Goal: Communication & Community: Answer question/provide support

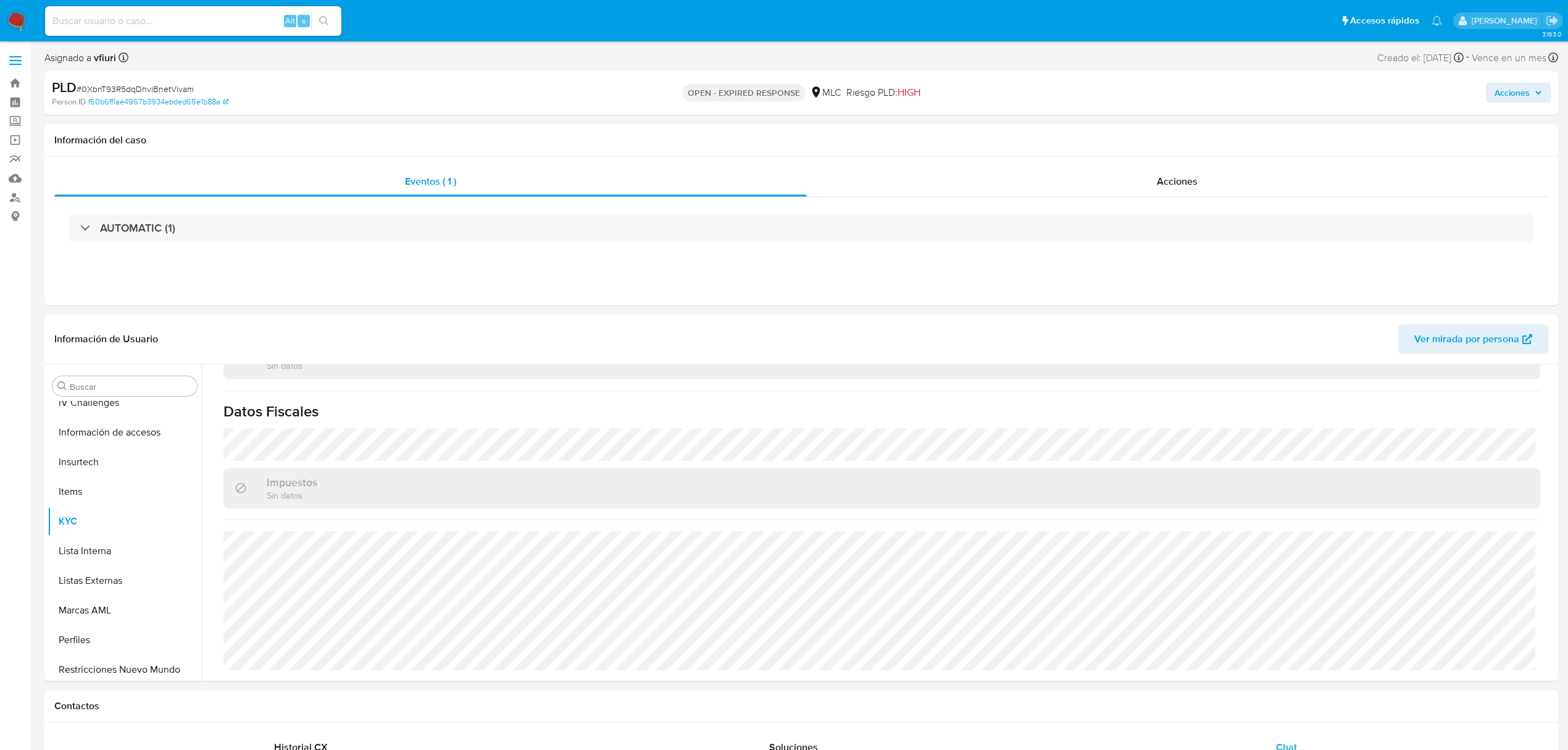
click at [139, 89] on span "# 0XbnT93R5dqDhviBnetVivam" at bounding box center [135, 89] width 118 height 12
copy span "0XbnT93R5dqDhviBnetVivam"
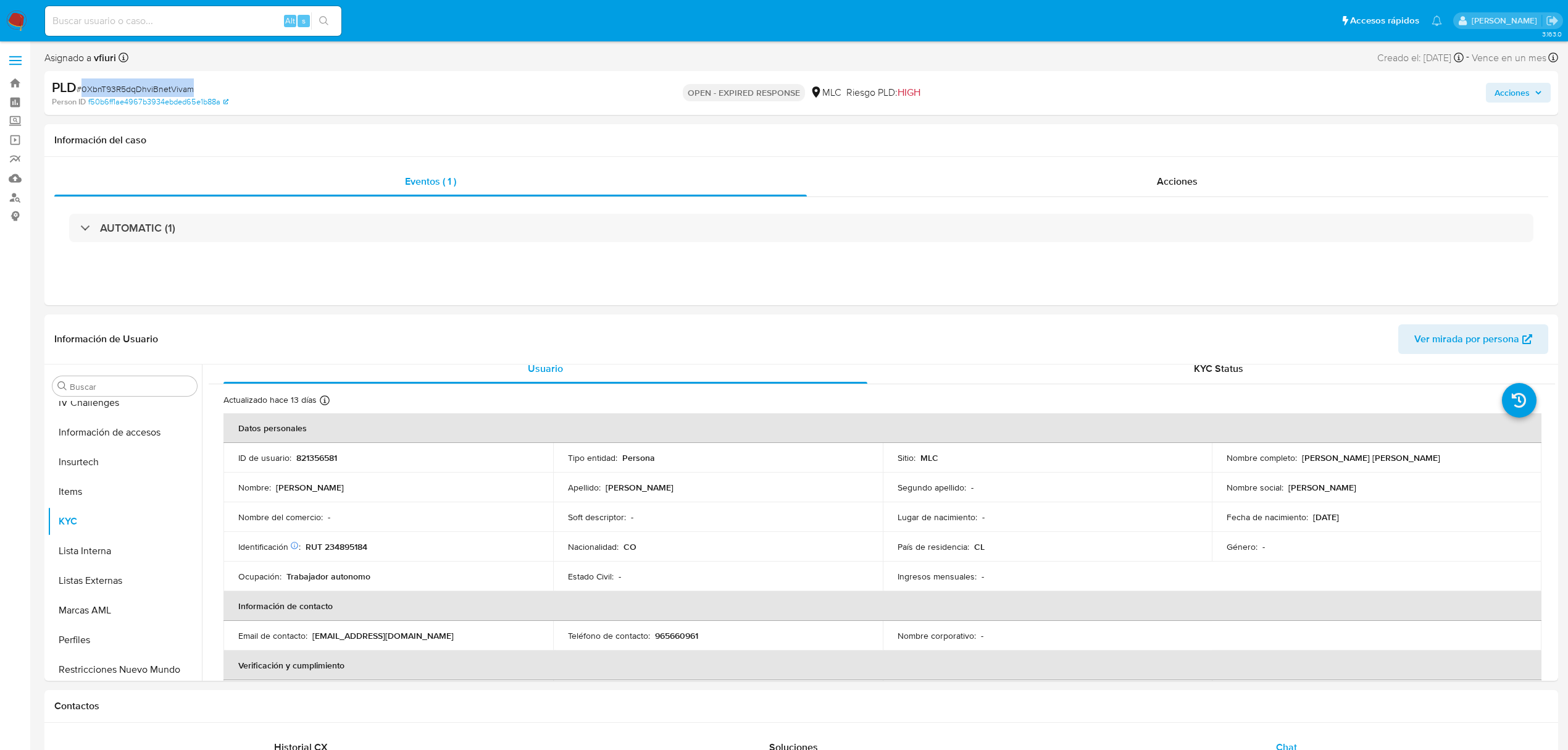
copy span "0XbnT93R5dqDhviBnetVivam"
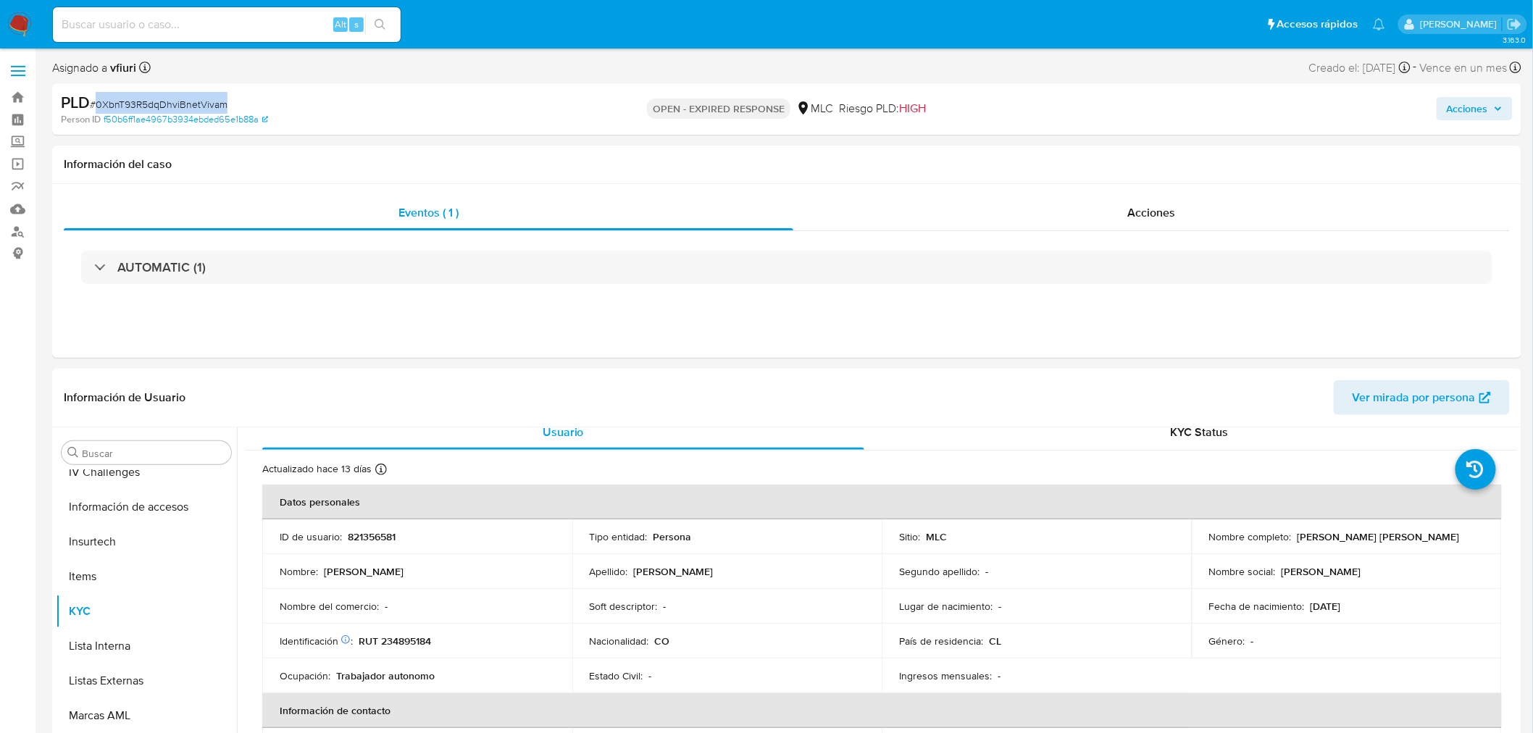
scroll to position [12, 0]
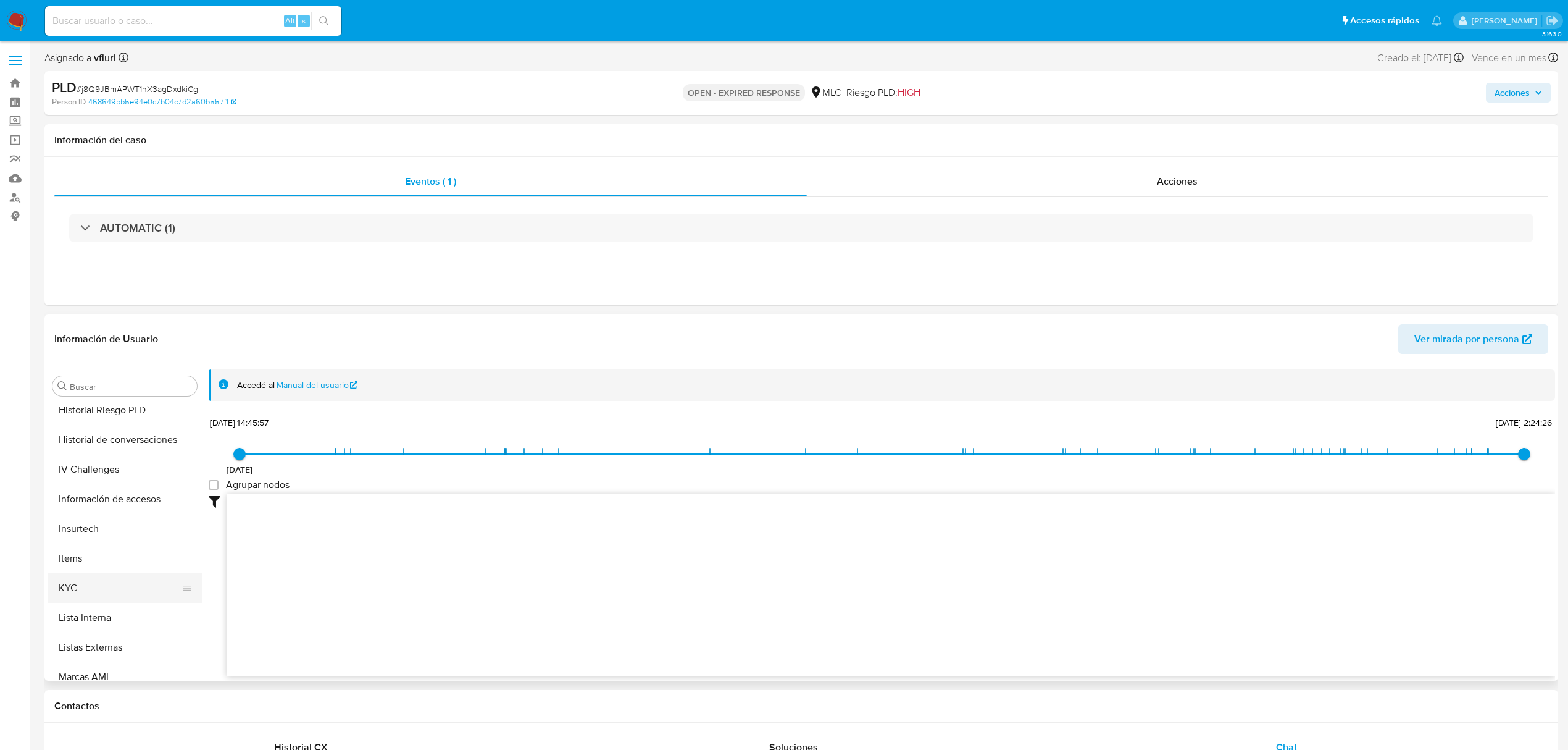
scroll to position [611, 0]
click at [78, 483] on button "KYC" at bounding box center [120, 487] width 145 height 30
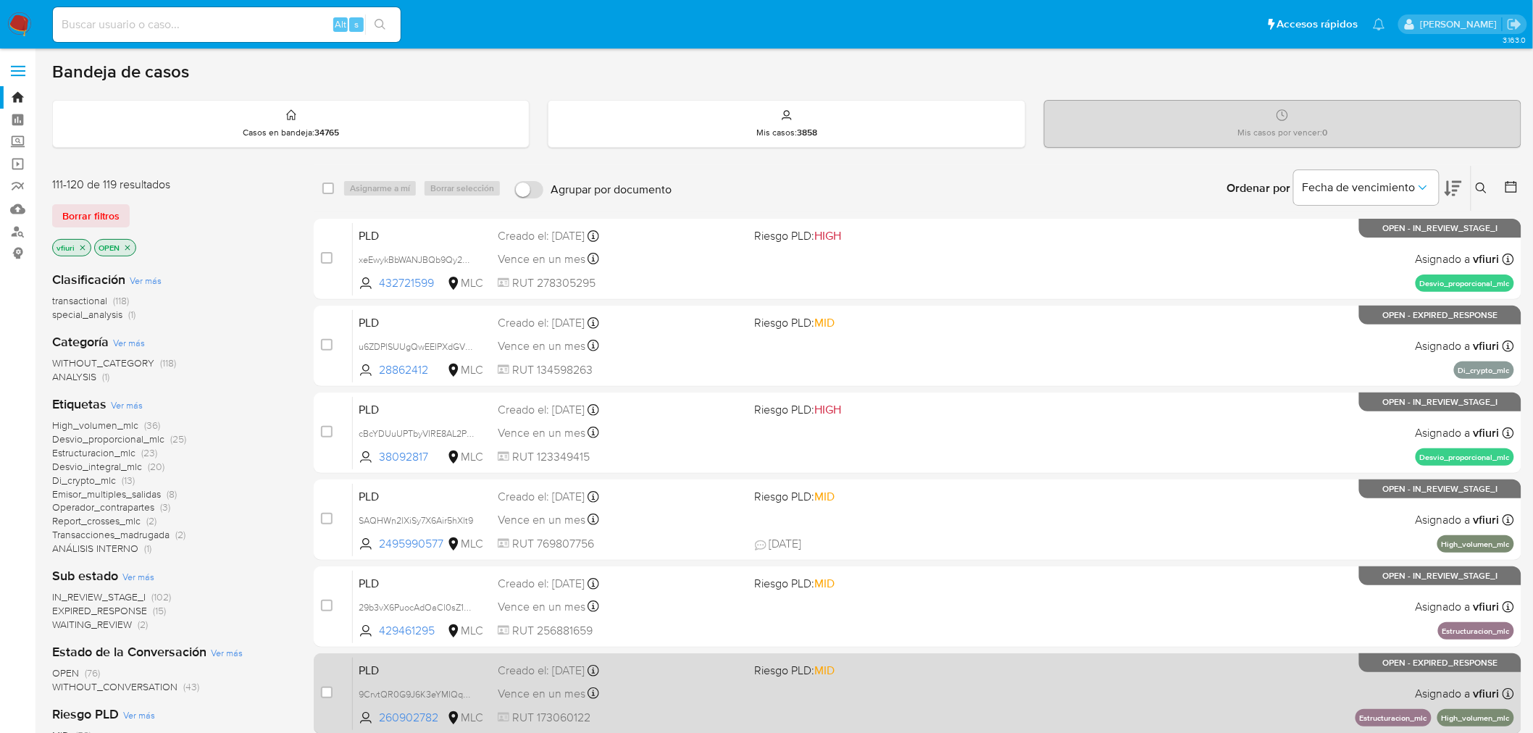
scroll to position [375, 0]
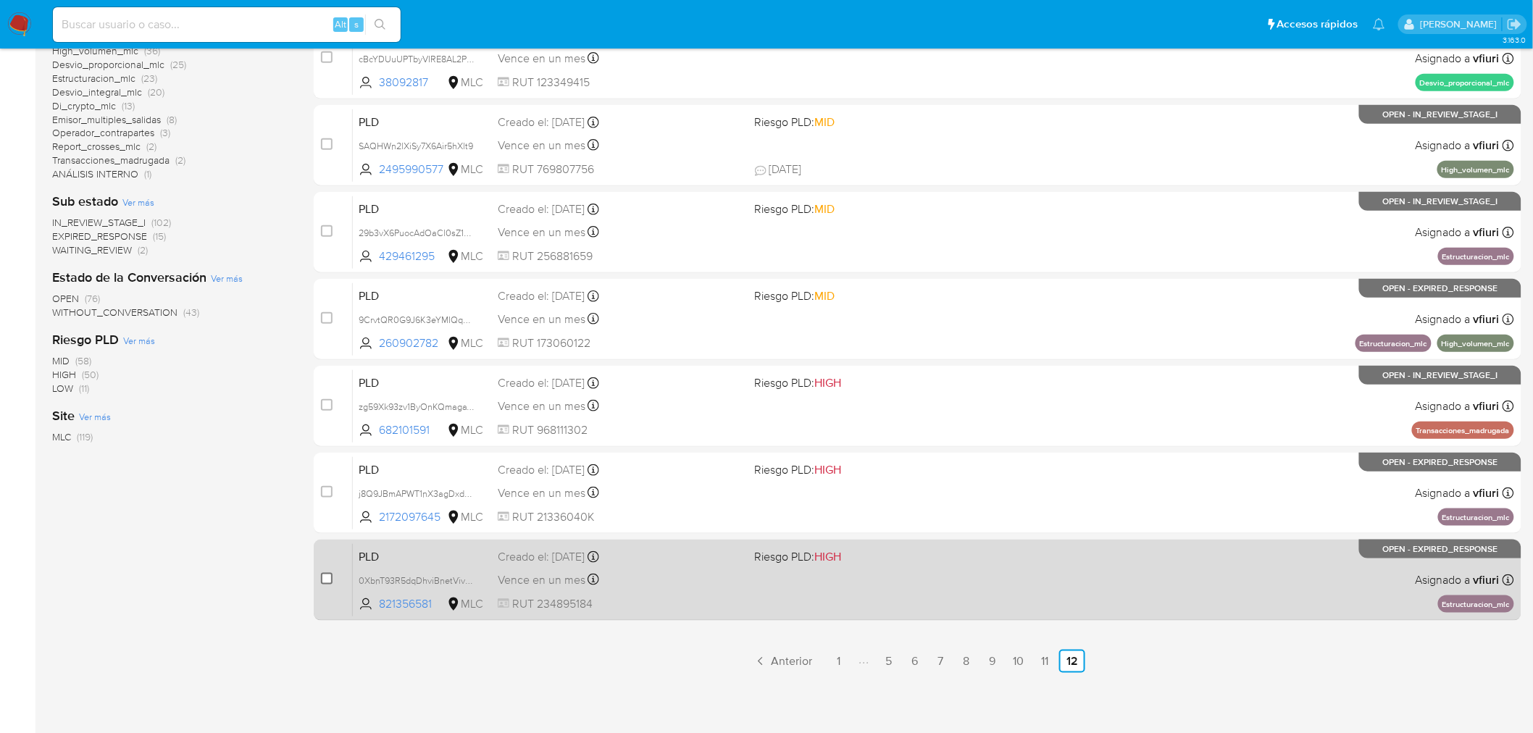
click at [325, 580] on input "checkbox" at bounding box center [327, 579] width 12 height 12
checkbox input "true"
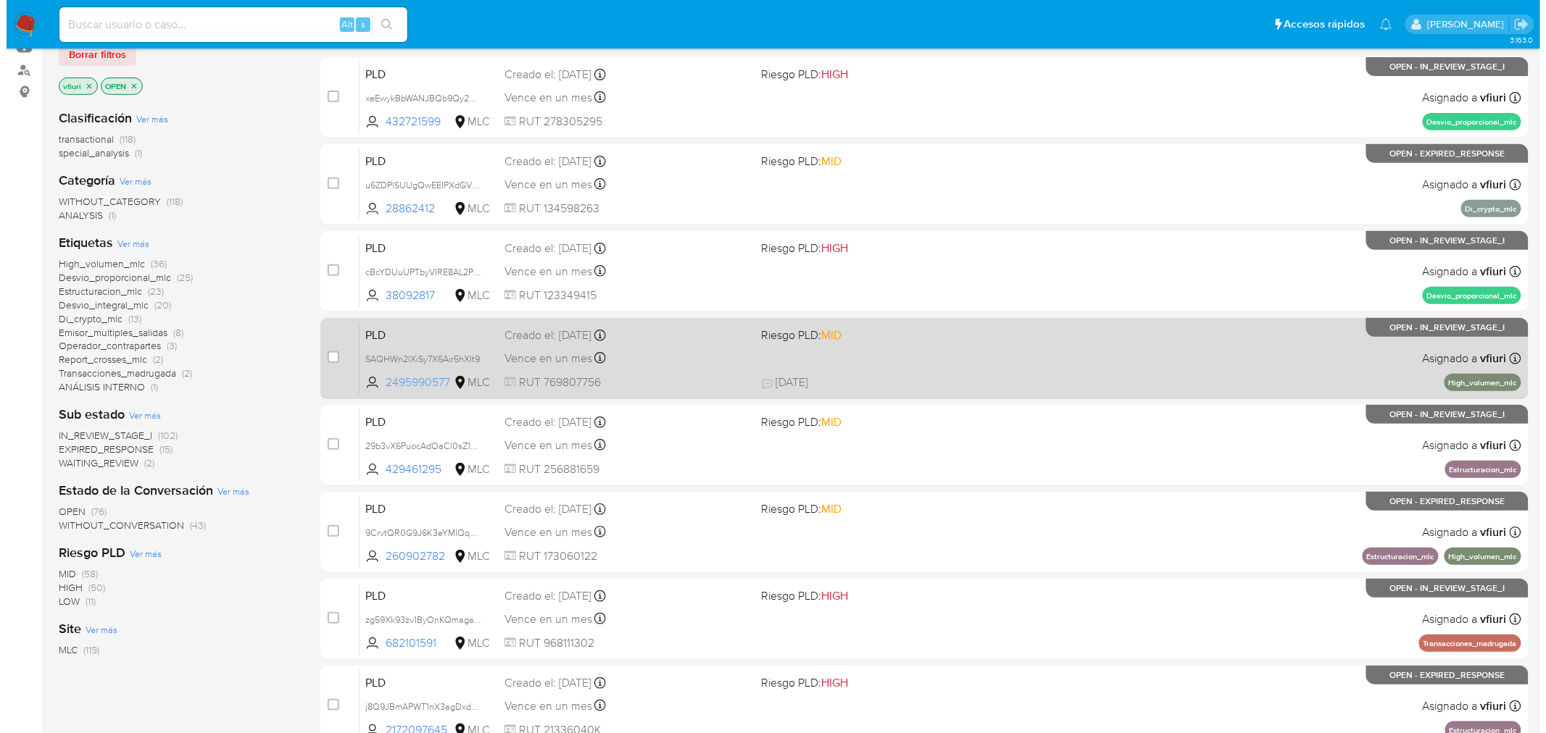
scroll to position [0, 0]
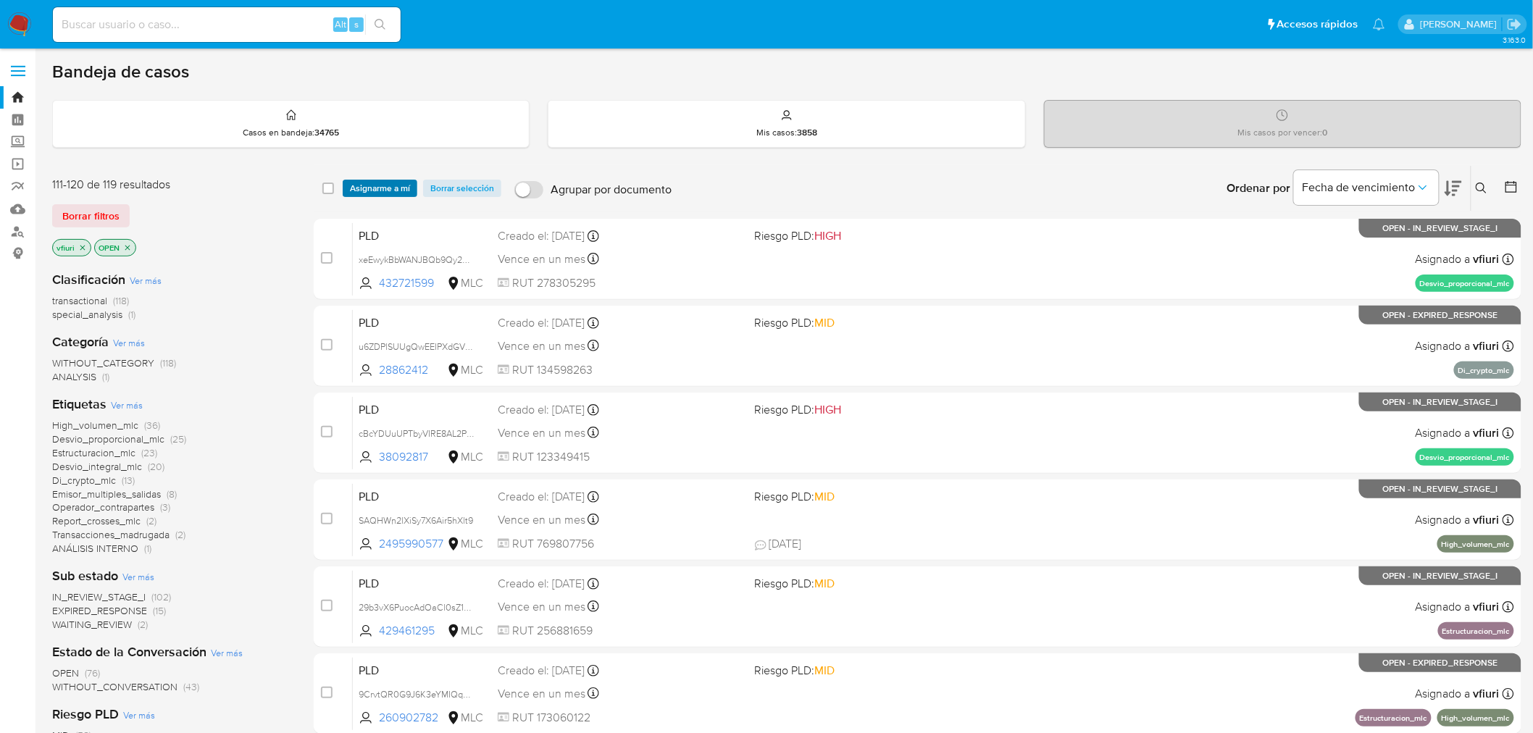
click at [383, 183] on span "Asignarme a mí" at bounding box center [380, 188] width 60 height 14
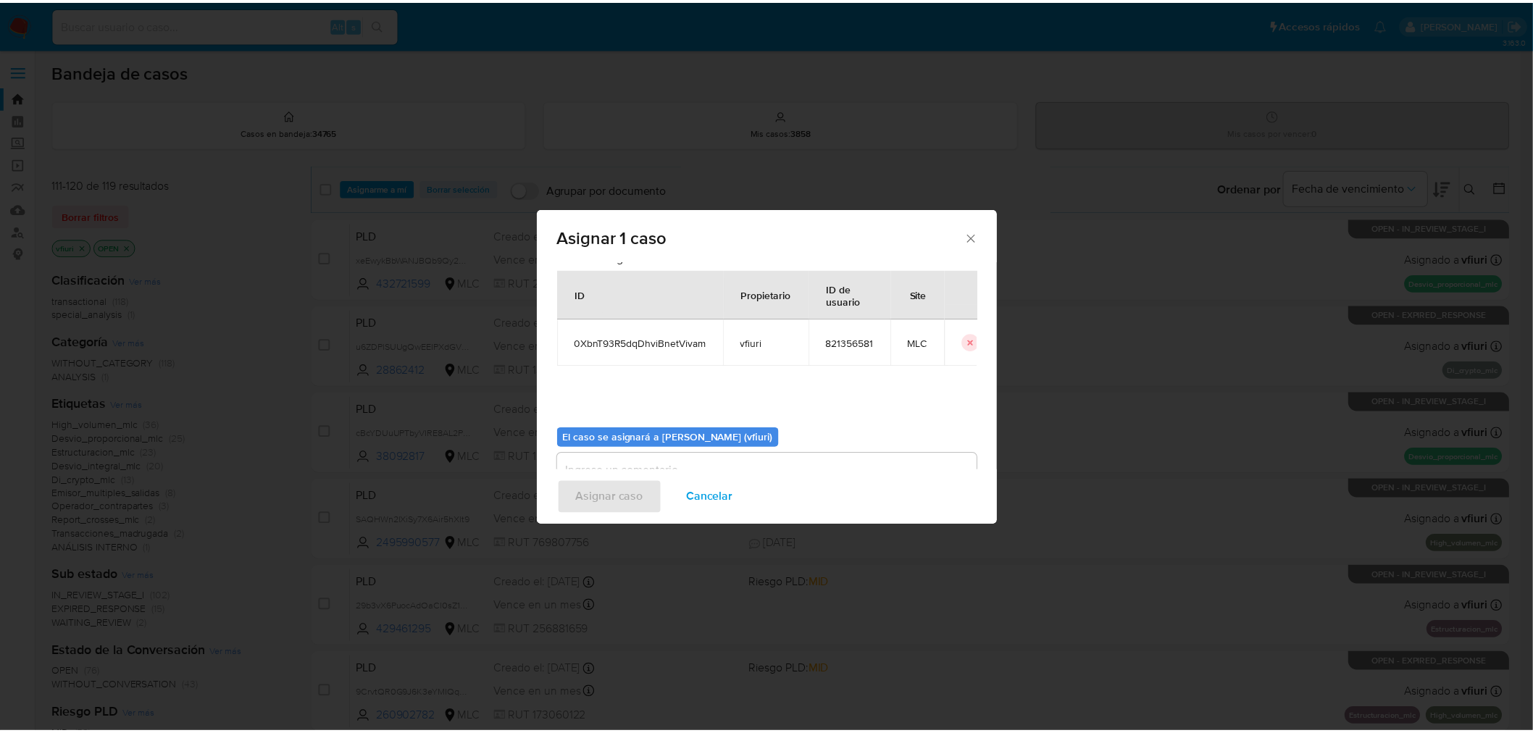
scroll to position [75, 0]
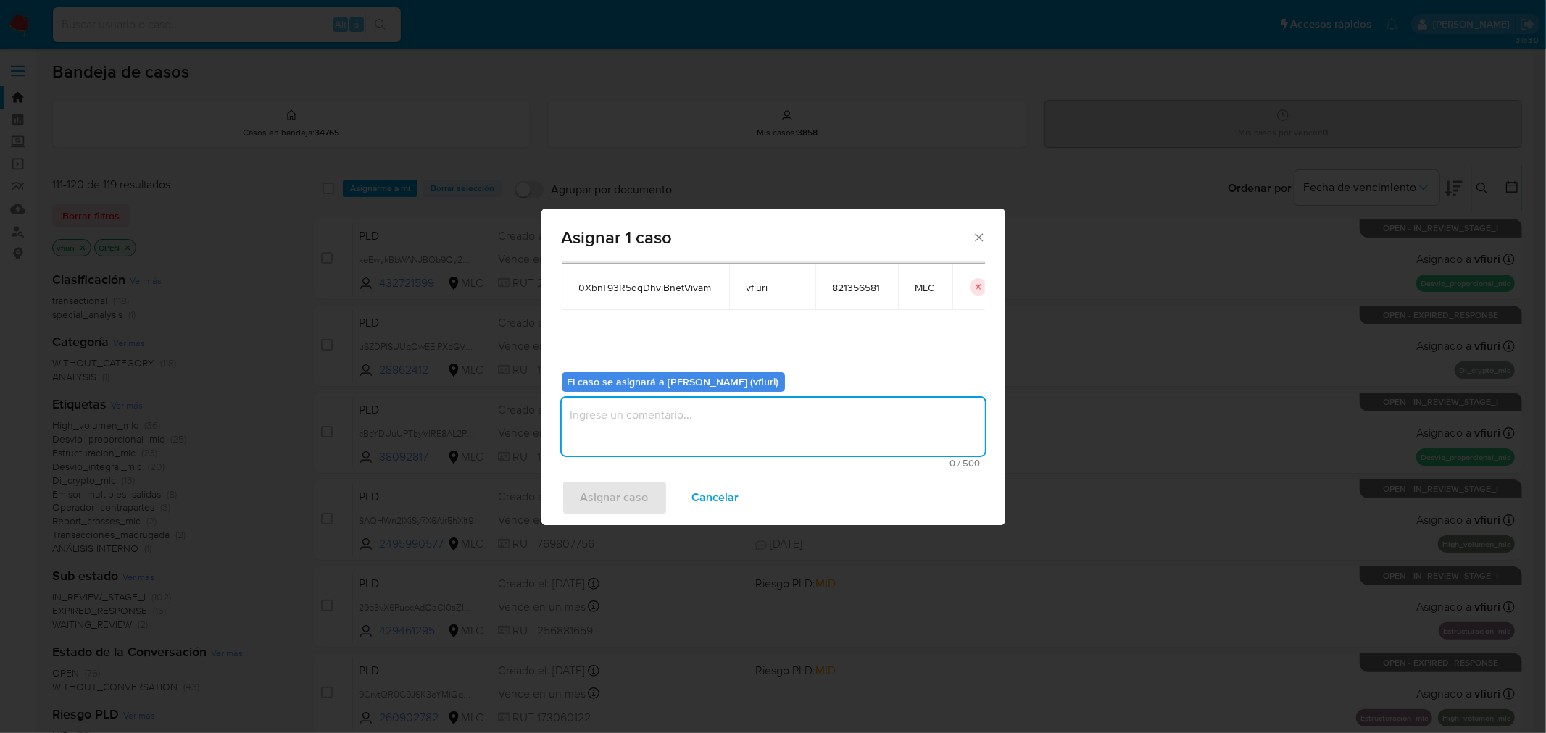
click at [685, 446] on textarea "assign-modal" at bounding box center [773, 427] width 423 height 58
type textarea "-"
click at [633, 491] on span "Asignar caso" at bounding box center [614, 498] width 68 height 32
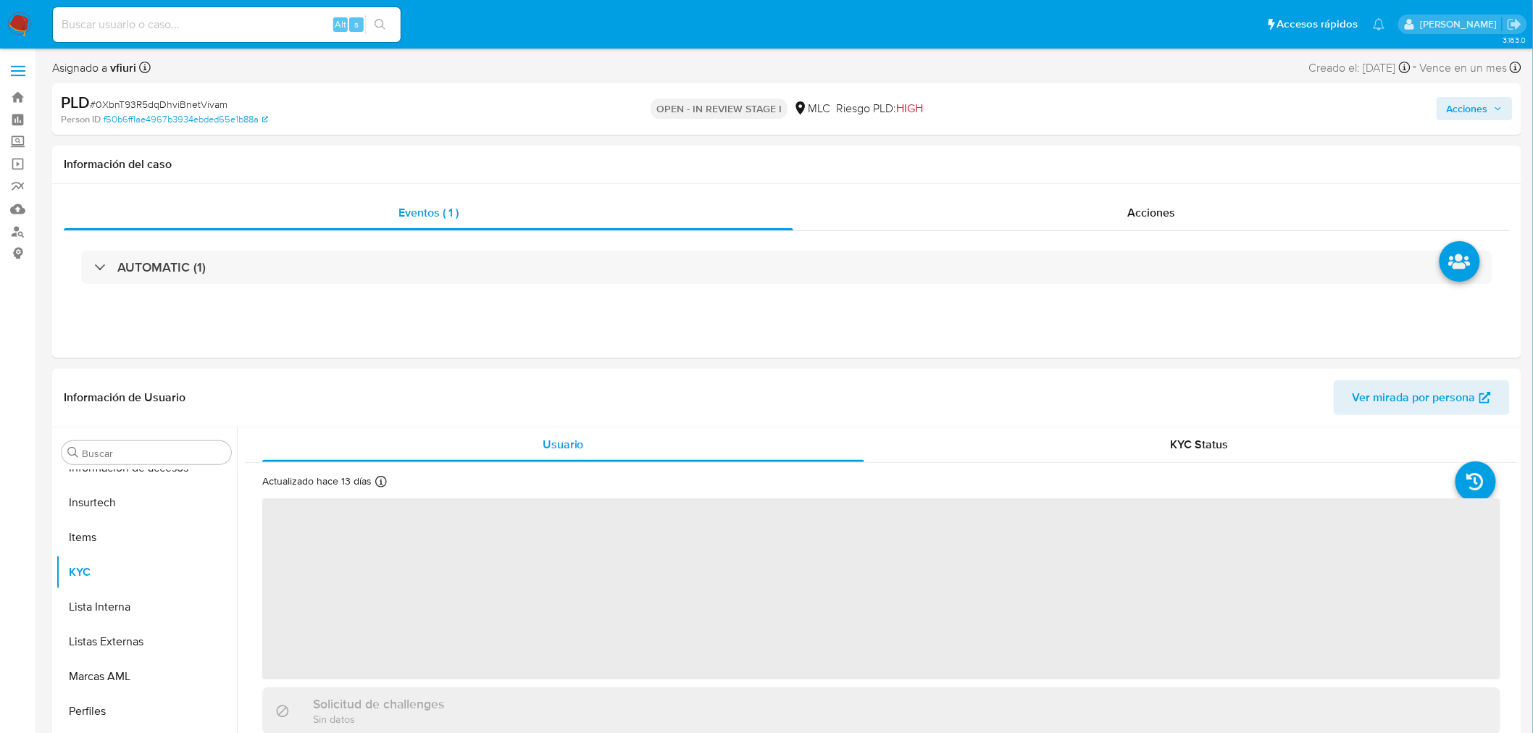
scroll to position [716, 0]
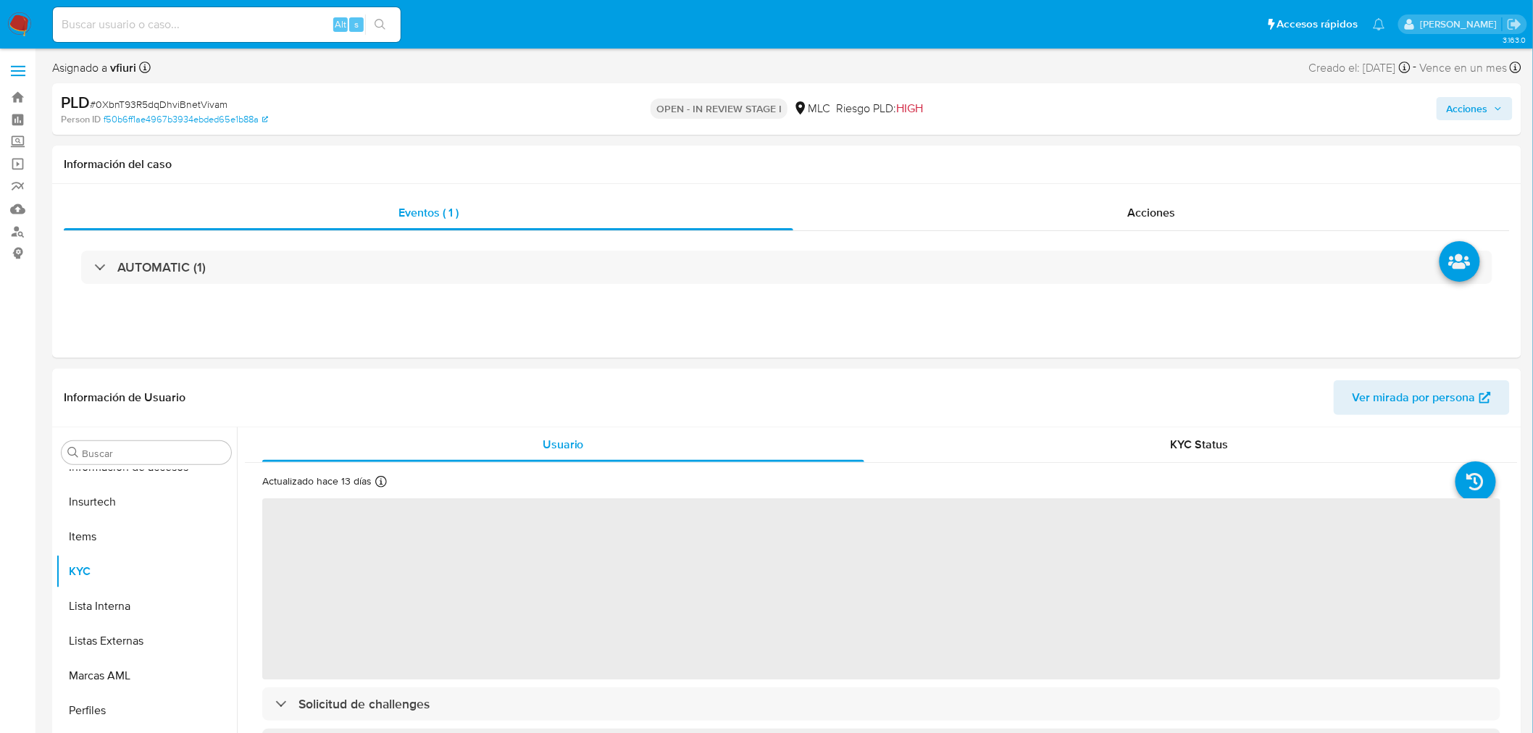
select select "10"
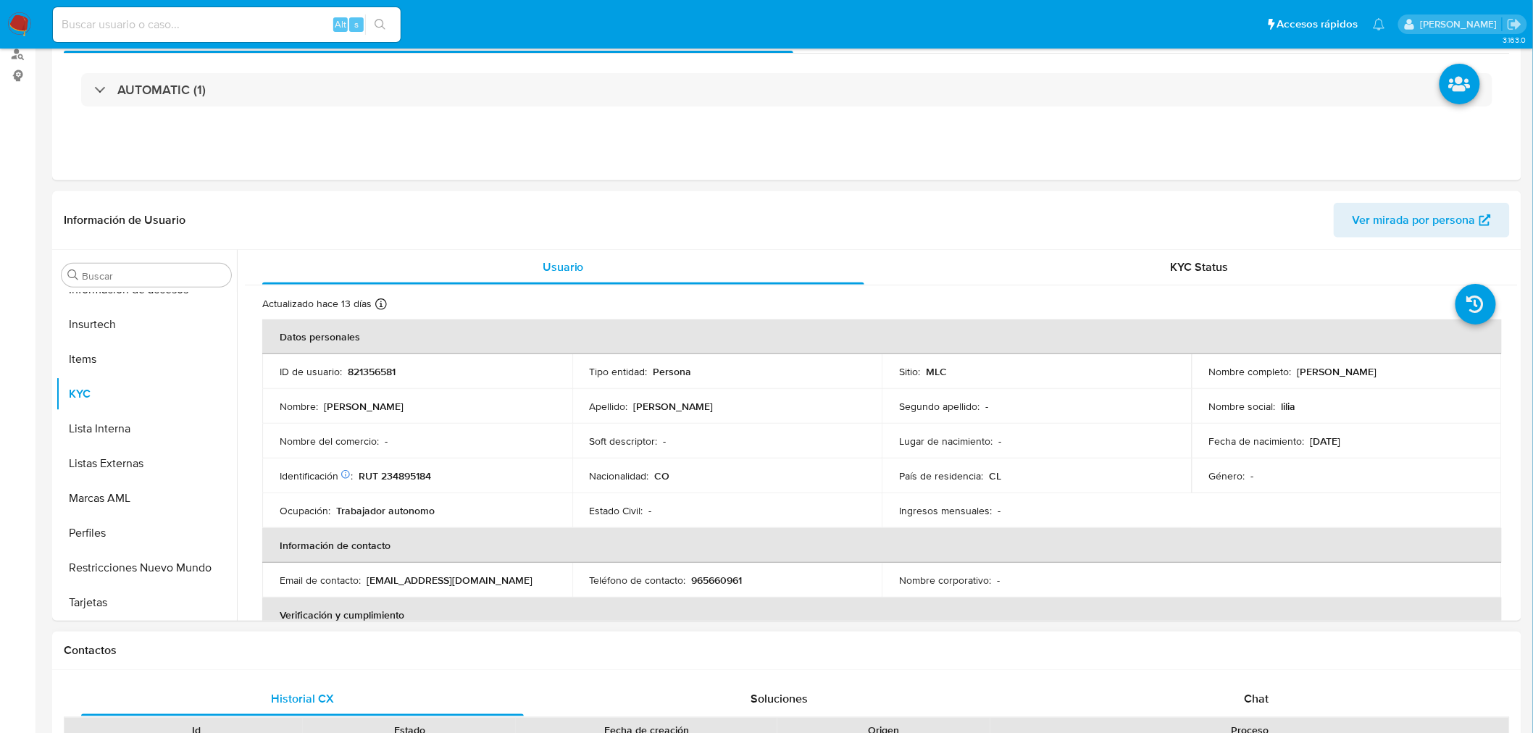
scroll to position [402, 0]
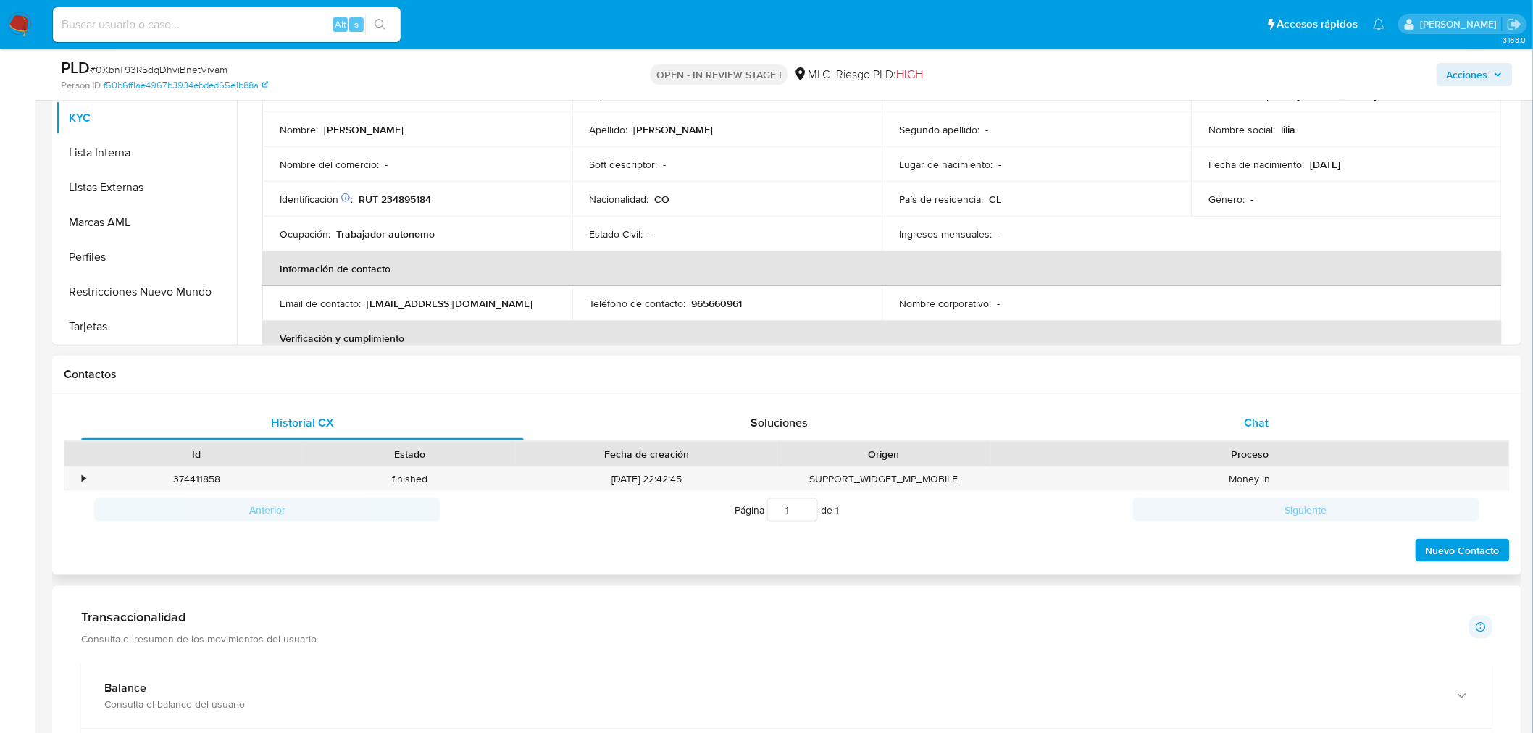
click at [1255, 422] on span "Chat" at bounding box center [1257, 422] width 25 height 17
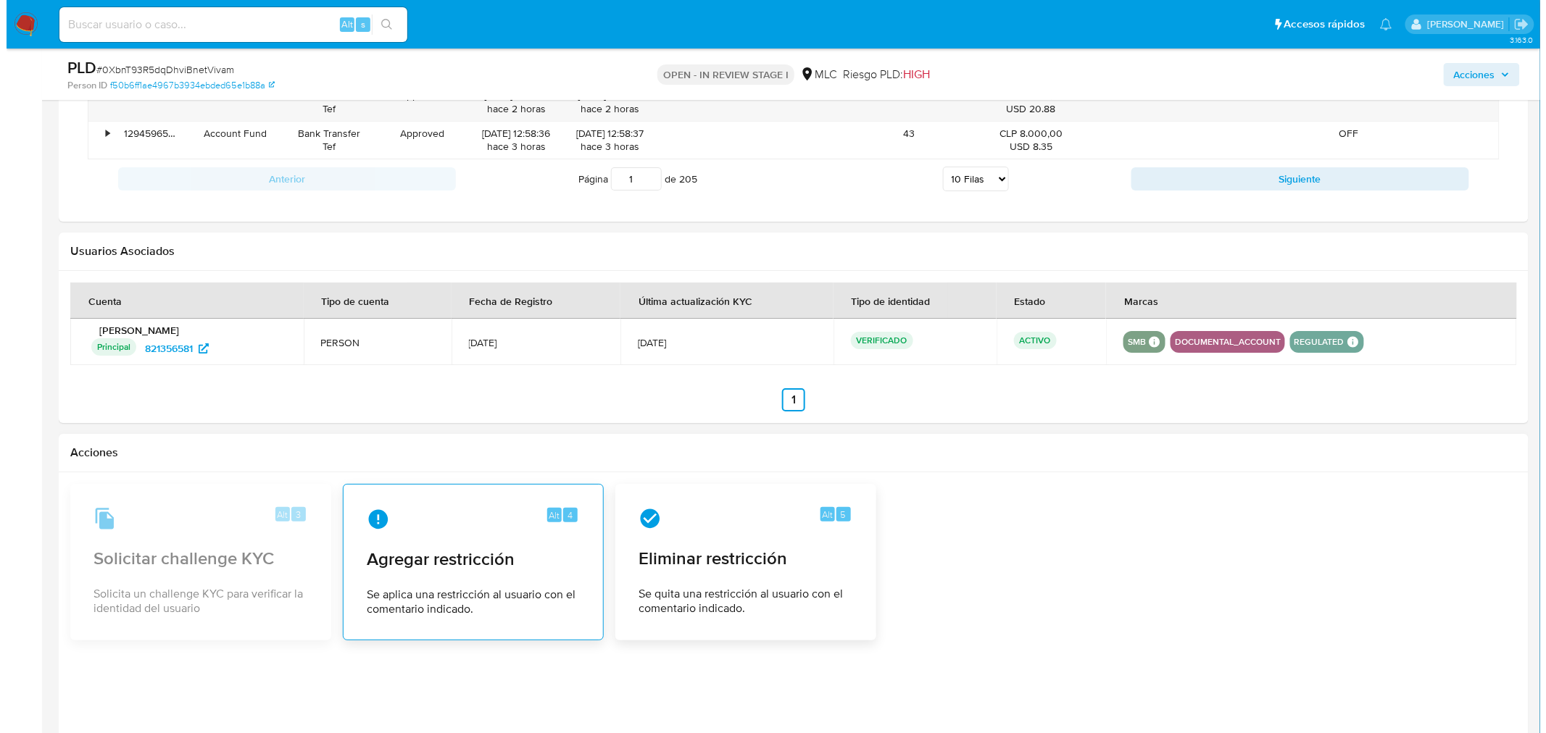
scroll to position [2093, 0]
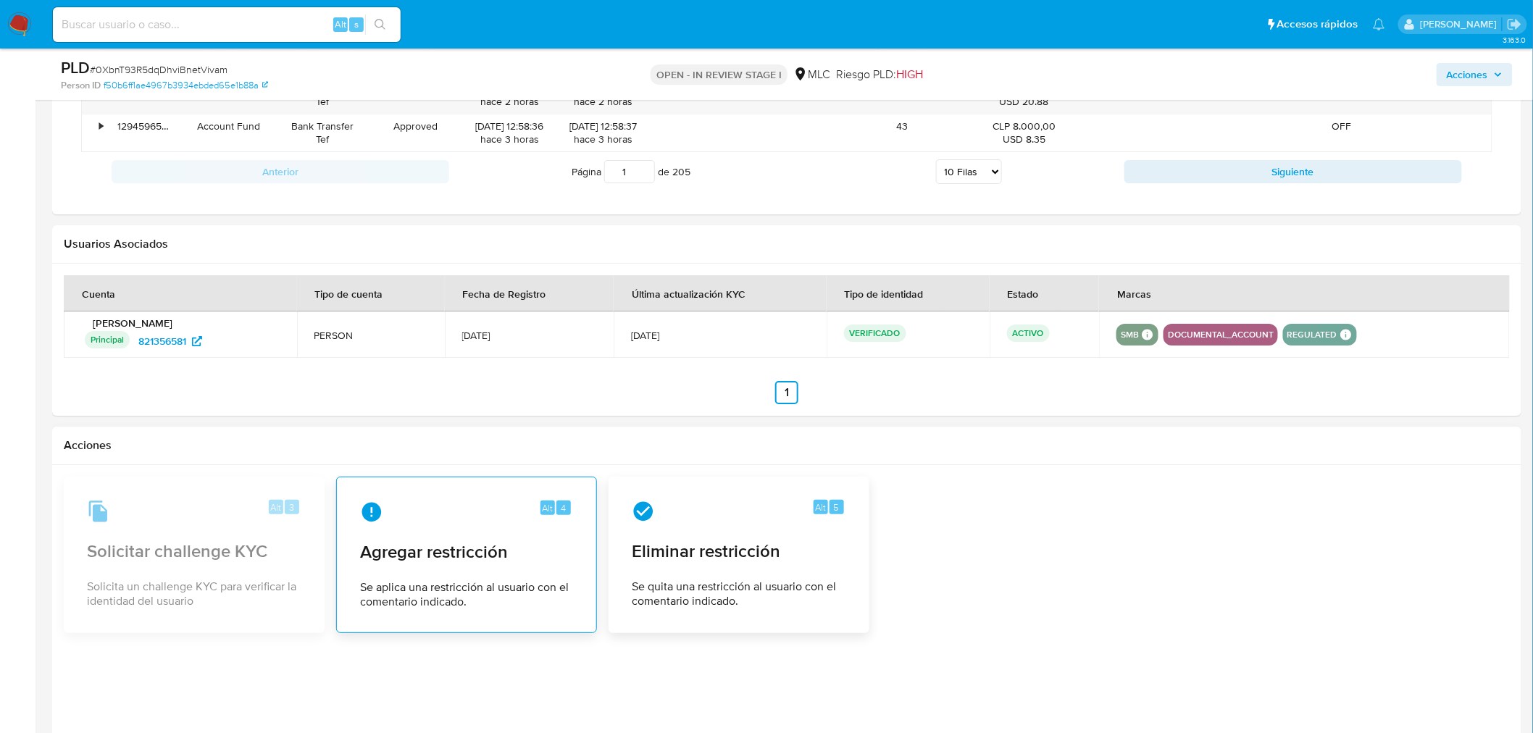
click at [500, 504] on div "Alt 4" at bounding box center [466, 512] width 213 height 23
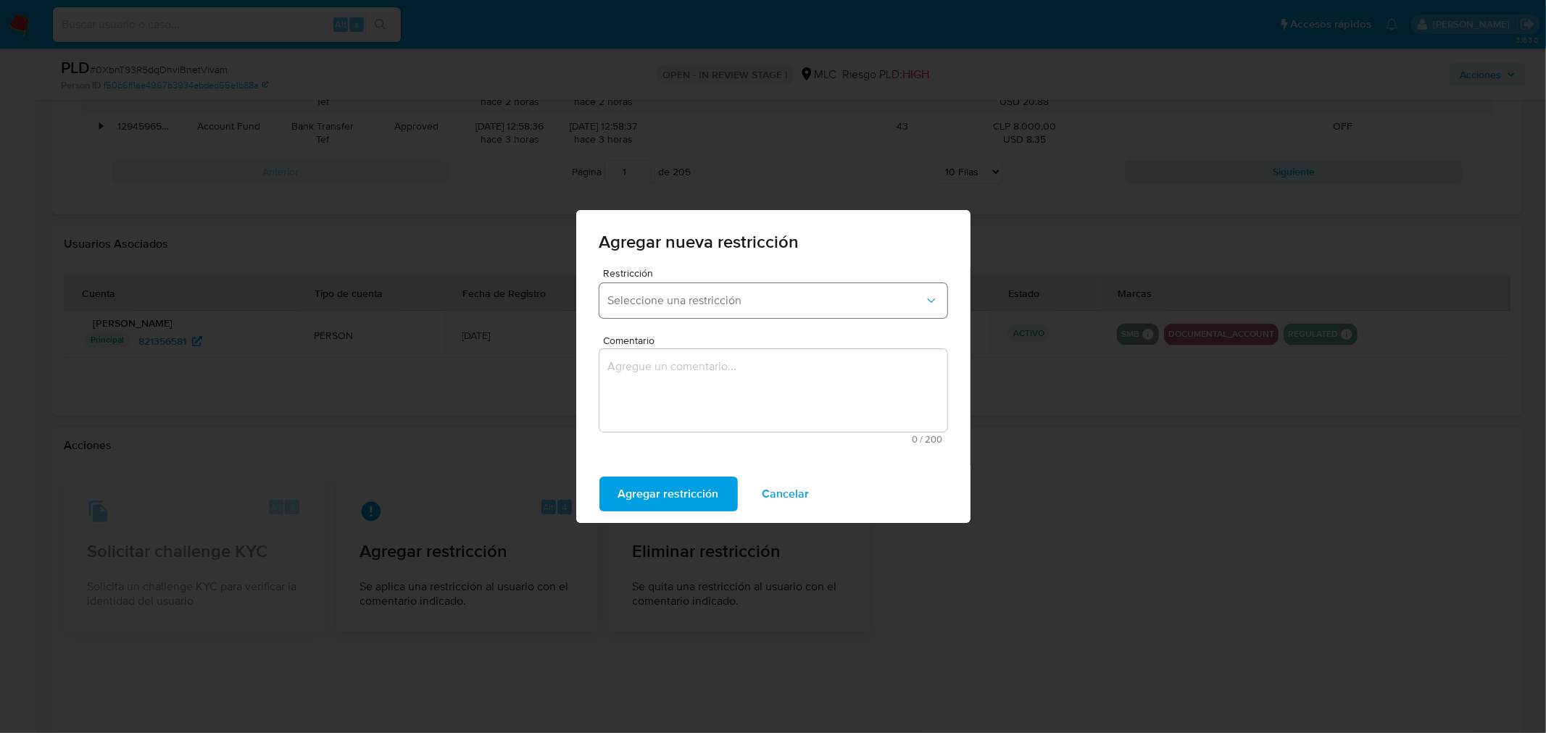
click at [683, 310] on button "Seleccione una restricción" at bounding box center [773, 300] width 348 height 35
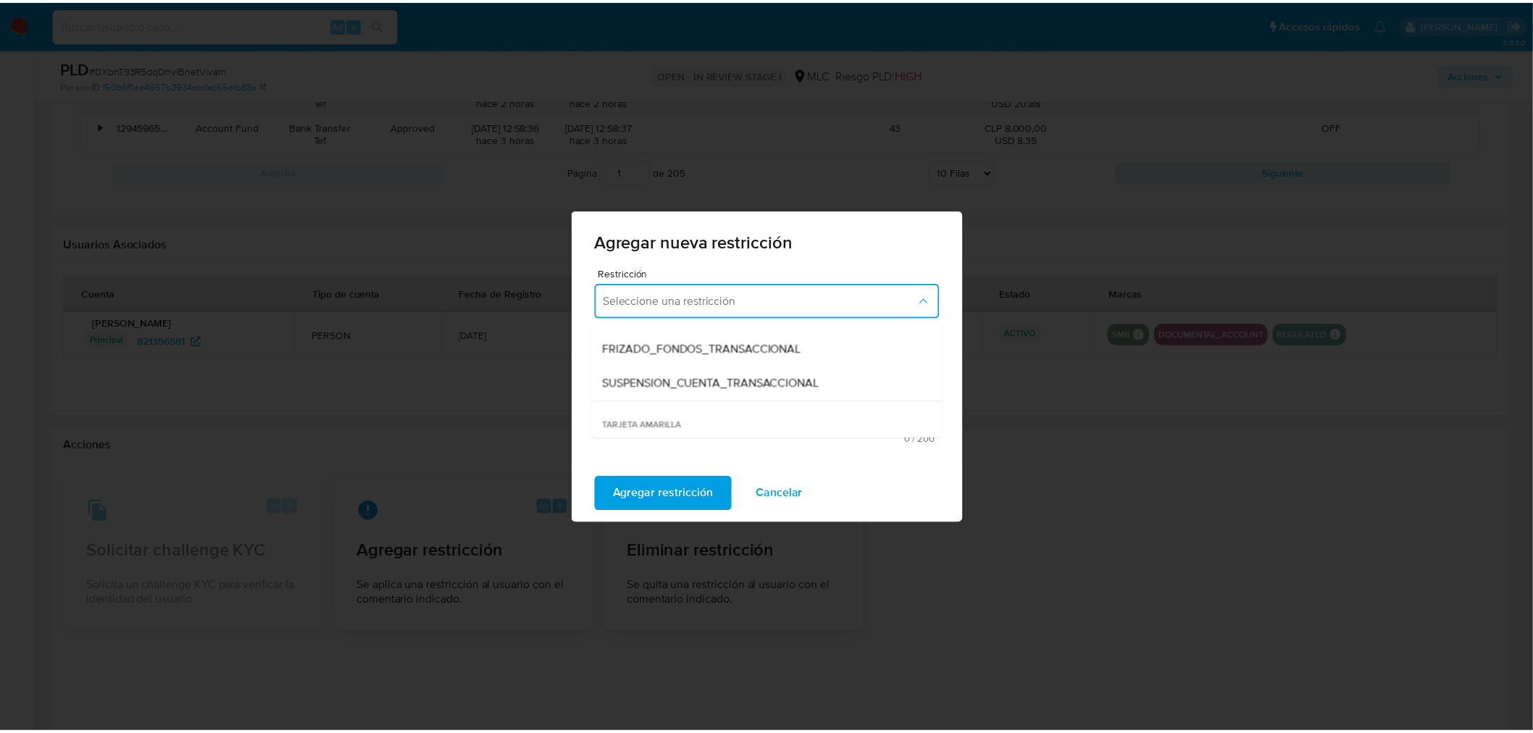
scroll to position [302, 0]
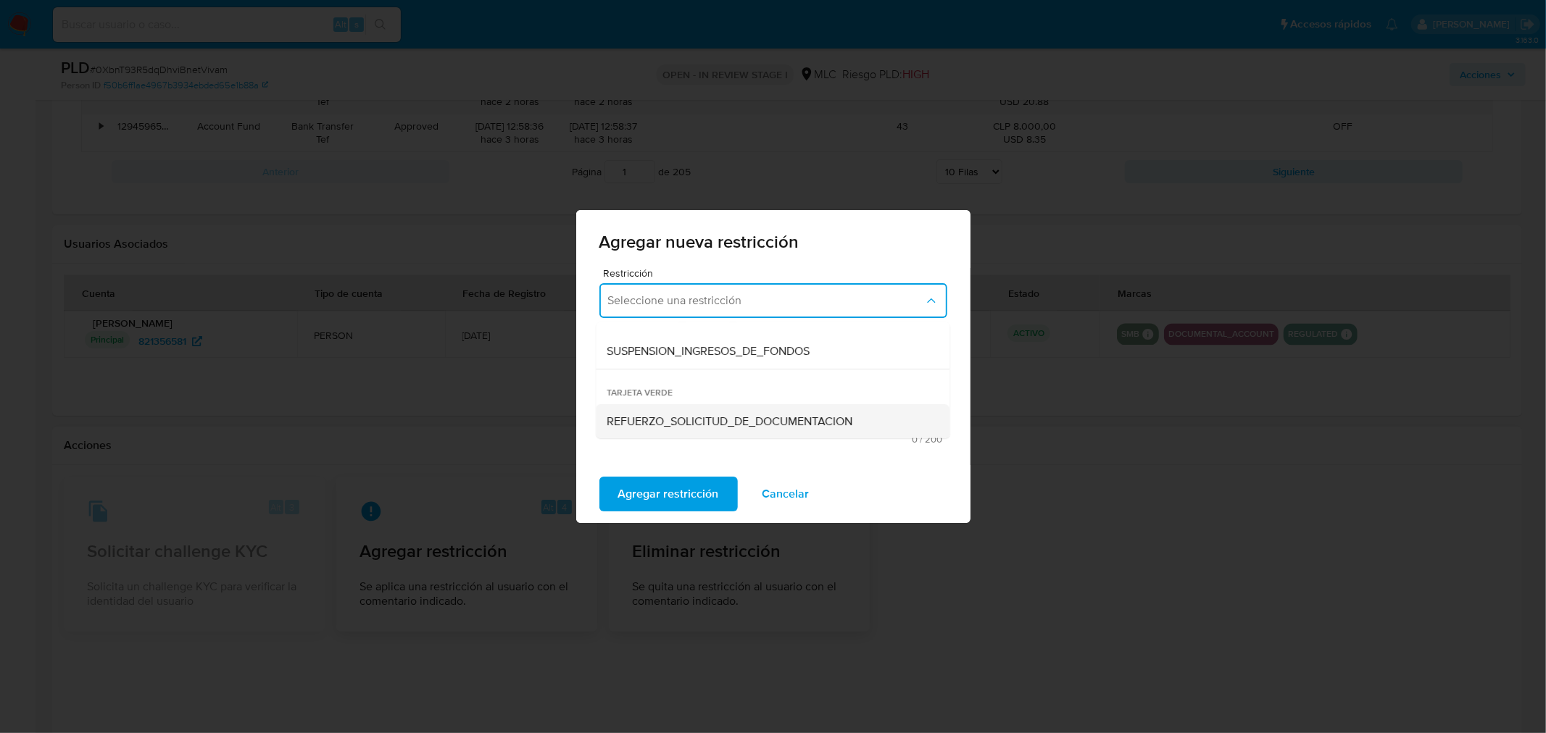
click at [711, 423] on span "REFUERZO_SOLICITUD_DE_DOCUMENTACION" at bounding box center [730, 421] width 246 height 14
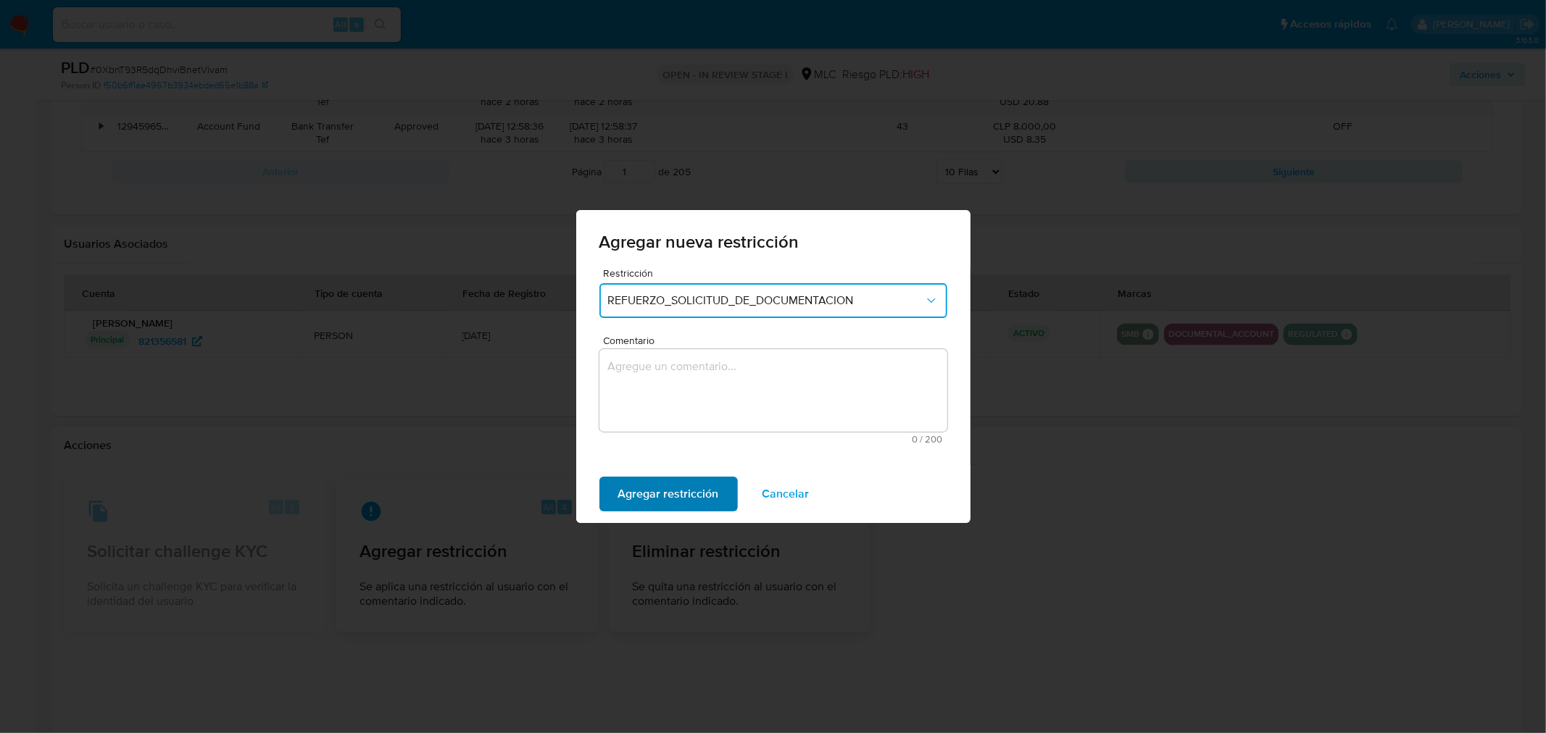
click at [691, 488] on span "Agregar restricción" at bounding box center [668, 494] width 101 height 32
click at [665, 491] on span "Confirmar" at bounding box center [644, 494] width 52 height 32
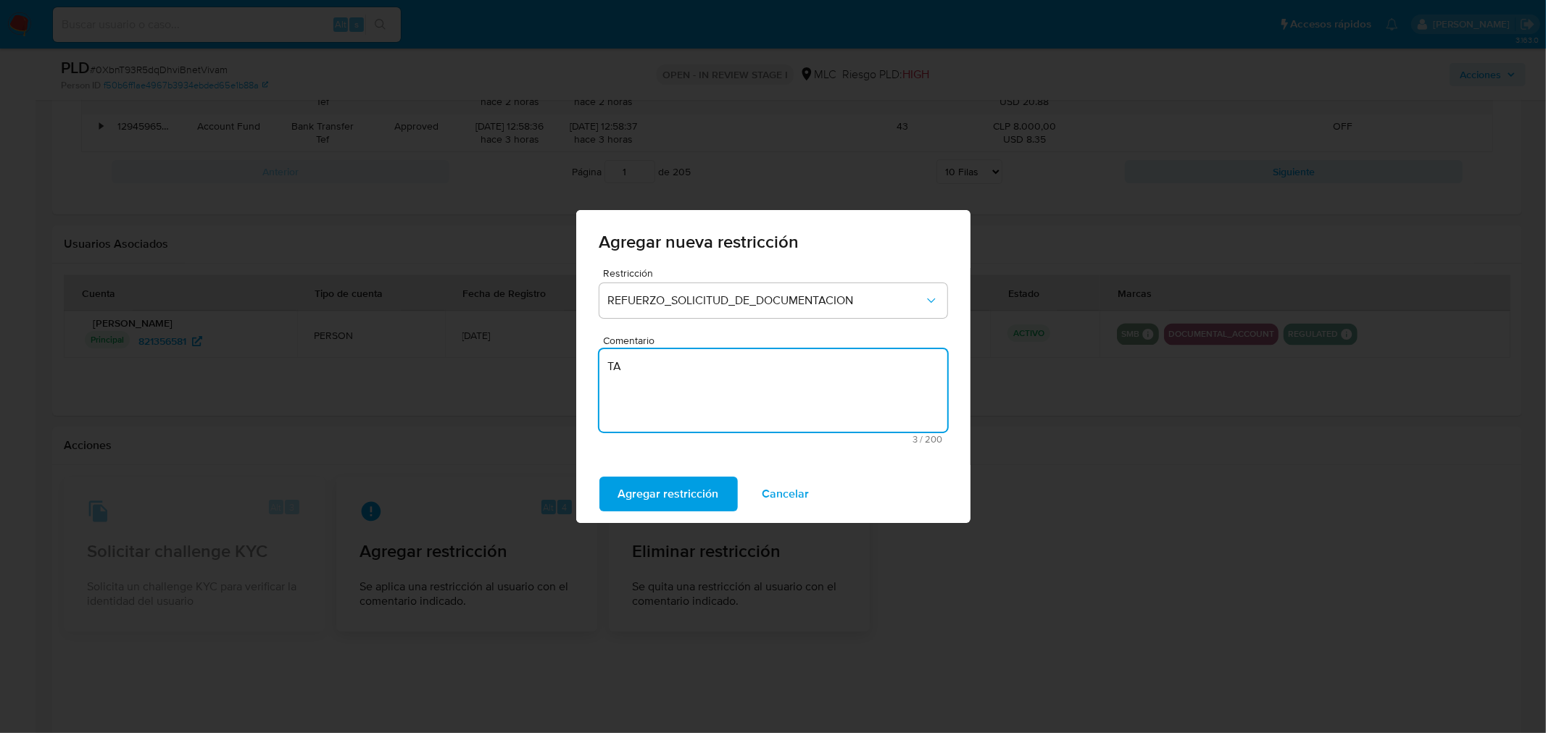
type textarea "T"
type textarea "a"
type textarea "Tarjeta Verde"
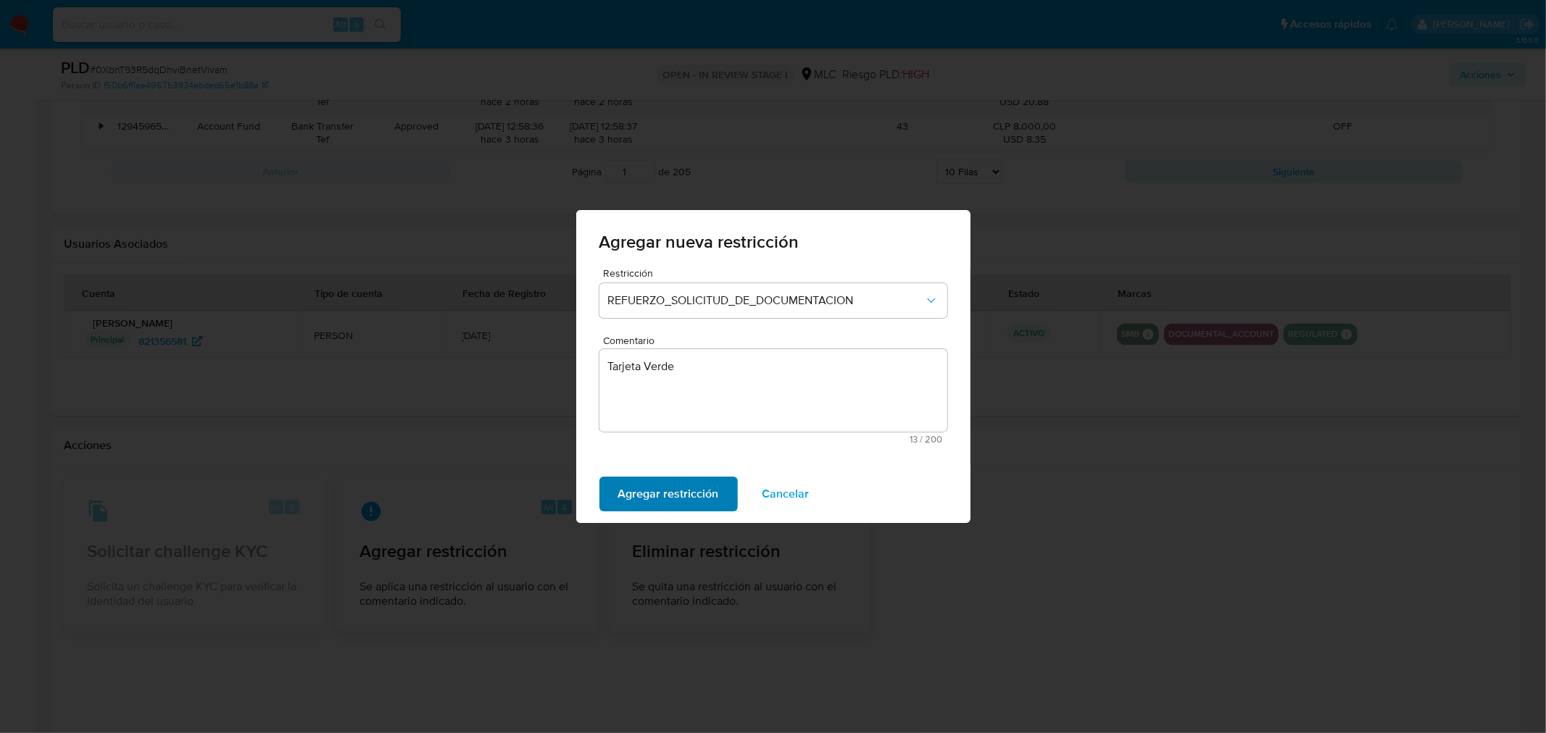
click at [643, 493] on span "Agregar restricción" at bounding box center [668, 494] width 101 height 32
click at [638, 493] on span "Confirmar" at bounding box center [644, 494] width 52 height 32
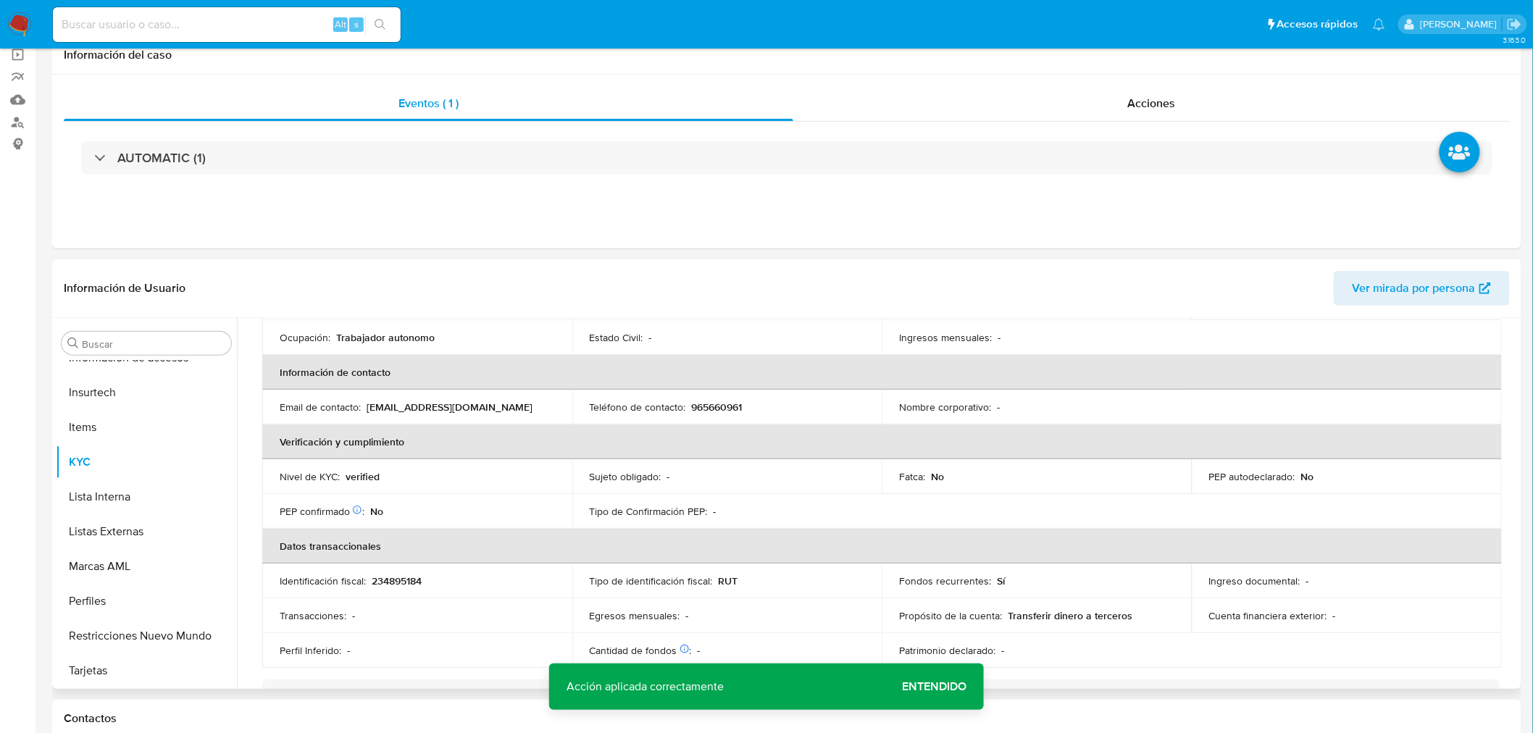
scroll to position [0, 0]
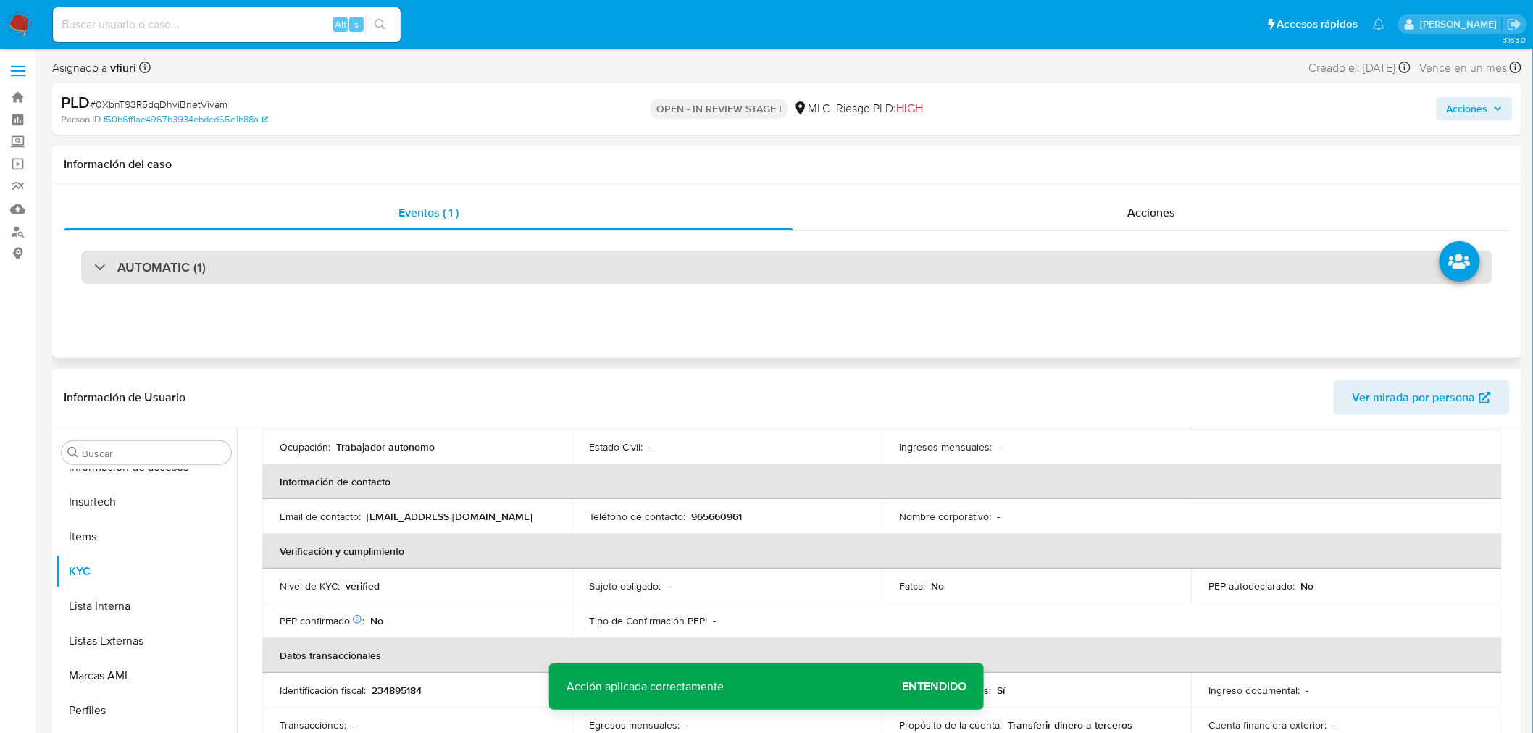
click at [348, 254] on div "AUTOMATIC (1)" at bounding box center [786, 267] width 1411 height 33
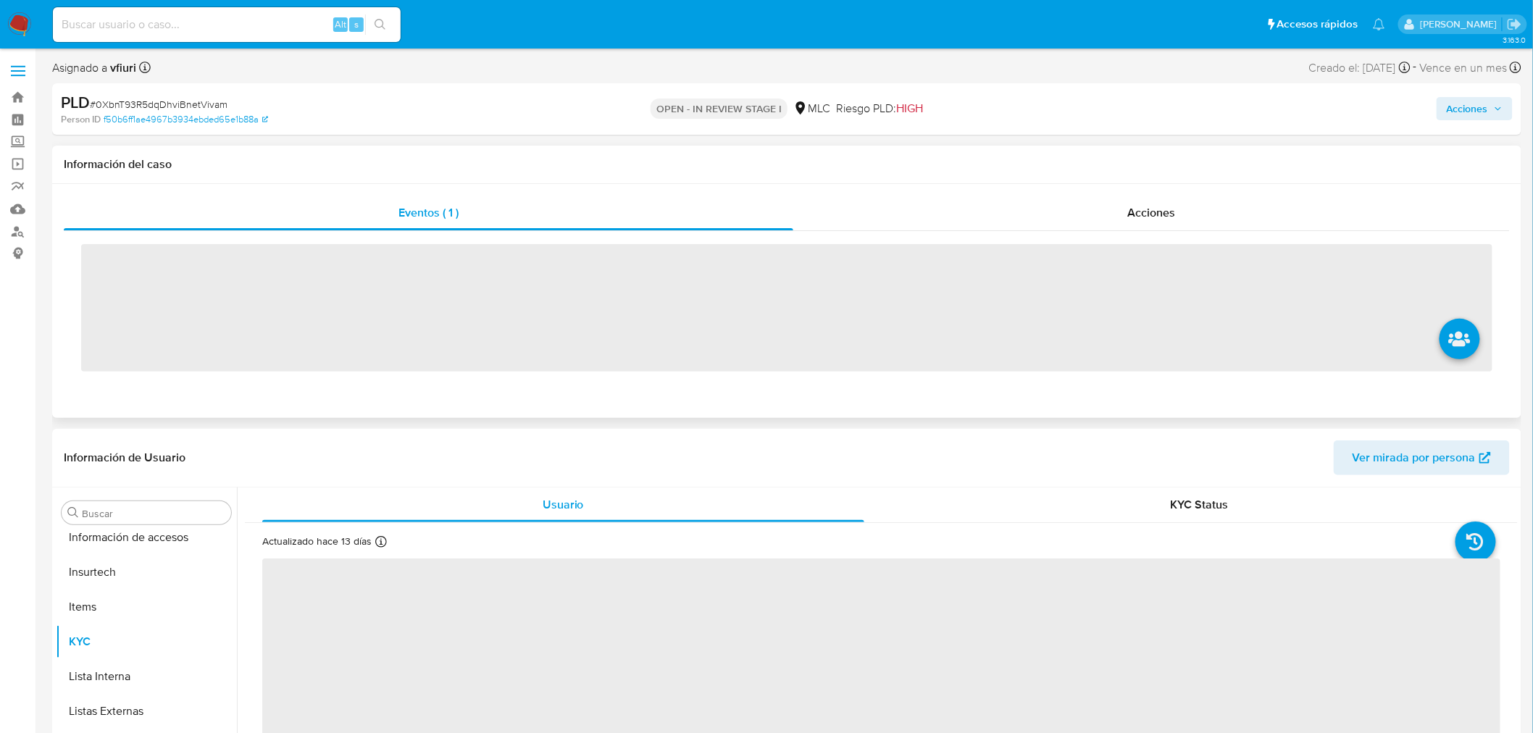
scroll to position [716, 0]
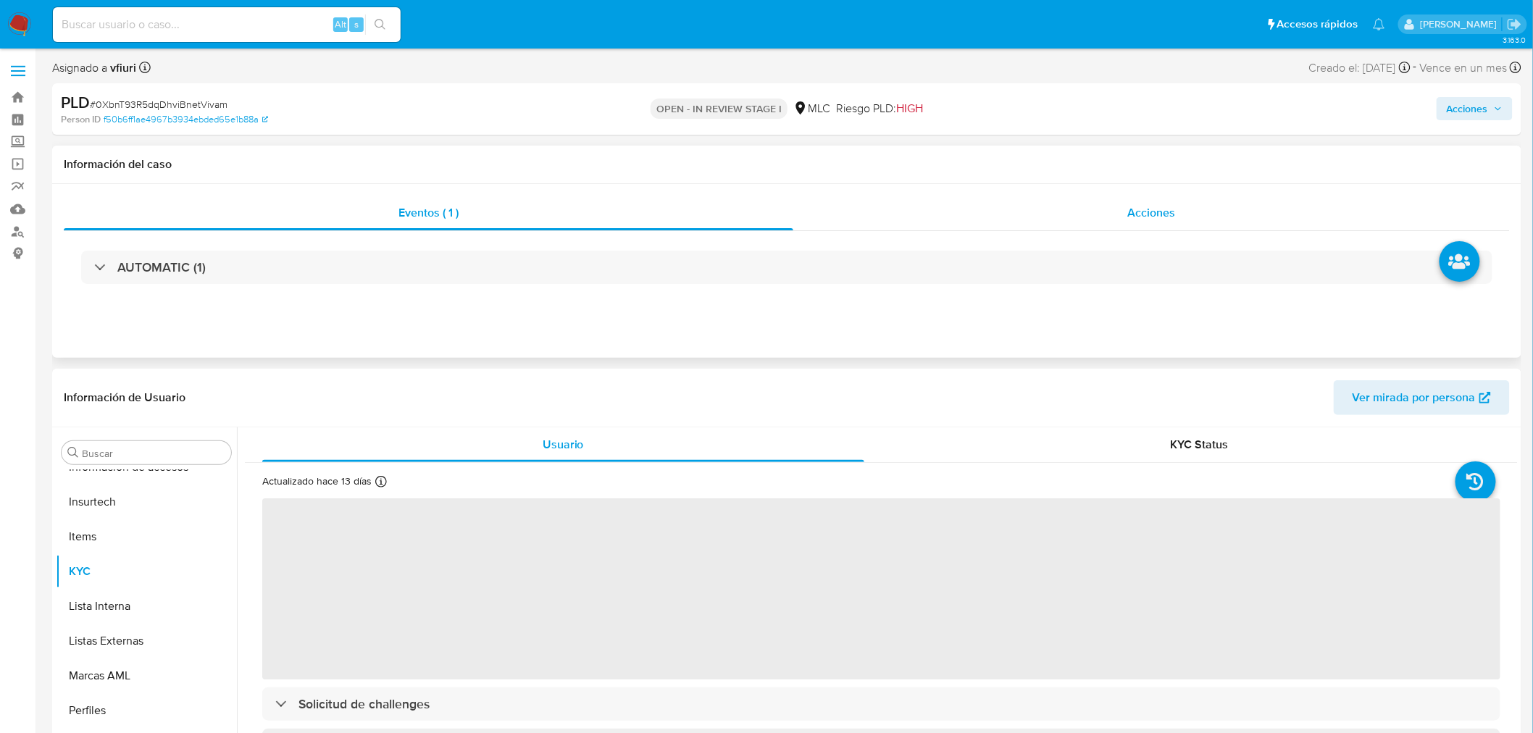
select select "10"
click at [1124, 221] on div "Acciones" at bounding box center [1151, 213] width 717 height 35
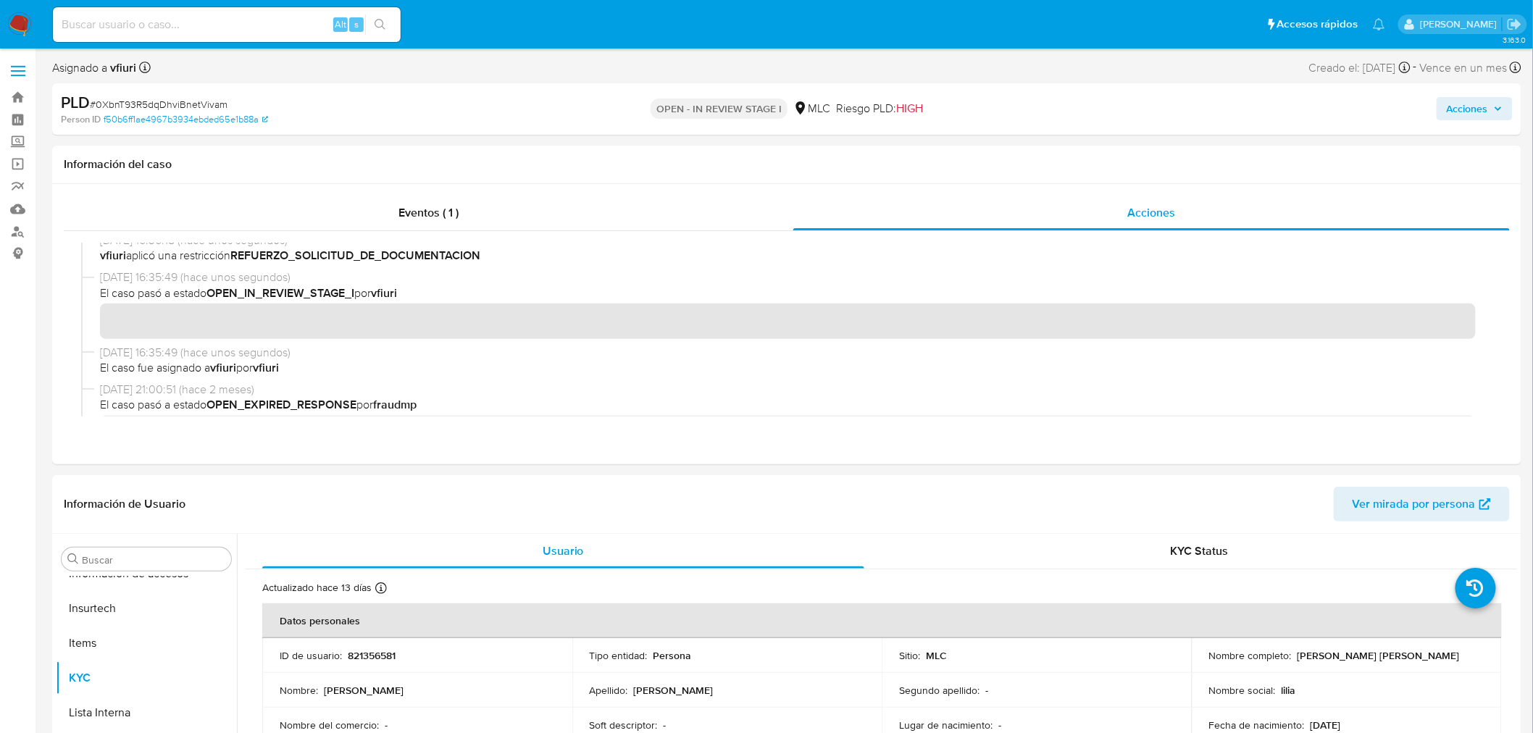
scroll to position [0, 0]
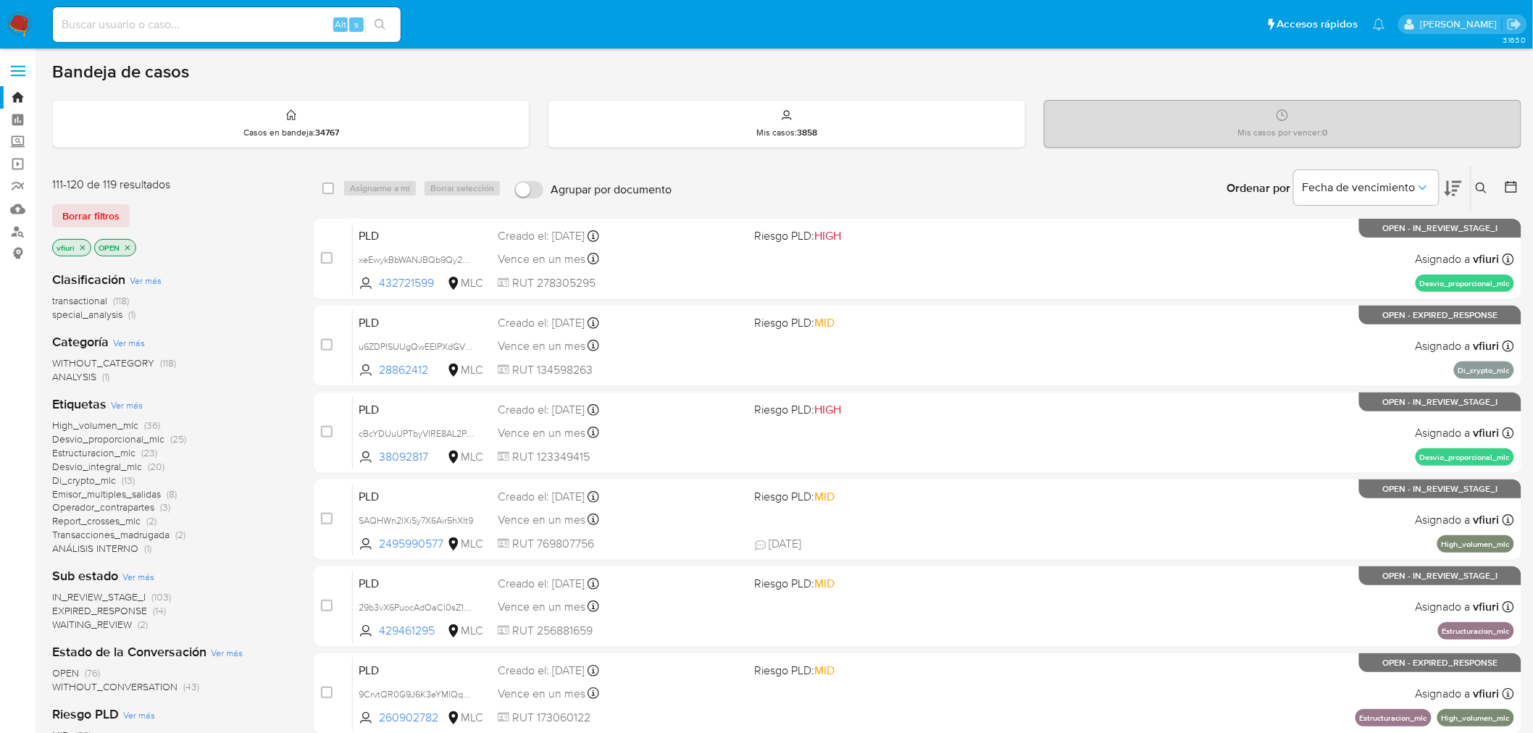
click at [214, 22] on input at bounding box center [227, 24] width 348 height 19
paste input "j8Q9JBmAPWT1nX3agDxdkiCg"
type input "j8Q9JBmAPWT1nX3agDxdkiCg"
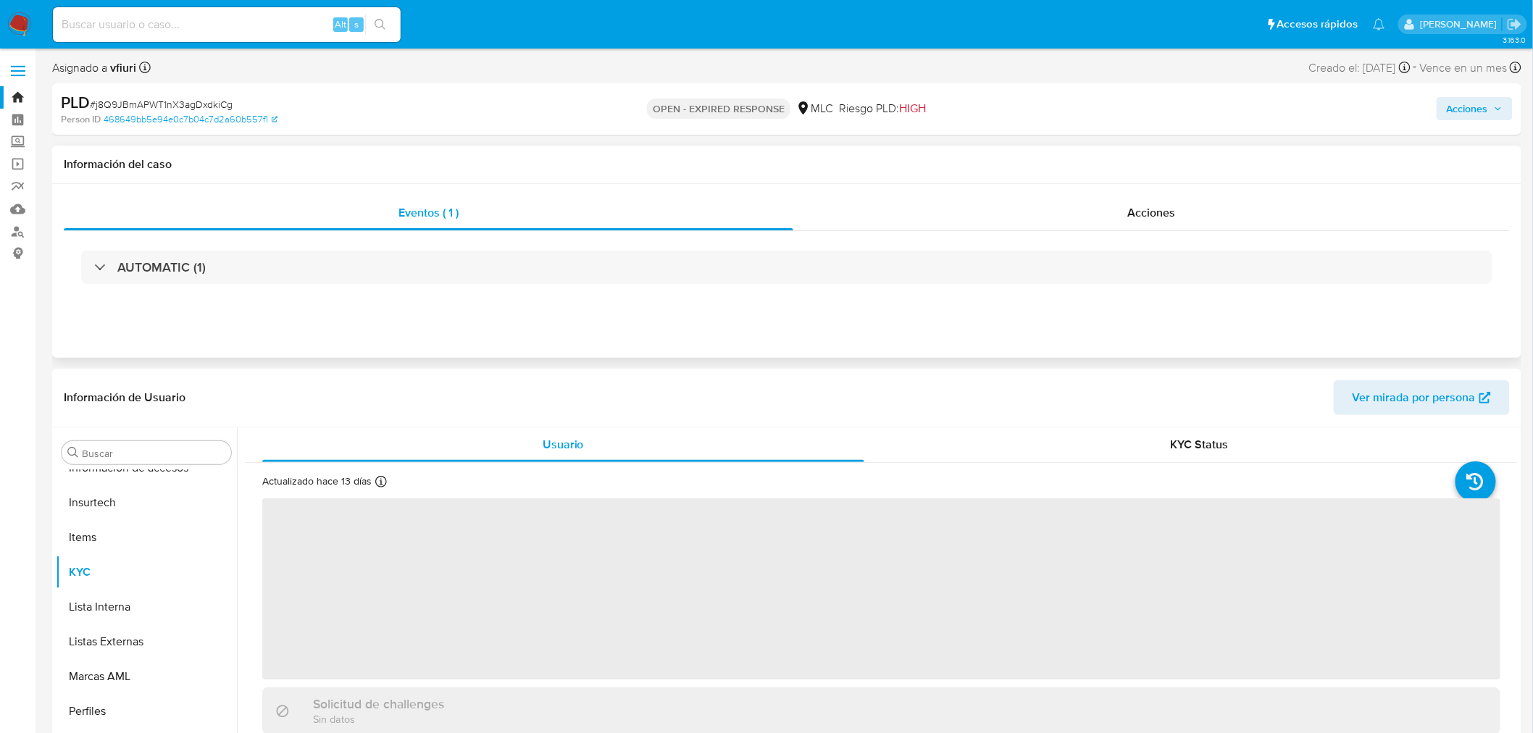
scroll to position [716, 0]
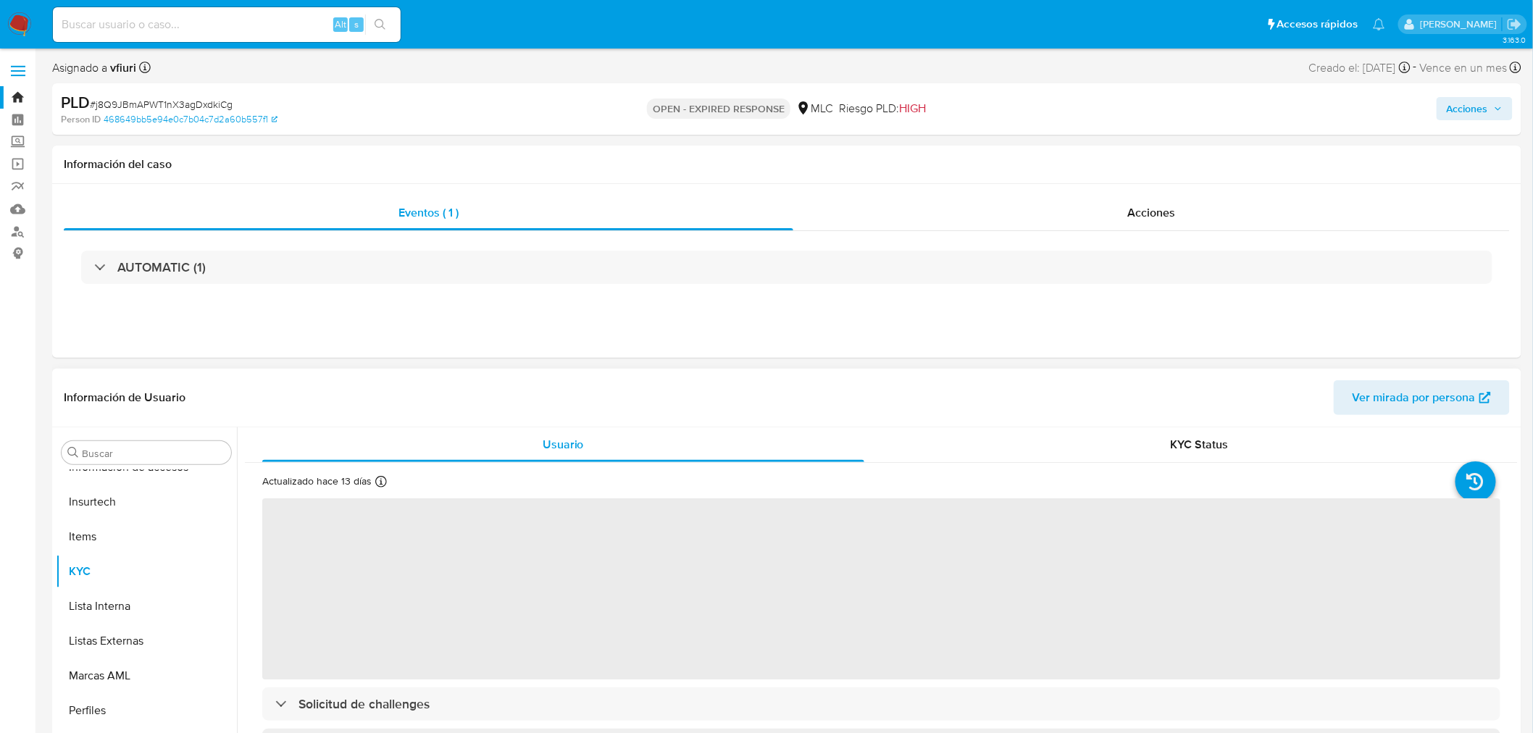
select select "10"
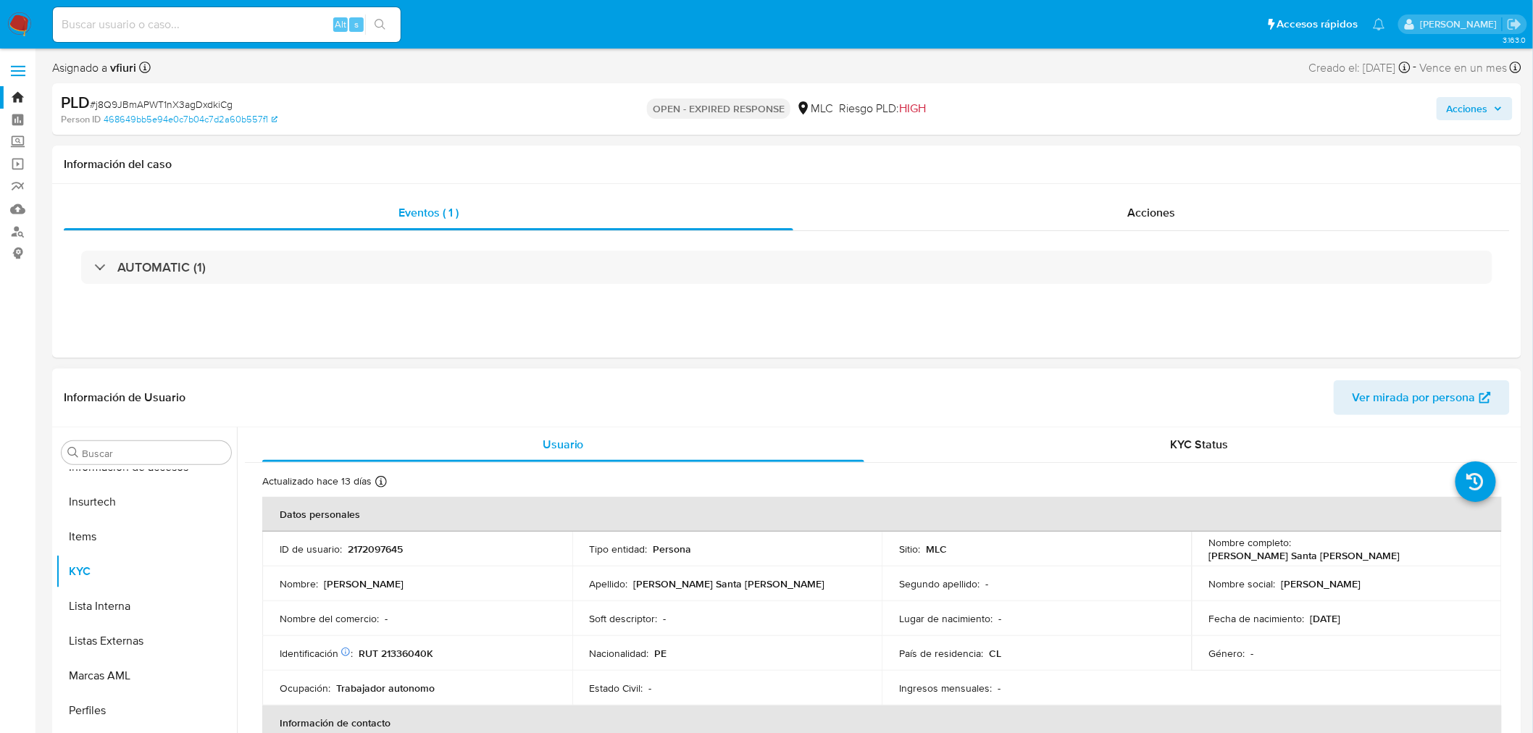
click at [377, 554] on p "2172097645" at bounding box center [375, 549] width 55 height 13
copy p "2172097645"
click at [178, 99] on span "# j8Q9JBmAPWT1nX3agDxdkiCg" at bounding box center [161, 104] width 143 height 14
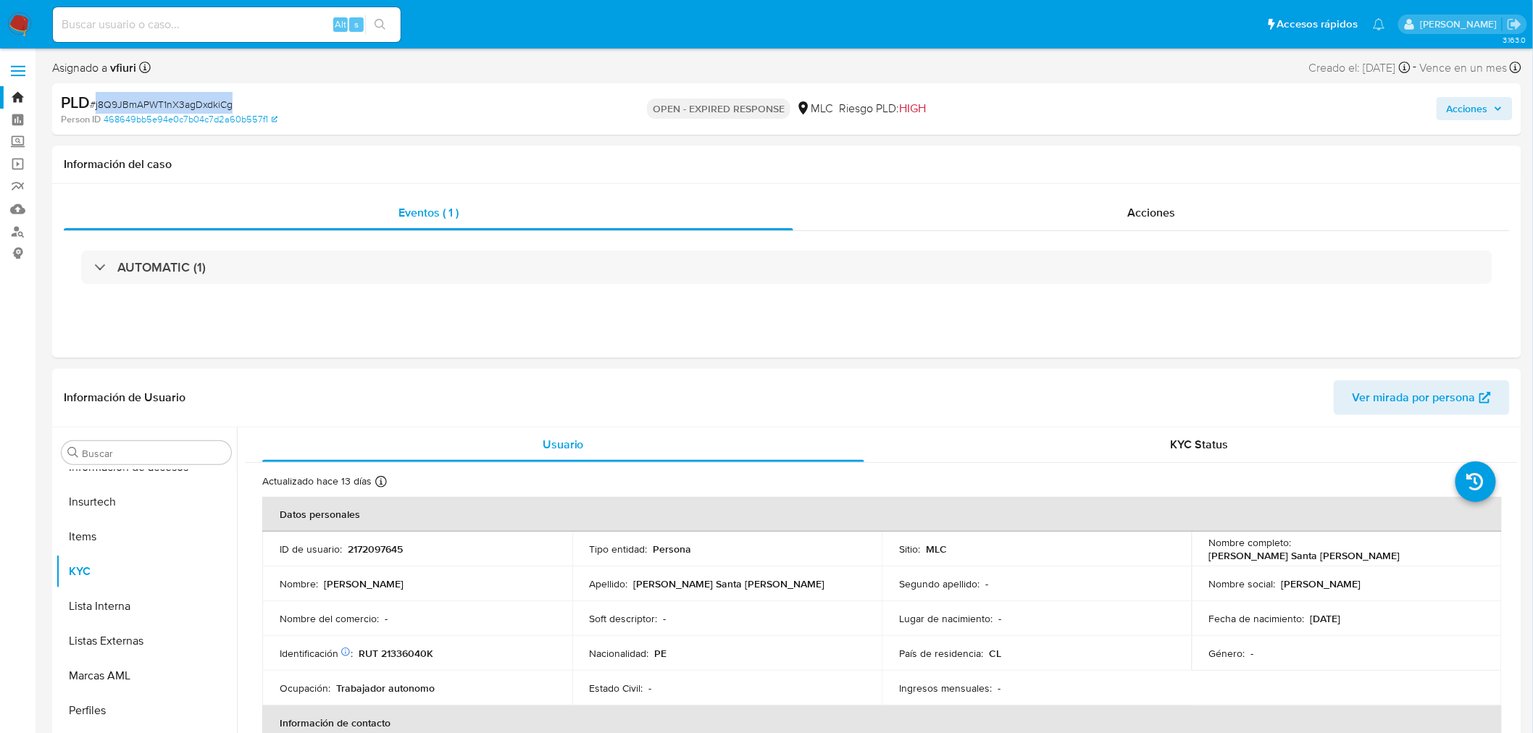
copy span "j8Q9JBmAPWT1nX3agDxdkiCg"
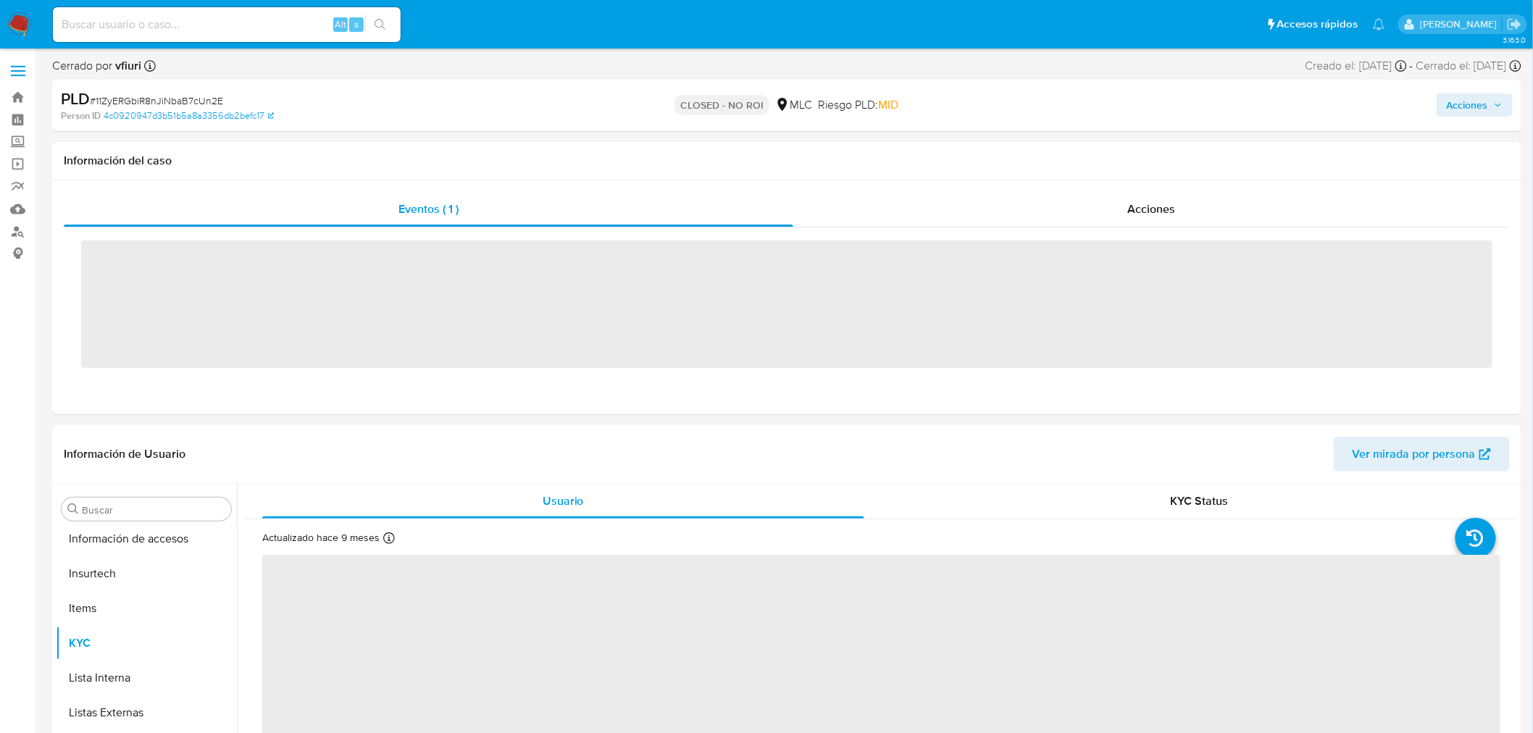
scroll to position [716, 0]
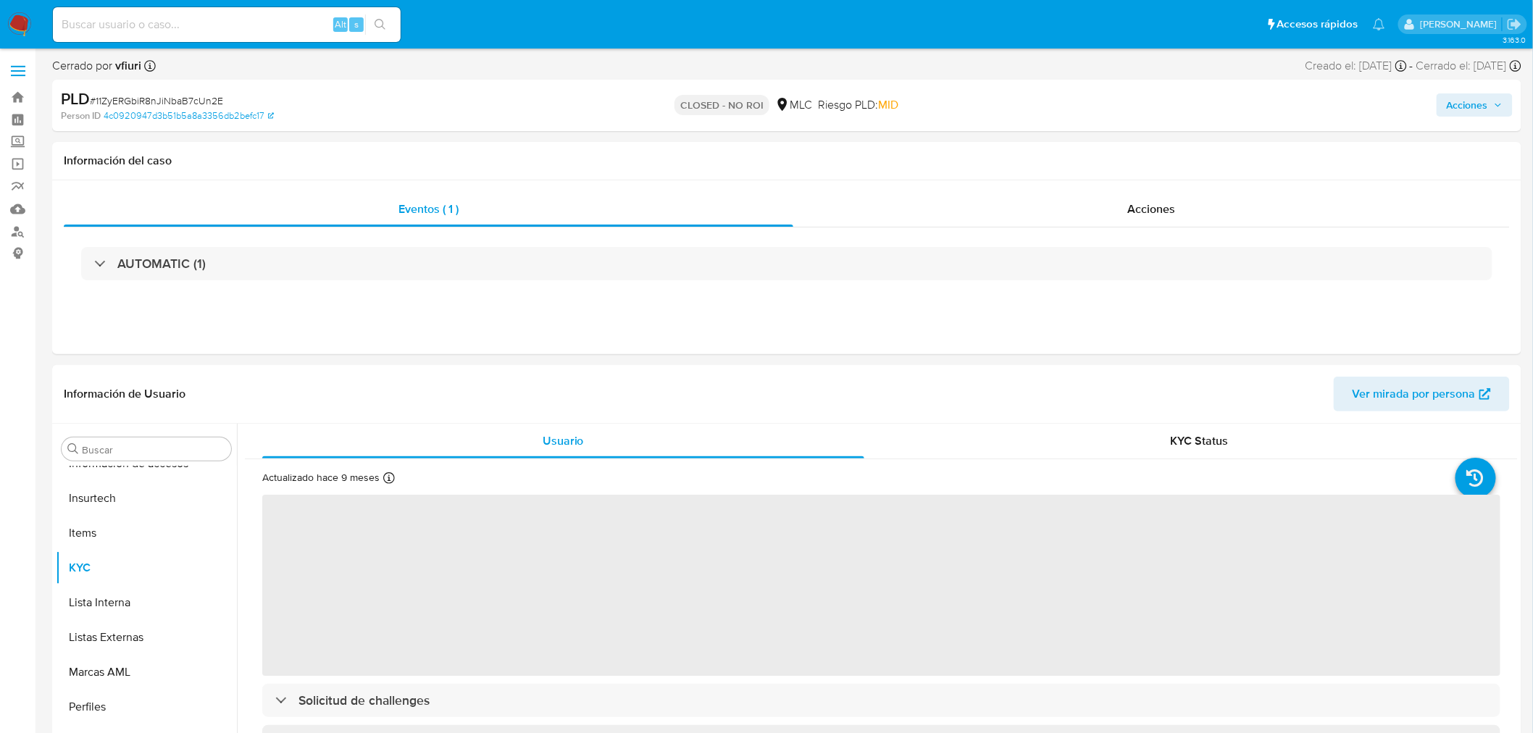
select select "10"
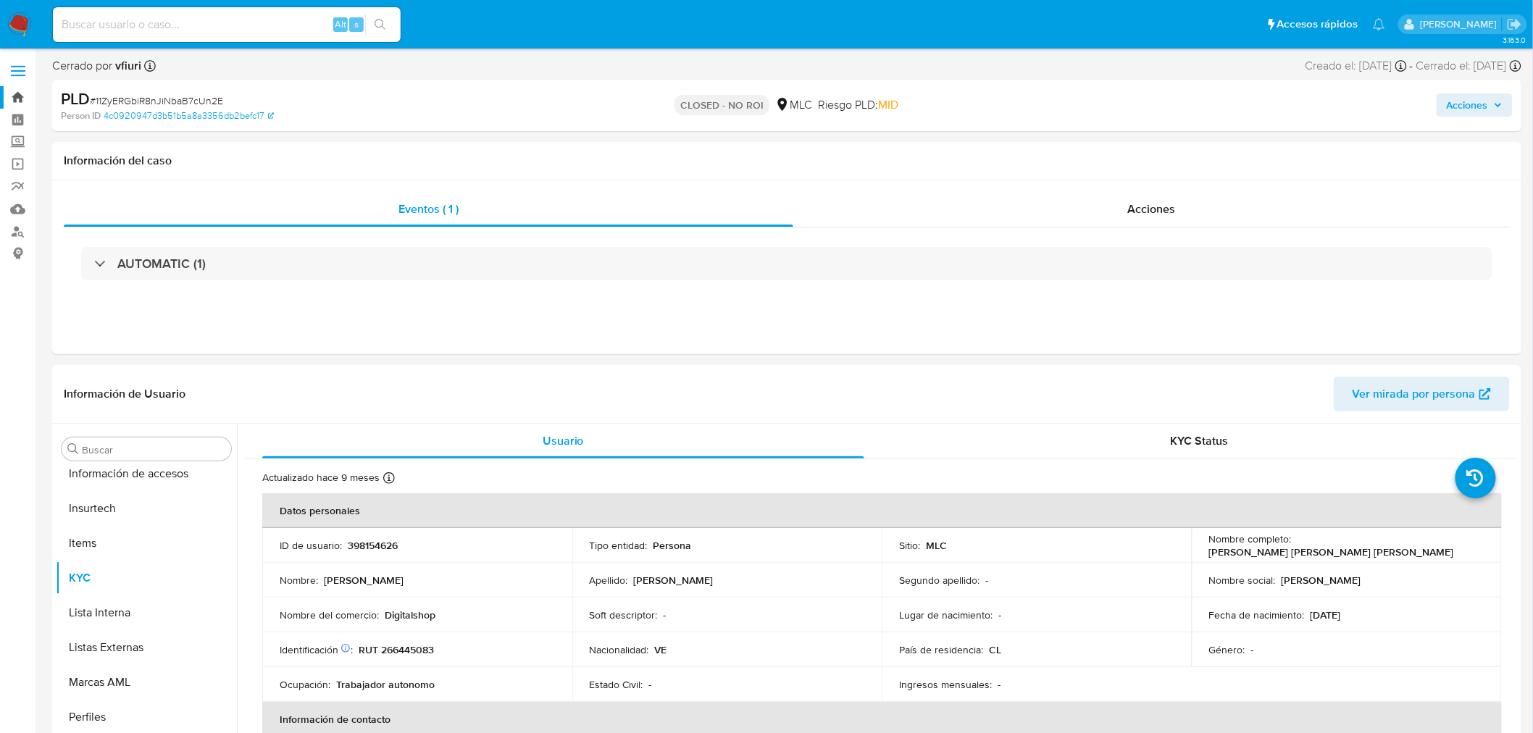
scroll to position [716, 0]
click at [13, 104] on link "Bandeja" at bounding box center [86, 97] width 172 height 22
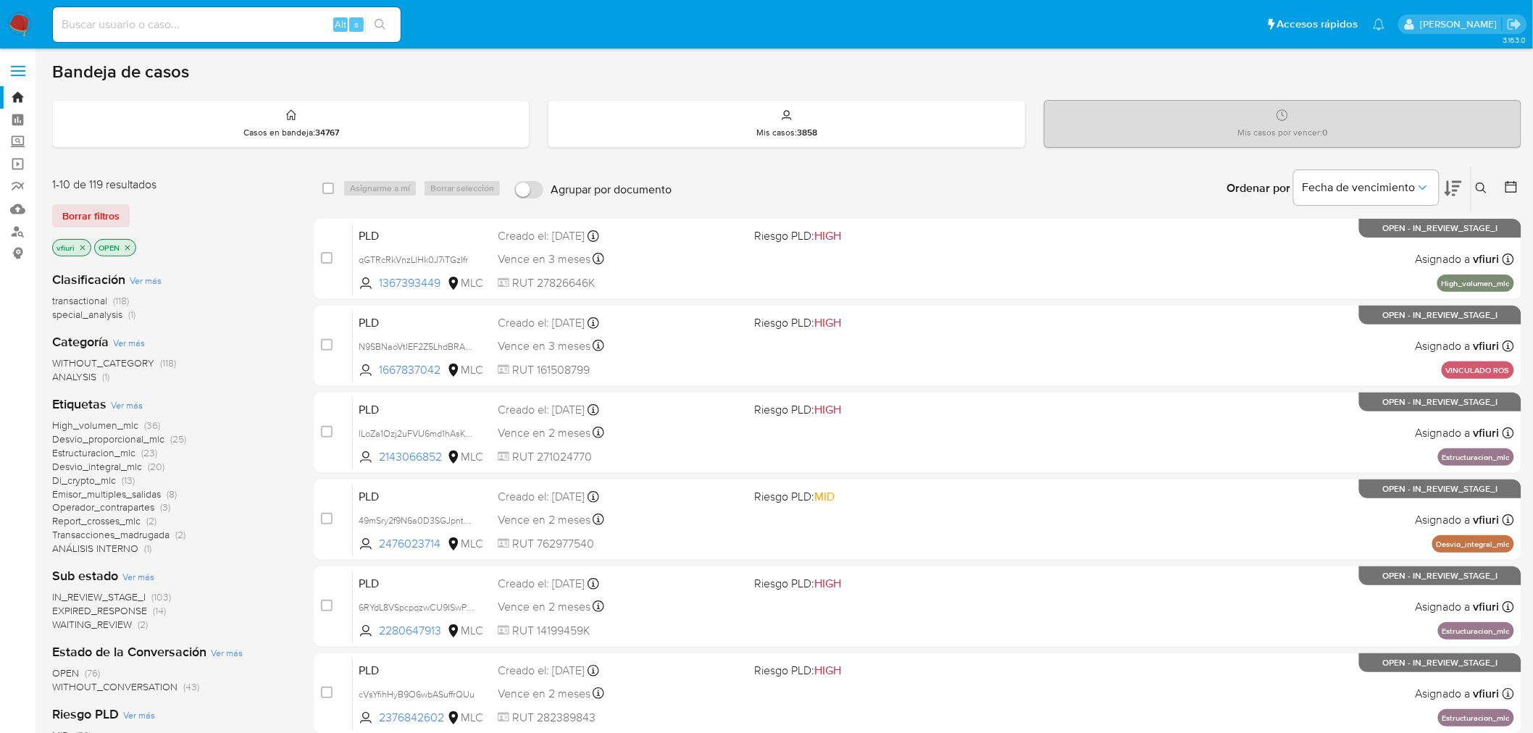
click at [1490, 183] on button at bounding box center [1484, 188] width 24 height 17
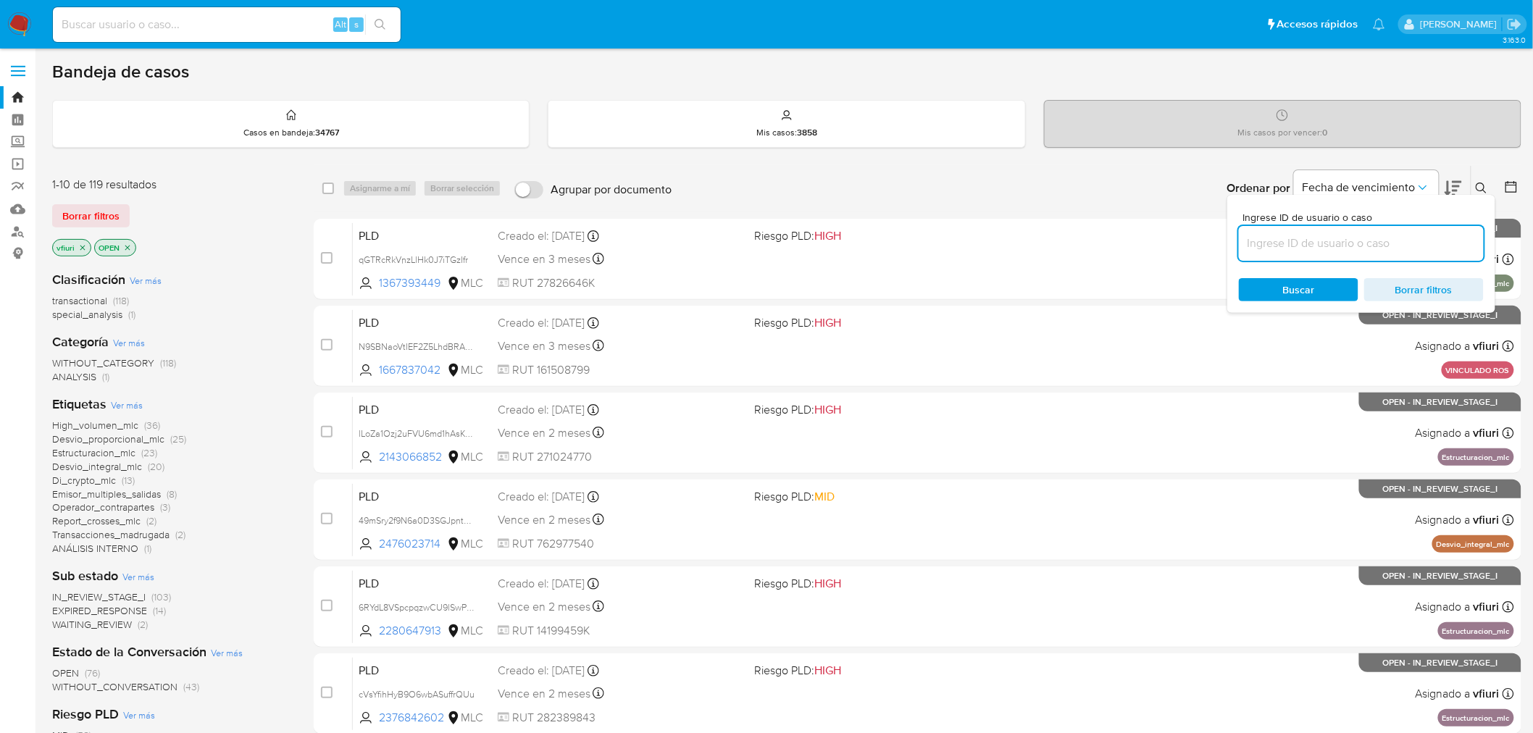
click at [1382, 241] on input at bounding box center [1361, 243] width 245 height 19
type input "j8Q9JBmAPWT1nX3agDxdkiCg"
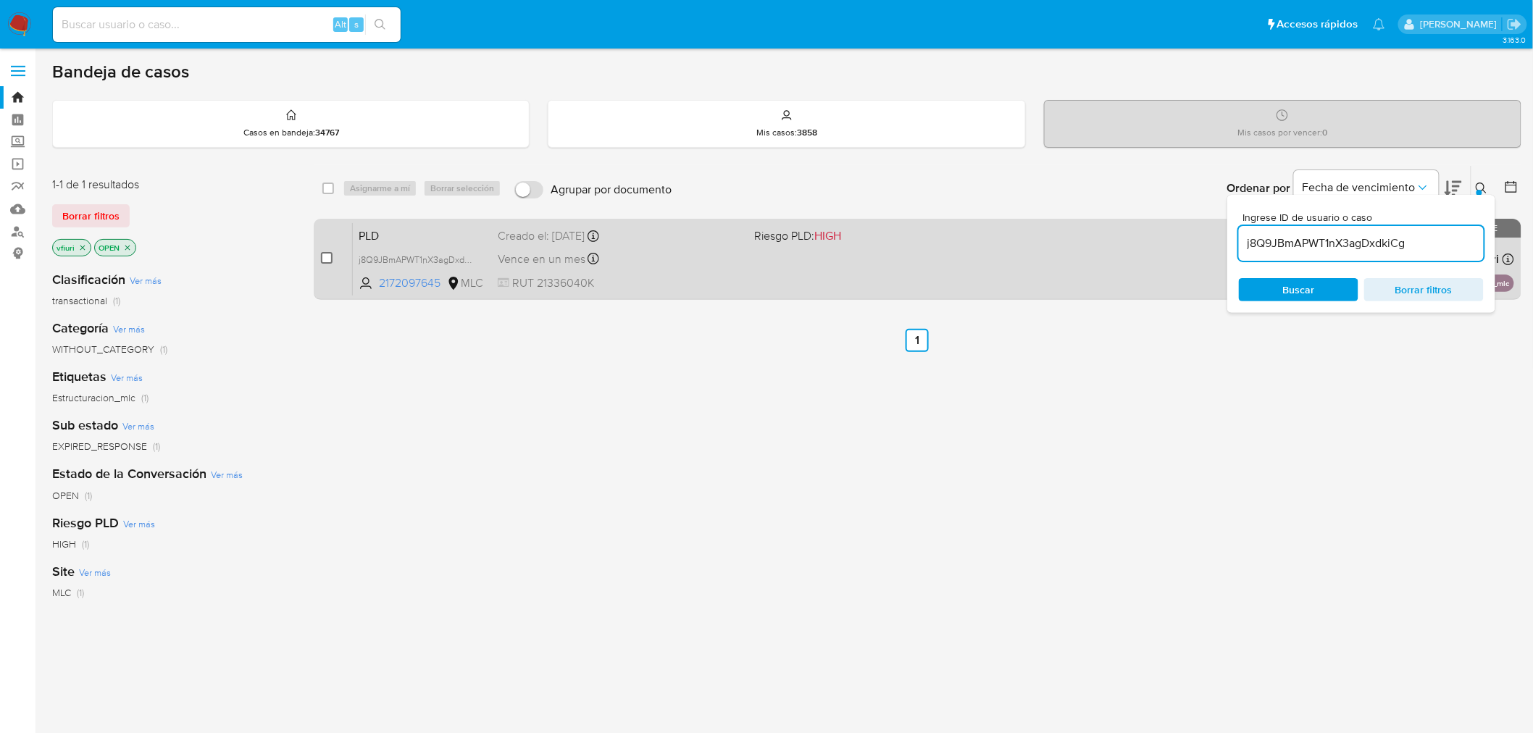
click at [328, 254] on input "checkbox" at bounding box center [327, 258] width 12 height 12
checkbox input "true"
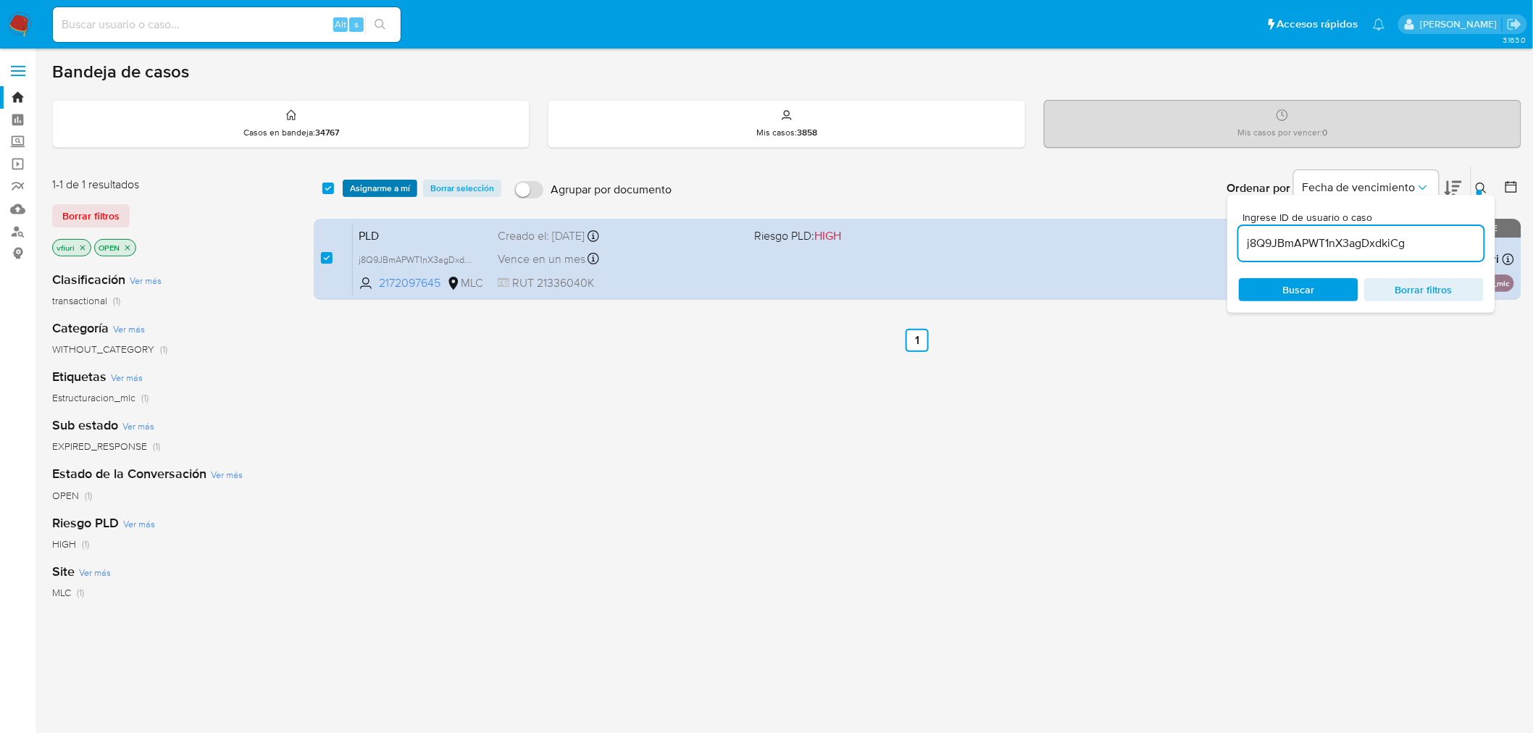
click at [375, 181] on span "Asignarme a mí" at bounding box center [380, 188] width 60 height 14
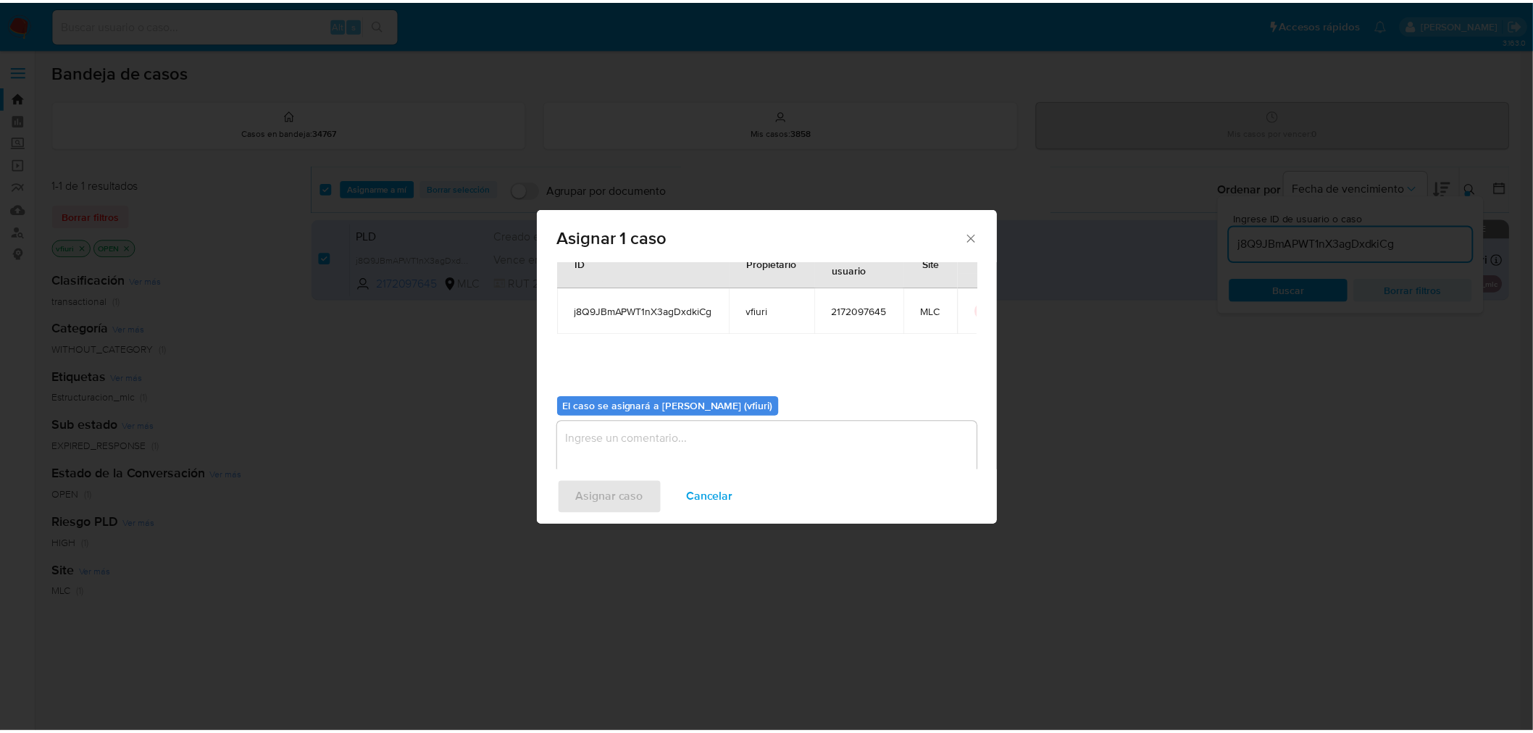
scroll to position [75, 0]
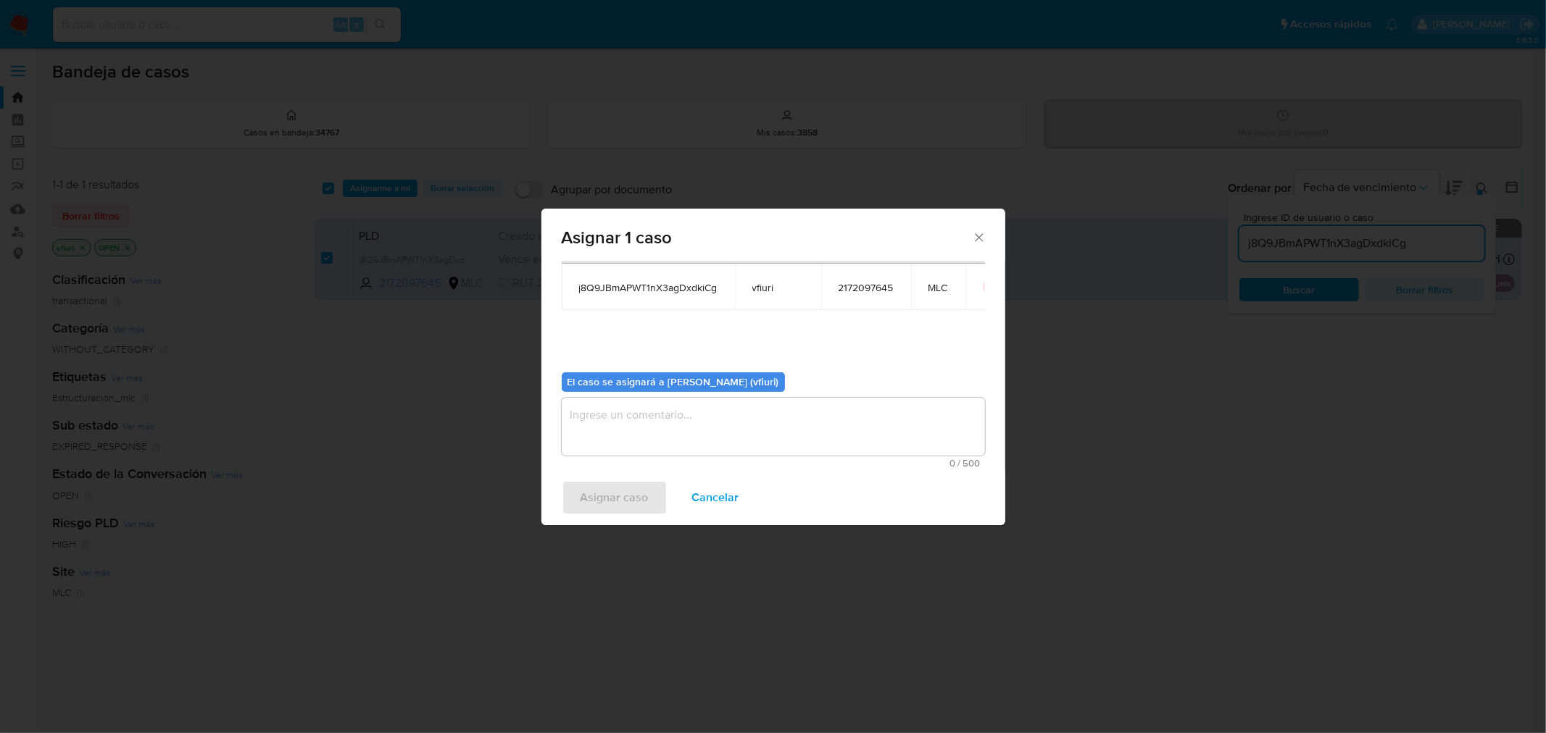
click at [684, 416] on textarea "assign-modal" at bounding box center [773, 427] width 423 height 58
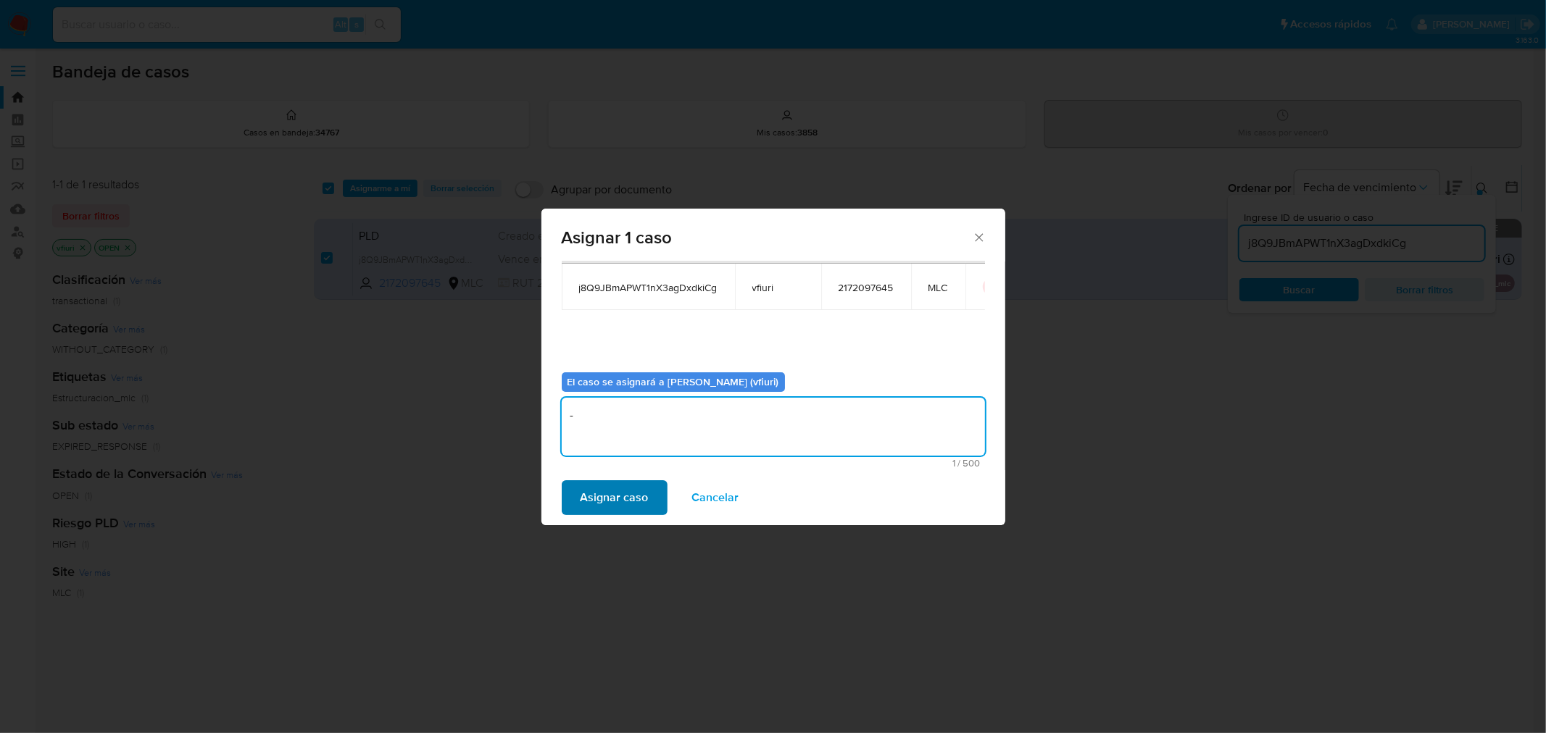
type textarea "-"
click at [627, 493] on span "Asignar caso" at bounding box center [614, 498] width 68 height 32
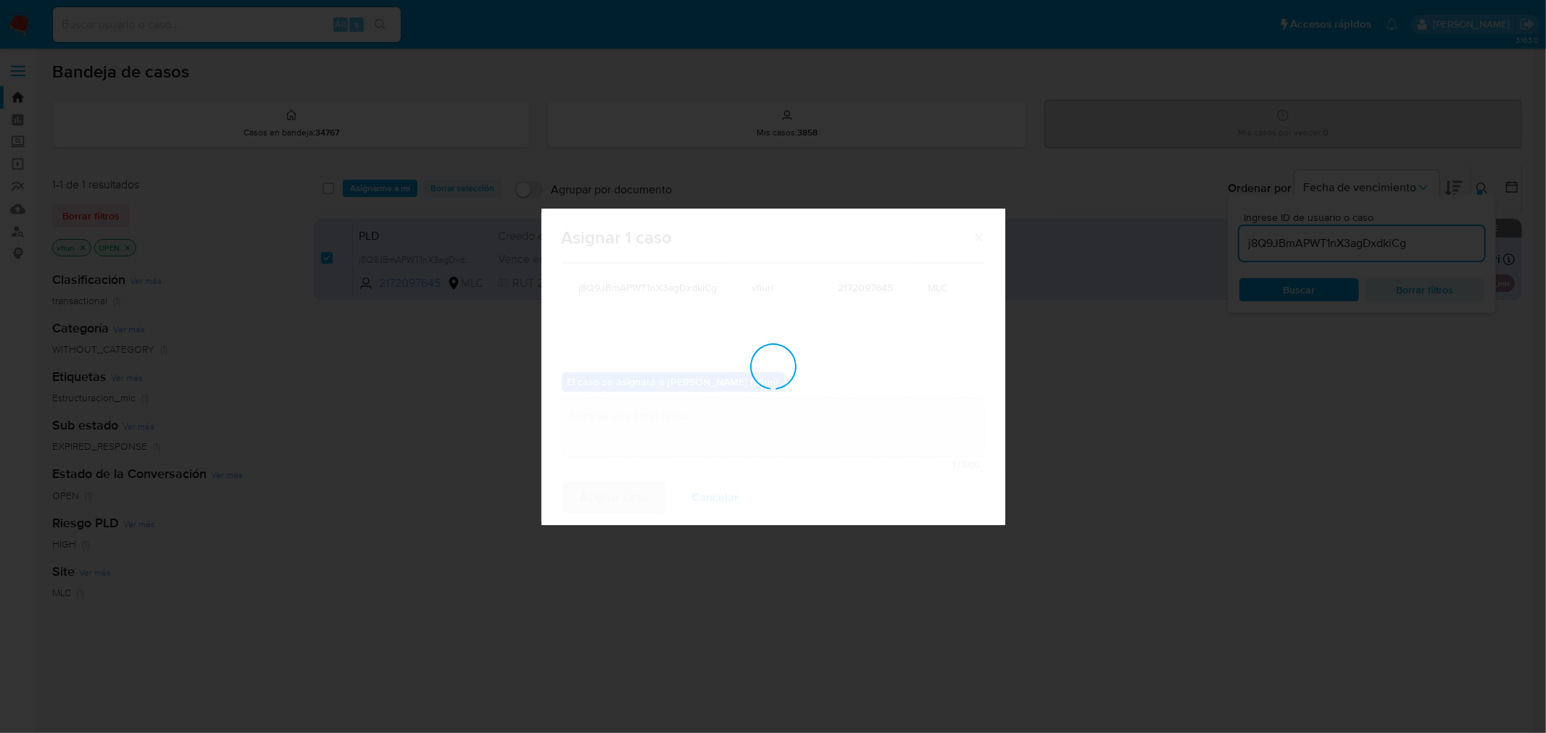
checkbox input "false"
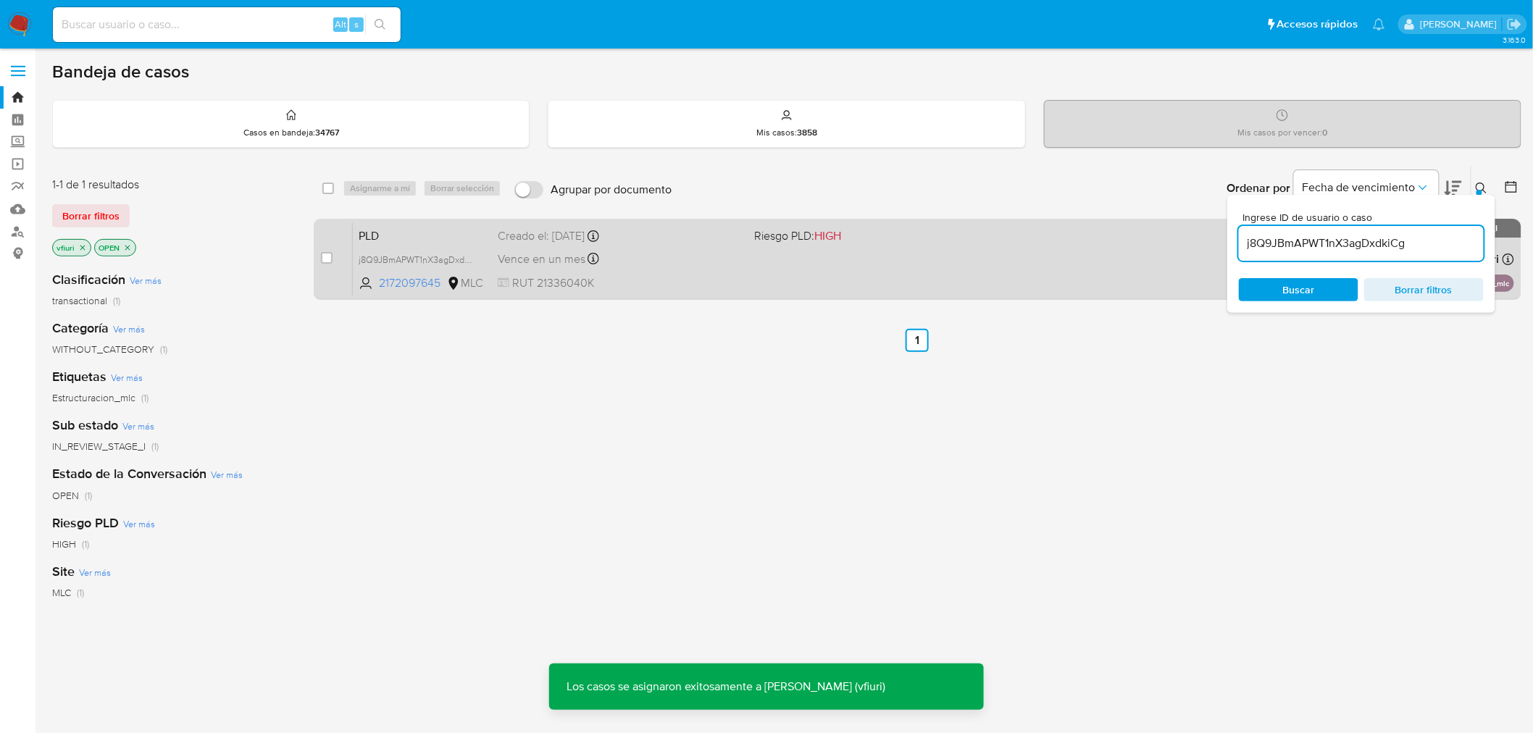
click at [822, 287] on div "PLD j8Q9JBmAPWT1nX3agDxdkiCg 2172097645 MLC Riesgo PLD: HIGH Creado el: 12/08/2…" at bounding box center [933, 258] width 1161 height 73
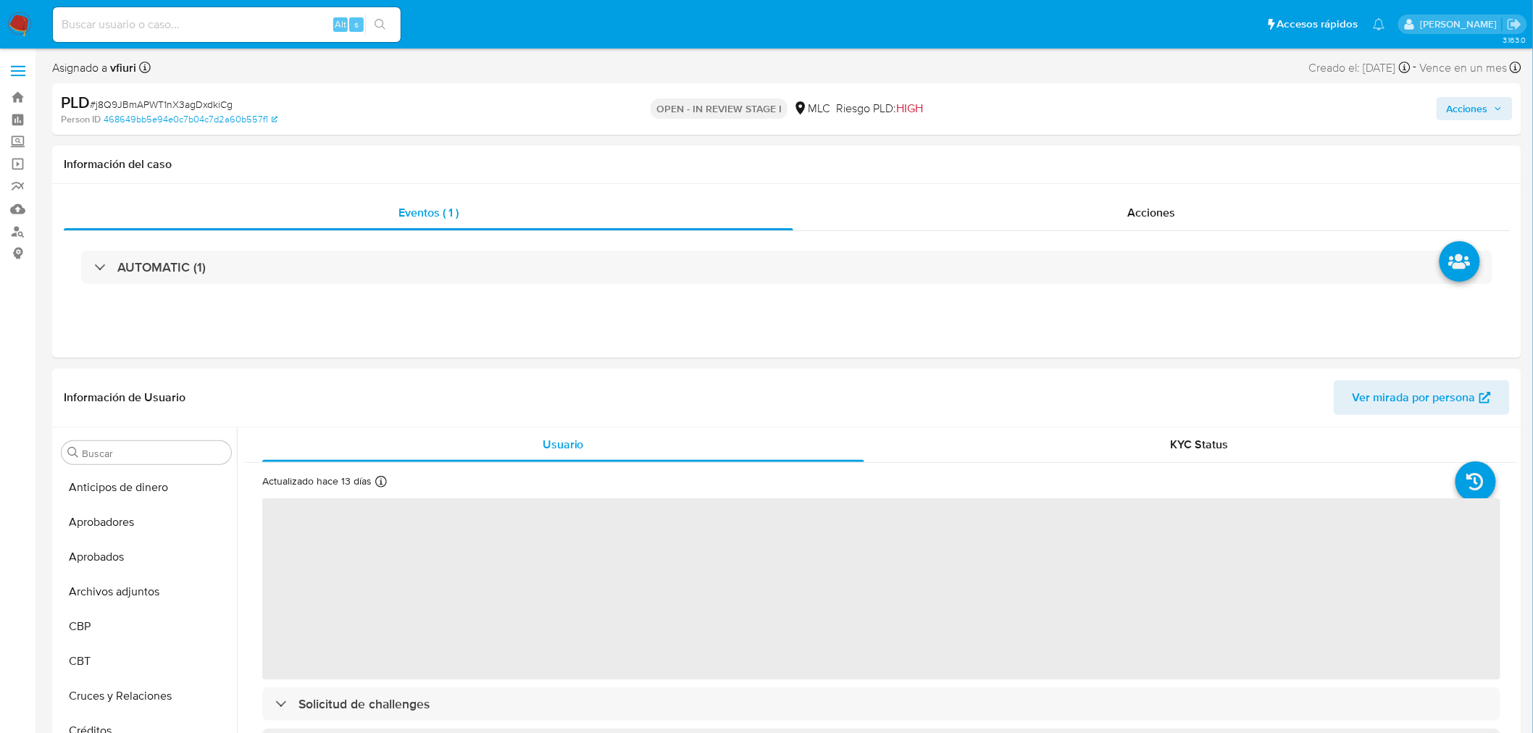
scroll to position [716, 0]
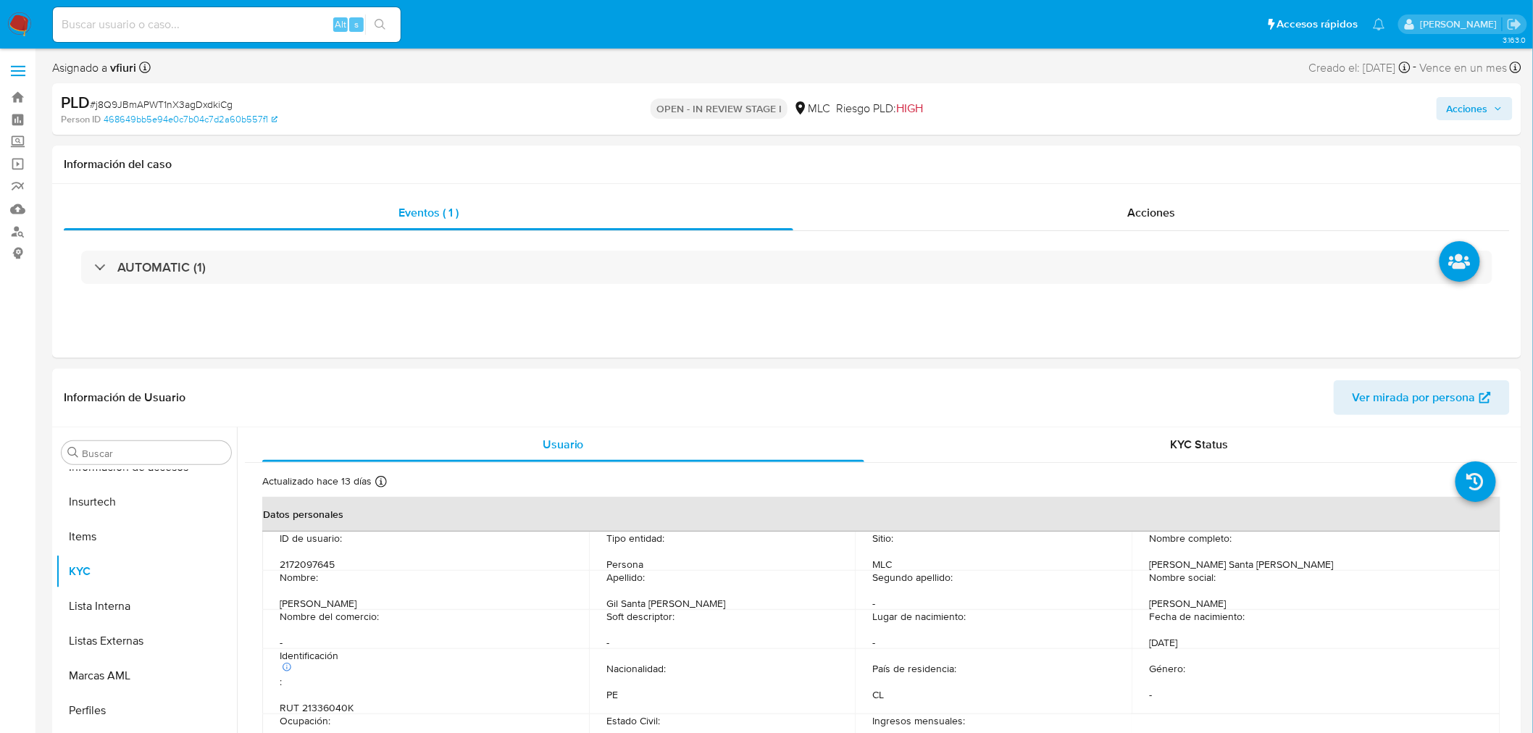
select select "10"
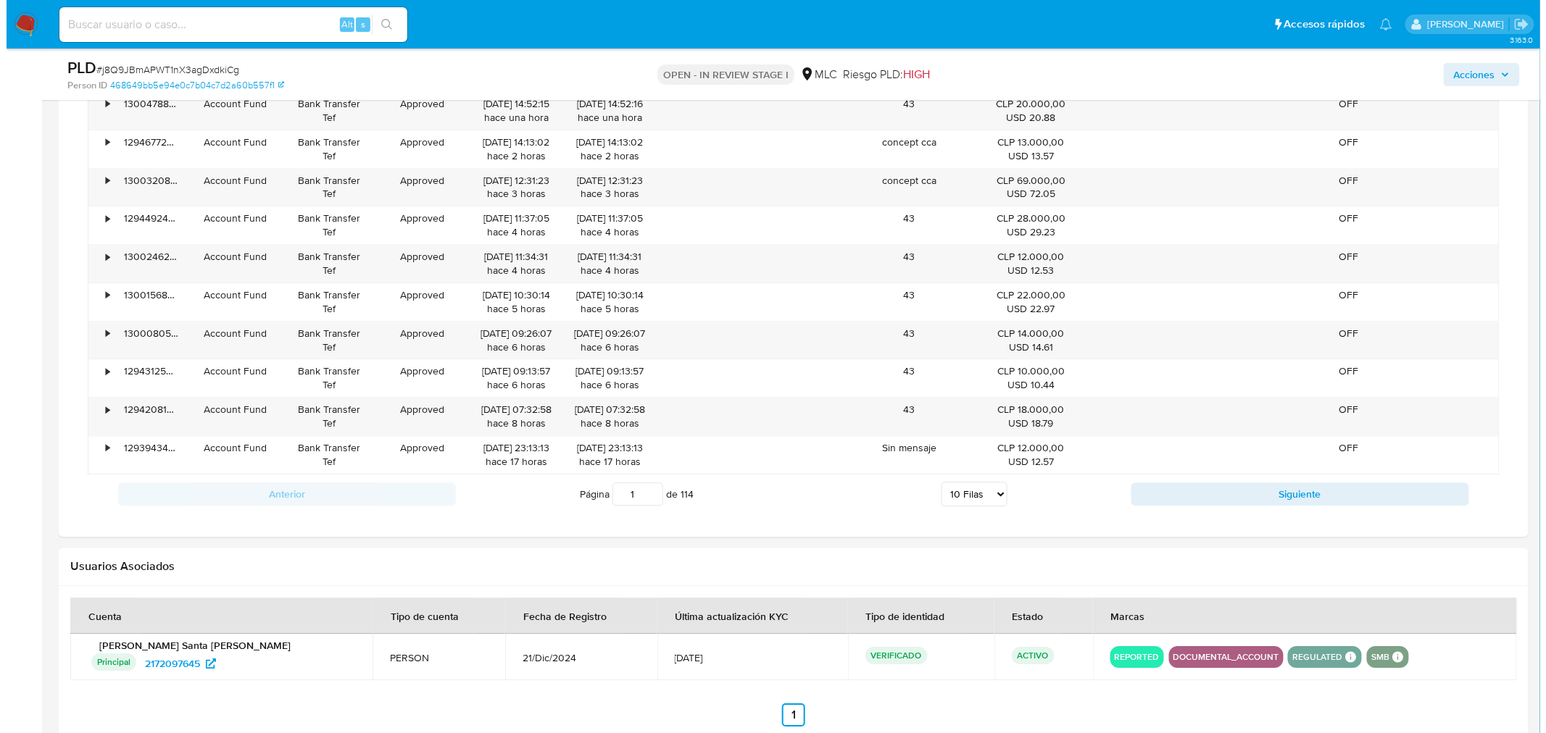
scroll to position [1817, 0]
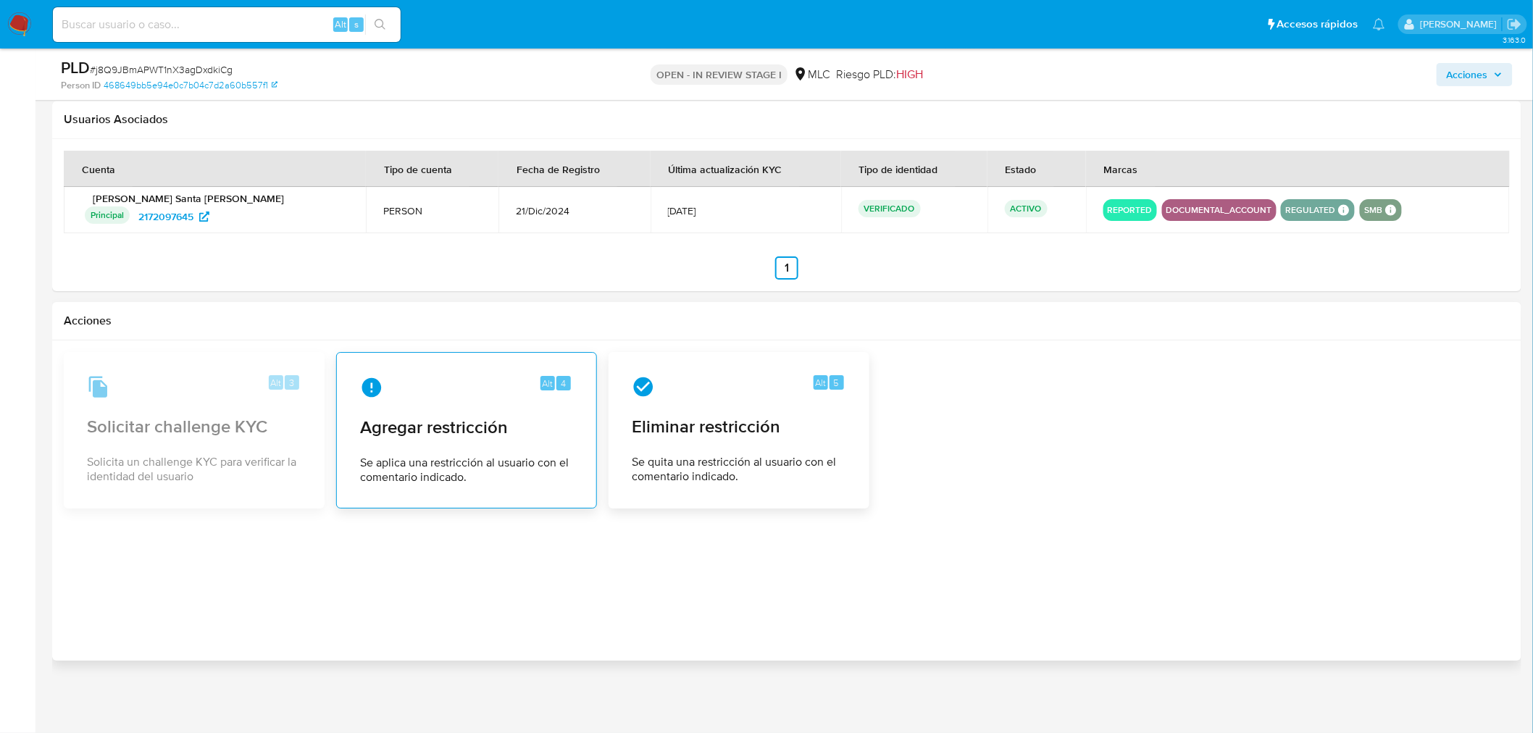
click at [433, 456] on span "Se aplica una restricción al usuario con el comentario indicado." at bounding box center [466, 470] width 213 height 29
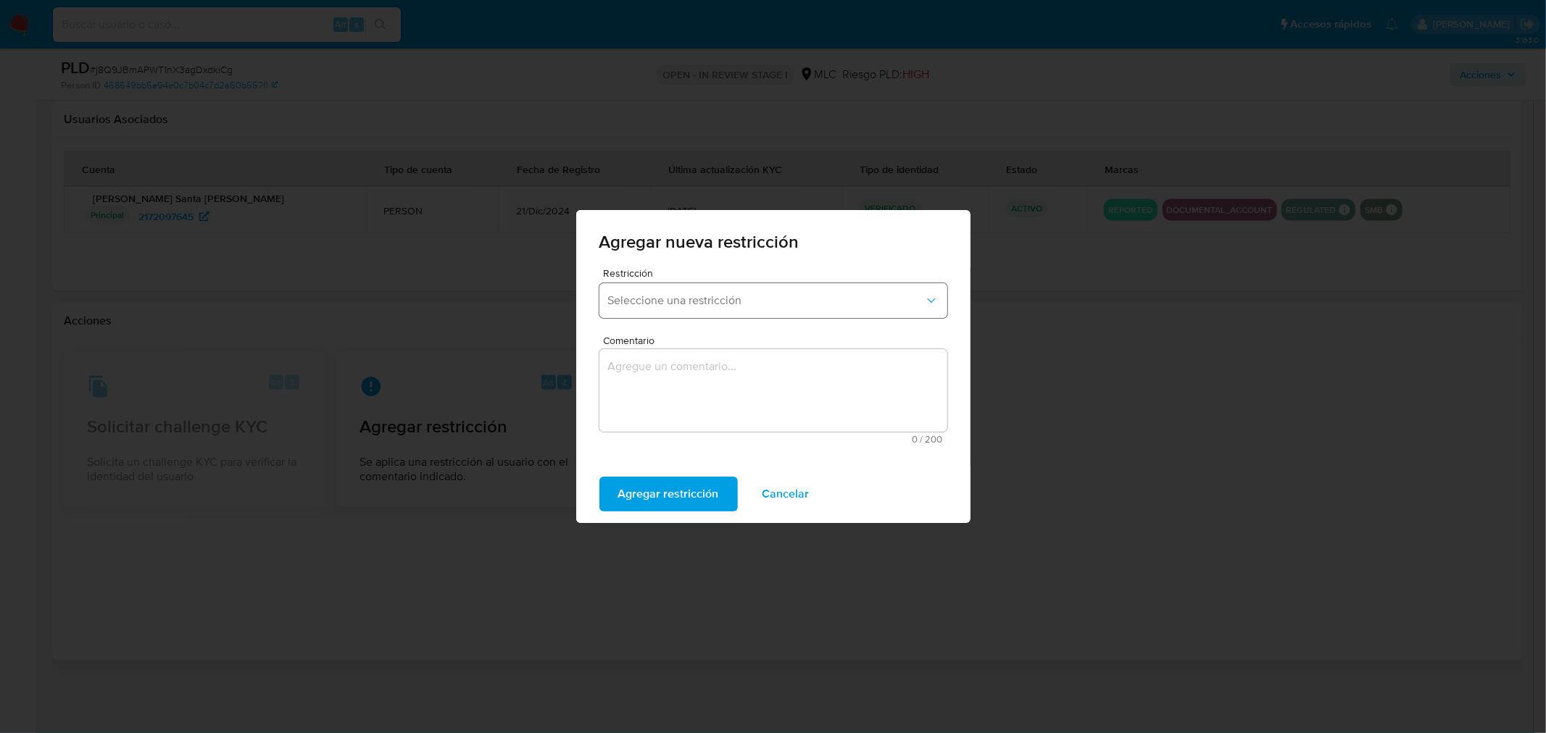
click at [709, 308] on button "Seleccione una restricción" at bounding box center [773, 300] width 348 height 35
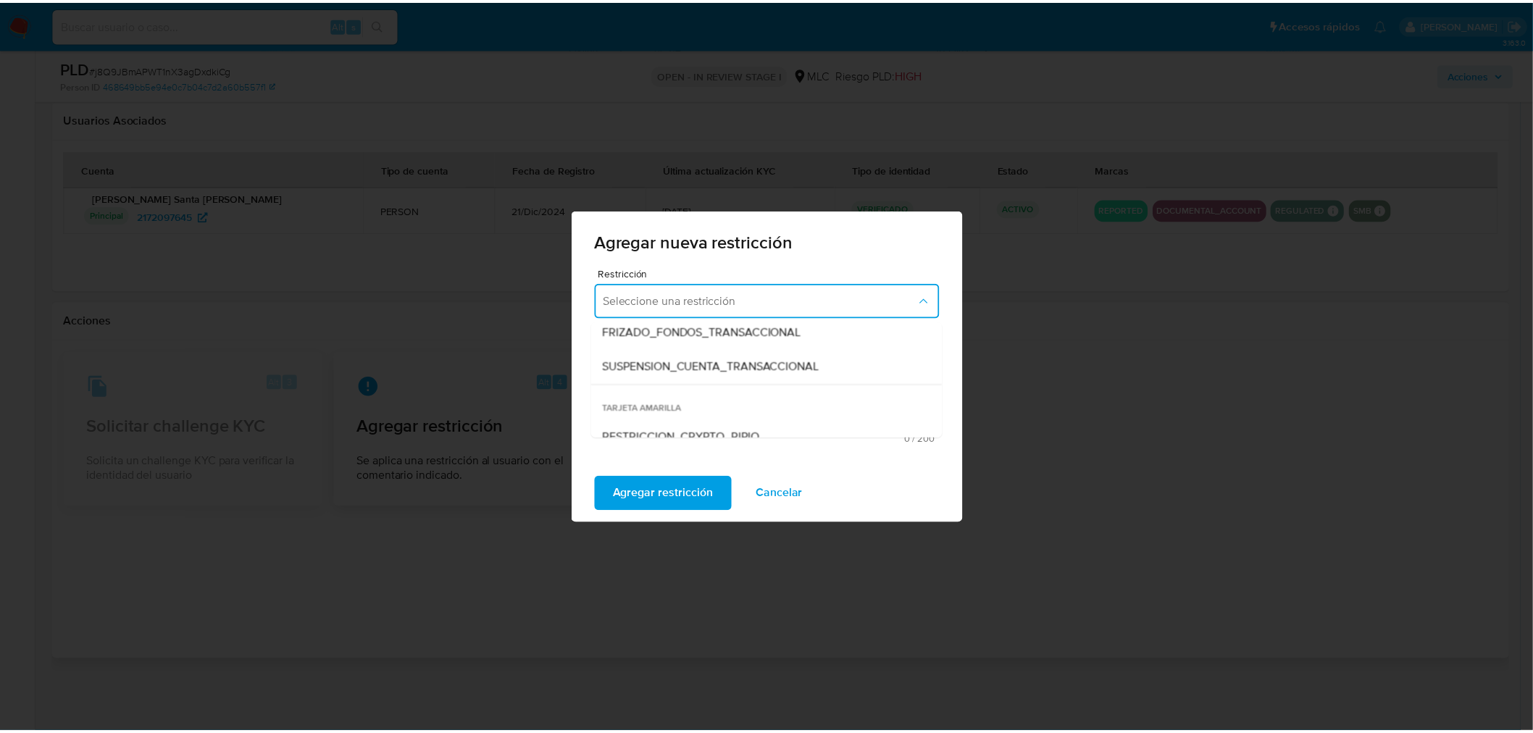
scroll to position [302, 0]
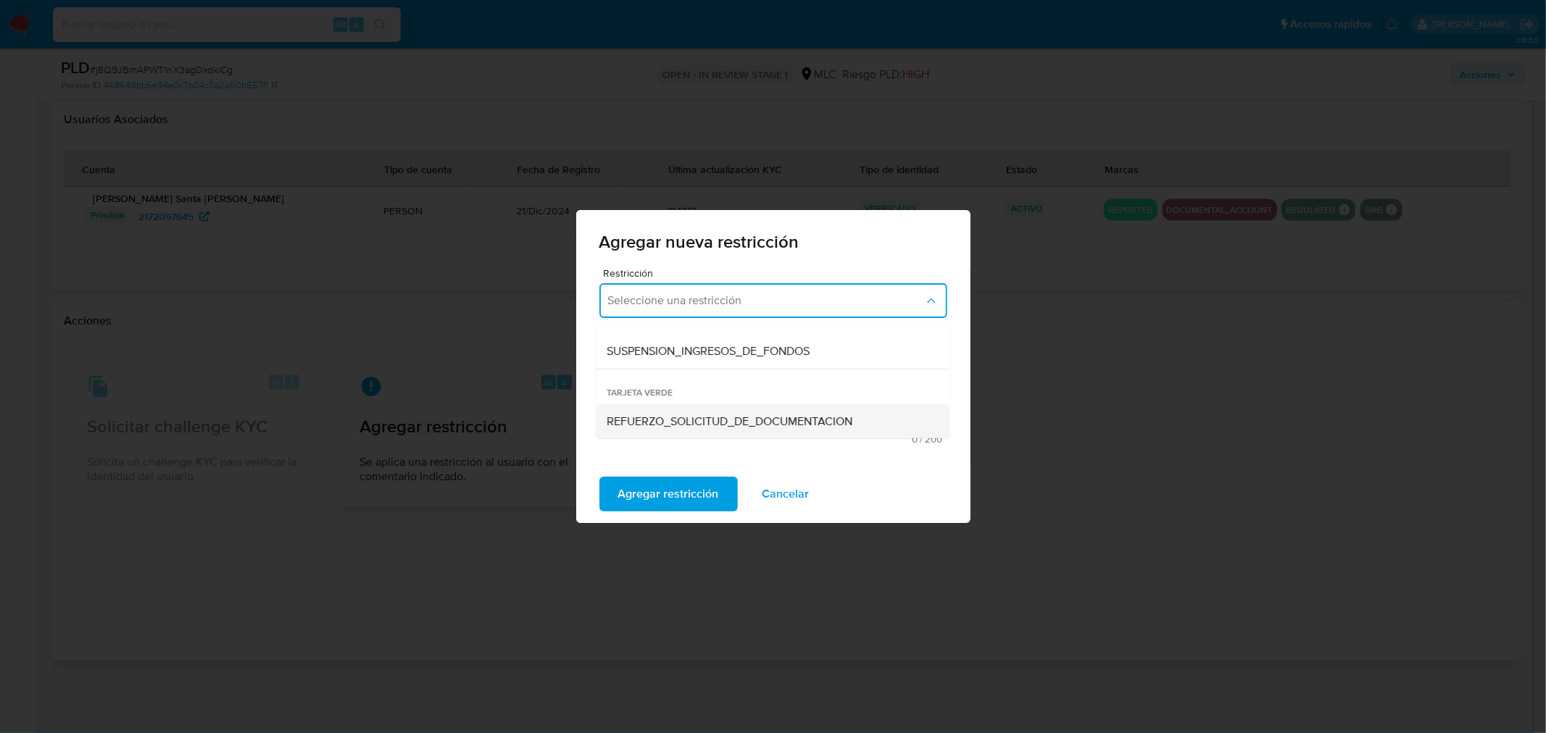
click at [738, 428] on span "REFUERZO_SOLICITUD_DE_DOCUMENTACION" at bounding box center [730, 421] width 246 height 14
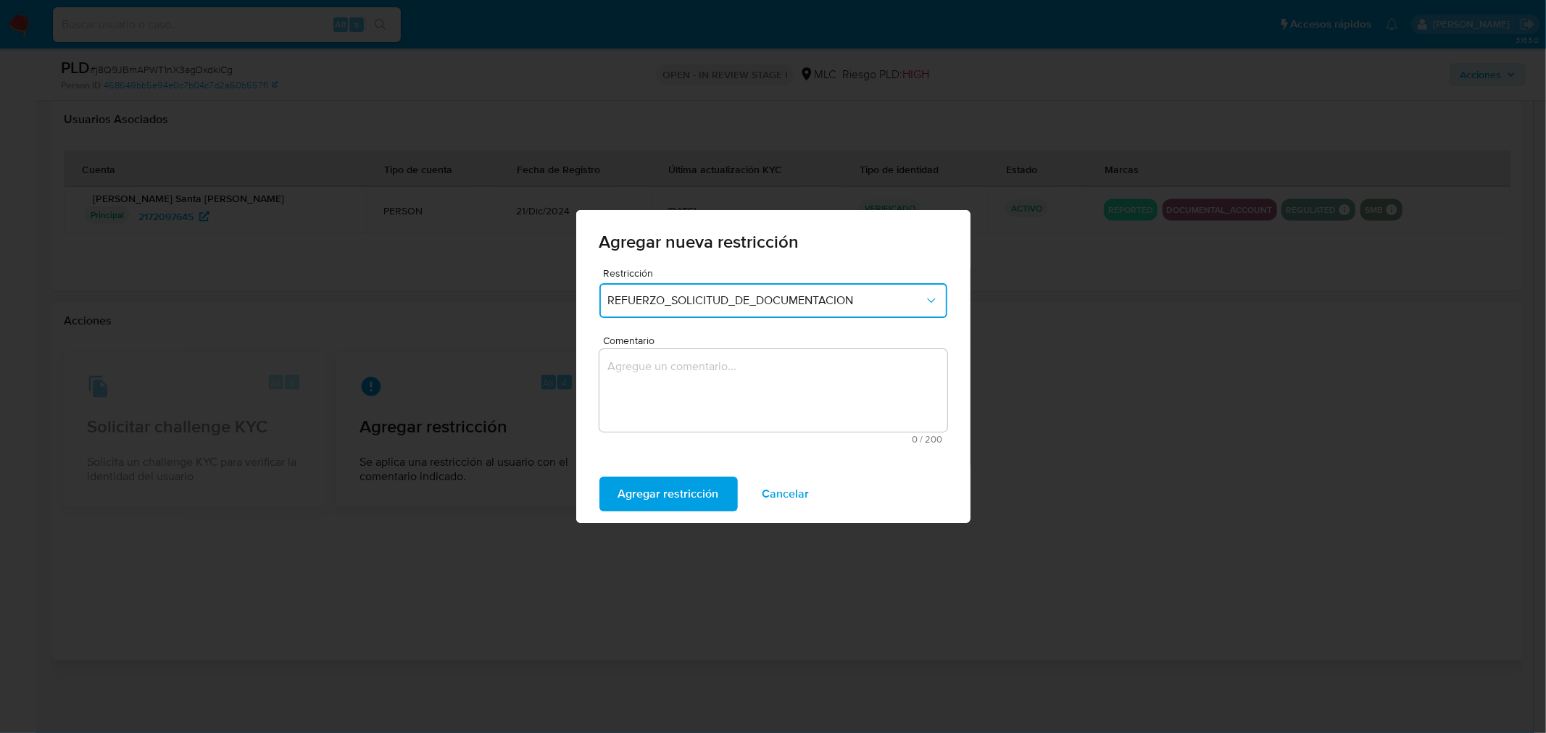
click at [704, 385] on textarea "Comentario" at bounding box center [773, 390] width 348 height 83
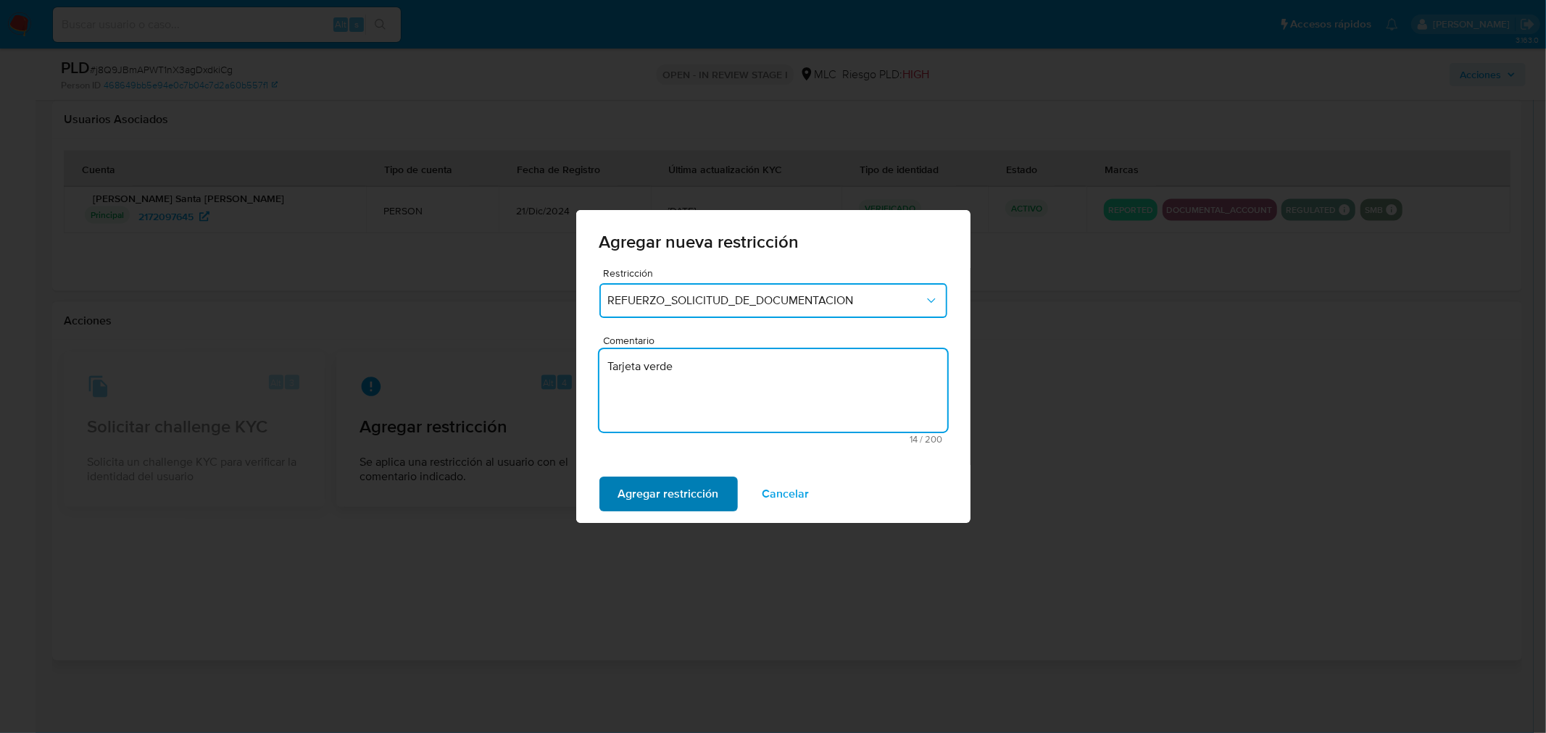
type textarea "Tarjeta verde"
click at [611, 485] on button "Agregar restricción" at bounding box center [668, 494] width 138 height 35
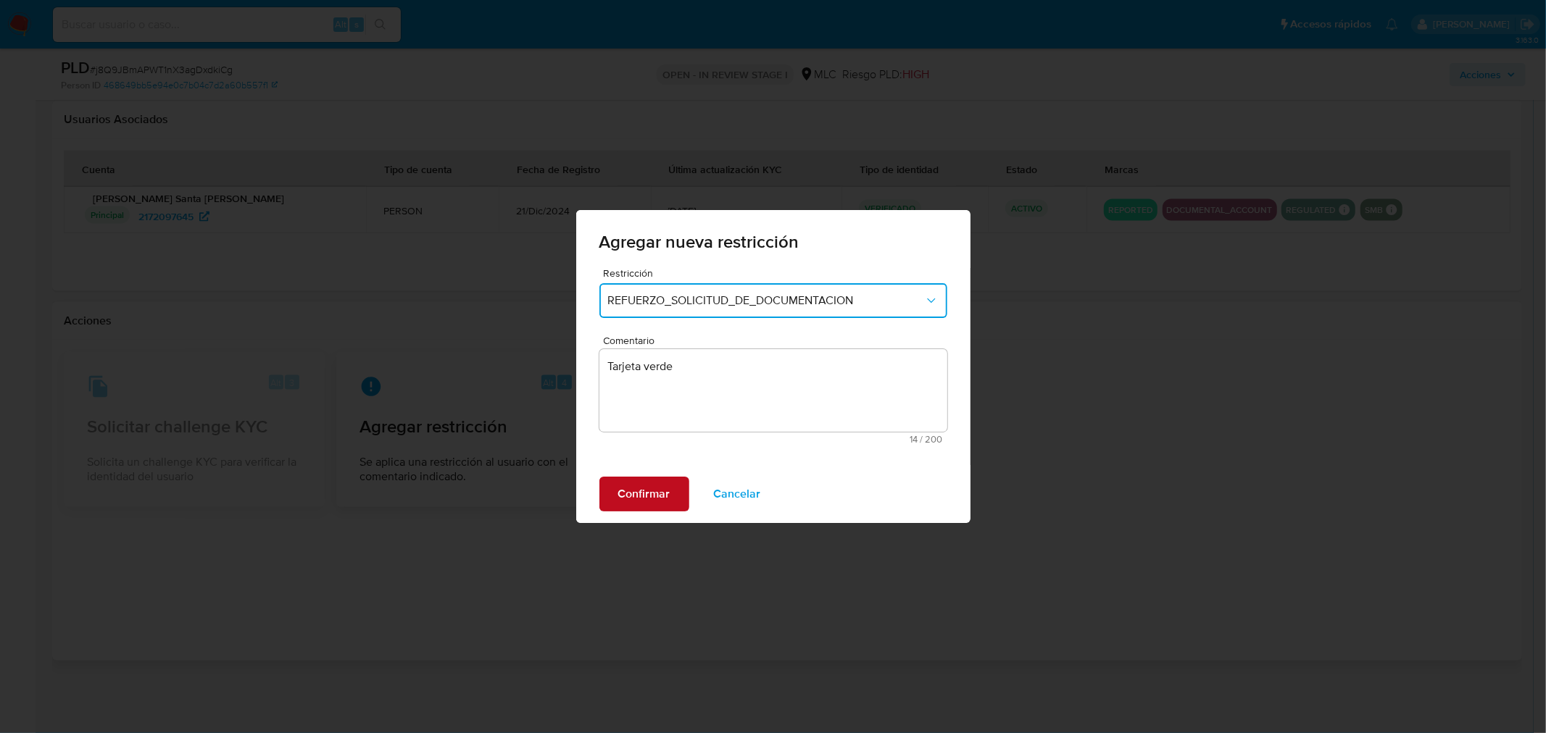
click at [620, 489] on span "Confirmar" at bounding box center [644, 494] width 52 height 32
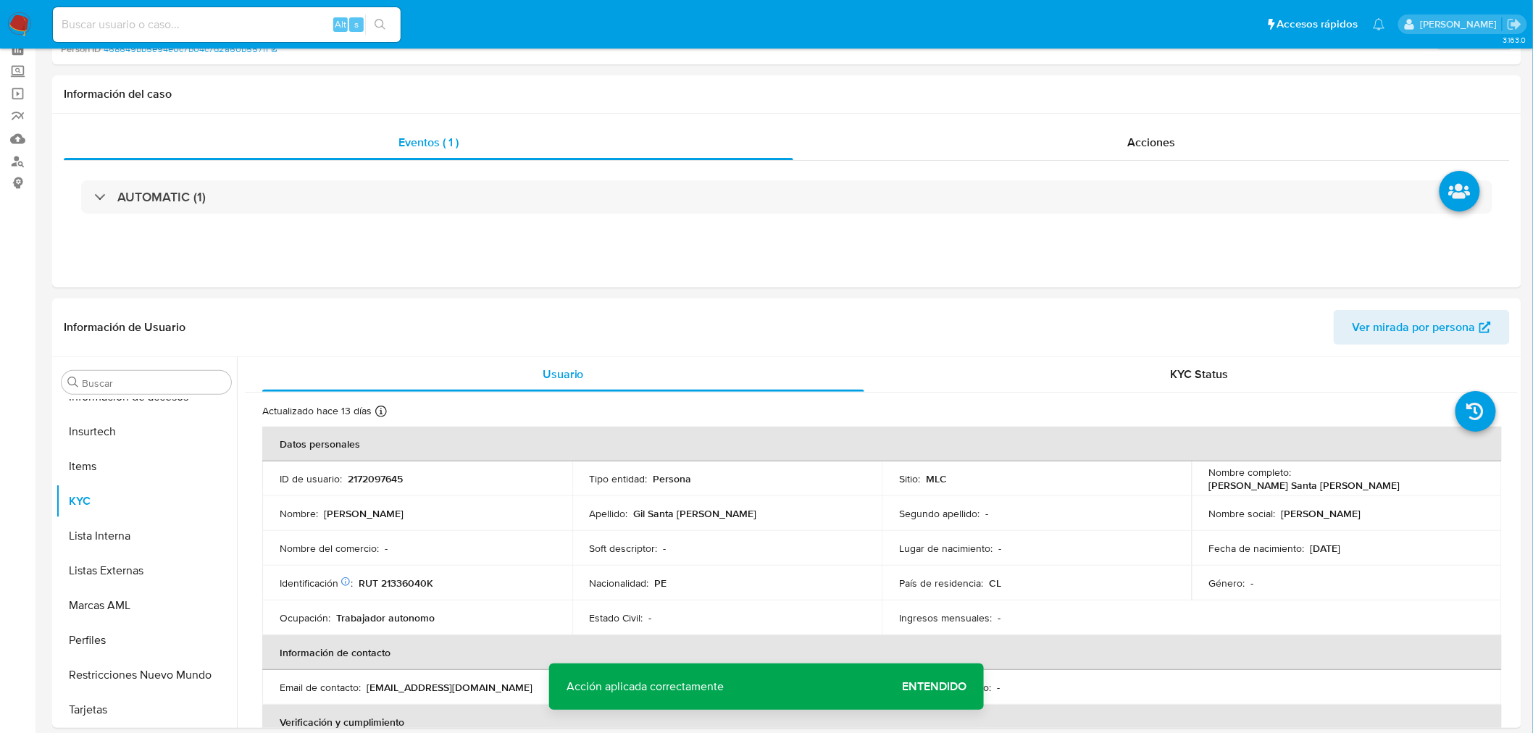
scroll to position [0, 0]
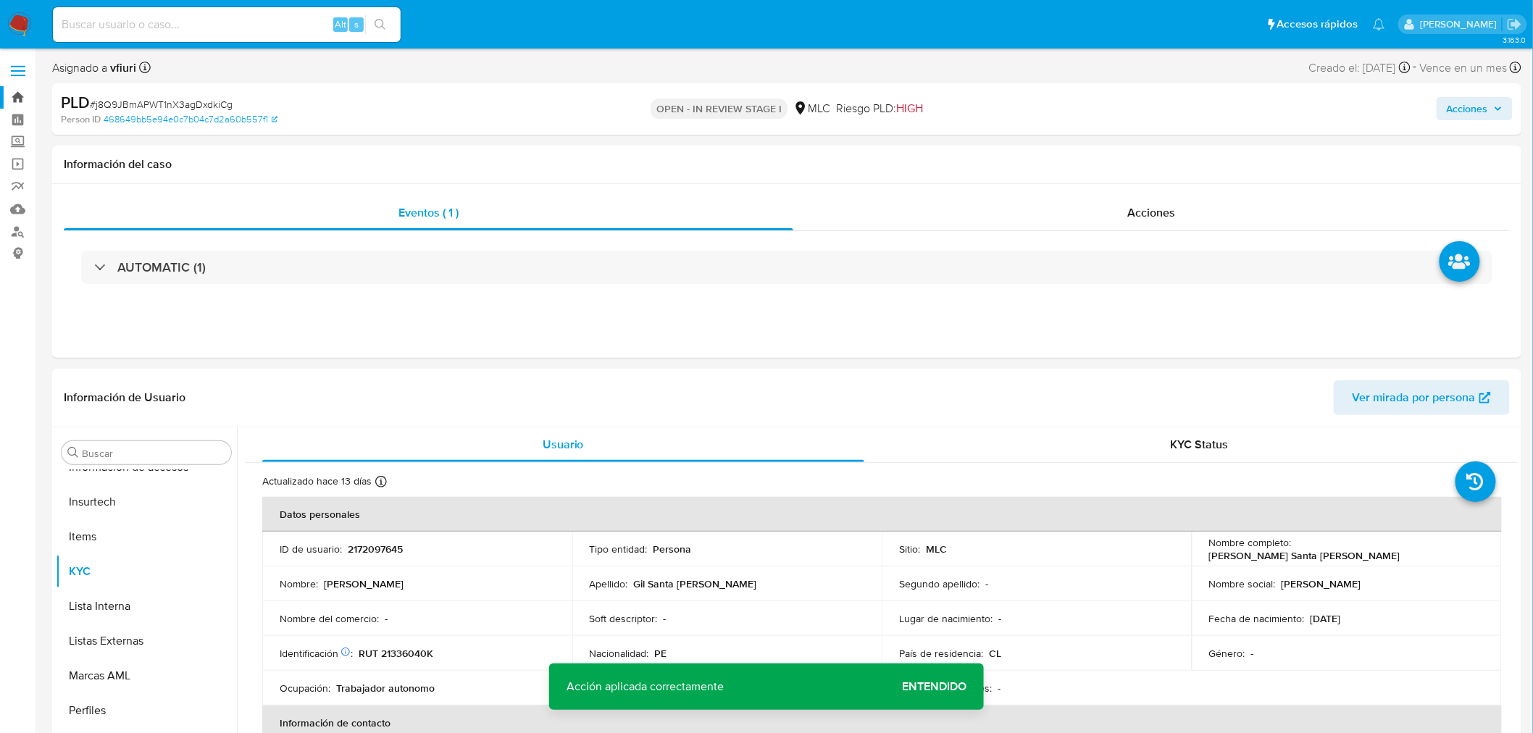
click at [9, 98] on link "Bandeja" at bounding box center [86, 97] width 172 height 22
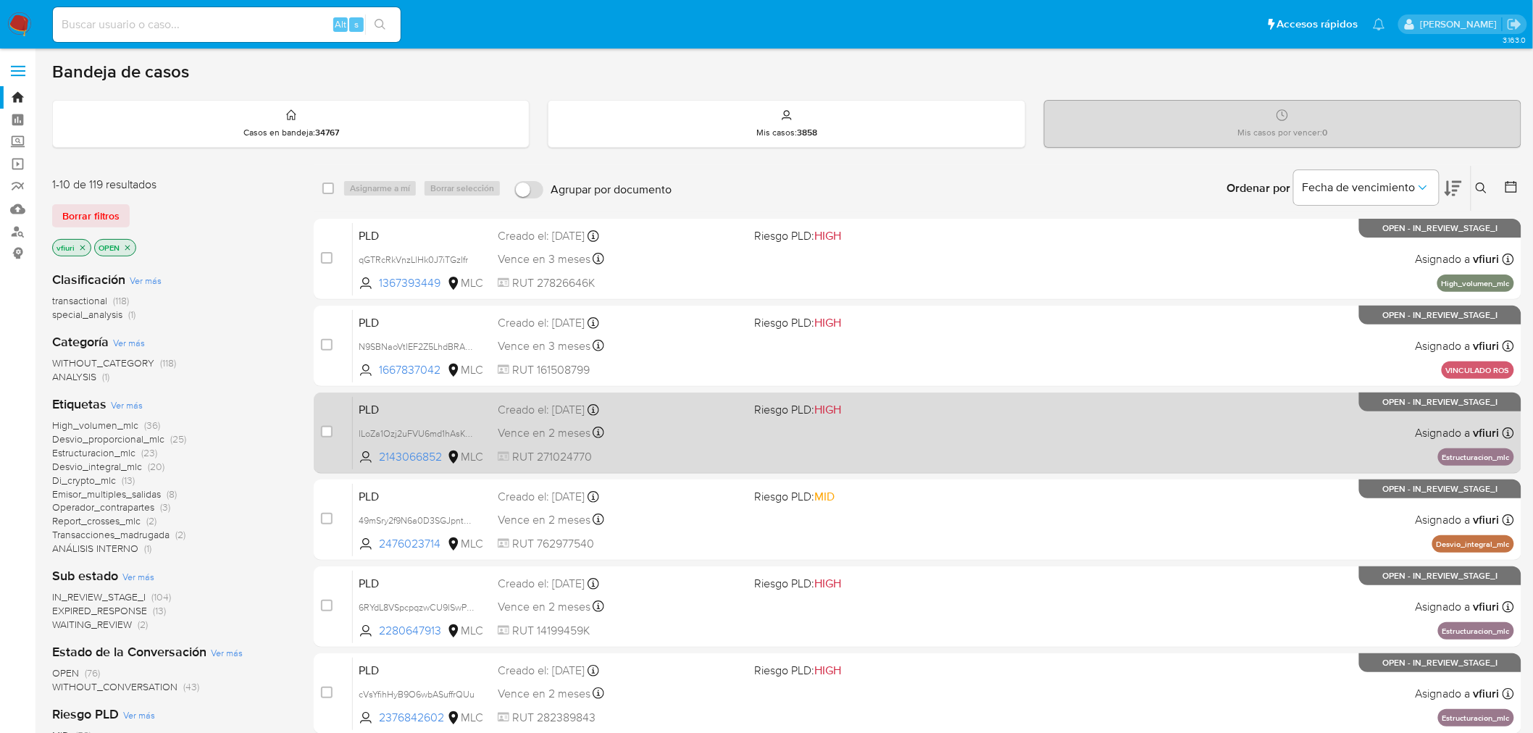
scroll to position [462, 0]
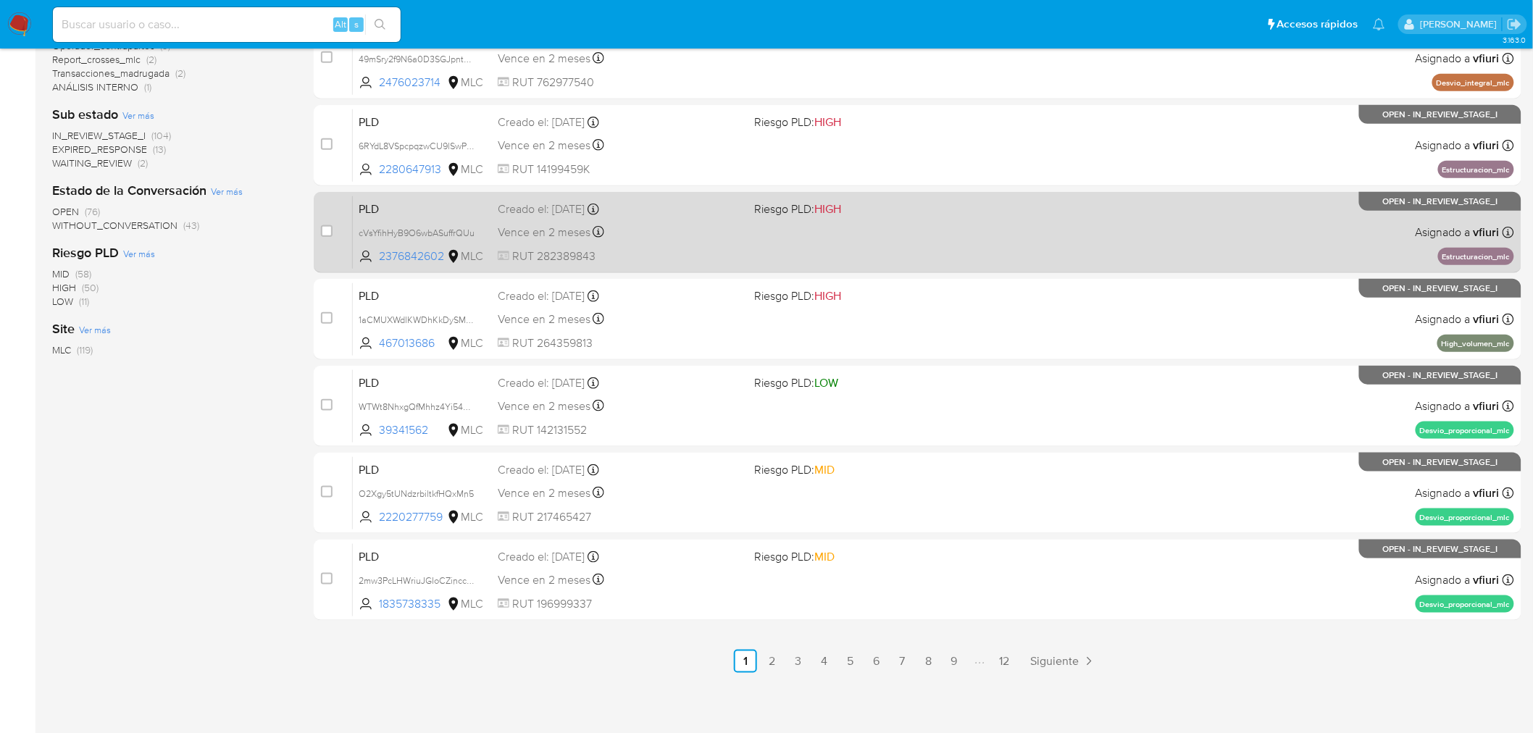
click at [998, 662] on link "12" at bounding box center [1004, 661] width 23 height 23
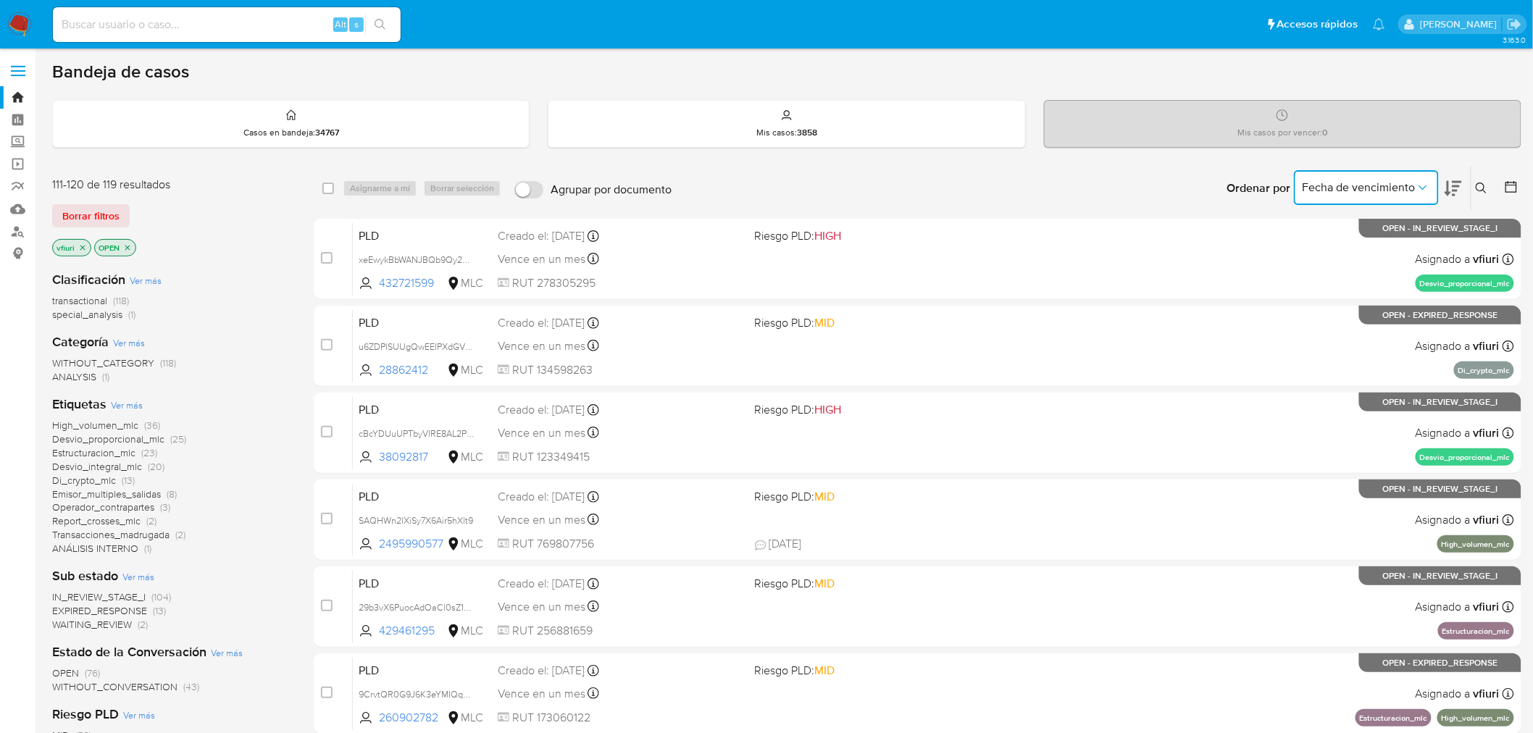
click at [1324, 176] on button "Fecha de vencimiento" at bounding box center [1366, 187] width 145 height 35
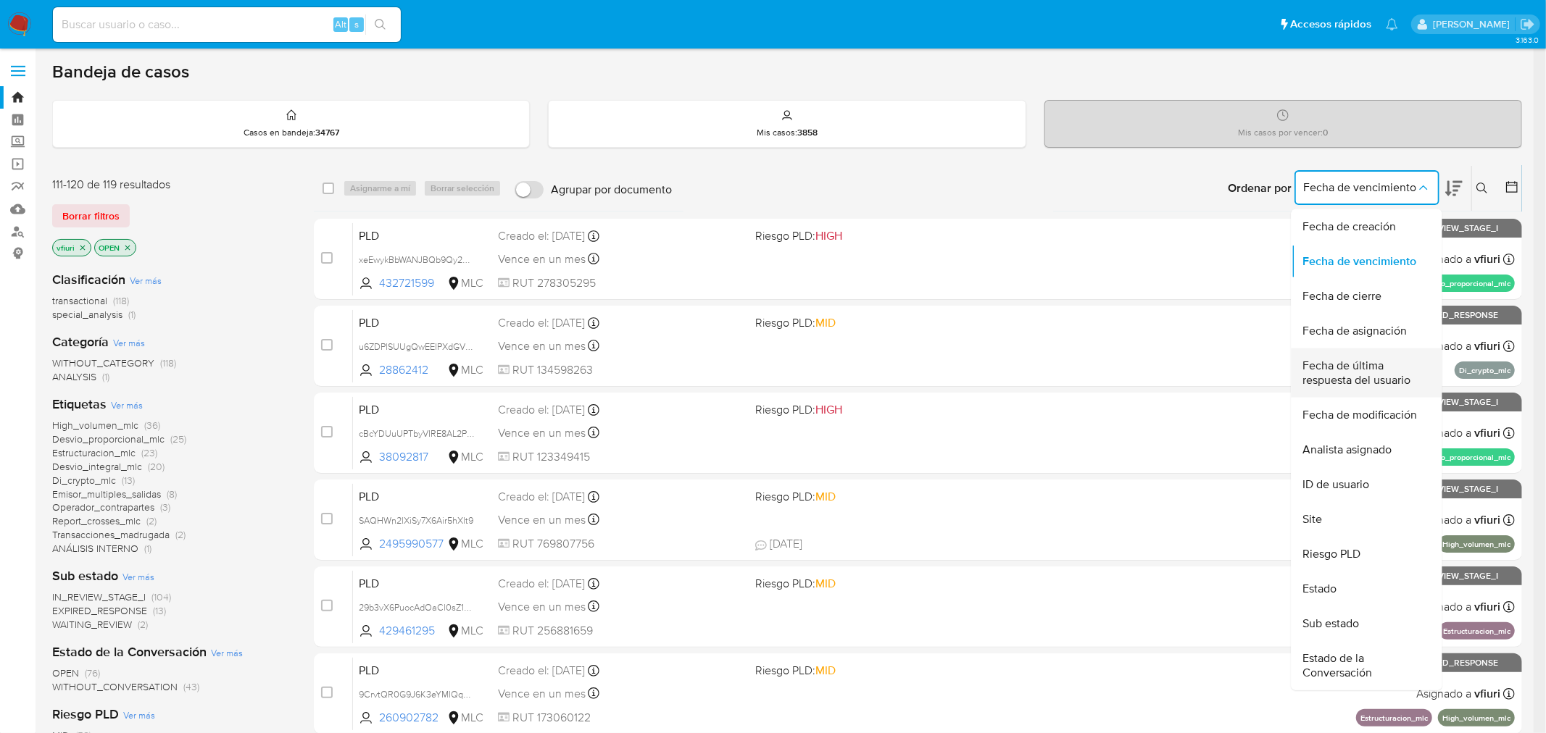
click at [1374, 364] on span "Fecha de última respuesta del usuario" at bounding box center [1362, 373] width 119 height 29
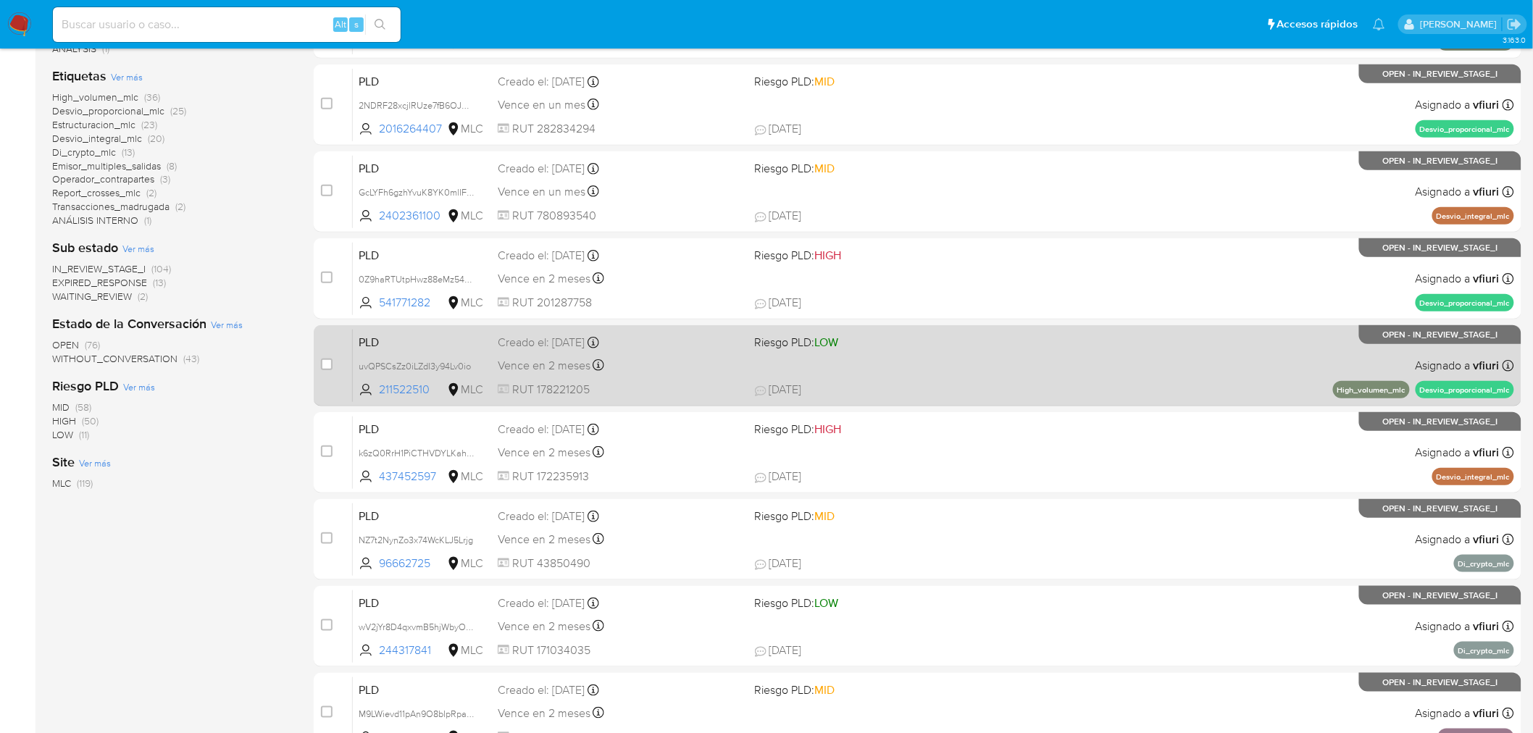
scroll to position [402, 0]
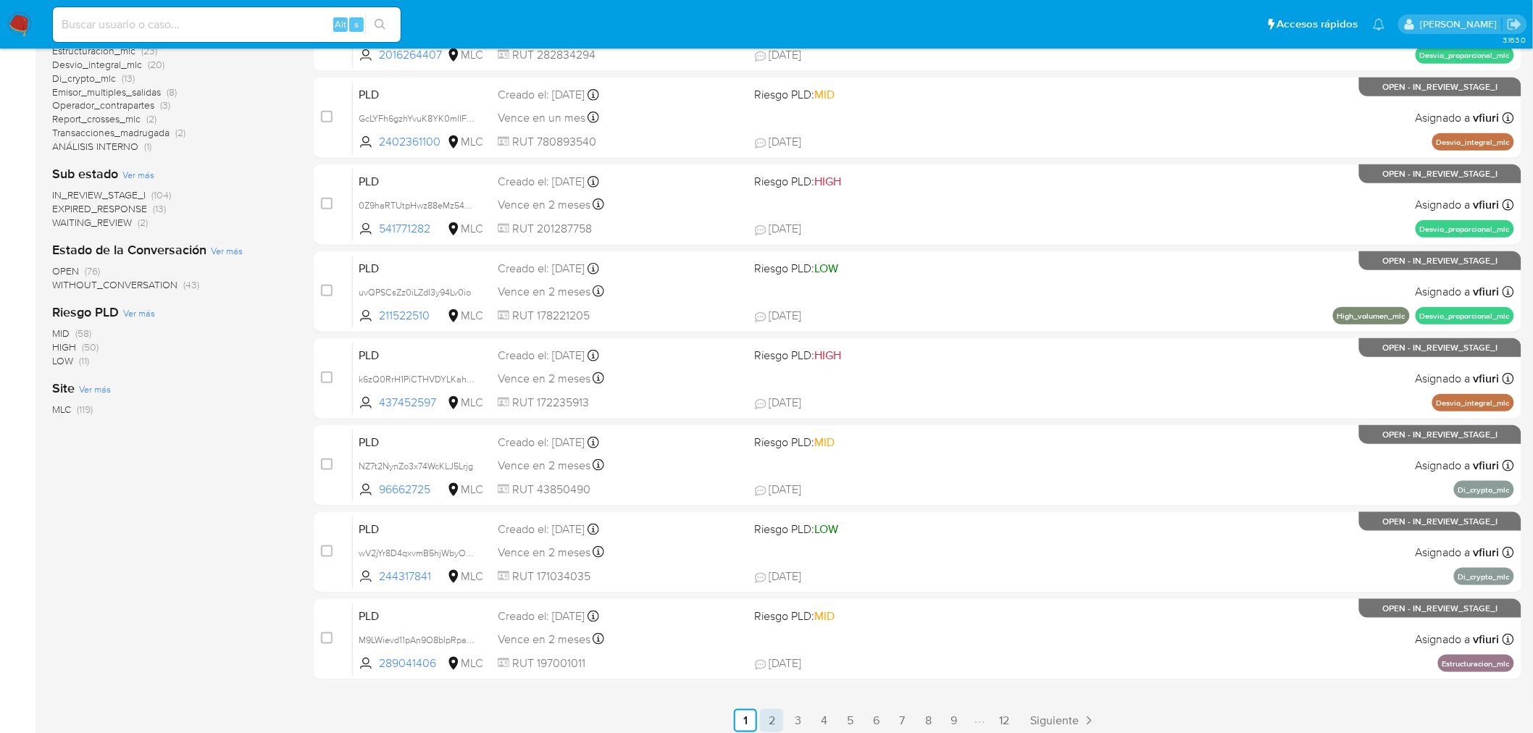
click at [781, 713] on link "2" at bounding box center [771, 720] width 23 height 23
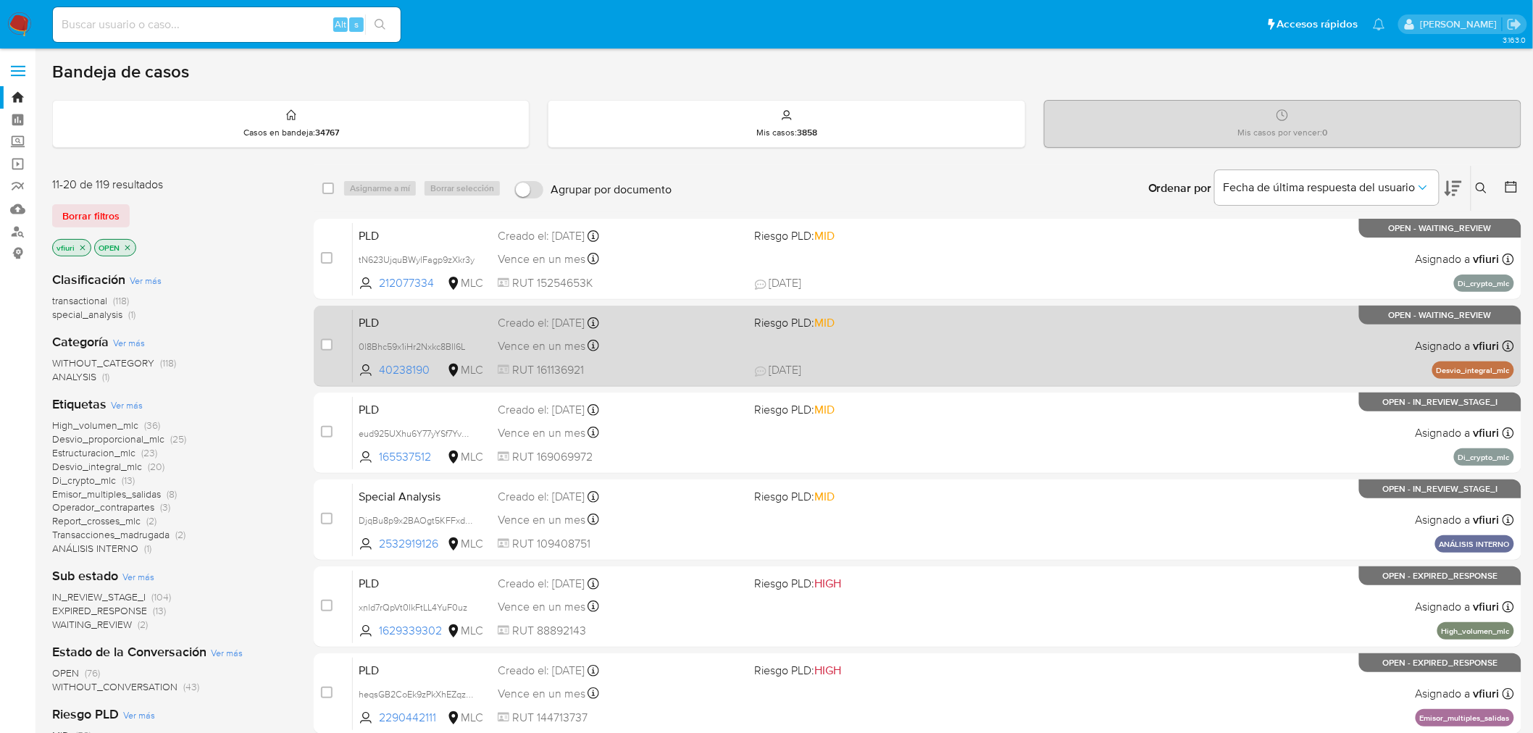
click at [674, 329] on div "Creado el: 12/08/2025 Creado el: 12/08/2025 06:08:33" at bounding box center [621, 323] width 246 height 16
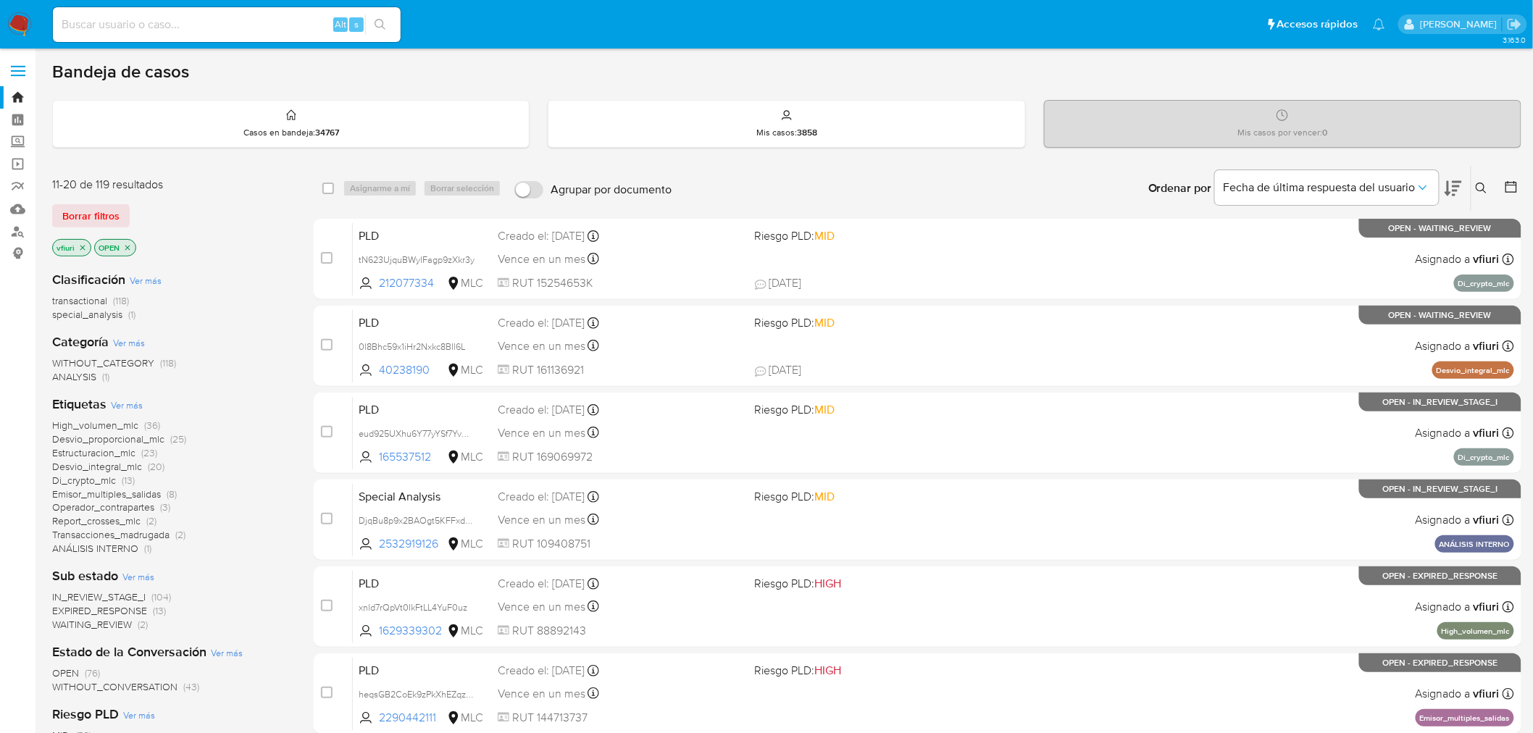
click at [1483, 184] on icon at bounding box center [1481, 188] width 11 height 11
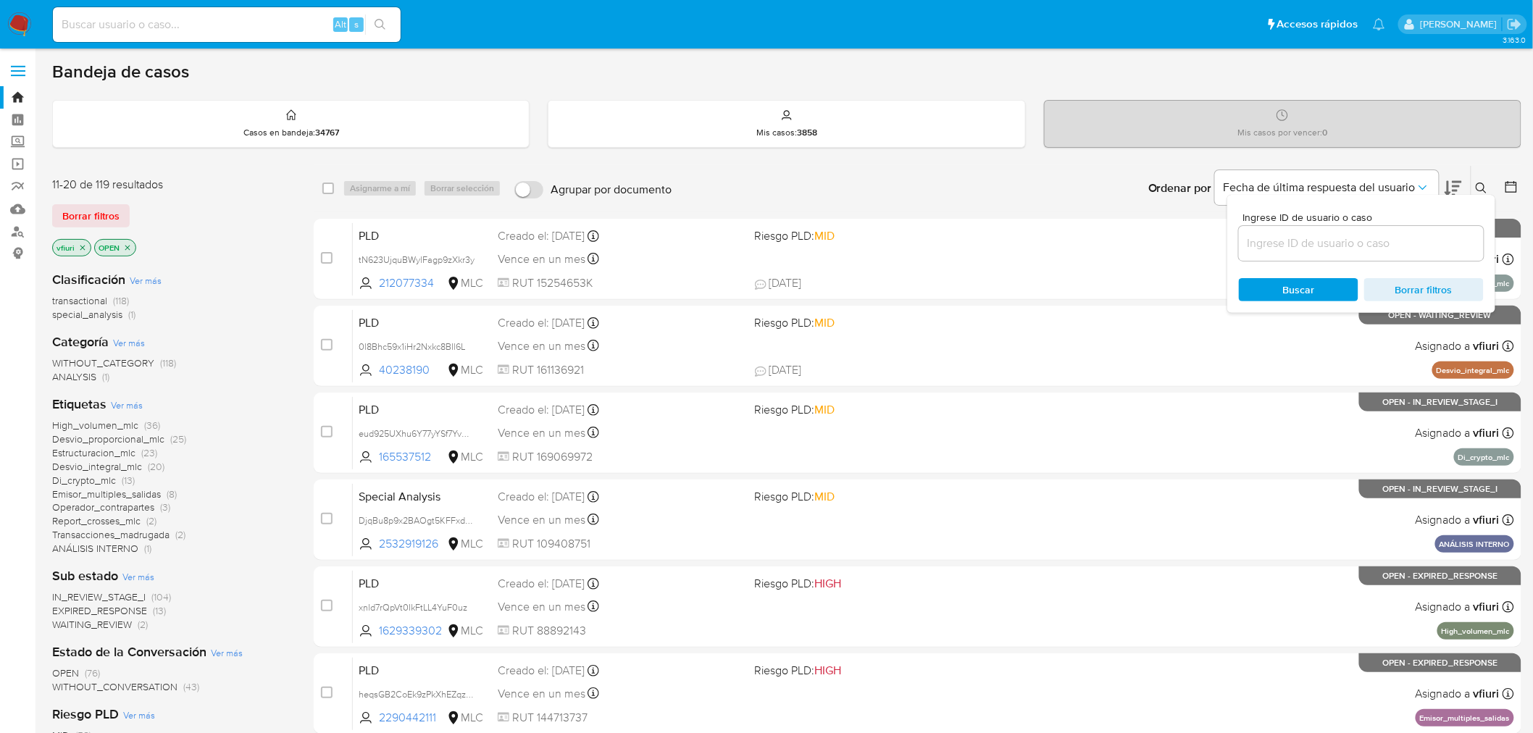
click at [1277, 236] on input at bounding box center [1361, 243] width 245 height 19
click at [196, 22] on input at bounding box center [227, 24] width 348 height 19
click at [1338, 243] on input at bounding box center [1361, 243] width 245 height 19
paste input "0l8Bhc59x1iHr2Nxkc8BIl6L"
type input "0l8Bhc59x1iHr2Nxkc8BIl6L"
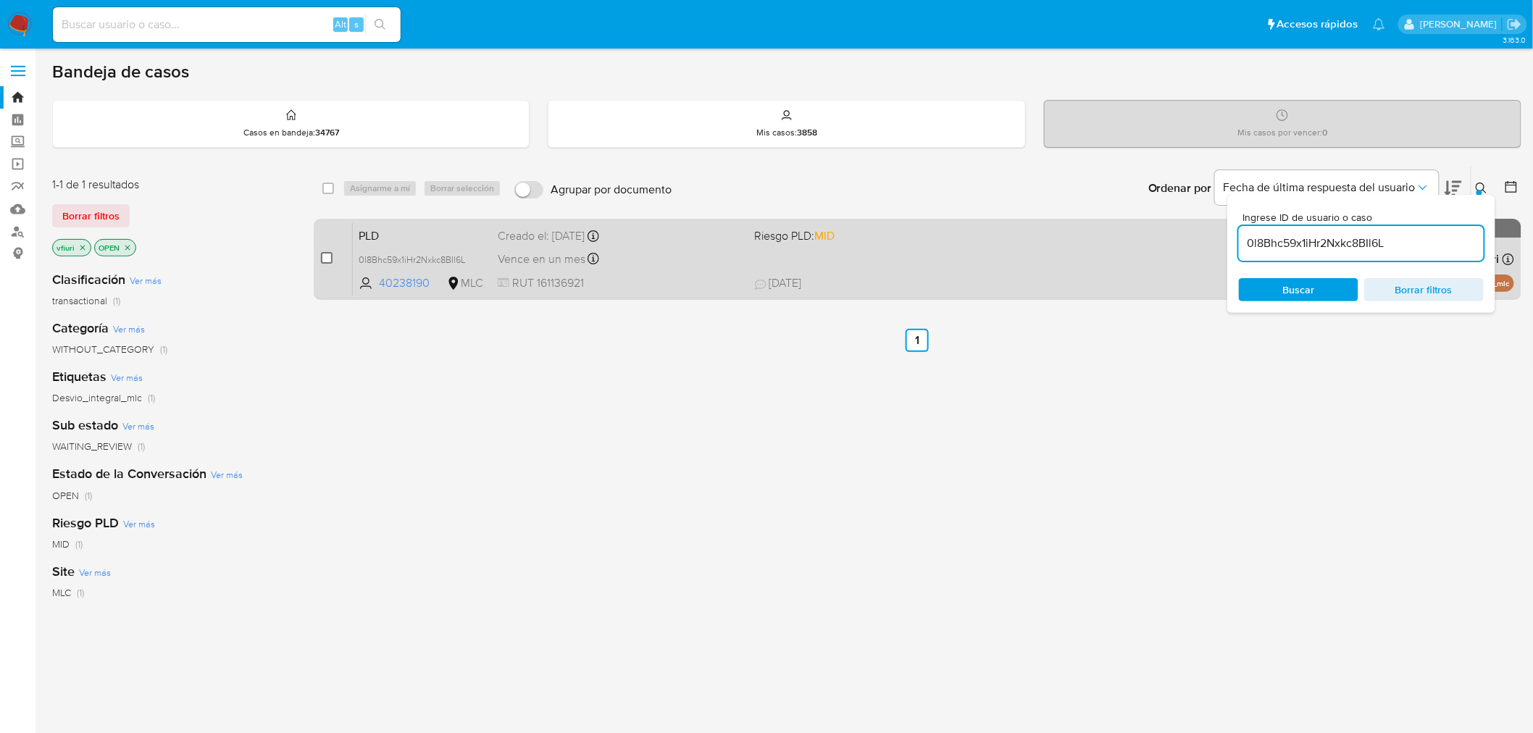
click at [321, 257] on input "checkbox" at bounding box center [327, 258] width 12 height 12
checkbox input "true"
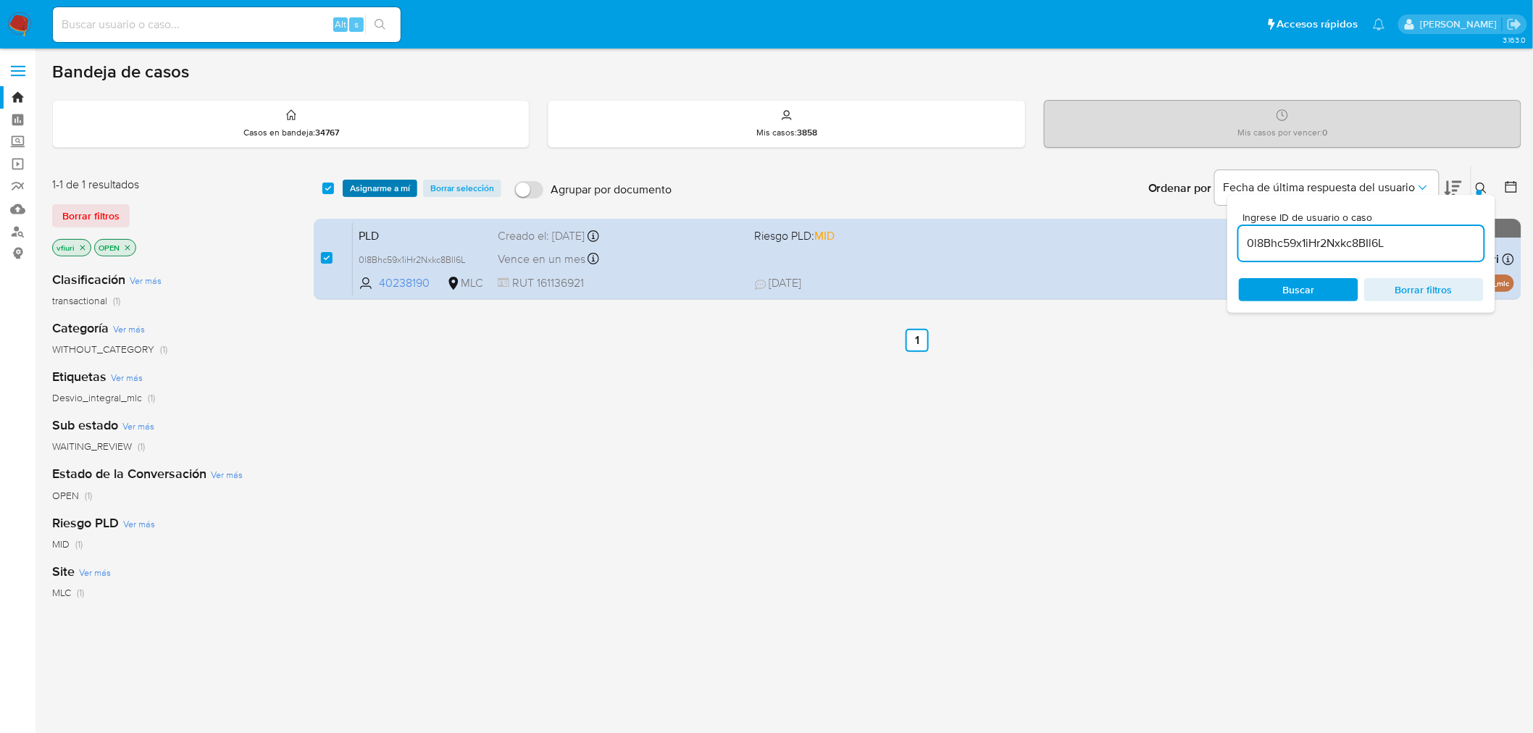
click at [374, 187] on span "Asignarme a mí" at bounding box center [380, 188] width 60 height 14
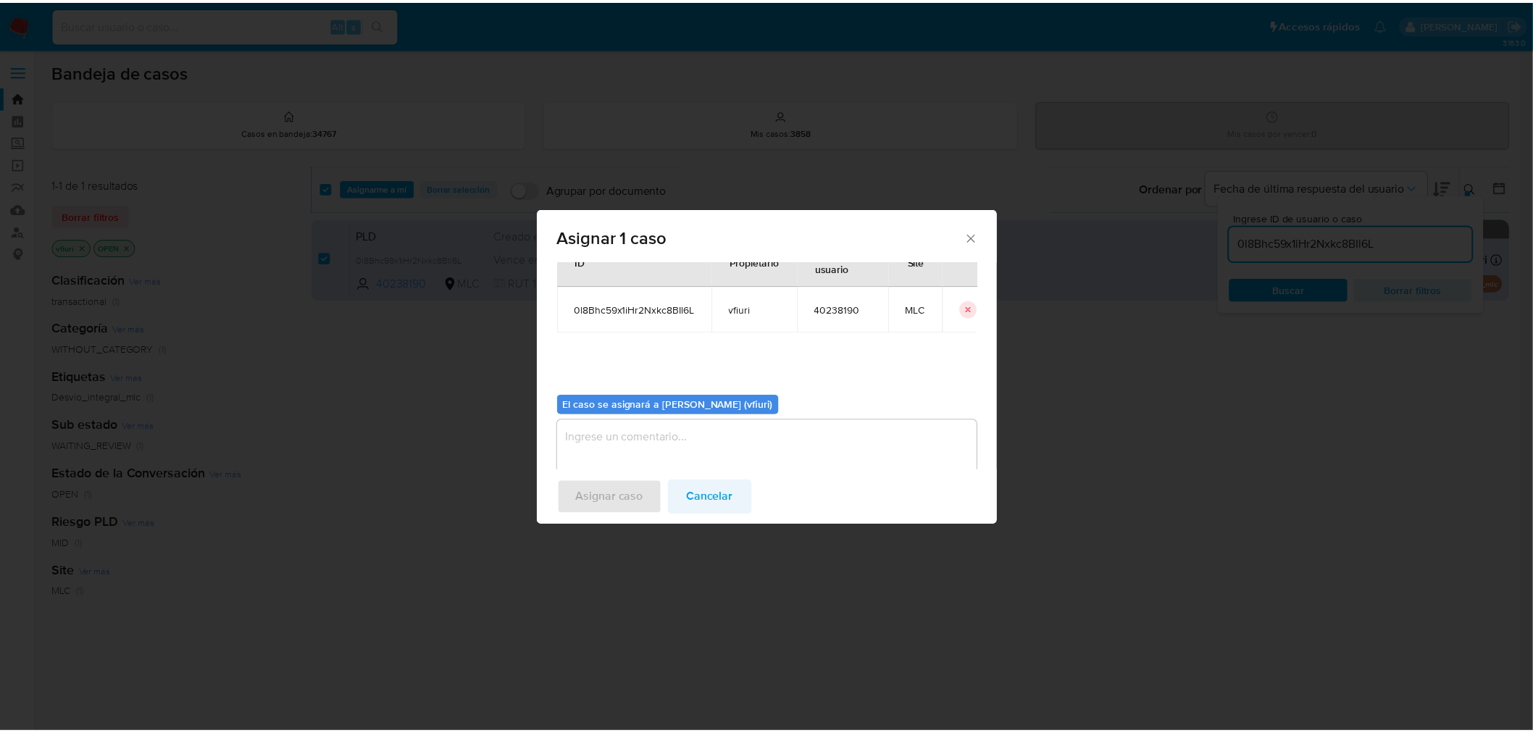
scroll to position [75, 0]
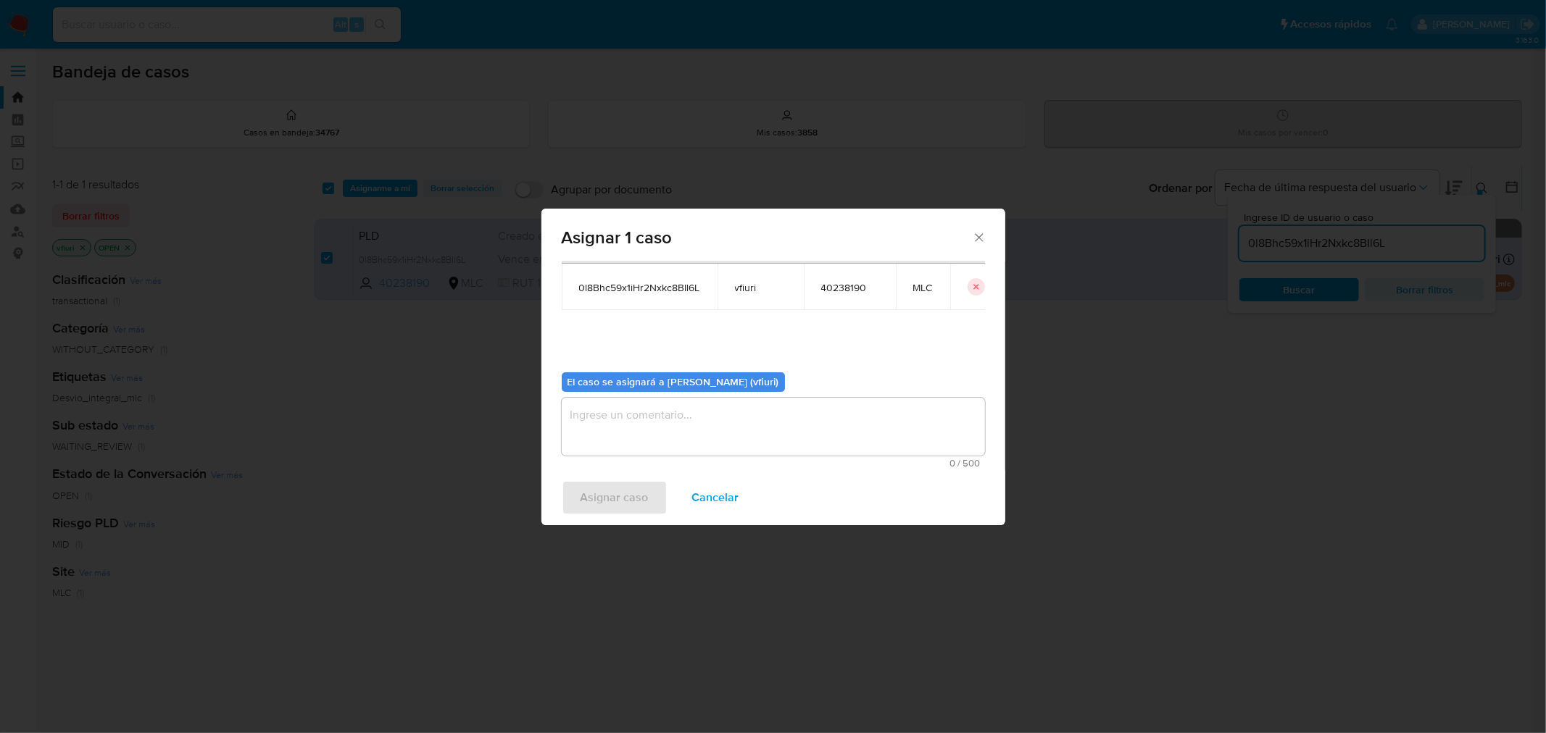
click at [698, 442] on textarea "assign-modal" at bounding box center [773, 427] width 423 height 58
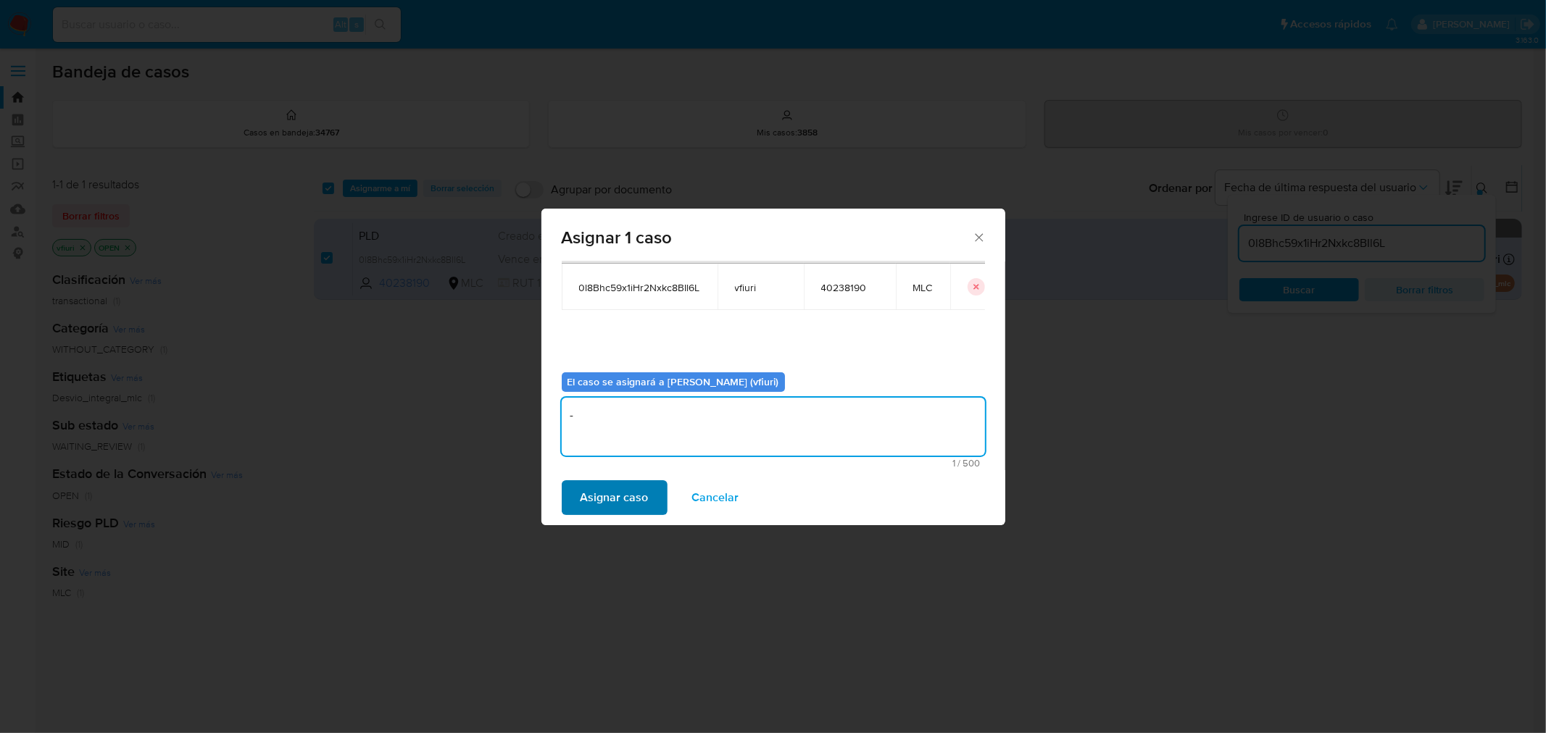
type textarea "-"
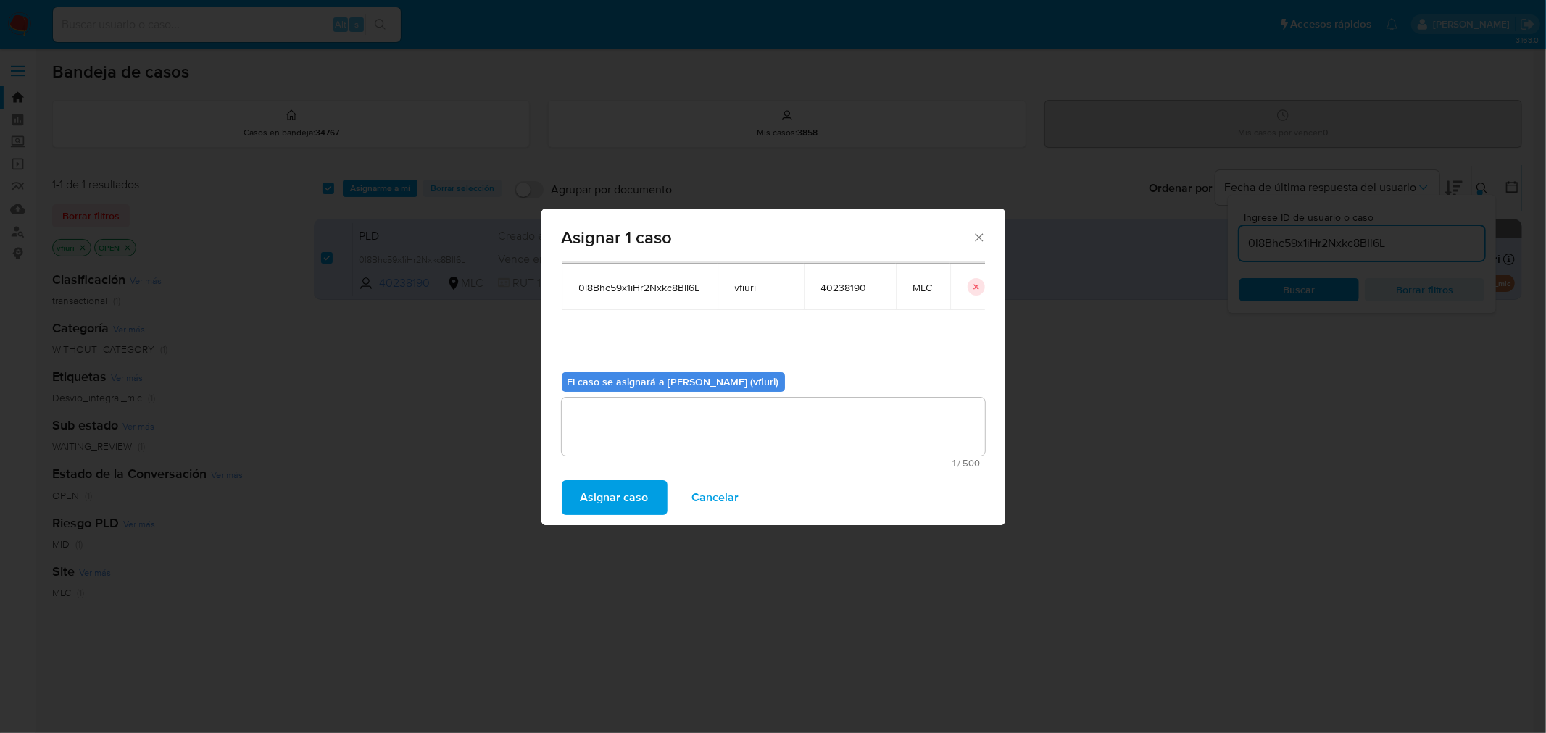
click at [631, 499] on span "Asignar caso" at bounding box center [614, 498] width 68 height 32
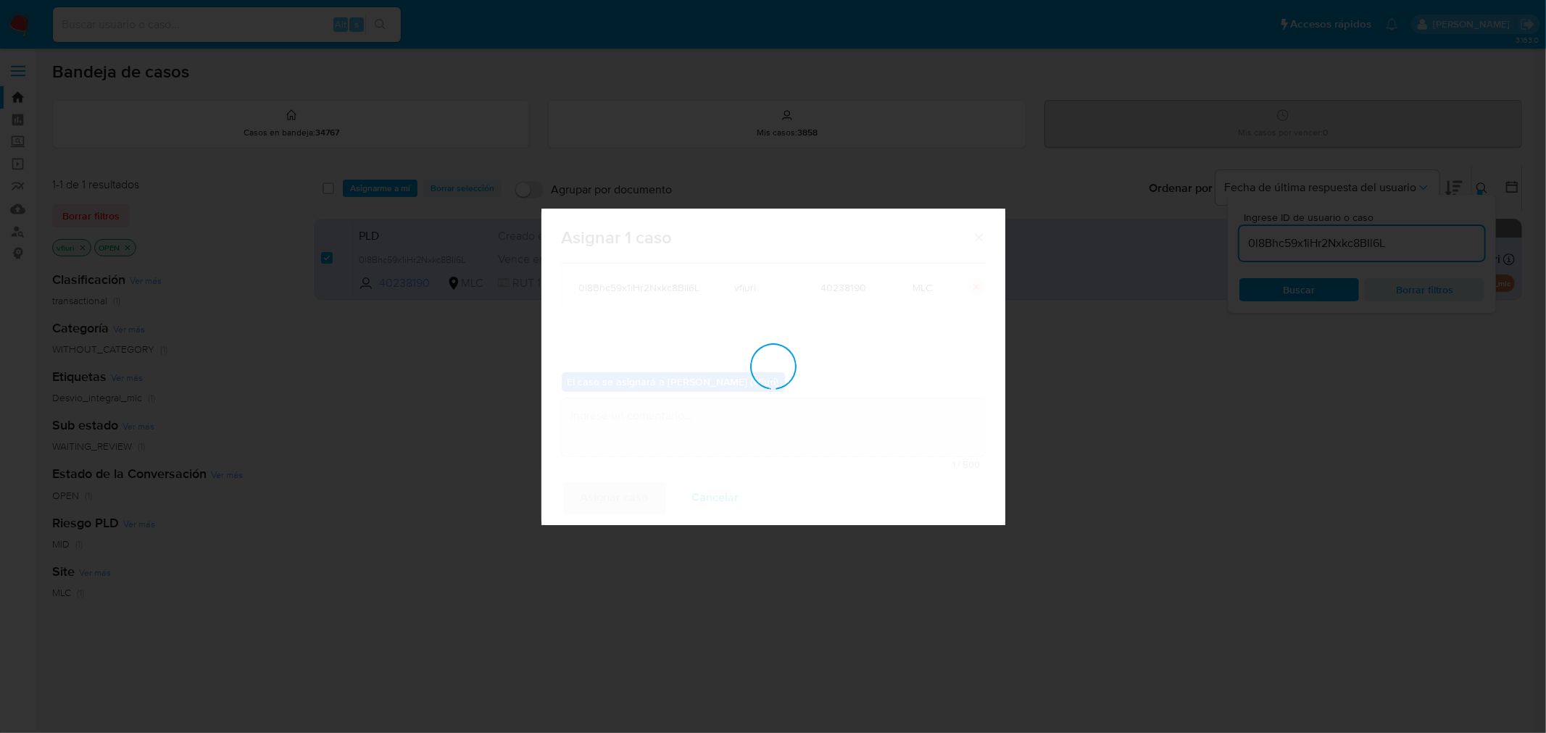
checkbox input "false"
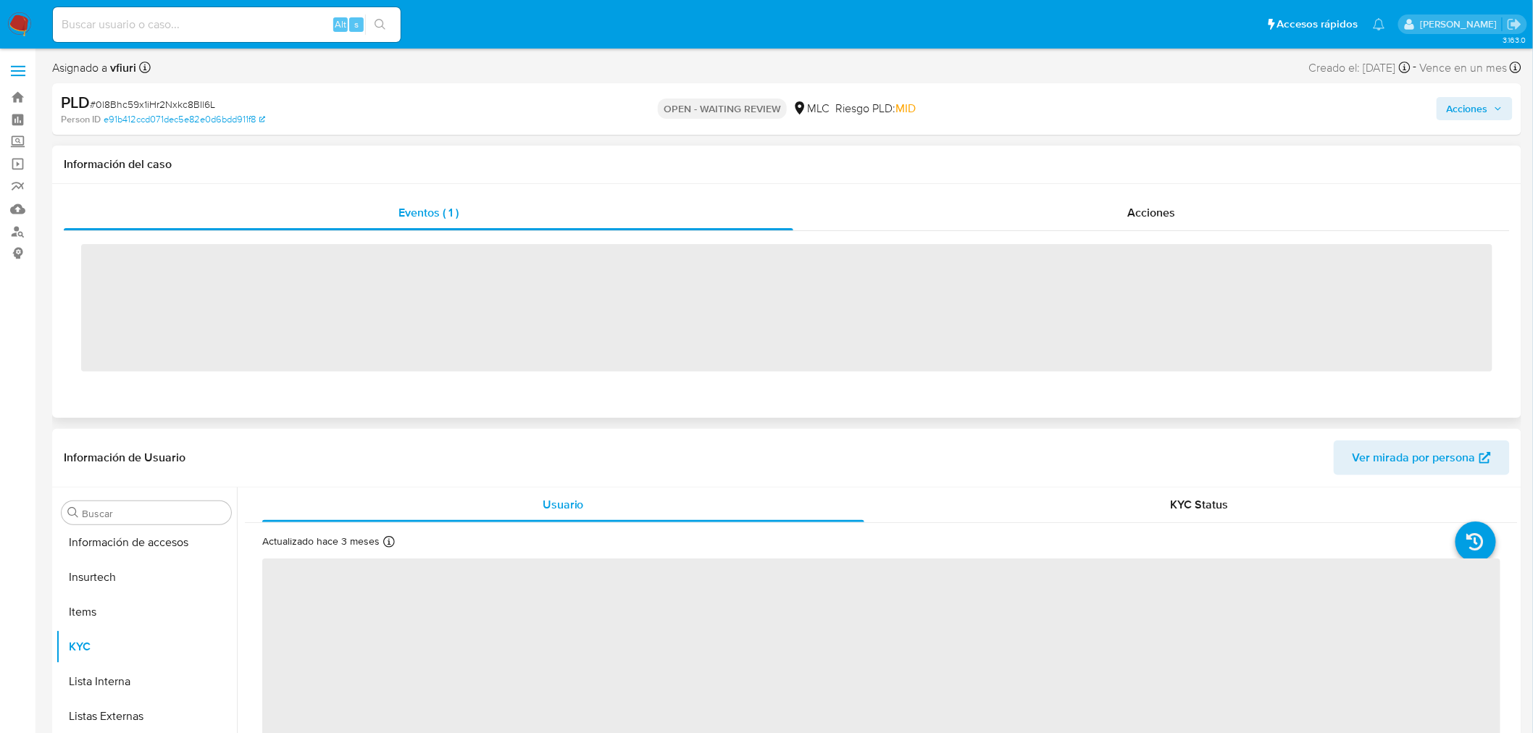
scroll to position [716, 0]
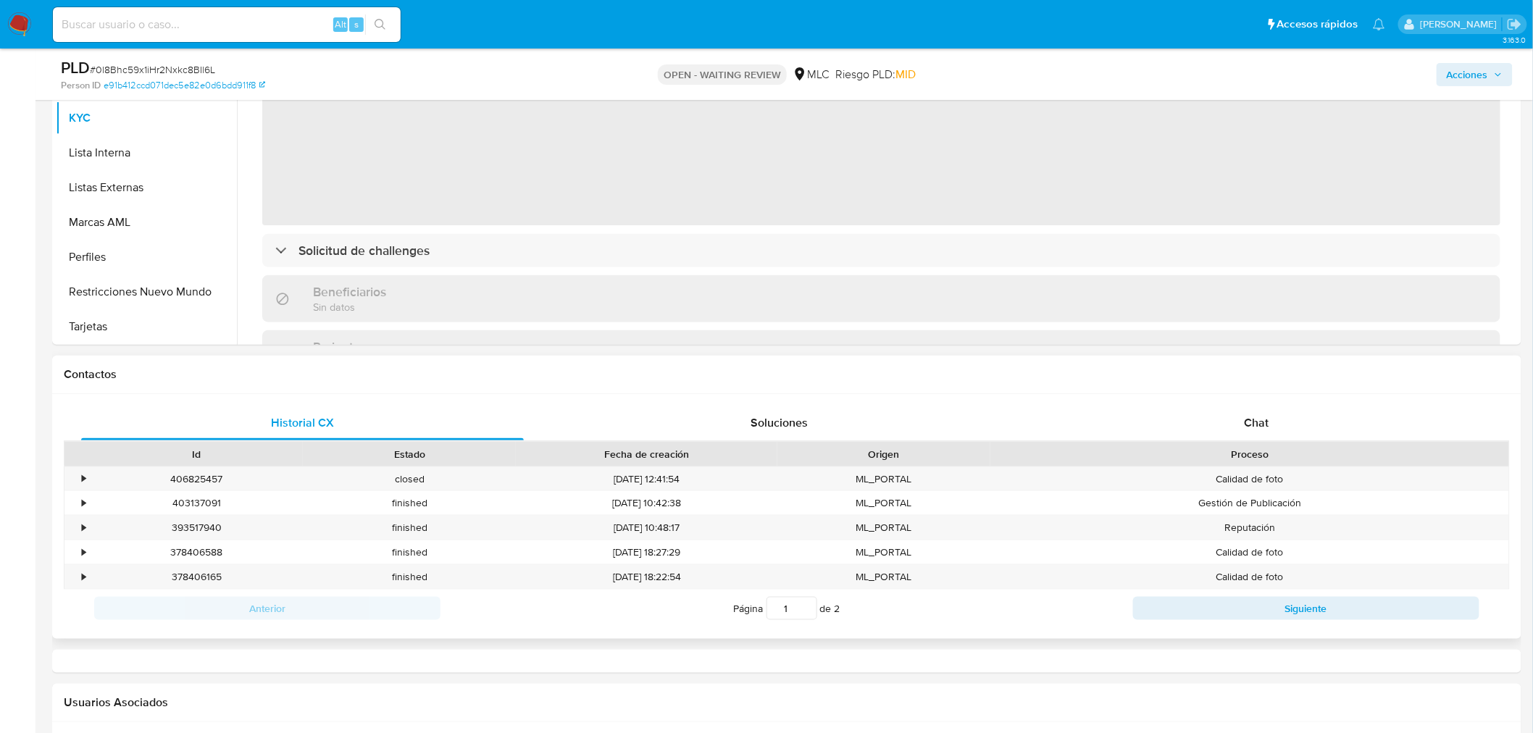
select select "10"
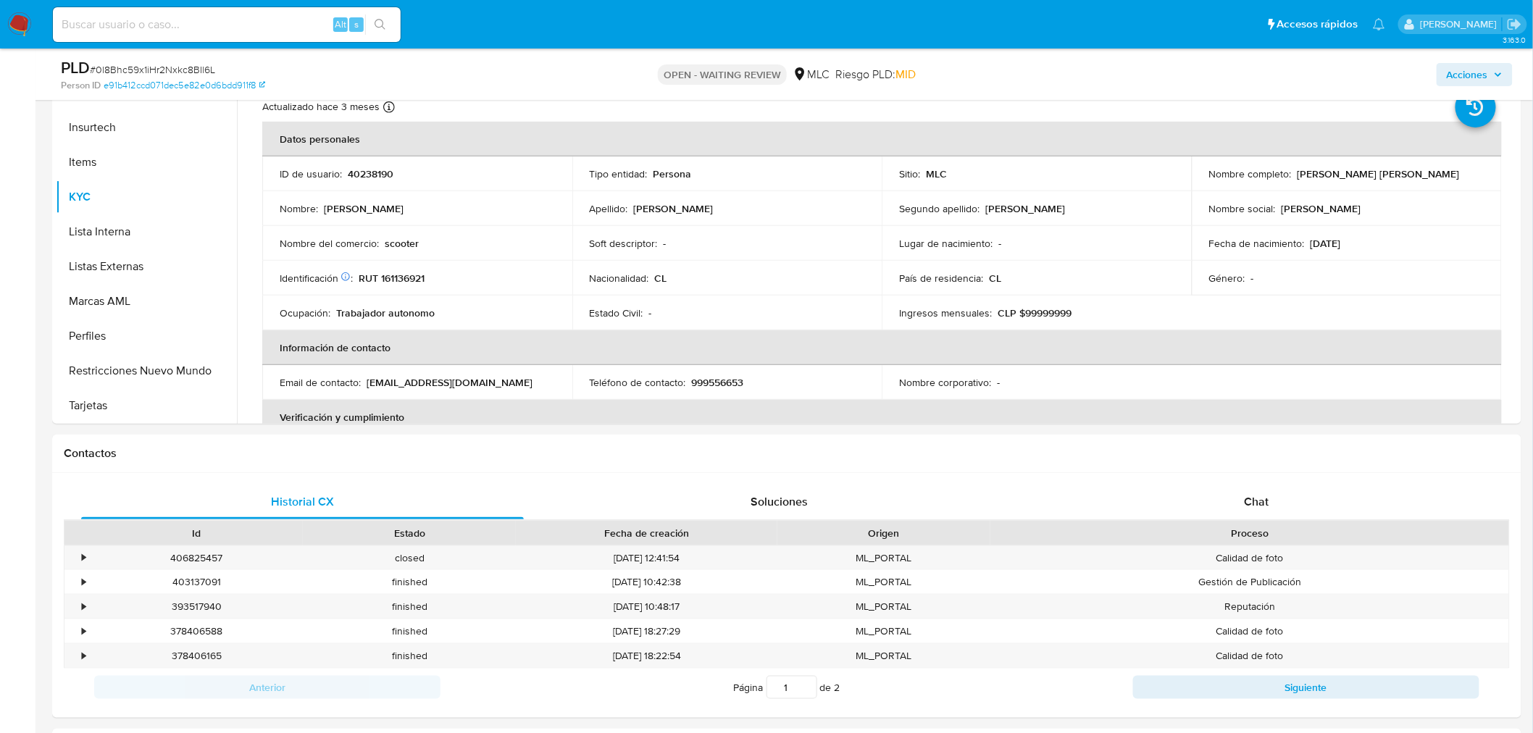
scroll to position [322, 0]
click at [1245, 498] on span "Chat" at bounding box center [1257, 503] width 25 height 17
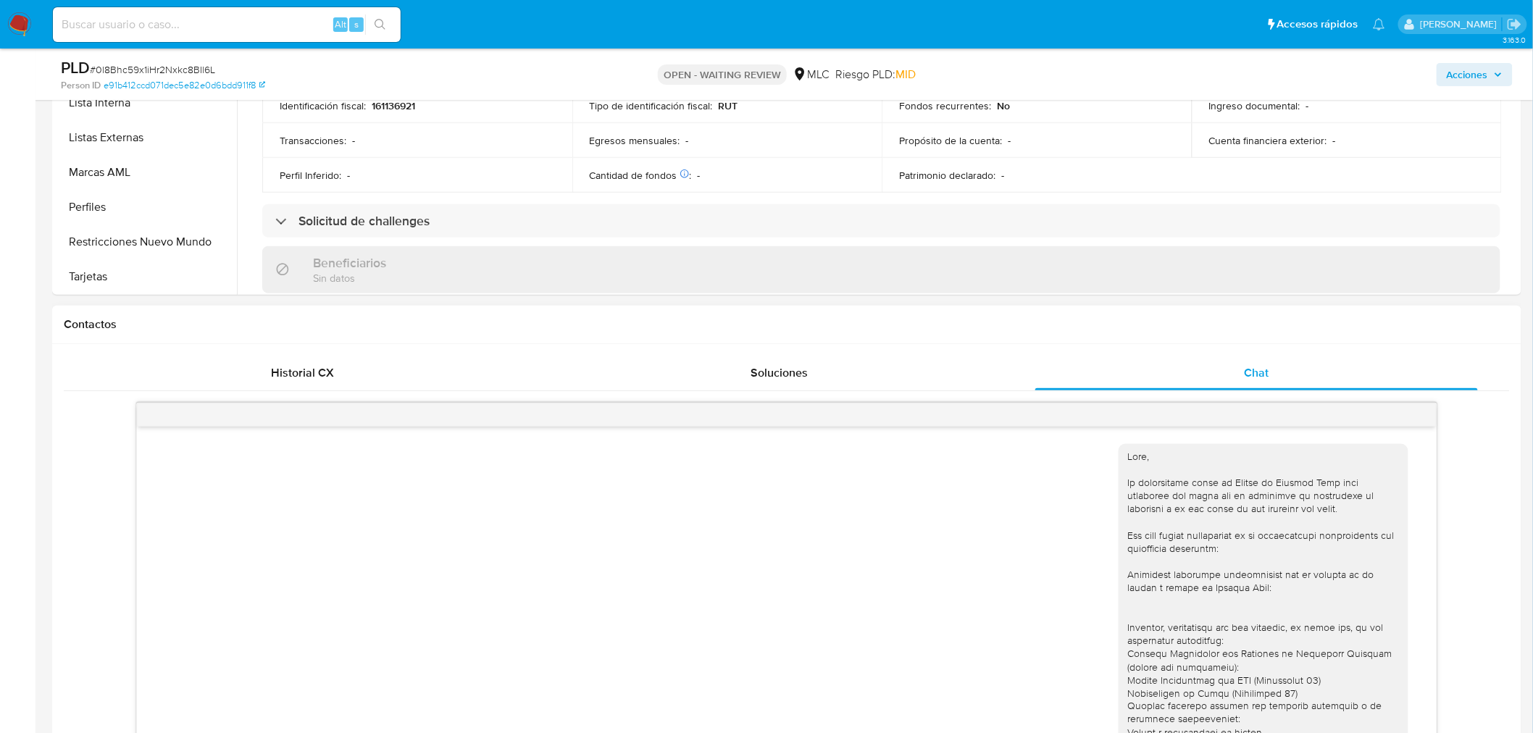
scroll to position [402, 0]
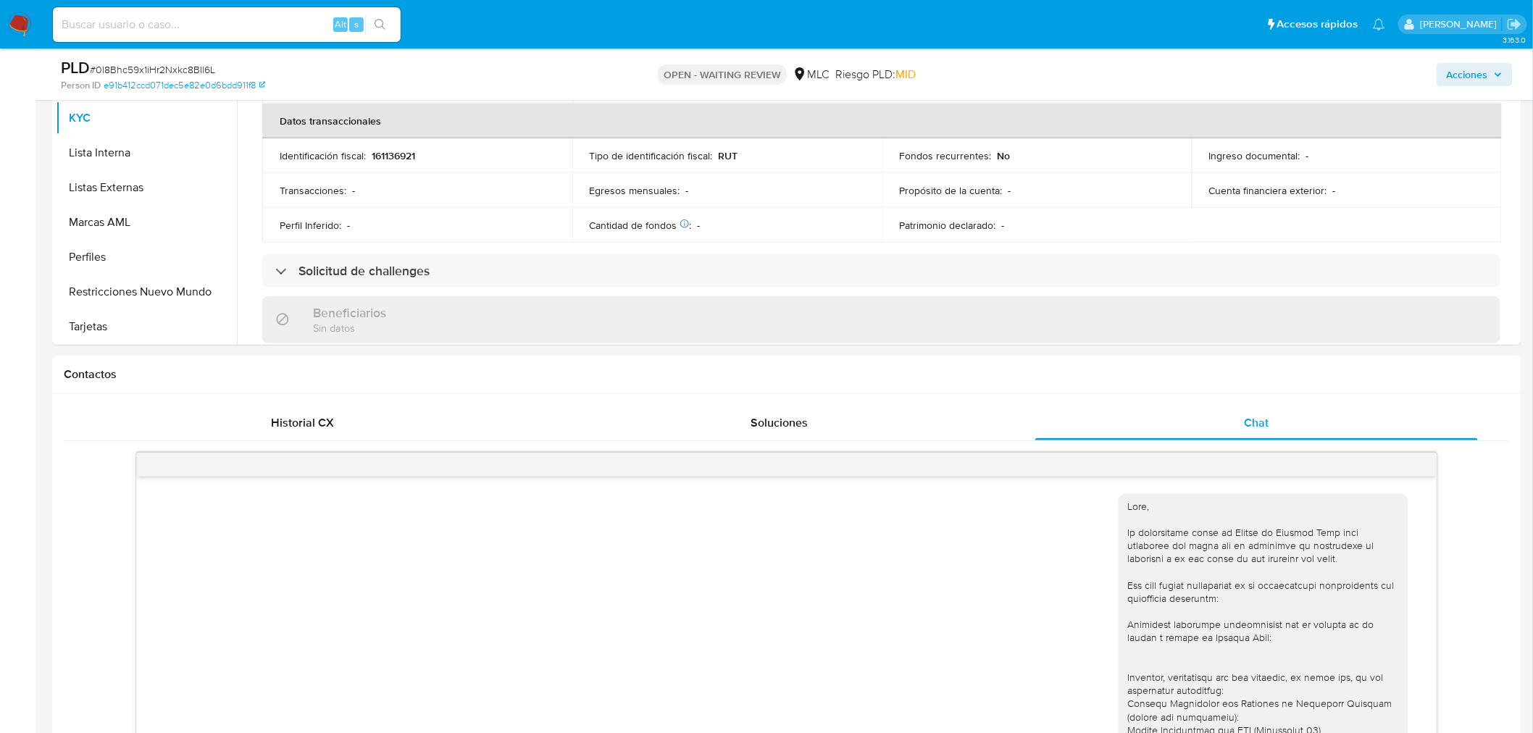
click at [183, 67] on span "# 0l8Bhc59x1iHr2Nxkc8BIl6L" at bounding box center [152, 69] width 125 height 14
copy span "0l8Bhc59x1iHr2Nxkc8BIl6L"
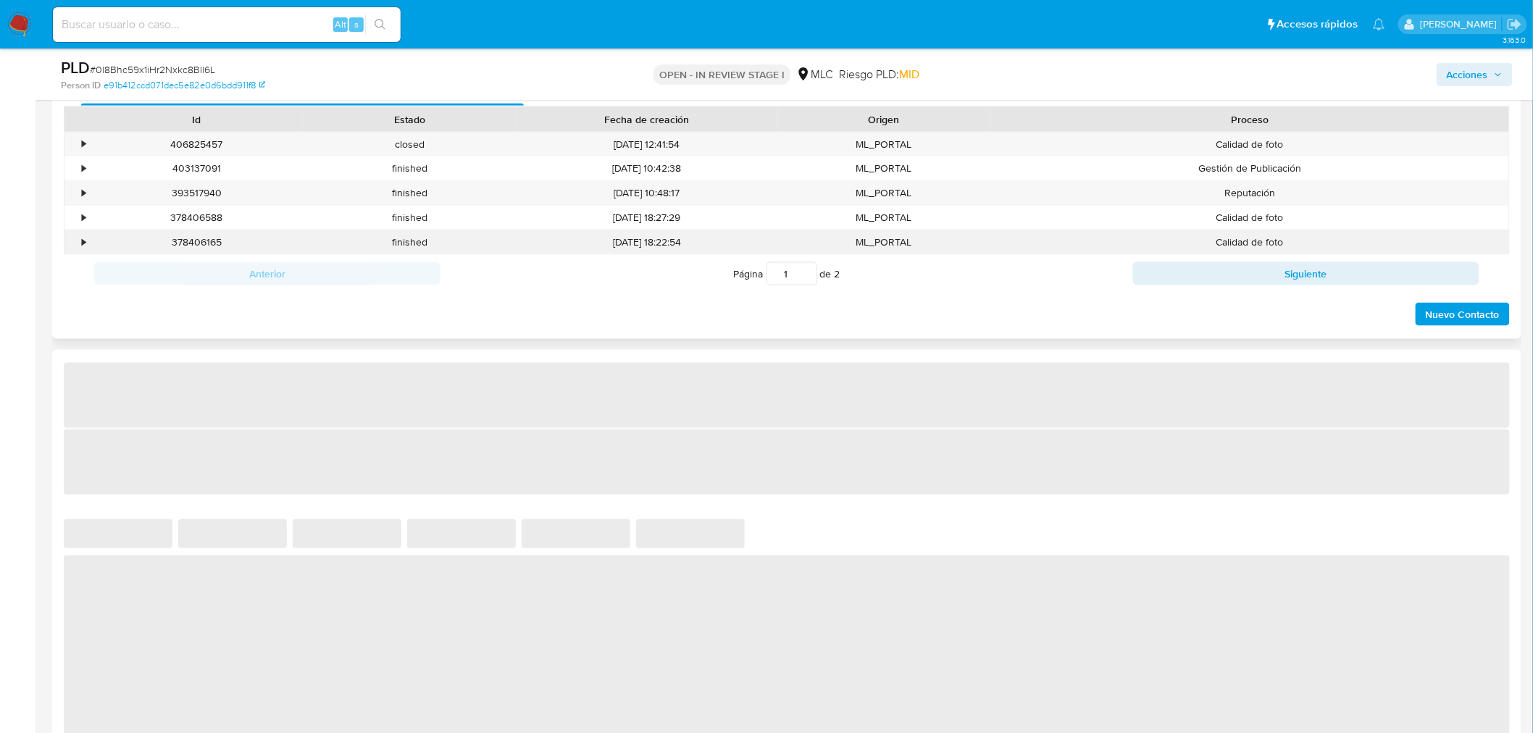
scroll to position [402, 0]
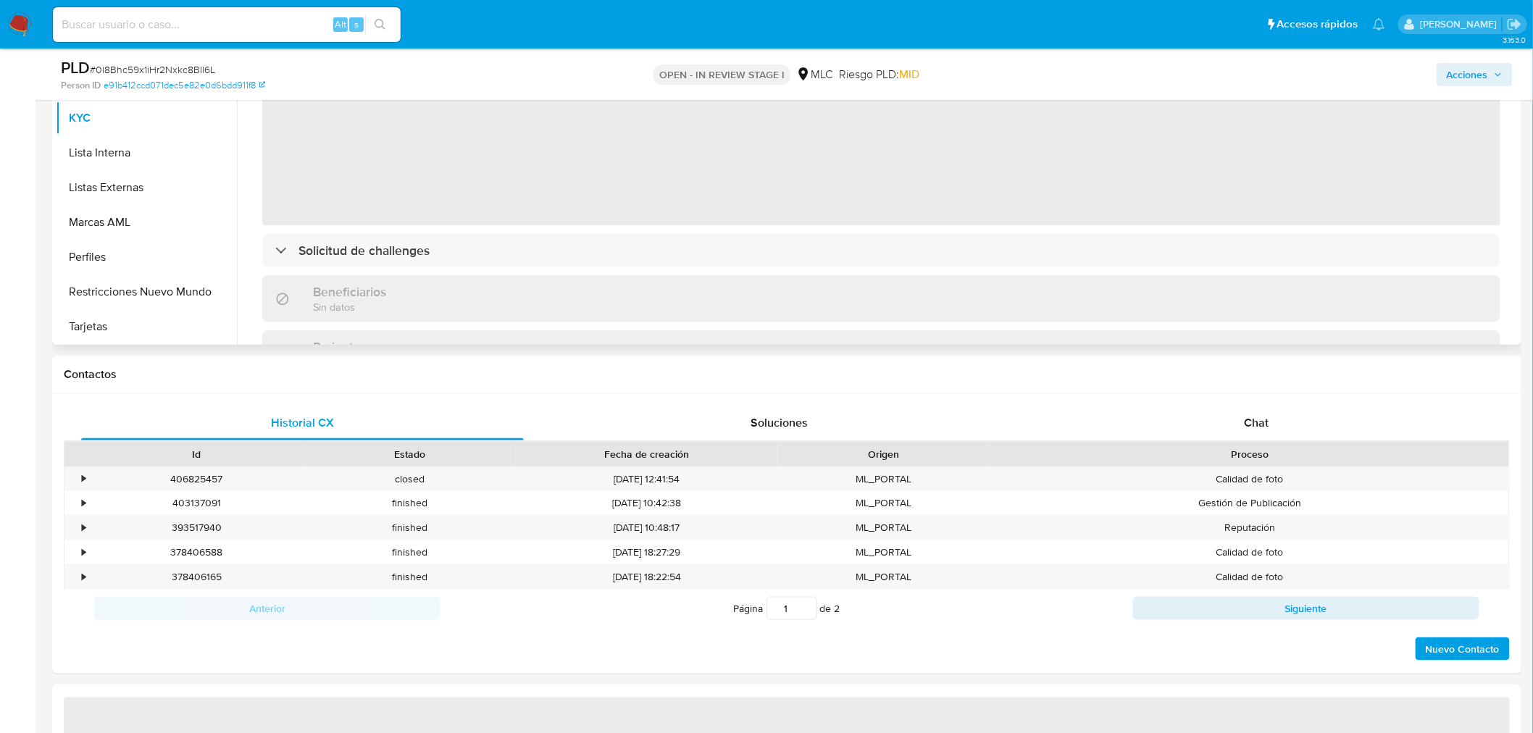
select select "10"
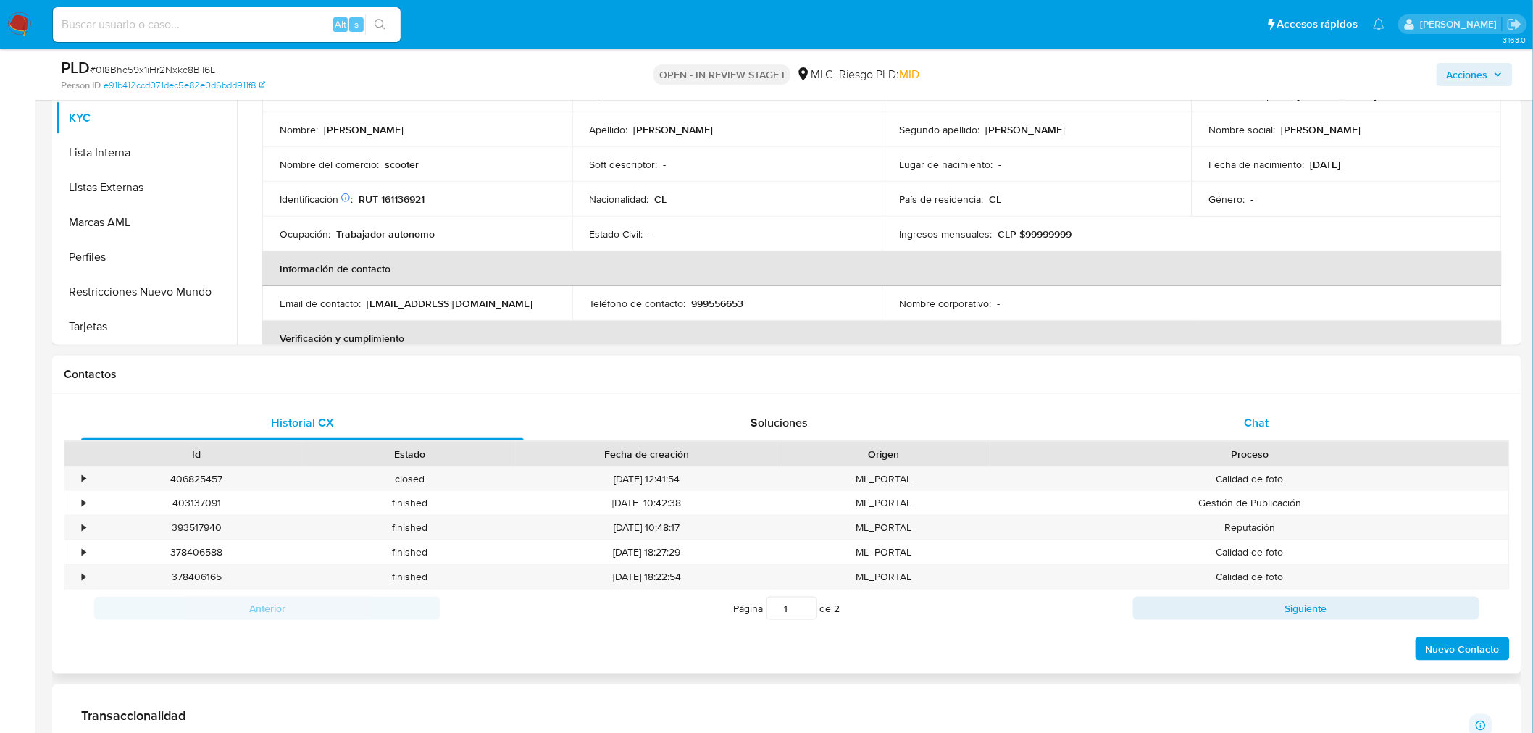
click at [1269, 422] on div "Chat" at bounding box center [1256, 423] width 443 height 35
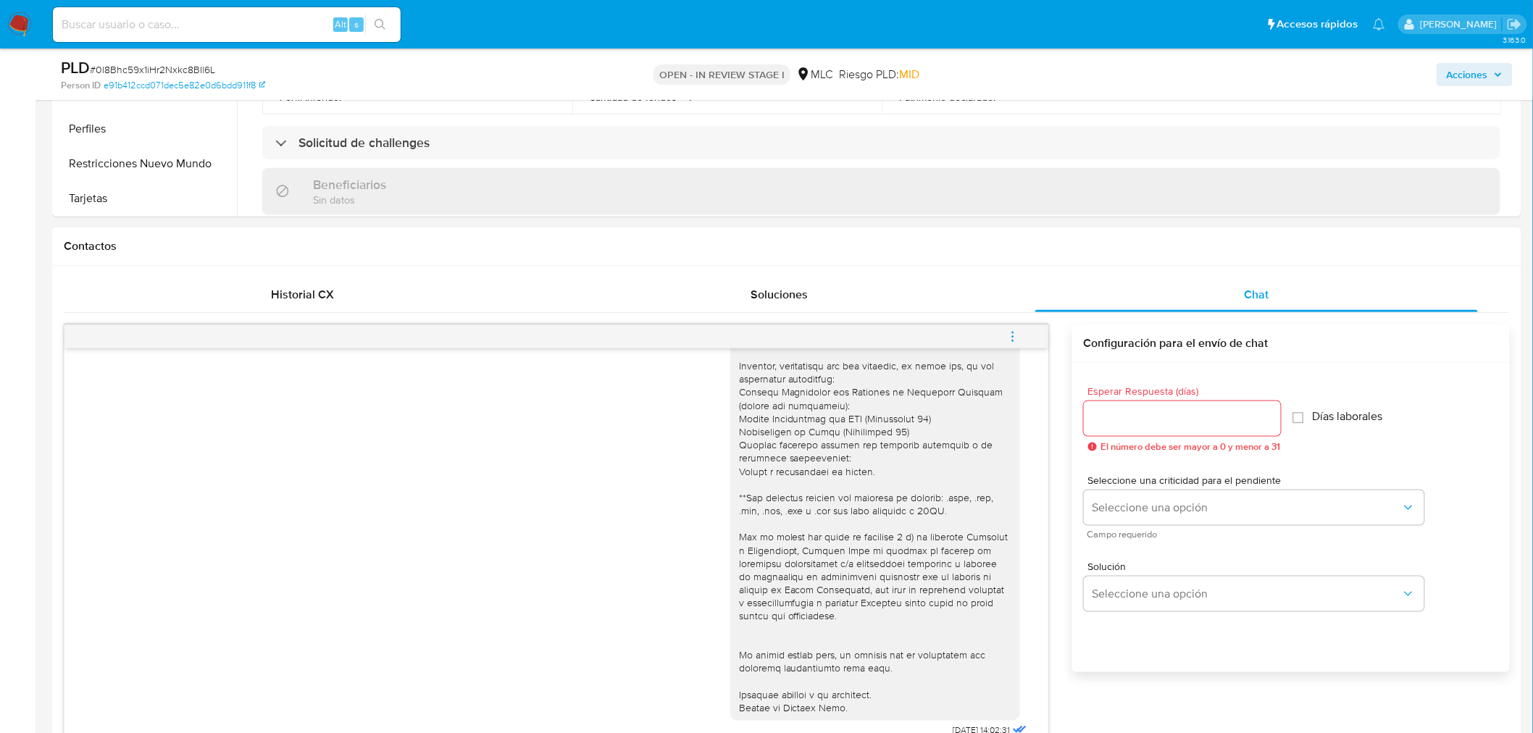
scroll to position [885, 0]
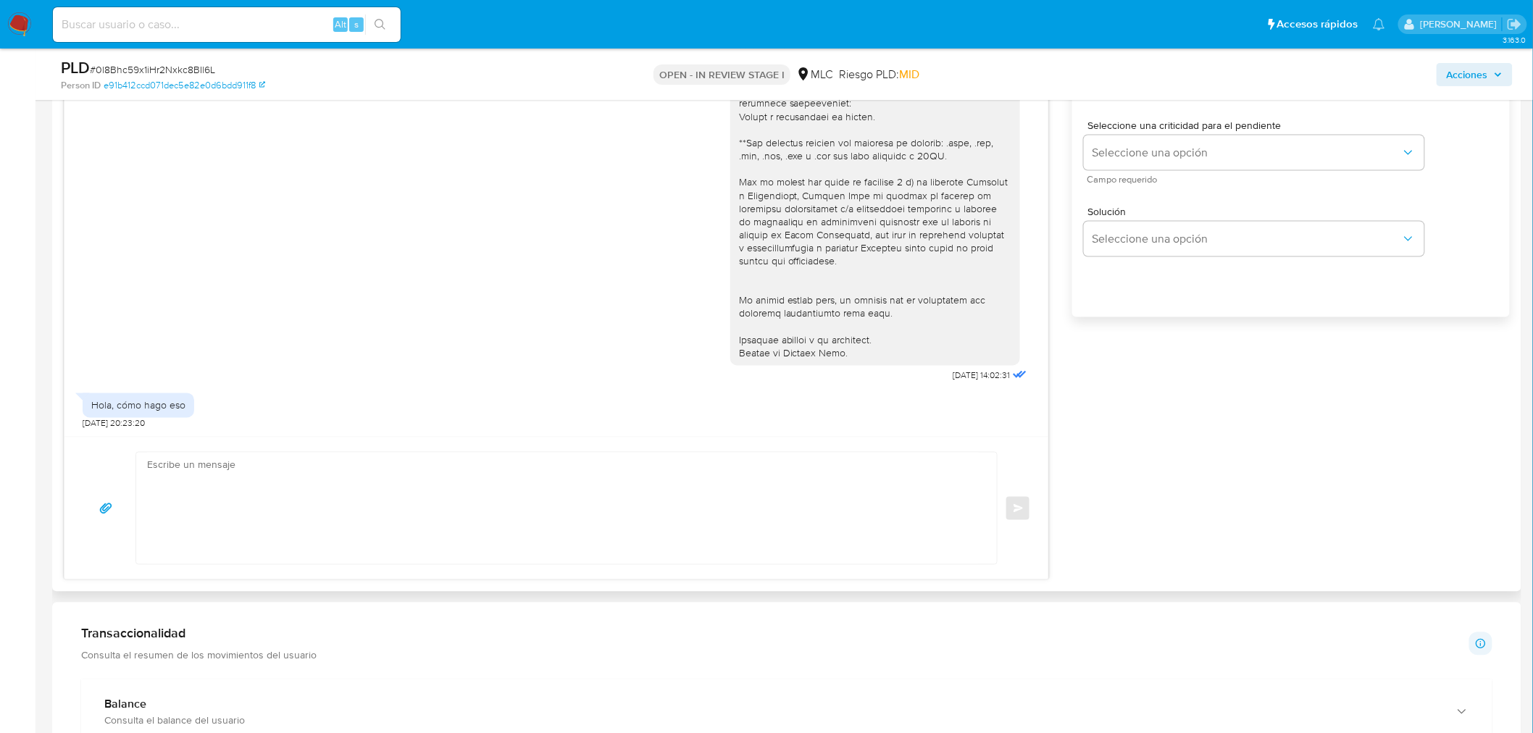
click at [301, 446] on div "Enviar" at bounding box center [556, 508] width 984 height 143
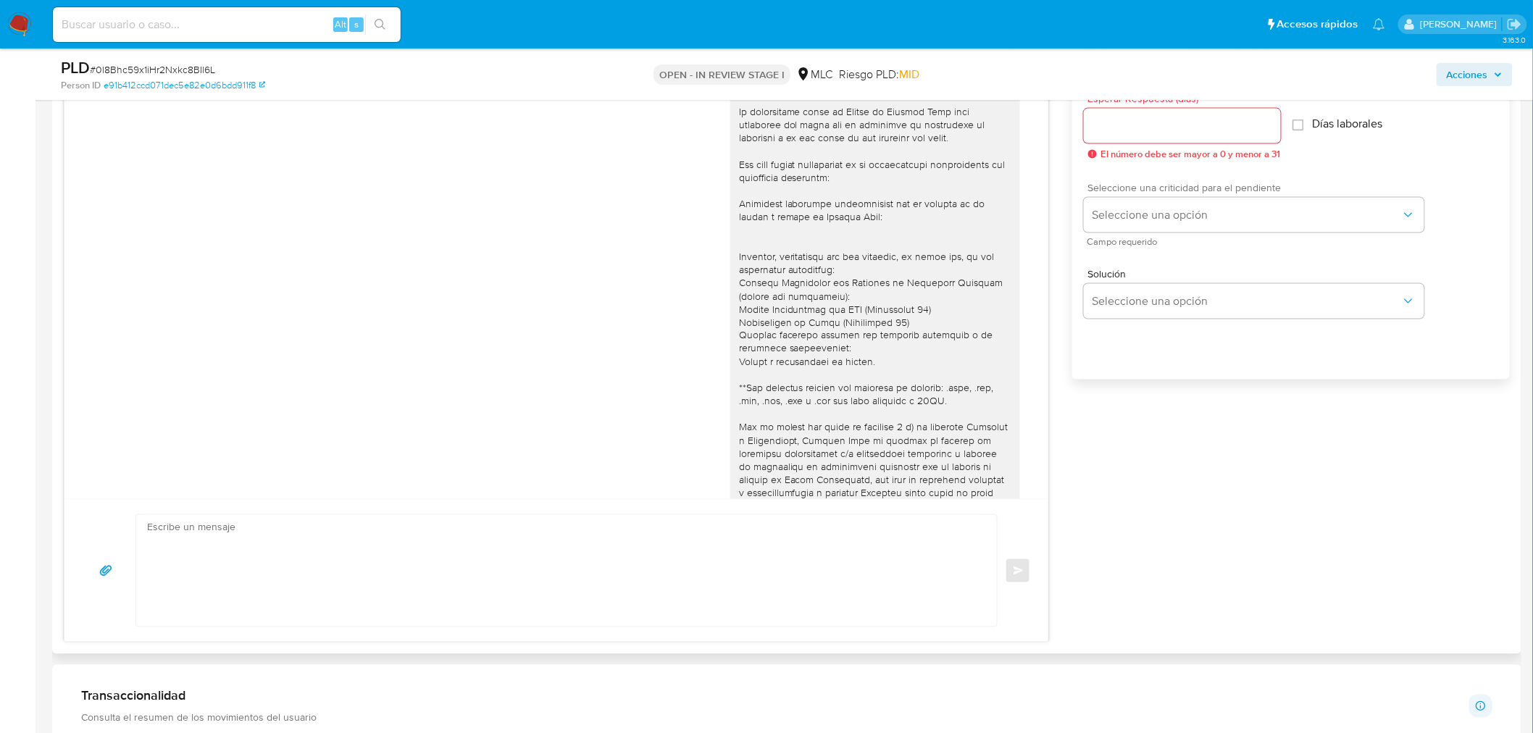
scroll to position [805, 0]
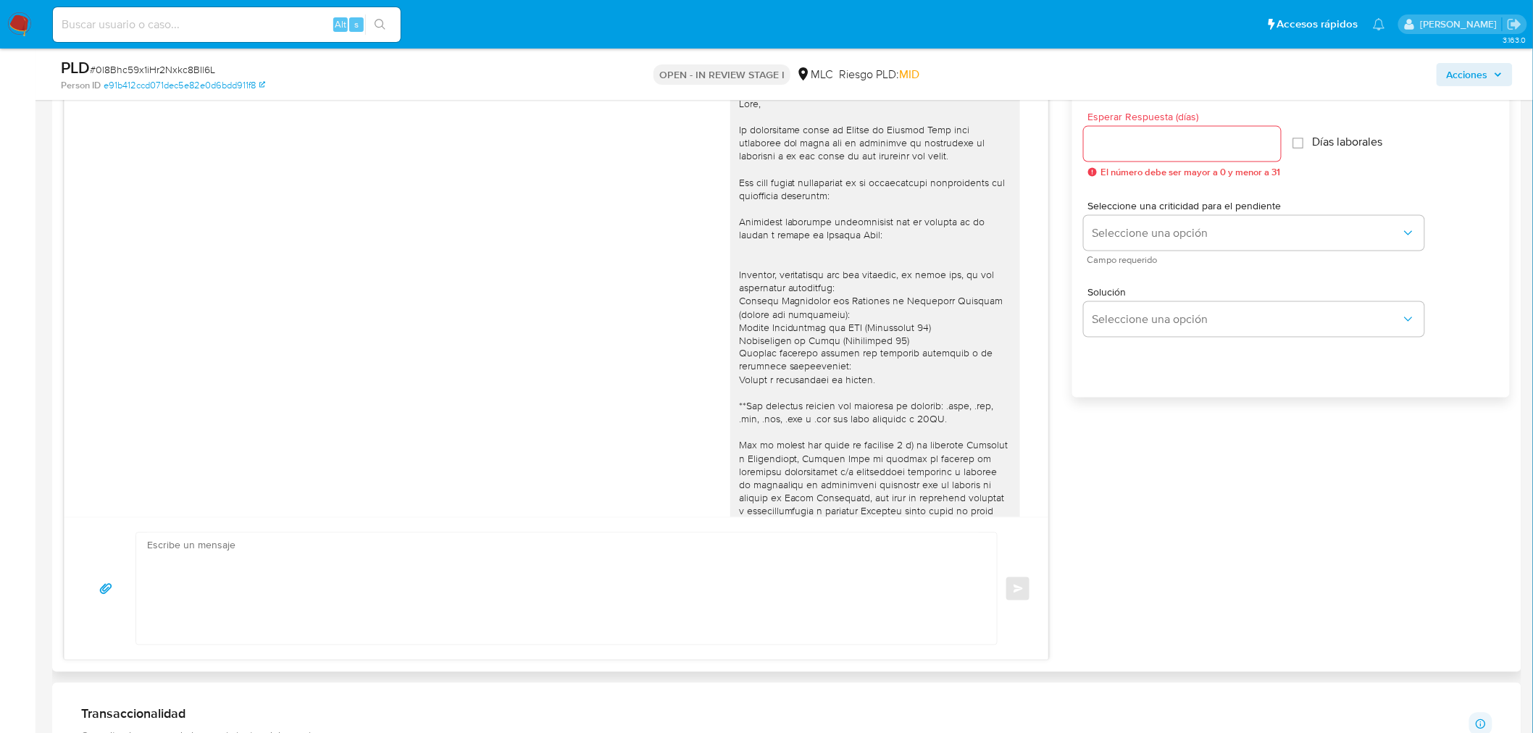
click at [1130, 139] on input "Esperar Respuesta (días)" at bounding box center [1182, 144] width 197 height 19
type input "5"
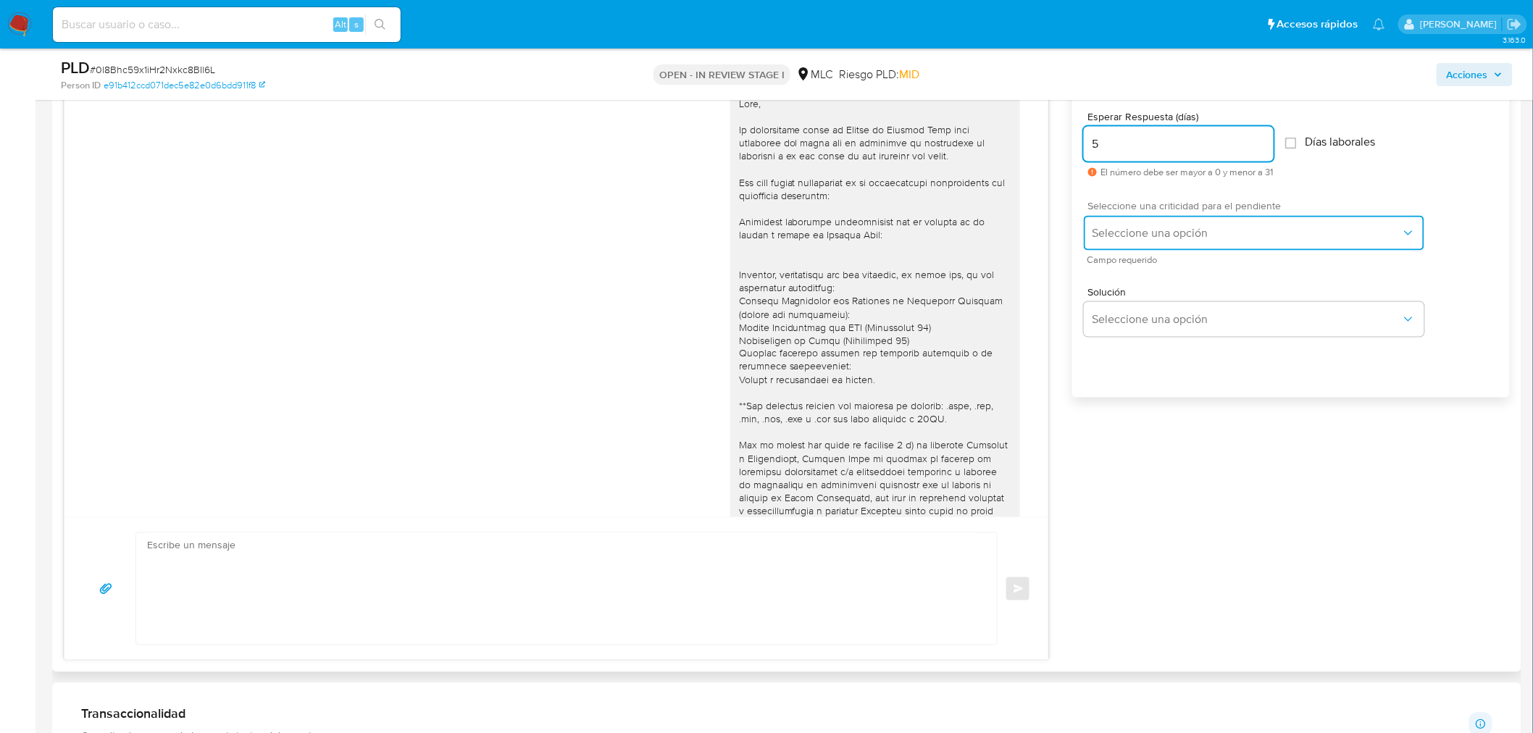
click at [1138, 217] on button "Seleccione una opción" at bounding box center [1254, 233] width 341 height 35
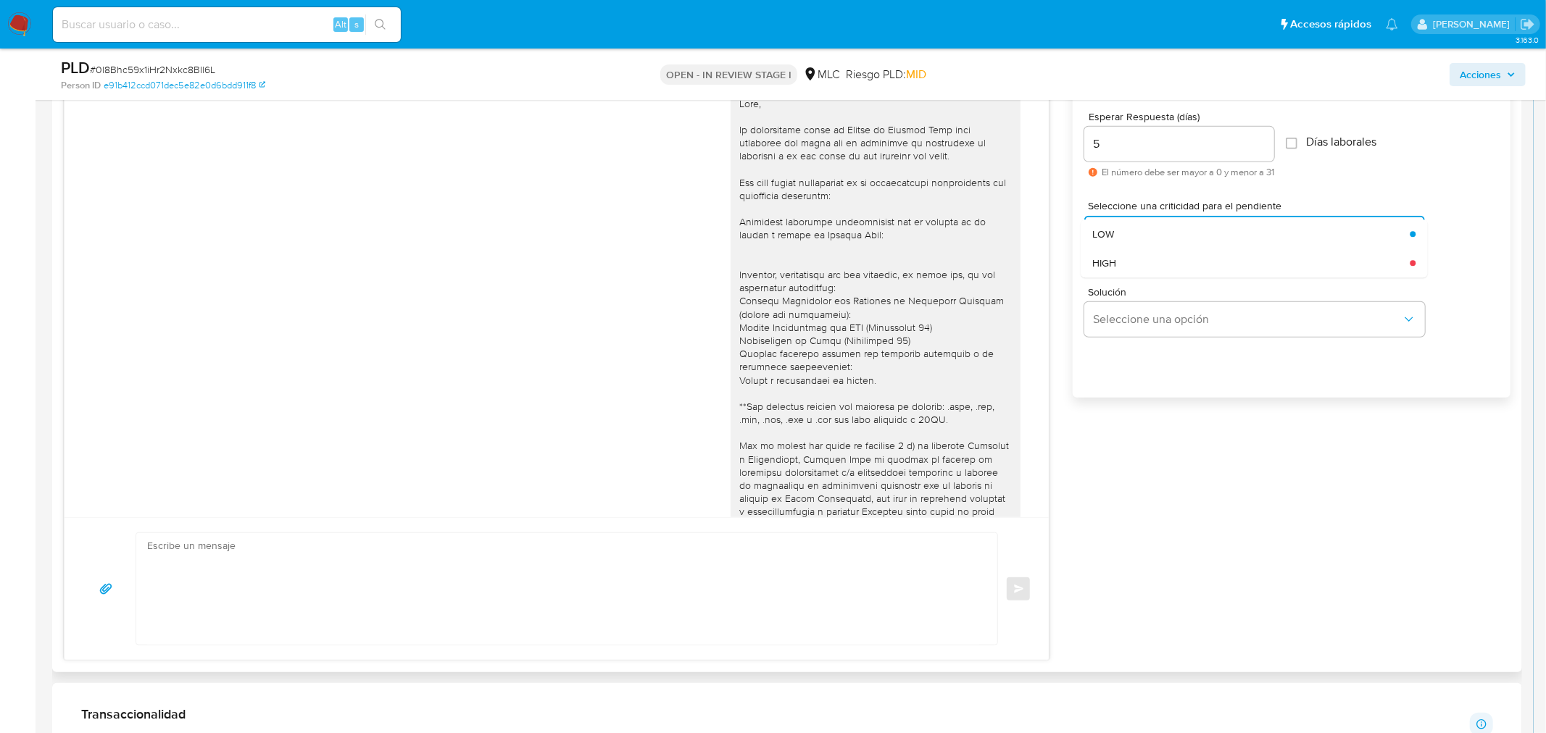
drag, startPoint x: 1132, startPoint y: 235, endPoint x: 1150, endPoint y: 279, distance: 47.5
click at [1143, 244] on div "LOW" at bounding box center [1250, 234] width 317 height 29
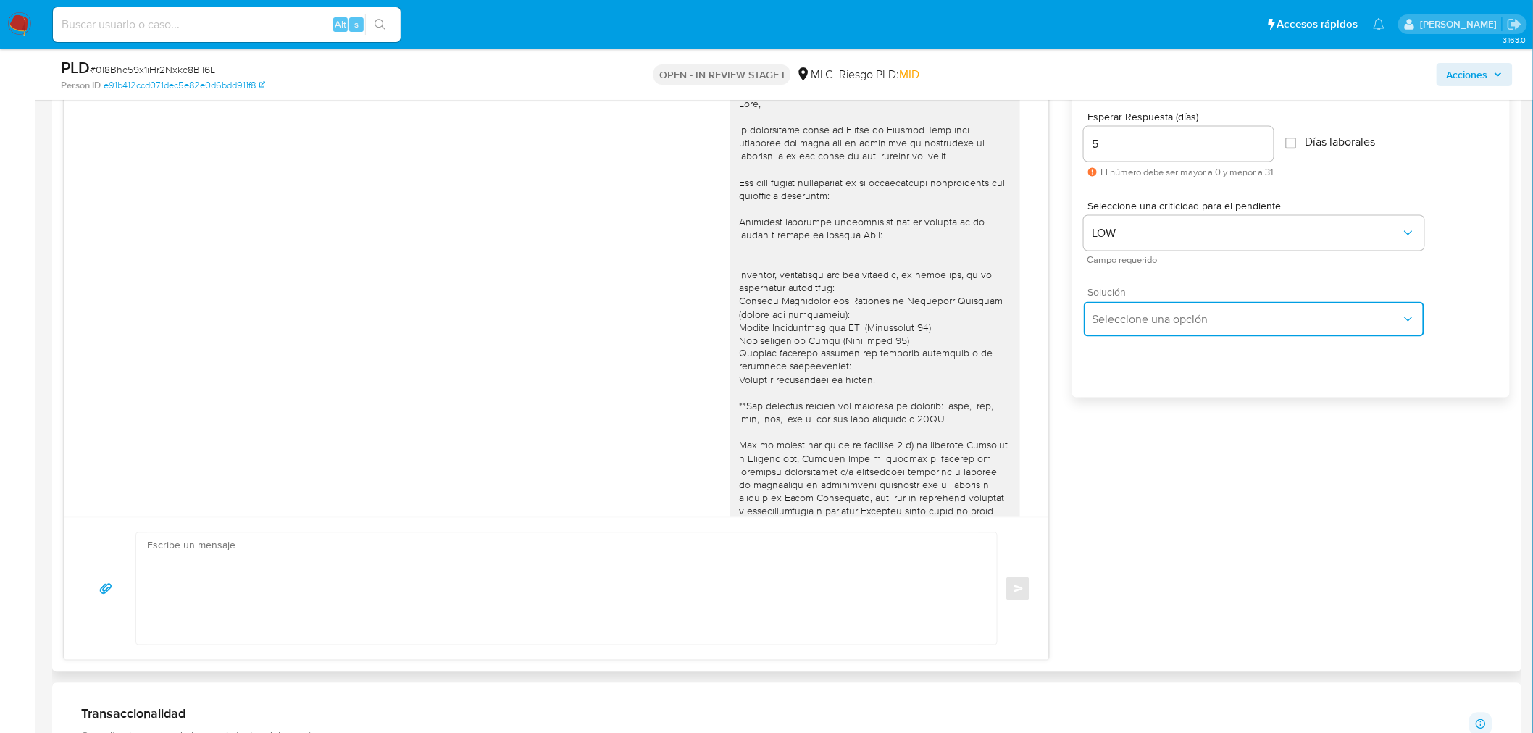
click at [1143, 331] on button "Seleccione una opción" at bounding box center [1254, 319] width 341 height 35
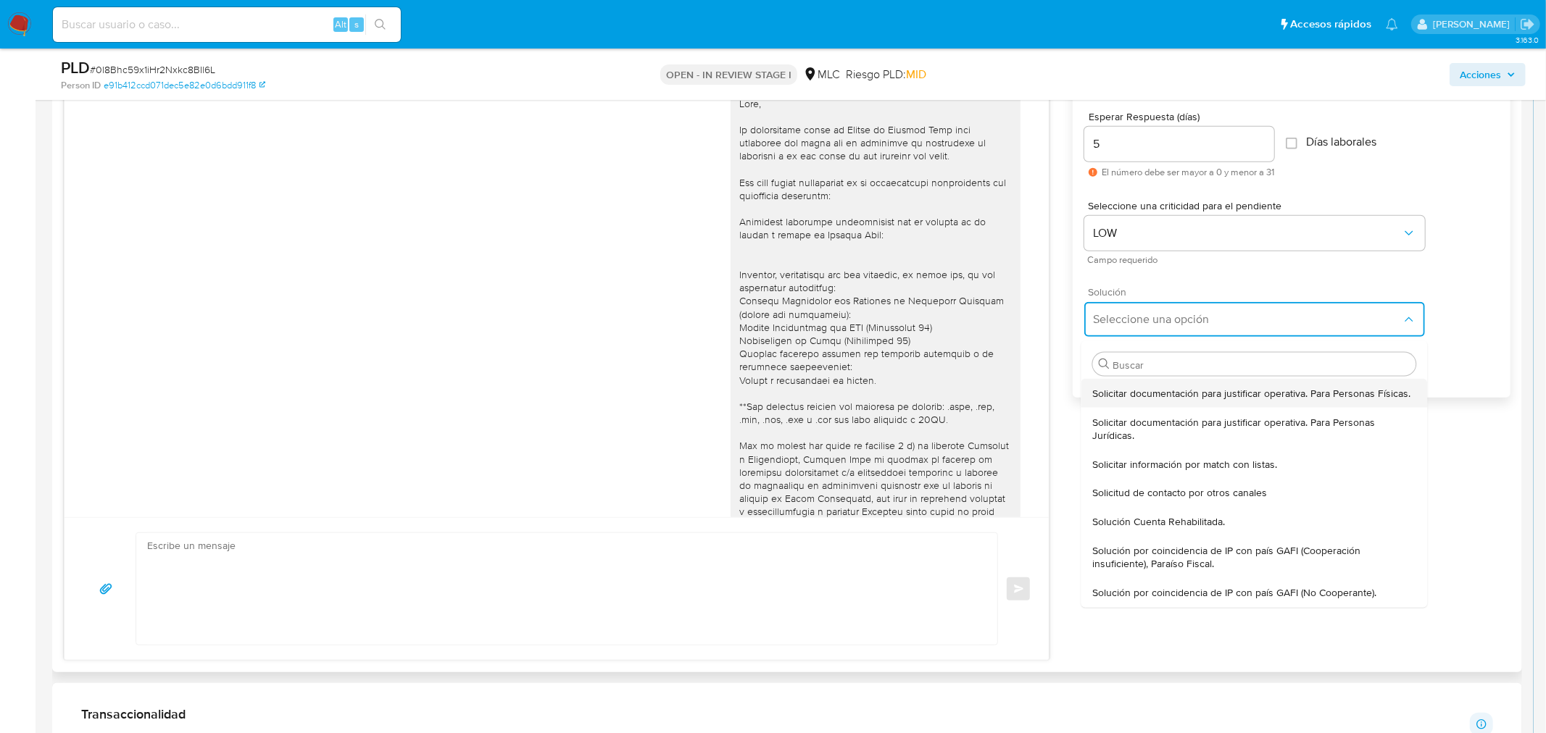
click at [1128, 393] on span "Solicitar documentación para justificar operativa. Para Personas Físicas." at bounding box center [1251, 392] width 318 height 13
type textarea "Hola ,Te contactamos dado que tu cuenta fue suspendida para una verificación de…"
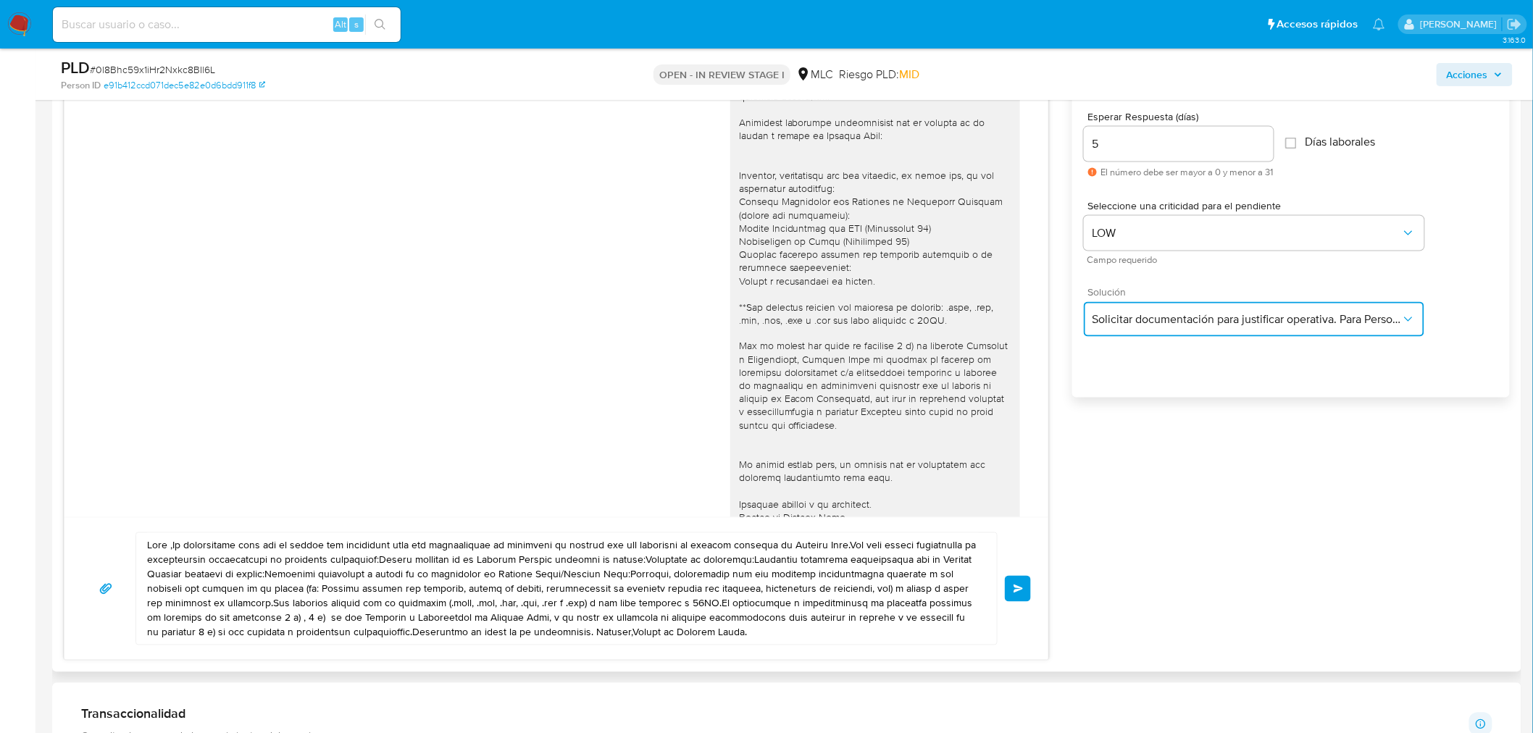
scroll to position [183, 0]
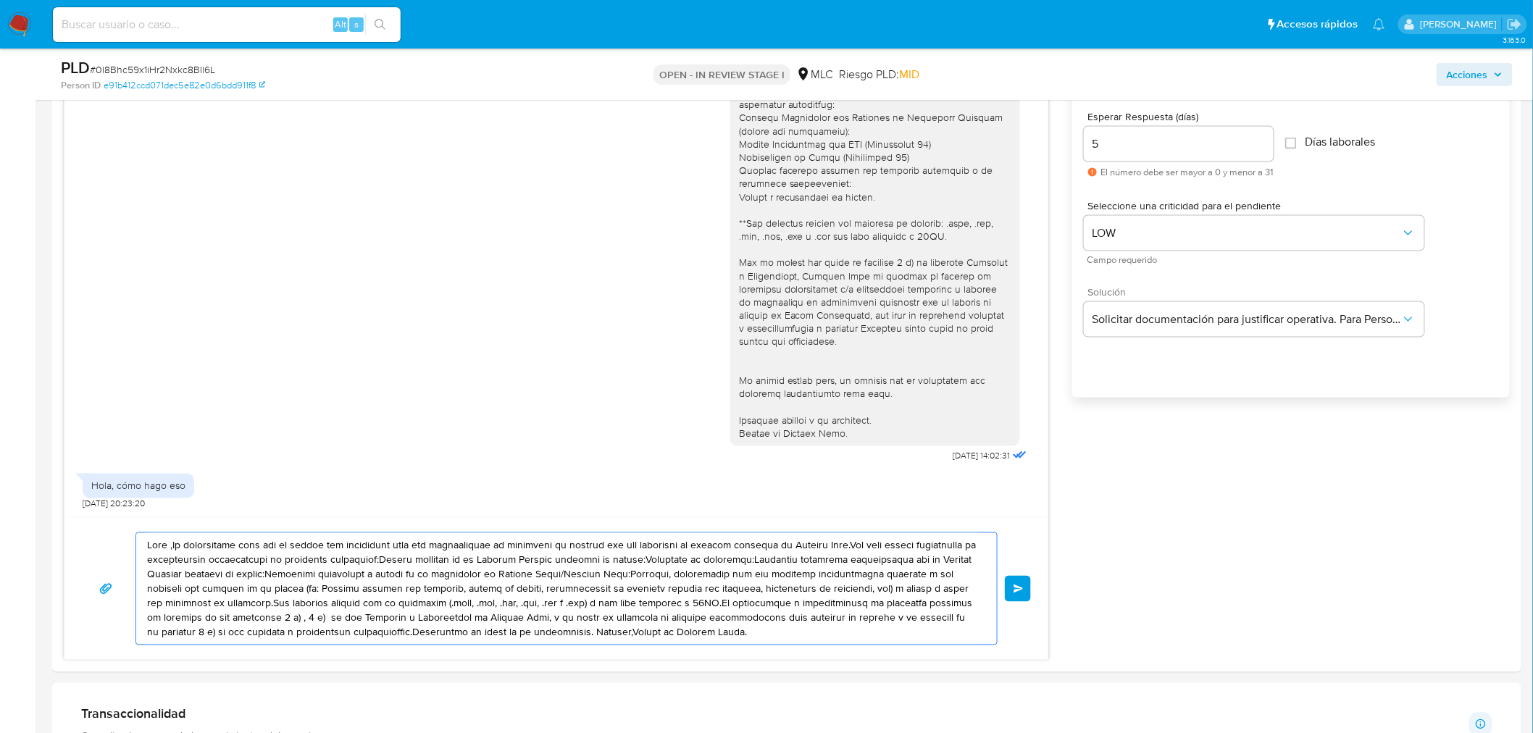
drag, startPoint x: 714, startPoint y: 632, endPoint x: 30, endPoint y: 530, distance: 691.6
click at [30, 530] on section "Bandeja Tablero Screening Búsqueda en Listas Watchlist Herramientas Operaciones…" at bounding box center [766, 670] width 1533 height 2950
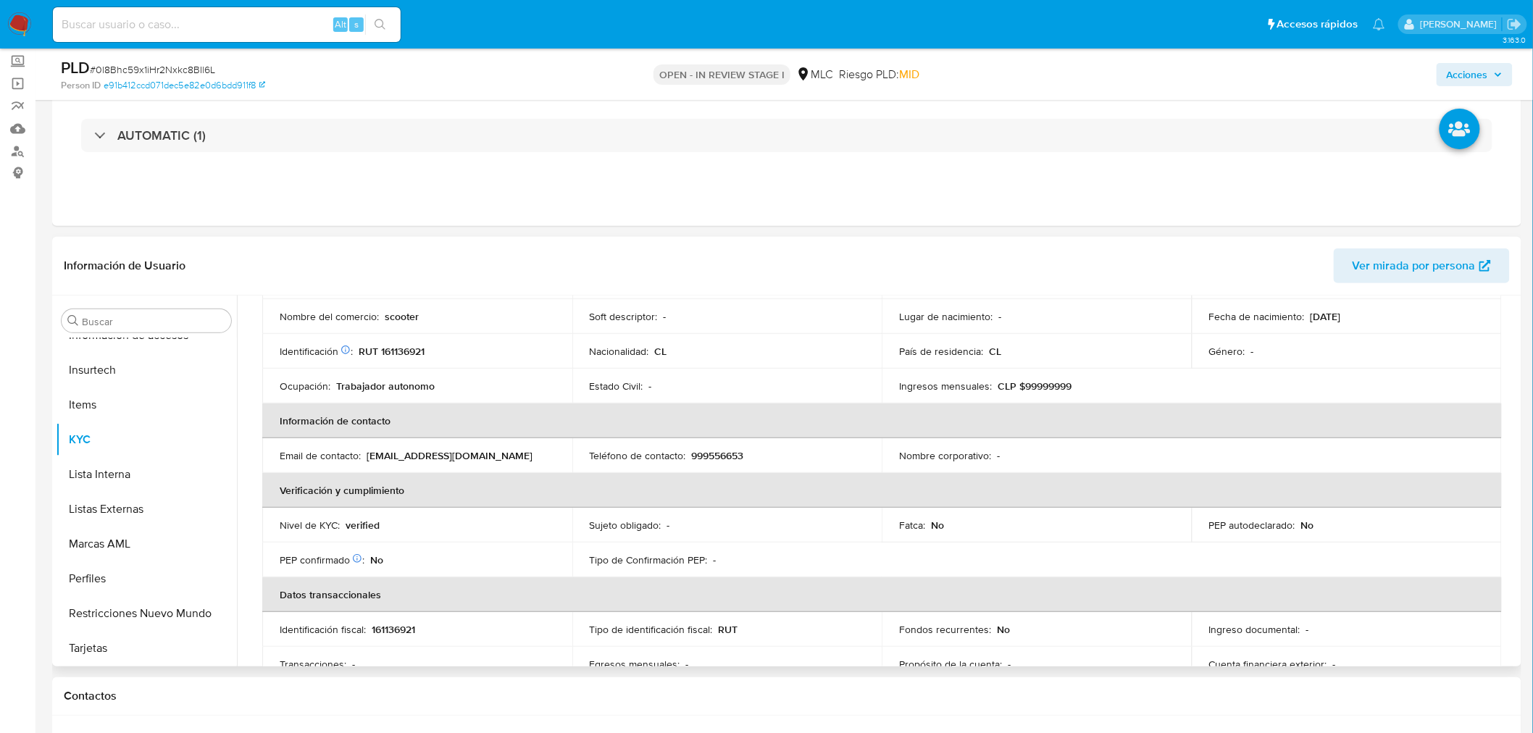
scroll to position [0, 0]
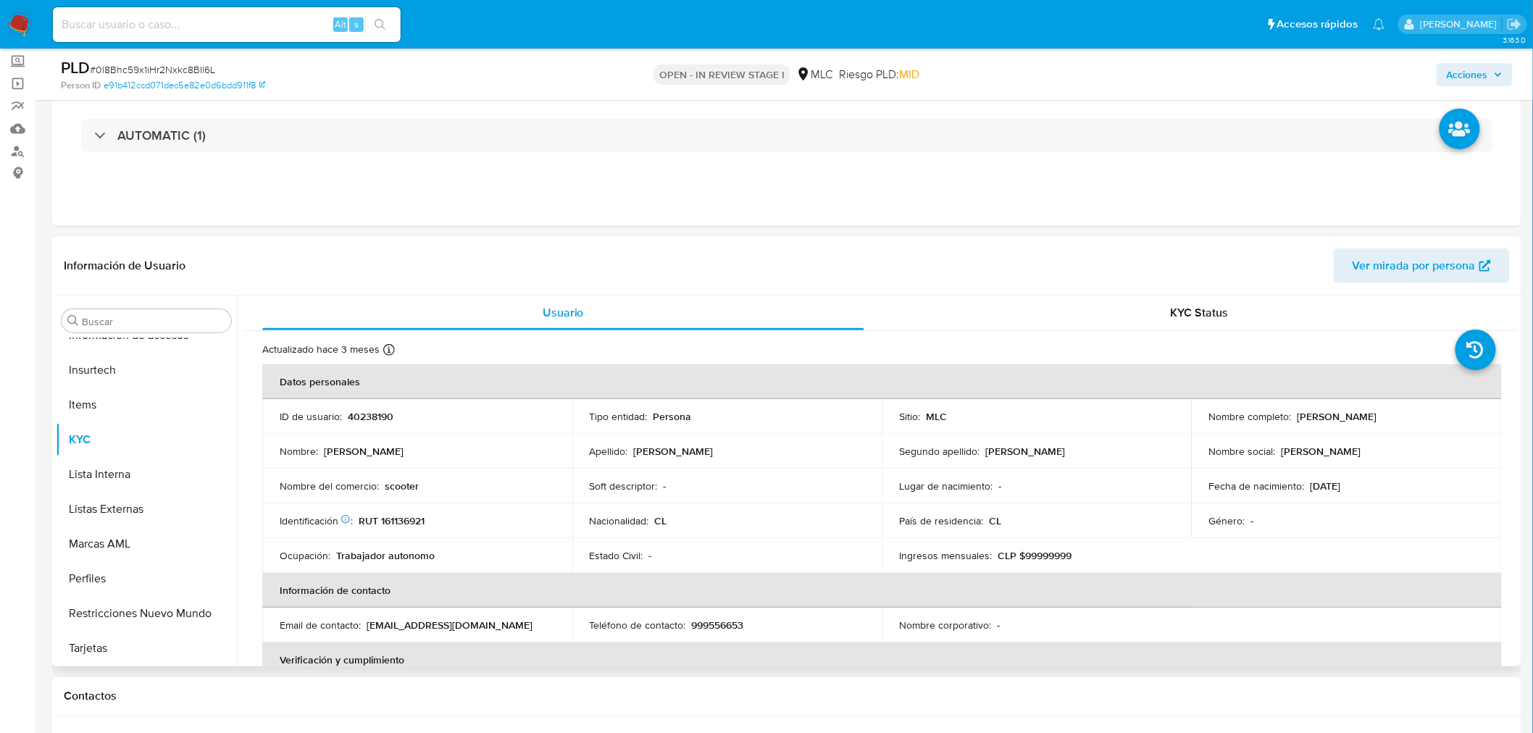
click at [1306, 416] on p "Luis Felipe Quintana Cuevas" at bounding box center [1338, 416] width 80 height 13
click at [1308, 416] on p "Luis Felipe Quintana Cuevas" at bounding box center [1338, 416] width 80 height 13
copy p "Luis"
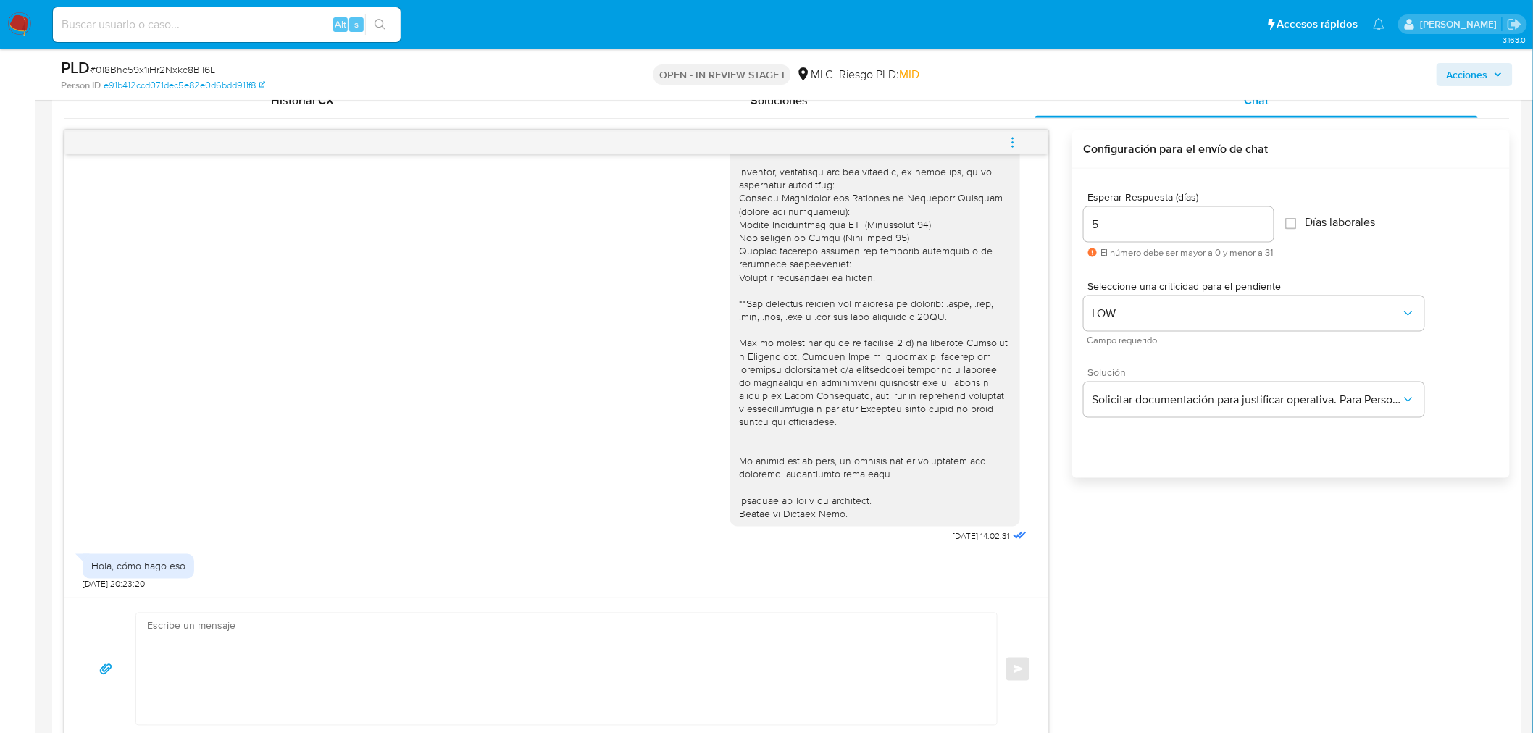
scroll to position [885, 0]
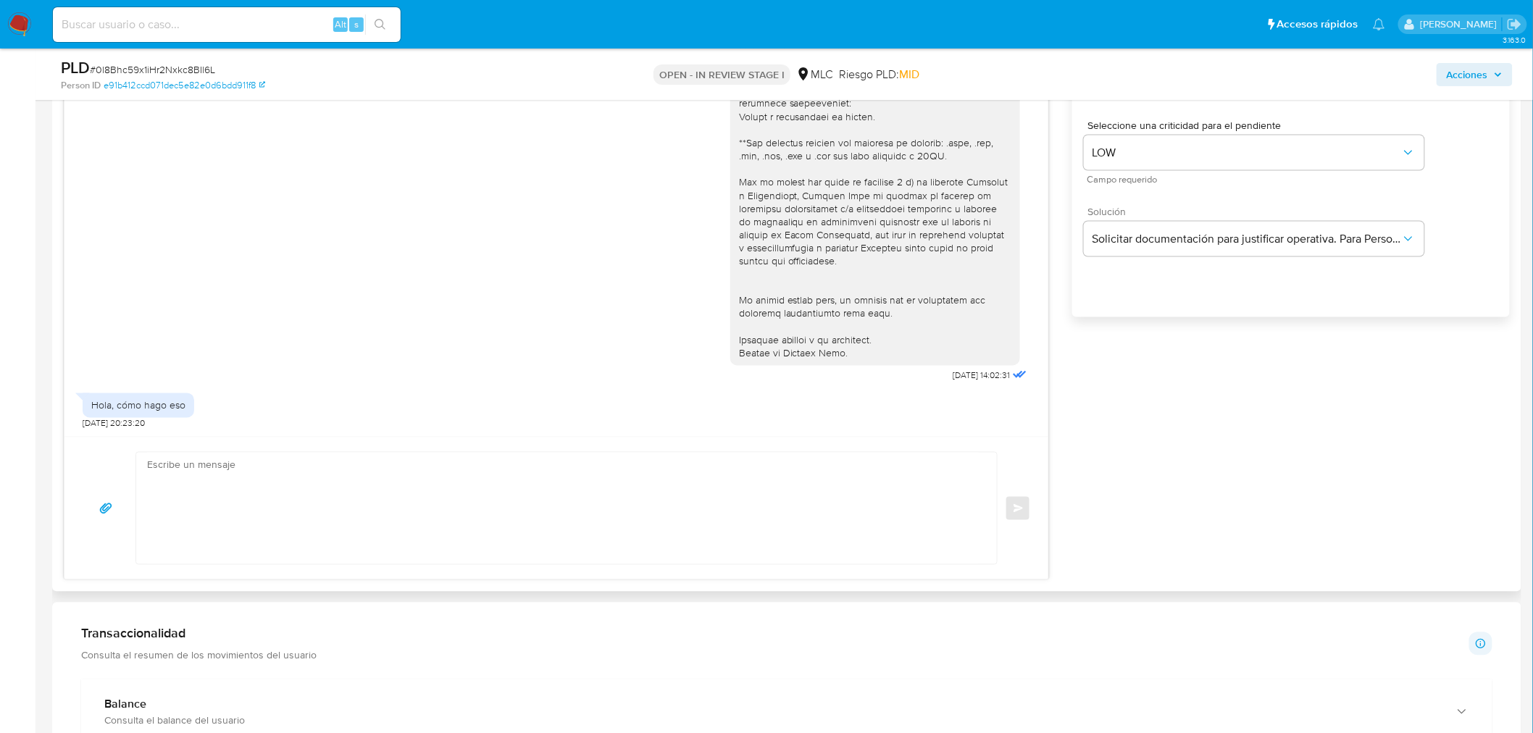
click at [290, 487] on textarea at bounding box center [563, 509] width 832 height 112
paste textarea "Luis"
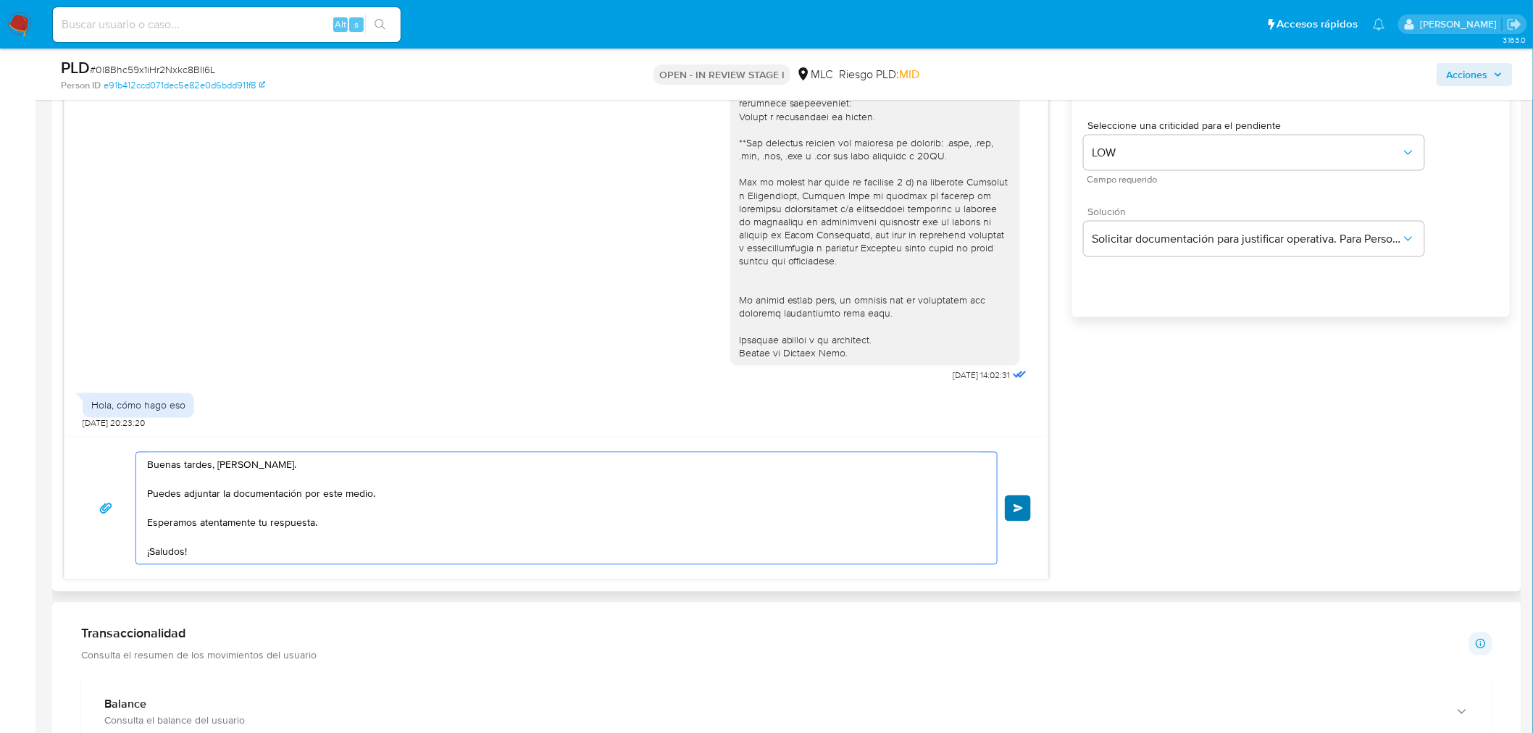
type textarea "Buenas tardes, Luis. Puedes adjuntar la documentación por este medio. Esperamos…"
click at [1017, 515] on button "Enviar" at bounding box center [1018, 509] width 26 height 26
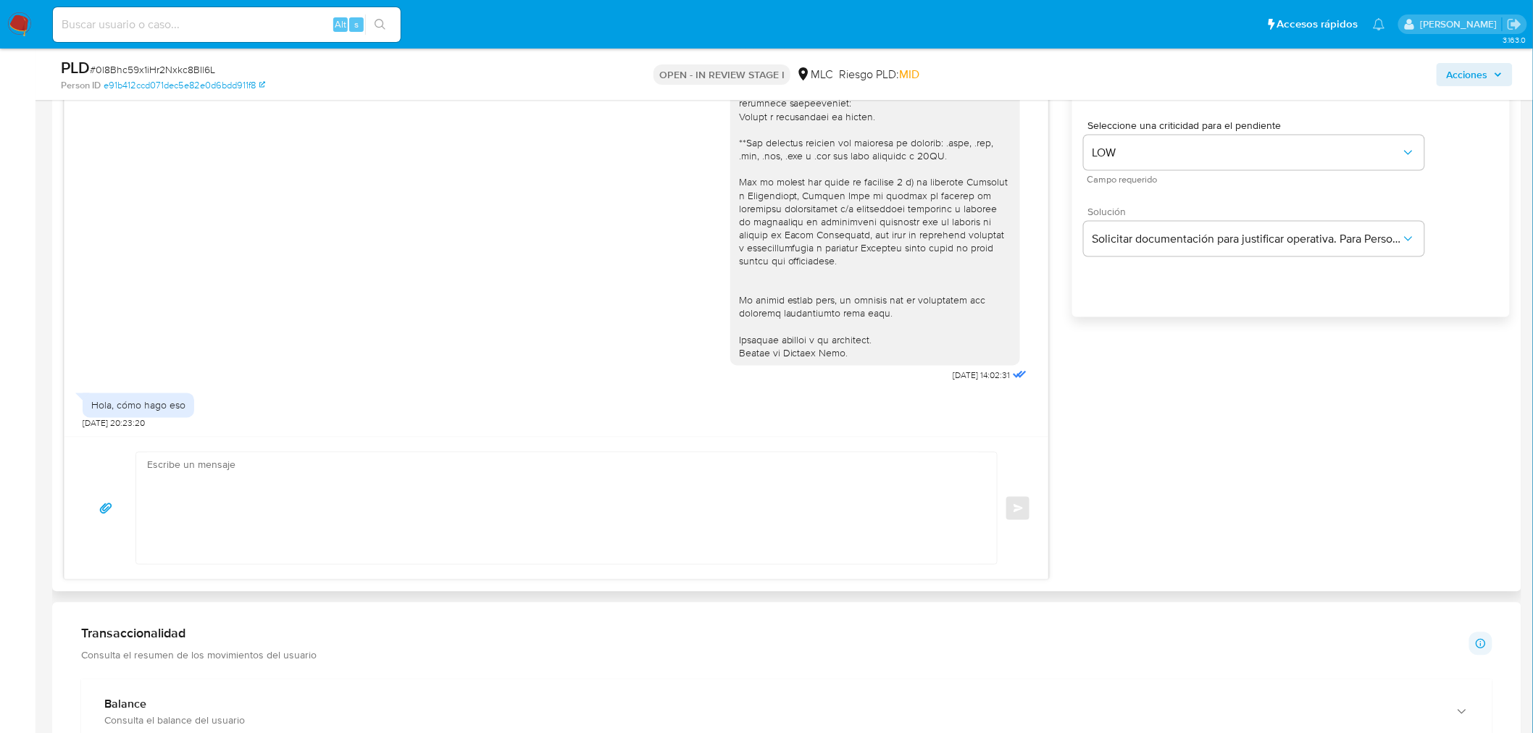
scroll to position [317, 0]
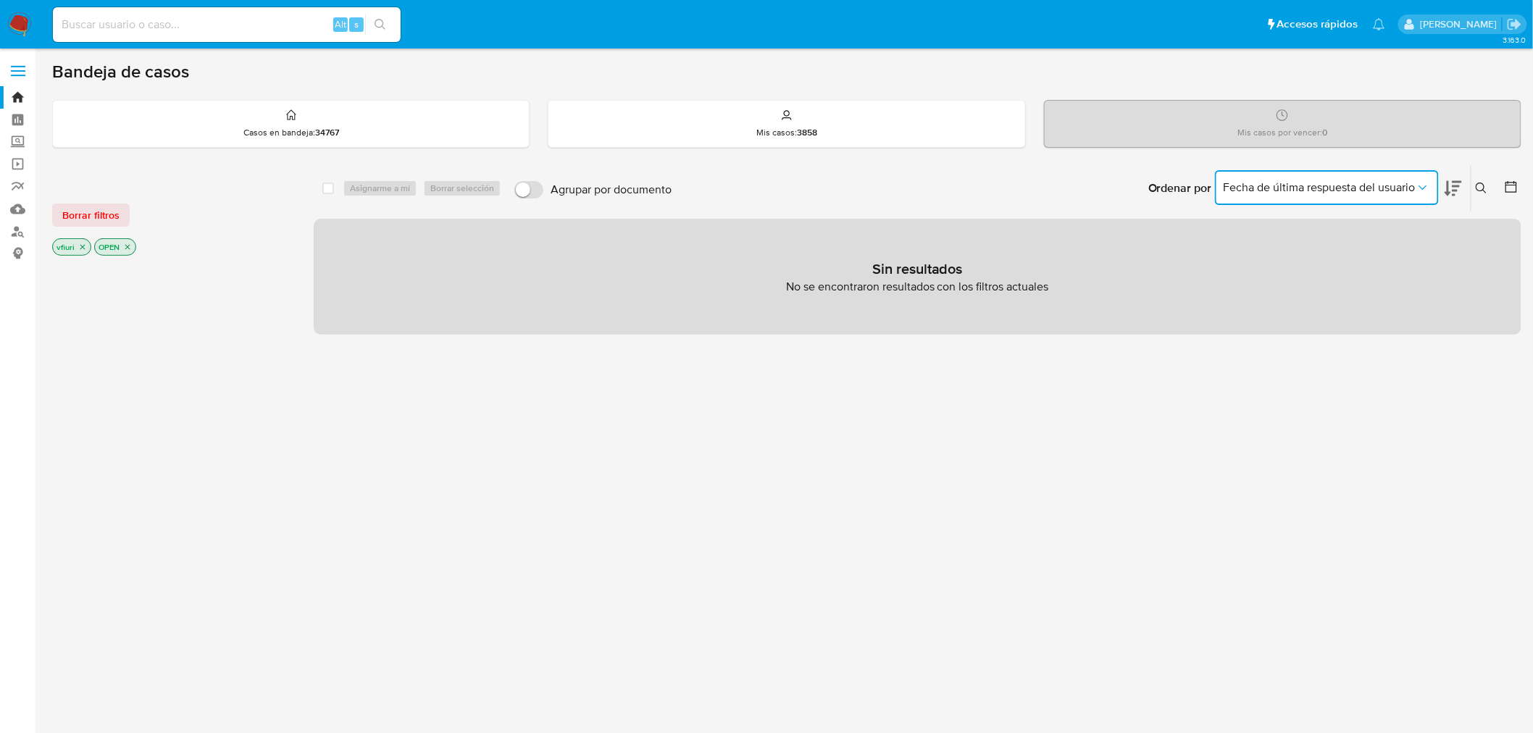
click at [1277, 200] on button "Fecha de última respuesta del usuario" at bounding box center [1327, 187] width 224 height 35
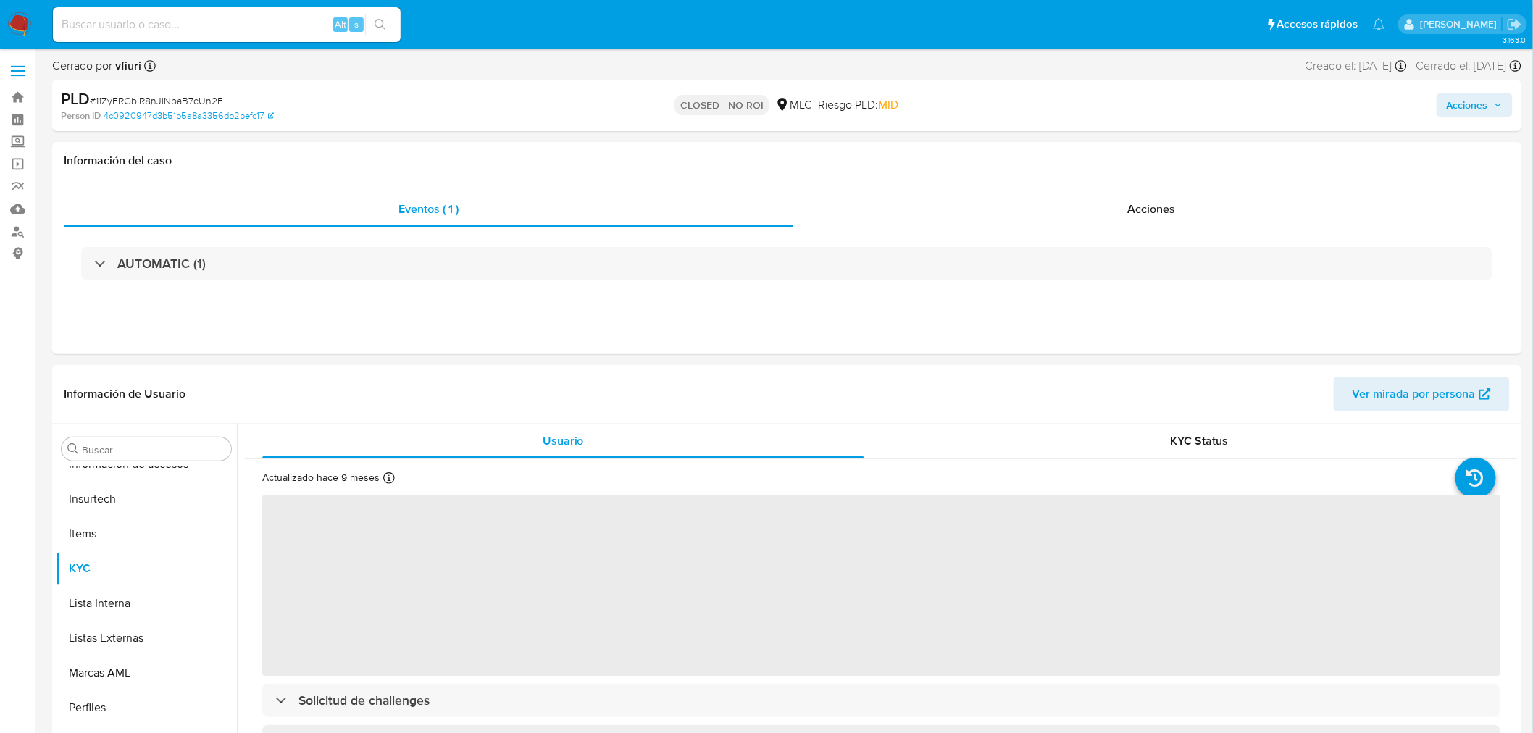
scroll to position [716, 0]
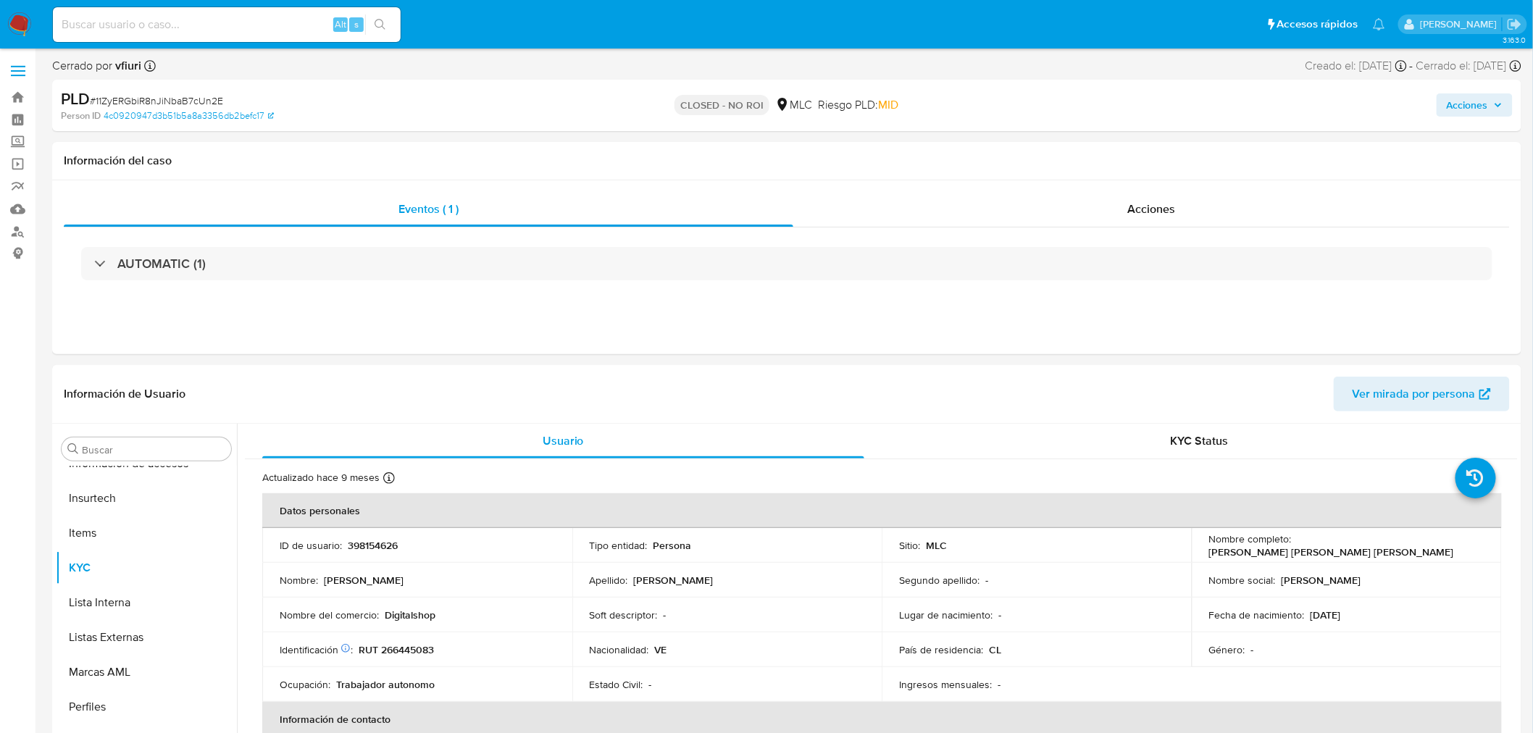
select select "10"
click at [17, 92] on link "Bandeja" at bounding box center [86, 97] width 172 height 22
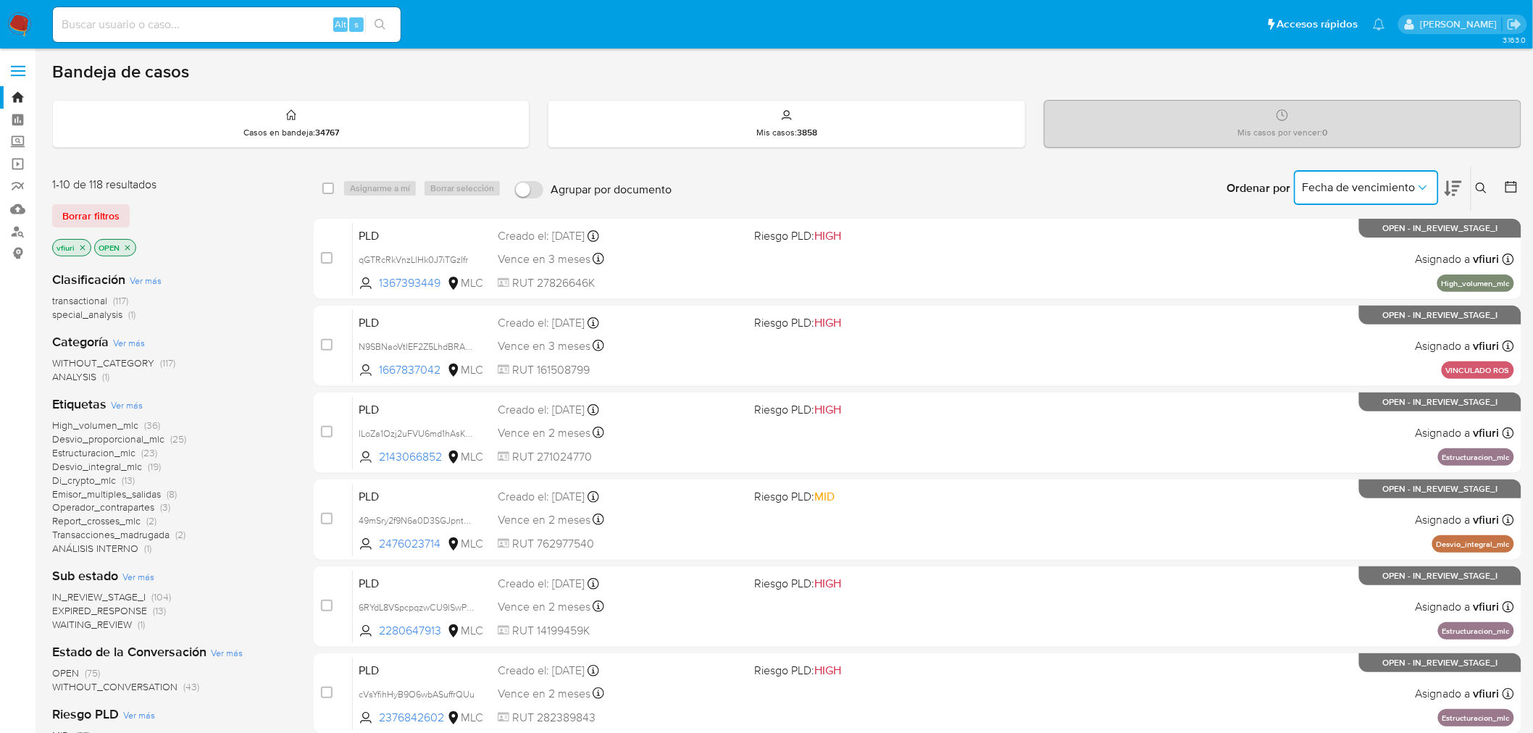
click at [1389, 180] on span "Fecha de vencimiento" at bounding box center [1359, 187] width 113 height 14
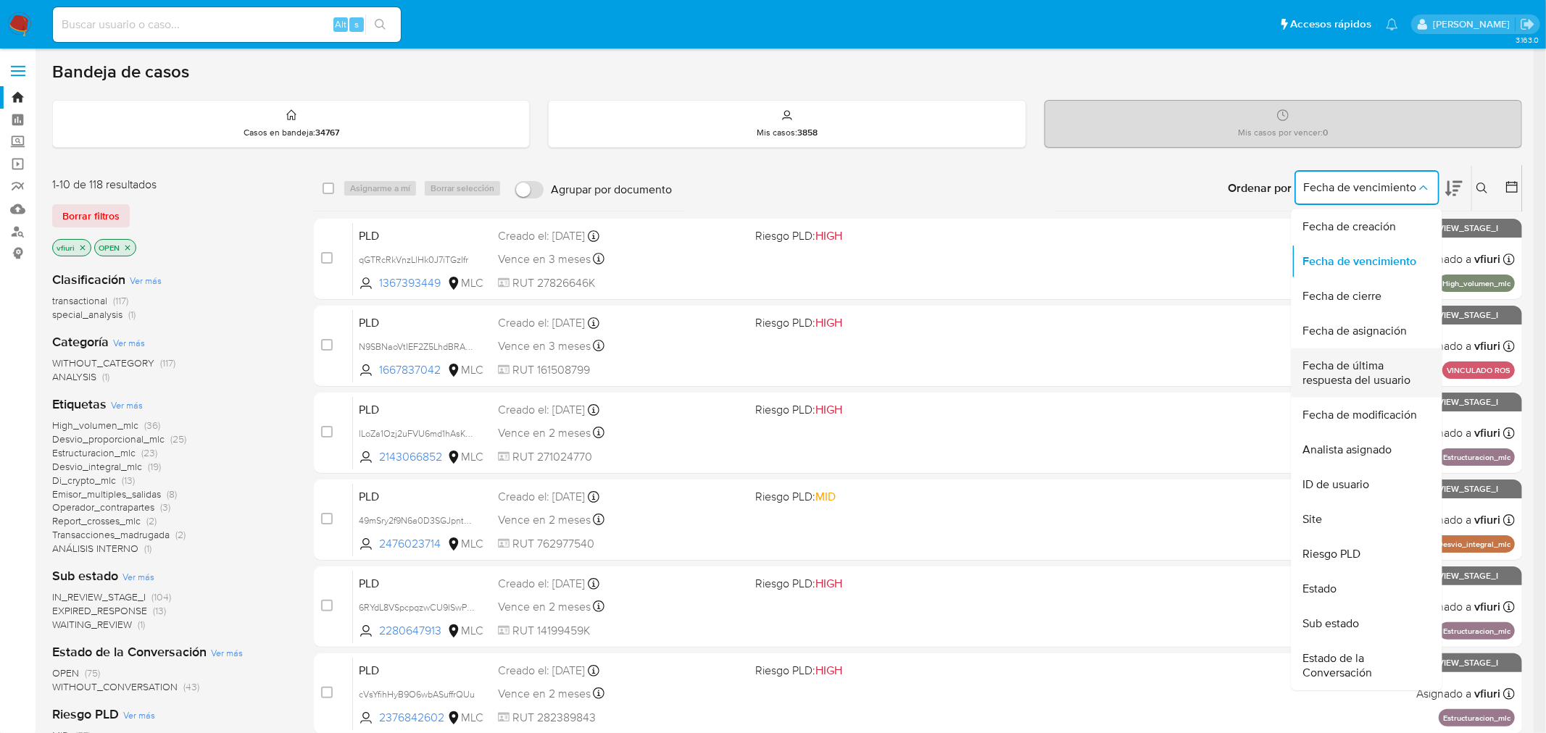
click at [1342, 377] on span "Fecha de última respuesta del usuario" at bounding box center [1362, 373] width 119 height 29
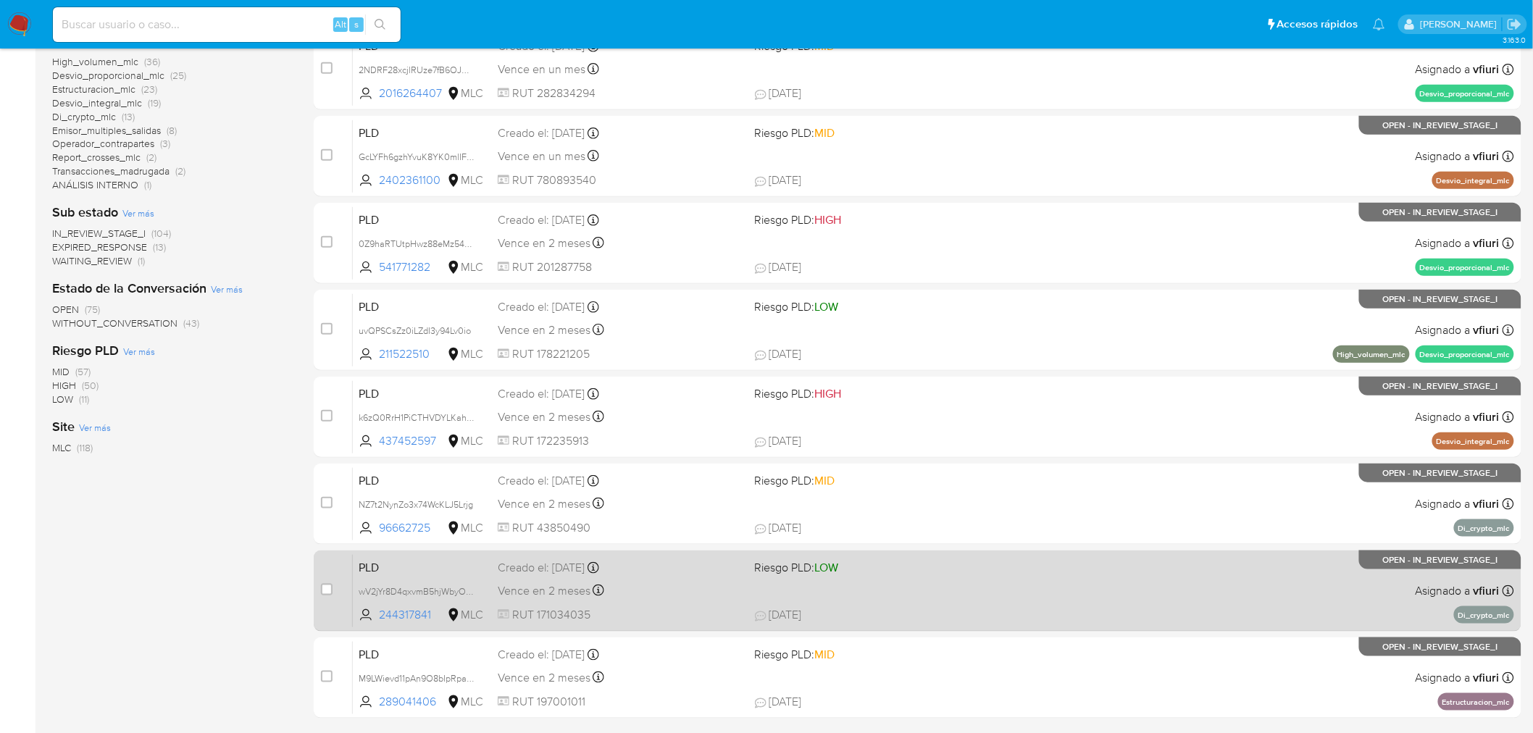
scroll to position [462, 0]
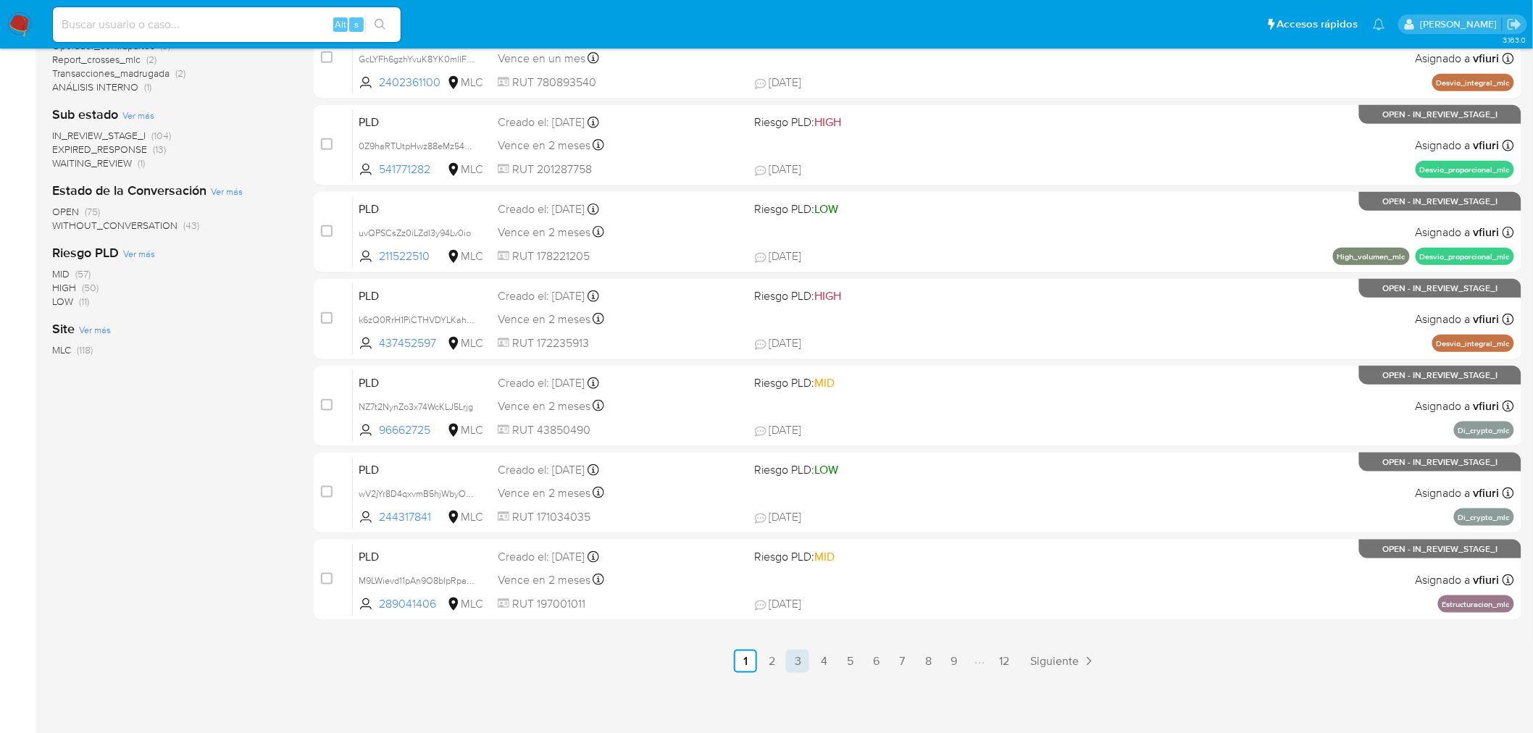
click at [787, 656] on link "3" at bounding box center [797, 661] width 23 height 23
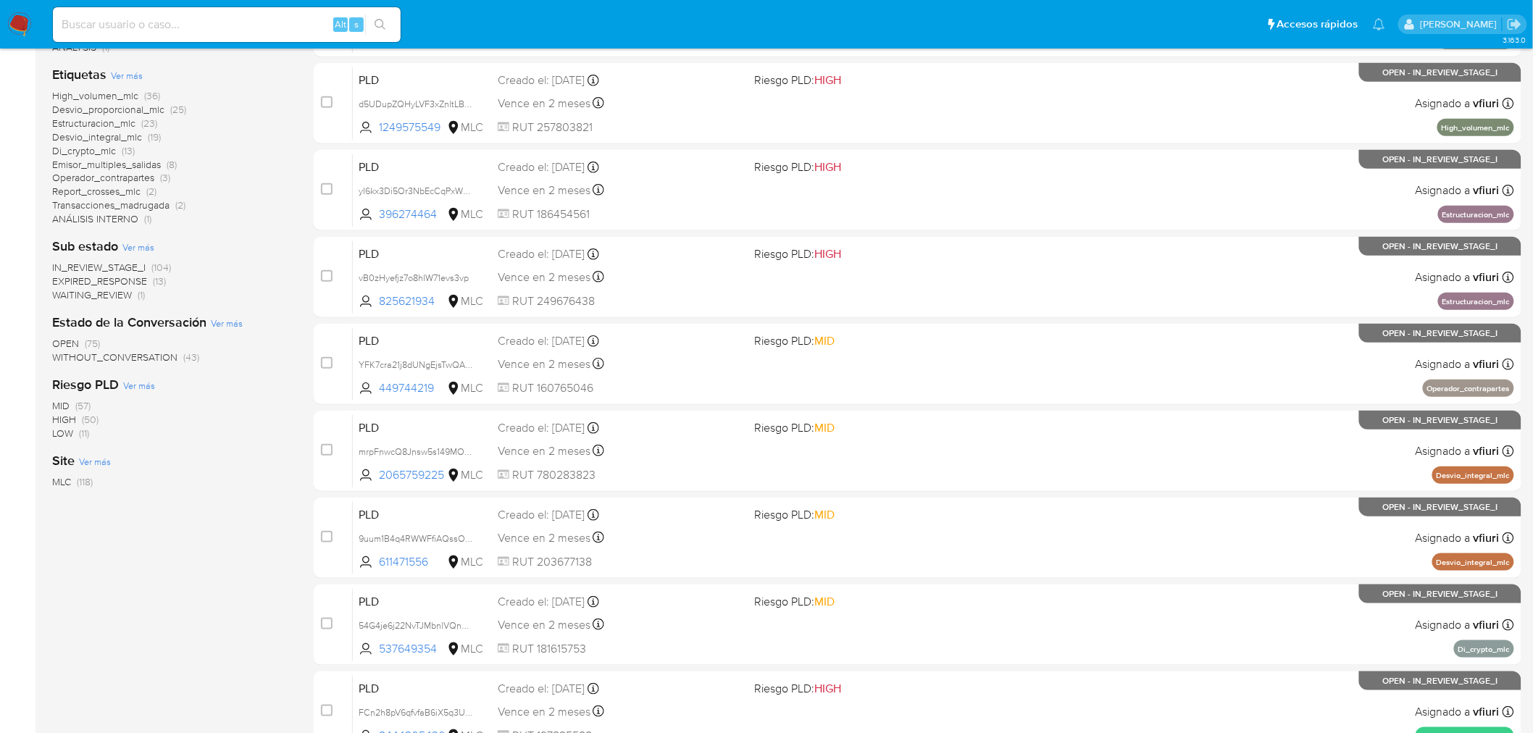
scroll to position [462, 0]
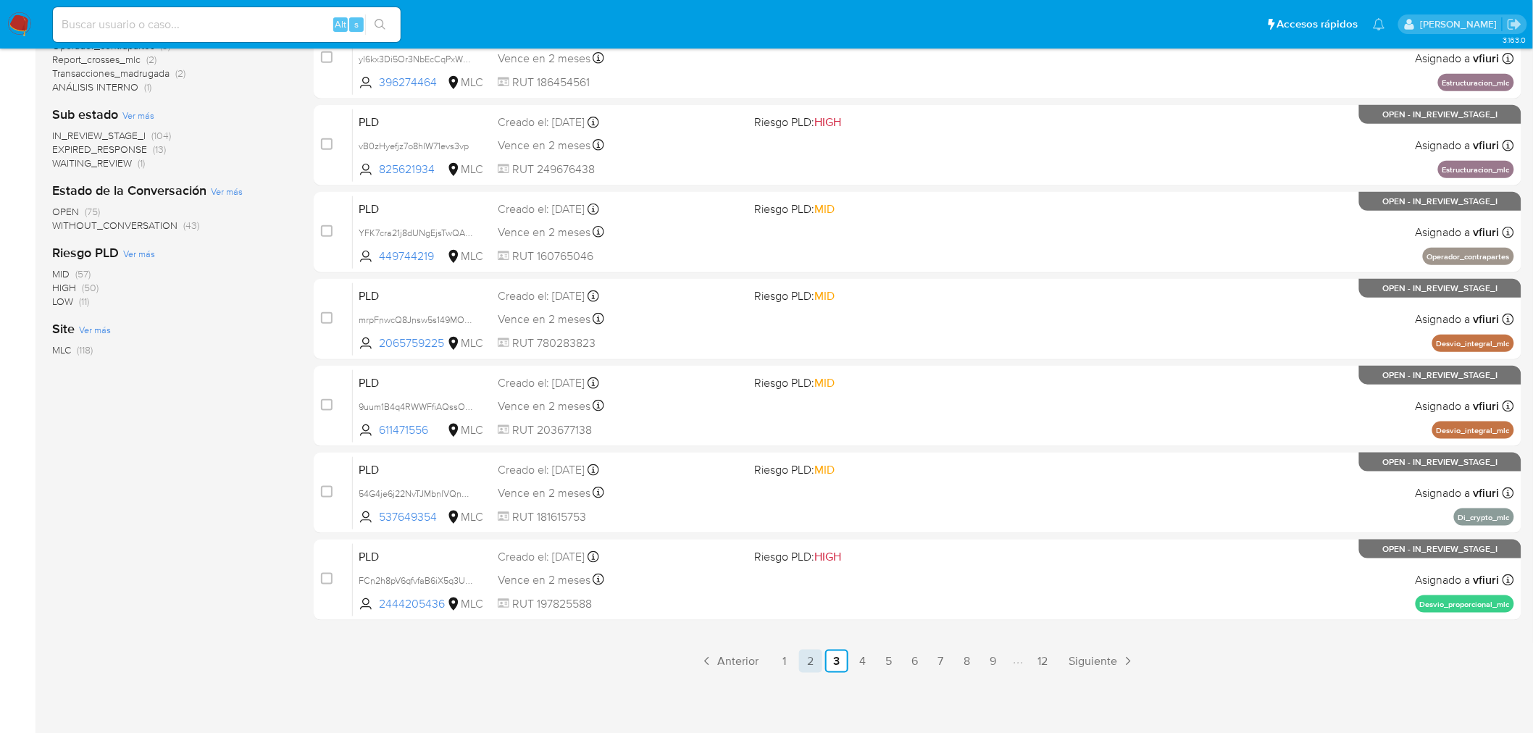
click at [820, 656] on link "2" at bounding box center [810, 661] width 23 height 23
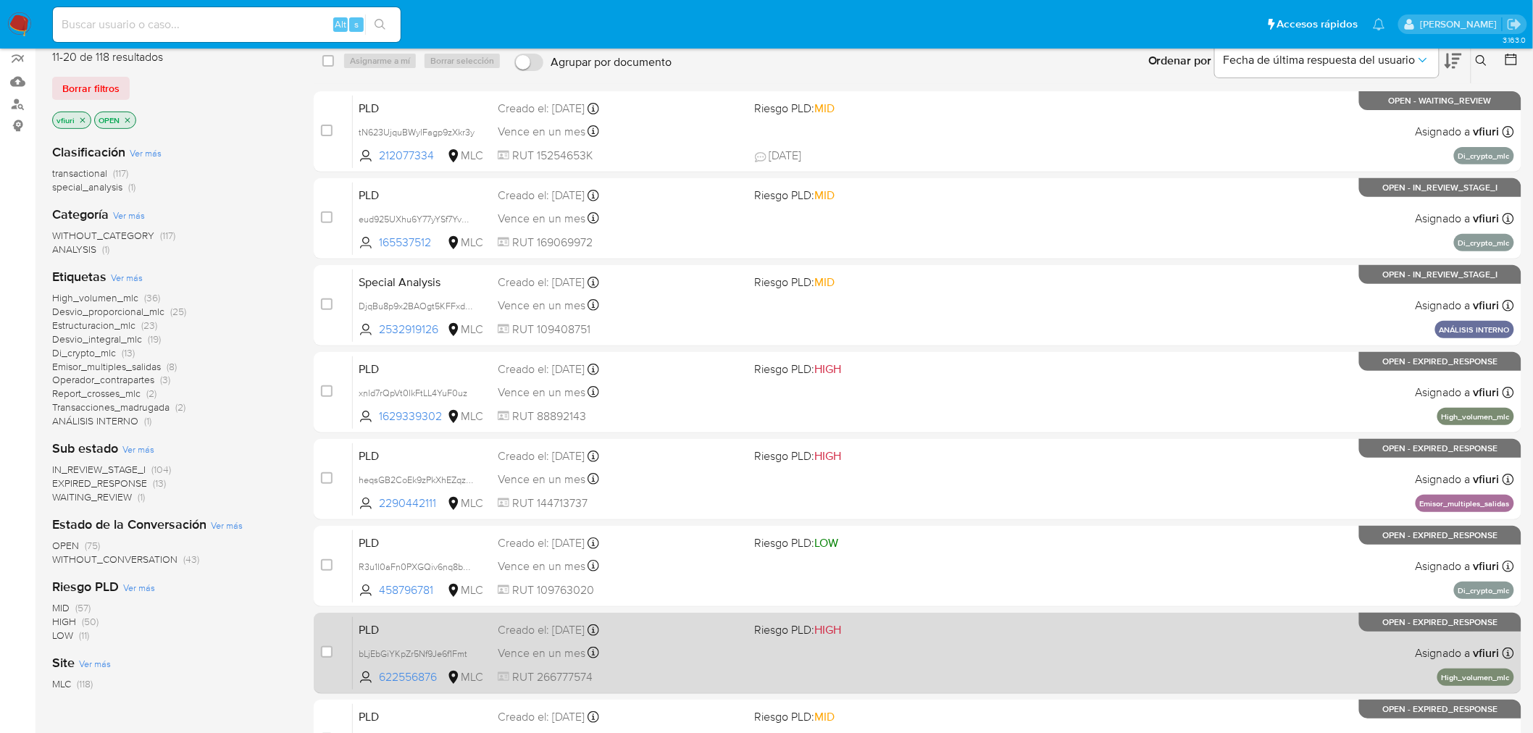
scroll to position [462, 0]
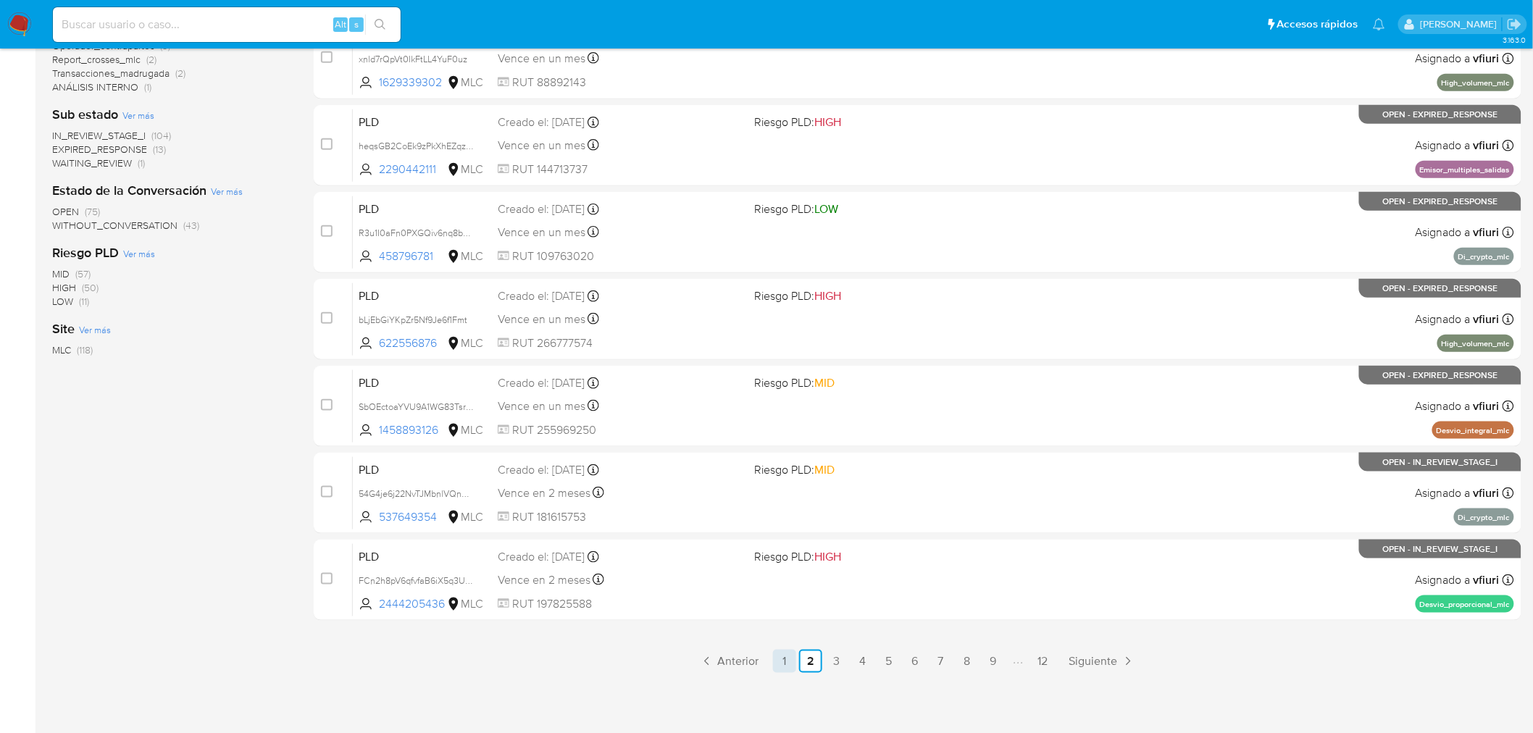
click at [785, 658] on link "1" at bounding box center [784, 661] width 23 height 23
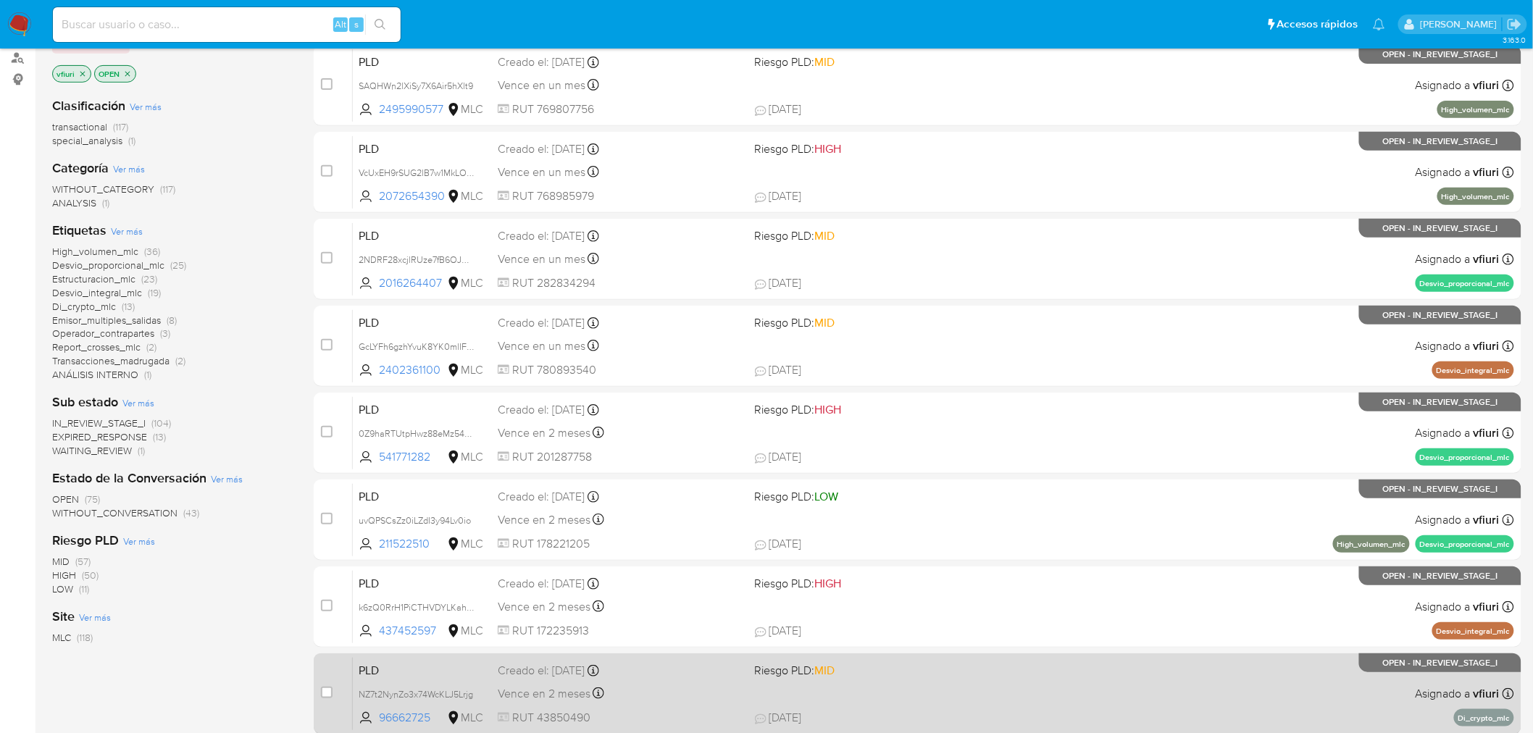
scroll to position [462, 0]
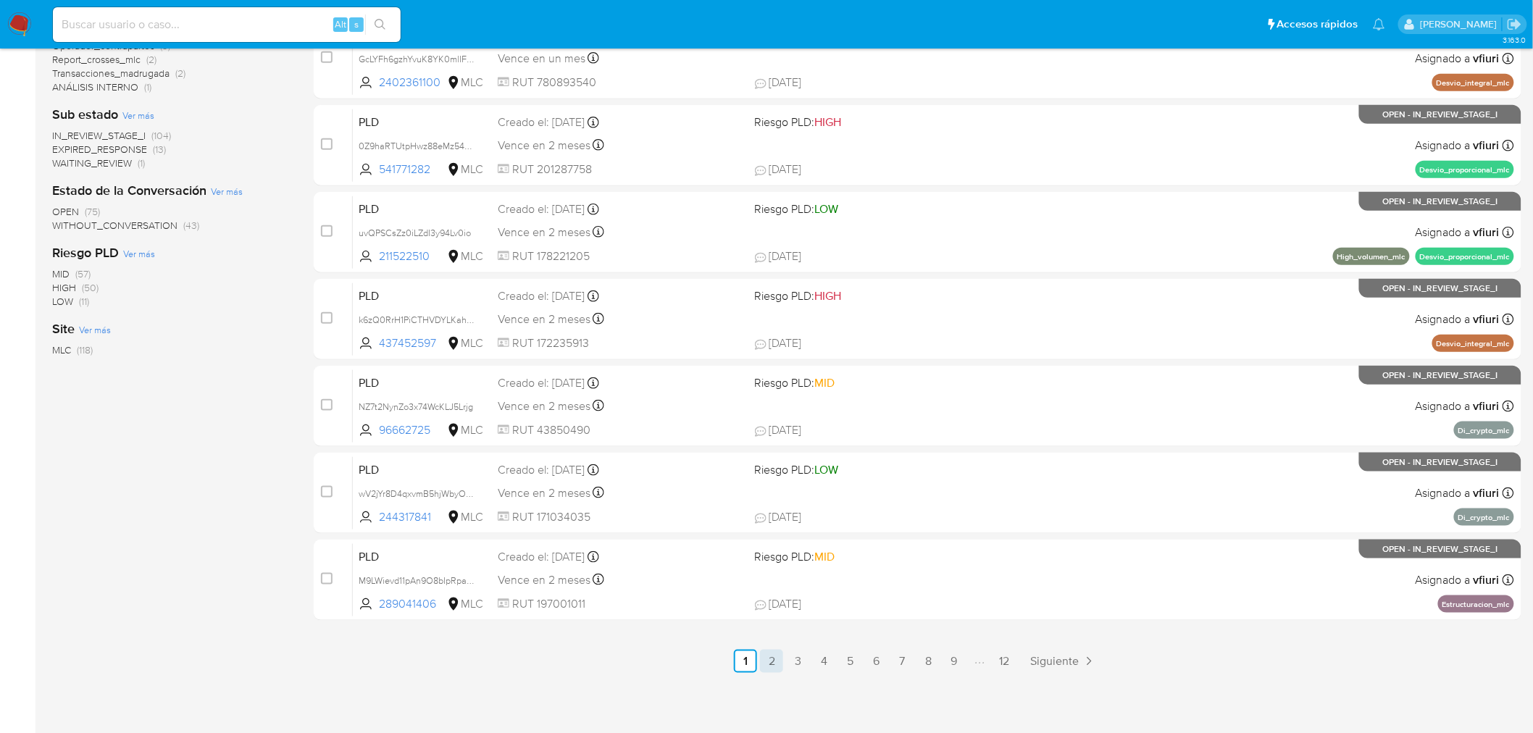
click at [769, 656] on link "2" at bounding box center [771, 661] width 23 height 23
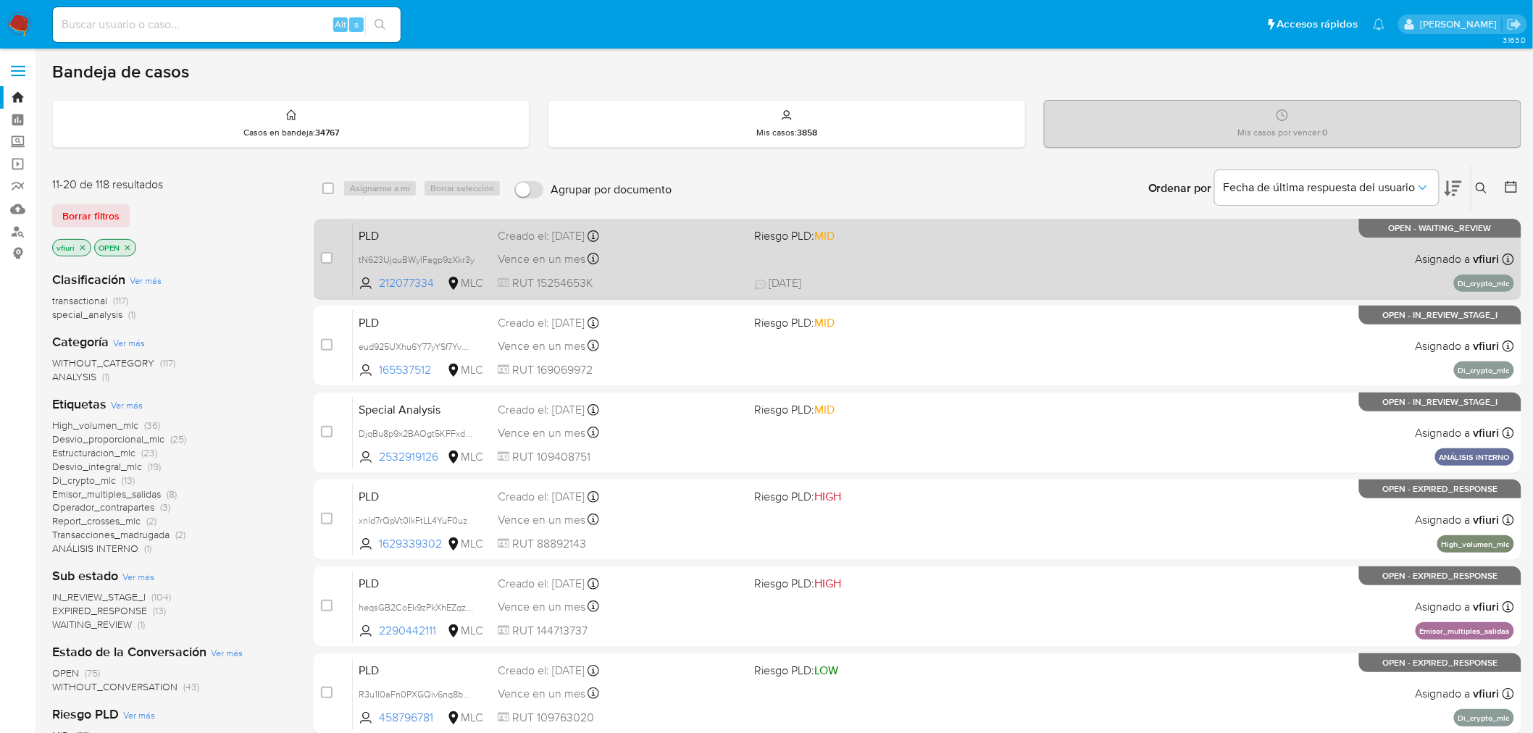
click at [685, 249] on div "Vence en un mes Vence el 10/11/2025 06:08:58" at bounding box center [621, 259] width 246 height 20
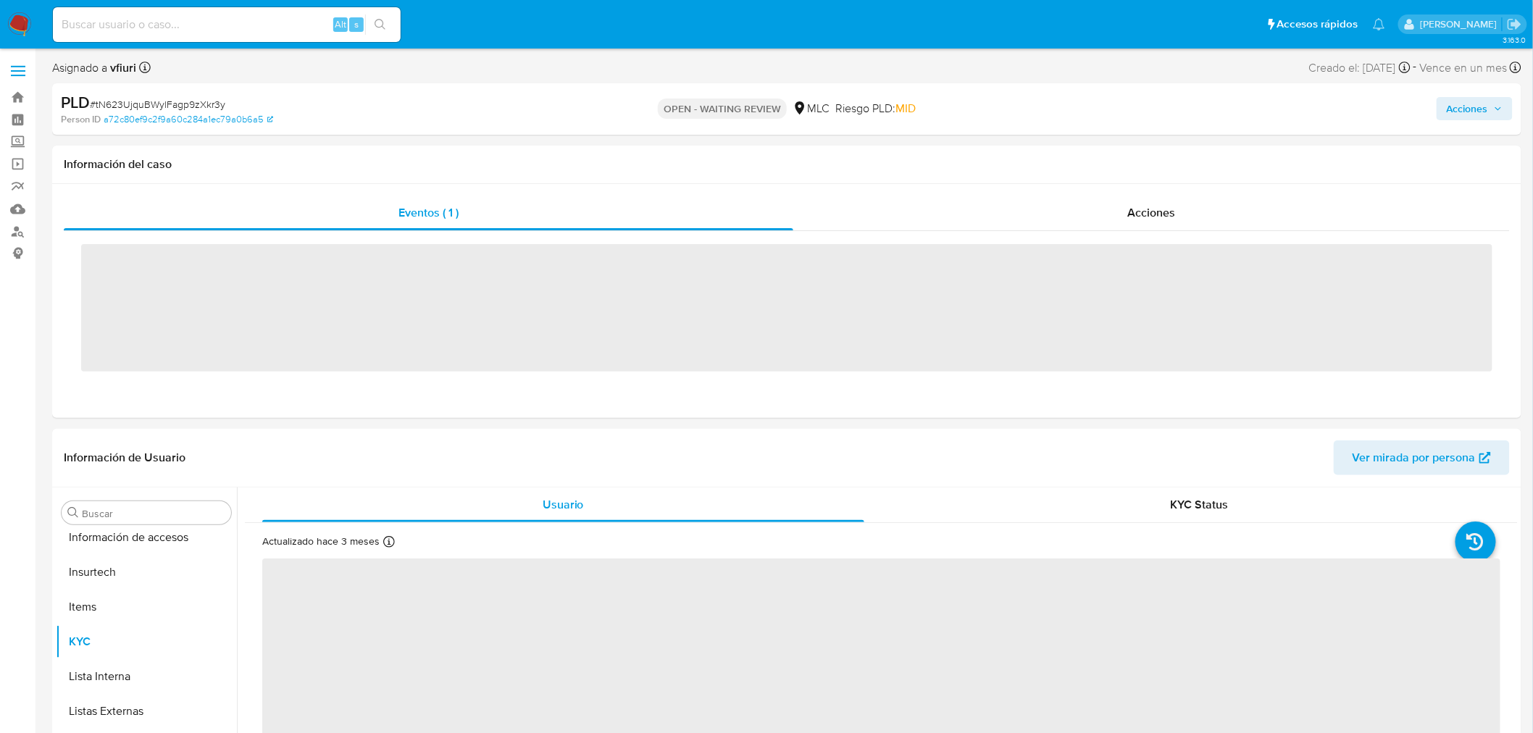
scroll to position [716, 0]
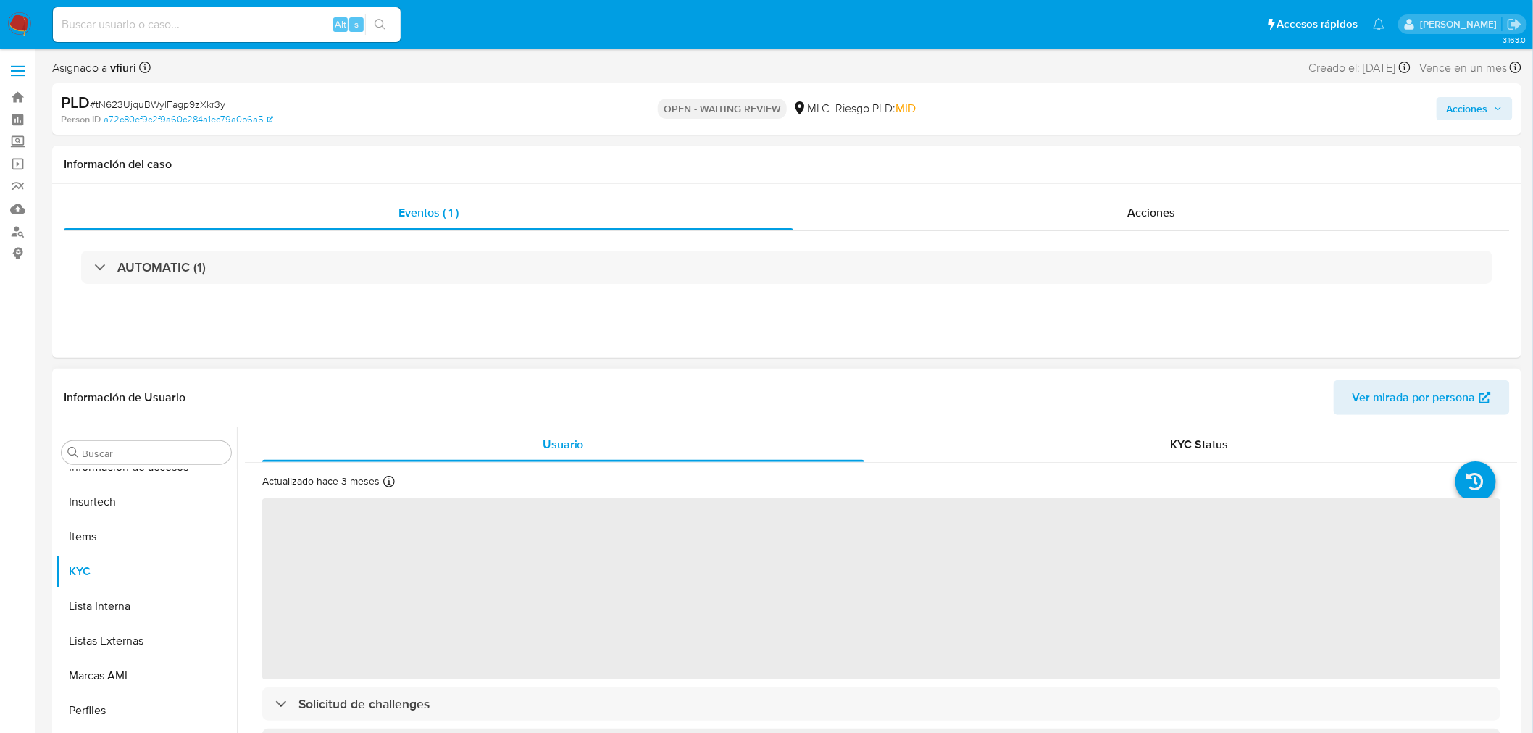
select select "10"
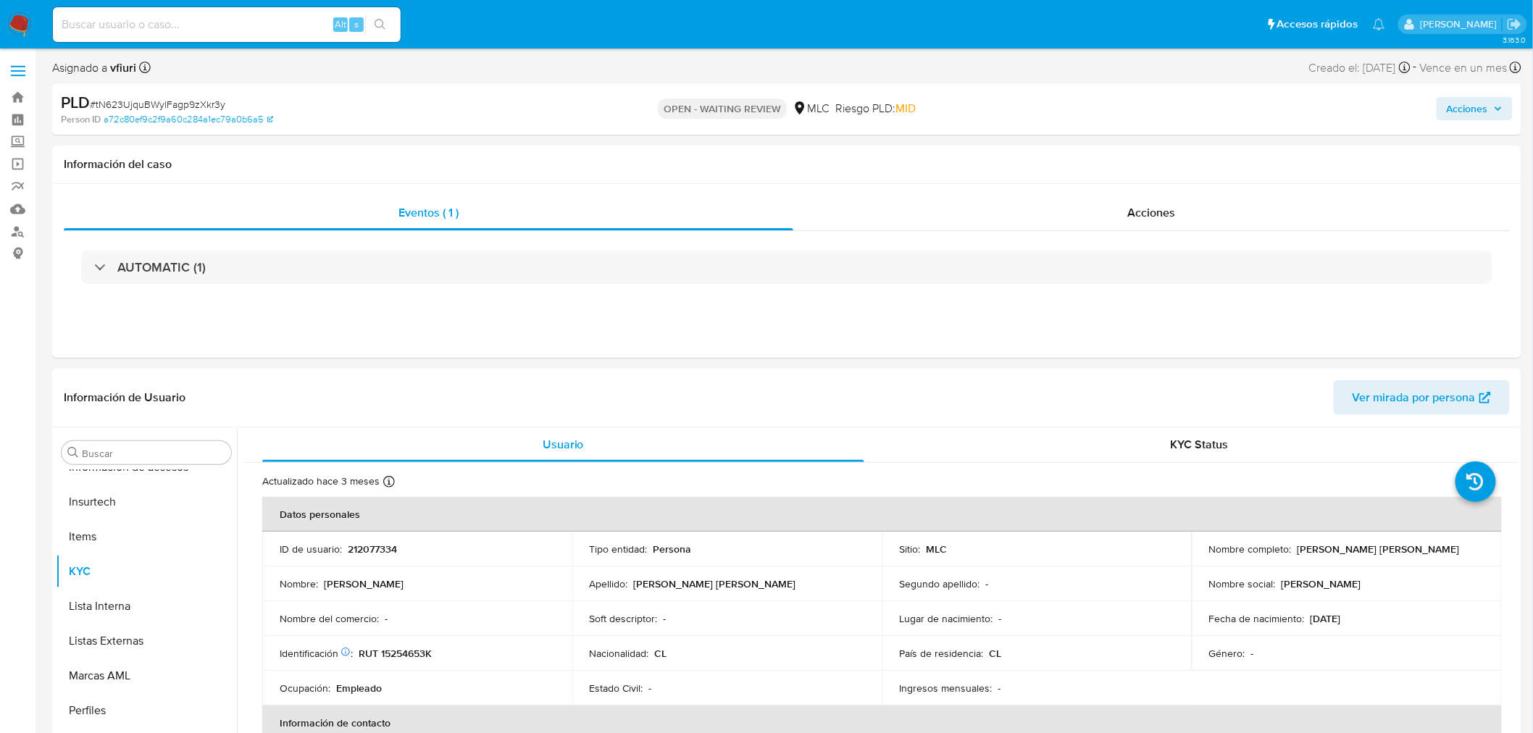
click at [141, 110] on span "# tN623UjquBWylFagp9zXkr3y" at bounding box center [157, 104] width 135 height 14
copy span "tN623UjquBWylFagp9zXkr3y"
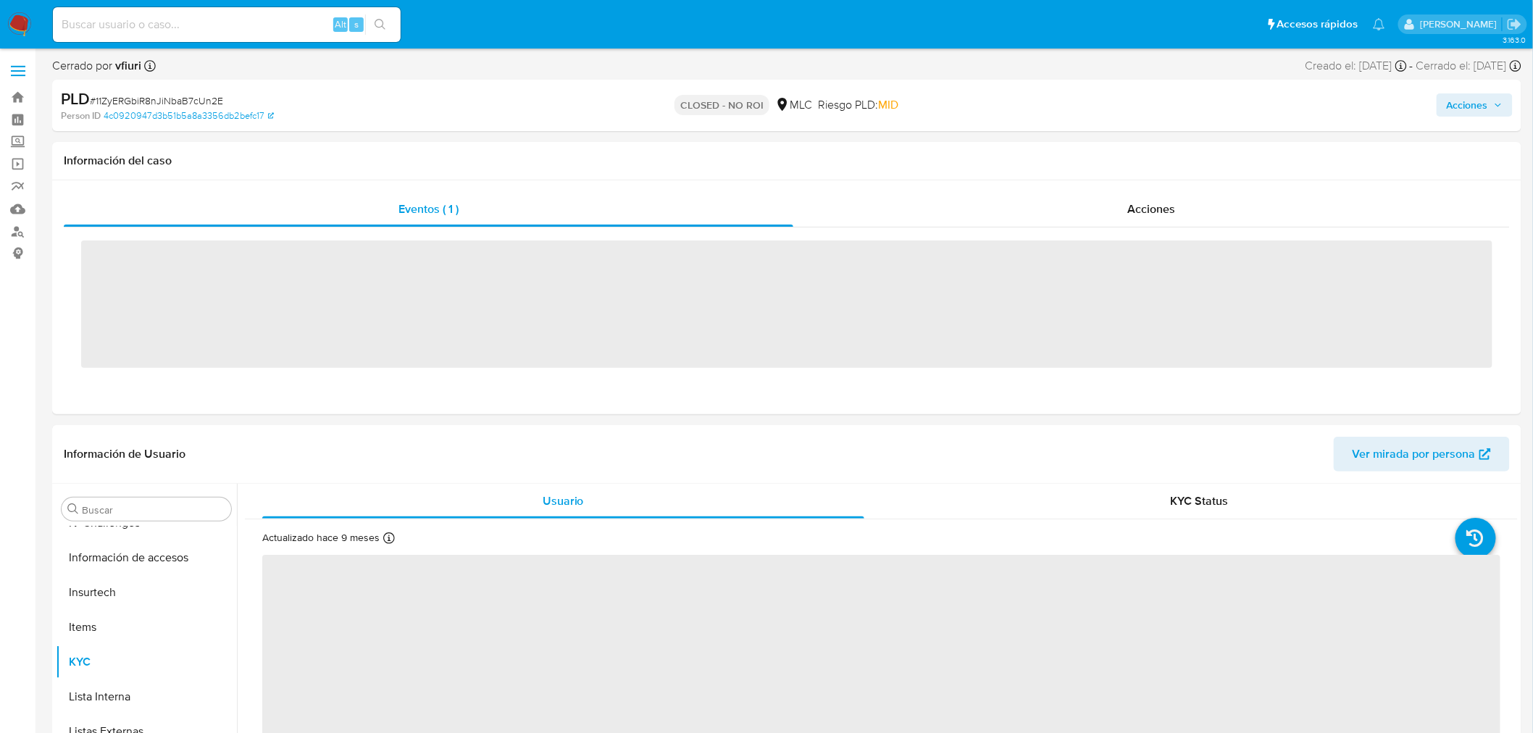
scroll to position [706, 0]
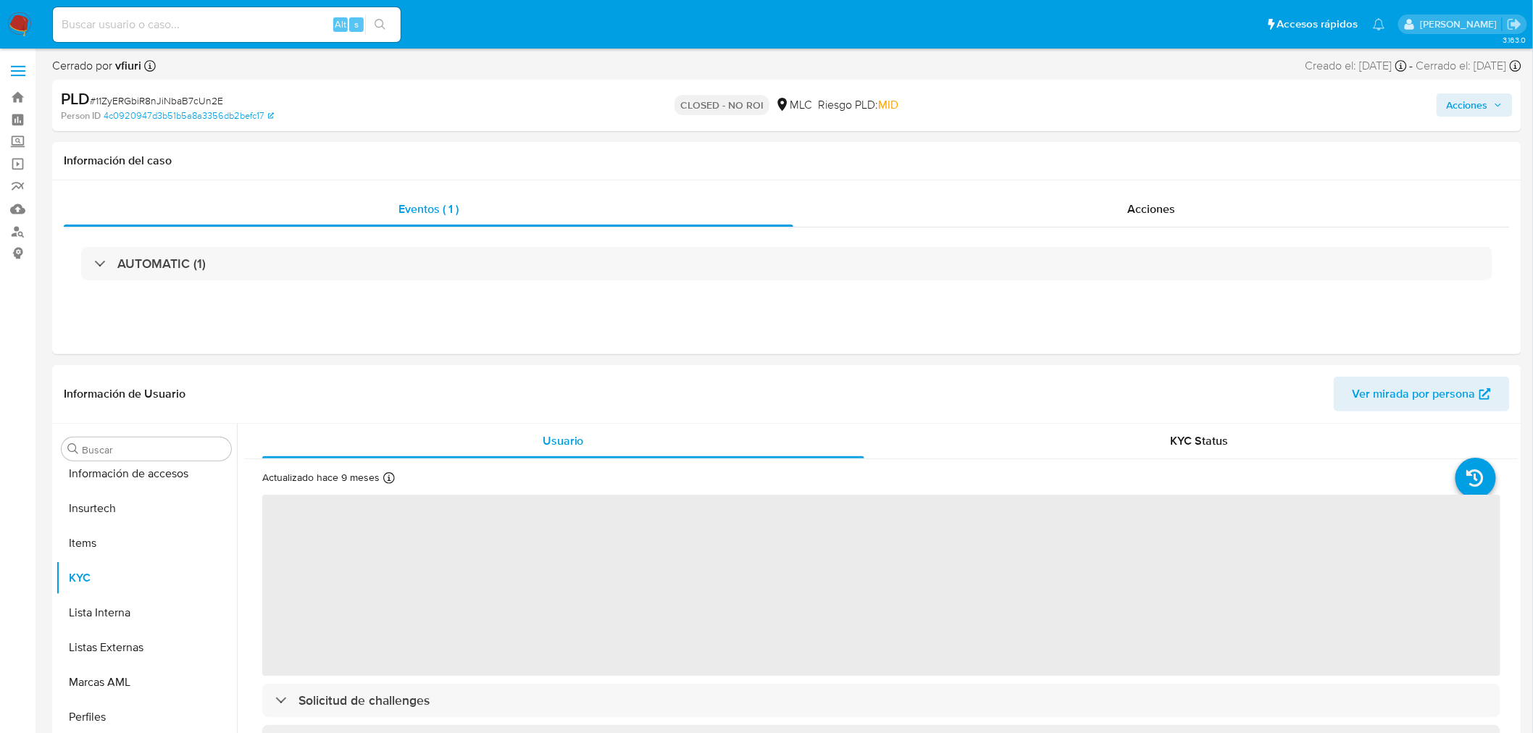
select select "10"
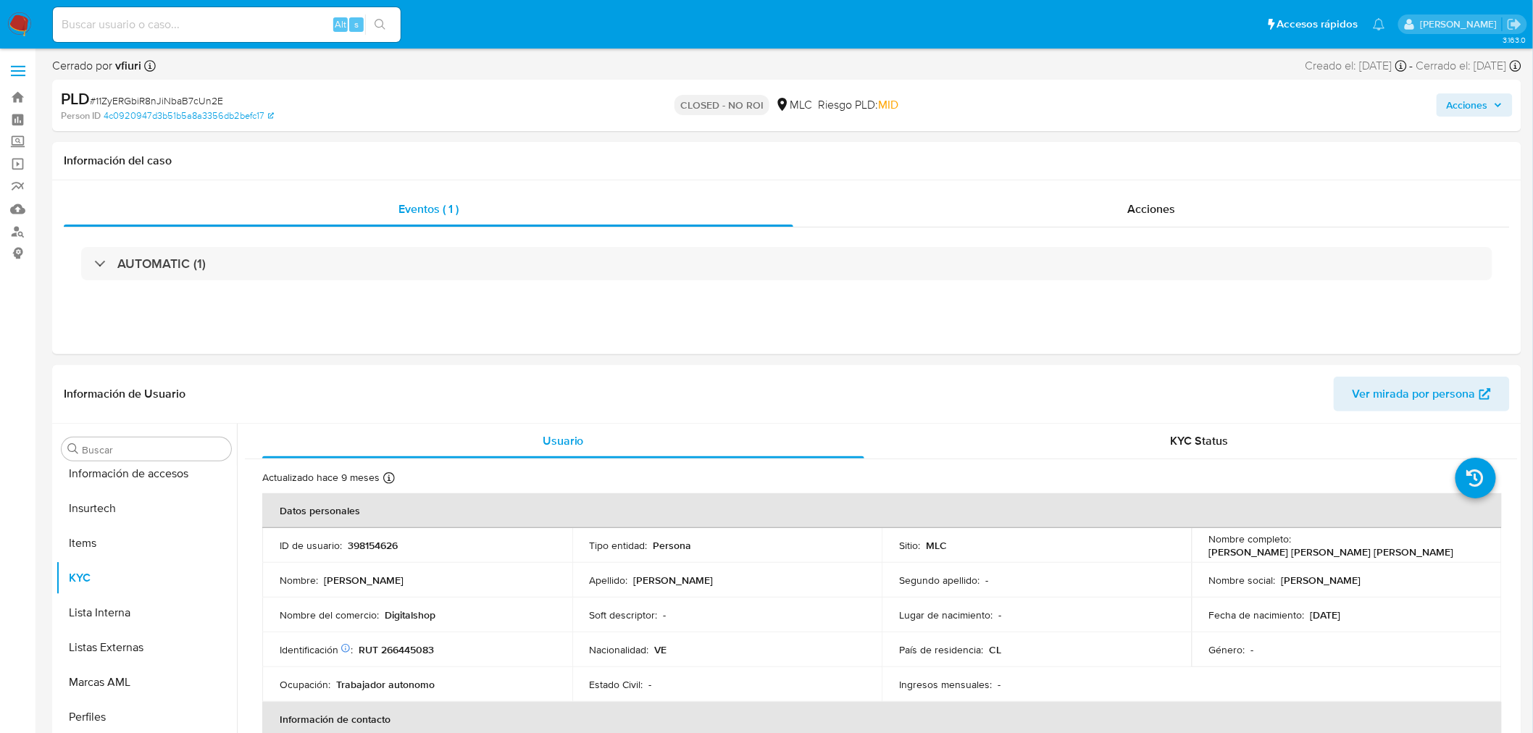
scroll to position [716, 0]
click at [9, 96] on link "Bandeja" at bounding box center [86, 97] width 172 height 22
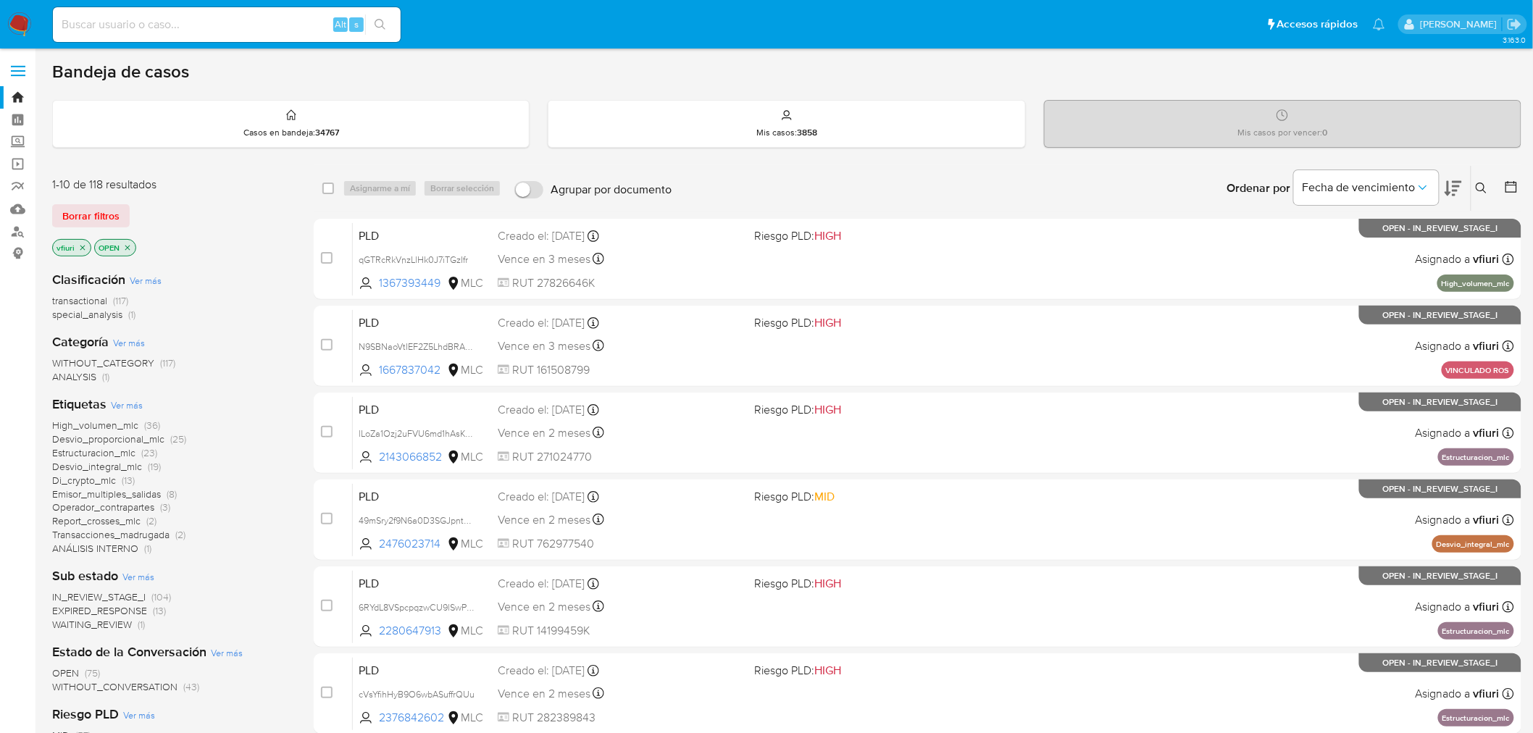
click at [1481, 189] on icon at bounding box center [1482, 189] width 12 height 12
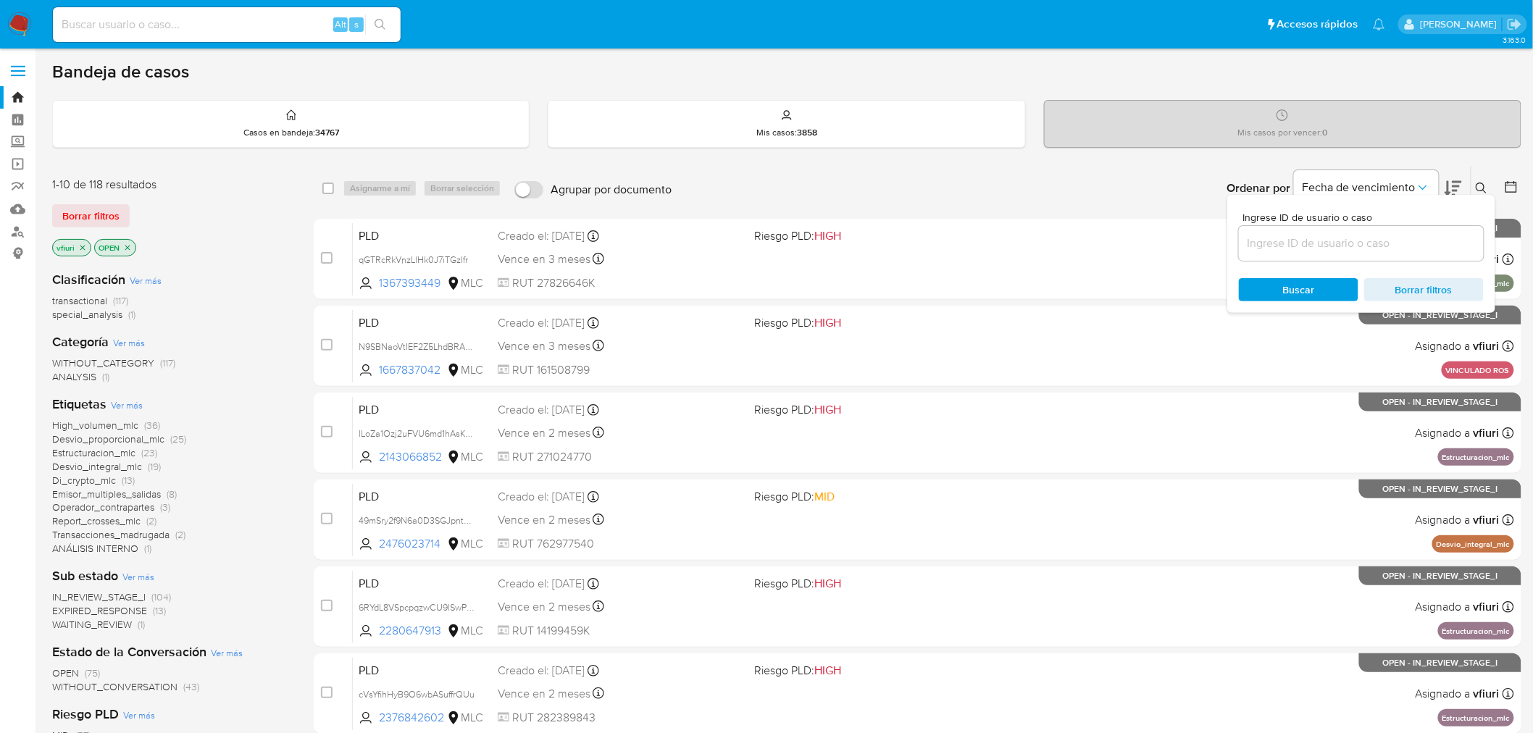
drag, startPoint x: 1321, startPoint y: 225, endPoint x: 1322, endPoint y: 236, distance: 11.0
click at [1324, 232] on div at bounding box center [1361, 243] width 245 height 35
click at [1321, 237] on input at bounding box center [1361, 243] width 245 height 19
paste input "tN623UjquBWylFagp9zXkr3y"
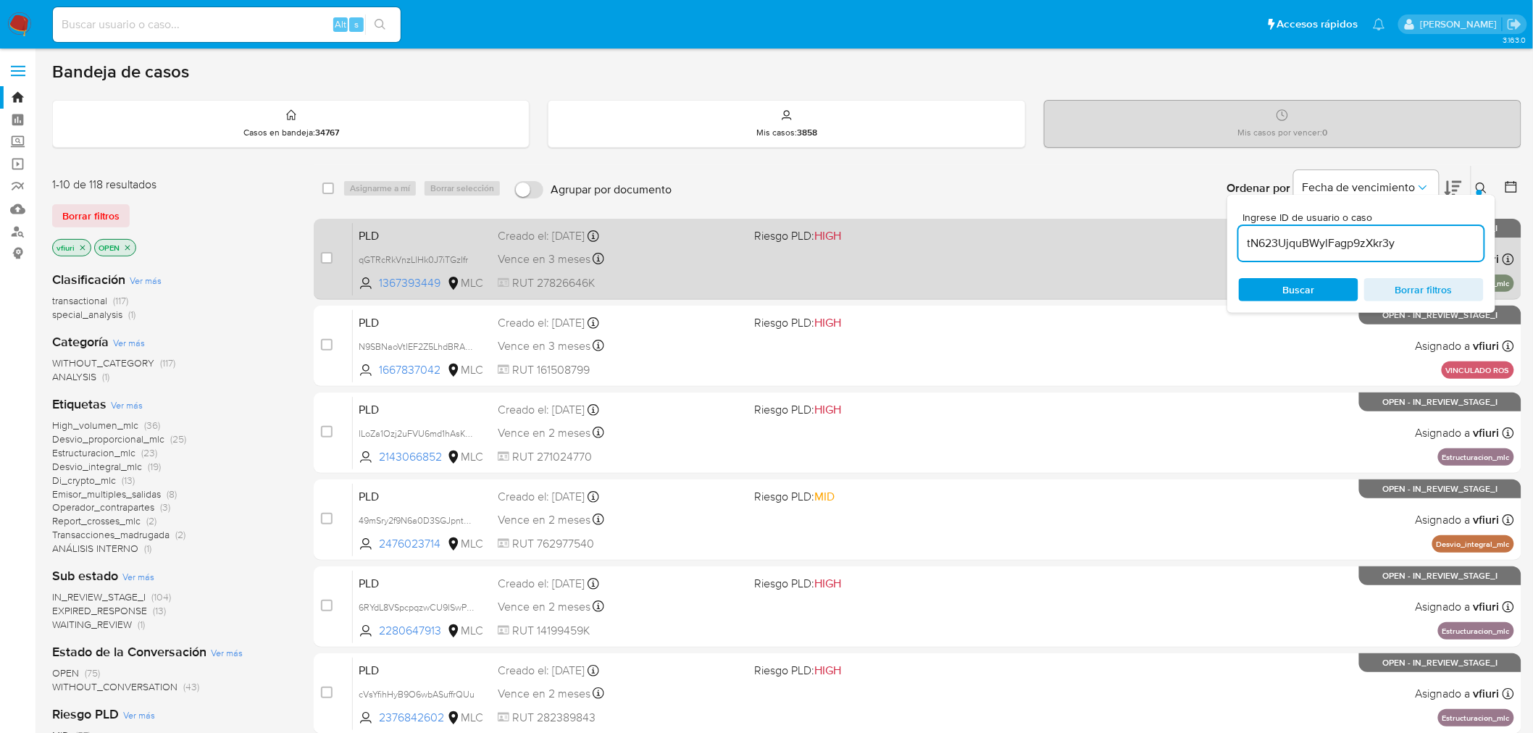
type input "tN623UjquBWylFagp9zXkr3y"
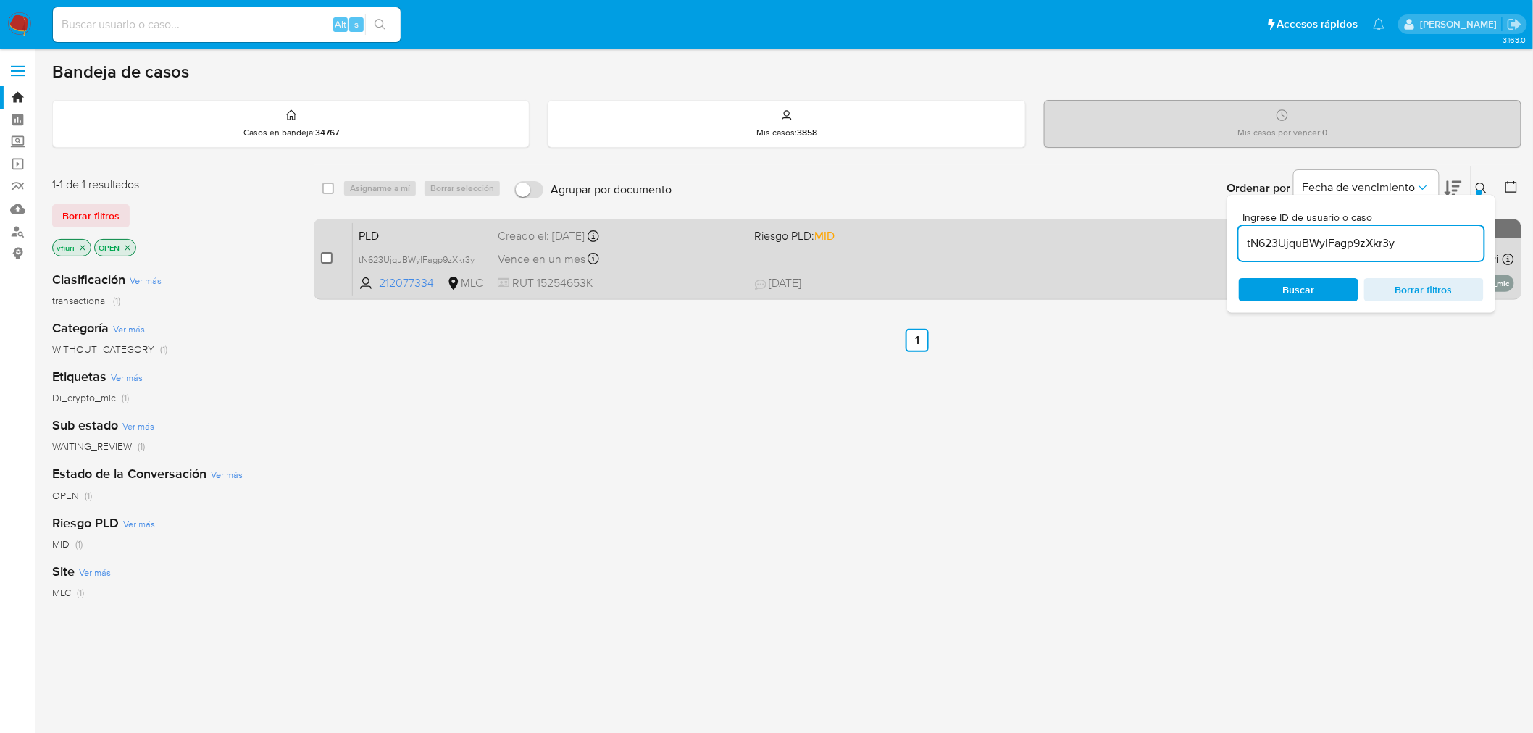
click at [328, 259] on input "checkbox" at bounding box center [327, 258] width 12 height 12
checkbox input "true"
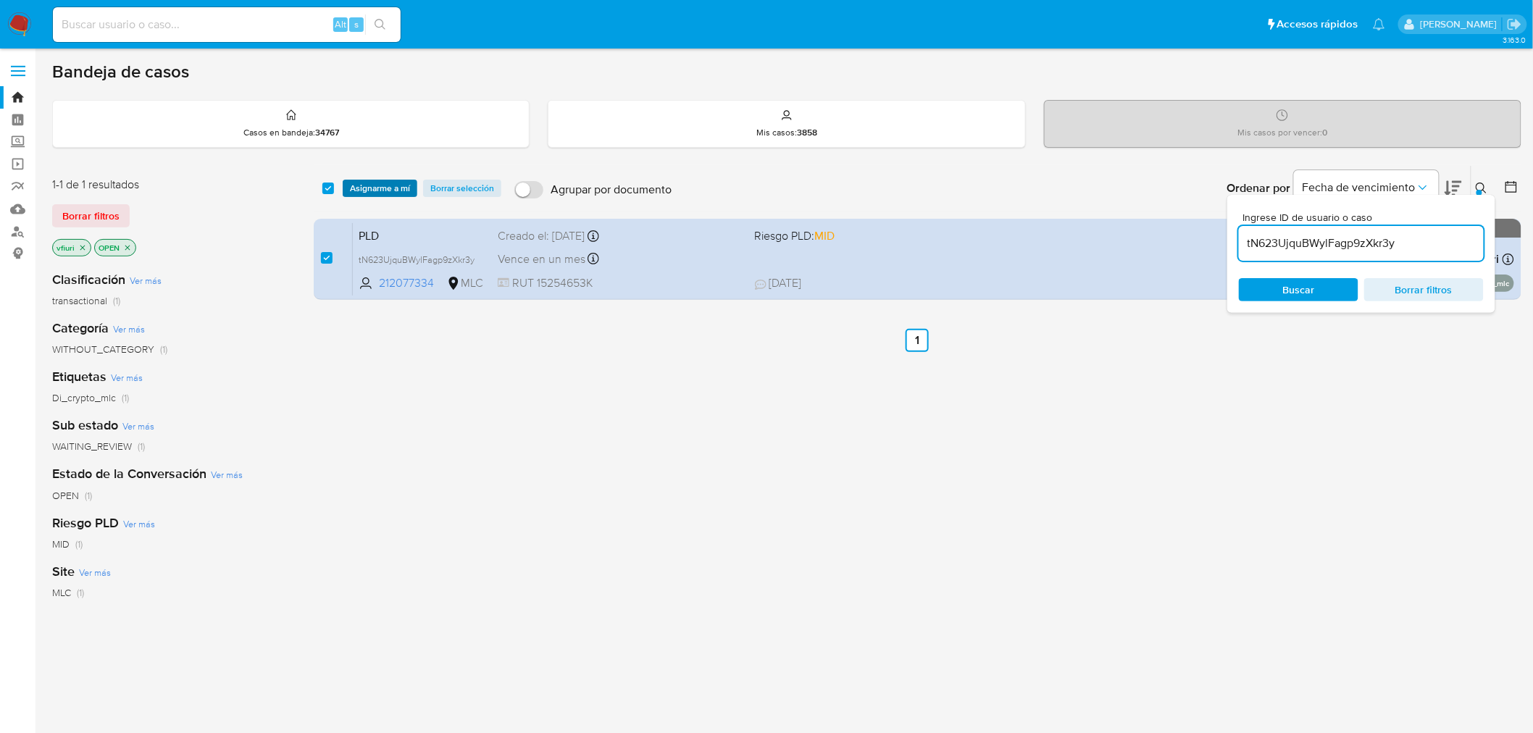
click at [367, 189] on span "Asignarme a mí" at bounding box center [380, 188] width 60 height 14
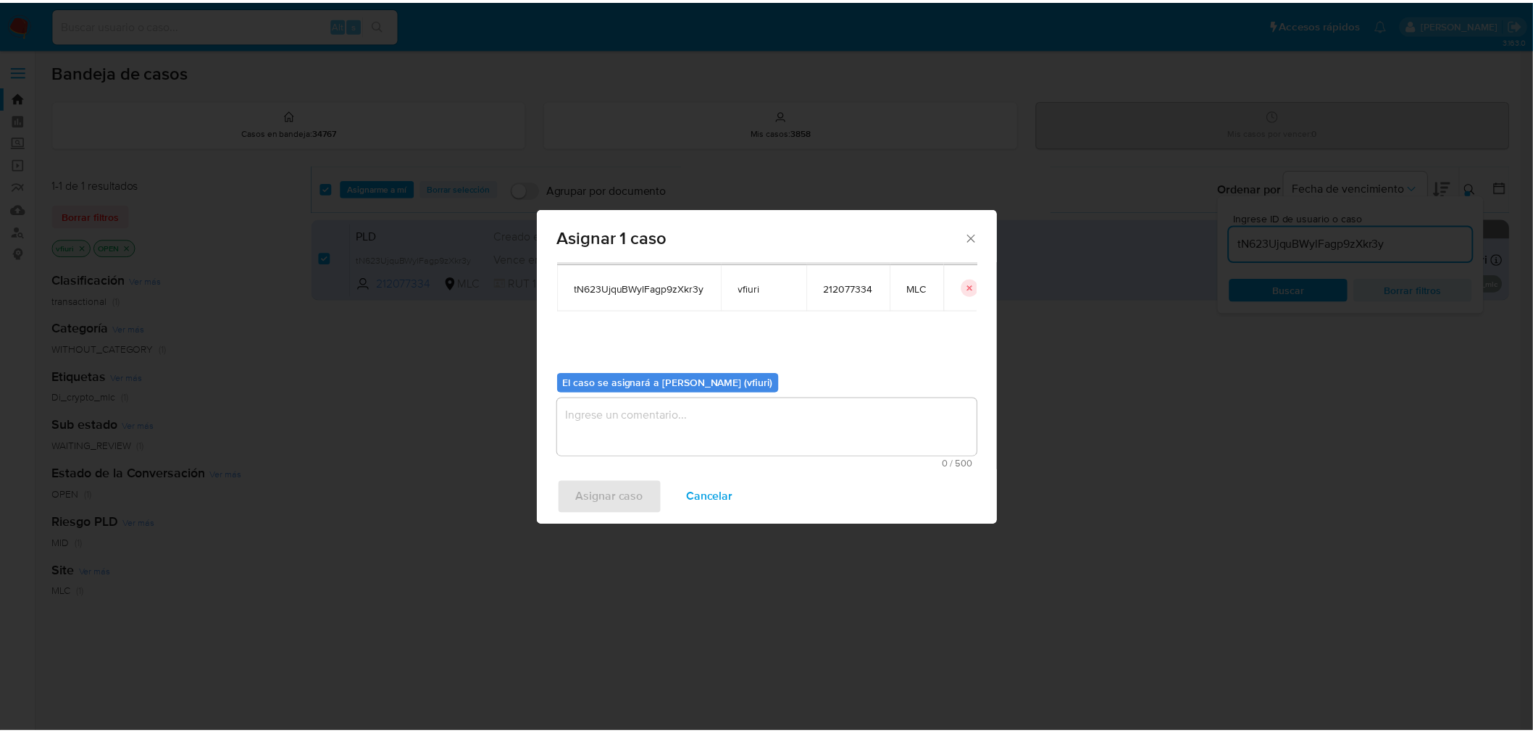
scroll to position [75, 0]
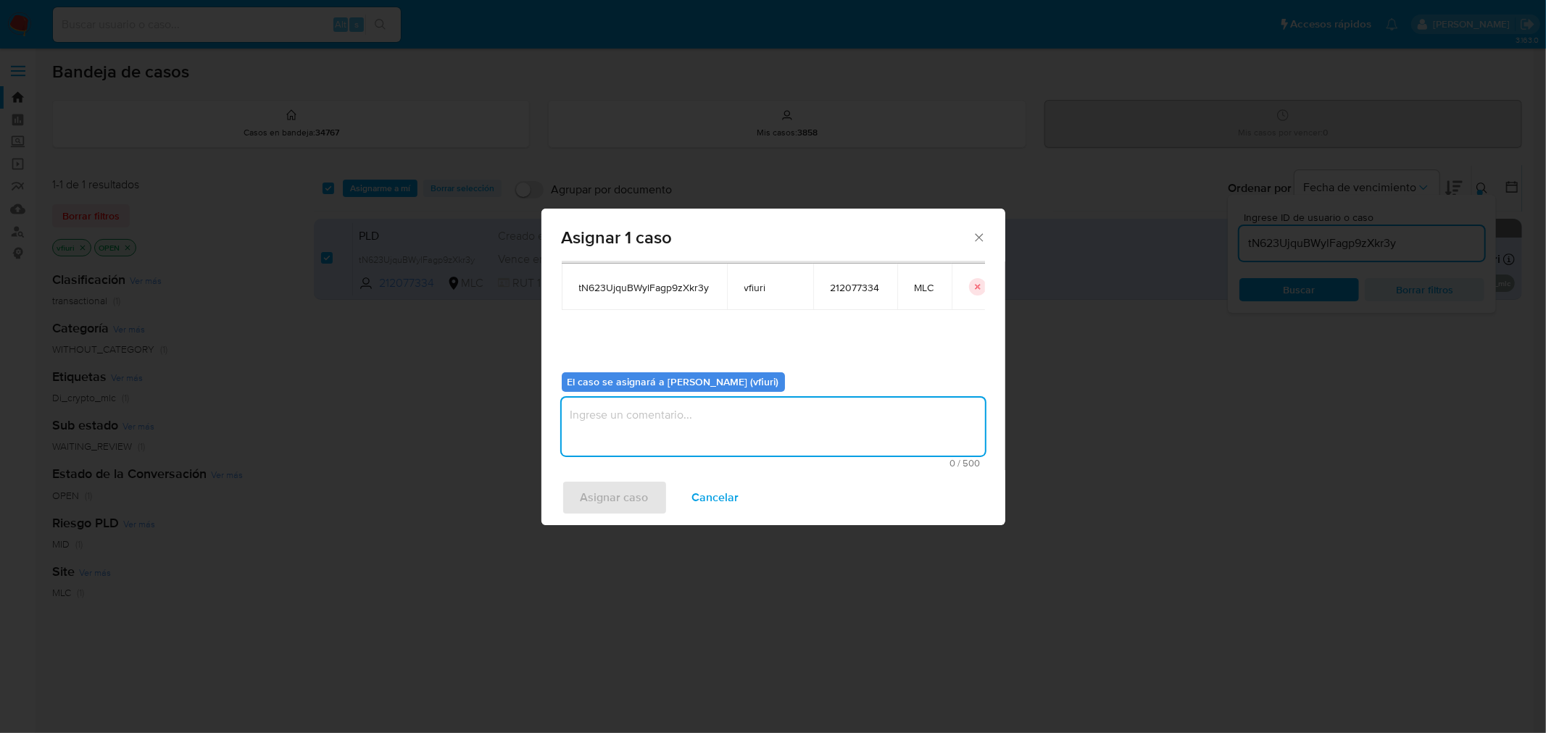
click at [688, 427] on textarea "assign-modal" at bounding box center [773, 427] width 423 height 58
type textarea "-"
click at [626, 484] on span "Asignar caso" at bounding box center [614, 498] width 68 height 32
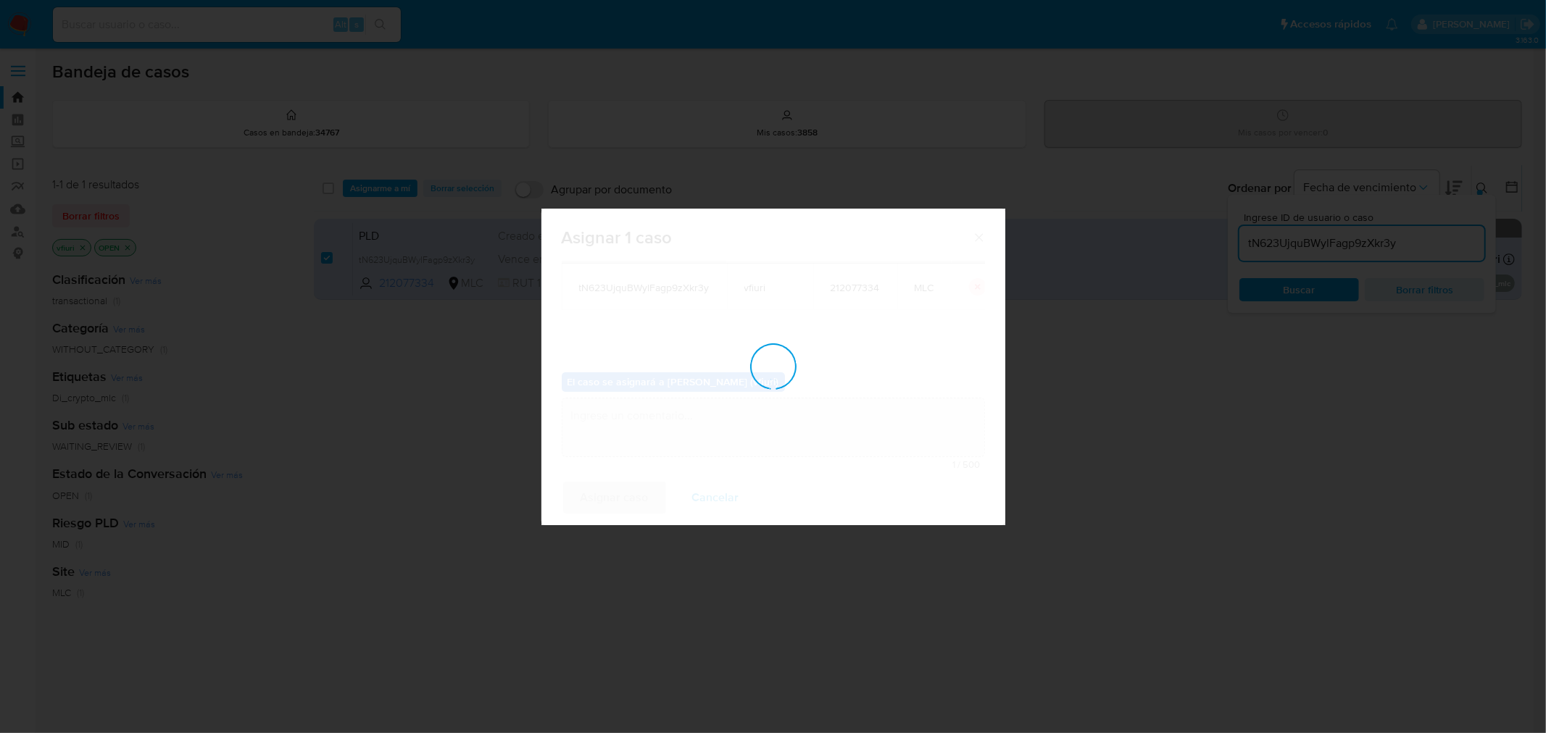
checkbox input "false"
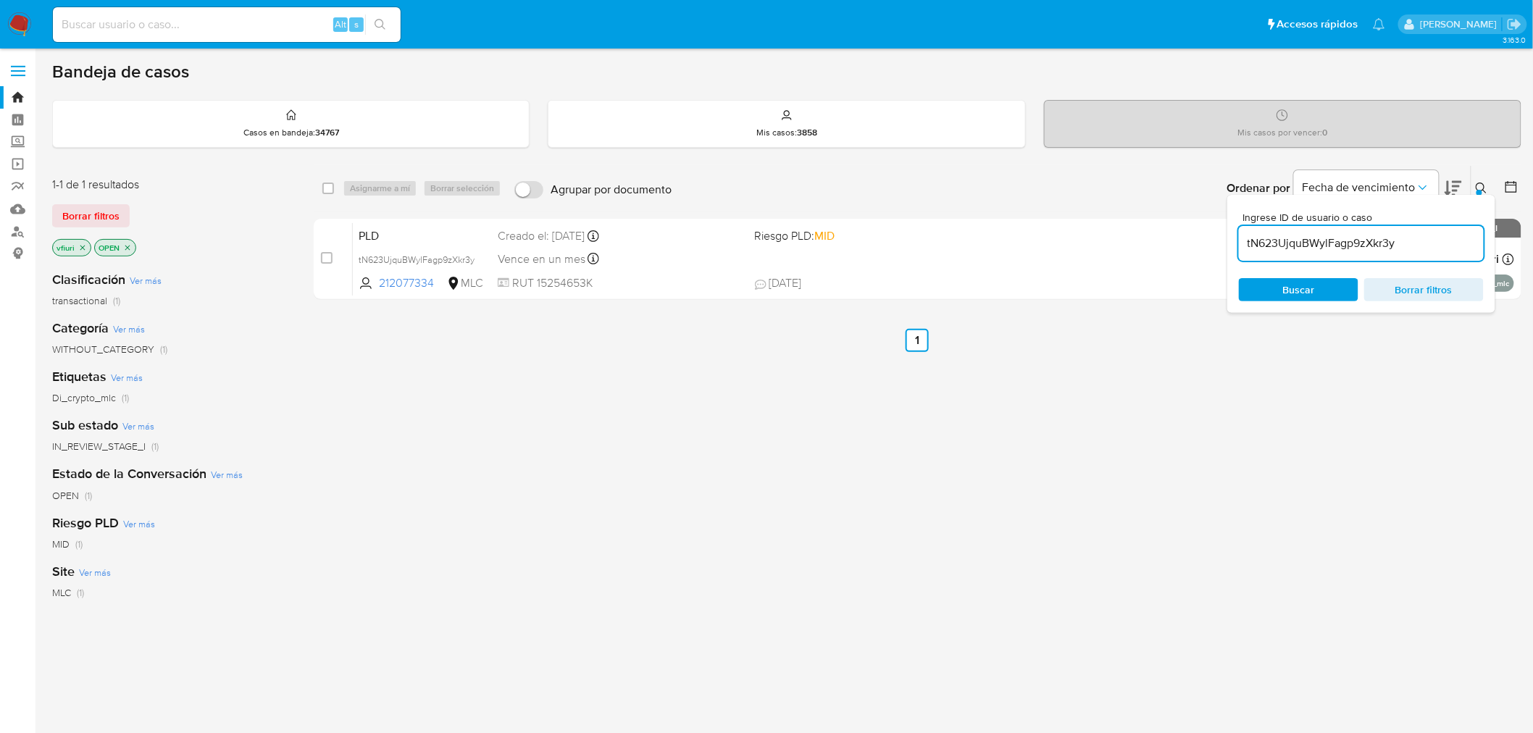
click at [1396, 241] on input "tN623UjquBWylFagp9zXkr3y" at bounding box center [1361, 243] width 245 height 19
paste input "https://aladdin.adminml.com/case/M9LWievd11pAn9O8bIpRpavB#:~:text=M9LWievd11pAn…"
type input "https://aladdin.adminml.com/case/M9LWievd11pAn9O8bIpRpavB#:~:text=M9LWievd11pAn…"
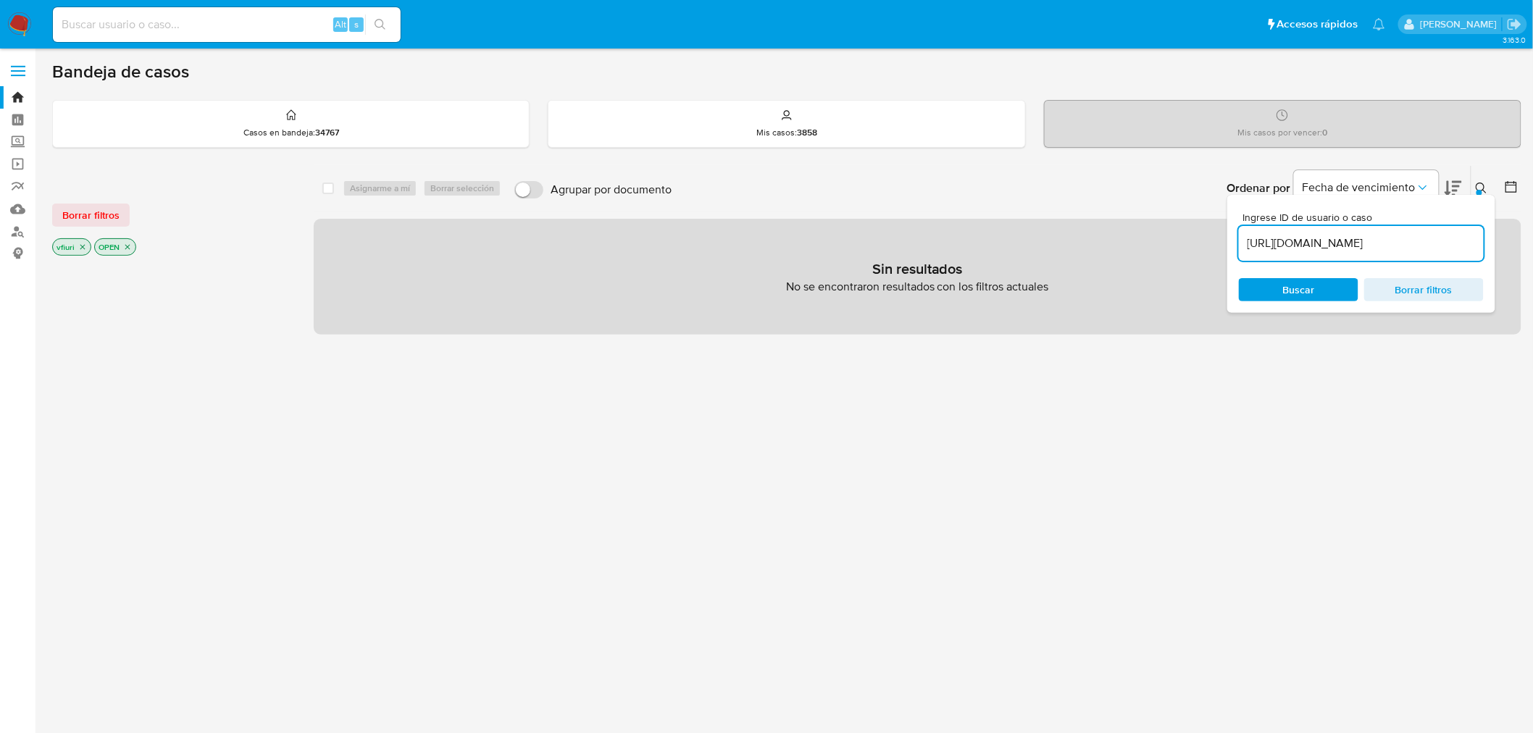
click at [1317, 246] on input "https://aladdin.adminml.com/case/M9LWievd11pAn9O8bIpRpavB#:~:text=M9LWievd11pAn…" at bounding box center [1361, 243] width 245 height 19
paste input "https://aladdin.adminml.com/case/M9LWievd11pAn9O8bIpRpavB#:~:text=M9LWievd11pAn…"
click at [1328, 235] on input "https://aladdin.adminml.com/case/M9LWievd11pAn9O8bIpRpavB#:~:text=M9LWievd11pAn…" at bounding box center [1361, 243] width 245 height 19
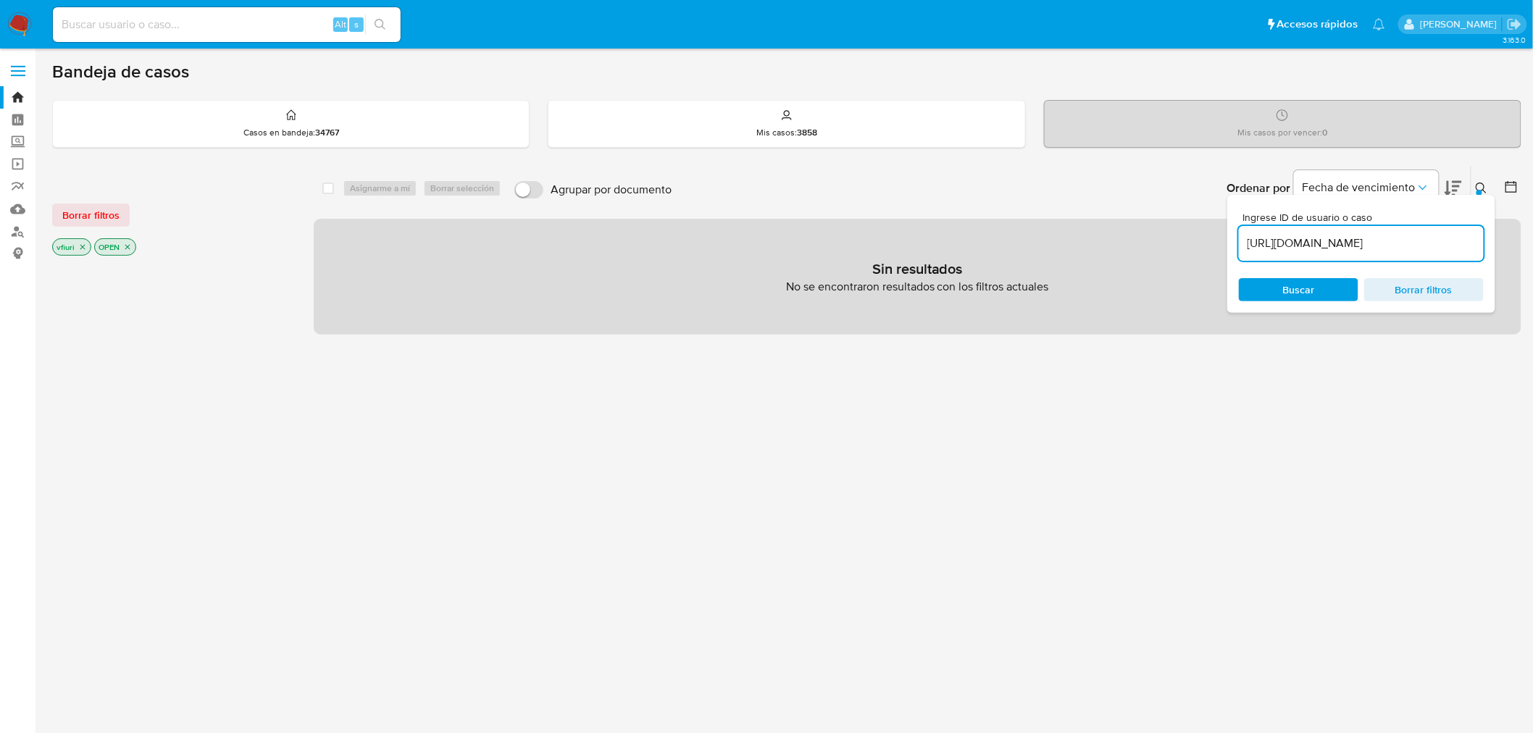
click at [1328, 235] on input "https://aladdin.adminml.com/case/M9LWievd11pAn9O8bIpRpavB#:~:text=M9LWievd11pAn…" at bounding box center [1361, 243] width 245 height 19
paste input
type input "M9LWievd11pAn9O8bIpRpavB"
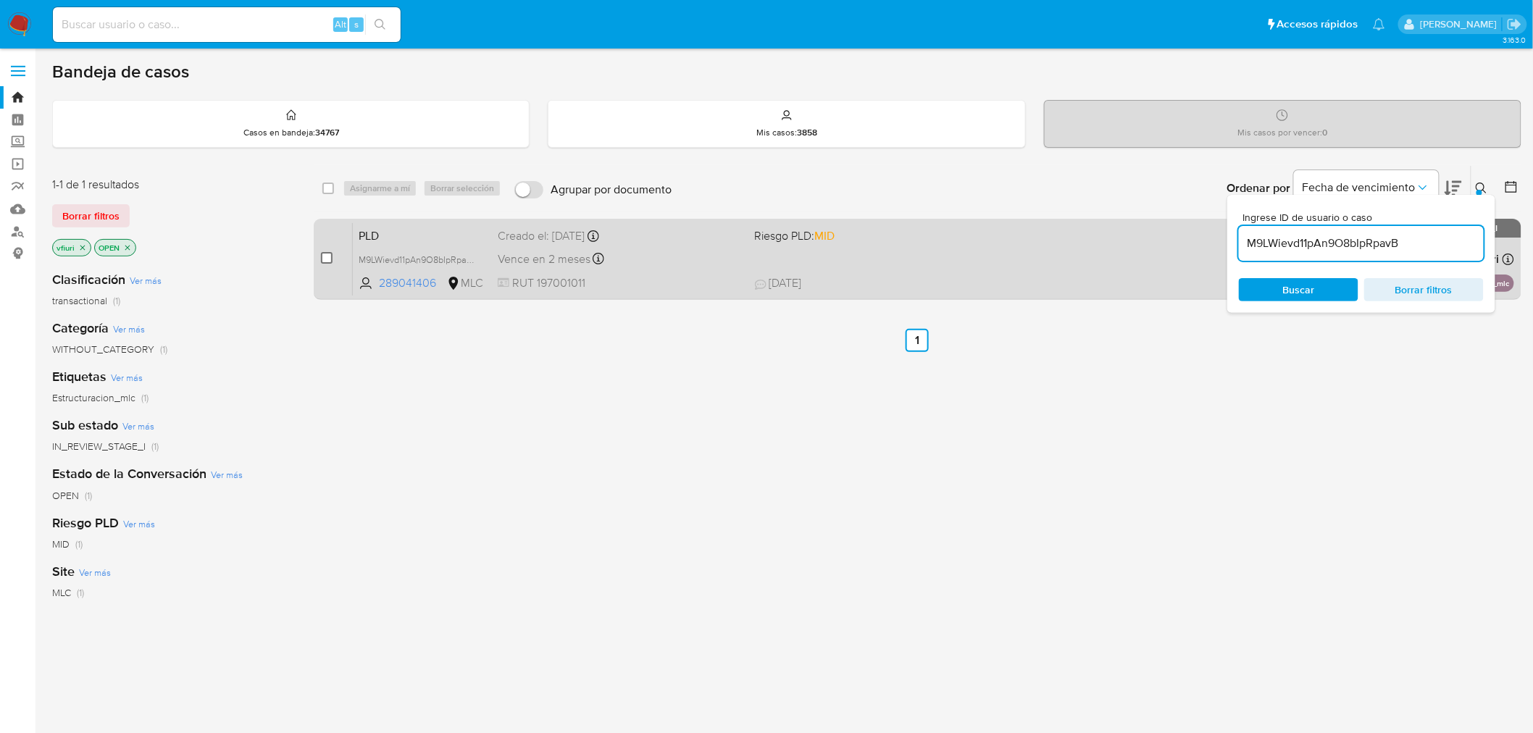
click at [325, 259] on input "checkbox" at bounding box center [327, 258] width 12 height 12
checkbox input "true"
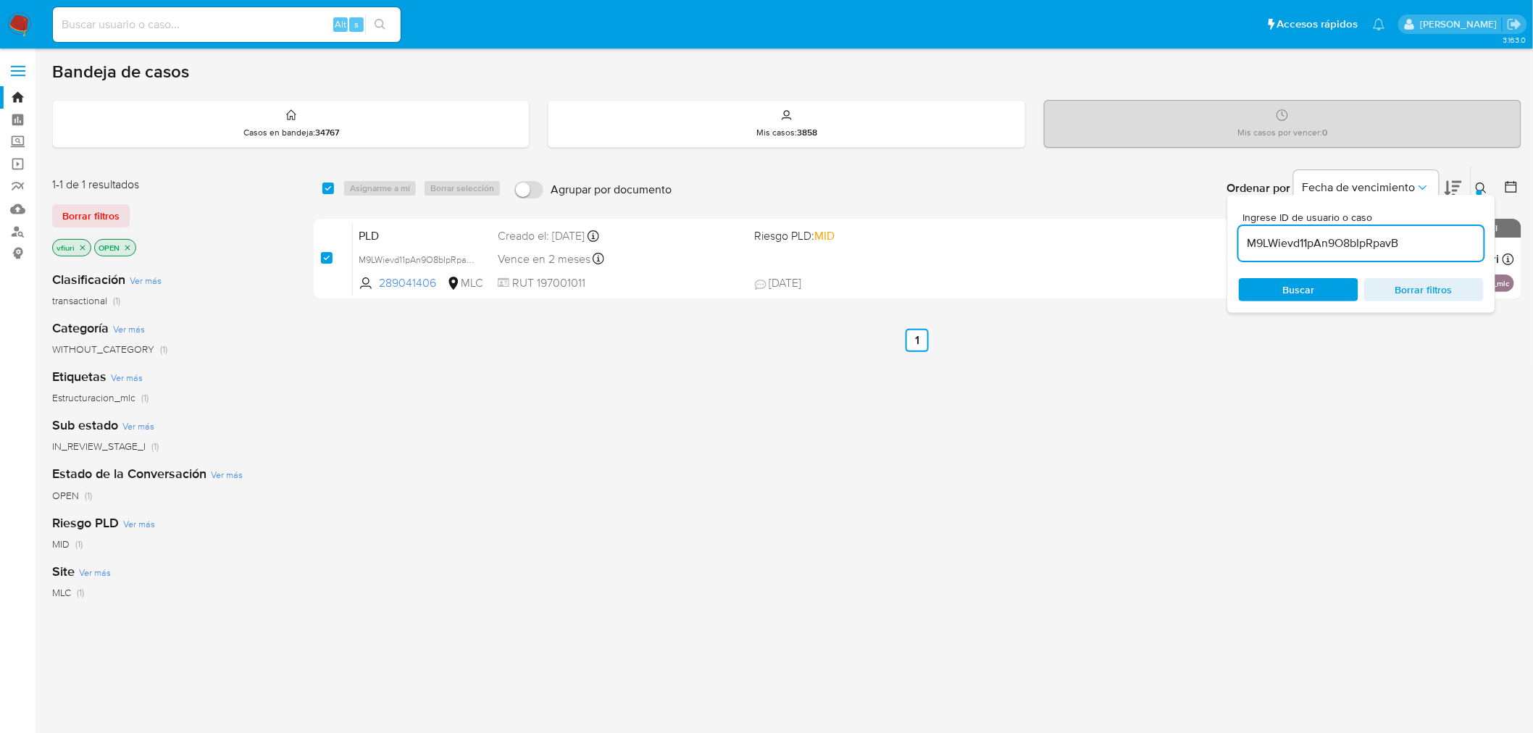
checkbox input "true"
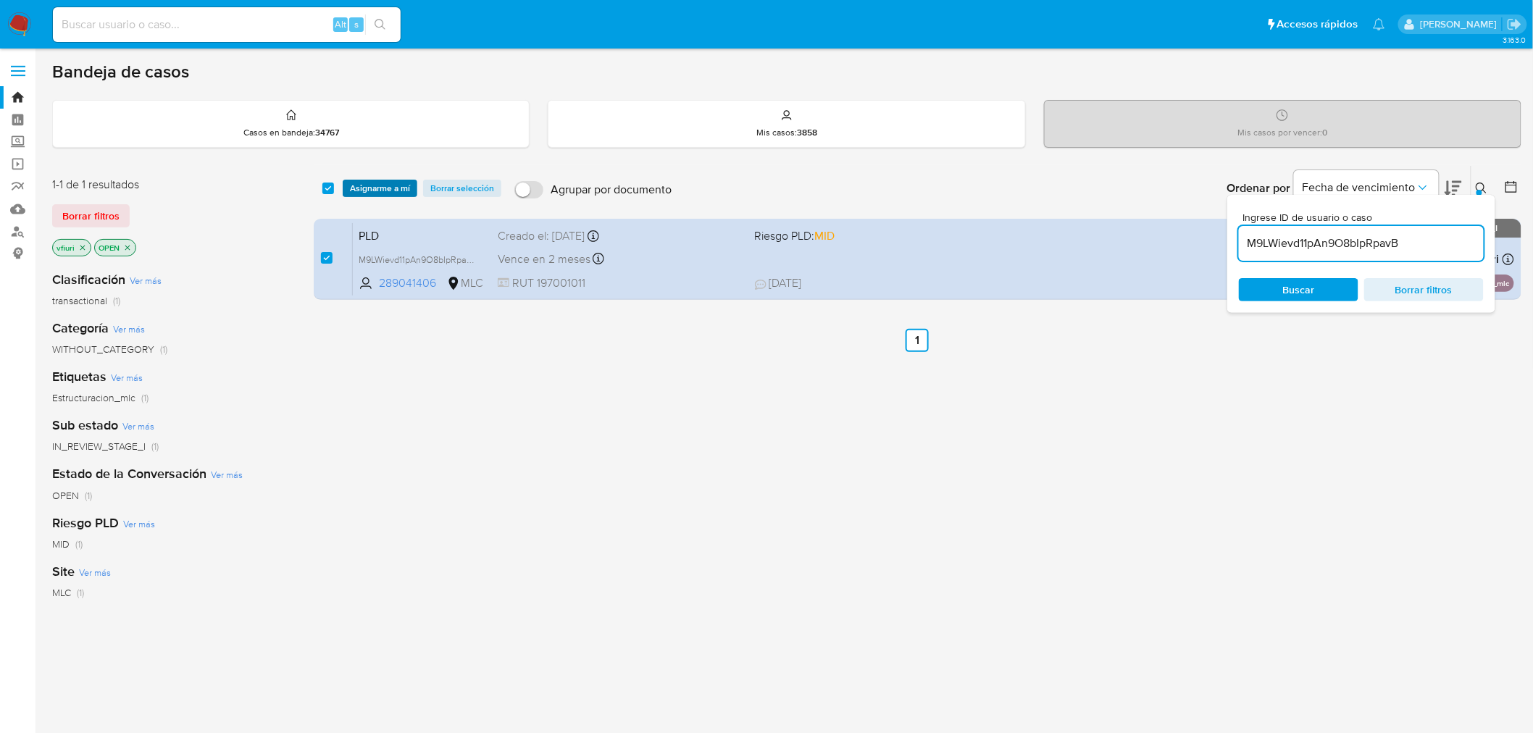
click at [373, 182] on span "Asignarme a mí" at bounding box center [380, 188] width 60 height 14
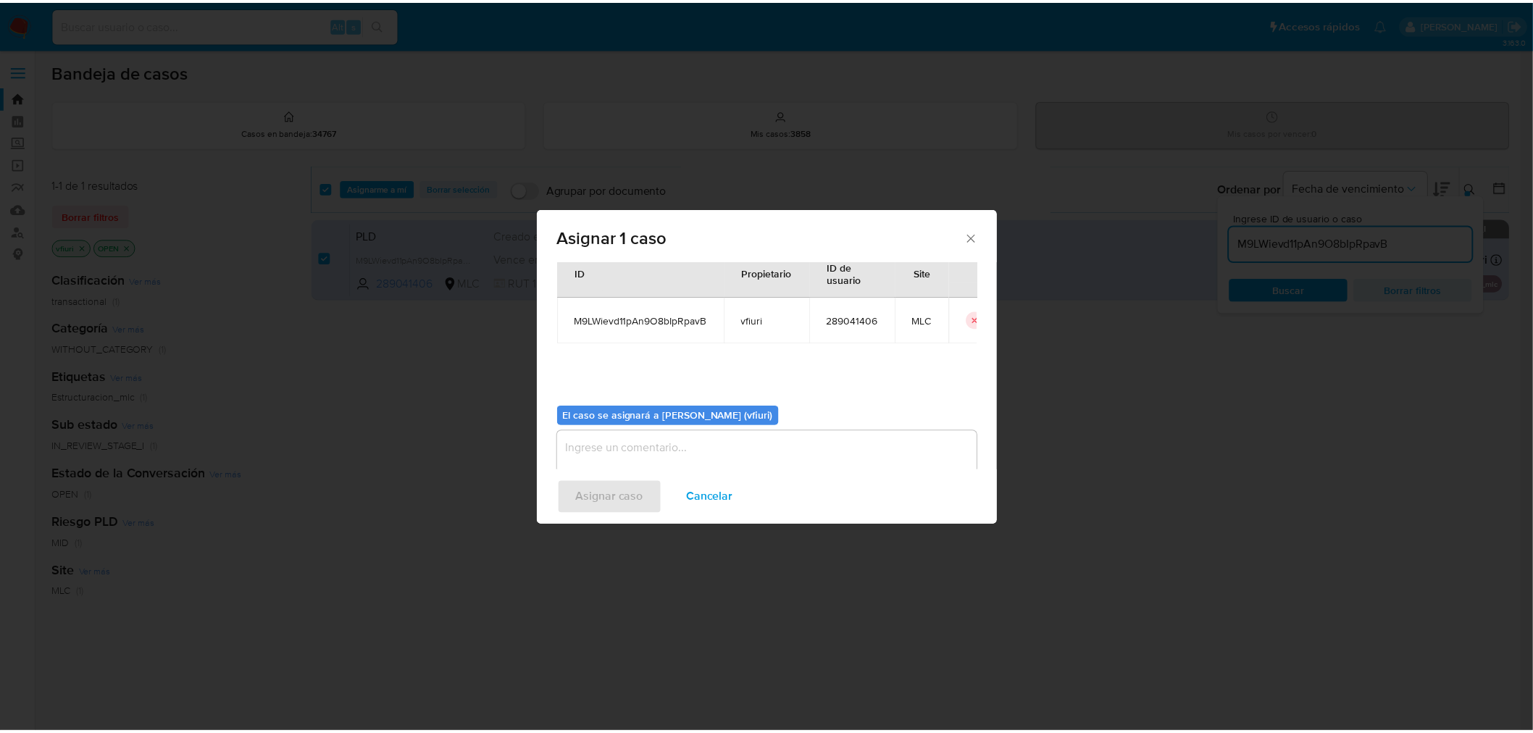
scroll to position [75, 0]
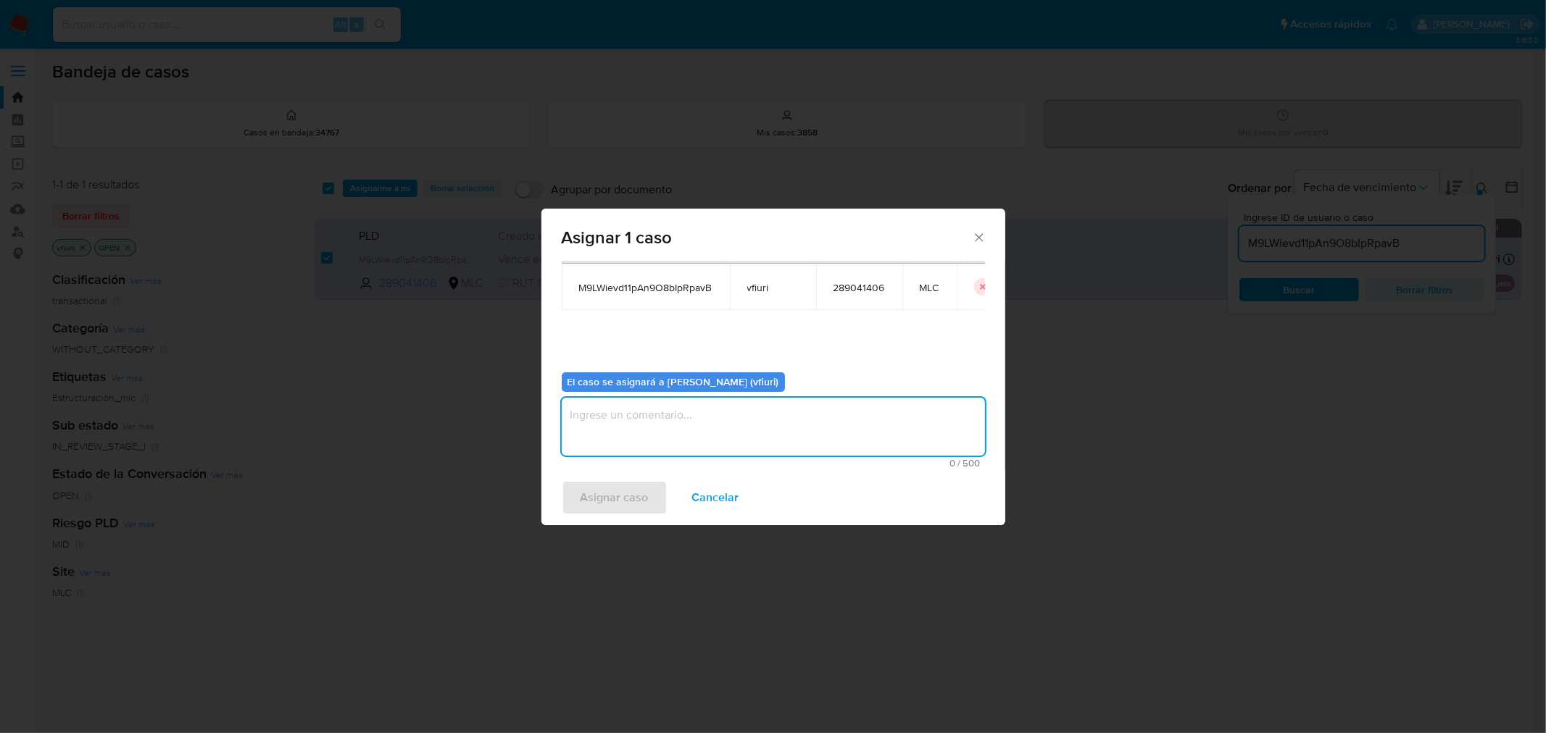
click at [708, 444] on textarea "assign-modal" at bounding box center [773, 427] width 423 height 58
type textarea "-"
click at [626, 495] on span "Asignar caso" at bounding box center [614, 498] width 68 height 32
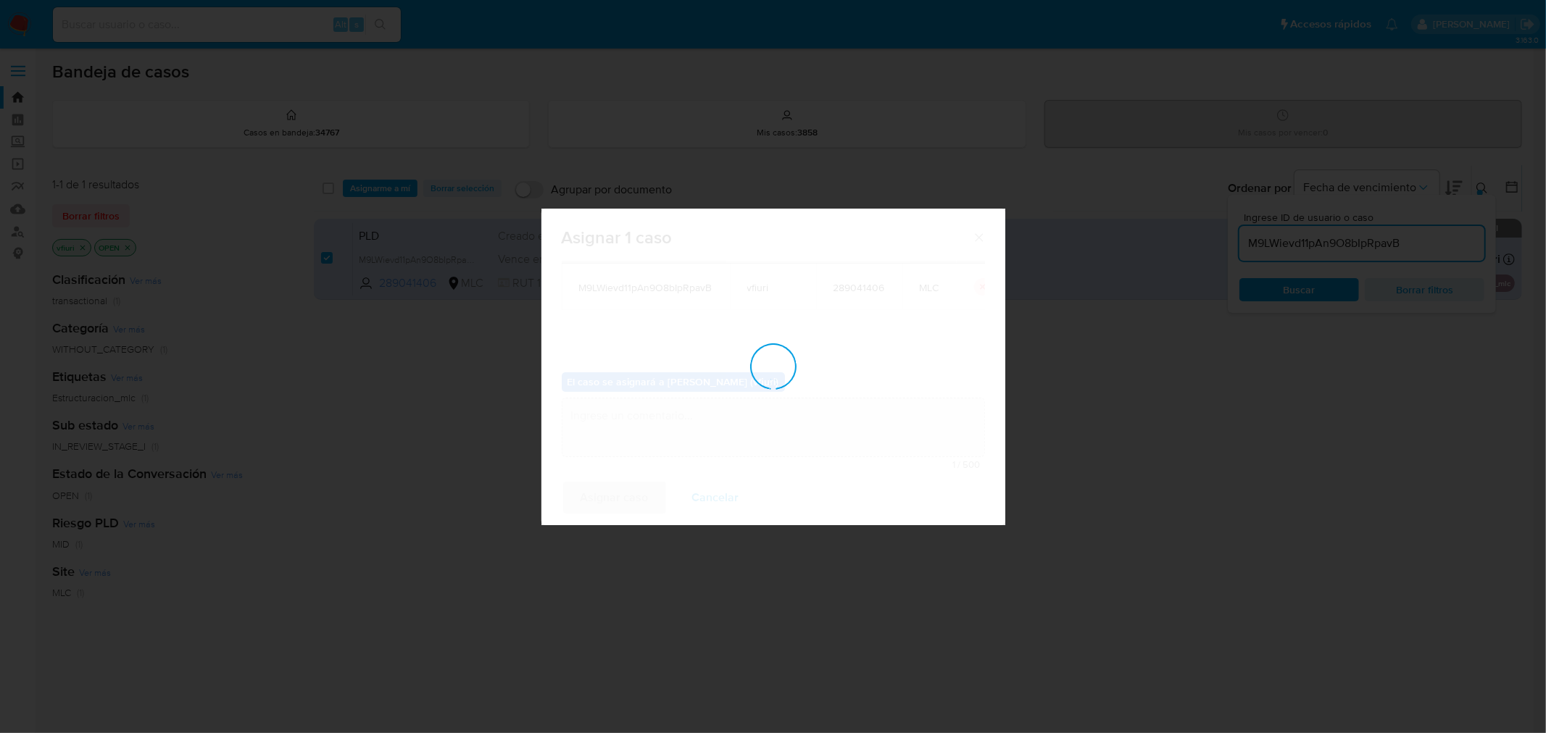
checkbox input "false"
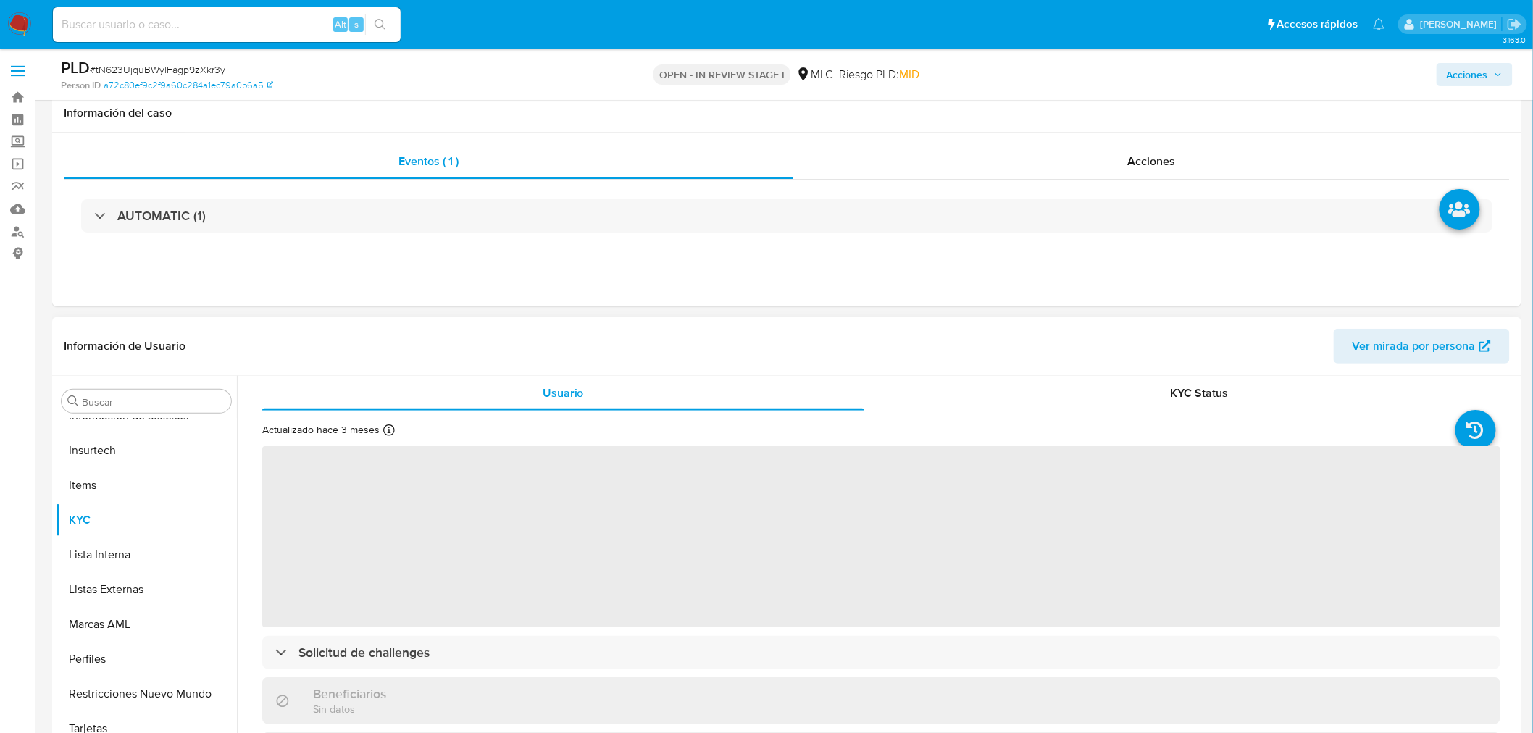
scroll to position [563, 0]
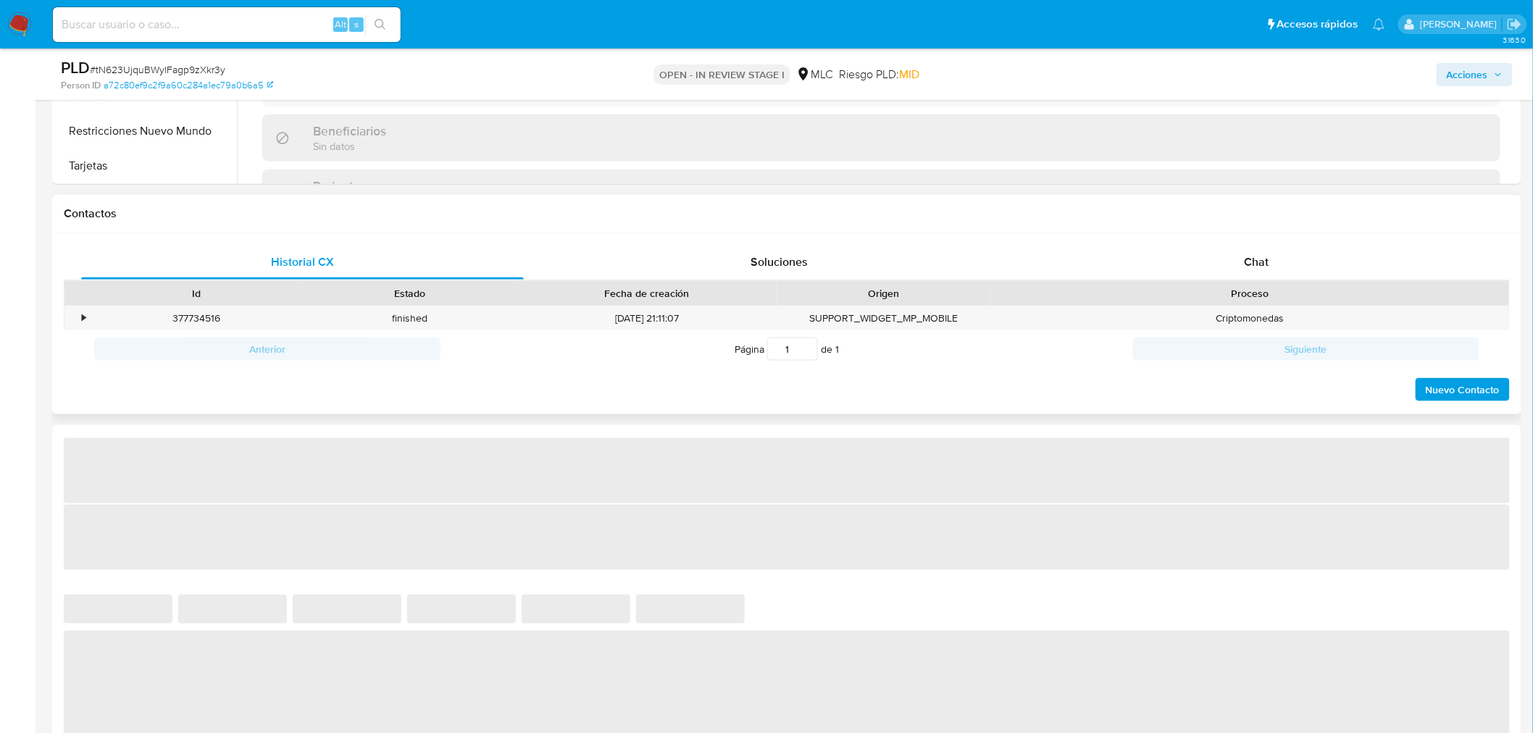
select select "10"
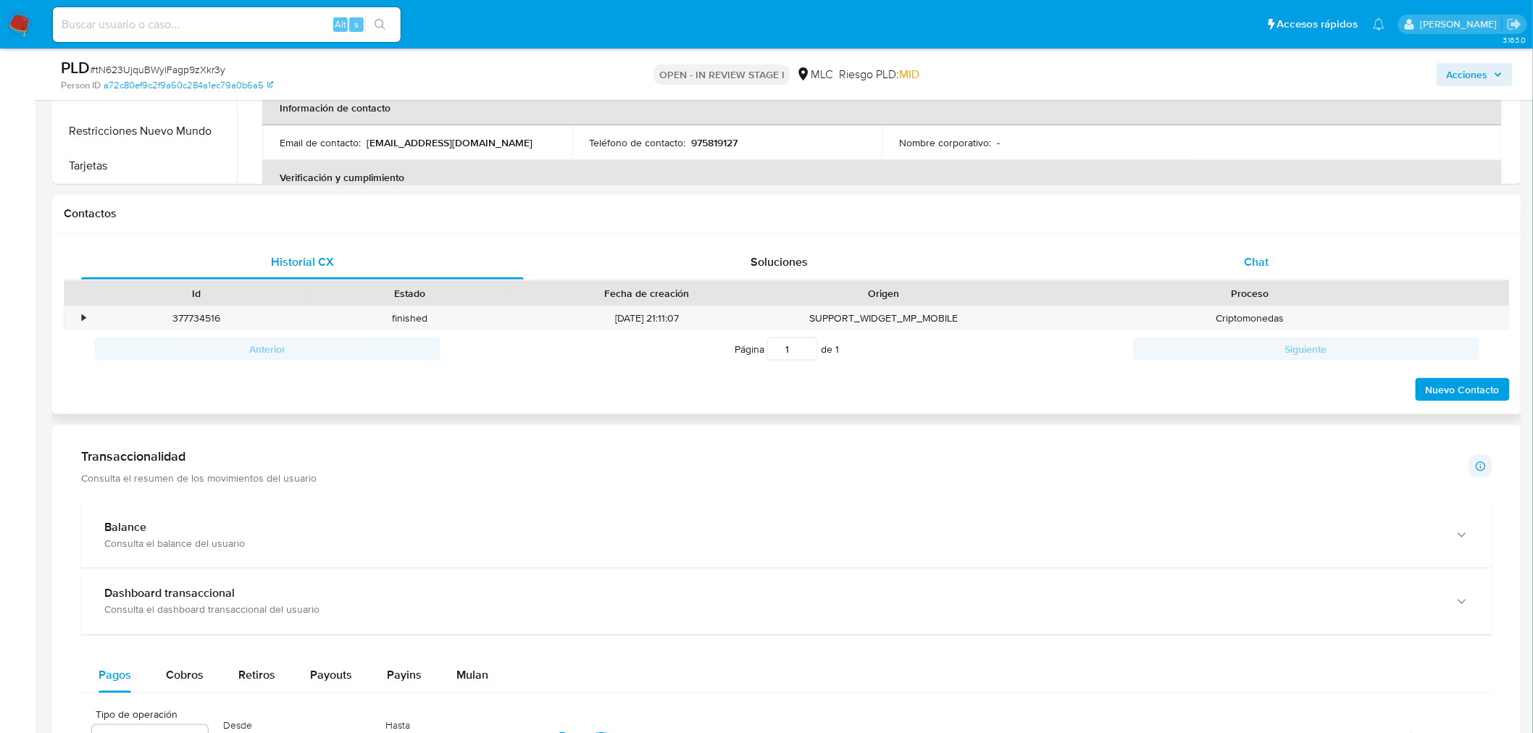
click at [1251, 261] on span "Chat" at bounding box center [1257, 262] width 25 height 17
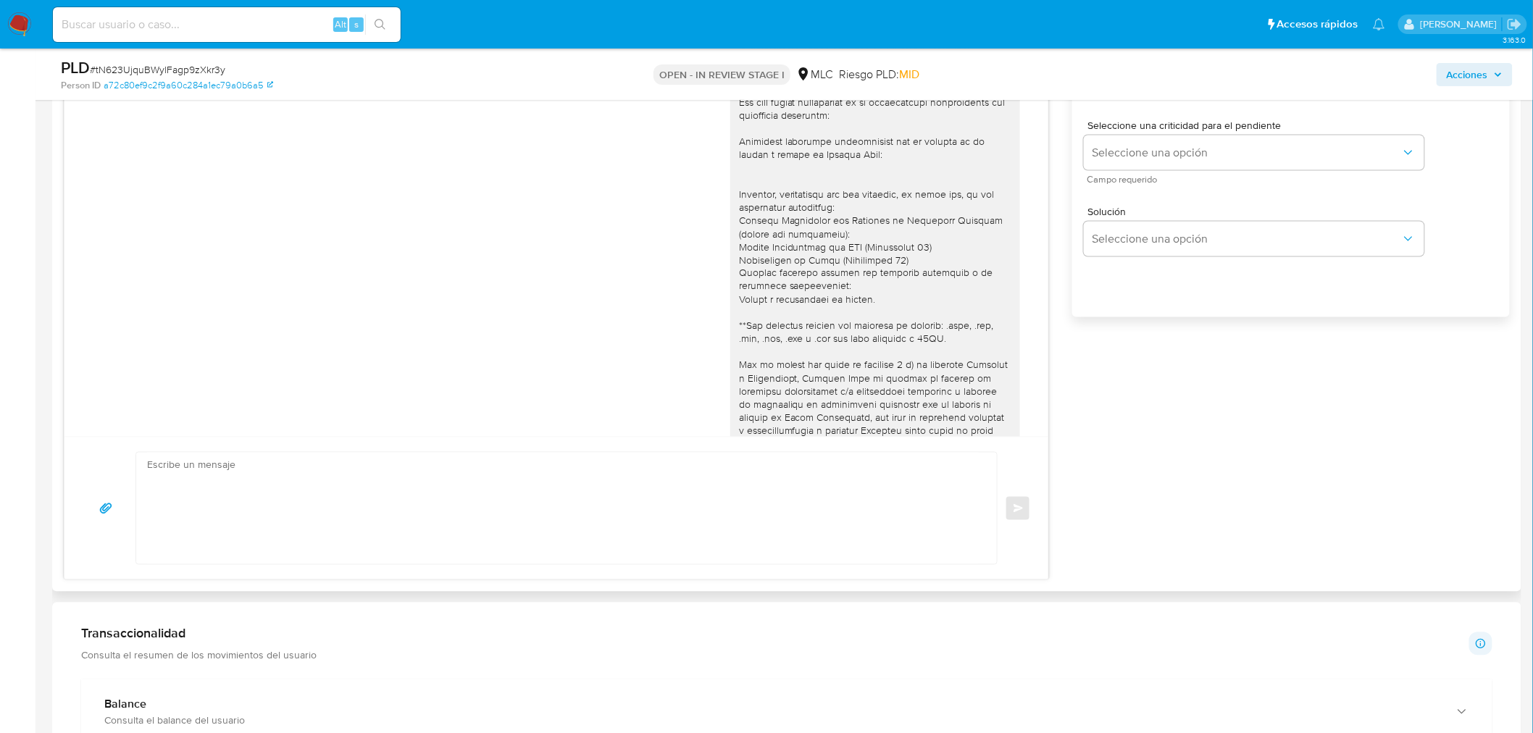
scroll to position [264, 0]
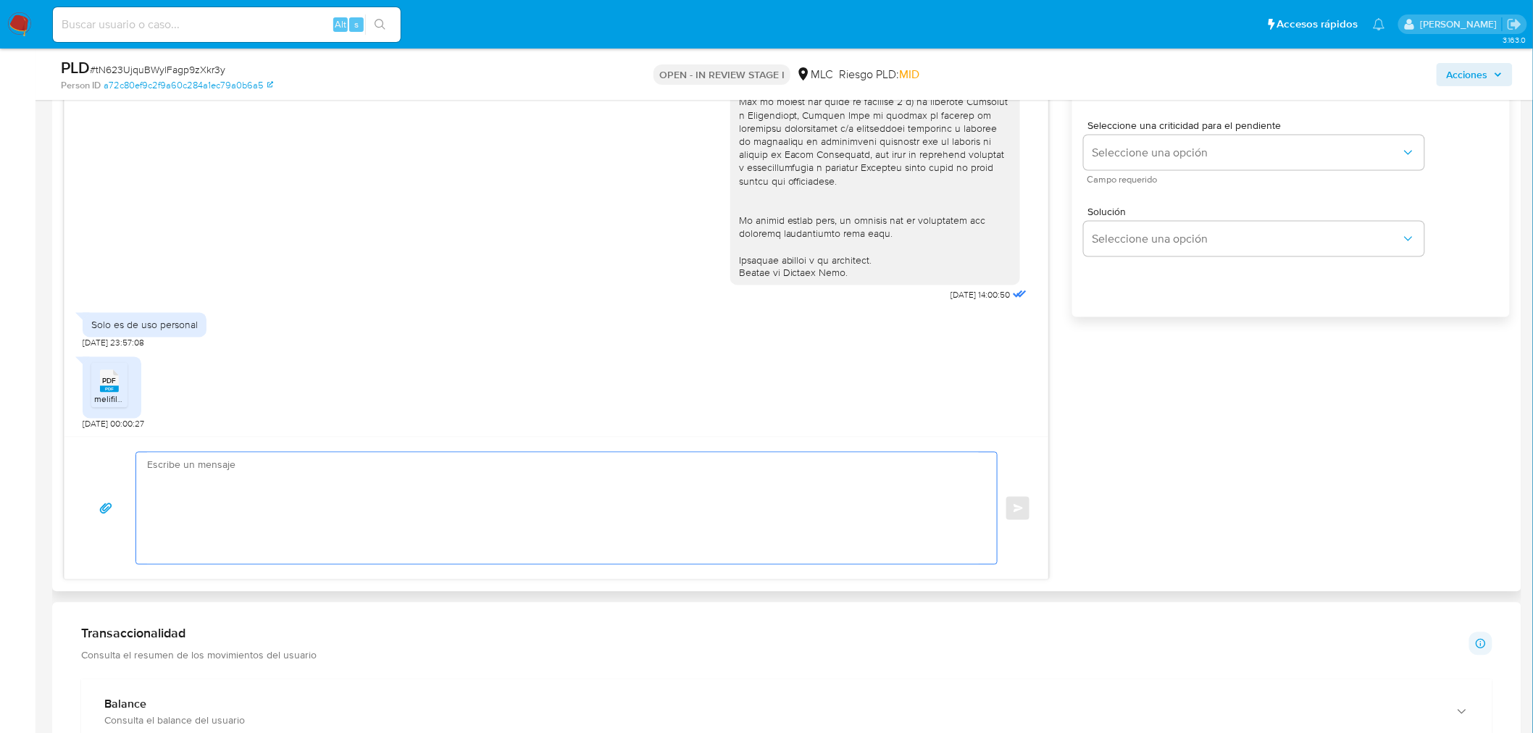
click at [233, 493] on textarea at bounding box center [563, 509] width 832 height 112
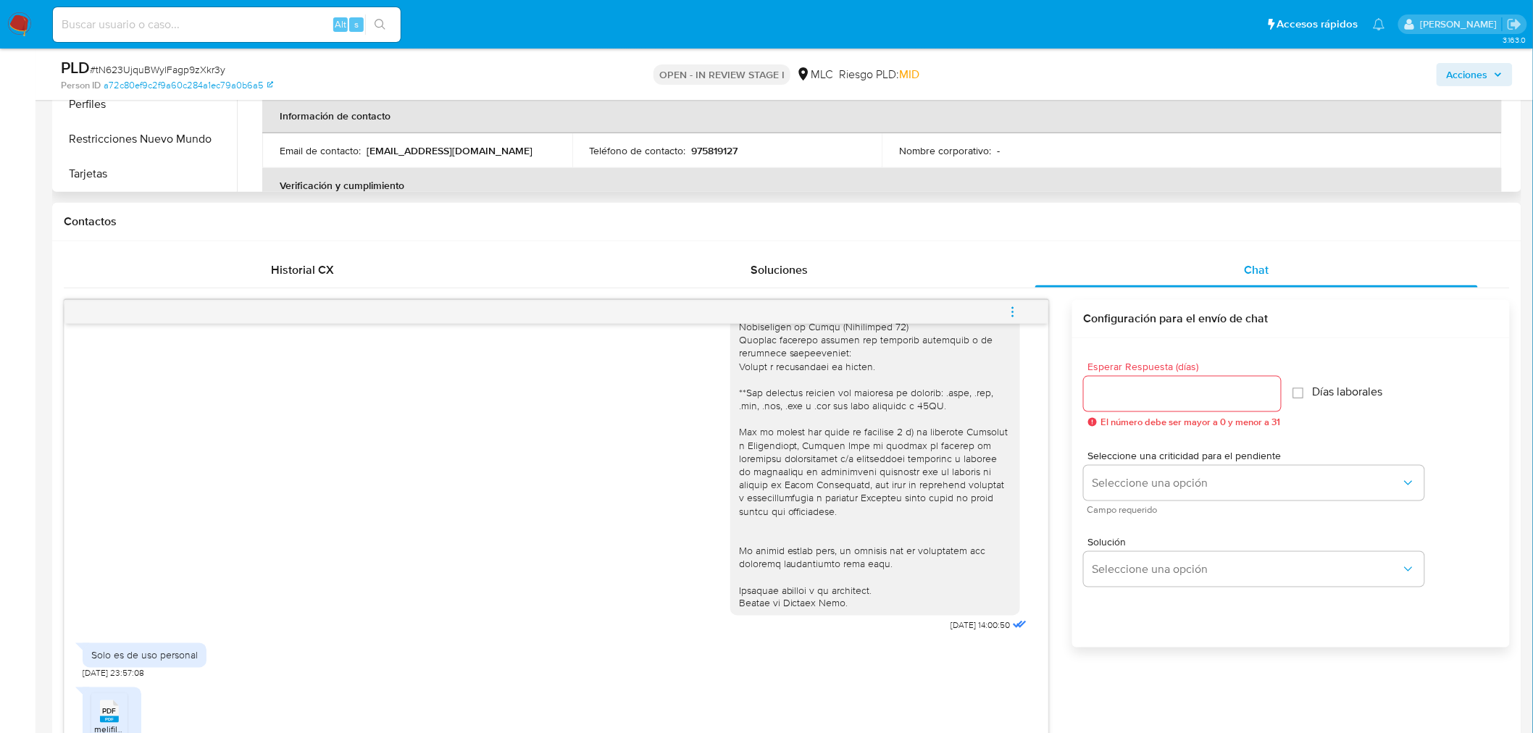
scroll to position [241, 0]
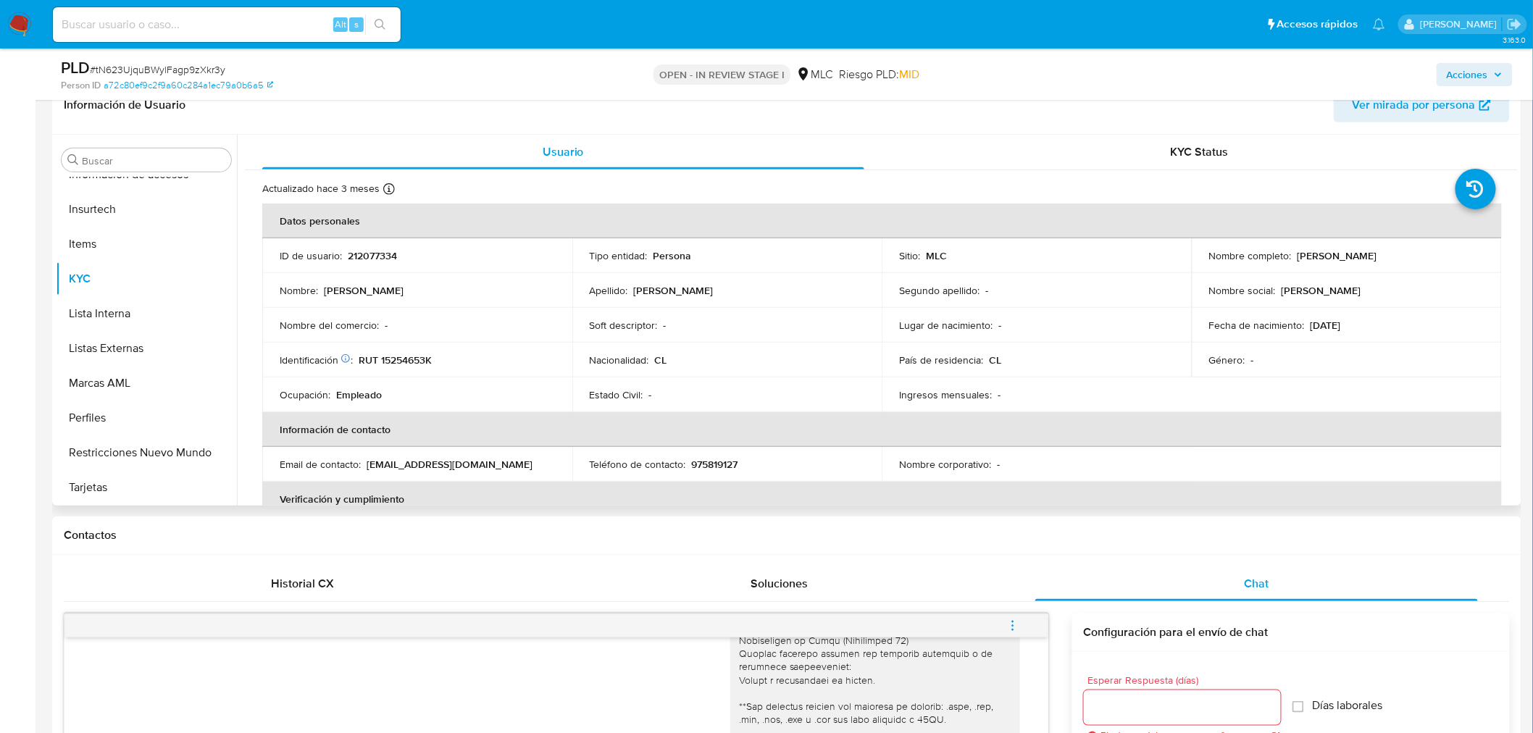
click at [1301, 262] on p "Jonathan Andrés Gómez Gómez" at bounding box center [1338, 255] width 80 height 13
click at [1300, 263] on td "Nombre completo : Jonathan Andrés Gómez Gómez" at bounding box center [1347, 255] width 310 height 35
click at [1316, 256] on p "Jonathan Andrés Gómez Gómez" at bounding box center [1338, 255] width 80 height 13
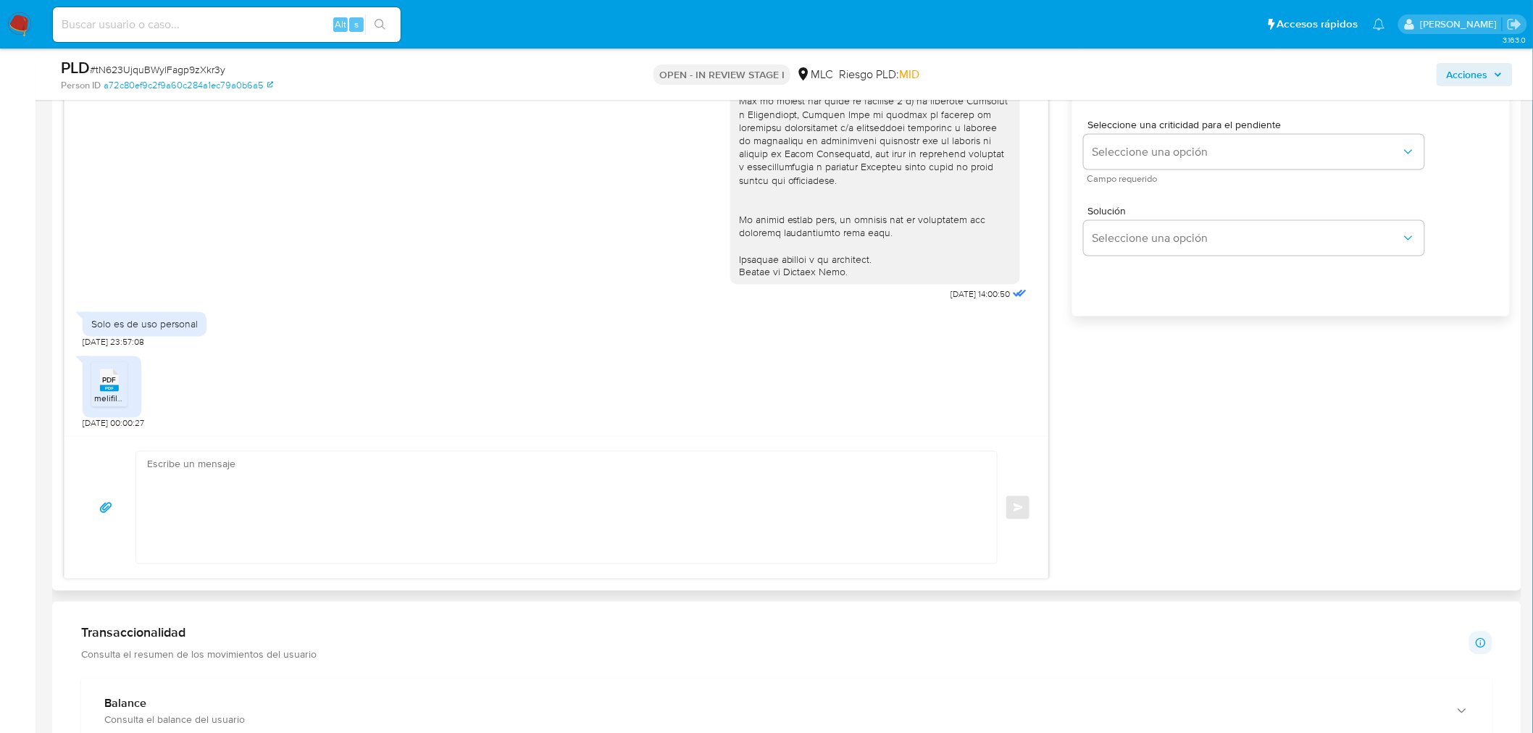
scroll to position [885, 0]
click at [279, 431] on div "18/08/2025 14:00:50 Solo es de uso personal 18/08/2025 23:57:08 PDF PDF melifil…" at bounding box center [556, 214] width 984 height 443
click at [284, 459] on textarea at bounding box center [563, 509] width 832 height 112
paste textarea "Jonathan"
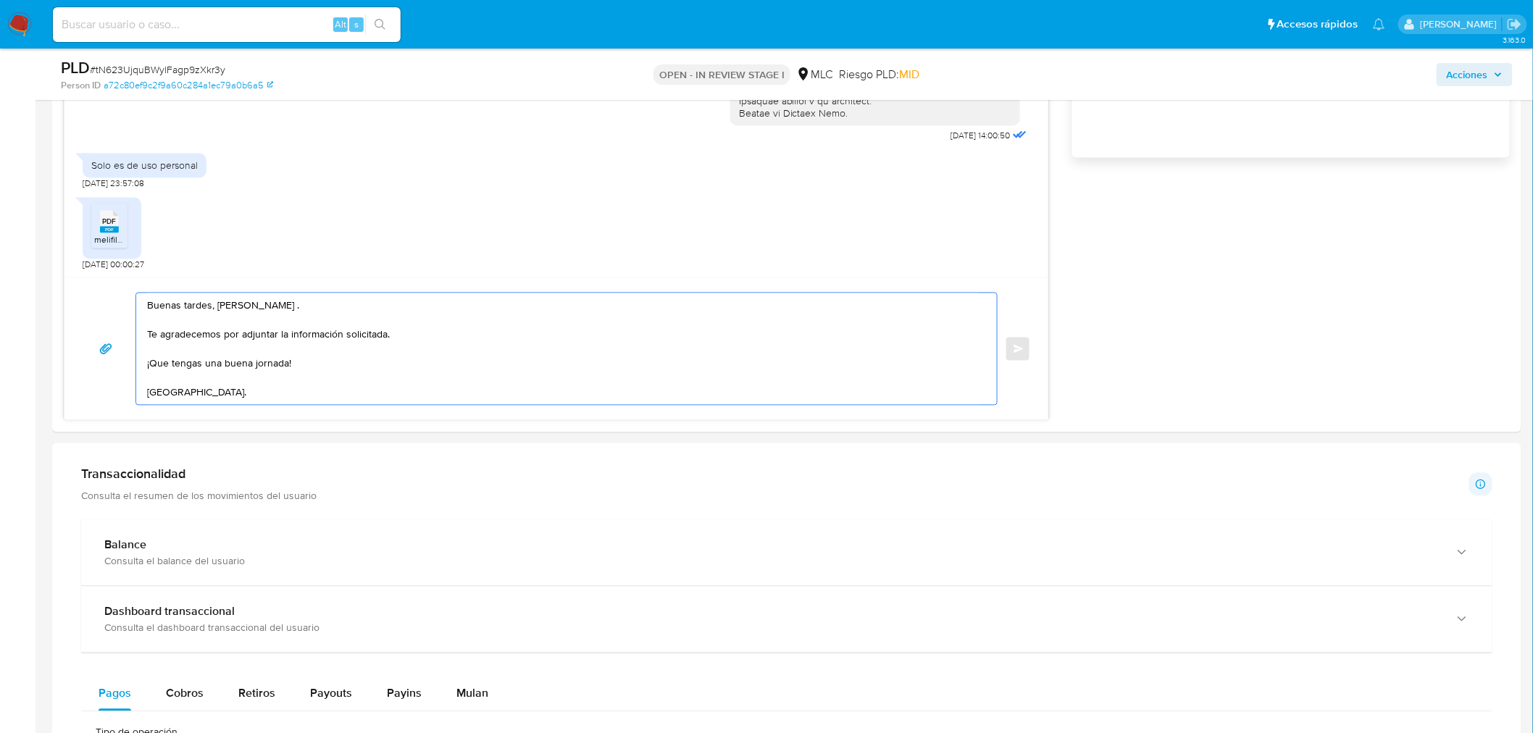
scroll to position [1046, 0]
click at [270, 388] on textarea "Buenas tardes, Jonathan . Te agradecemos por adjuntar la información solicitada…" at bounding box center [563, 348] width 832 height 112
click at [257, 309] on textarea "Buenas tardes, Jonathan . Te agradecemos por adjuntar la información solicitada…" at bounding box center [563, 348] width 832 height 112
click at [0, 0] on lt-span "." at bounding box center [0, 0] width 0 height 0
type textarea "Buenas tardes, Jonathan. Te agradecemos por adjuntar la información solicitada.…"
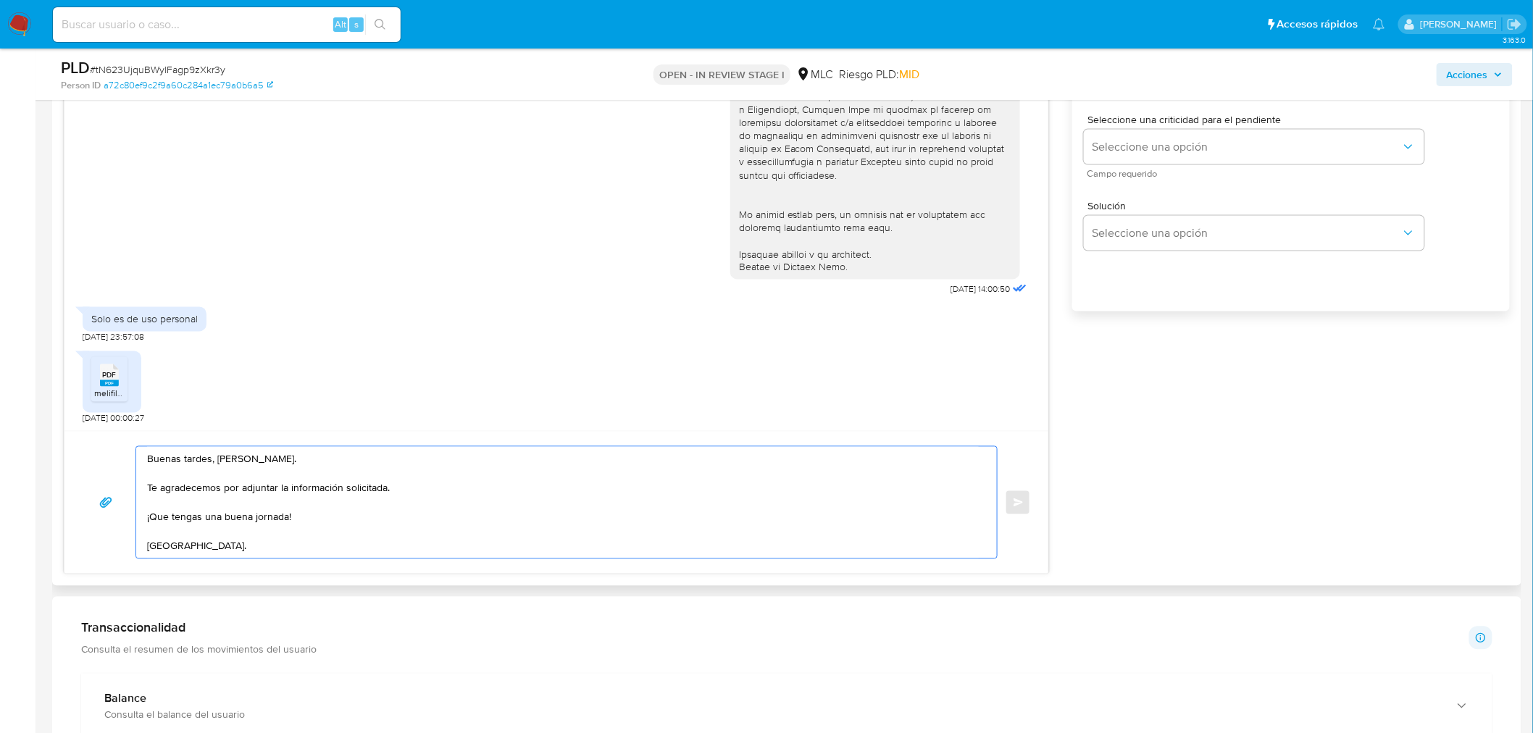
scroll to position [885, 0]
drag, startPoint x: 189, startPoint y: 553, endPoint x: 157, endPoint y: 462, distance: 96.0
click at [136, 462] on div "Buenas tardes, Jonathan. Te agradecemos por adjuntar la información solicitada.…" at bounding box center [563, 509] width 854 height 112
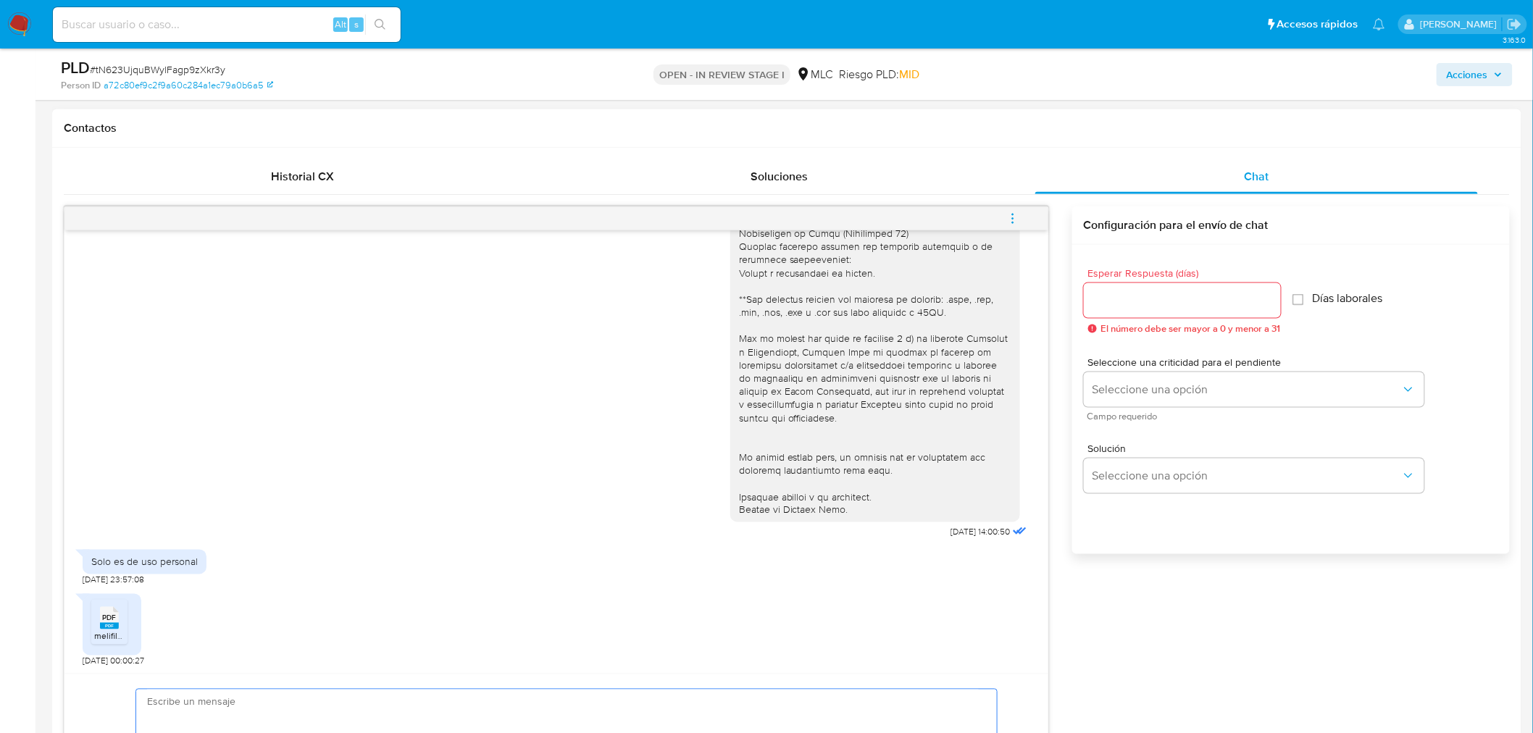
scroll to position [402, 0]
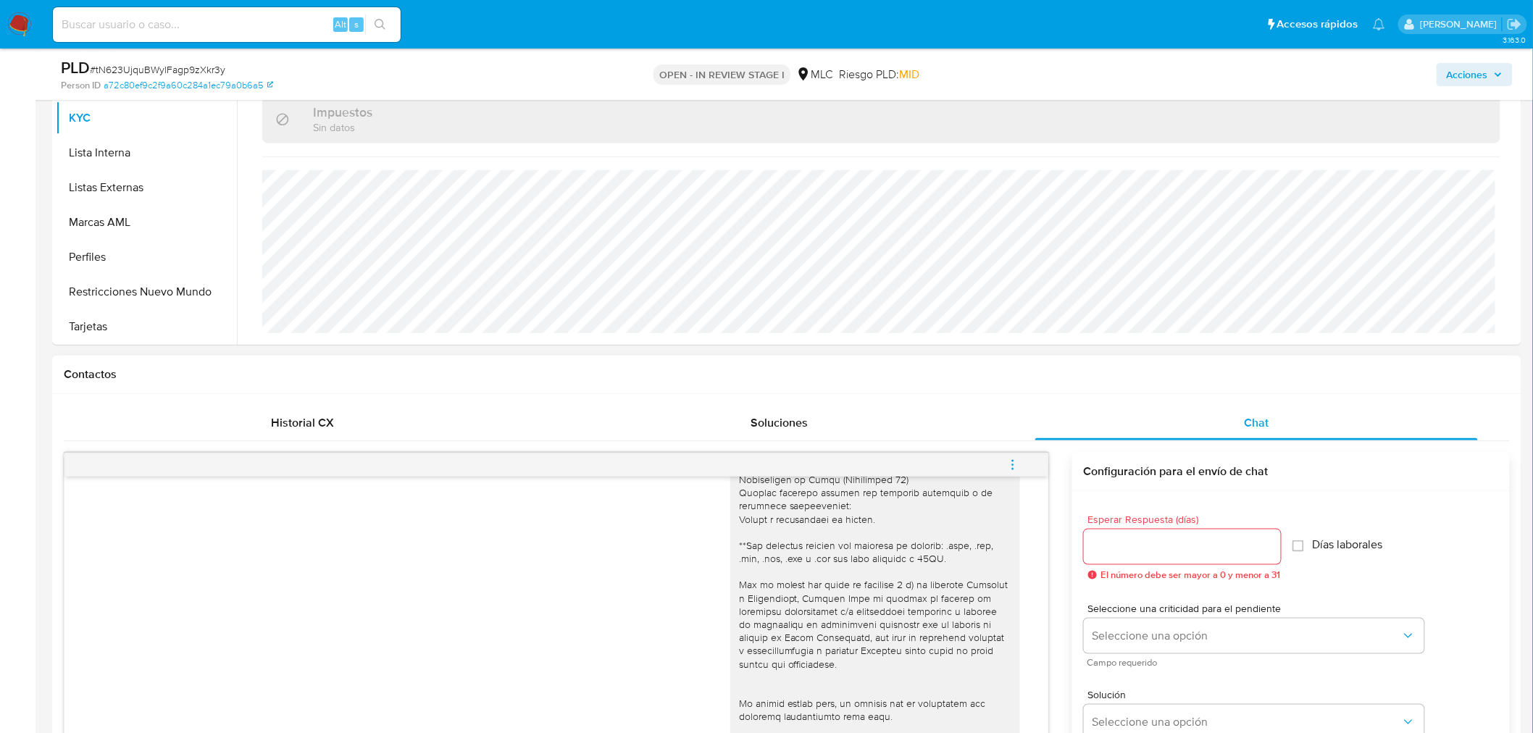
click at [1135, 545] on input "Esperar Respuesta (días)" at bounding box center [1182, 547] width 197 height 19
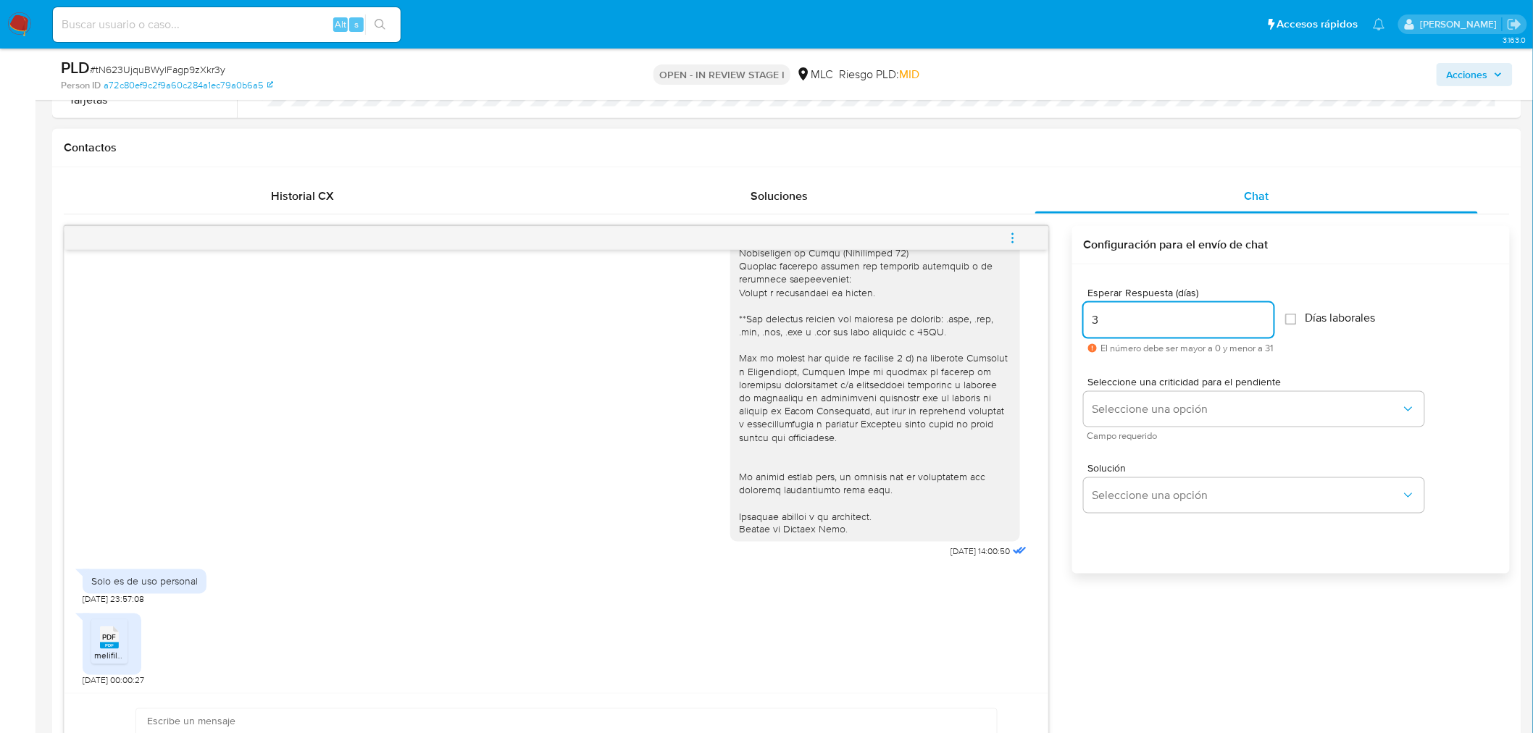
scroll to position [643, 0]
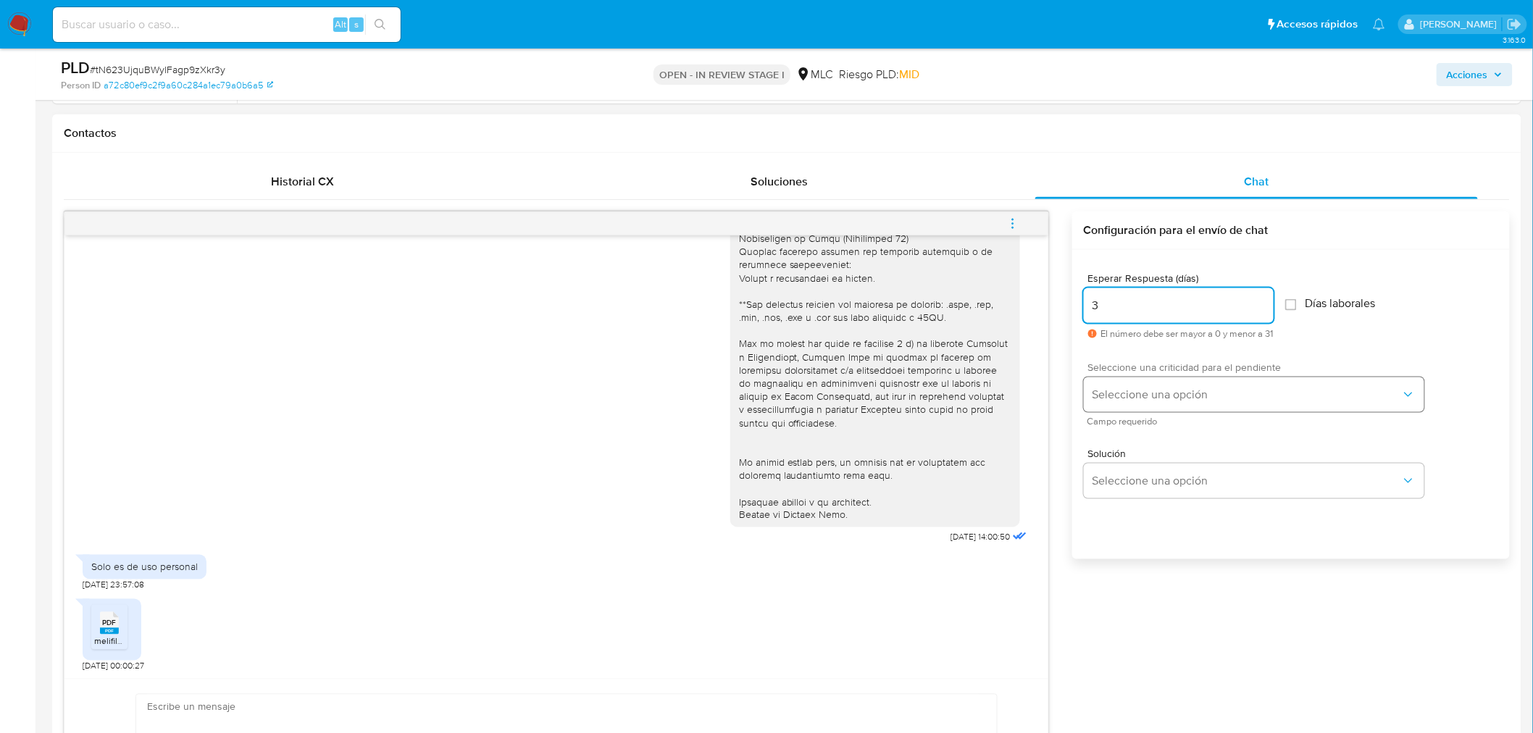
type input "3"
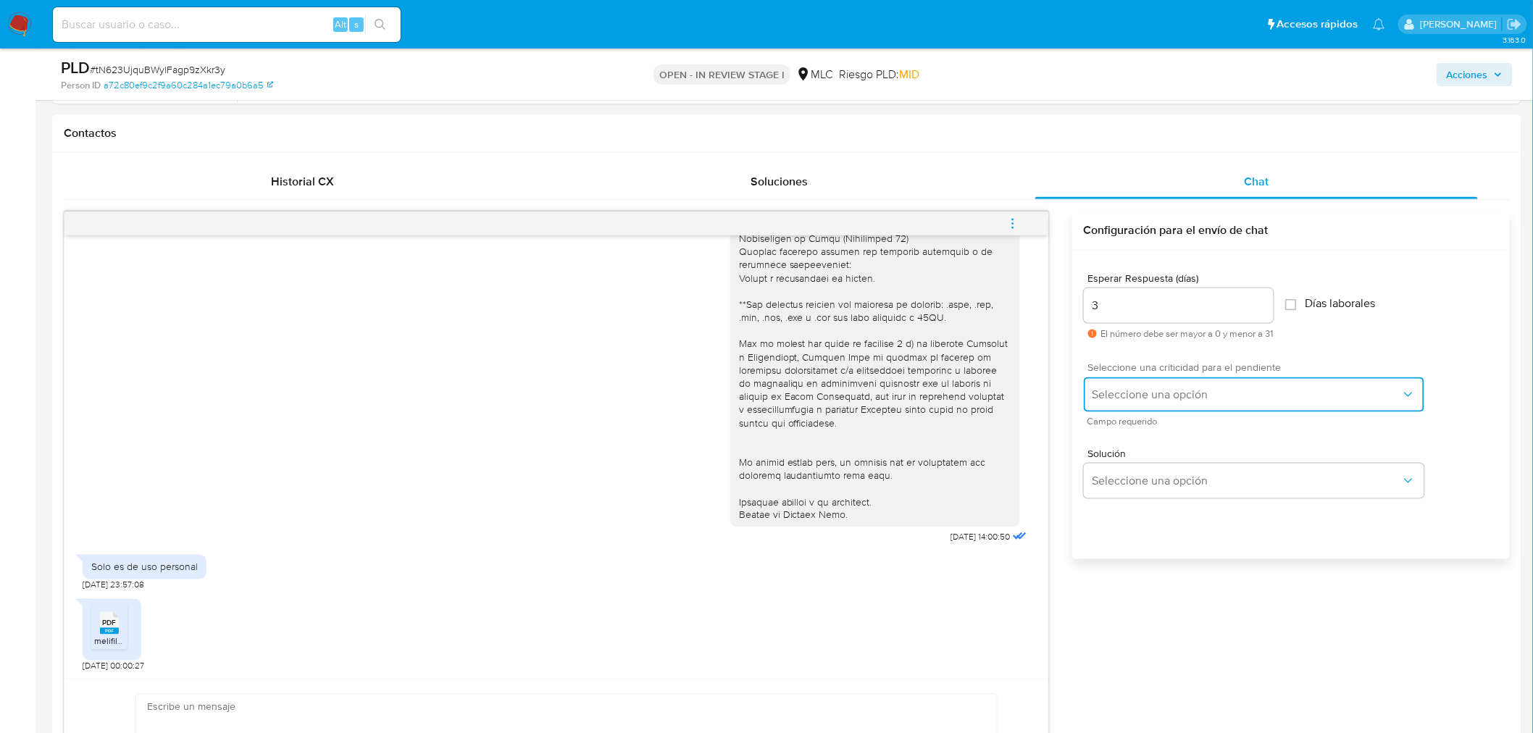
click at [1167, 392] on span "Seleccione una opción" at bounding box center [1247, 395] width 309 height 14
click at [1159, 406] on div "LOW" at bounding box center [1250, 395] width 317 height 29
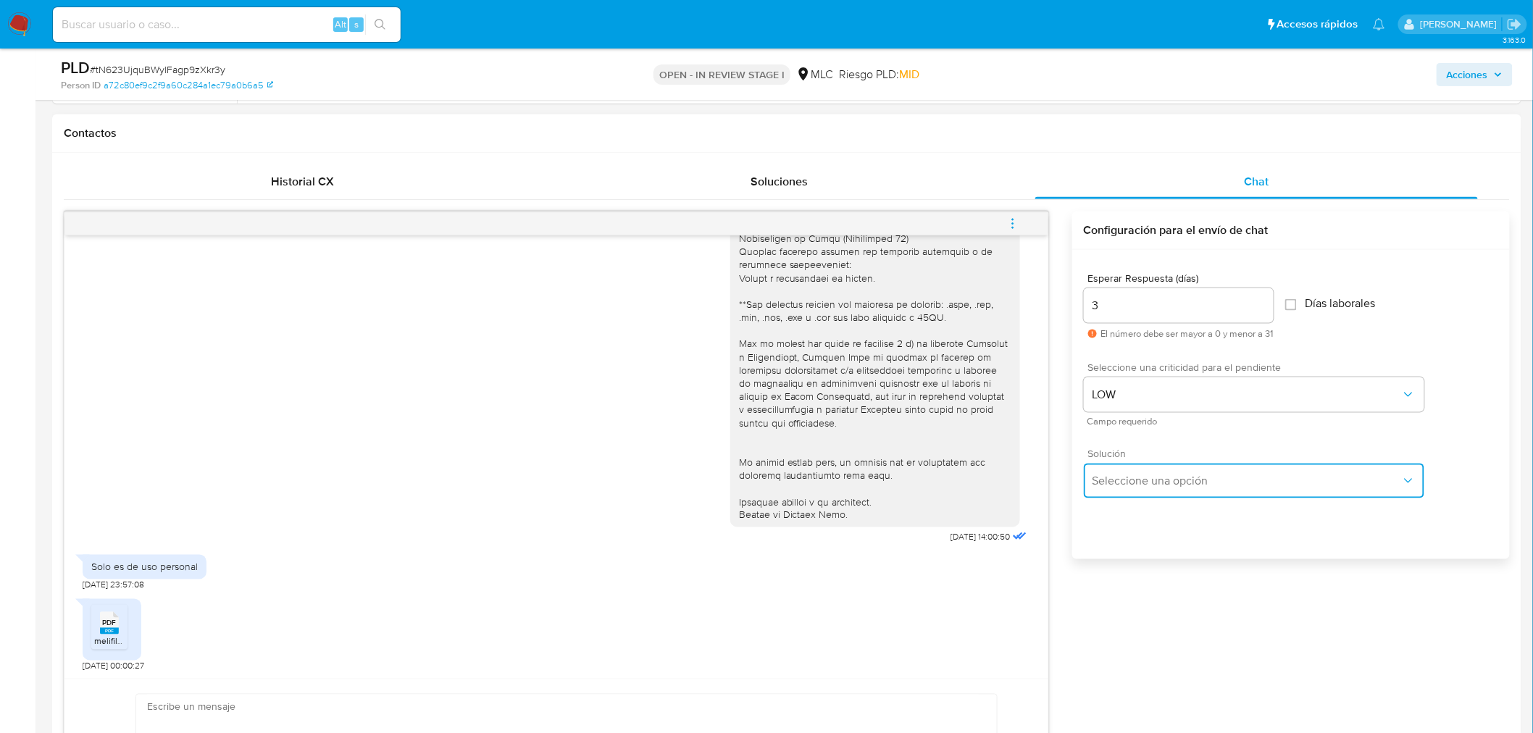
click at [1138, 482] on span "Seleccione una opción" at bounding box center [1247, 481] width 309 height 14
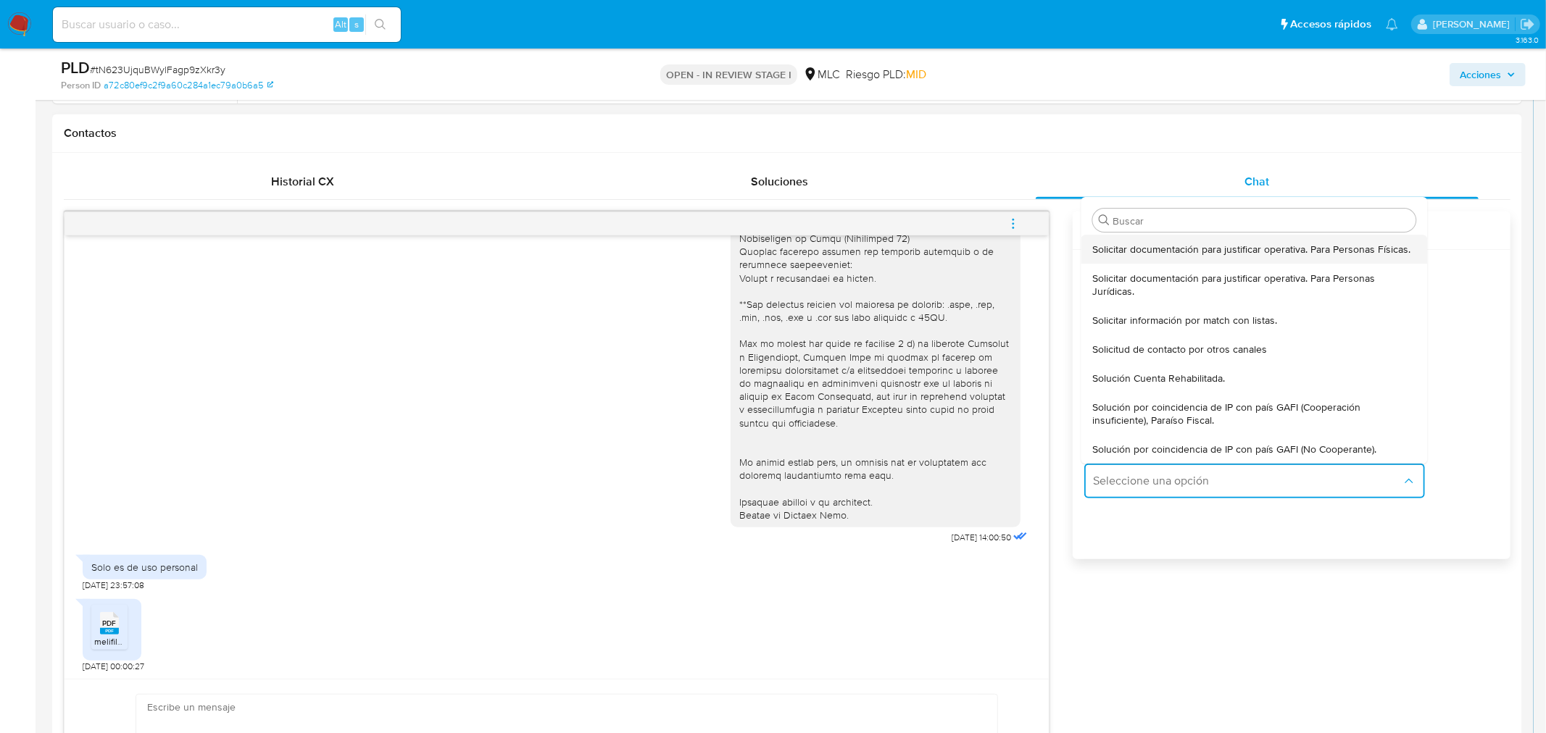
click at [1151, 259] on div "Solicitar documentación para justificar operativa. Para Personas Físicas." at bounding box center [1253, 249] width 323 height 29
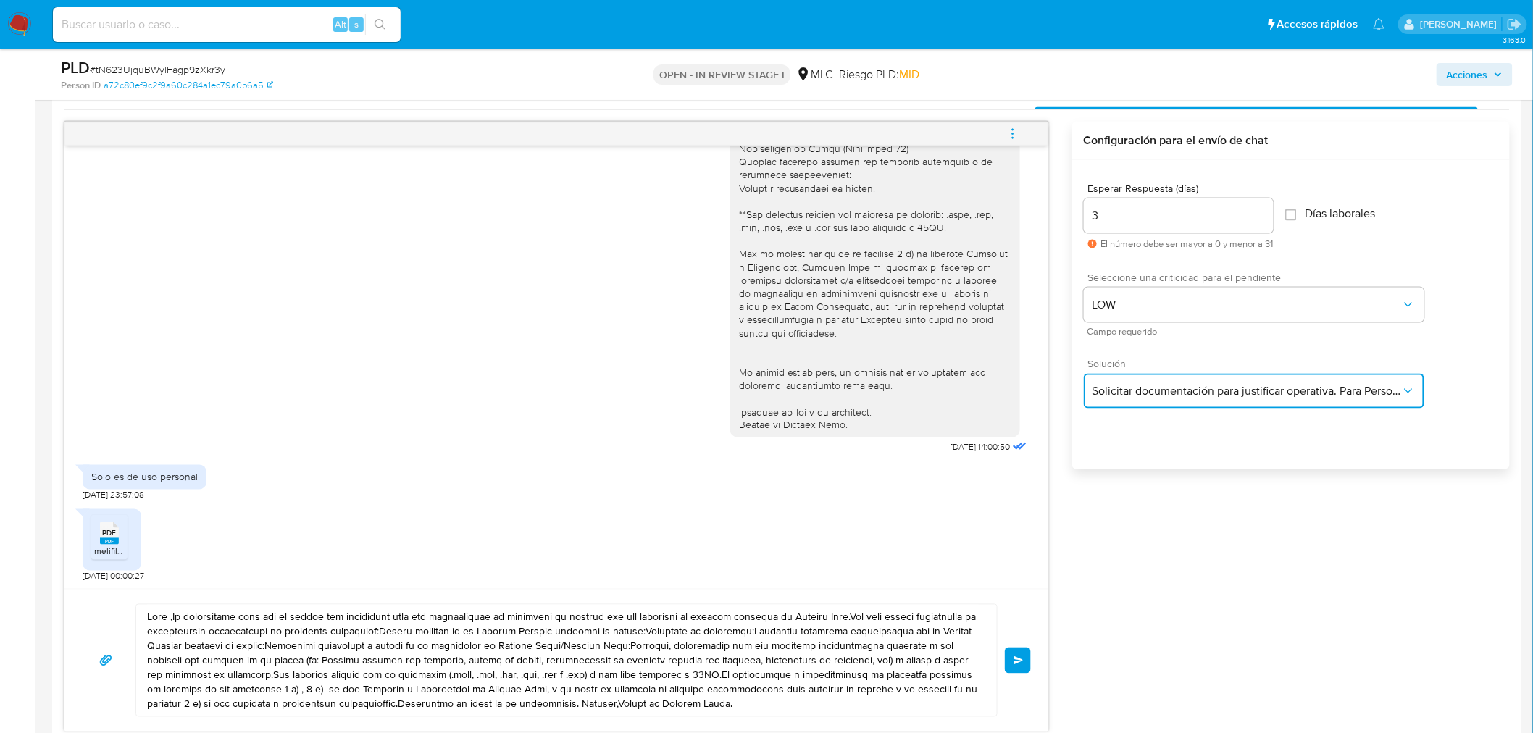
scroll to position [885, 0]
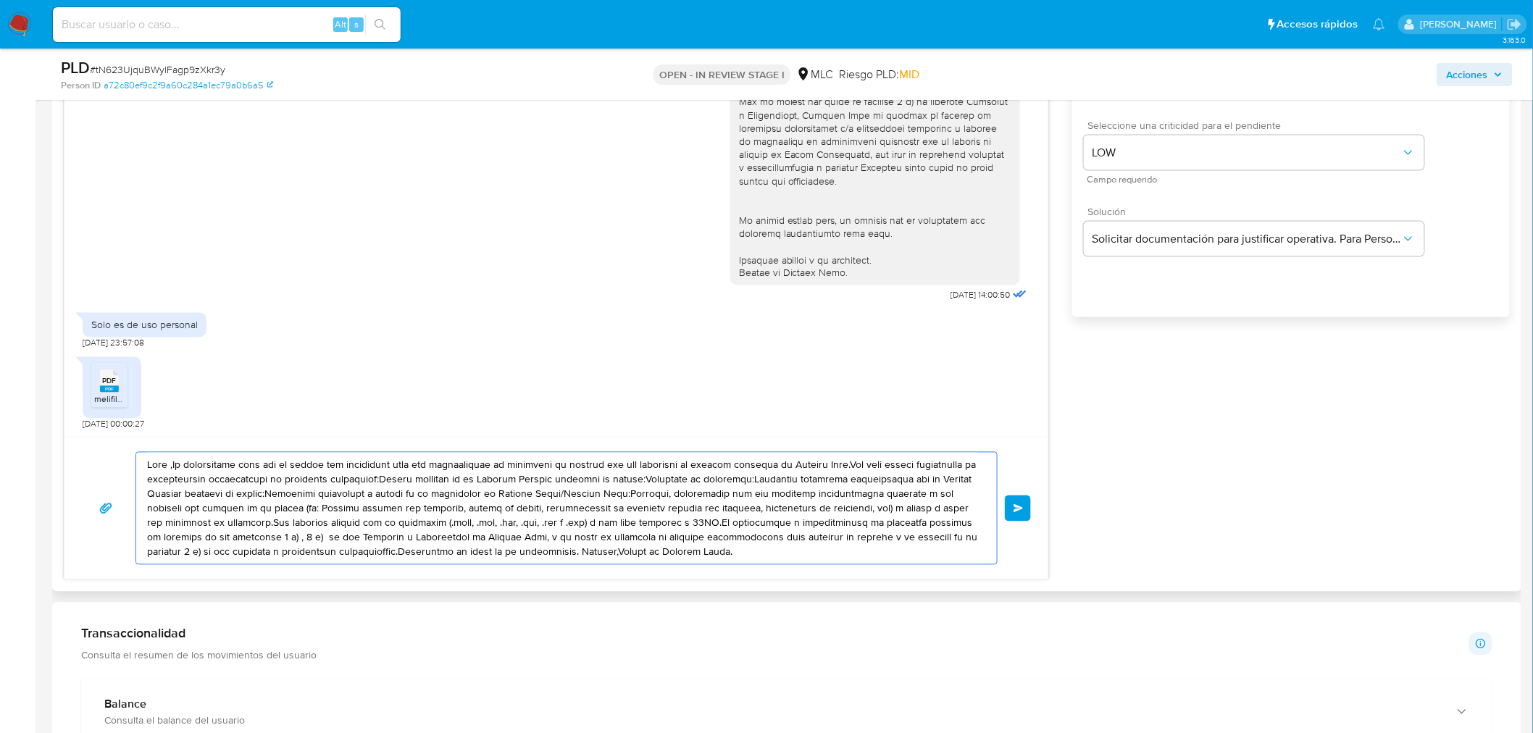
drag, startPoint x: 780, startPoint y: 561, endPoint x: 114, endPoint y: 449, distance: 675.9
click at [114, 449] on div "Enviar" at bounding box center [556, 508] width 984 height 143
paste textarea "Buenas tardes, Jonathan. Te agradecemos por adjuntar la información solicitada.…"
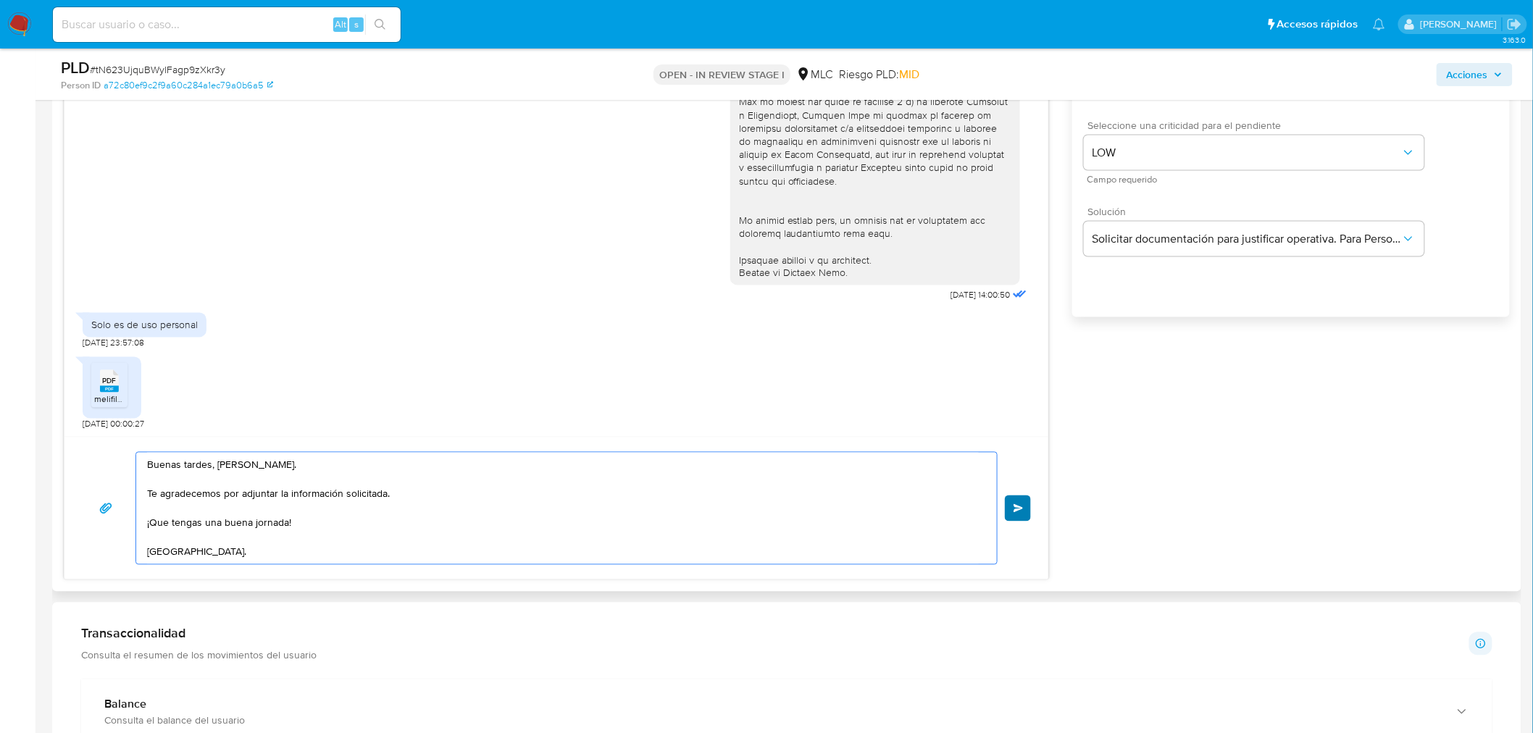
type textarea "Buenas tardes, Jonathan. Te agradecemos por adjuntar la información solicitada.…"
click at [1027, 514] on button "Enviar" at bounding box center [1018, 509] width 26 height 26
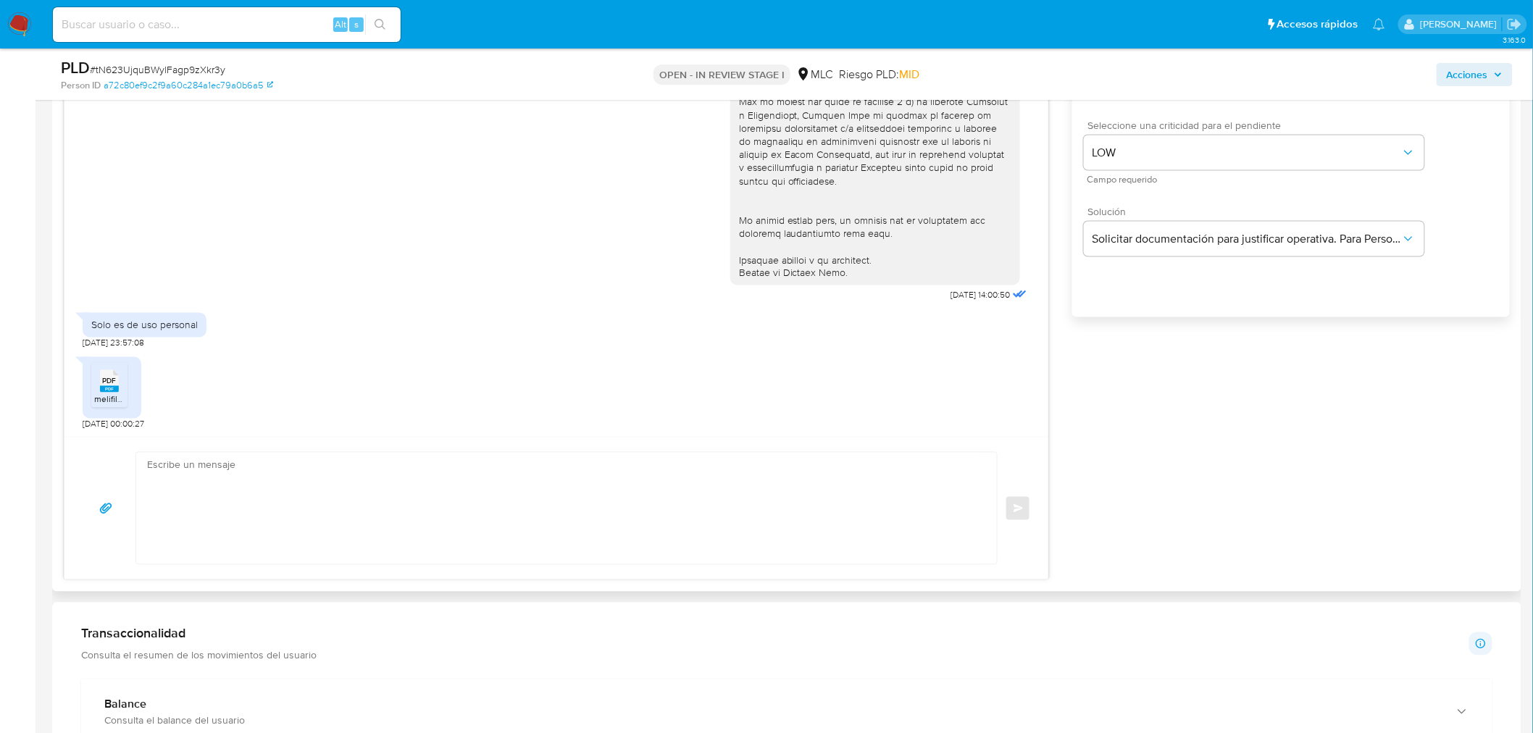
scroll to position [397, 0]
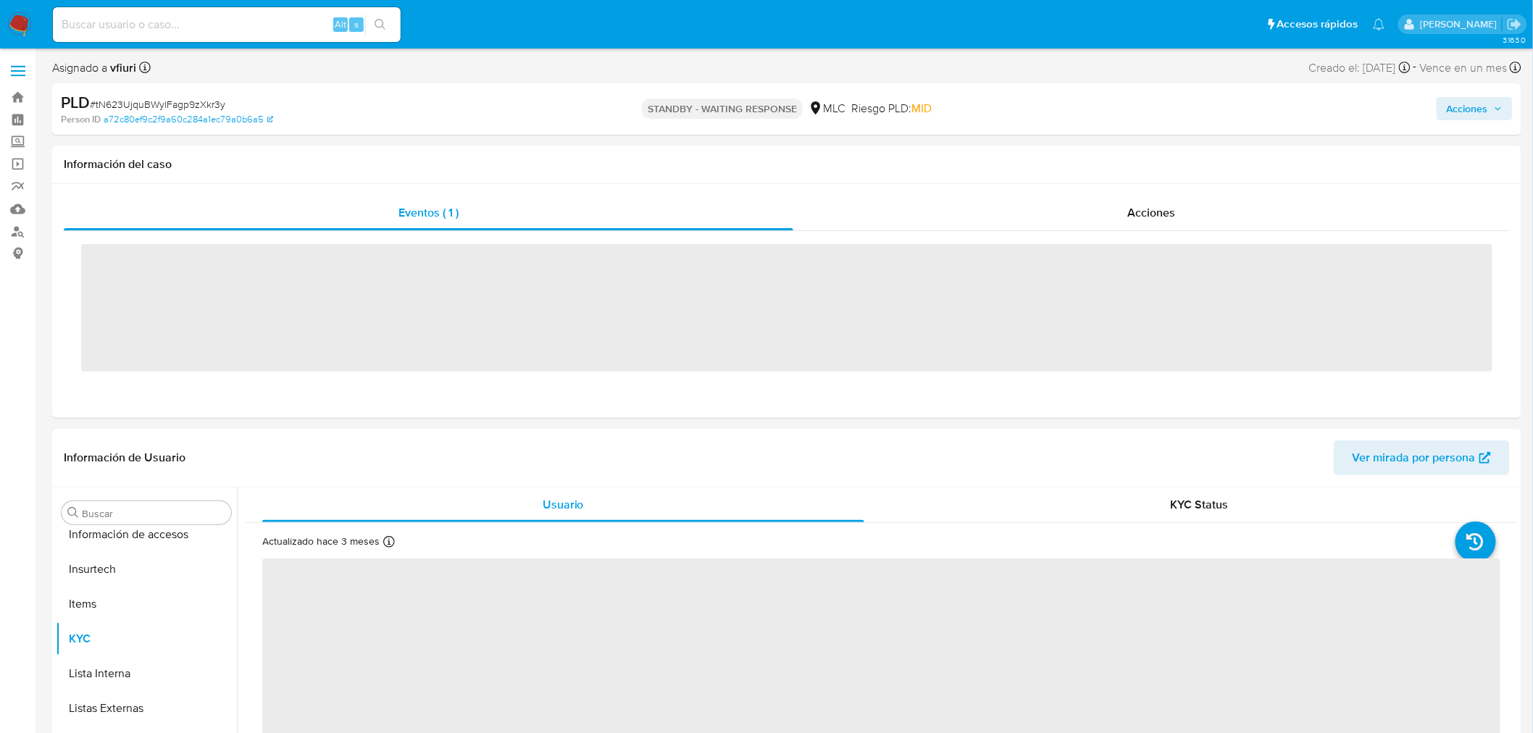
scroll to position [716, 0]
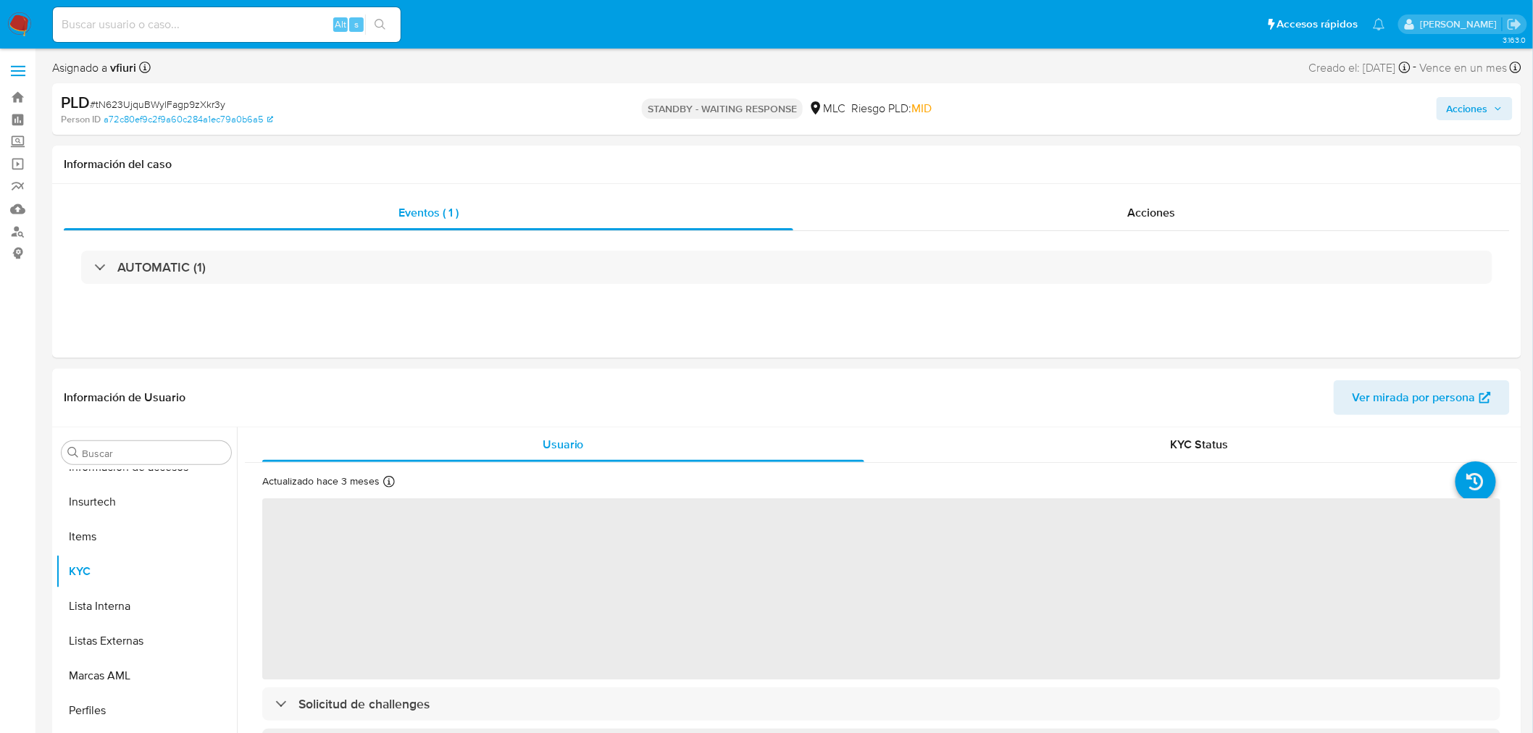
select select "10"
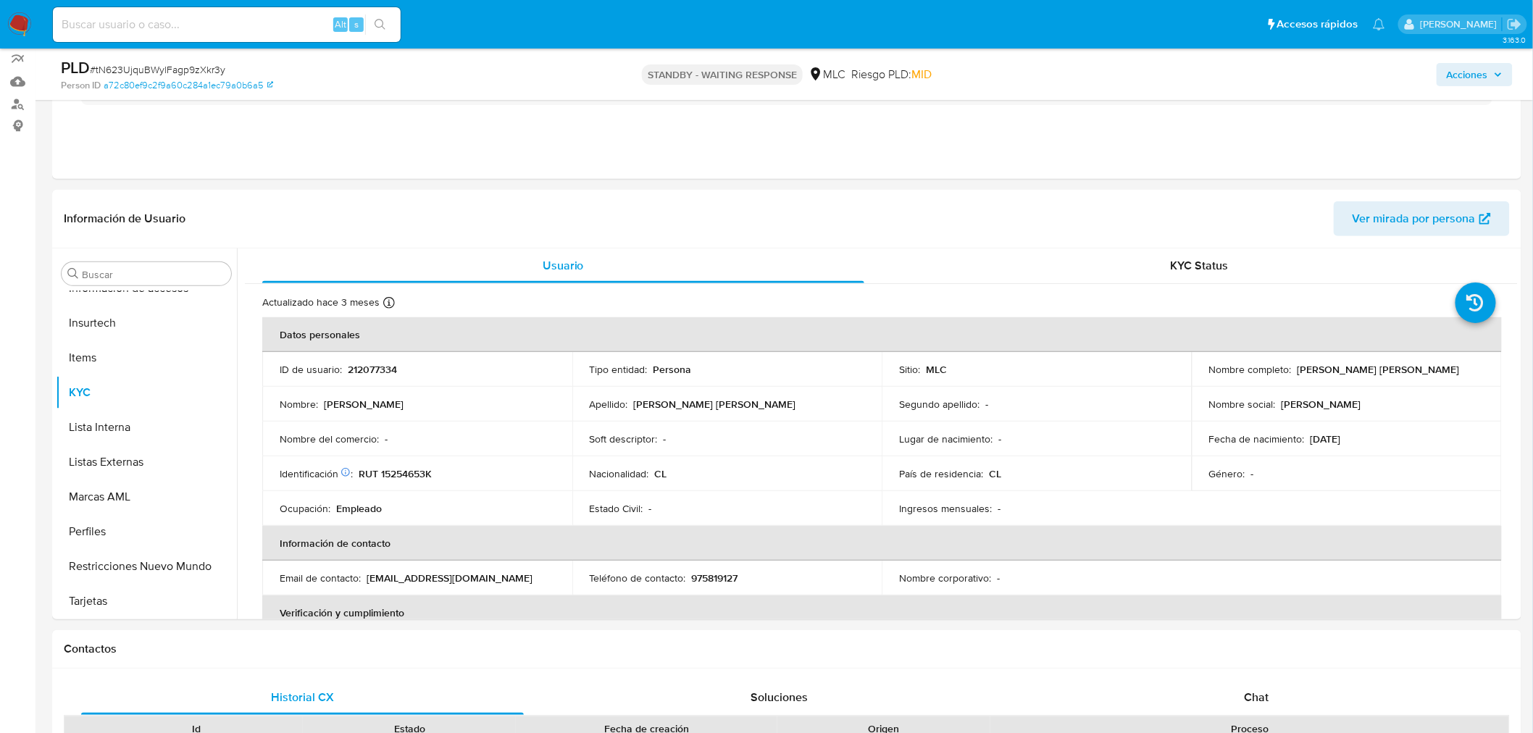
scroll to position [0, 0]
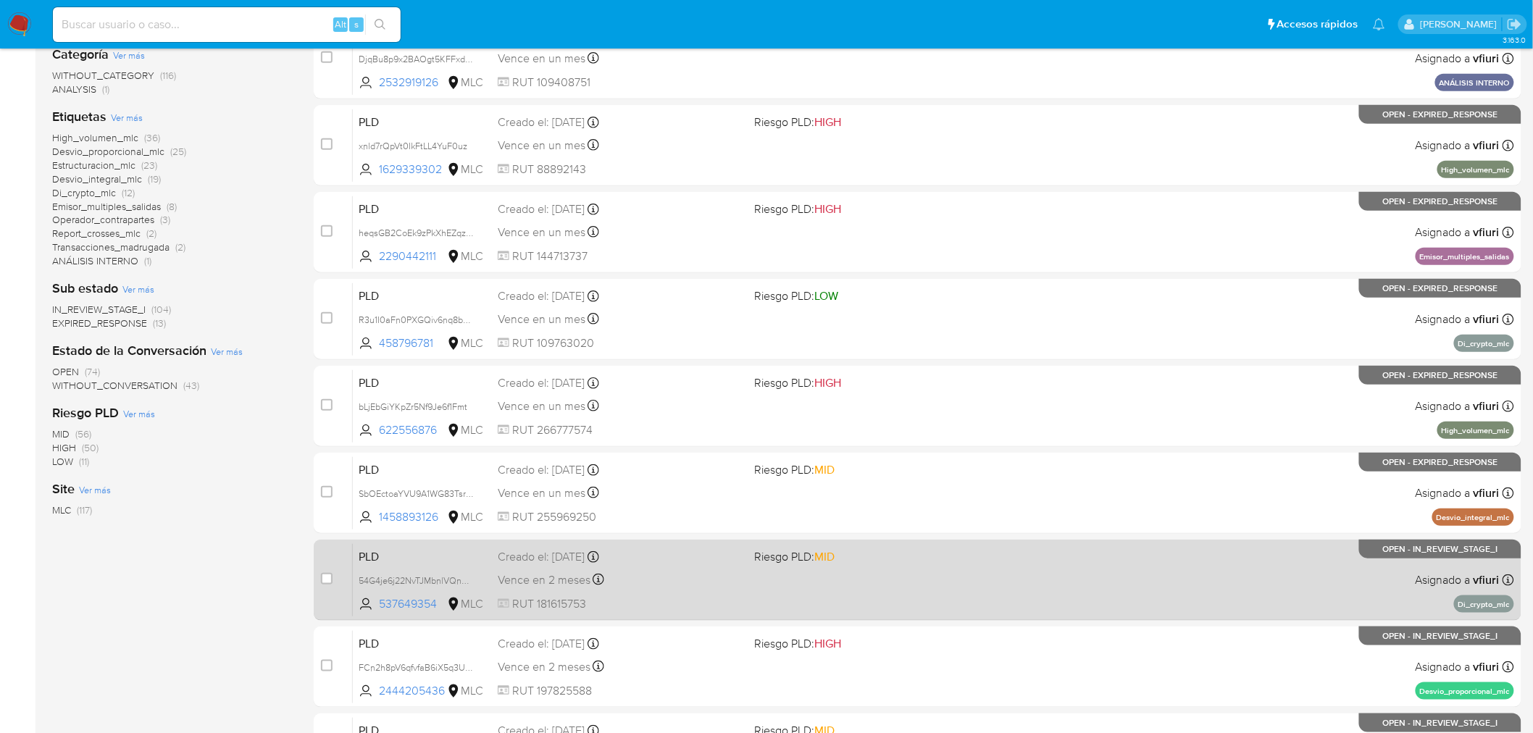
scroll to position [462, 0]
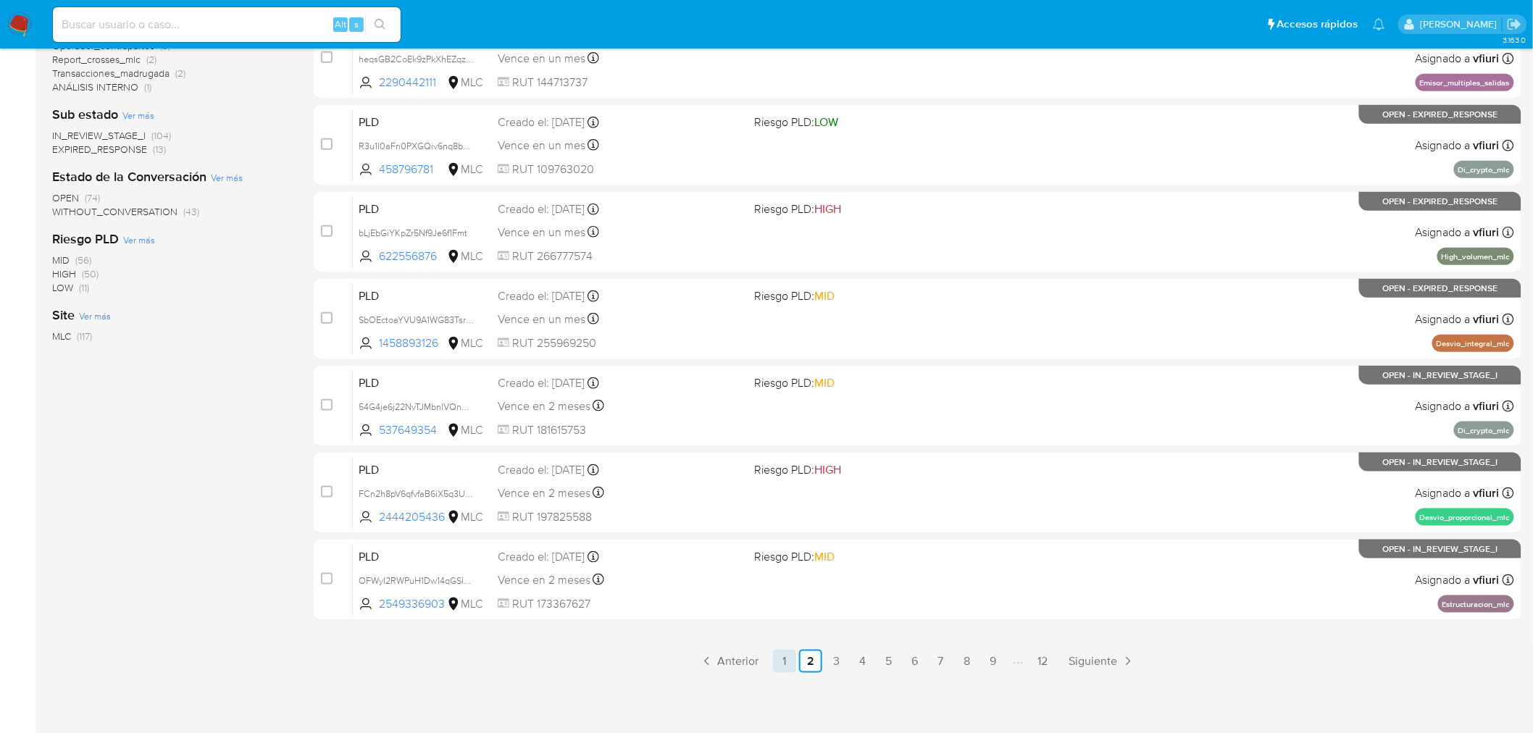
click at [794, 657] on link "1" at bounding box center [784, 661] width 23 height 23
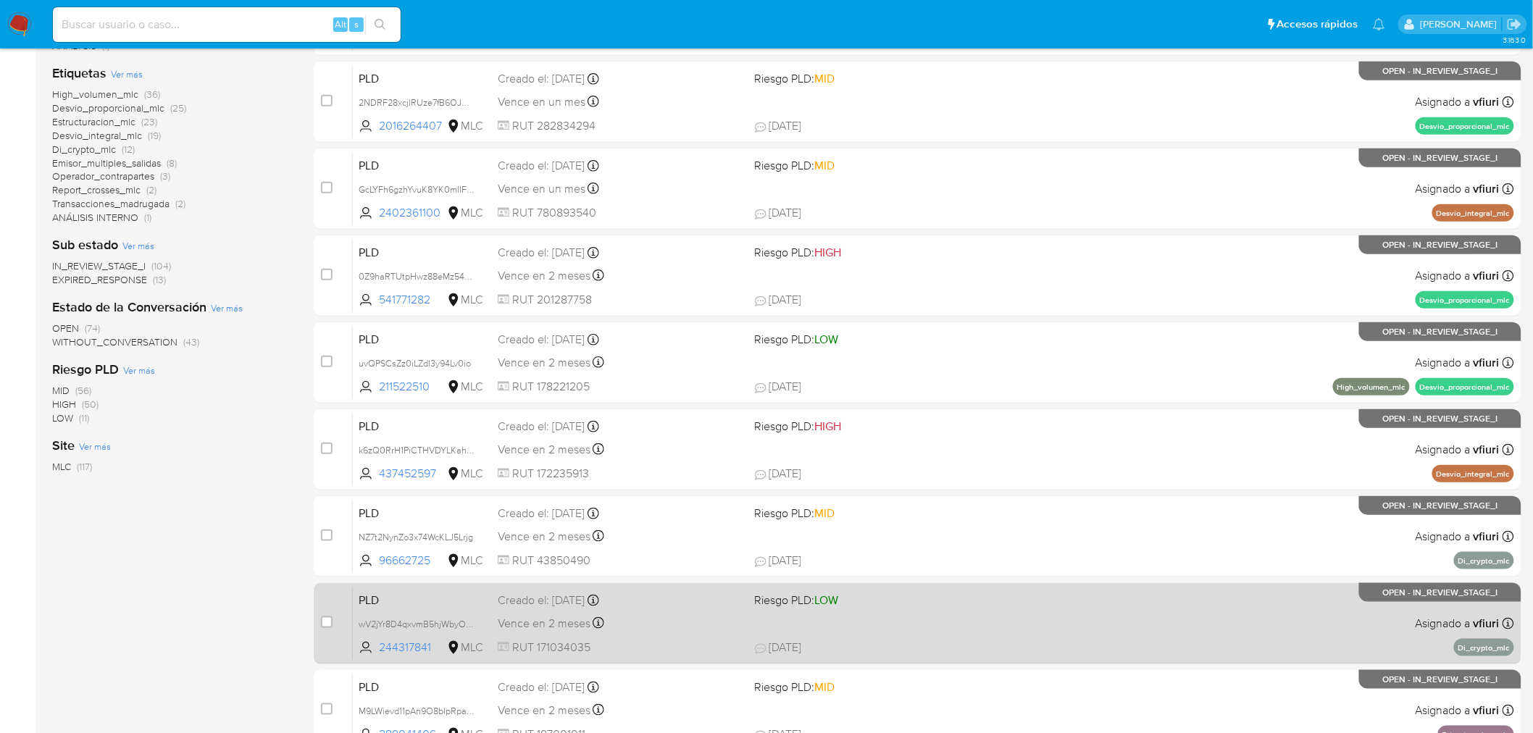
scroll to position [462, 0]
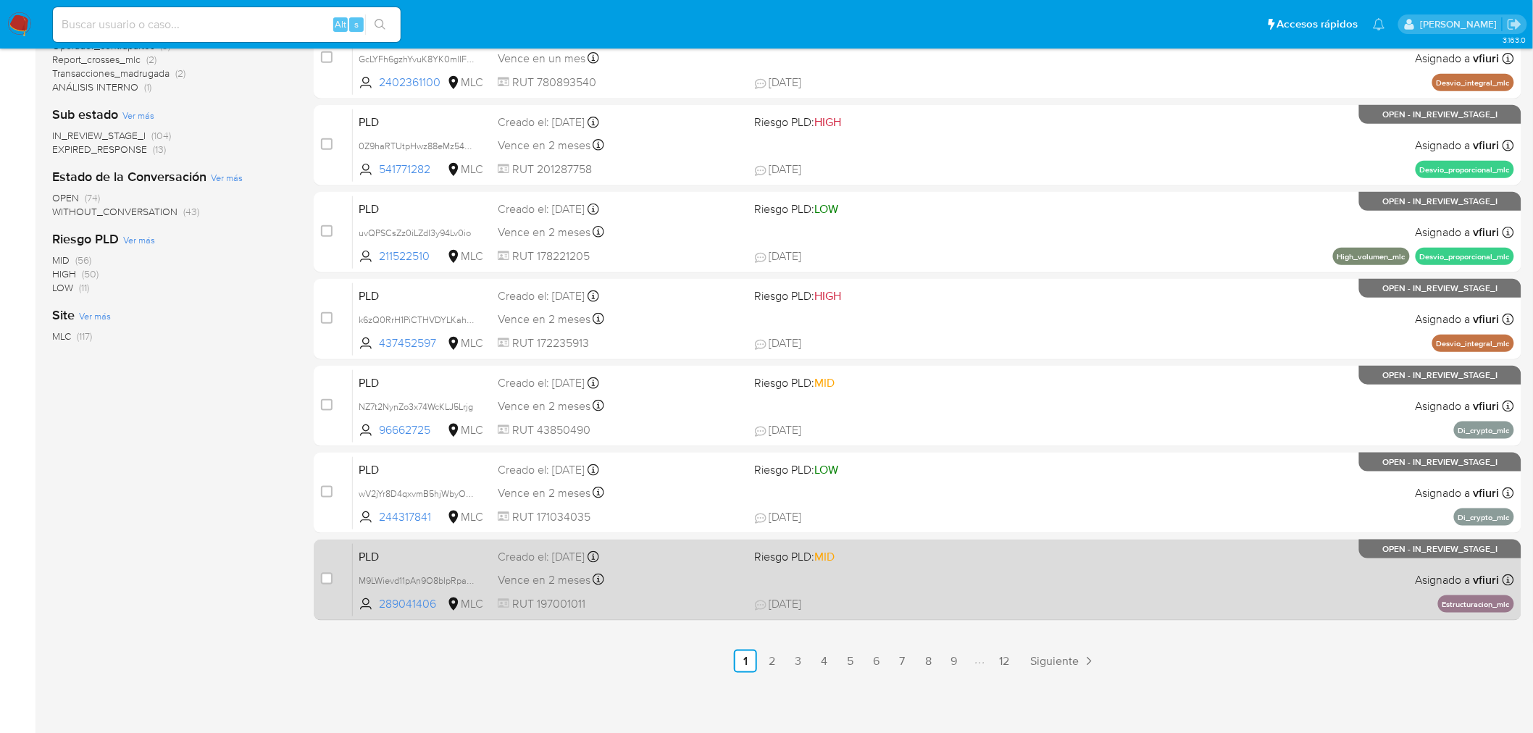
click at [958, 580] on div "PLD M9LWievd11pAn9O8bIpRpavB 289041406 MLC Riesgo PLD: MID Creado el: [DATE] Cr…" at bounding box center [933, 579] width 1161 height 73
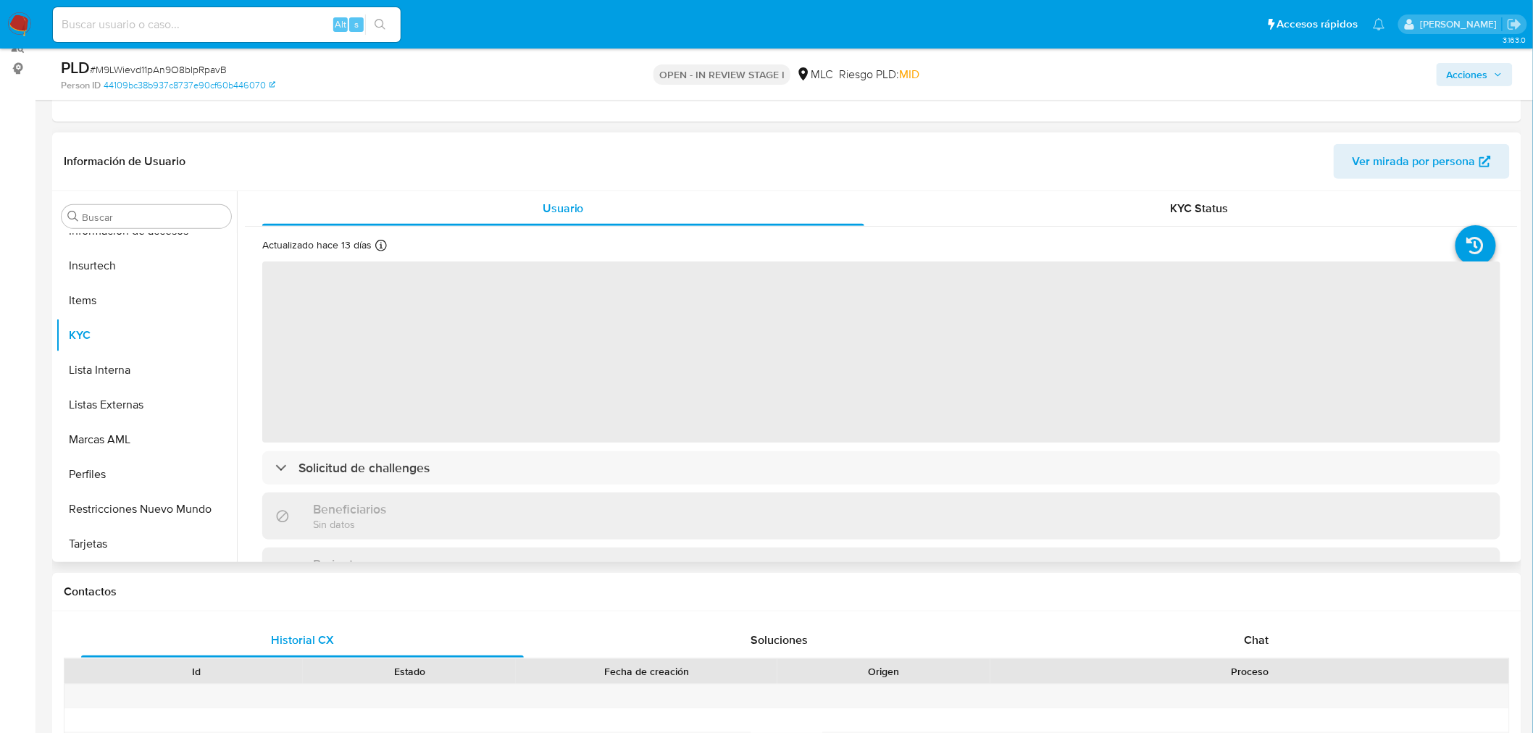
scroll to position [241, 0]
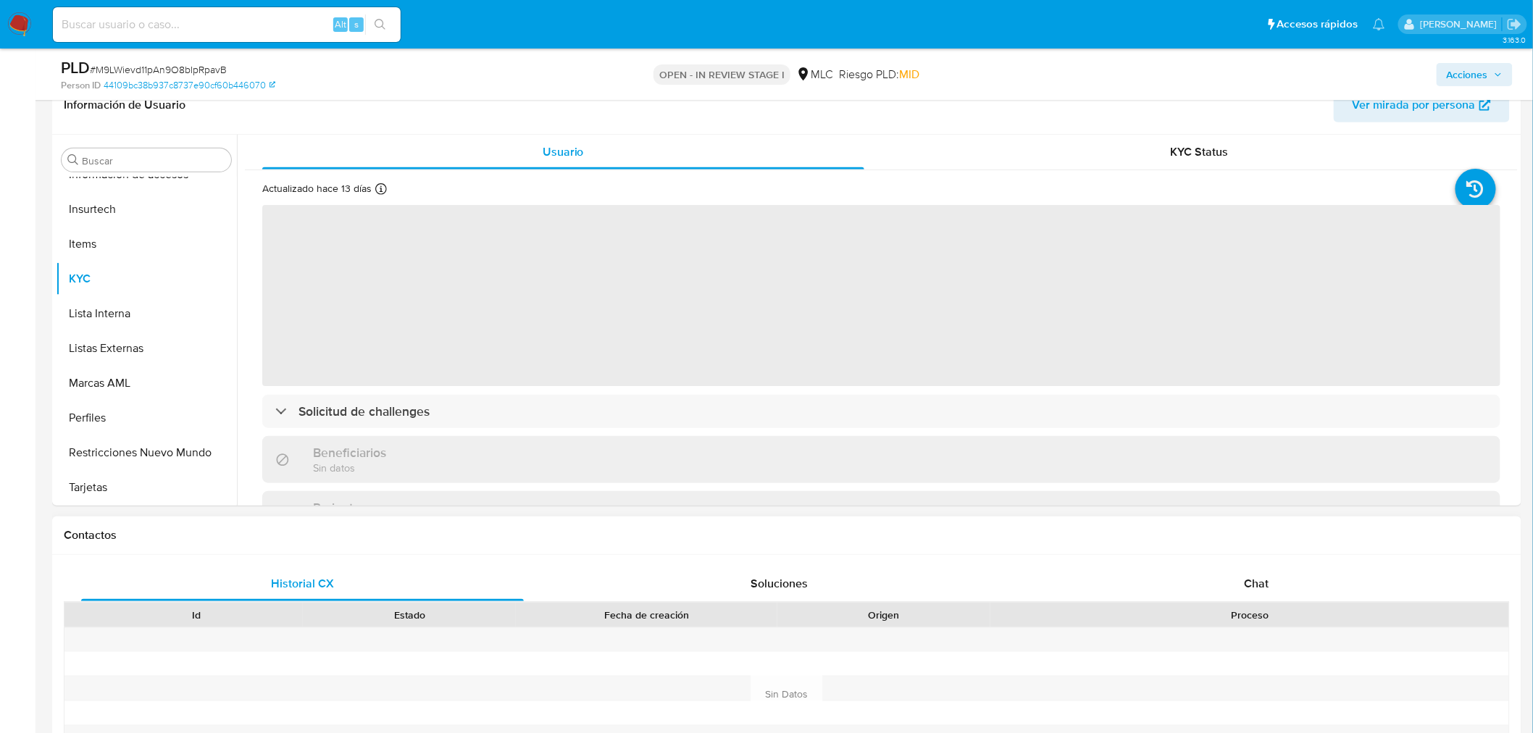
select select "10"
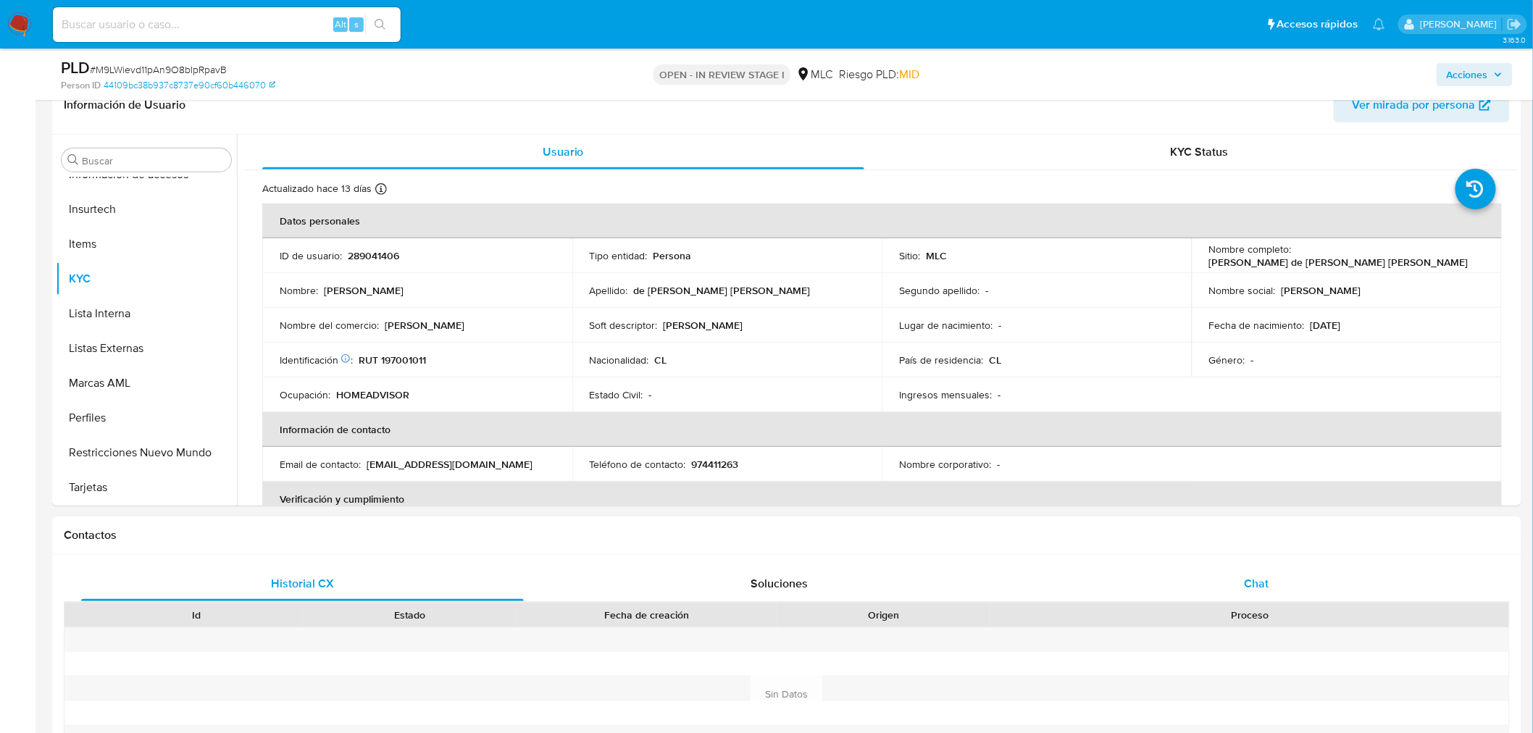
click at [1263, 577] on span "Chat" at bounding box center [1257, 583] width 25 height 17
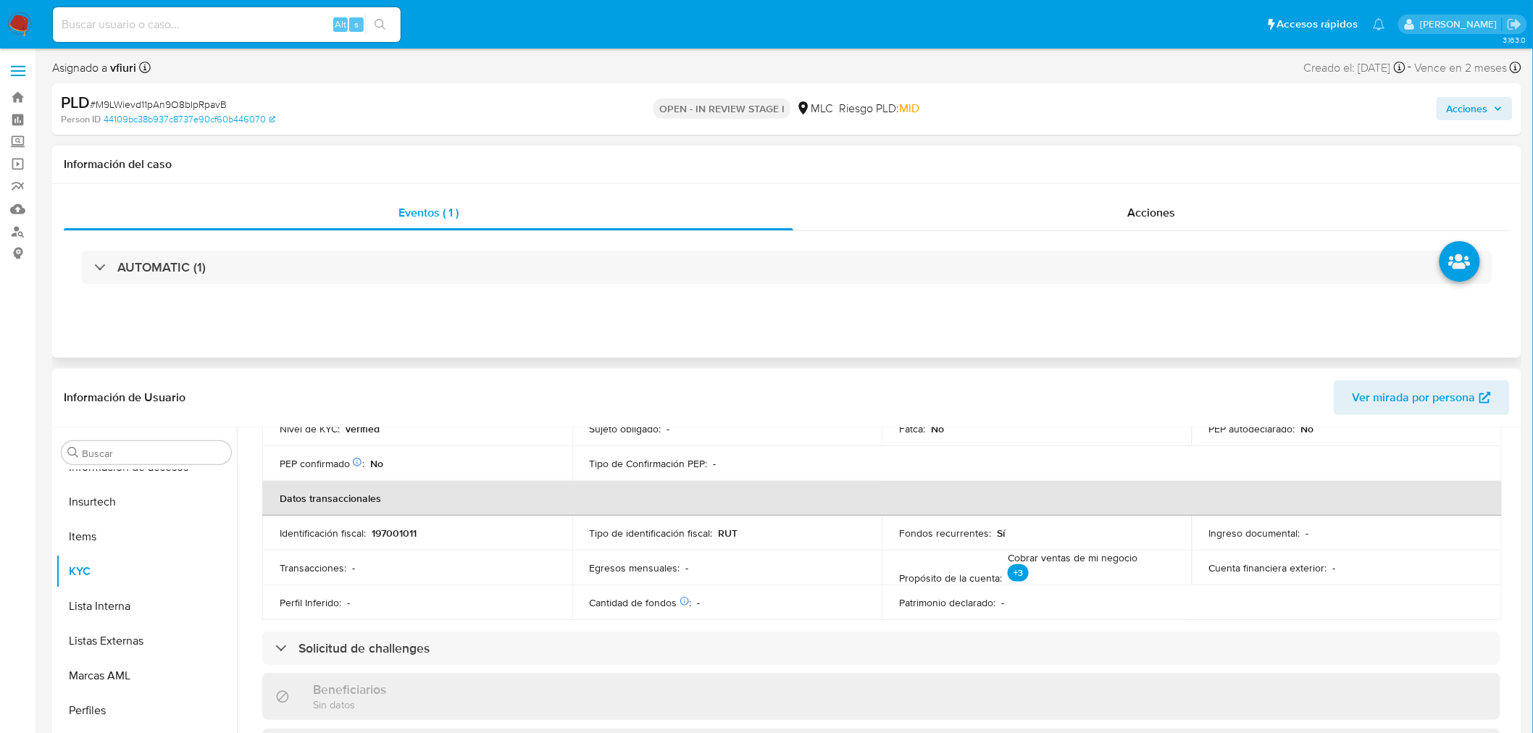
scroll to position [0, 0]
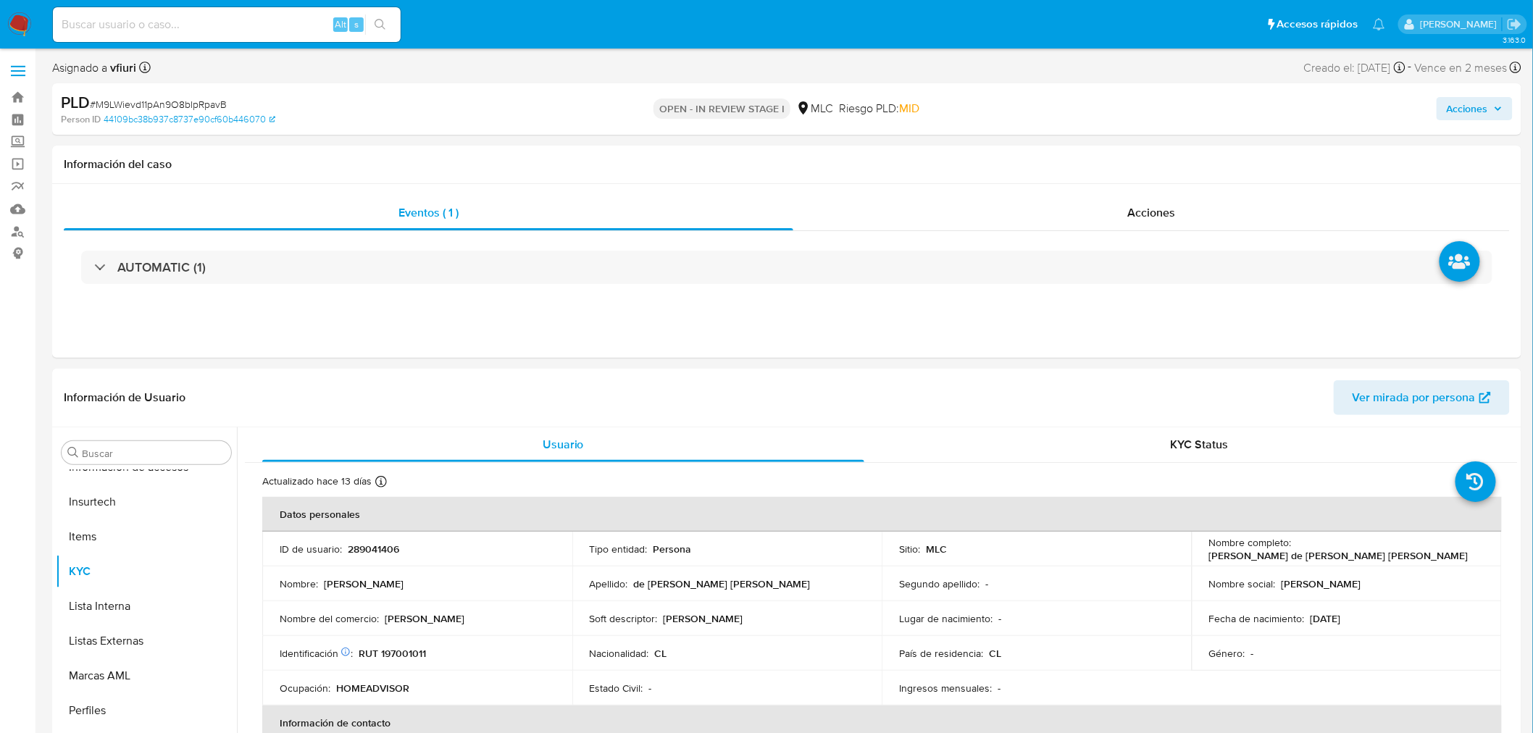
click at [149, 104] on span "# M9LWievd11pAn9O8bIpRpavB" at bounding box center [158, 104] width 137 height 14
click at [149, 99] on span "# M9LWievd11pAn9O8bIpRpavB" at bounding box center [158, 104] width 137 height 14
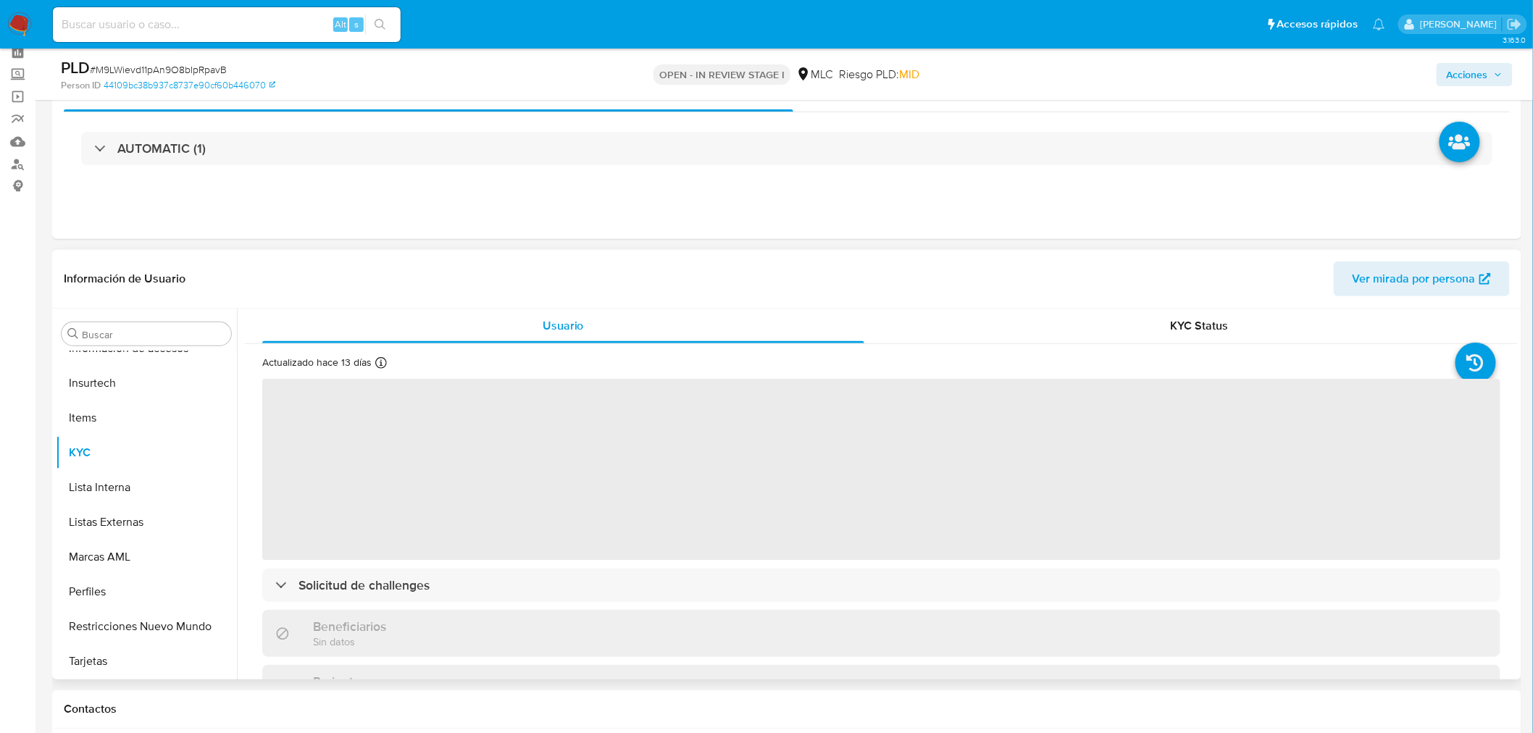
scroll to position [161, 0]
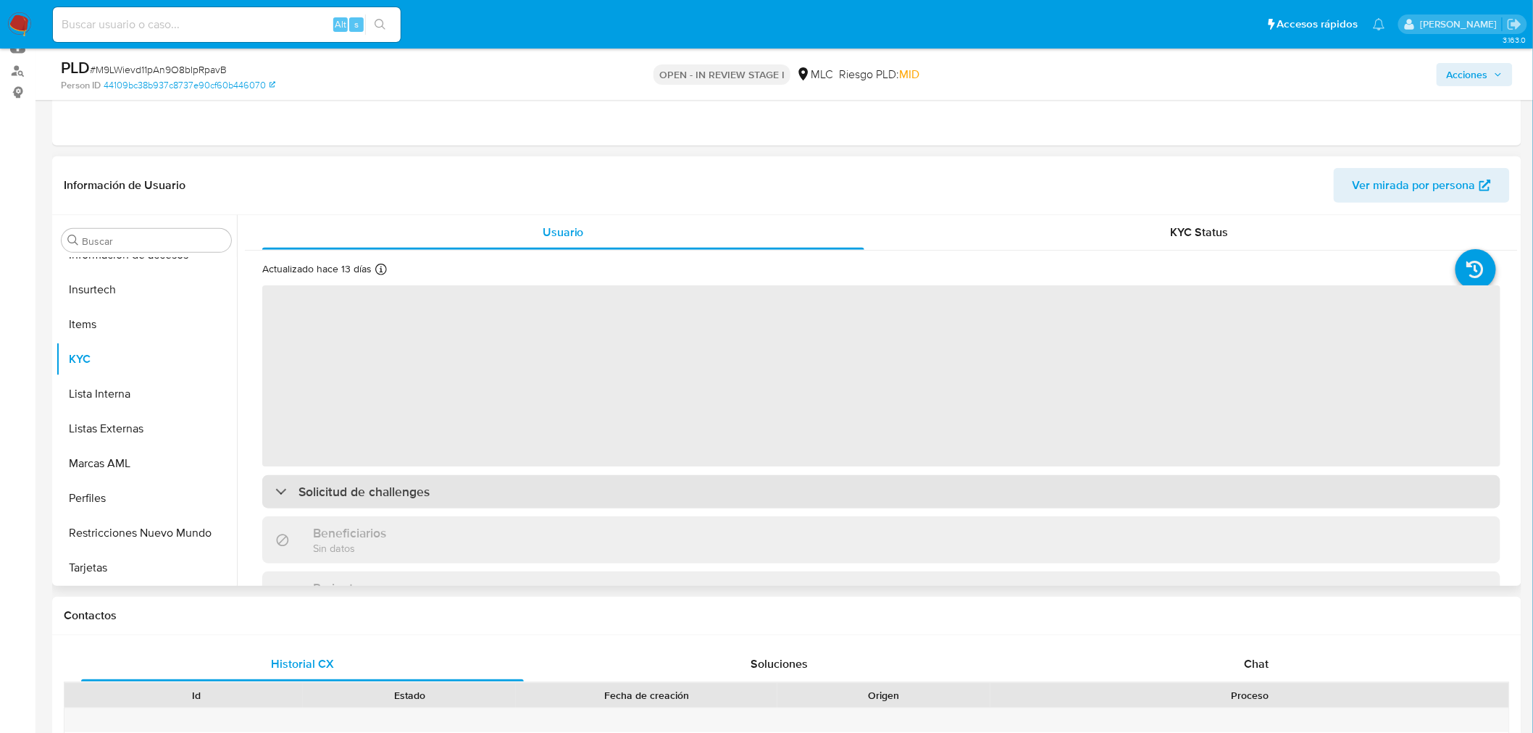
select select "10"
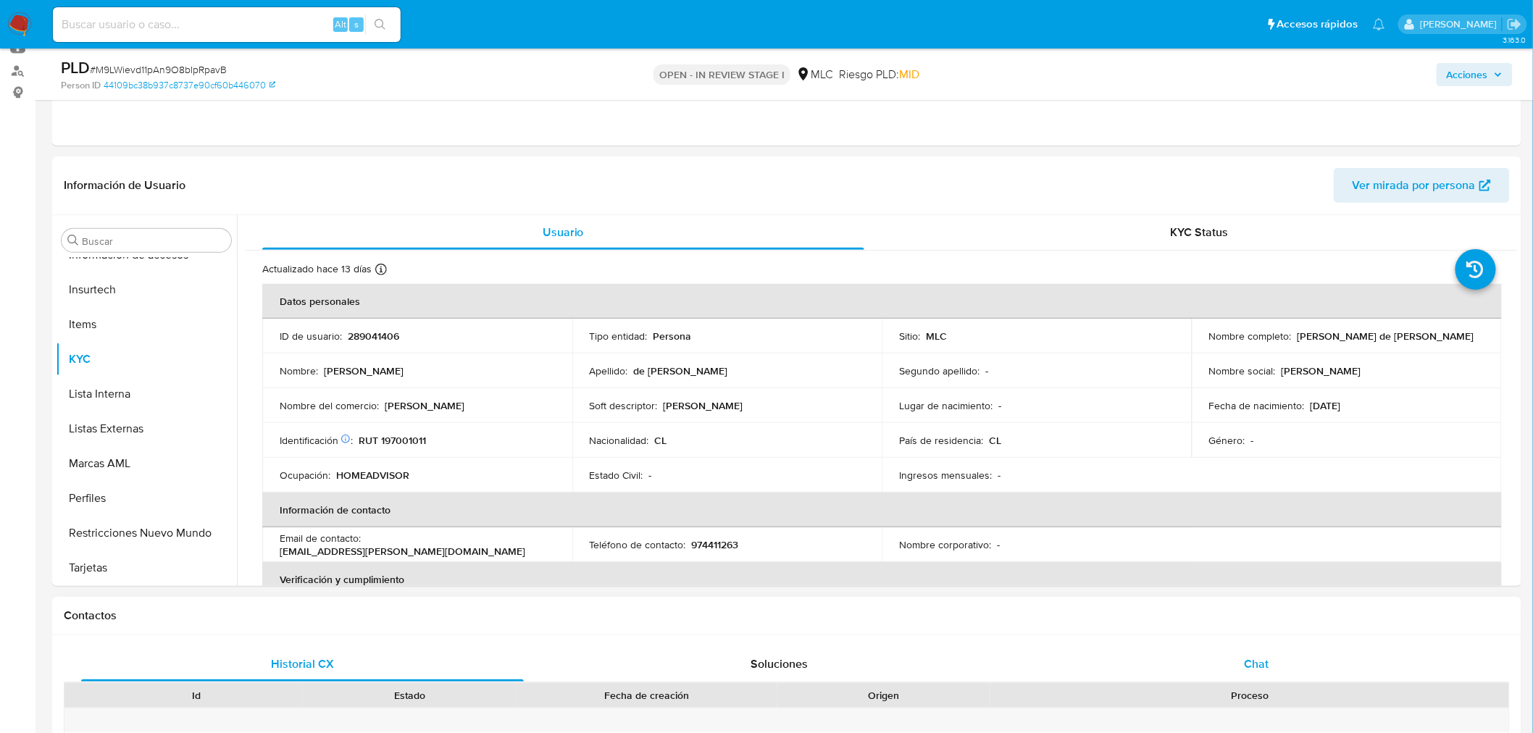
click at [1269, 662] on span "Chat" at bounding box center [1257, 664] width 25 height 17
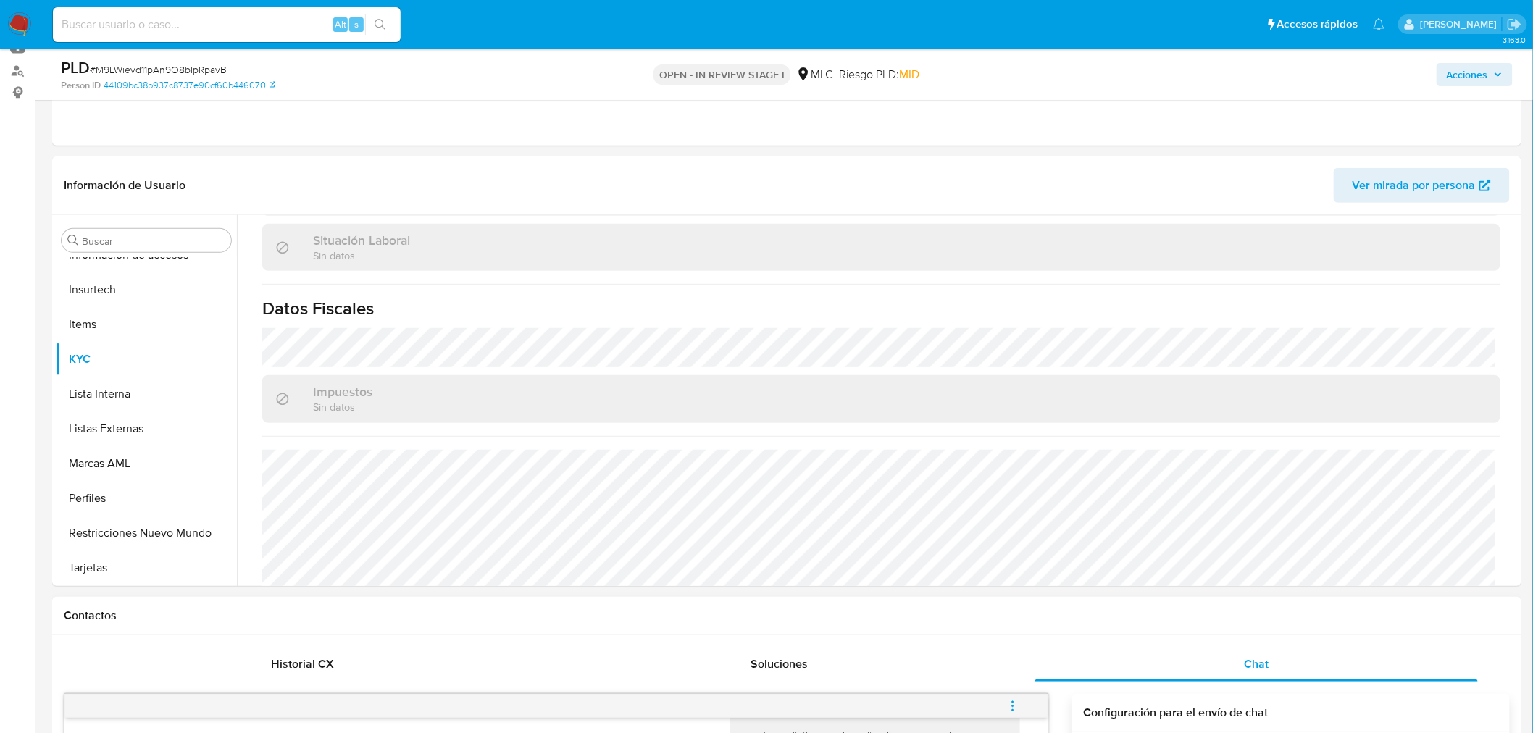
scroll to position [785, 0]
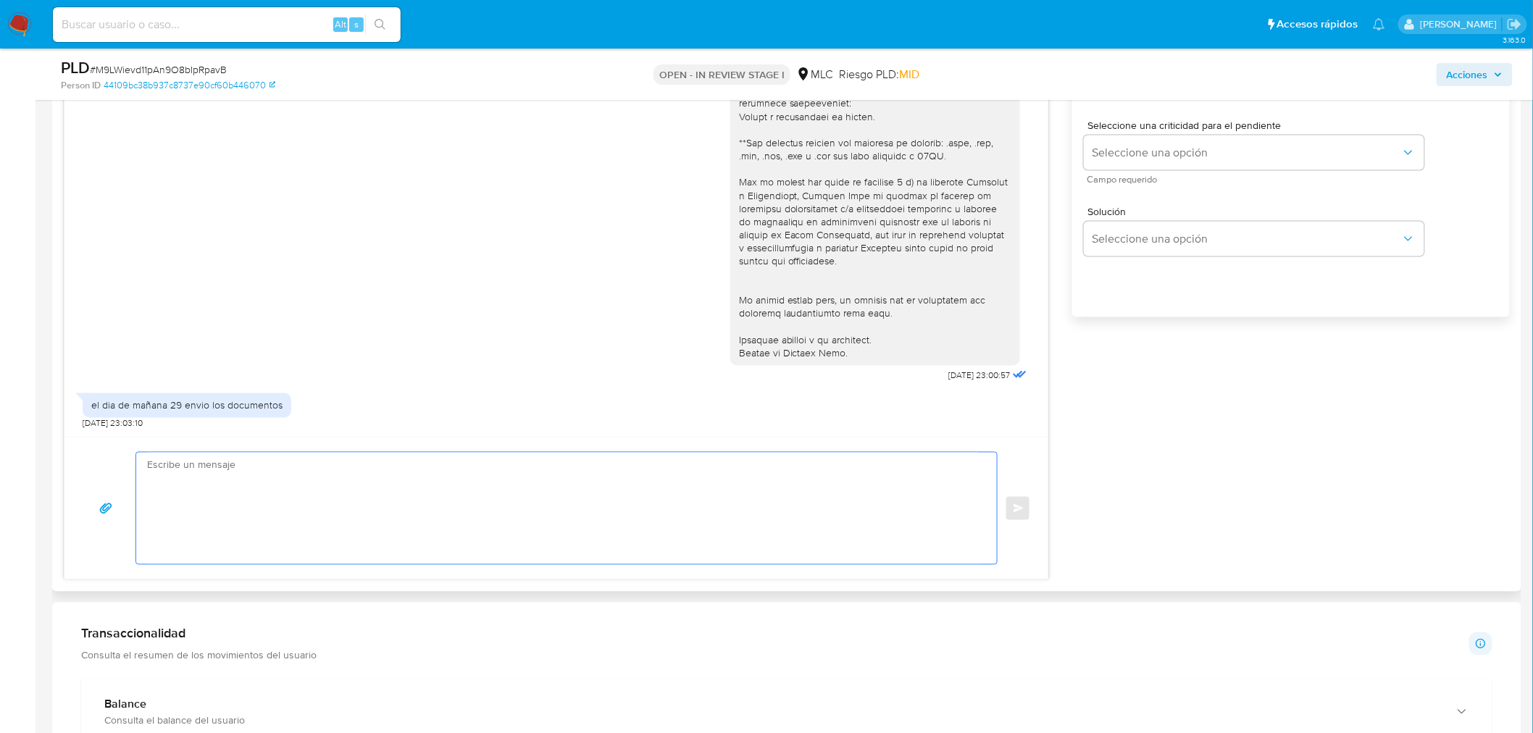
click at [271, 501] on textarea at bounding box center [563, 509] width 832 height 112
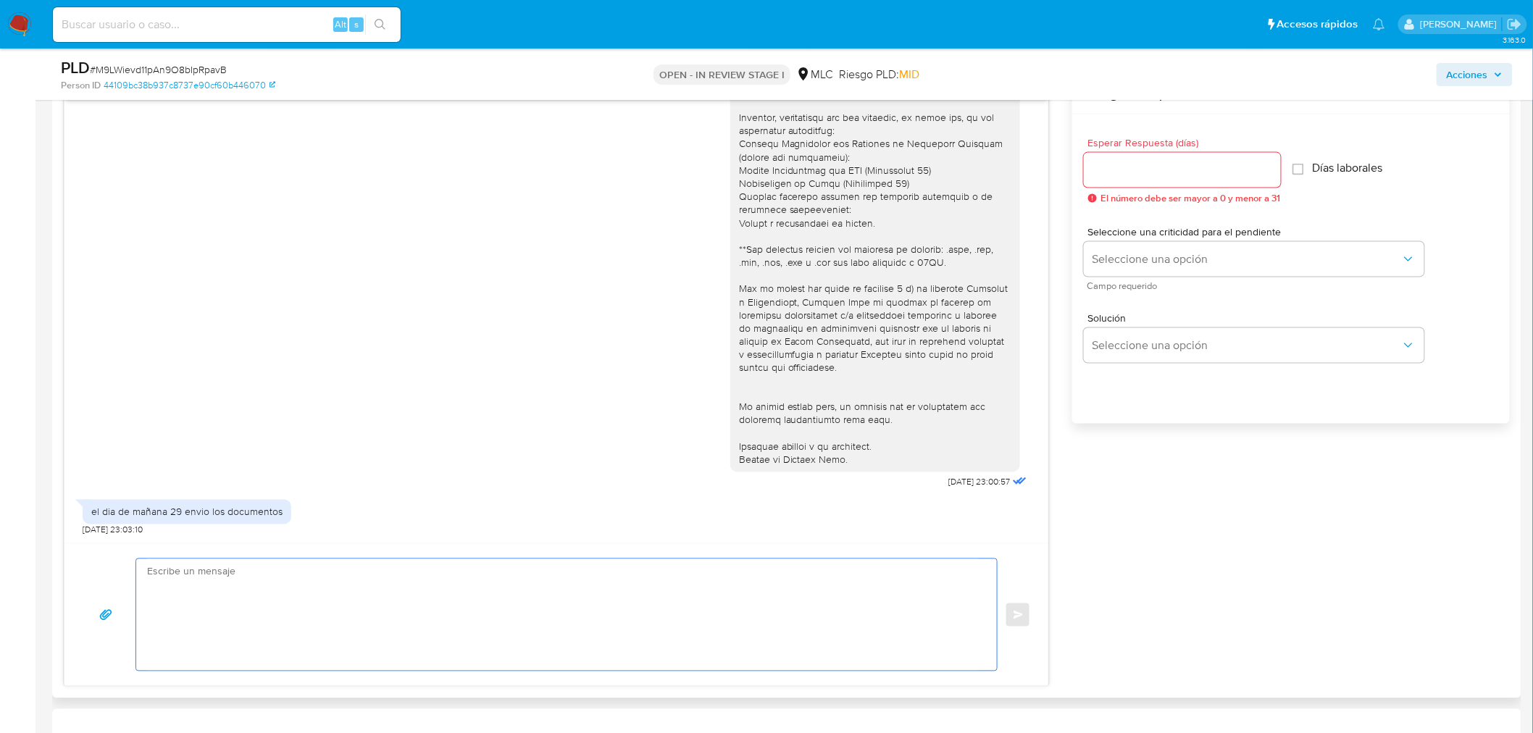
scroll to position [563, 0]
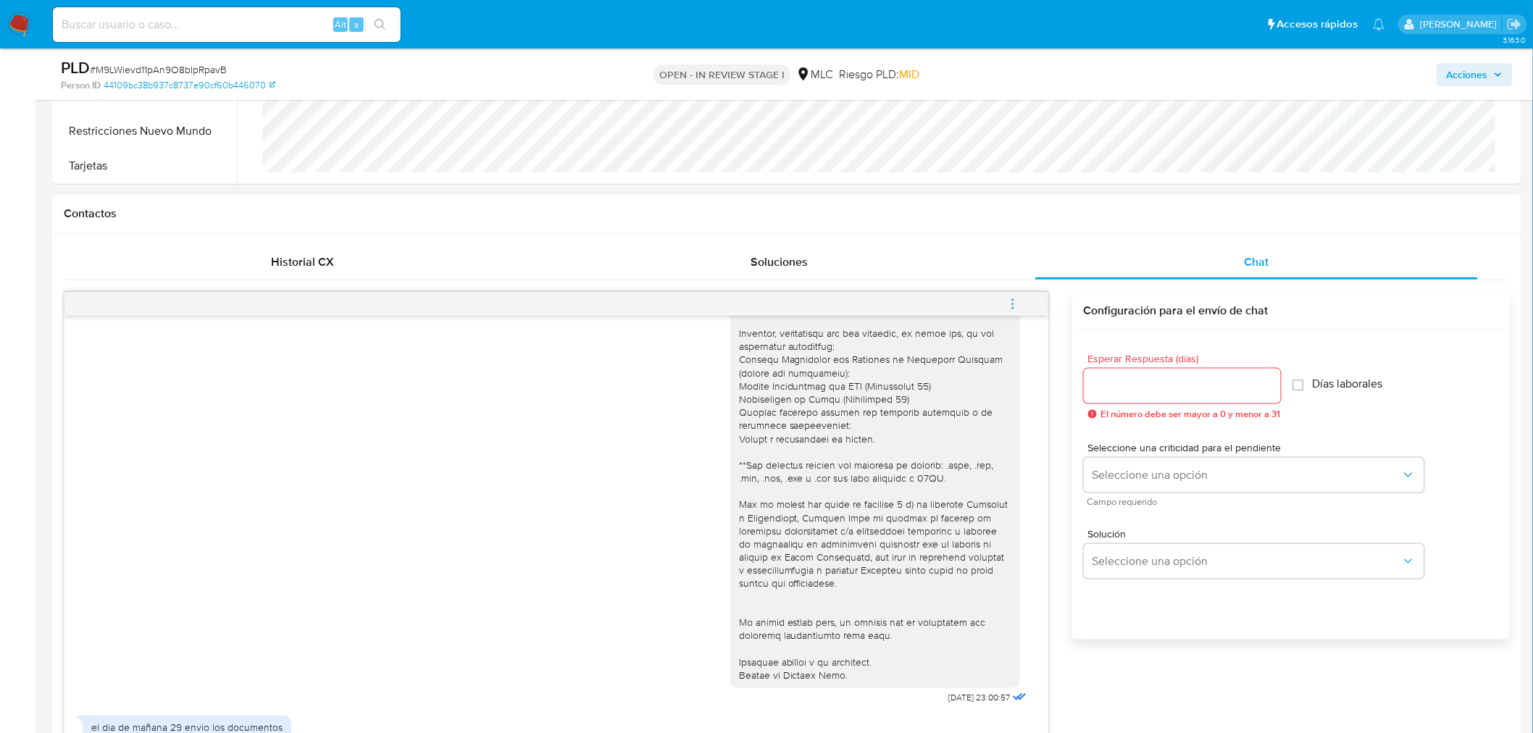
click at [1187, 400] on div at bounding box center [1182, 386] width 197 height 35
click at [1180, 389] on input "Esperar Respuesta (días)" at bounding box center [1182, 386] width 197 height 19
type input "3"
type input "5"
click at [1197, 480] on span "Seleccione una opción" at bounding box center [1247, 475] width 309 height 14
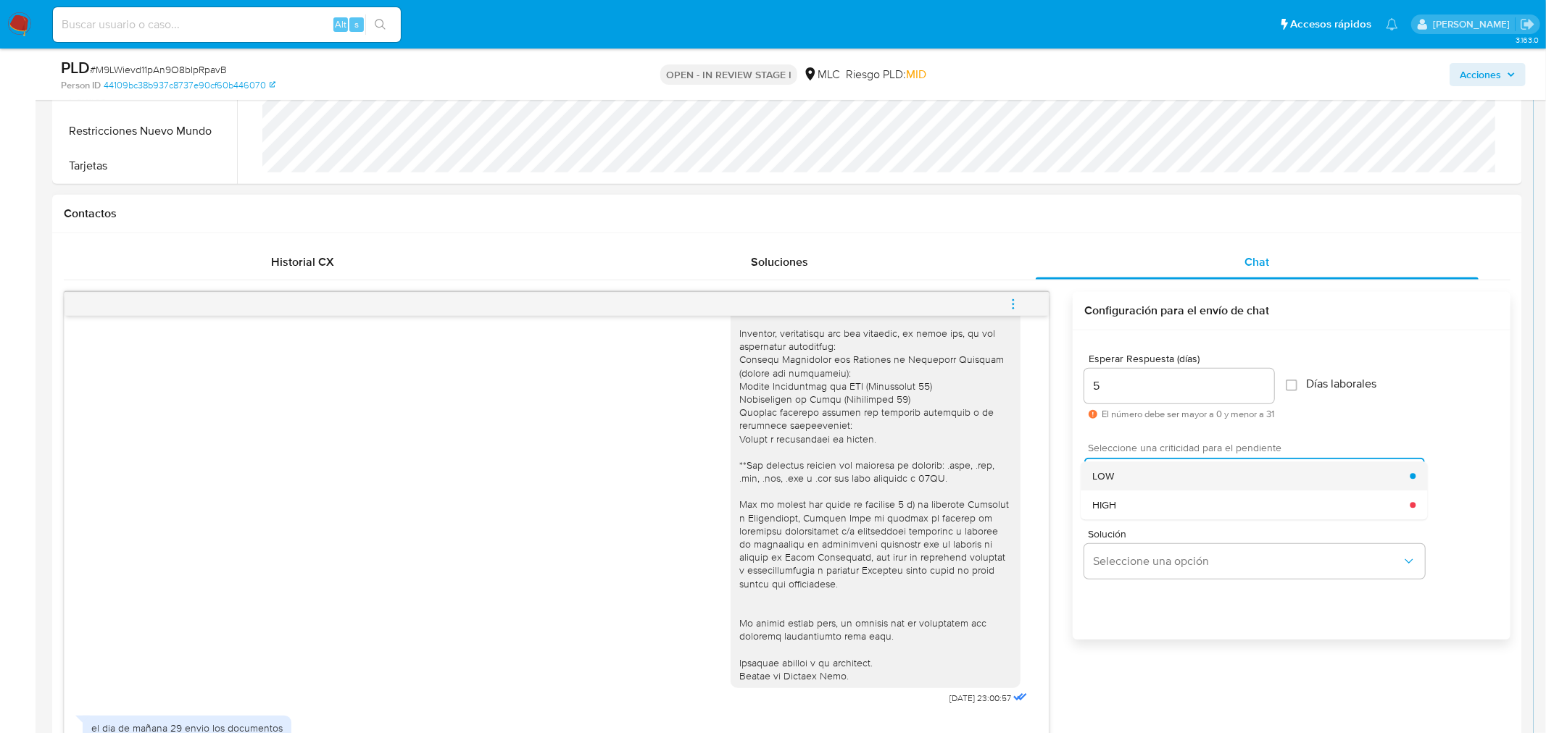
click at [1163, 477] on div "LOW" at bounding box center [1250, 476] width 317 height 29
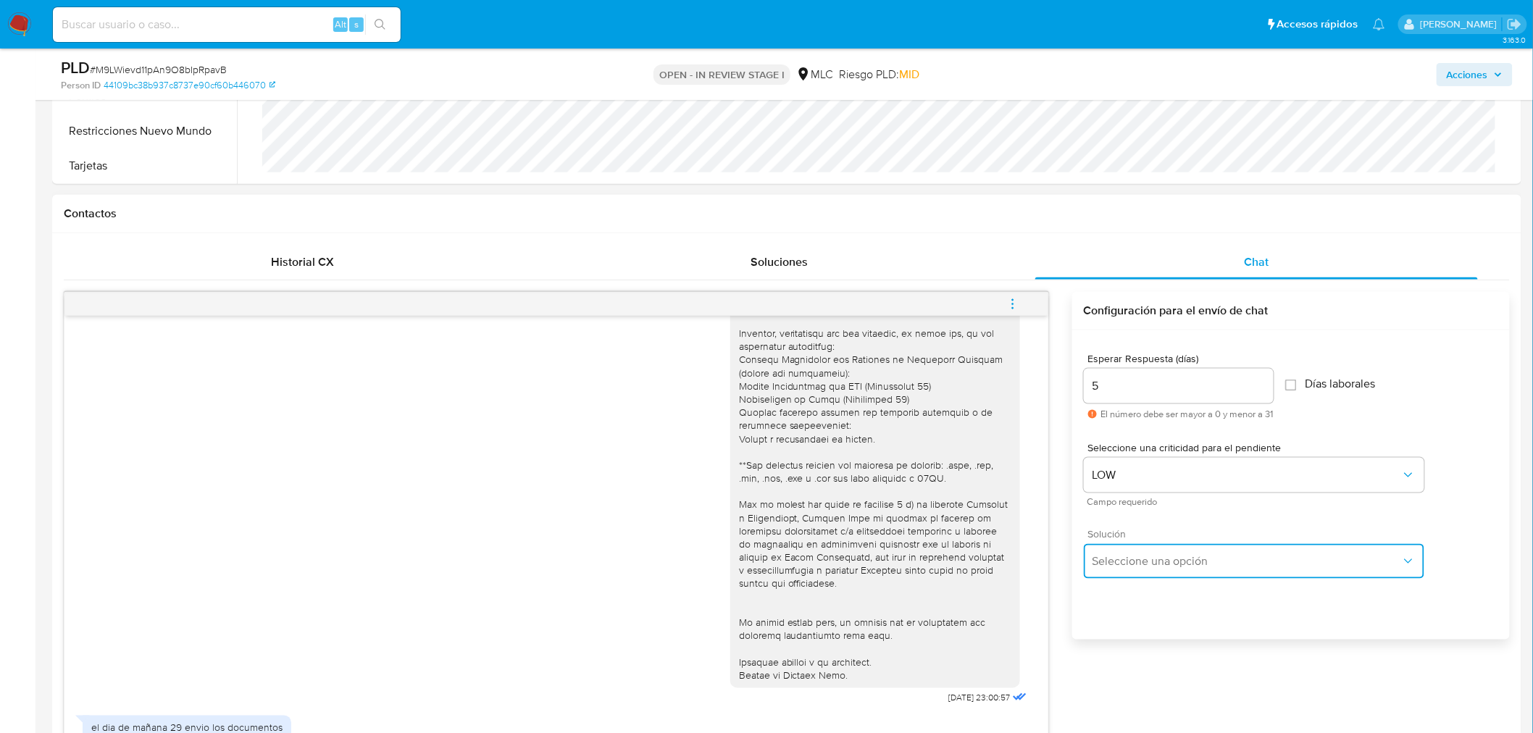
click at [1154, 559] on span "Seleccione una opción" at bounding box center [1247, 561] width 309 height 14
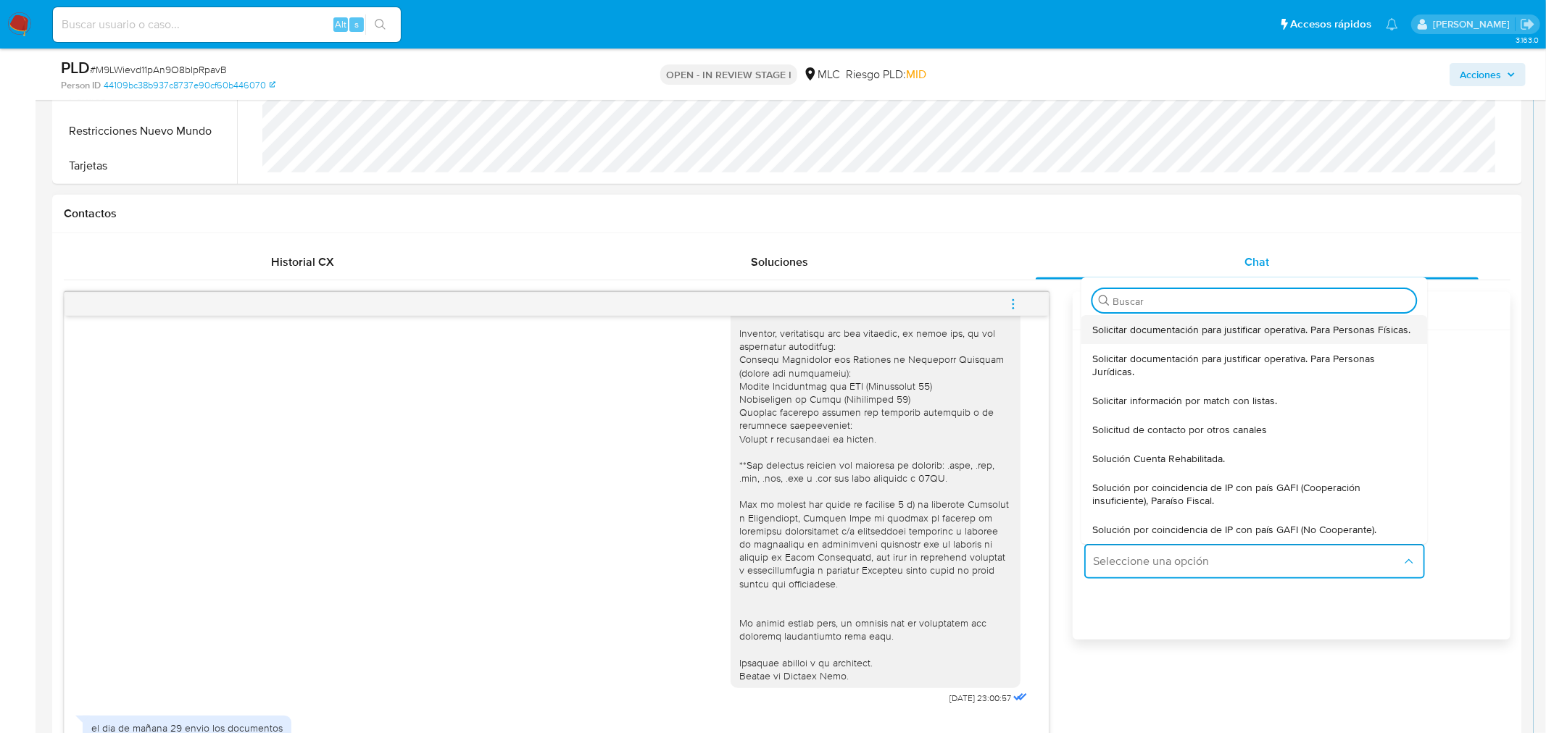
click at [1135, 341] on div "Solicitar documentación para justificar operativa. Para Personas Físicas." at bounding box center [1253, 329] width 323 height 29
type textarea "Lore ,Ip dolorsitame cons adi el seddoe tem incididunt utla etd magnaaliquae ad…"
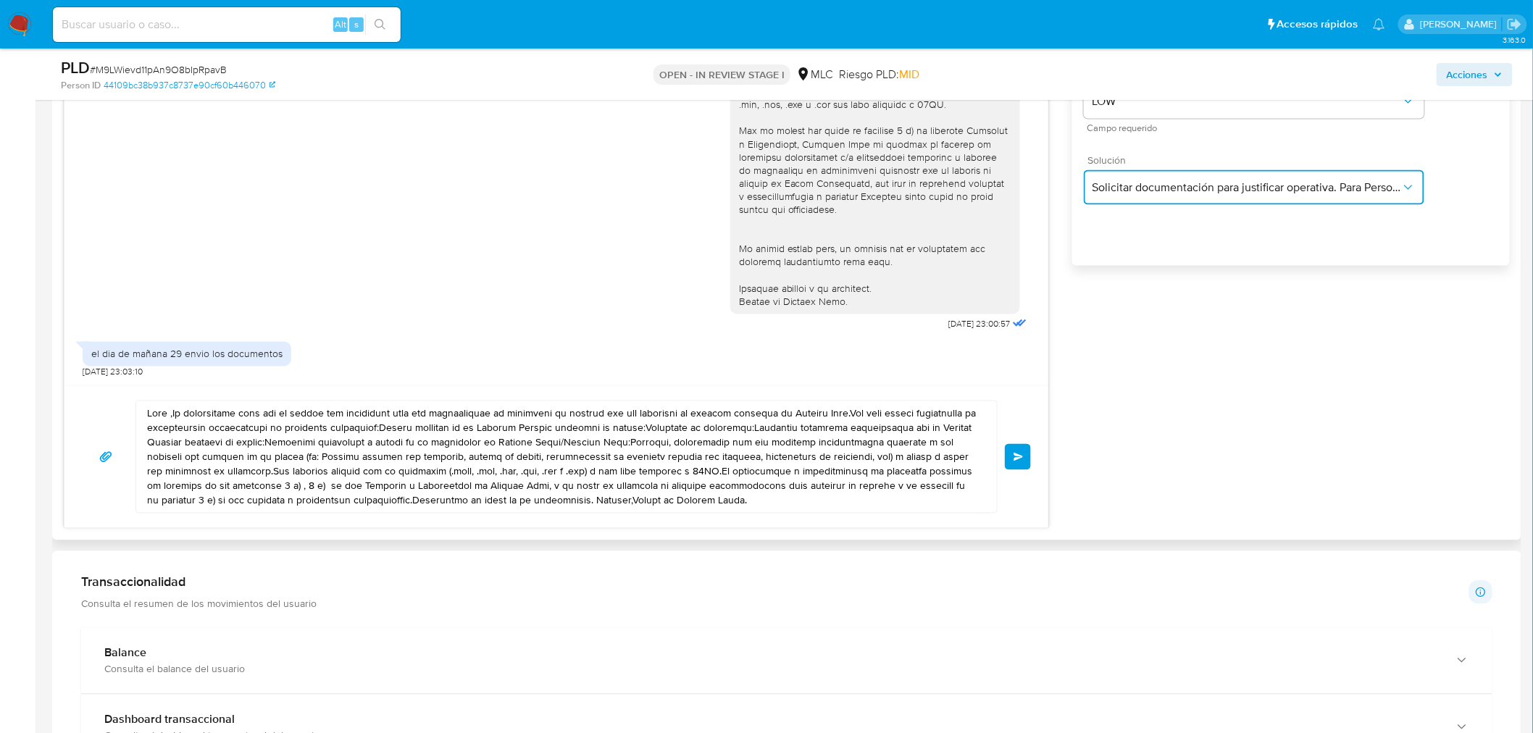
scroll to position [966, 0]
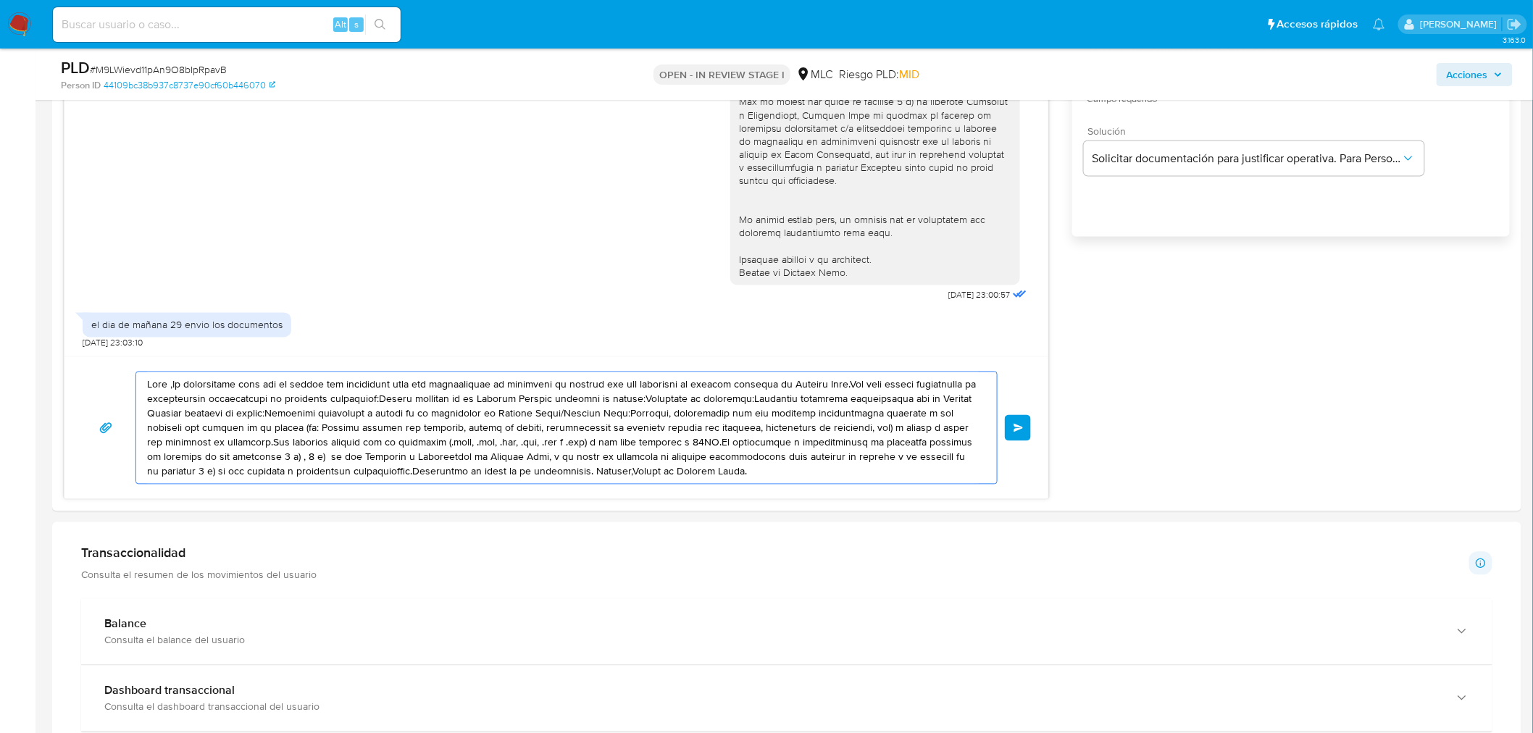
drag, startPoint x: 715, startPoint y: 476, endPoint x: 29, endPoint y: 370, distance: 694.3
click at [29, 370] on section "Bandeja Tablero Screening Búsqueda en Listas Watchlist Herramientas Operaciones…" at bounding box center [766, 509] width 1533 height 2950
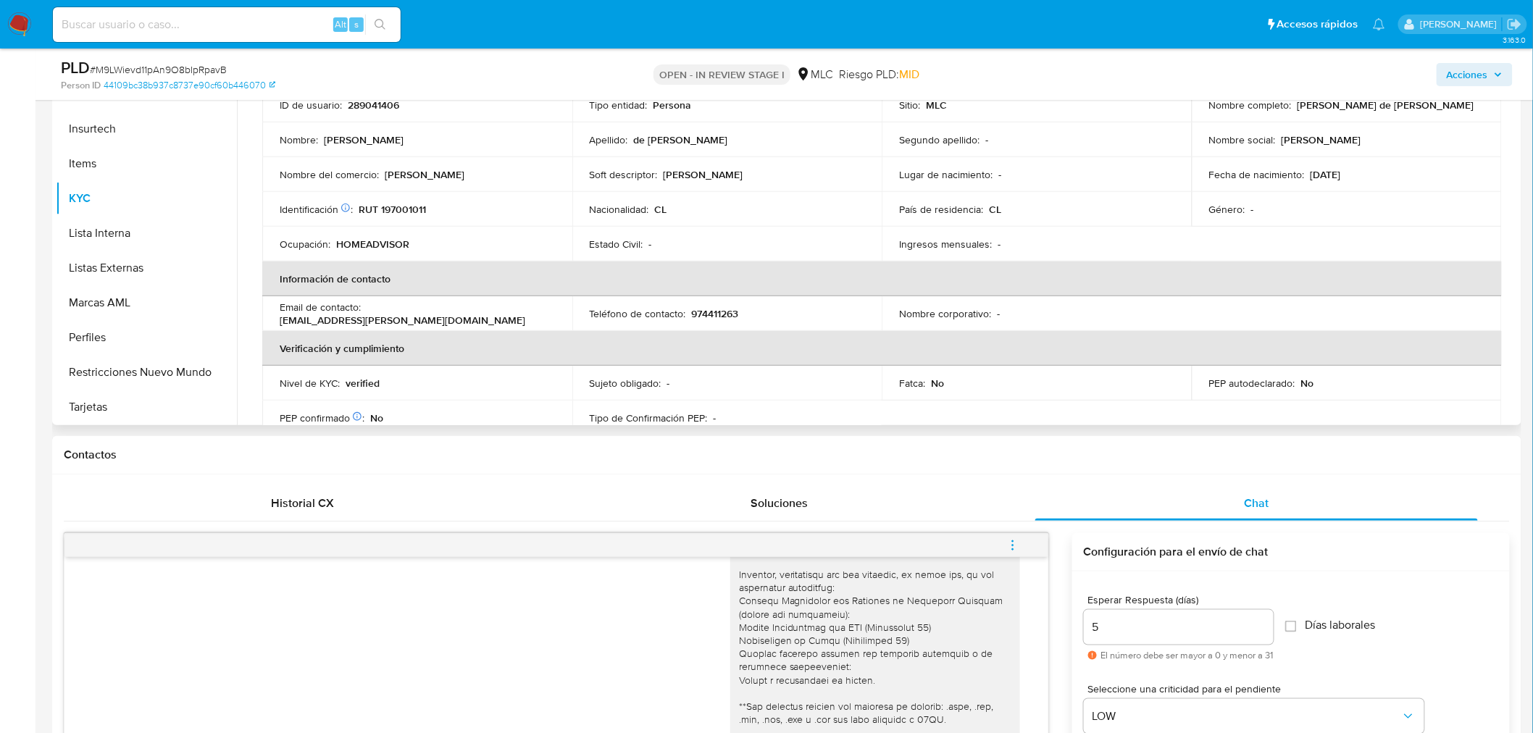
scroll to position [0, 0]
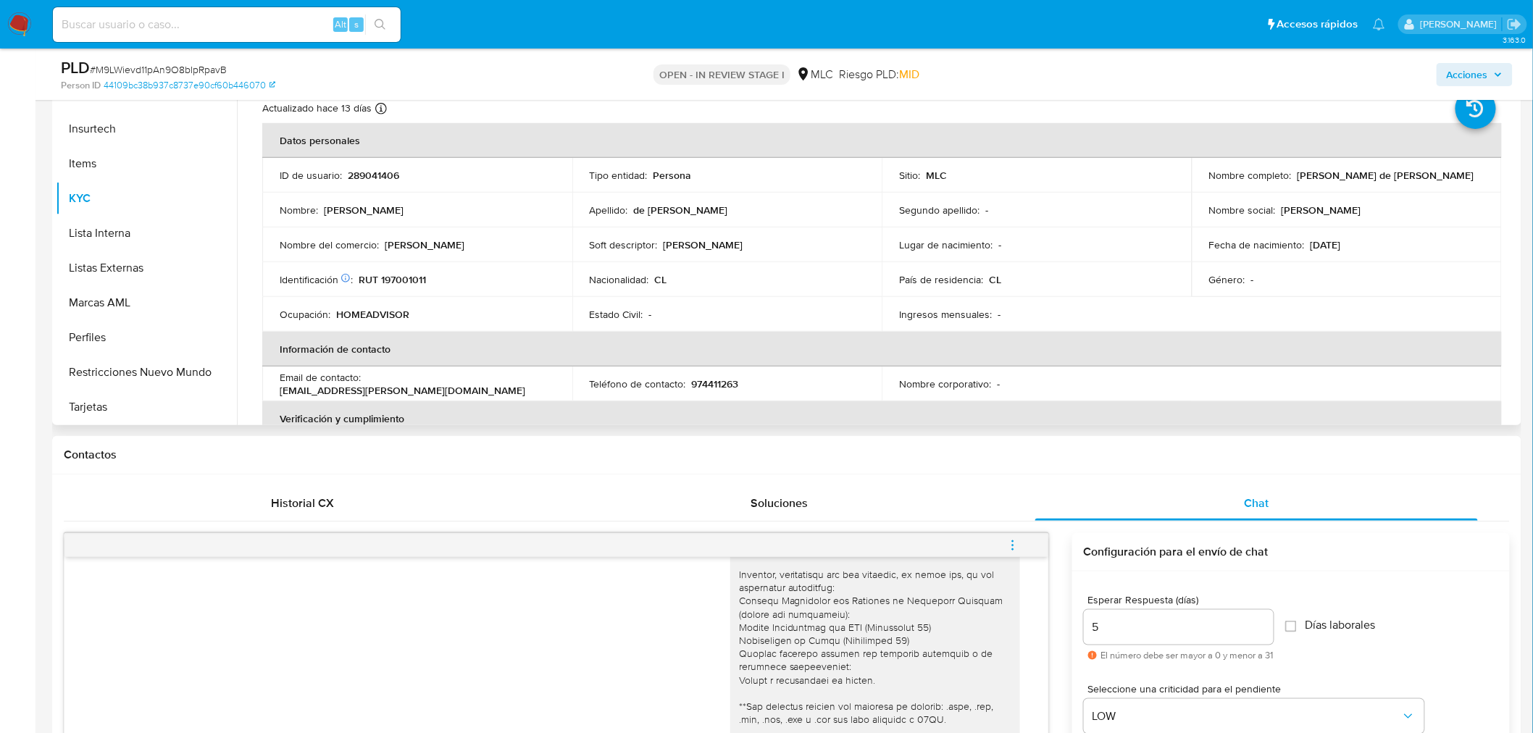
click at [1290, 176] on div "Nombre completo : [PERSON_NAME] de [PERSON_NAME]" at bounding box center [1346, 175] width 275 height 13
click at [1305, 174] on p "[PERSON_NAME] de [PERSON_NAME]" at bounding box center [1386, 175] width 177 height 13
copy p "[PERSON_NAME]"
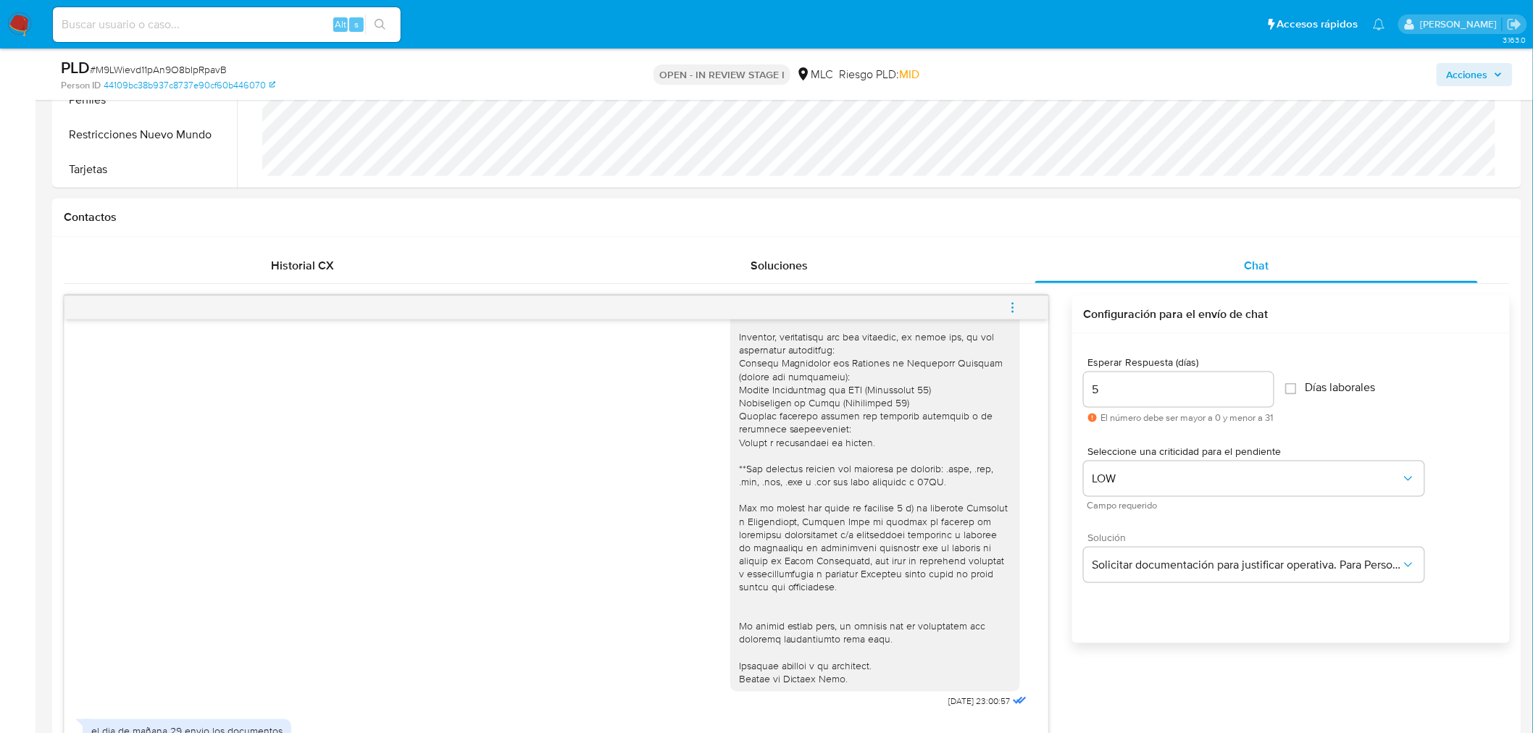
scroll to position [885, 0]
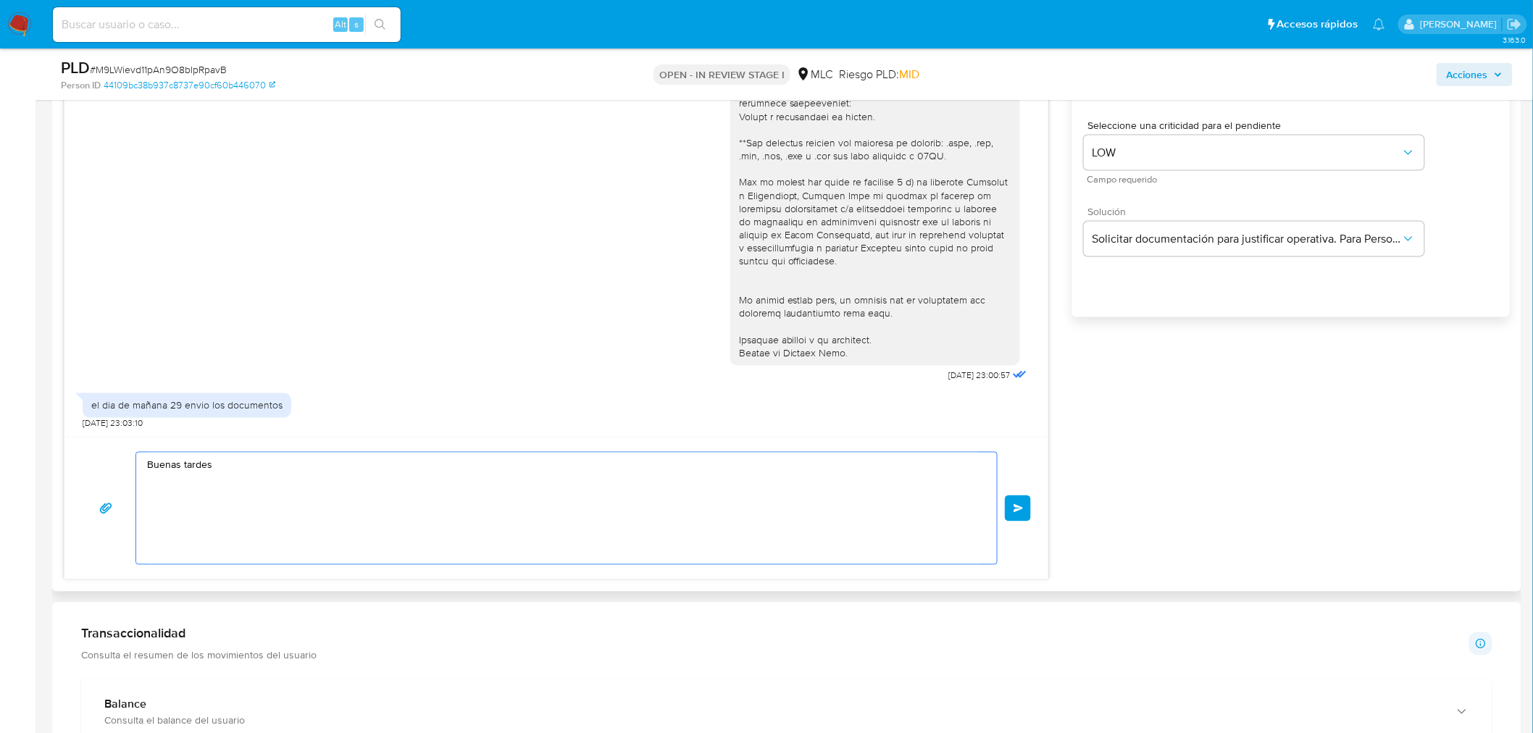
click at [263, 474] on textarea "Buenas tardes" at bounding box center [563, 509] width 832 height 112
paste textarea "[PERSON_NAME]"
click at [210, 466] on textarea "Buenas tardes [PERSON_NAME]" at bounding box center [563, 509] width 832 height 112
click at [272, 470] on textarea "Buenas tardes, [PERSON_NAME]" at bounding box center [563, 509] width 832 height 112
click at [308, 522] on textarea "Buenas tardes, [PERSON_NAME]. Te agradecemos por tu contacto. Esperamos atentam…" at bounding box center [563, 509] width 832 height 112
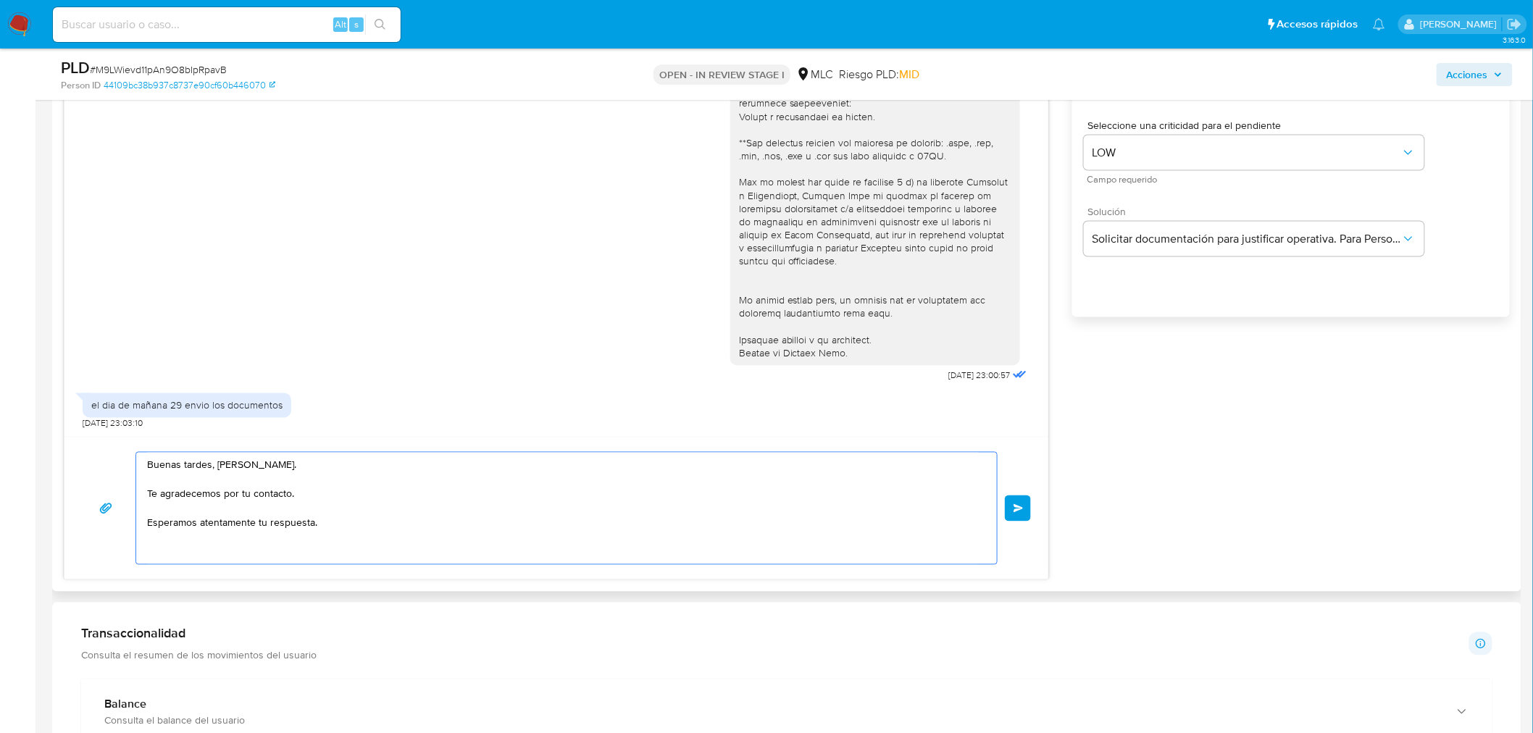
click at [313, 525] on textarea "Buenas tardes, [PERSON_NAME]. Te agradecemos por tu contacto. Esperamos atentam…" at bounding box center [563, 509] width 832 height 112
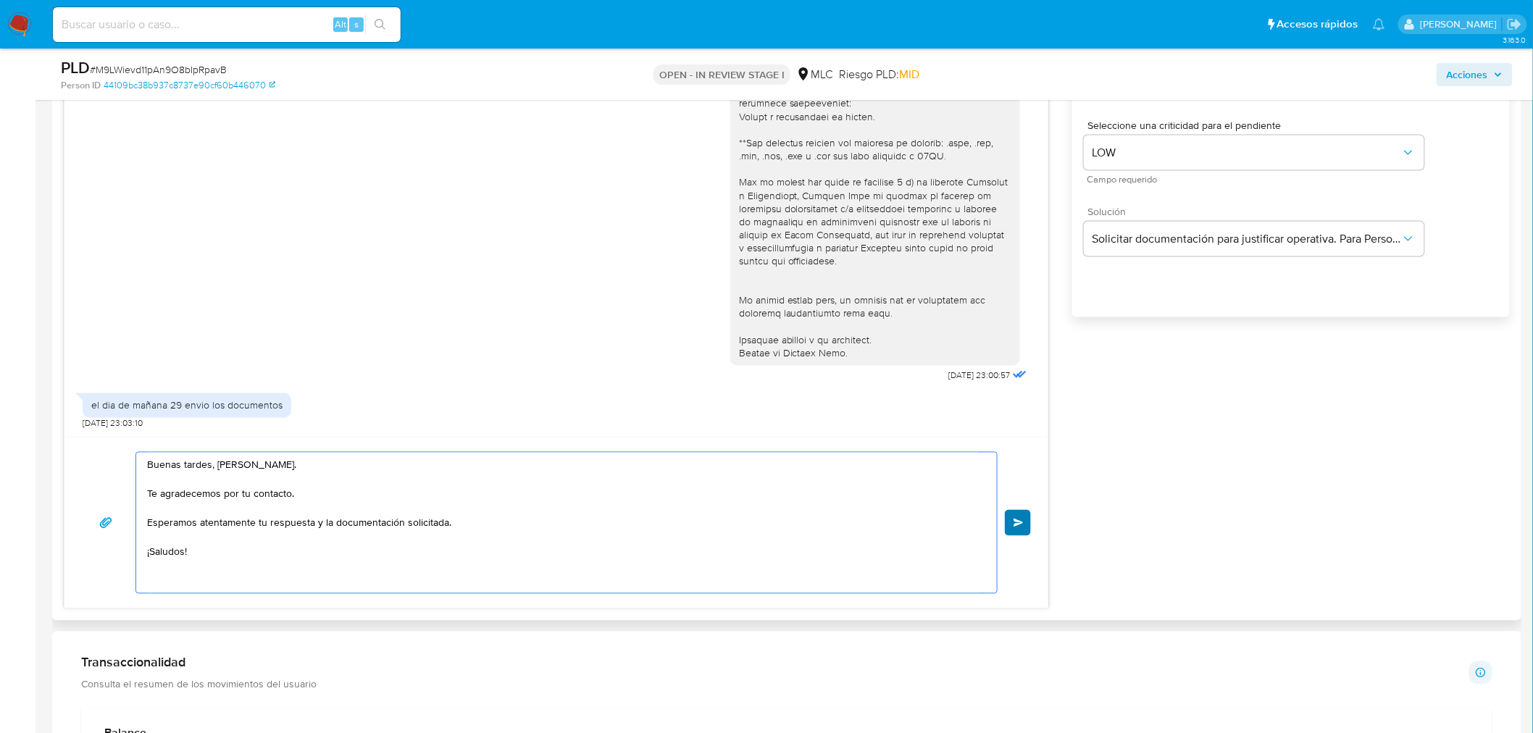
type textarea "Buenas tardes, [PERSON_NAME]. Te agradecemos por tu contacto. Esperamos atentam…"
click at [1025, 513] on button "Enviar" at bounding box center [1018, 523] width 26 height 26
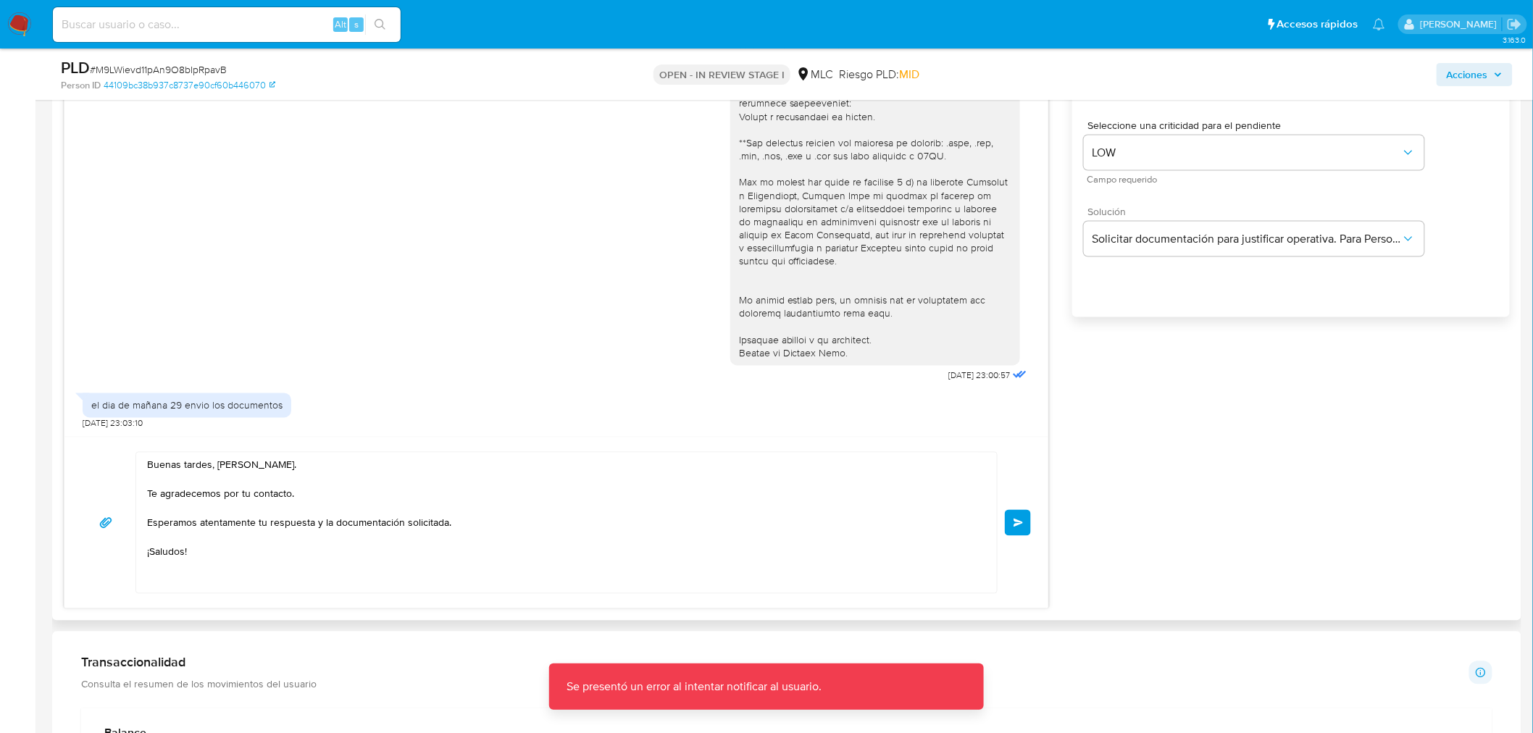
click at [330, 572] on textarea "Buenas tardes, [PERSON_NAME]. Te agradecemos por tu contacto. Esperamos atentam…" at bounding box center [563, 523] width 832 height 141
drag, startPoint x: 247, startPoint y: 559, endPoint x: 122, endPoint y: 452, distance: 164.5
click at [122, 452] on div "Buenas tardes, [PERSON_NAME]. Te agradecemos por tu contacto. Esperamos atentam…" at bounding box center [556, 523] width 949 height 142
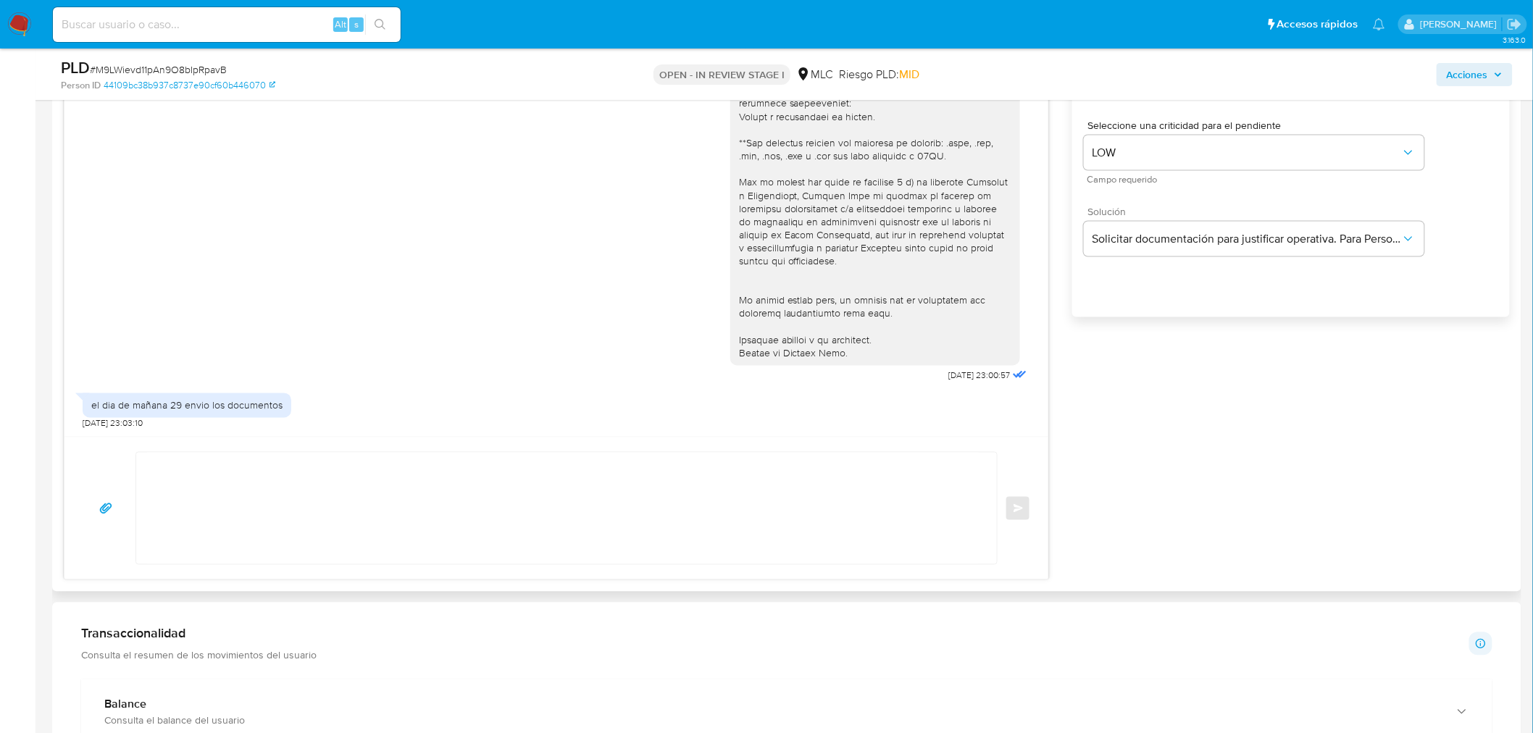
click at [1020, 506] on div "Enviar" at bounding box center [556, 508] width 949 height 113
click at [648, 522] on textarea at bounding box center [563, 509] width 832 height 112
paste textarea "Buenas tardes, [PERSON_NAME]. Te agradecemos por tu contacto. Esperamos atentam…"
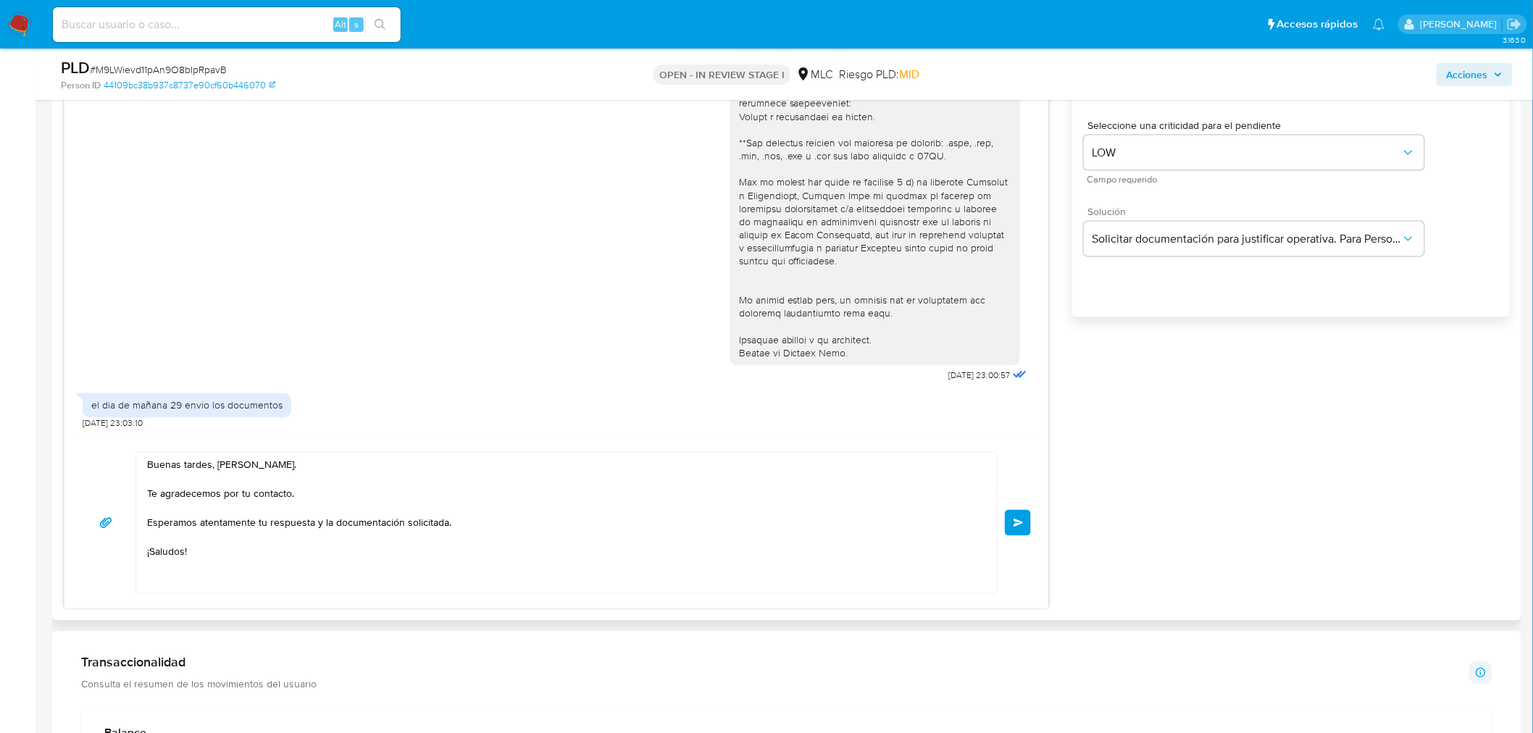
click at [146, 490] on div "Buenas tardes, [PERSON_NAME]. Te agradecemos por tu contacto. Esperamos atentam…" at bounding box center [563, 523] width 854 height 141
click at [152, 494] on textarea "Buenas tardes, [PERSON_NAME]. Te agradecemos por tu contacto. Esperamos atentam…" at bounding box center [563, 523] width 832 height 141
click at [145, 493] on div "Buenas tardes, [PERSON_NAME]. Te agradecemos por tu contacto. Esperamos atentam…" at bounding box center [563, 523] width 854 height 141
click at [147, 493] on textarea "Buenas tardes, [PERSON_NAME]. Te agradecemos por tu contacto. Esperamos atentam…" at bounding box center [563, 523] width 832 height 141
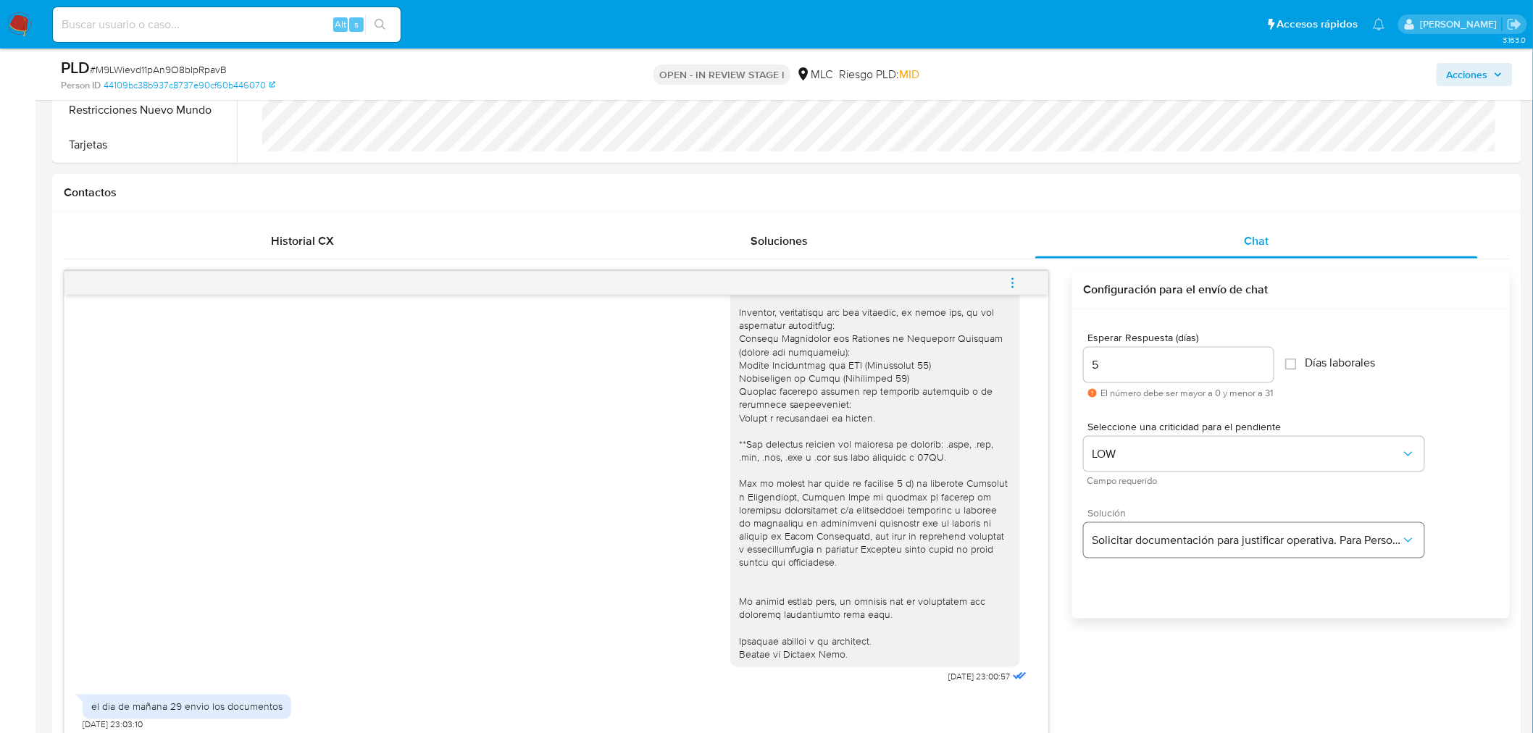
scroll to position [563, 0]
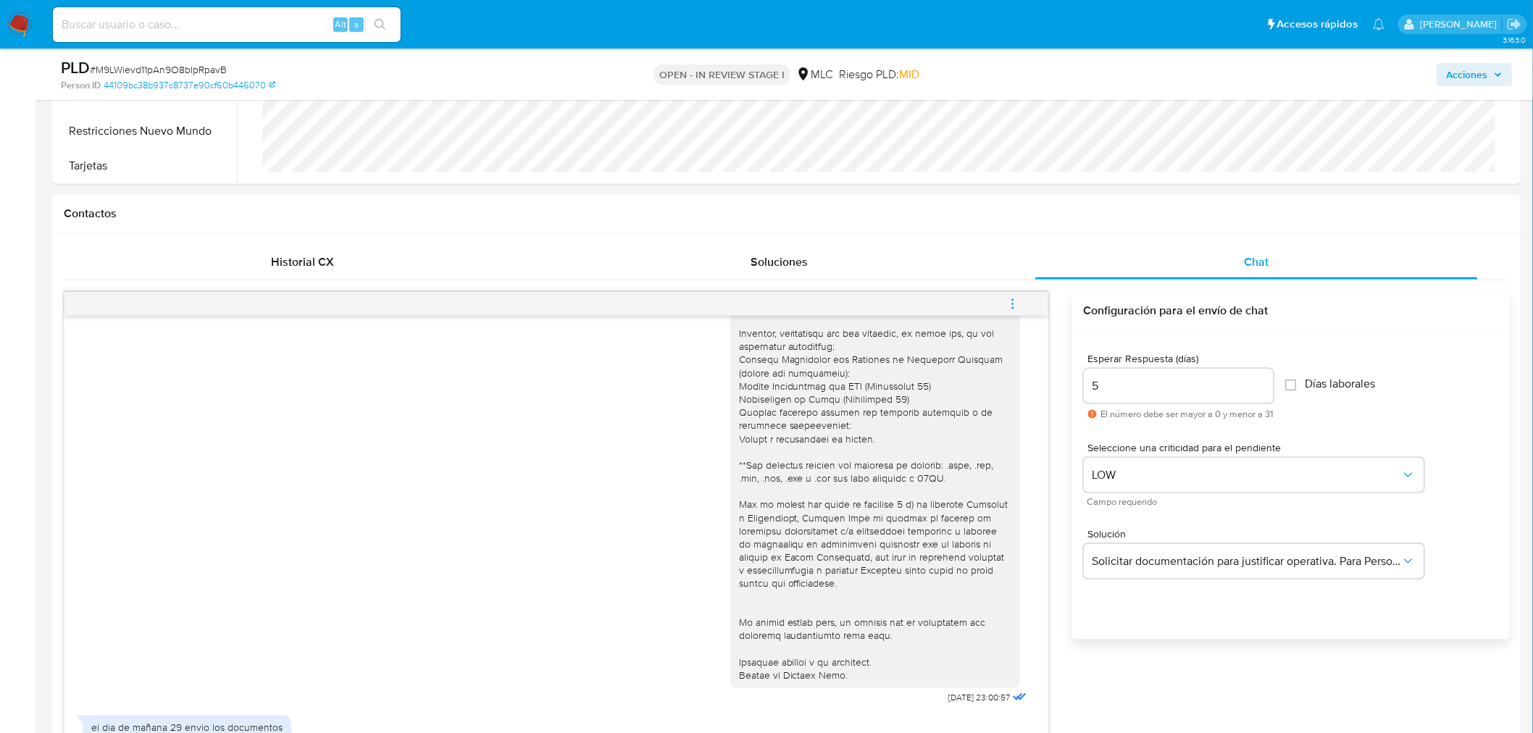
type textarea "Buenas tardes, [PERSON_NAME]. Te agradecemos por tu contacto. Esperamos atentam…"
click at [1135, 381] on input "5" at bounding box center [1179, 386] width 190 height 19
type input "1"
click at [1294, 391] on input "Días laborales" at bounding box center [1291, 386] width 12 height 12
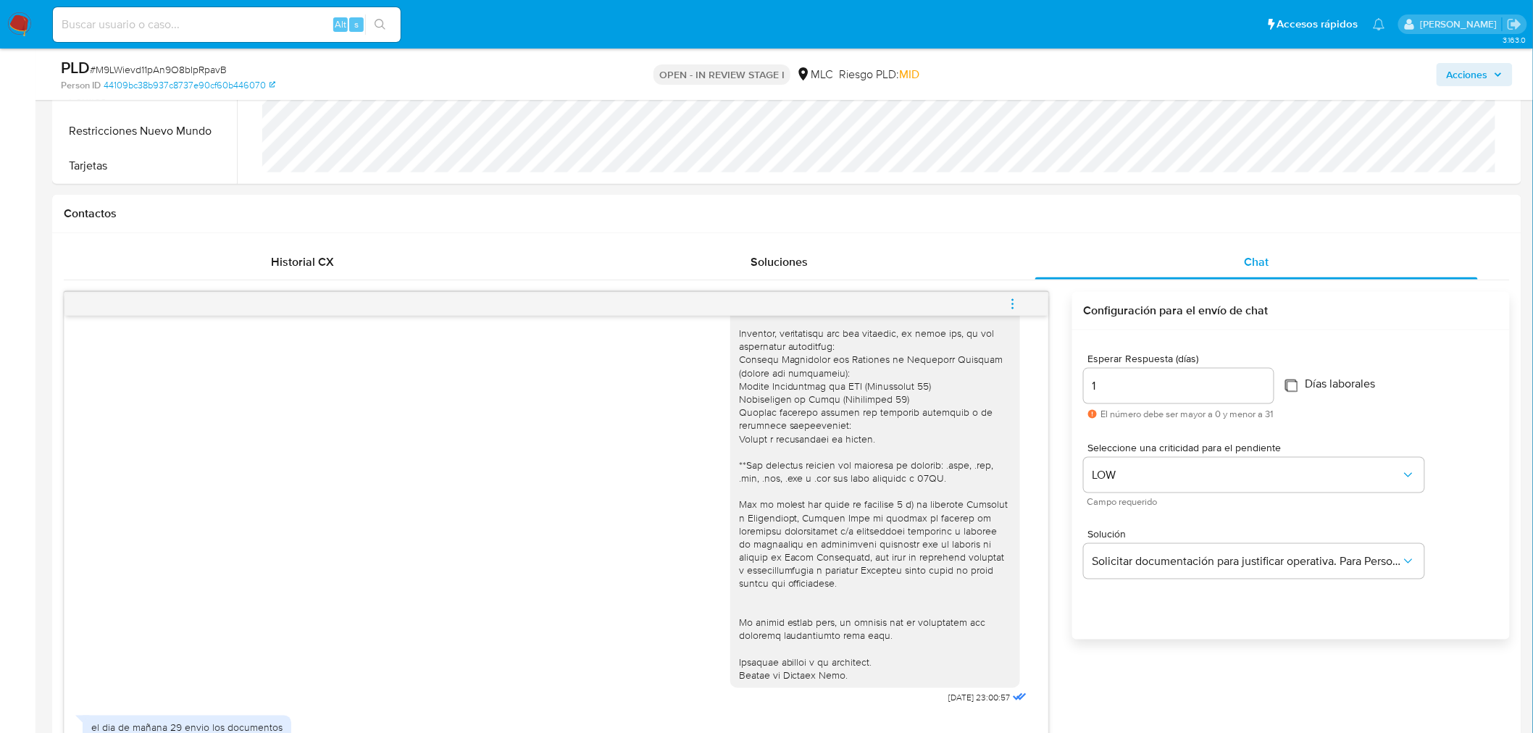
checkbox input "false"
click at [1162, 386] on input "1" at bounding box center [1179, 386] width 190 height 19
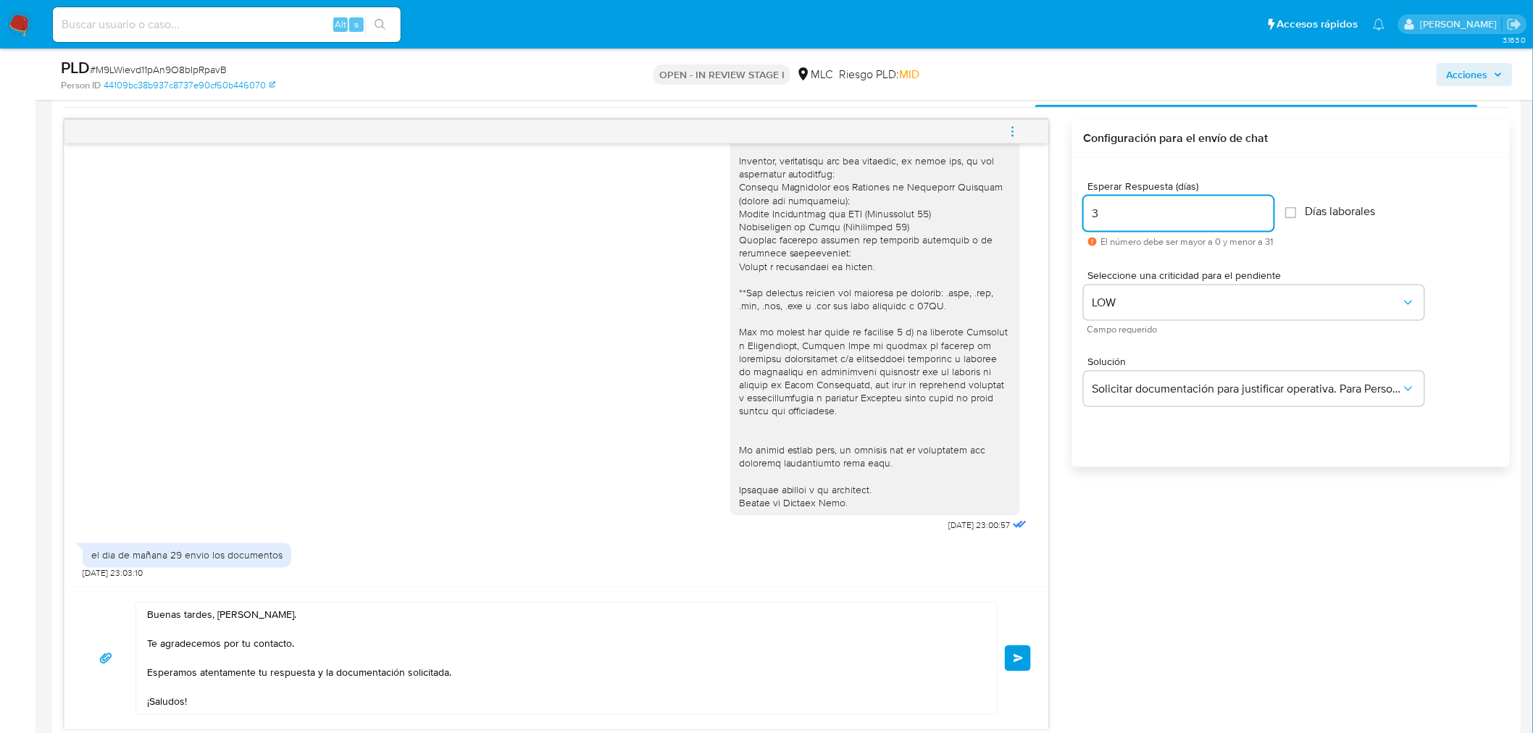
scroll to position [966, 0]
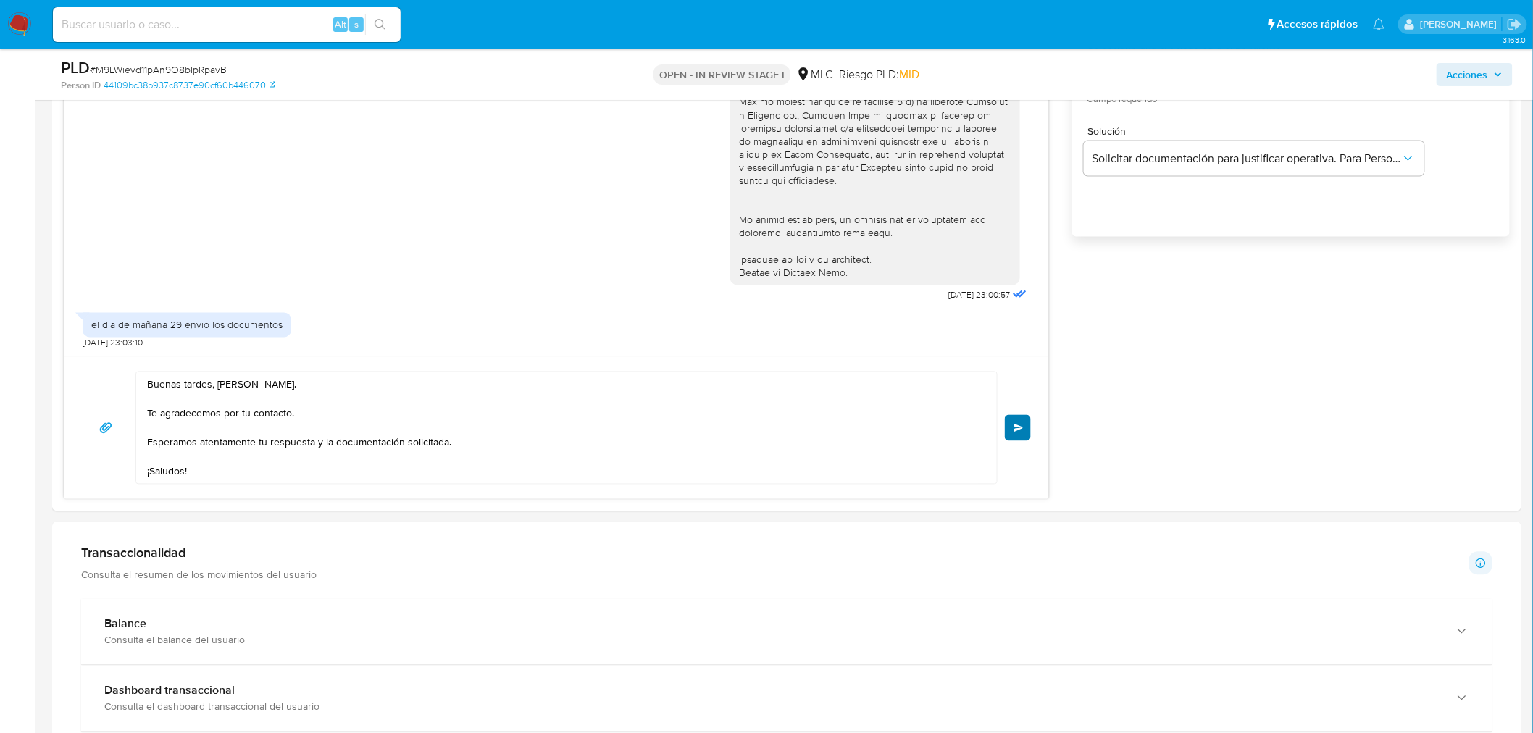
type input "3"
click at [1023, 429] on span "Enviar" at bounding box center [1019, 428] width 10 height 9
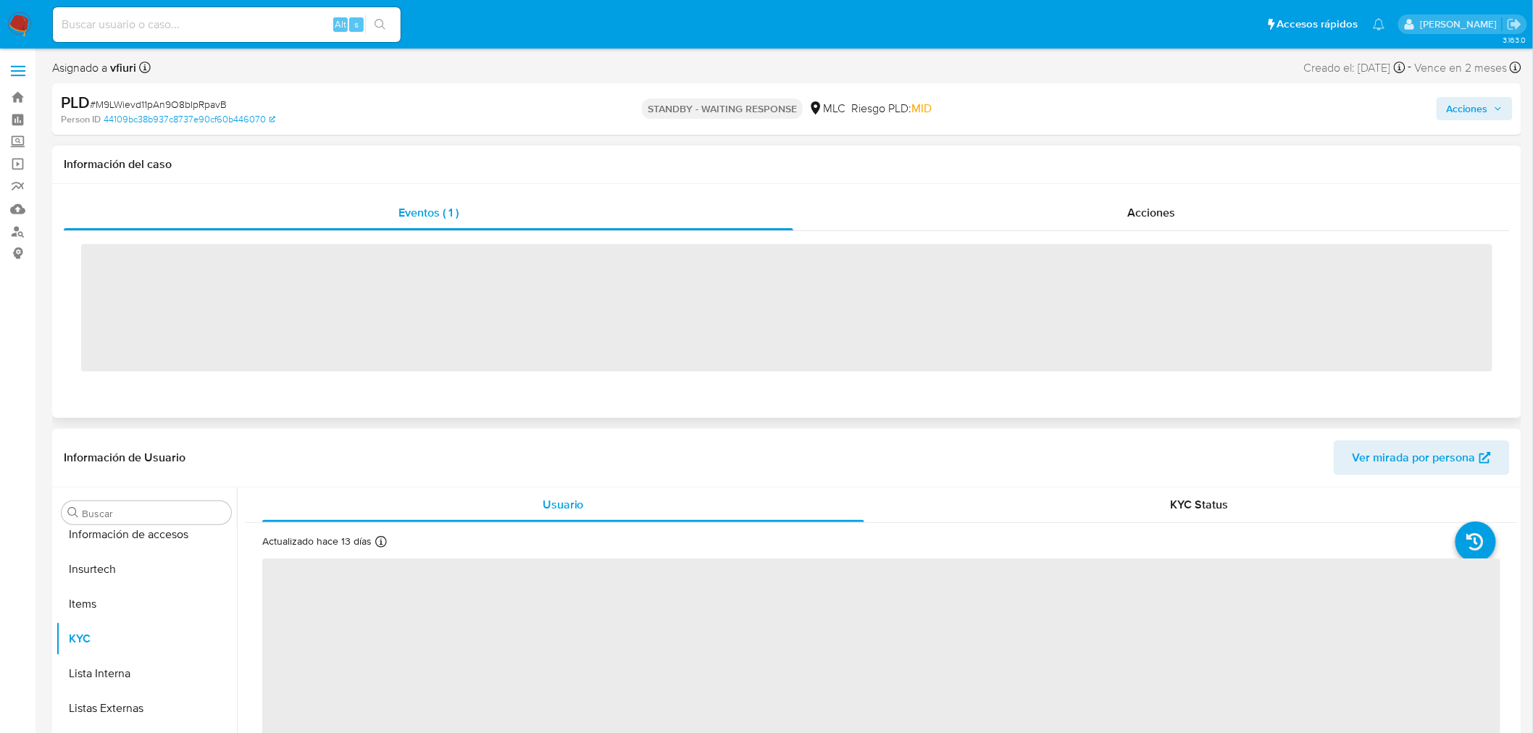
scroll to position [716, 0]
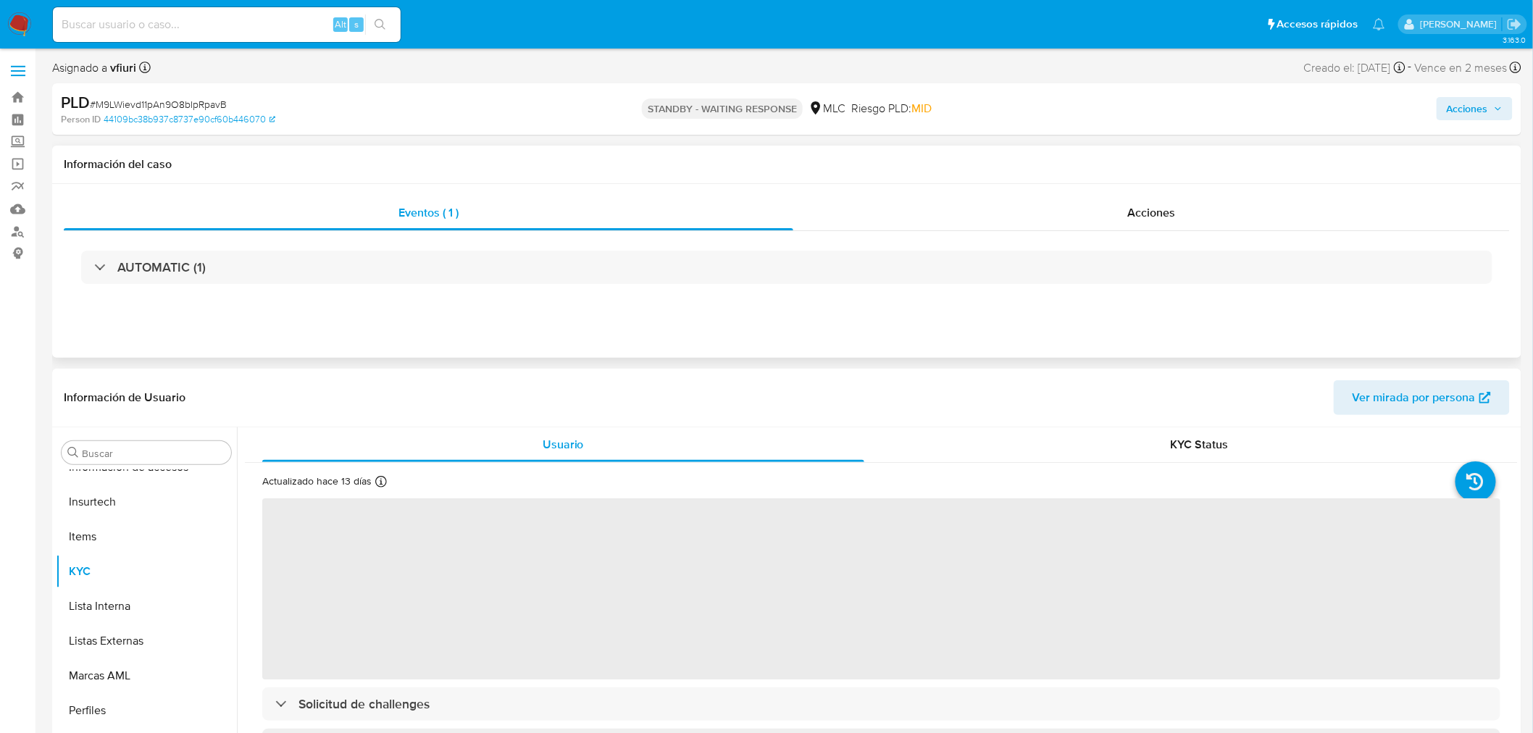
select select "10"
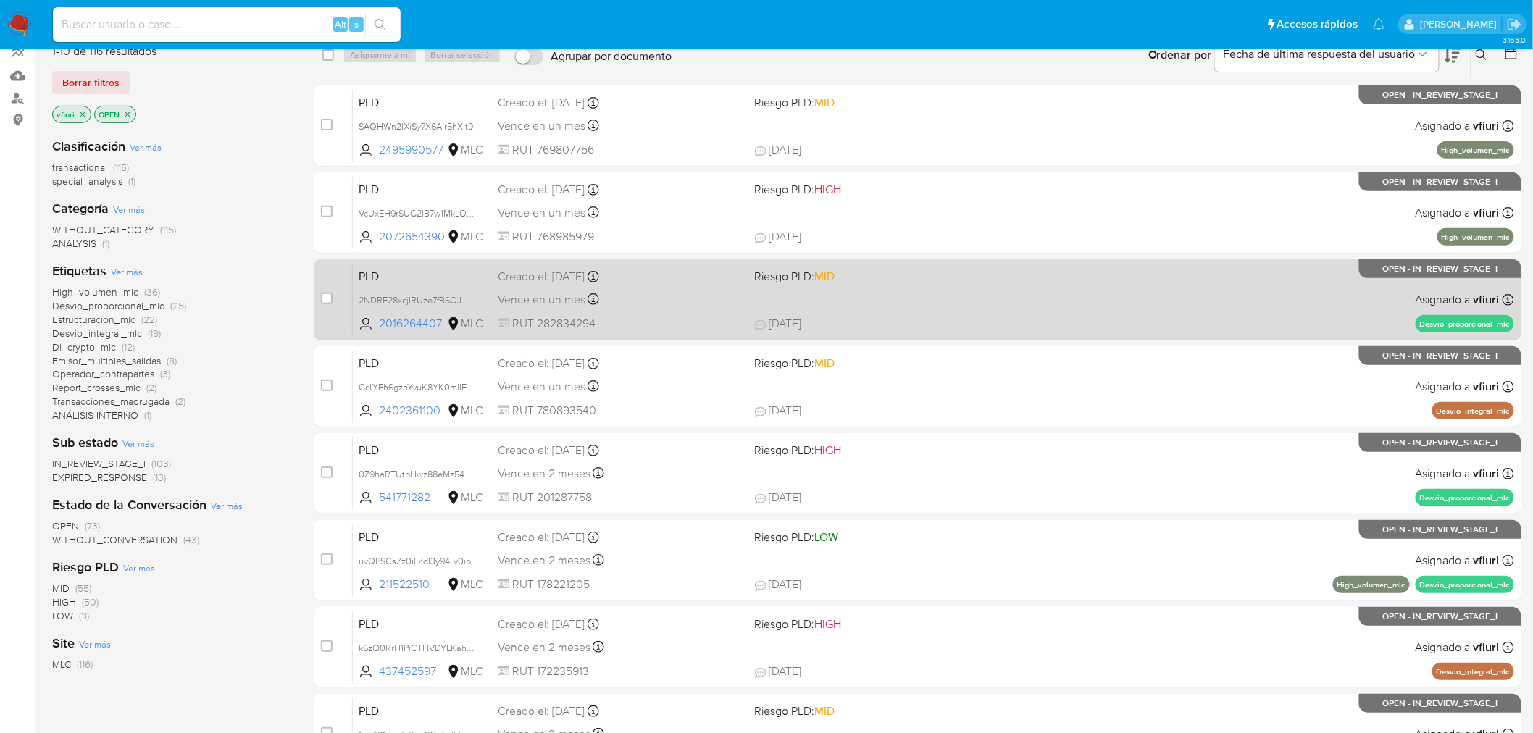
scroll to position [462, 0]
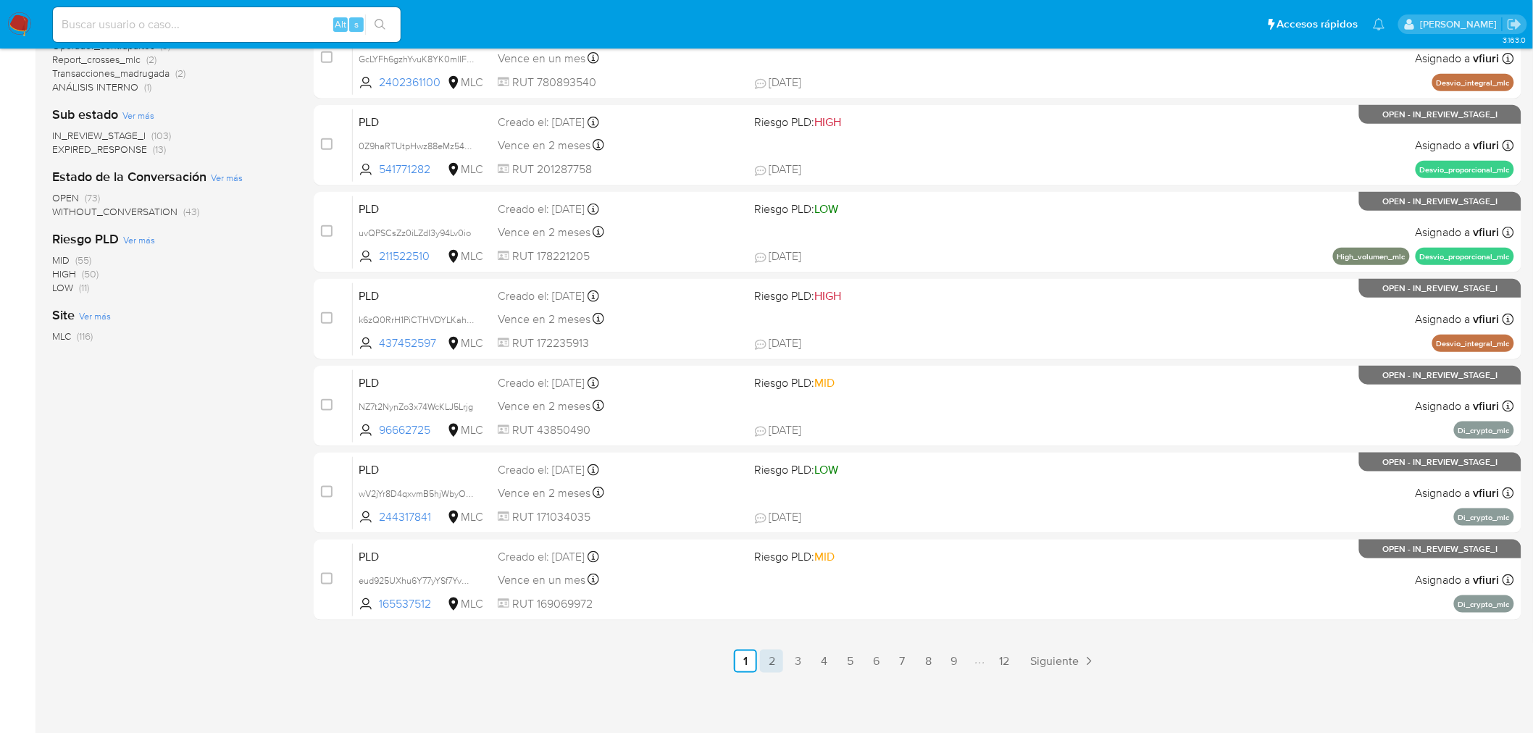
click at [780, 656] on link "2" at bounding box center [771, 661] width 23 height 23
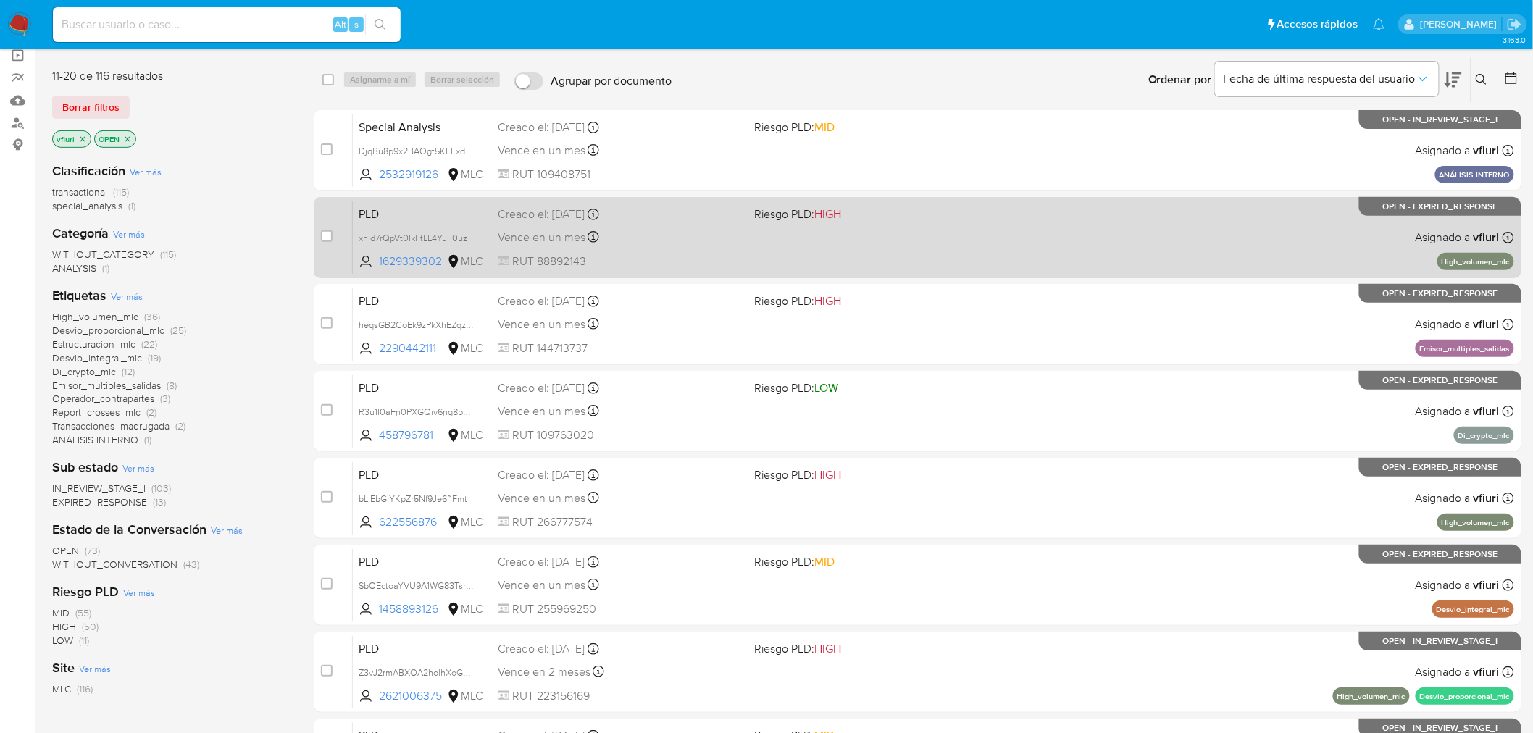
scroll to position [462, 0]
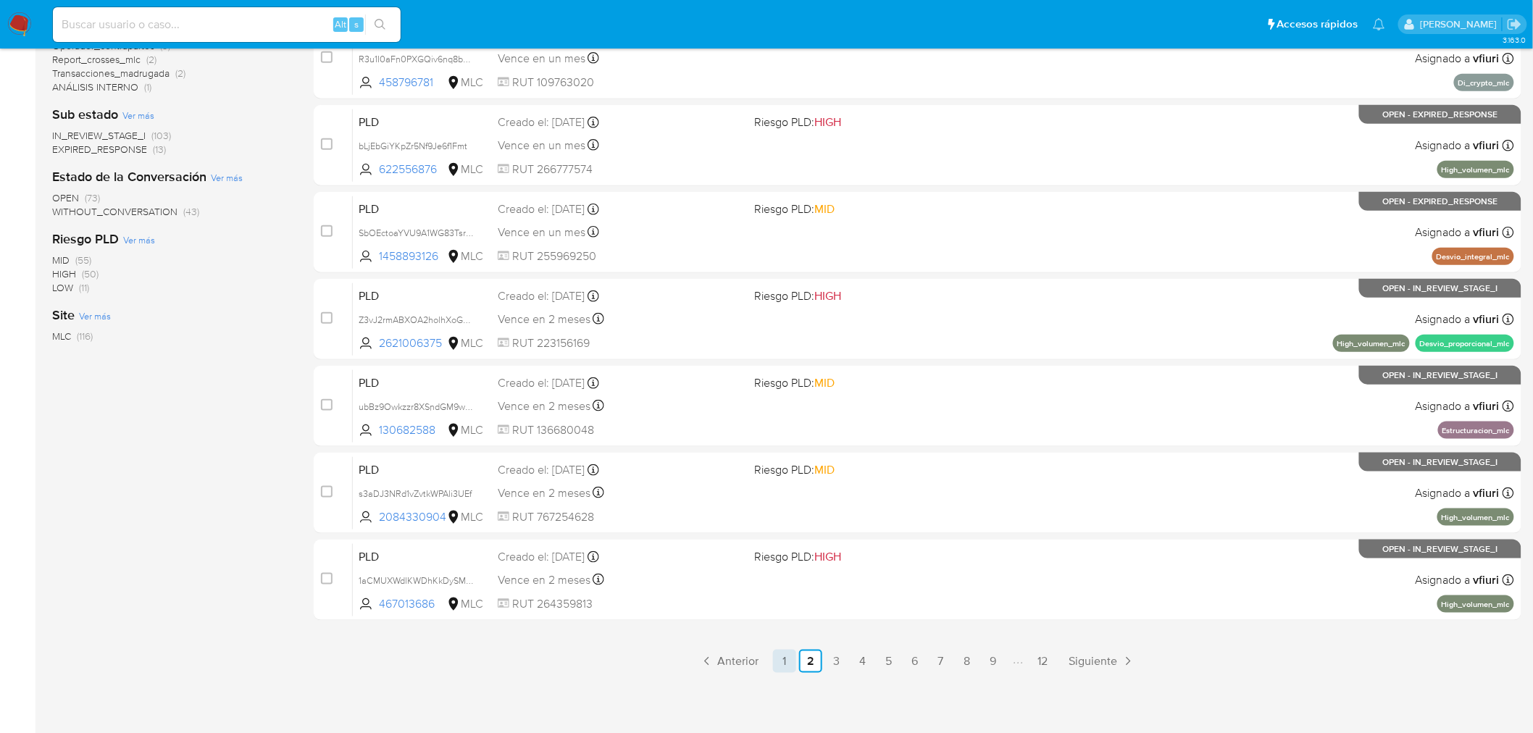
click at [788, 656] on link "1" at bounding box center [784, 661] width 23 height 23
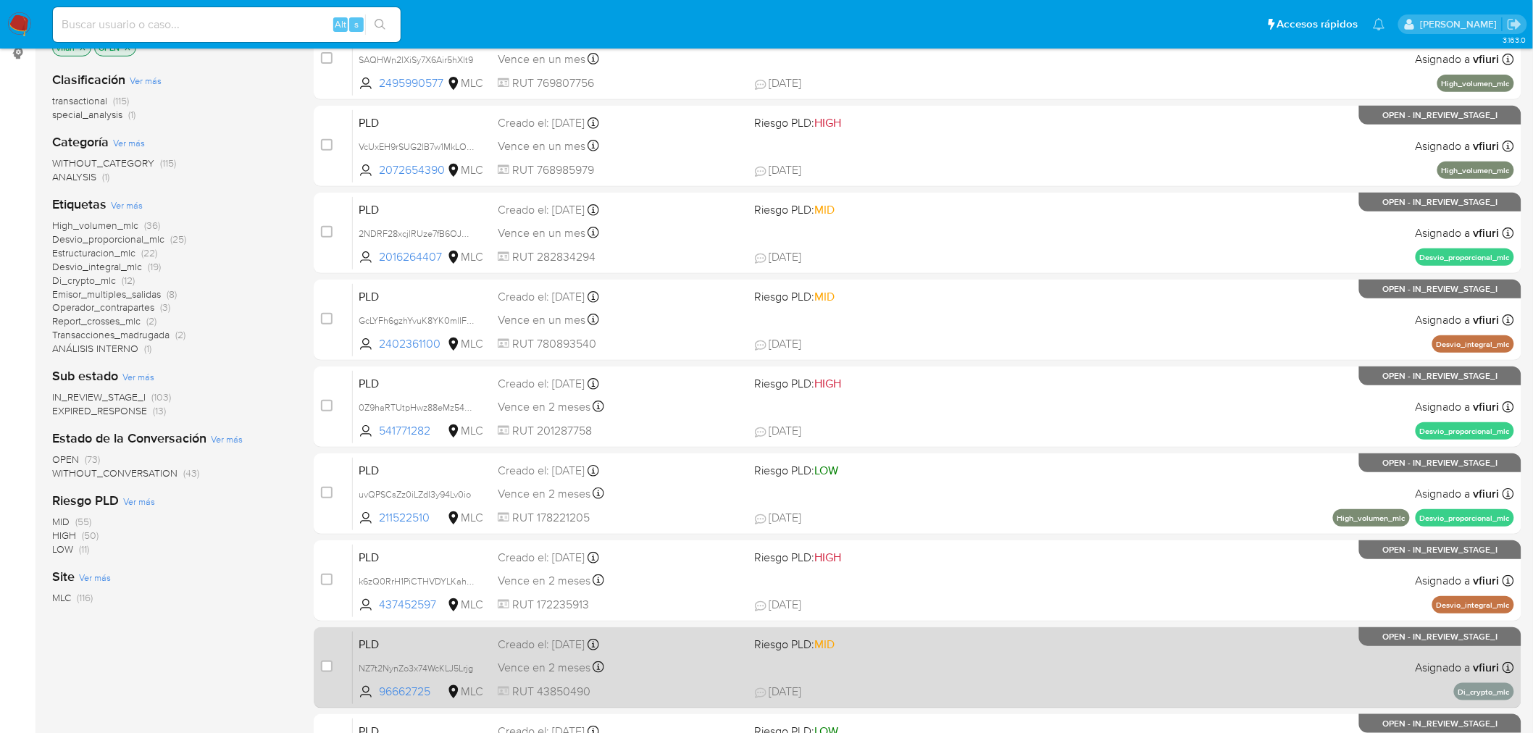
scroll to position [462, 0]
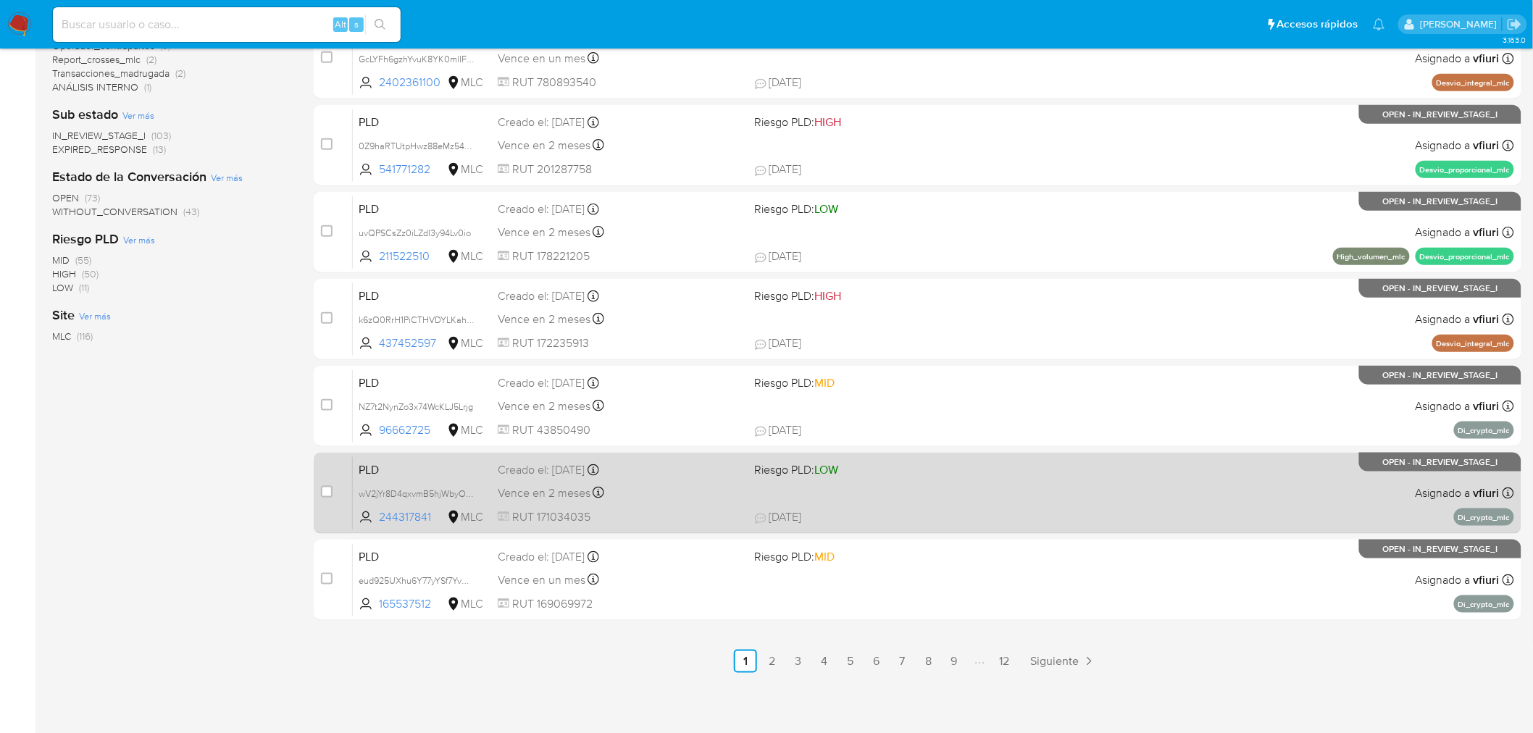
click at [867, 491] on span at bounding box center [878, 492] width 246 height 3
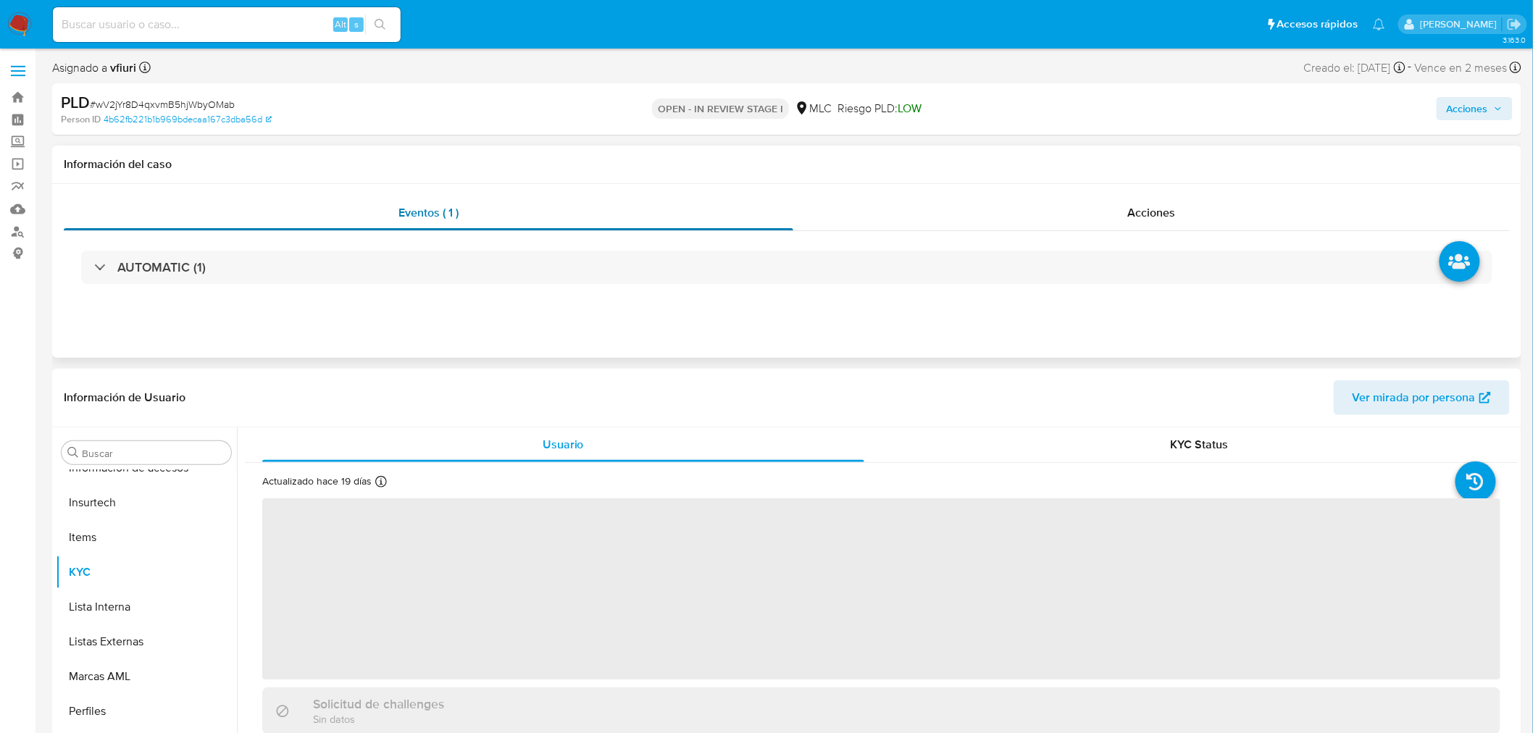
scroll to position [716, 0]
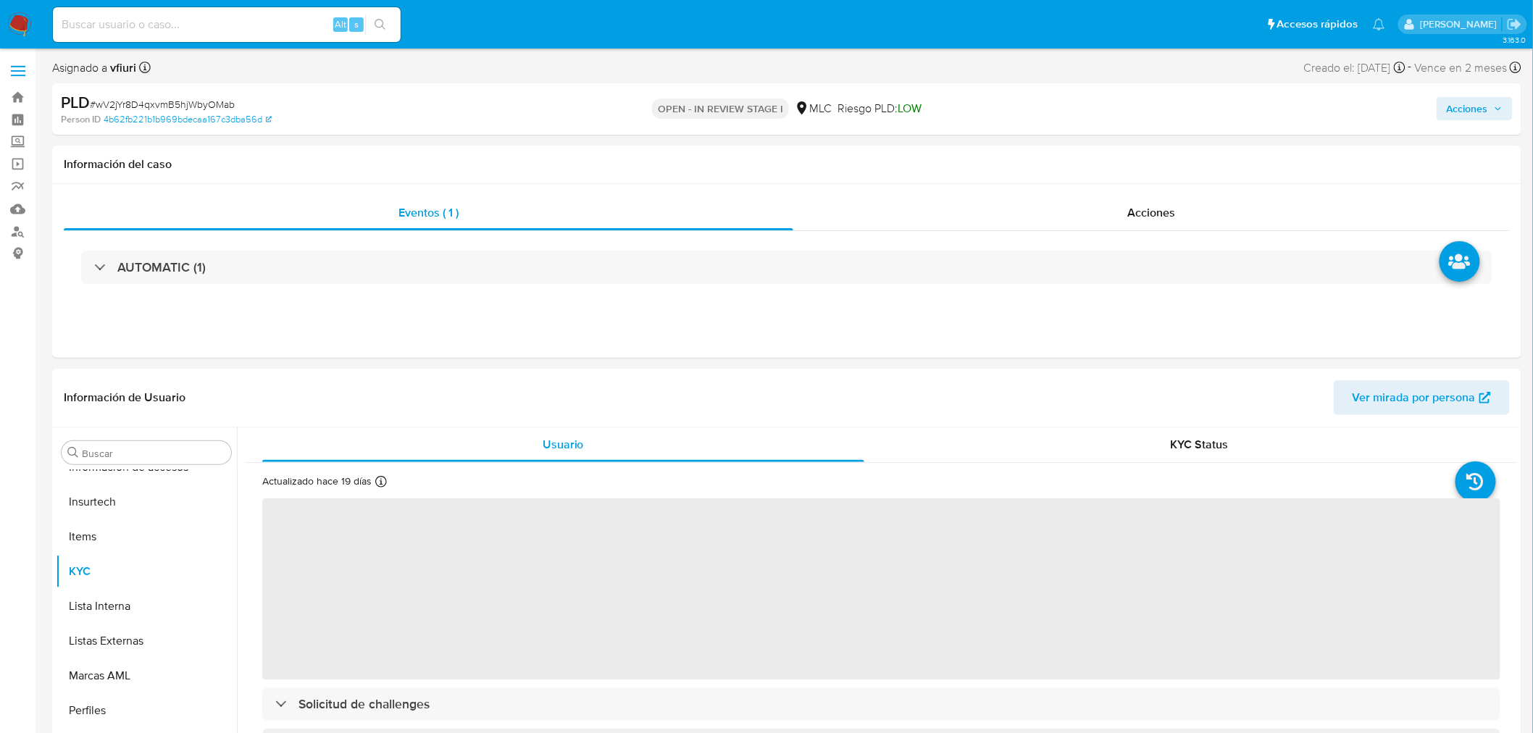
select select "10"
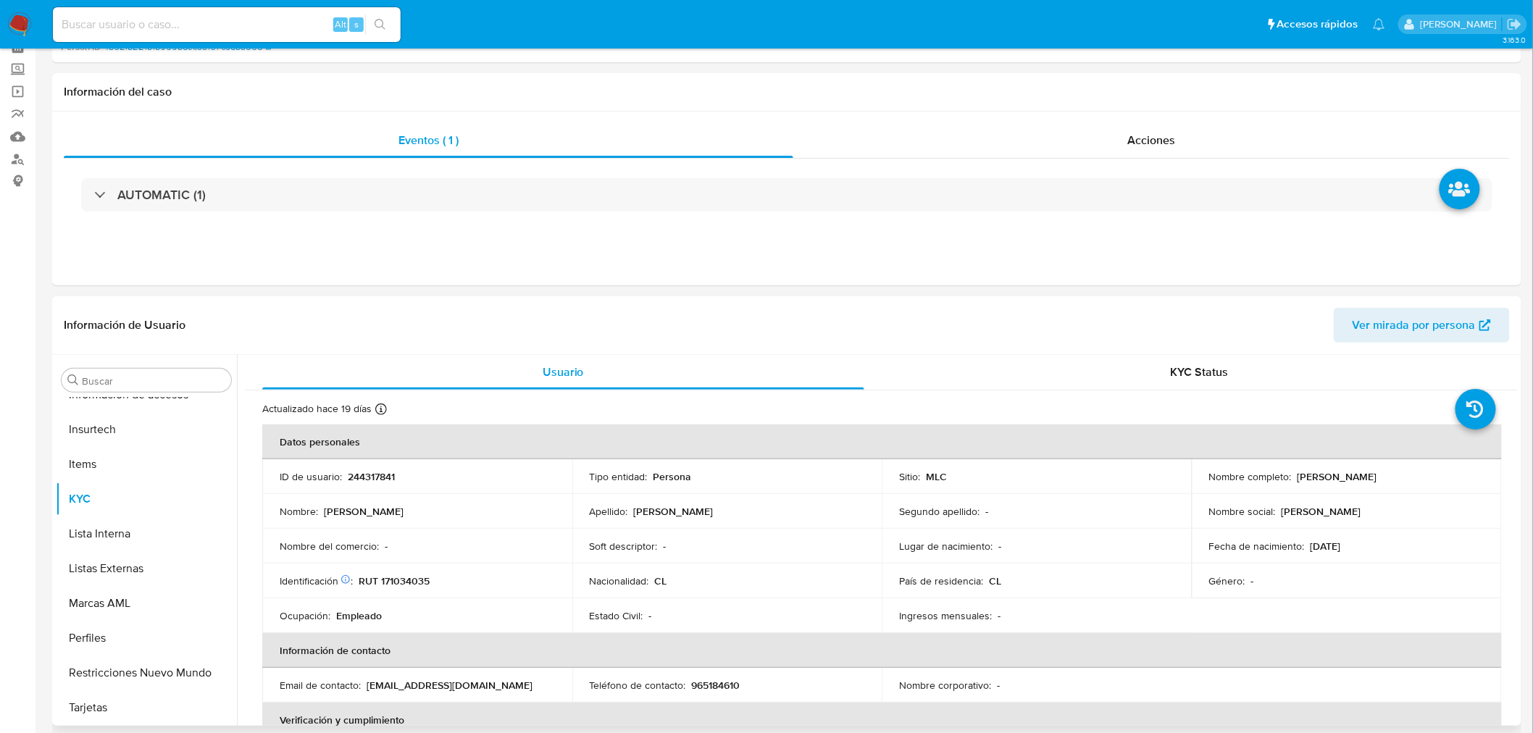
scroll to position [241, 0]
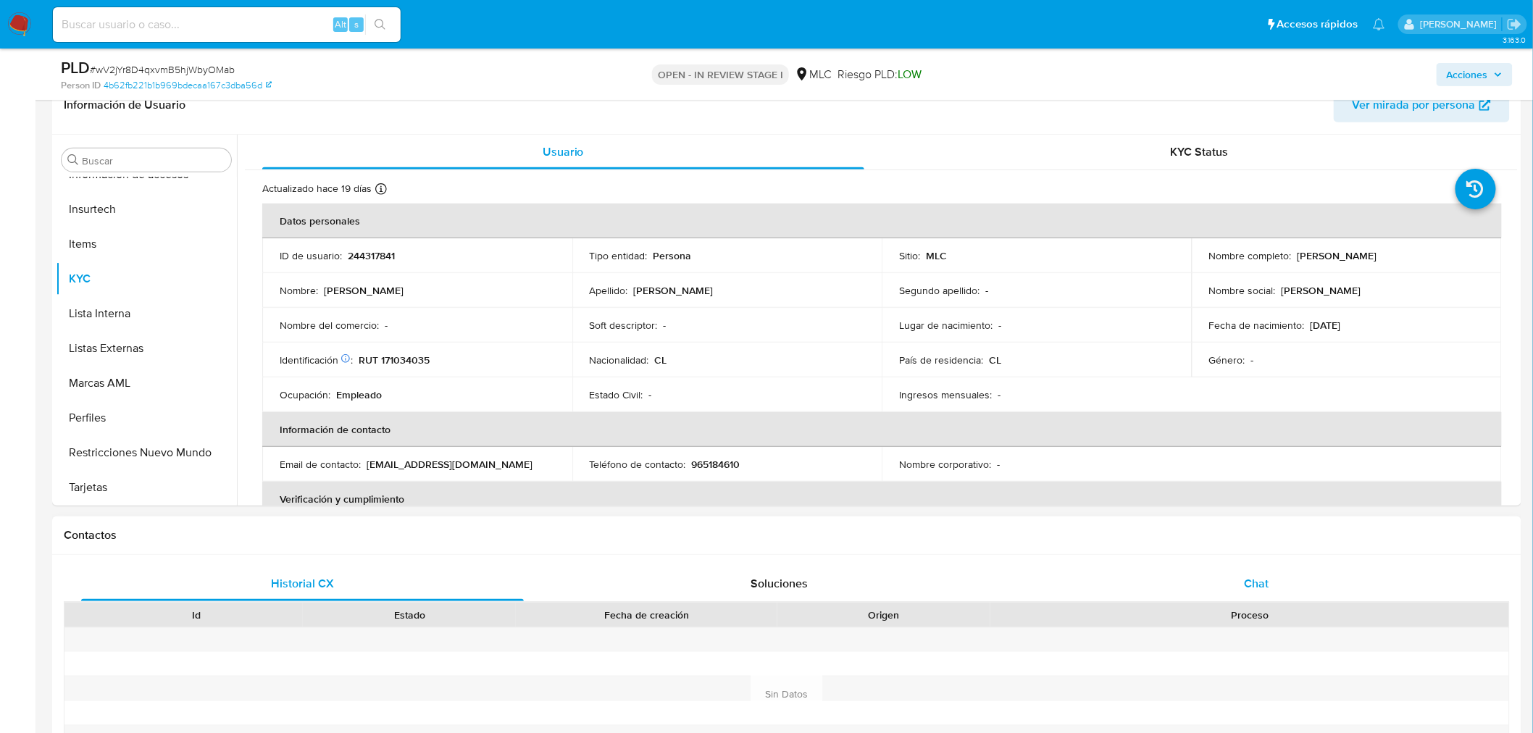
click at [1282, 577] on div "Chat" at bounding box center [1256, 584] width 443 height 35
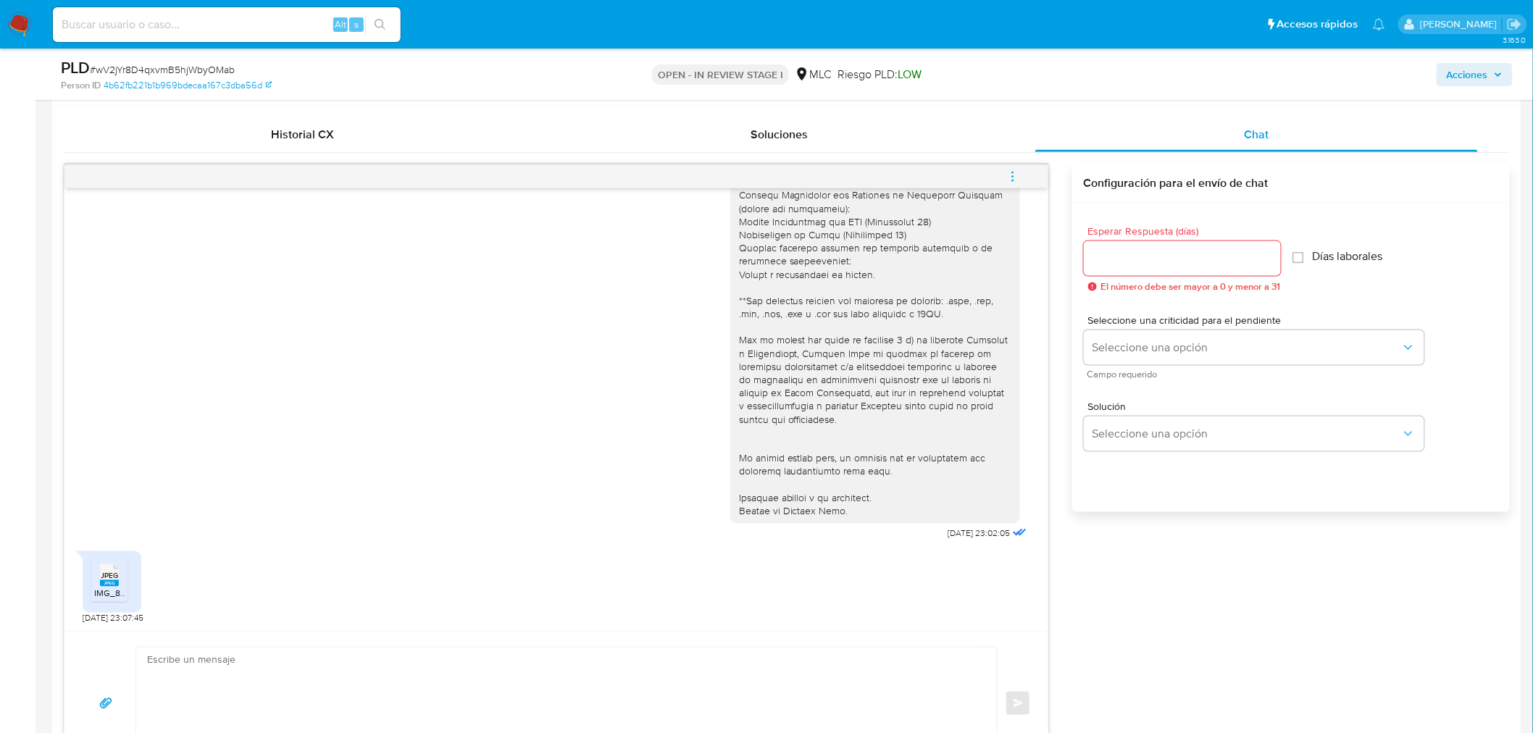
scroll to position [725, 0]
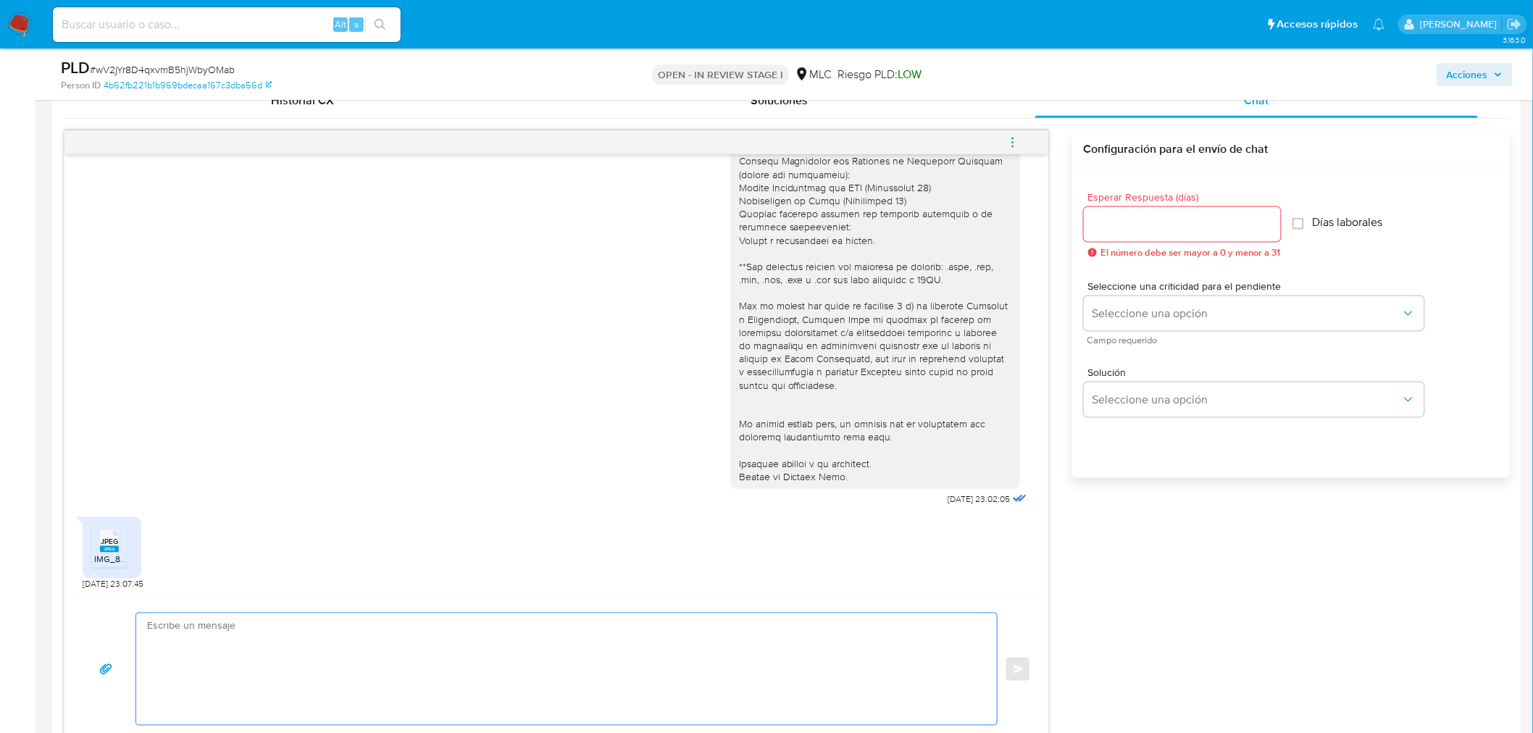
drag, startPoint x: 280, startPoint y: 646, endPoint x: 303, endPoint y: 645, distance: 22.5
click at [284, 646] on textarea at bounding box center [563, 670] width 832 height 112
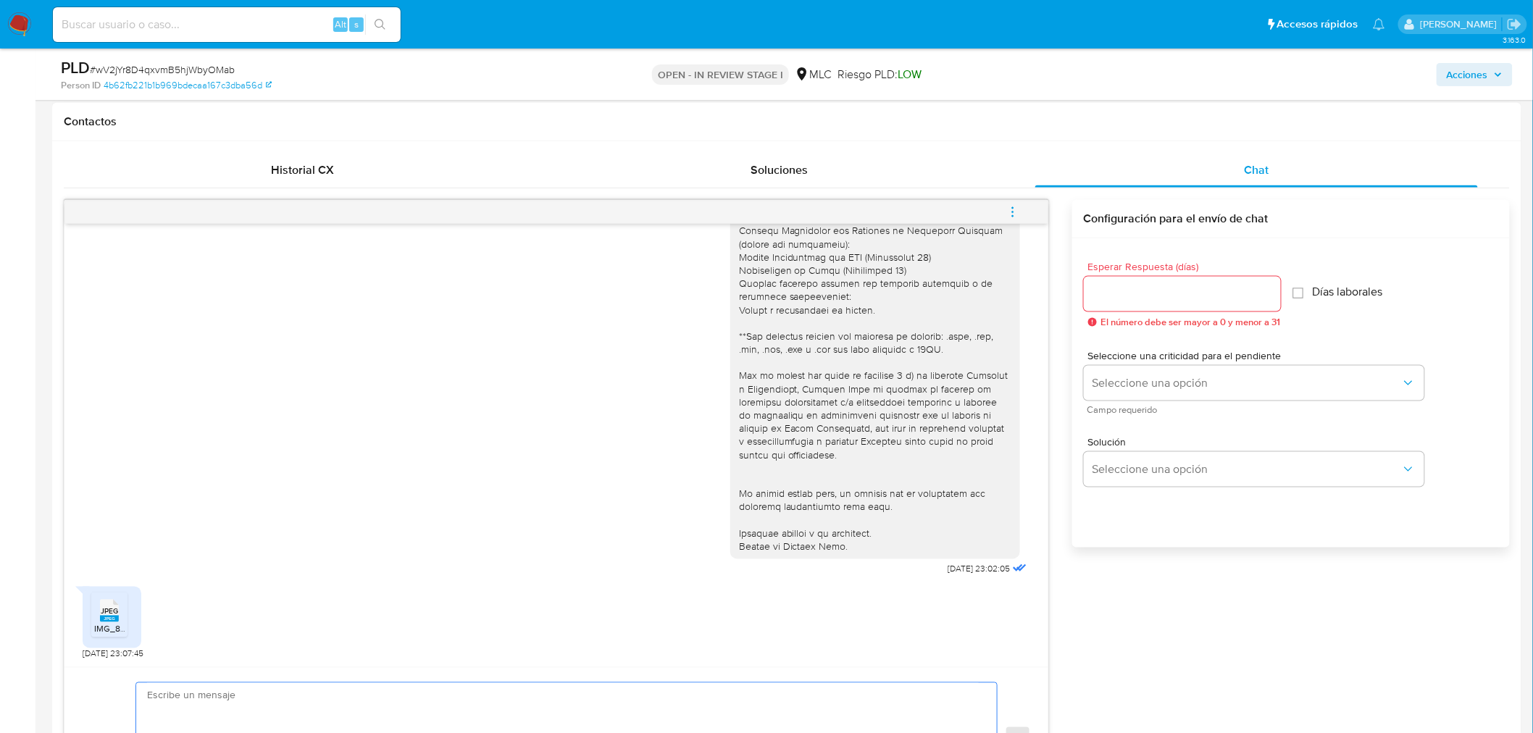
scroll to position [563, 0]
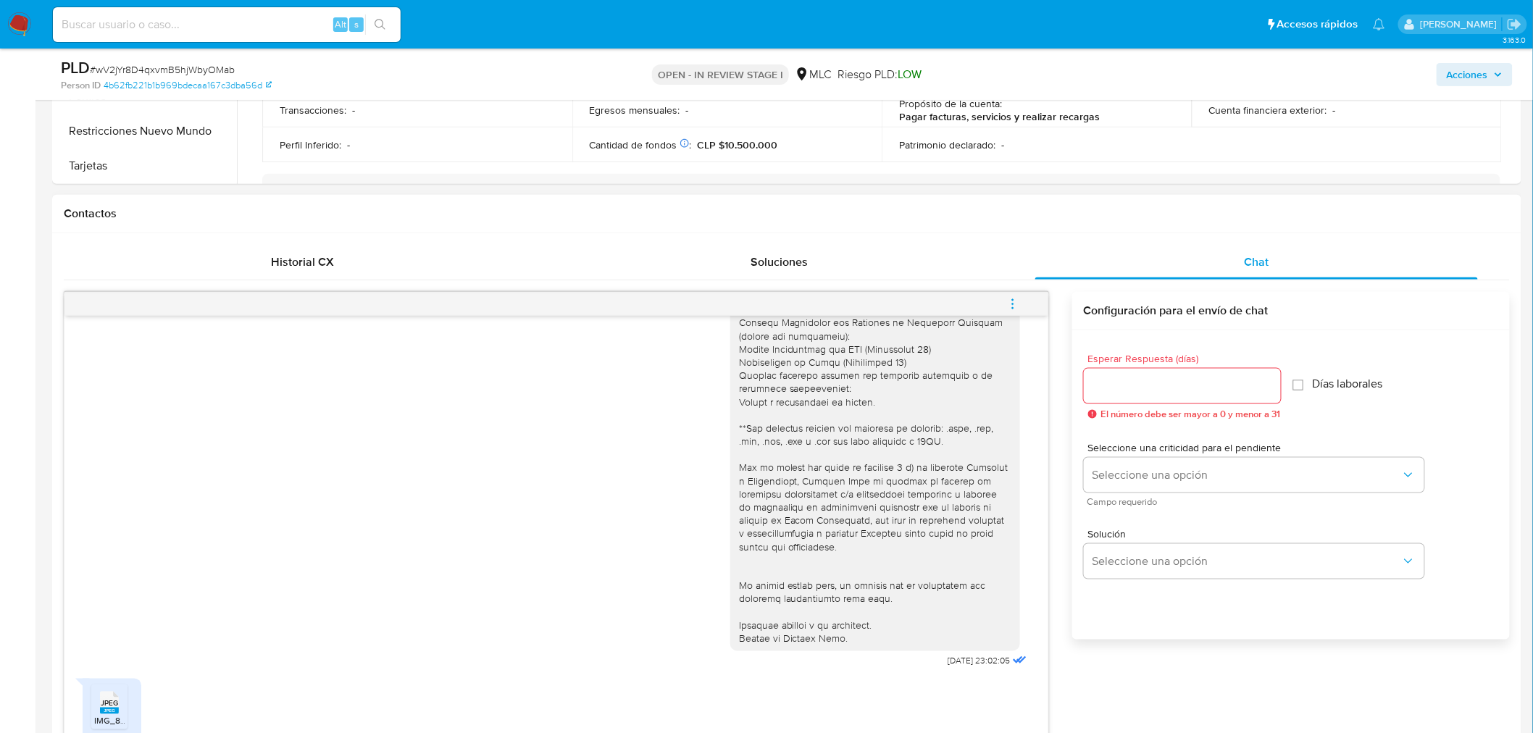
click at [1170, 381] on input "Esperar Respuesta (días)" at bounding box center [1182, 386] width 197 height 19
type input "5"
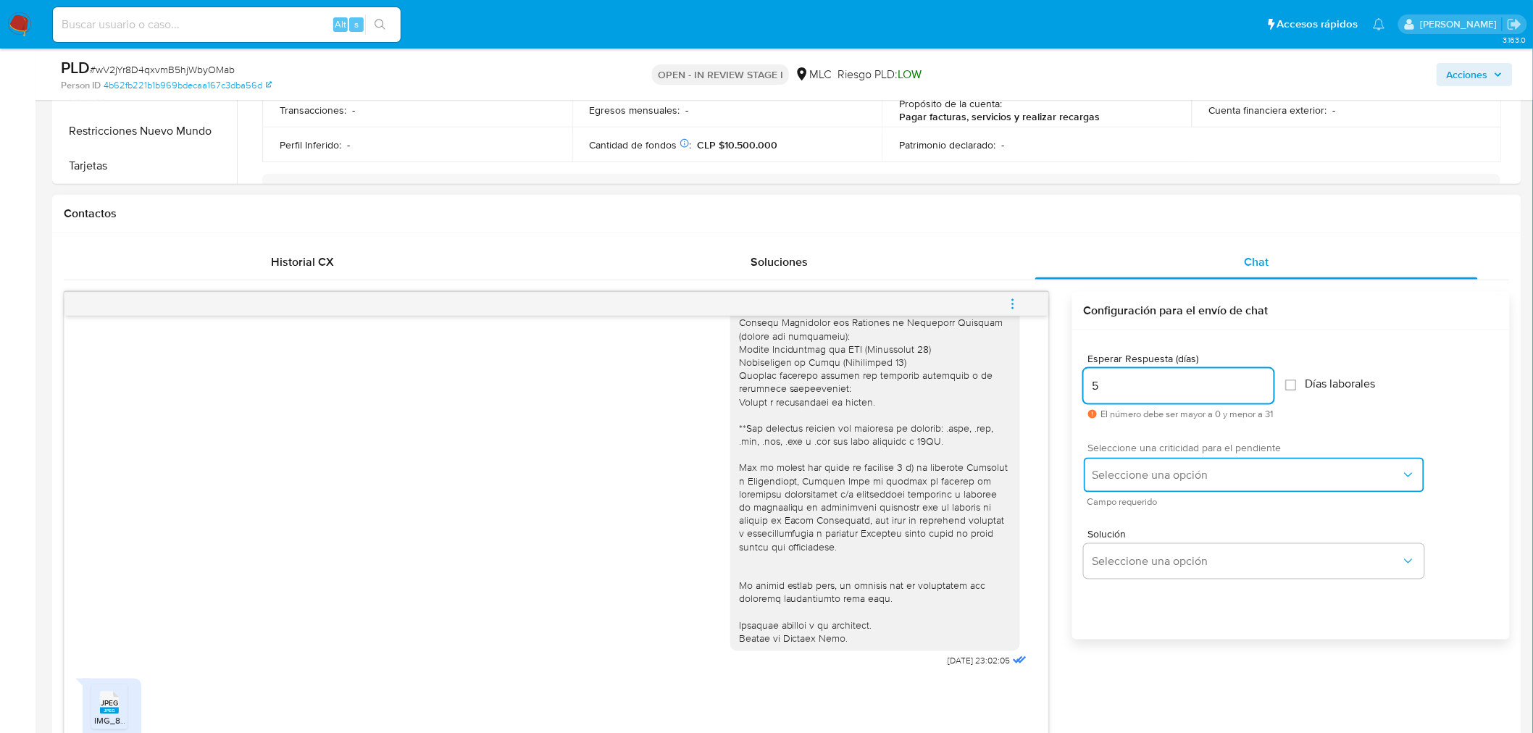
click at [1136, 480] on span "Seleccione una opción" at bounding box center [1247, 475] width 309 height 14
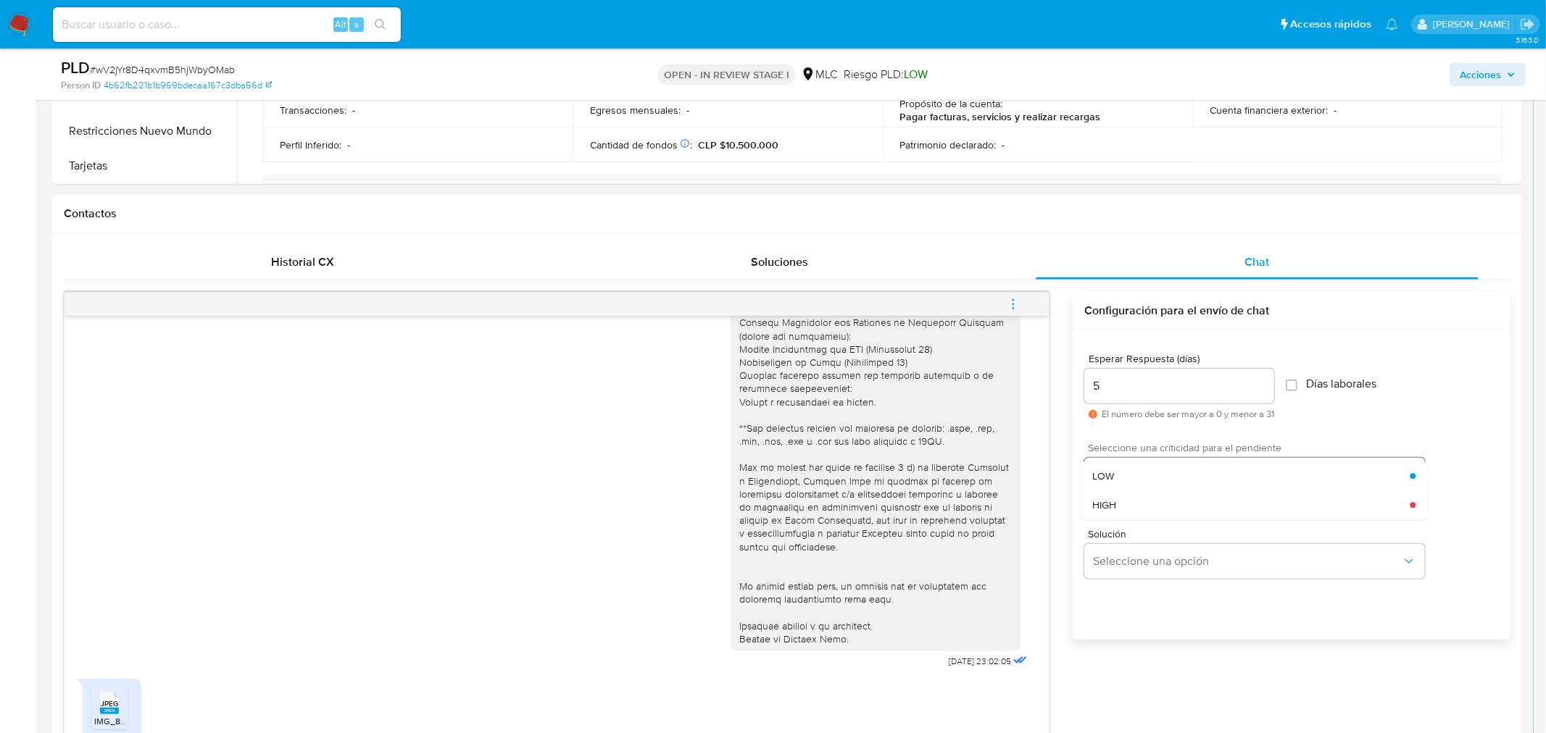
click at [1136, 480] on div "LOW" at bounding box center [1250, 476] width 317 height 29
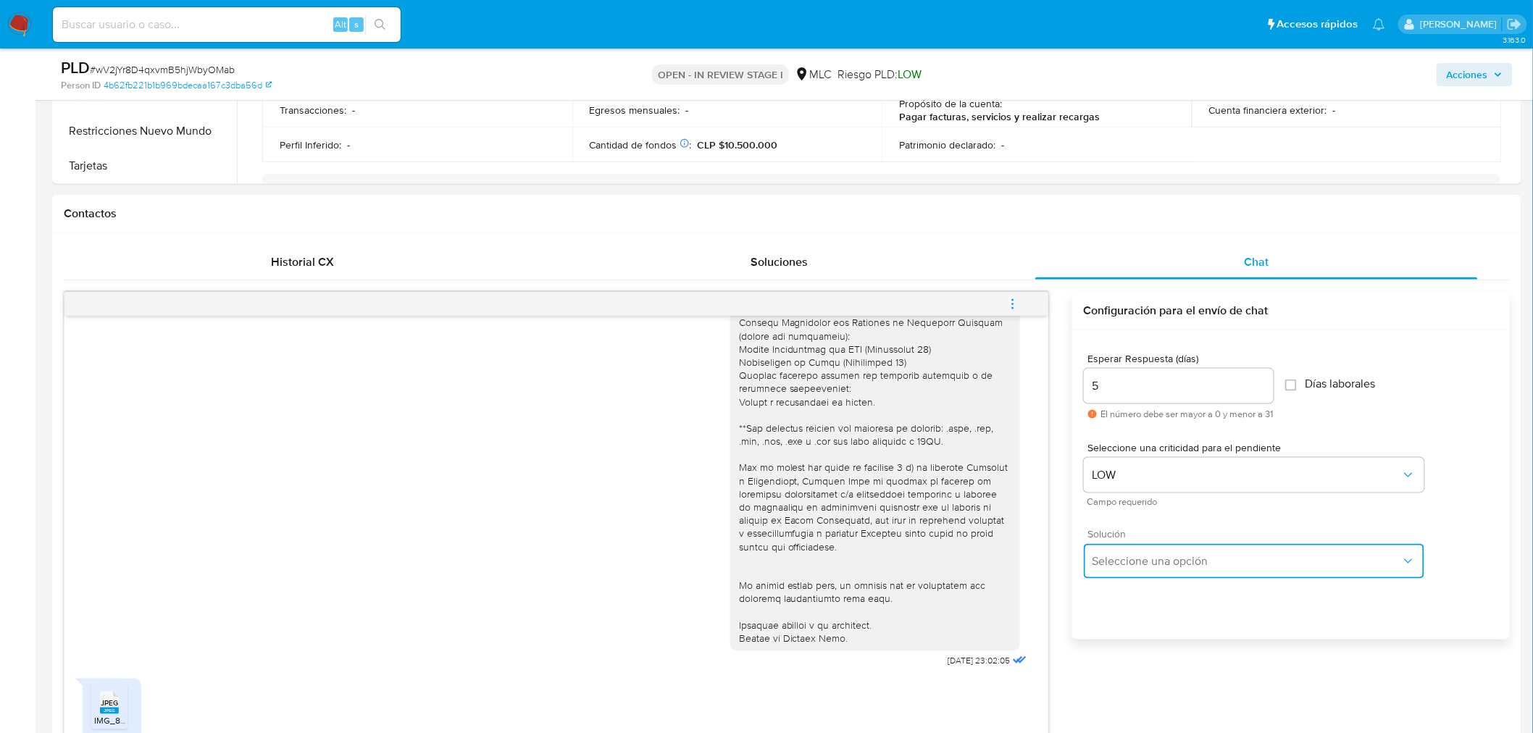
click at [1148, 552] on button "Seleccione una opción" at bounding box center [1254, 561] width 341 height 35
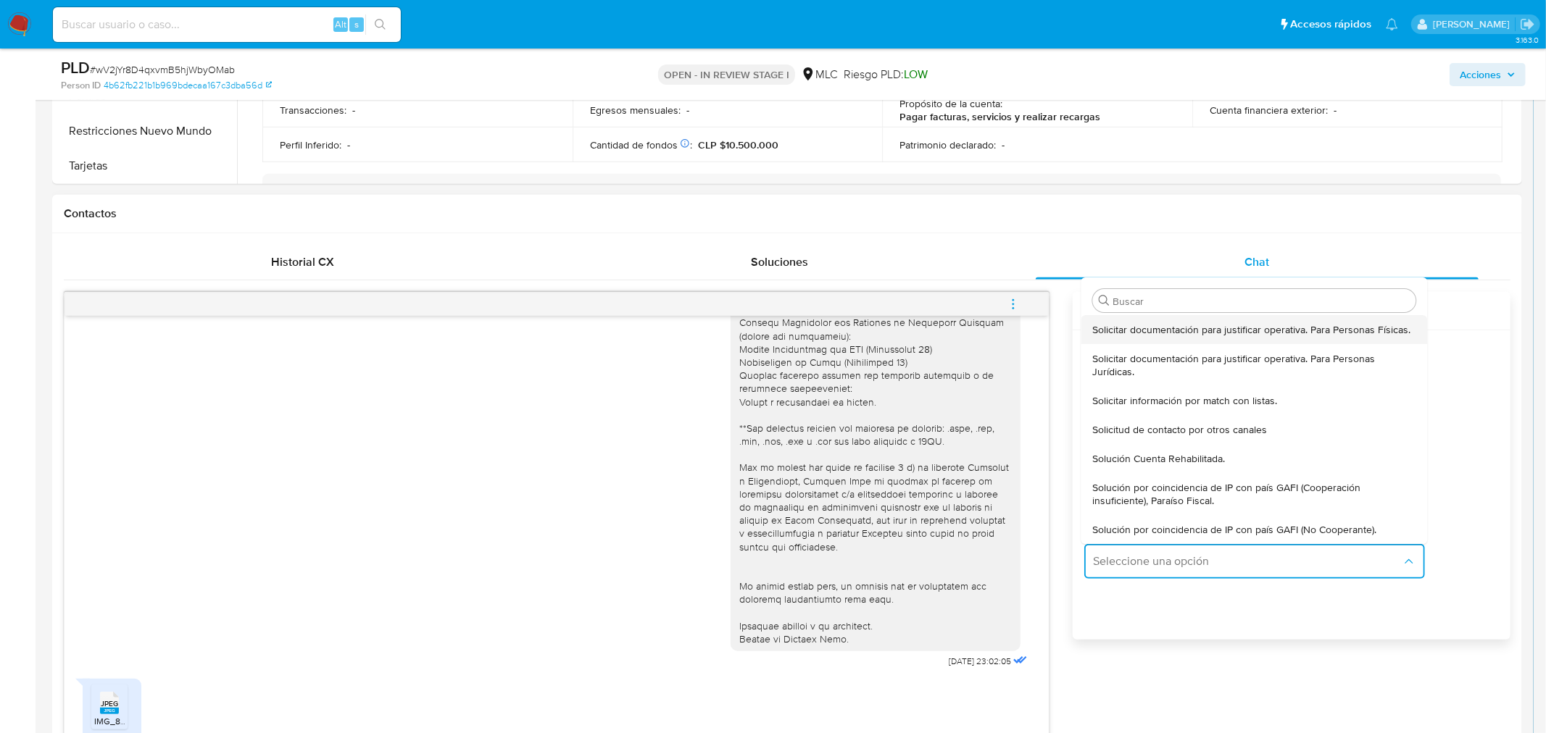
click at [1177, 336] on div "Solicitar documentación para justificar operativa. Para Personas Físicas." at bounding box center [1253, 329] width 323 height 29
type textarea "Hola ,Te contactamos dado que tu cuenta fue suspendida para una verificación de…"
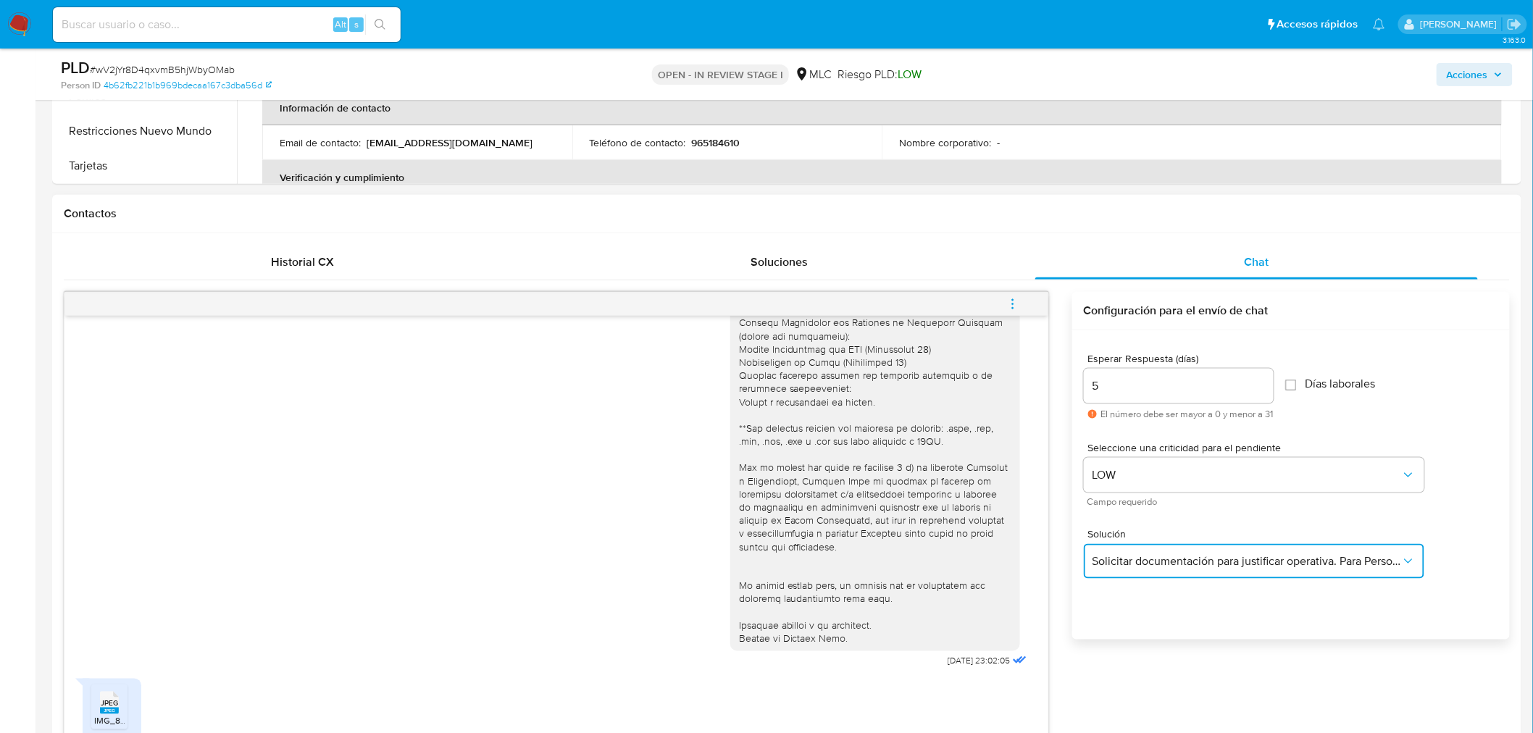
scroll to position [220, 0]
click at [100, 705] on icon "JPEG" at bounding box center [109, 703] width 19 height 25
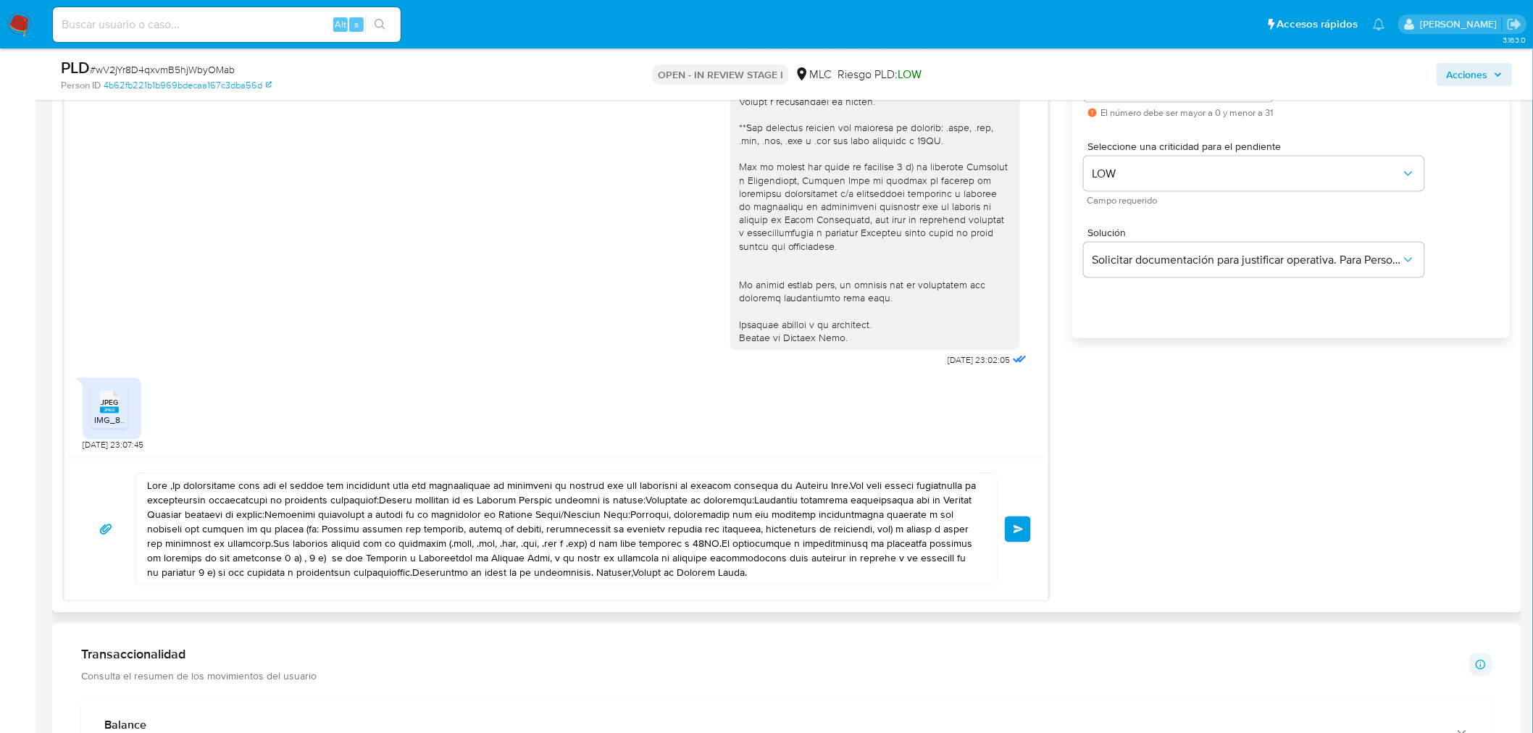
scroll to position [966, 0]
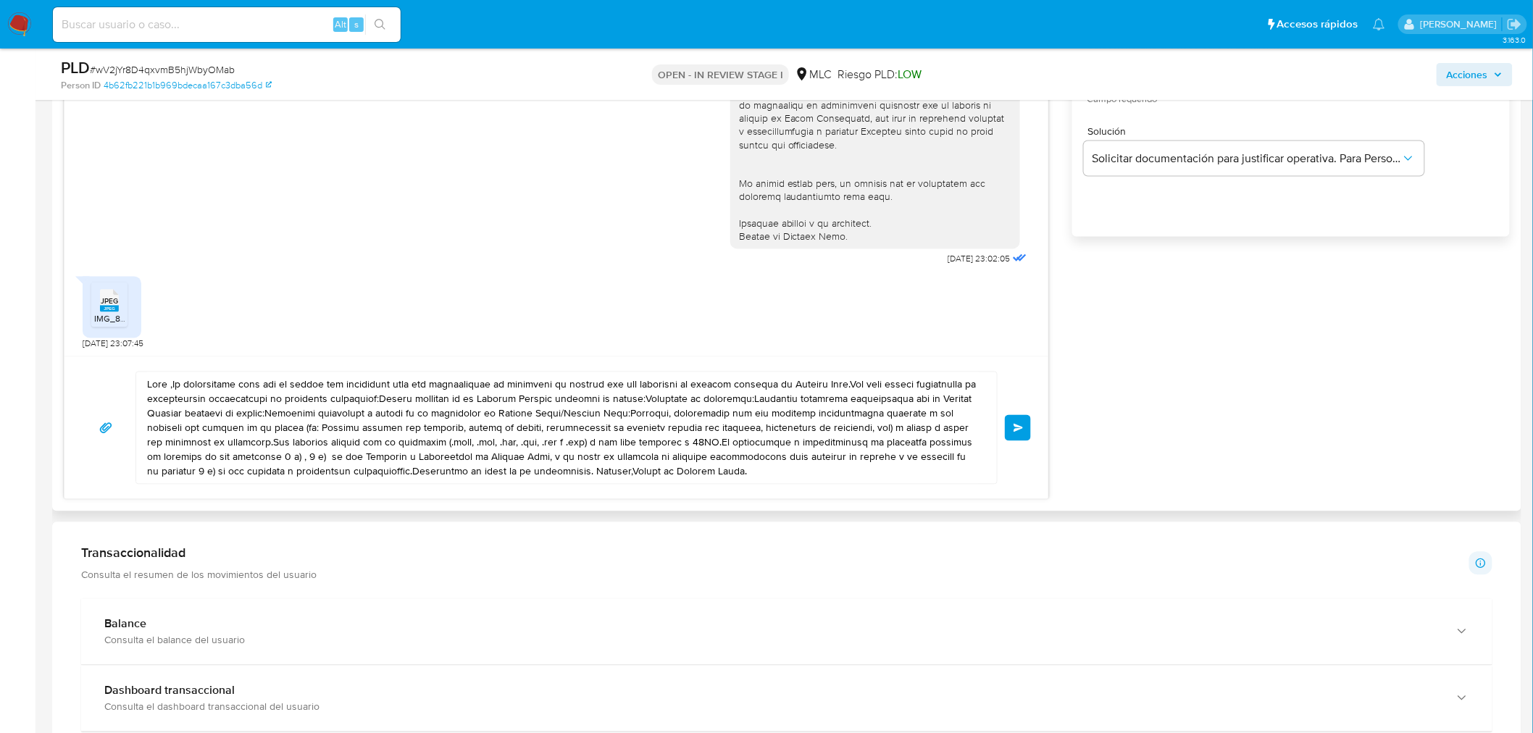
click at [226, 436] on textarea at bounding box center [563, 428] width 832 height 112
drag, startPoint x: 710, startPoint y: 472, endPoint x: 93, endPoint y: 367, distance: 626.3
click at [93, 367] on div "Enviar" at bounding box center [556, 427] width 984 height 143
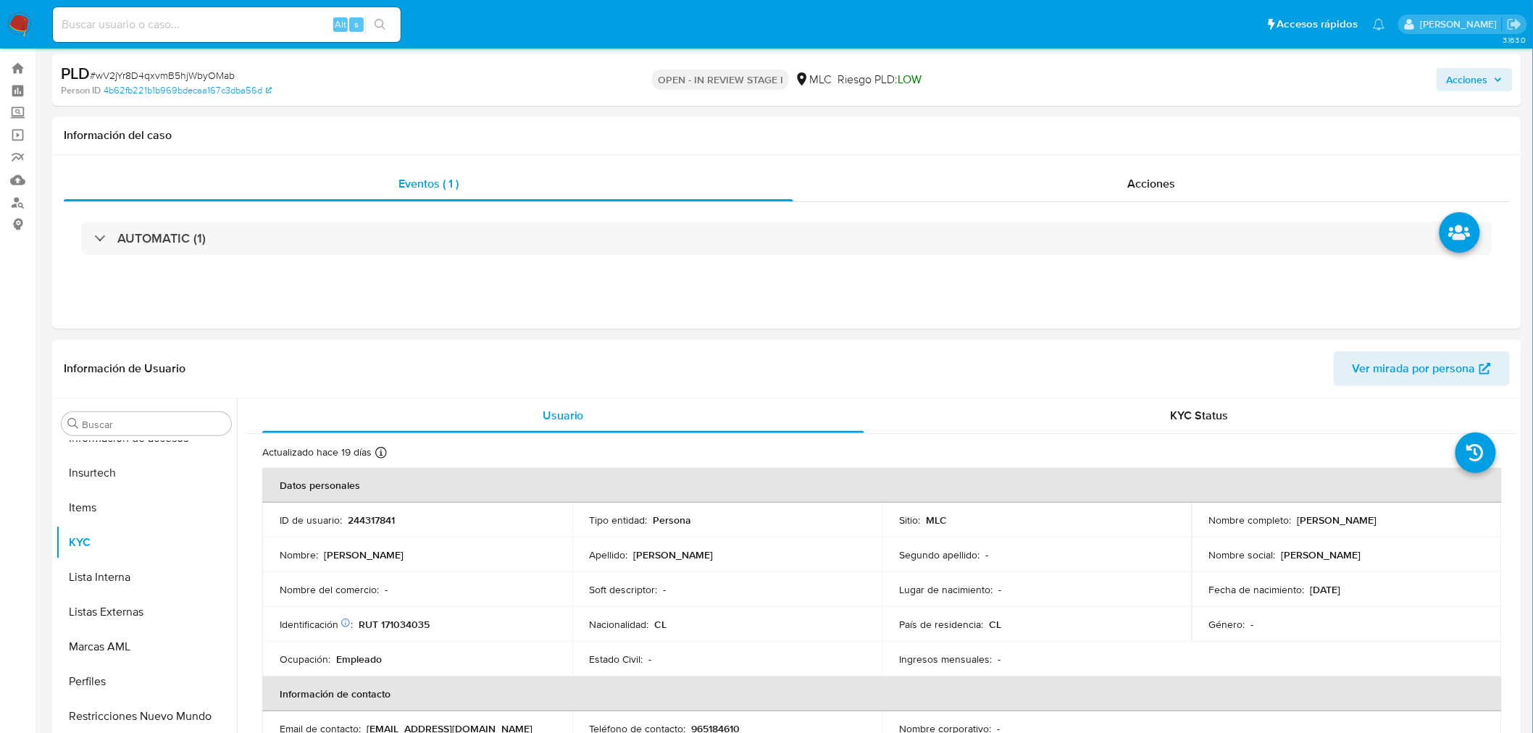
scroll to position [80, 0]
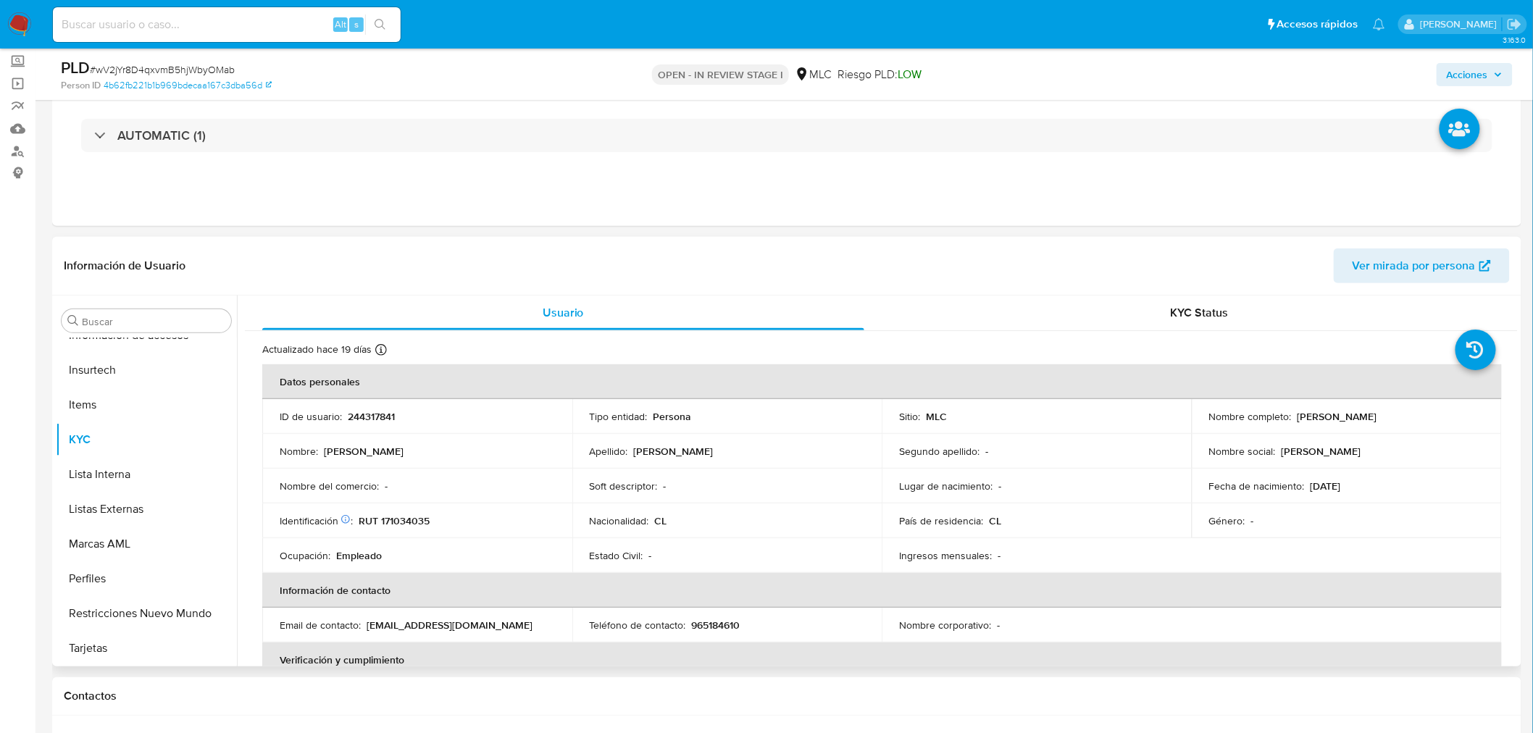
click at [1298, 417] on p "Eduardo Salvador Figueroa Quintana" at bounding box center [1338, 416] width 80 height 13
copy p "Eduardo"
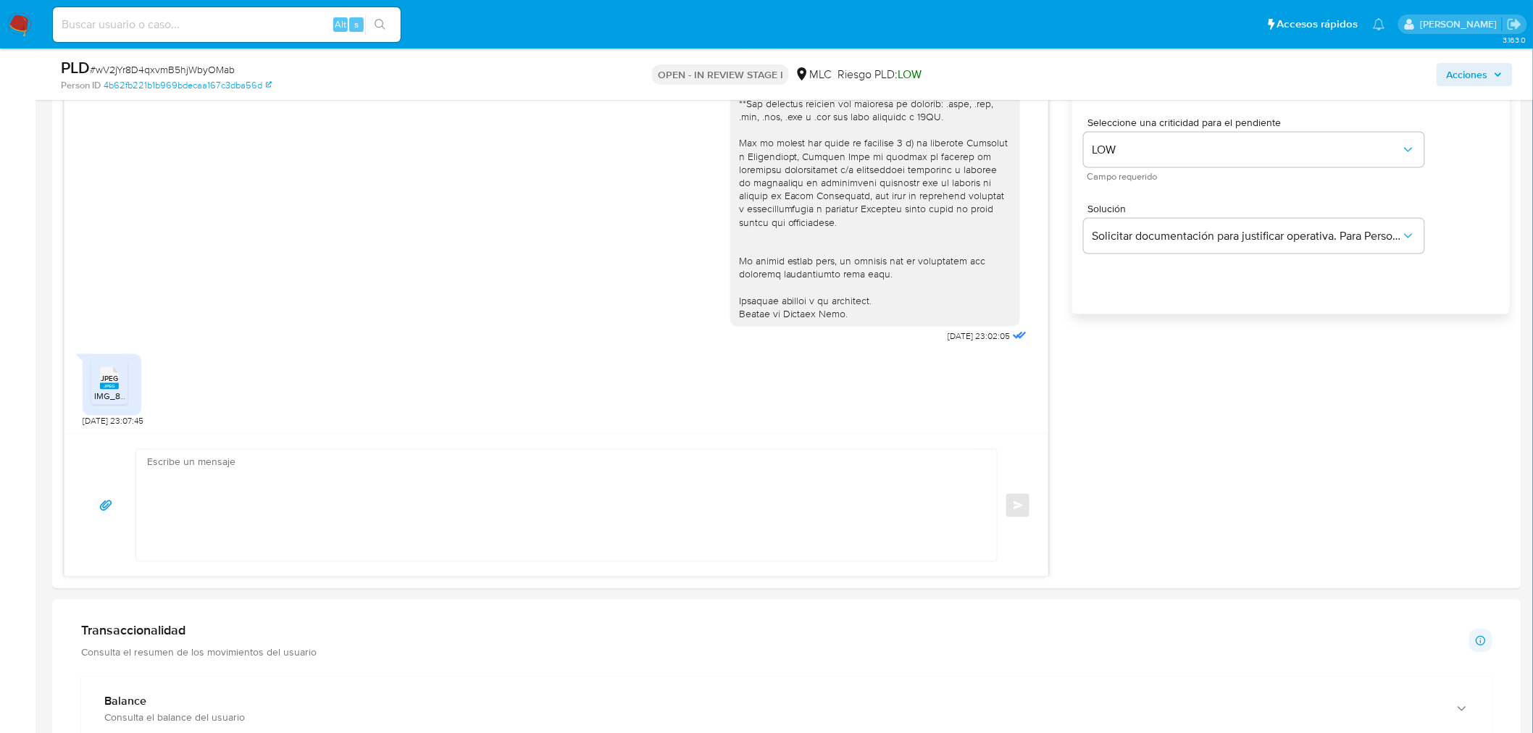
scroll to position [1046, 0]
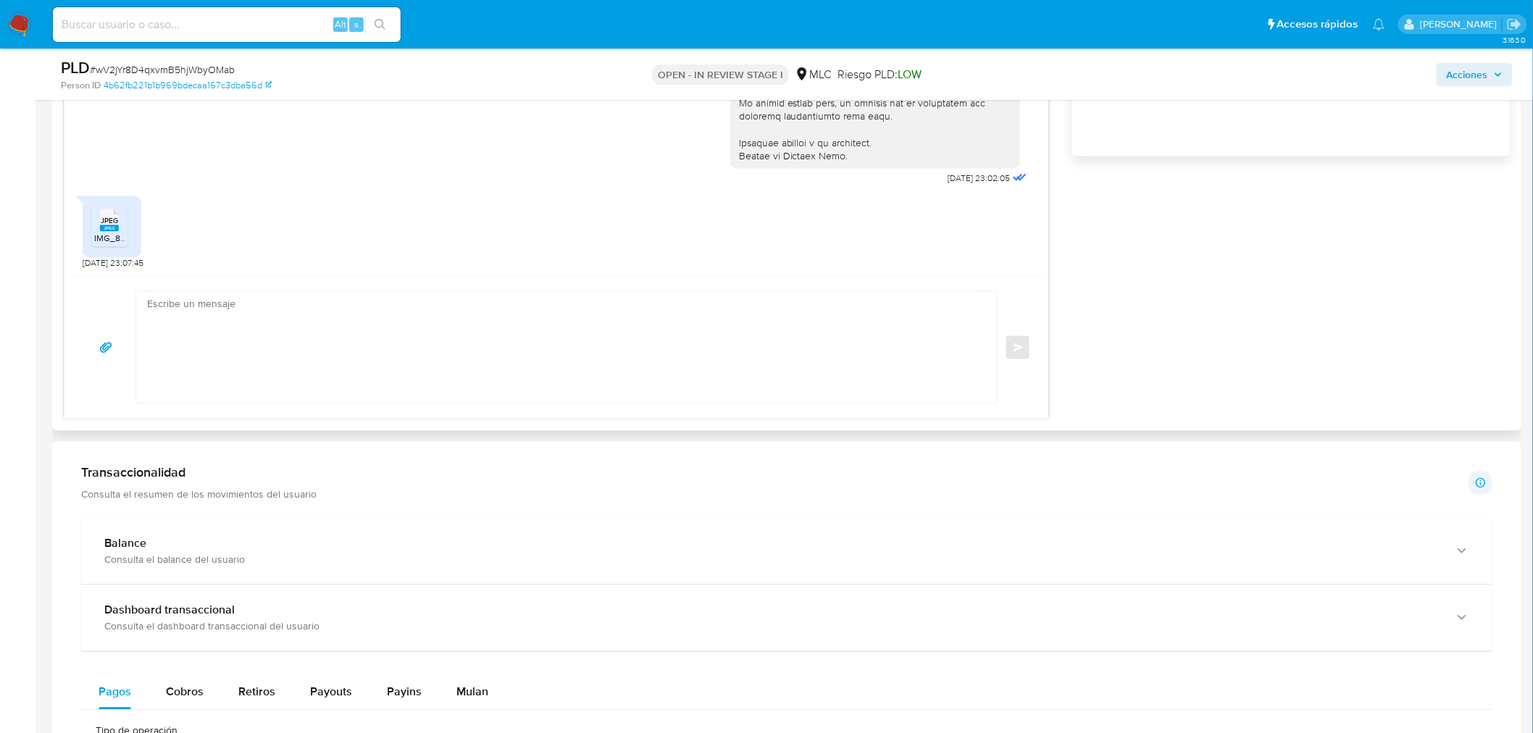
click at [285, 307] on textarea at bounding box center [563, 348] width 832 height 112
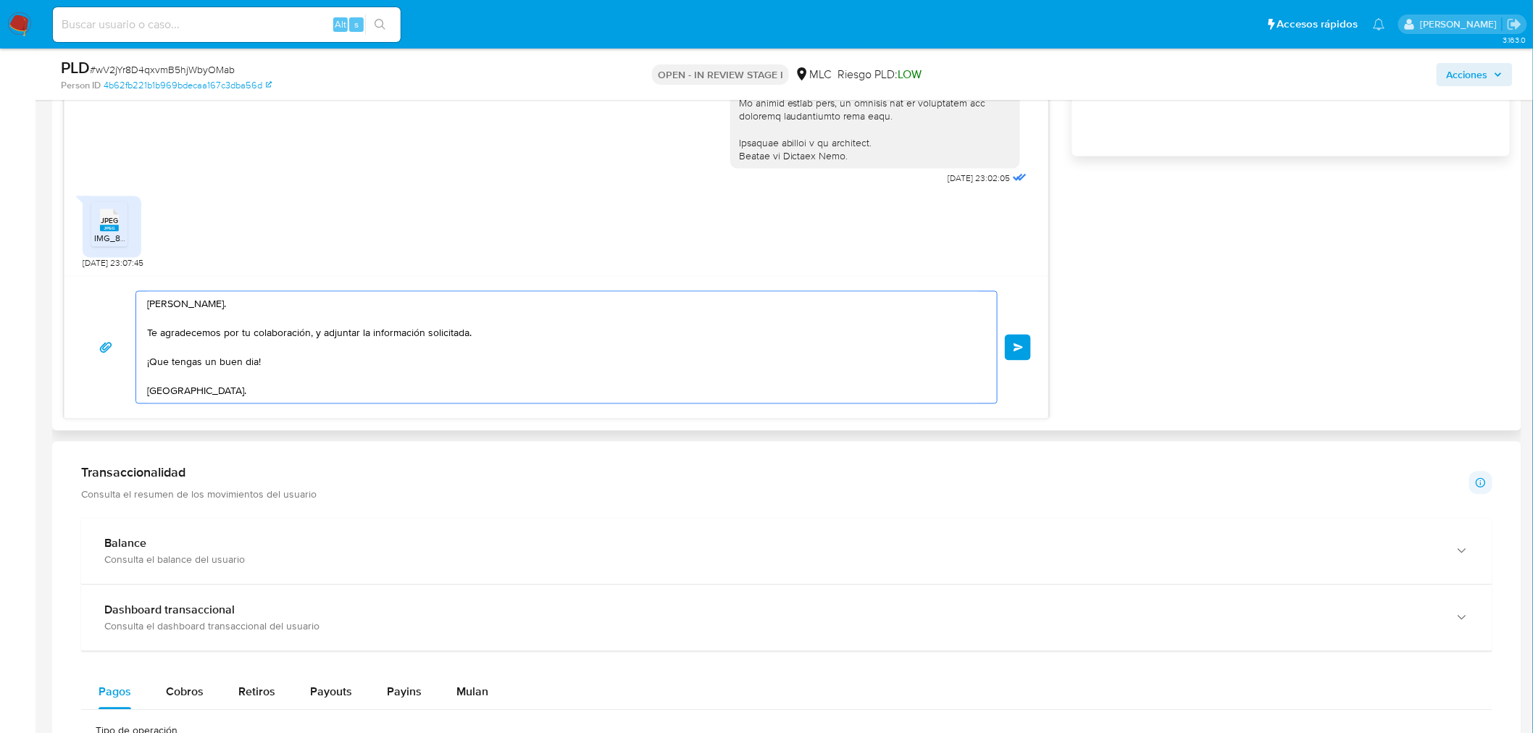
drag, startPoint x: 256, startPoint y: 364, endPoint x: 154, endPoint y: 360, distance: 101.5
click at [154, 360] on textarea "Hola Eduardo. Te agradecemos por tu colaboración, y adjuntar la información sol…" at bounding box center [563, 348] width 832 height 112
click at [199, 370] on textarea "Hola Eduardo. Te agradecemos por tu colaboración, y adjuntar la información sol…" at bounding box center [563, 348] width 832 height 112
click at [147, 377] on textarea "Hola Eduardo. Te agradecemos por tu colaboración, y adjuntar la información sol…" at bounding box center [563, 348] width 832 height 112
type textarea "Hola Eduardo. Te agradecemos por tu colaboración, y adjuntar la información sol…"
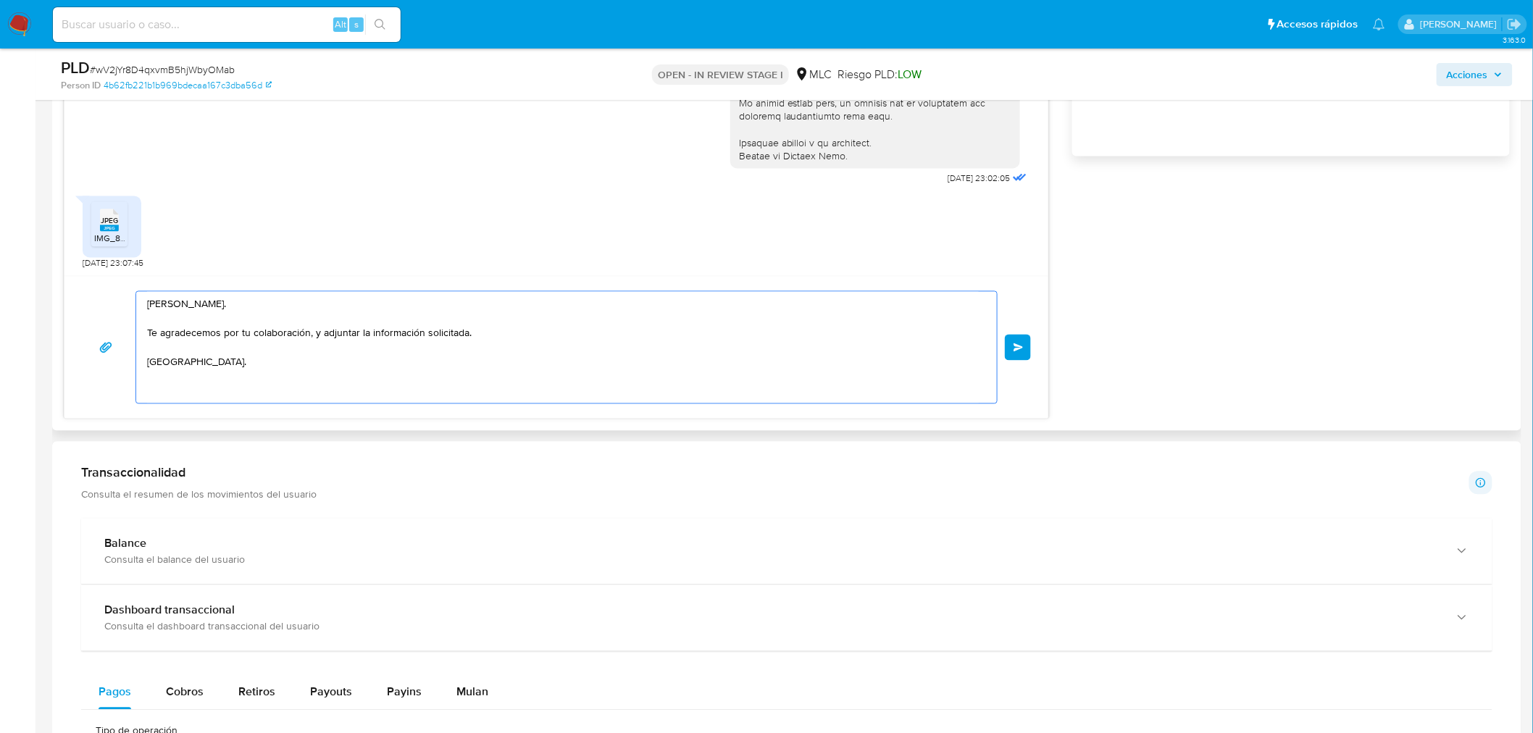
click at [1014, 346] on span "Enviar" at bounding box center [1019, 347] width 10 height 9
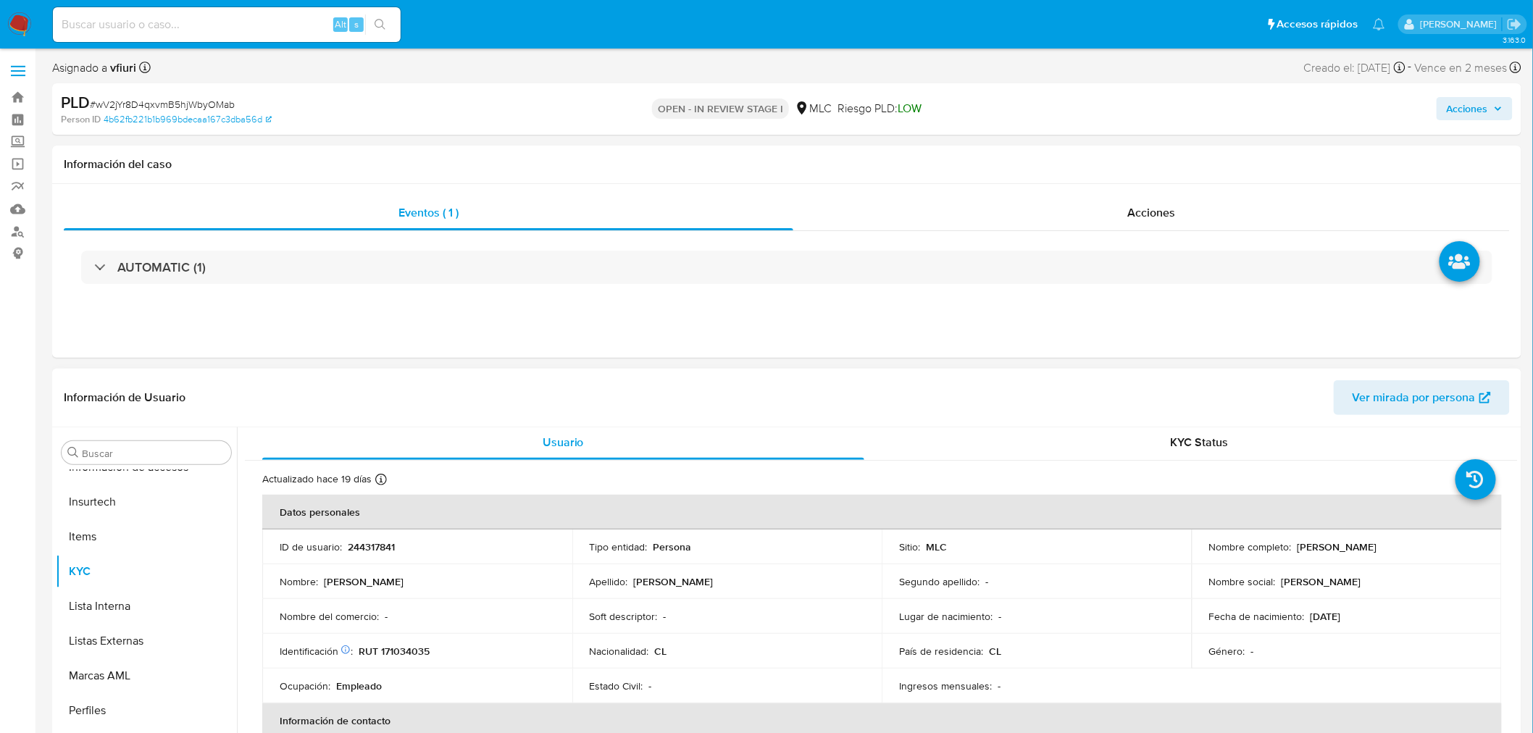
scroll to position [0, 0]
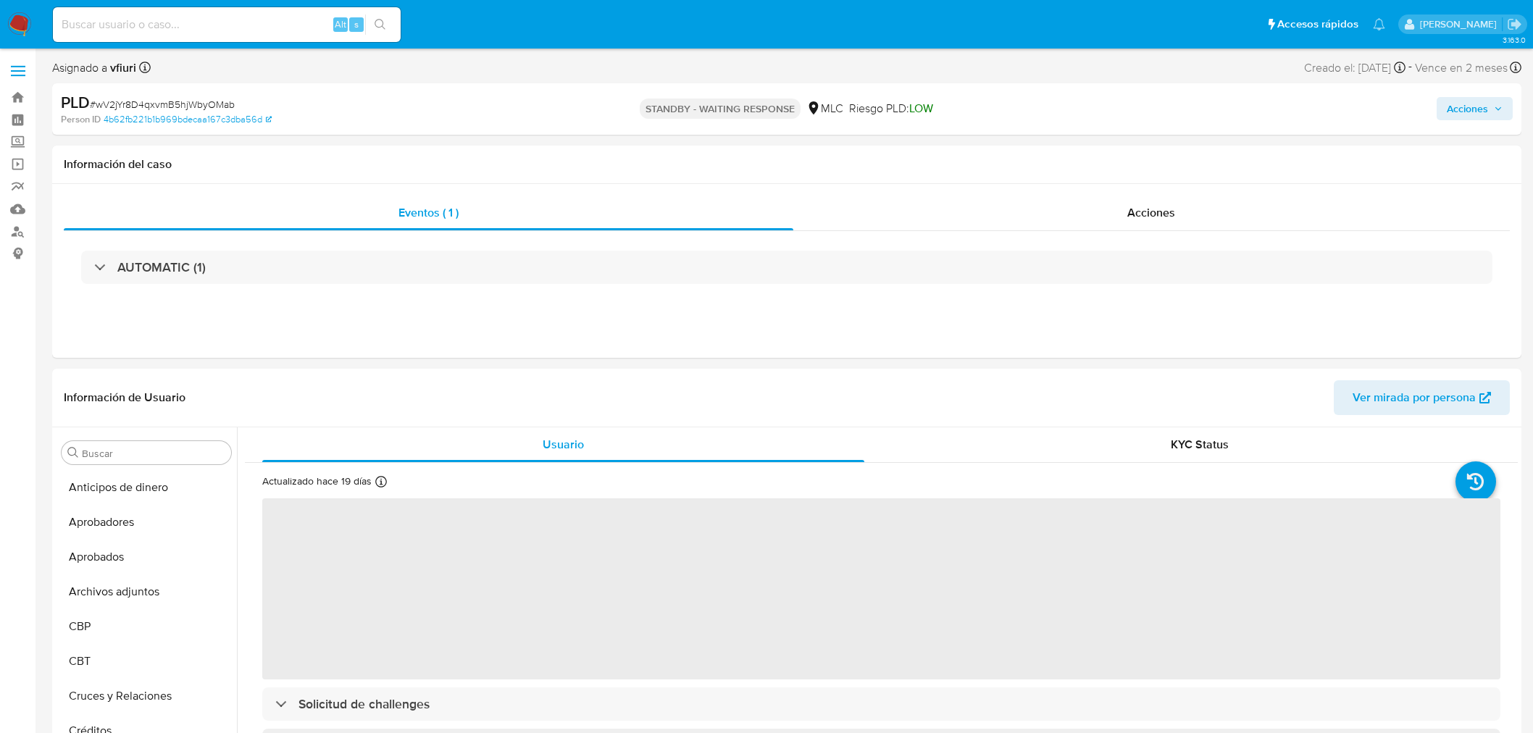
select select "10"
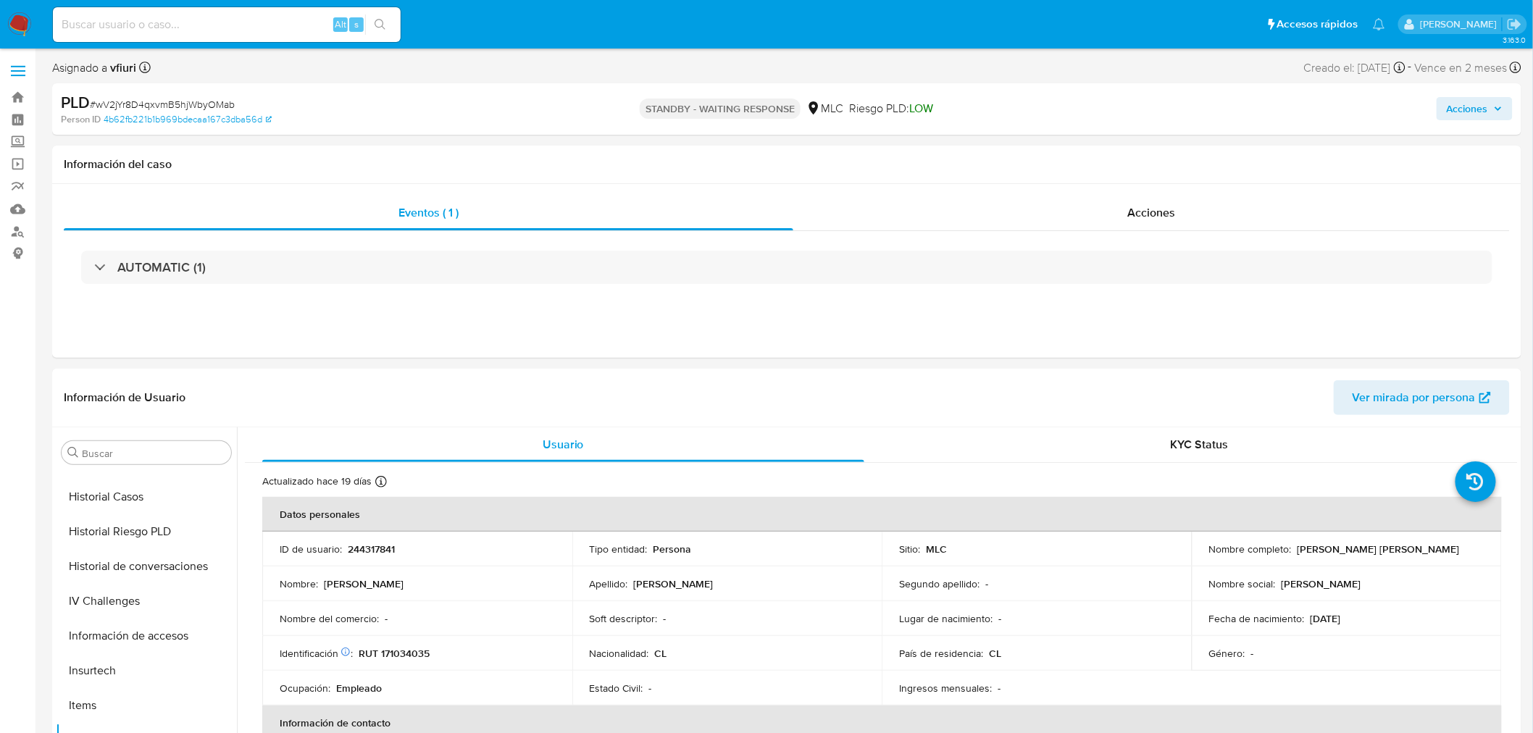
scroll to position [672, 0]
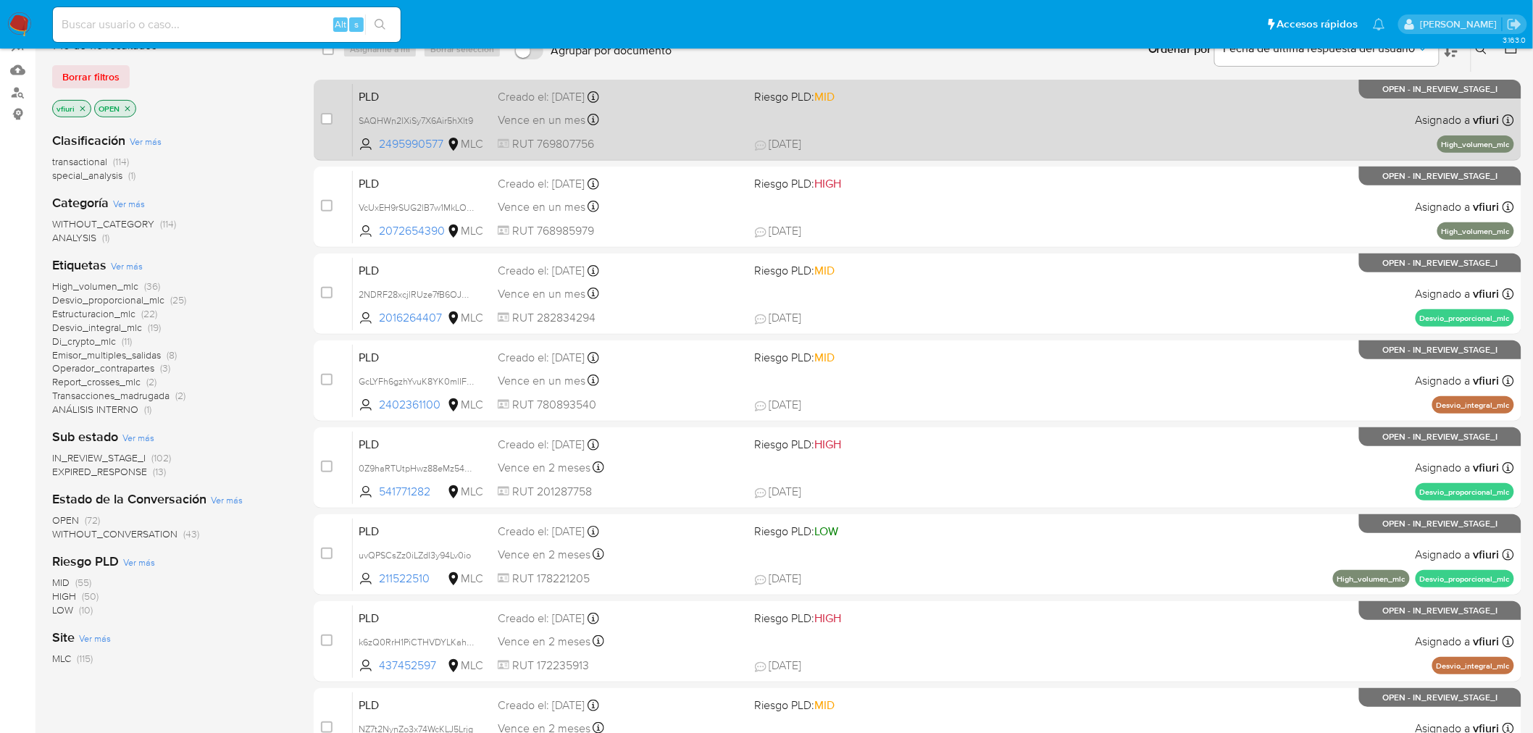
scroll to position [462, 0]
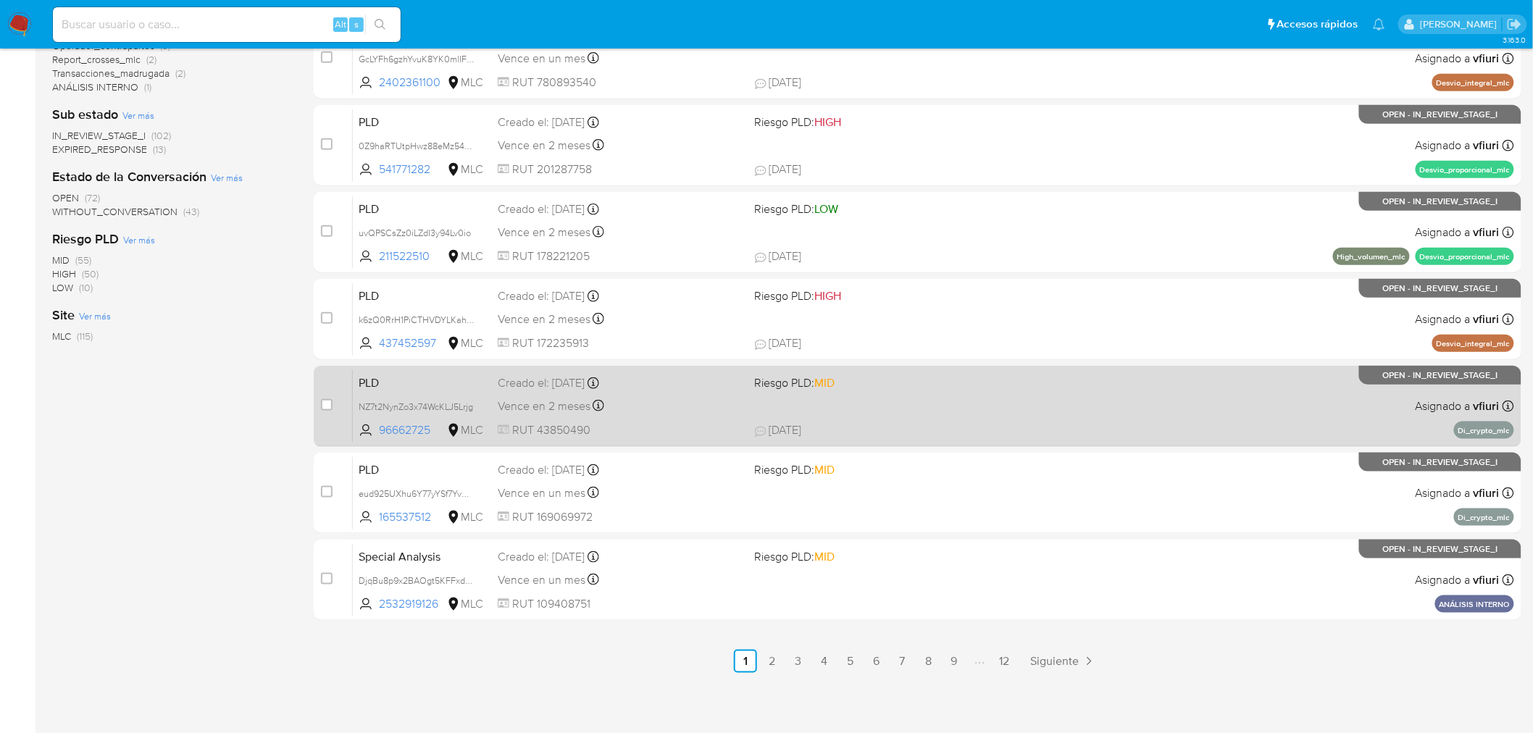
click at [950, 388] on span "Riesgo PLD: MID" at bounding box center [878, 381] width 246 height 19
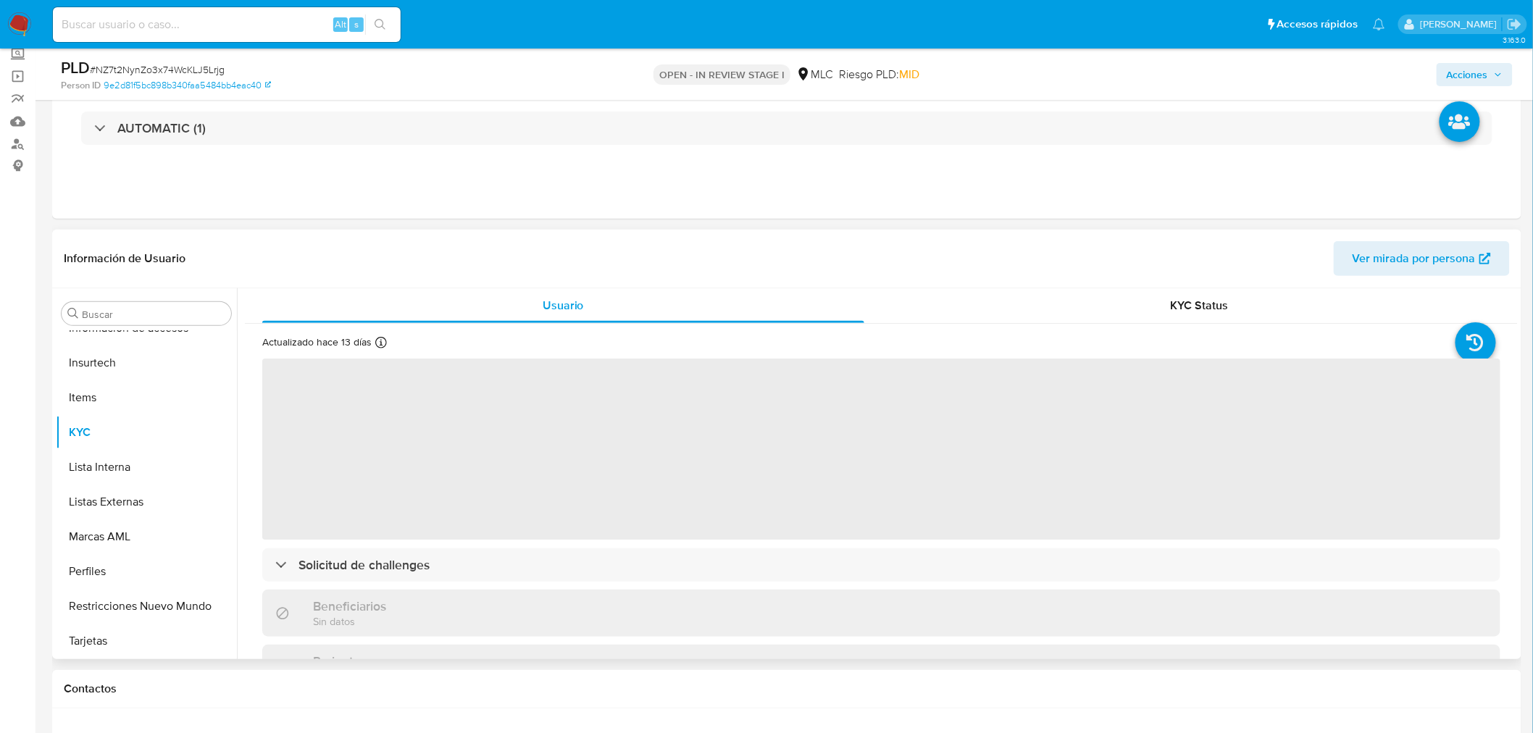
scroll to position [241, 0]
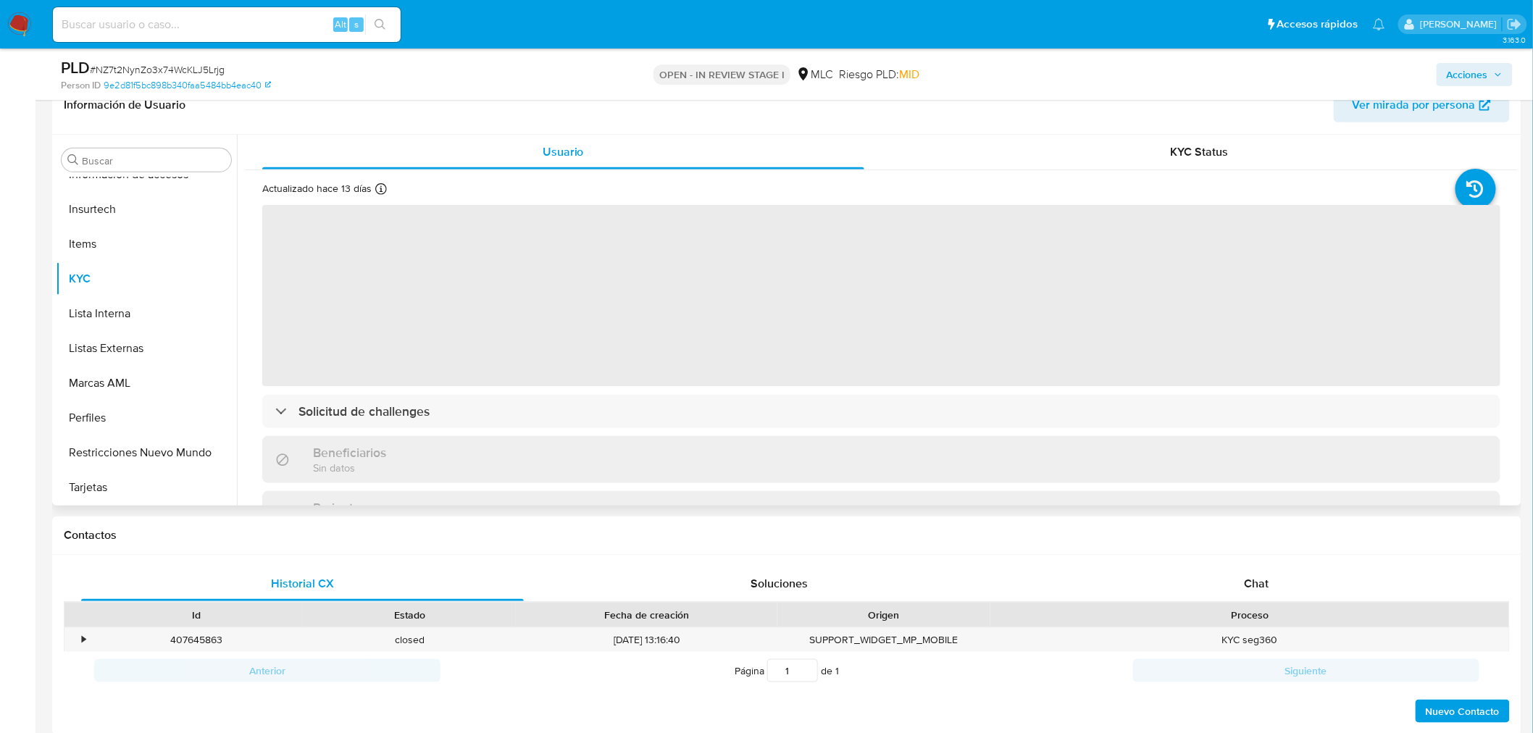
select select "10"
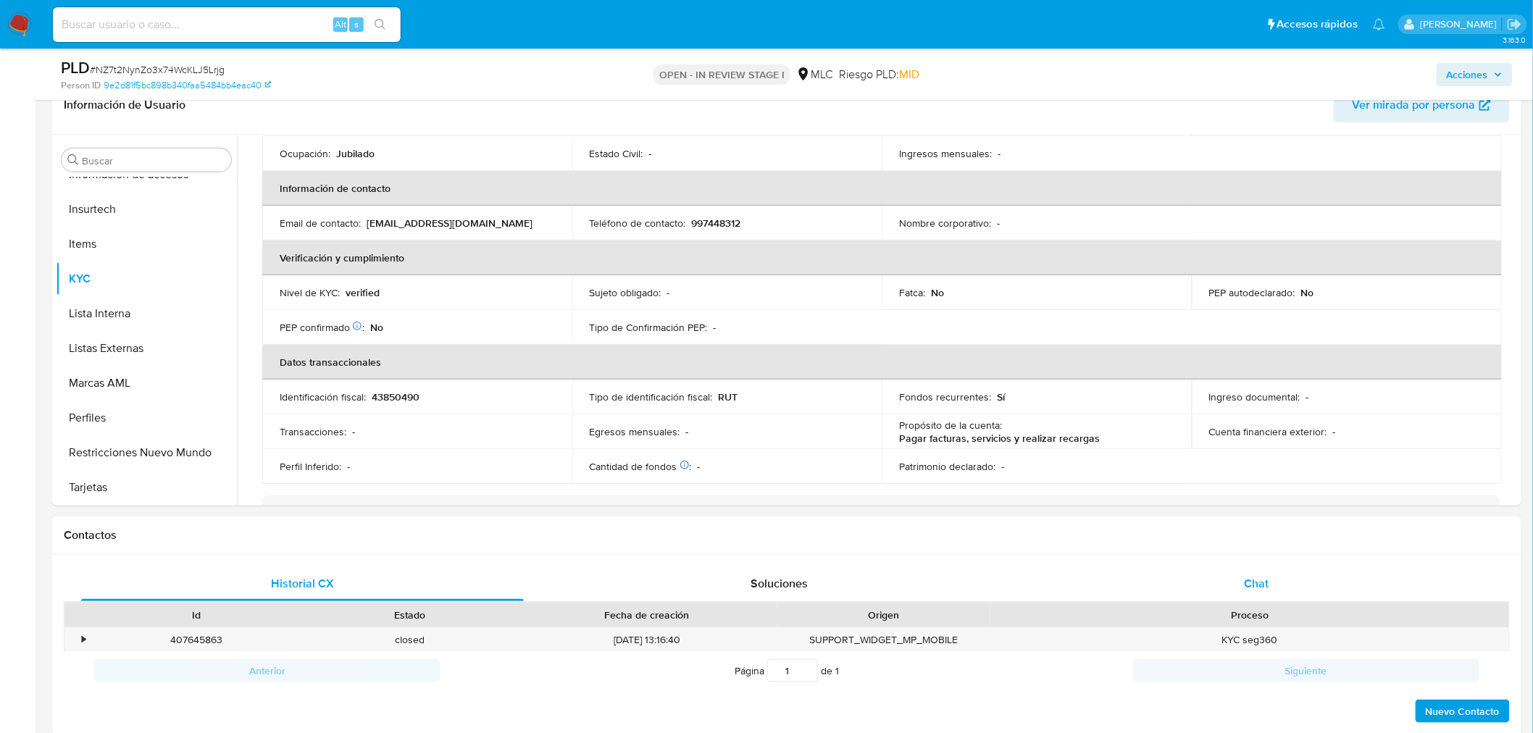
click at [1238, 588] on div "Chat" at bounding box center [1256, 584] width 443 height 35
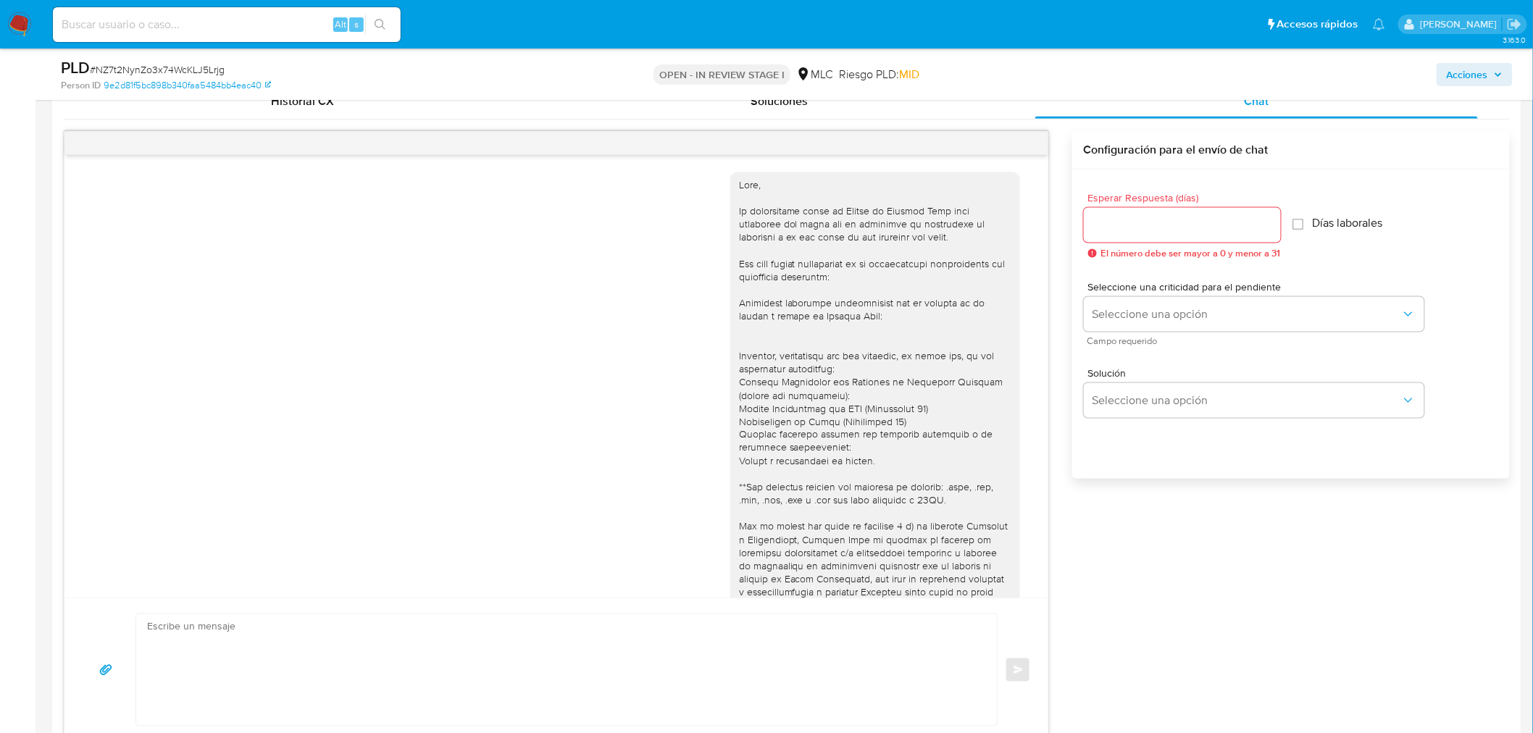
scroll to position [522, 0]
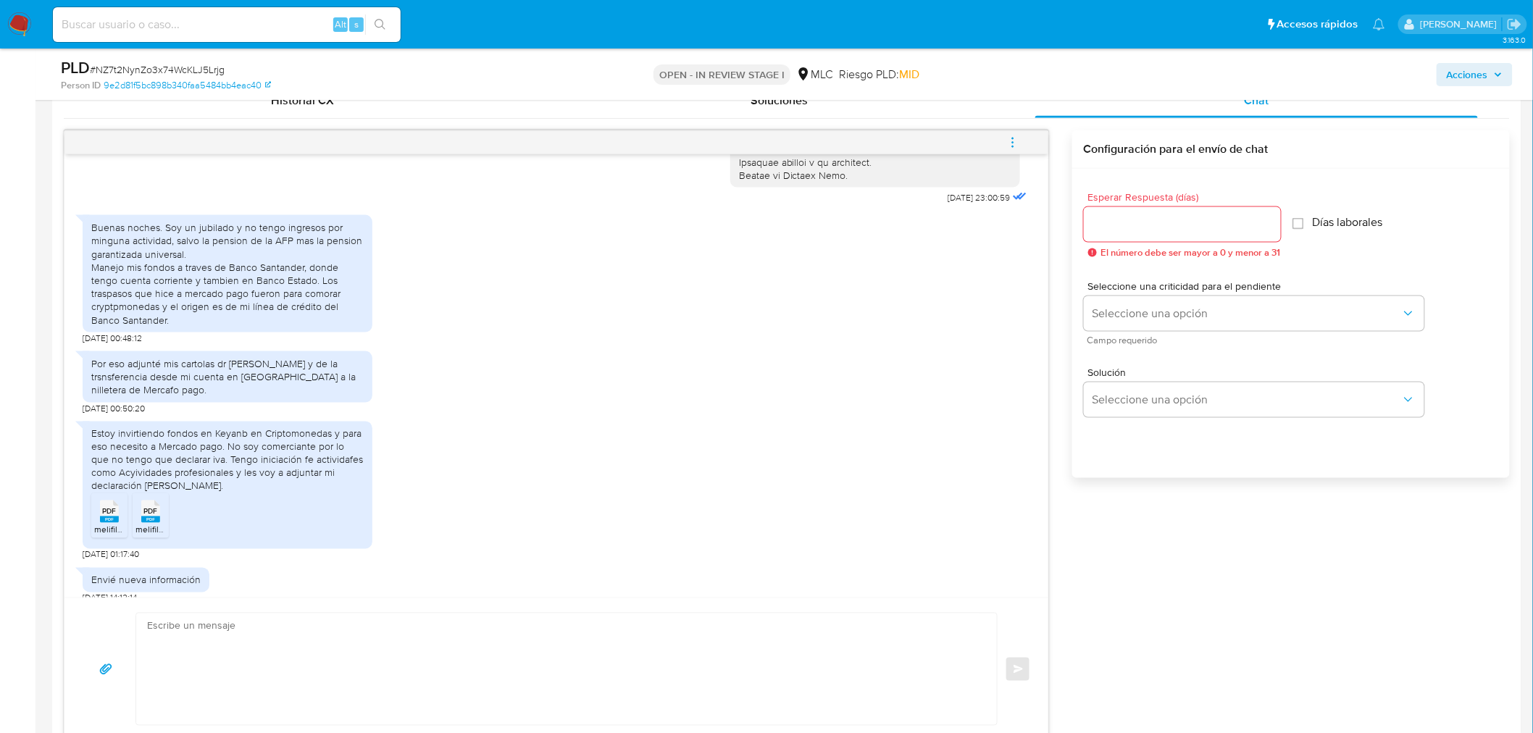
click at [207, 667] on textarea at bounding box center [563, 670] width 832 height 112
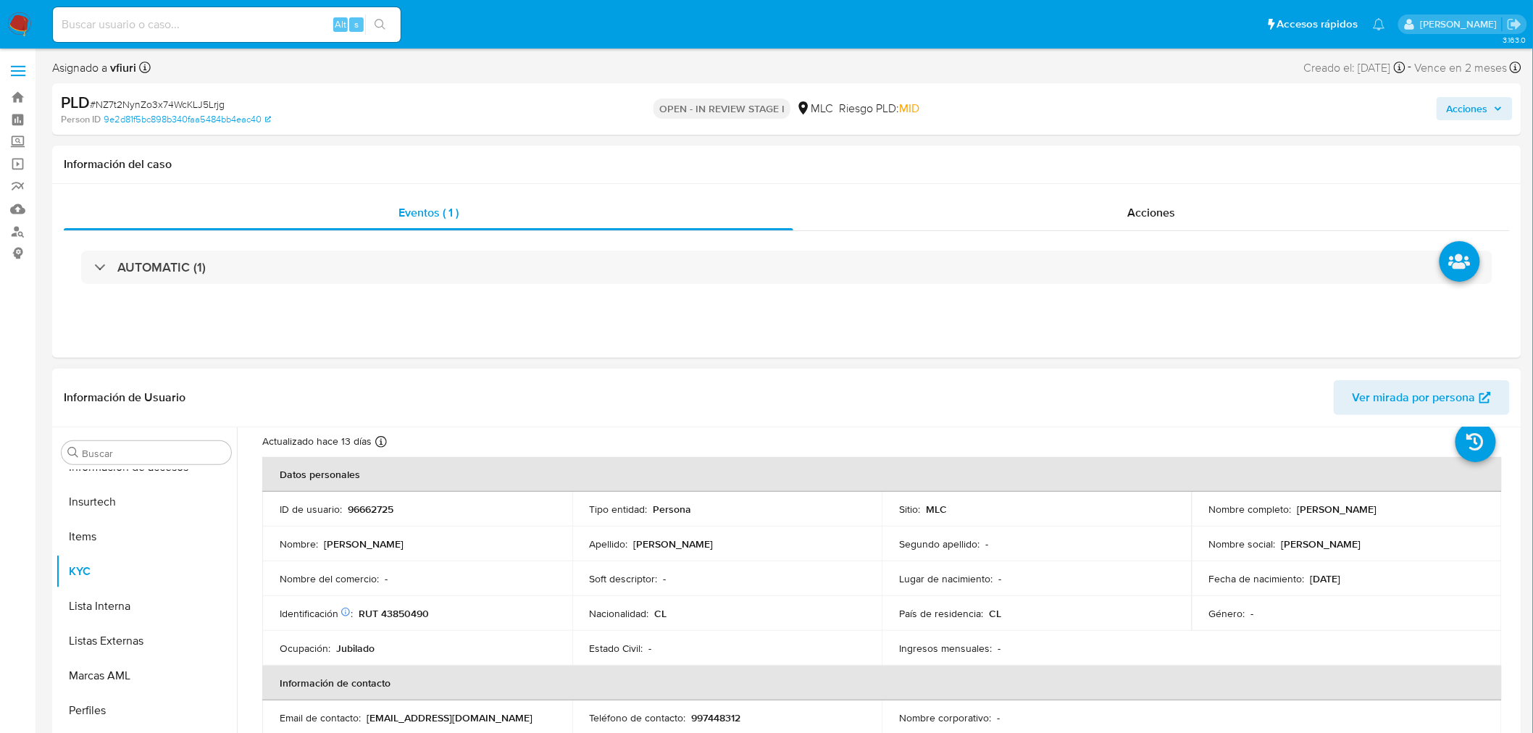
scroll to position [0, 0]
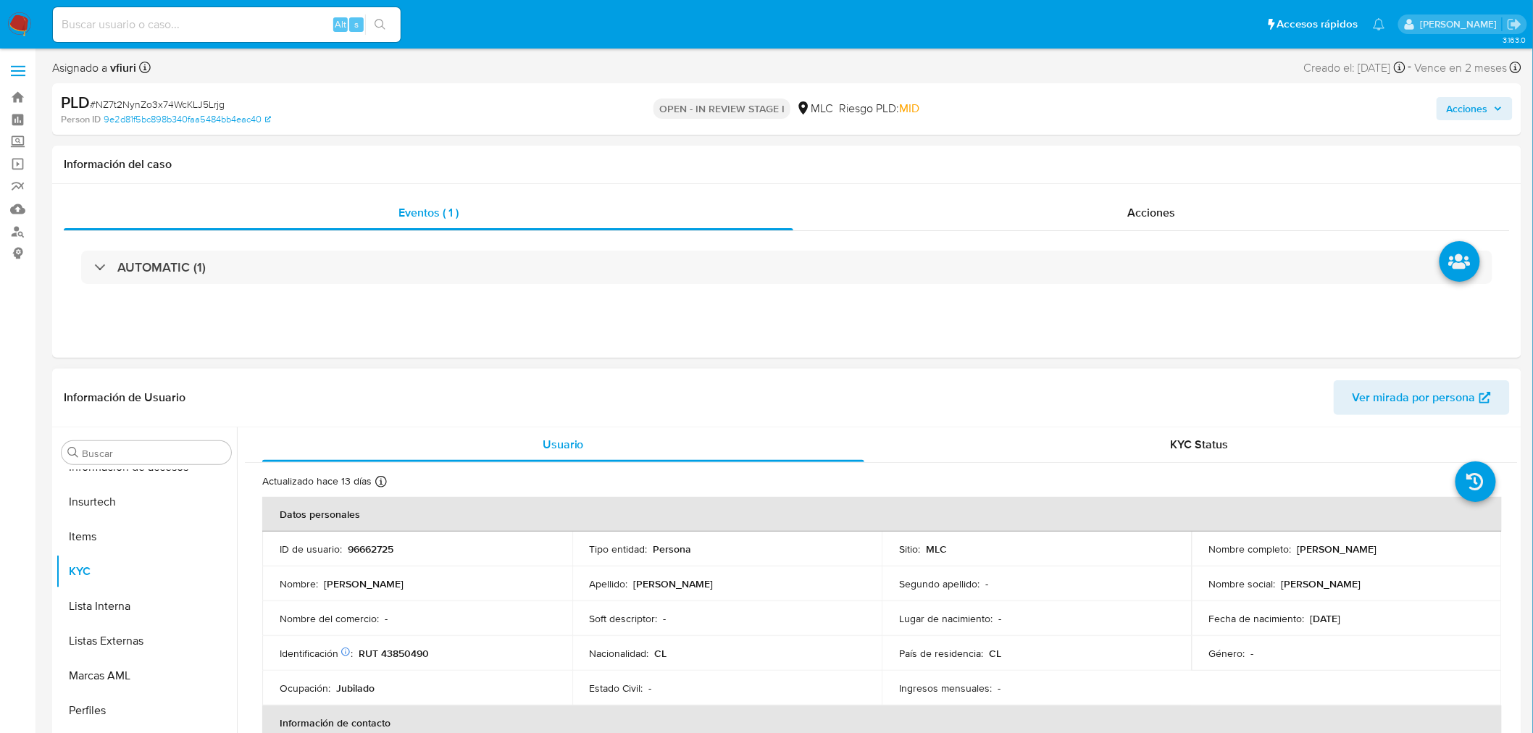
click at [1302, 546] on p "José Antonio Parilo Vergara" at bounding box center [1338, 549] width 80 height 13
copy p "José"
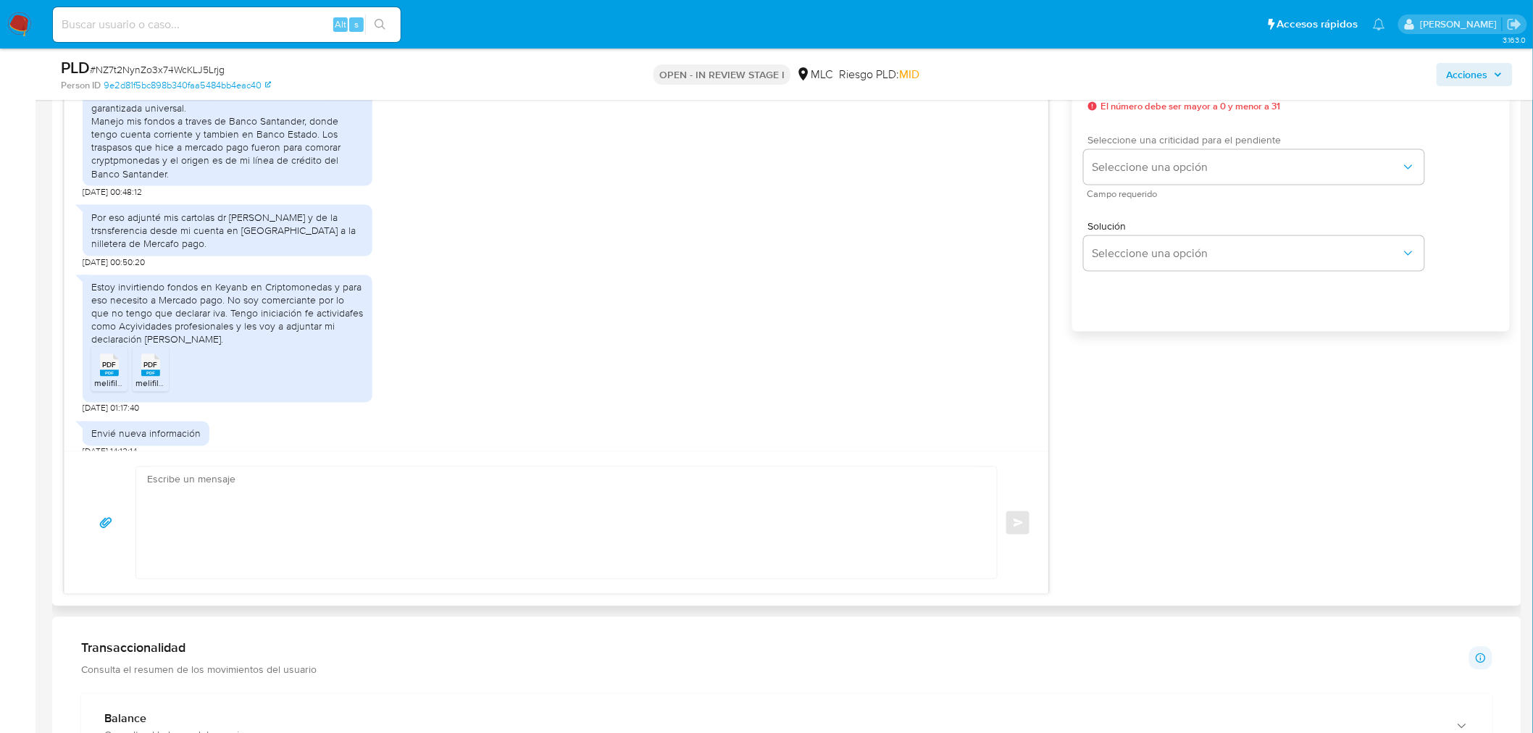
scroll to position [725, 0]
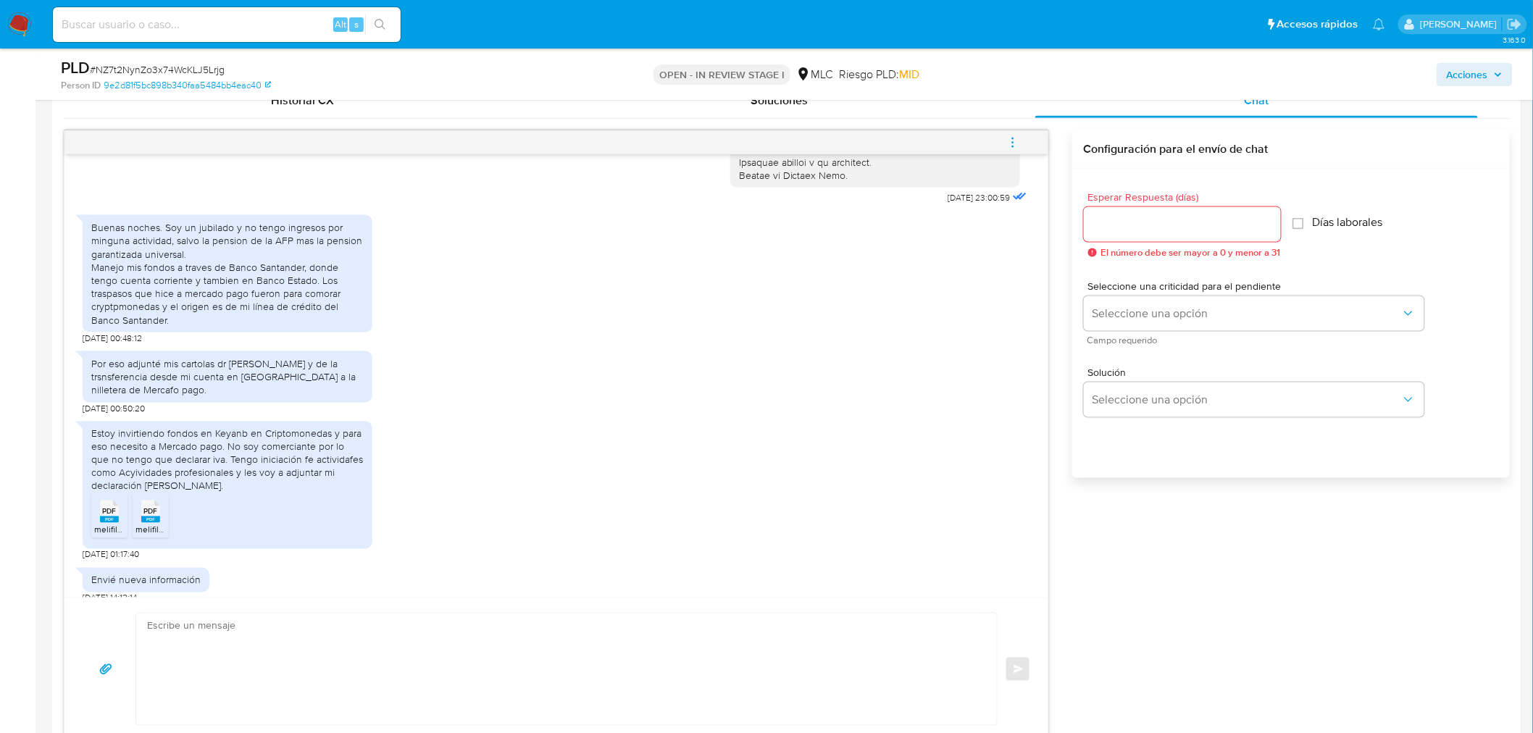
click at [1163, 225] on input "Esperar Respuesta (días)" at bounding box center [1182, 224] width 197 height 19
type input "5"
click at [1186, 317] on span "Seleccione una opción" at bounding box center [1247, 313] width 309 height 14
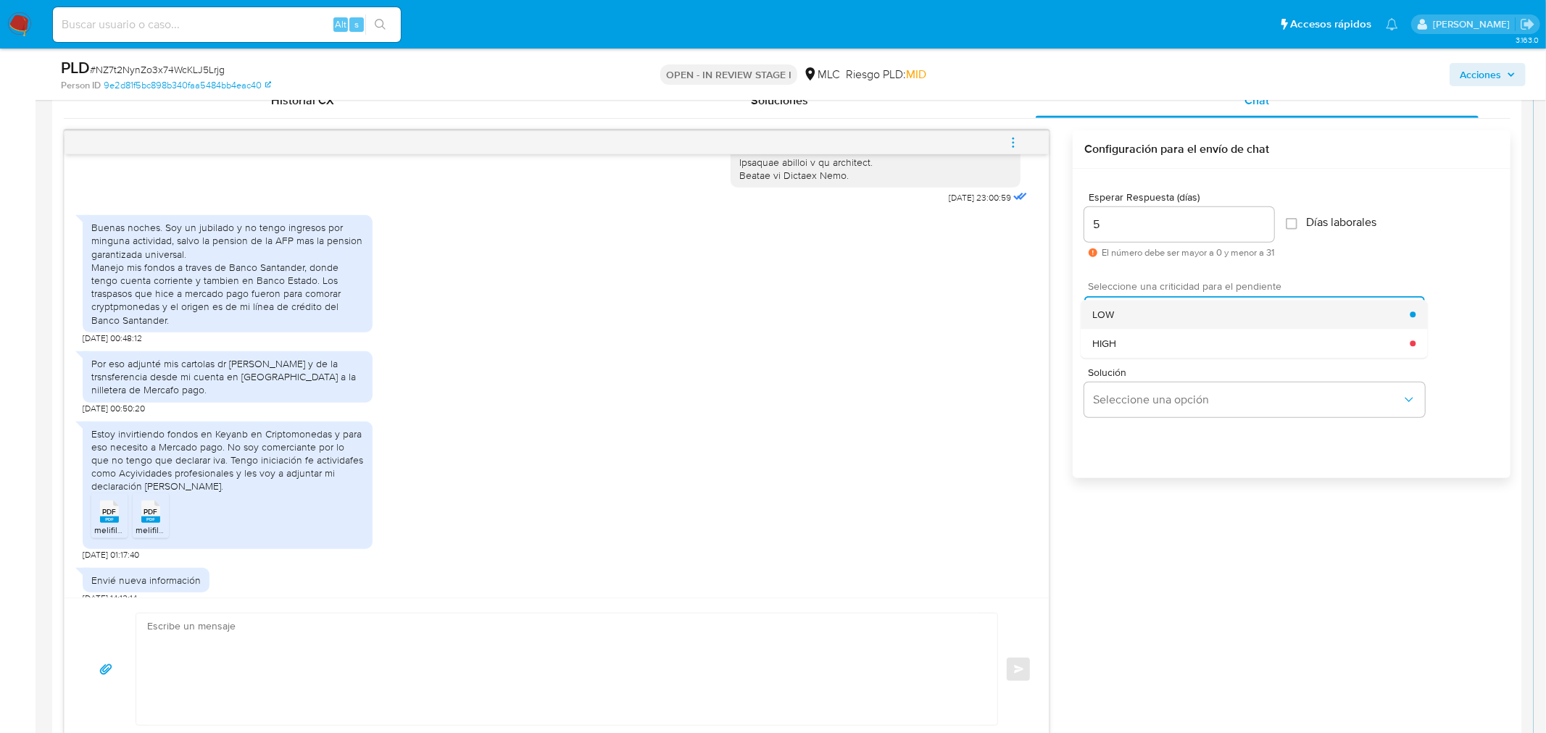
click at [1193, 312] on div "LOW" at bounding box center [1250, 314] width 317 height 29
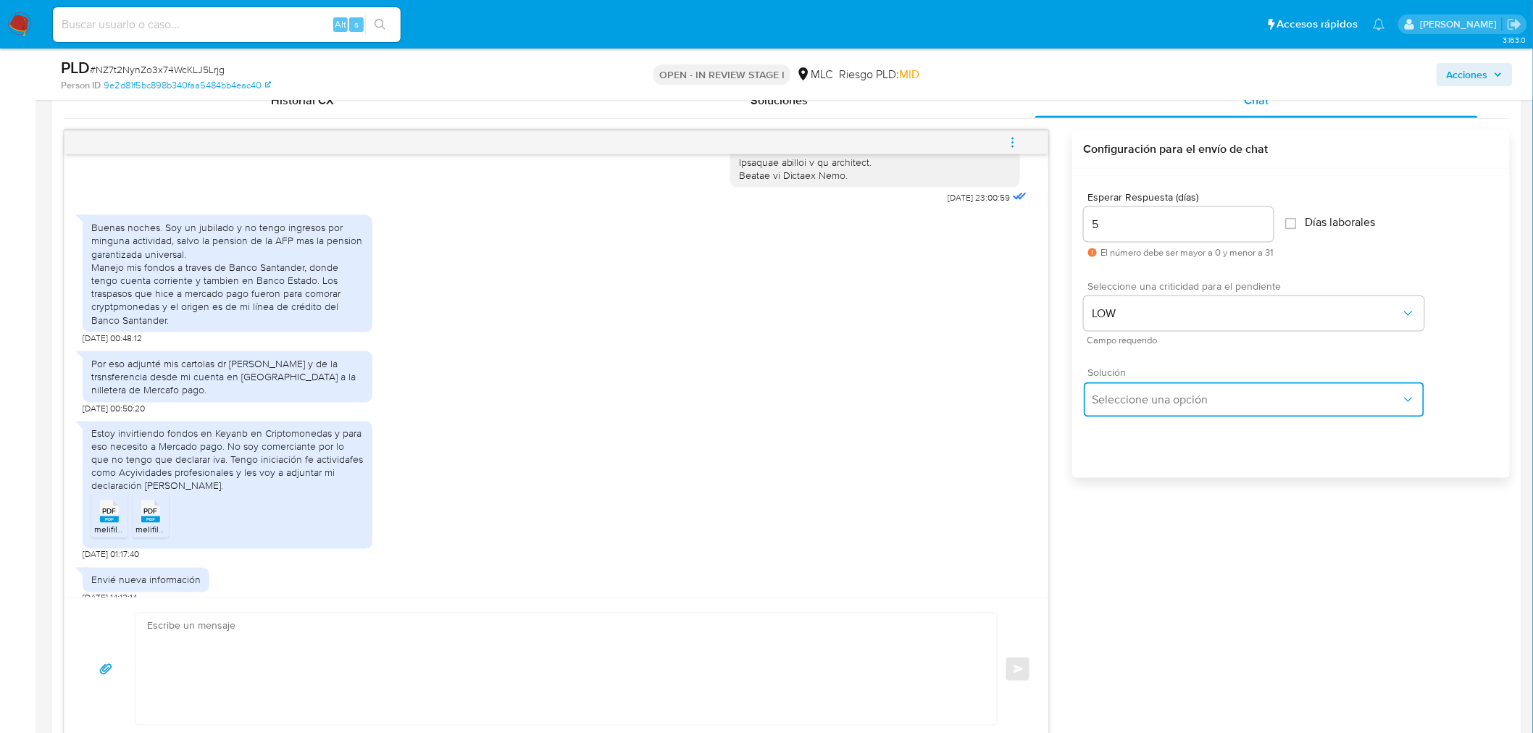
click at [1191, 406] on span "Seleccione una opción" at bounding box center [1247, 400] width 309 height 14
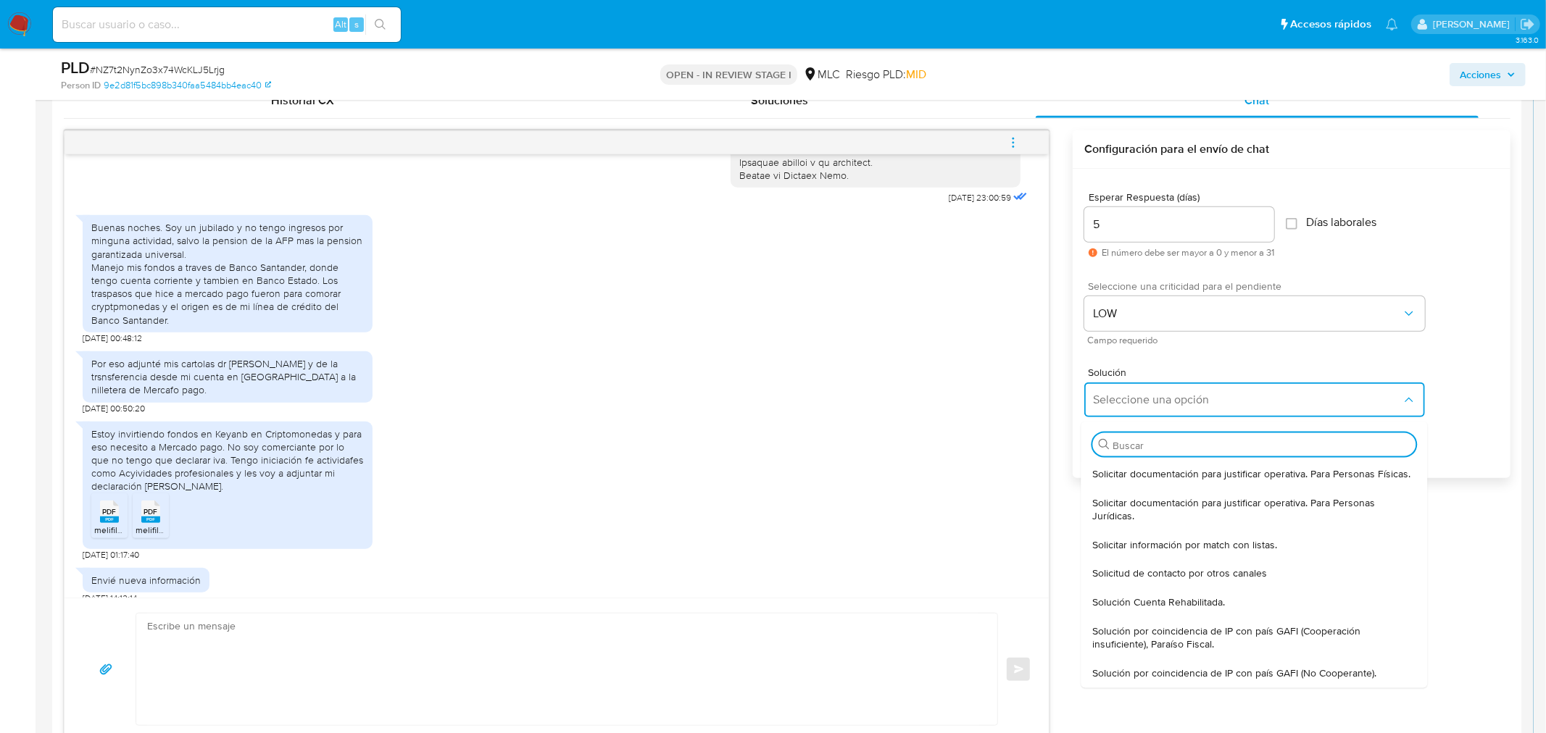
drag, startPoint x: 1200, startPoint y: 475, endPoint x: 1073, endPoint y: 471, distance: 126.9
click at [1200, 475] on span "Solicitar documentación para justificar operativa. Para Personas Físicas." at bounding box center [1251, 473] width 318 height 13
type textarea "Hola ,Te contactamos dado que tu cuenta fue suspendida para una verificación de…"
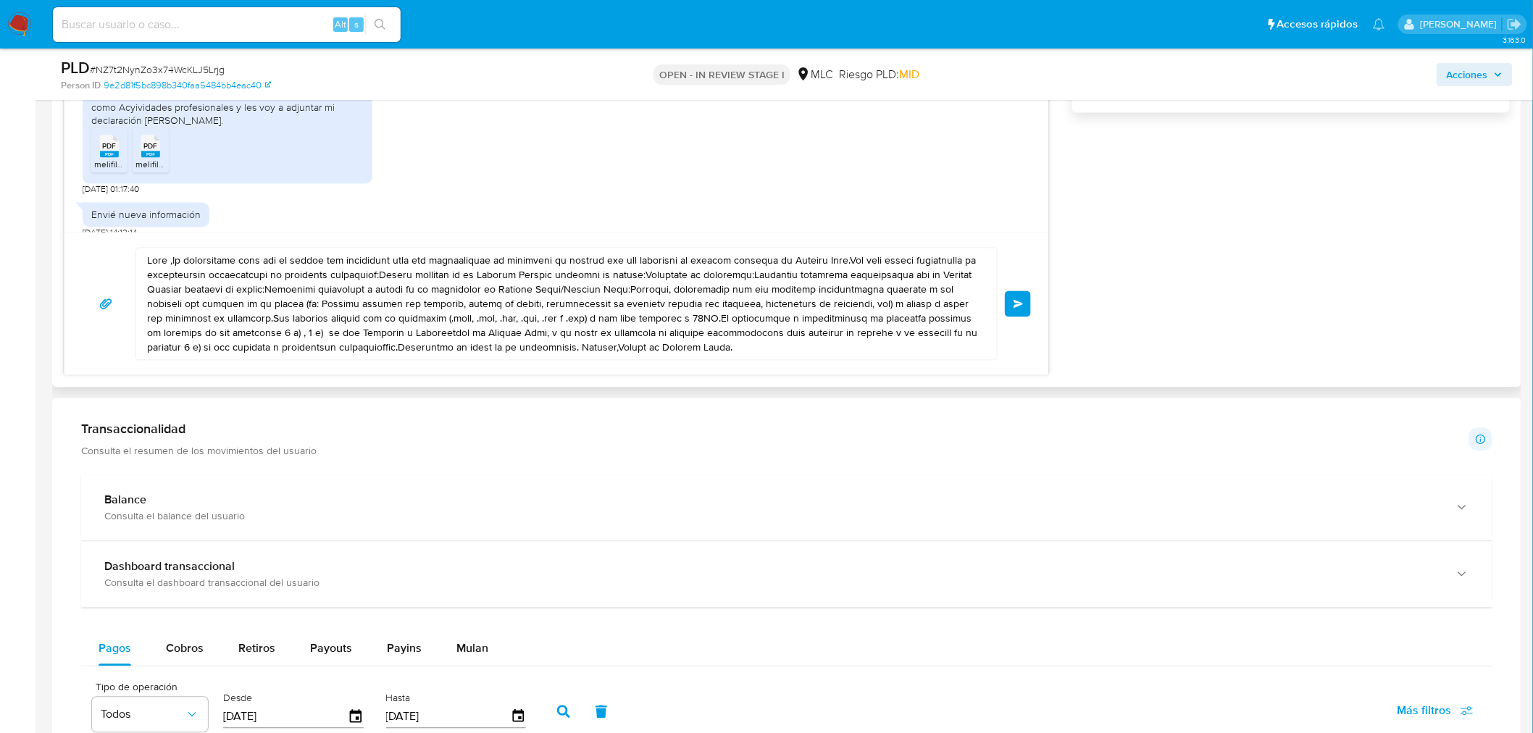
scroll to position [885, 0]
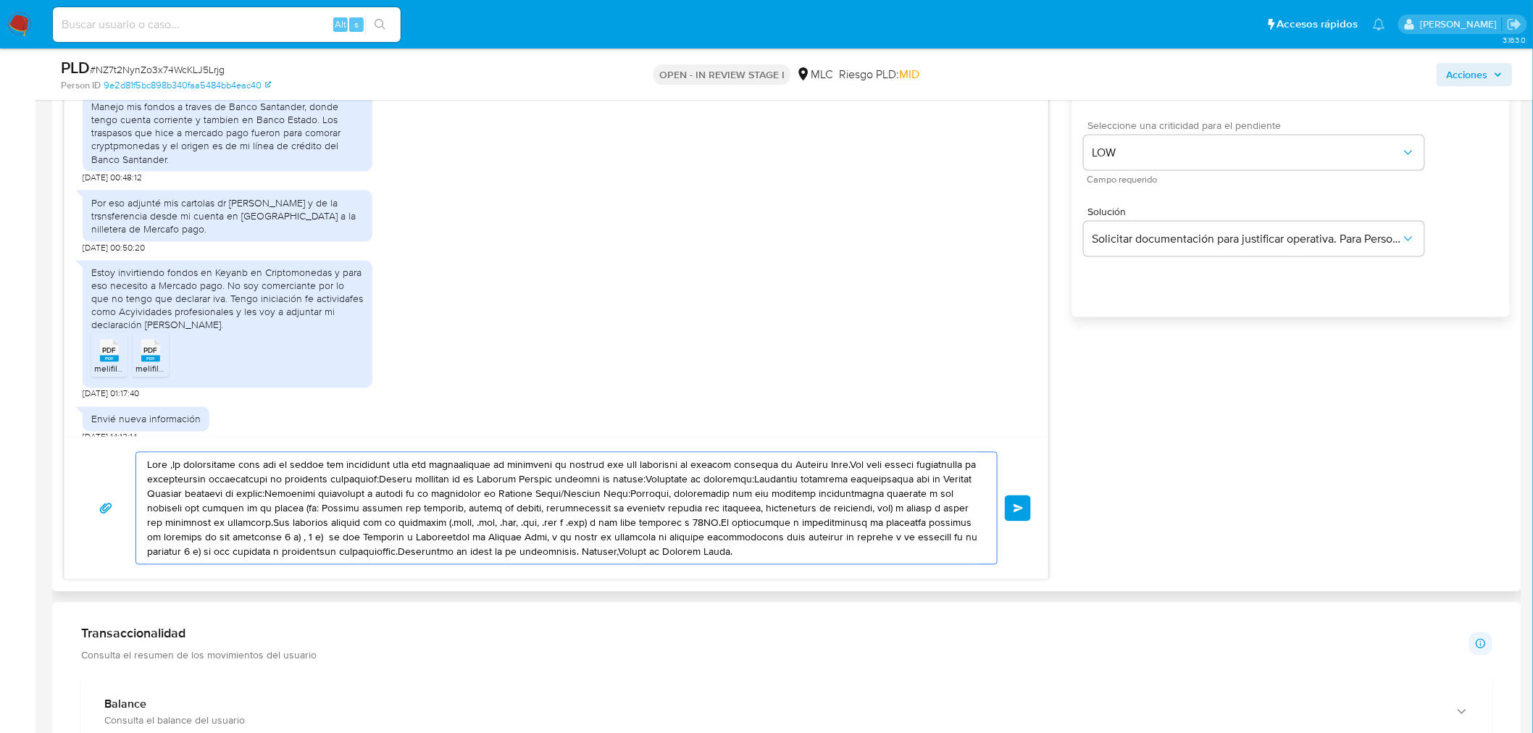
drag, startPoint x: 736, startPoint y: 556, endPoint x: 64, endPoint y: 422, distance: 685.8
click at [64, 422] on div "28/09/2025 23:00:59 Buenas noches. Soy un jubilado y no tengo ingresos por ming…" at bounding box center [556, 275] width 985 height 611
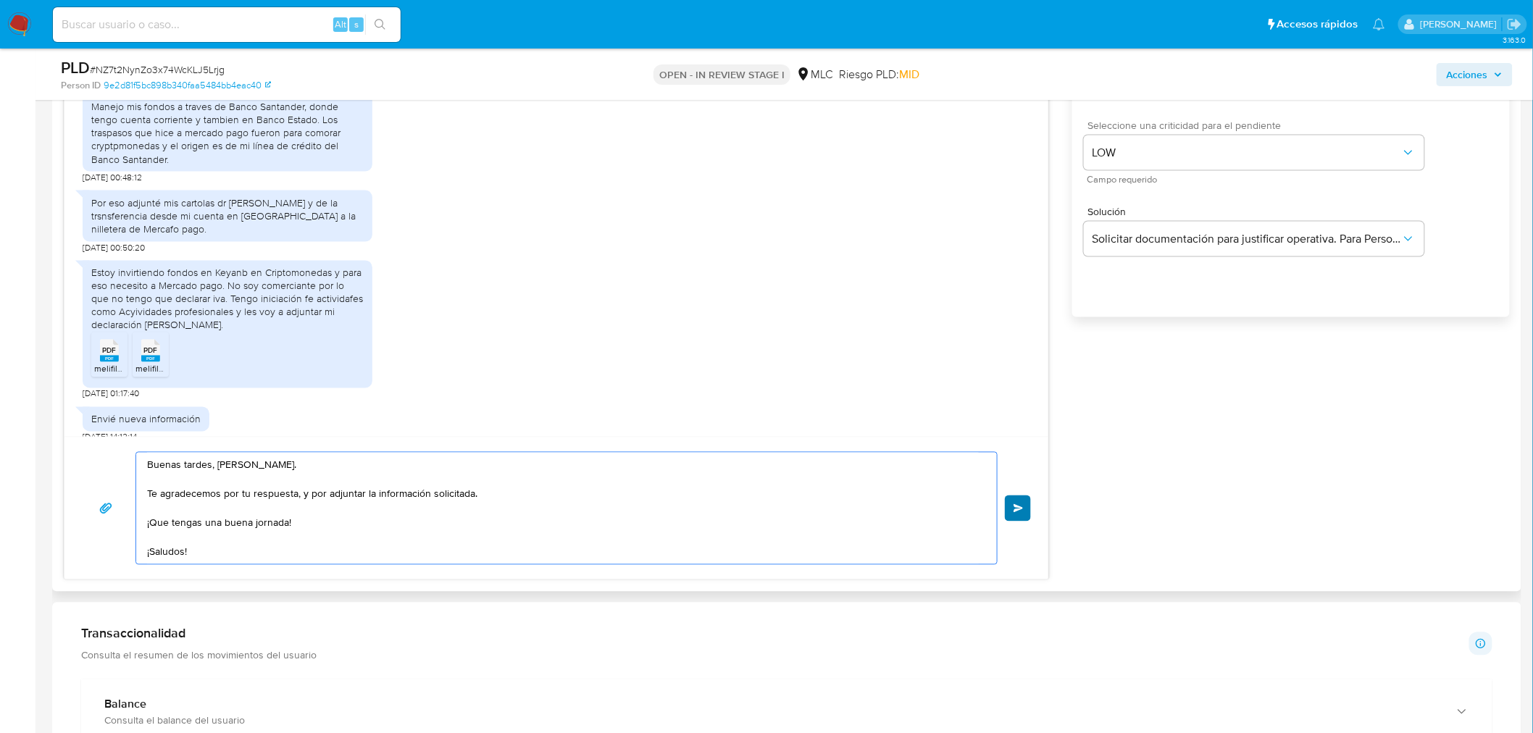
type textarea "Buenas tardes, José. Te agradecemos por tu respuesta, y por adjuntar la informa…"
click at [1023, 512] on span "Enviar" at bounding box center [1019, 508] width 10 height 9
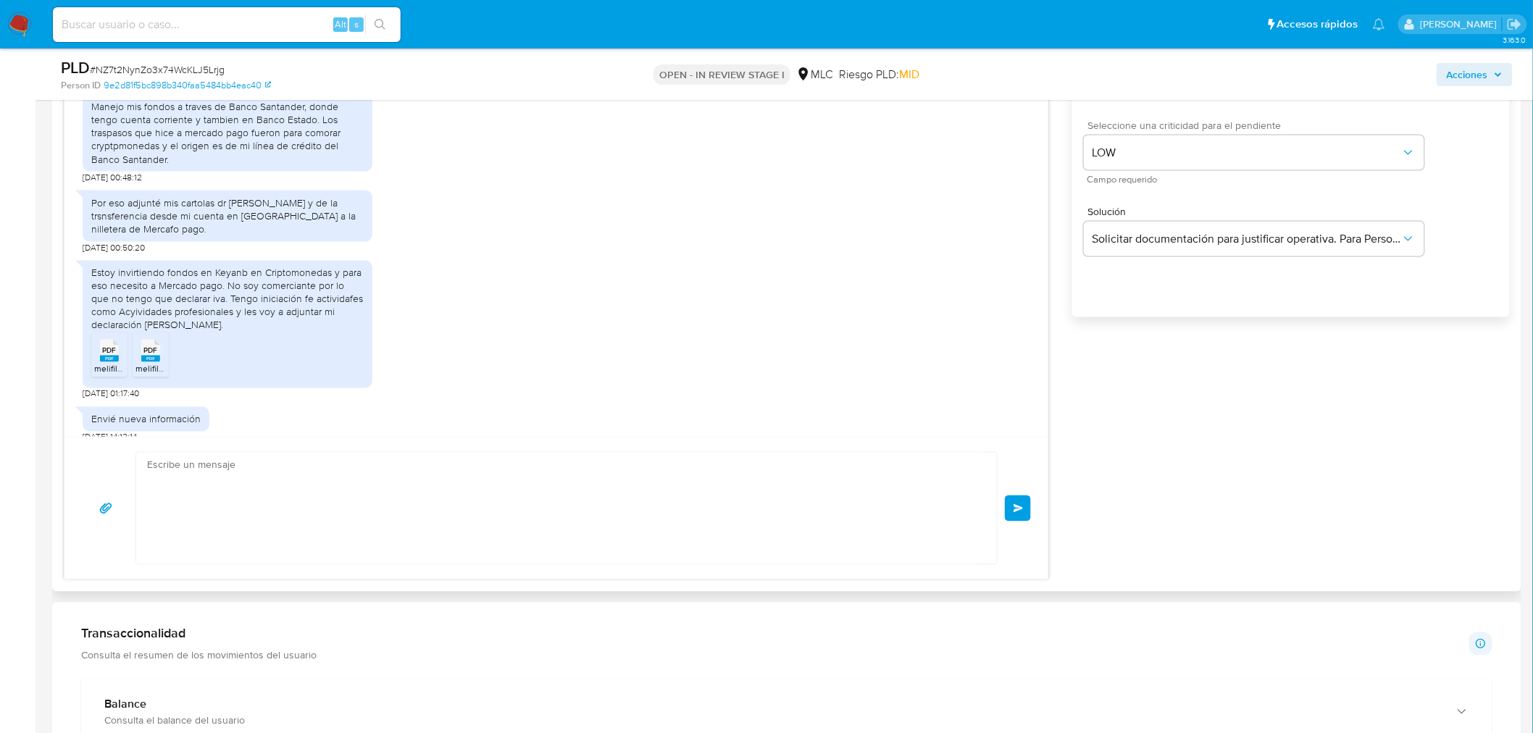
scroll to position [669, 0]
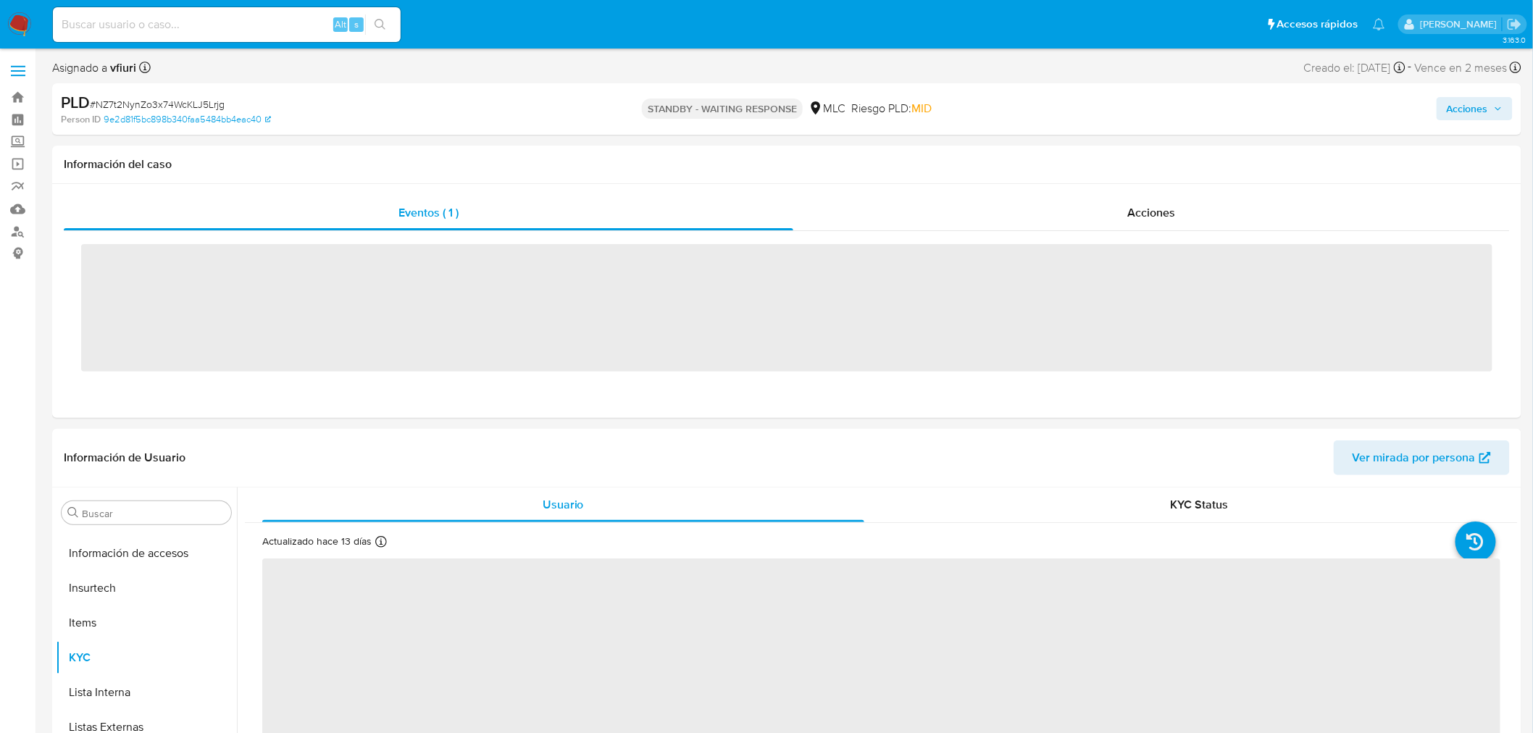
scroll to position [716, 0]
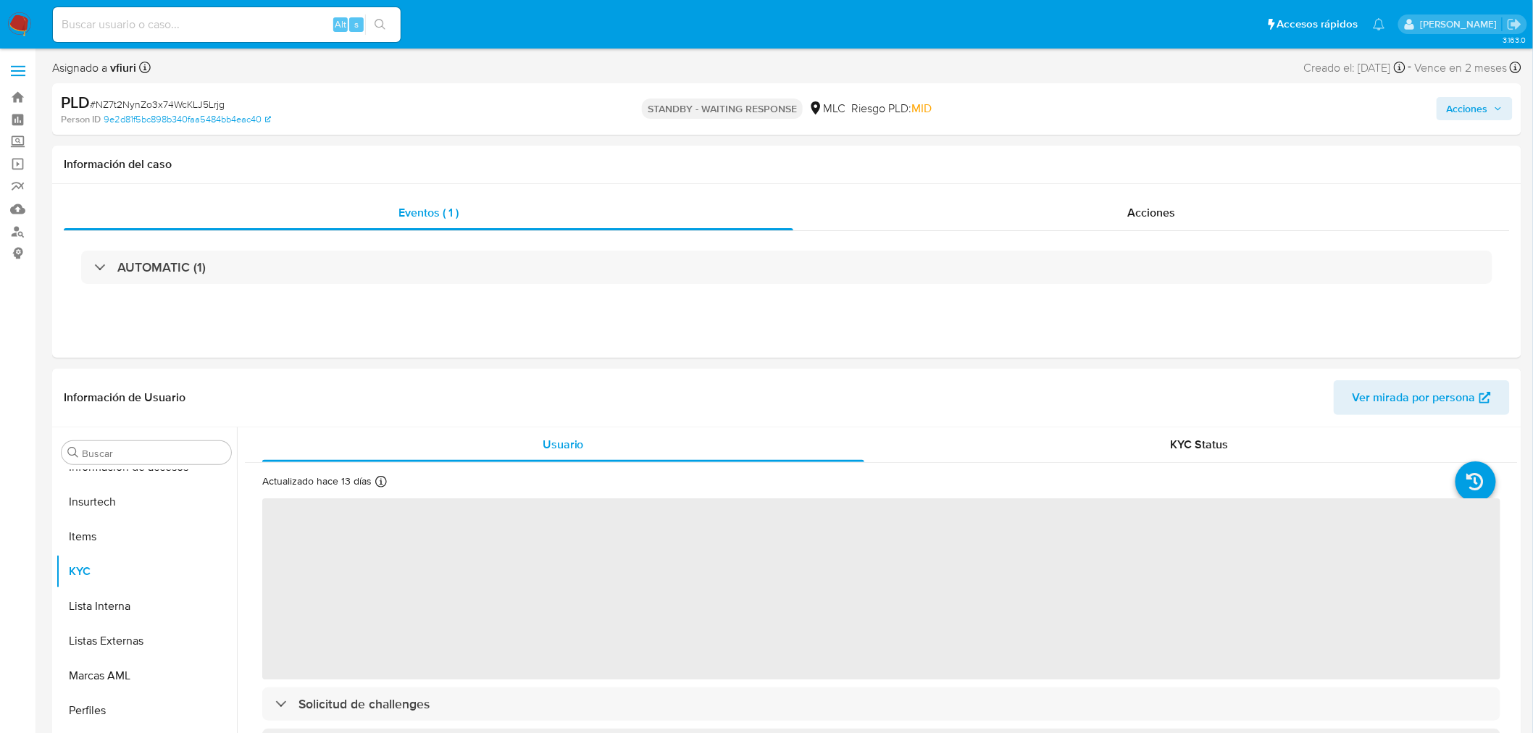
select select "10"
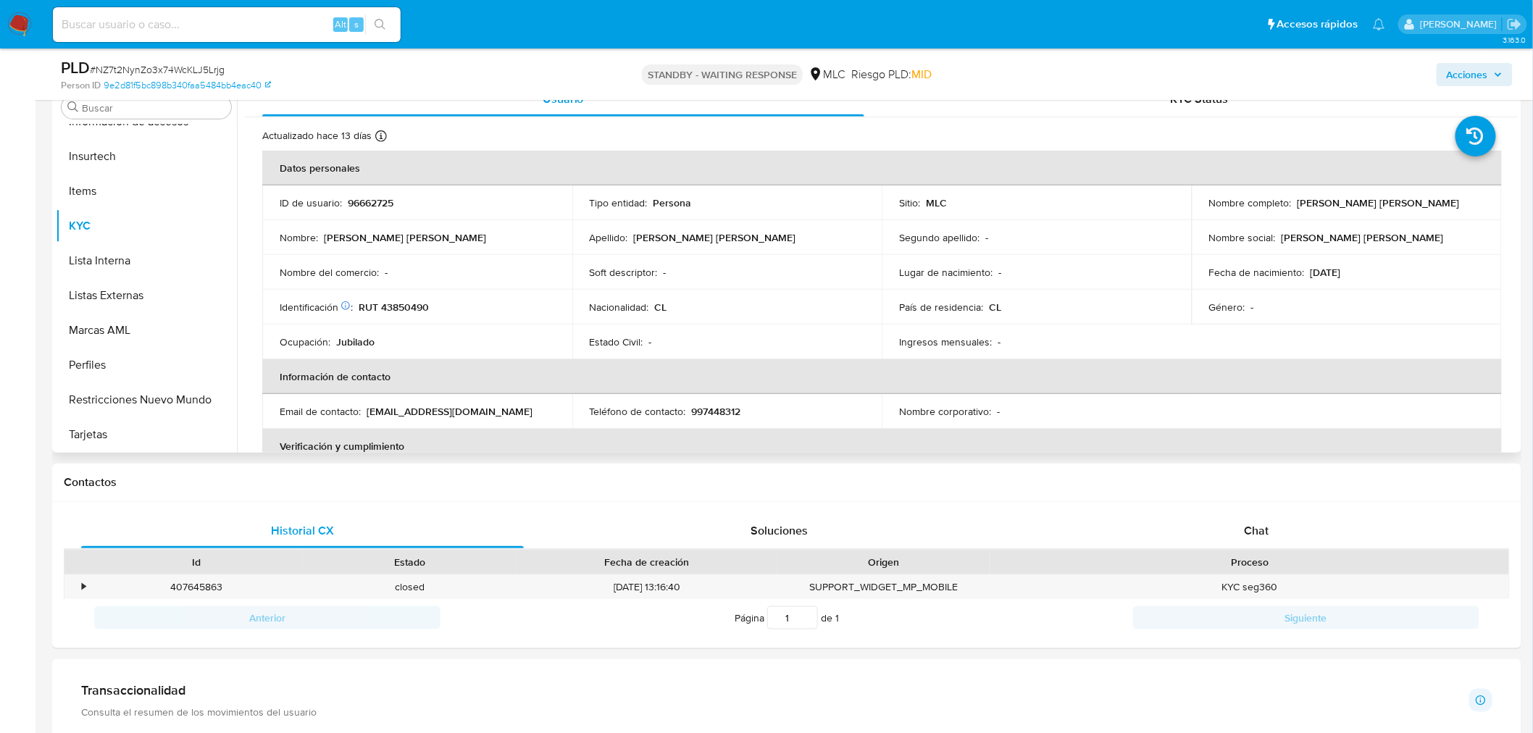
scroll to position [322, 0]
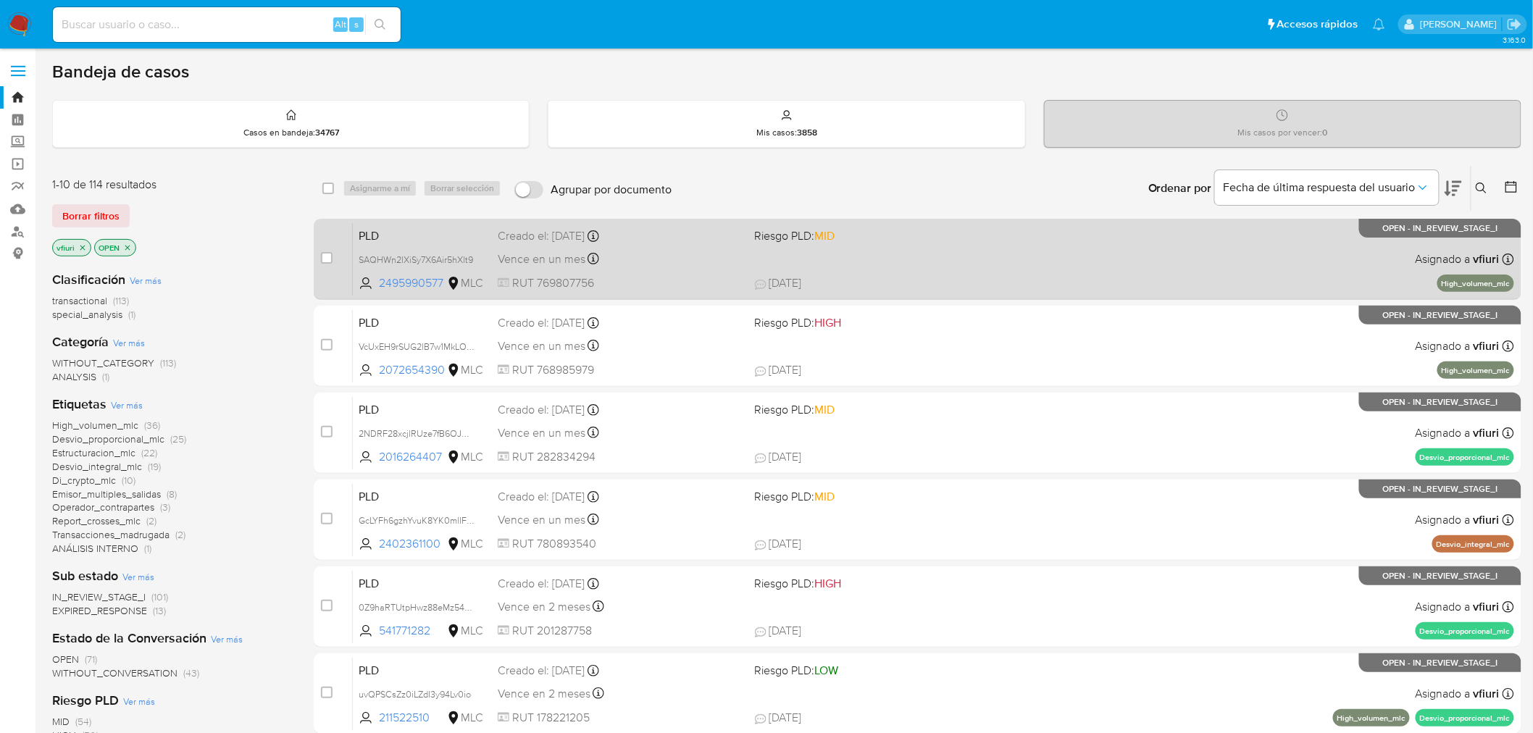
scroll to position [462, 0]
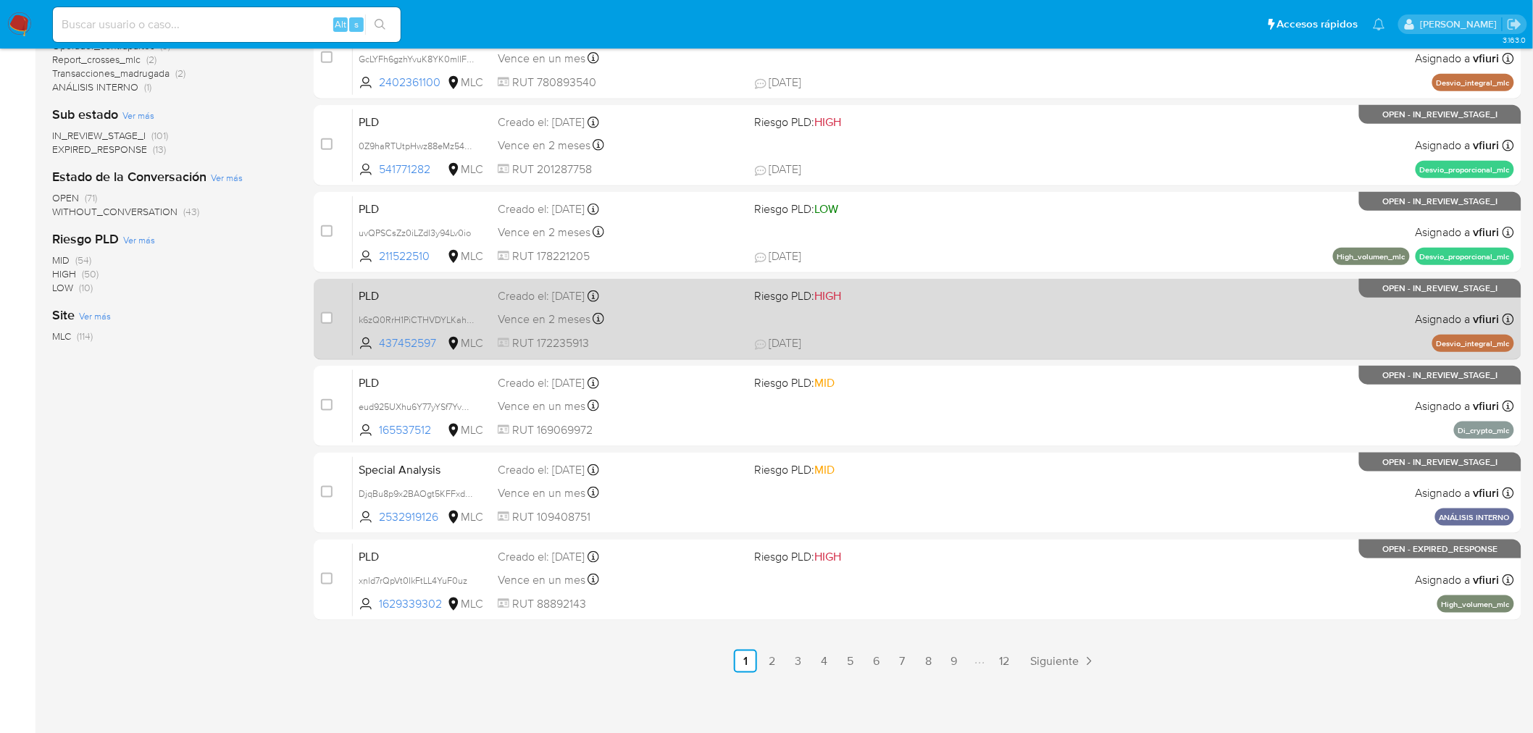
click at [968, 308] on div "PLD k6zQ0RrH1PiCTHVDYLKahqze 437452597 MLC Riesgo PLD: HIGH Creado el: [DATE] C…" at bounding box center [933, 319] width 1161 height 73
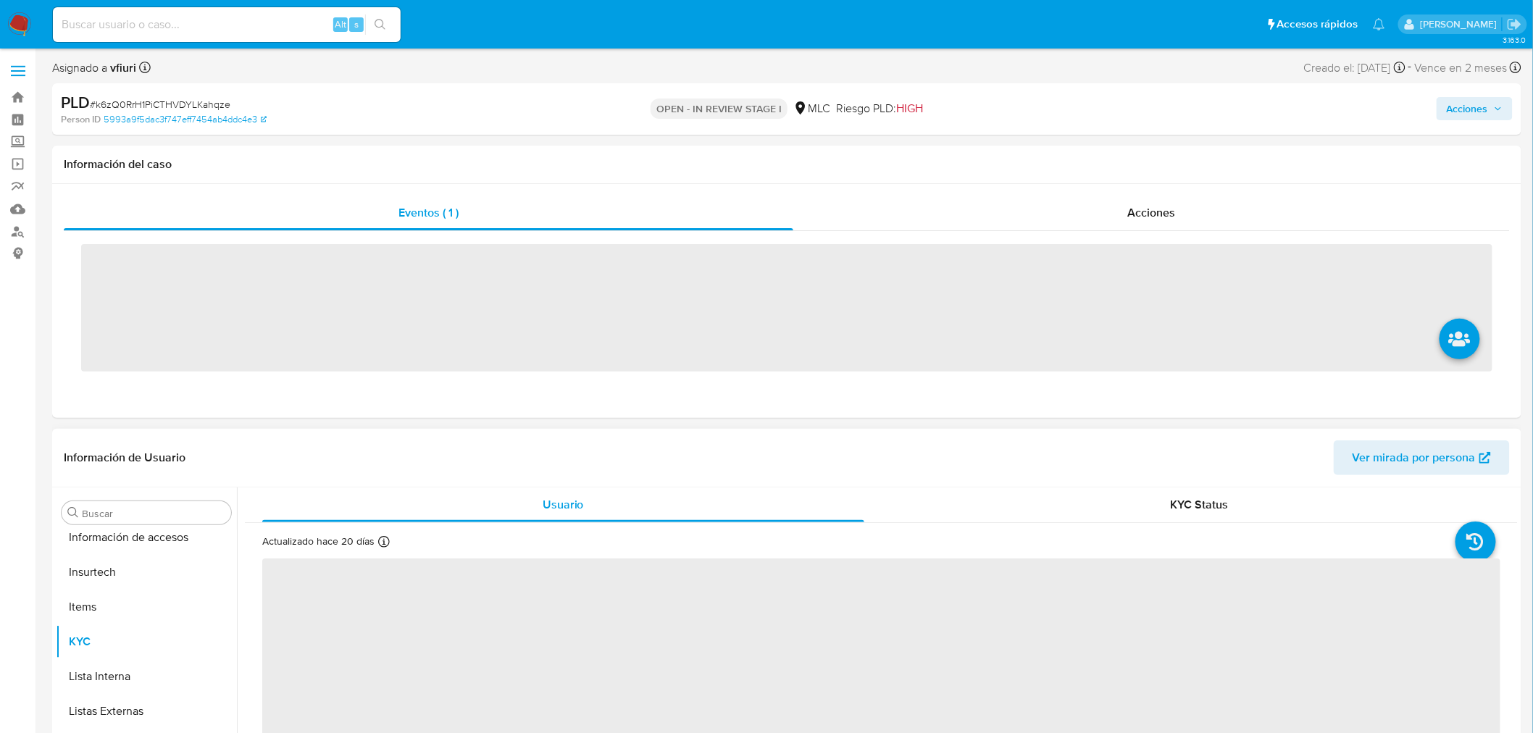
scroll to position [716, 0]
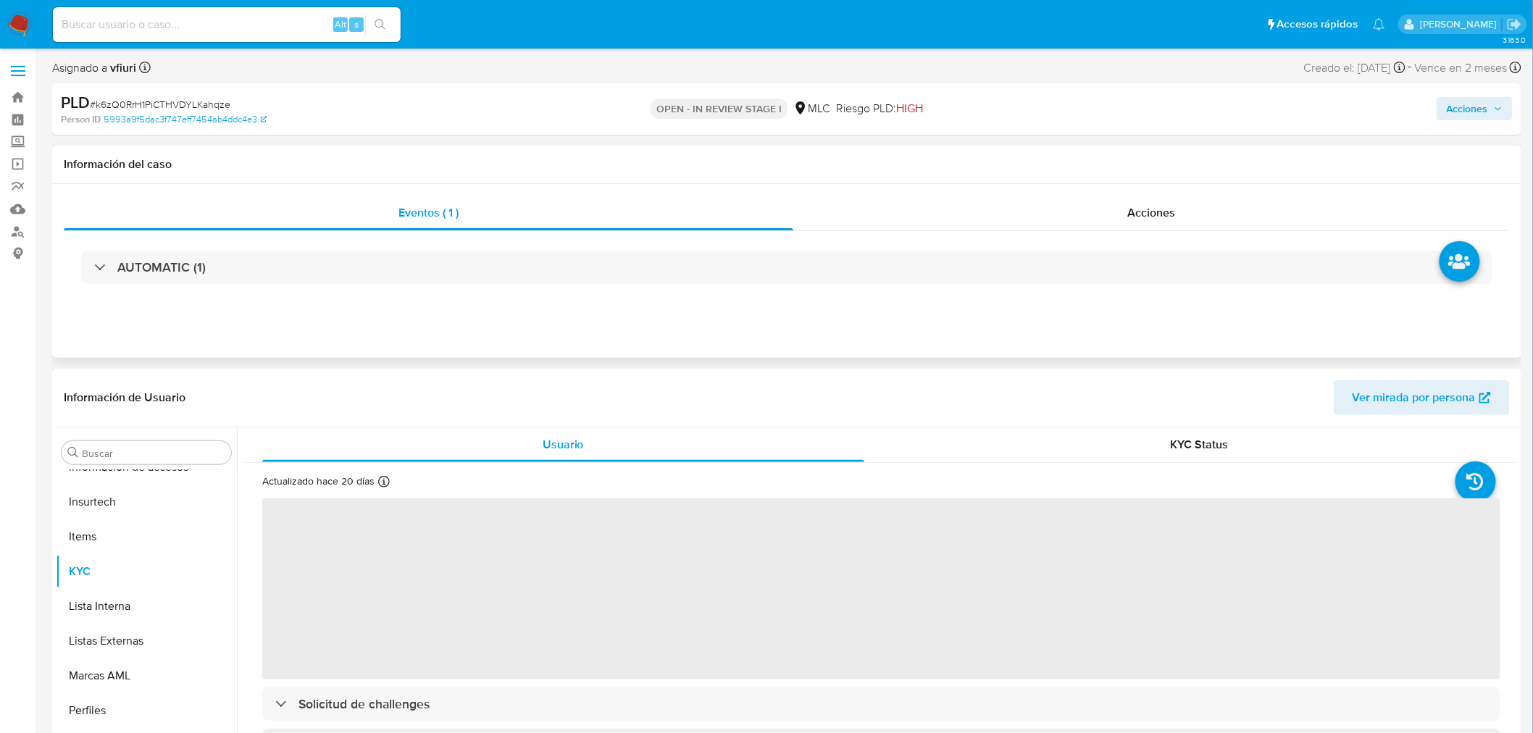
select select "10"
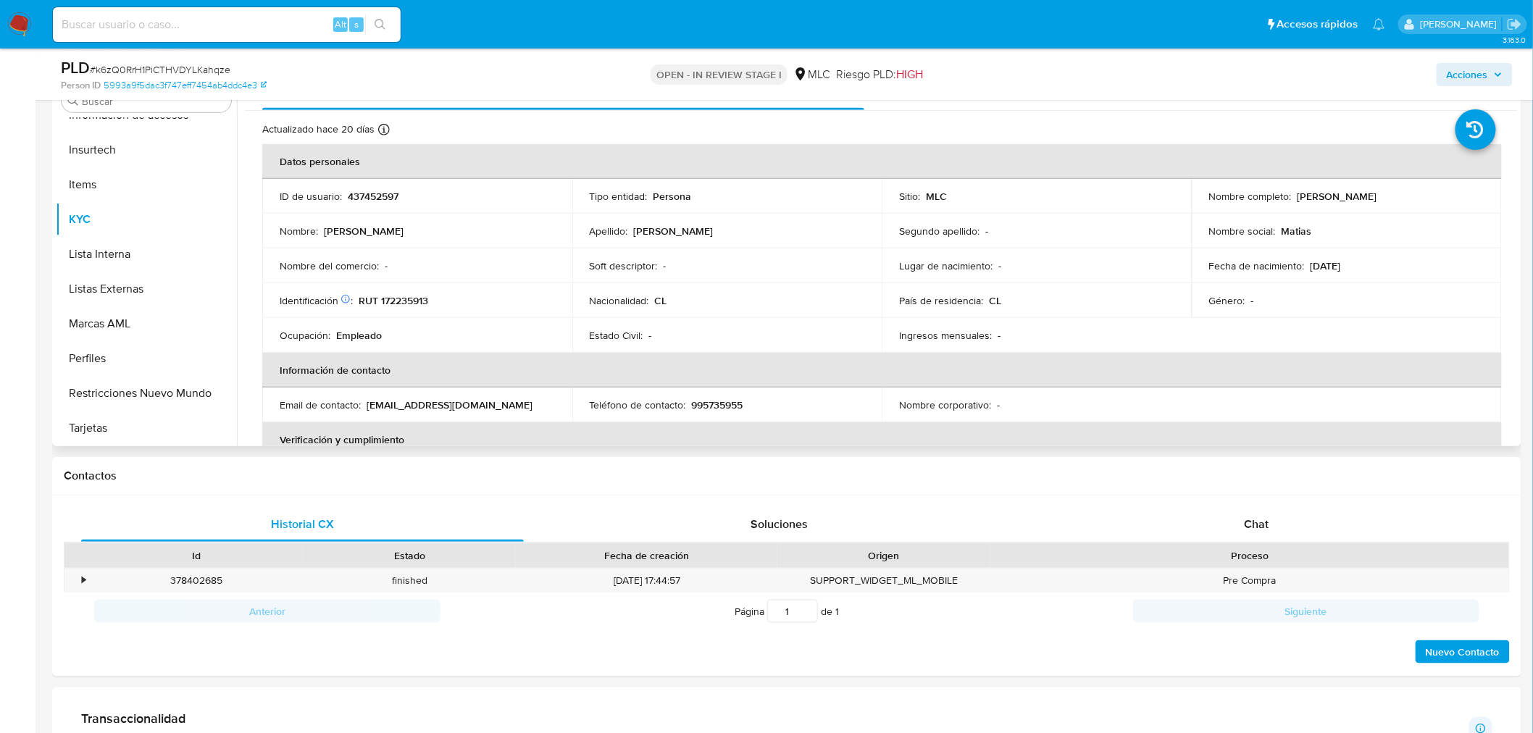
scroll to position [322, 0]
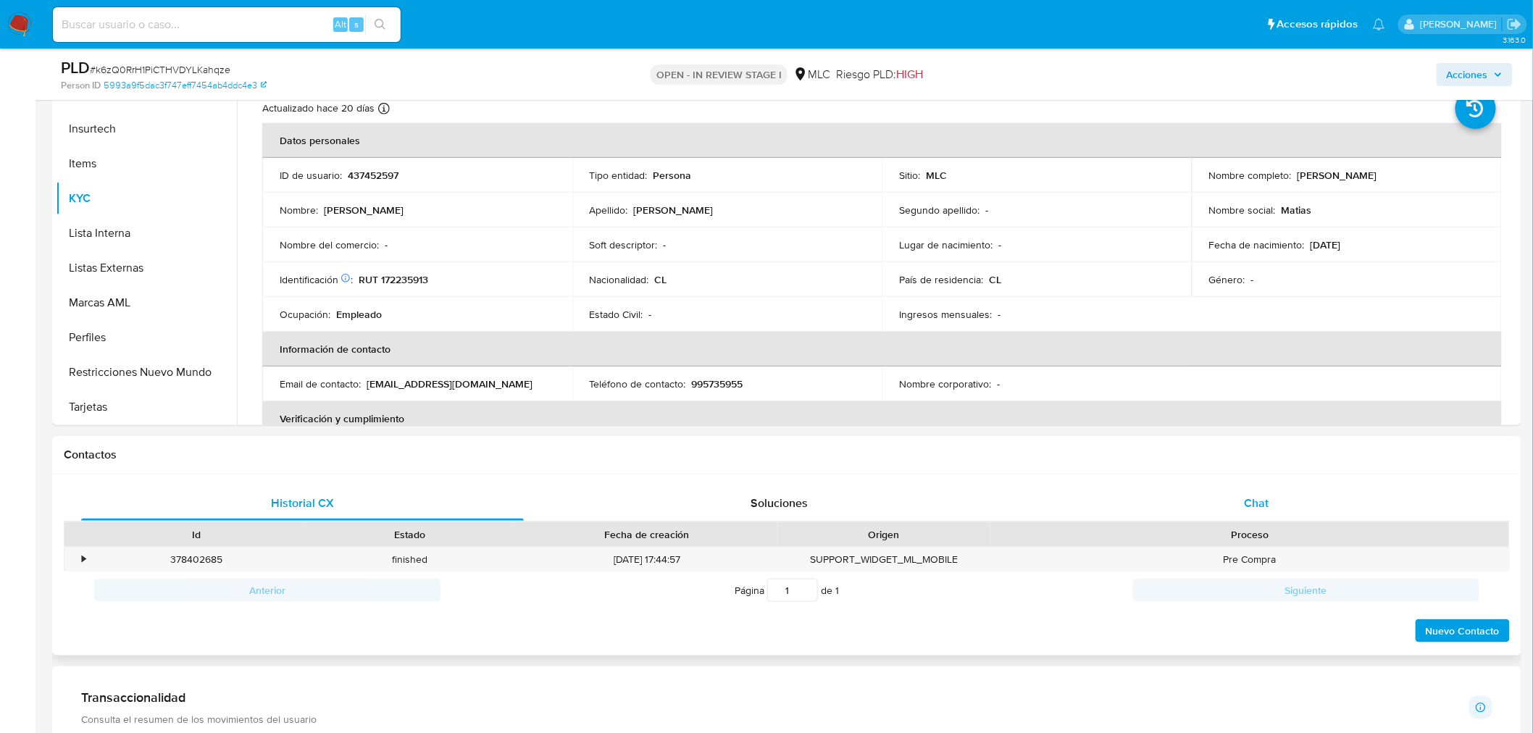
click at [1259, 505] on span "Chat" at bounding box center [1257, 503] width 25 height 17
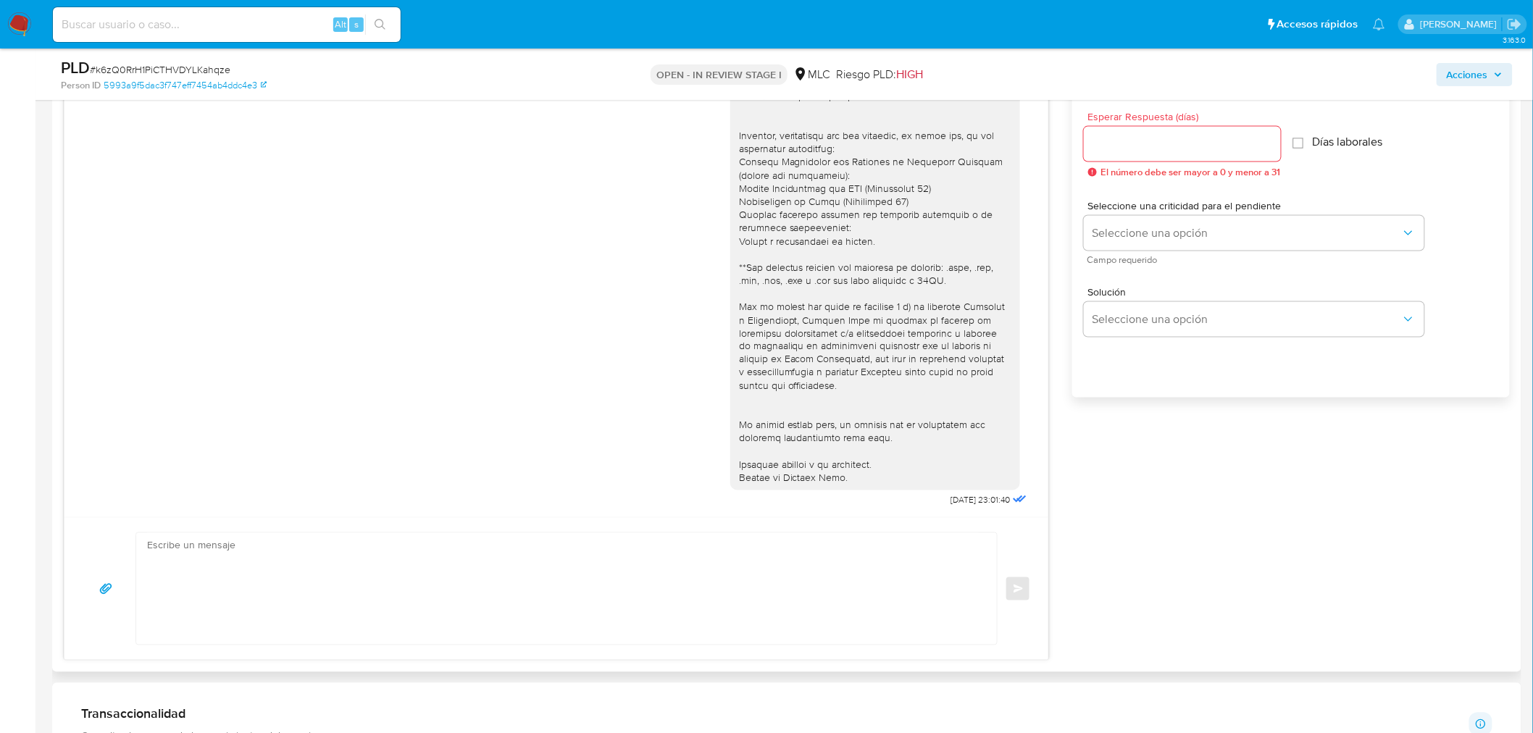
scroll to position [220, 0]
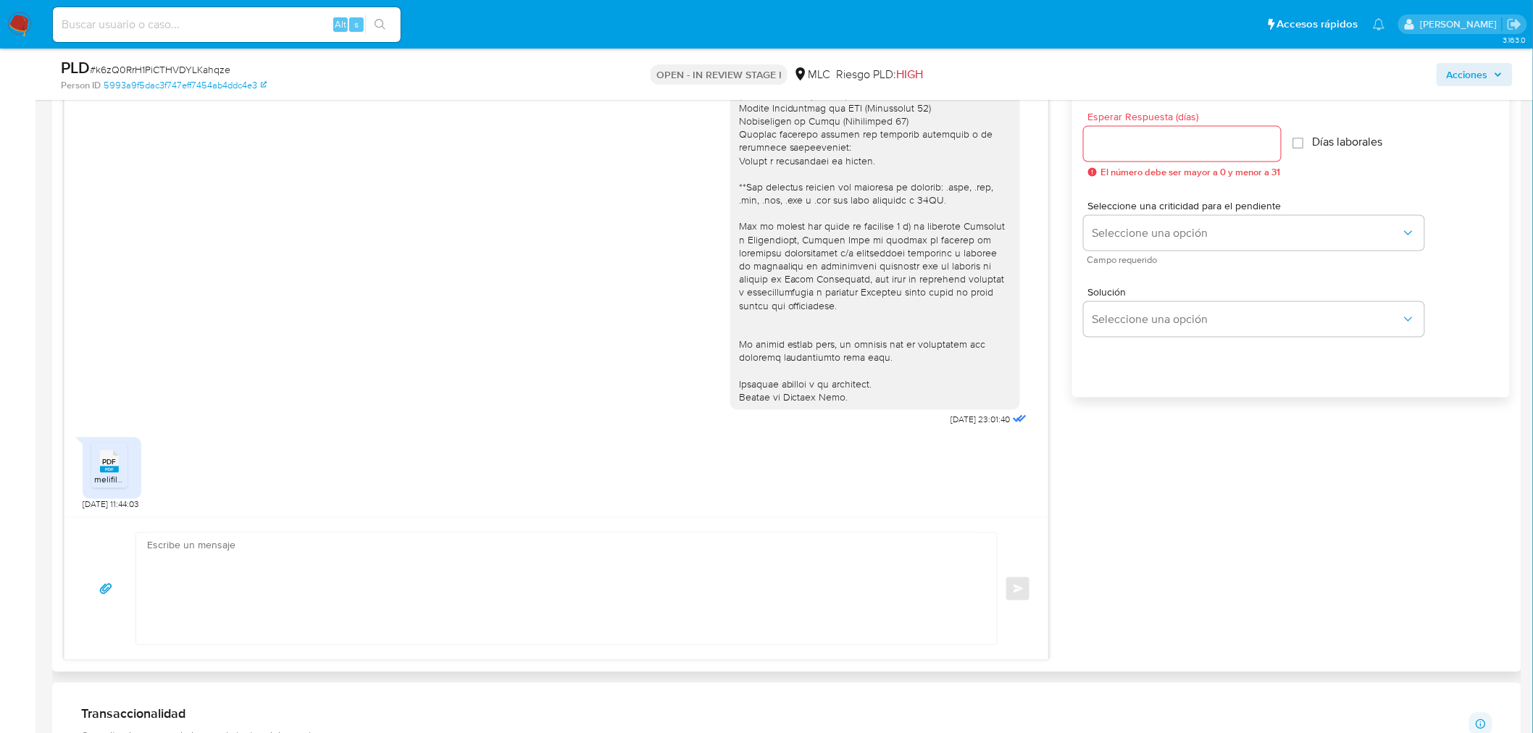
click at [107, 472] on rect at bounding box center [109, 470] width 19 height 7
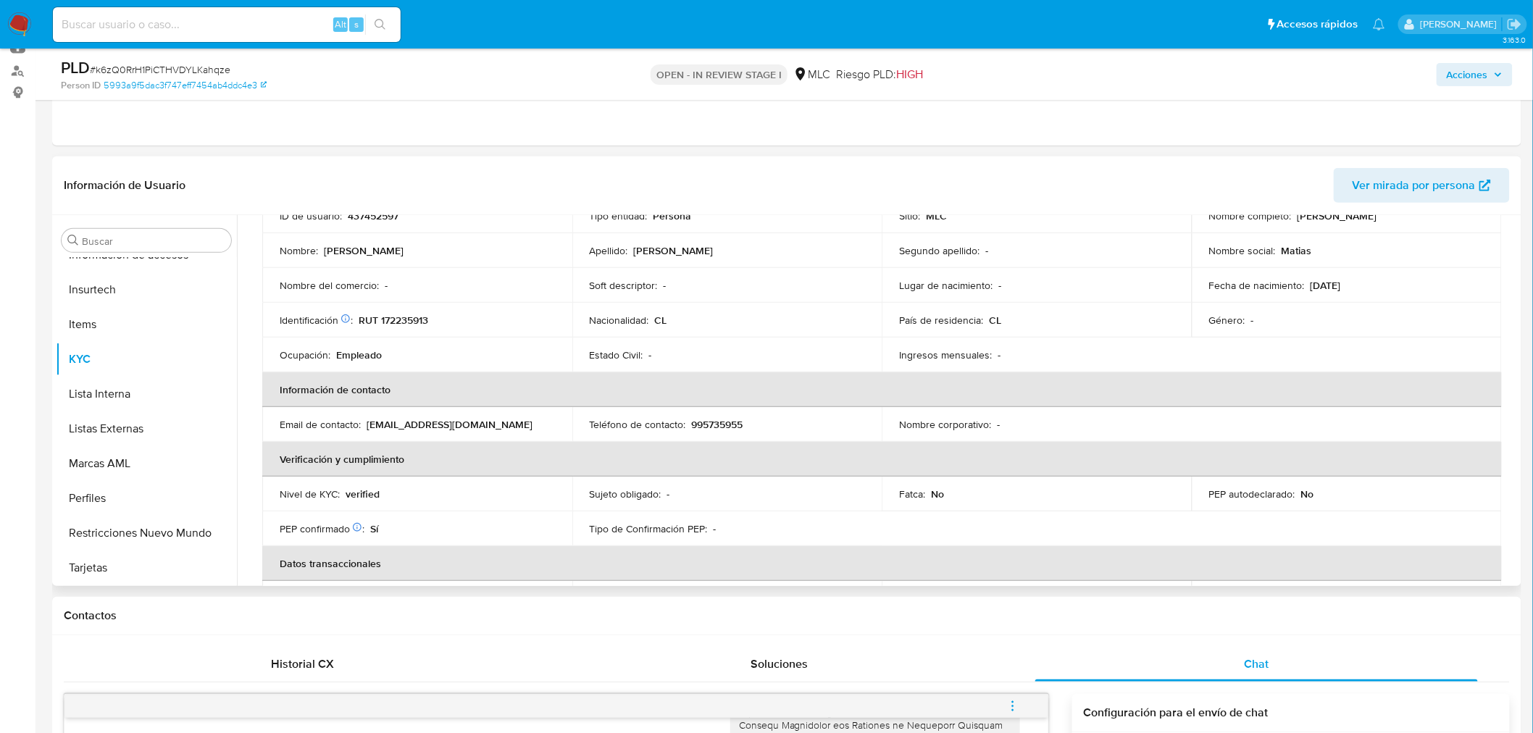
scroll to position [0, 0]
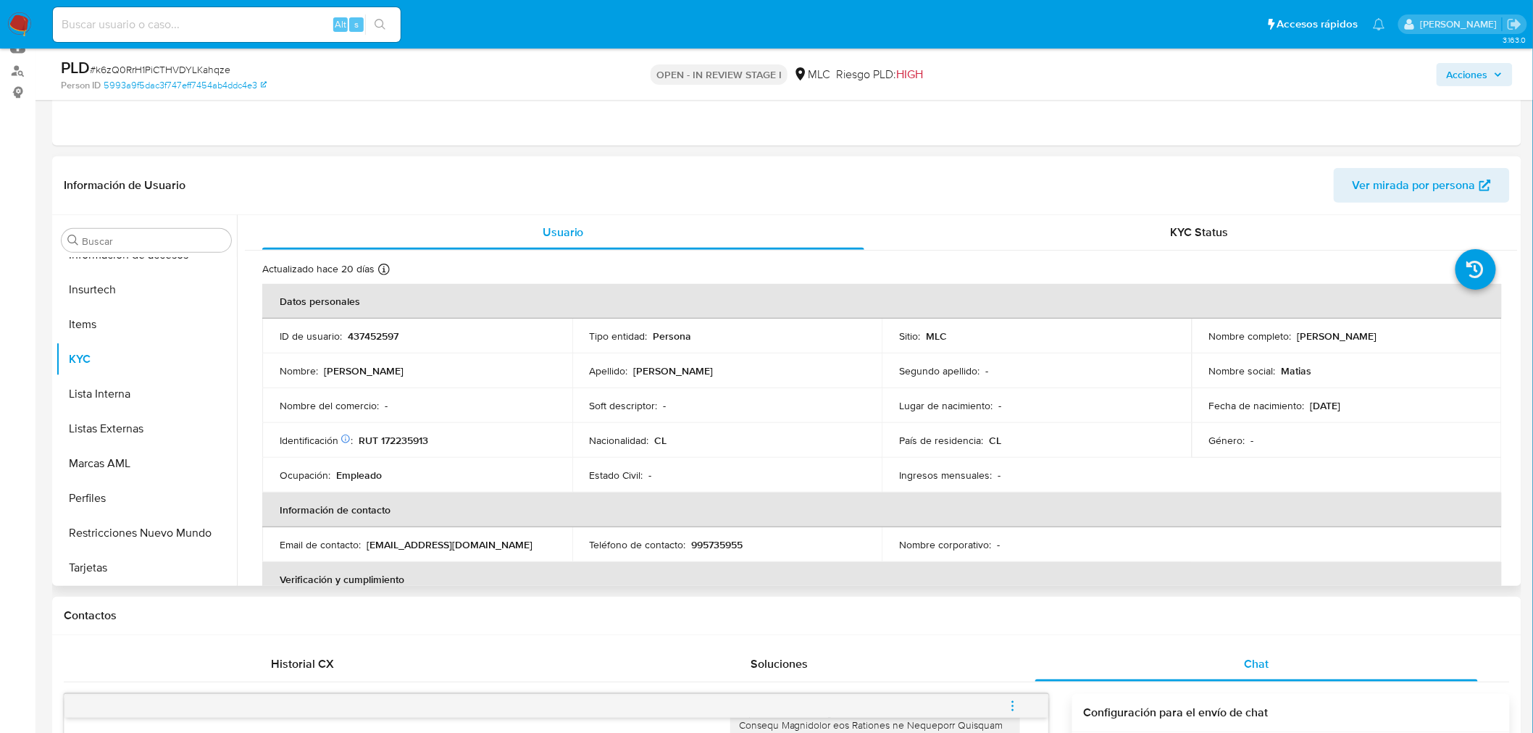
click at [1303, 337] on p "[PERSON_NAME]" at bounding box center [1338, 336] width 80 height 13
click at [1303, 338] on p "[PERSON_NAME]" at bounding box center [1338, 336] width 80 height 13
copy p "[PERSON_NAME]"
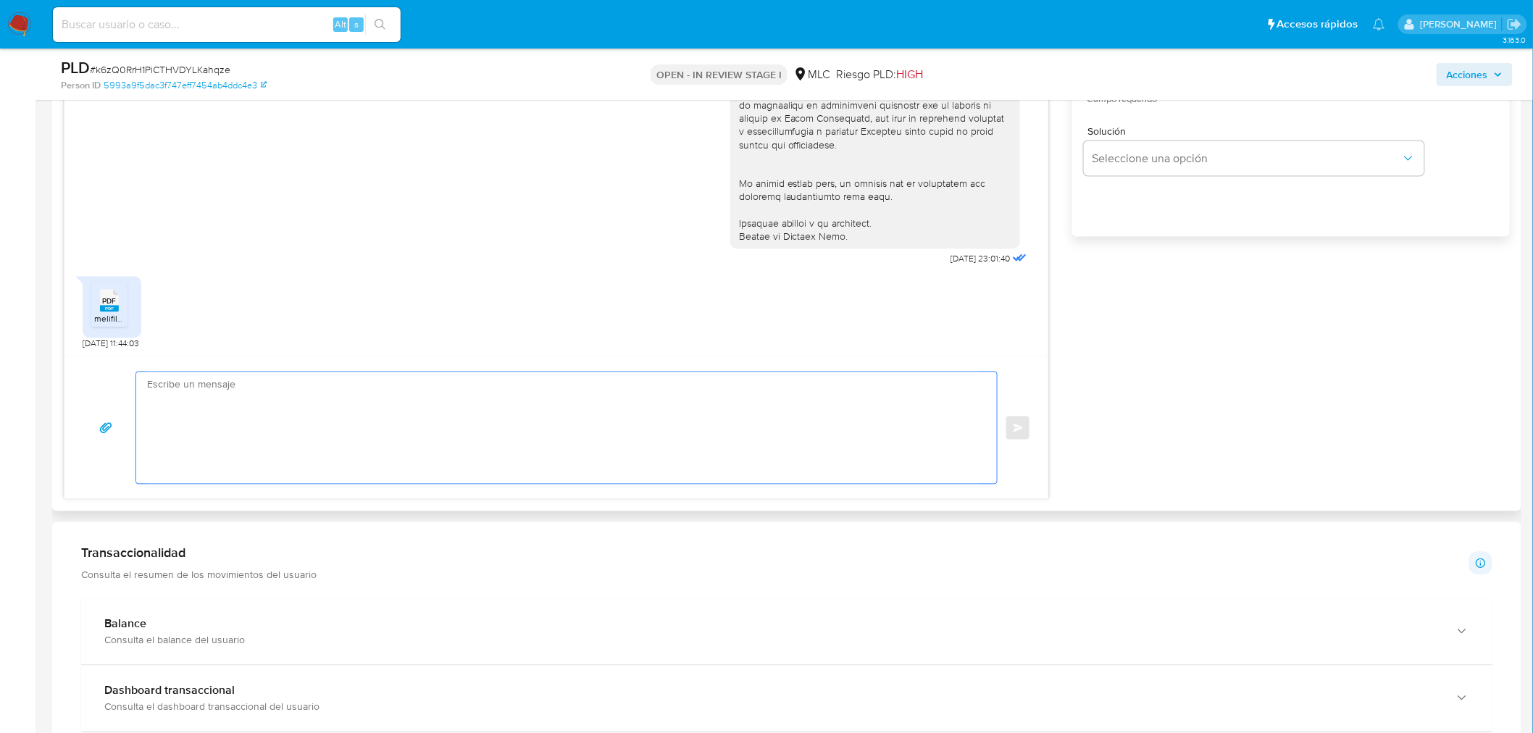
click at [273, 399] on textarea at bounding box center [563, 428] width 832 height 112
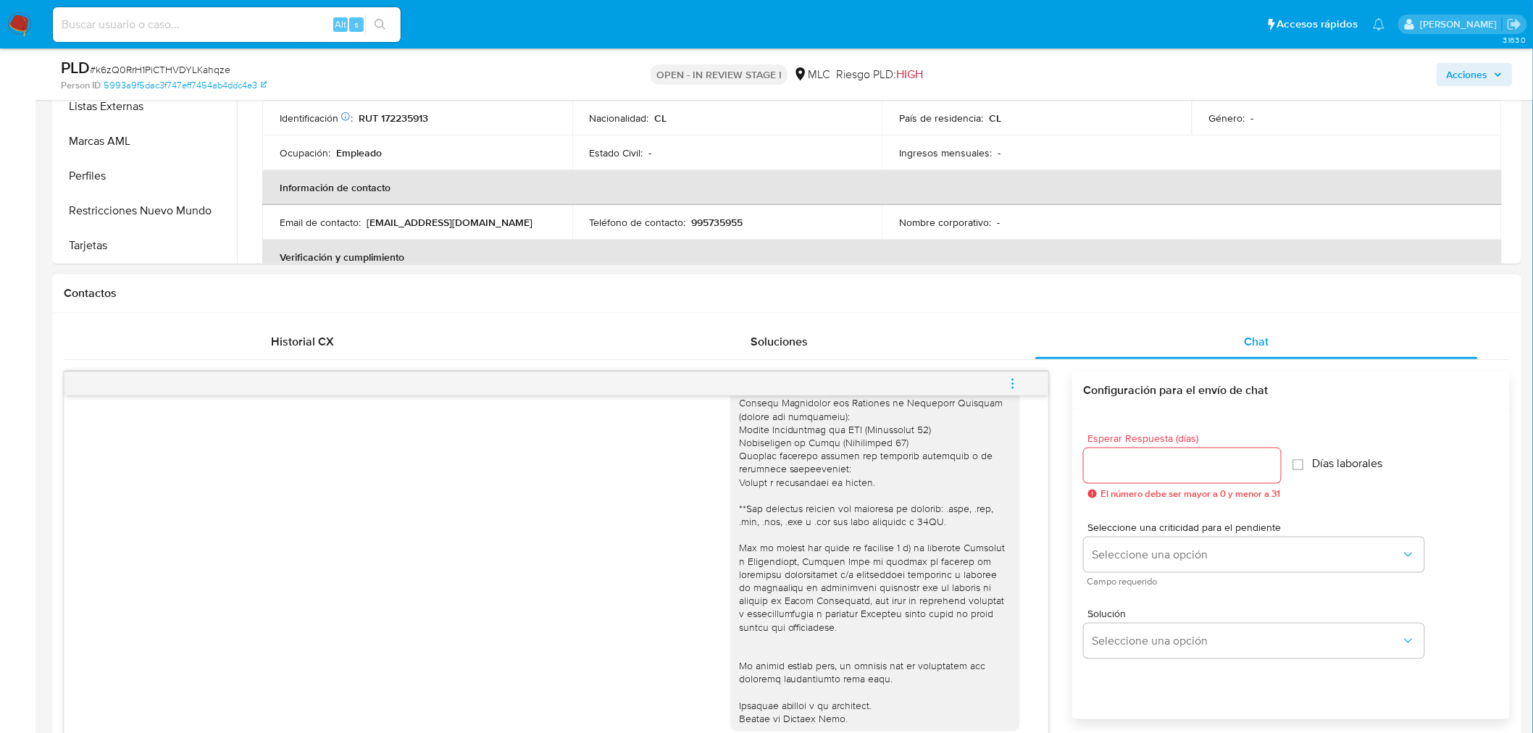
scroll to position [483, 0]
click at [1161, 451] on div at bounding box center [1182, 466] width 197 height 35
click at [1169, 472] on input "Esperar Respuesta (días)" at bounding box center [1182, 466] width 197 height 19
type input "5"
click at [1155, 542] on button "Seleccione una opción" at bounding box center [1254, 555] width 341 height 35
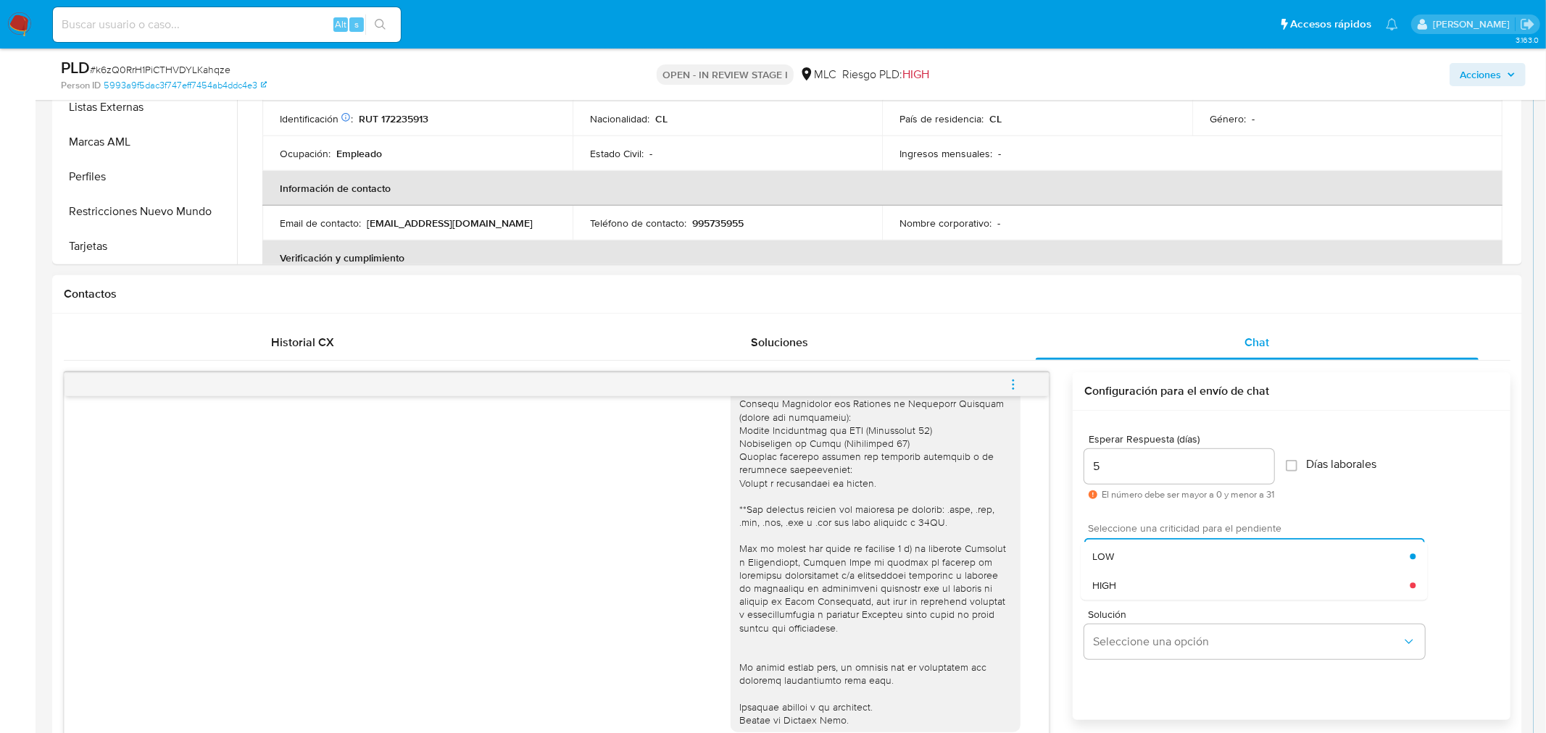
drag, startPoint x: 1155, startPoint y: 553, endPoint x: 1138, endPoint y: 581, distance: 32.8
click at [1151, 554] on div "LOW" at bounding box center [1250, 556] width 317 height 29
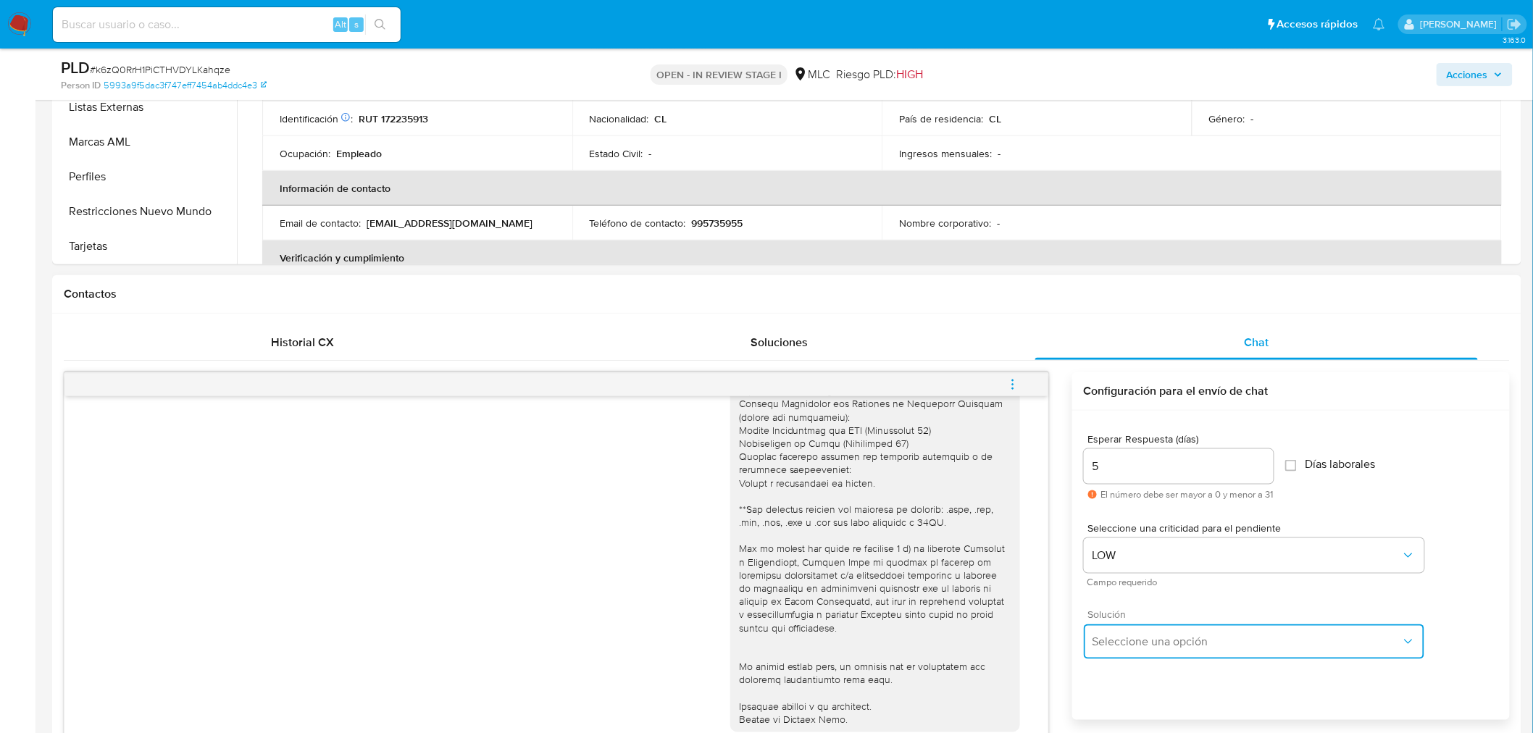
click at [1138, 635] on span "Seleccione una opción" at bounding box center [1247, 642] width 309 height 14
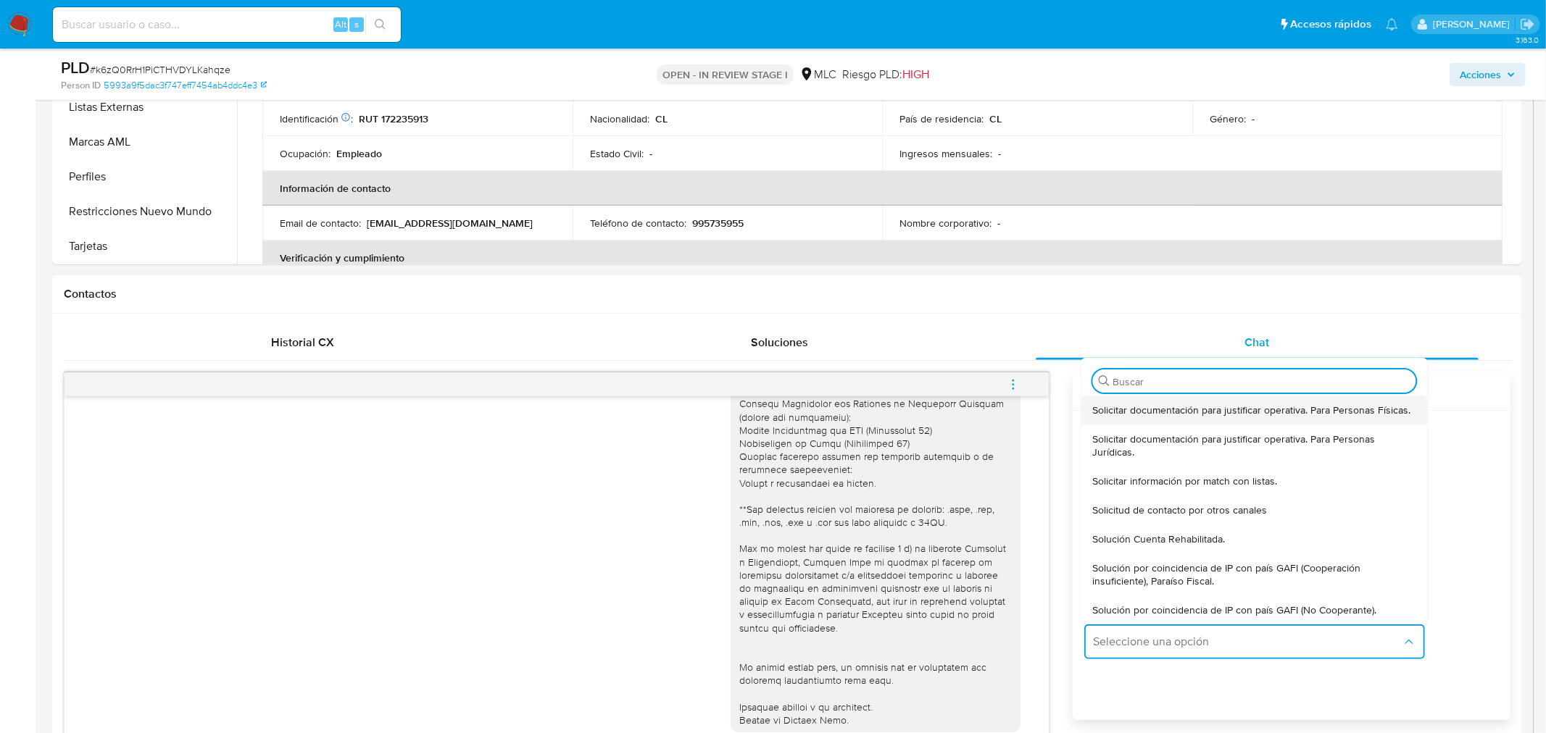
click at [1139, 414] on span "Solicitar documentación para justificar operativa. Para Personas Físicas." at bounding box center [1251, 410] width 318 height 13
type textarea "Lore ,Ip dolorsitame cons adi el seddoe tem incididunt utla etd magnaaliquae ad…"
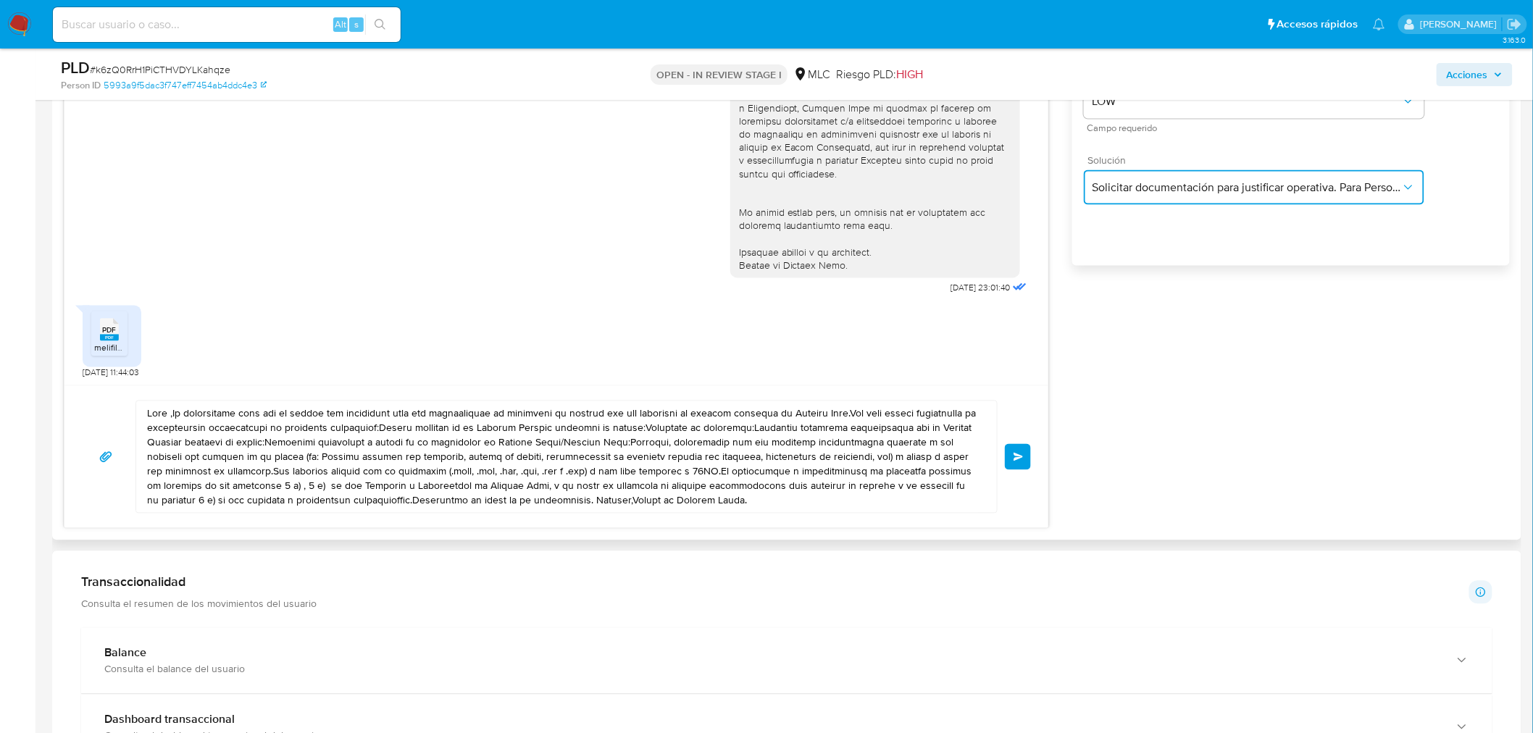
scroll to position [966, 0]
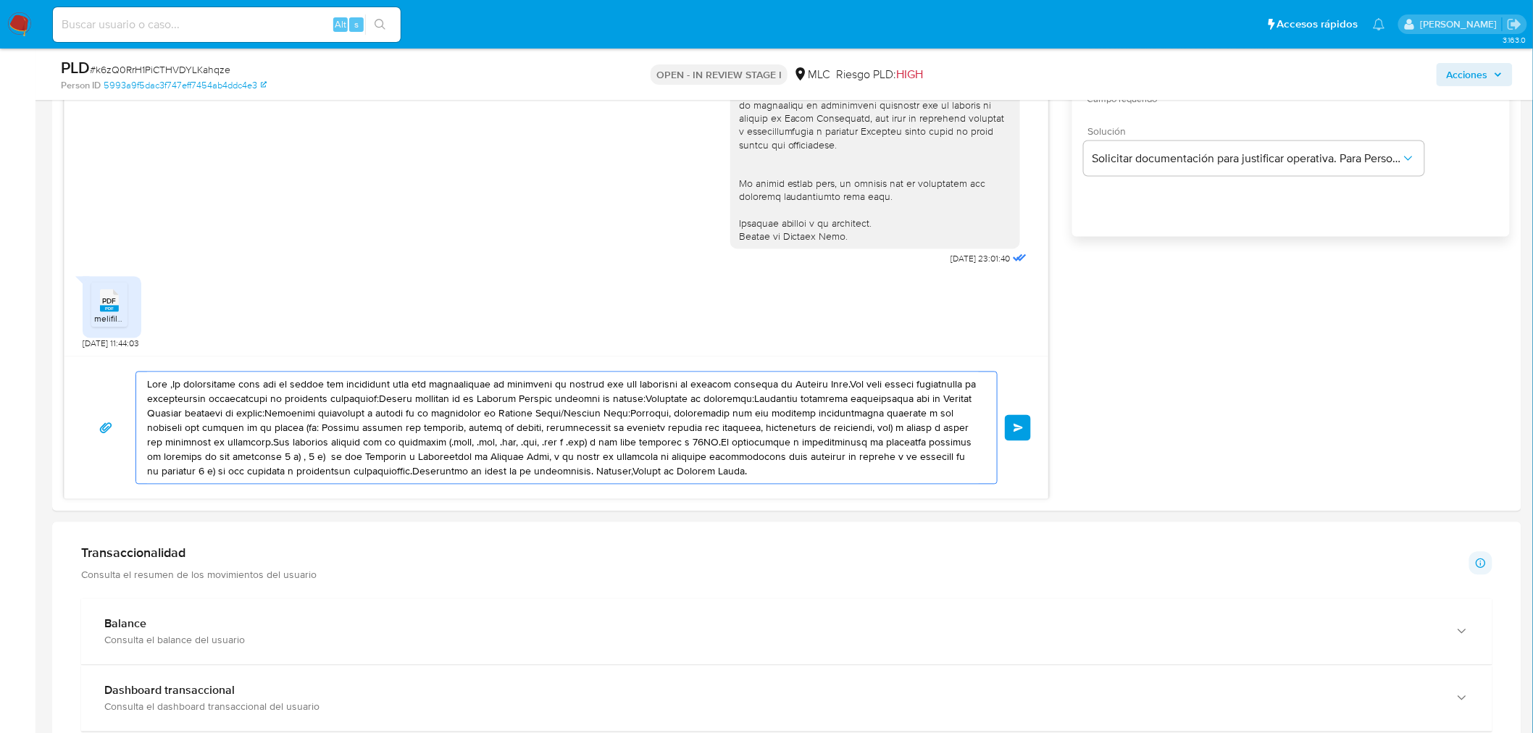
drag, startPoint x: 704, startPoint y: 473, endPoint x: 15, endPoint y: 375, distance: 695.4
click at [15, 375] on section "Bandeja Tablero Screening Búsqueda en Listas Watchlist Herramientas Operaciones…" at bounding box center [766, 560] width 1533 height 3052
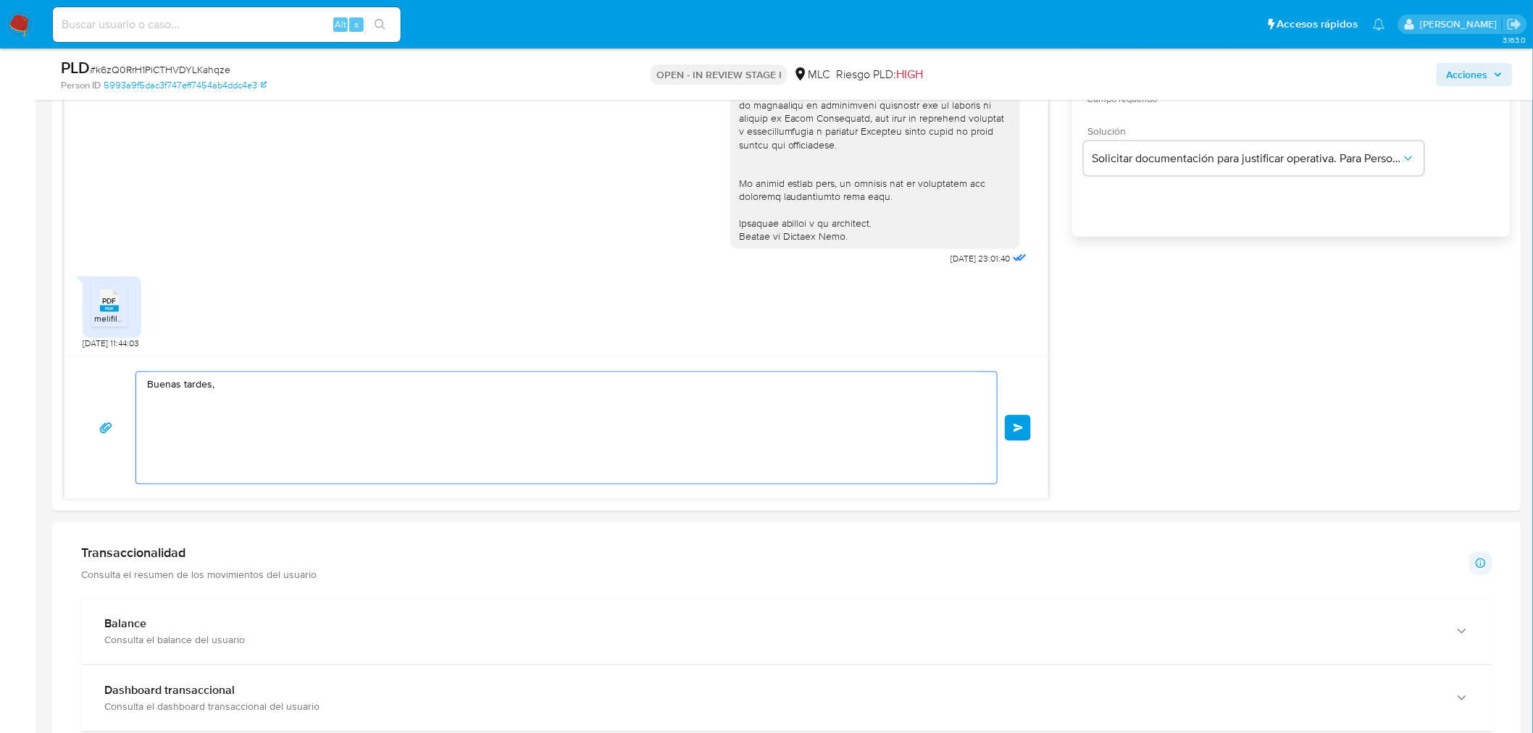
paste textarea "Matías"
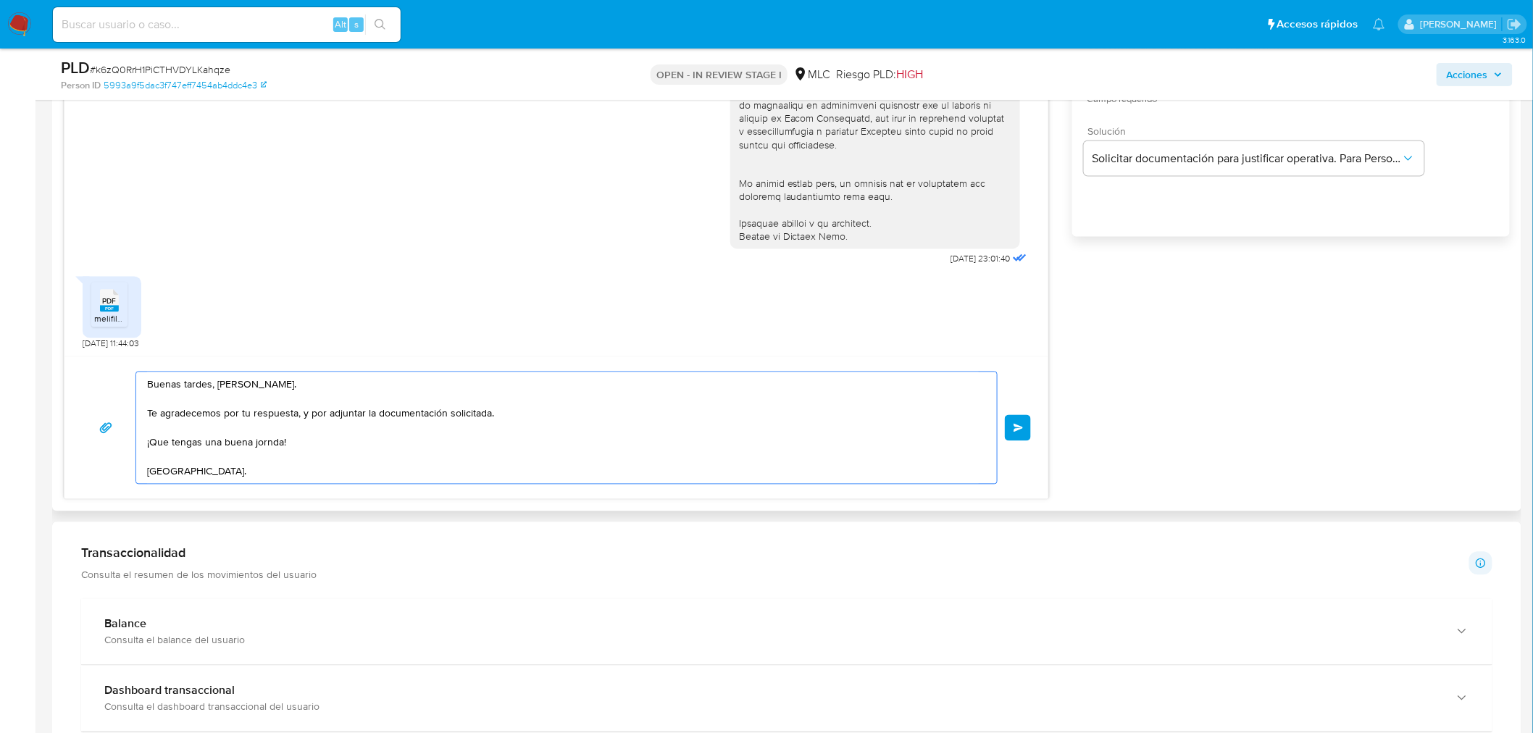
click at [1019, 424] on span "Enviar" at bounding box center [1019, 428] width 10 height 9
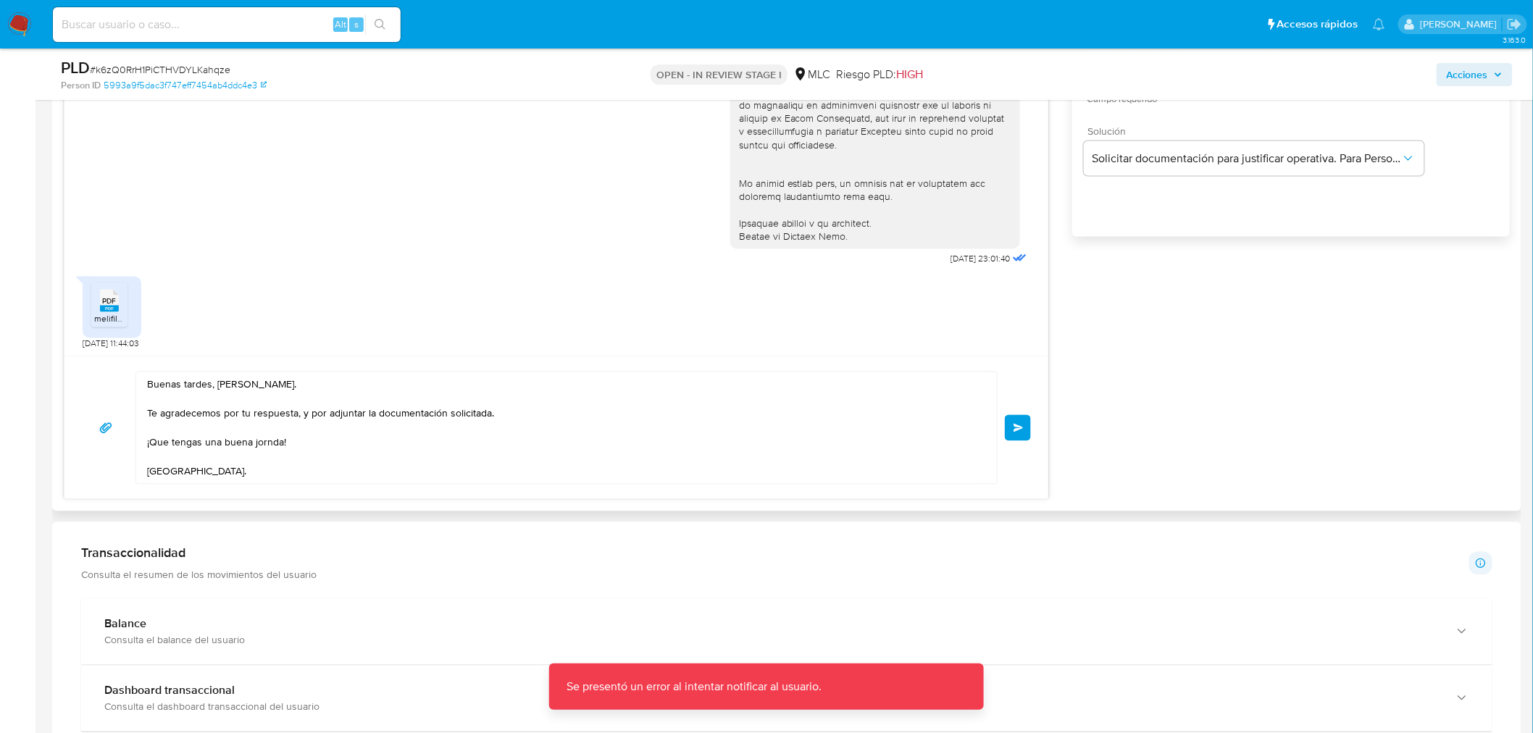
click at [265, 443] on textarea "Buenas tardes, Matías. Te agradecemos por tu respuesta, y por adjuntar la docum…" at bounding box center [563, 428] width 832 height 112
click at [0, 0] on lt-span "jorn a da" at bounding box center [0, 0] width 0 height 0
type textarea "Buenas tardes, Matías. Te agradecemos por tu respuesta, y por adjuntar la docum…"
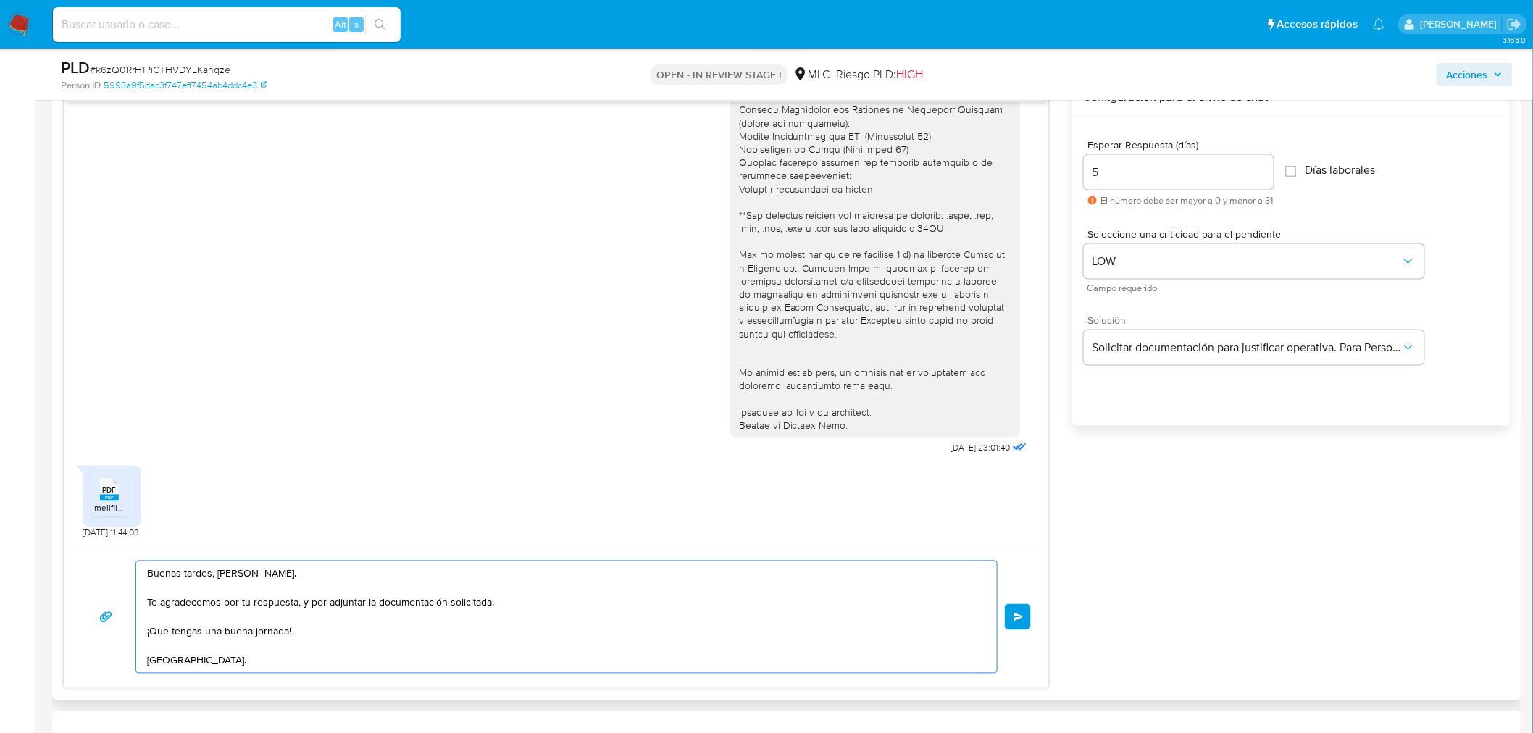
scroll to position [805, 0]
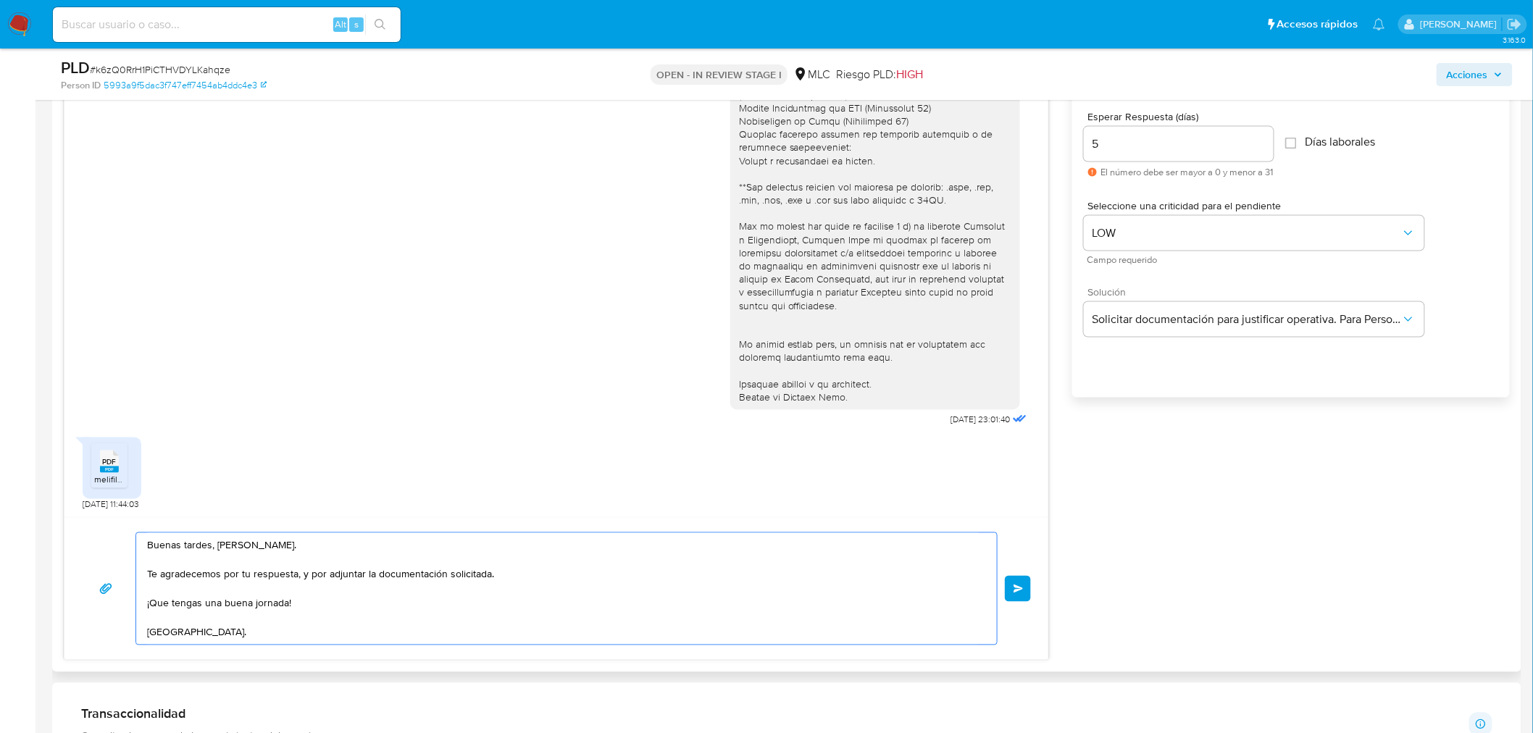
drag, startPoint x: 216, startPoint y: 627, endPoint x: 140, endPoint y: 535, distance: 120.0
click at [140, 535] on div "Buenas tardes, Matías. Te agradecemos por tu respuesta, y por adjuntar la docum…" at bounding box center [563, 589] width 854 height 112
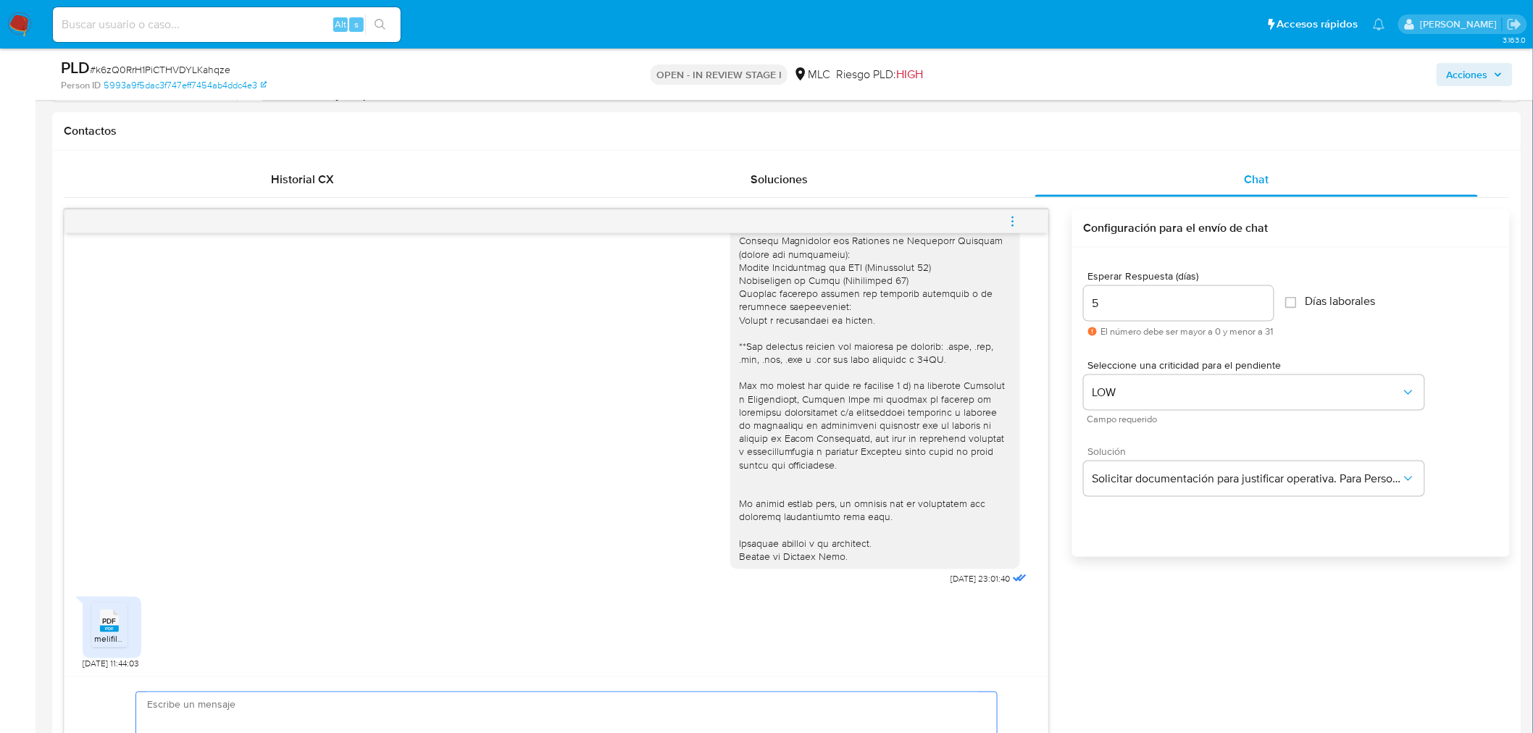
scroll to position [643, 0]
click at [1135, 302] on input "5" at bounding box center [1179, 305] width 190 height 19
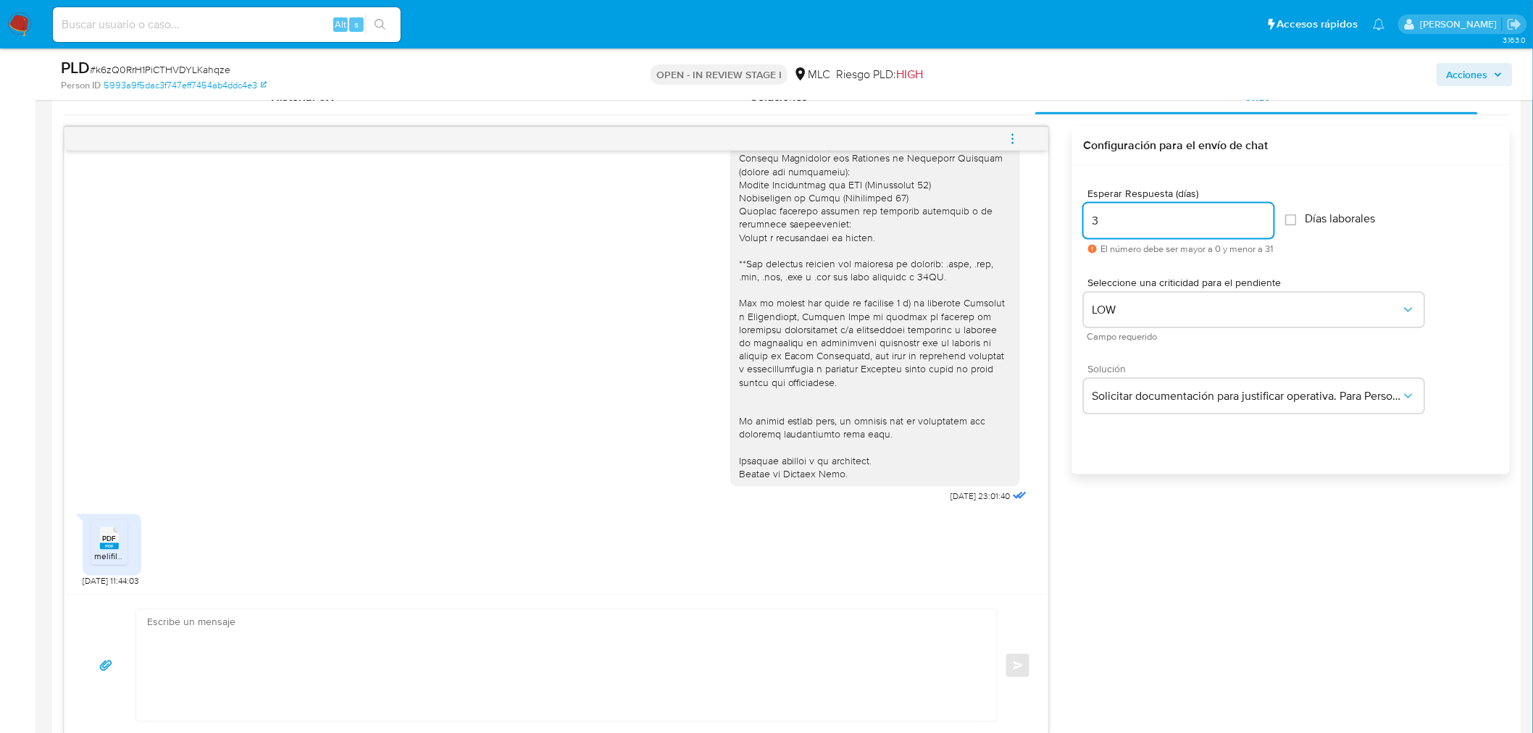
scroll to position [885, 0]
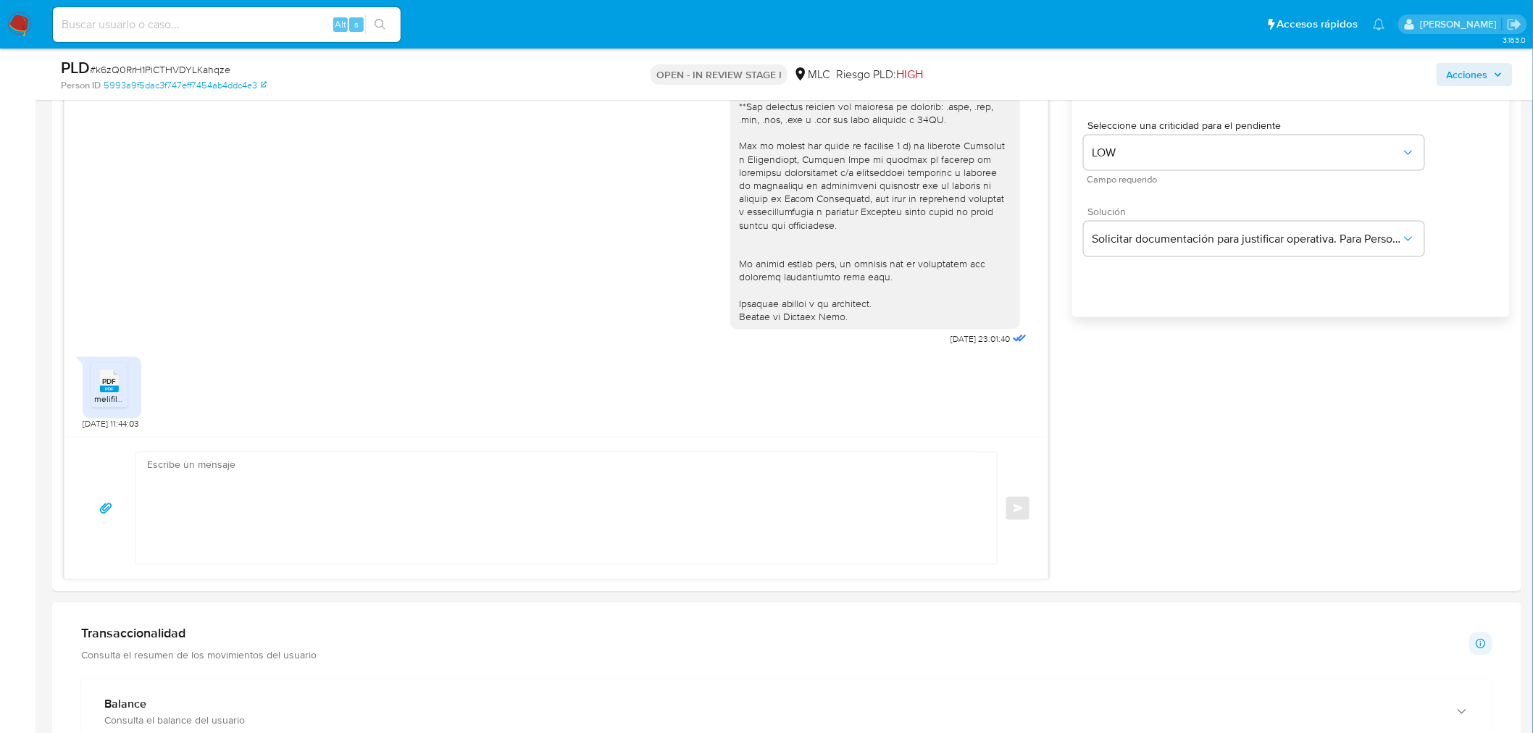
type input "3"
click at [286, 480] on textarea at bounding box center [563, 509] width 832 height 112
paste textarea "Buenas tardes, Matías. Te agradecemos por tu respuesta, y por adjuntar la docum…"
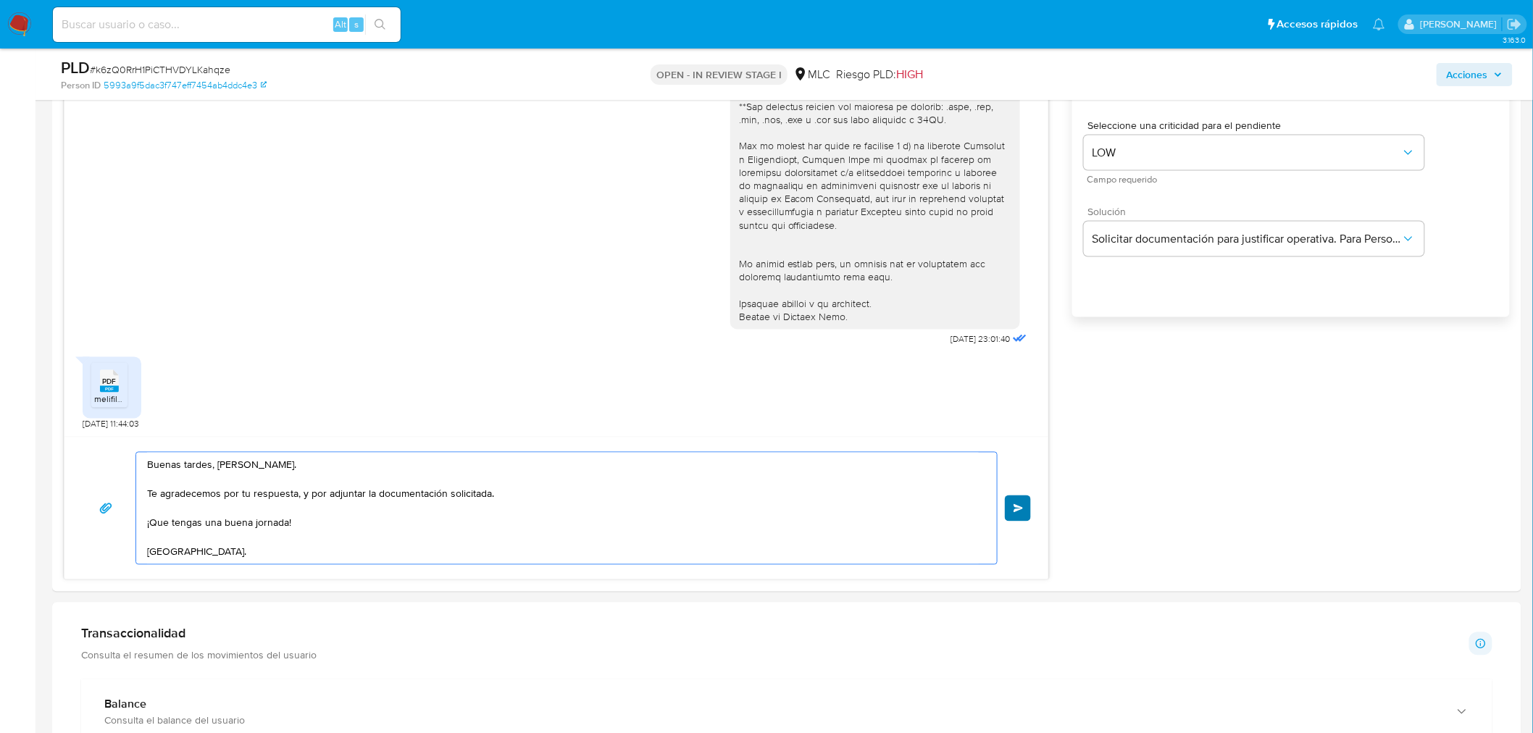
type textarea "Buenas tardes, Matías. Te agradecemos por tu respuesta, y por adjuntar la docum…"
click at [1014, 511] on span "Enviar" at bounding box center [1019, 508] width 10 height 9
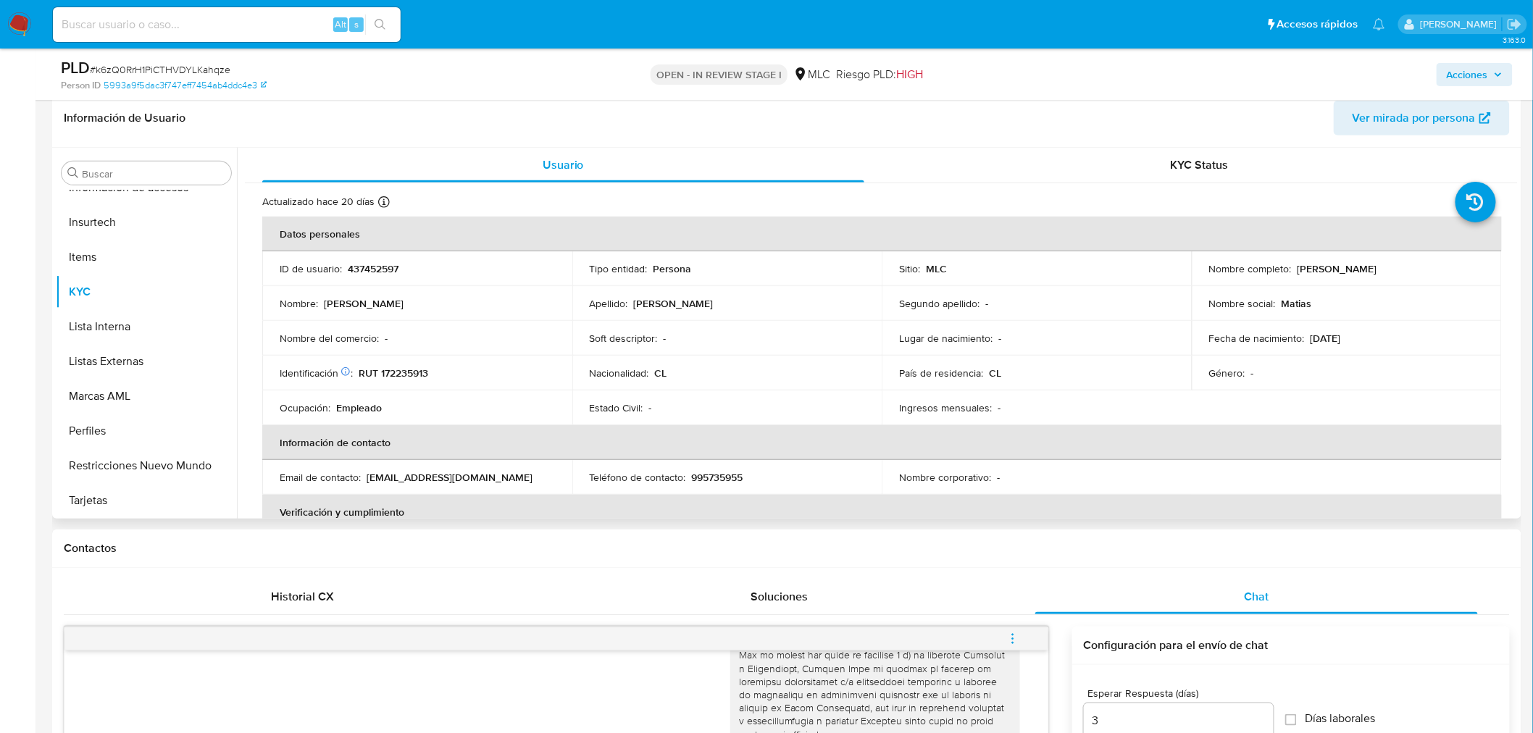
scroll to position [161, 0]
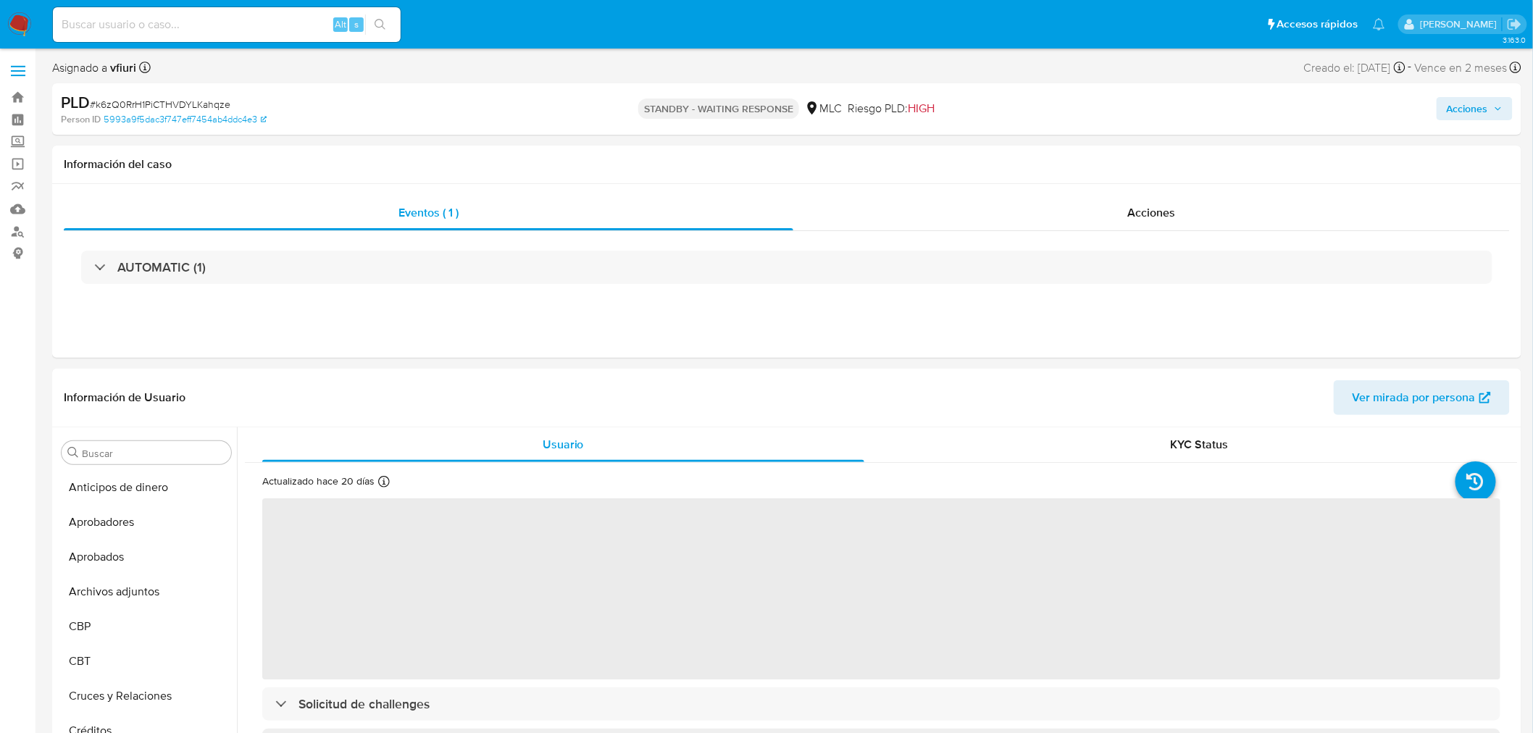
select select "10"
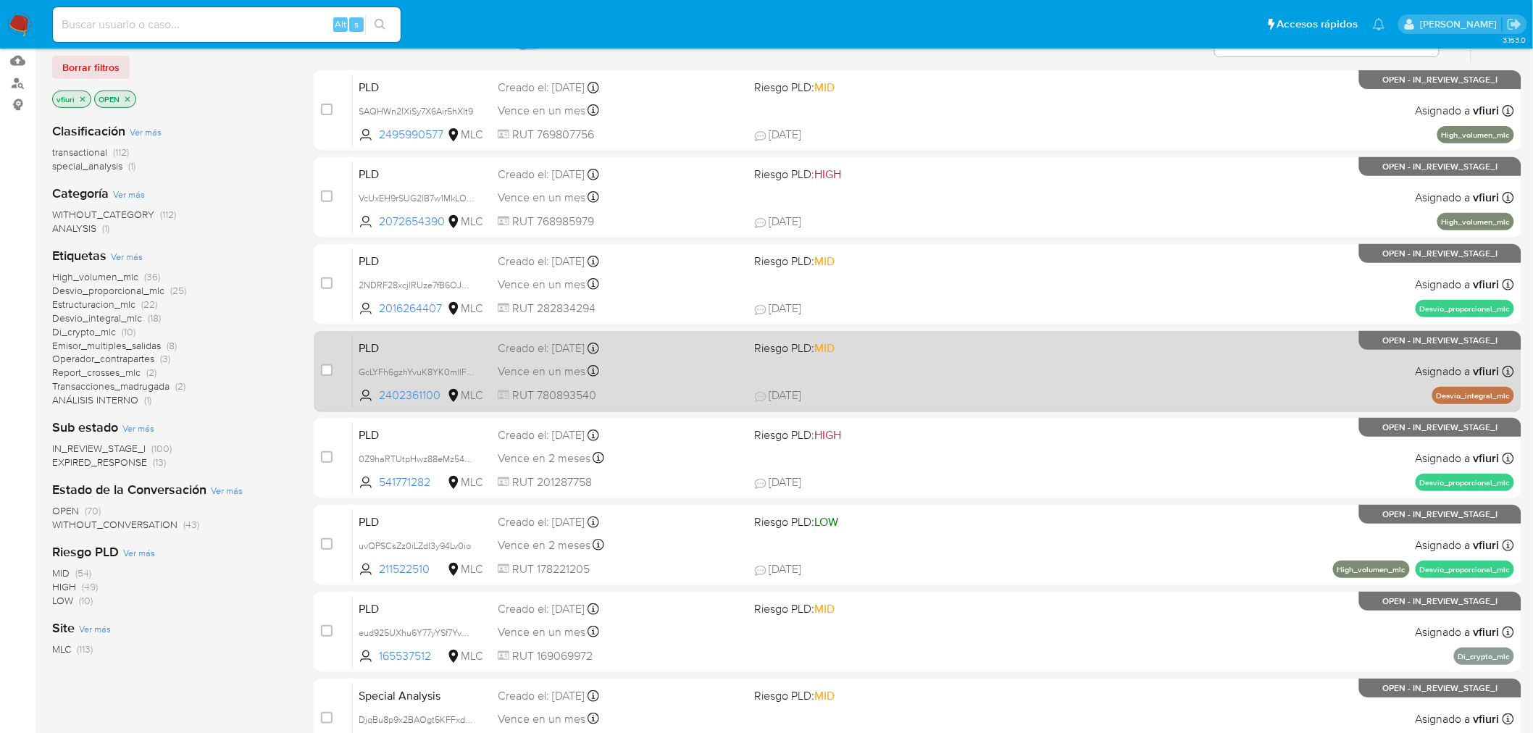
scroll to position [161, 0]
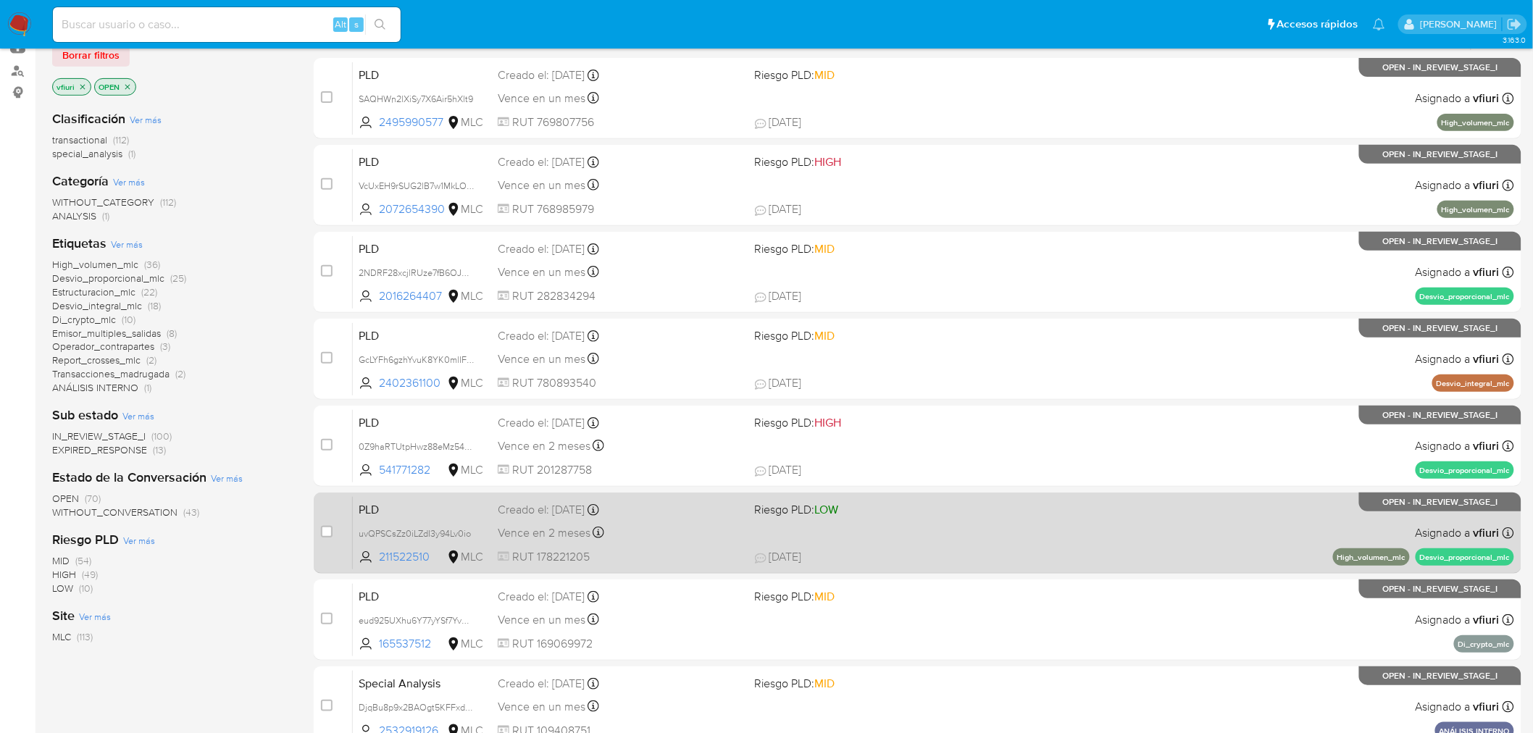
click at [871, 544] on div "PLD uvQPSCsZz0iLZdI3y94Lv0io 211522510 MLC Riesgo PLD: LOW Creado el: [DATE] Cr…" at bounding box center [933, 532] width 1161 height 73
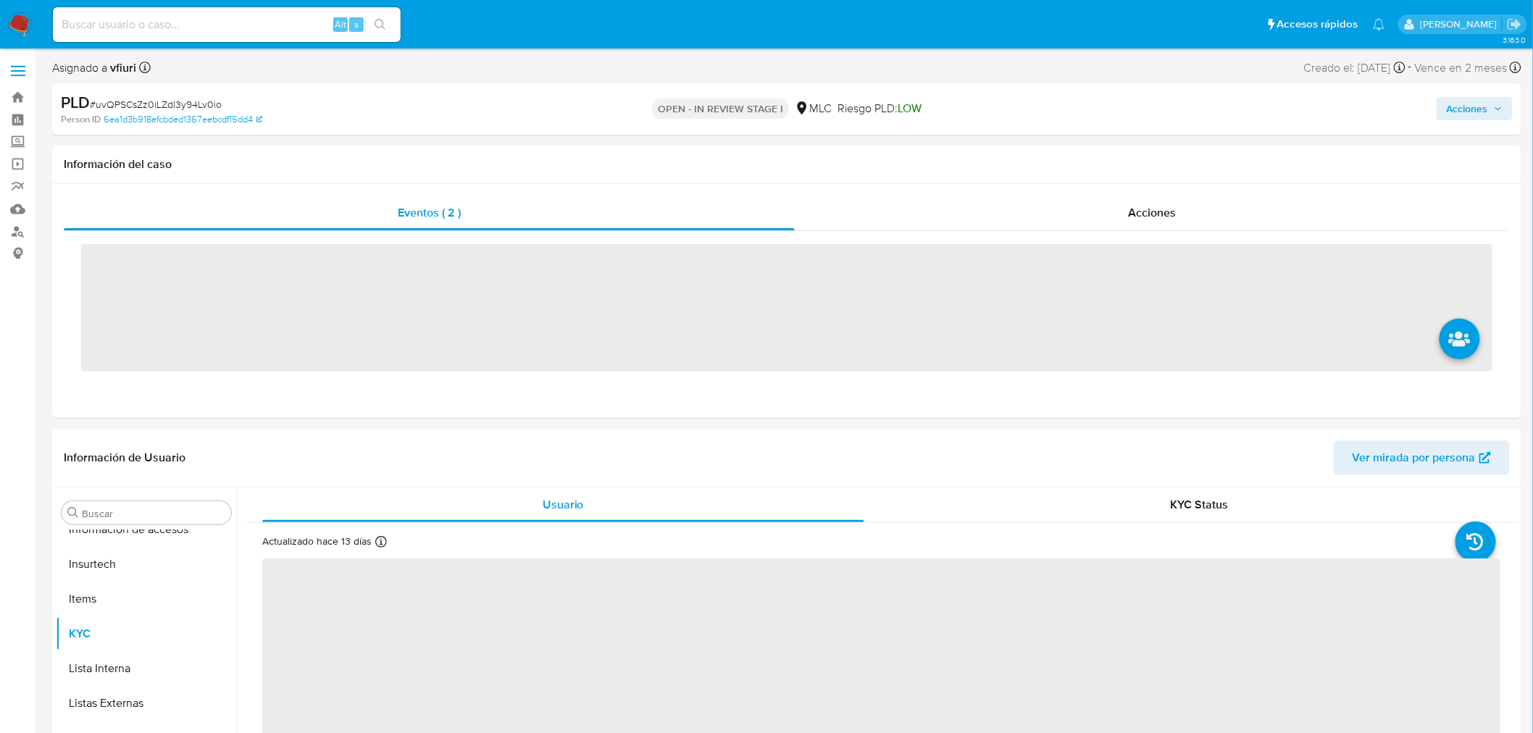
scroll to position [716, 0]
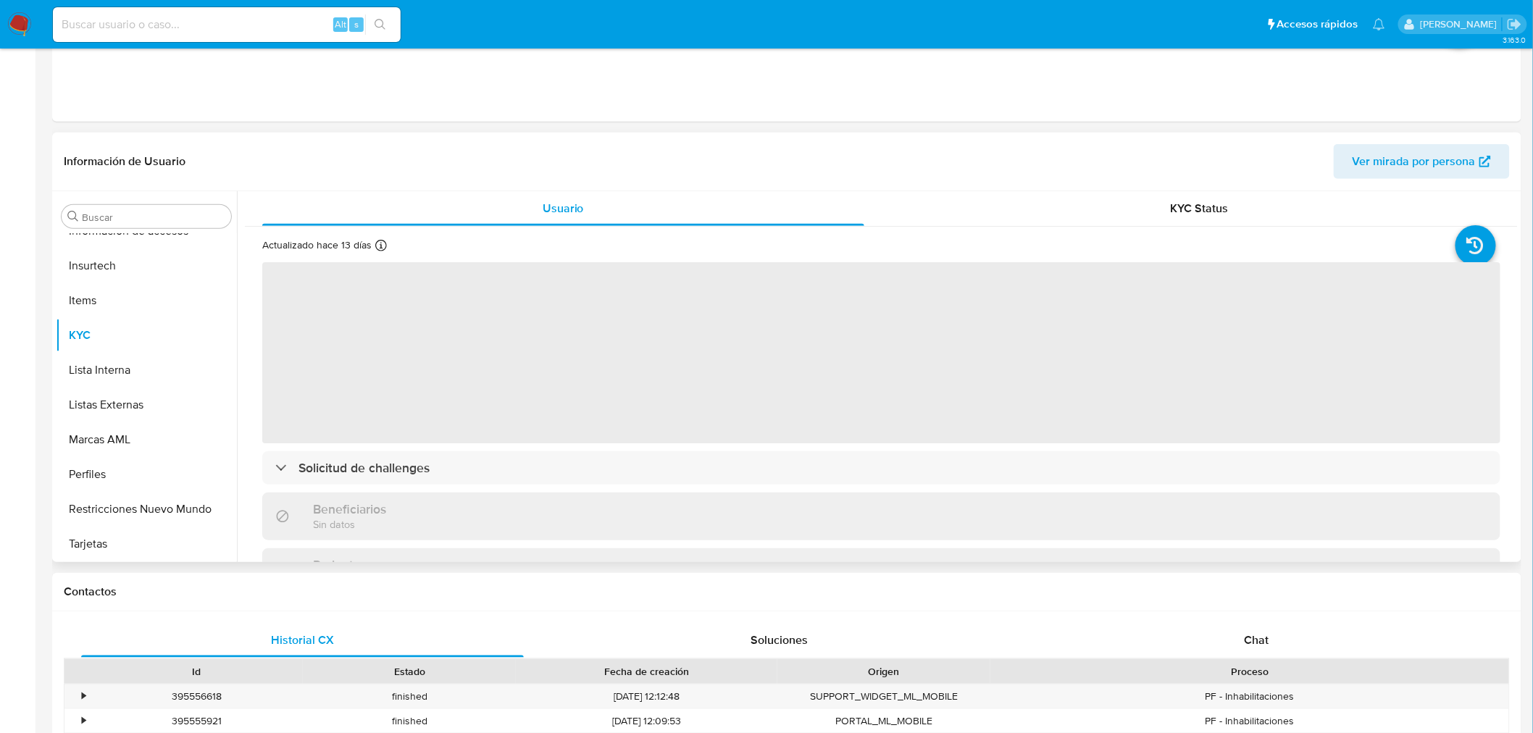
select select "10"
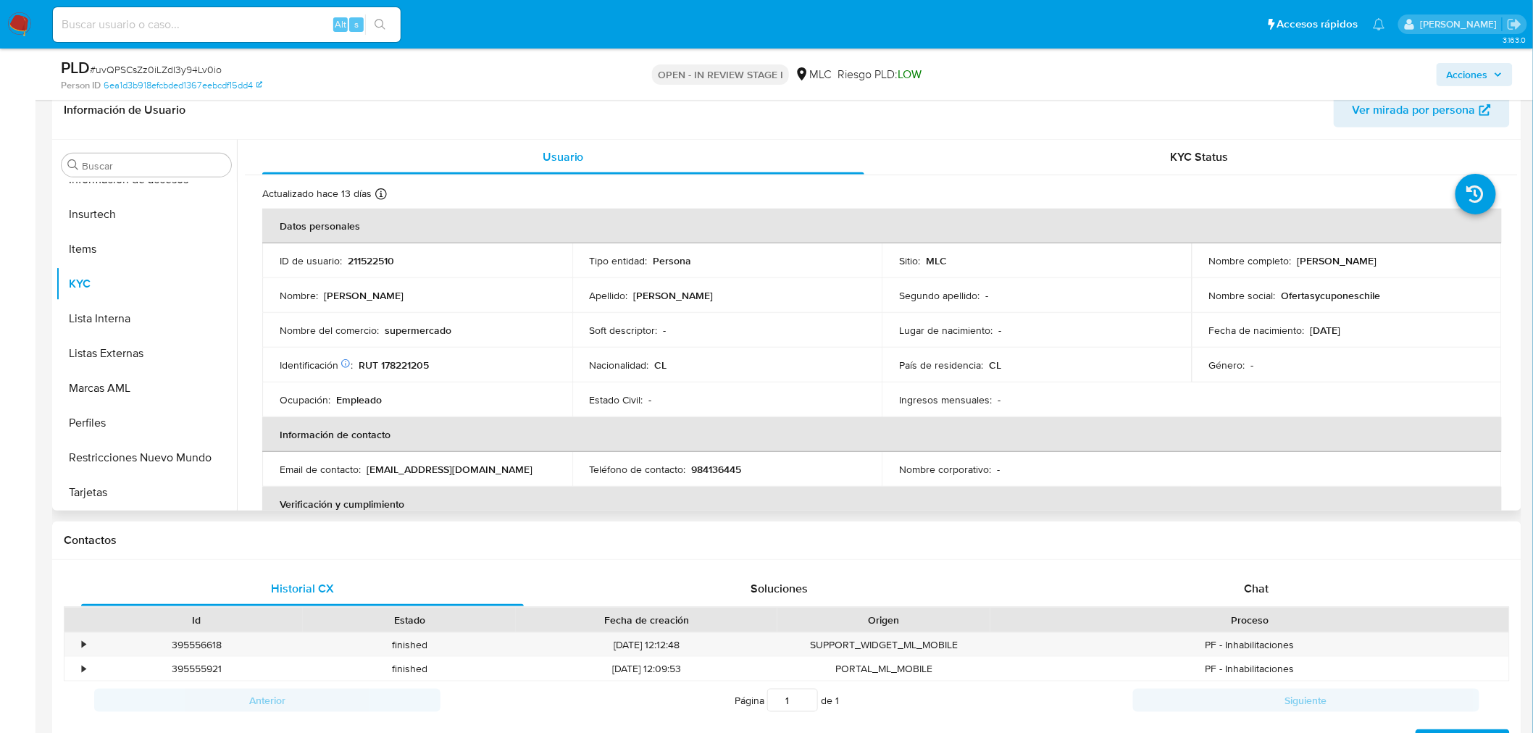
scroll to position [322, 0]
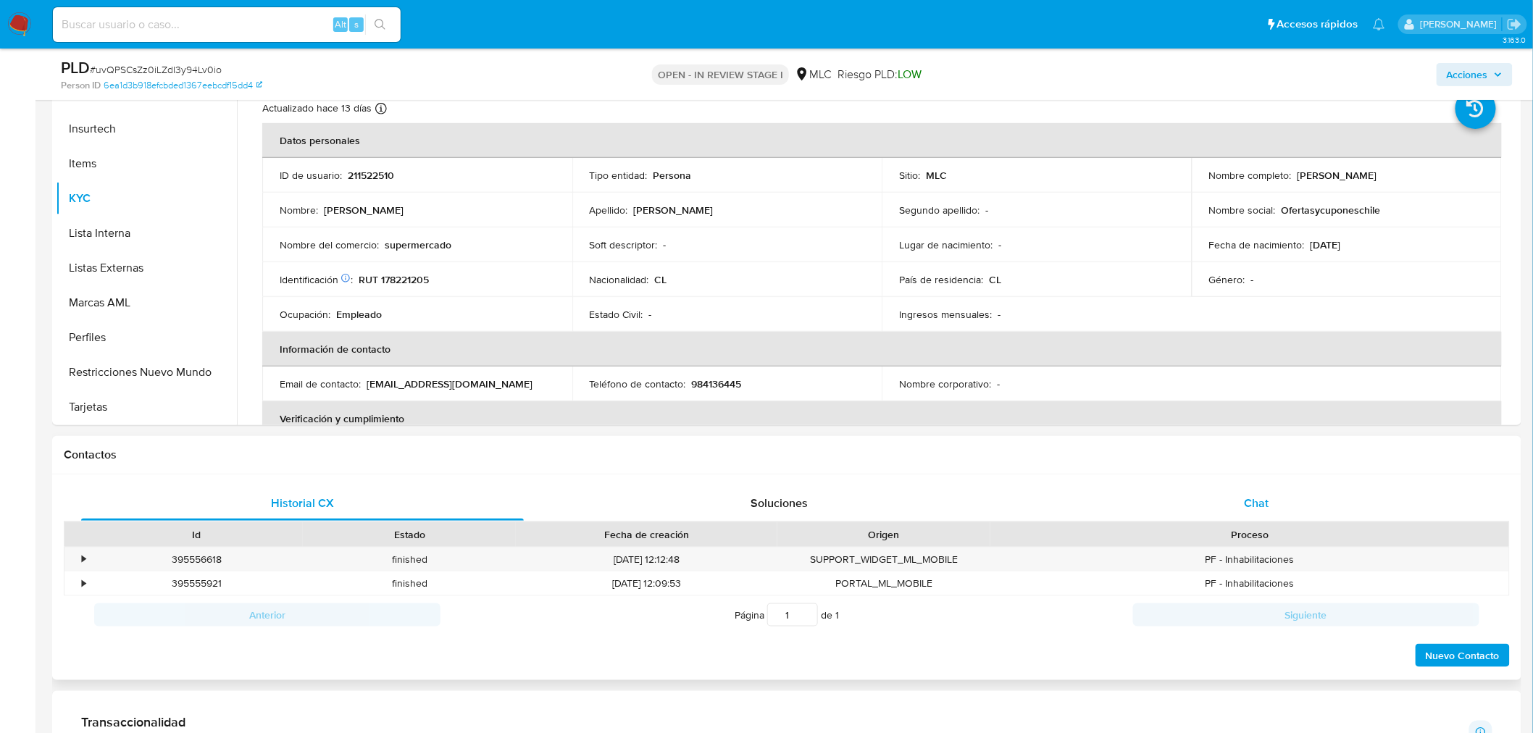
click at [1251, 499] on span "Chat" at bounding box center [1257, 503] width 25 height 17
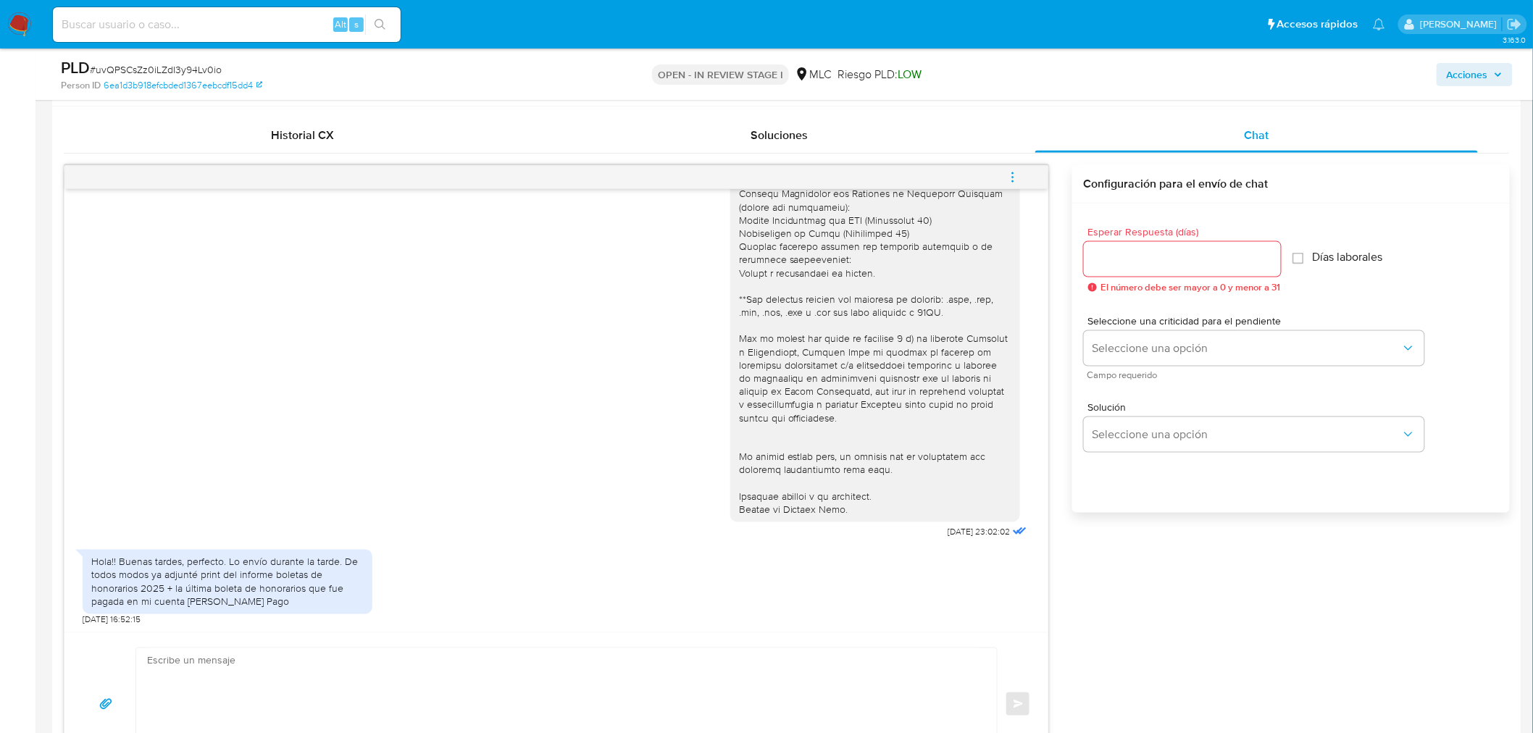
scroll to position [725, 0]
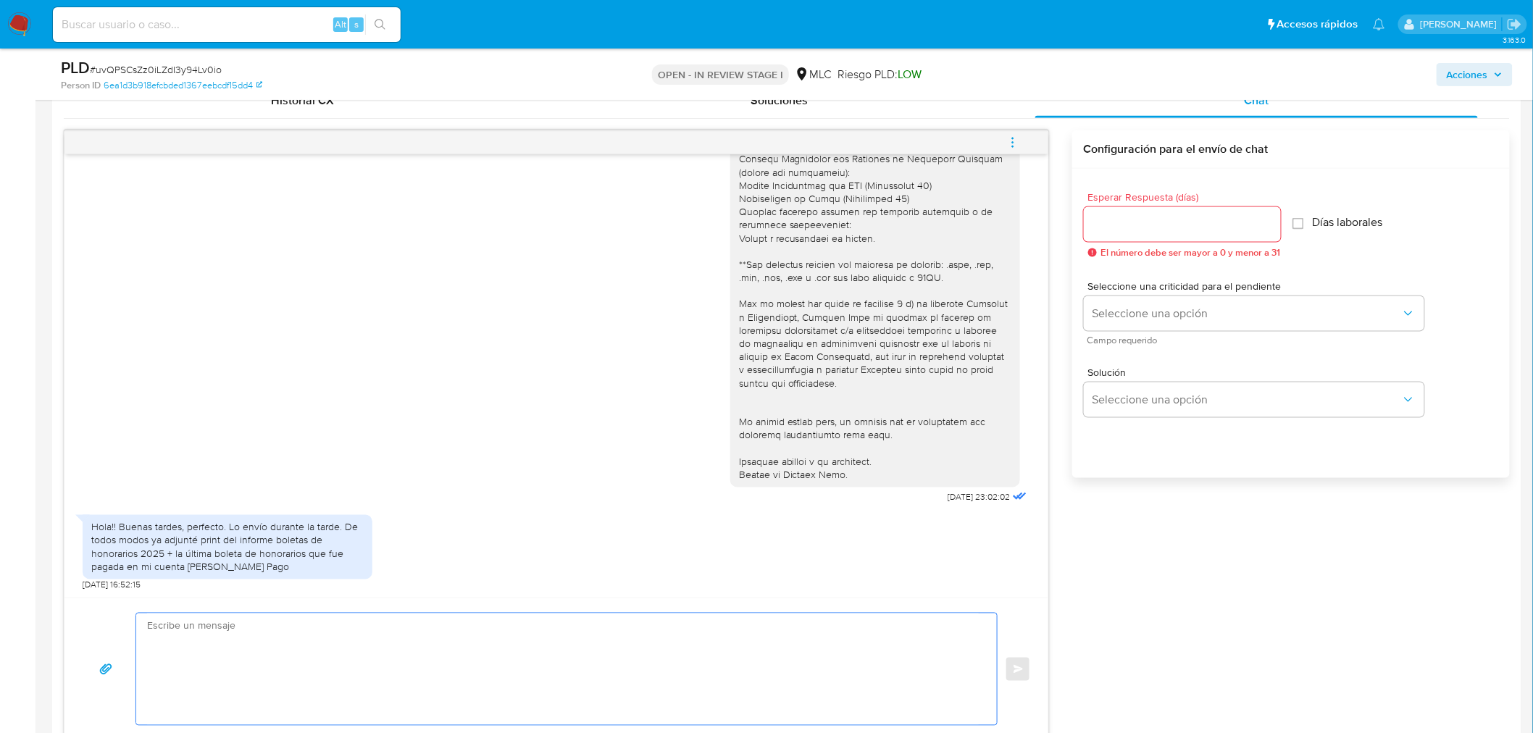
click at [272, 633] on textarea at bounding box center [563, 670] width 832 height 112
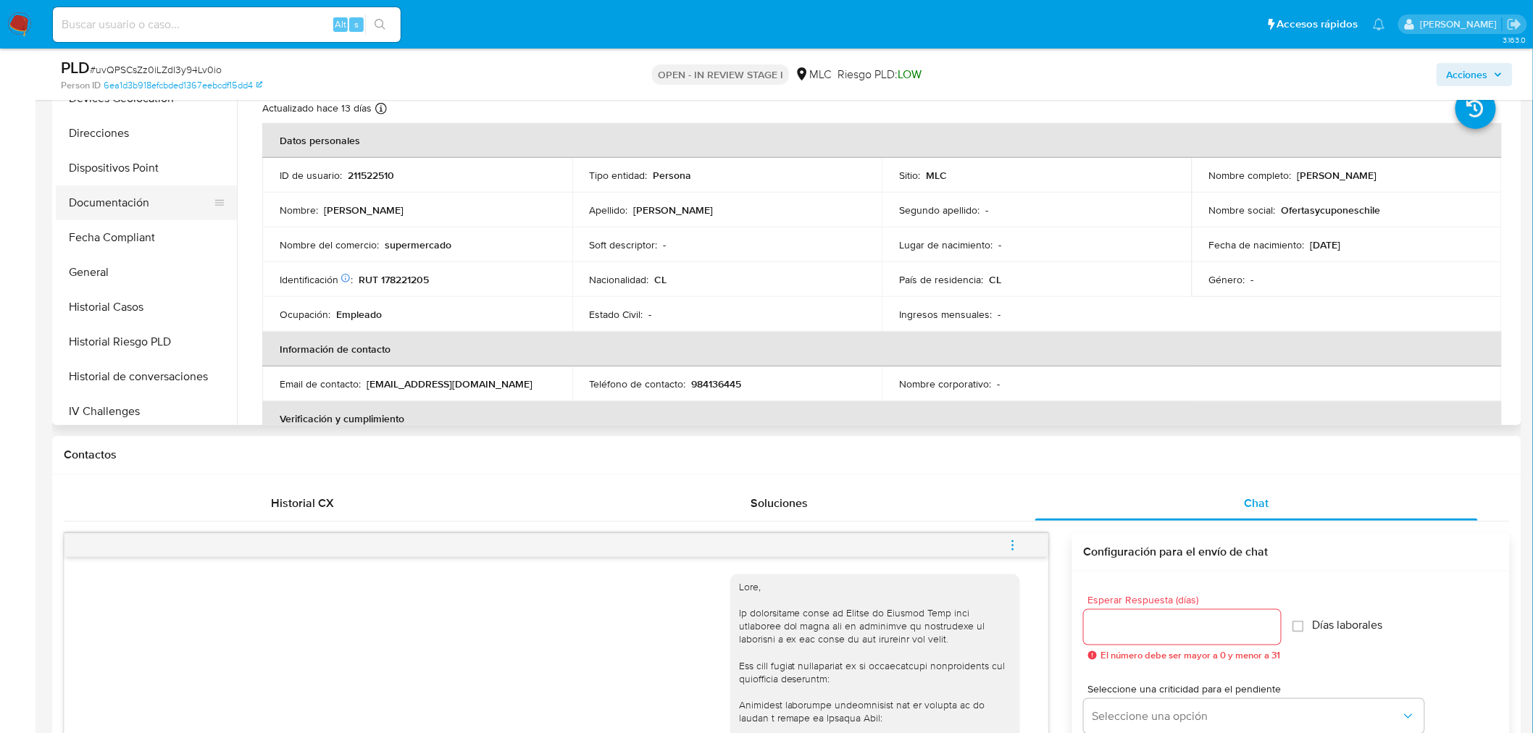
scroll to position [314, 0]
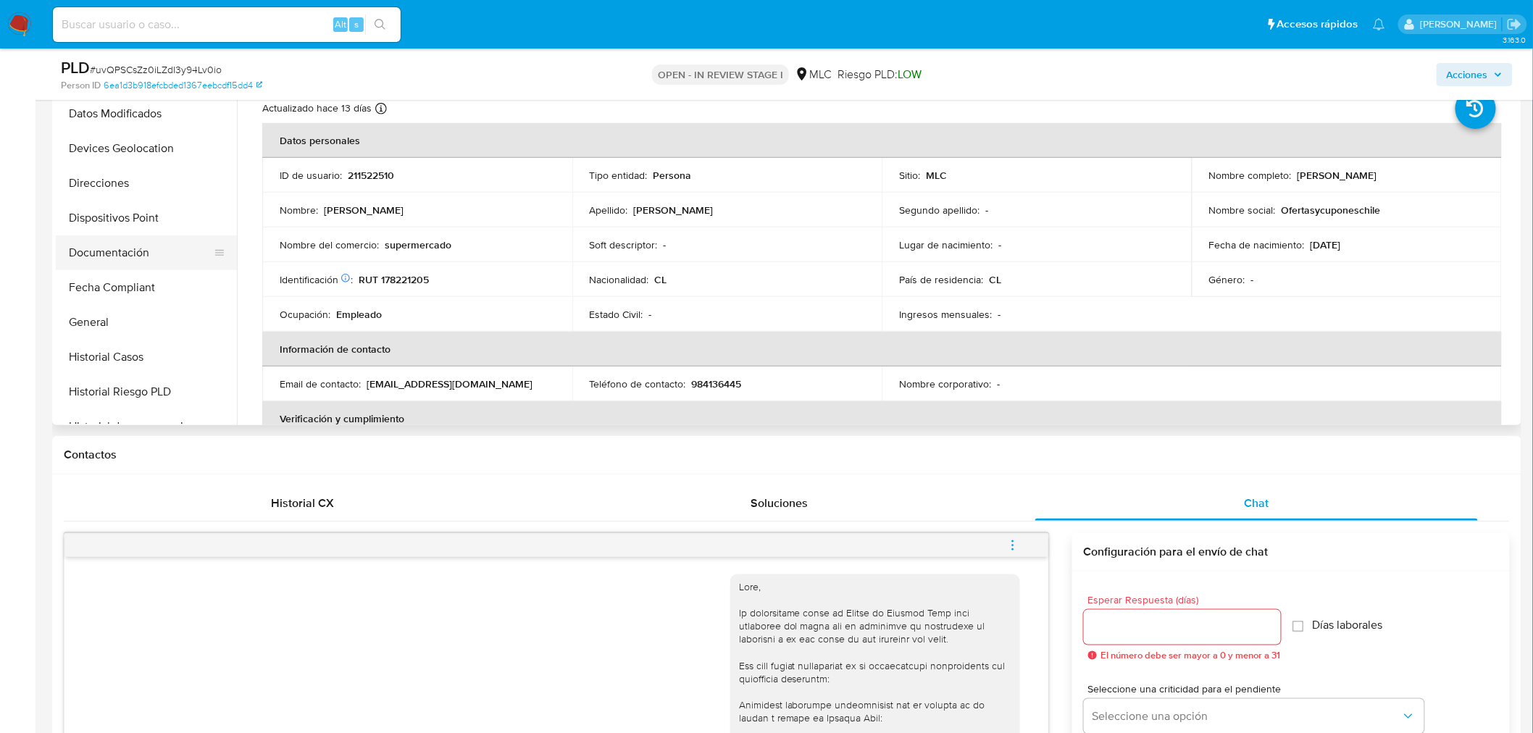
click at [122, 254] on button "Documentación" at bounding box center [141, 252] width 170 height 35
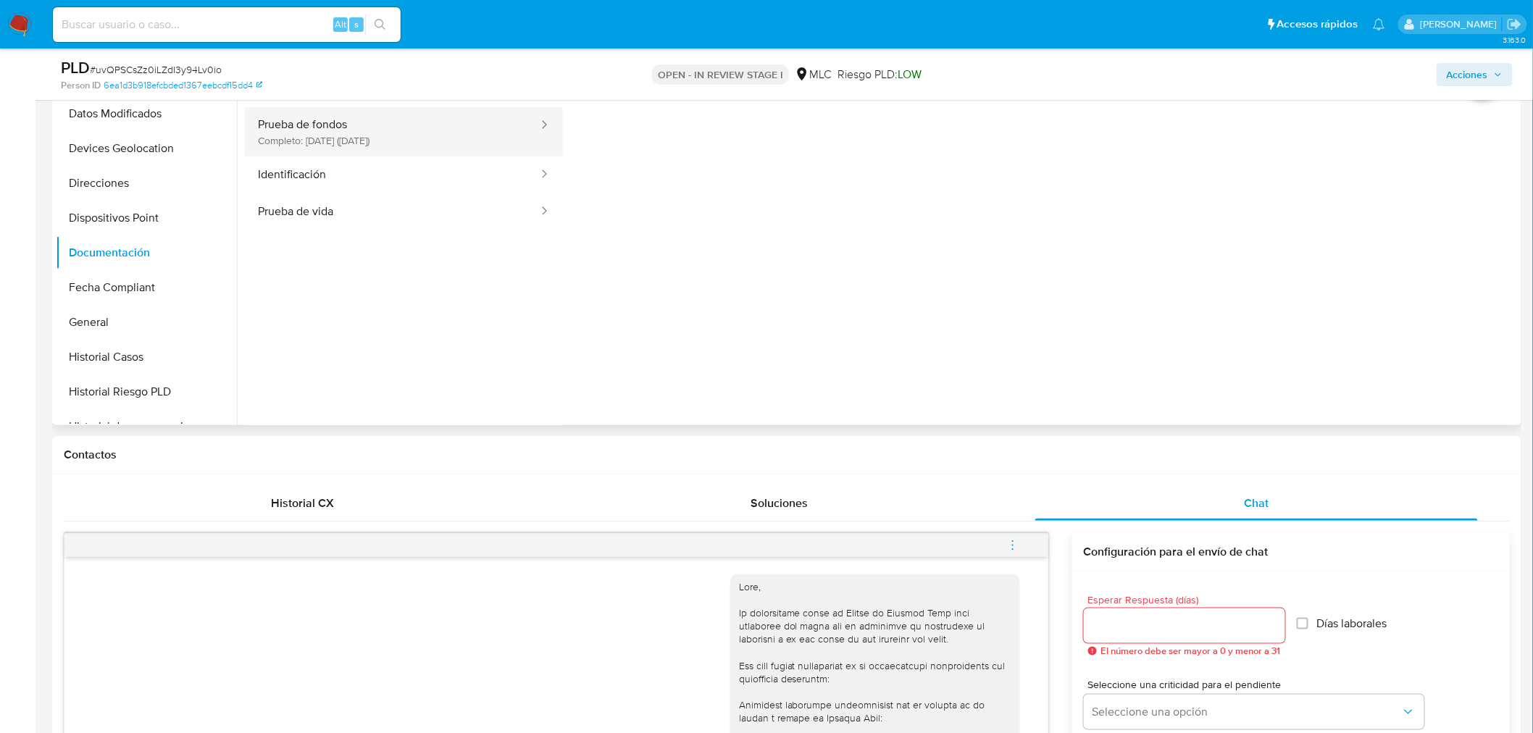
click at [397, 146] on button "Prueba de fondos Completo: [DATE] ([DATE])" at bounding box center [392, 131] width 295 height 49
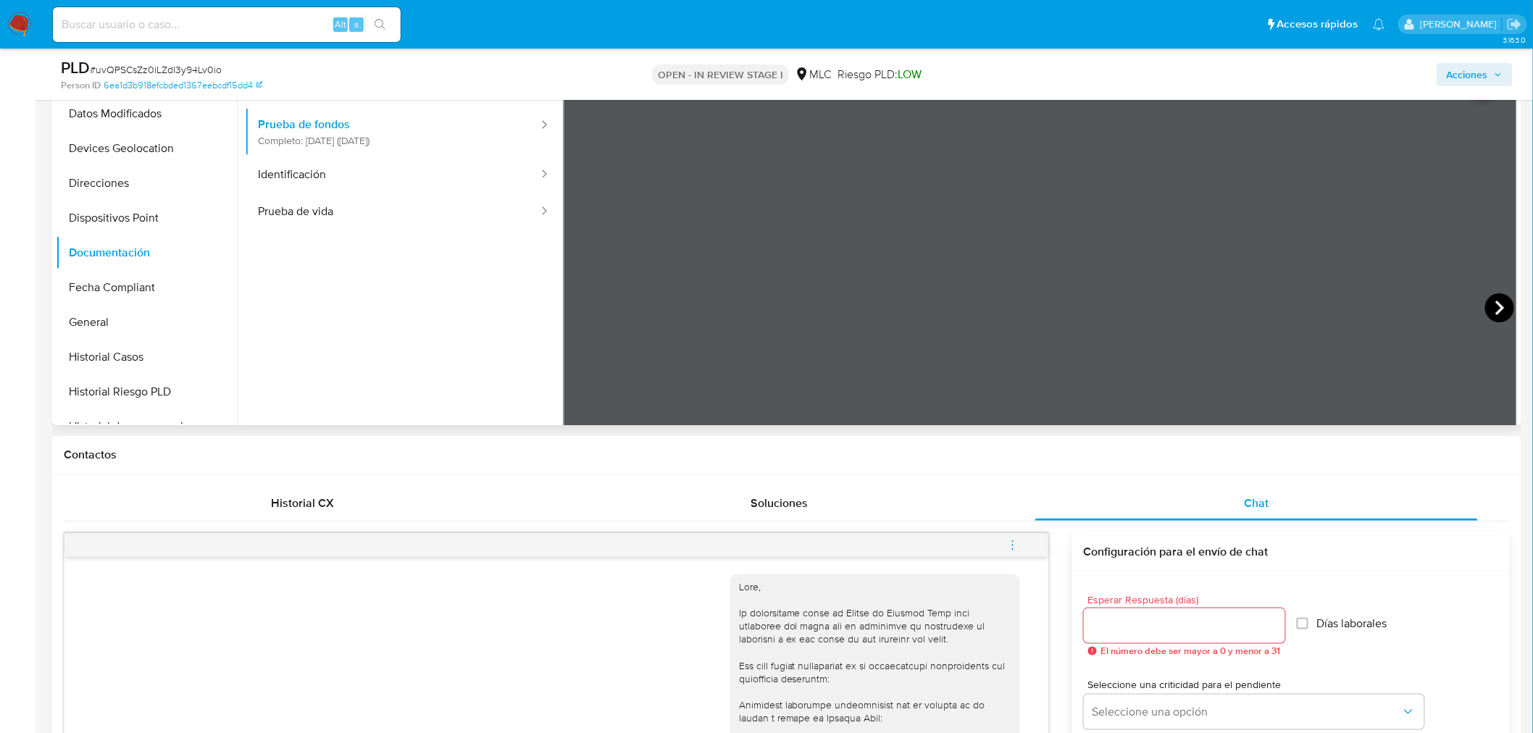
click at [1485, 300] on icon at bounding box center [1499, 307] width 29 height 29
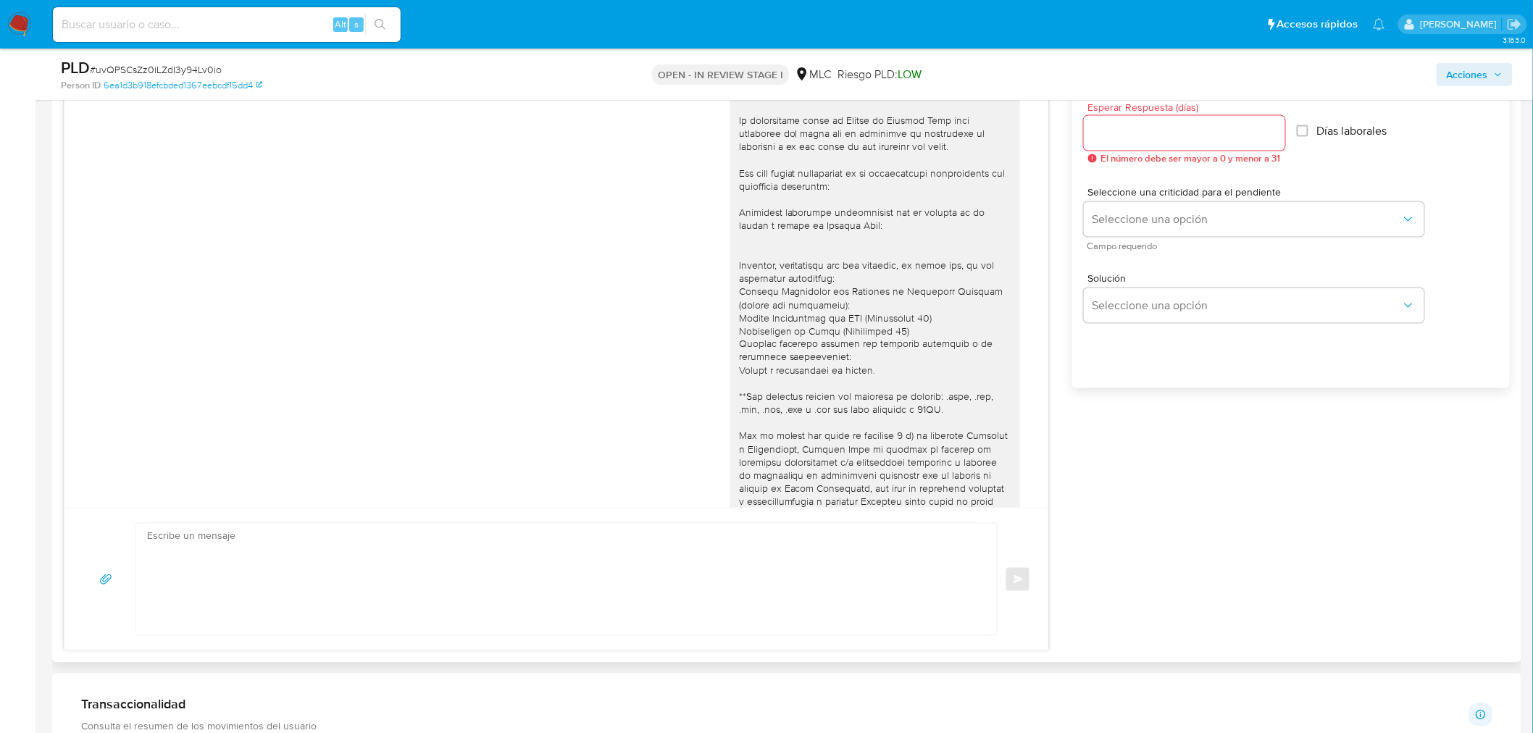
scroll to position [725, 0]
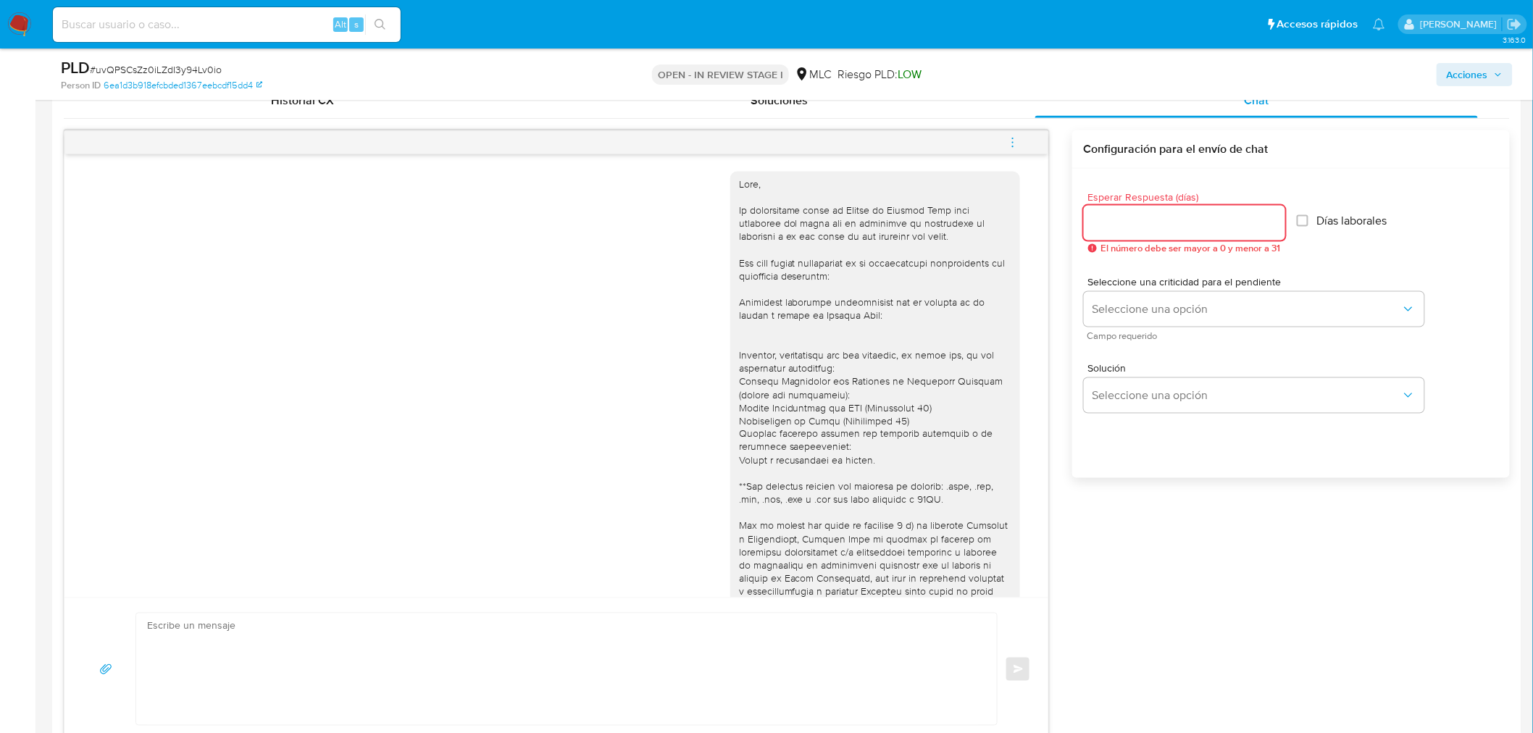
click at [1167, 220] on input "Esperar Respuesta (días)" at bounding box center [1184, 223] width 201 height 19
type input "3"
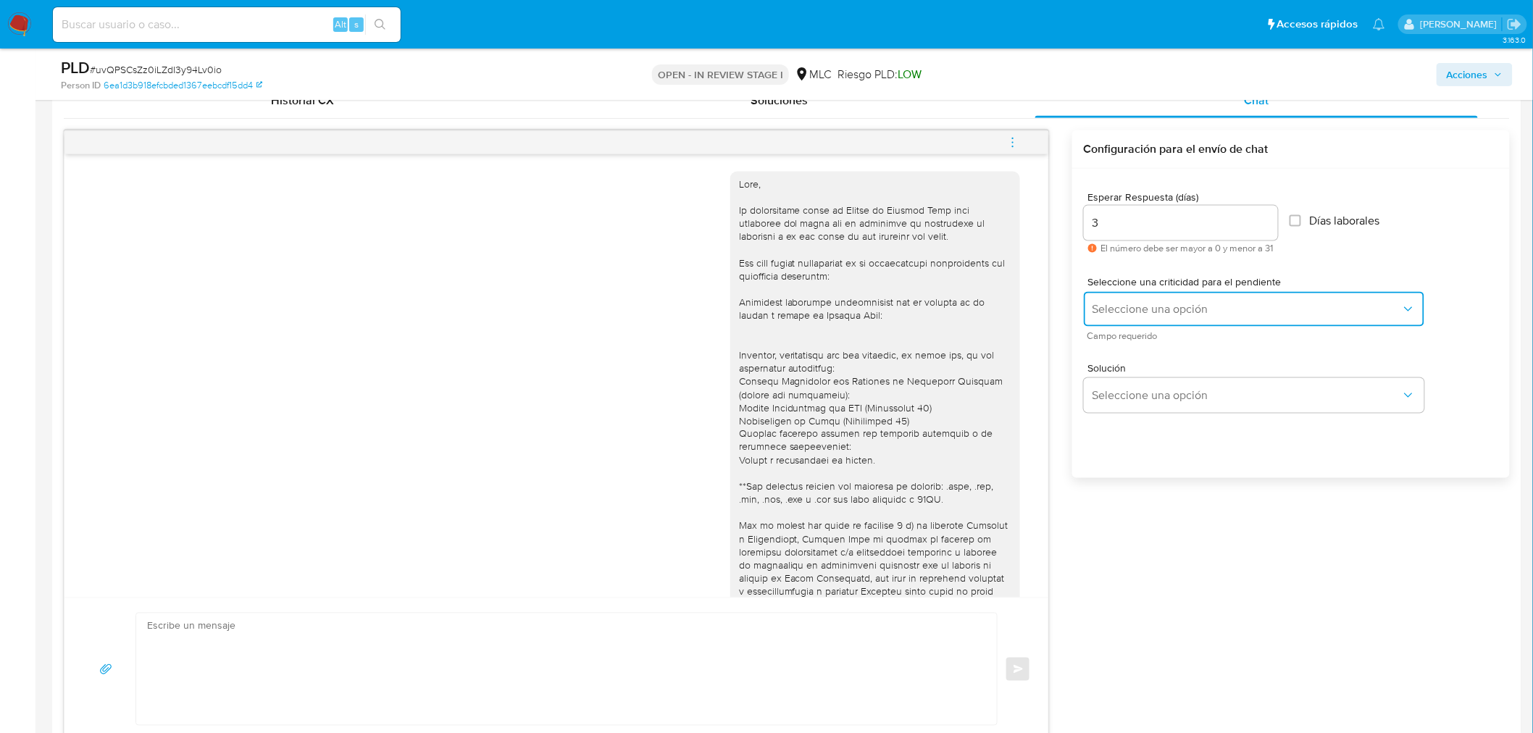
click at [1159, 304] on span "Seleccione una opción" at bounding box center [1247, 309] width 309 height 14
click at [1140, 312] on div "LOW" at bounding box center [1246, 310] width 309 height 29
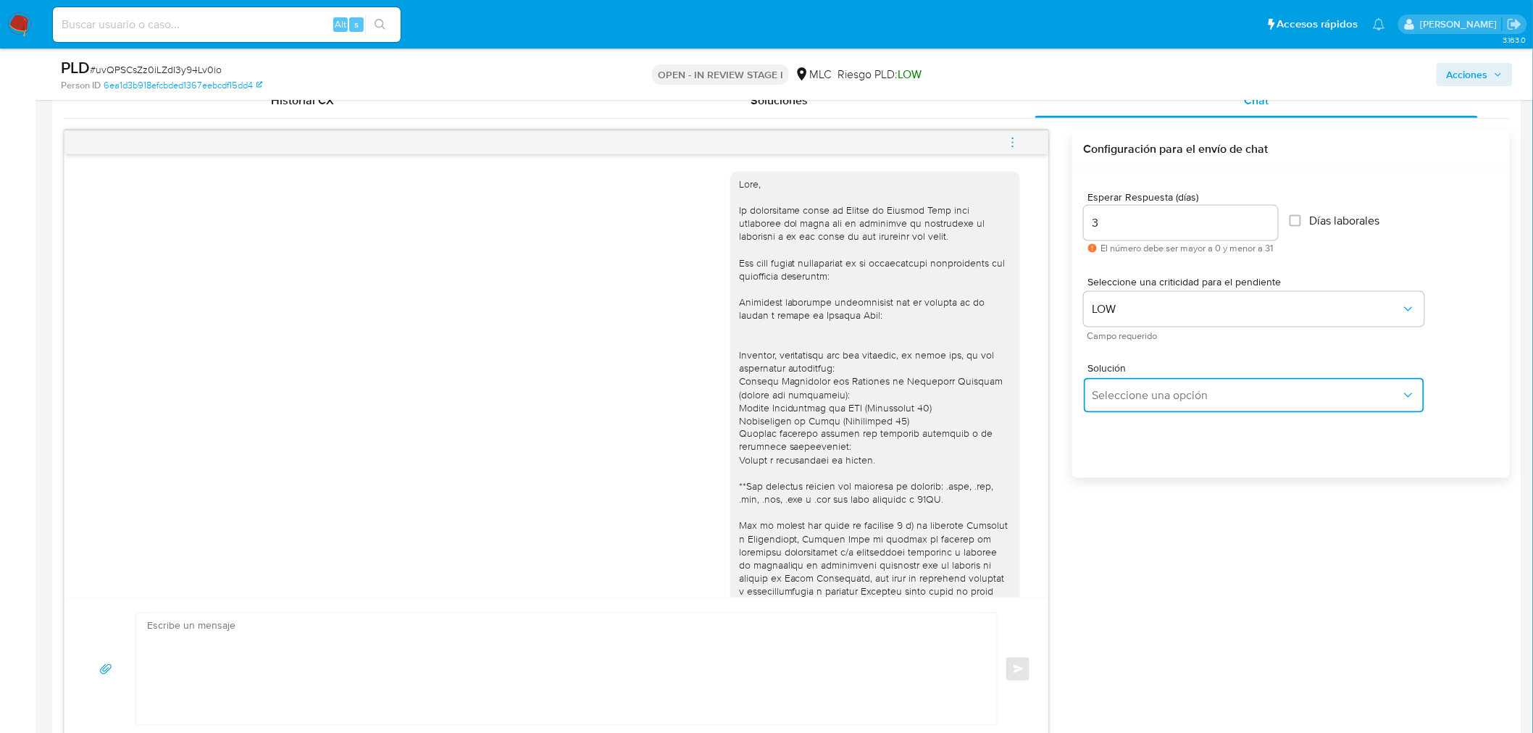
click at [1157, 382] on button "Seleccione una opción" at bounding box center [1254, 395] width 341 height 35
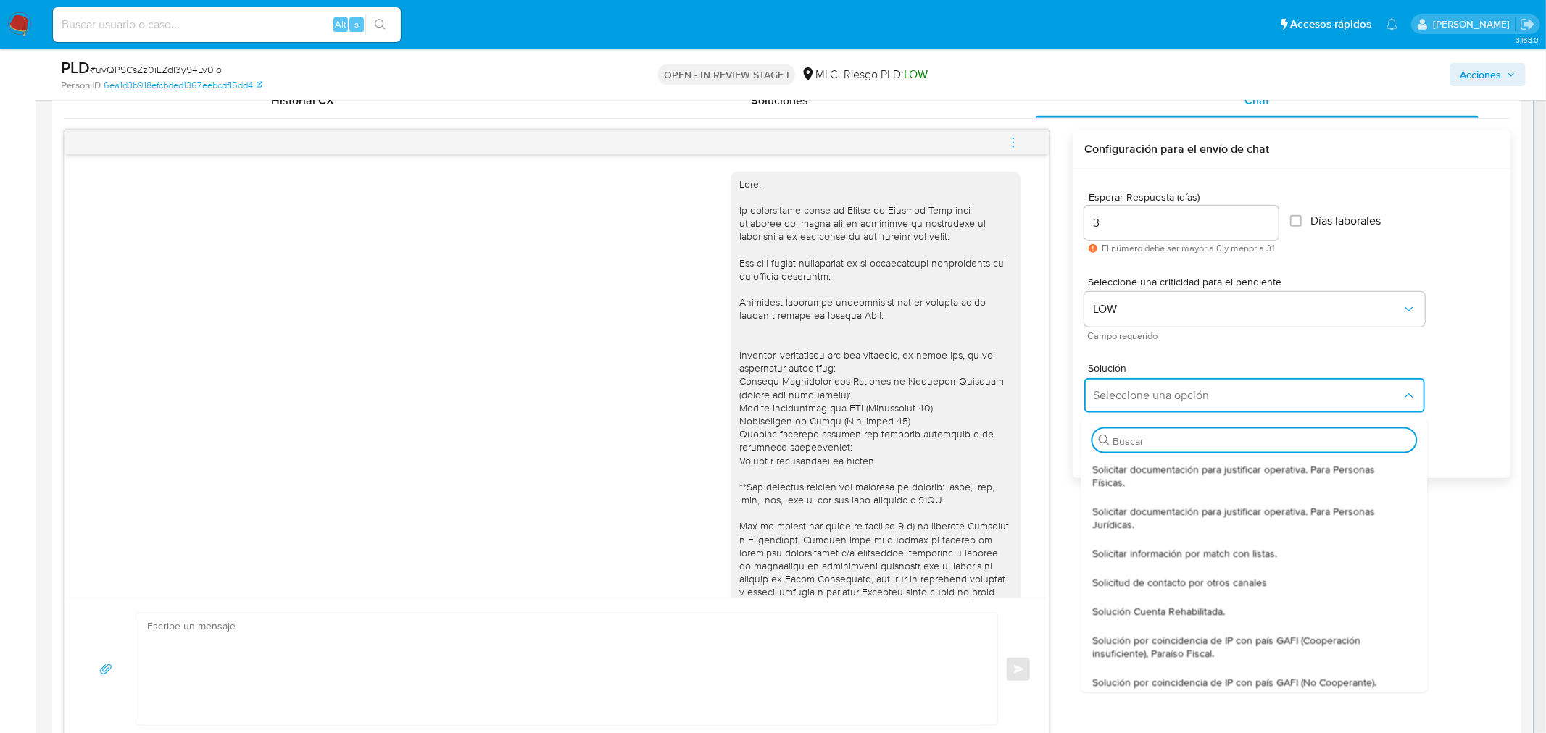
drag, startPoint x: 1188, startPoint y: 477, endPoint x: 1191, endPoint y: 446, distance: 31.3
click at [1185, 469] on span "Solicitar documentación para justificar operativa. Para Personas Físicas." at bounding box center [1249, 475] width 314 height 26
type textarea "Hola ,Te contactamos dado que tu cuenta fue suspendida para una verificación de…"
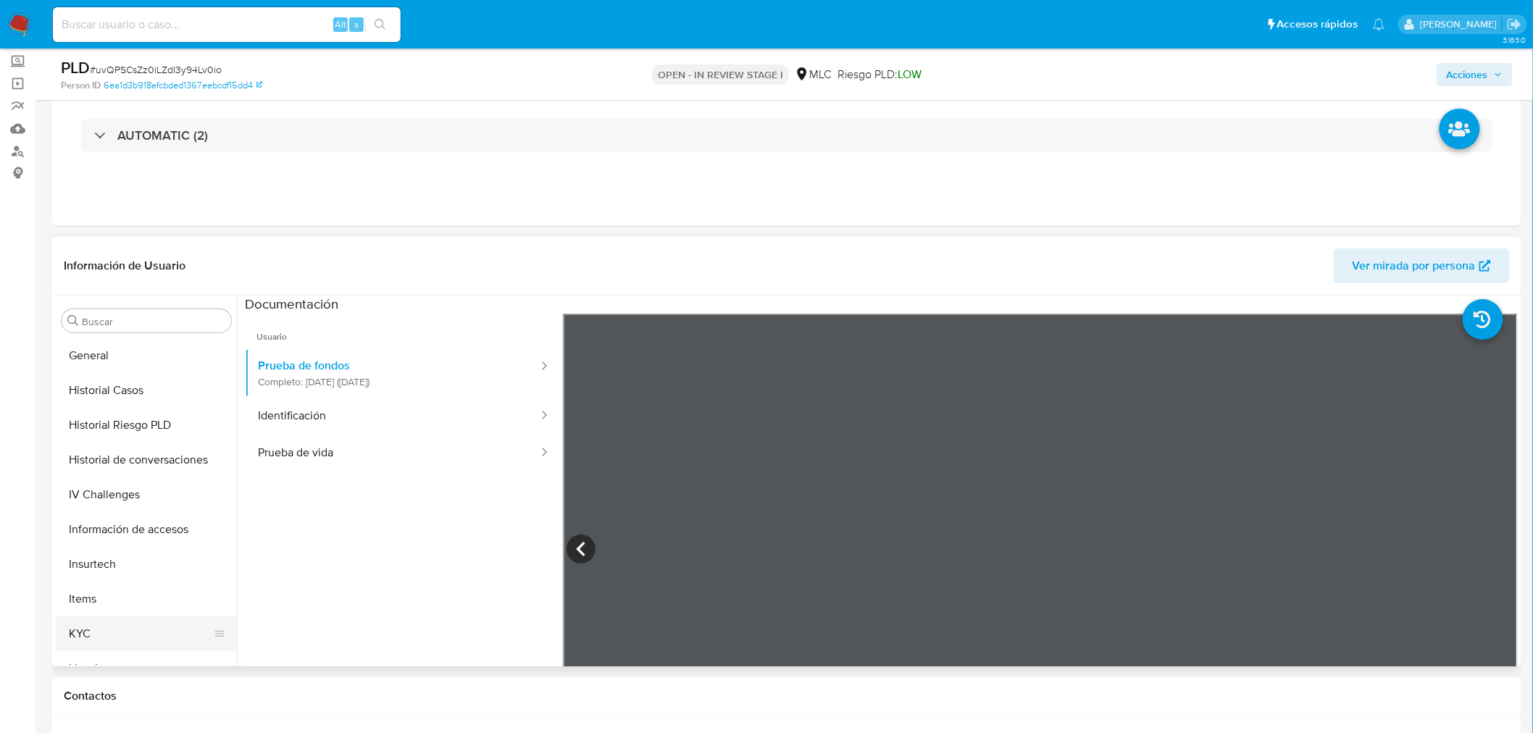
scroll to position [716, 0]
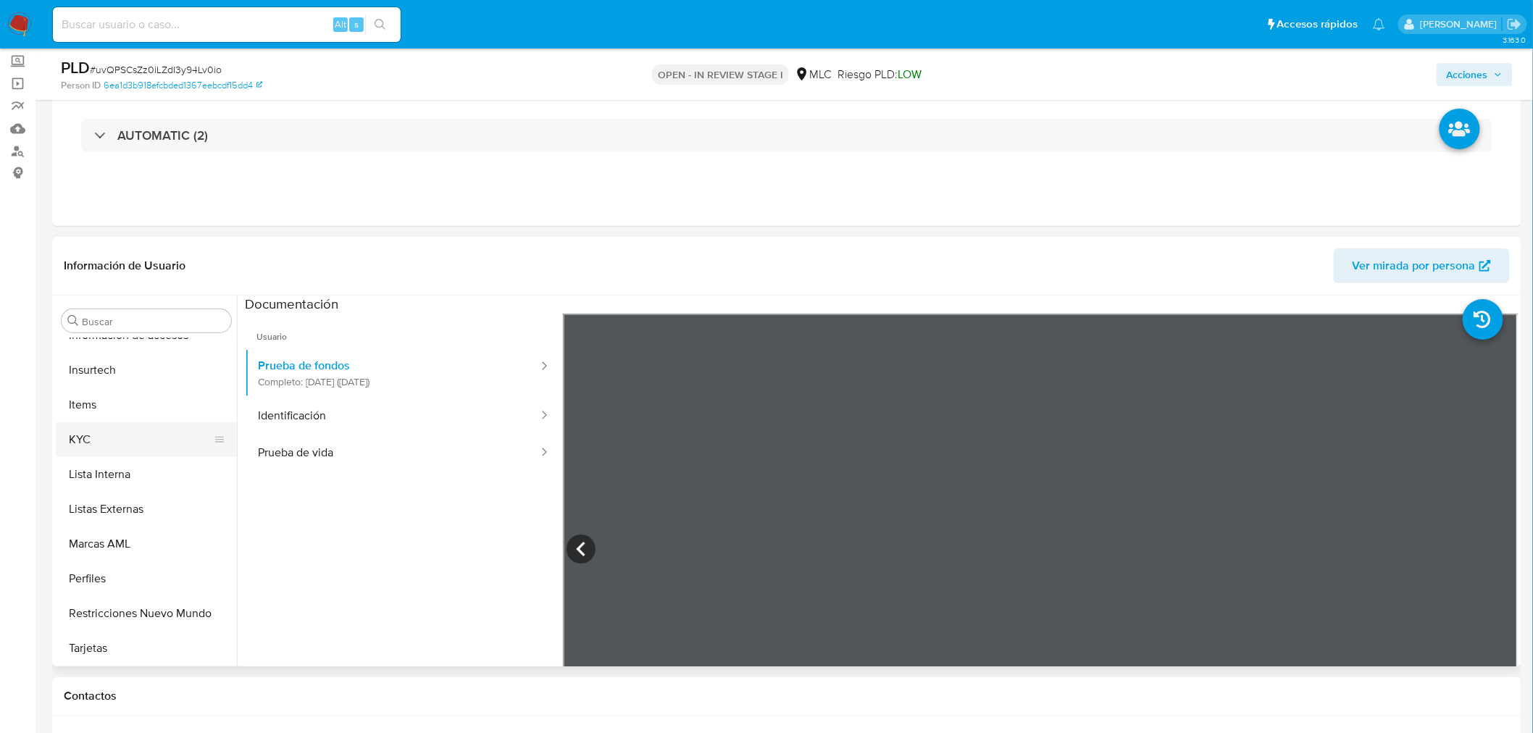
click at [113, 443] on button "KYC" at bounding box center [141, 439] width 170 height 35
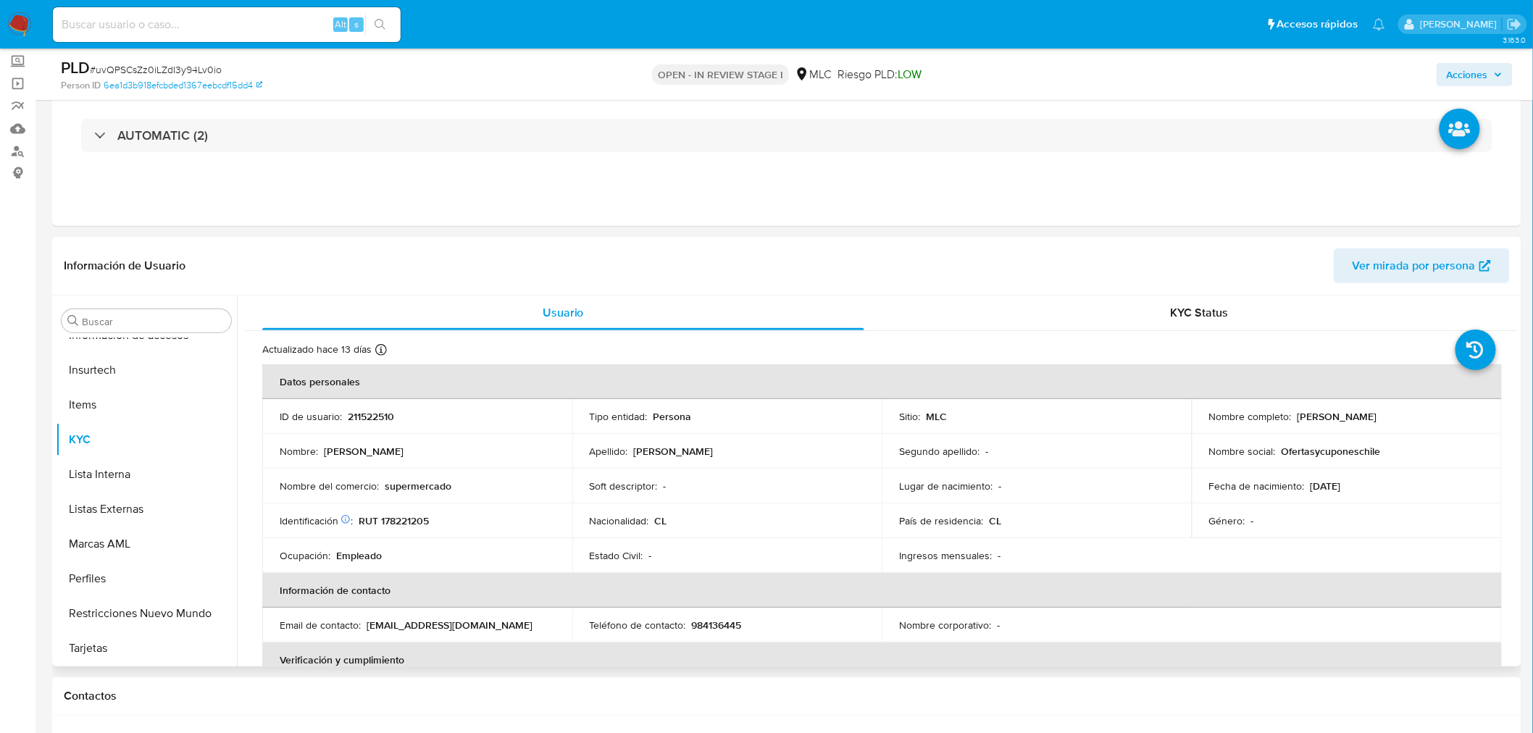
click at [1301, 422] on p "Laura Camila Moreno Villagra" at bounding box center [1338, 416] width 80 height 13
copy p "Laura"
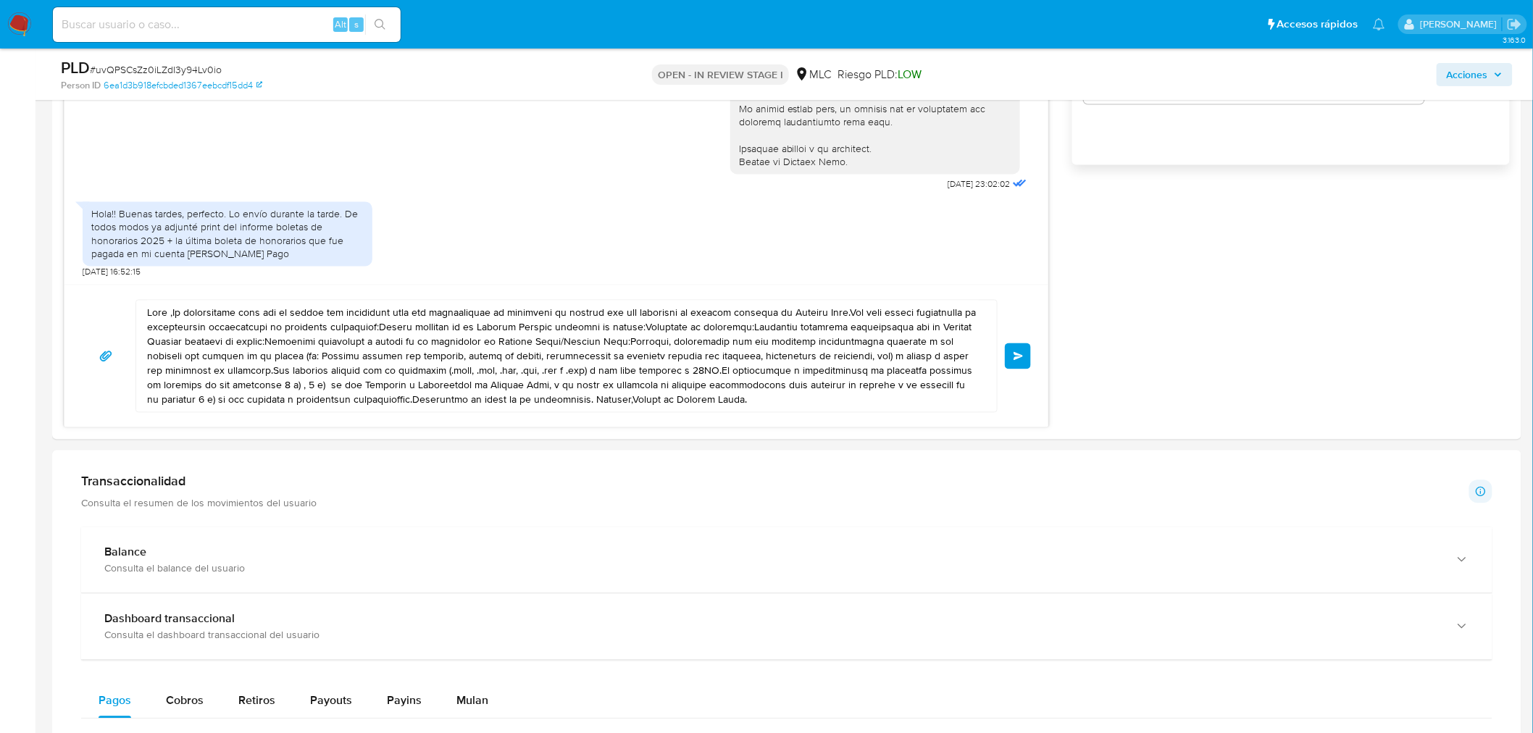
scroll to position [1046, 0]
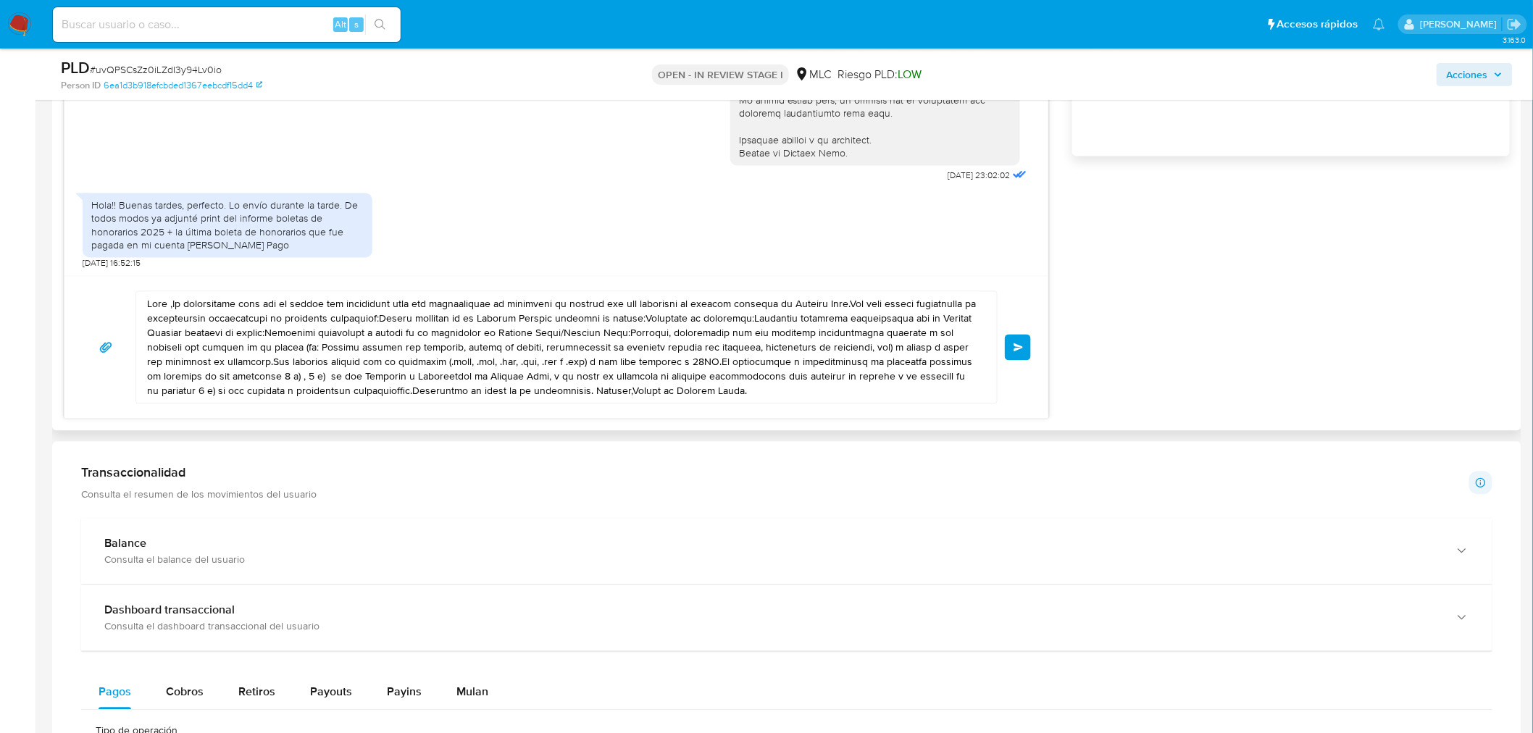
click at [631, 404] on div "Enviar" at bounding box center [556, 347] width 984 height 143
drag, startPoint x: 725, startPoint y: 388, endPoint x: 13, endPoint y: 293, distance: 717.9
click at [12, 293] on section "Bandeja Tablero Screening Búsqueda en Listas Watchlist Herramientas Operaciones…" at bounding box center [766, 452] width 1533 height 2997
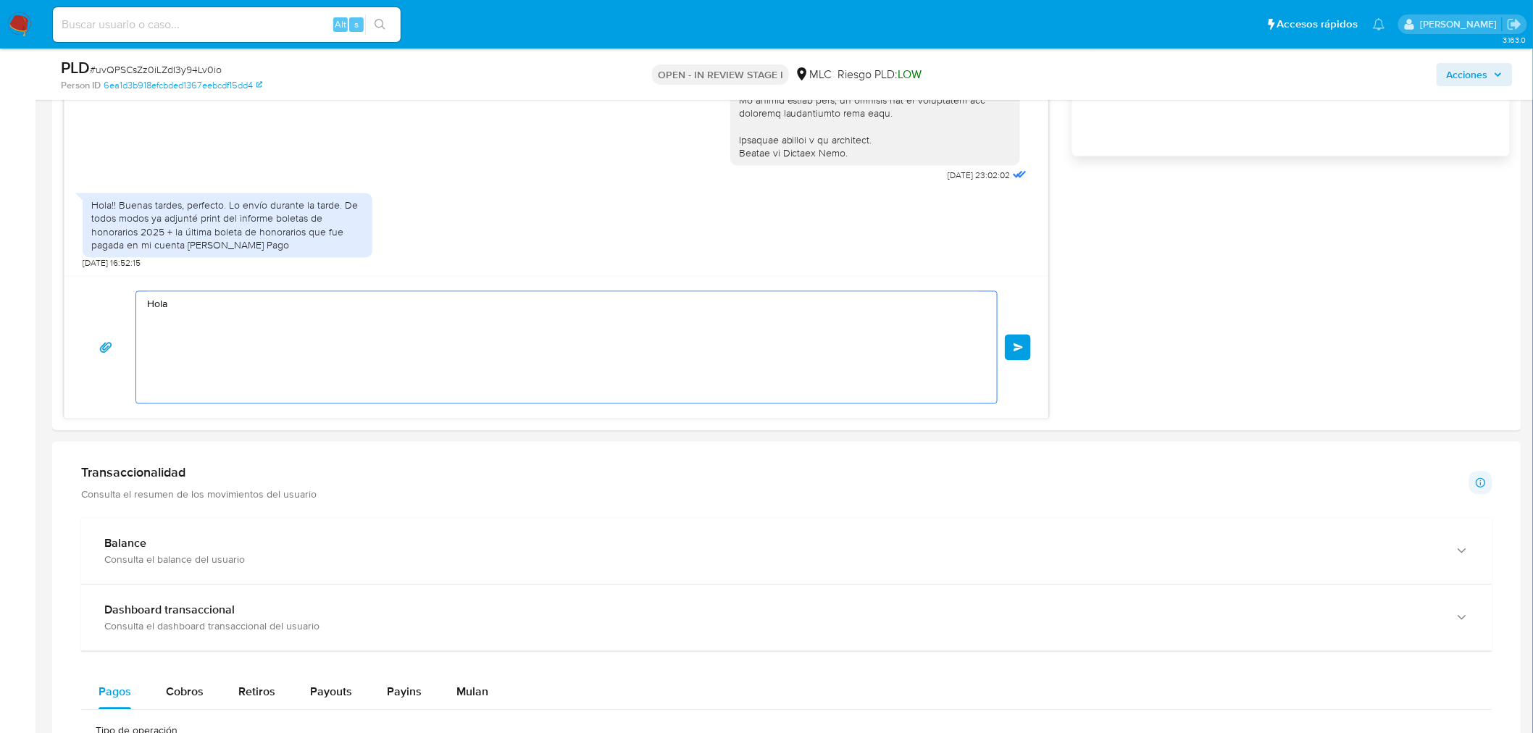
paste textarea "Laura"
click at [146, 303] on div "Hola Laura!" at bounding box center [563, 348] width 854 height 112
click at [149, 303] on textarea "Hola Laura!" at bounding box center [563, 348] width 832 height 112
click at [206, 302] on textarea "Hola Laura!" at bounding box center [563, 348] width 832 height 112
click at [167, 303] on textarea "Hola Laura" at bounding box center [563, 348] width 832 height 112
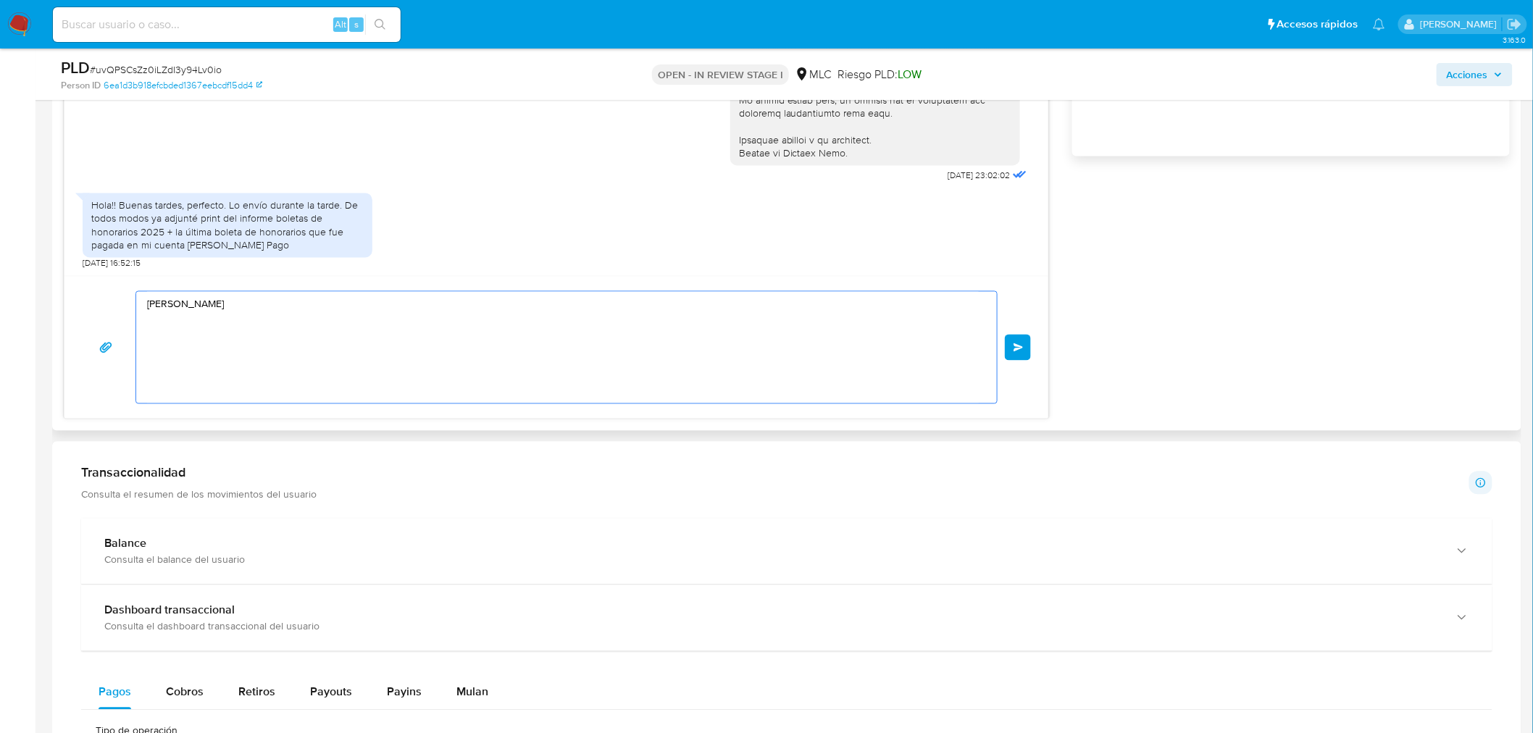
click at [213, 309] on textarea "Hola, Laura" at bounding box center [563, 348] width 832 height 112
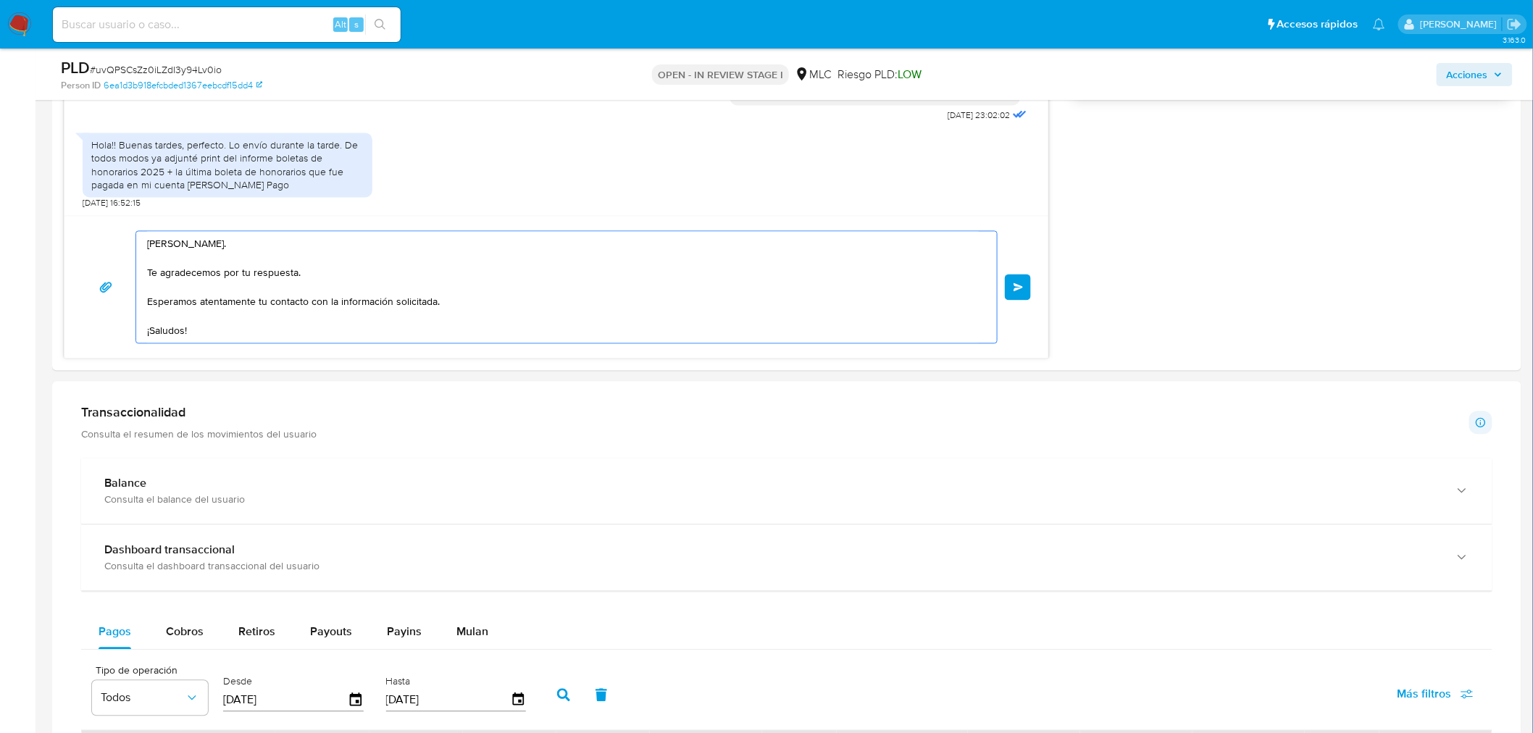
scroll to position [1127, 0]
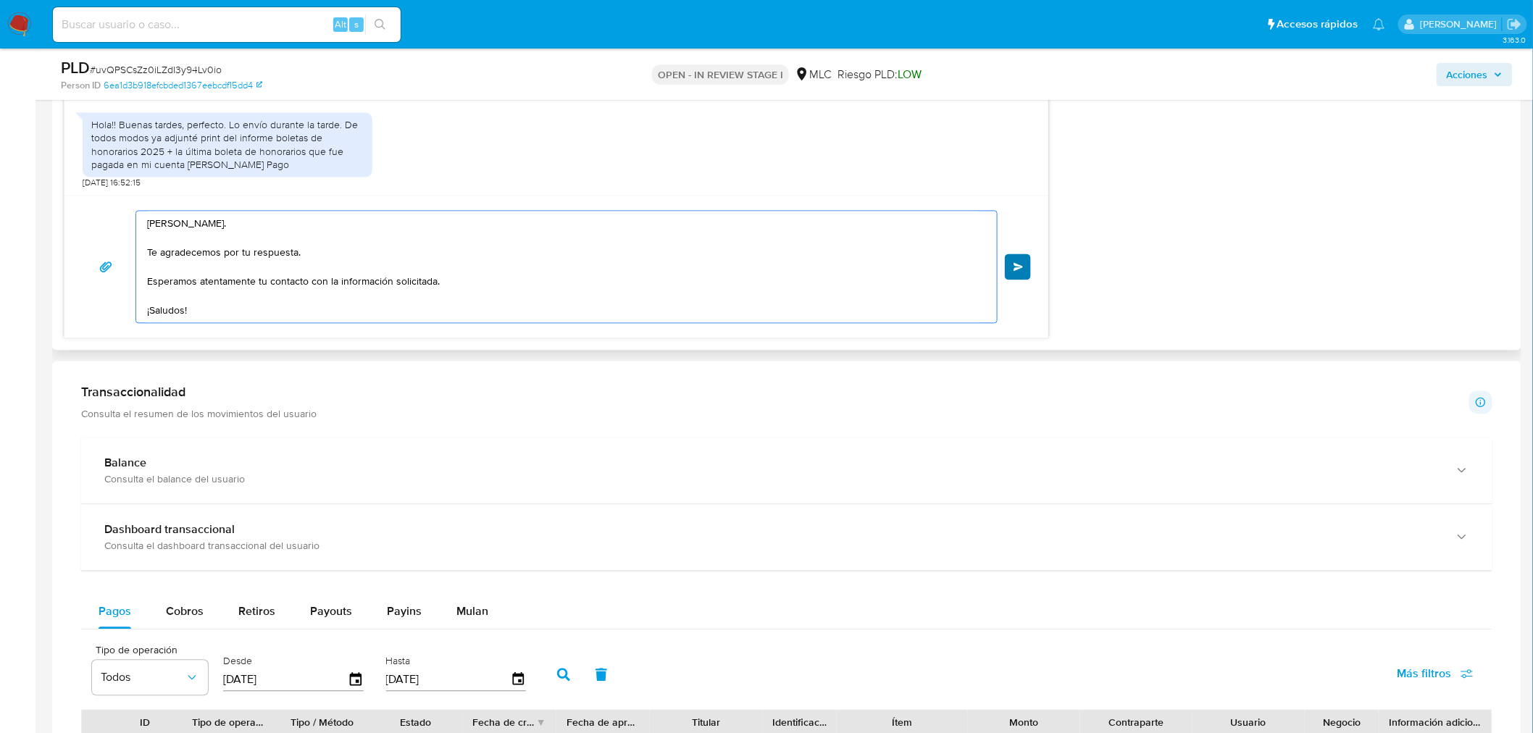
type textarea "Hola, Laura. Te agradecemos por tu respuesta. Esperamos atentamente tu contacto…"
click at [1014, 270] on span "Enviar" at bounding box center [1019, 267] width 10 height 9
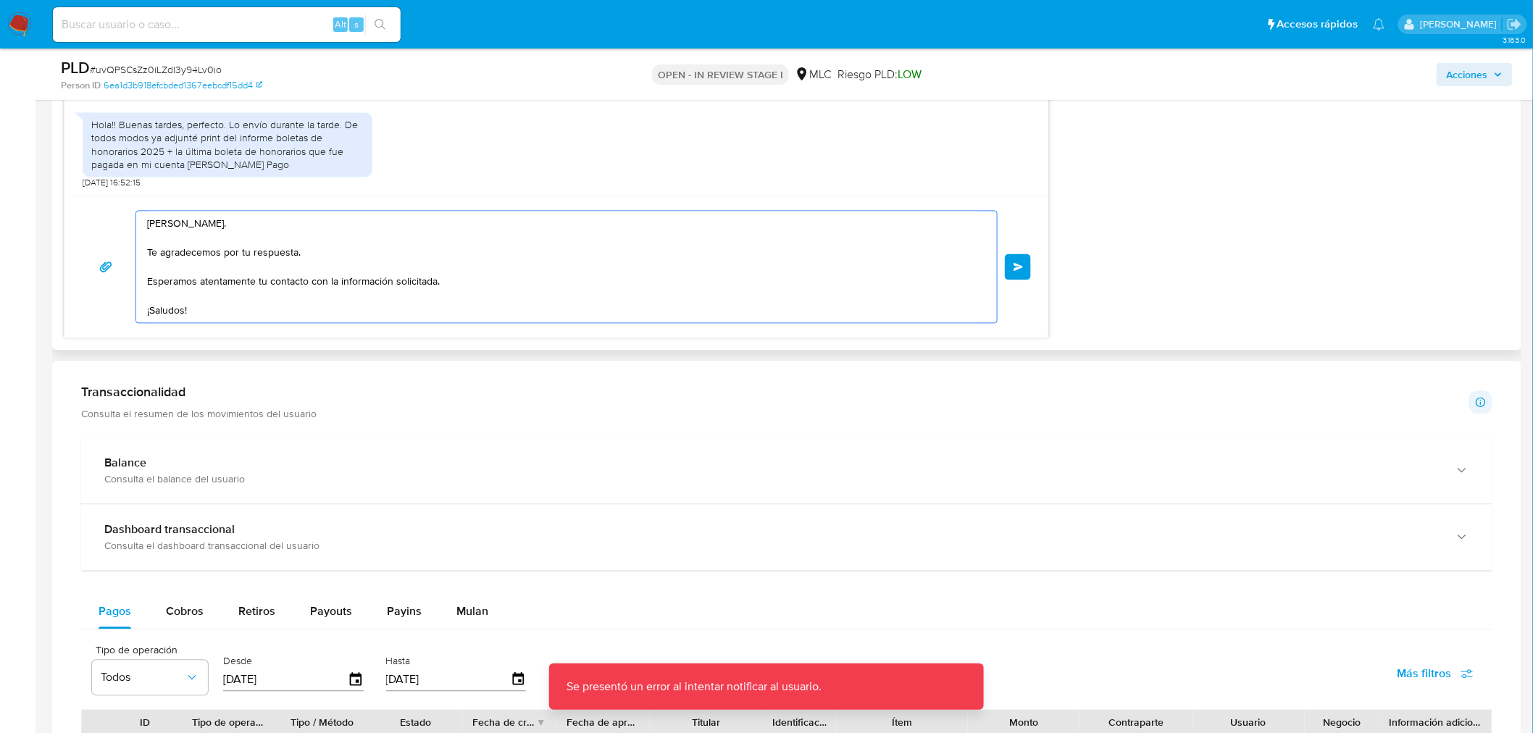
click at [370, 287] on textarea "Hola, Laura. Te agradecemos por tu respuesta. Esperamos atentamente tu contacto…" at bounding box center [563, 268] width 832 height 112
drag, startPoint x: 218, startPoint y: 320, endPoint x: 97, endPoint y: 220, distance: 157.4
click at [97, 220] on div "Hola, Laura. Te agradecemos por tu respuesta. Esperamos atentamente tu contacto…" at bounding box center [556, 267] width 949 height 113
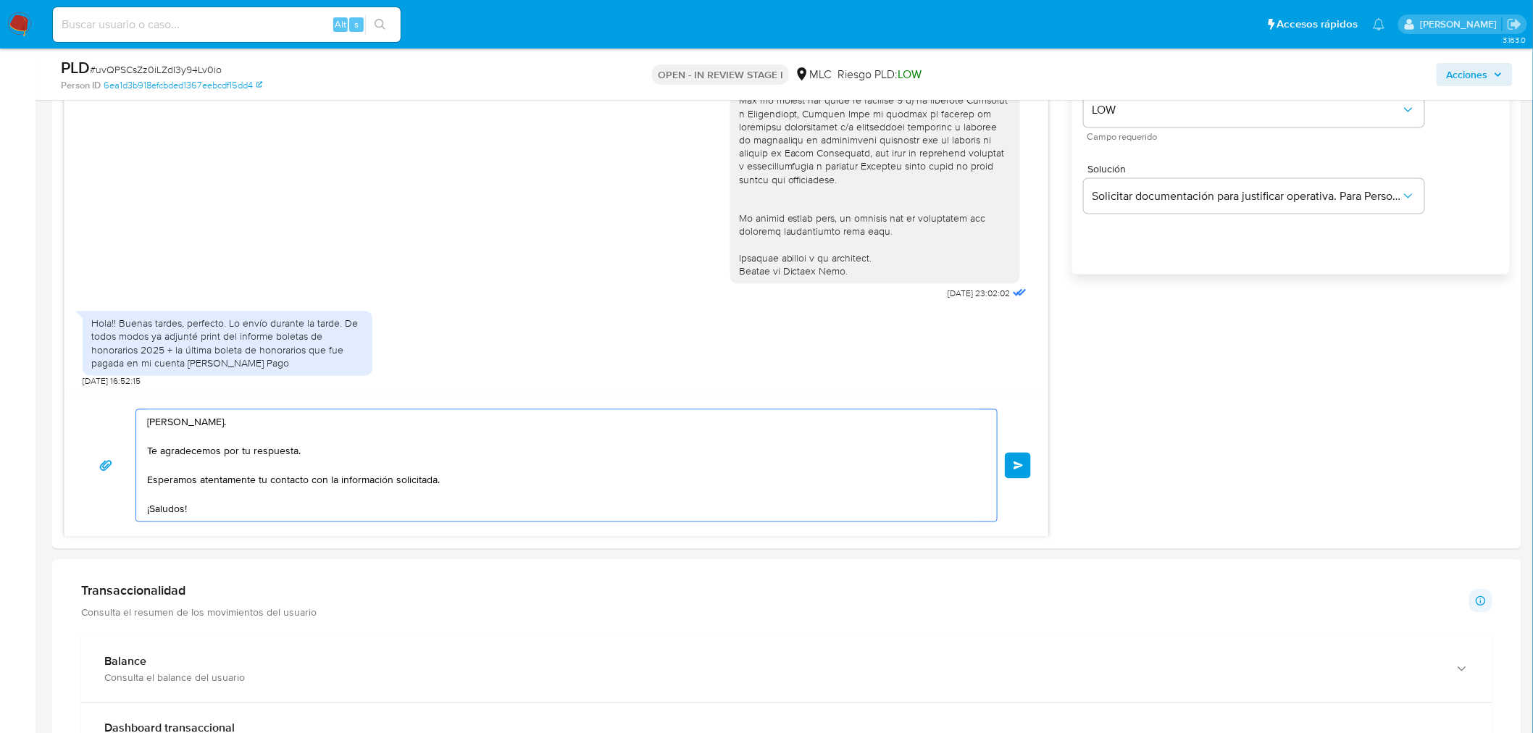
scroll to position [725, 0]
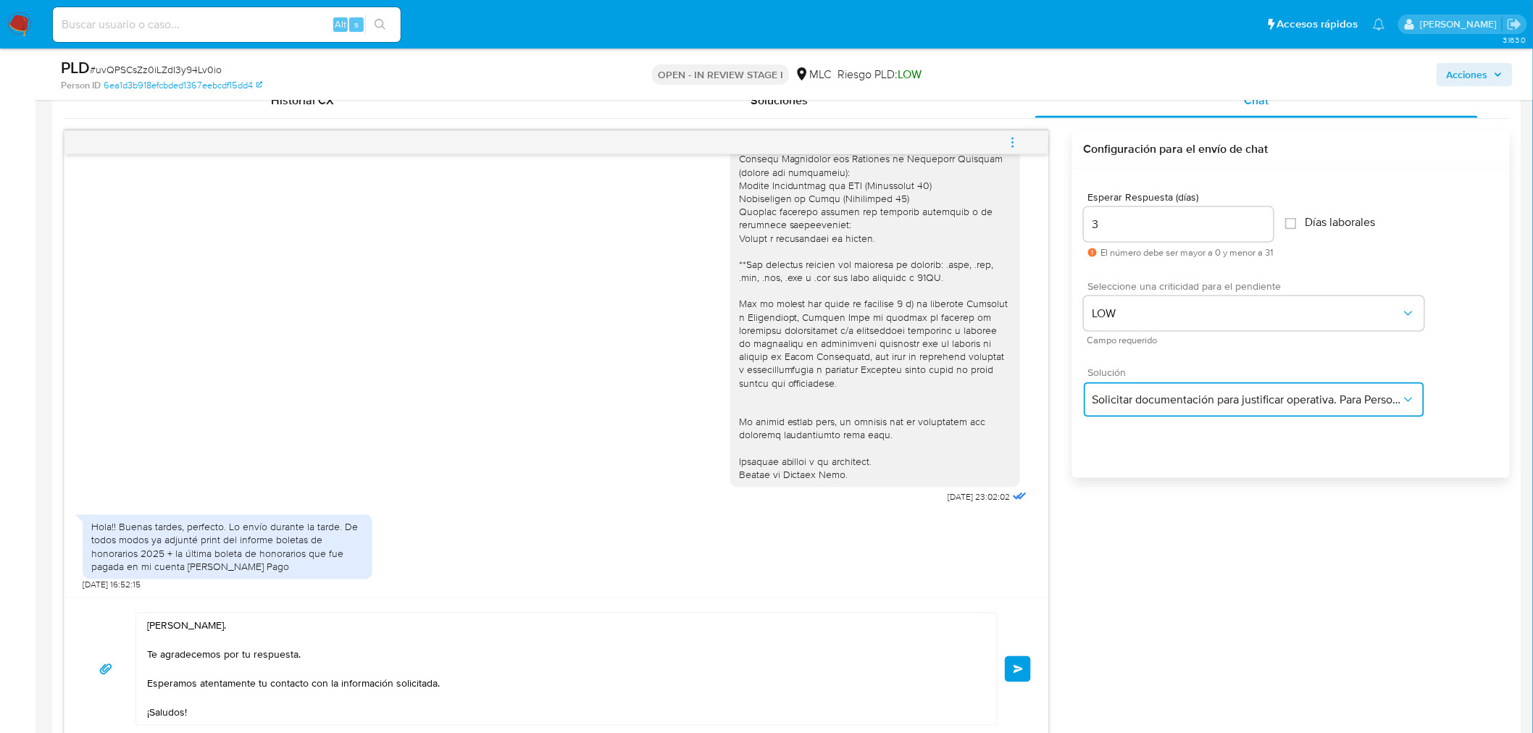
click at [1158, 400] on span "Solicitar documentación para justificar operativa. Para Personas Físicas." at bounding box center [1247, 400] width 309 height 14
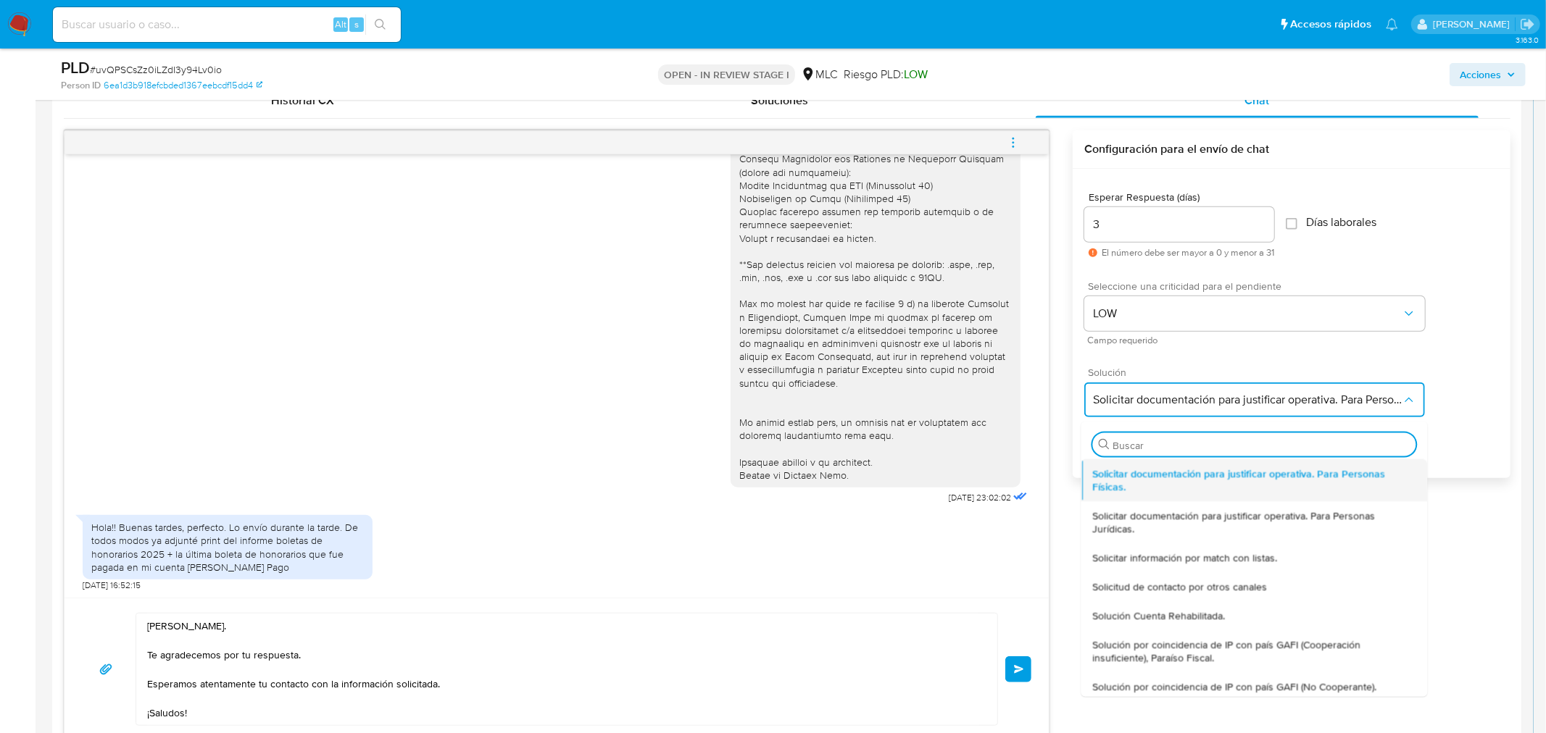
click at [1163, 485] on span "Solicitar documentación para justificar operativa. Para Personas Físicas." at bounding box center [1253, 480] width 323 height 26
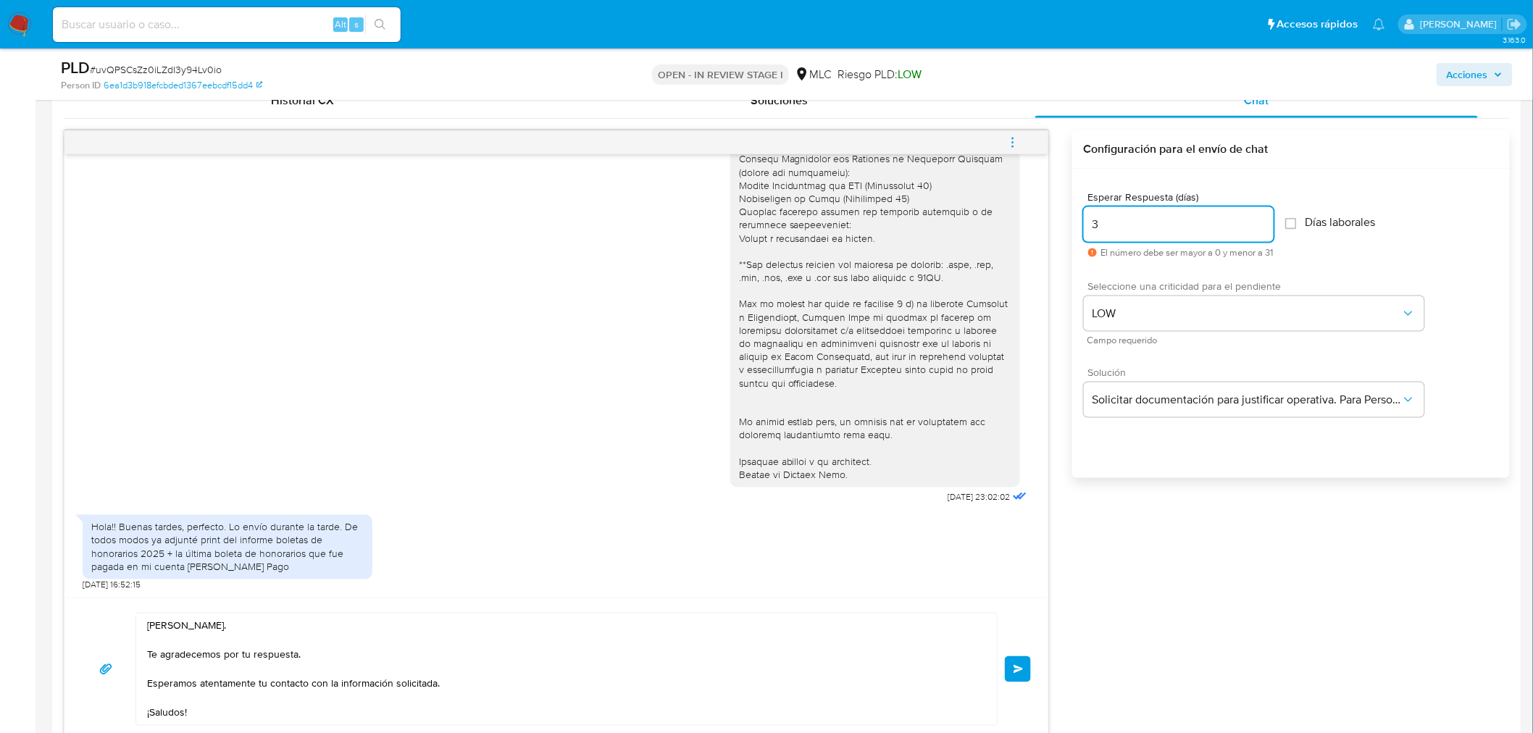
click at [1125, 227] on input "3" at bounding box center [1179, 224] width 190 height 19
type input "3"
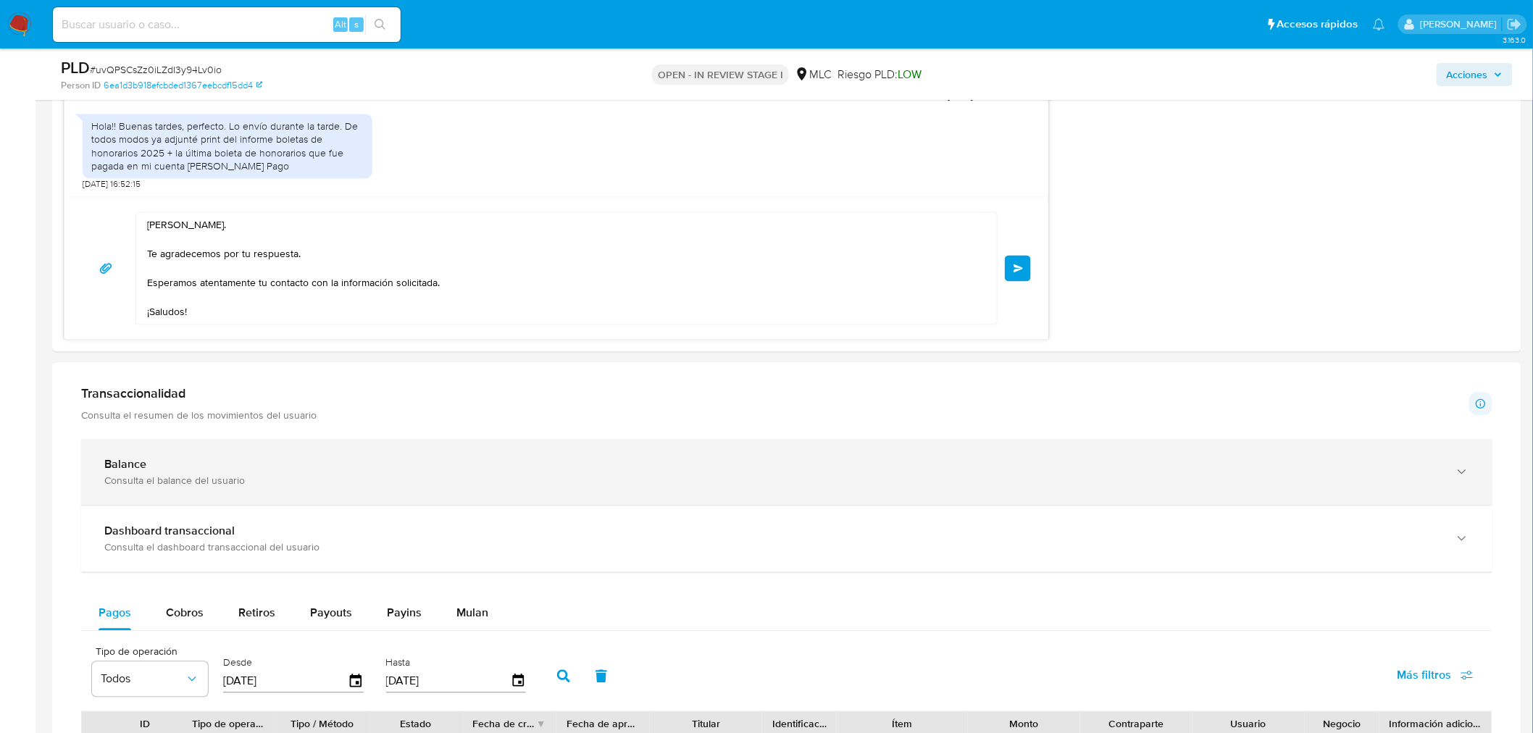
scroll to position [1127, 0]
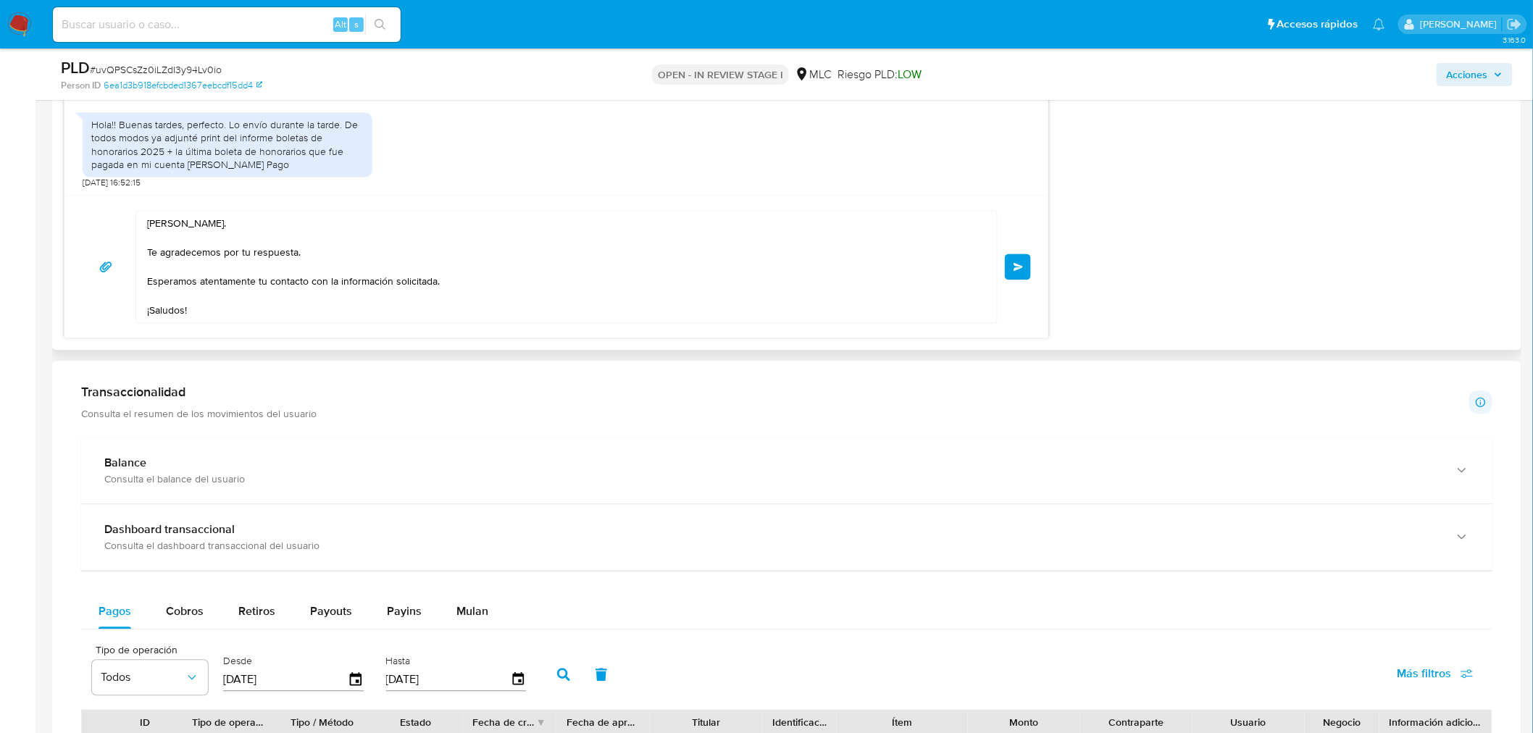
click at [268, 298] on textarea "Hola, Laura. Te agradecemos por tu respuesta. Esperamos atentamente tu contacto…" at bounding box center [563, 268] width 832 height 112
click at [1015, 265] on span "Enviar" at bounding box center [1019, 267] width 10 height 9
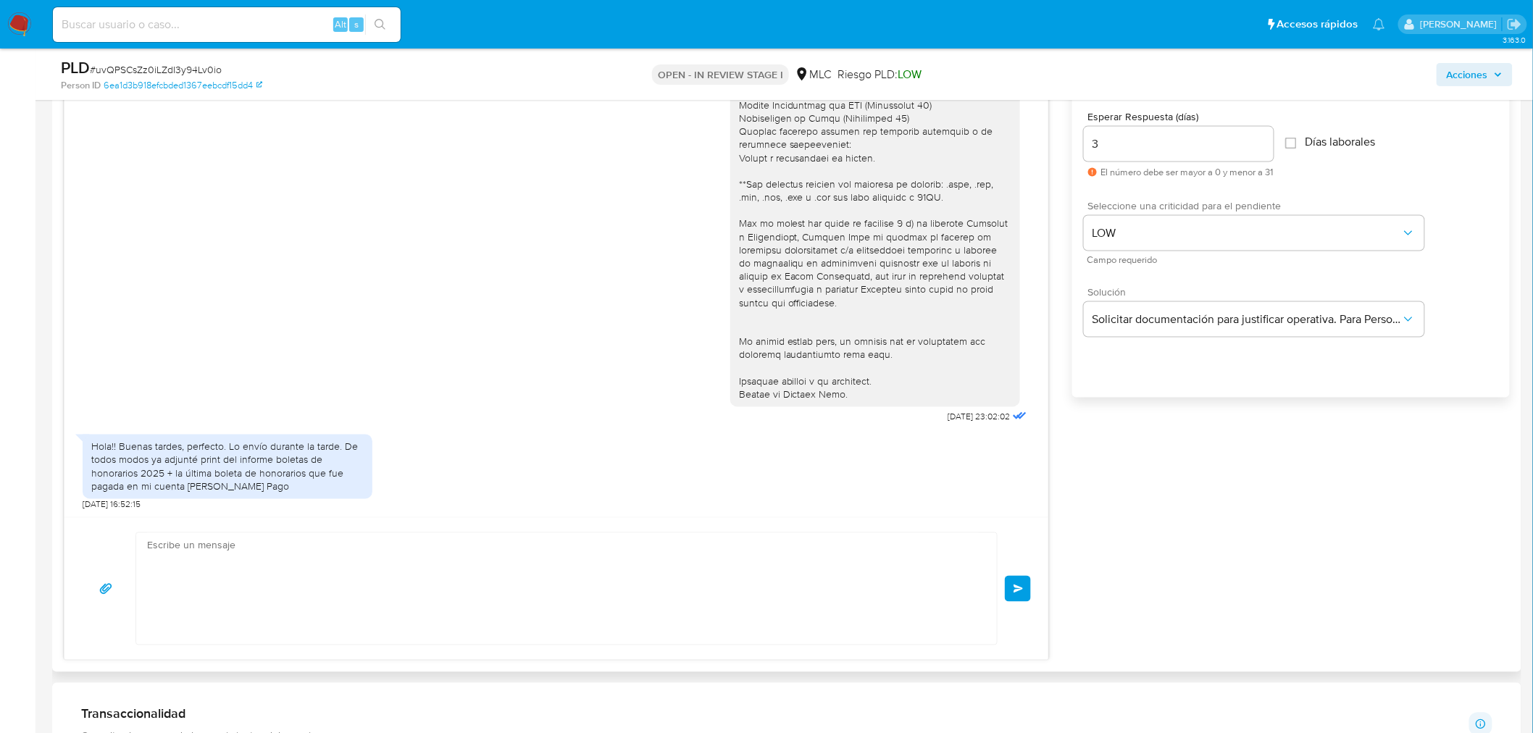
scroll to position [370, 0]
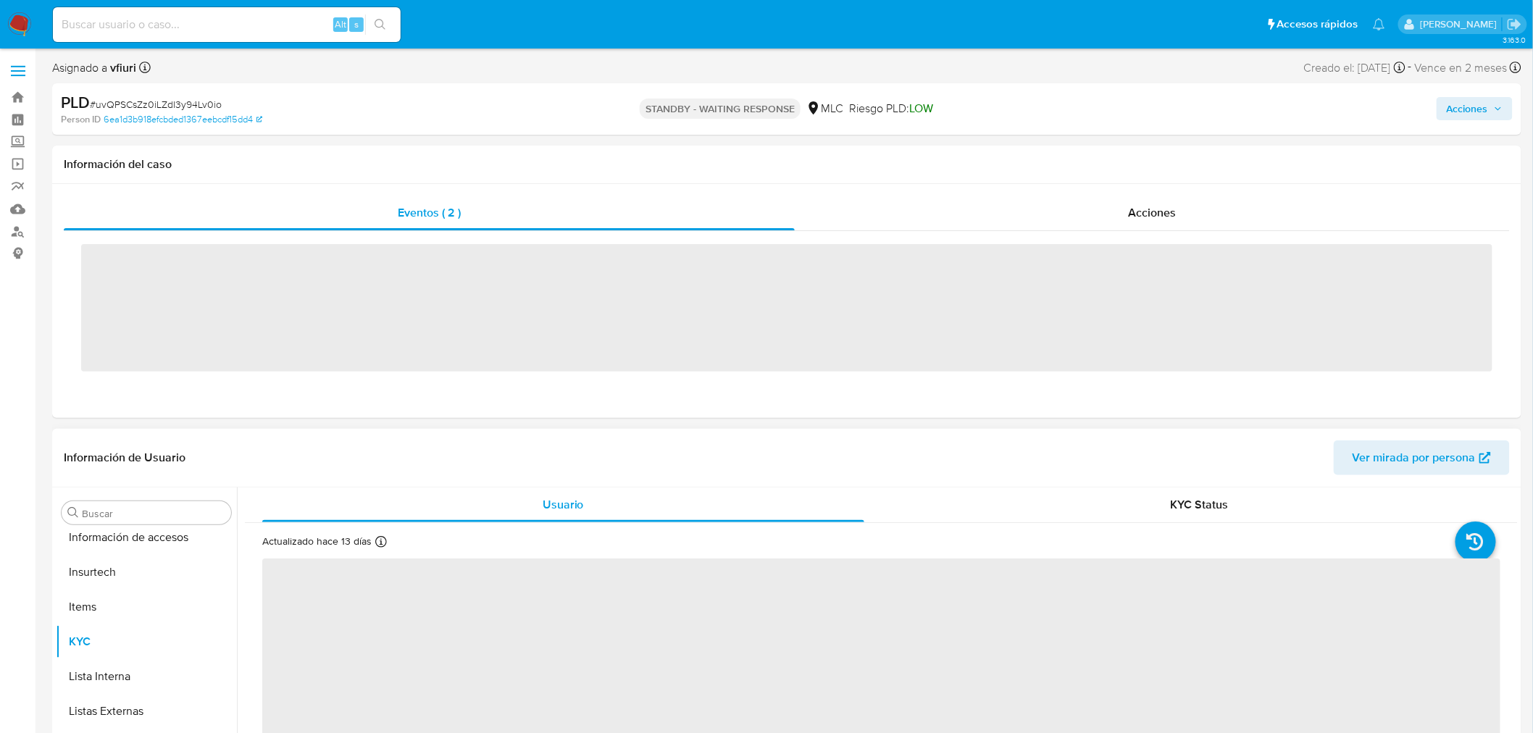
scroll to position [716, 0]
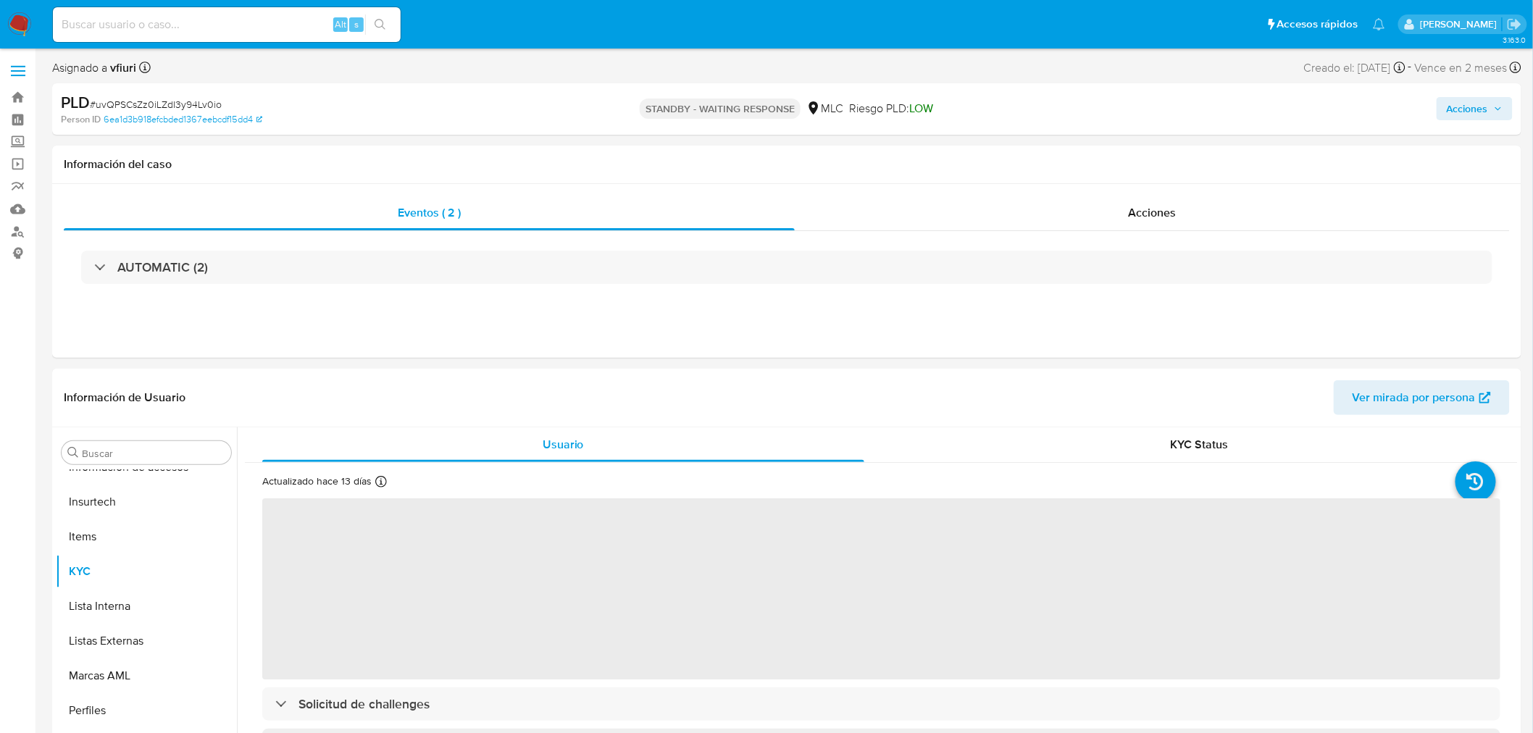
select select "10"
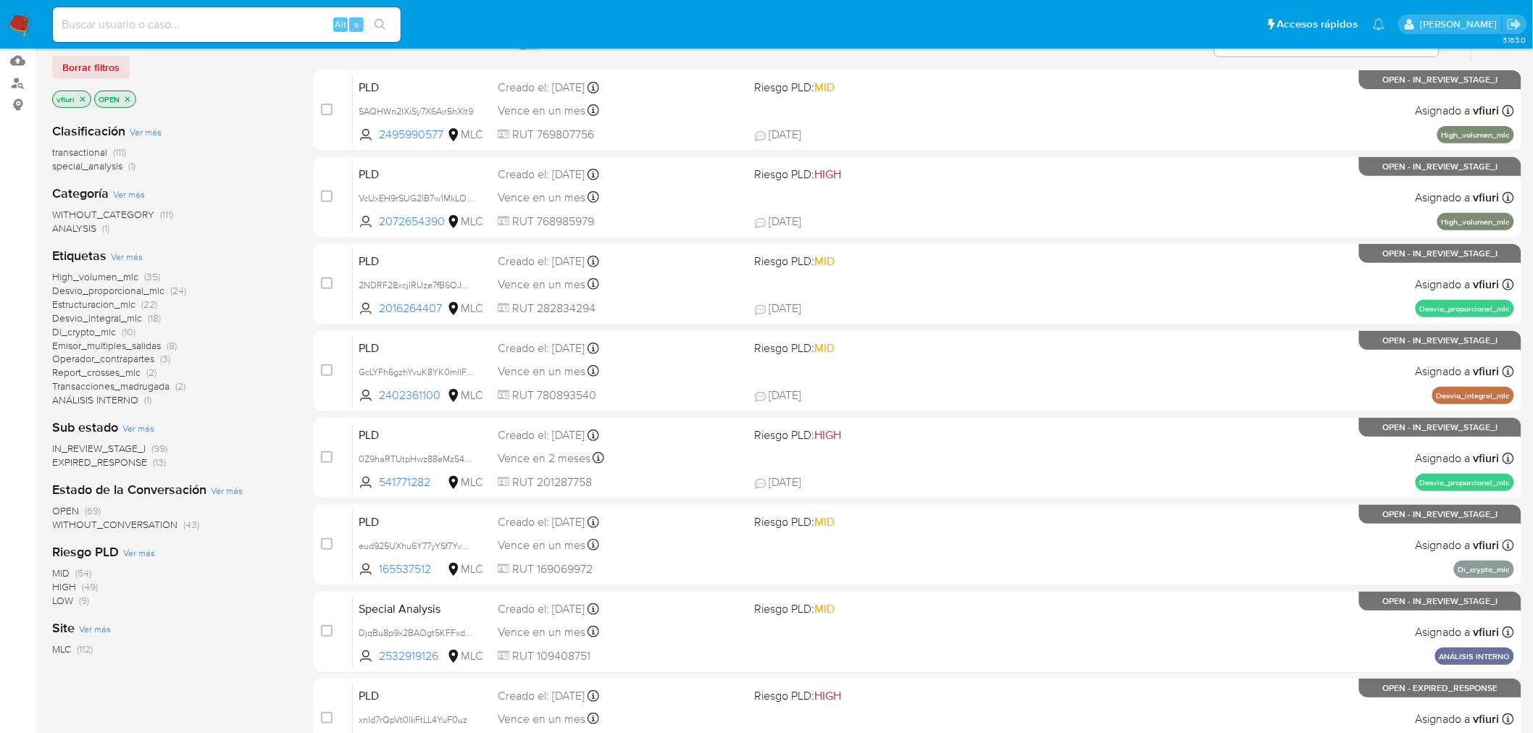
scroll to position [161, 0]
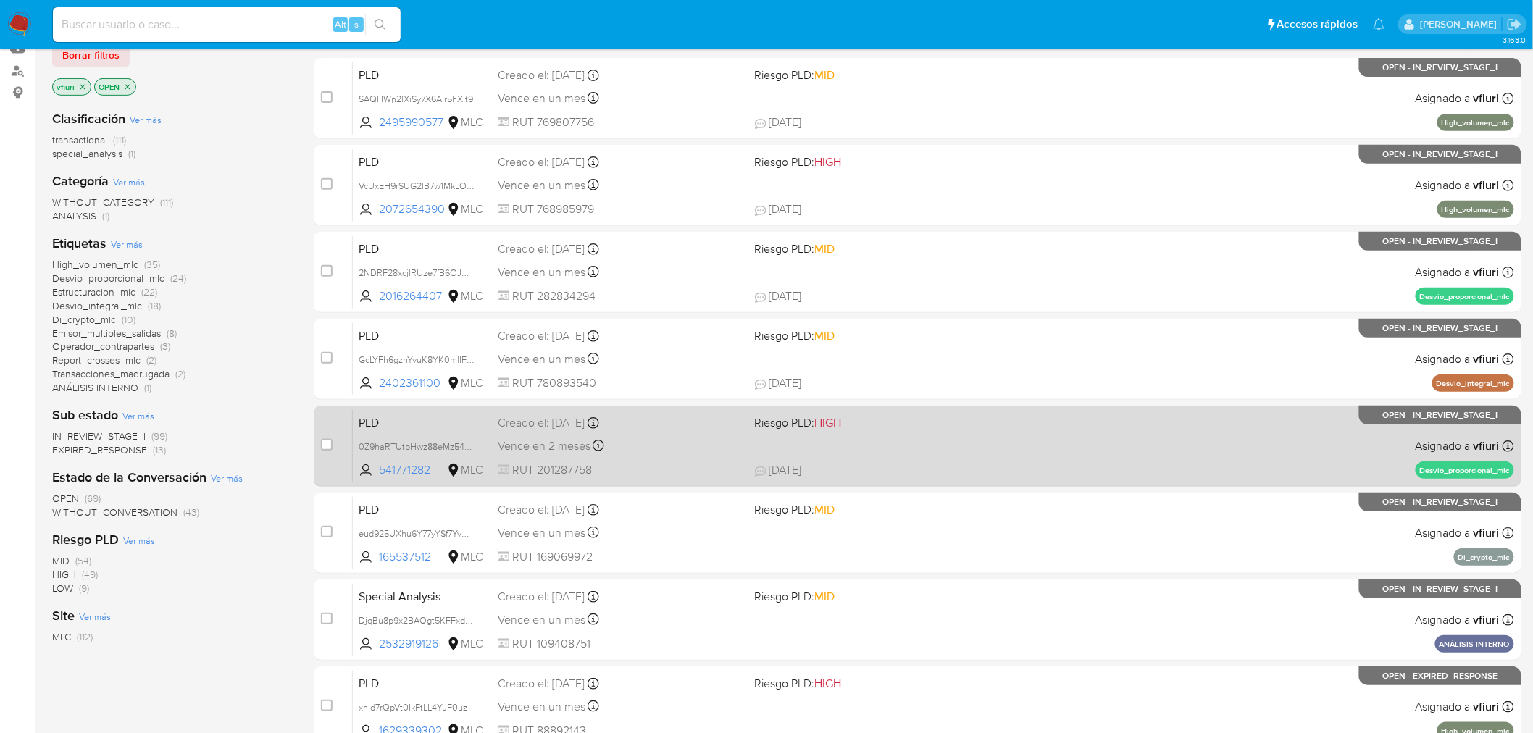
click at [685, 433] on div "PLD 0Z9haRTUtpHwz88eMz54kywJ 541771282 MLC Riesgo PLD: HIGH Creado el: [DATE] C…" at bounding box center [933, 445] width 1161 height 73
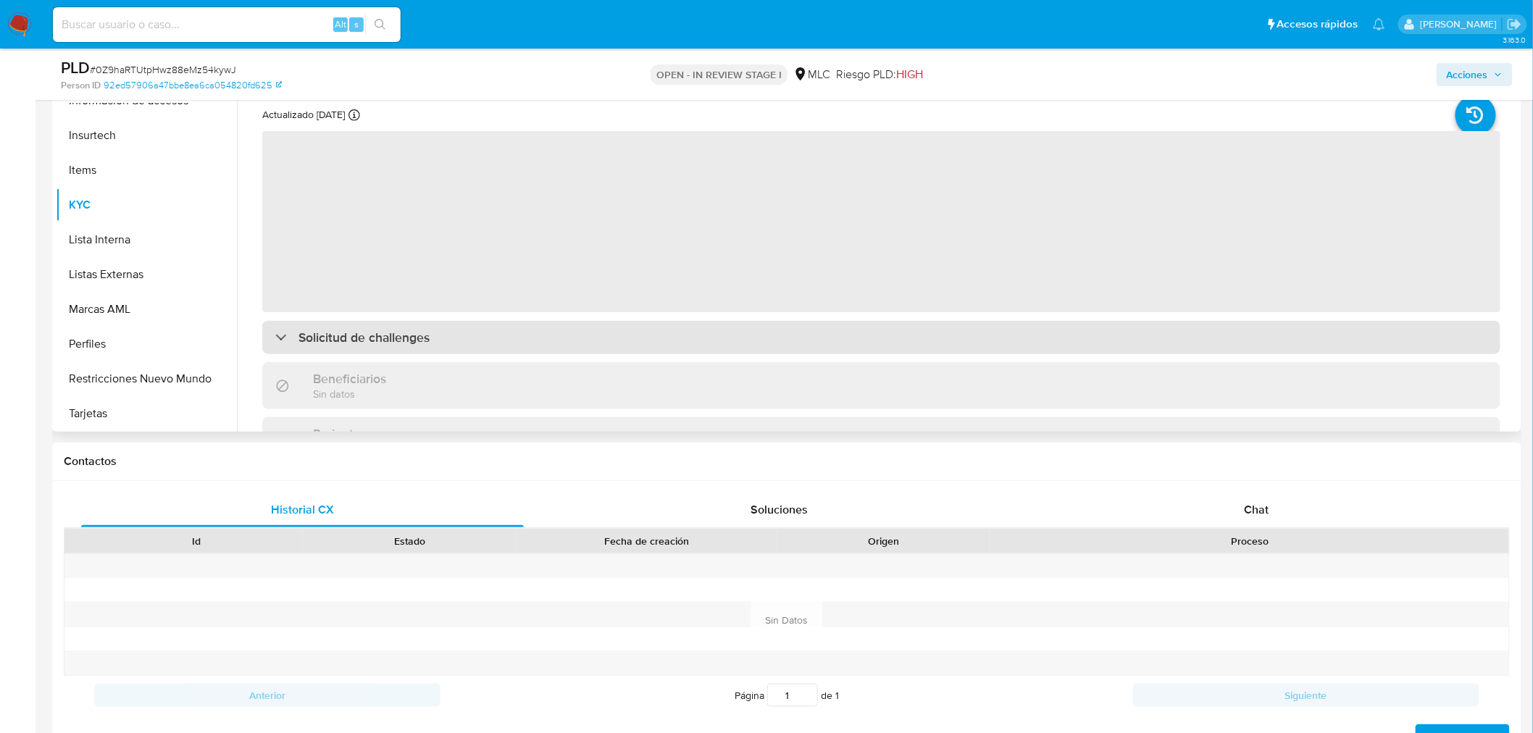
scroll to position [322, 0]
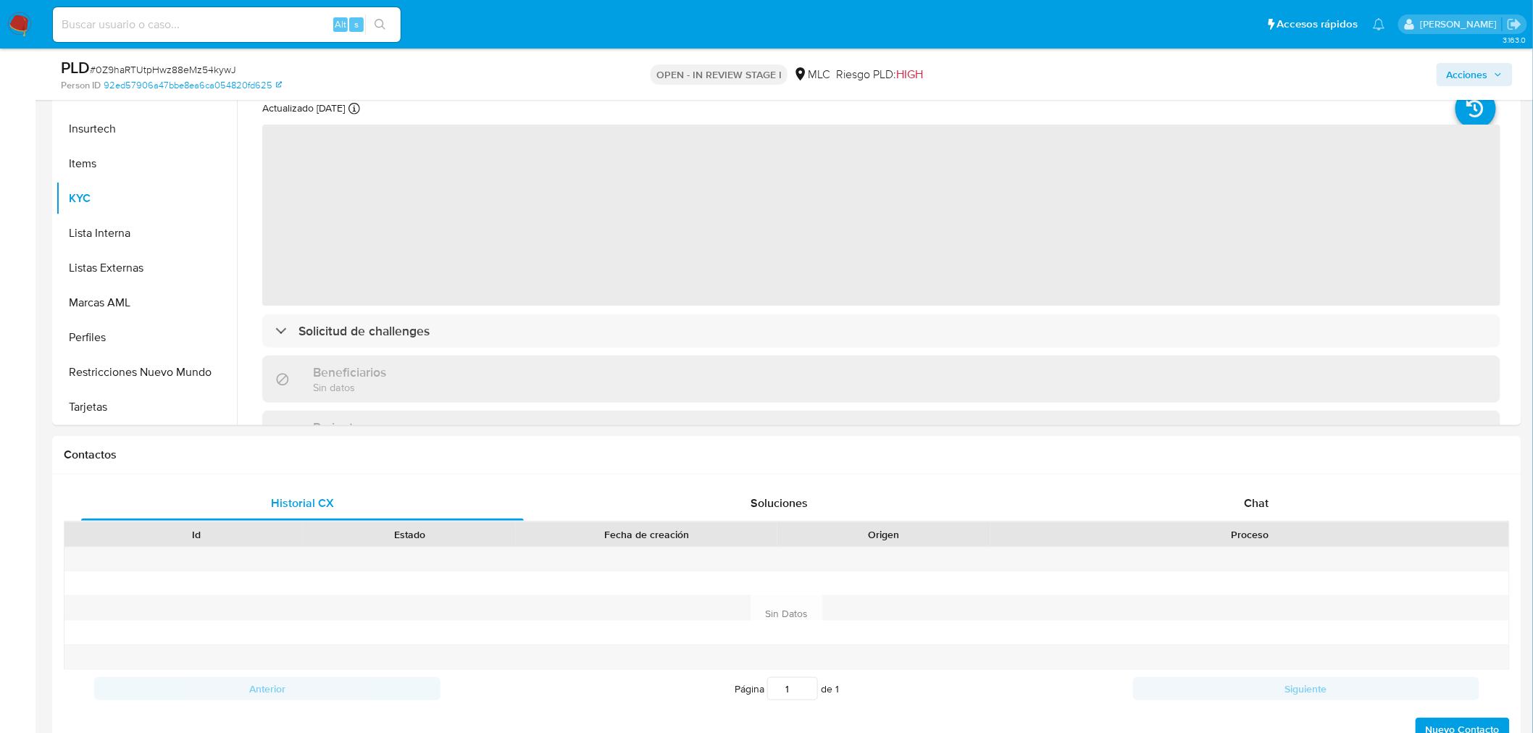
select select "10"
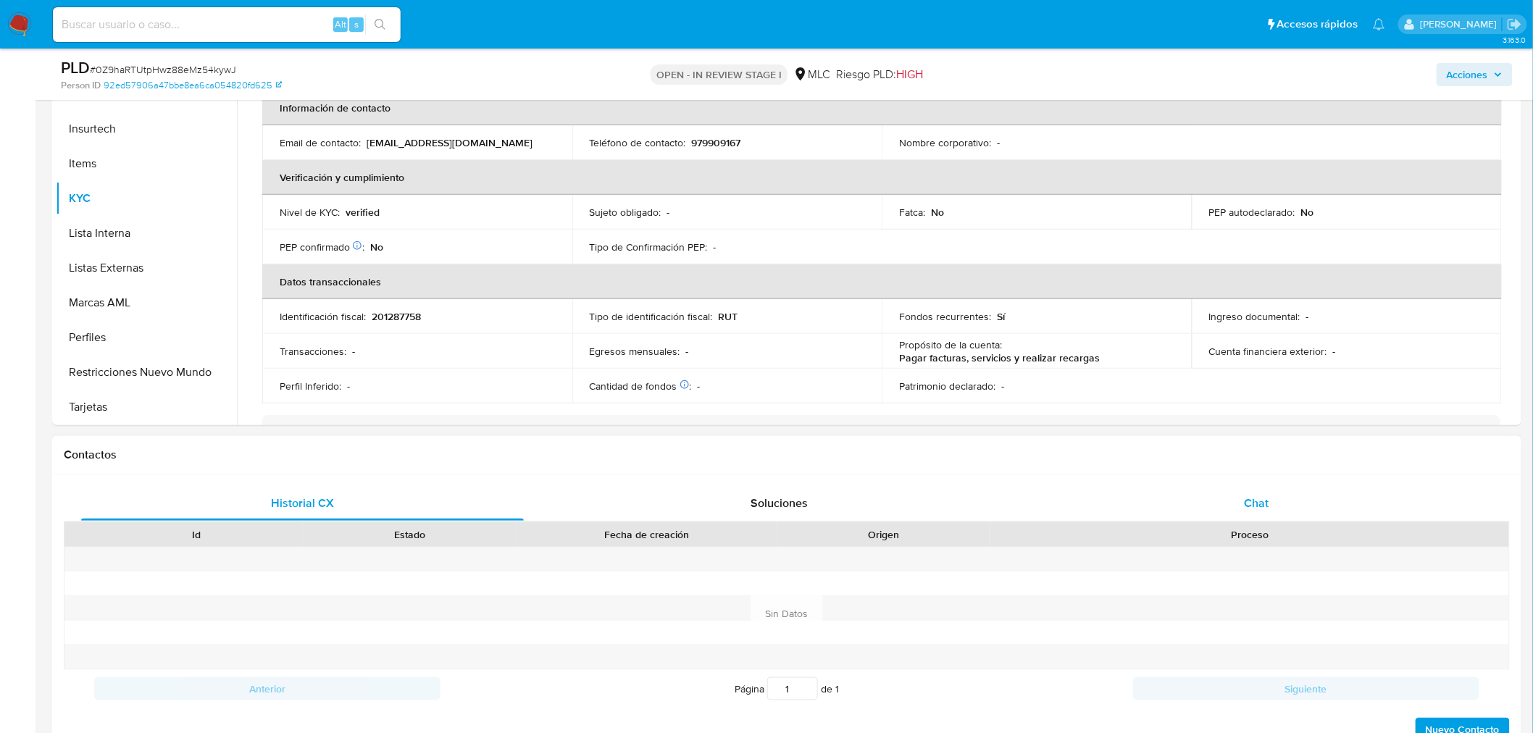
click at [1269, 510] on div "Chat" at bounding box center [1256, 503] width 443 height 35
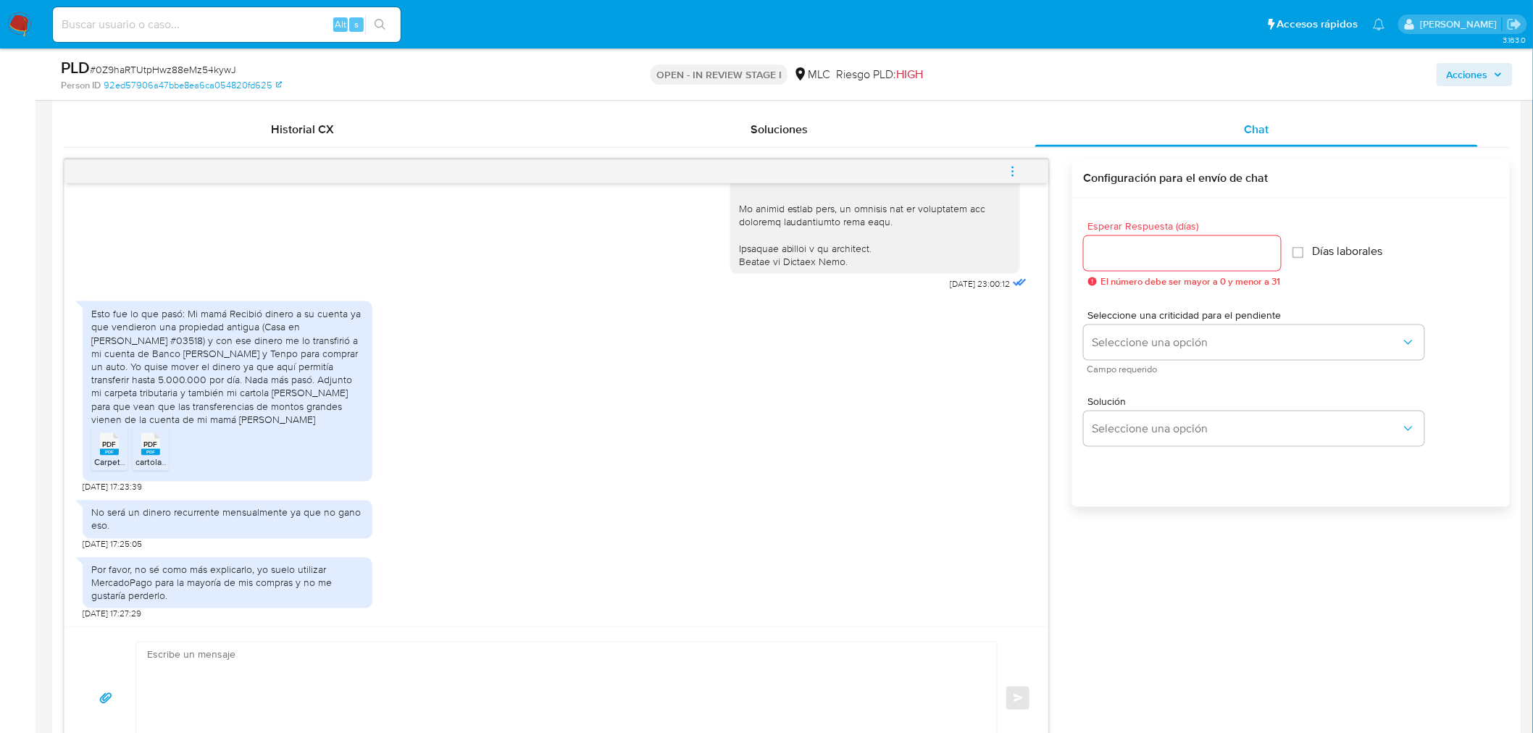
scroll to position [725, 0]
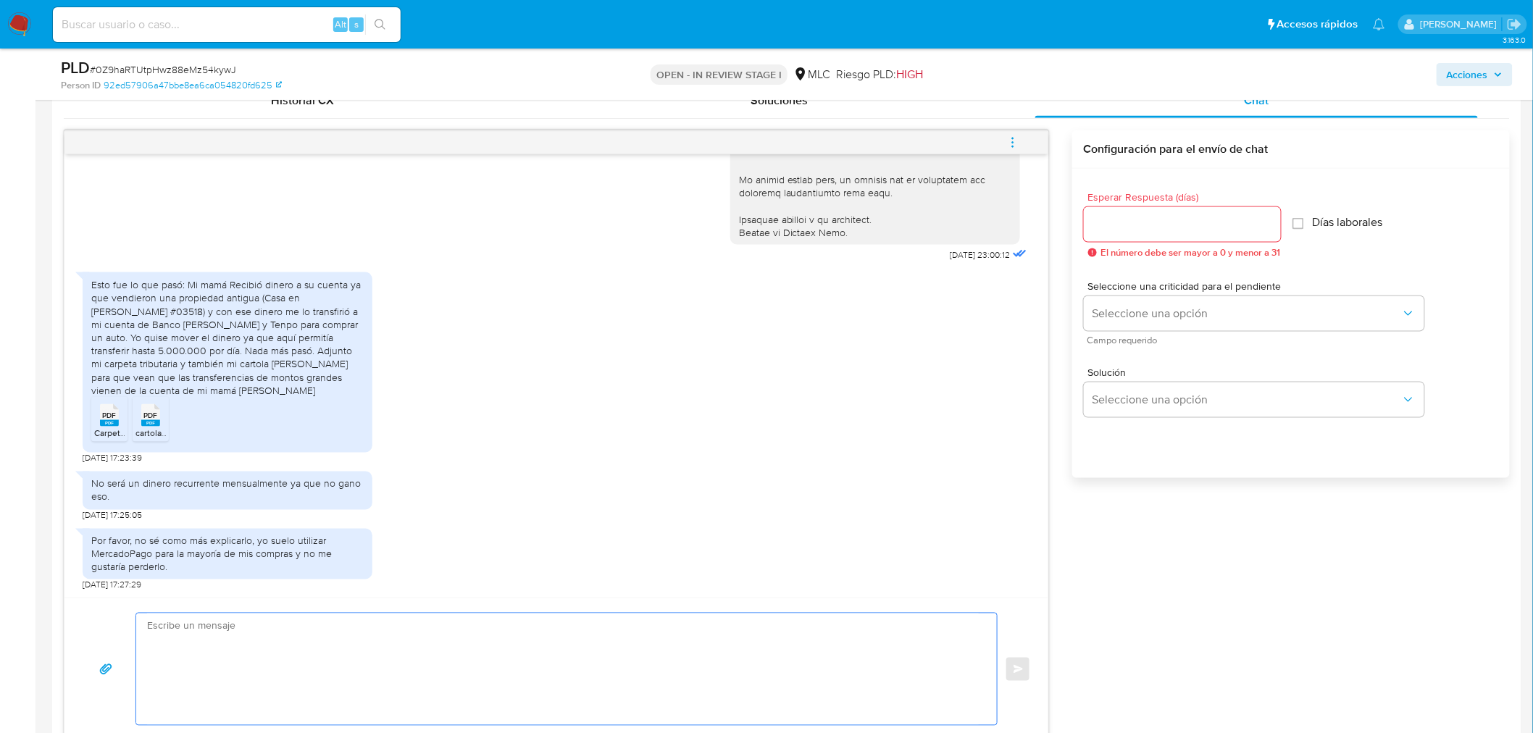
click at [367, 648] on textarea at bounding box center [563, 670] width 832 height 112
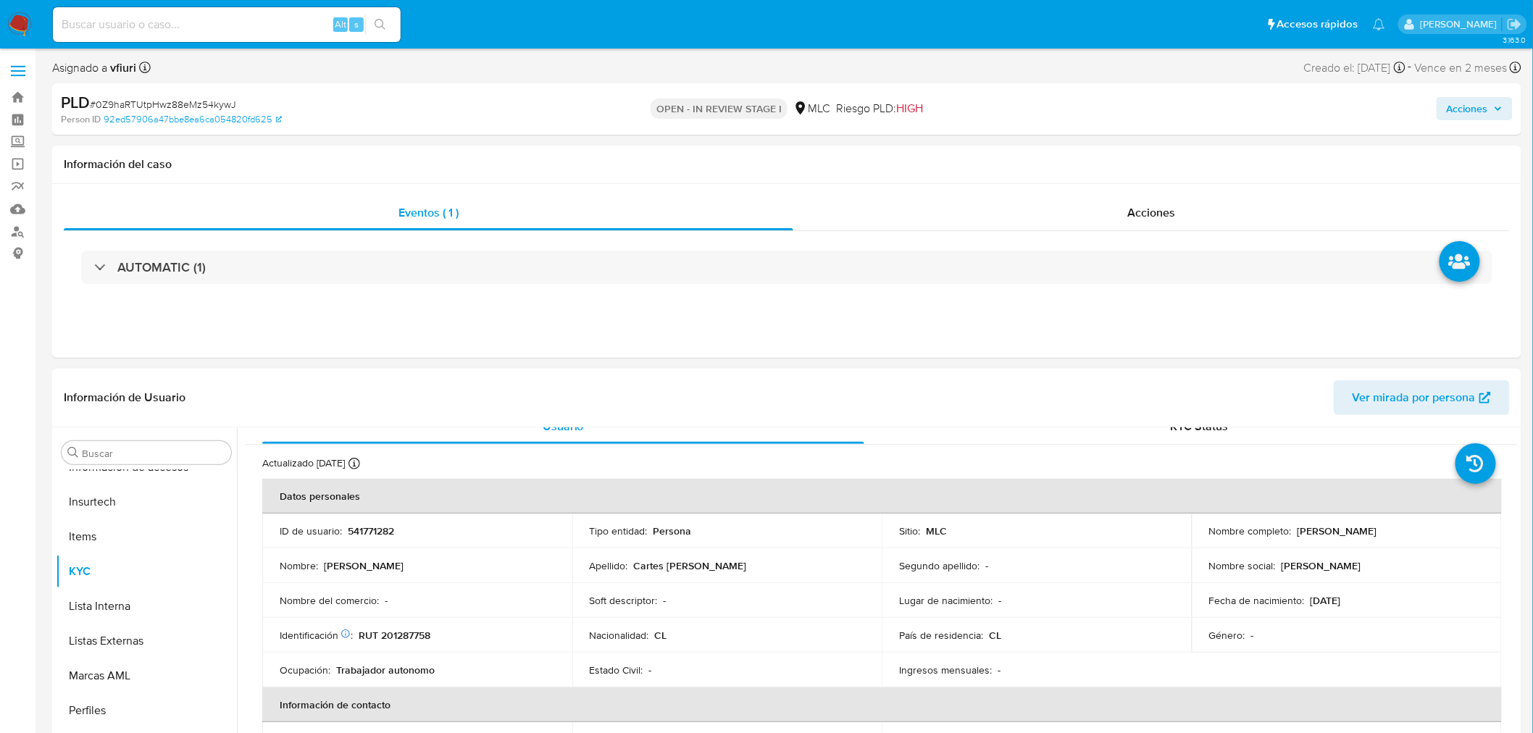
scroll to position [0, 0]
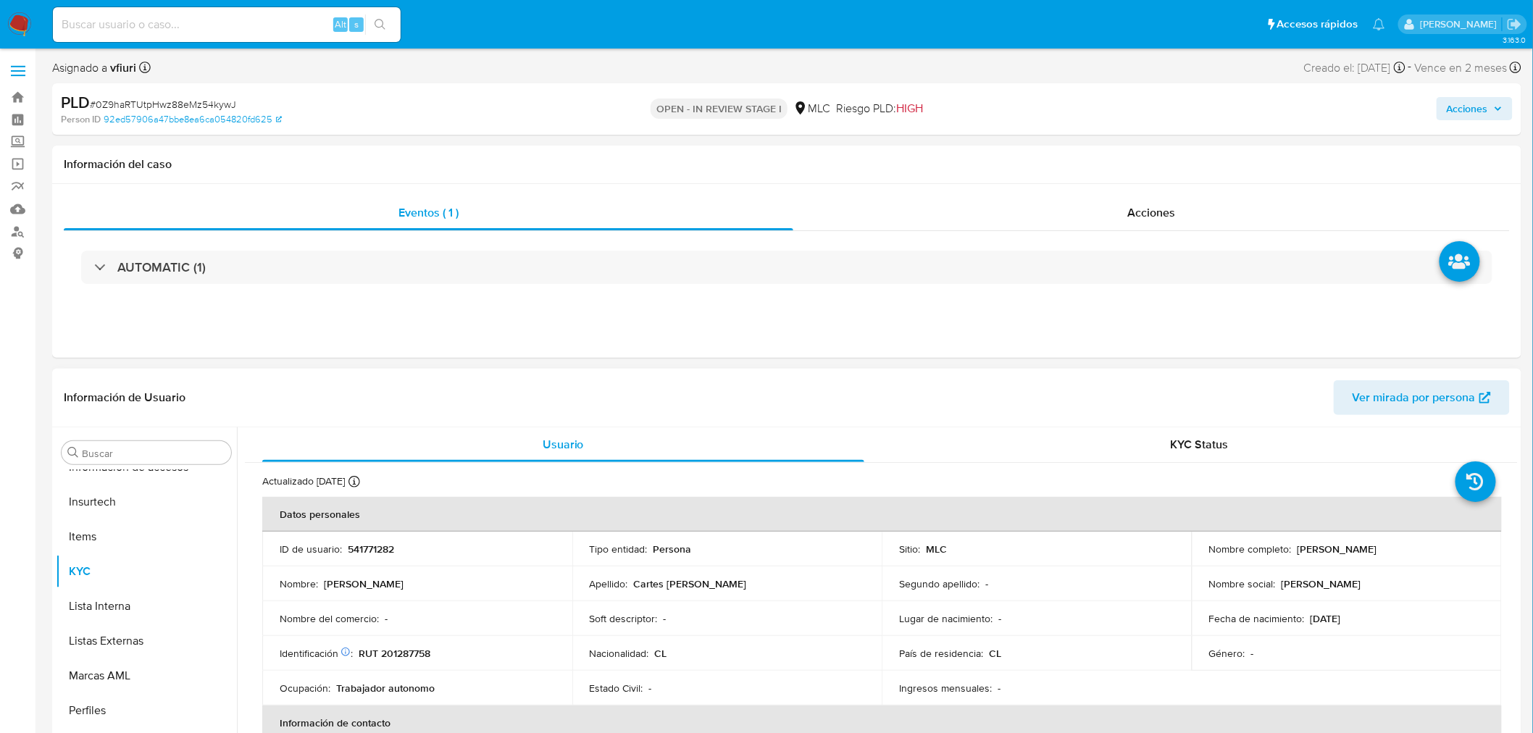
click at [1302, 553] on p "Maximiliano Nicolás Cartes Neira" at bounding box center [1338, 549] width 80 height 13
copy p "Maximiliano"
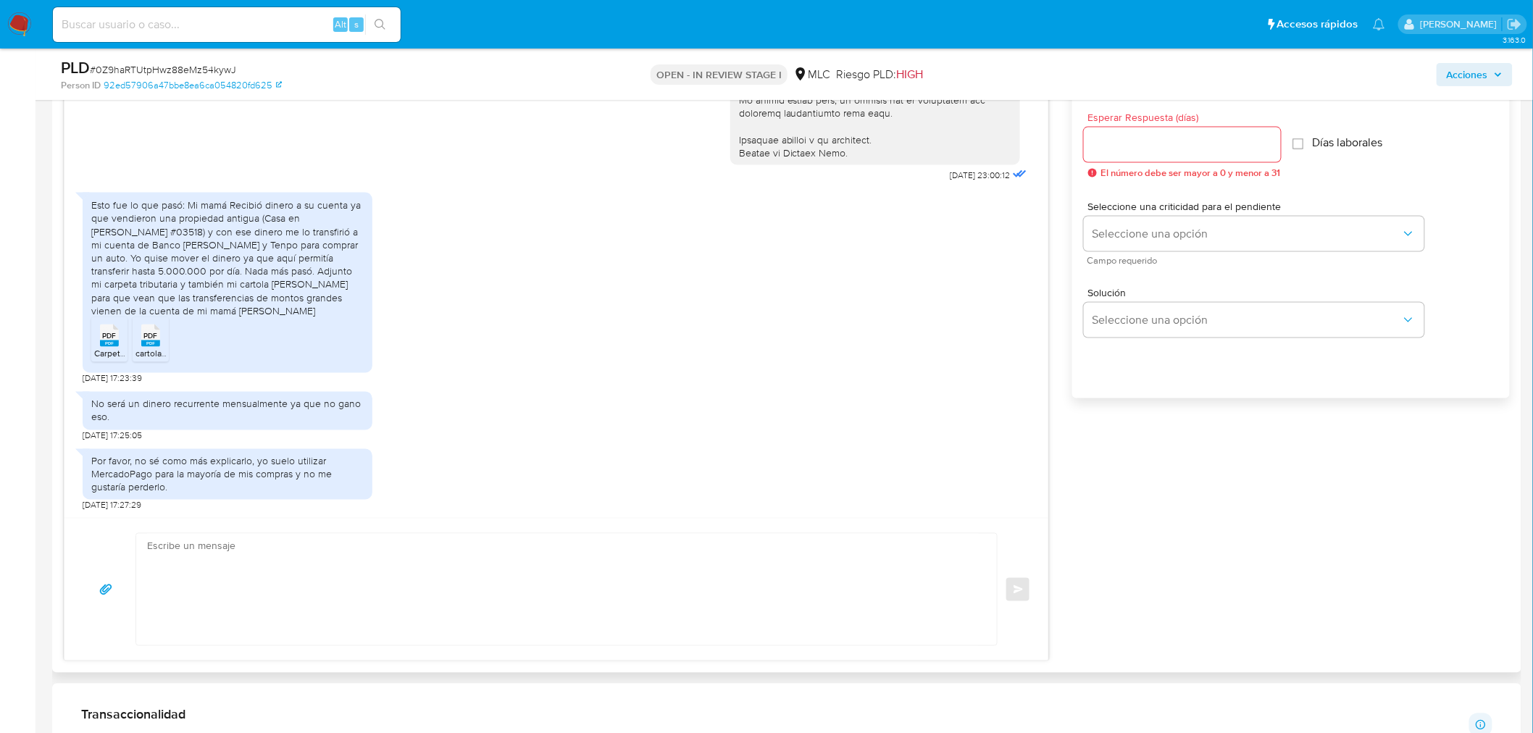
scroll to position [885, 0]
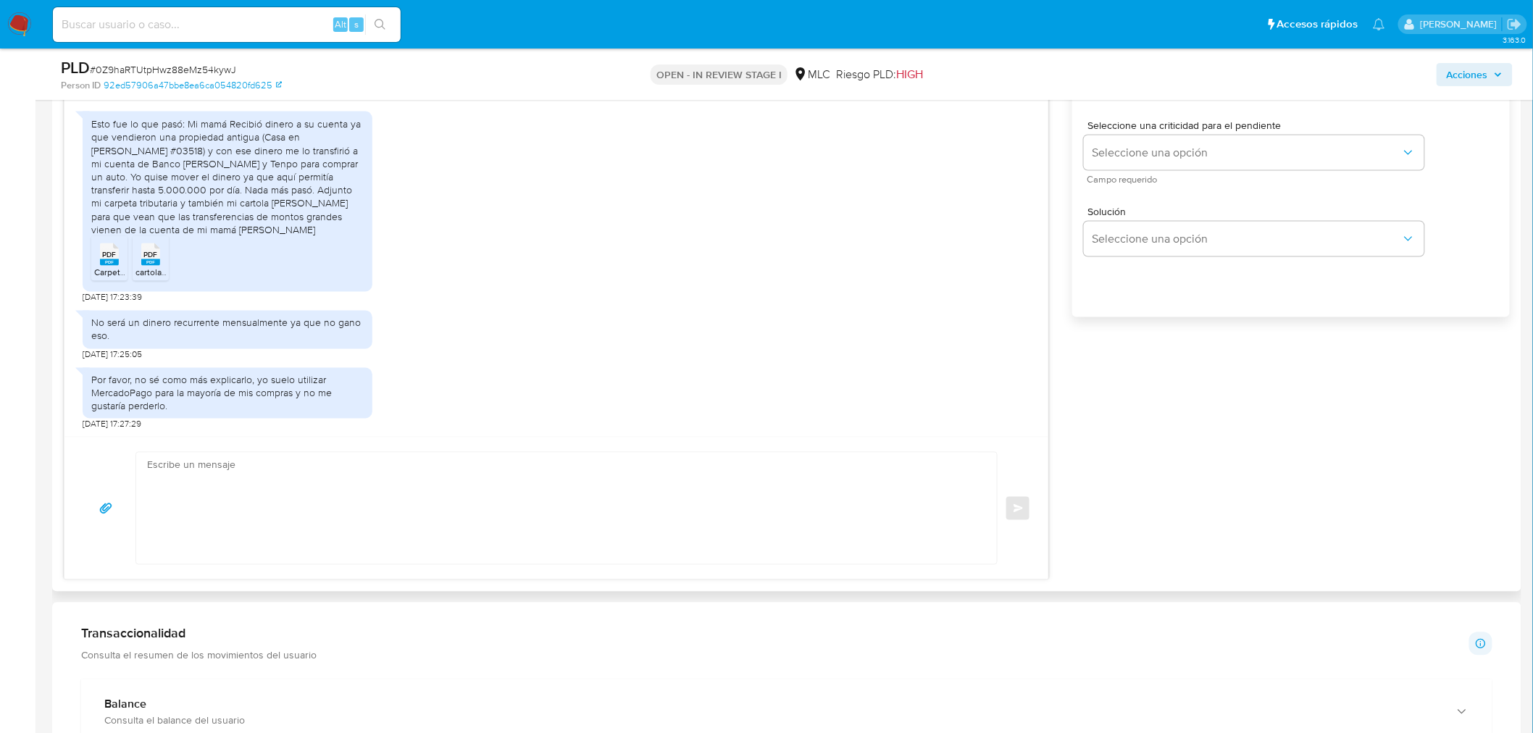
click at [246, 447] on div "Enviar" at bounding box center [556, 508] width 984 height 143
click at [248, 478] on textarea at bounding box center [563, 509] width 832 height 112
click at [141, 262] on icon "PDF" at bounding box center [150, 254] width 19 height 25
click at [99, 270] on span "Carpeta tributaria.pdf" at bounding box center [135, 273] width 82 height 12
click at [422, 435] on div "28/09/2025 23:00:12 Esto fue lo que pasó: Mi mamá Recibió dinero a su cuenta ya…" at bounding box center [556, 214] width 984 height 443
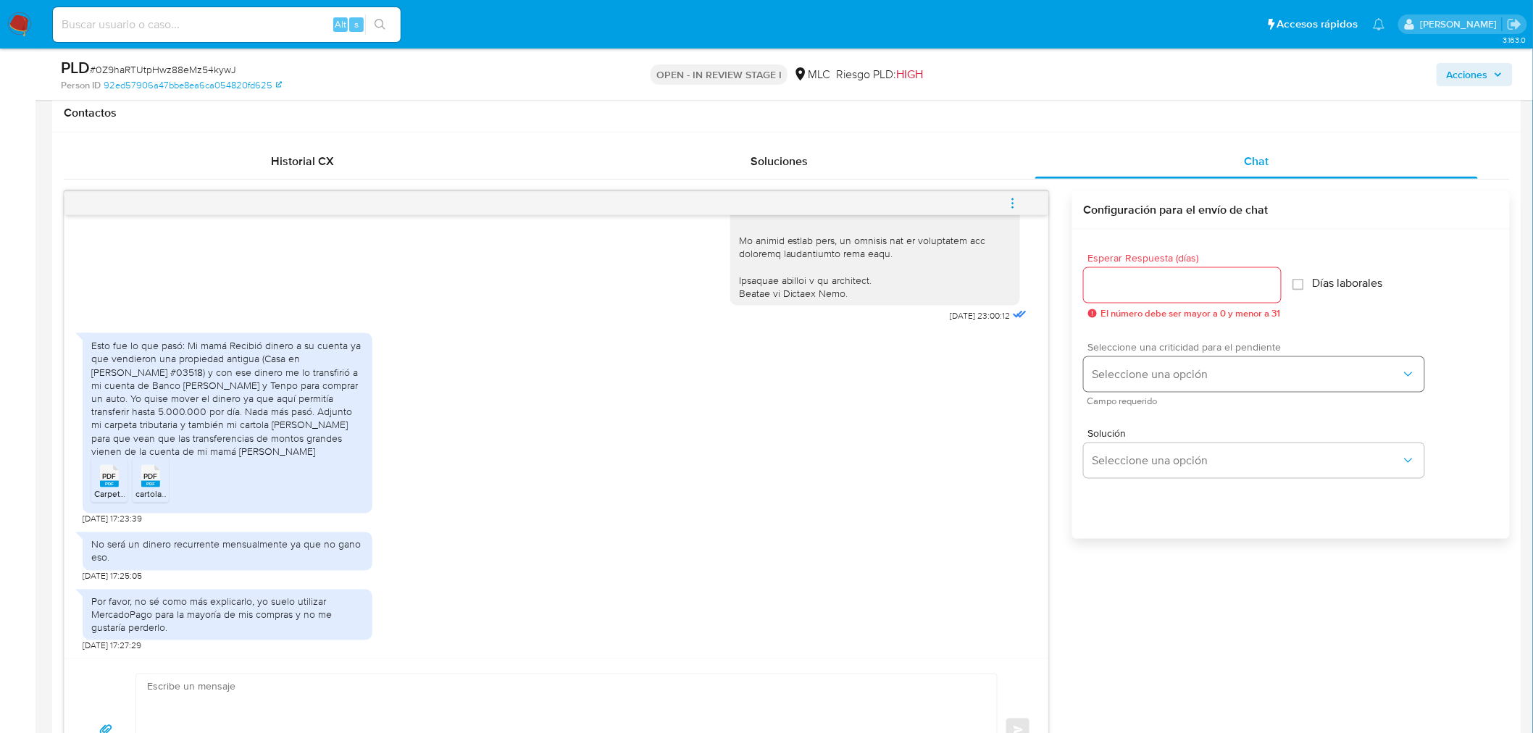
scroll to position [643, 0]
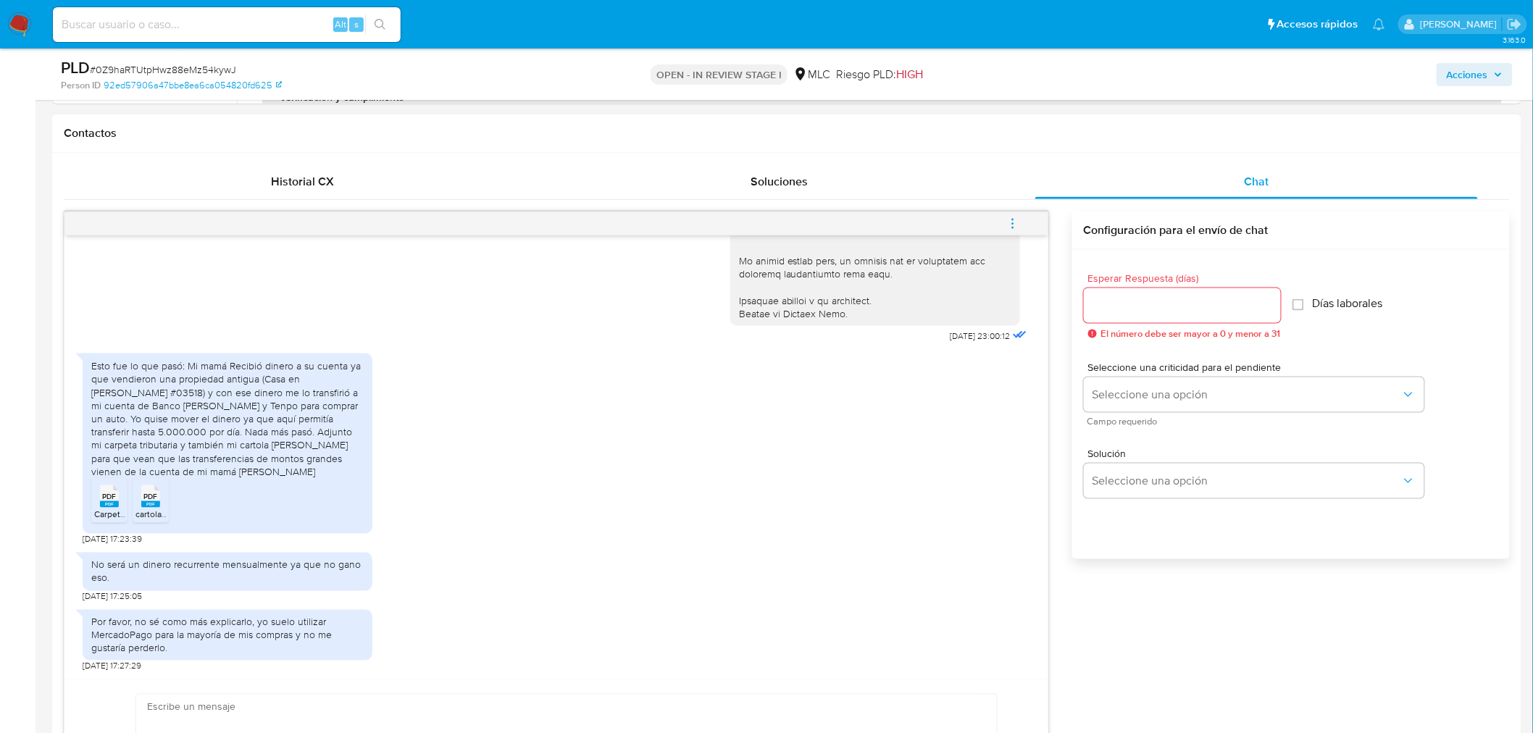
click at [1152, 317] on div at bounding box center [1182, 305] width 197 height 35
click at [1164, 301] on input "Esperar Respuesta (días)" at bounding box center [1182, 305] width 197 height 19
type input "3"
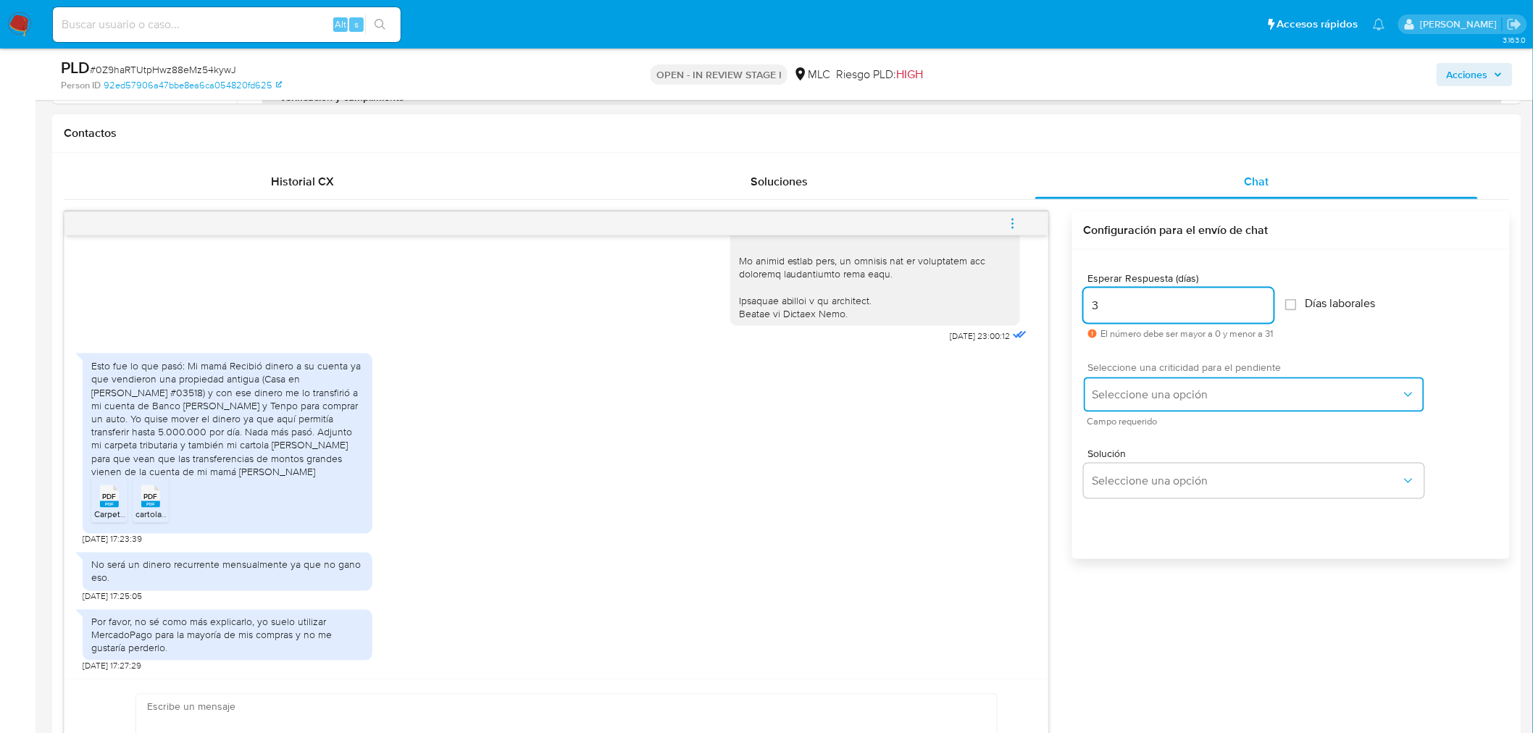
click at [1156, 393] on span "Seleccione una opción" at bounding box center [1247, 395] width 309 height 14
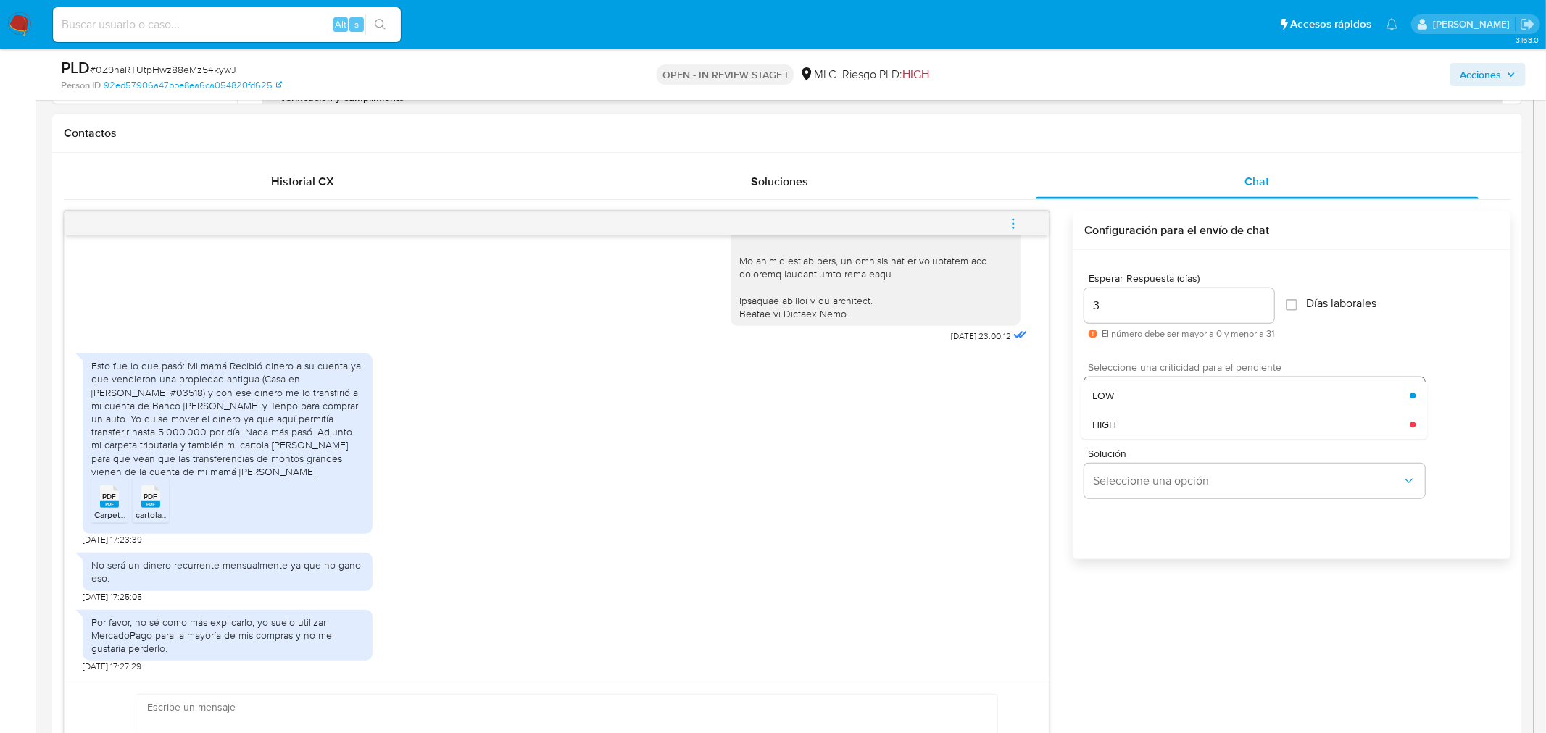
click at [1155, 396] on div "LOW" at bounding box center [1250, 395] width 317 height 29
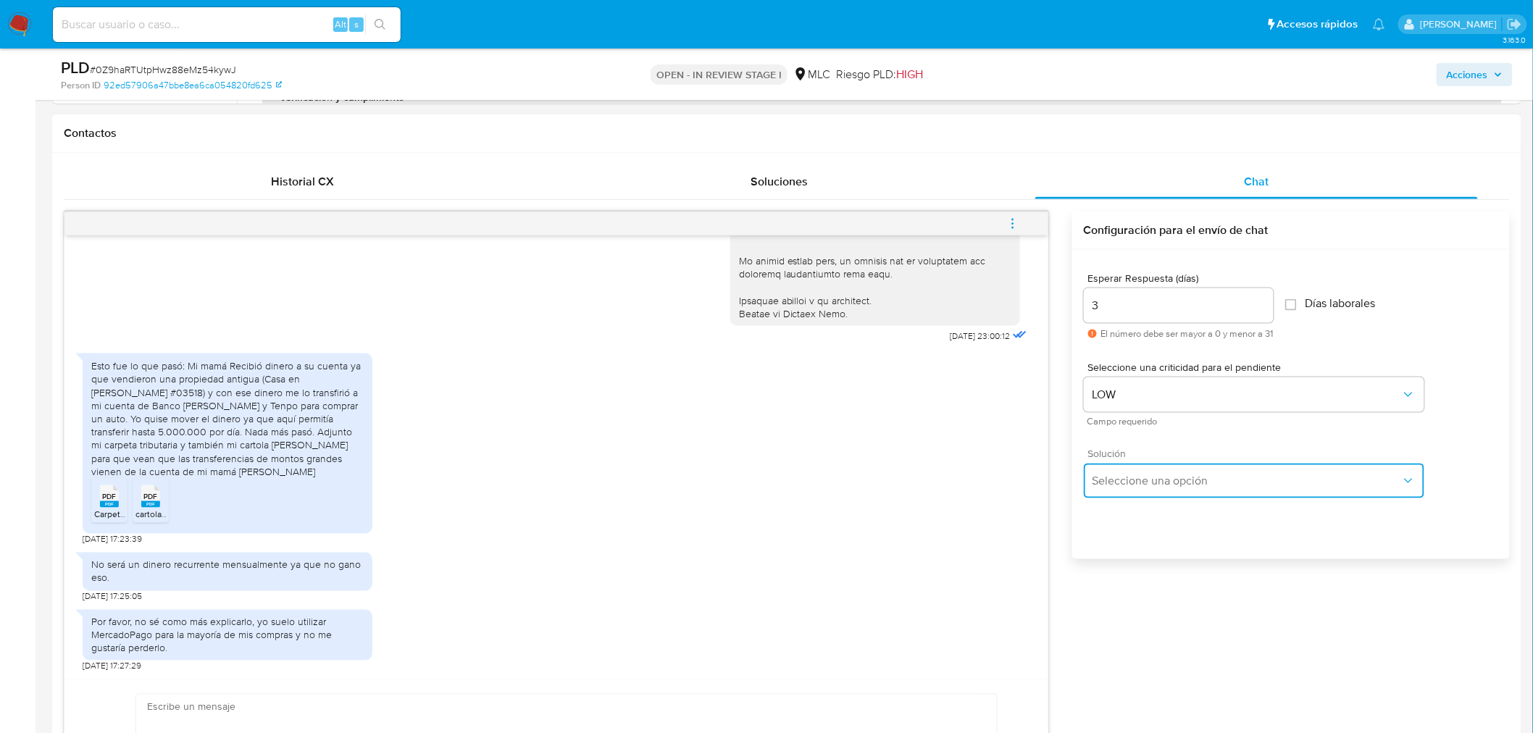
click at [1126, 474] on span "Seleccione una opción" at bounding box center [1247, 481] width 309 height 14
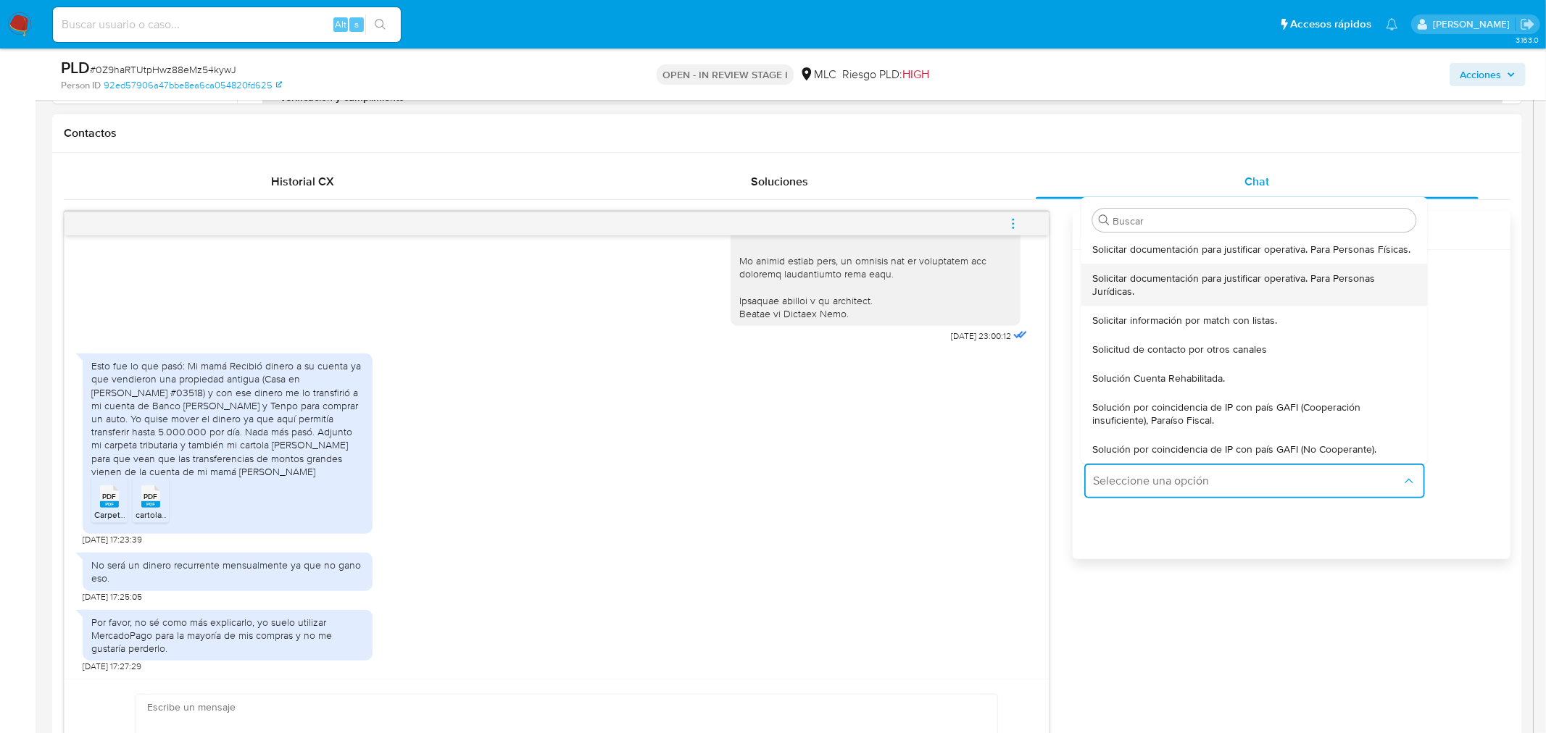
click at [1138, 264] on div "Solicitar documentación para justificar operativa. Para Personas Jurídicas." at bounding box center [1253, 285] width 323 height 42
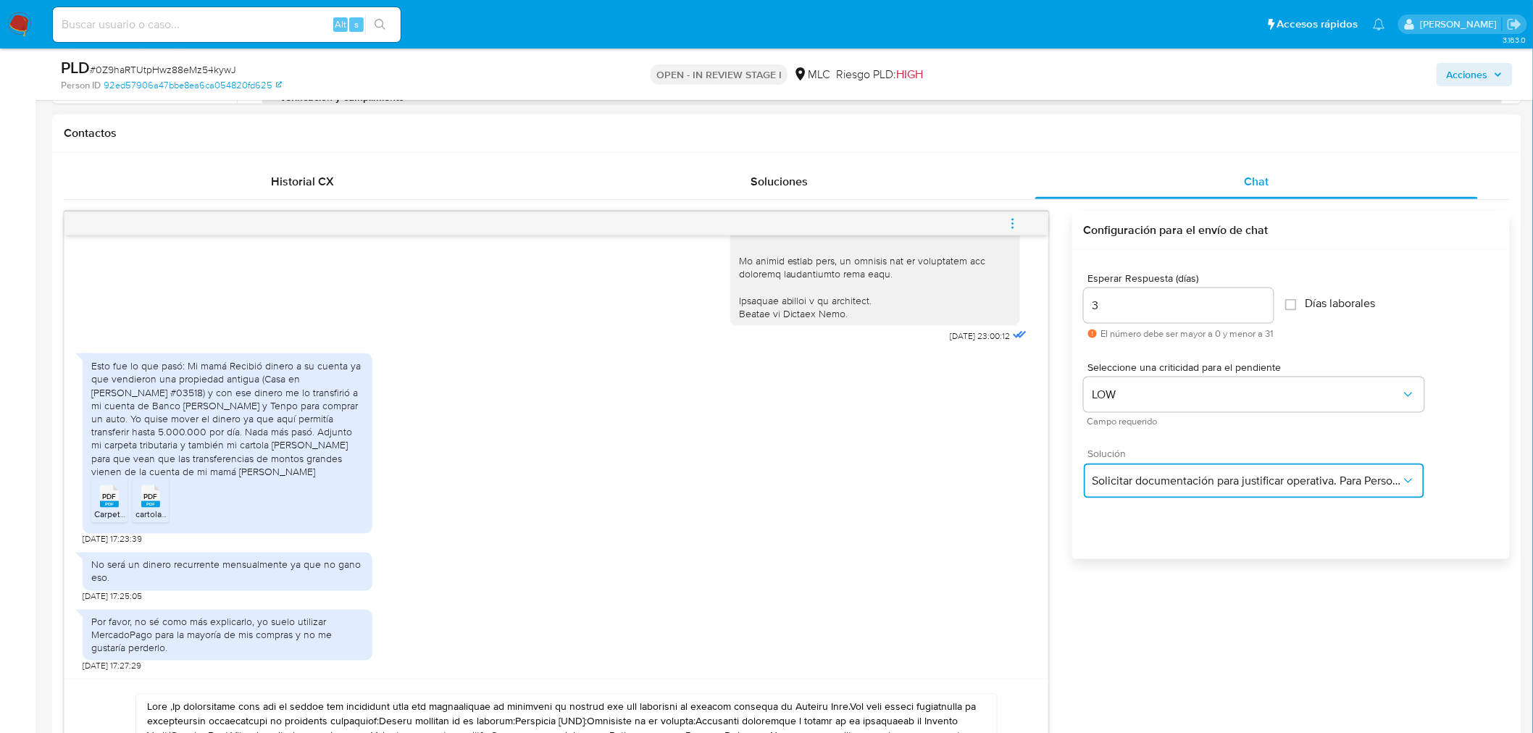
click at [1251, 480] on span "Solicitar documentación para justificar operativa. Para Personas Jurídicas." at bounding box center [1247, 481] width 309 height 14
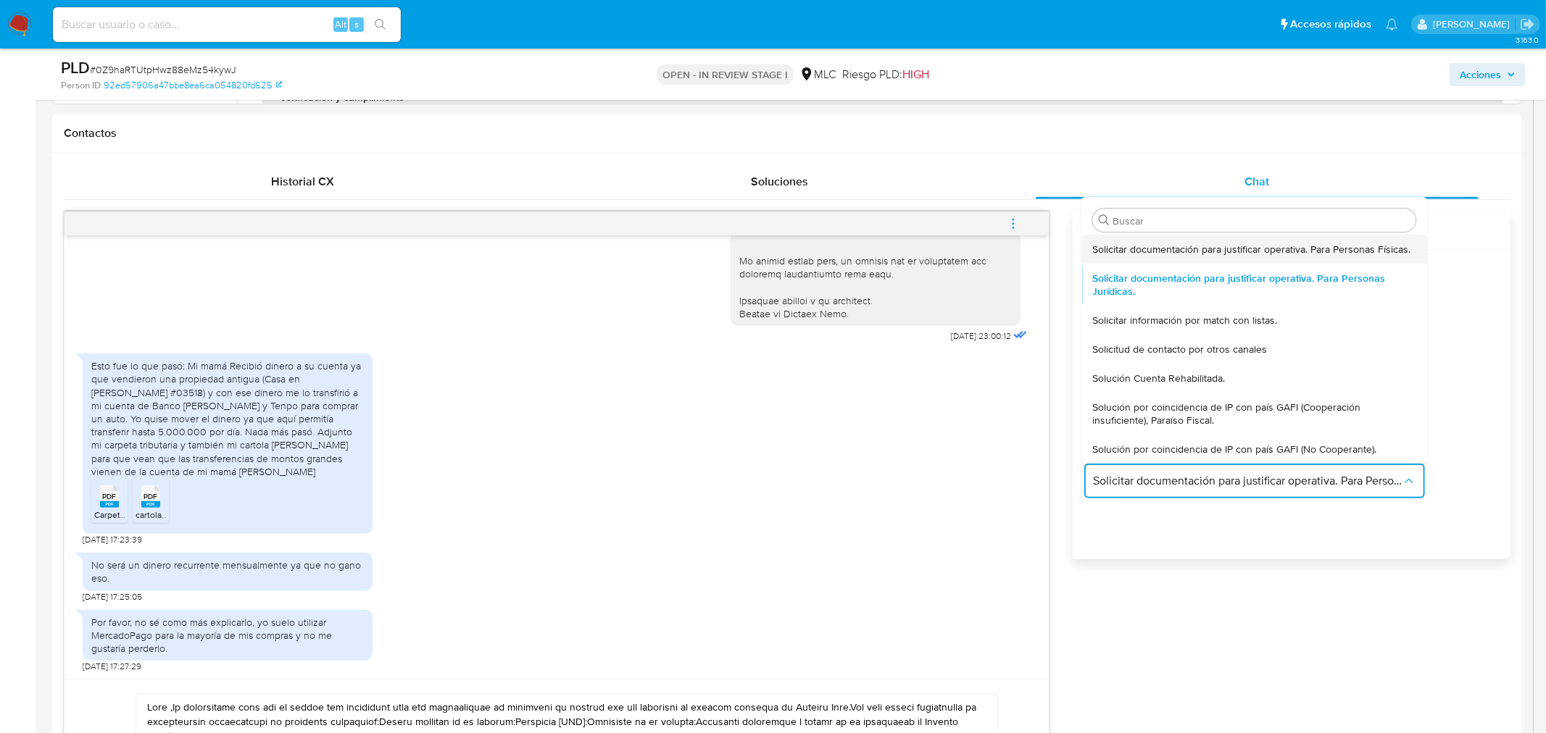
click at [1145, 249] on span "Solicitar documentación para justificar operativa. Para Personas Físicas." at bounding box center [1251, 249] width 318 height 13
type textarea "Hola ,Te contactamos dado que tu cuenta fue suspendida para una verificación de…"
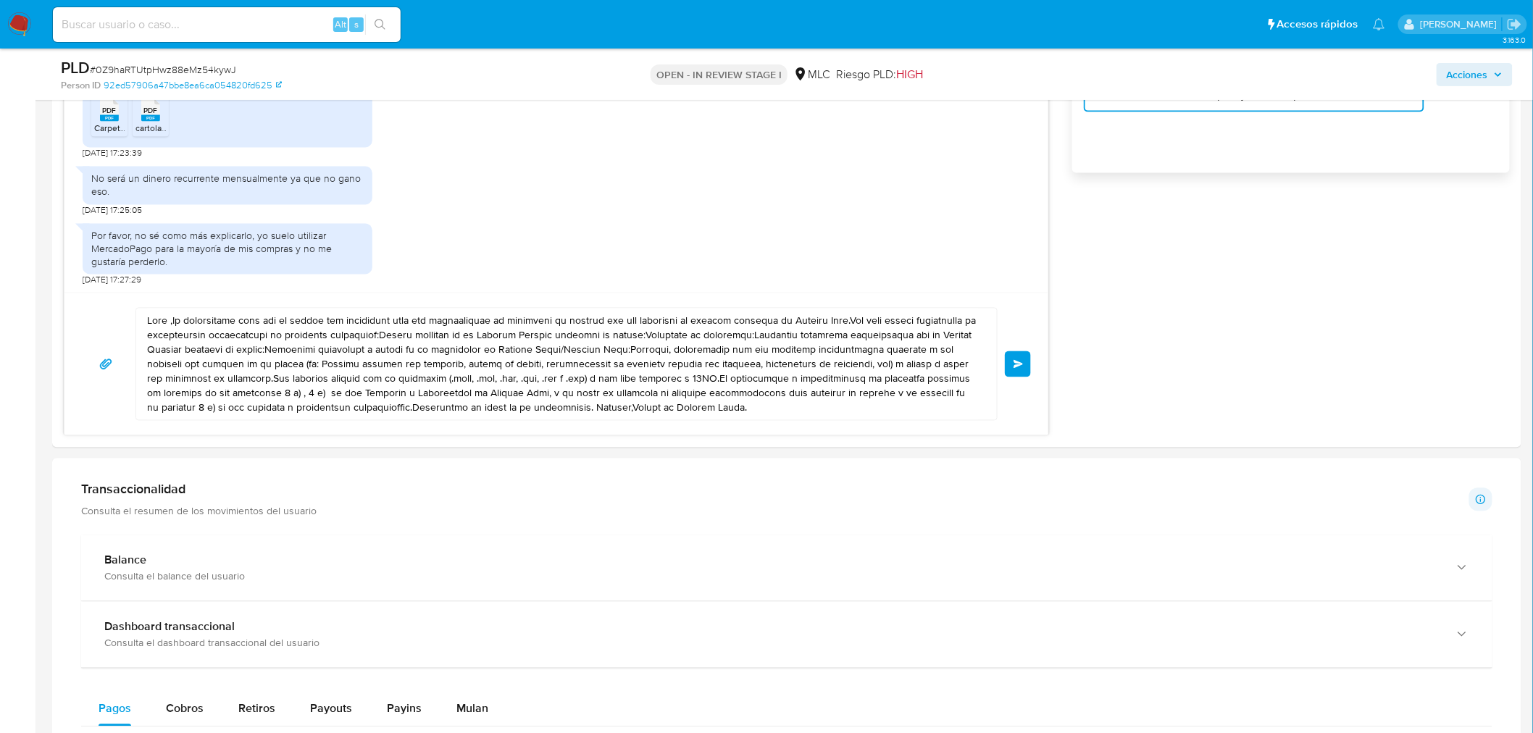
scroll to position [1046, 0]
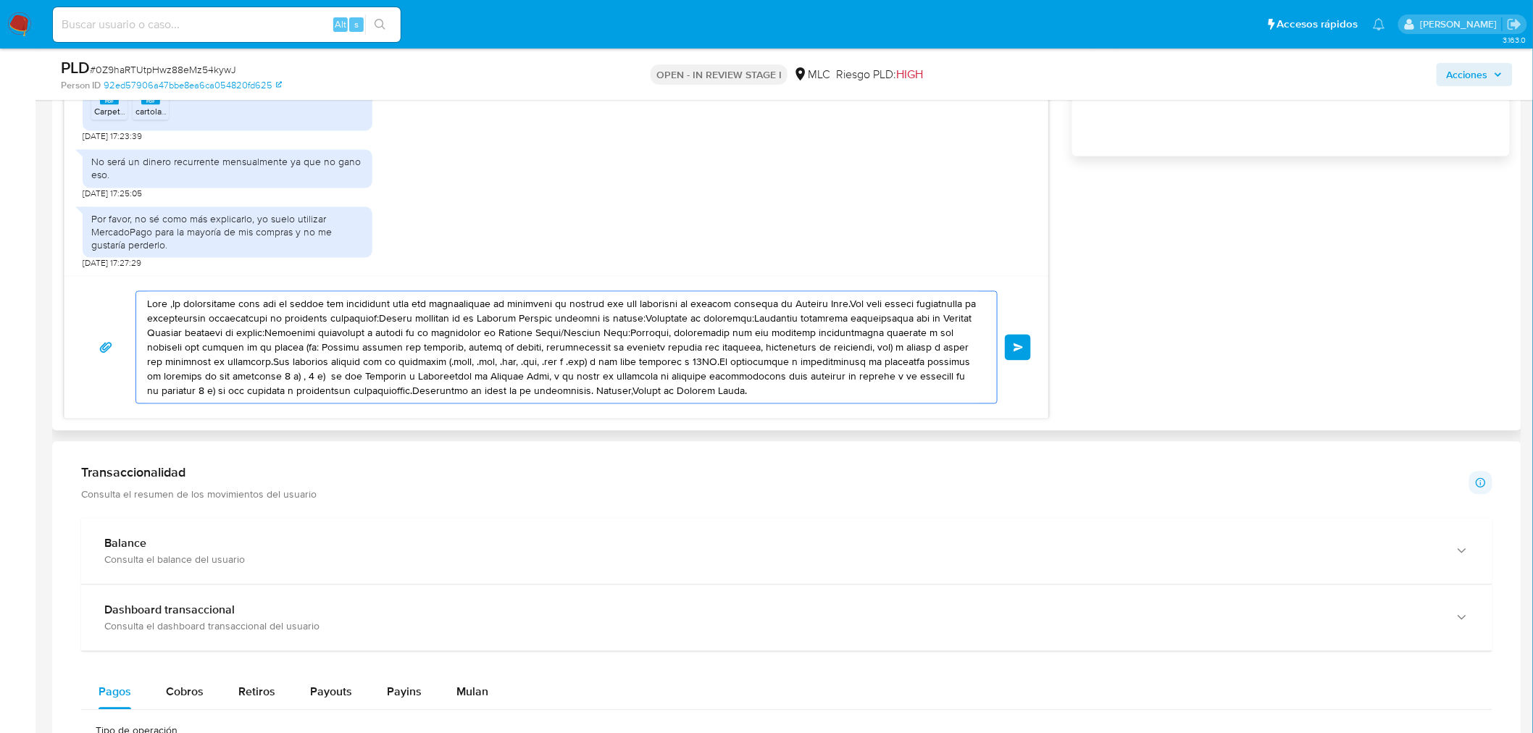
drag, startPoint x: 739, startPoint y: 397, endPoint x: 65, endPoint y: 277, distance: 684.5
click at [65, 277] on div "Enviar" at bounding box center [556, 347] width 984 height 143
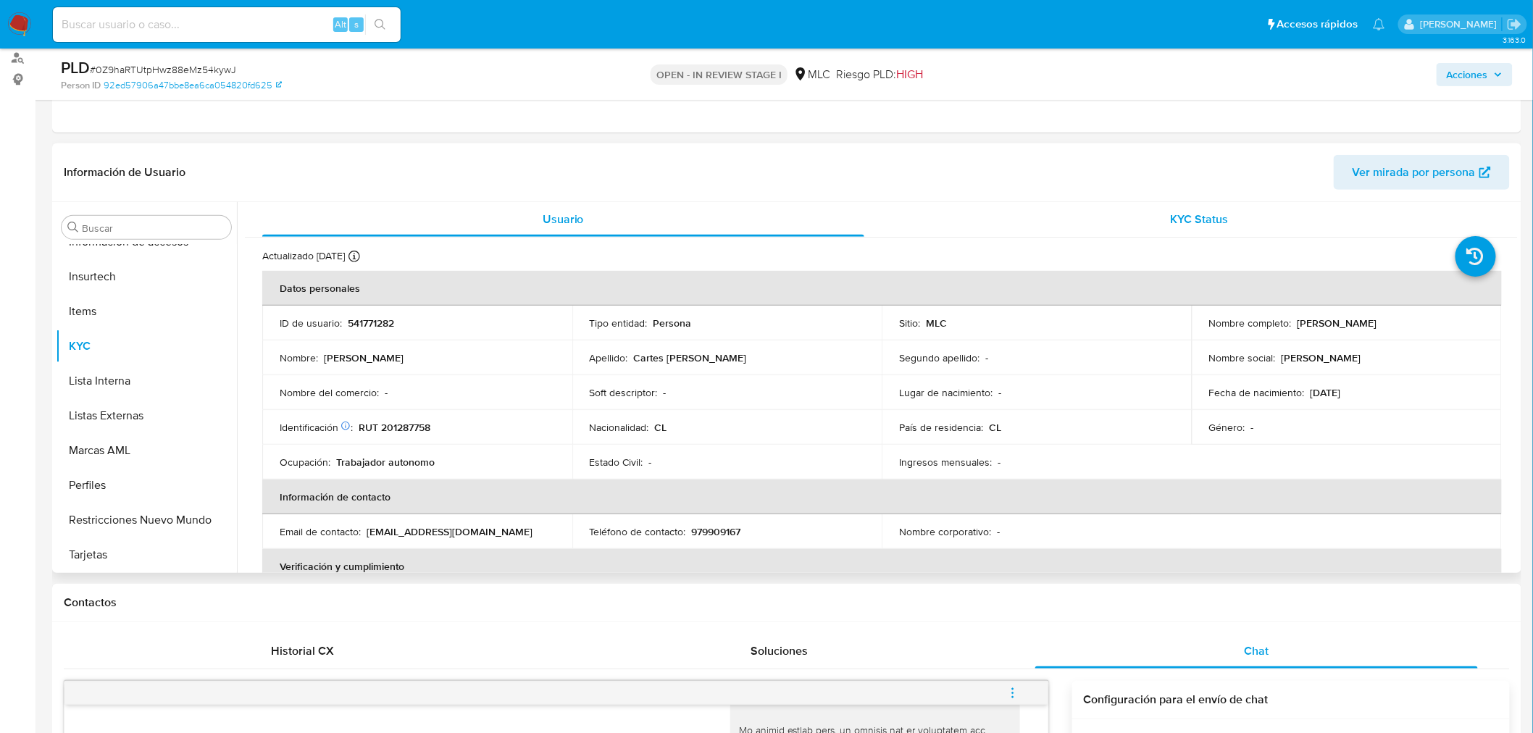
scroll to position [0, 0]
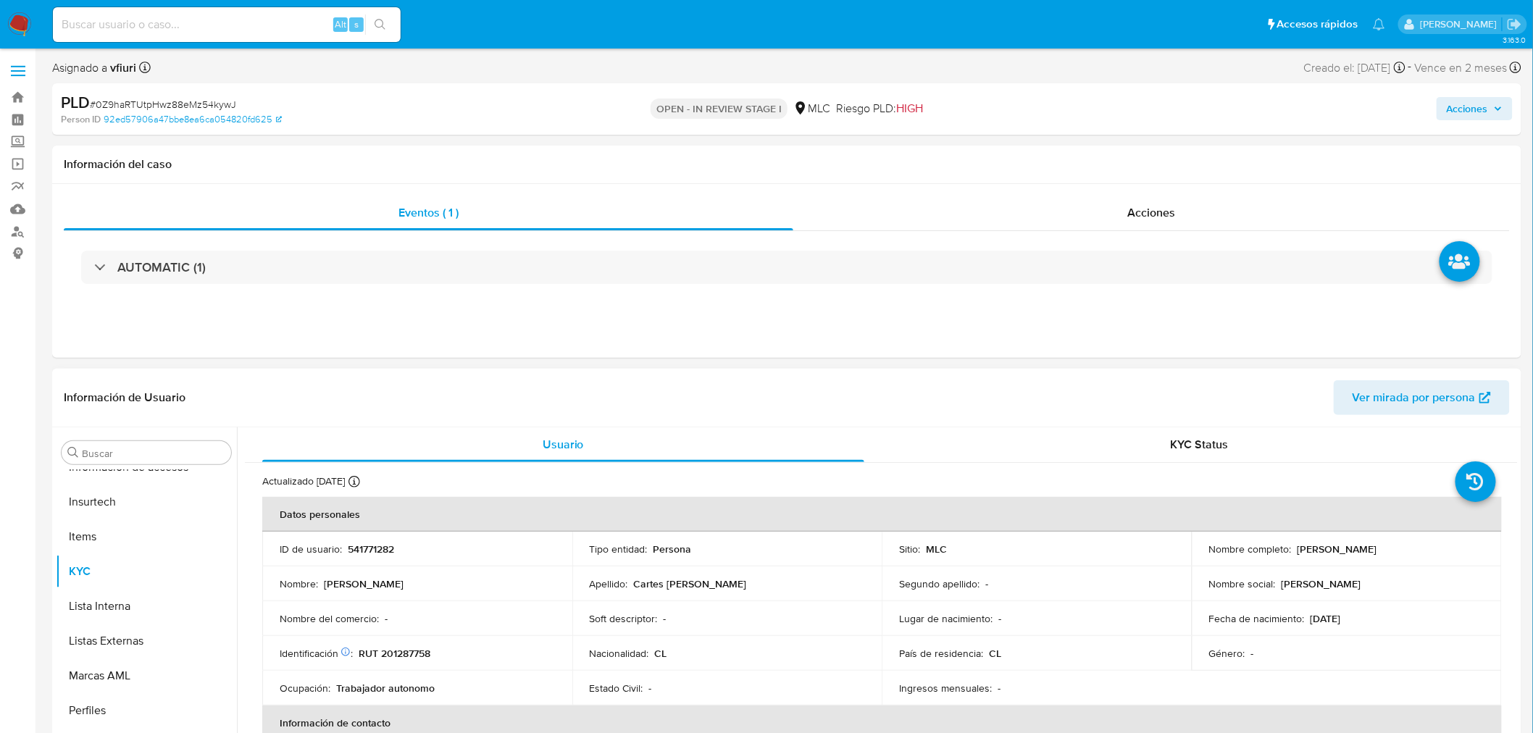
click at [1327, 543] on p "Maximiliano Nicolás Cartes Neira" at bounding box center [1338, 549] width 80 height 13
copy p "Maximiliano"
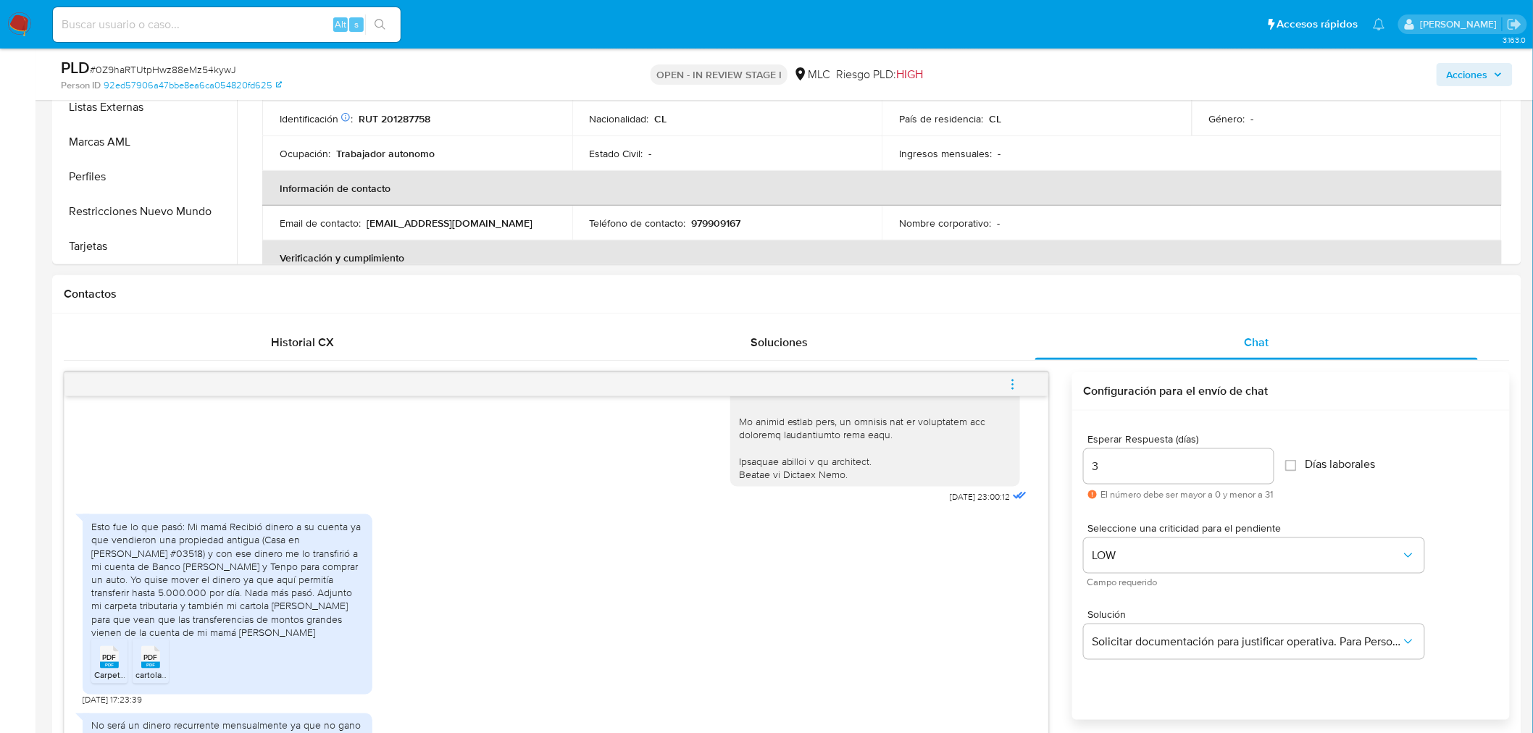
scroll to position [805, 0]
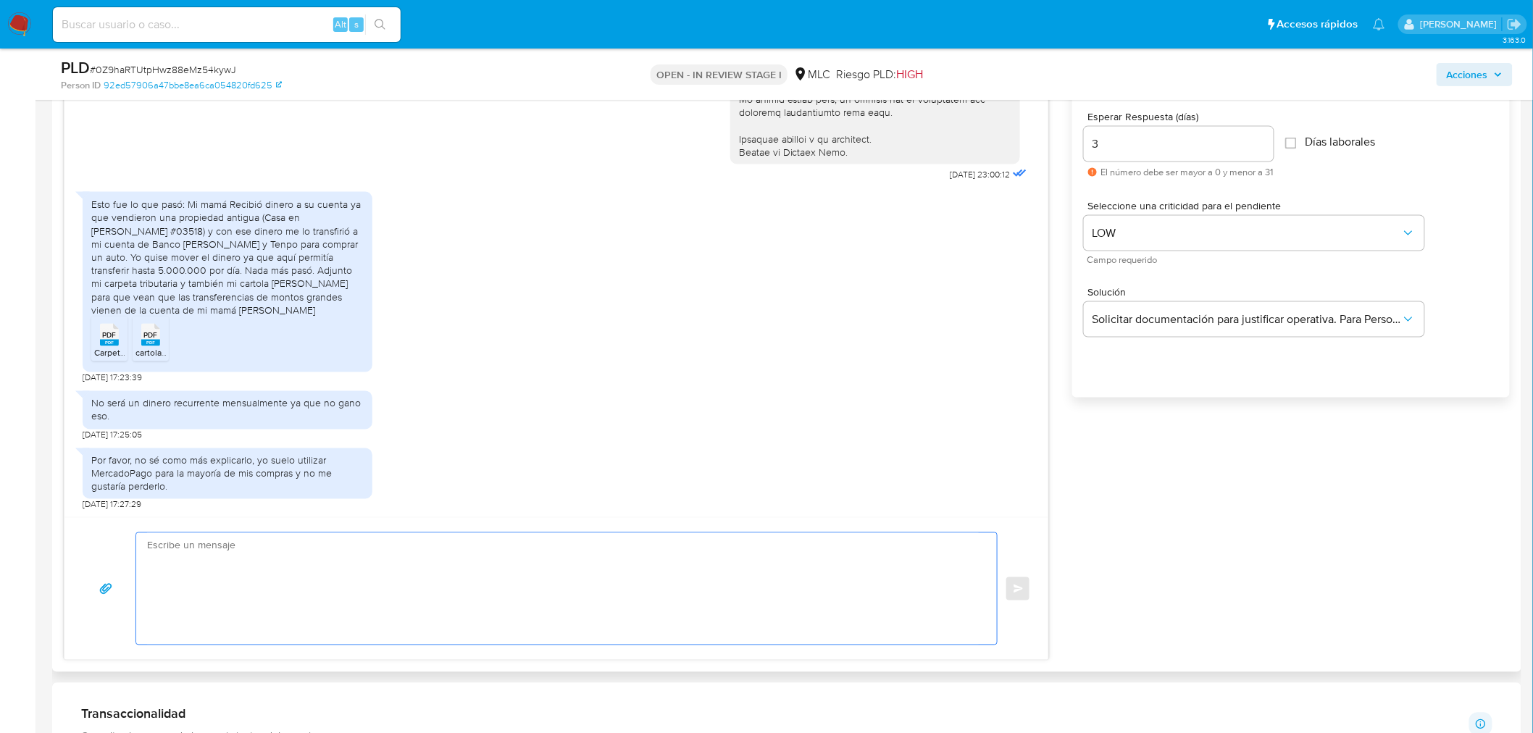
click at [251, 546] on textarea at bounding box center [563, 589] width 832 height 112
paste textarea "Maximiliano"
click at [164, 551] on textarea "Hola Maximiliano." at bounding box center [563, 589] width 832 height 112
click at [168, 549] on textarea "Hola Maximiliano." at bounding box center [563, 589] width 832 height 112
click at [261, 558] on textarea "Hola, Maximiliano." at bounding box center [563, 589] width 832 height 112
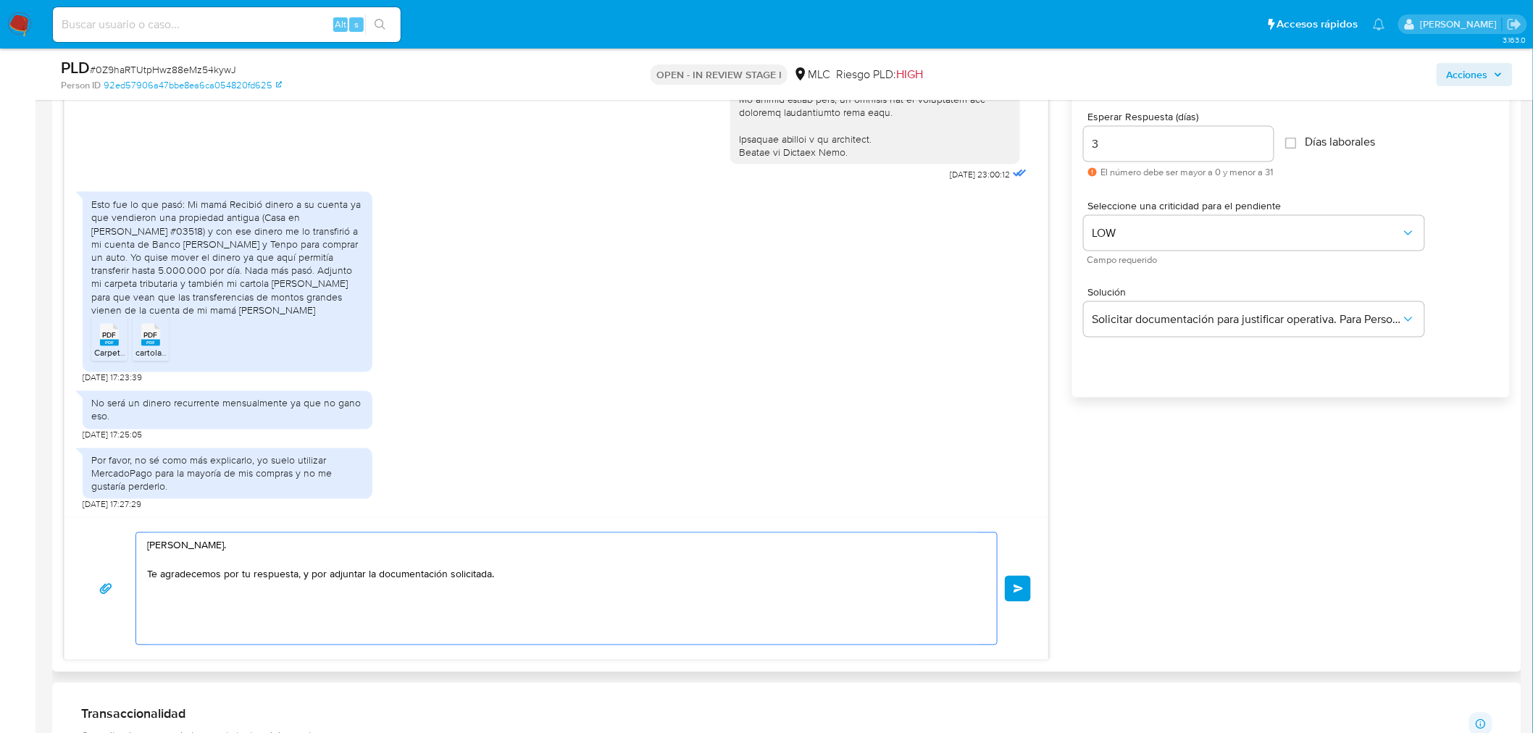
drag, startPoint x: 506, startPoint y: 573, endPoint x: 132, endPoint y: 570, distance: 373.9
click at [132, 570] on div "Hola, Maximiliano. Te agradecemos por tu respuesta, y por adjuntar la documenta…" at bounding box center [556, 589] width 949 height 113
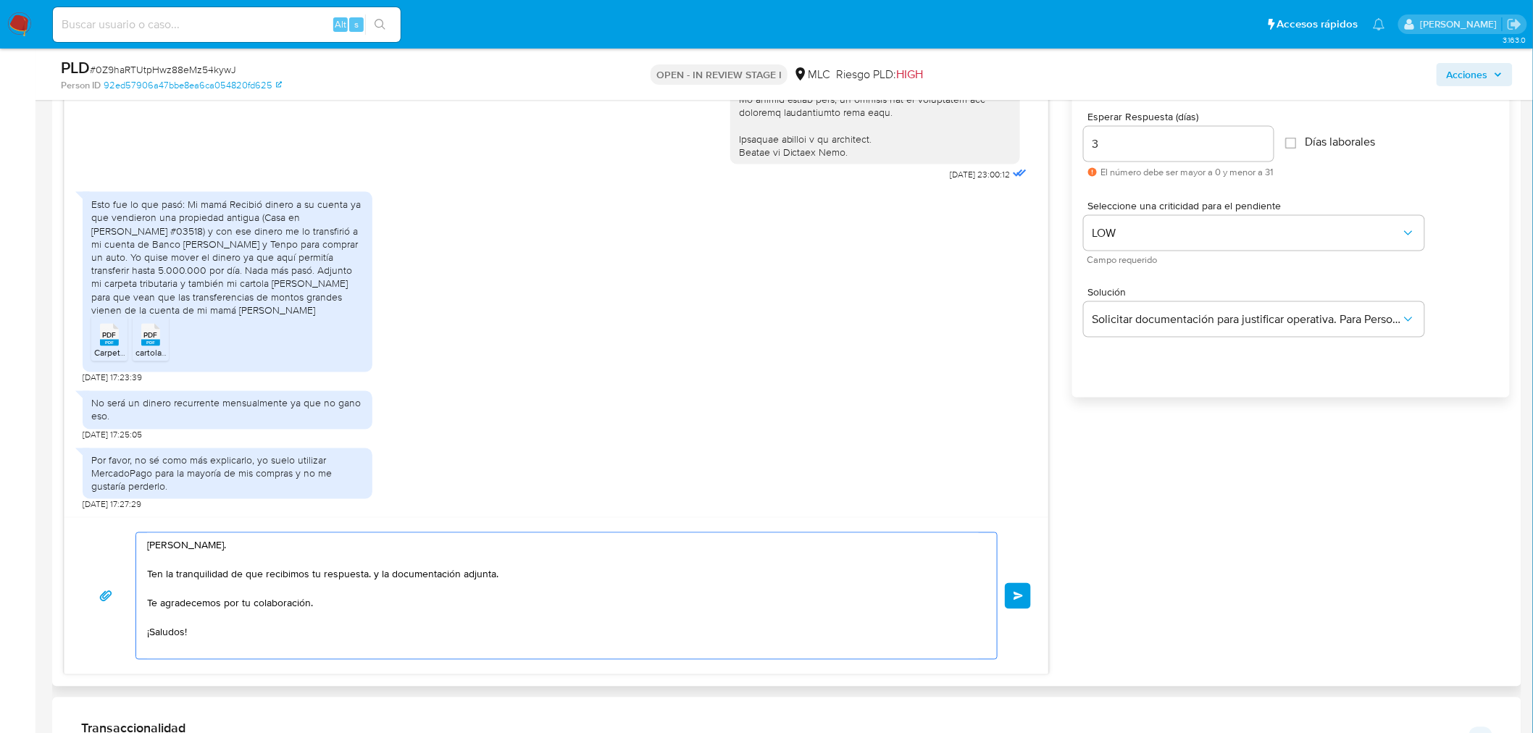
click at [372, 575] on textarea "Hola, Maximiliano. Ten la tranquilidad de que recibimos tu respuesta. y la docu…" at bounding box center [563, 596] width 832 height 126
click at [0, 0] on lt-span "Y" at bounding box center [0, 0] width 0 height 0
click at [396, 633] on textarea "Hola, Maximiliano. Ten la tranquilidad de que recibimos tu respuesta y la docum…" at bounding box center [563, 596] width 832 height 126
type textarea "Hola, Maximiliano. Ten la tranquilidad de que recibimos tu respuesta y la docum…"
click at [1014, 593] on span "Enviar" at bounding box center [1019, 596] width 10 height 9
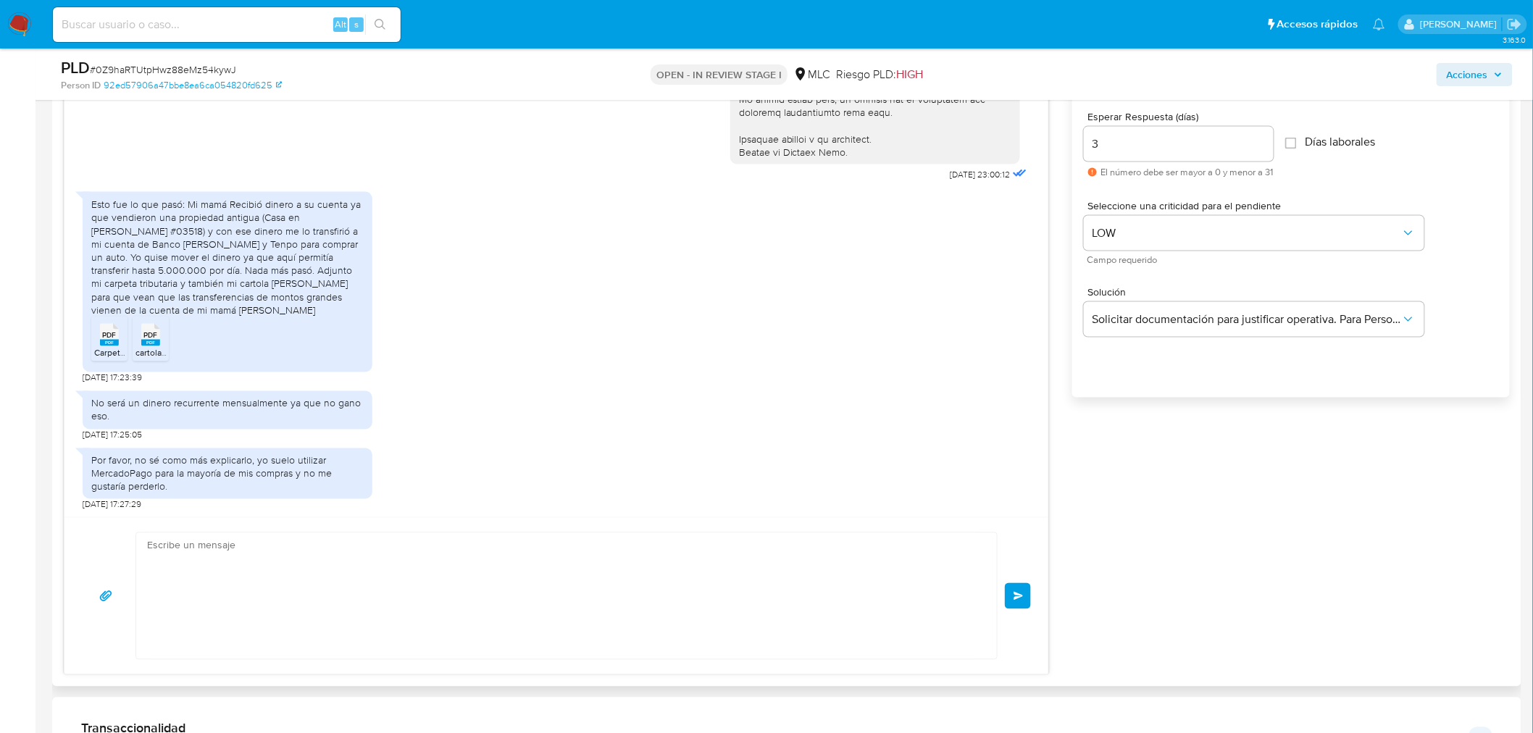
scroll to position [612, 0]
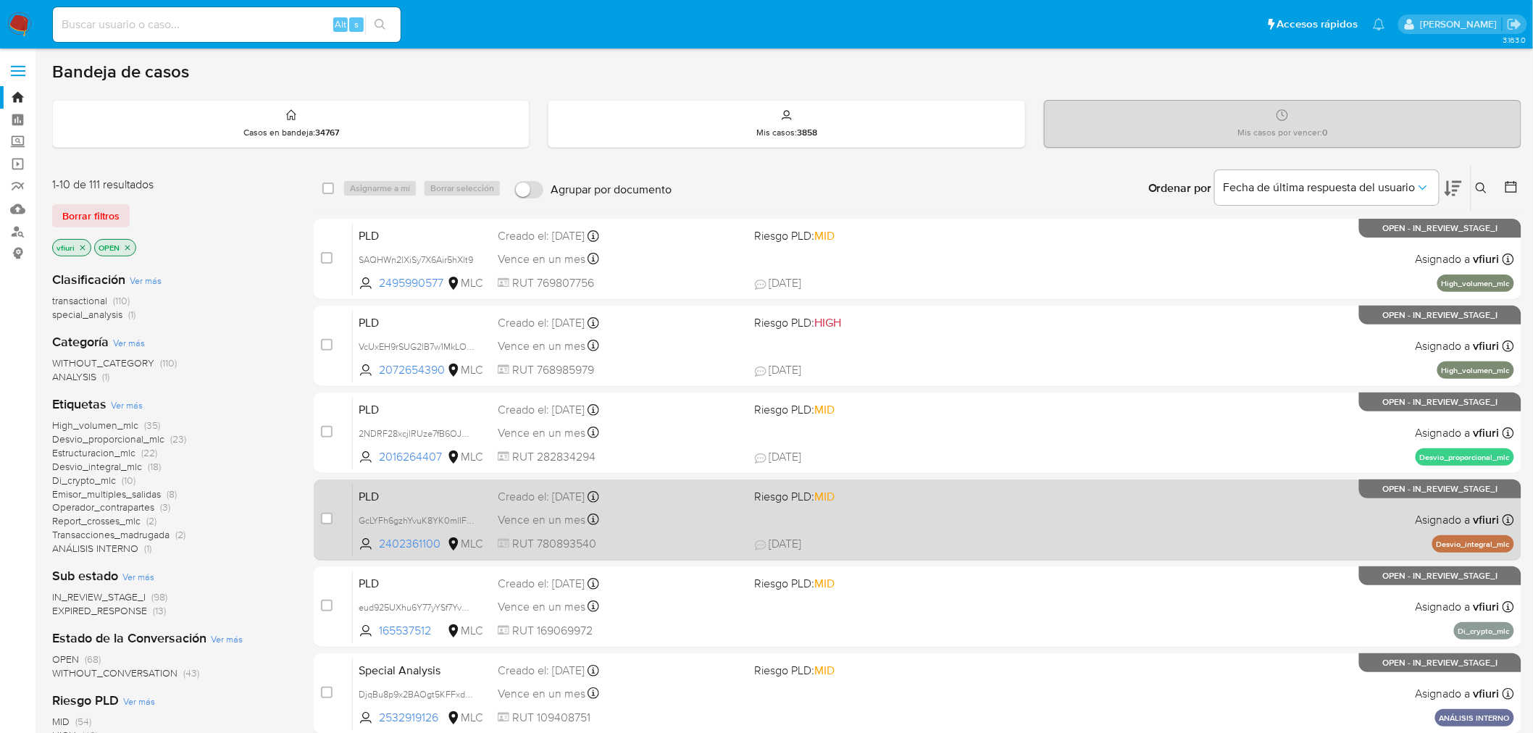
click at [942, 517] on div "PLD GcLYFh6gzhYvuK8YK0mlIFiW 2402361100 MLC Riesgo PLD: MID Creado el: [DATE] C…" at bounding box center [933, 519] width 1161 height 73
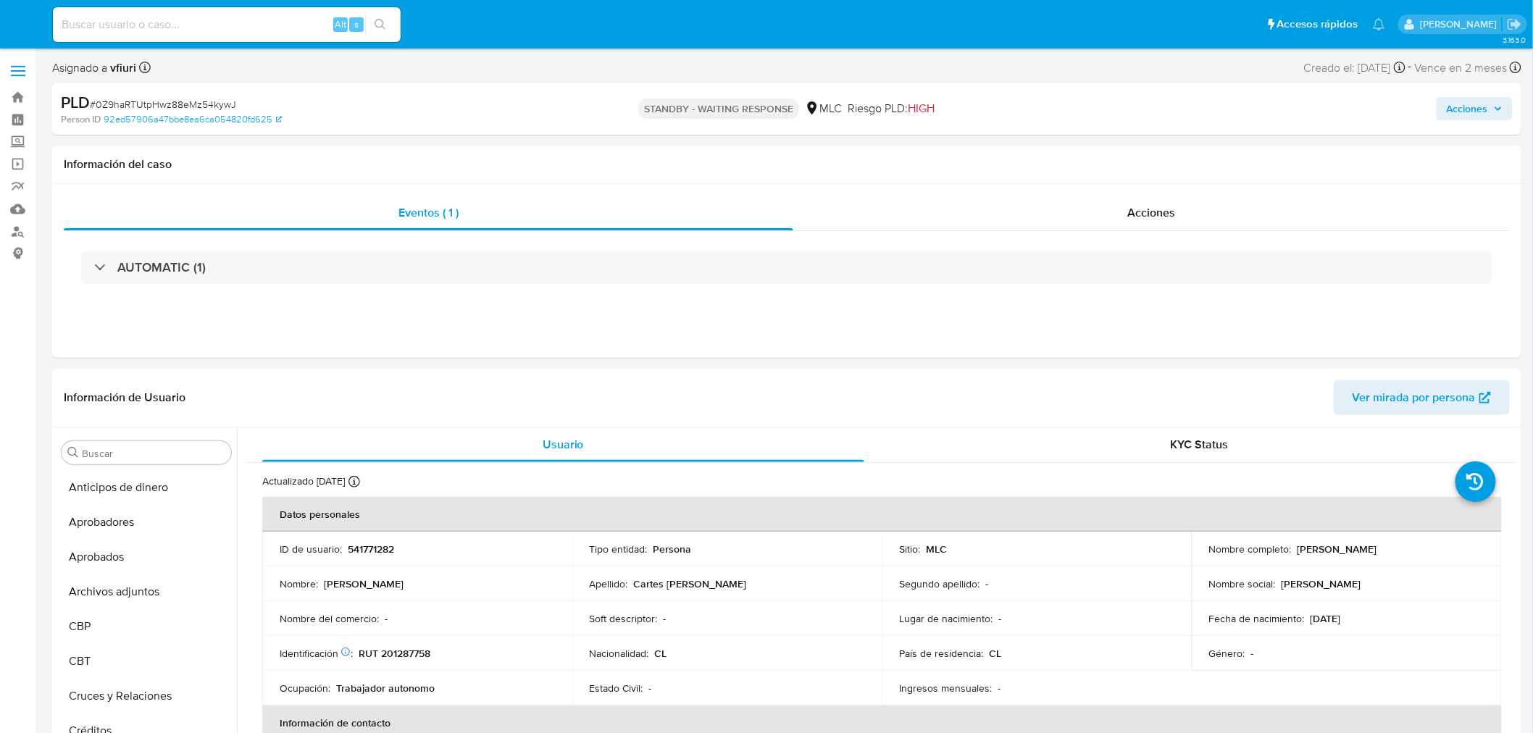
select select "10"
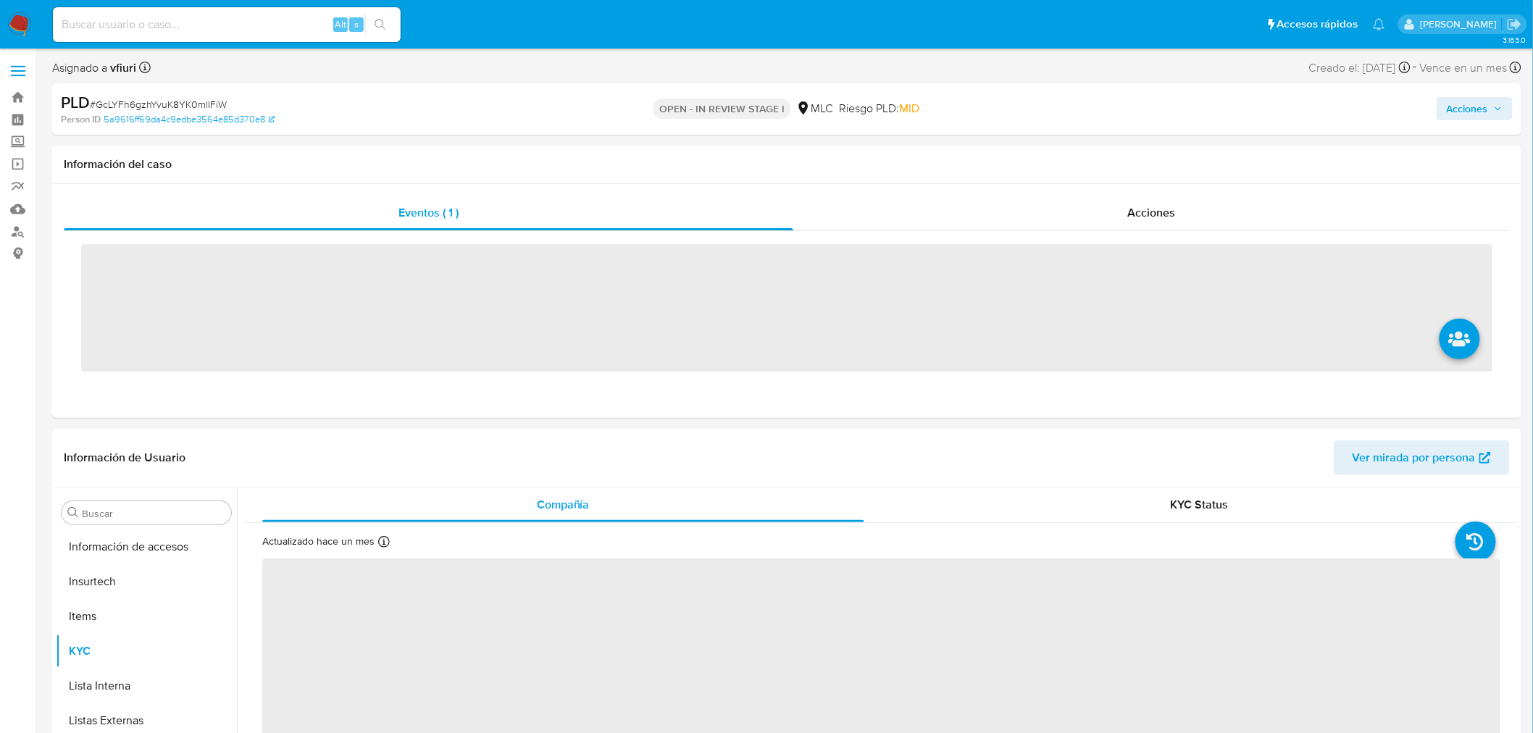
scroll to position [716, 0]
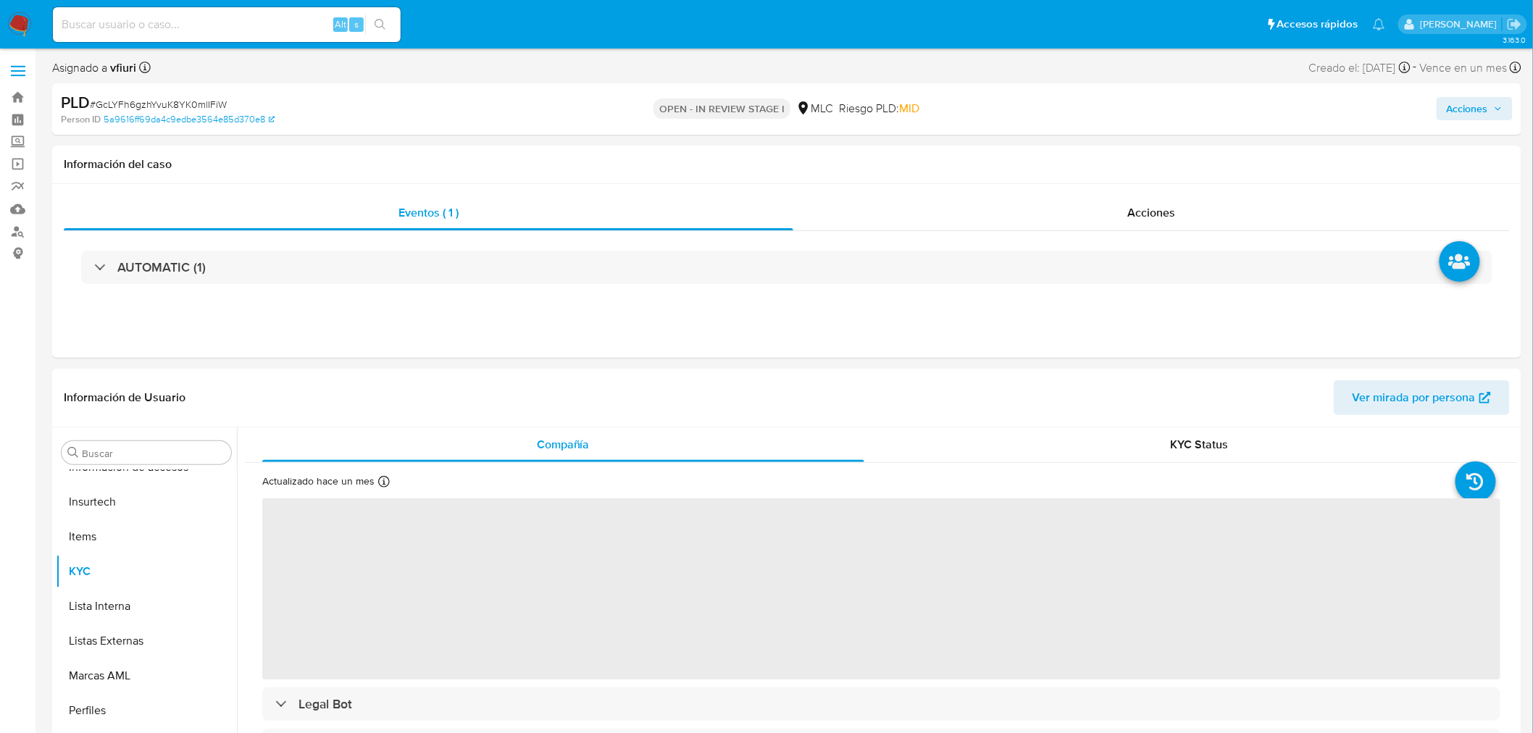
select select "10"
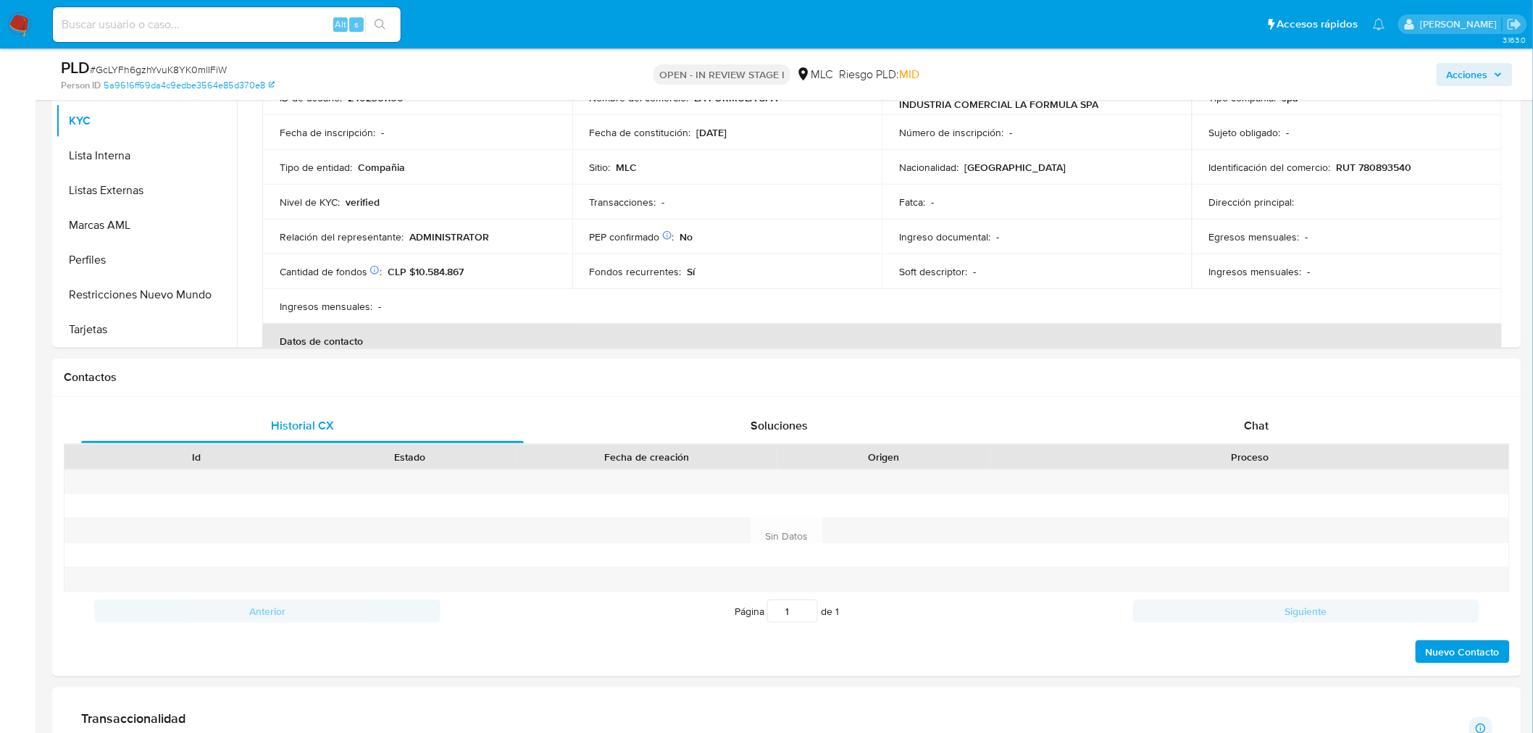
scroll to position [402, 0]
click at [1258, 430] on span "Chat" at bounding box center [1257, 422] width 25 height 17
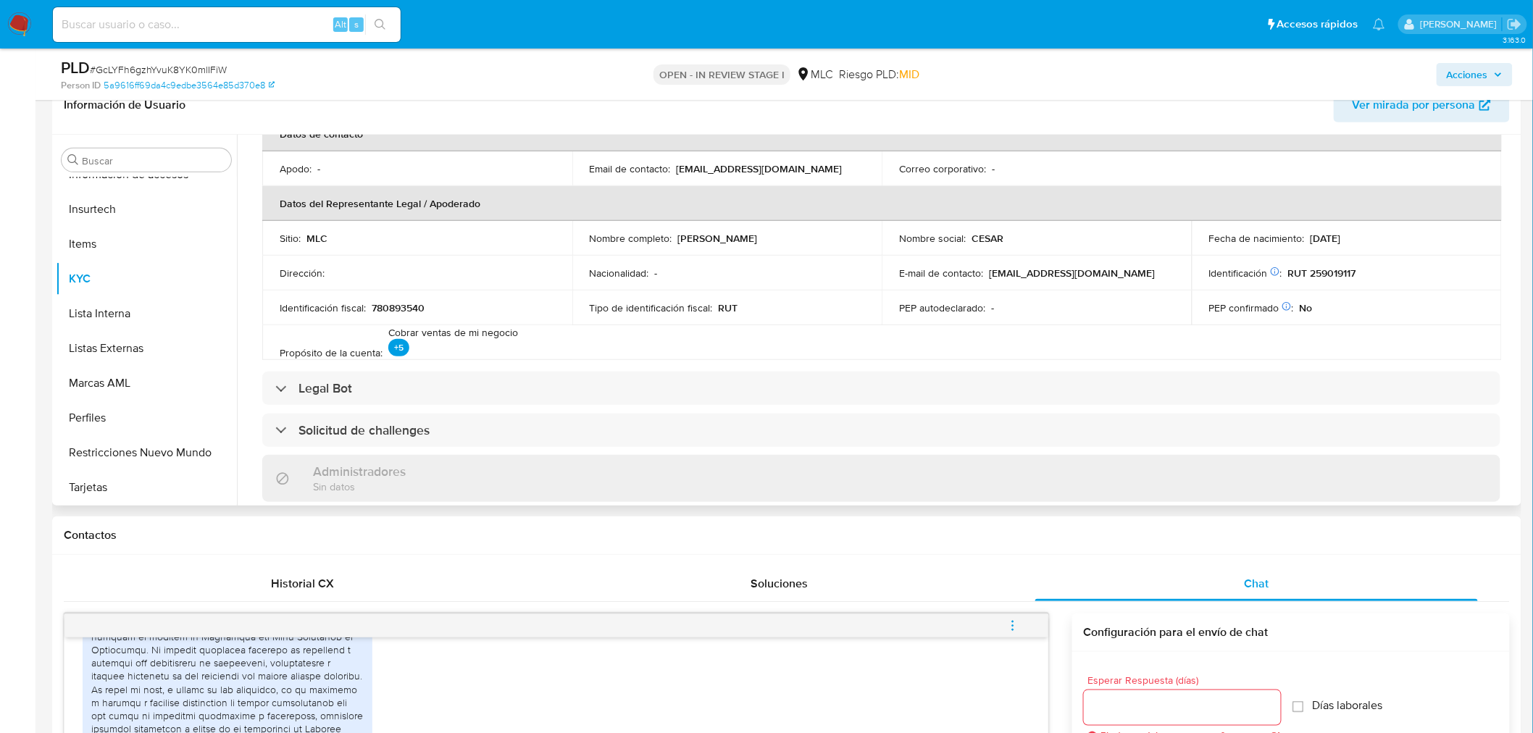
scroll to position [483, 0]
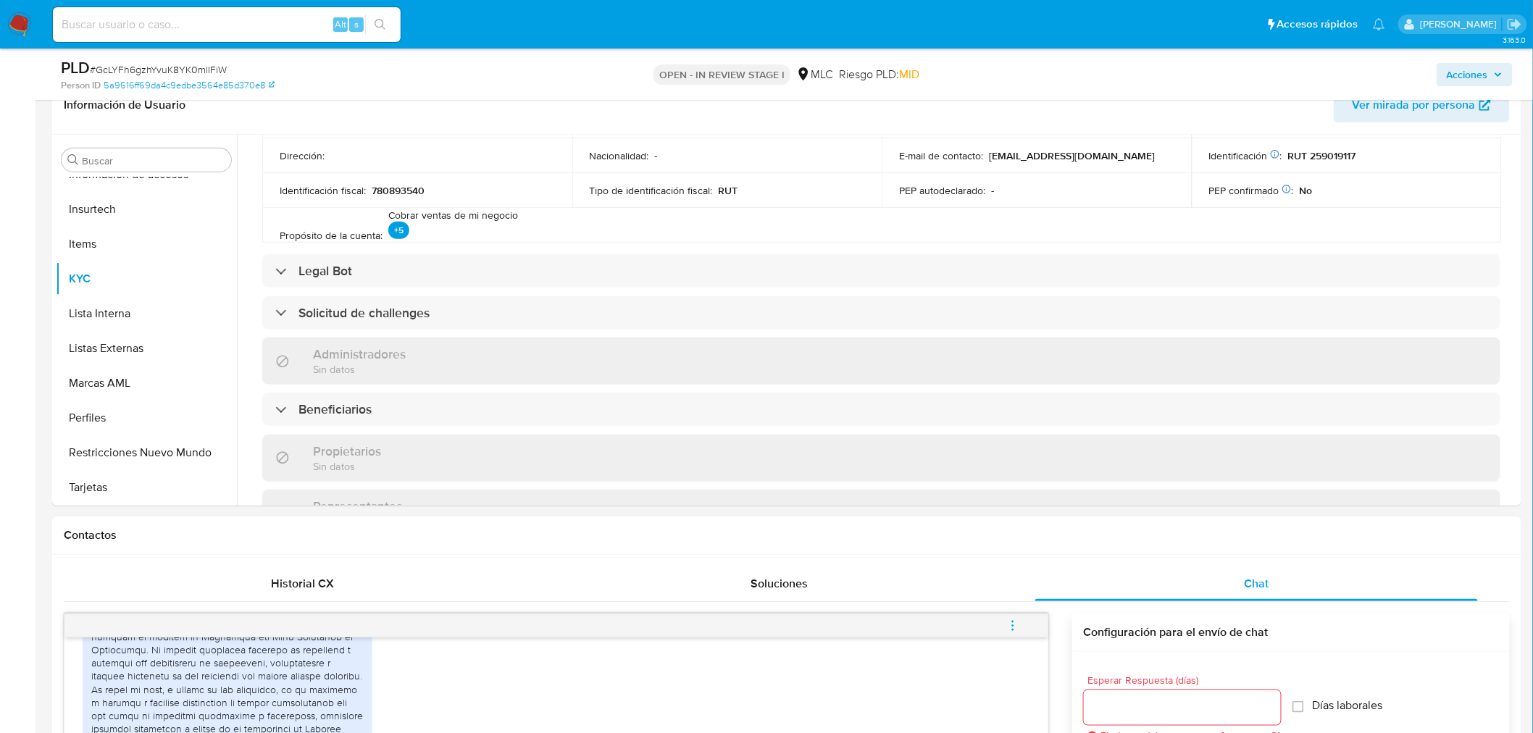
click at [1118, 705] on input "Esperar Respuesta (días)" at bounding box center [1182, 707] width 197 height 19
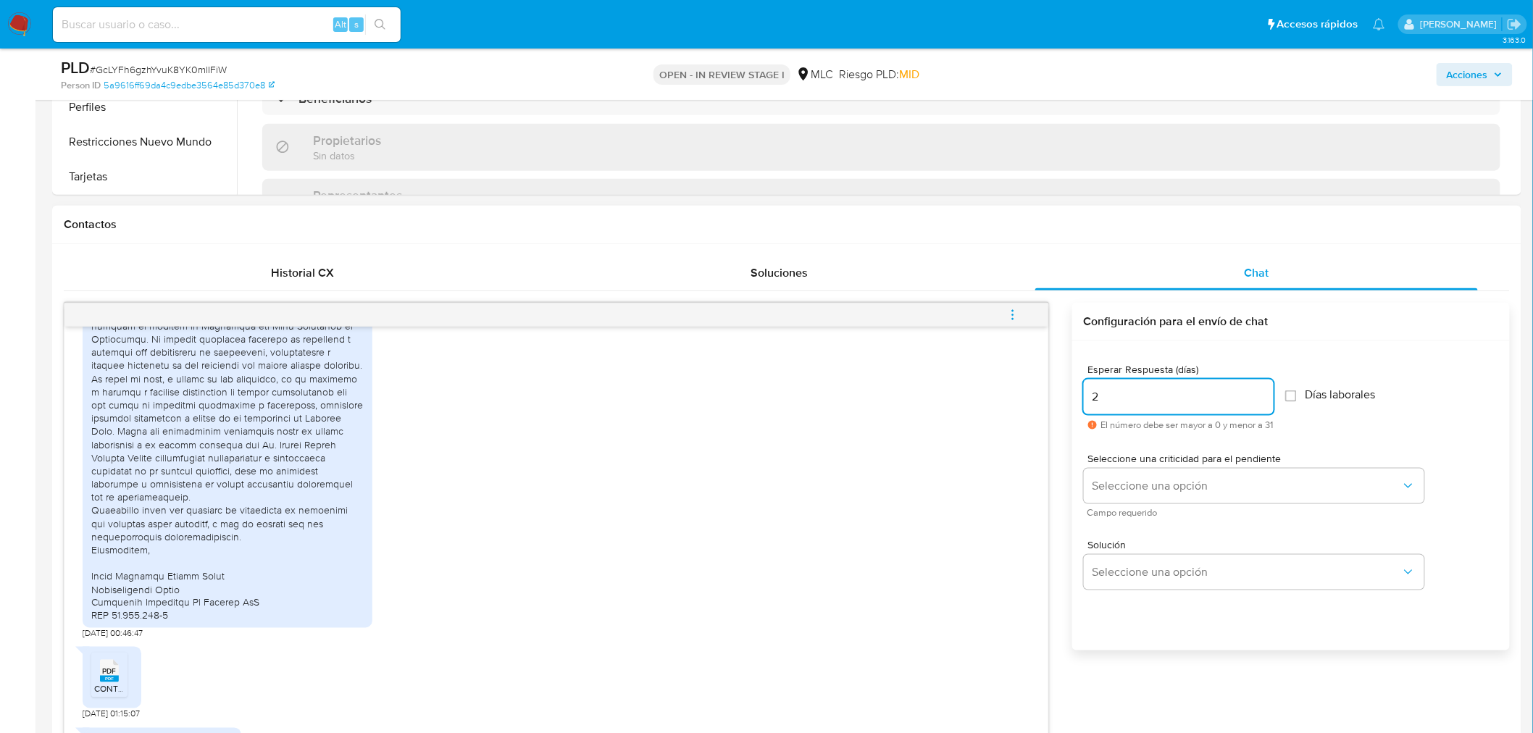
scroll to position [563, 0]
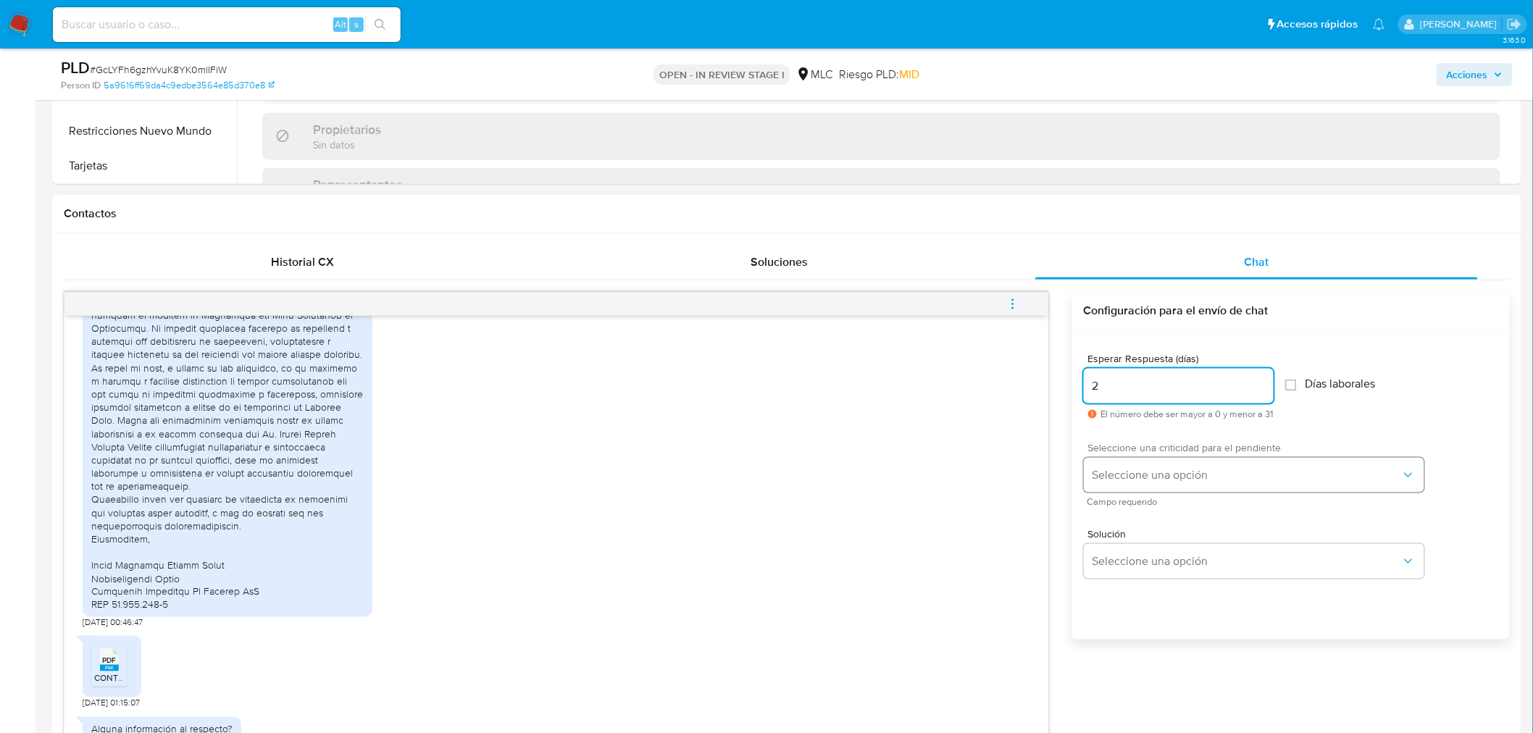
type input "2"
click at [1127, 489] on button "Seleccione una opción" at bounding box center [1254, 475] width 341 height 35
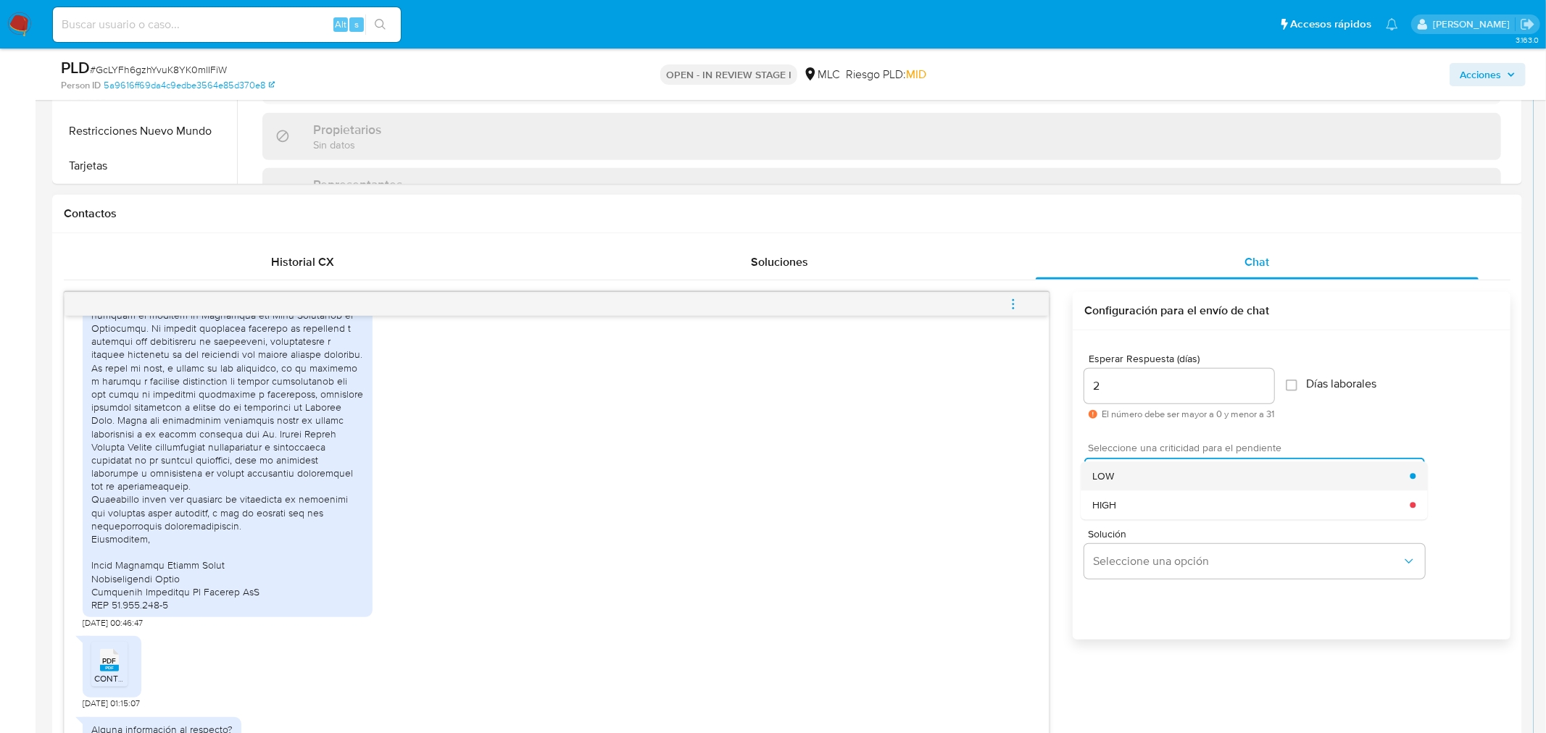
click at [1127, 482] on div "LOW" at bounding box center [1250, 476] width 317 height 29
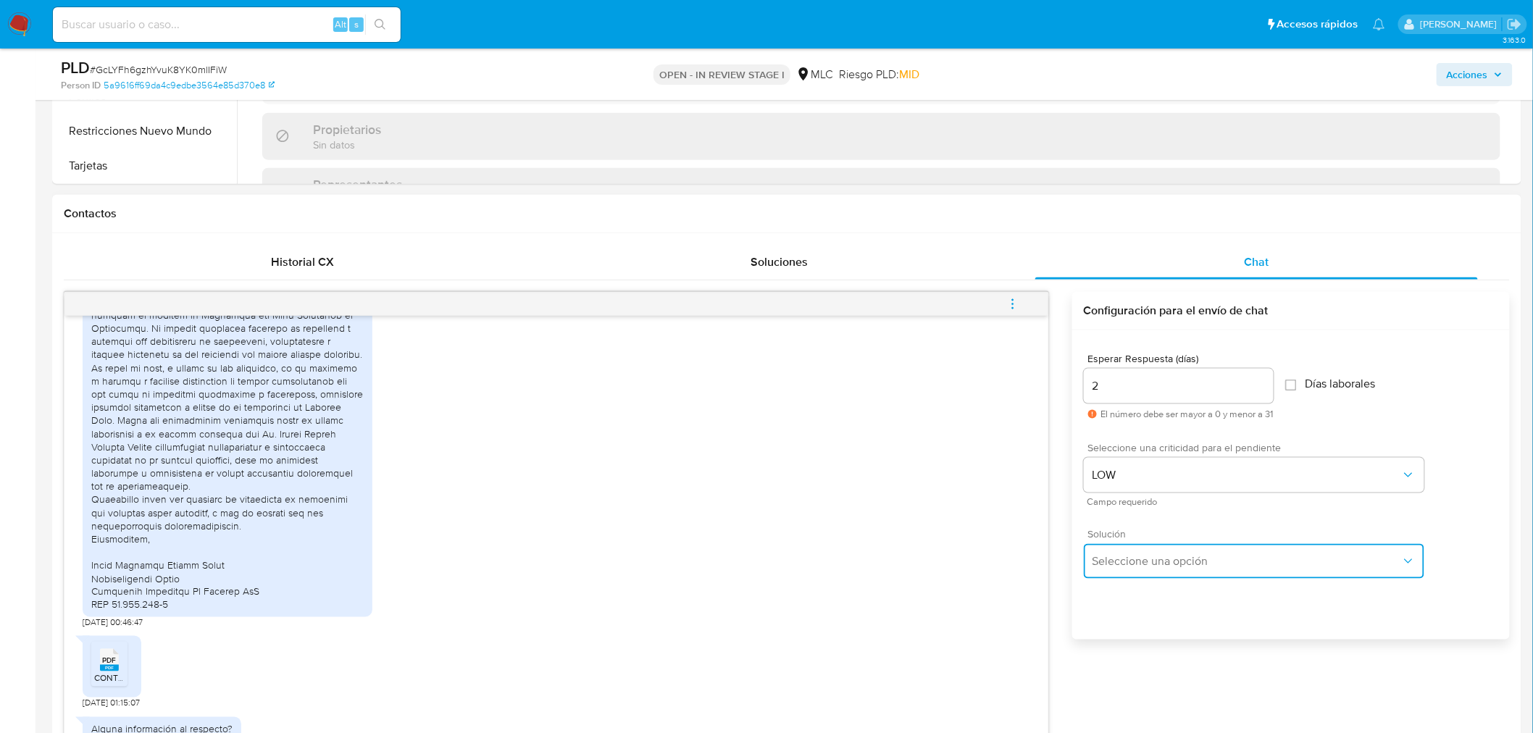
click at [1139, 574] on button "Seleccione una opción" at bounding box center [1254, 561] width 341 height 35
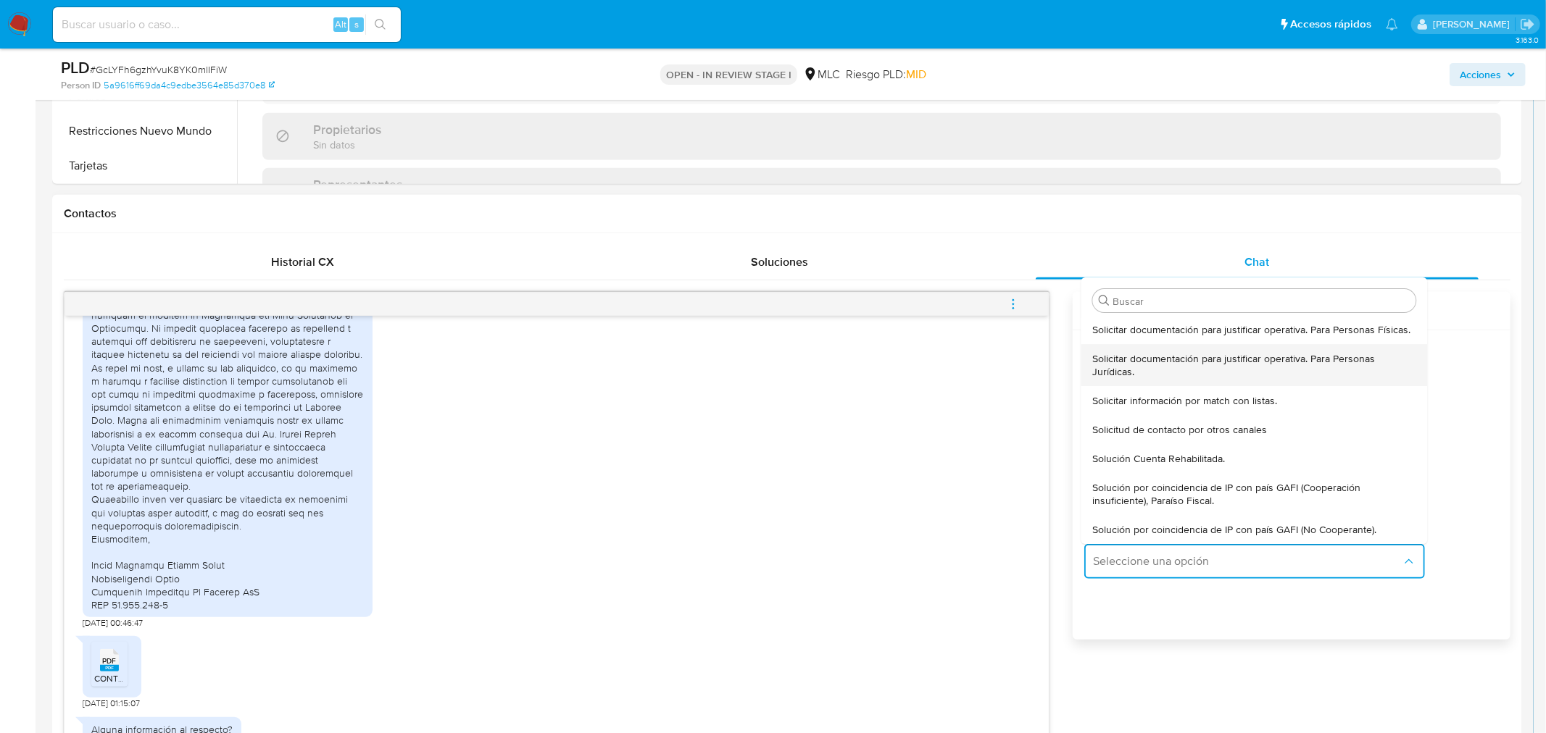
click at [1114, 377] on span "Solicitar documentación para justificar operativa. Para Personas Jurídicas." at bounding box center [1253, 365] width 323 height 26
type textarea "Lore ,Ip dolorsitame cons adi el seddoe tem incididunt utla etd magnaaliquae ad…"
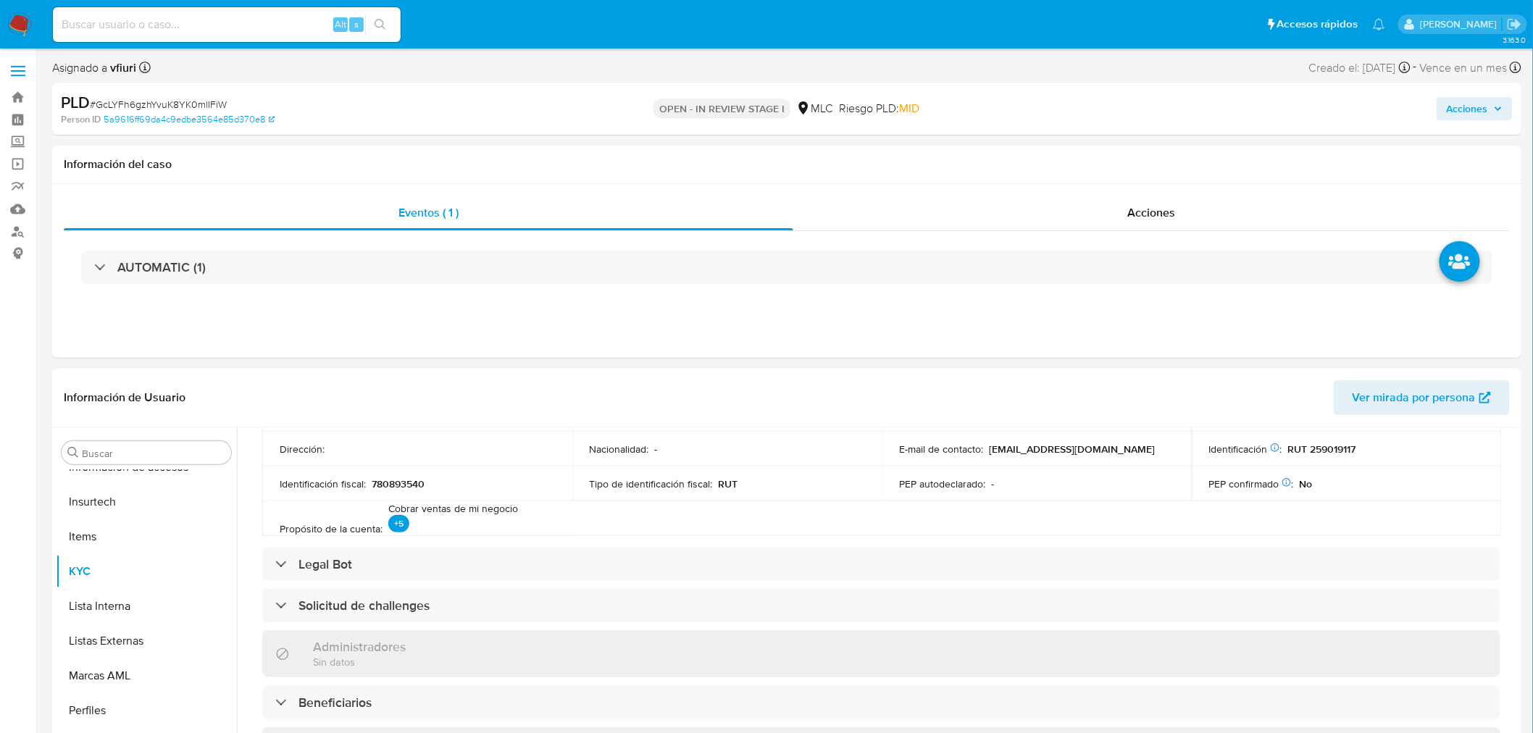
scroll to position [0, 0]
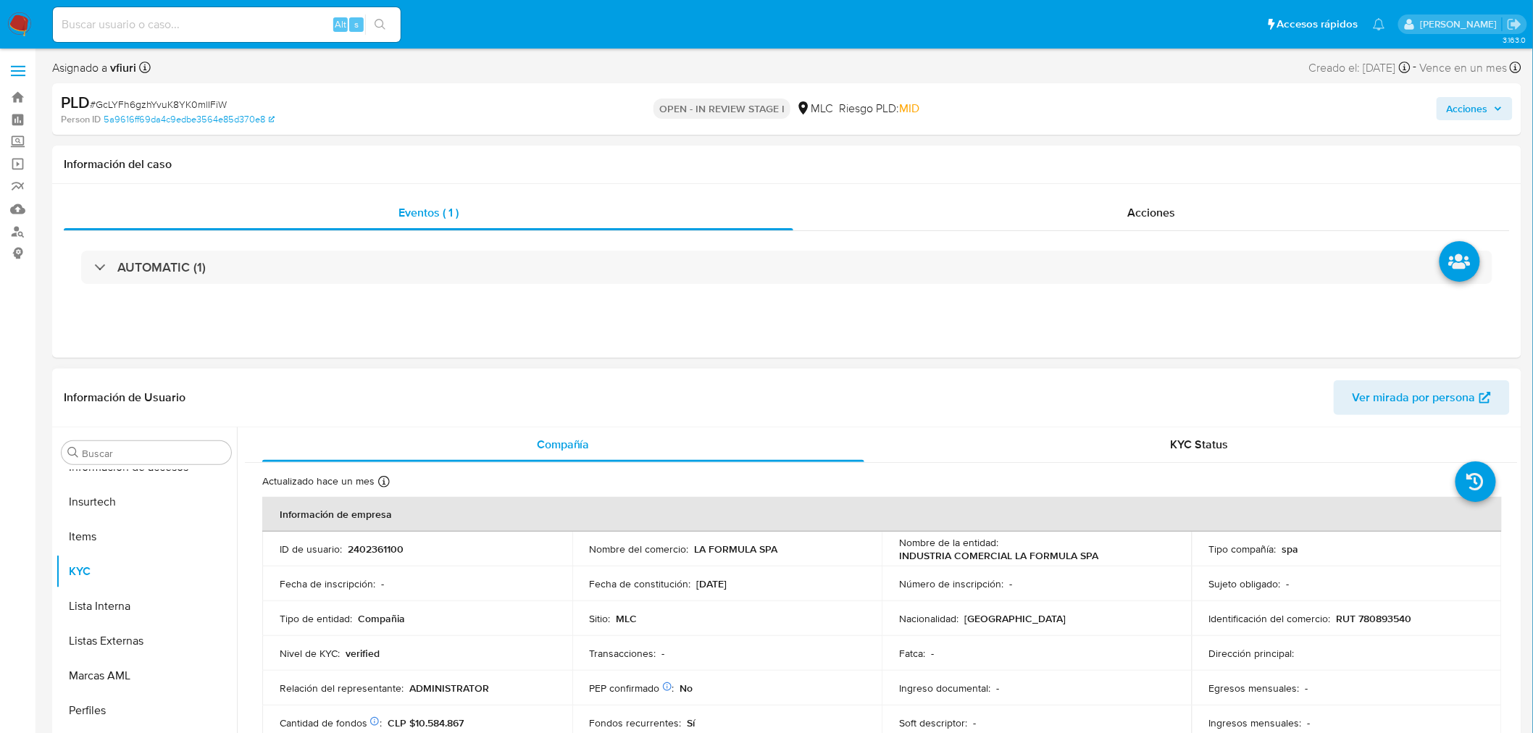
click at [954, 556] on p "INDUSTRIA COMERCIAL LA FORMULA SPA" at bounding box center [998, 555] width 199 height 13
click at [903, 560] on p "INDUSTRIA COMERCIAL LA FORMULA SPA" at bounding box center [998, 555] width 199 height 13
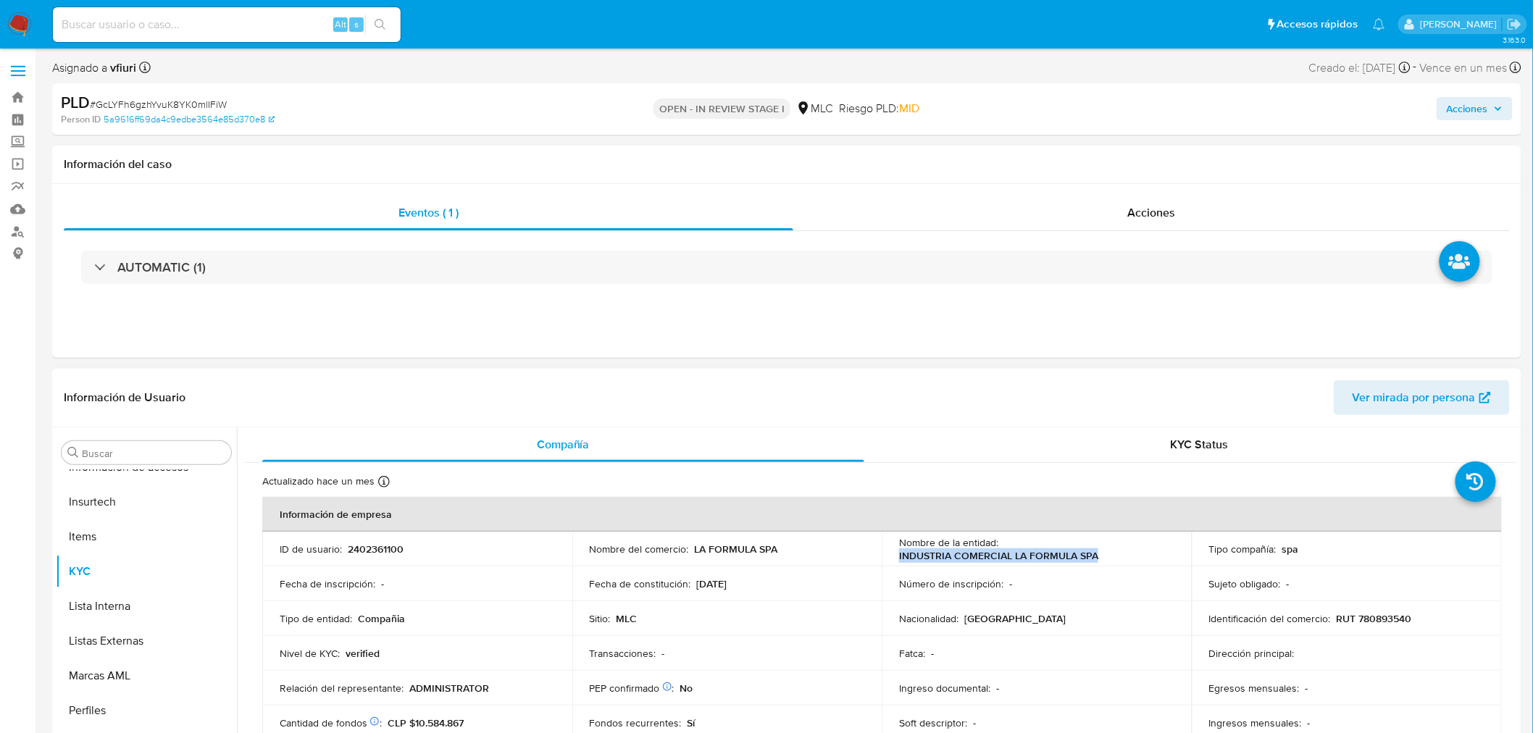
drag, startPoint x: 895, startPoint y: 558, endPoint x: 1106, endPoint y: 554, distance: 211.6
click at [1106, 554] on td "Nombre de la entidad : INDUSTRIA COMERCIAL LA FORMULA SPA" at bounding box center [1037, 549] width 310 height 35
copy p "INDUSTRIA COMERCIAL LA FORMULA SPA"
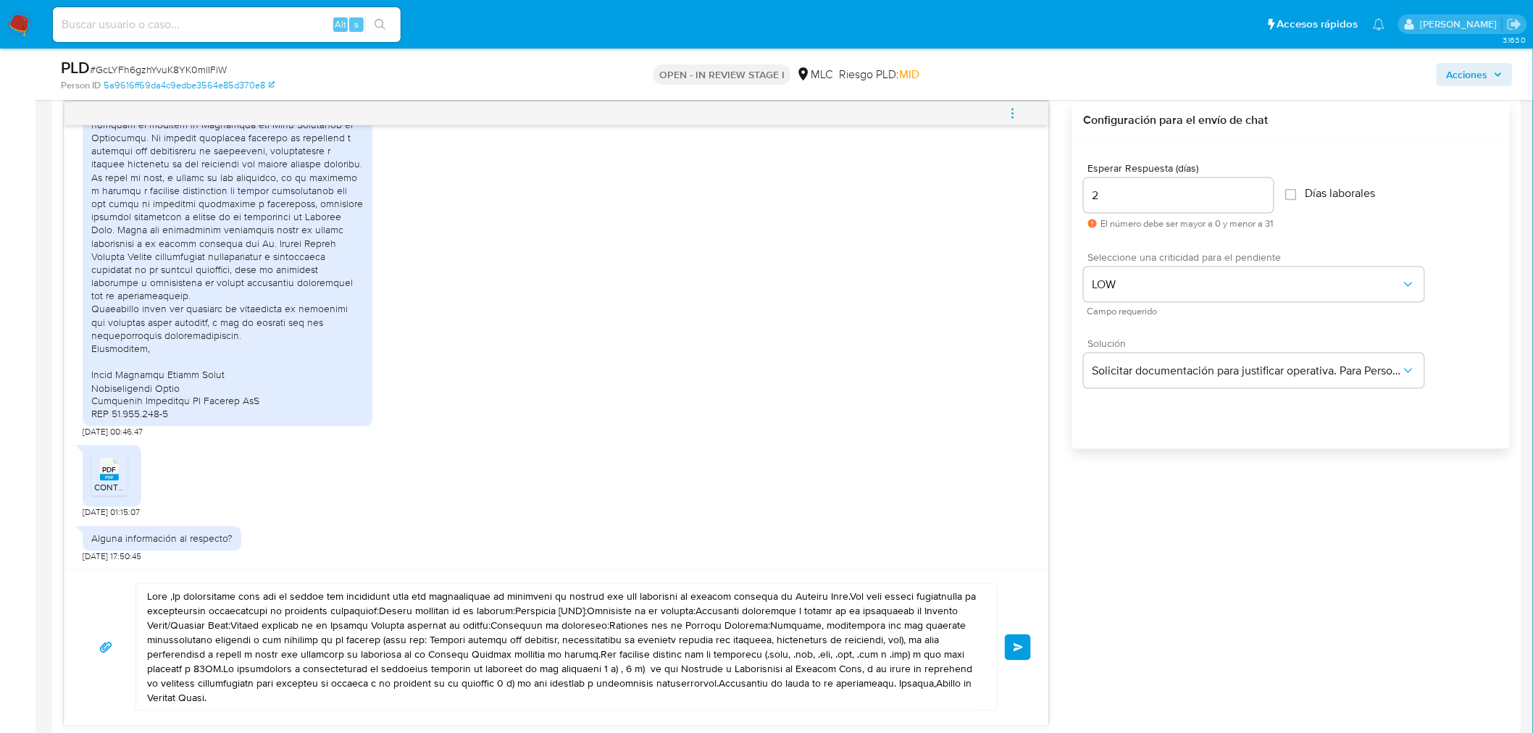
scroll to position [966, 0]
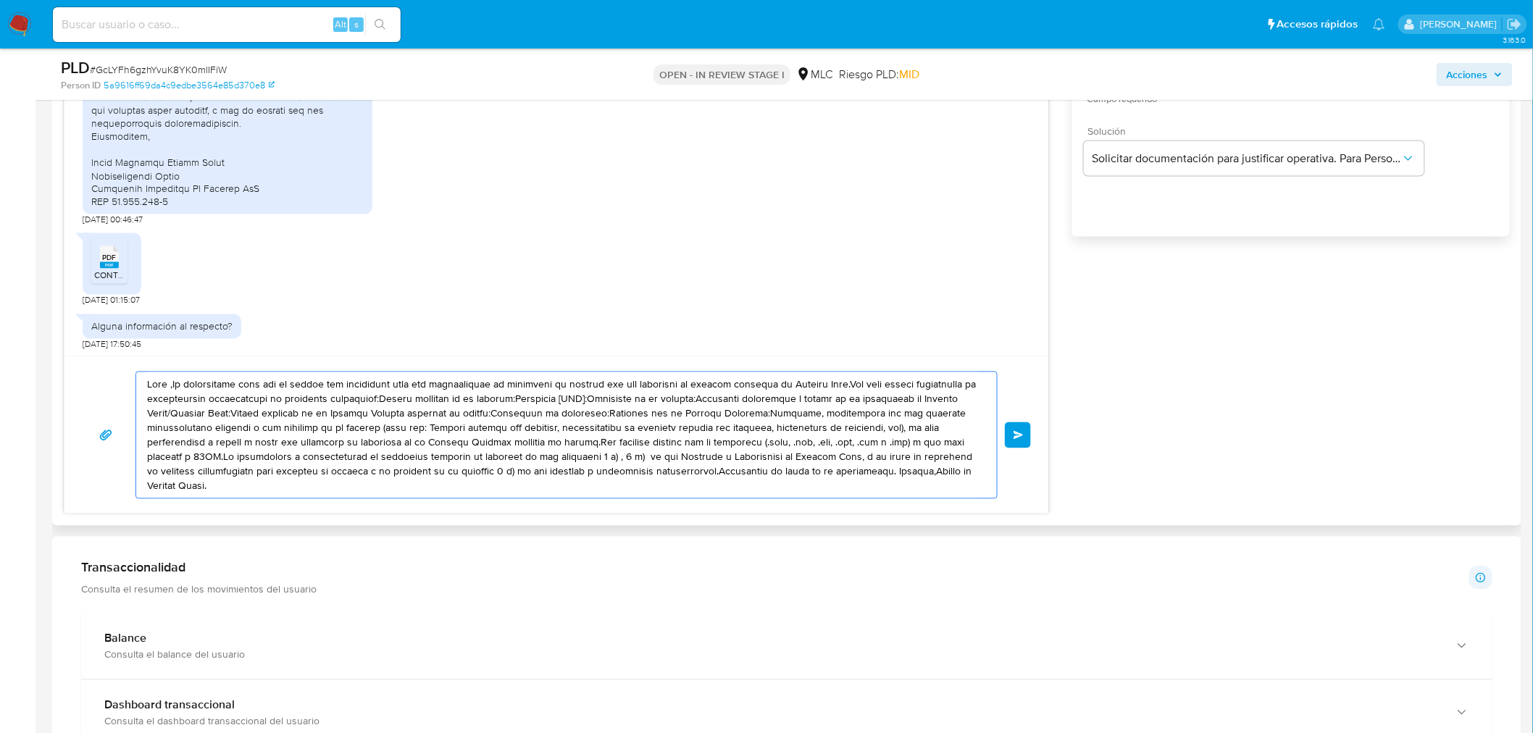
drag, startPoint x: 218, startPoint y: 493, endPoint x: 125, endPoint y: 365, distance: 157.7
click at [125, 365] on div "Enviar" at bounding box center [556, 434] width 984 height 157
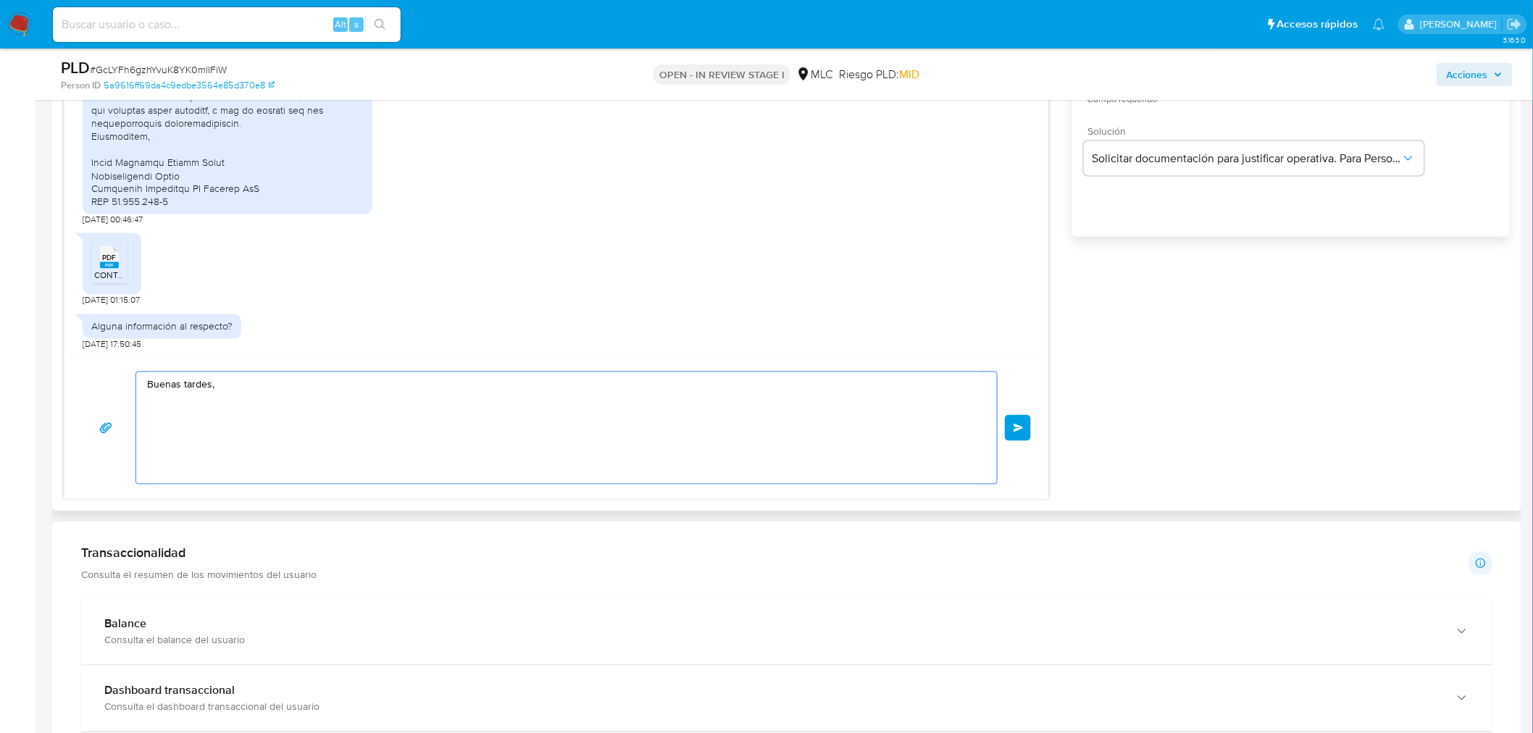
paste textarea "INDUSTRIA COMERCIAL LA FORMULA SPA"
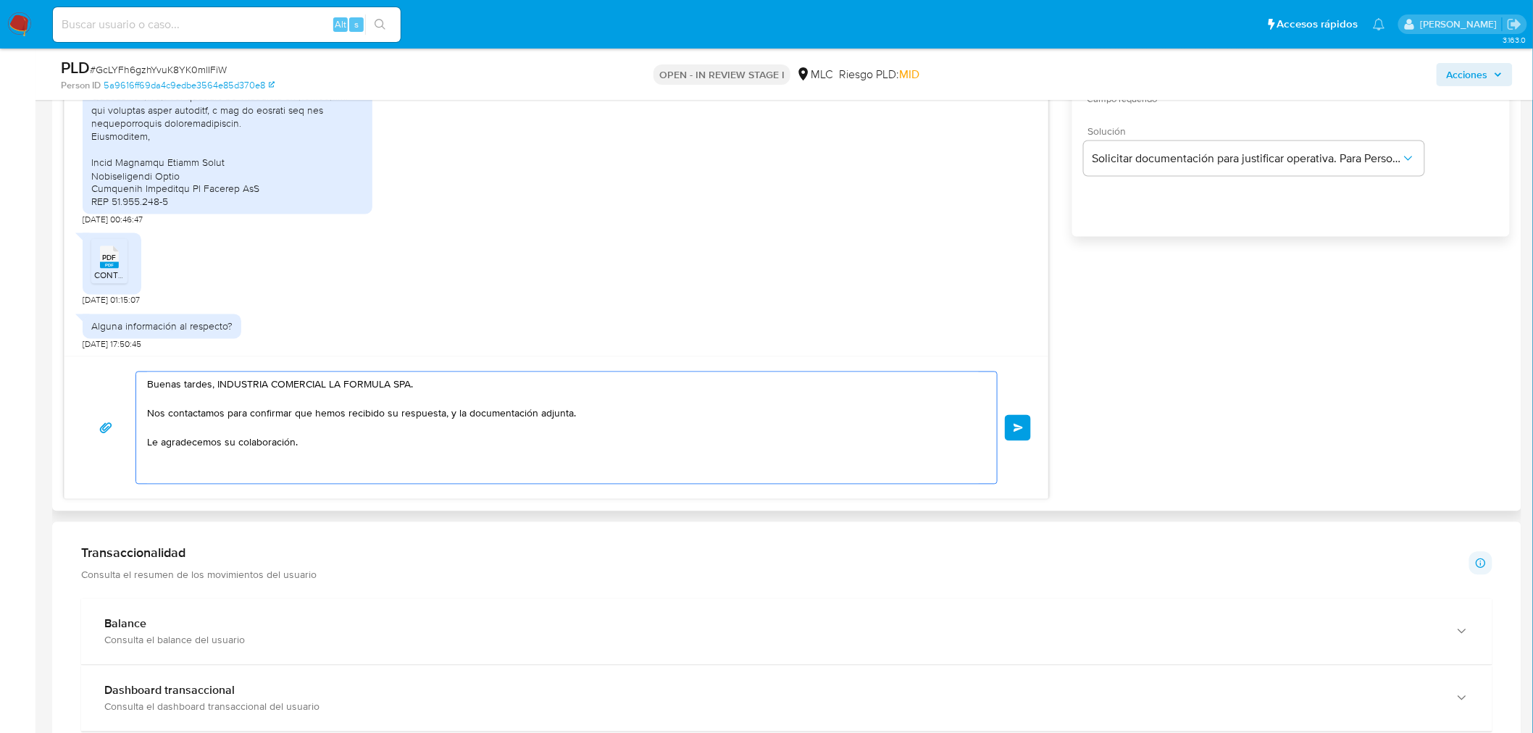
click at [302, 437] on textarea "Buenas tardes, INDUSTRIA COMERCIAL LA FORMULA SPA. Nos contactamos para confirm…" at bounding box center [563, 428] width 832 height 112
click at [403, 425] on textarea "Buenas tardes, INDUSTRIA COMERCIAL LA FORMULA SPA. Nos contactamos para confirm…" at bounding box center [563, 428] width 832 height 112
click at [396, 413] on textarea "Buenas tardes, INDUSTRIA COMERCIAL LA FORMULA SPA. Nos contactamos para confirm…" at bounding box center [563, 428] width 832 height 112
click at [448, 428] on textarea "Buenas tardes, INDUSTRIA COMERCIAL LA FORMULA SPA. Nos contactamos para confirm…" at bounding box center [563, 428] width 832 height 112
click at [320, 454] on textarea "Buenas tardes, INDUSTRIA COMERCIAL LA FORMULA SPA. Nos contactamos para confirm…" at bounding box center [563, 428] width 832 height 112
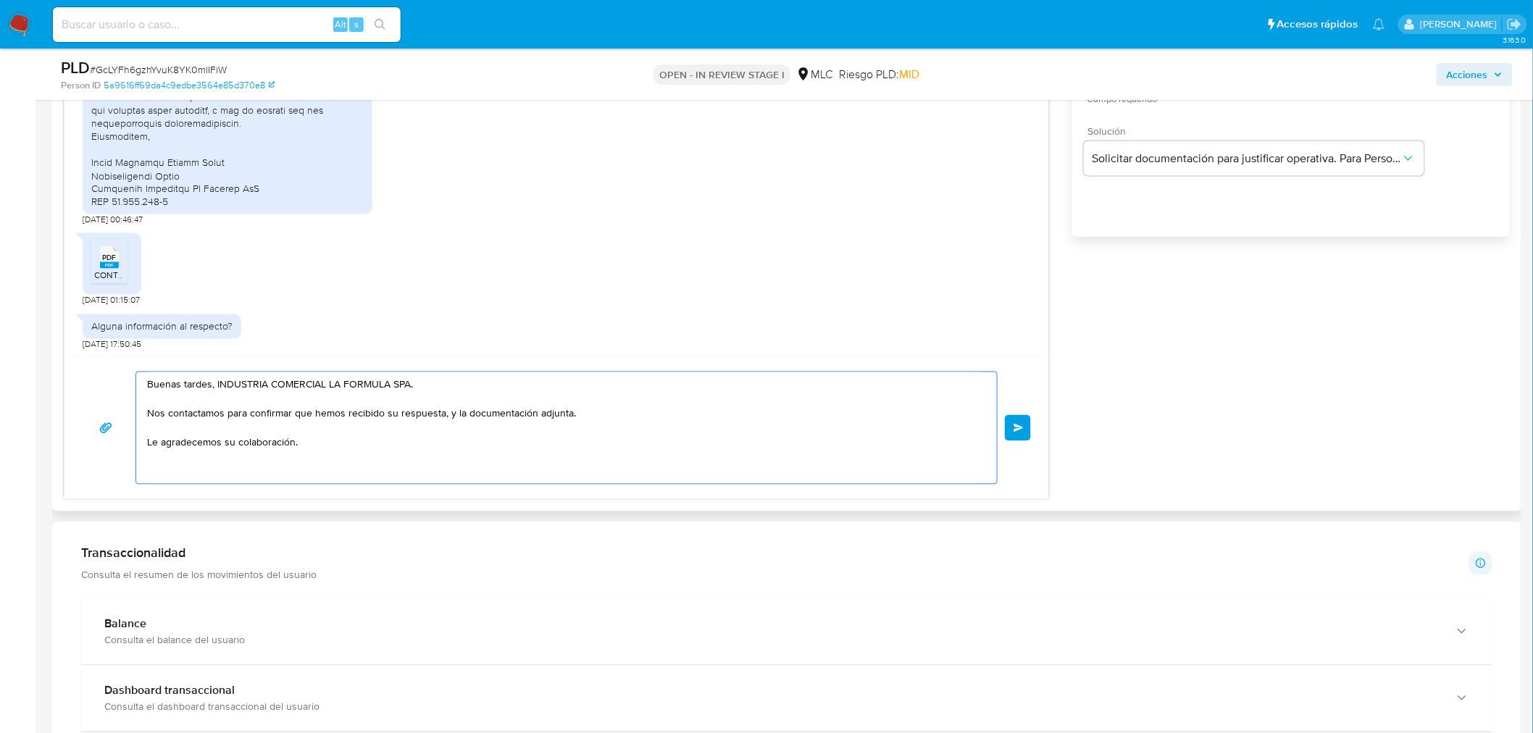
click at [155, 442] on textarea "Buenas tardes, INDUSTRIA COMERCIAL LA FORMULA SPA. Nos contactamos para confirm…" at bounding box center [563, 428] width 832 height 112
click at [393, 420] on textarea "Buenas tardes, INDUSTRIA COMERCIAL LA FORMULA SPA. Nos contactamos para confirm…" at bounding box center [563, 428] width 832 height 112
click at [419, 462] on textarea "Buenas tardes, INDUSTRIA COMERCIAL LA FORMULA SPA. Nos contactamos para confirm…" at bounding box center [563, 428] width 832 height 112
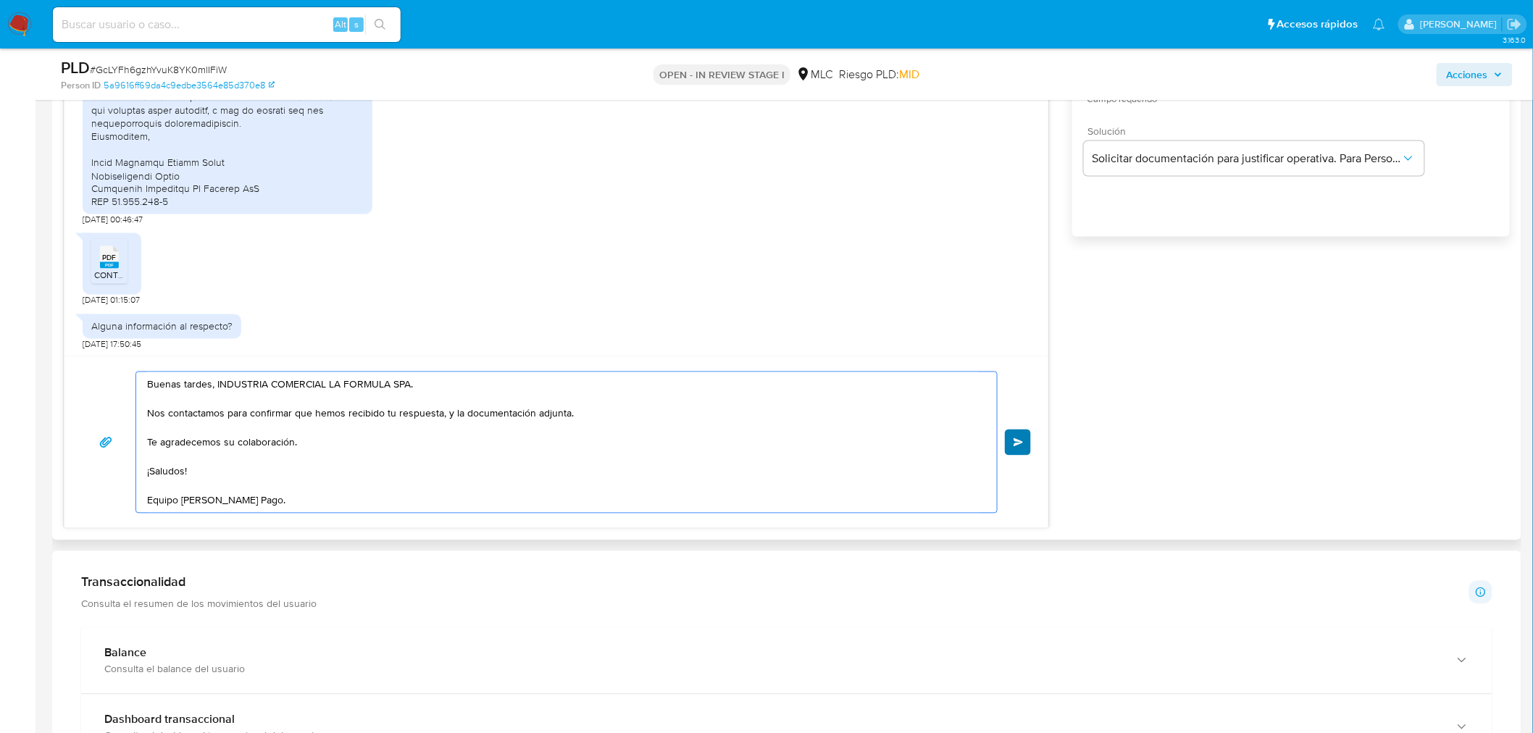
type textarea "Buenas tardes, INDUSTRIA COMERCIAL LA FORMULA SPA. Nos contactamos para confirm…"
click at [1019, 451] on button "Enviar" at bounding box center [1018, 443] width 26 height 26
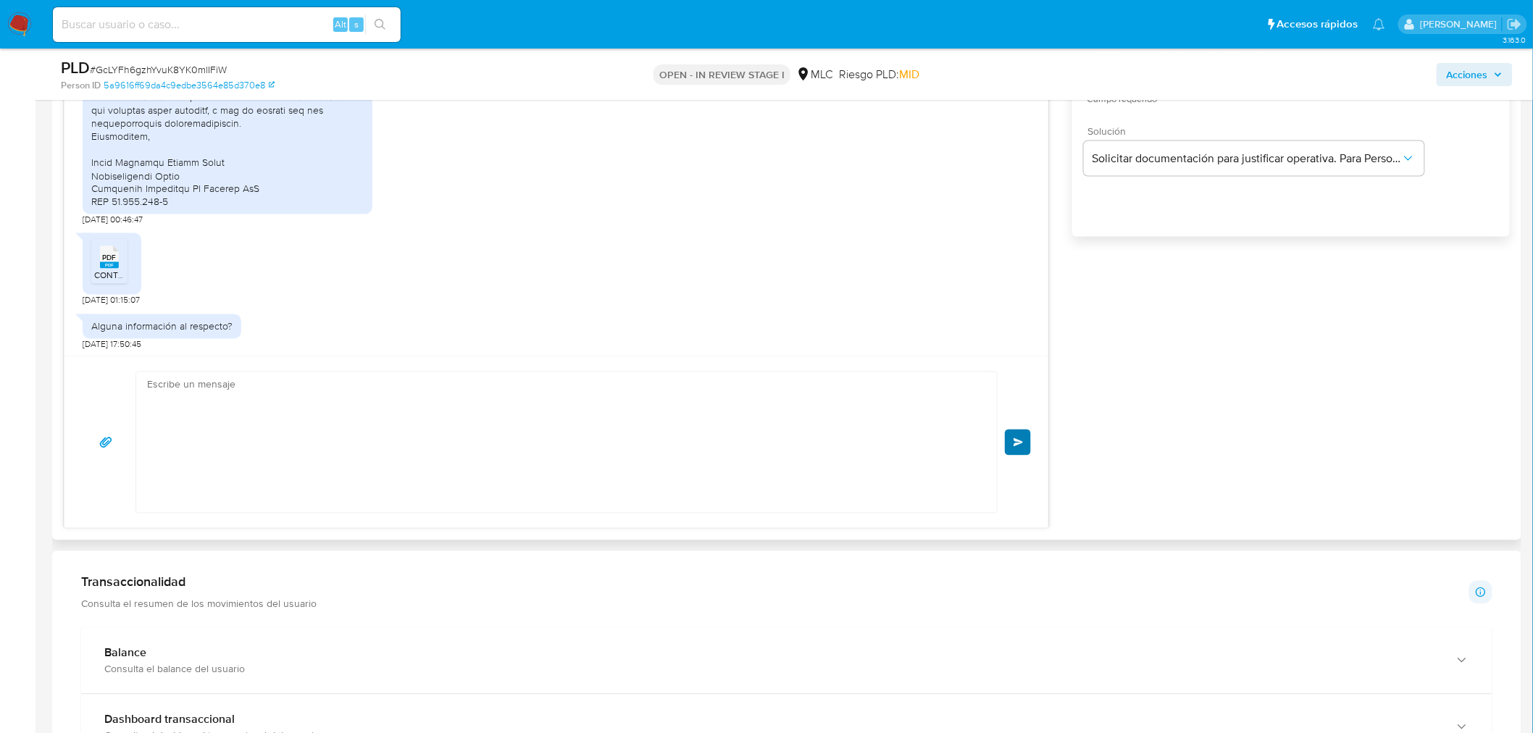
scroll to position [810, 0]
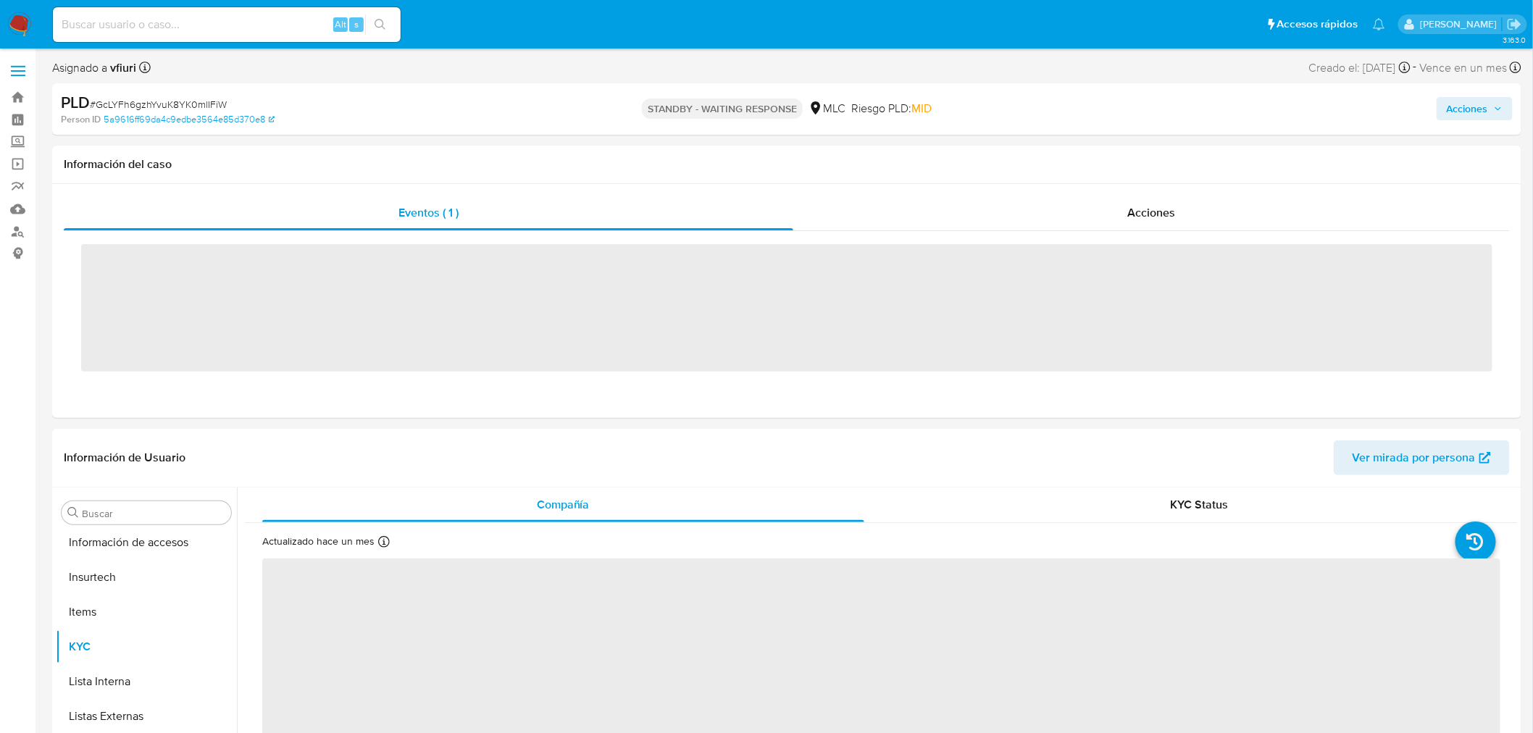
scroll to position [716, 0]
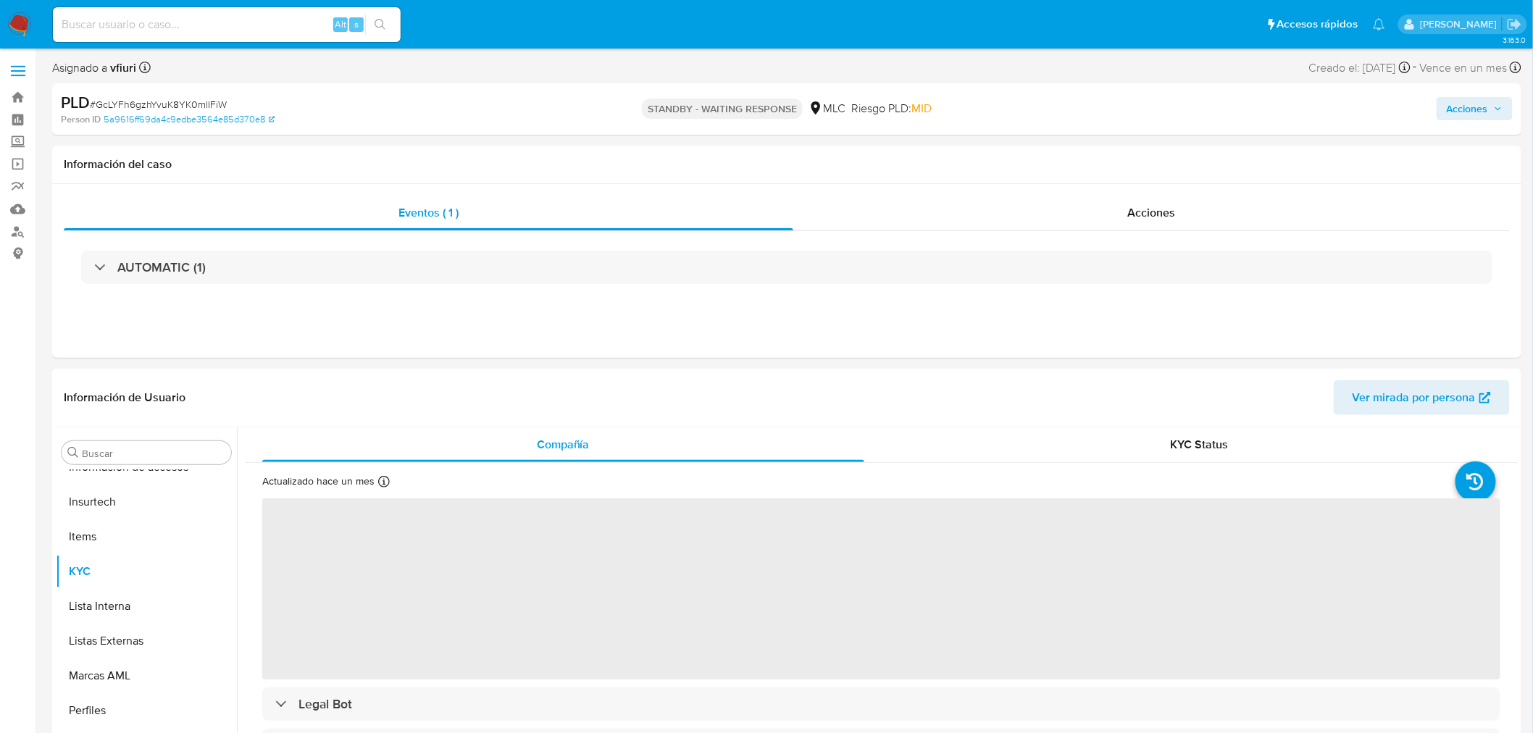
select select "10"
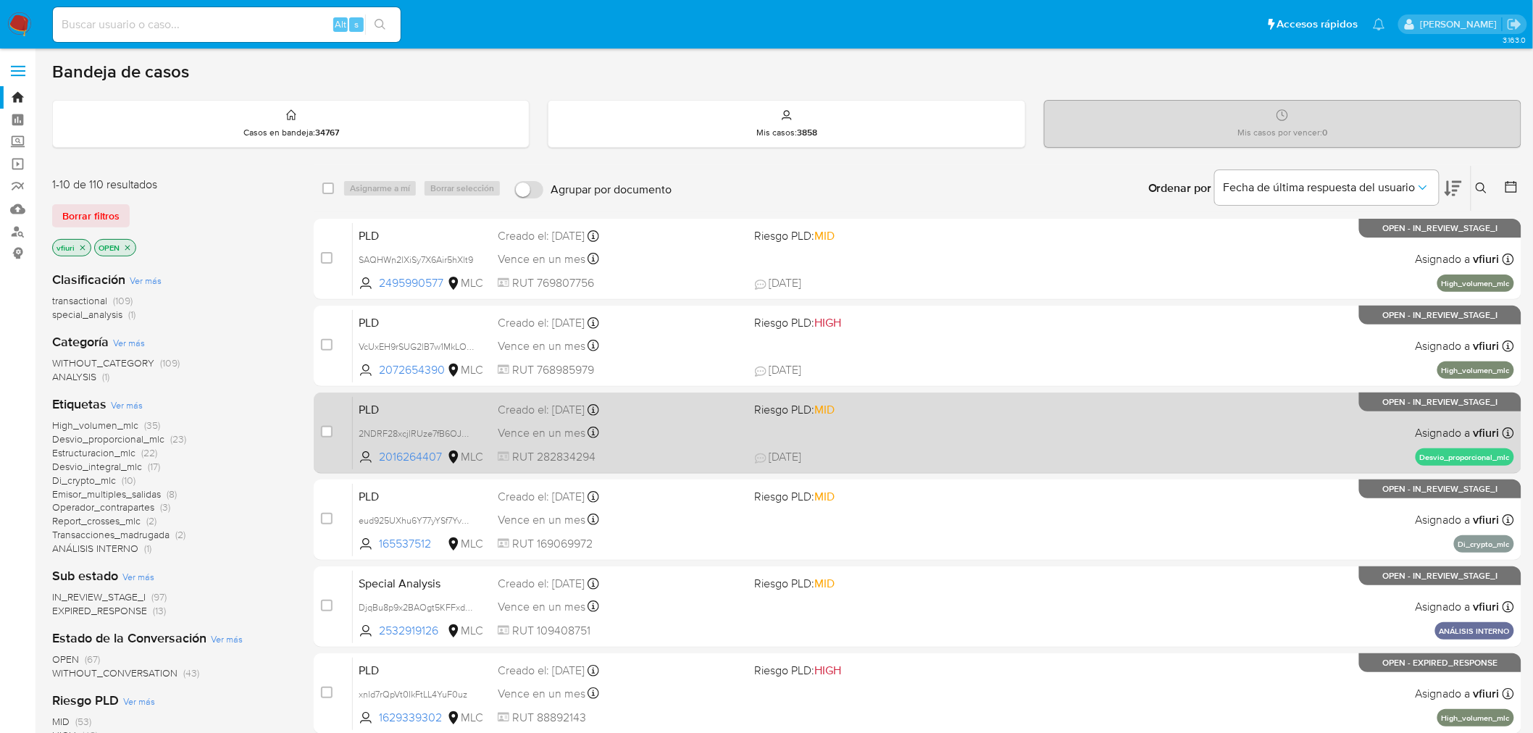
click at [924, 447] on div "PLD 2NDRF28xcjlRUze7fB6OJMK8 2016264407 MLC Riesgo PLD: MID Creado el: 12/08/20…" at bounding box center [933, 432] width 1161 height 73
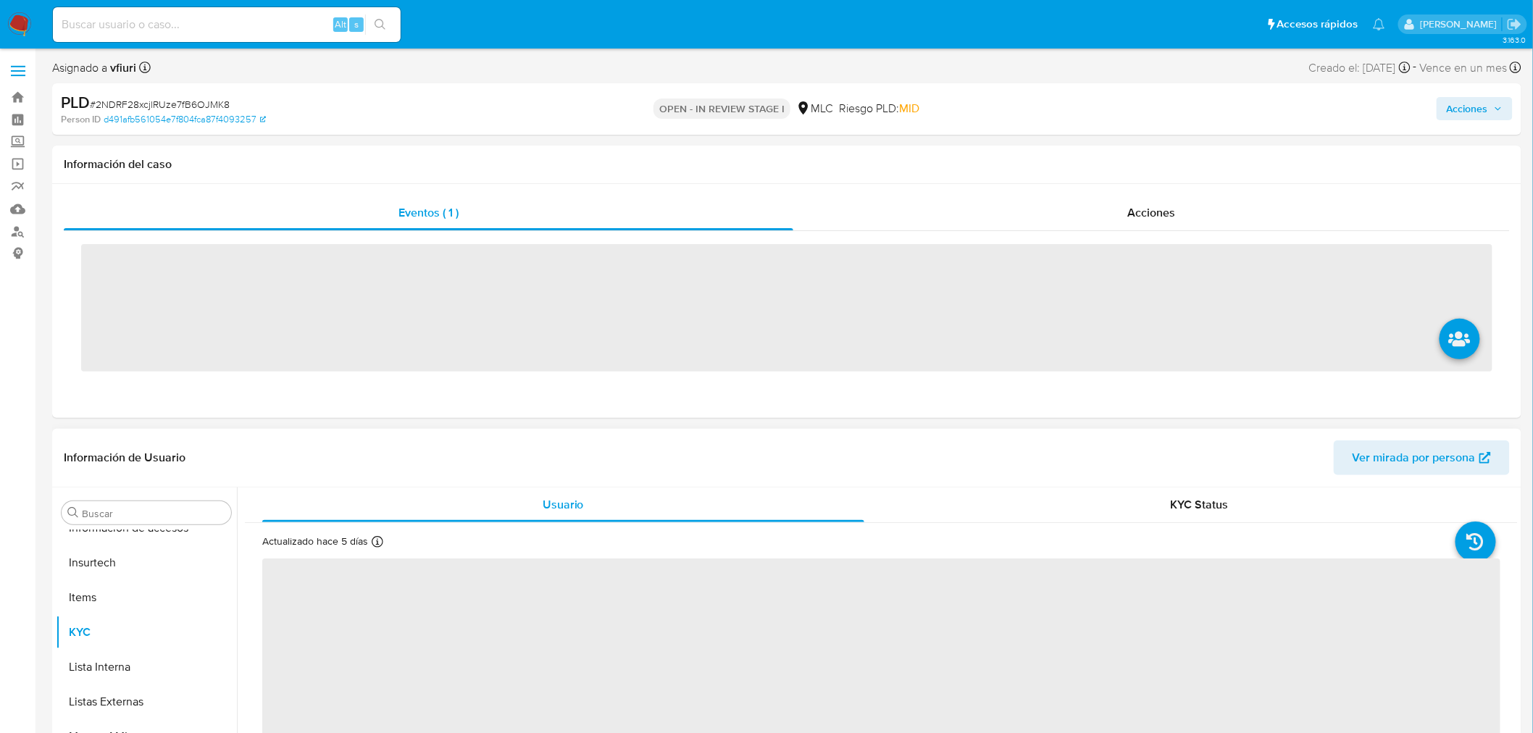
scroll to position [716, 0]
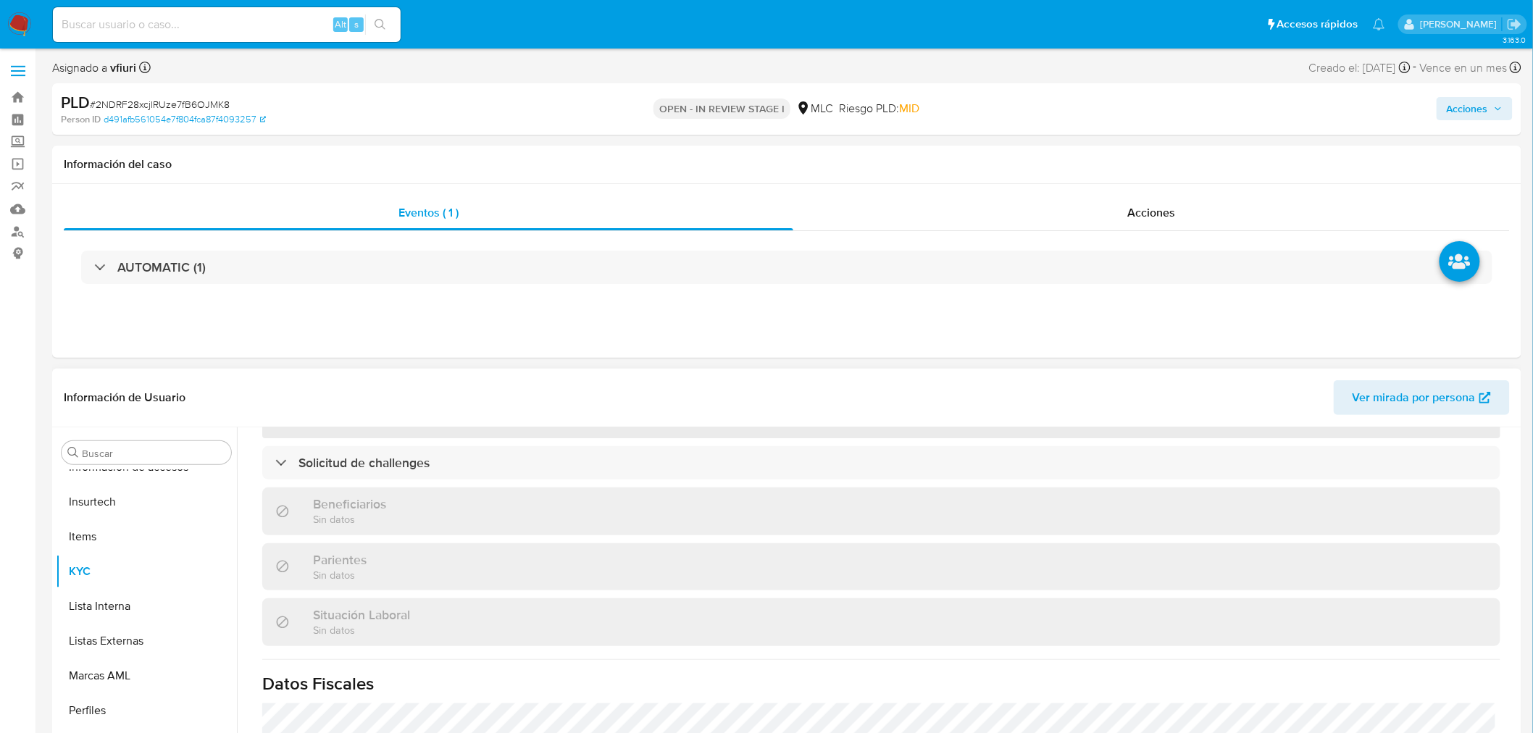
select select "10"
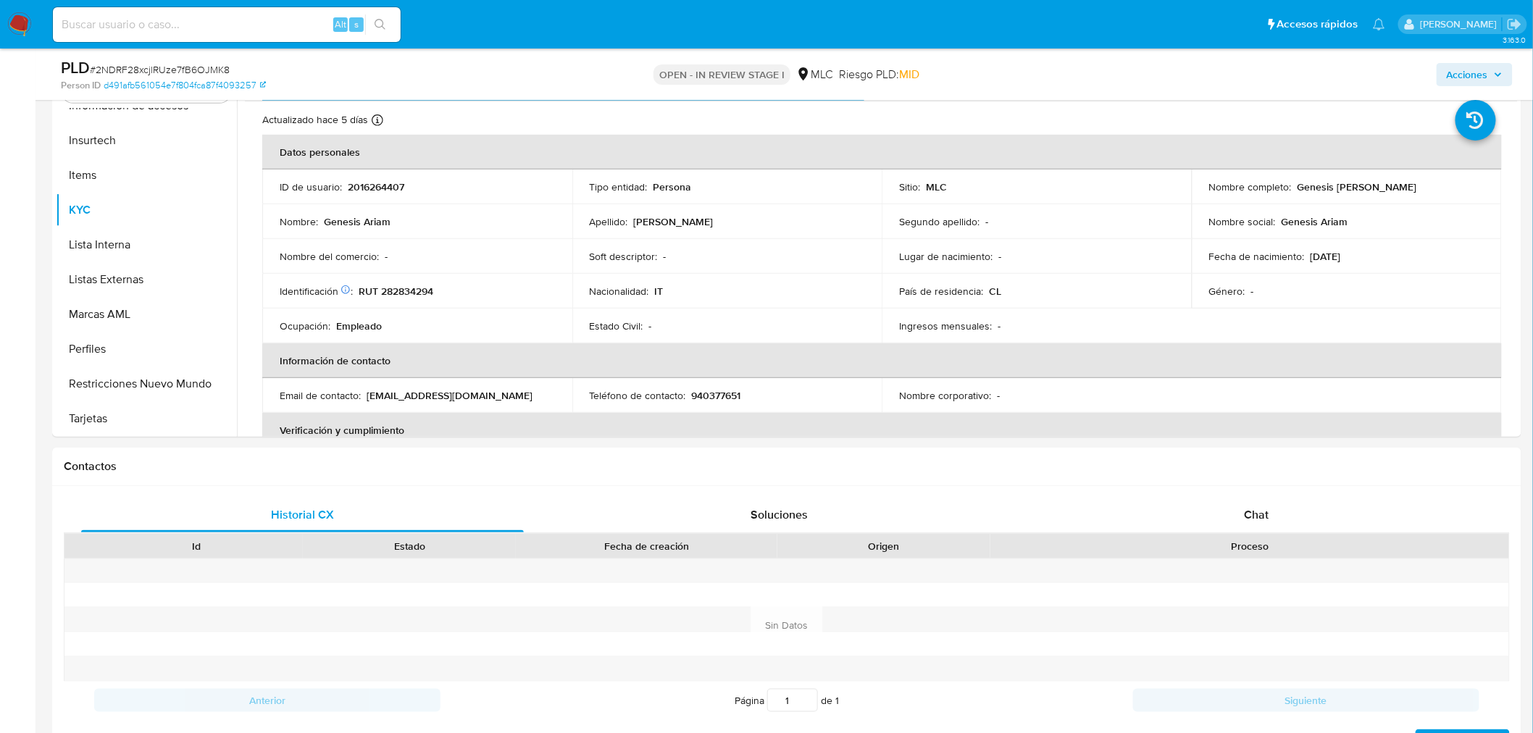
scroll to position [402, 0]
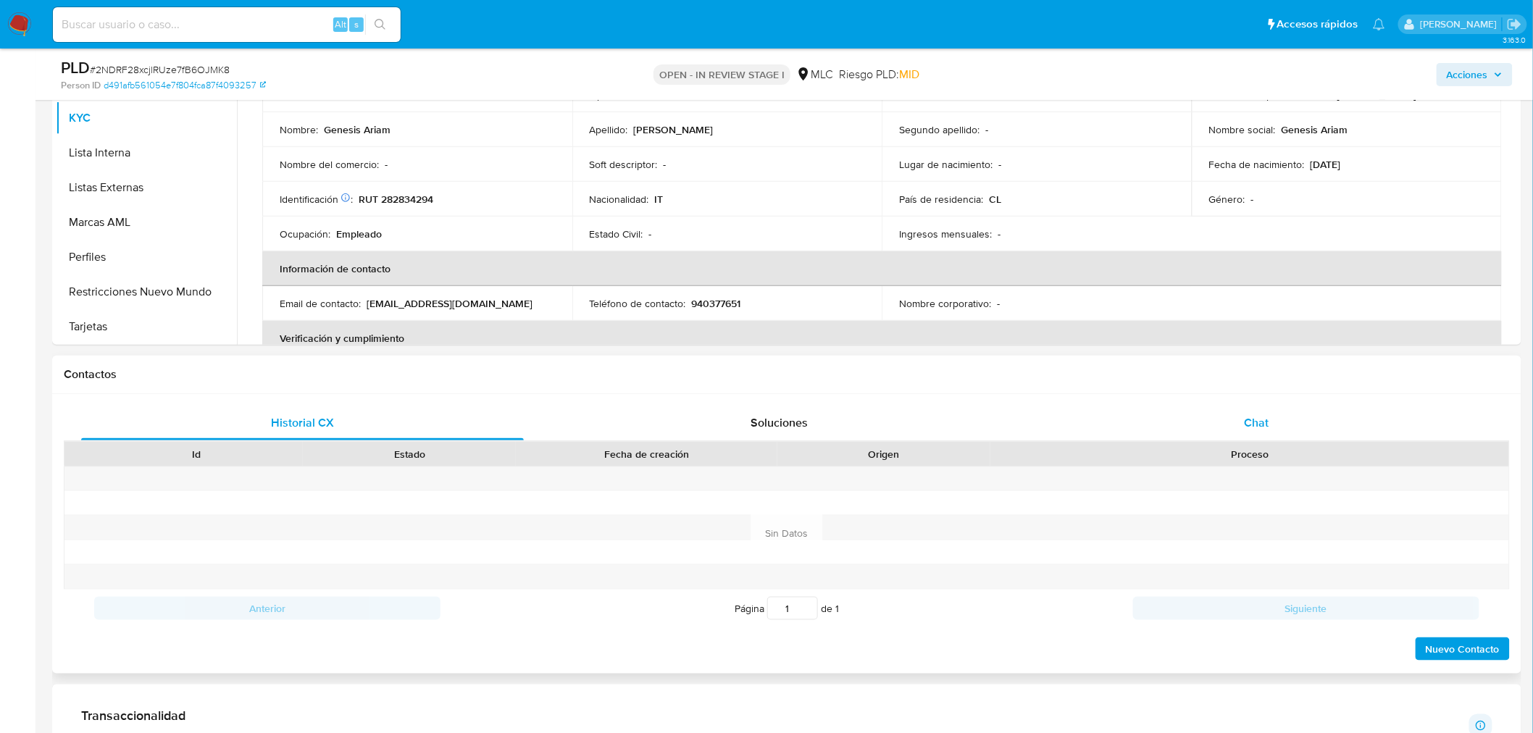
click at [1280, 412] on div "Chat" at bounding box center [1256, 423] width 443 height 35
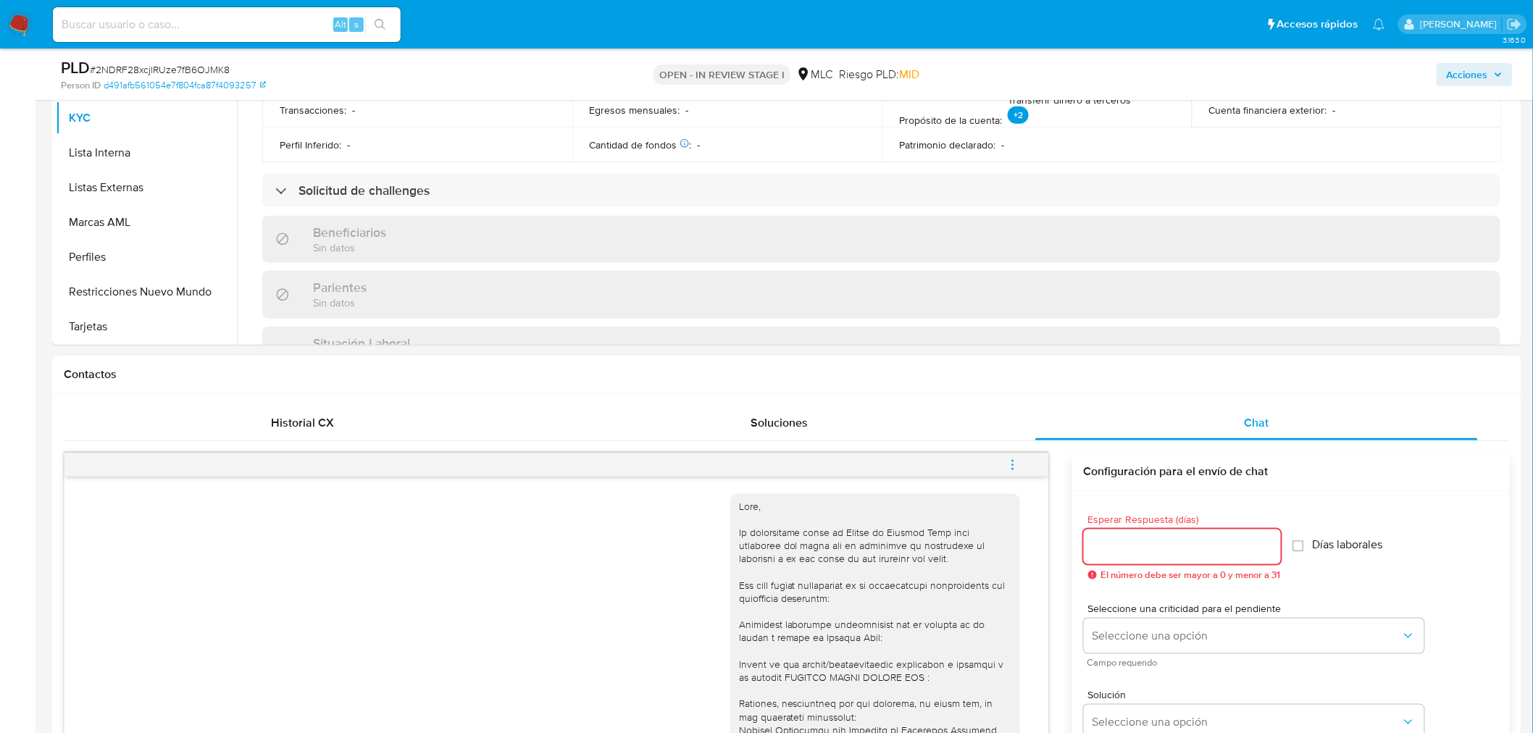
click at [1148, 543] on input "Esperar Respuesta (días)" at bounding box center [1182, 547] width 197 height 19
type input "4"
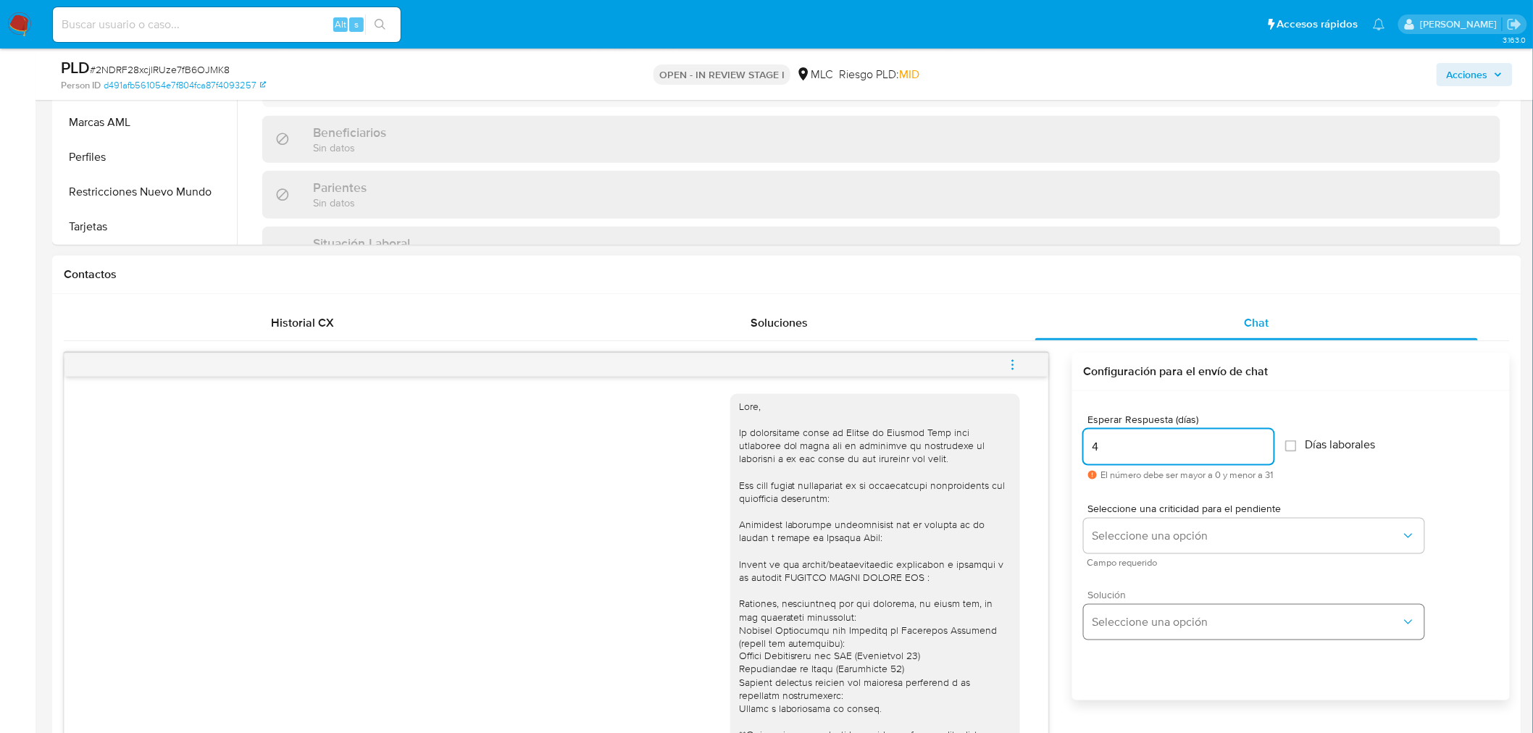
scroll to position [643, 0]
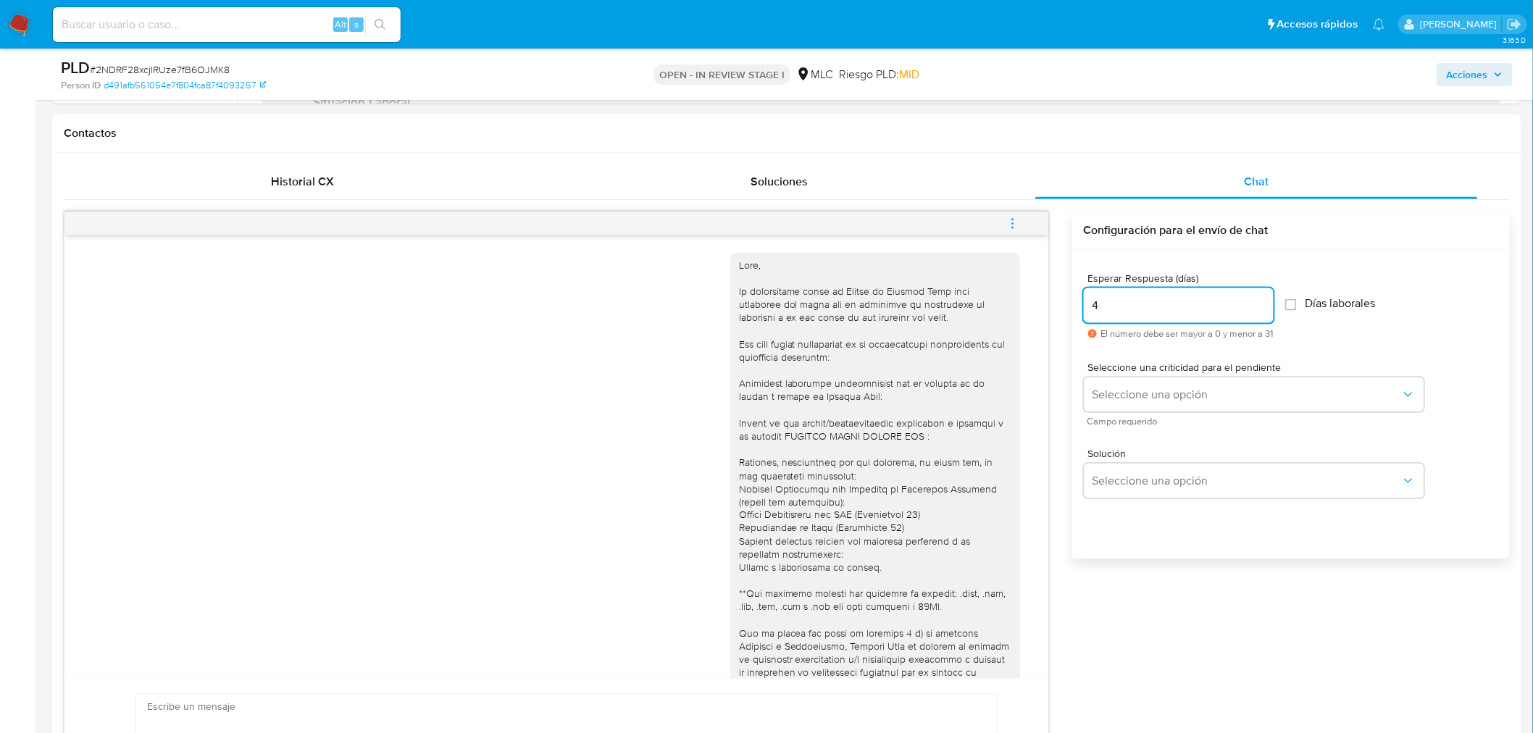
click at [1124, 309] on input "4" at bounding box center [1179, 305] width 190 height 19
type input "3"
click at [1193, 385] on button "Seleccione una opción" at bounding box center [1254, 394] width 341 height 35
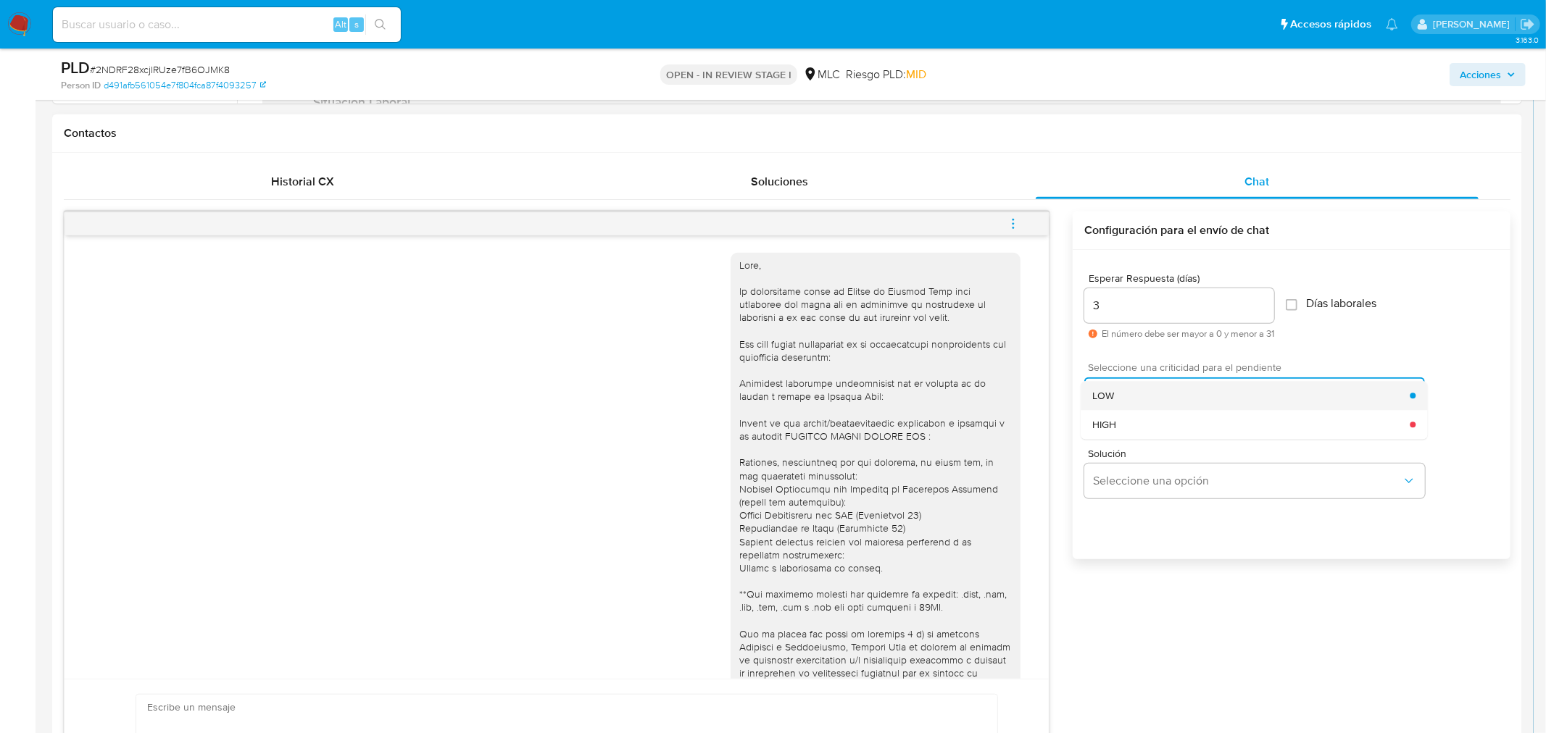
click at [1196, 385] on div "LOW" at bounding box center [1250, 395] width 317 height 29
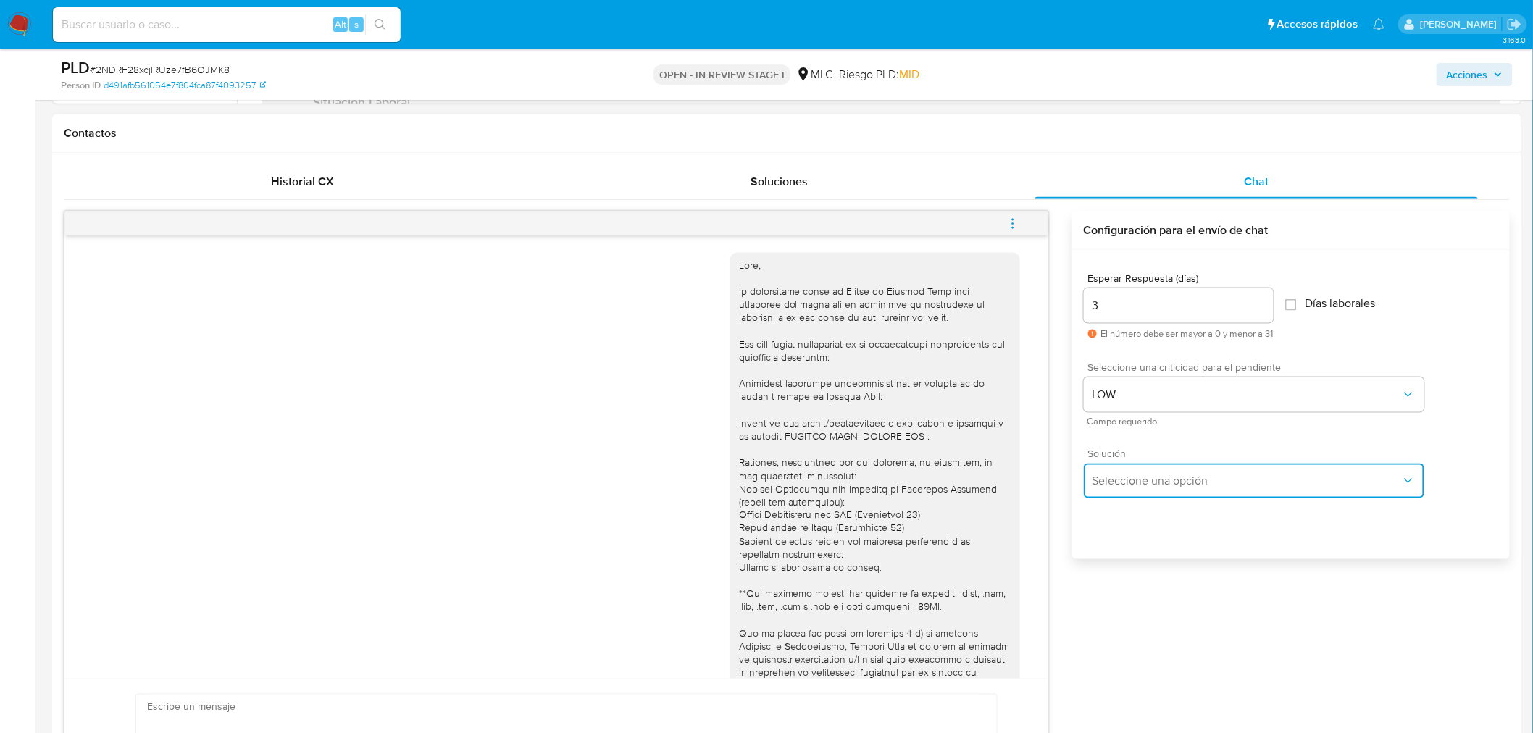
click at [1175, 475] on span "Seleccione una opción" at bounding box center [1247, 481] width 309 height 14
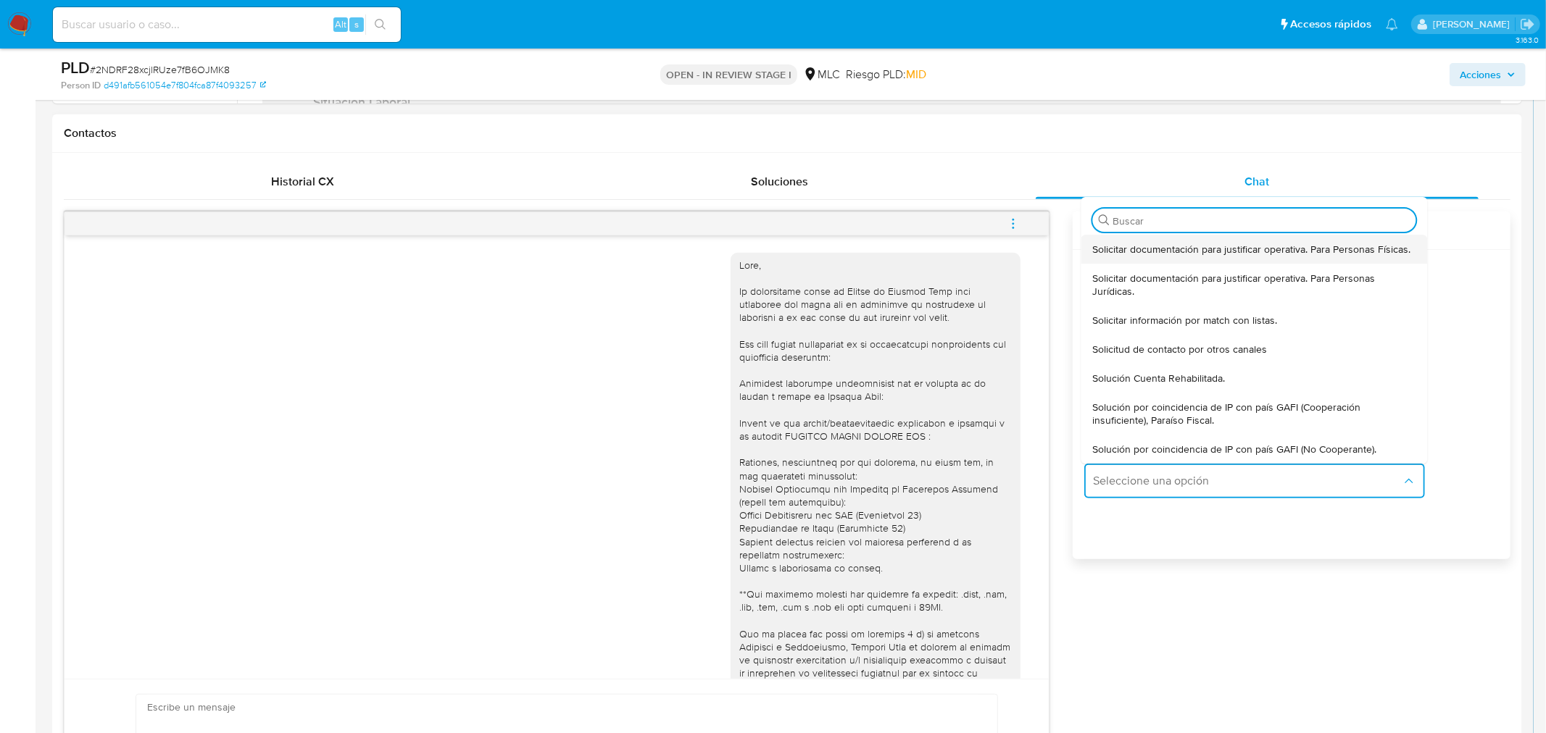
click at [1164, 248] on span "Solicitar documentación para justificar operativa. Para Personas Físicas." at bounding box center [1251, 249] width 318 height 13
type textarea "Hola ,Te contactamos dado que tu cuenta fue suspendida para una verificación de…"
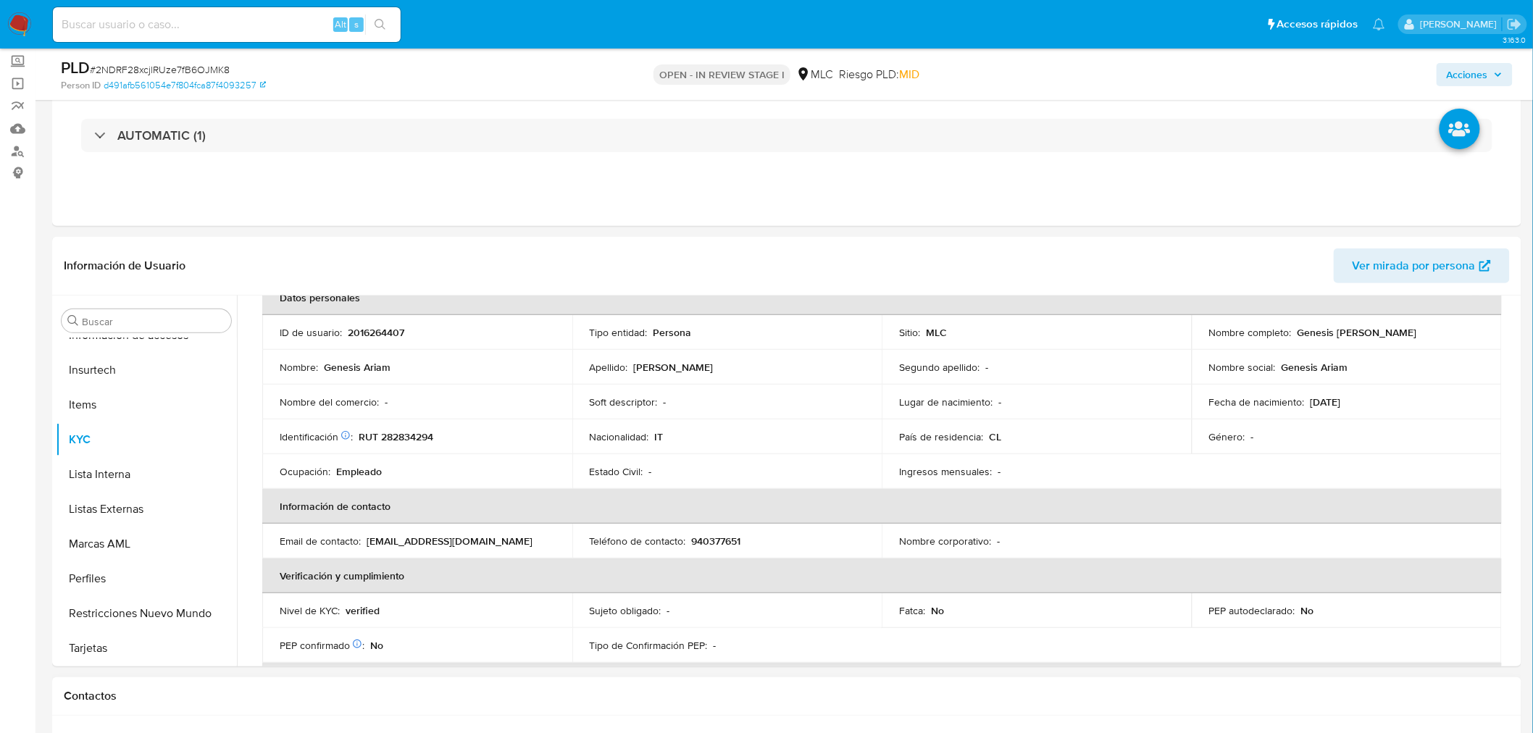
scroll to position [0, 0]
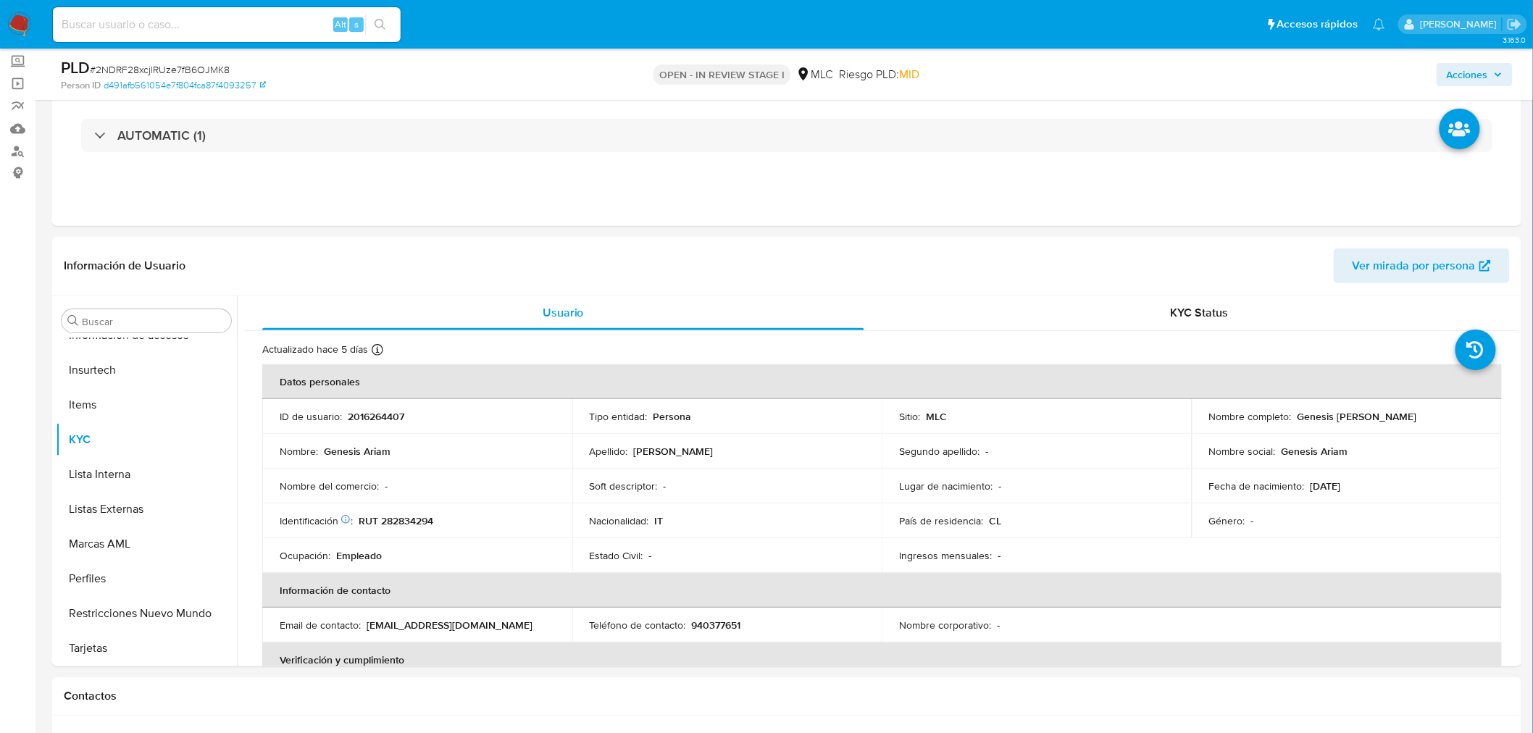
click at [1303, 418] on p "Genesis Ariam Torres Liberatore" at bounding box center [1358, 416] width 120 height 13
copy p "Genesis"
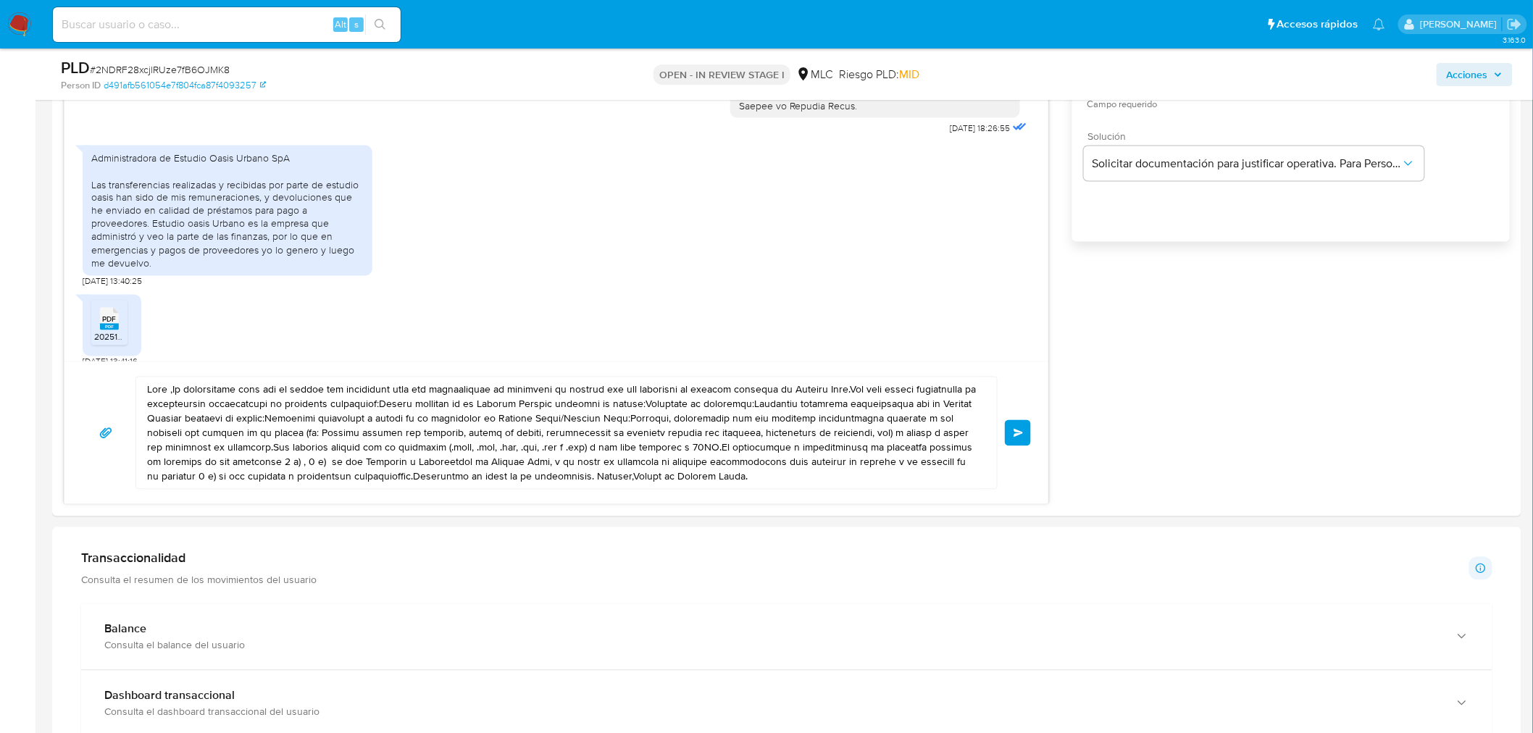
scroll to position [966, 0]
drag, startPoint x: 713, startPoint y: 478, endPoint x: 107, endPoint y: 365, distance: 616.9
click at [107, 365] on div "Enviar" at bounding box center [556, 427] width 984 height 143
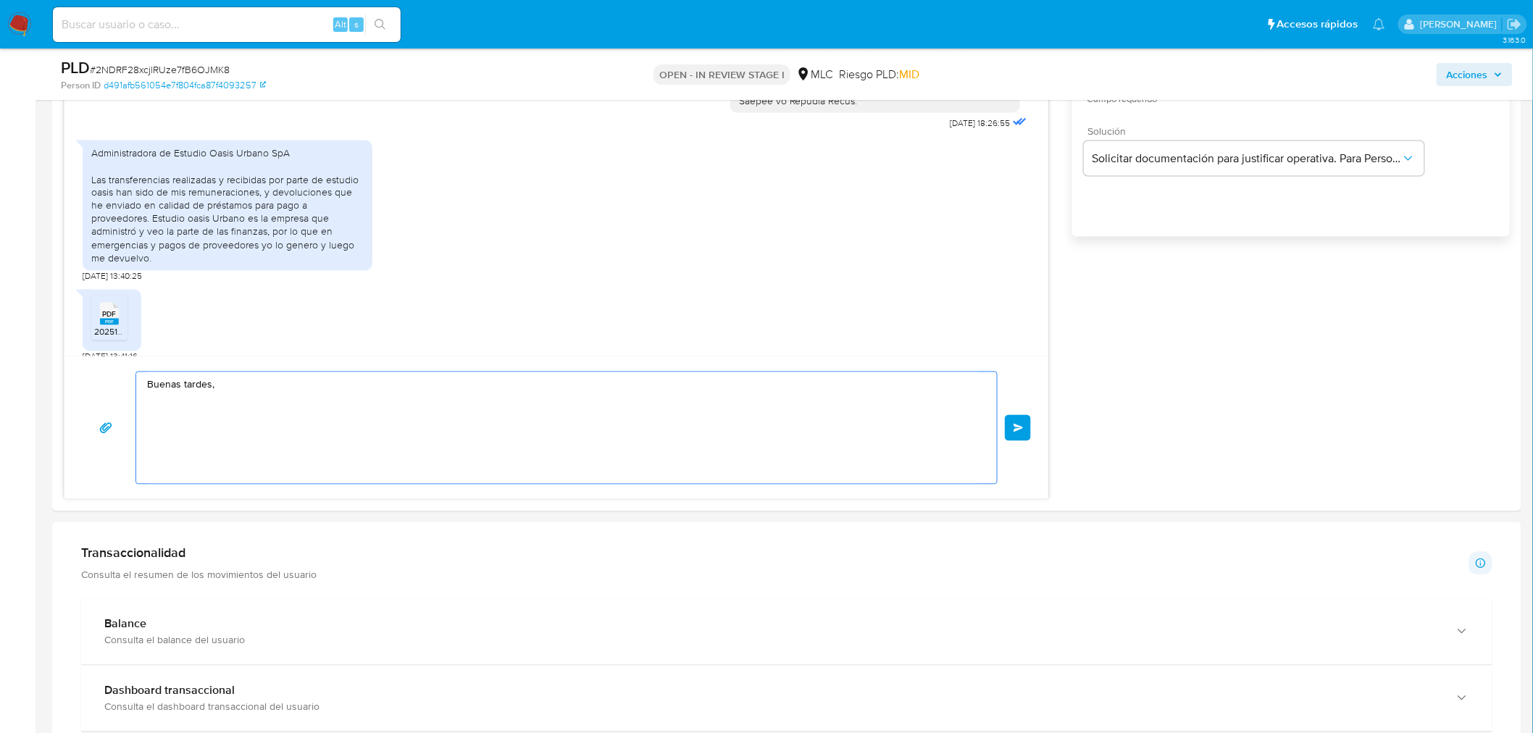
paste textarea "Genesis"
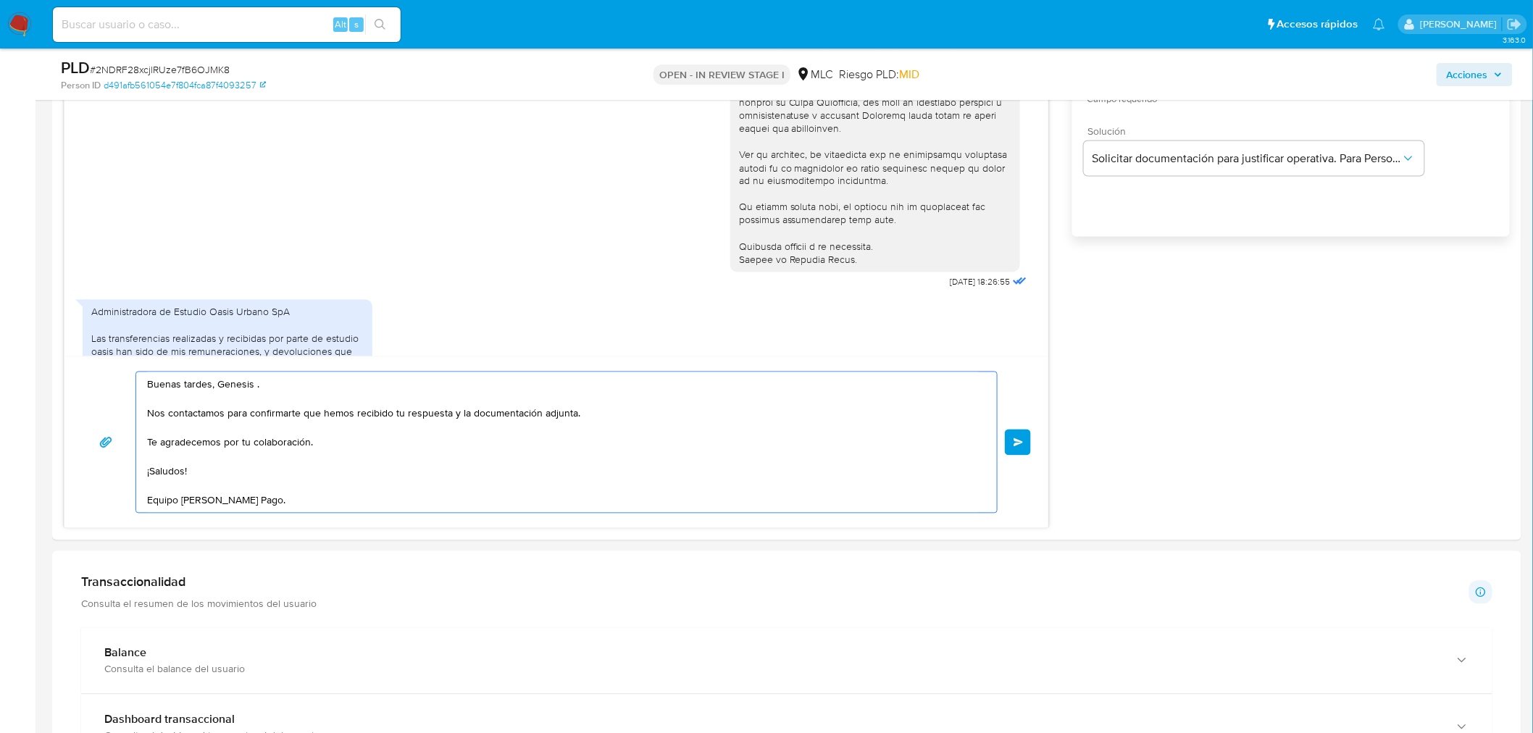
scroll to position [261, 0]
click at [240, 504] on textarea "Buenas tardes, Genesis . Nos contactamos para confirmarte que hemos recibido tu…" at bounding box center [563, 442] width 832 height 141
type textarea "Buenas tardes, Genesis . Nos contactamos para confirmarte que hemos recibido tu…"
click at [1022, 446] on span "Enviar" at bounding box center [1019, 442] width 10 height 9
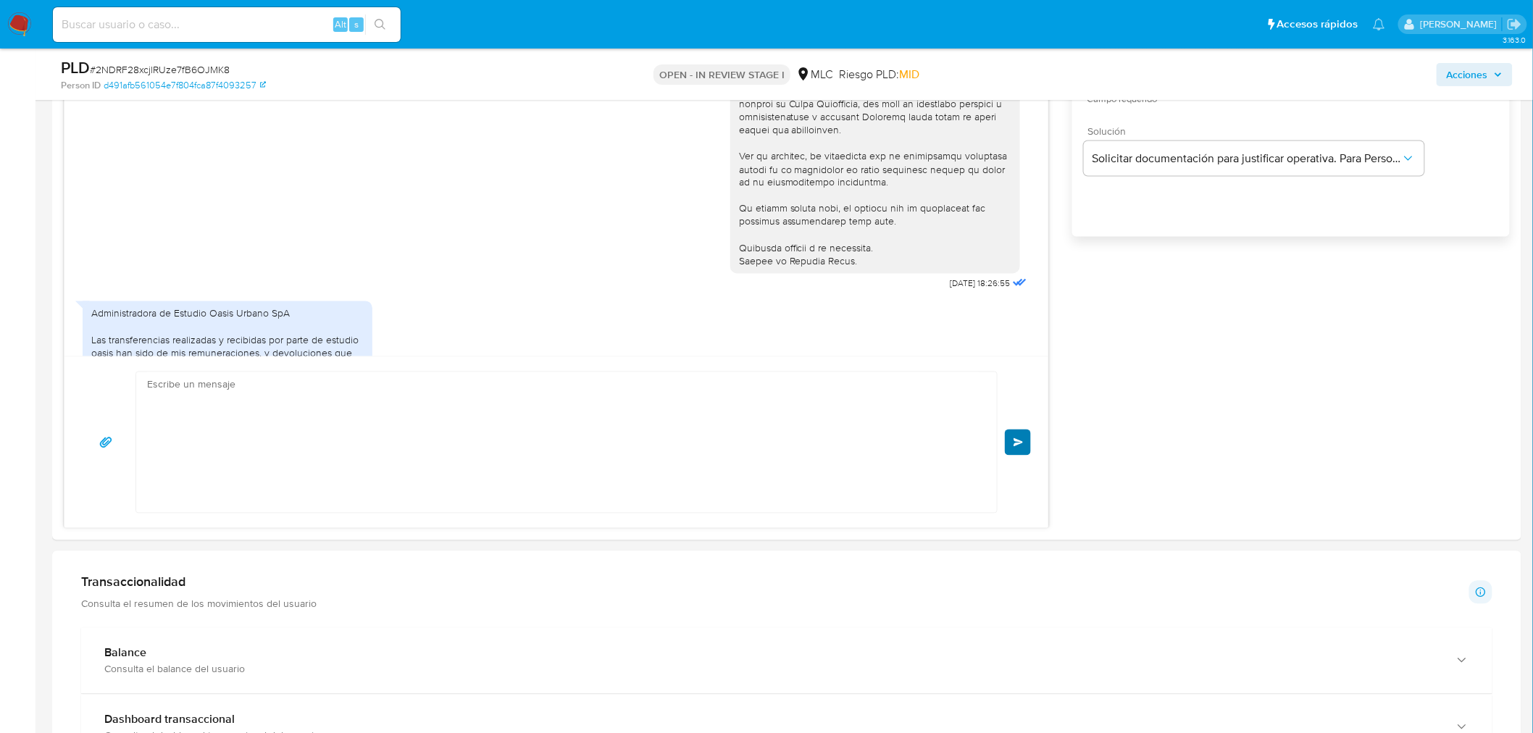
scroll to position [596, 0]
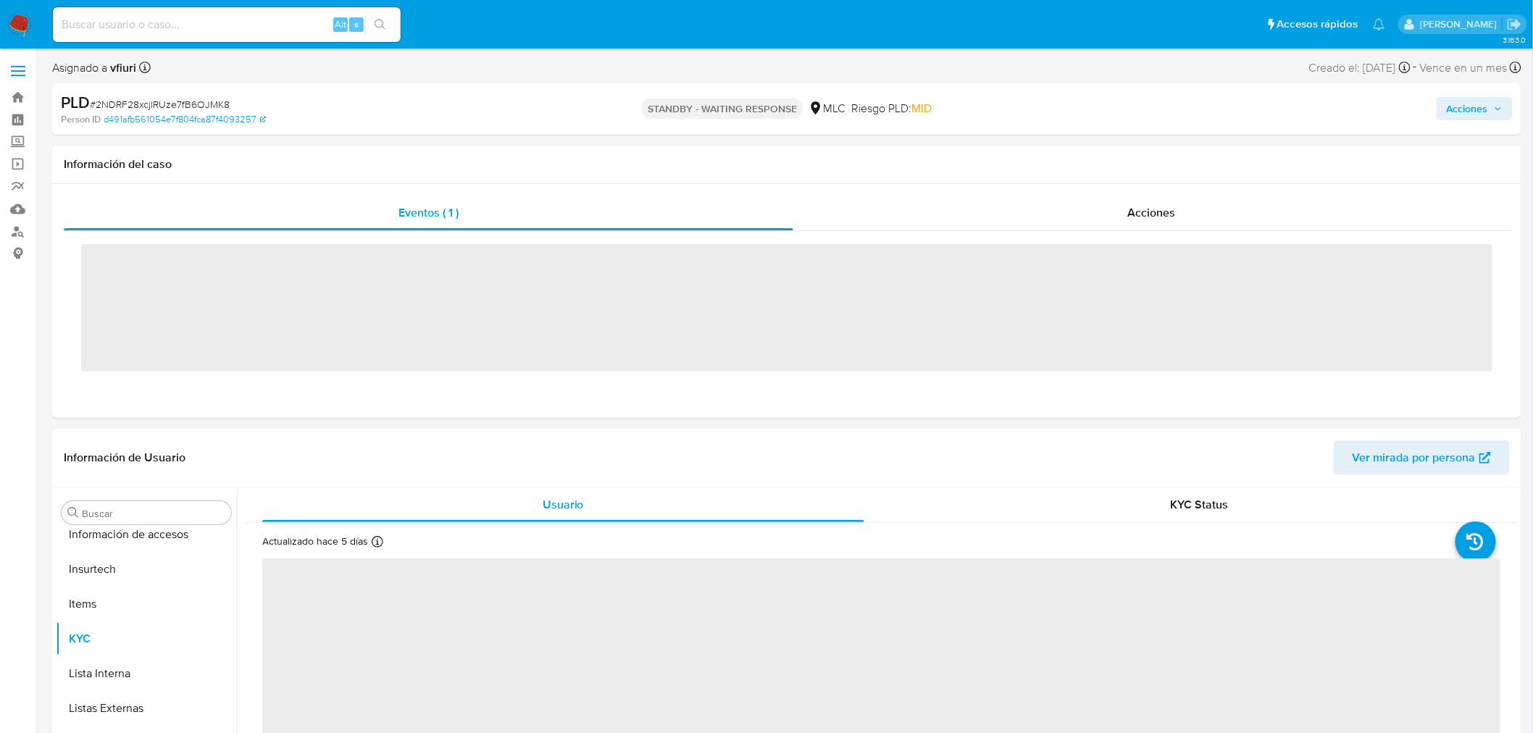
scroll to position [716, 0]
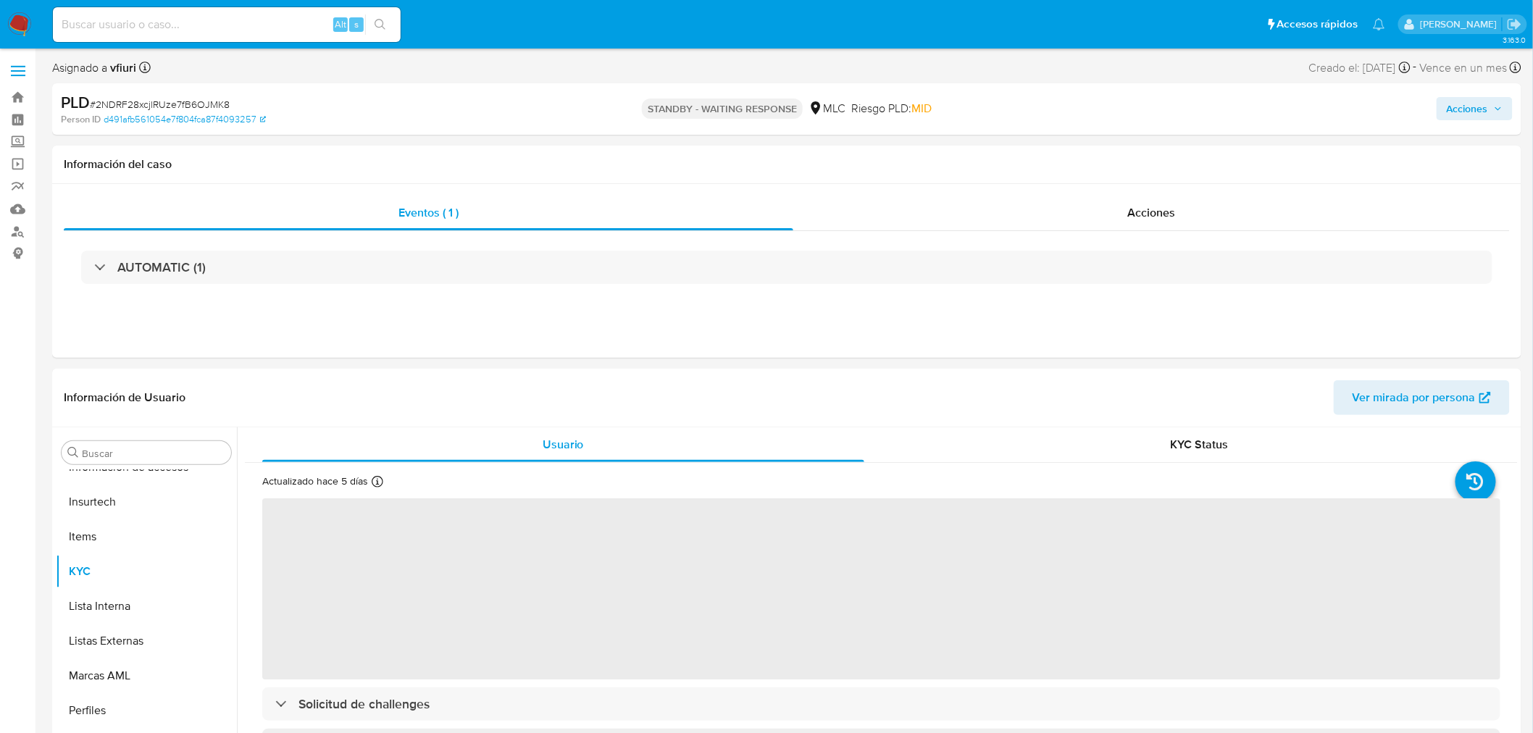
select select "10"
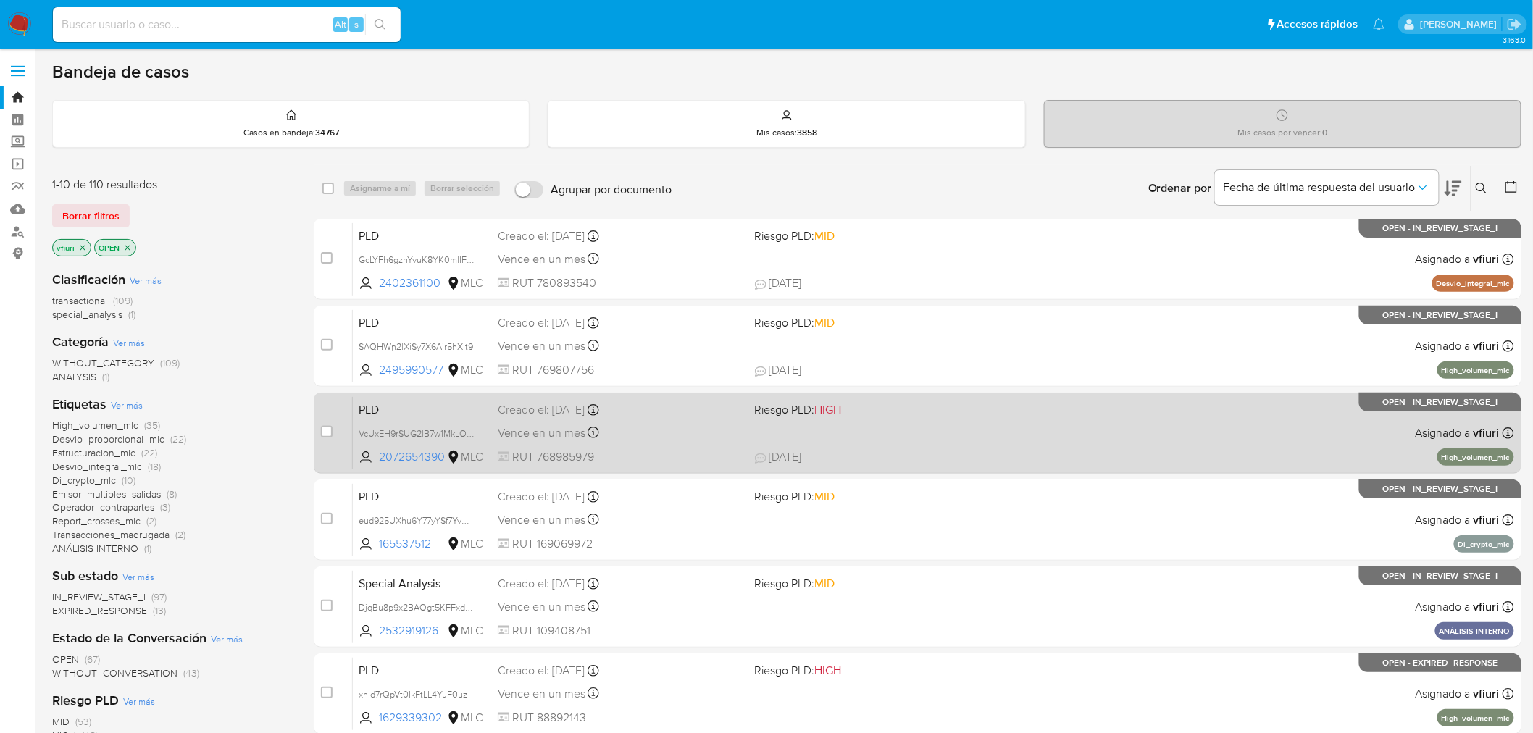
click at [849, 422] on div "PLD VcUxEH9rSUG2lB7w1MkLOWUT 2072654390 MLC Riesgo PLD: HIGH Creado el: [DATE] …" at bounding box center [933, 432] width 1161 height 73
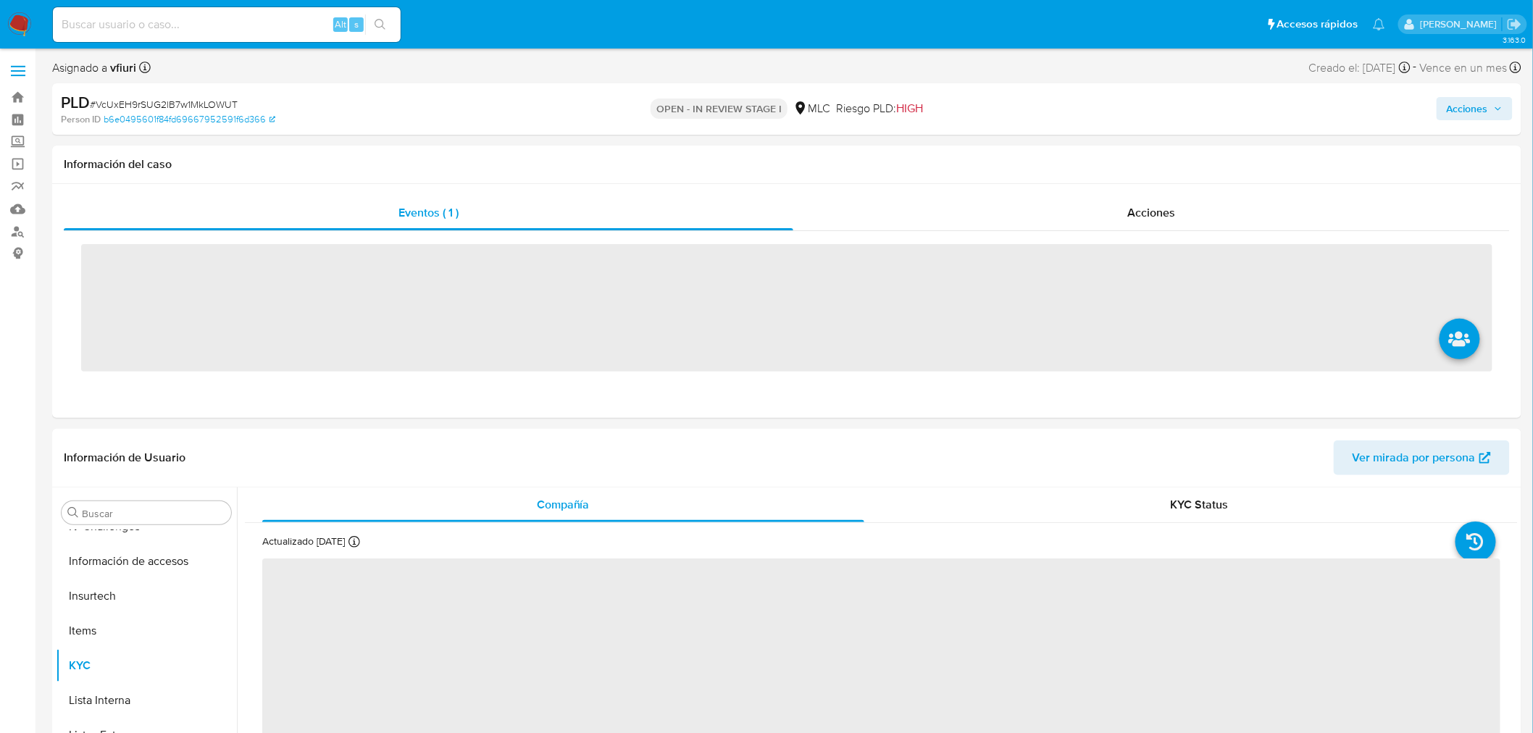
scroll to position [716, 0]
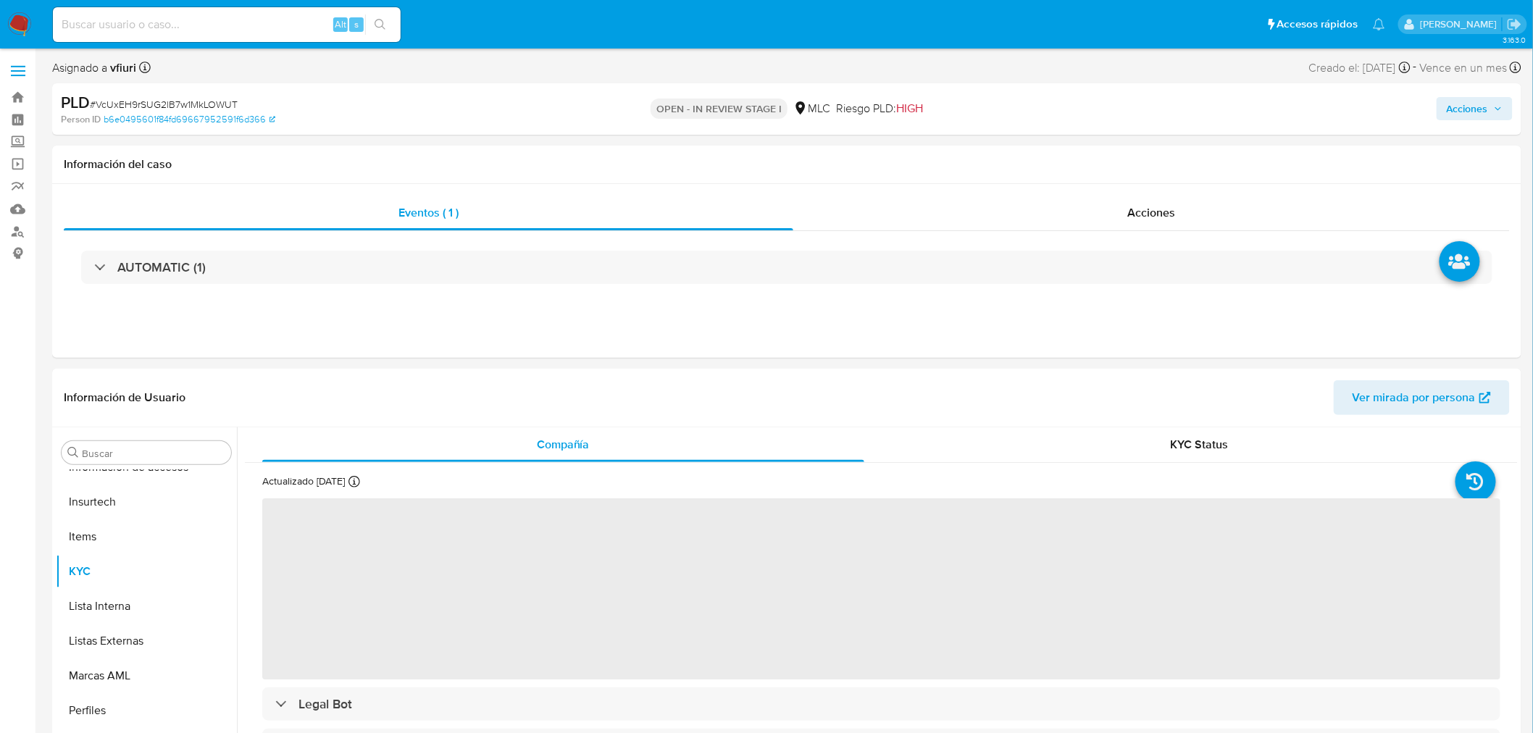
select select "10"
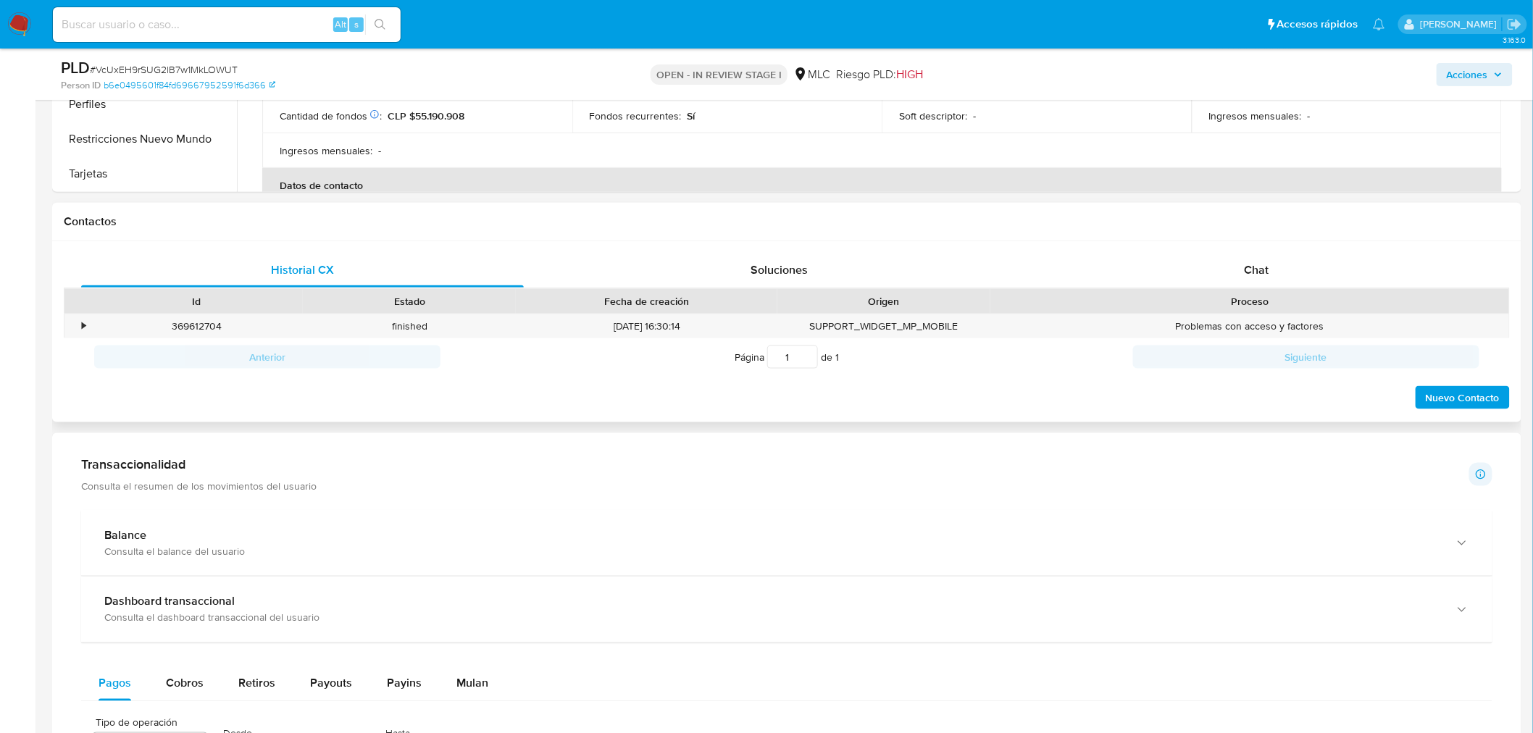
scroll to position [563, 0]
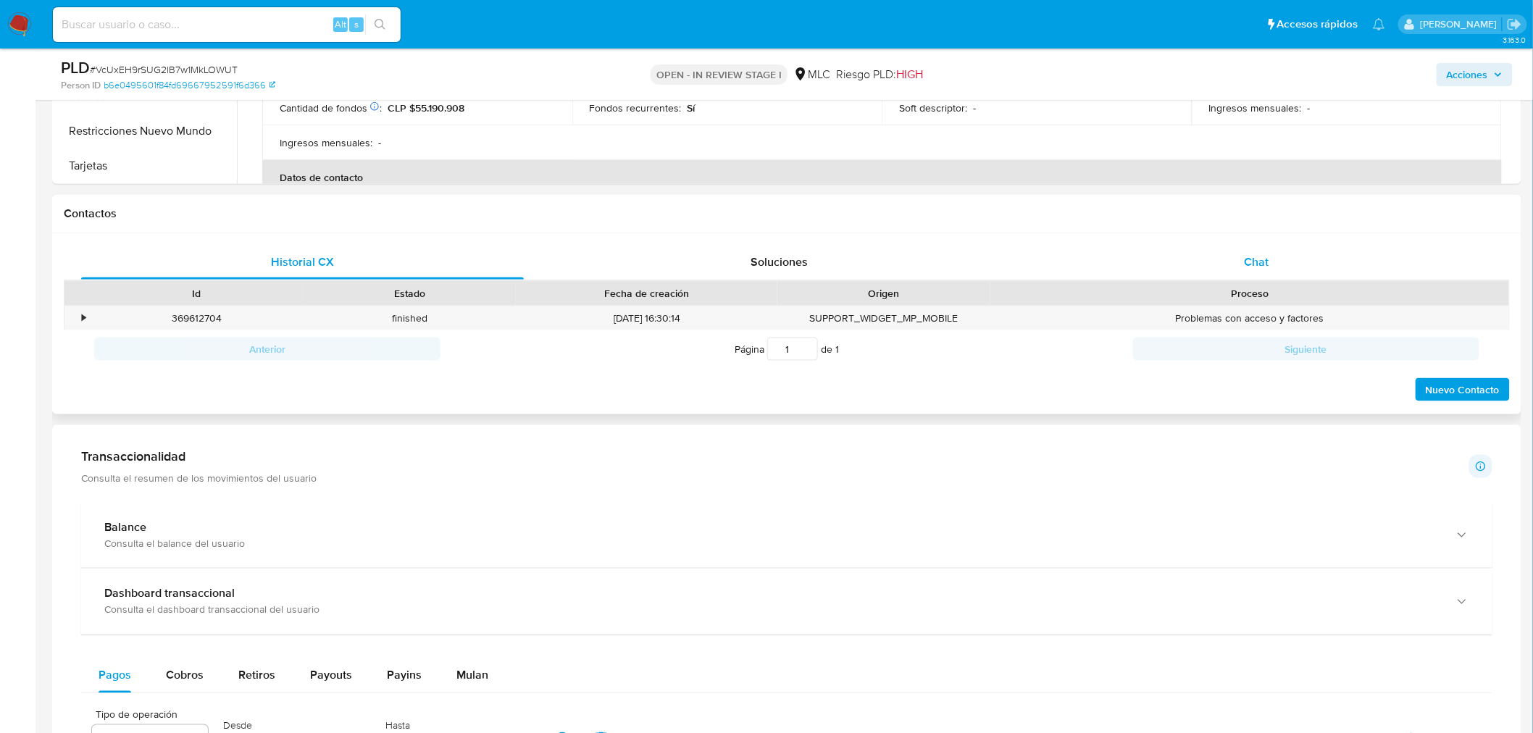
click at [1243, 278] on div "Chat" at bounding box center [1256, 262] width 443 height 35
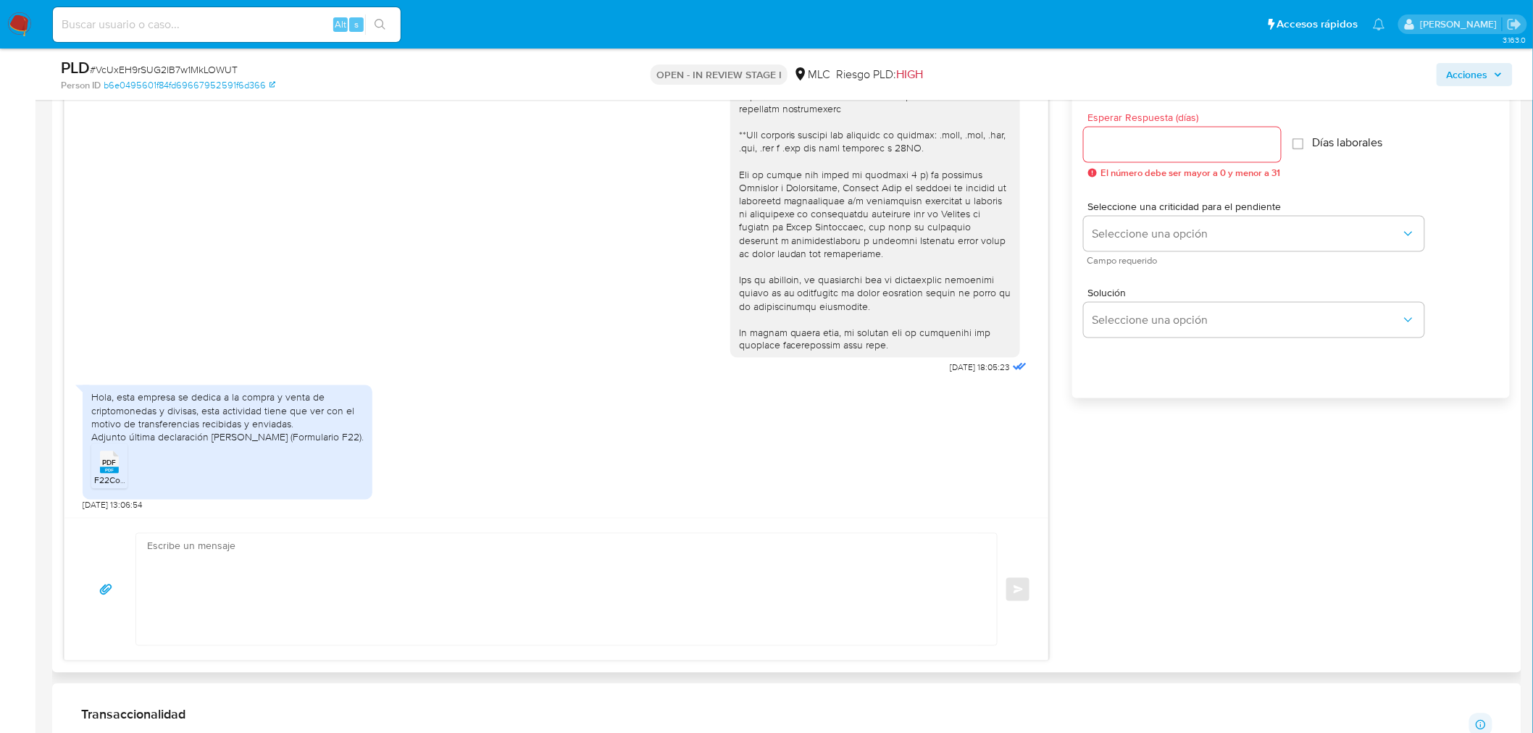
scroll to position [805, 0]
click at [211, 555] on textarea at bounding box center [563, 589] width 832 height 112
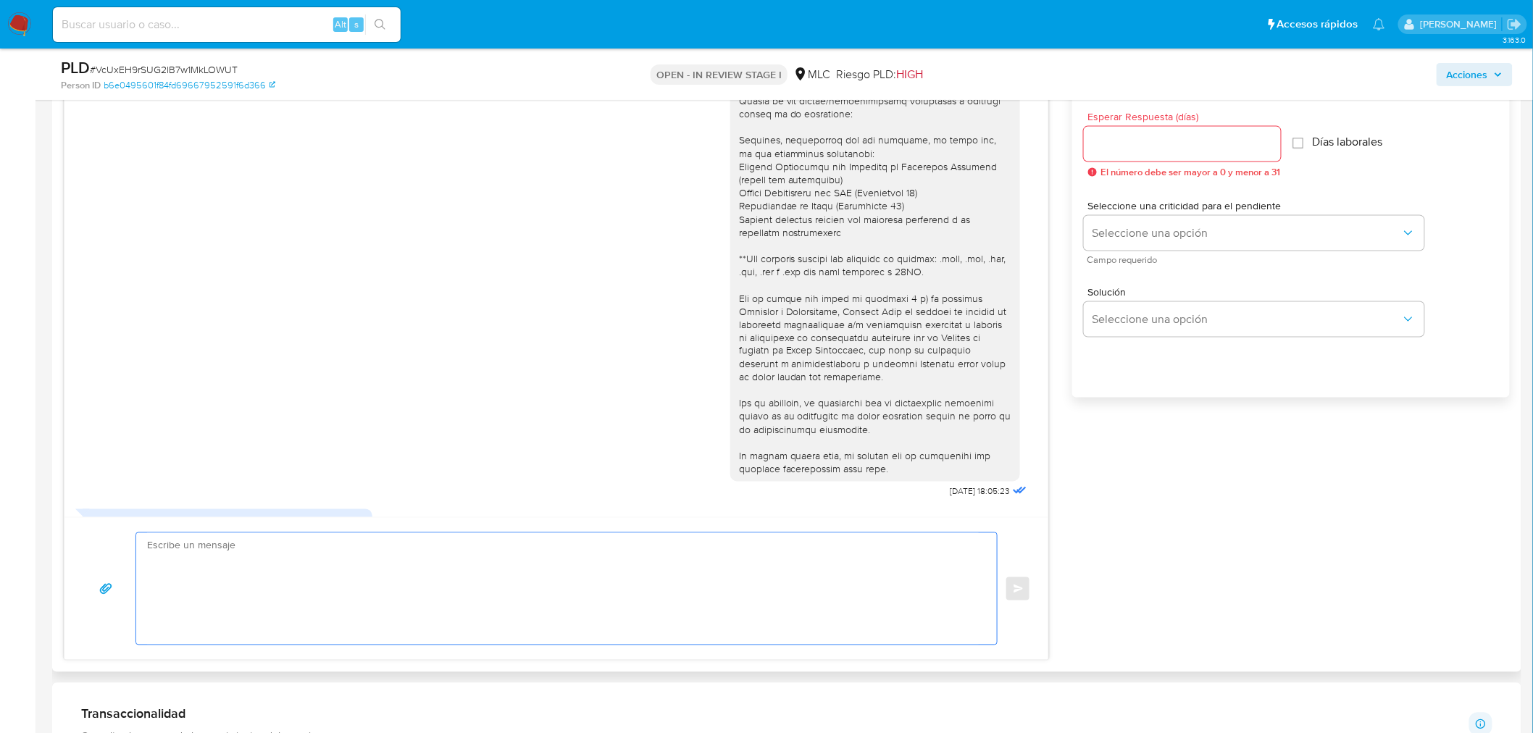
scroll to position [44, 0]
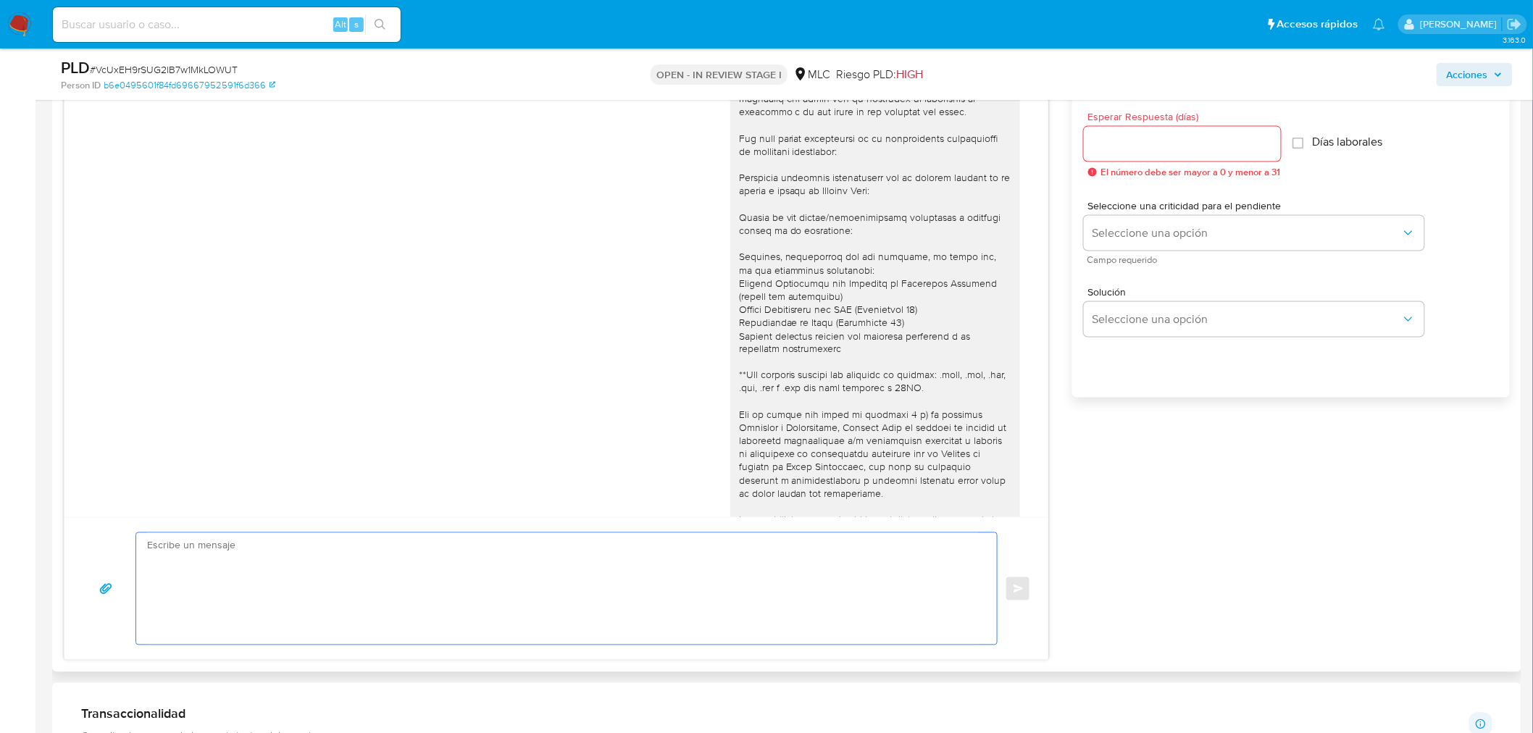
click at [1170, 138] on input "Esperar Respuesta (días)" at bounding box center [1182, 144] width 197 height 19
type input "3"
click at [1148, 233] on span "Seleccione una opción" at bounding box center [1247, 233] width 309 height 14
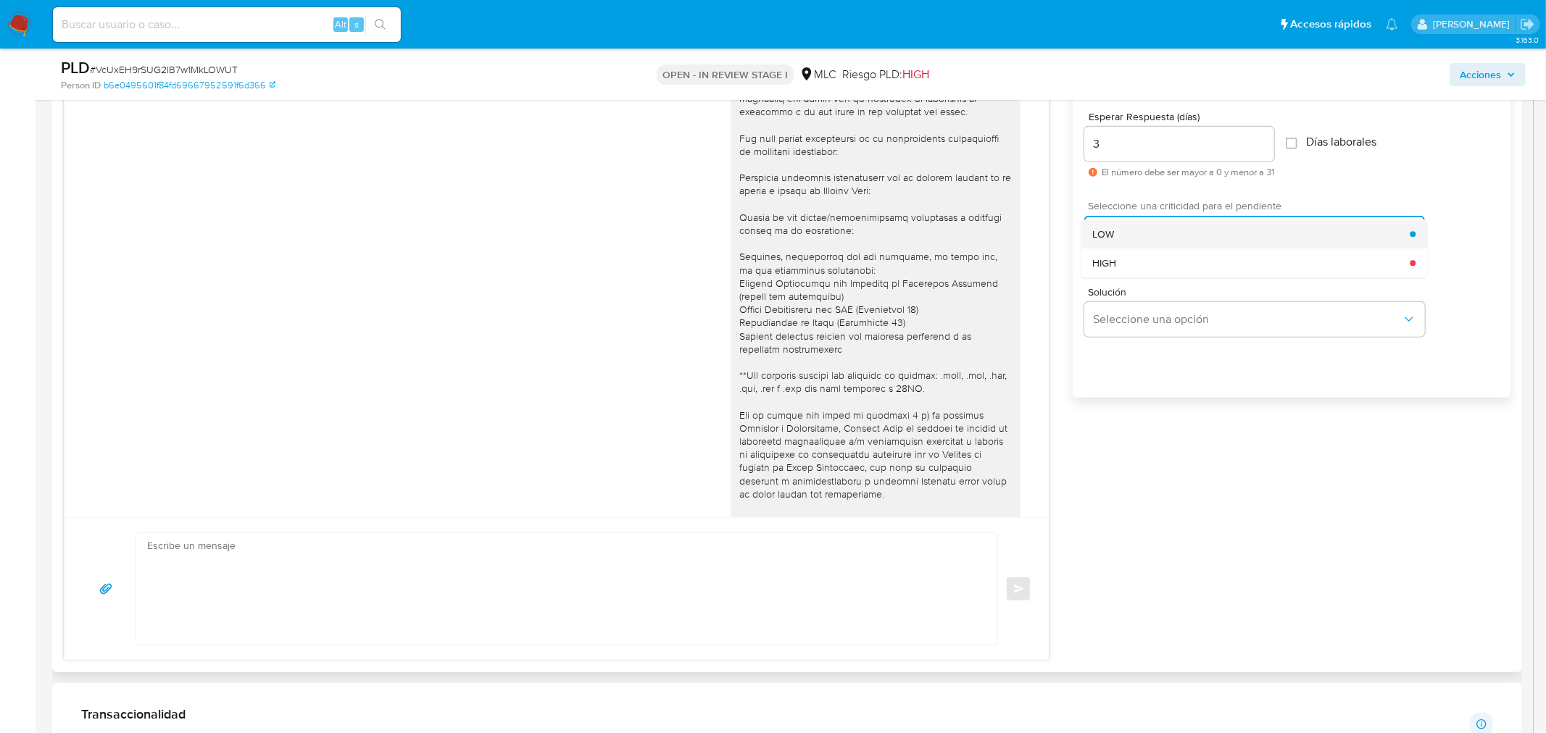
click at [1132, 236] on div "LOW" at bounding box center [1250, 234] width 317 height 29
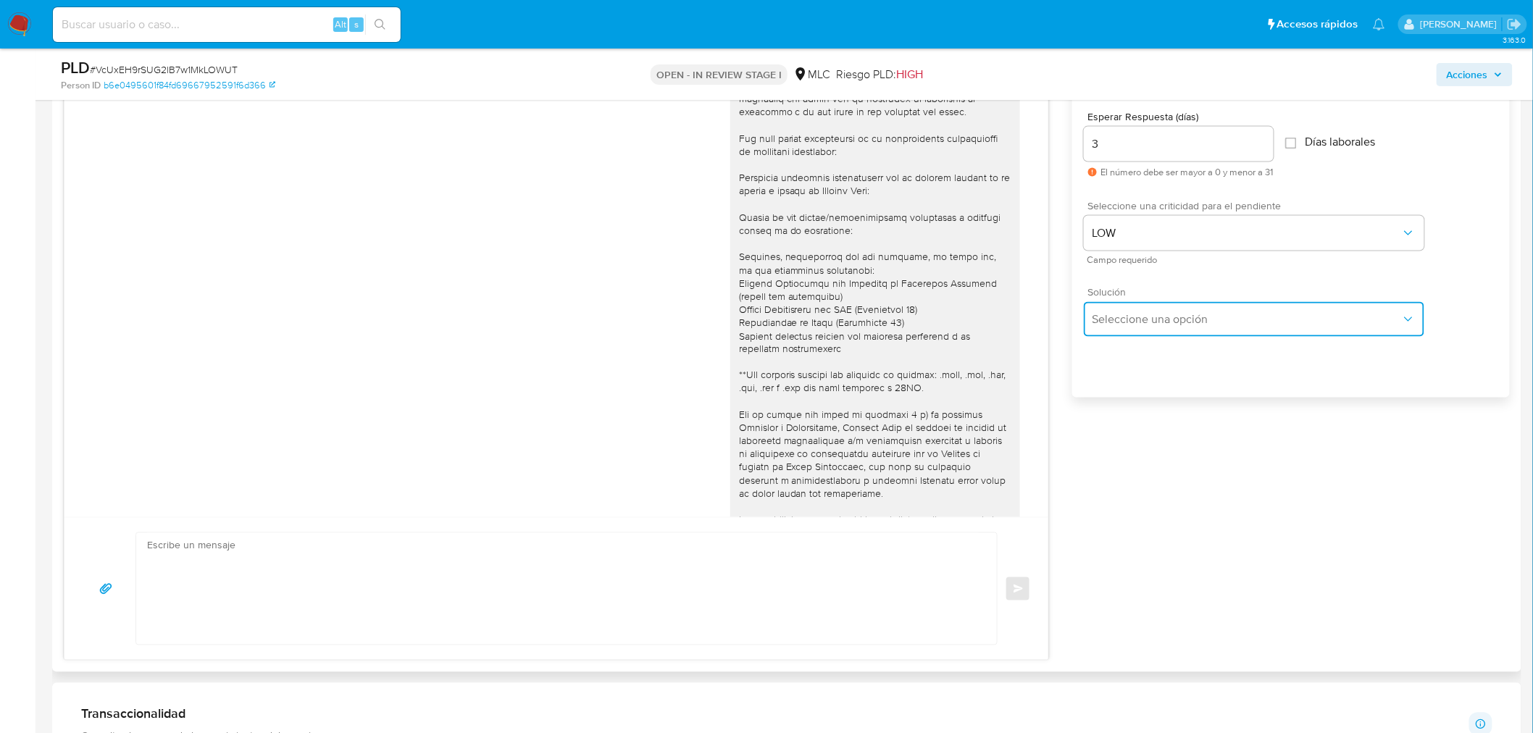
click at [1133, 330] on button "Seleccione una opción" at bounding box center [1254, 319] width 341 height 35
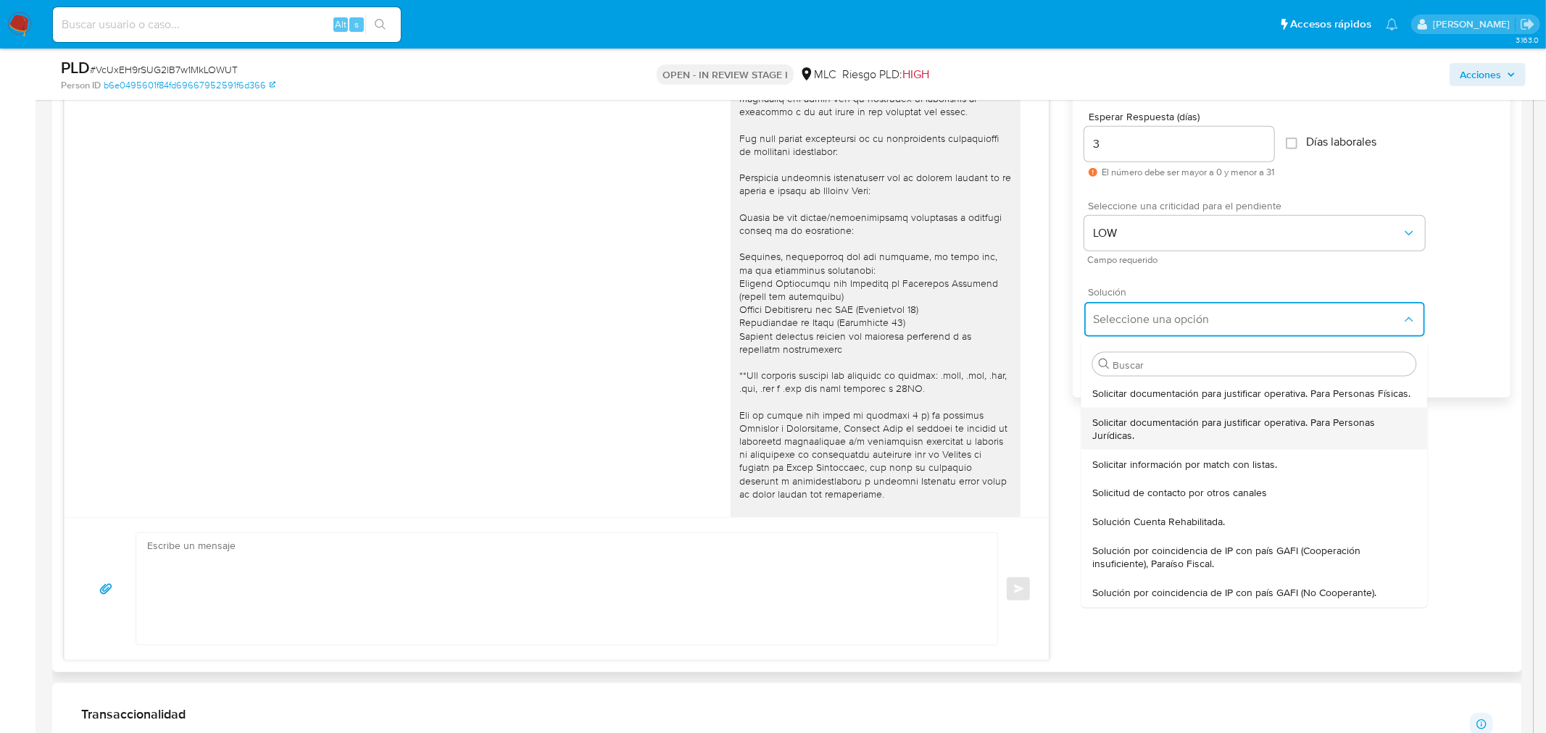
click at [1149, 426] on span "Solicitar documentación para justificar operativa. Para Personas Jurídicas." at bounding box center [1253, 428] width 323 height 26
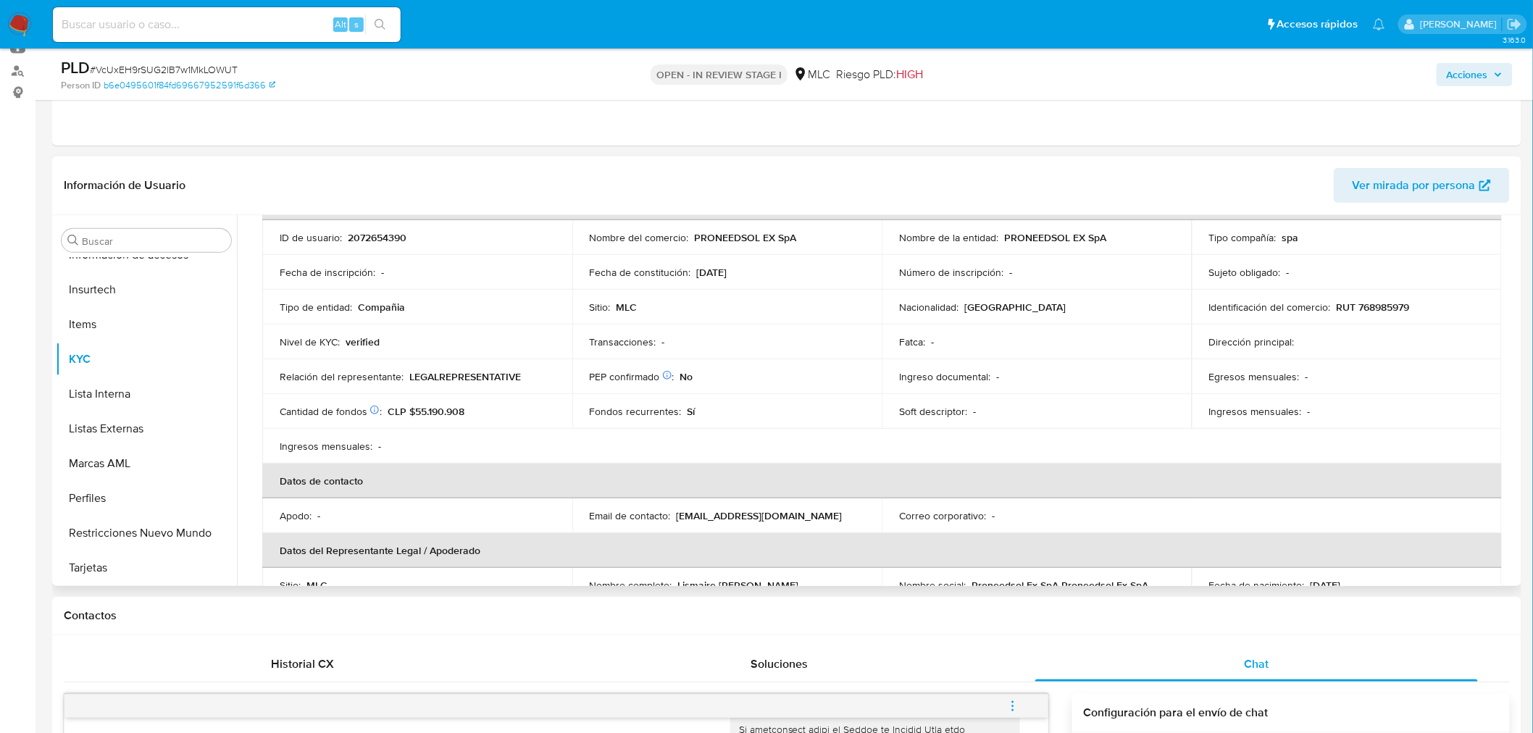
scroll to position [0, 0]
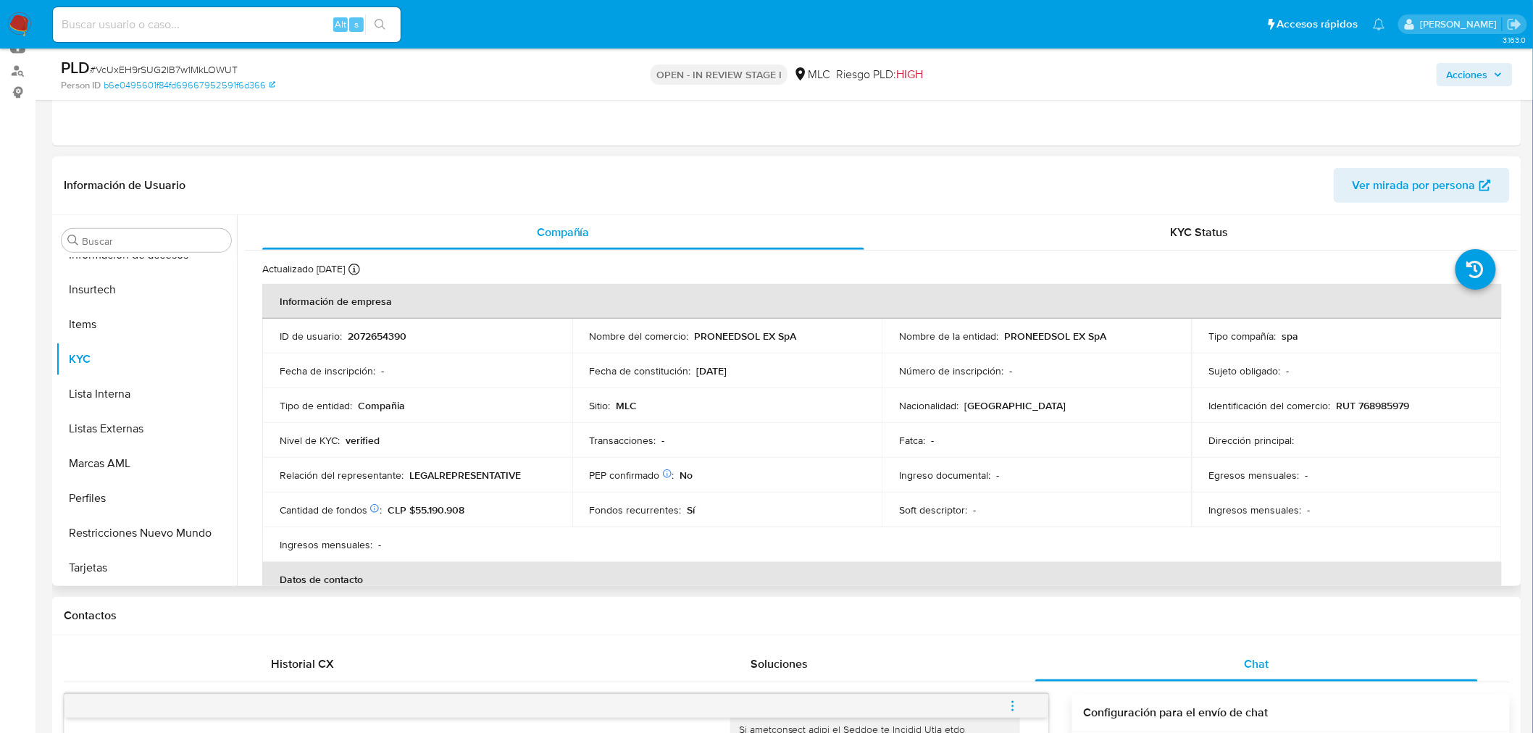
click at [1019, 330] on p "PRONEEDSOL EX SpA" at bounding box center [1055, 336] width 102 height 13
click at [1084, 337] on p "PRONEEDSOL EX SpA" at bounding box center [1055, 336] width 102 height 13
drag, startPoint x: 1111, startPoint y: 330, endPoint x: 1033, endPoint y: 338, distance: 78.6
click at [1033, 338] on div "Nombre de la entidad : PRONEEDSOL EX SpA" at bounding box center [1036, 336] width 275 height 13
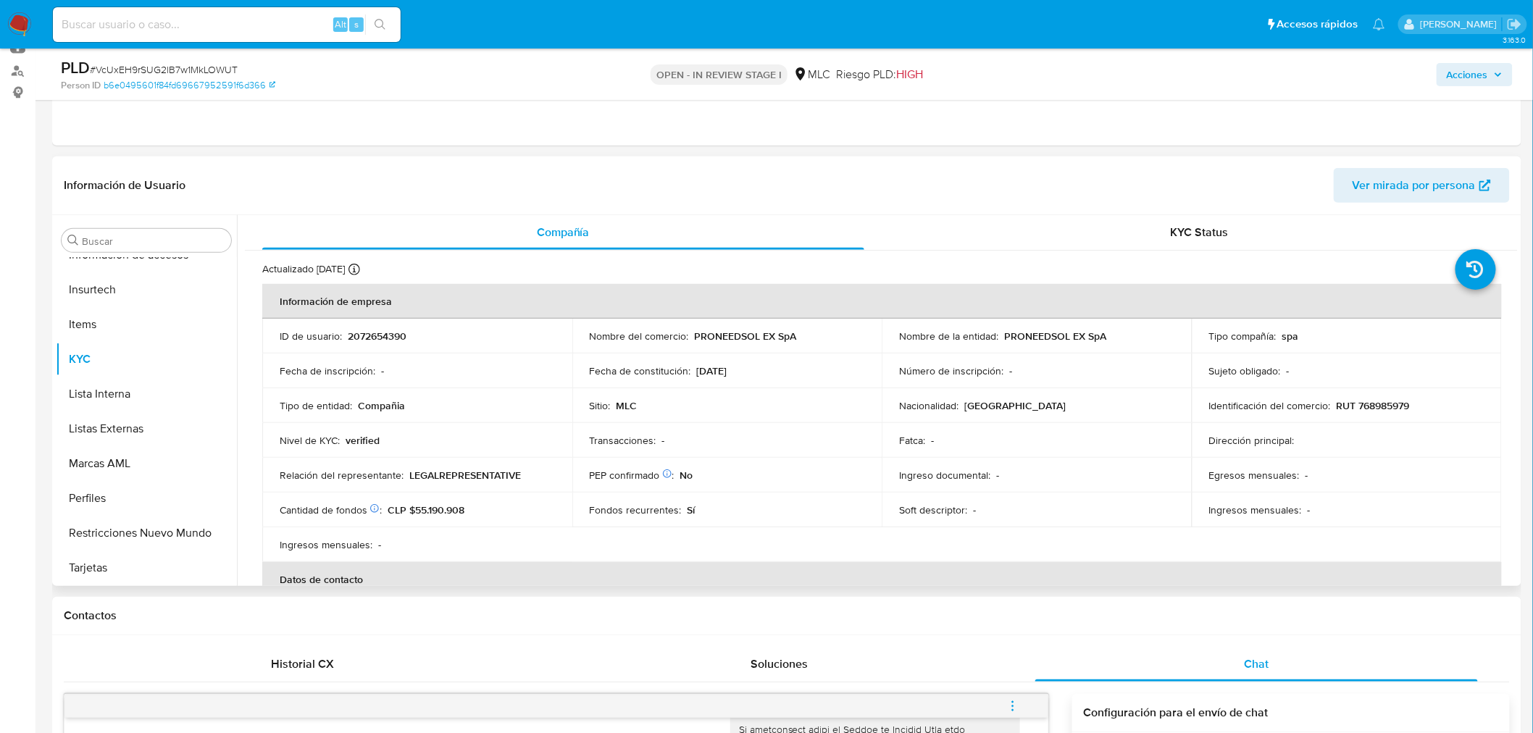
click at [1007, 338] on p "PRONEEDSOL EX SpA" at bounding box center [1055, 336] width 102 height 13
drag, startPoint x: 996, startPoint y: 336, endPoint x: 1085, endPoint y: 334, distance: 88.4
click at [1085, 334] on div "Nombre de la entidad : PRONEEDSOL EX SpA" at bounding box center [1036, 336] width 275 height 13
copy div "PRONEEDSOL EX"
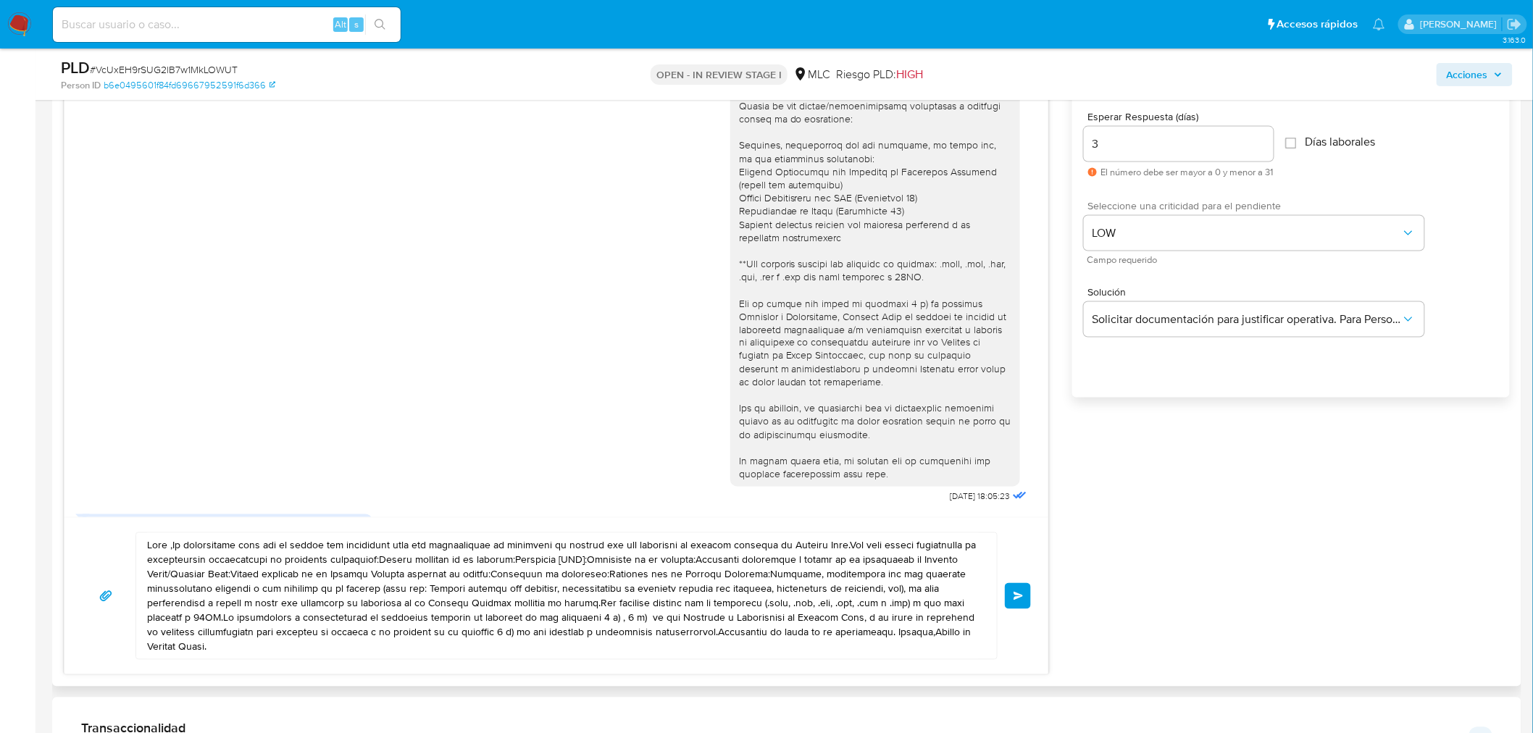
scroll to position [285, 0]
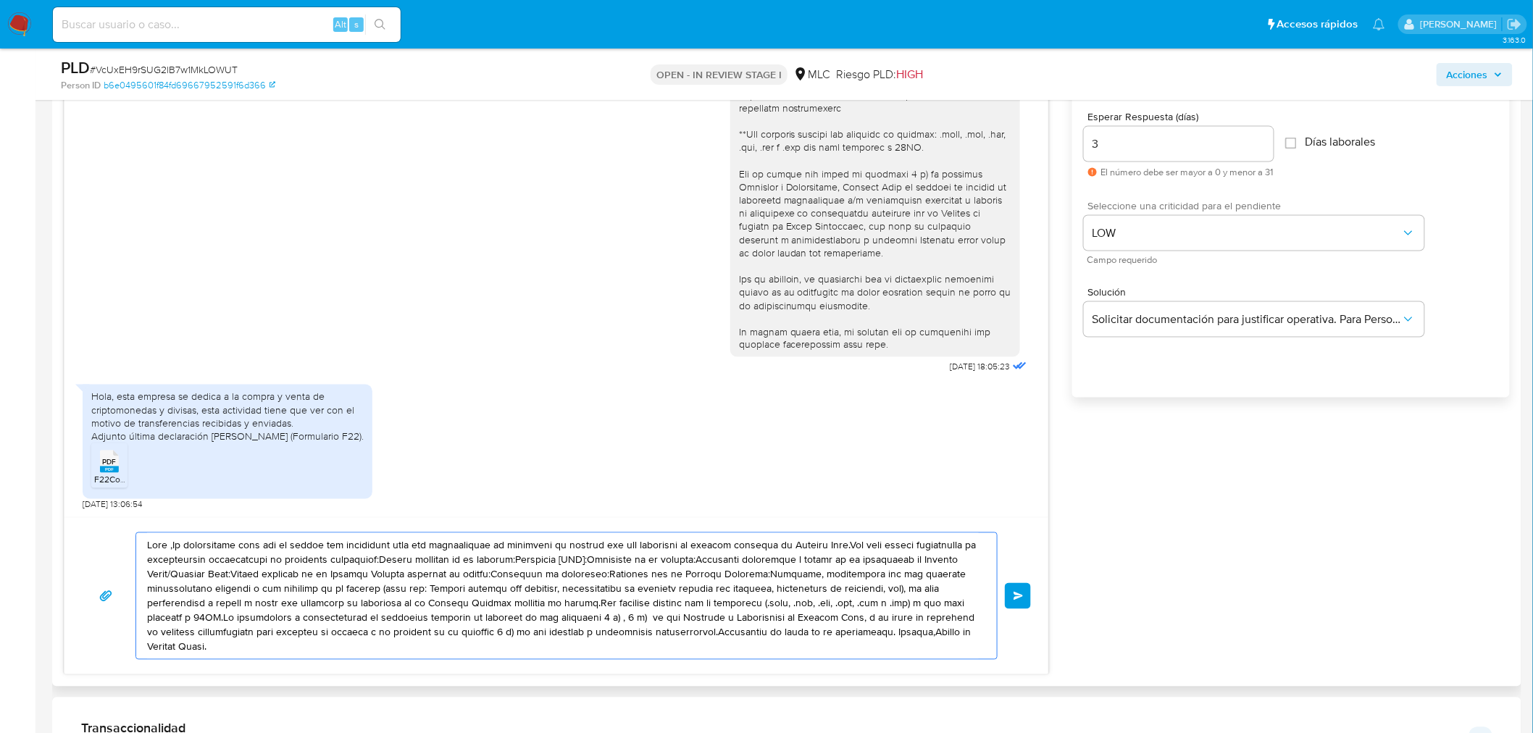
drag, startPoint x: 229, startPoint y: 649, endPoint x: 120, endPoint y: 555, distance: 143.8
click at [120, 555] on div "Enviar" at bounding box center [556, 597] width 949 height 128
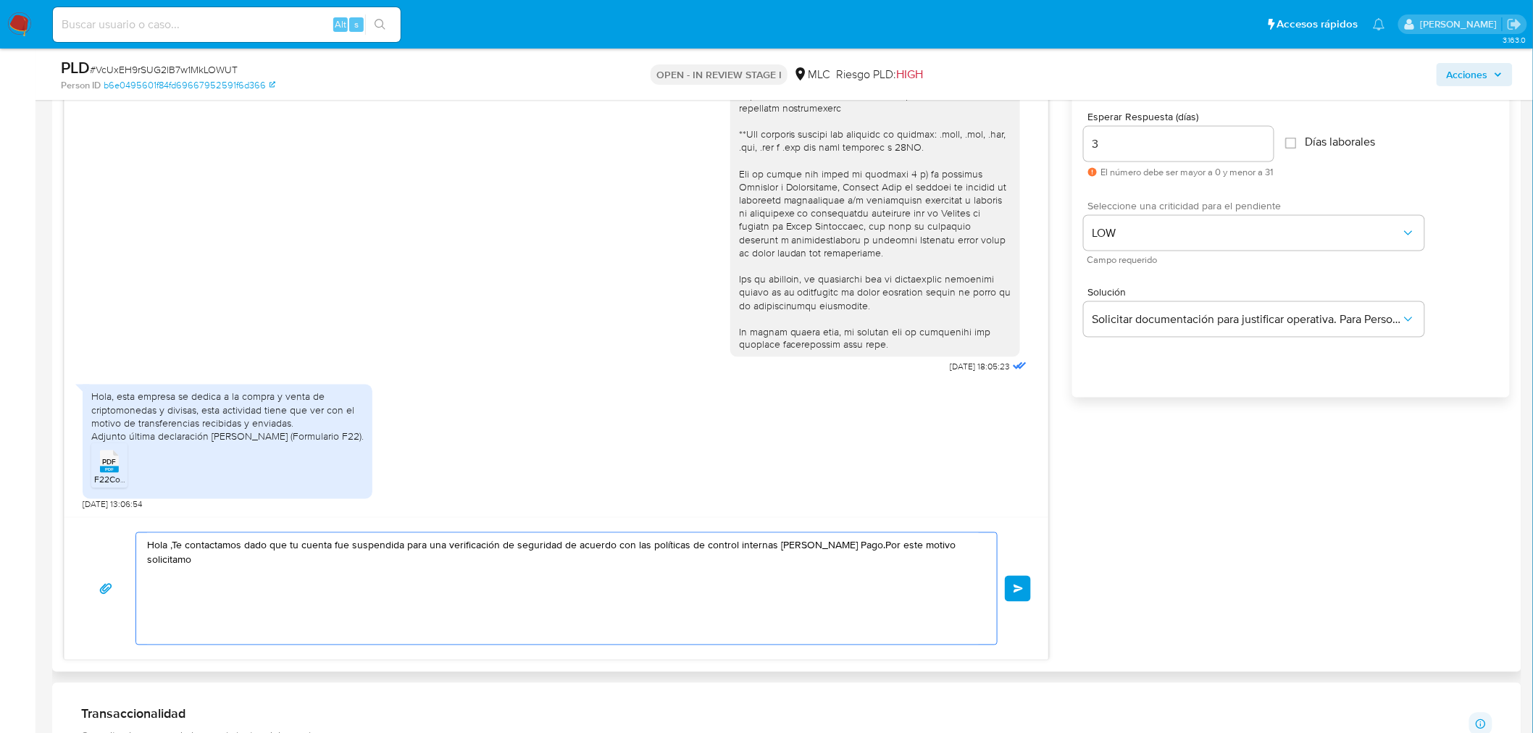
type textarea "Hola ,Te contactamos dado que tu cuenta fue suspendida para una verificación de…"
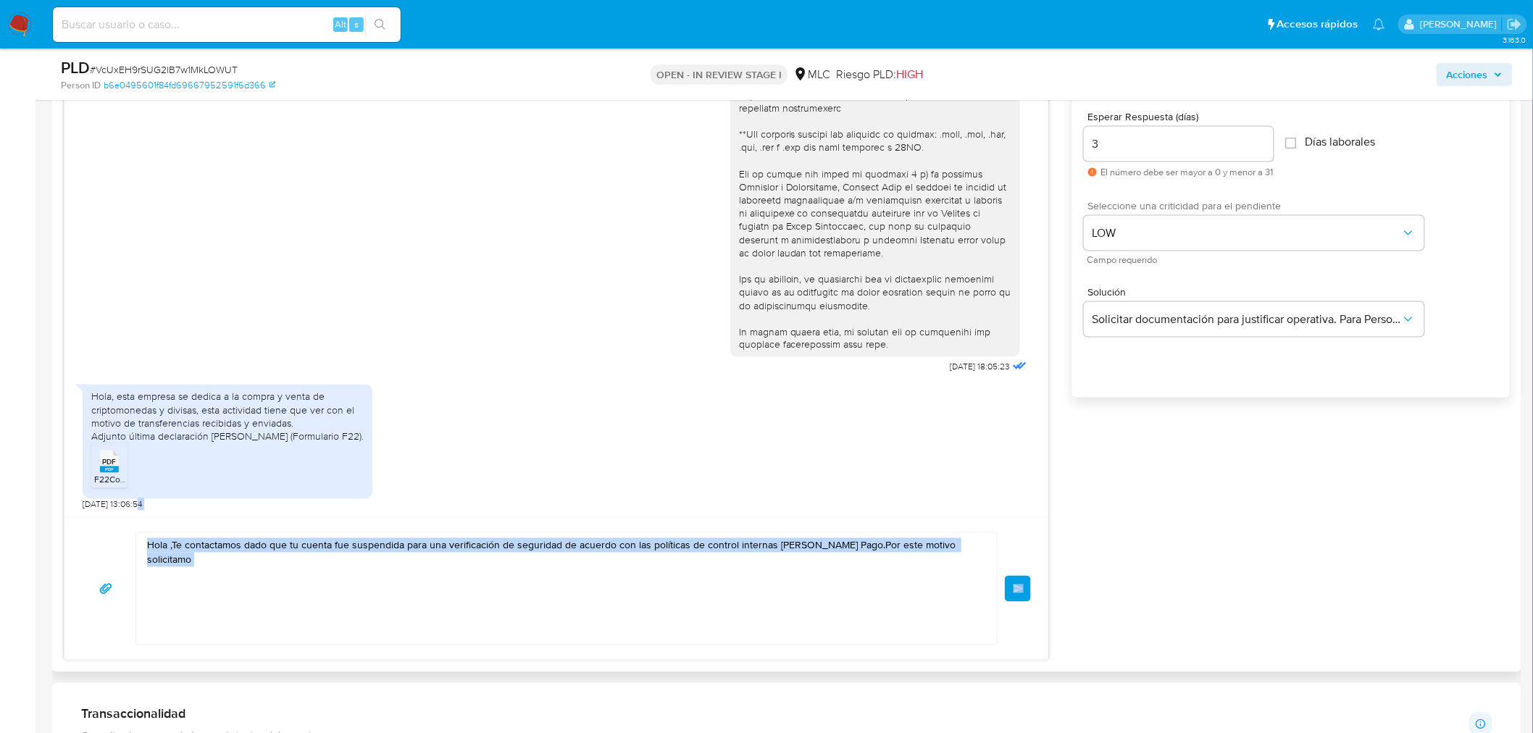
drag, startPoint x: 984, startPoint y: 543, endPoint x: 135, endPoint y: 512, distance: 849.8
click at [135, 512] on div "10/10/2025 18:05:23 Hola, esta empresa se dedica a la compra y venta de criptom…" at bounding box center [556, 355] width 985 height 611
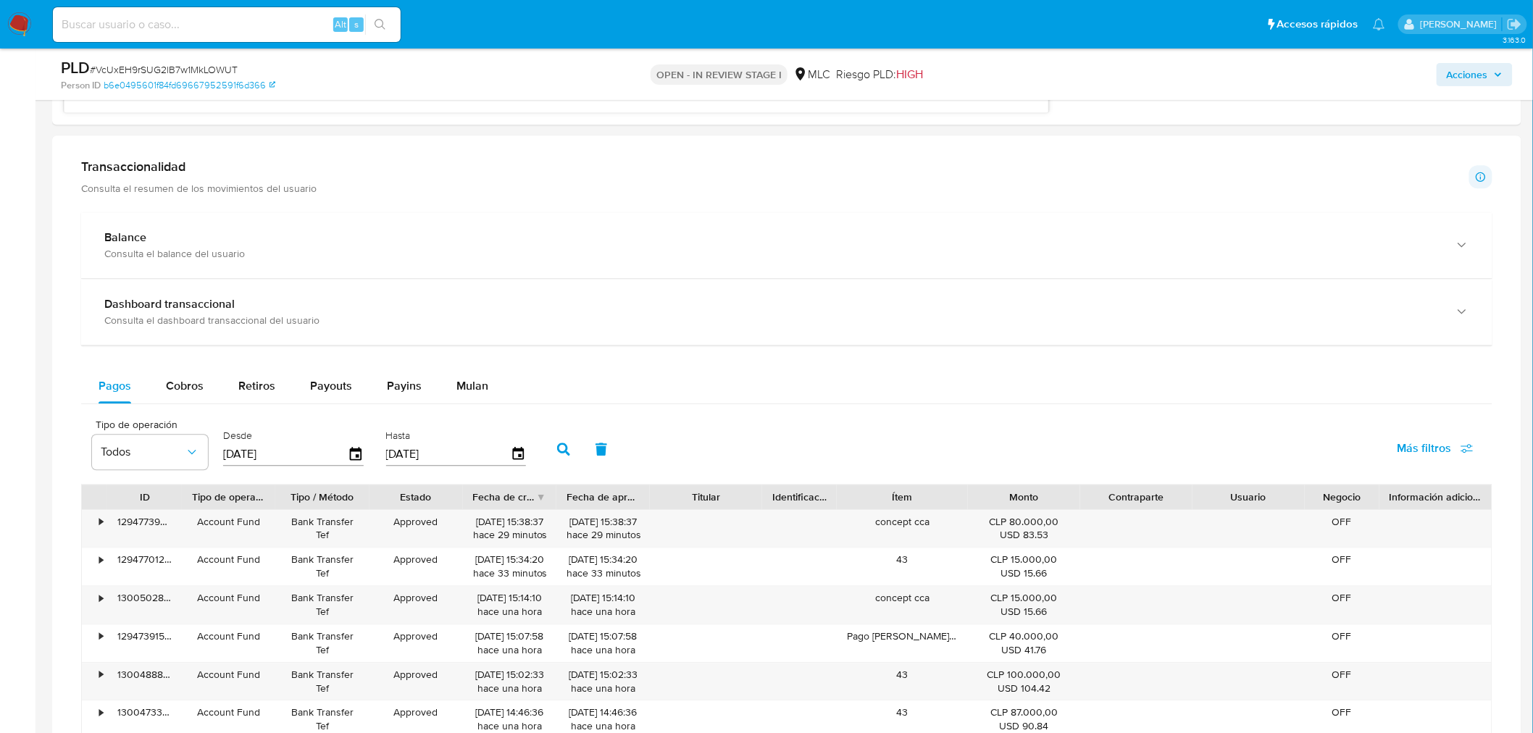
scroll to position [1011, 0]
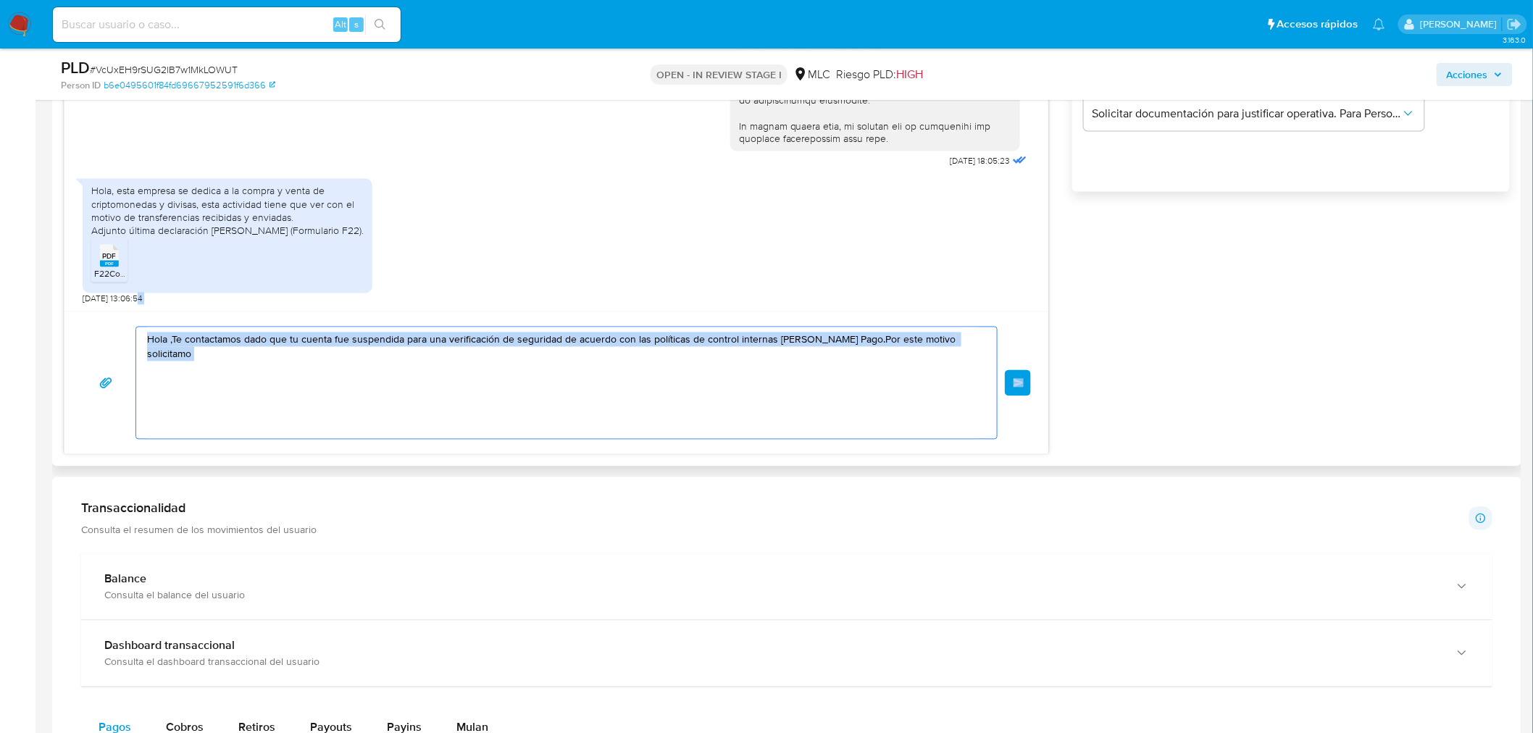
click at [720, 328] on textarea "Hola ,Te contactamos dado que tu cuenta fue suspendida para una verificación de…" at bounding box center [563, 384] width 832 height 112
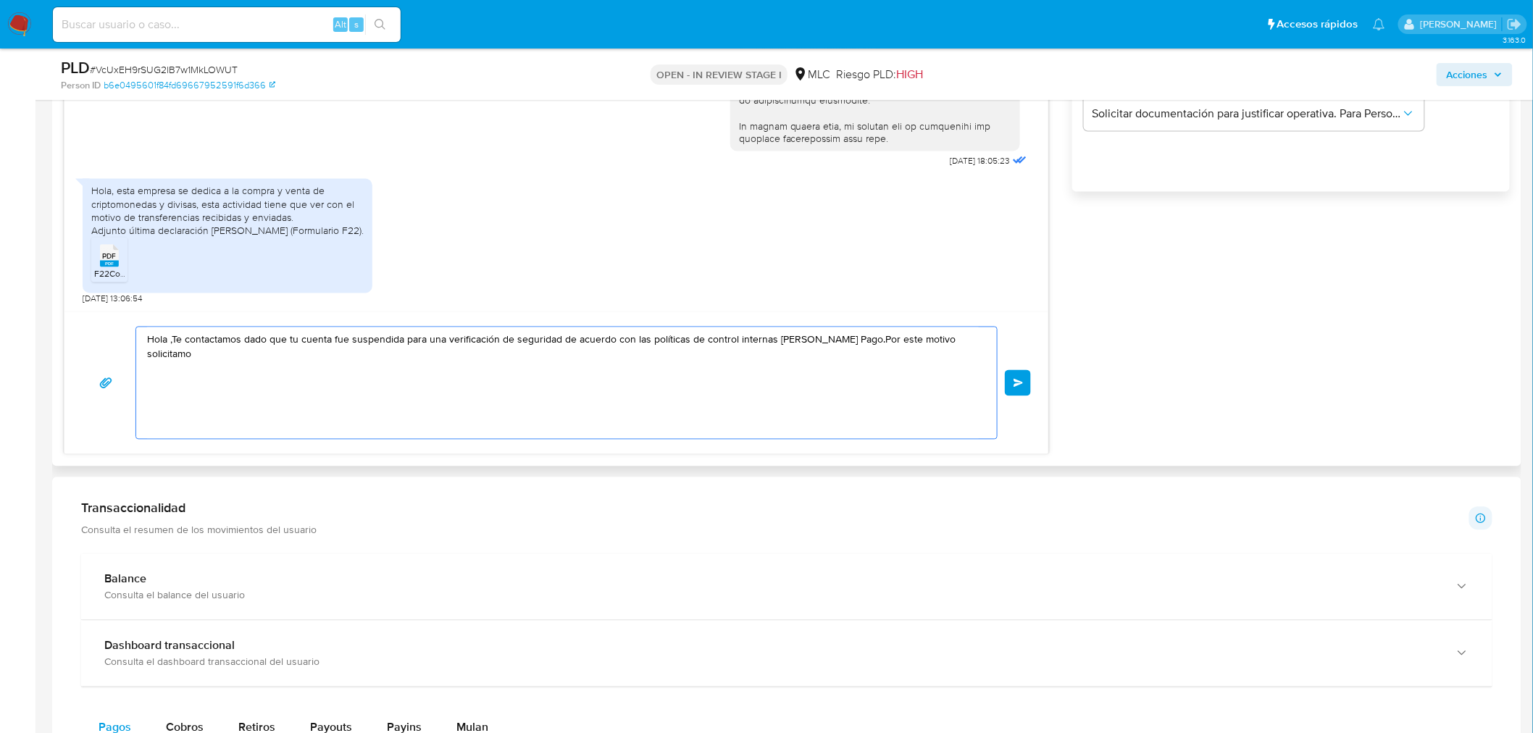
click at [728, 339] on textarea "Hola ,Te contactamos dado que tu cuenta fue suspendida para una verificación de…" at bounding box center [563, 384] width 832 height 112
paste textarea "PRONEEDSOL EX"
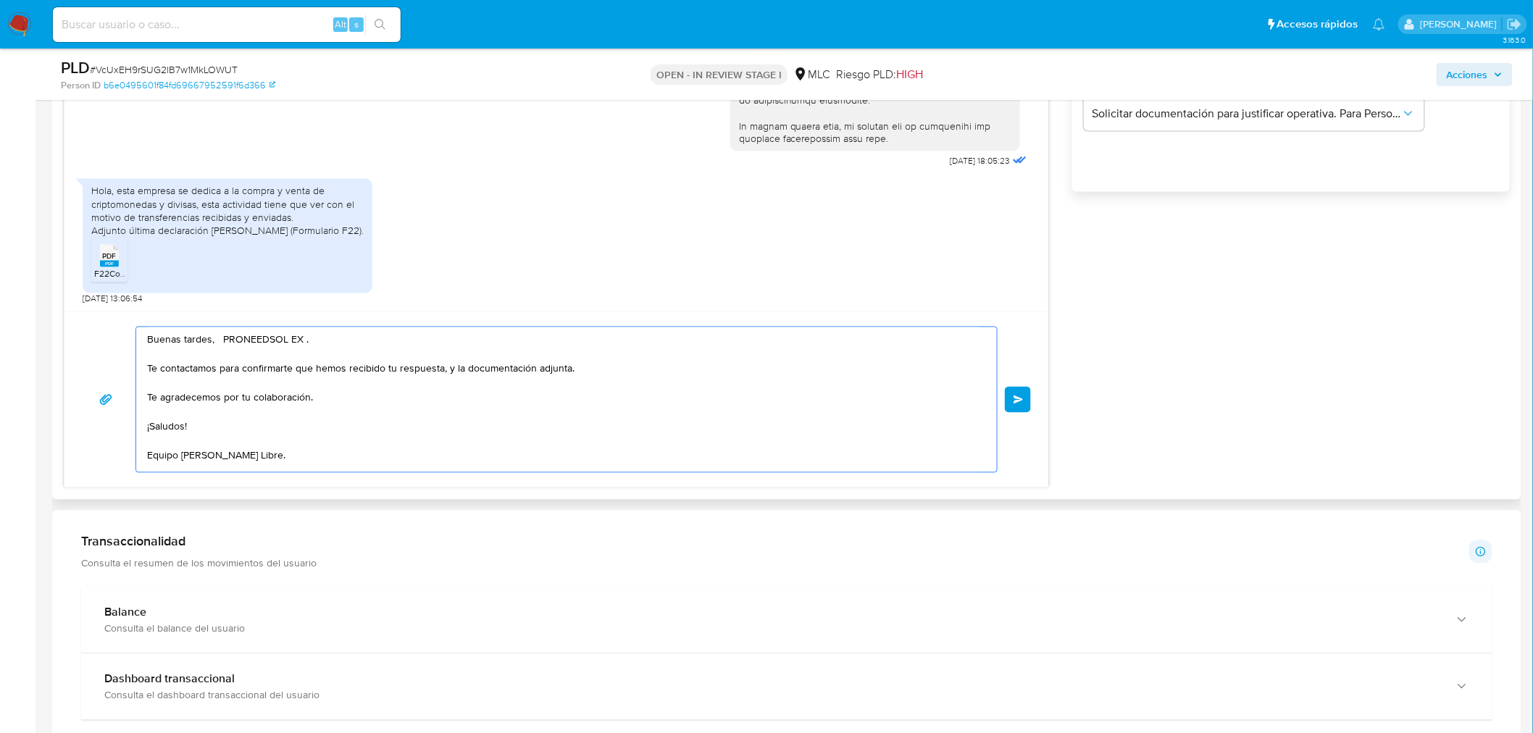
scroll to position [5, 0]
type textarea "Buenas tardes, PRONEEDSOL EX . Te contactamos para confirmarte que hemos recibi…"
click at [1004, 390] on div "Buenas tardes, PRONEEDSOL EX . Te contactamos para confirmarte que hemos recibi…" at bounding box center [556, 400] width 949 height 146
click at [1016, 396] on span "Enviar" at bounding box center [1019, 400] width 10 height 9
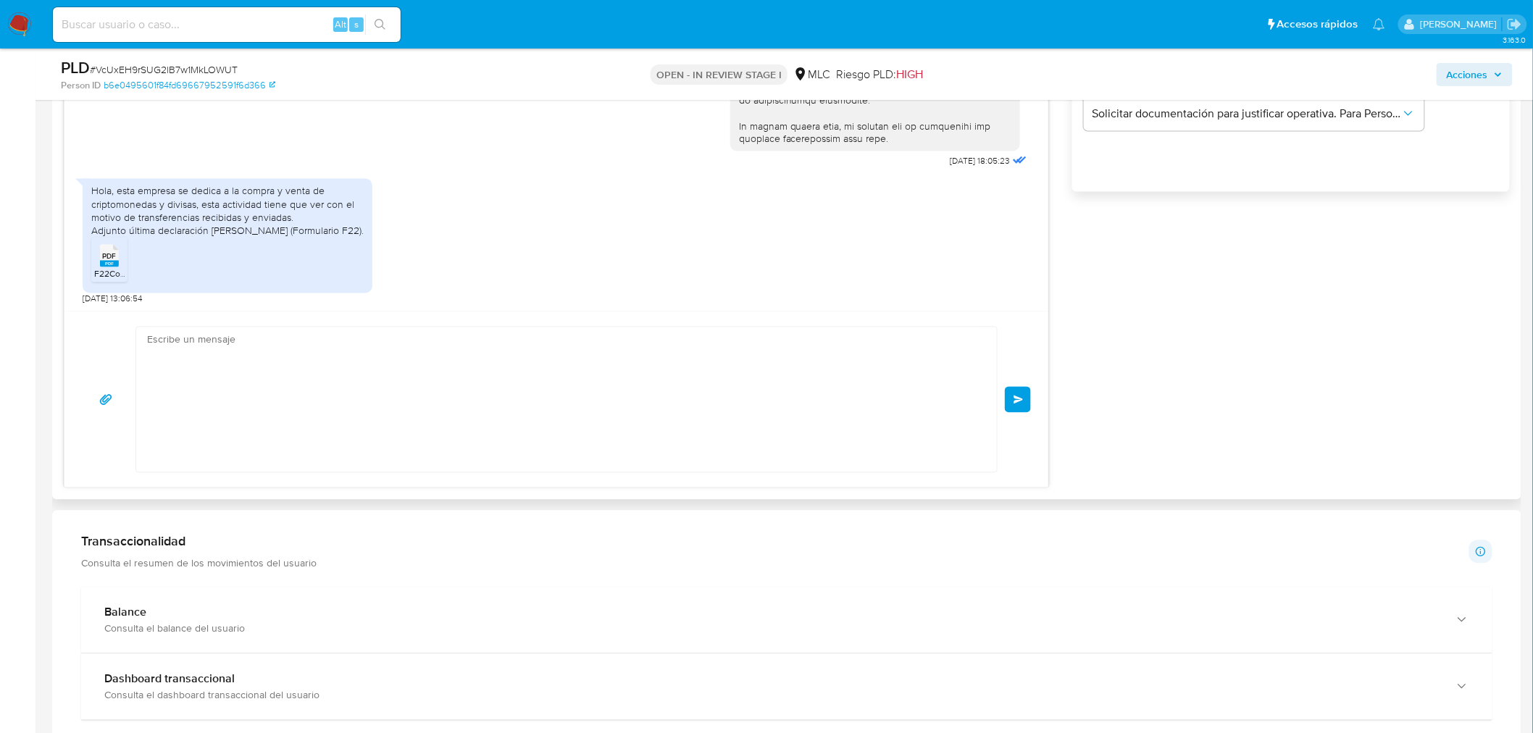
scroll to position [459, 0]
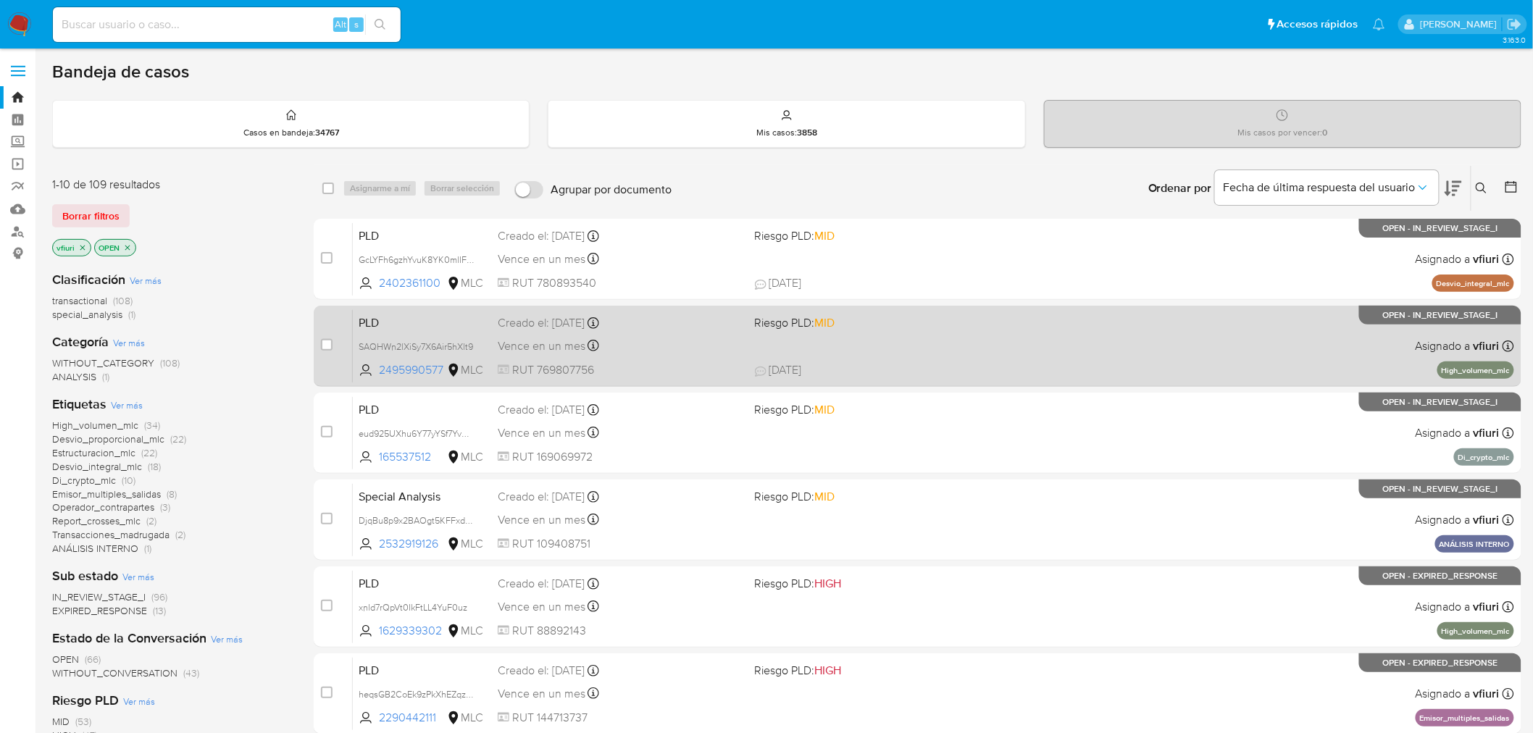
click at [938, 345] on span at bounding box center [878, 345] width 246 height 3
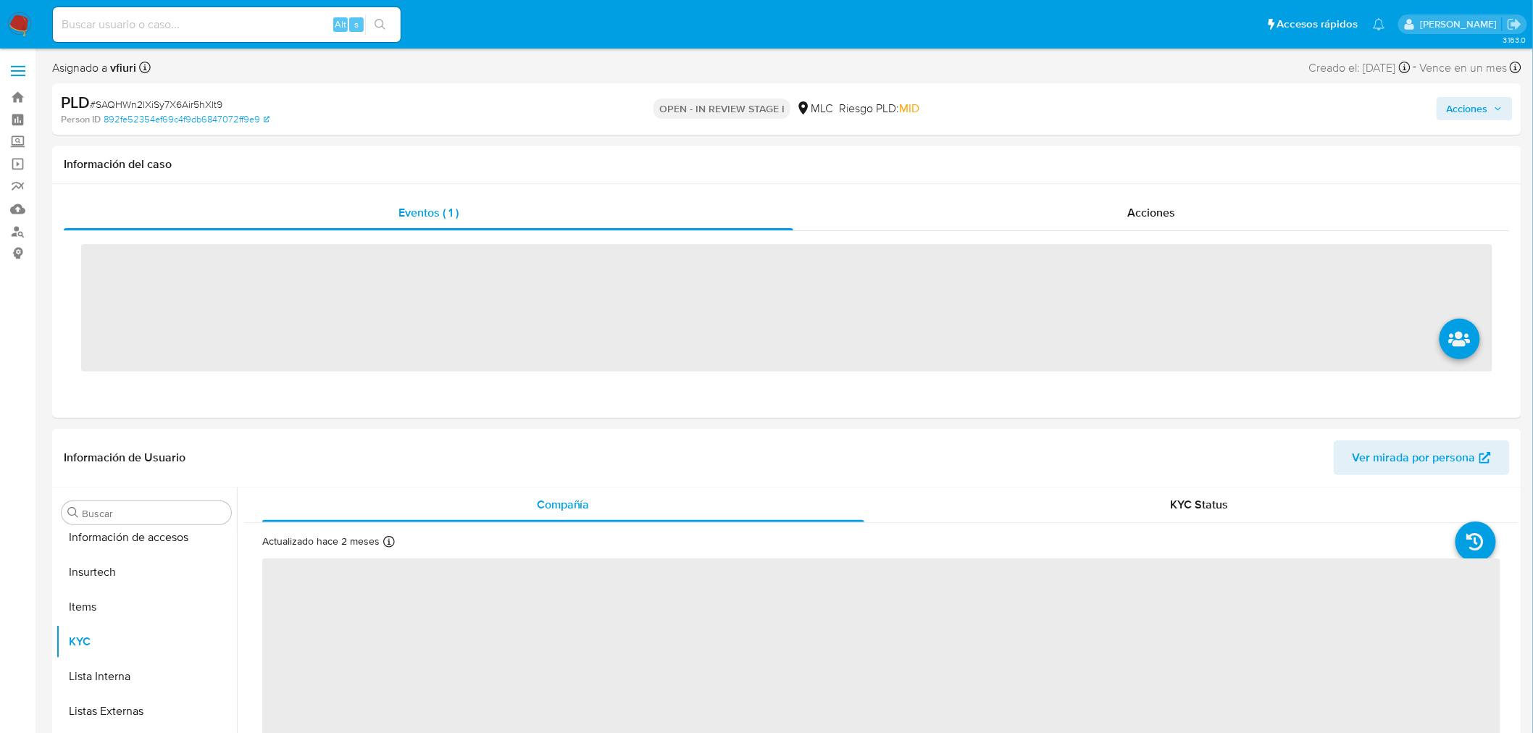
scroll to position [716, 0]
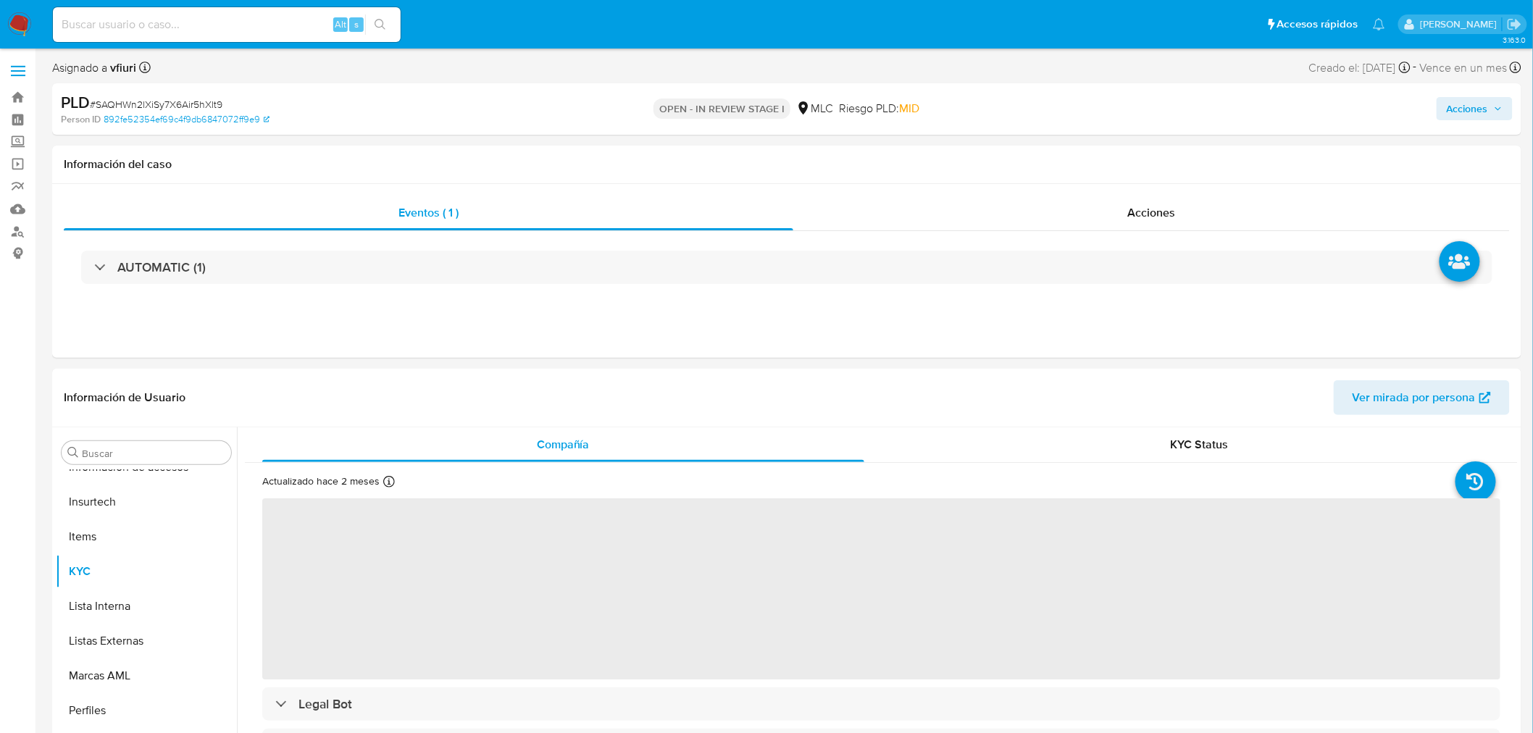
select select "10"
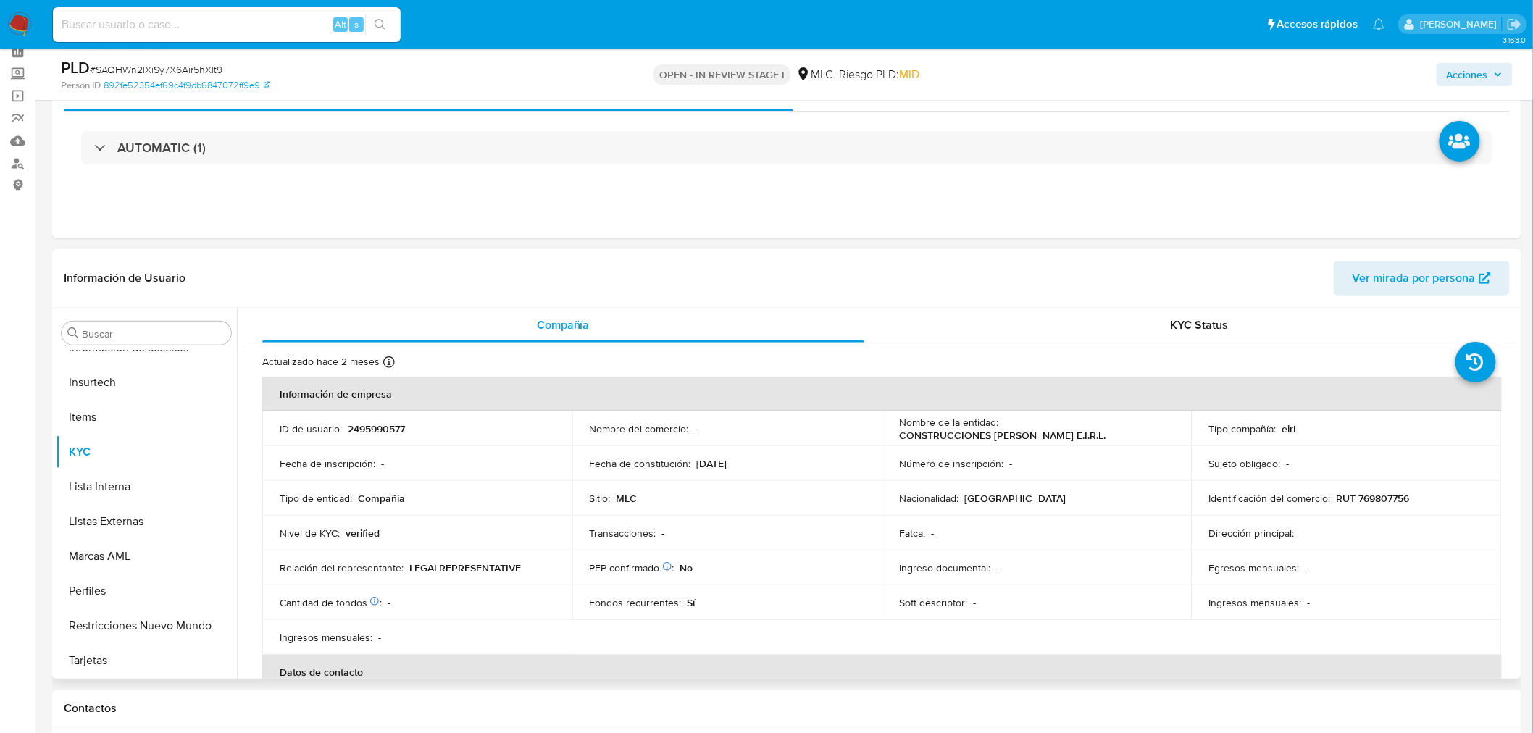
scroll to position [241, 0]
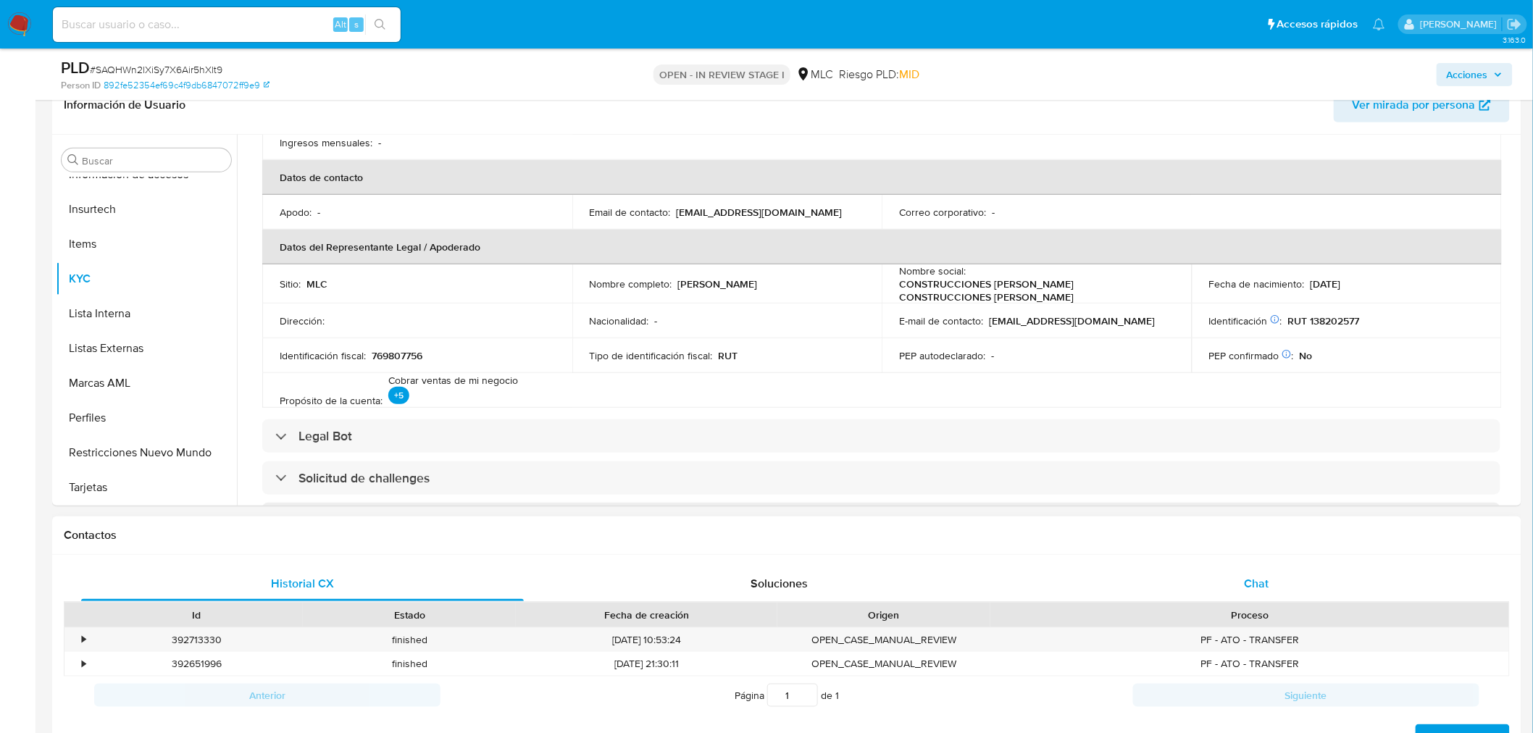
click at [1254, 573] on div "Chat" at bounding box center [1256, 584] width 443 height 35
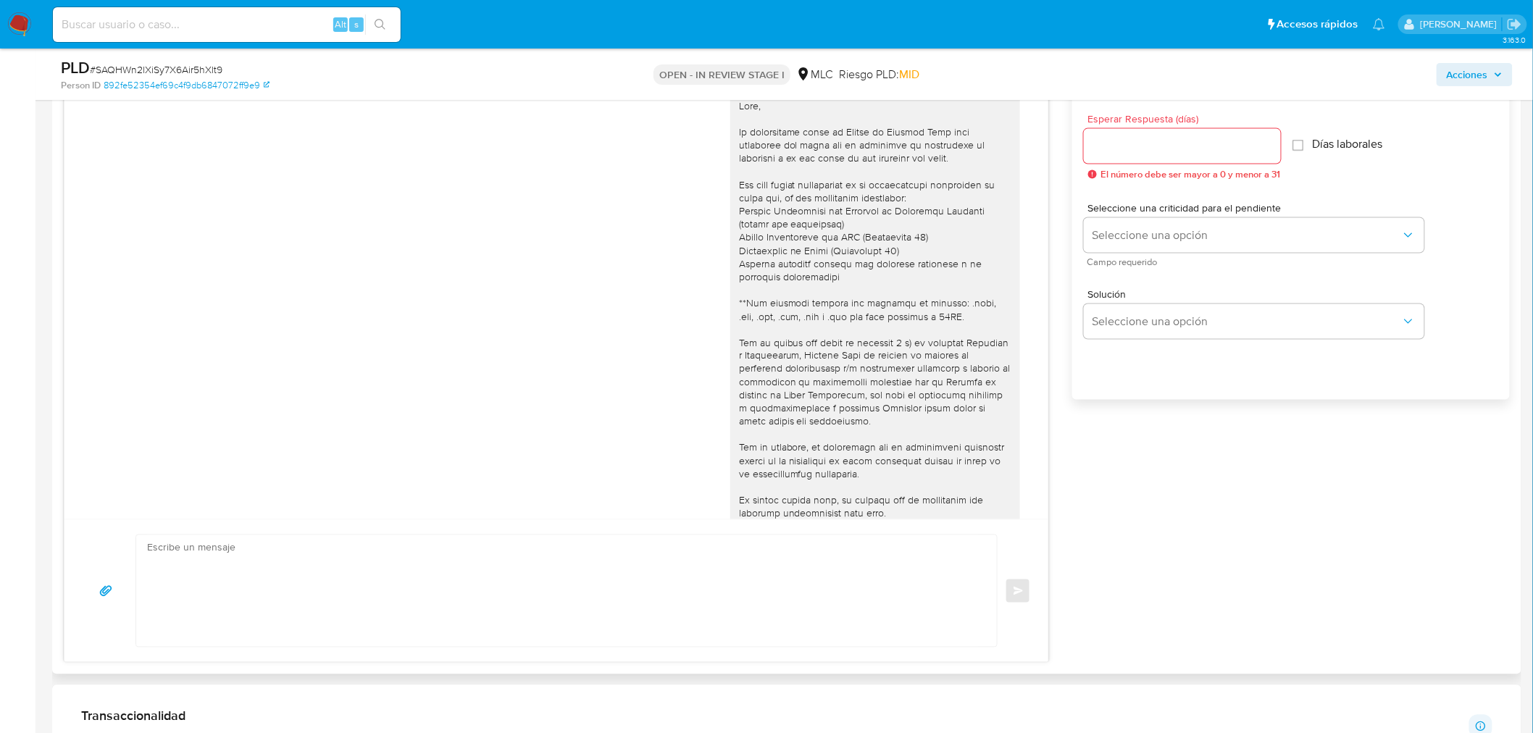
scroll to position [158, 0]
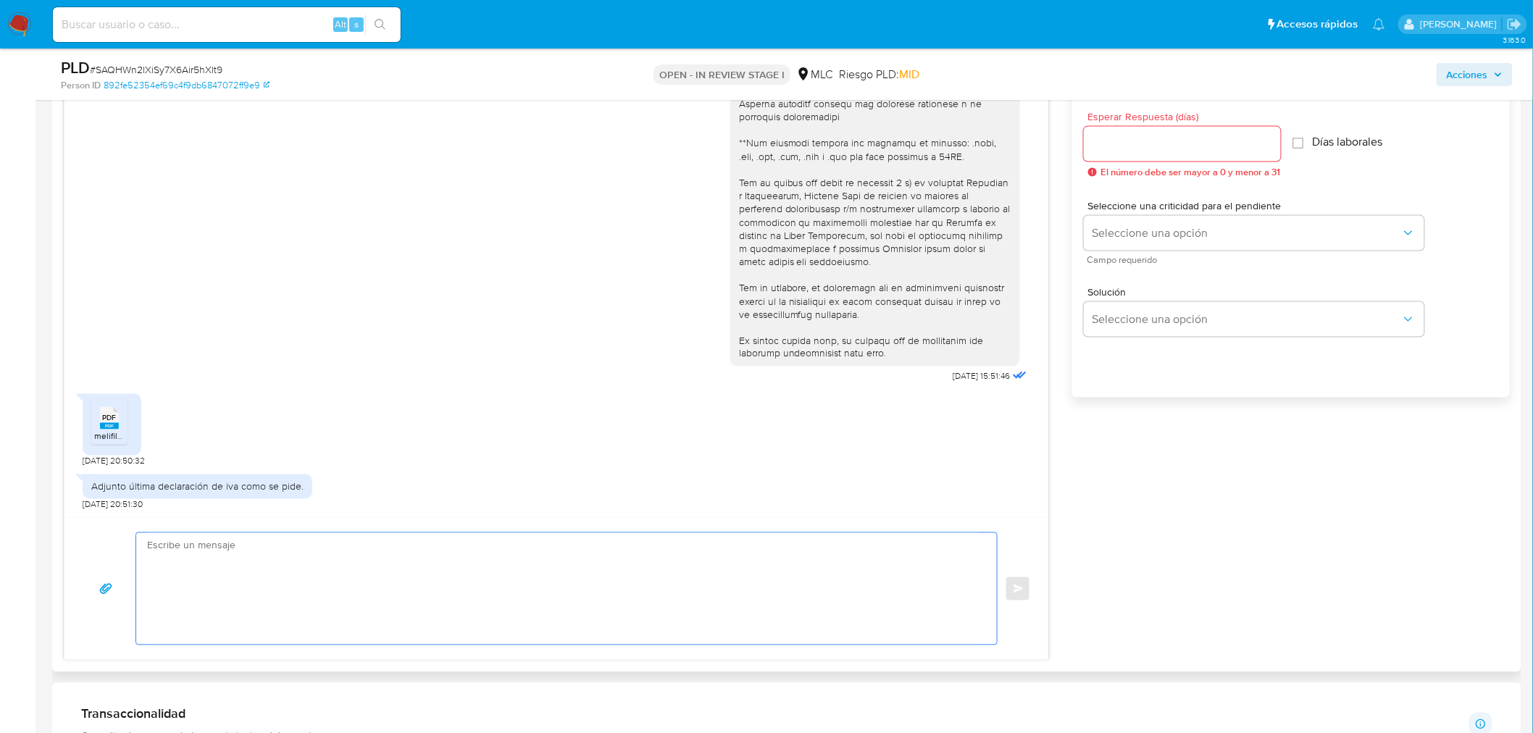
drag, startPoint x: 225, startPoint y: 564, endPoint x: 235, endPoint y: 561, distance: 10.5
click at [226, 564] on textarea at bounding box center [563, 589] width 832 height 112
click at [1175, 152] on input "Esperar Respuesta (días)" at bounding box center [1182, 144] width 197 height 19
type input "3"
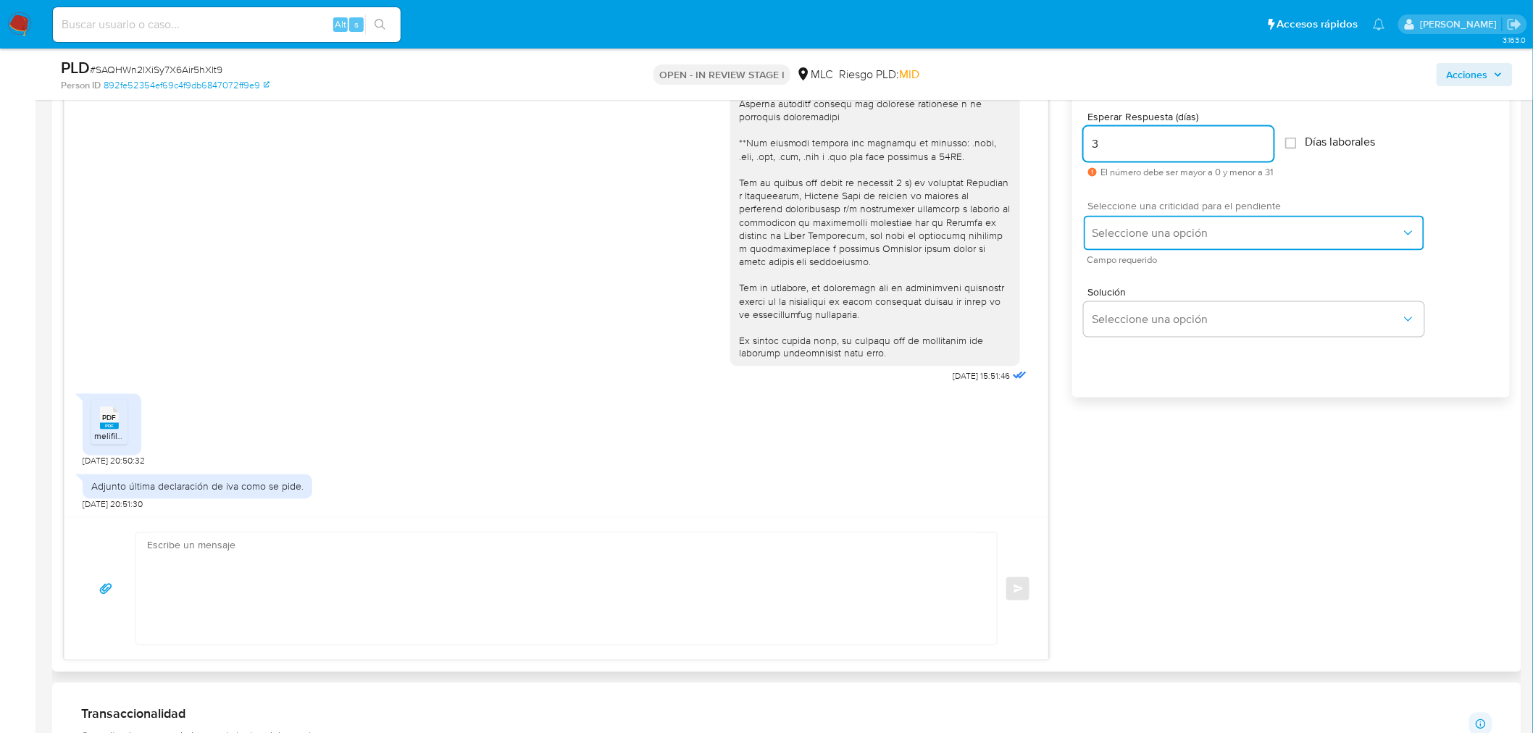
click at [1171, 232] on span "Seleccione una opción" at bounding box center [1247, 233] width 309 height 14
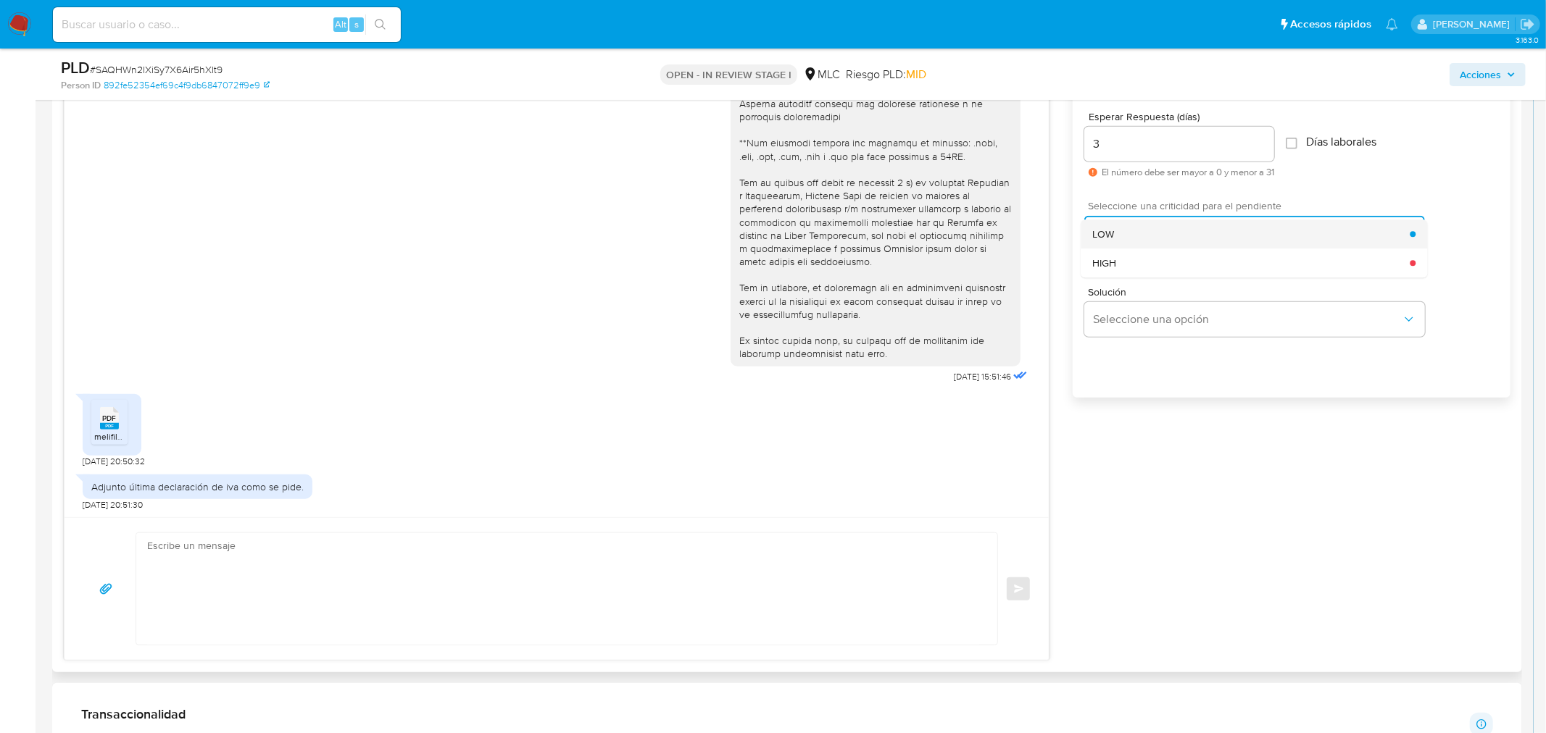
click at [1169, 240] on div "LOW" at bounding box center [1250, 234] width 317 height 29
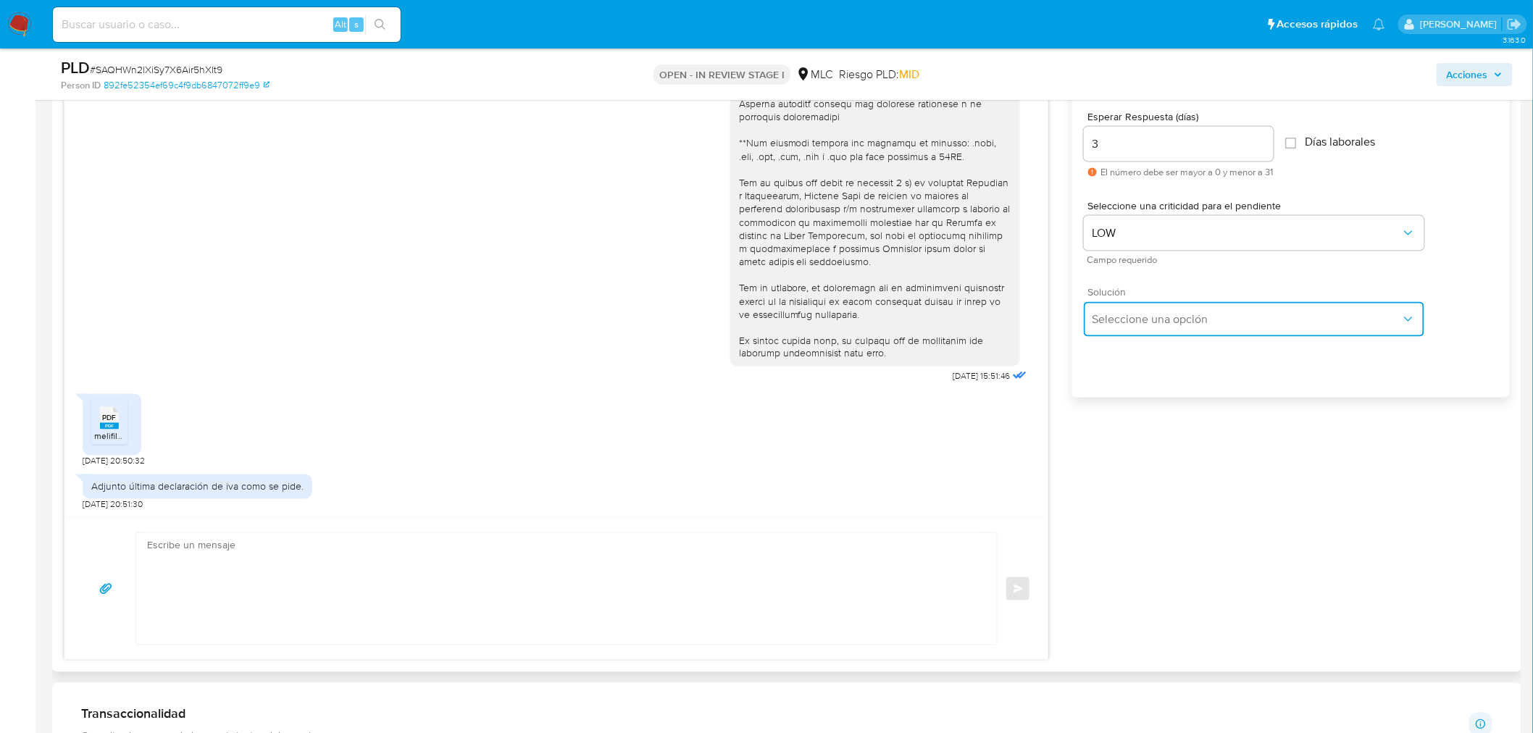
click at [1154, 335] on button "Seleccione una opción" at bounding box center [1254, 319] width 341 height 35
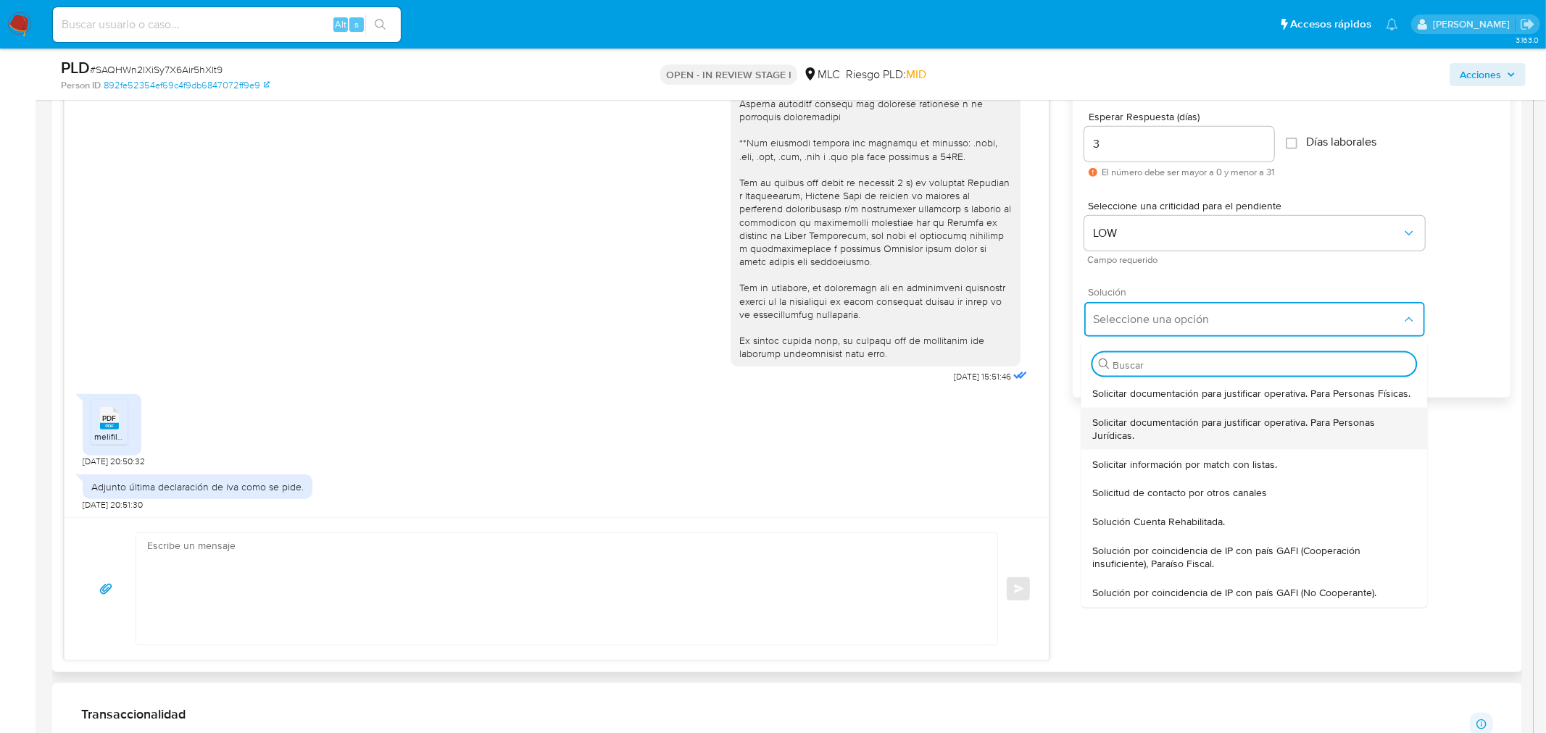
click at [1154, 422] on span "Solicitar documentación para justificar operativa. Para Personas Jurídicas." at bounding box center [1253, 428] width 323 height 26
type textarea "Hola ,Te contactamos dado que tu cuenta fue suspendida para una verificación de…"
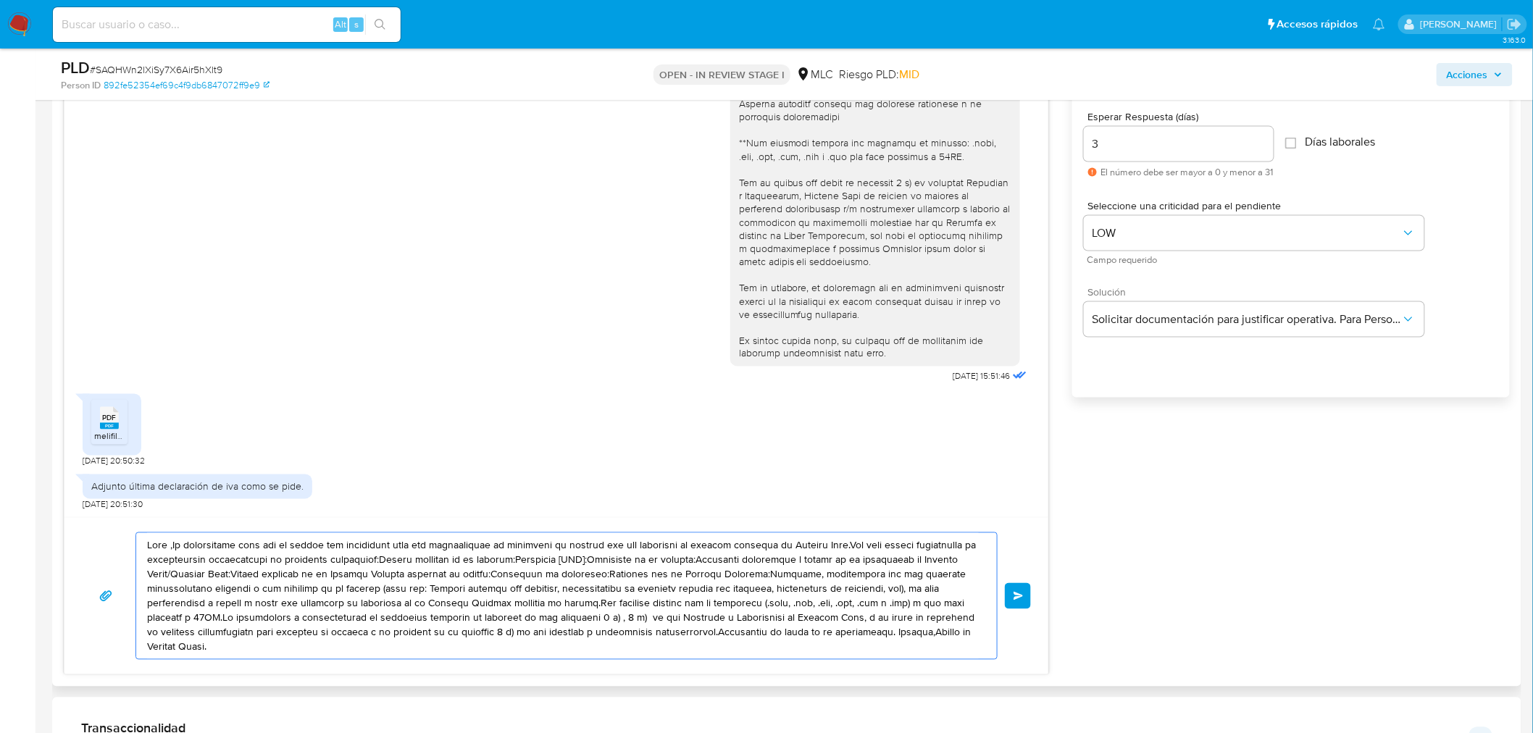
click at [495, 651] on textarea at bounding box center [563, 596] width 832 height 126
drag, startPoint x: 219, startPoint y: 647, endPoint x: 93, endPoint y: 527, distance: 174.2
click at [93, 527] on div "Enviar" at bounding box center [556, 595] width 984 height 157
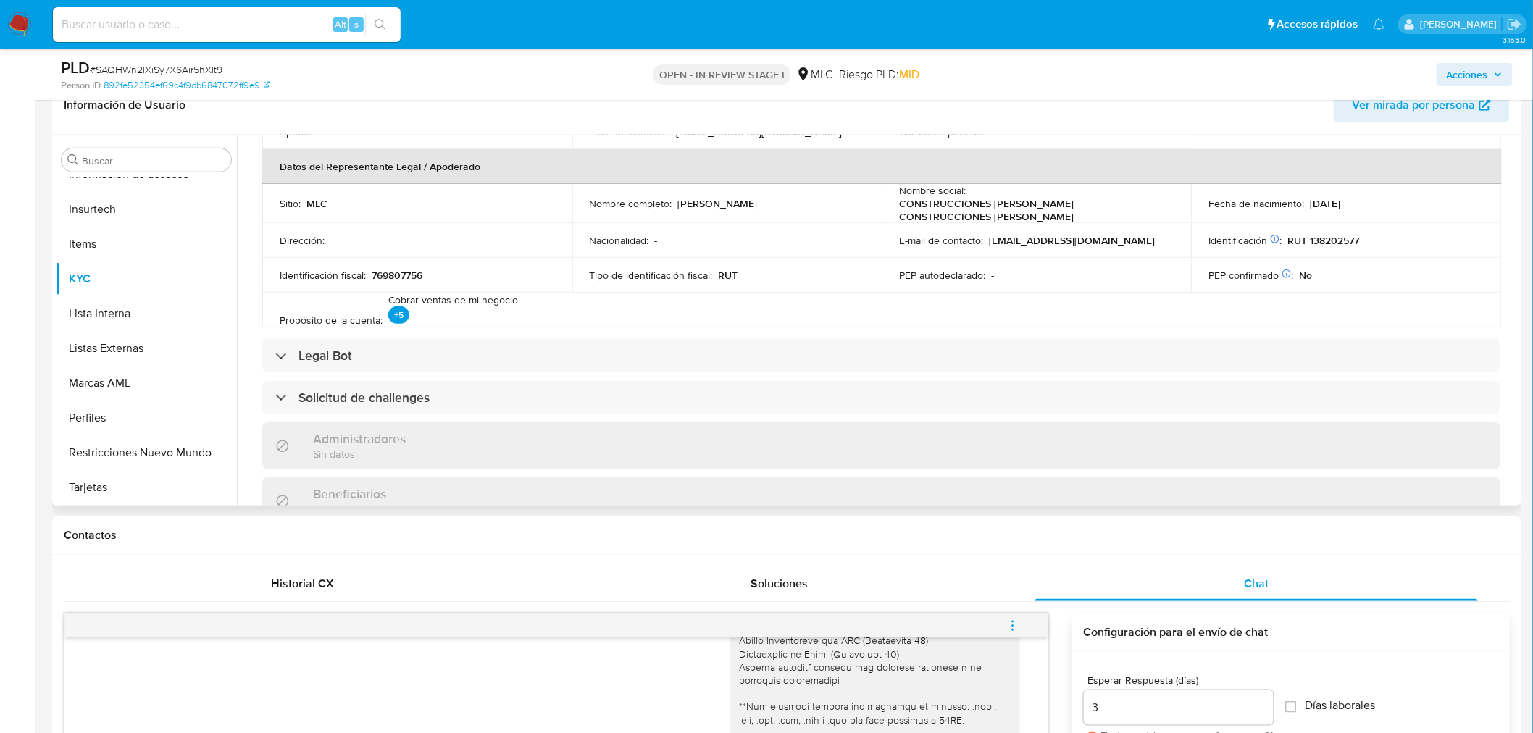
scroll to position [0, 0]
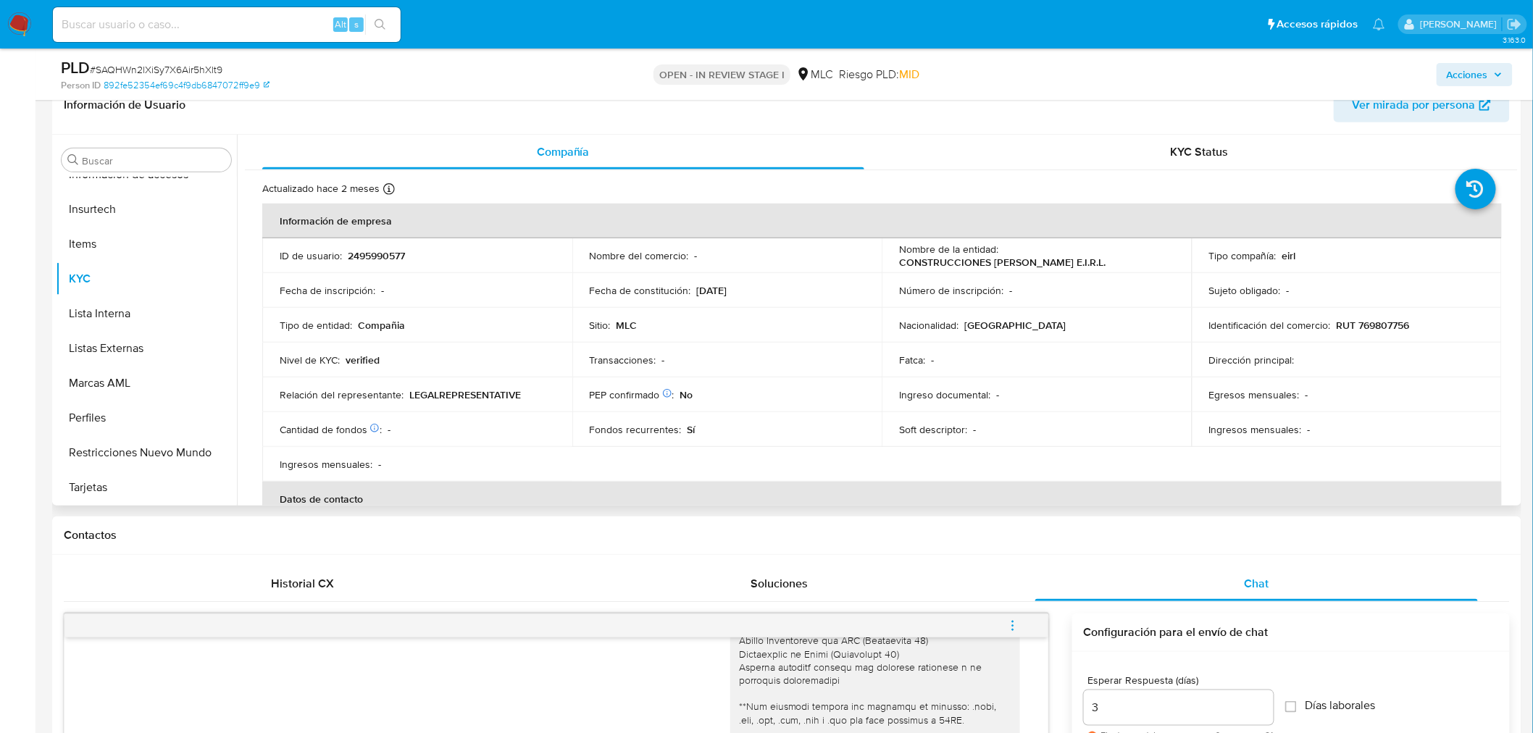
drag, startPoint x: 900, startPoint y: 262, endPoint x: 1171, endPoint y: 259, distance: 271.0
click at [1171, 259] on td "Nombre de la entidad : CONSTRUCCIONES PLINIO FOITZICK E.I.R.L." at bounding box center [1037, 255] width 310 height 35
copy p "CONSTRUCCIONES PLINIO FOITZICK E.I.R.L."
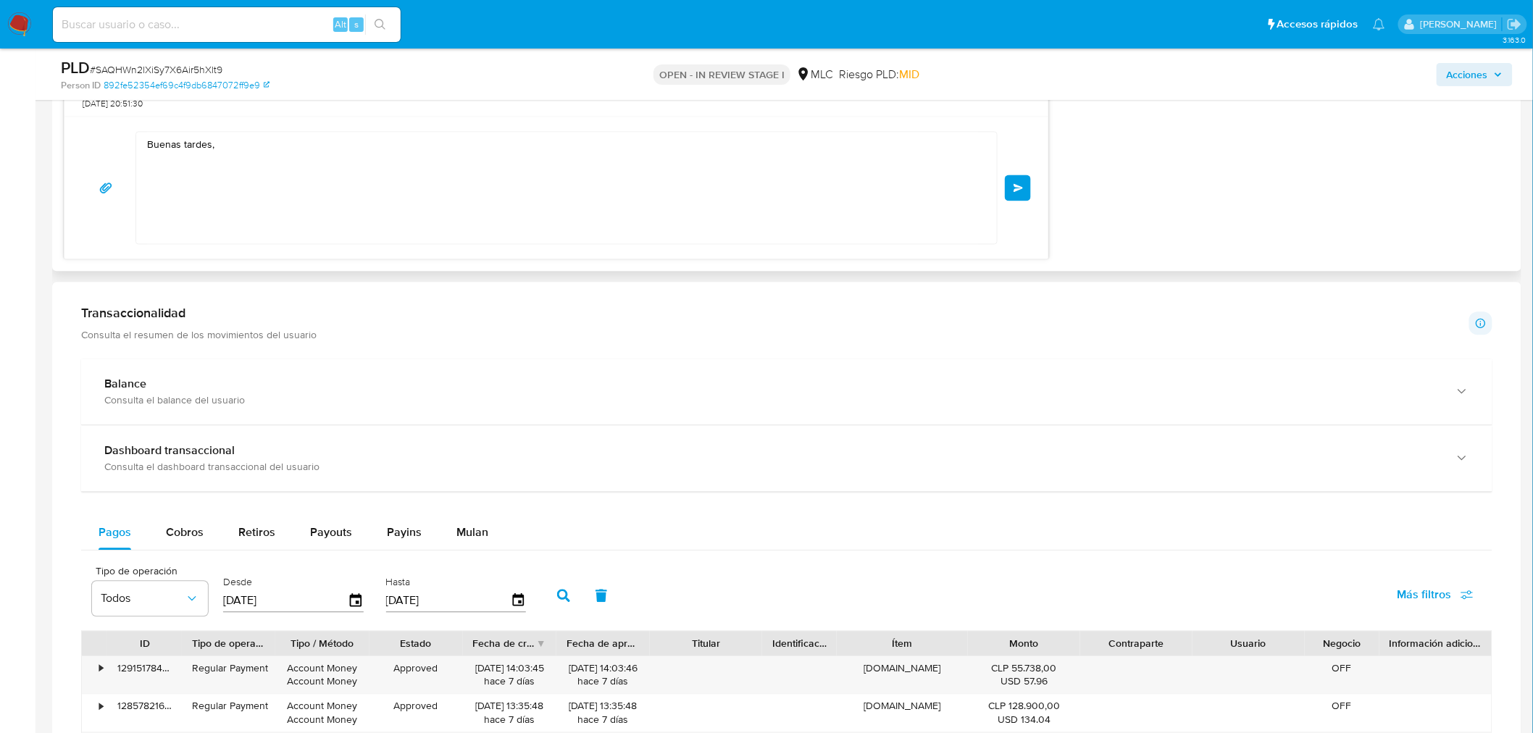
scroll to position [1046, 0]
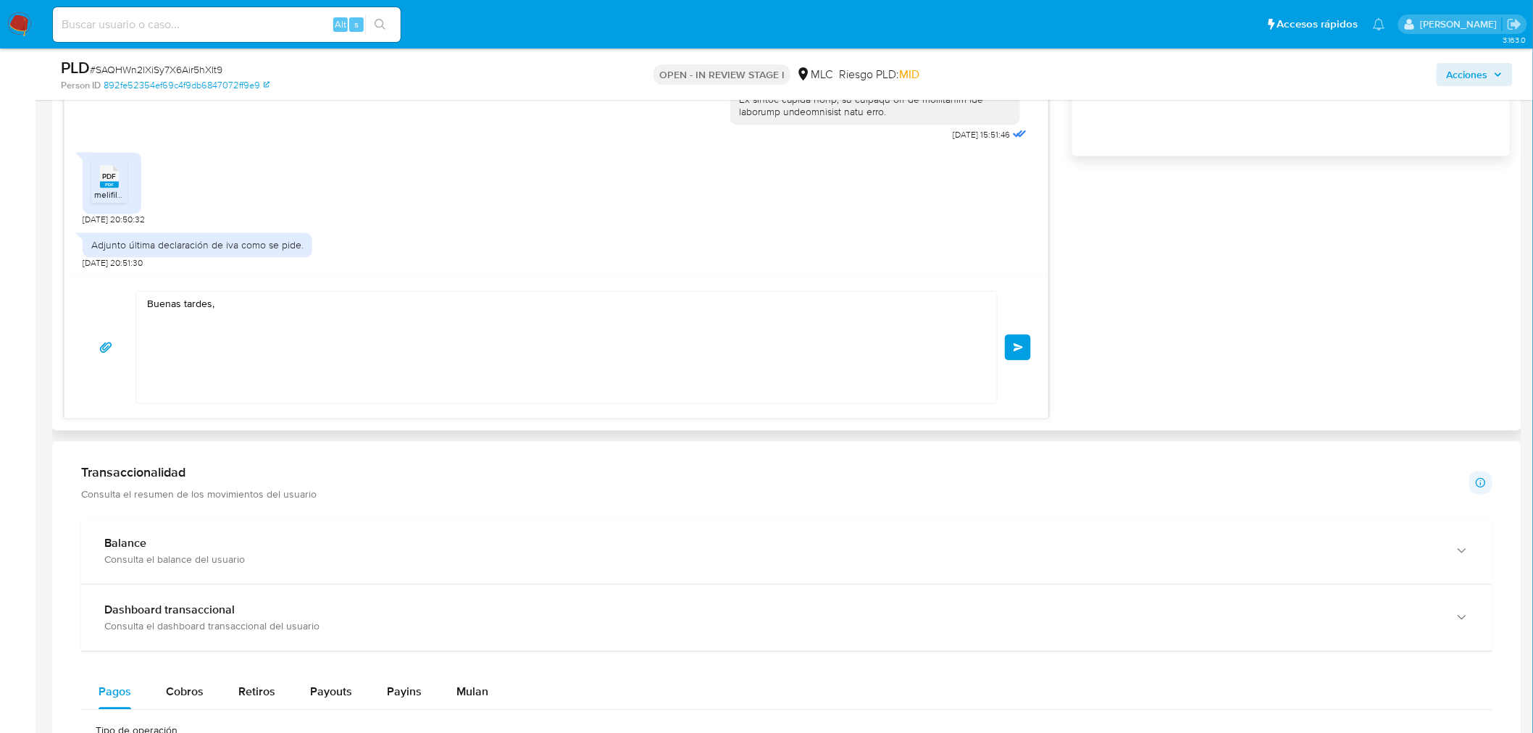
click at [297, 293] on textarea "Buenas tardes," at bounding box center [563, 348] width 832 height 112
paste textarea "CONSTRUCCIONES PLINIO FOITZICK E.I.R.L."
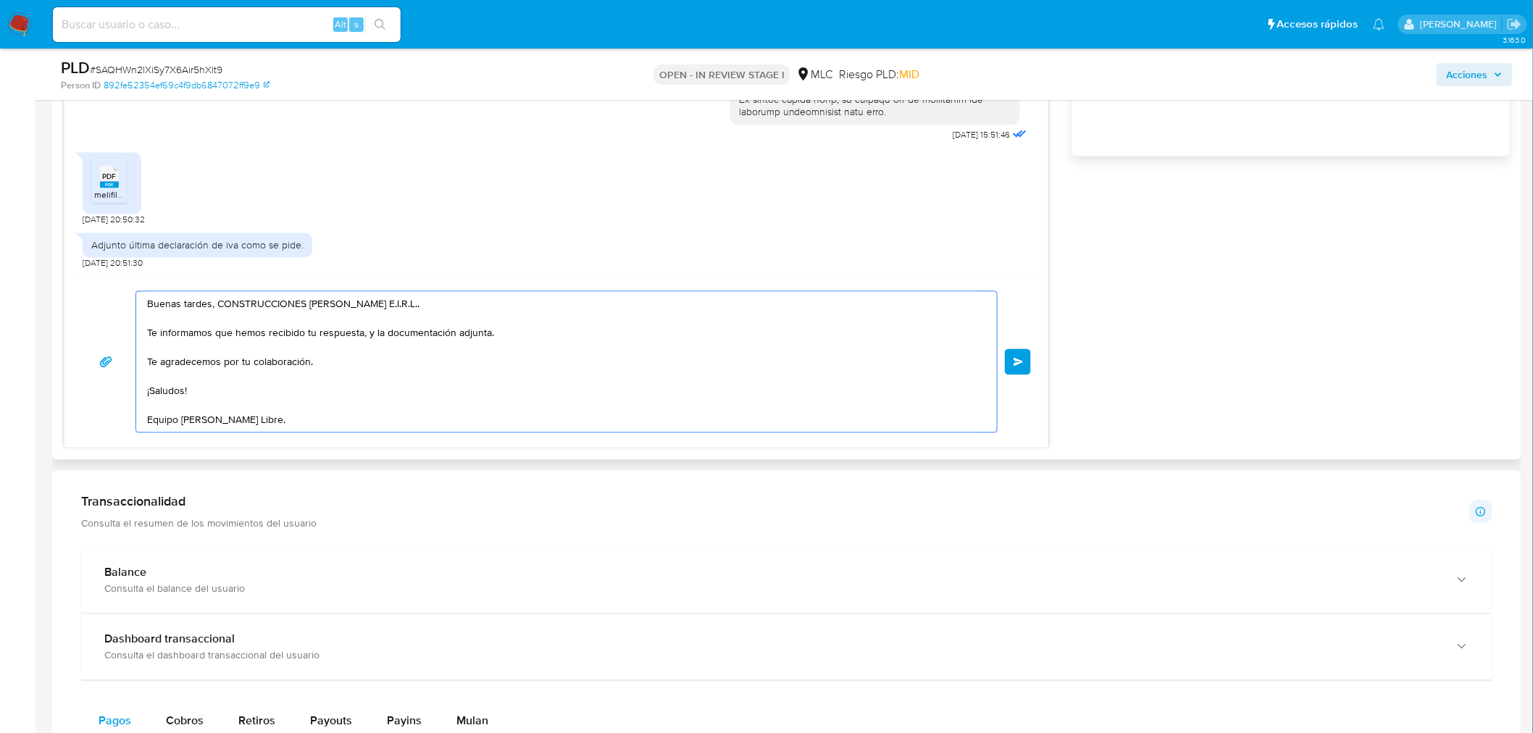
click at [421, 393] on textarea "Buenas tardes, CONSTRUCCIONES PLINIO FOITZICK E.I.R.L.. Te informamos que hemos…" at bounding box center [563, 362] width 832 height 141
type textarea "Buenas tardes, CONSTRUCCIONES PLINIO FOITZICK E.I.R.L.. Te informamos que hemos…"
drag, startPoint x: 1037, startPoint y: 377, endPoint x: 1011, endPoint y: 367, distance: 28.0
click at [1036, 377] on div "Buenas tardes, CONSTRUCCIONES PLINIO FOITZICK E.I.R.L.. Te informamos que hemos…" at bounding box center [556, 362] width 984 height 172
click at [1011, 367] on button "Enviar" at bounding box center [1018, 362] width 26 height 26
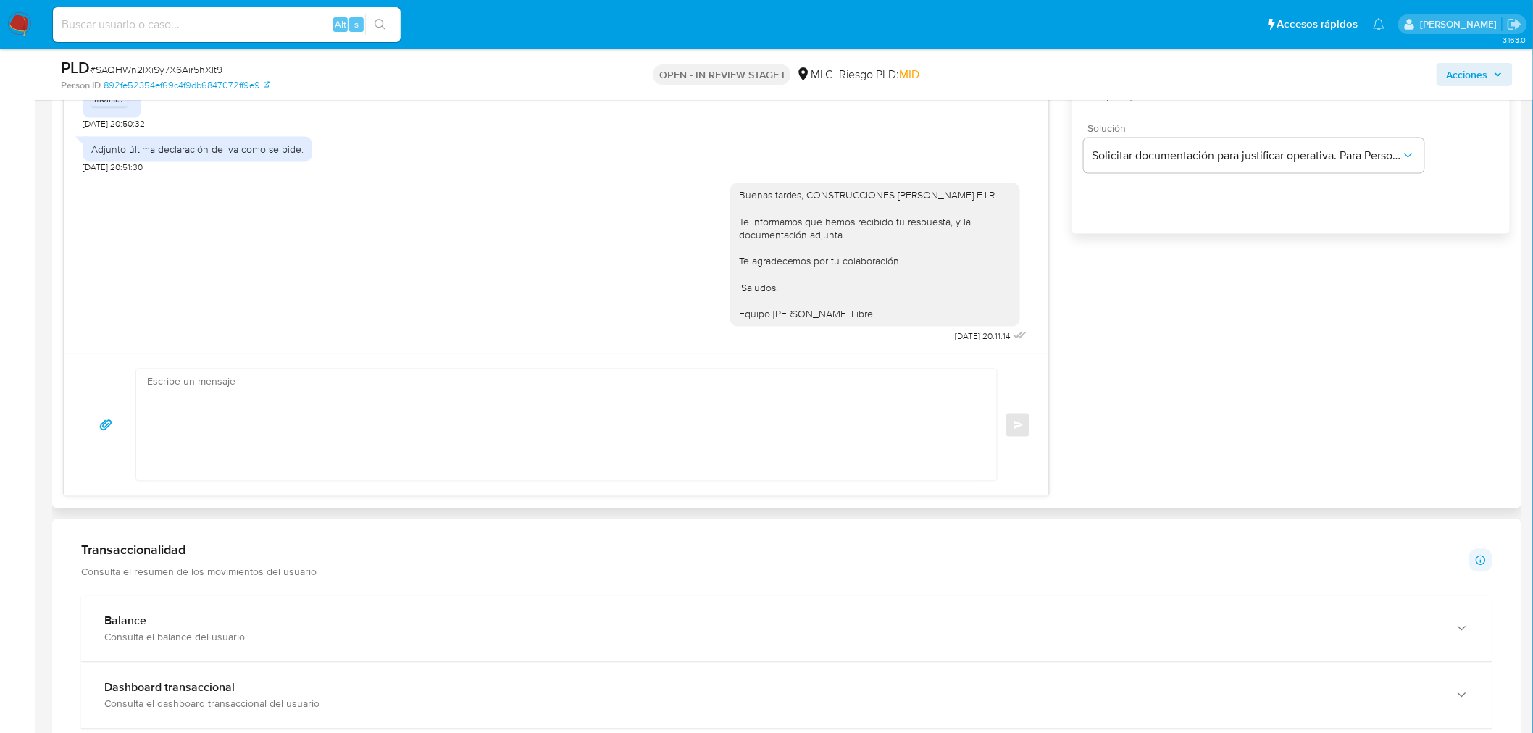
scroll to position [885, 0]
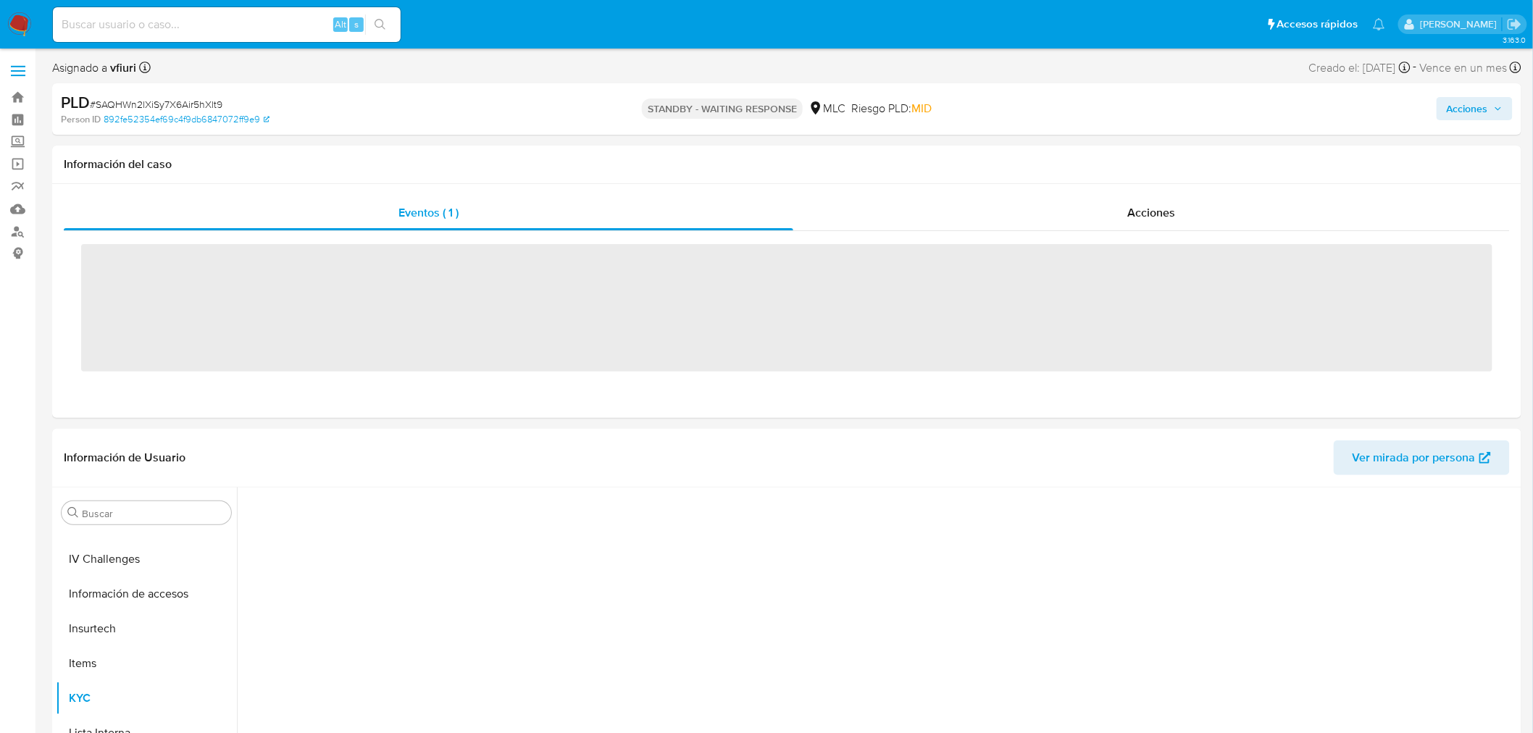
scroll to position [706, 0]
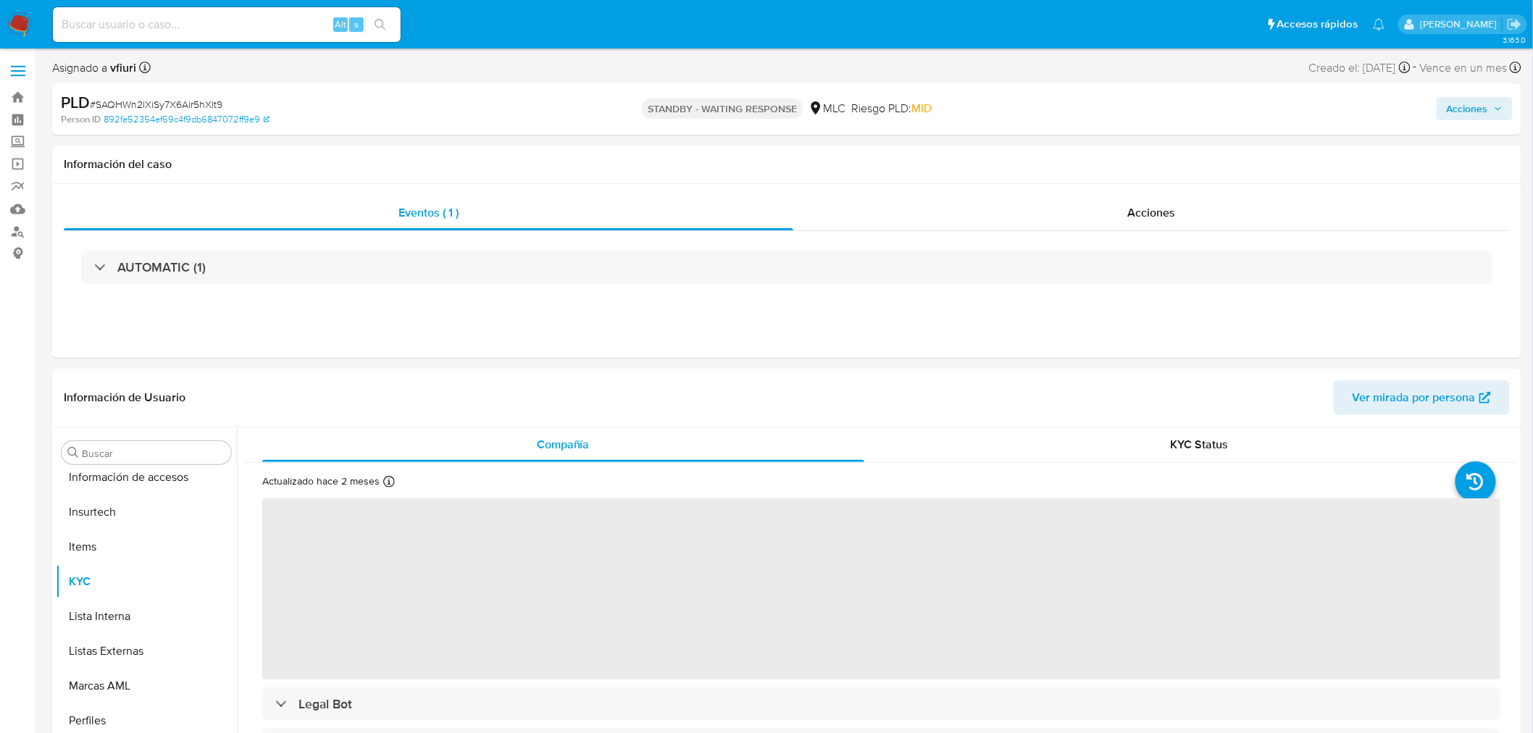
select select "10"
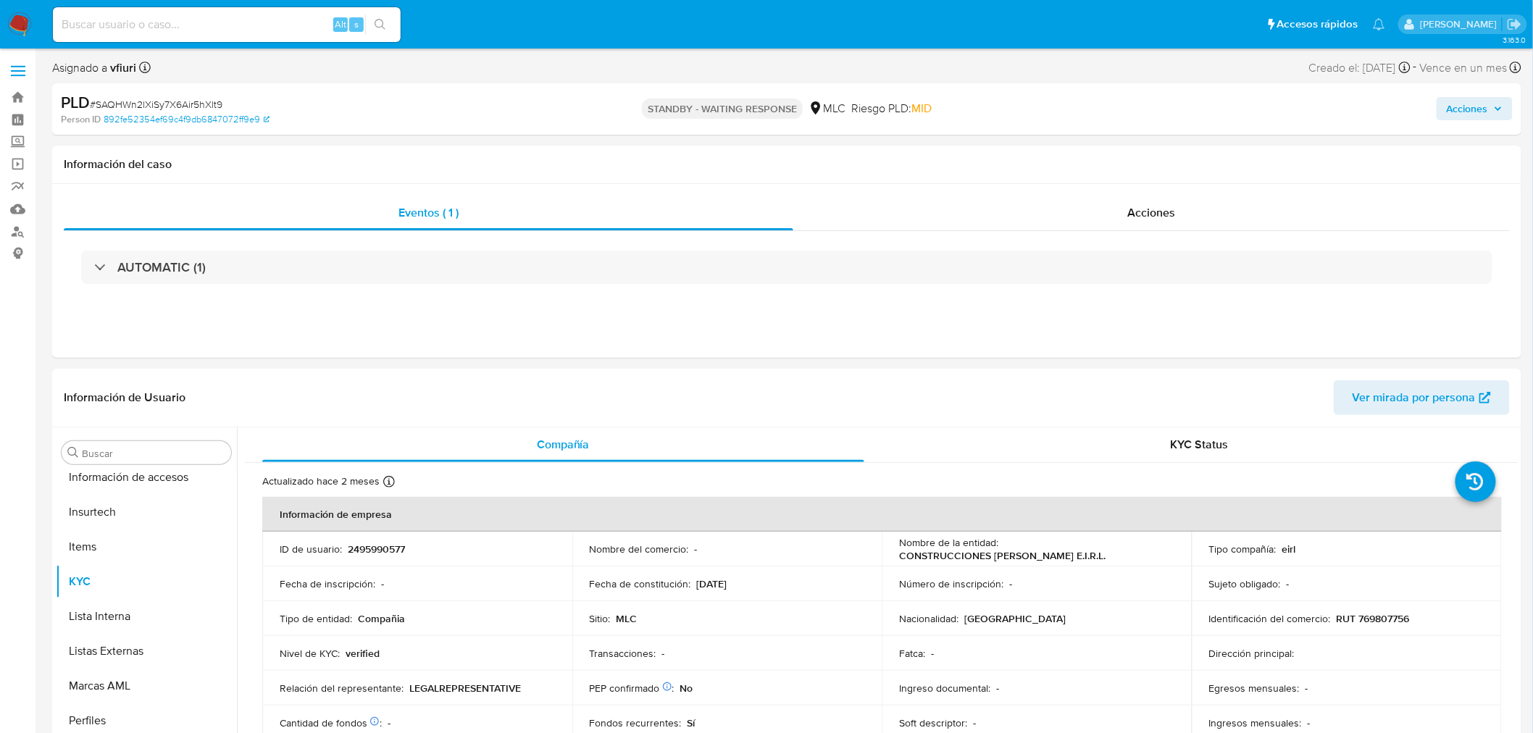
scroll to position [716, 0]
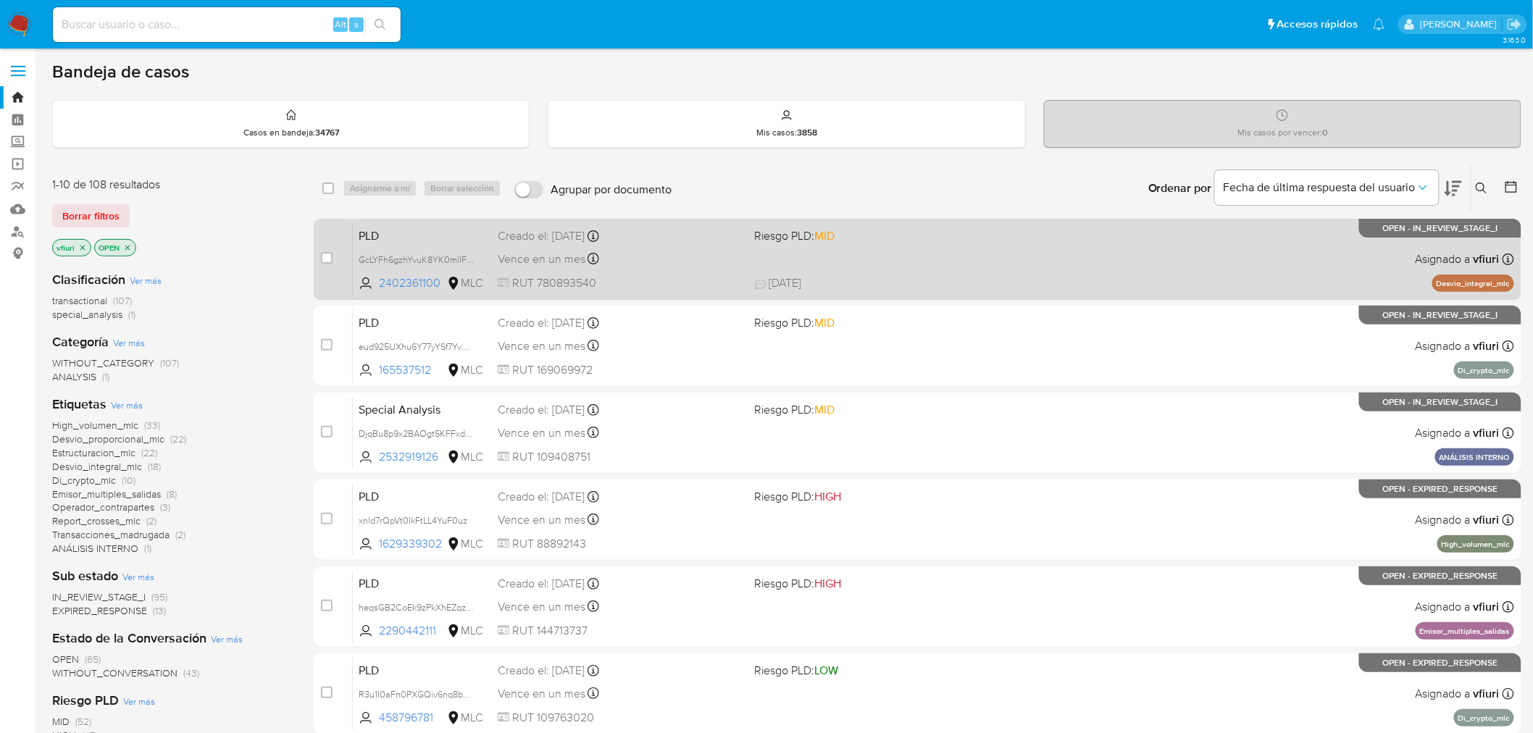
click at [718, 251] on div "Vence en un mes Vence el [DATE] 06:07:41" at bounding box center [621, 259] width 246 height 20
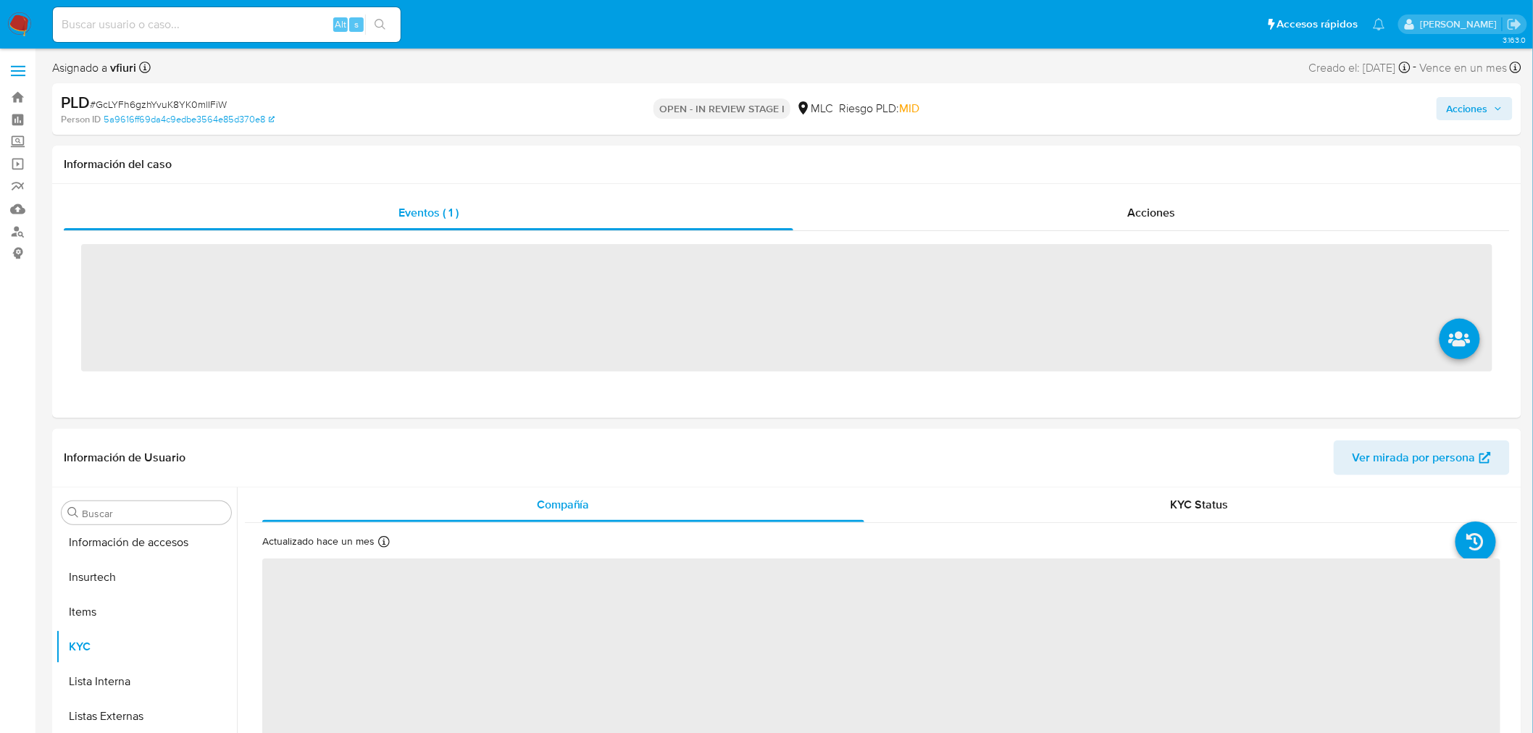
scroll to position [716, 0]
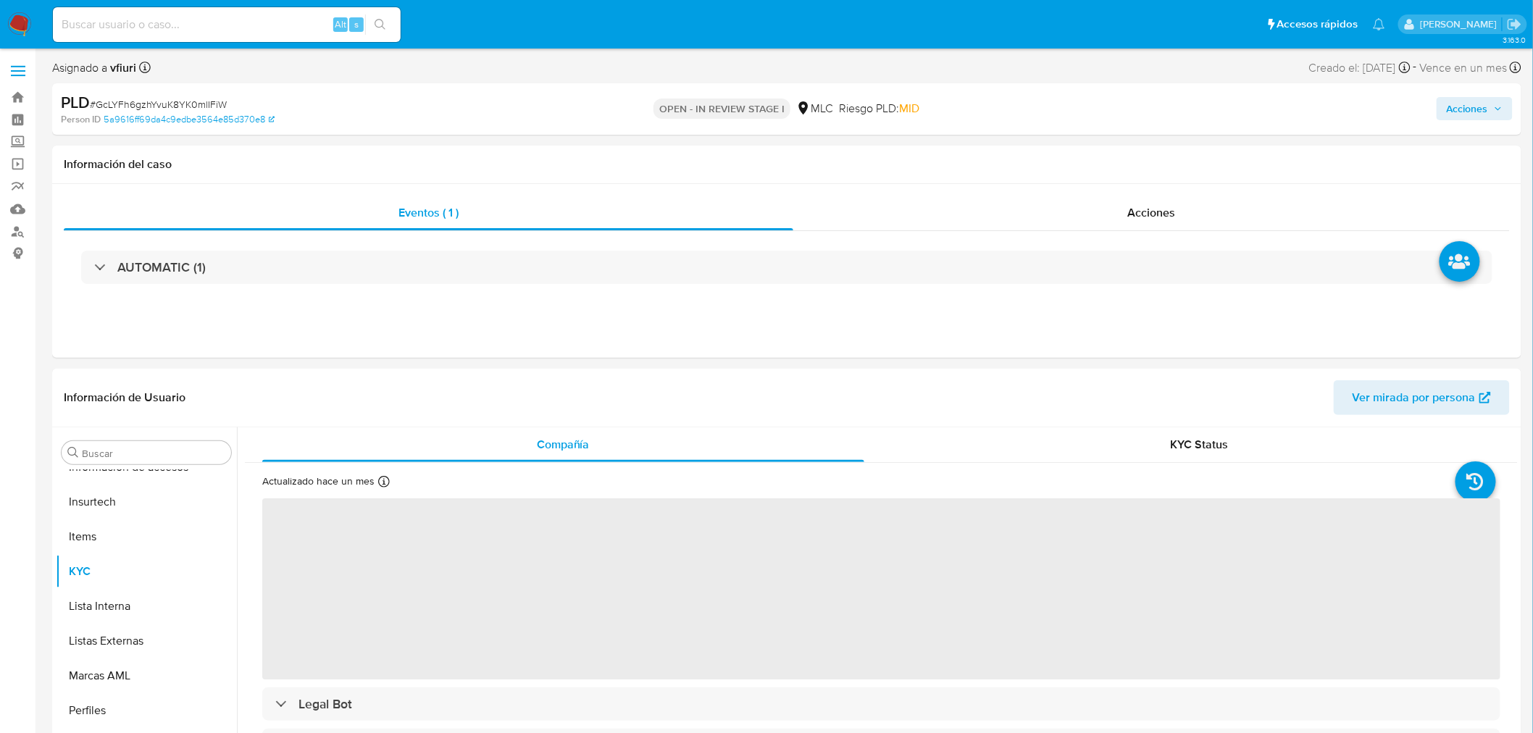
select select "10"
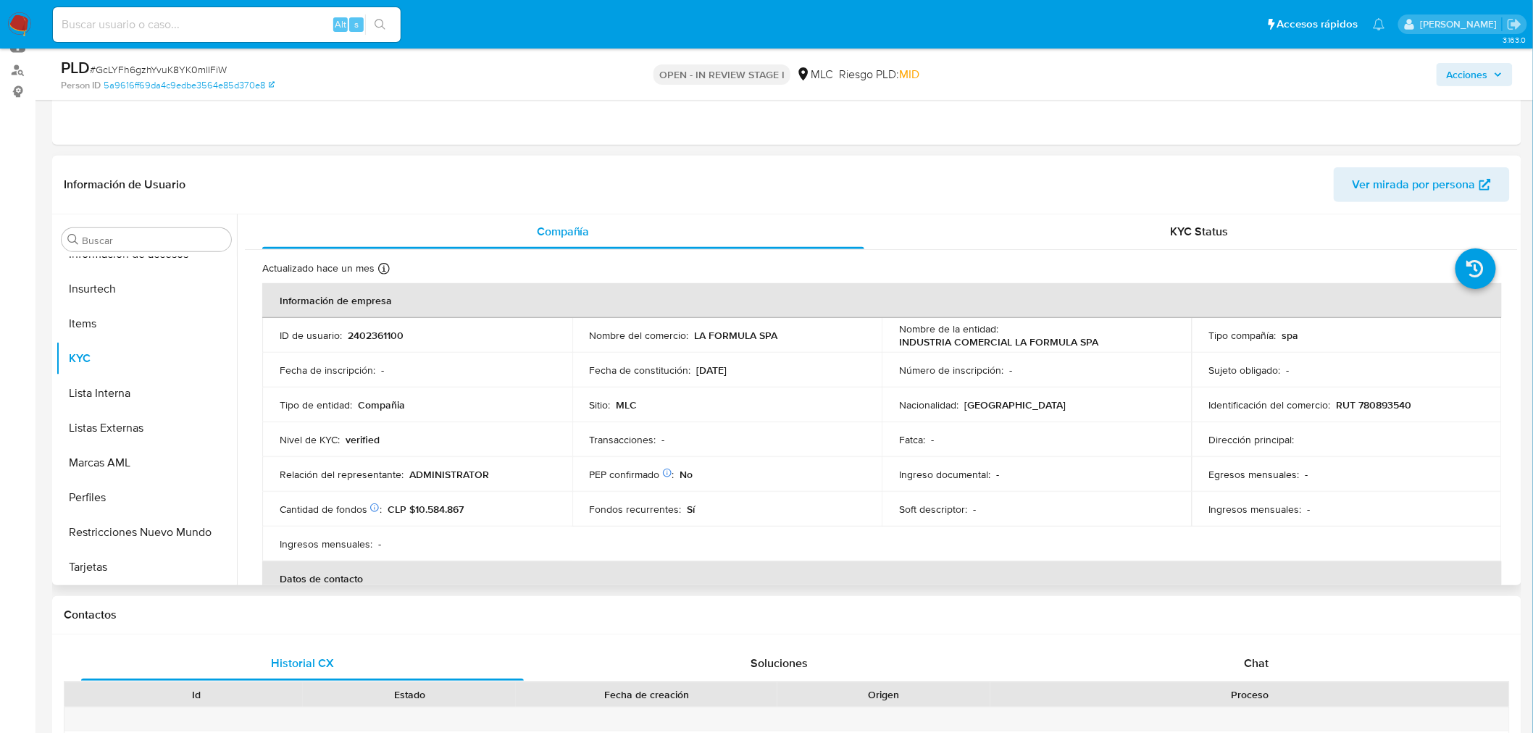
scroll to position [161, 0]
click at [1266, 662] on span "Chat" at bounding box center [1257, 664] width 25 height 17
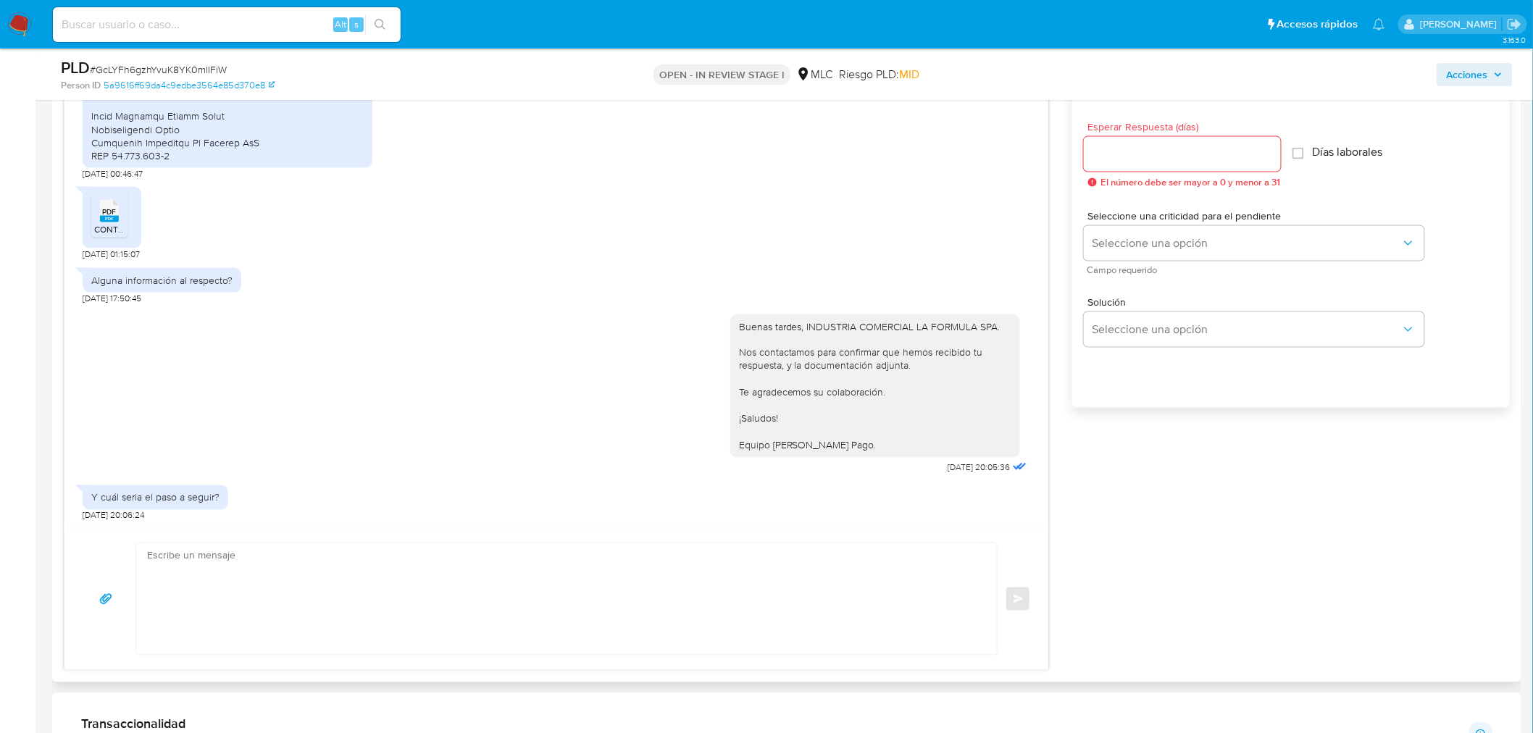
scroll to position [805, 0]
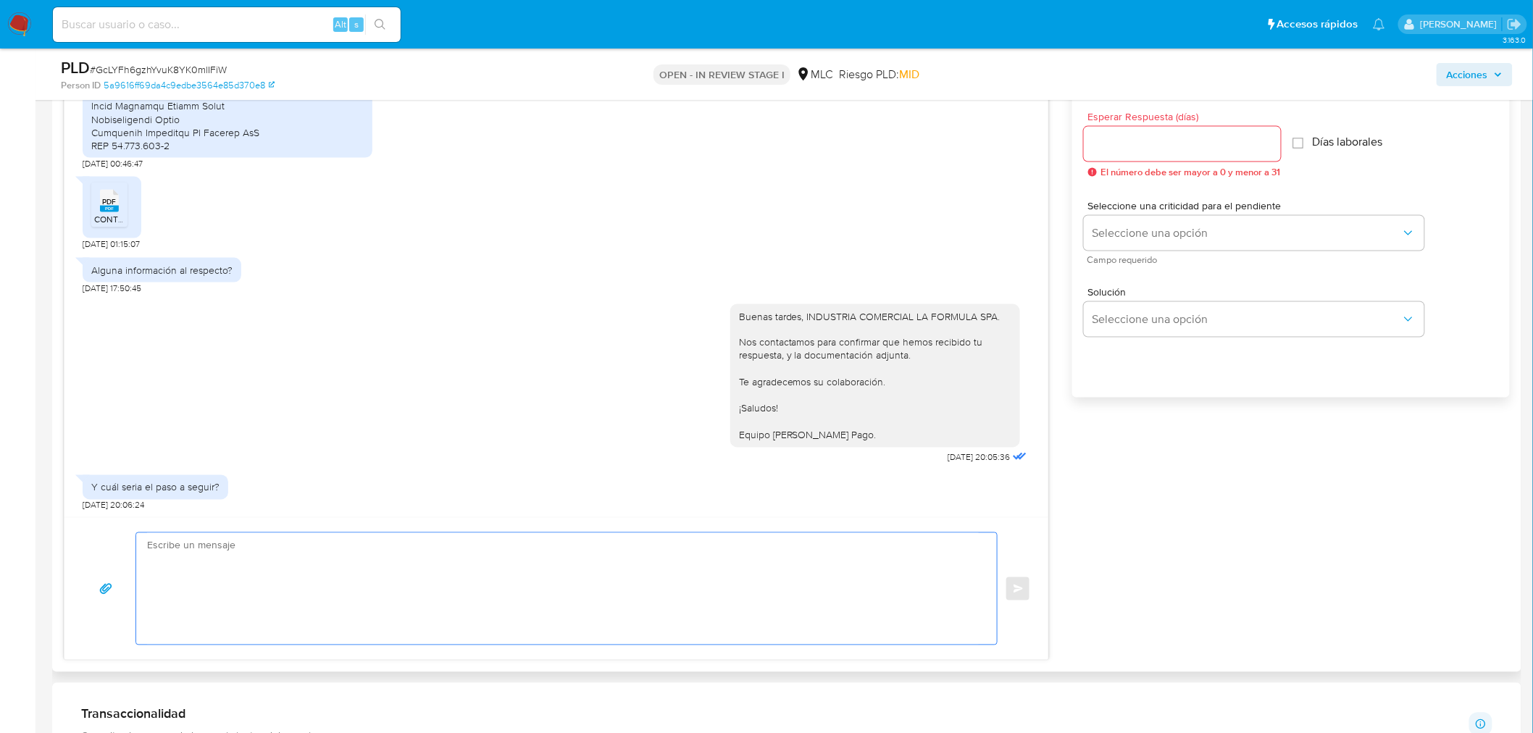
click at [389, 591] on textarea at bounding box center [563, 589] width 832 height 112
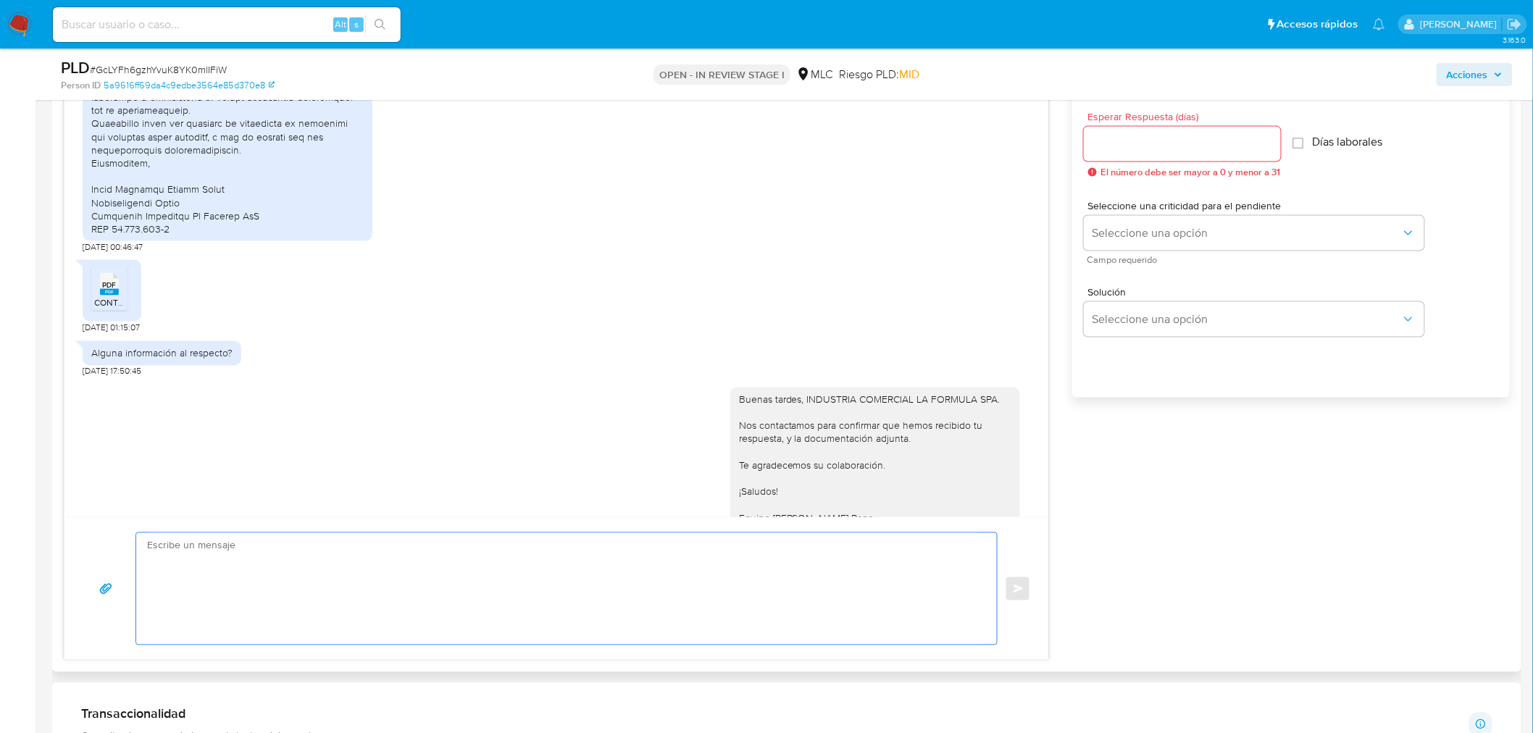
scroll to position [854, 0]
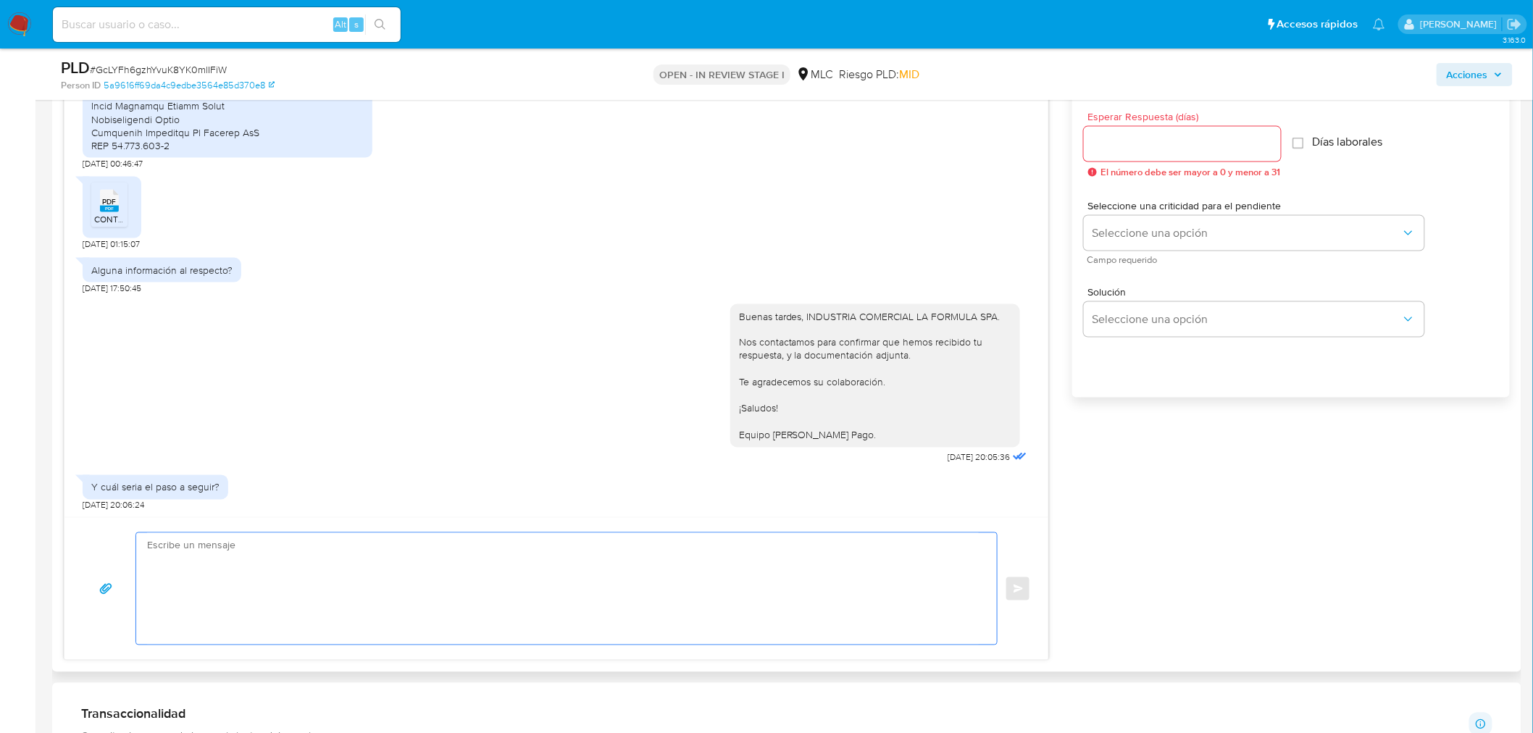
click at [204, 551] on textarea at bounding box center [563, 589] width 832 height 112
click at [1240, 142] on input "Esperar Respuesta (días)" at bounding box center [1182, 144] width 197 height 19
type input "3"
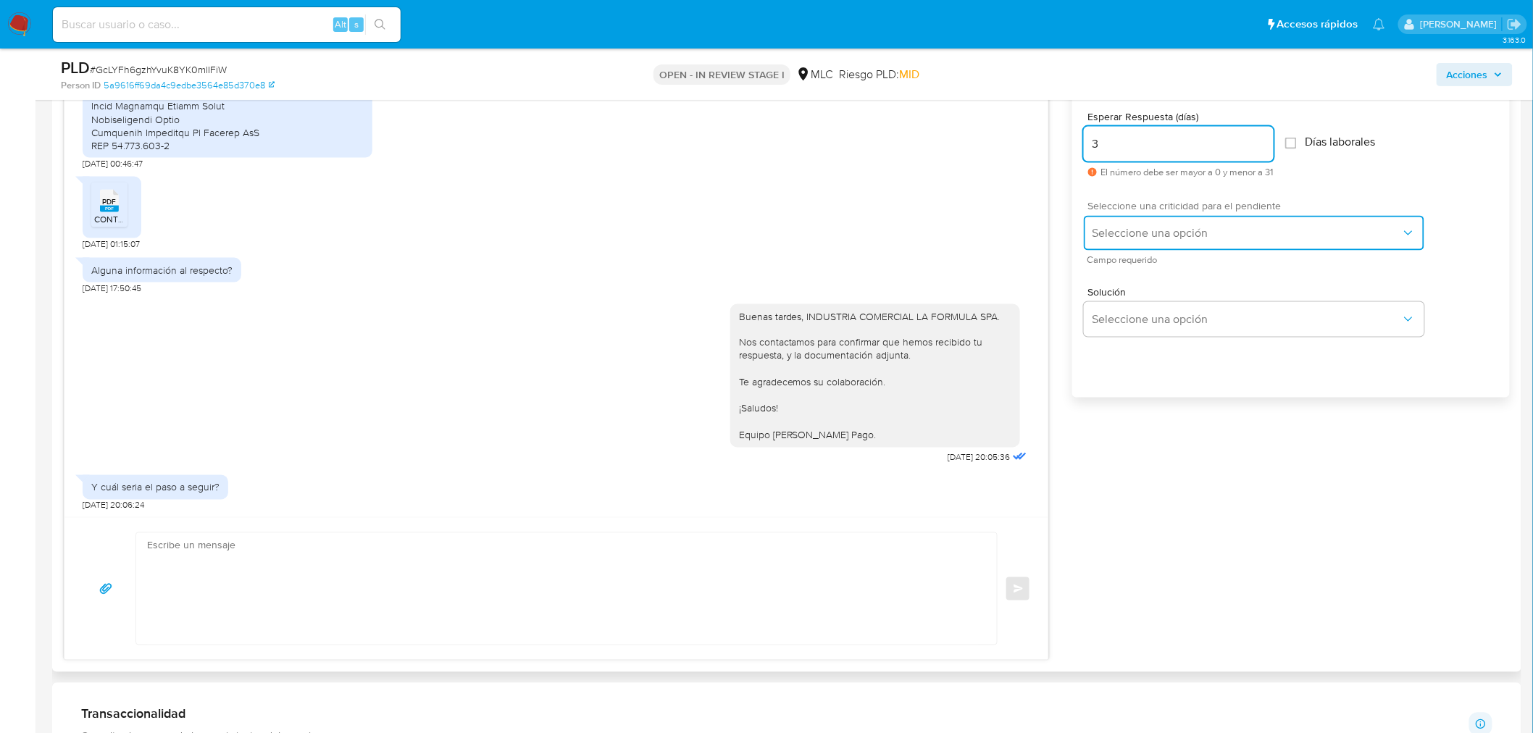
click at [1214, 216] on button "Seleccione una opción" at bounding box center [1254, 233] width 341 height 35
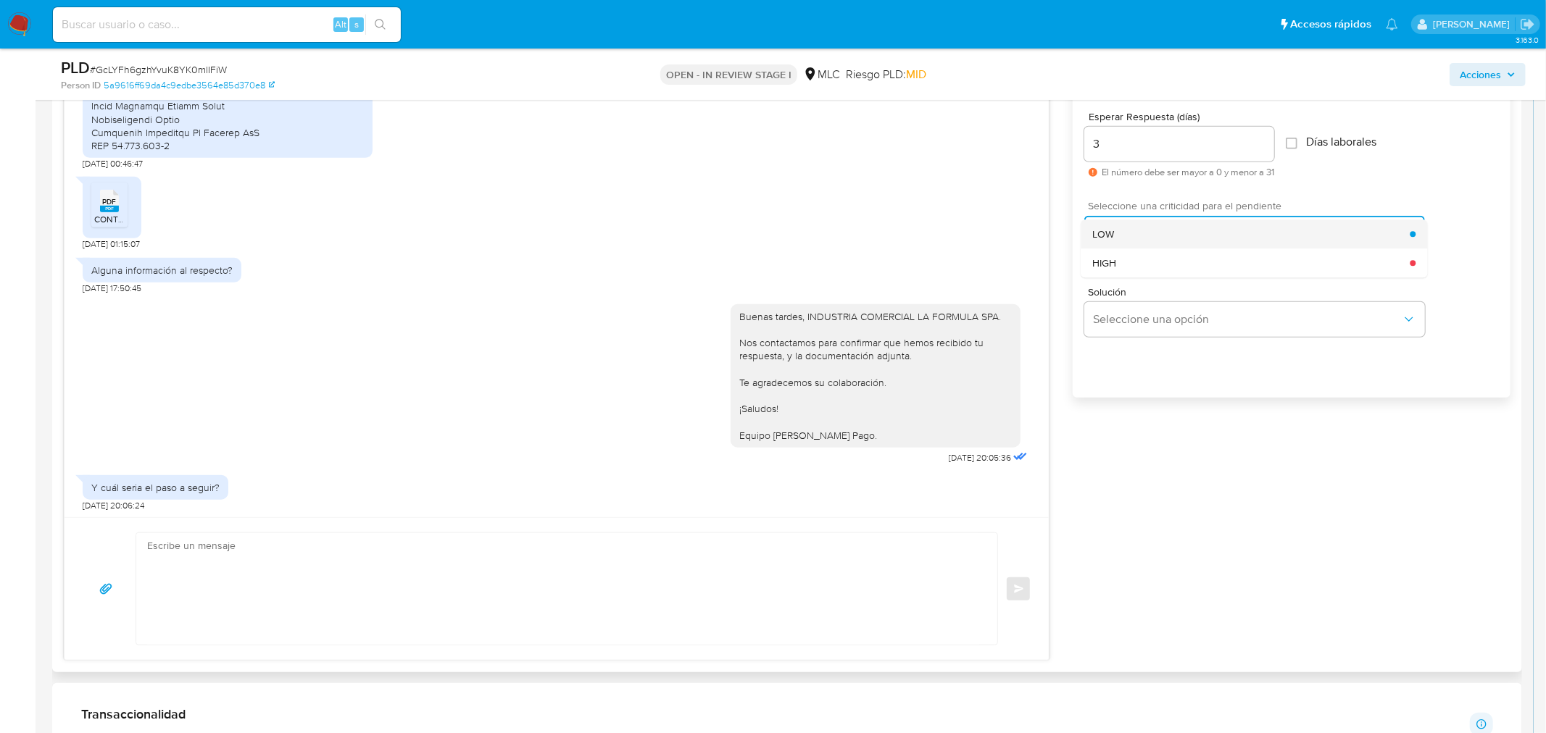
click at [1219, 240] on div "LOW" at bounding box center [1250, 234] width 317 height 29
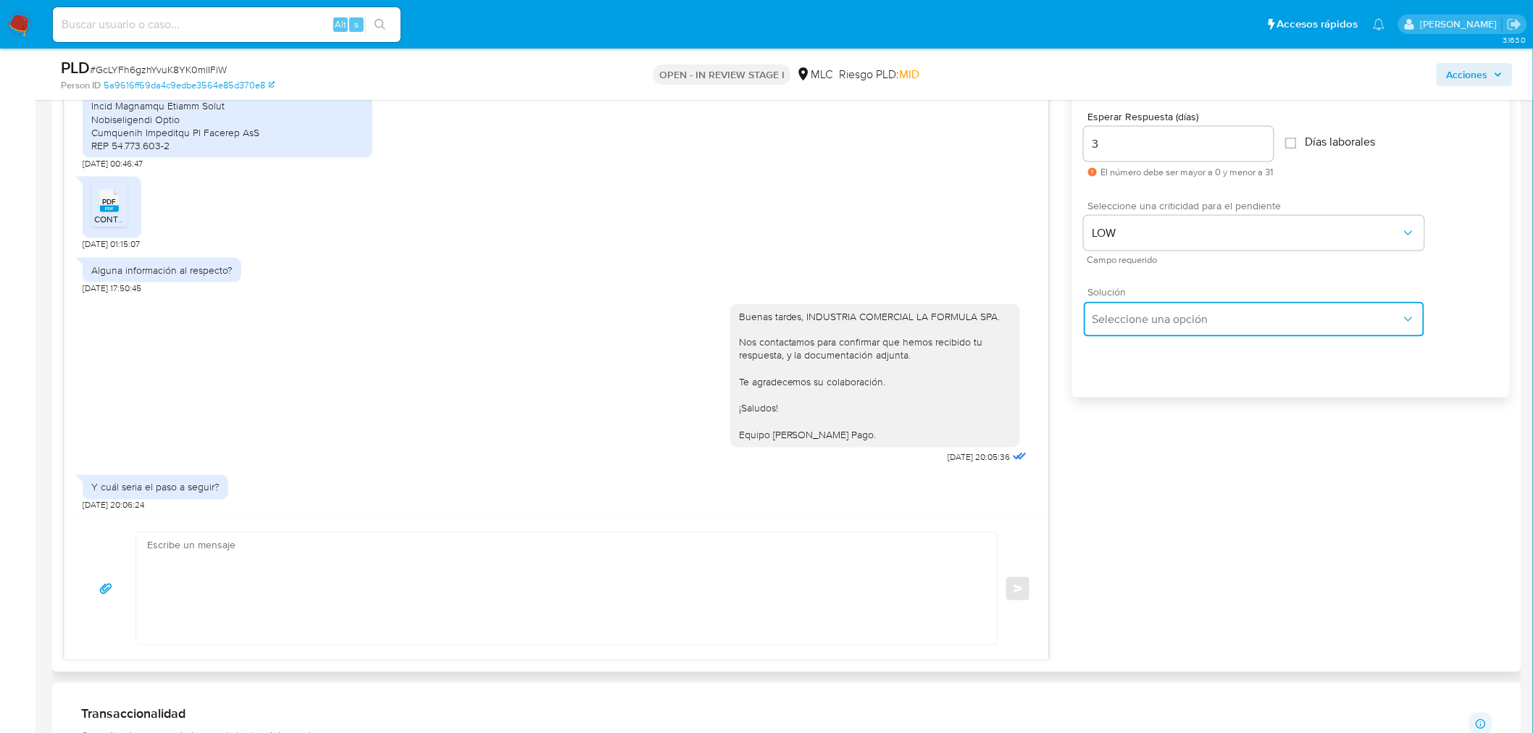
click at [1187, 328] on button "Seleccione una opción" at bounding box center [1254, 319] width 341 height 35
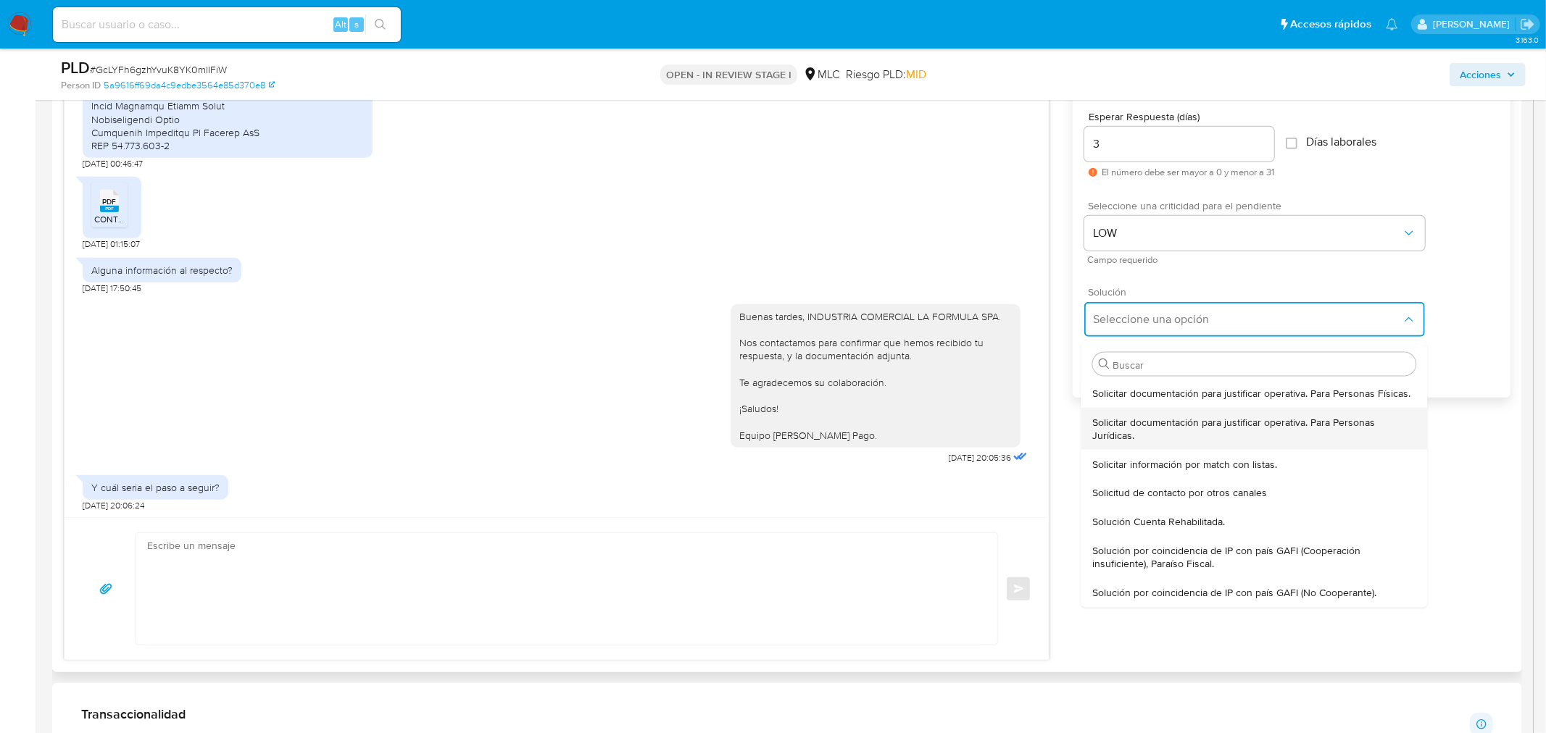
click at [1172, 417] on span "Solicitar documentación para justificar operativa. Para Personas Jurídicas." at bounding box center [1253, 428] width 323 height 26
type textarea "Hola ,Te contactamos dado que tu cuenta fue suspendida para una verificación de…"
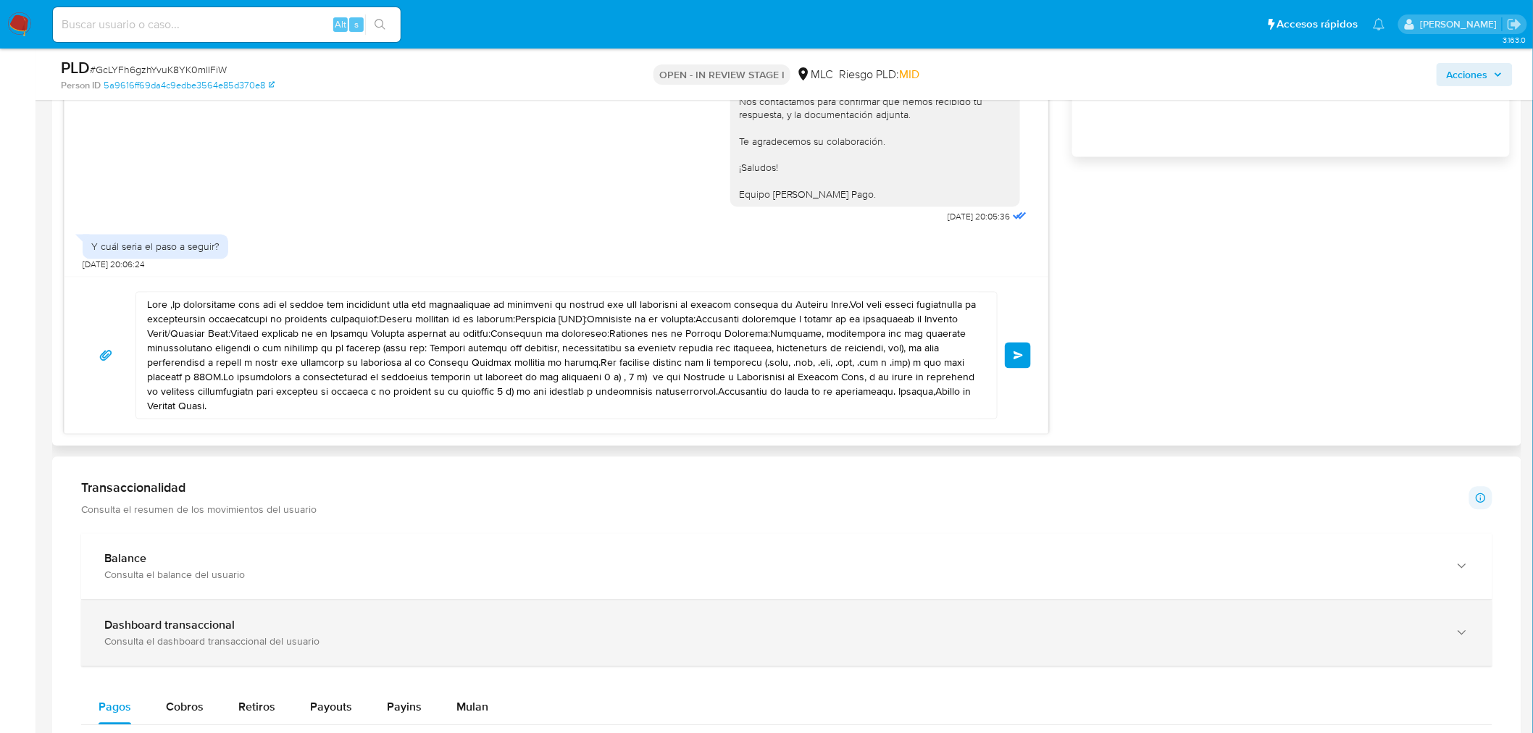
scroll to position [1127, 0]
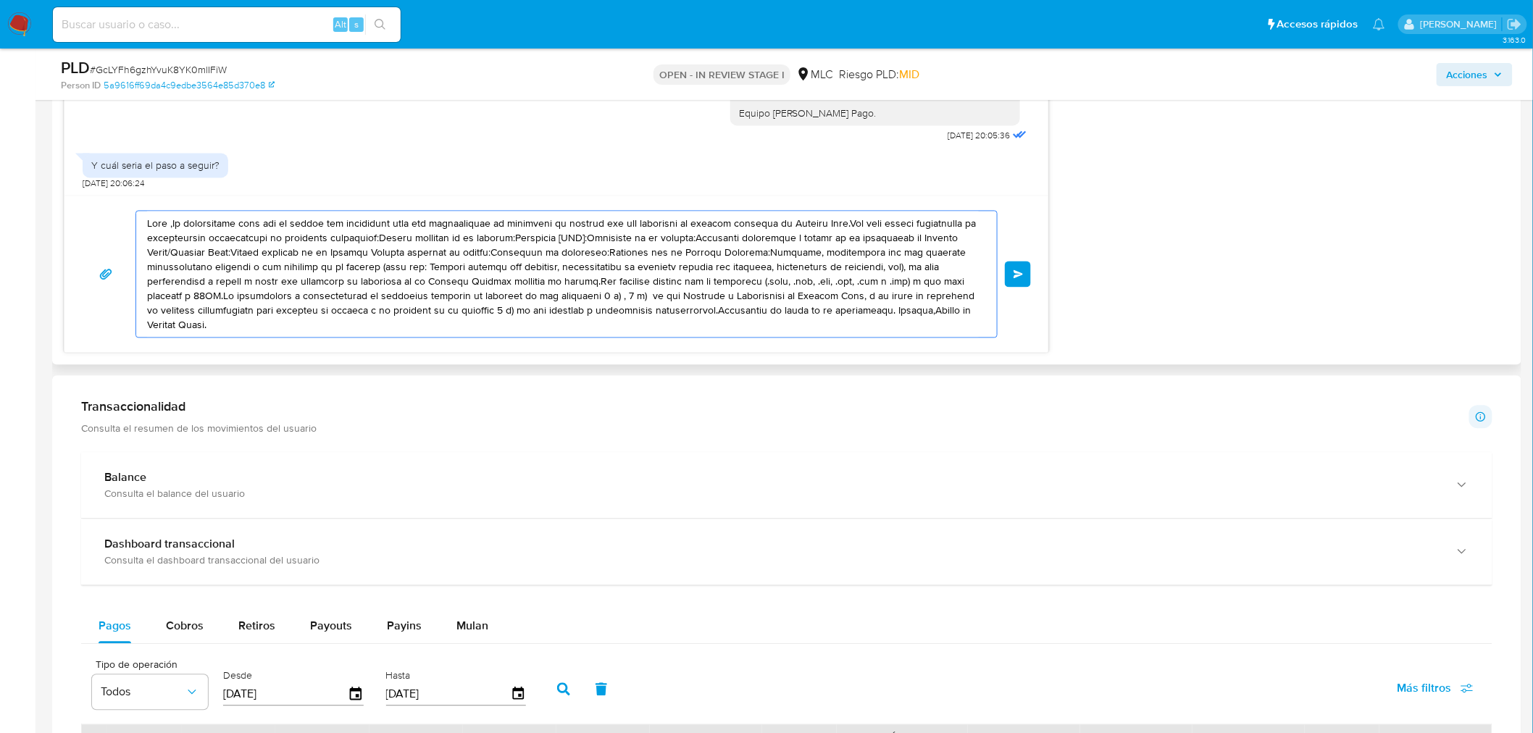
drag, startPoint x: 232, startPoint y: 323, endPoint x: 114, endPoint y: 221, distance: 156.2
click at [114, 221] on div "Enviar" at bounding box center [556, 275] width 949 height 128
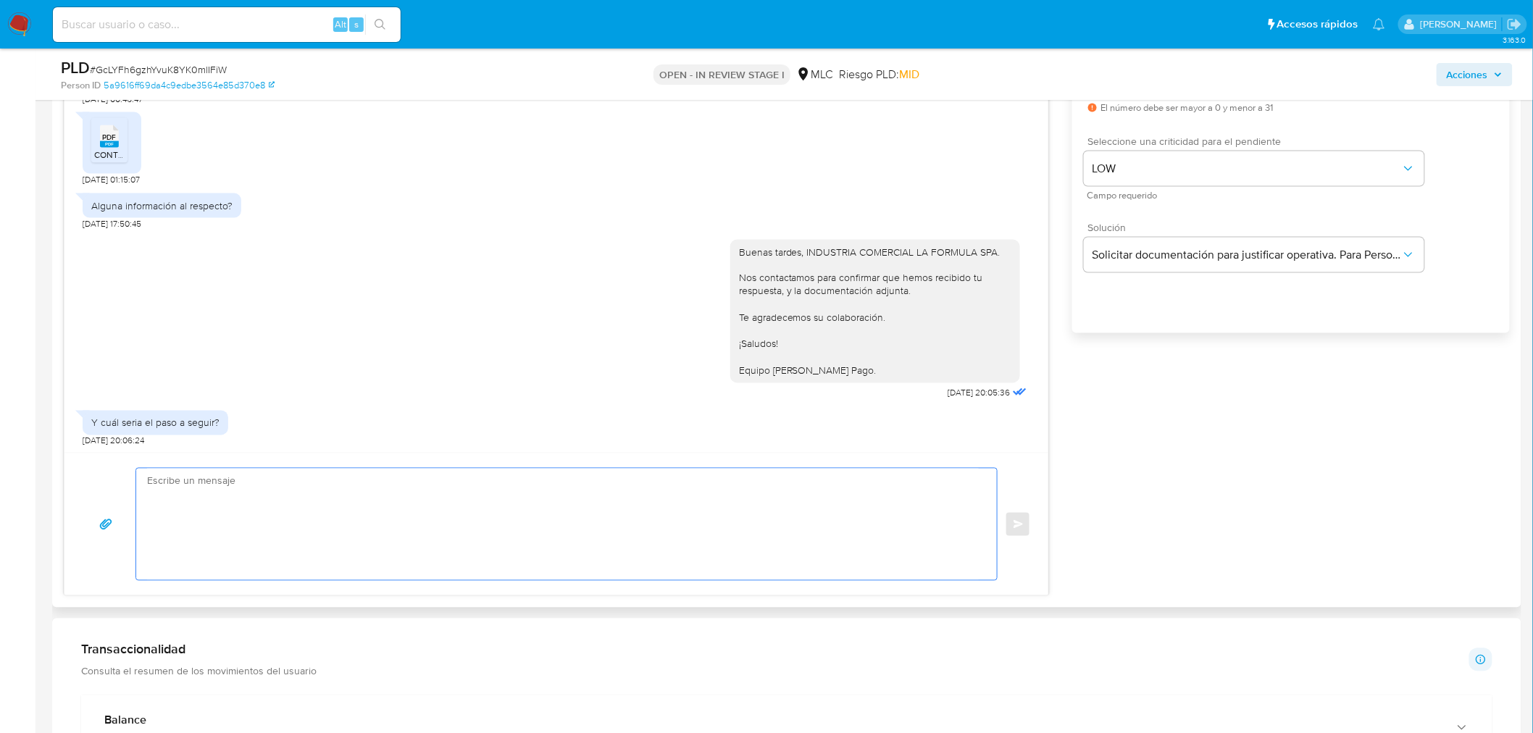
scroll to position [805, 0]
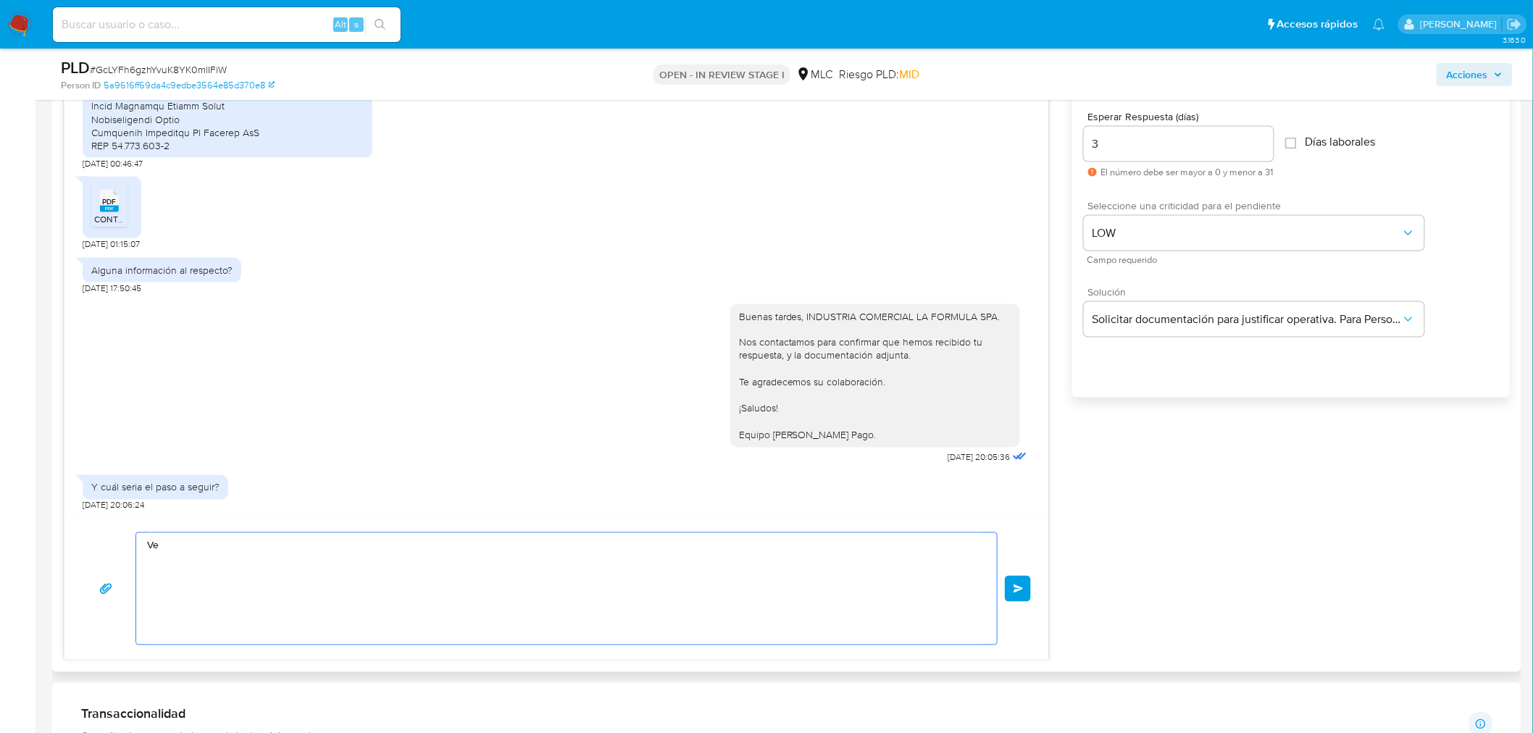
type textarea "V"
click at [292, 605] on textarea "Te agradecemos por tu buena disposición. Analizaremos la información, y ante cu…" at bounding box center [563, 589] width 832 height 112
drag, startPoint x: 517, startPoint y: 580, endPoint x: 132, endPoint y: 581, distance: 385.5
click at [132, 581] on div "Te agradecemos por tu buena disposición. Analizaremos la información, y ante cu…" at bounding box center [556, 589] width 949 height 113
type textarea "Te agradecemos por tu buena disposición. Analizaremos la información, y en caso…"
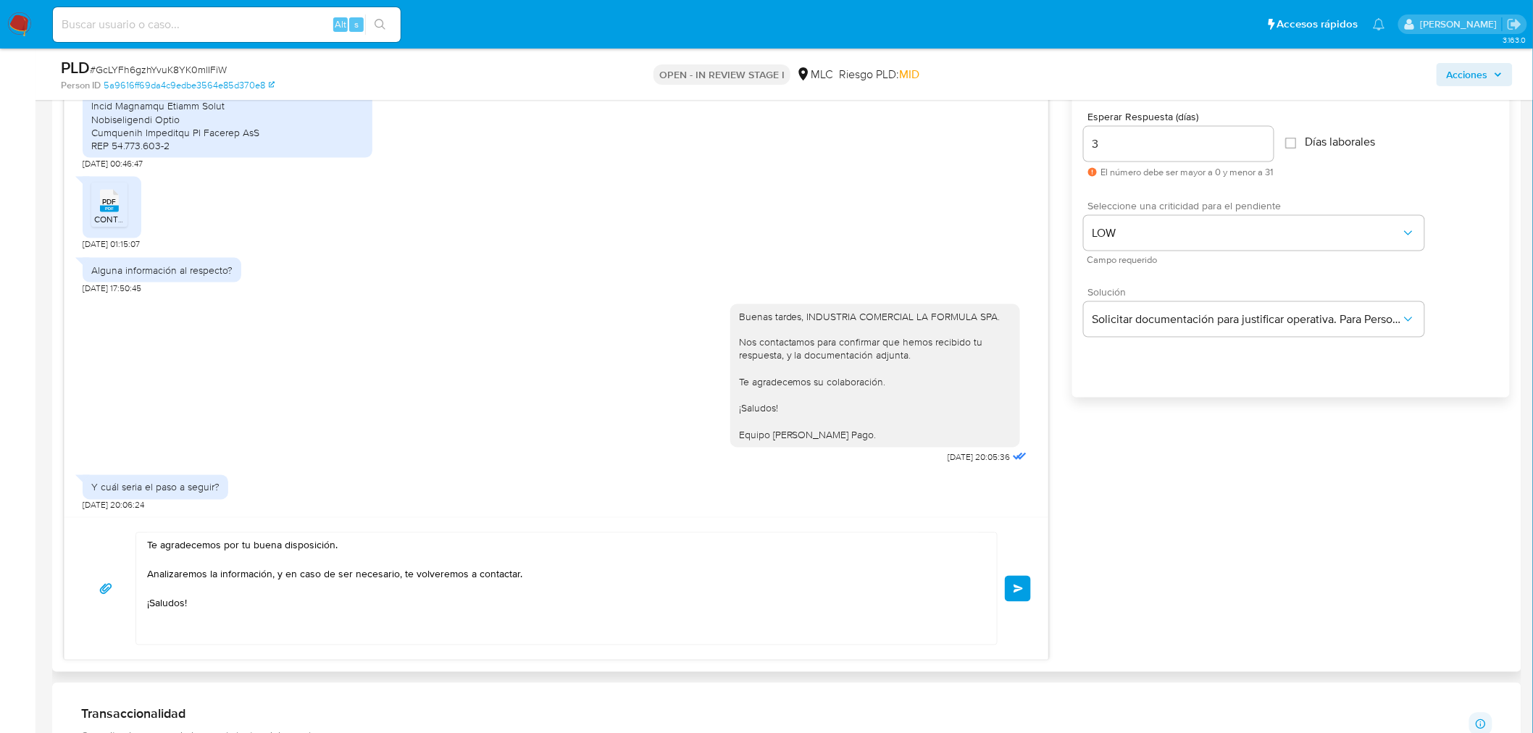
click at [1017, 588] on span "Enviar" at bounding box center [1019, 589] width 10 height 9
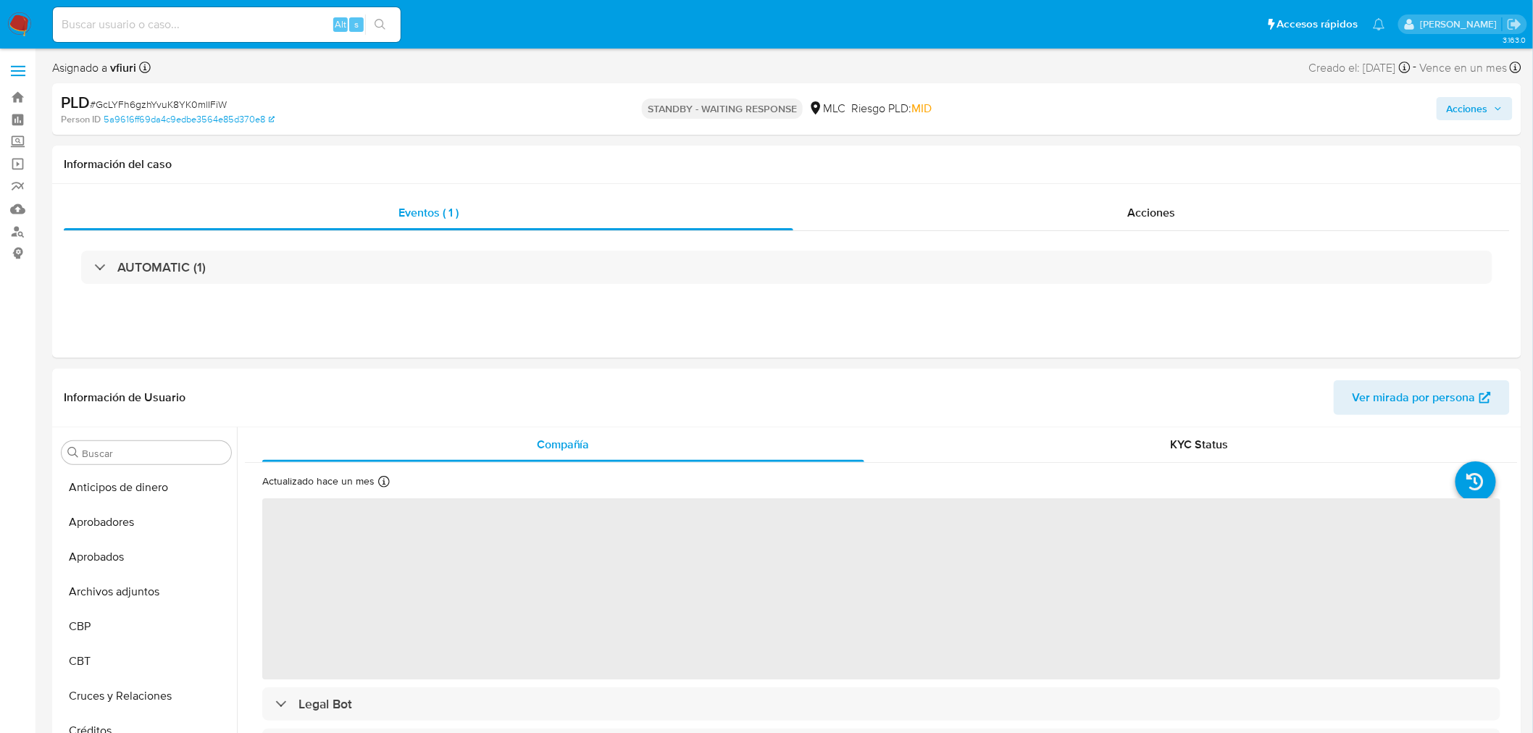
select select "10"
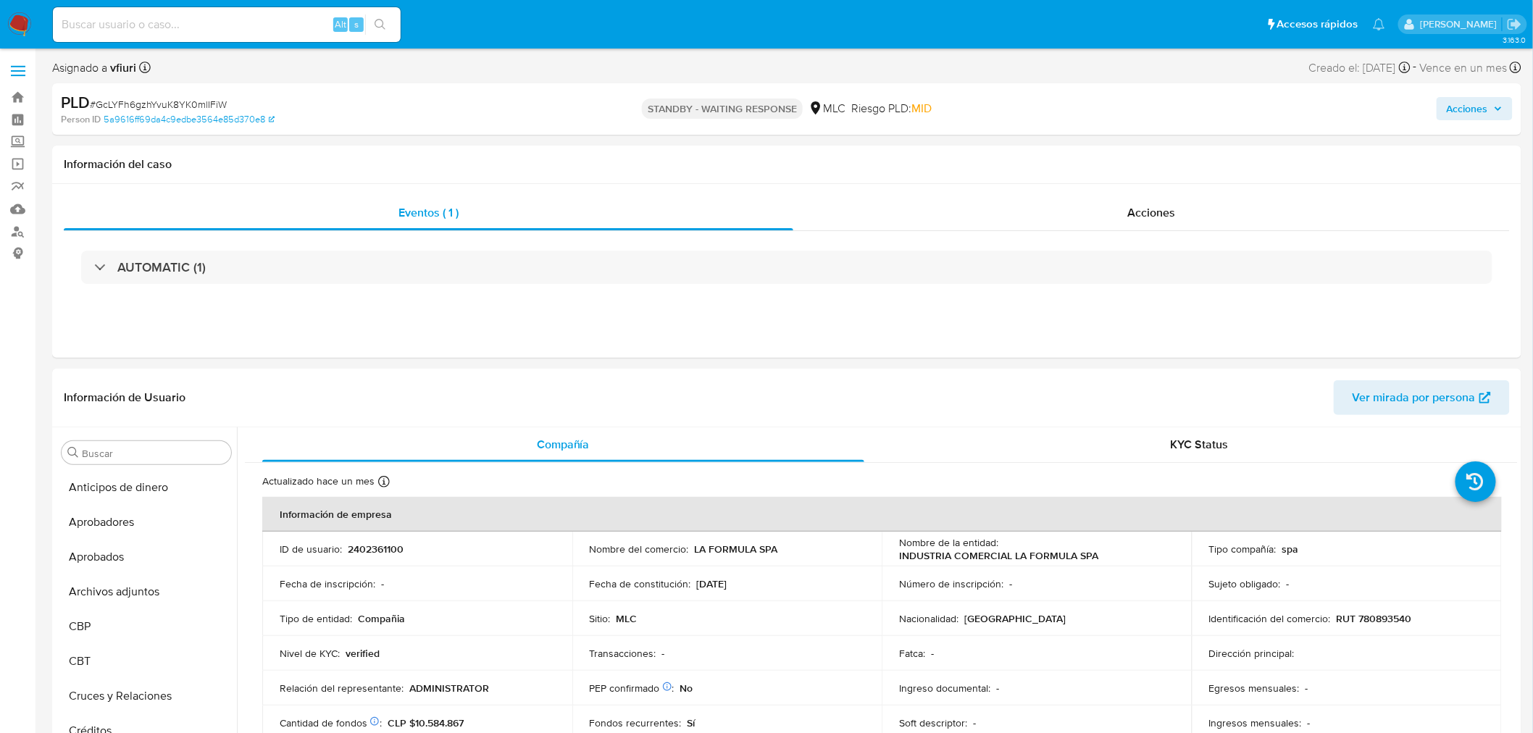
scroll to position [716, 0]
click at [6, 99] on link "Bandeja" at bounding box center [86, 97] width 172 height 22
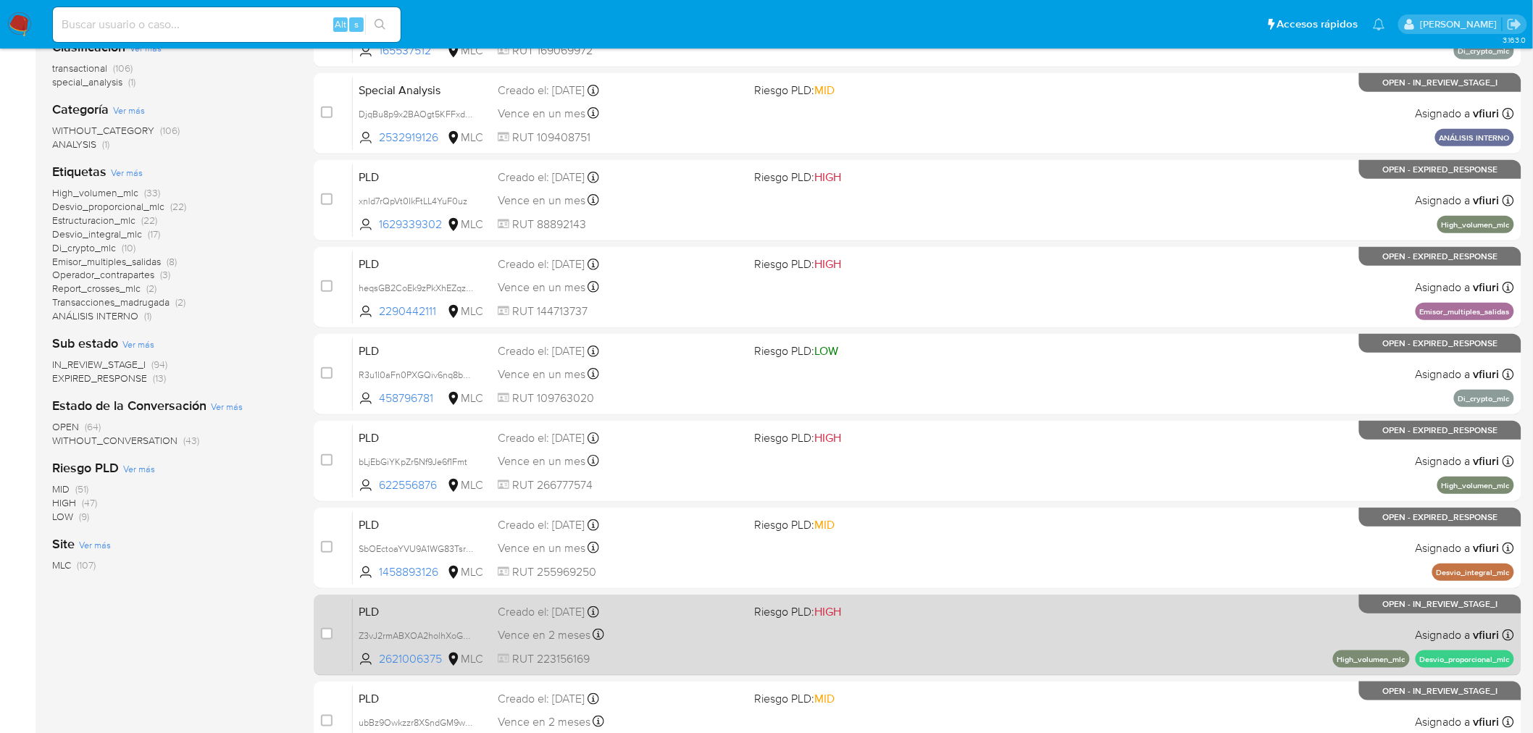
scroll to position [462, 0]
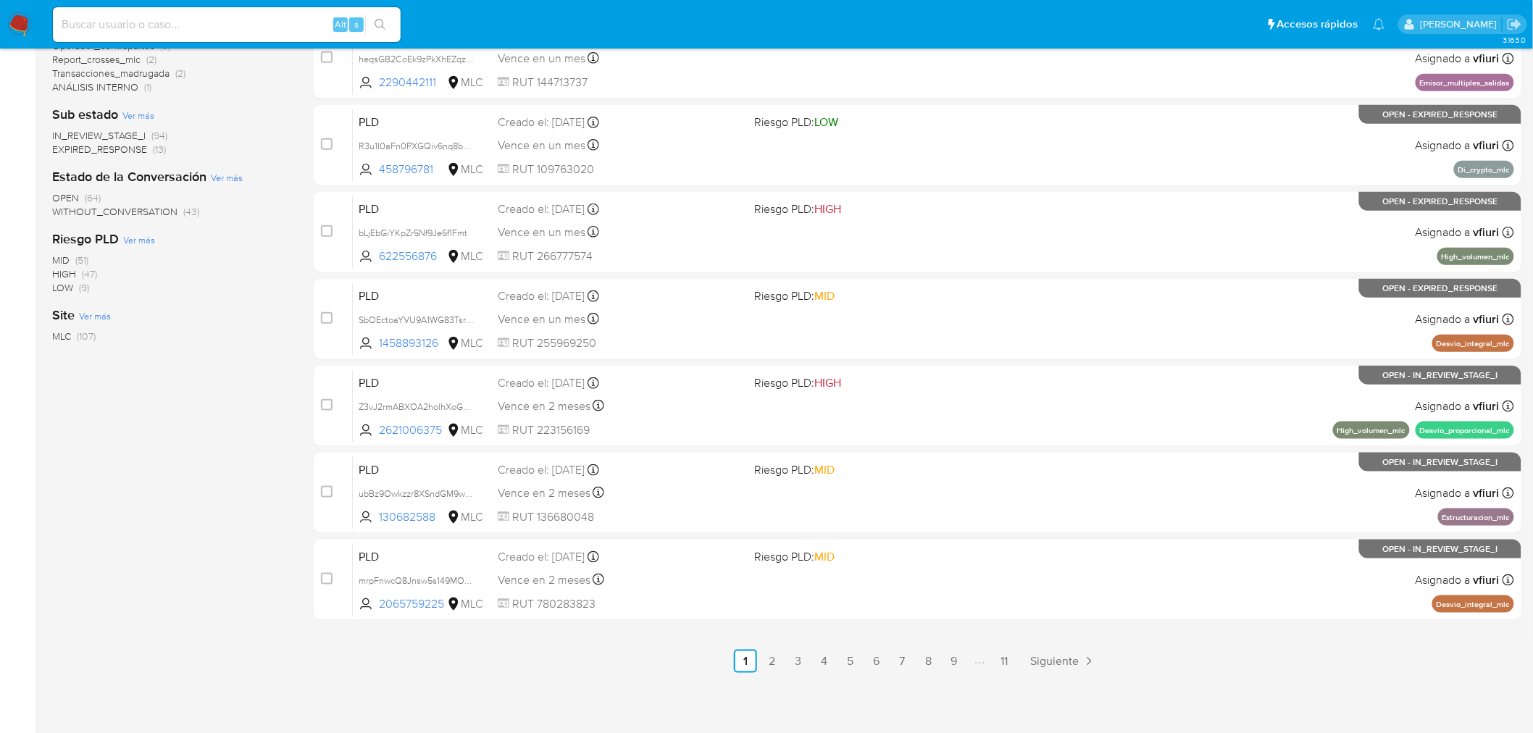
click at [943, 667] on ul "Anterior 1 2 3 4 5 6 7 8 9 11 Siguiente" at bounding box center [918, 661] width 1208 height 23
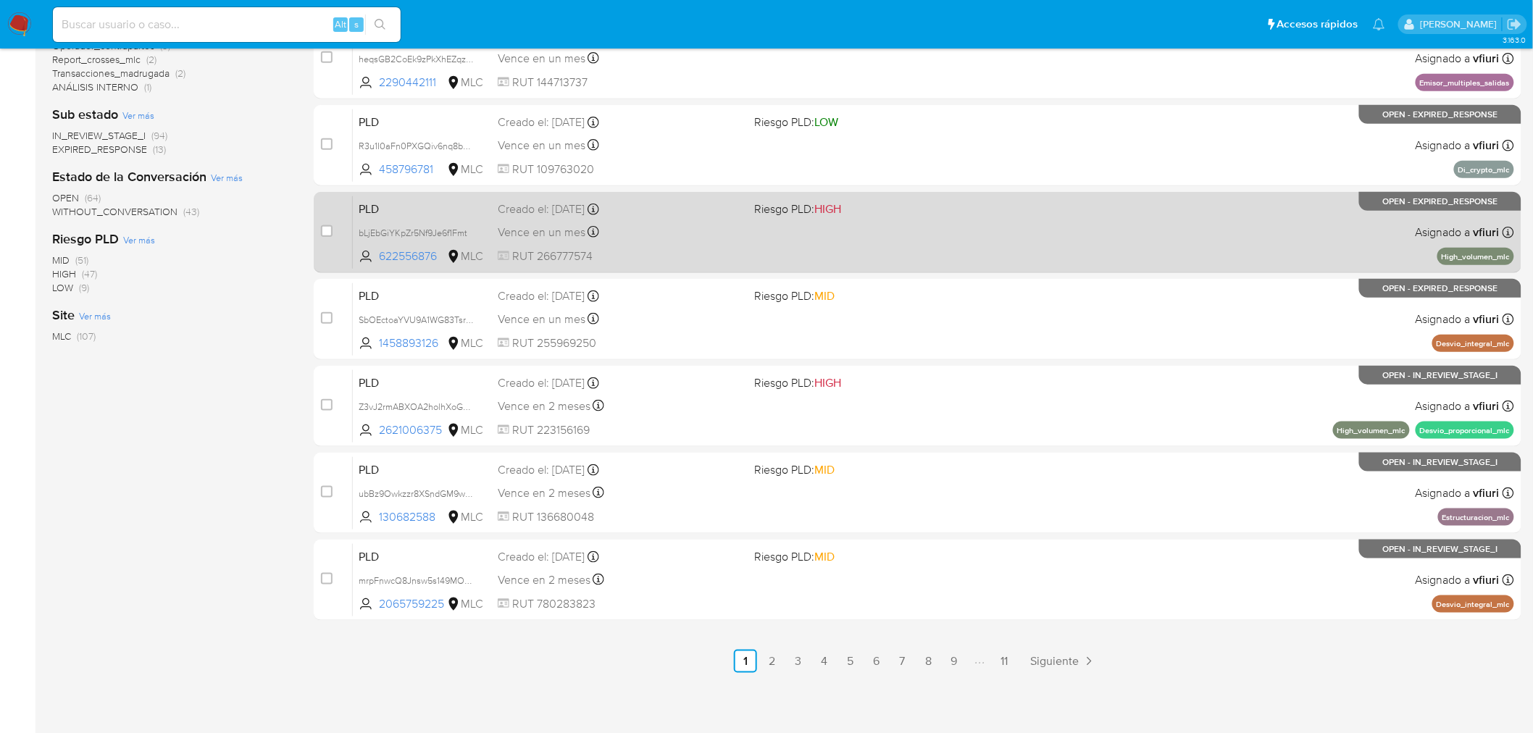
click at [1000, 668] on link "11" at bounding box center [1004, 661] width 23 height 23
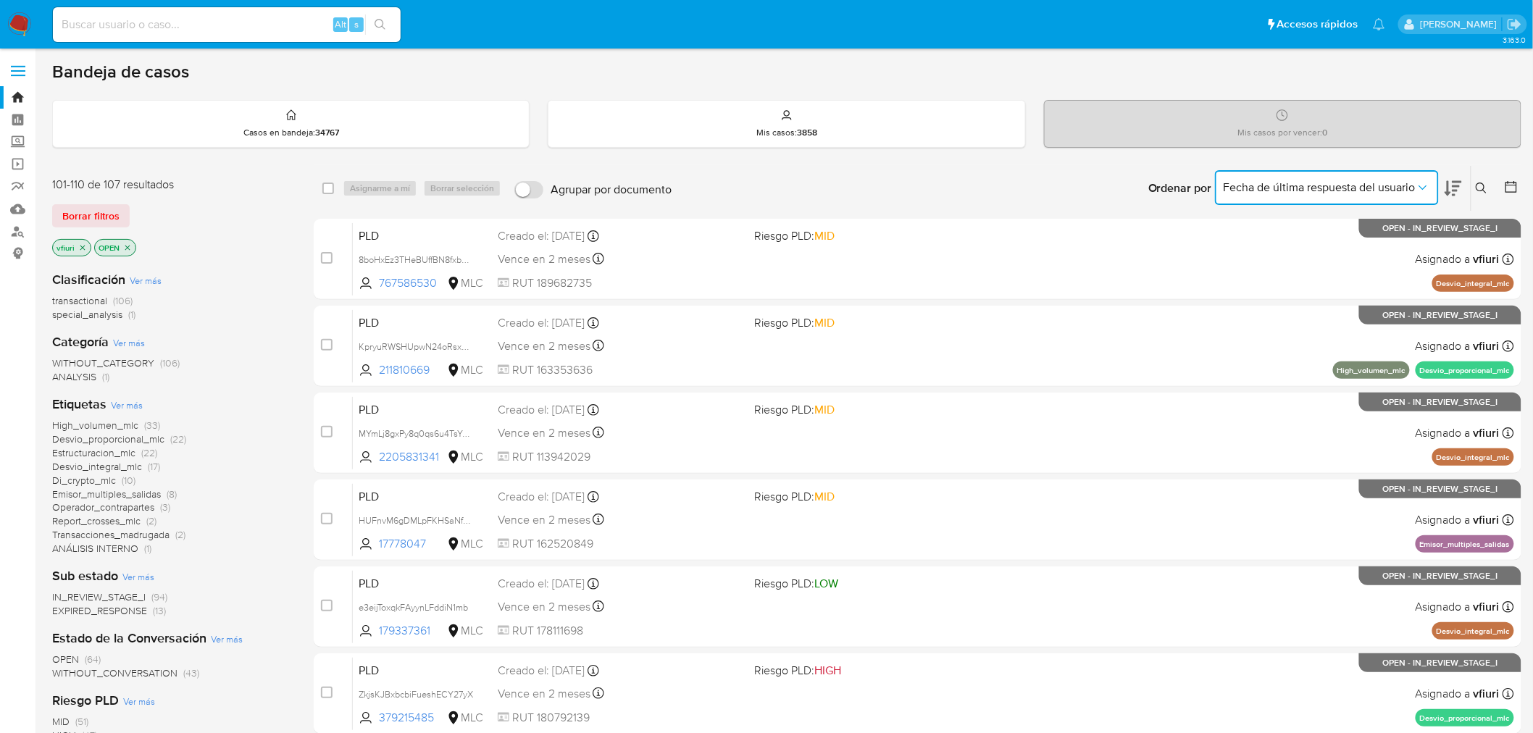
click at [1313, 187] on span "Fecha de última respuesta del usuario" at bounding box center [1320, 187] width 192 height 14
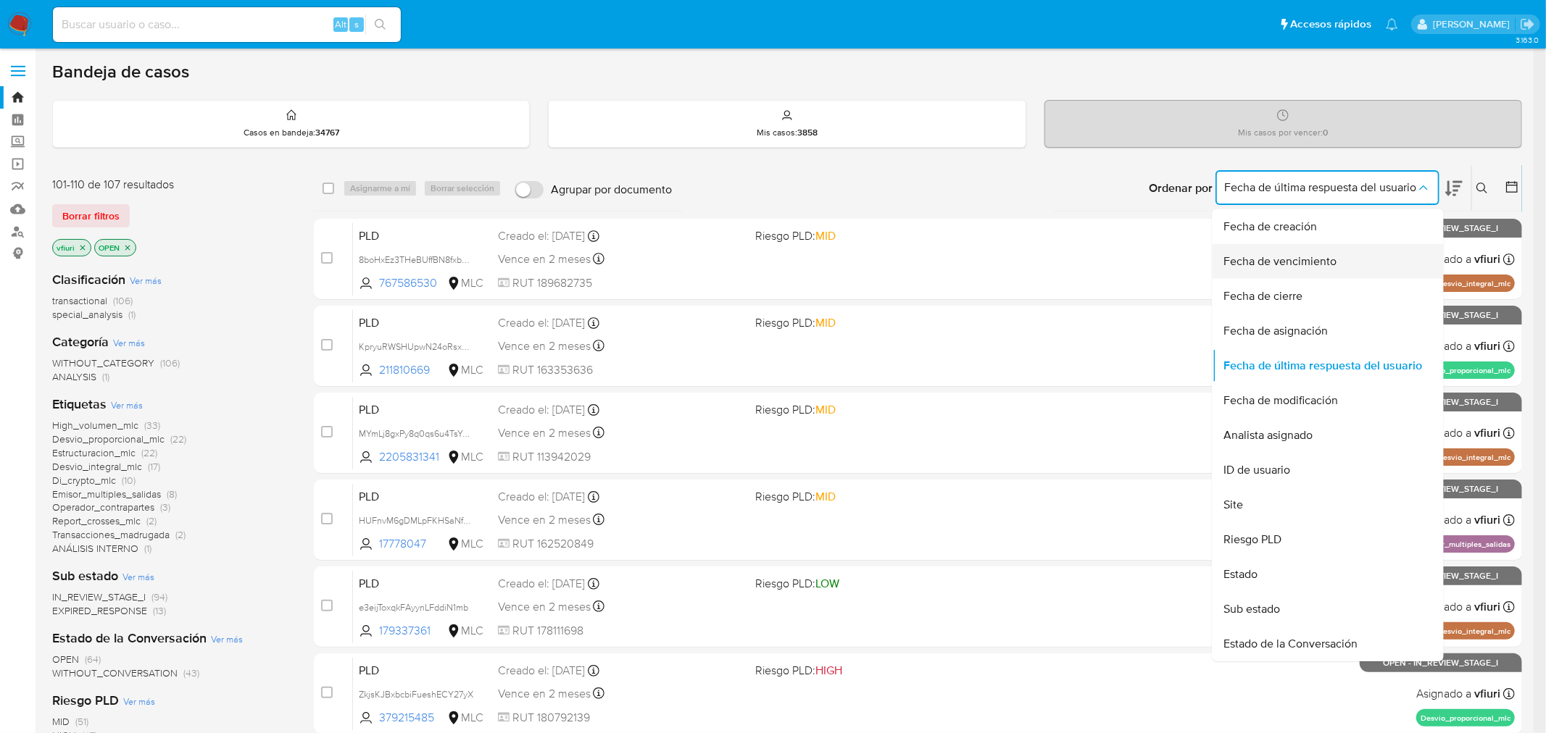
click at [1297, 270] on div "Fecha de vencimiento" at bounding box center [1323, 261] width 199 height 35
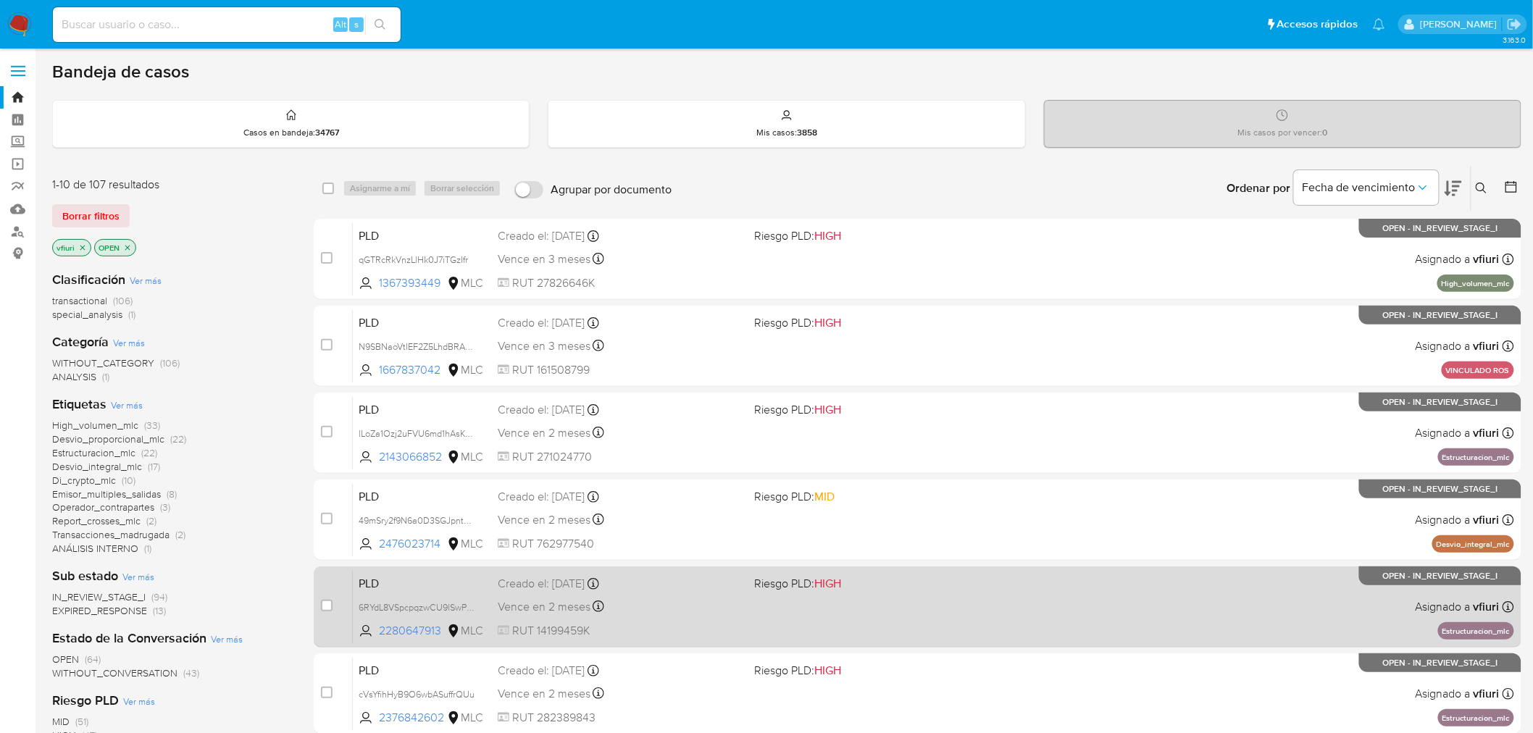
scroll to position [462, 0]
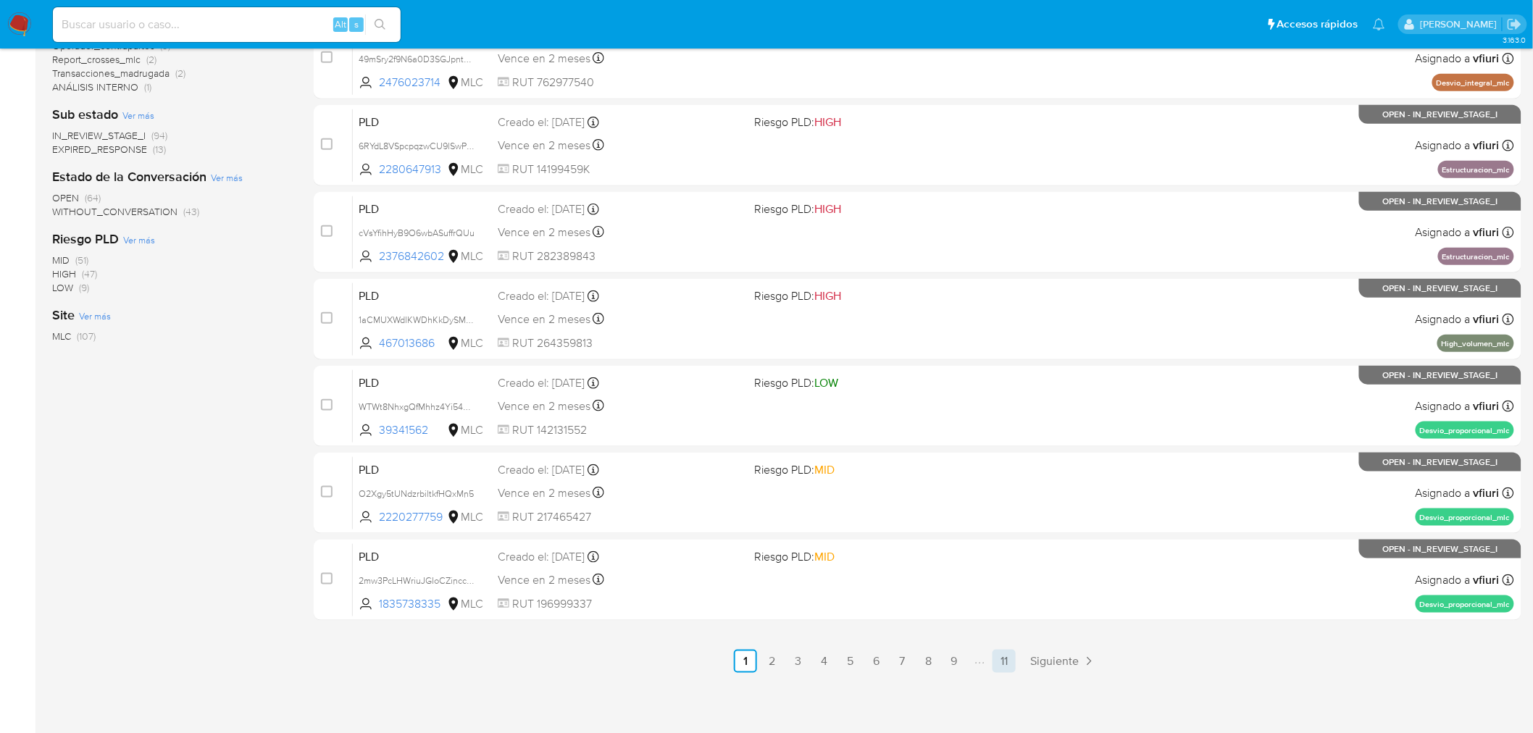
click at [1009, 662] on link "11" at bounding box center [1004, 661] width 23 height 23
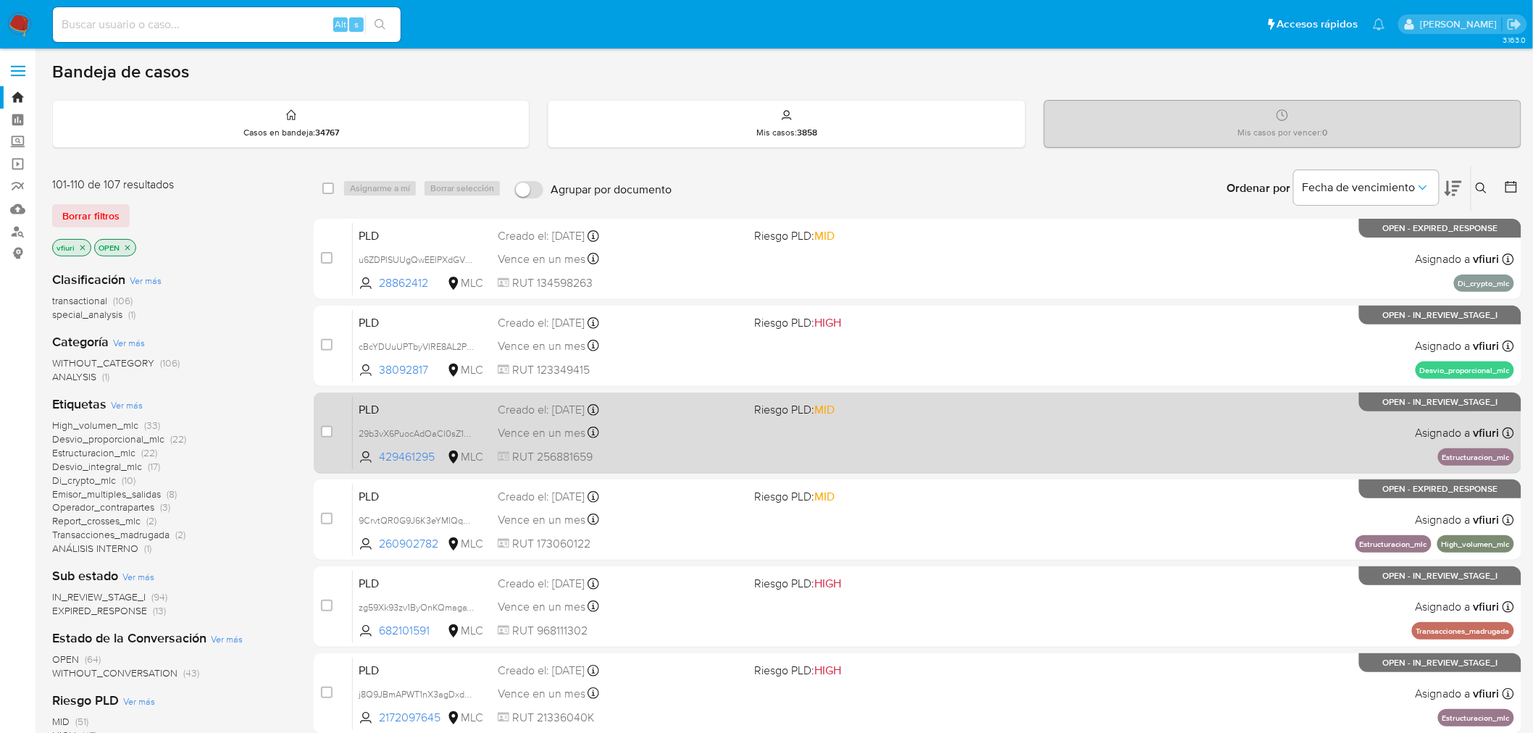
scroll to position [201, 0]
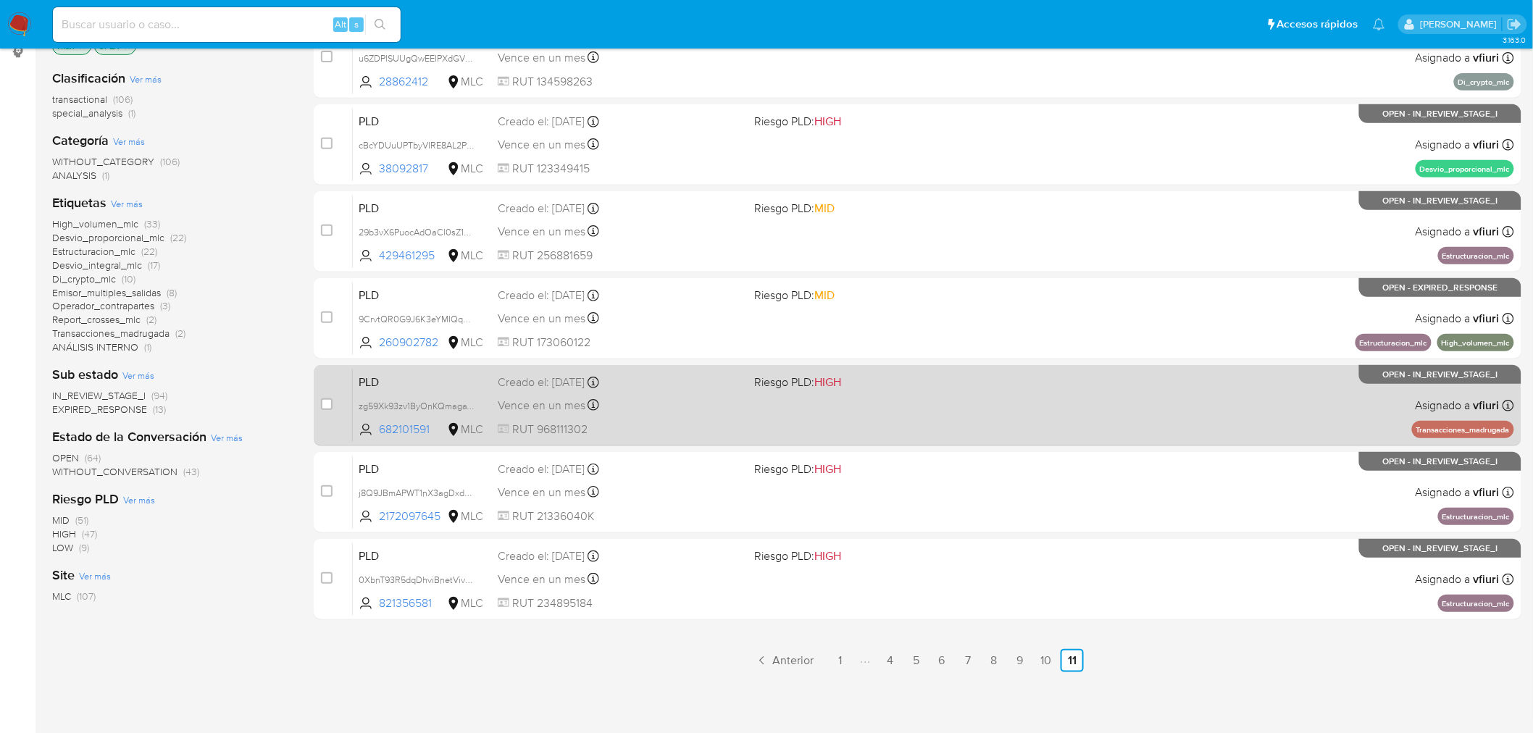
click at [977, 425] on div "PLD zg59Xk93zv1ByOnKQmagaWIT 682101591 MLC Riesgo PLD: HIGH Creado el: 12/08/20…" at bounding box center [933, 405] width 1161 height 73
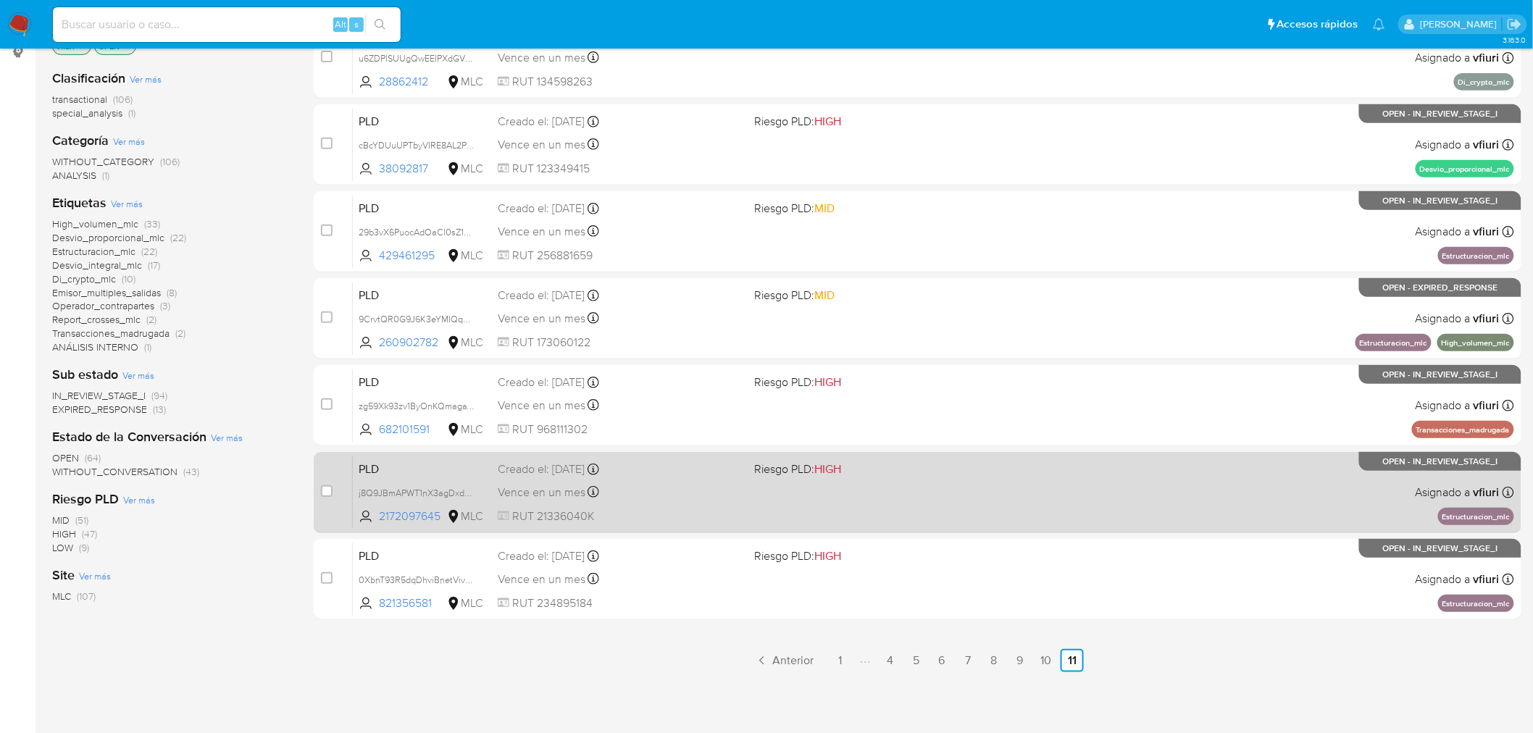
click at [949, 505] on div "PLD j8Q9JBmAPWT1nX3agDxdkiCg 2172097645 MLC Riesgo PLD: HIGH Creado el: 12/08/2…" at bounding box center [933, 492] width 1161 height 73
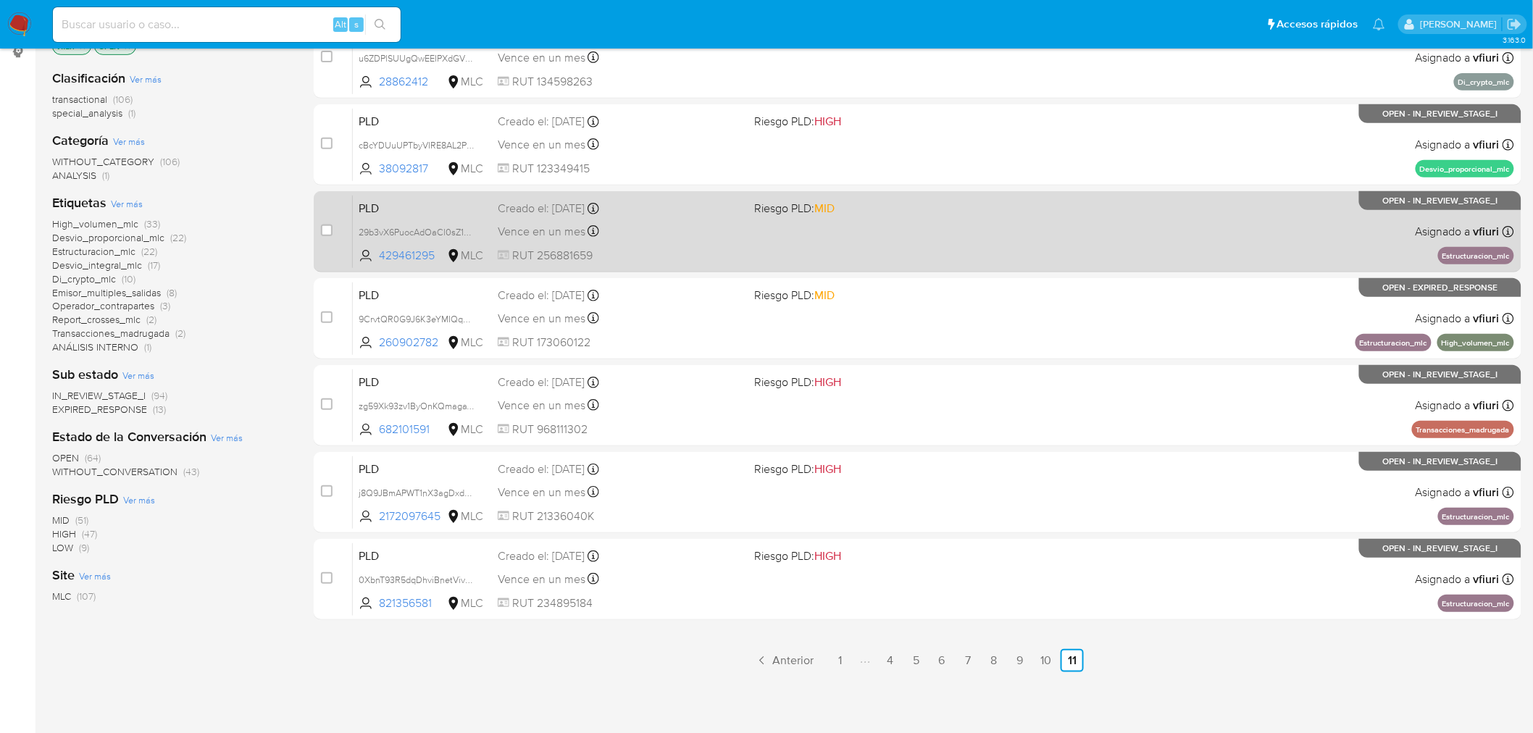
click at [909, 226] on div "PLD 29b3vX6PuocAdOaCl0sZ1LPk 429461295 MLC Riesgo PLD: MID Creado el: 12/08/202…" at bounding box center [933, 231] width 1161 height 73
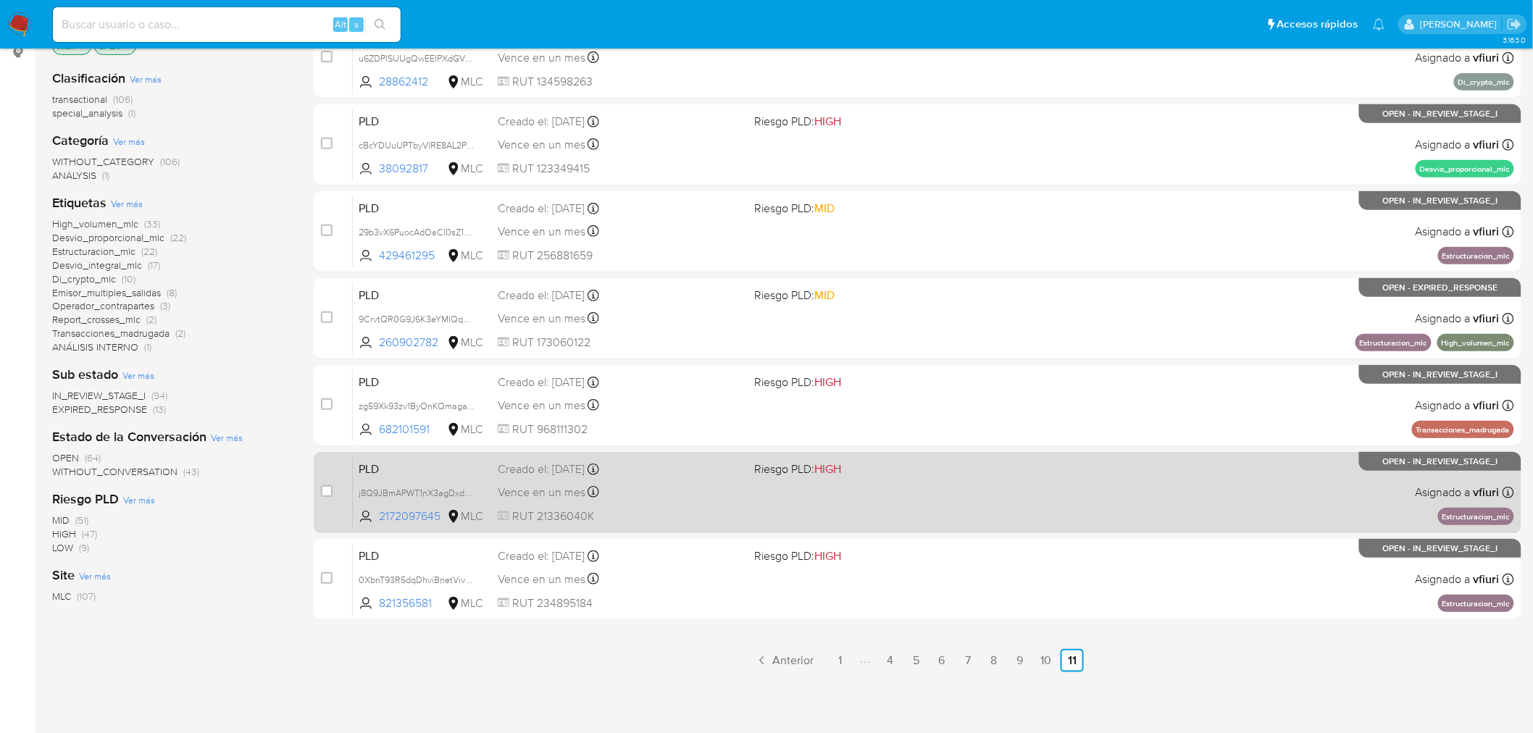
click at [1037, 662] on link "10" at bounding box center [1046, 660] width 23 height 23
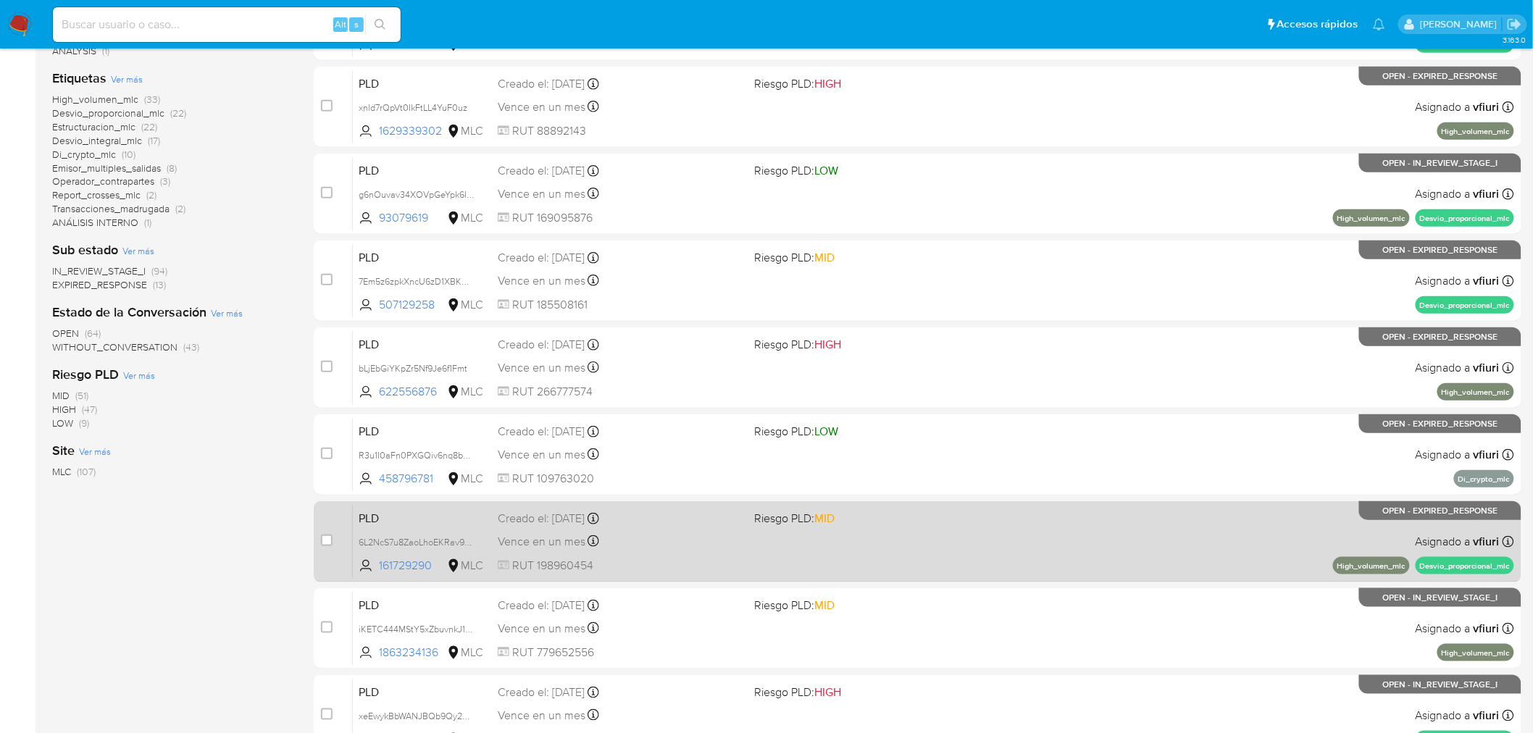
scroll to position [462, 0]
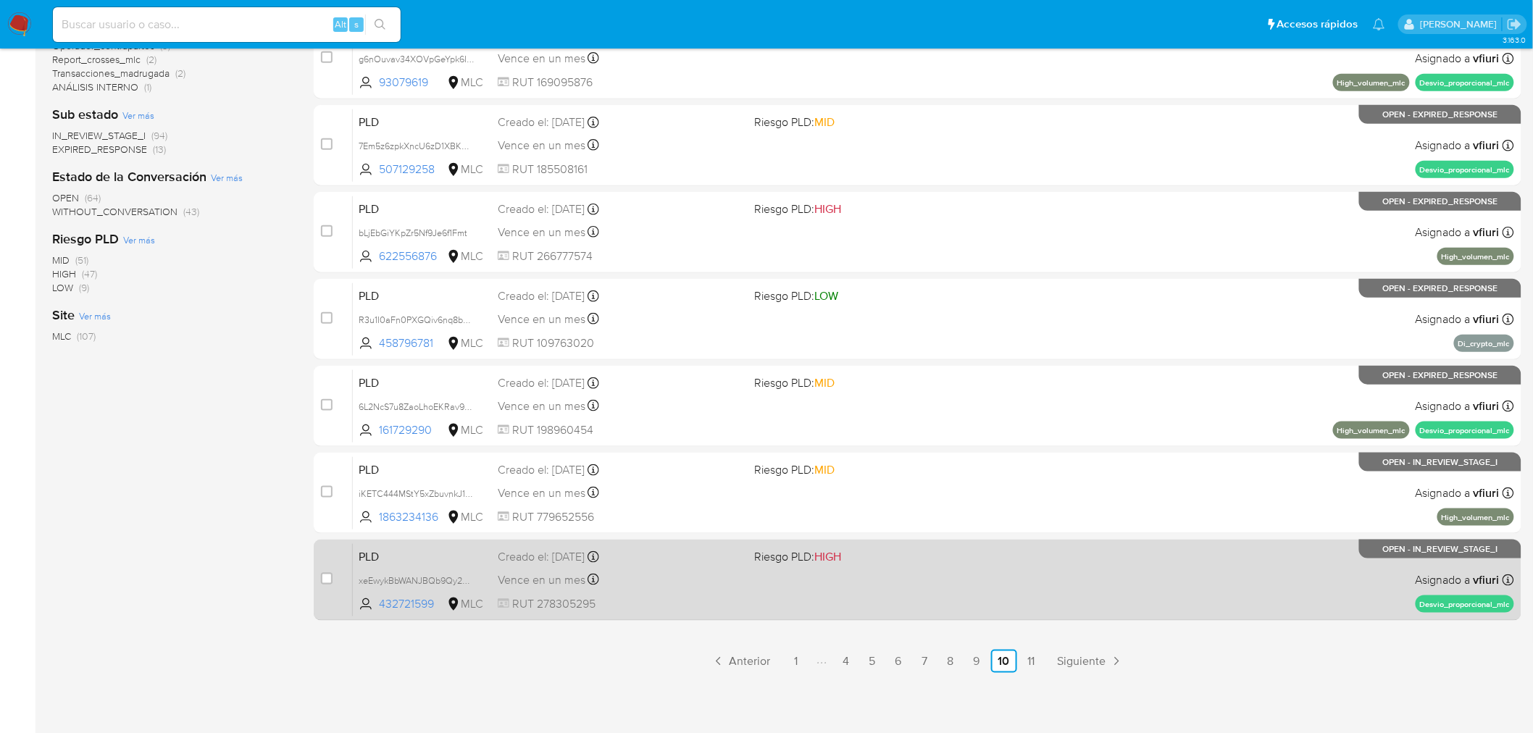
click at [975, 548] on span "Riesgo PLD: HIGH" at bounding box center [878, 555] width 246 height 19
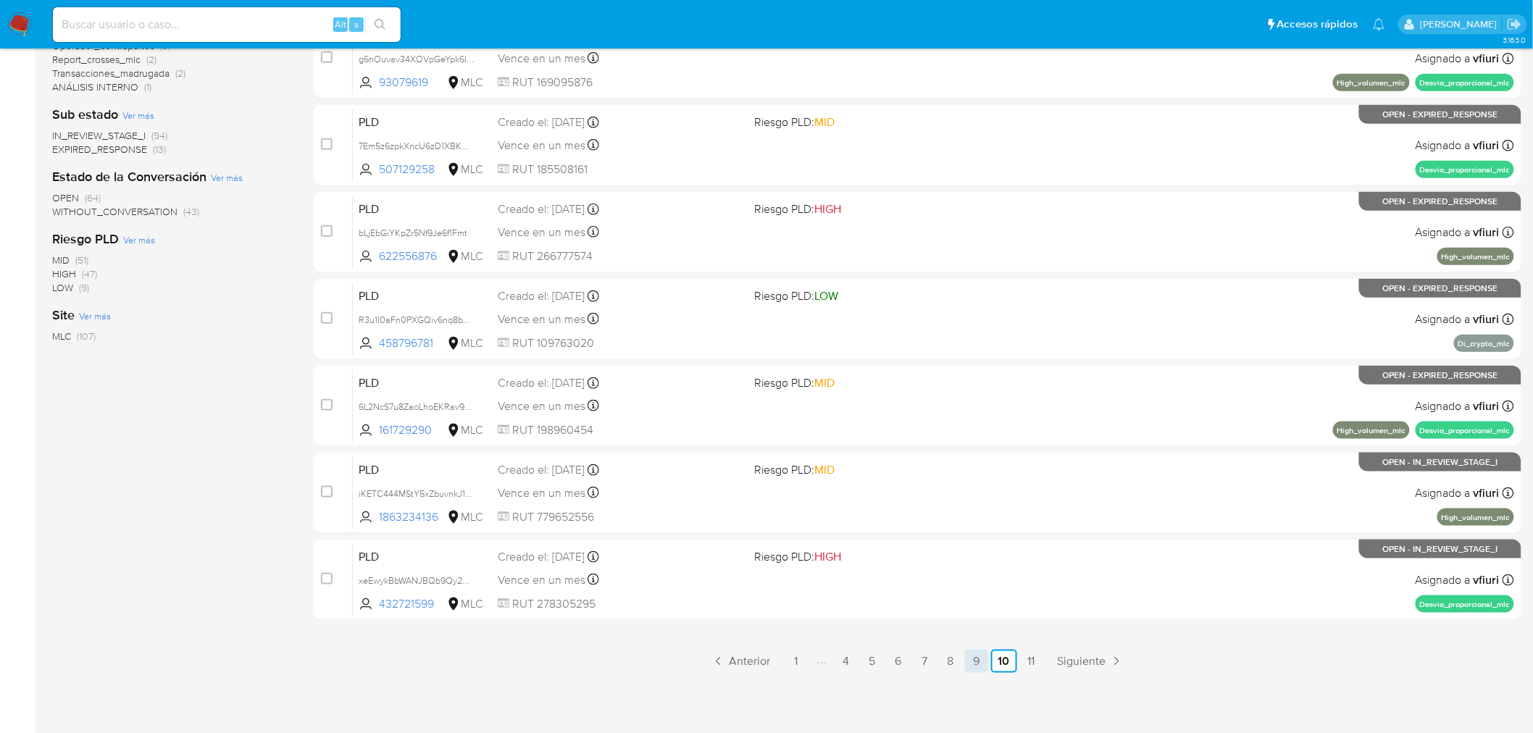
click at [980, 656] on link "9" at bounding box center [976, 661] width 23 height 23
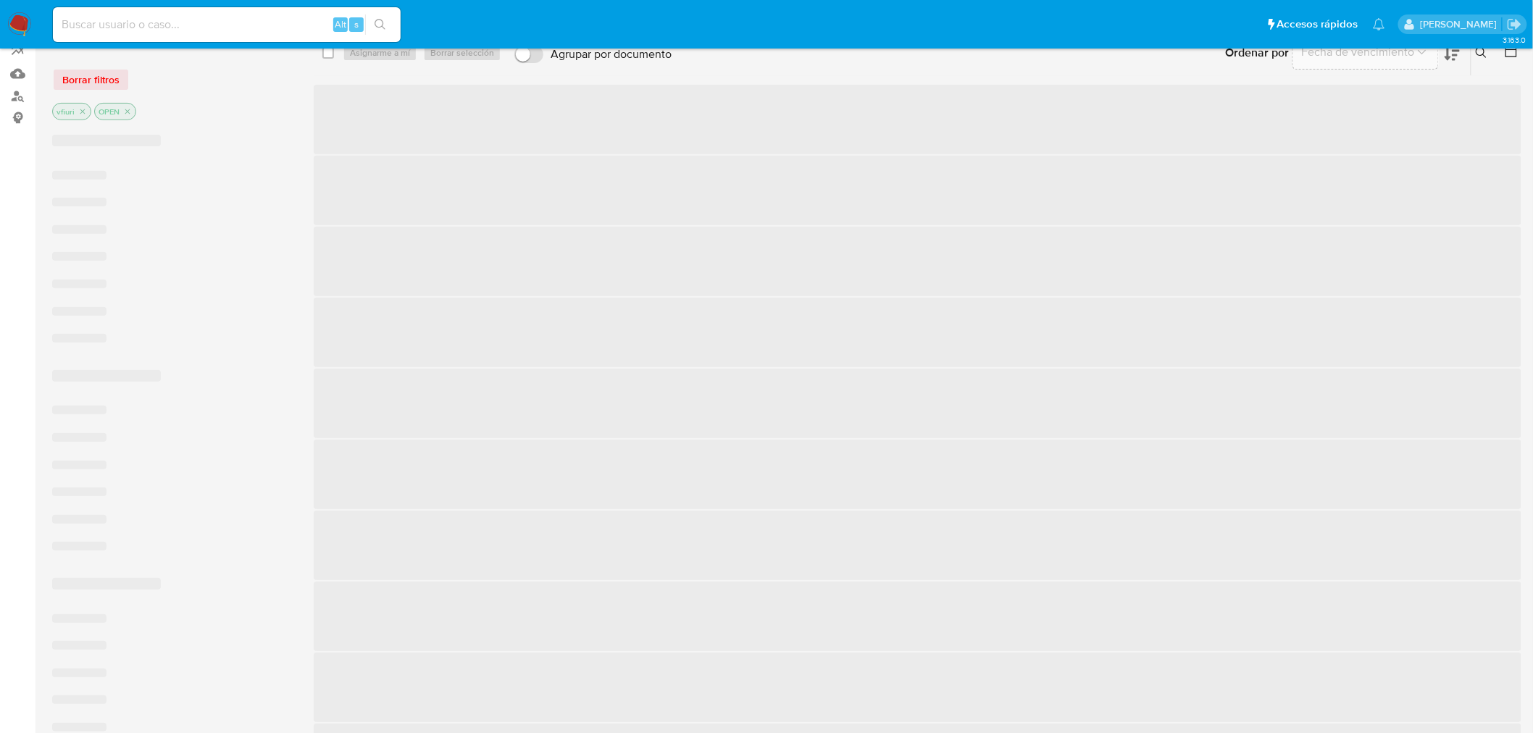
scroll to position [462, 0]
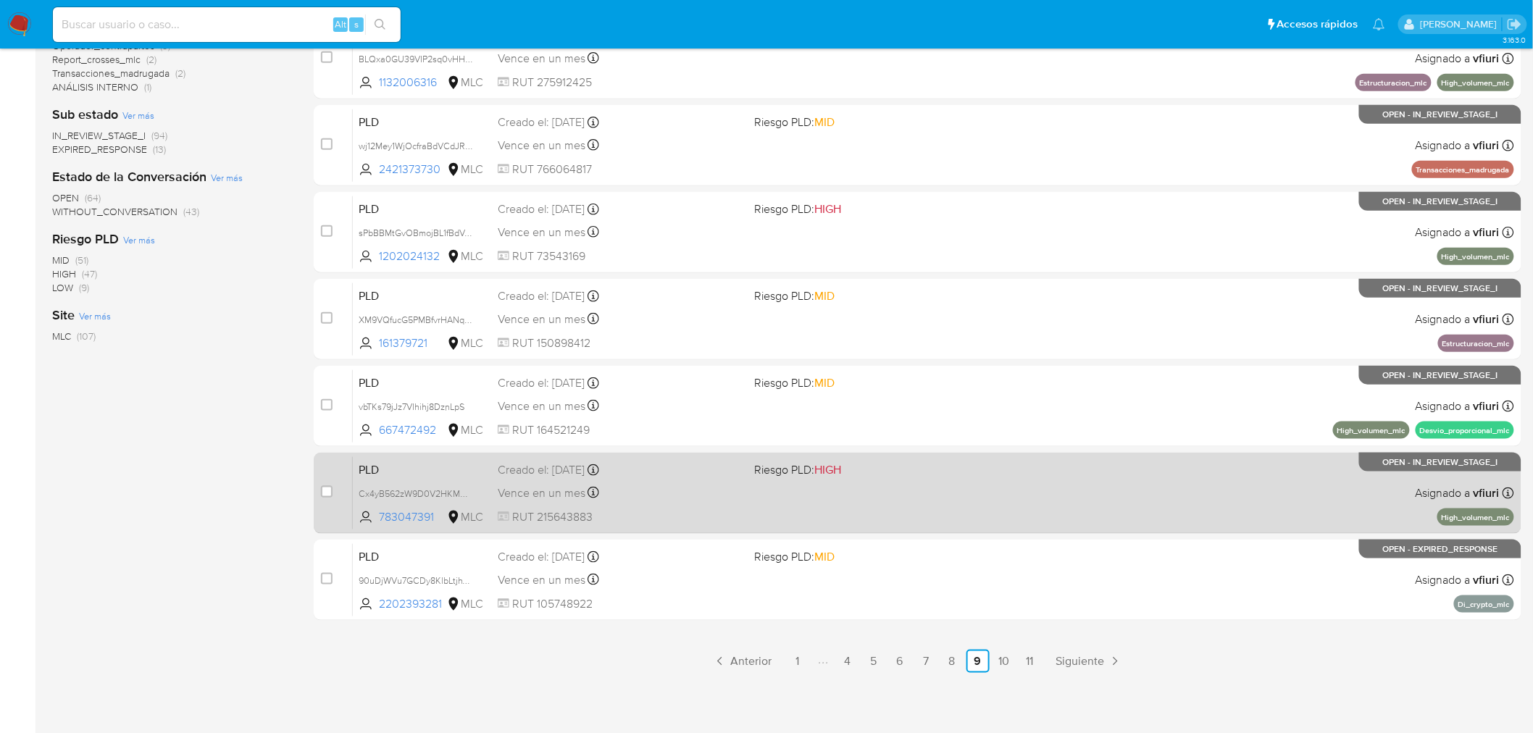
click at [933, 497] on div "PLD Cx4yB562zW9D0V2HKMMfgxU6 783047391 MLC Riesgo PLD: HIGH Creado el: 12/08/20…" at bounding box center [933, 492] width 1161 height 73
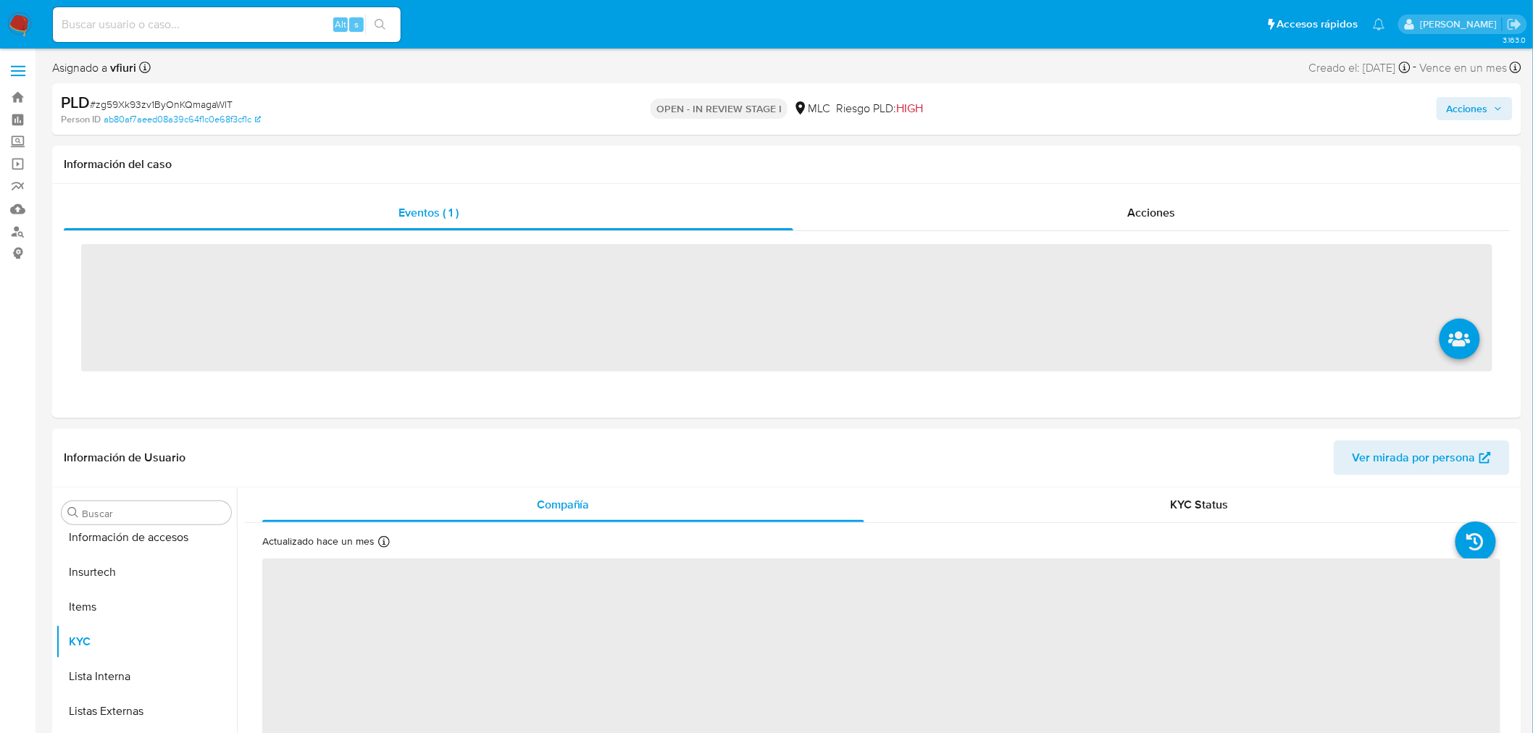
scroll to position [716, 0]
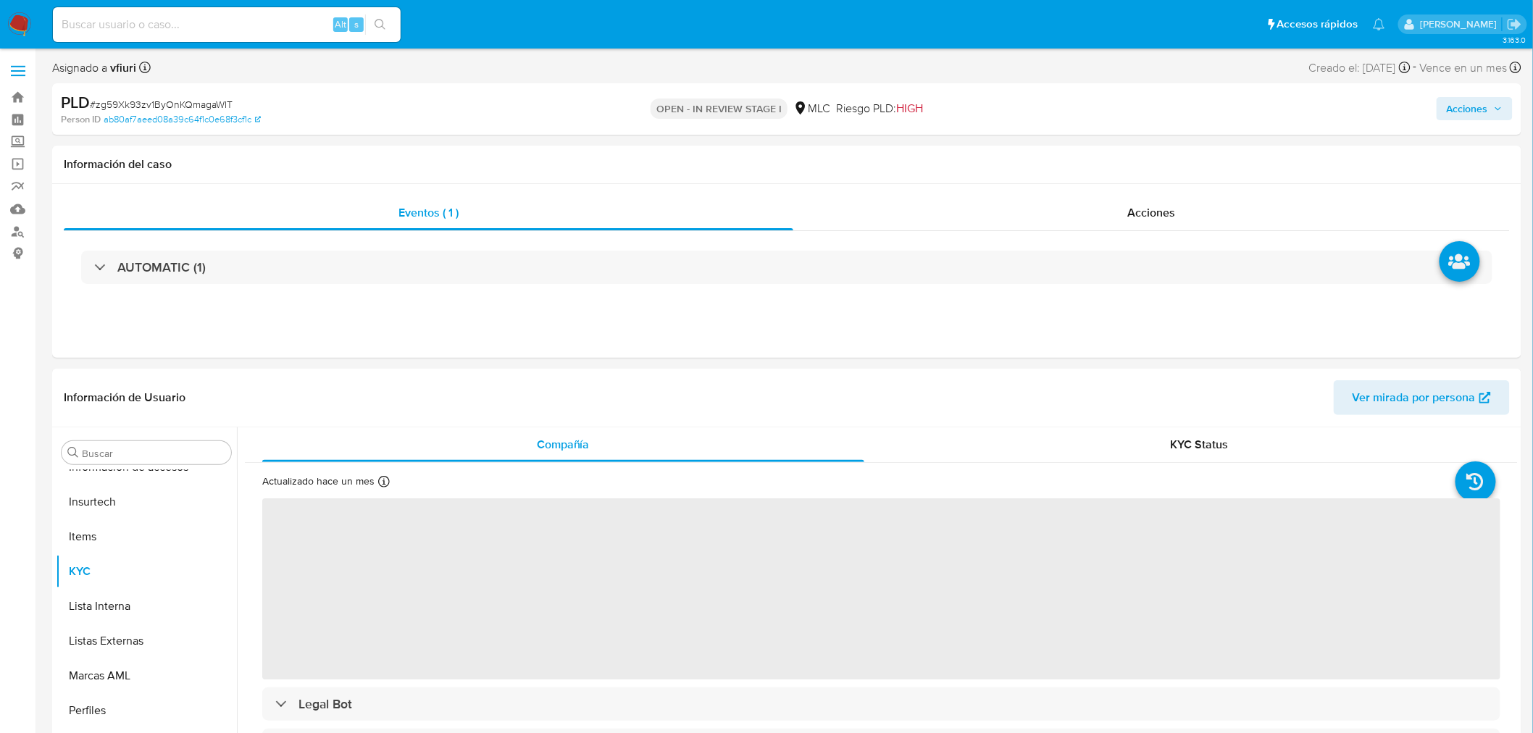
select select "10"
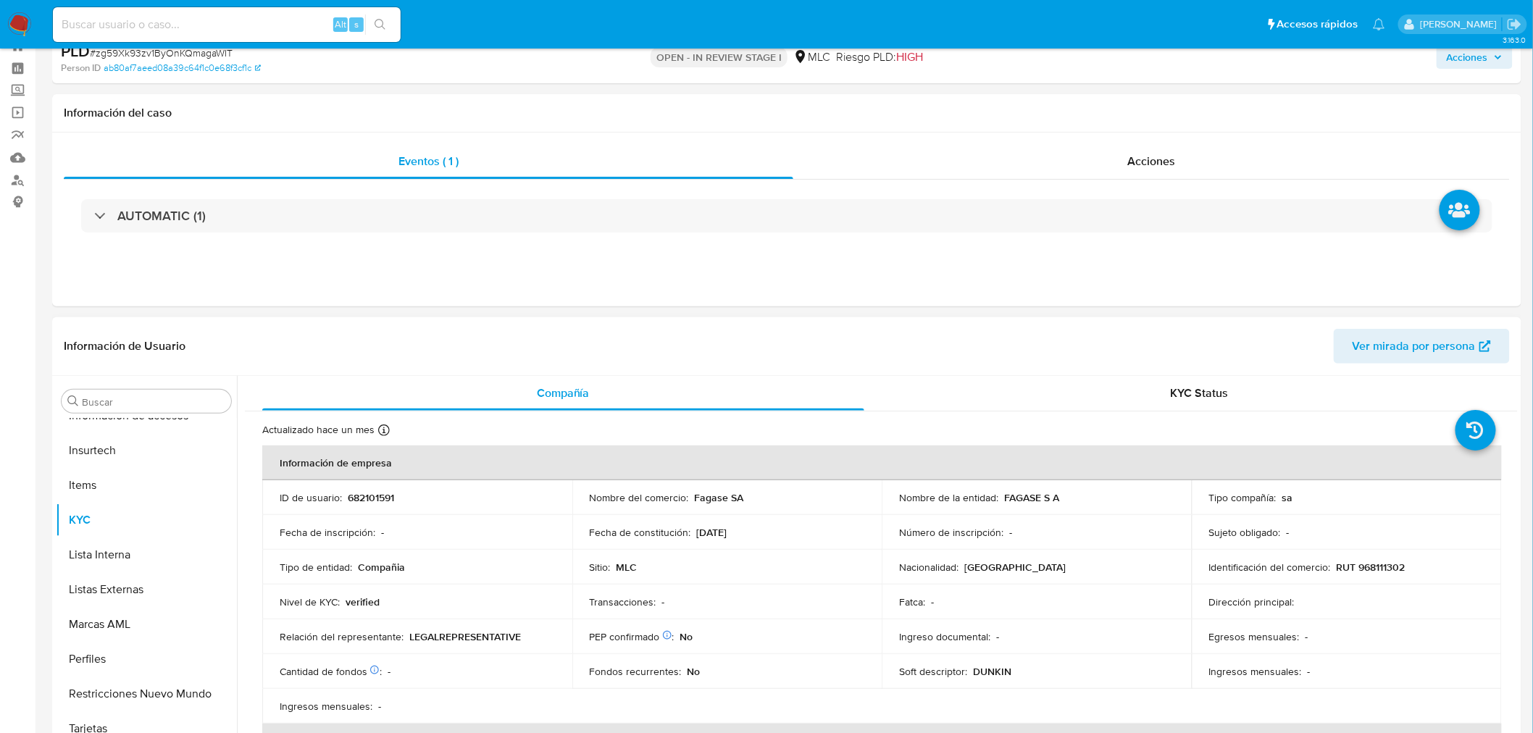
scroll to position [80, 0]
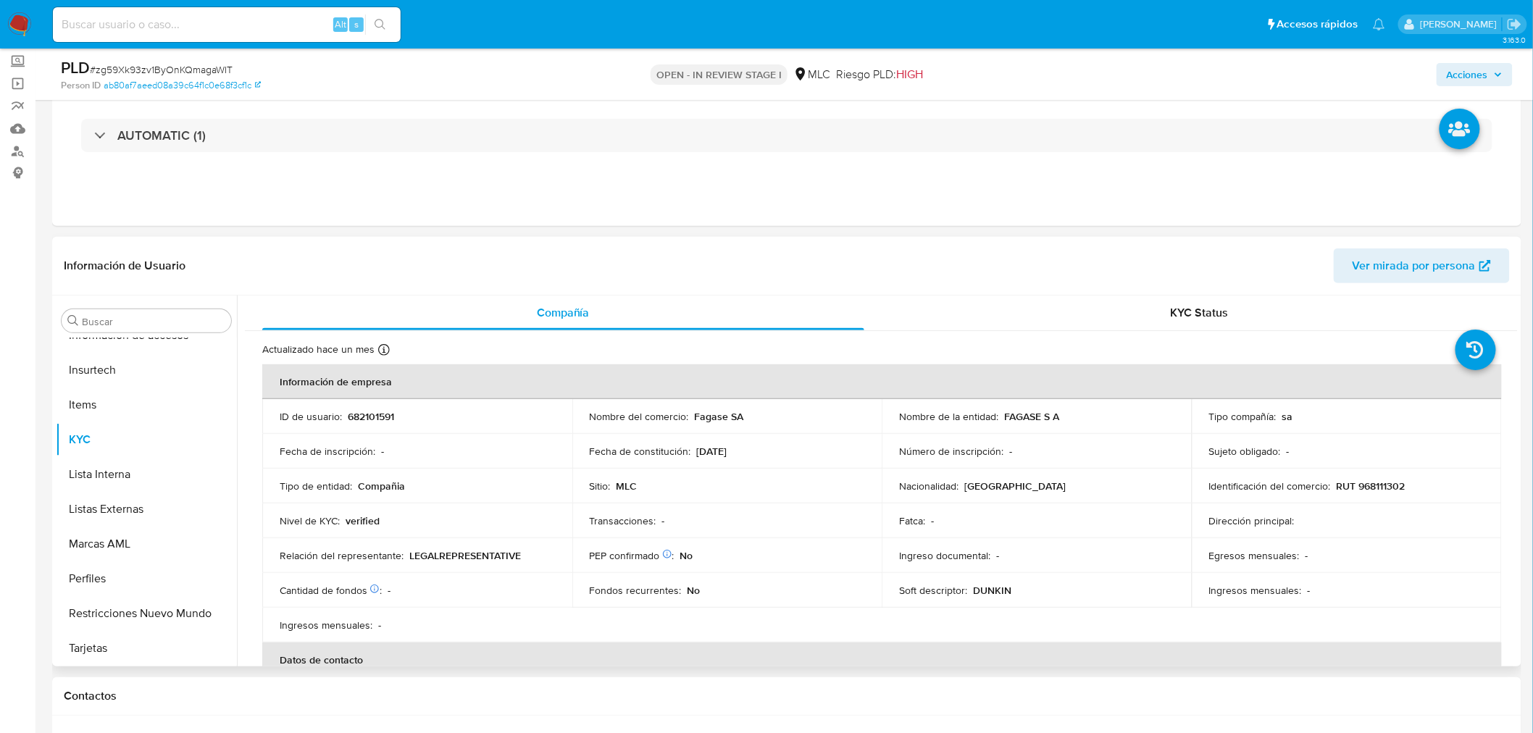
click at [375, 416] on p "682101591" at bounding box center [371, 416] width 46 height 13
click at [374, 414] on p "682101591" at bounding box center [371, 416] width 46 height 13
copy p "682101591"
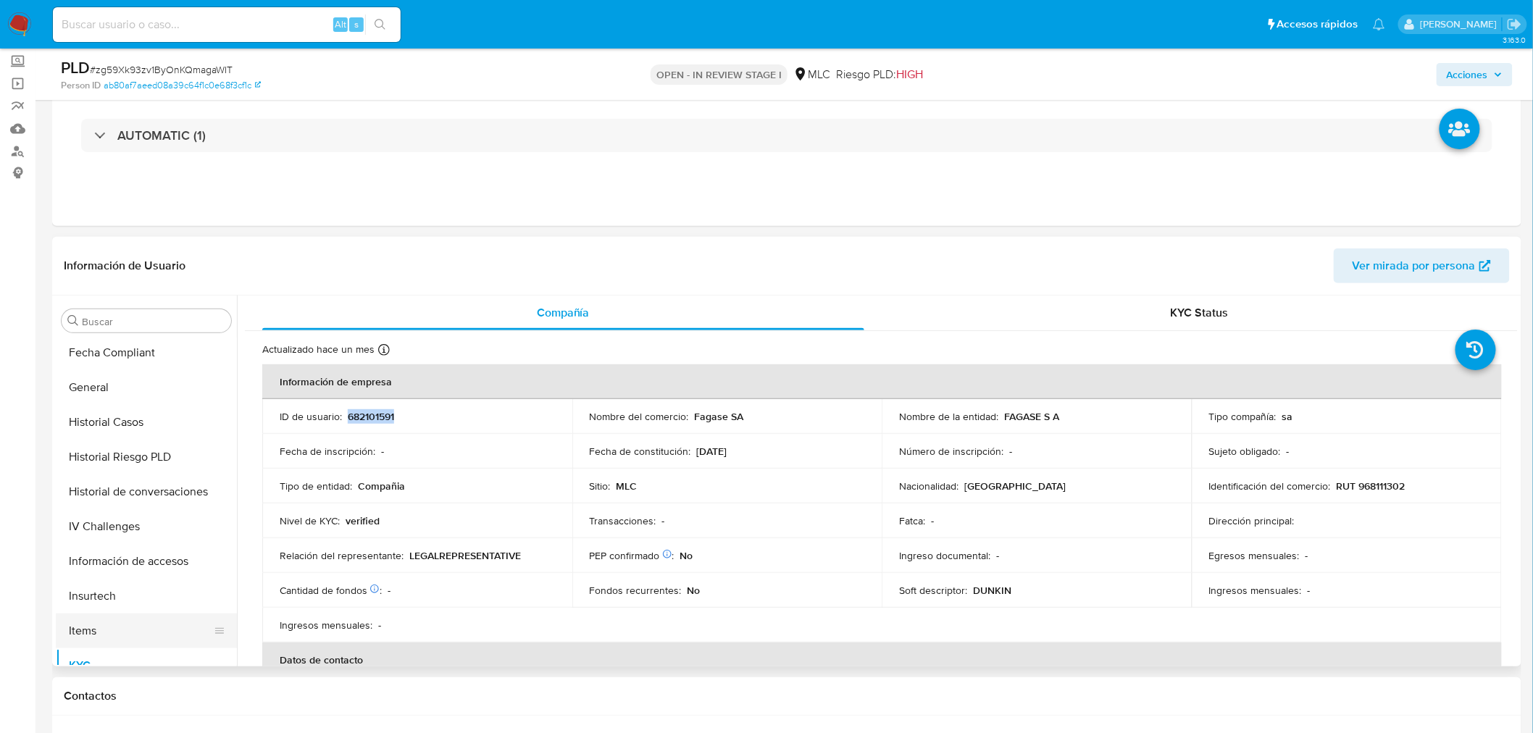
scroll to position [475, 0]
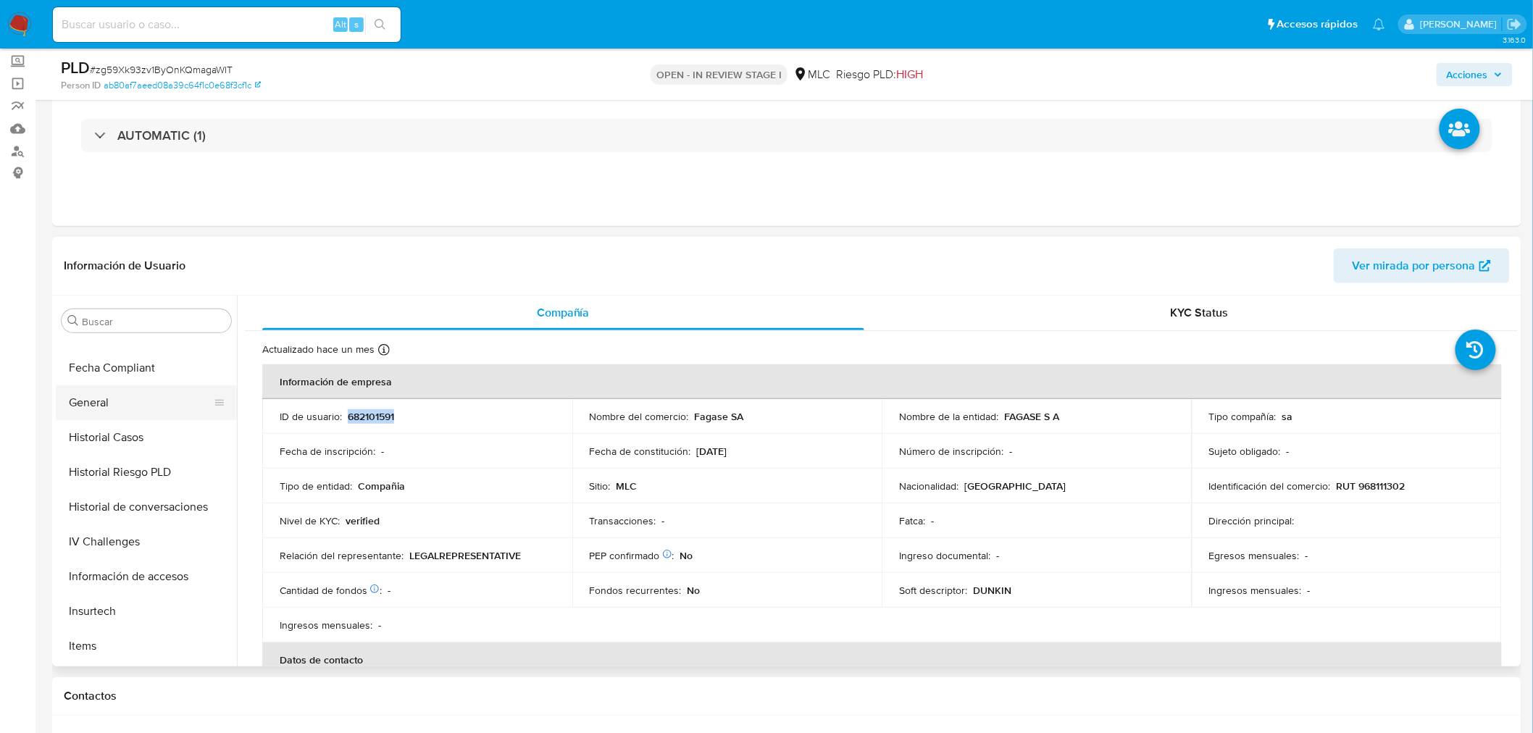
click at [94, 402] on button "General" at bounding box center [141, 402] width 170 height 35
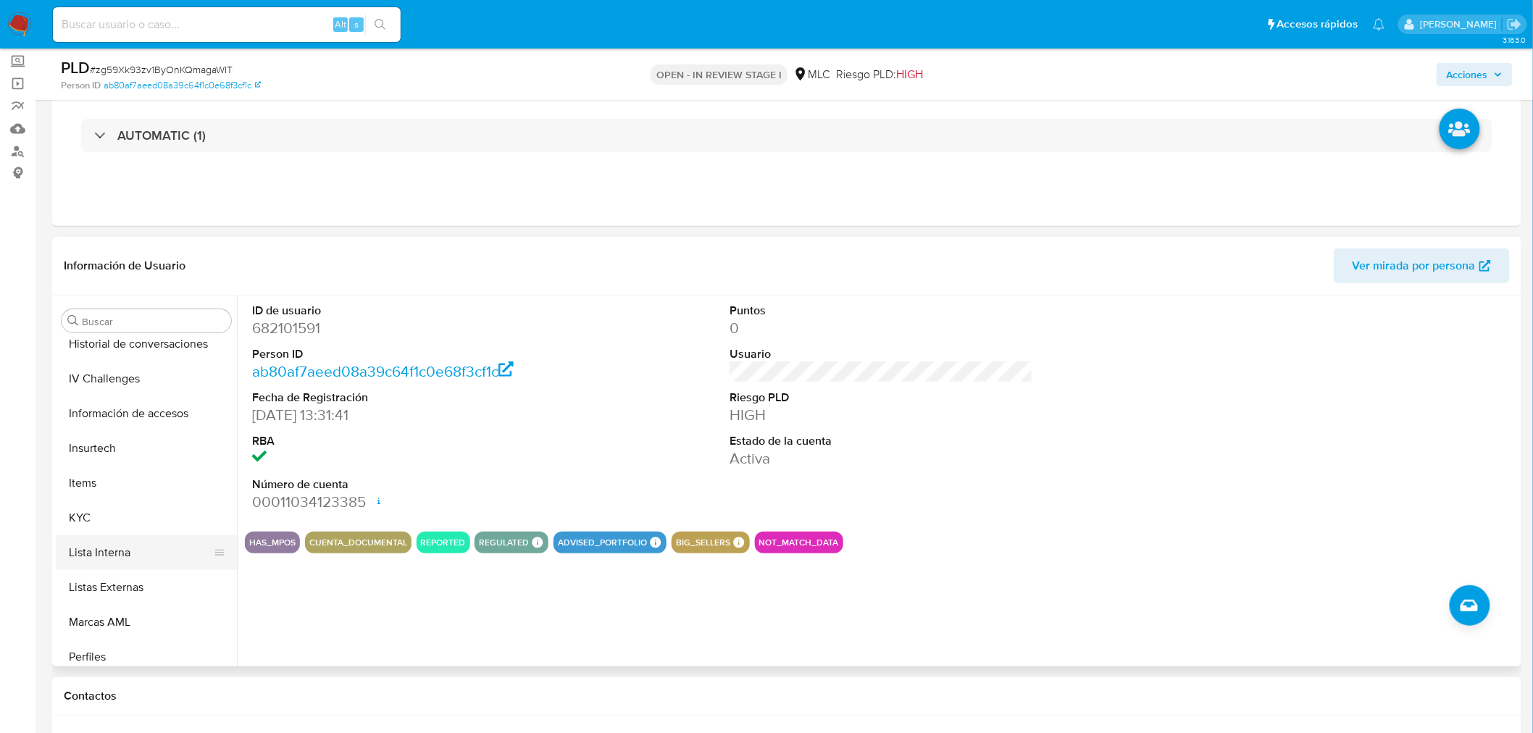
scroll to position [715, 0]
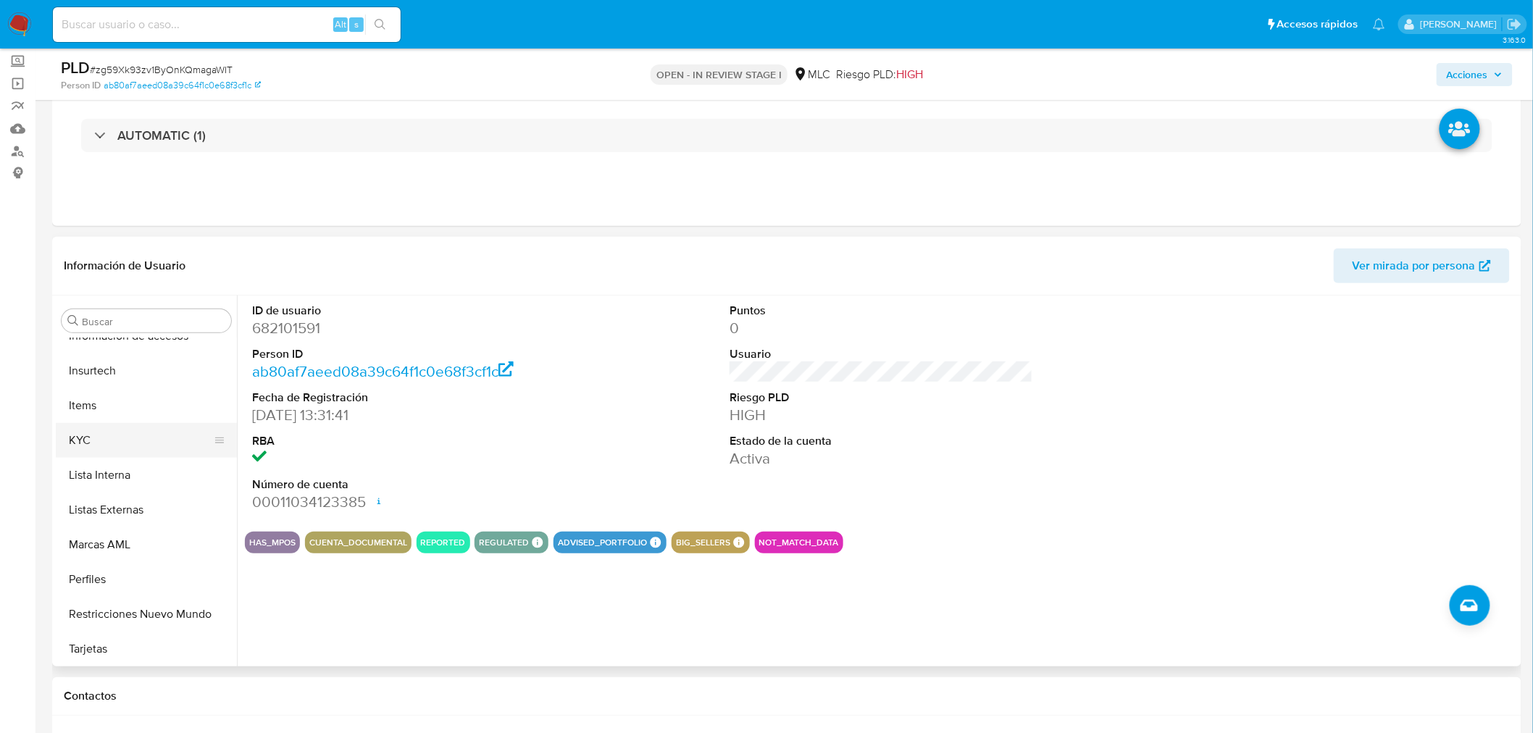
click at [114, 441] on button "KYC" at bounding box center [141, 440] width 170 height 35
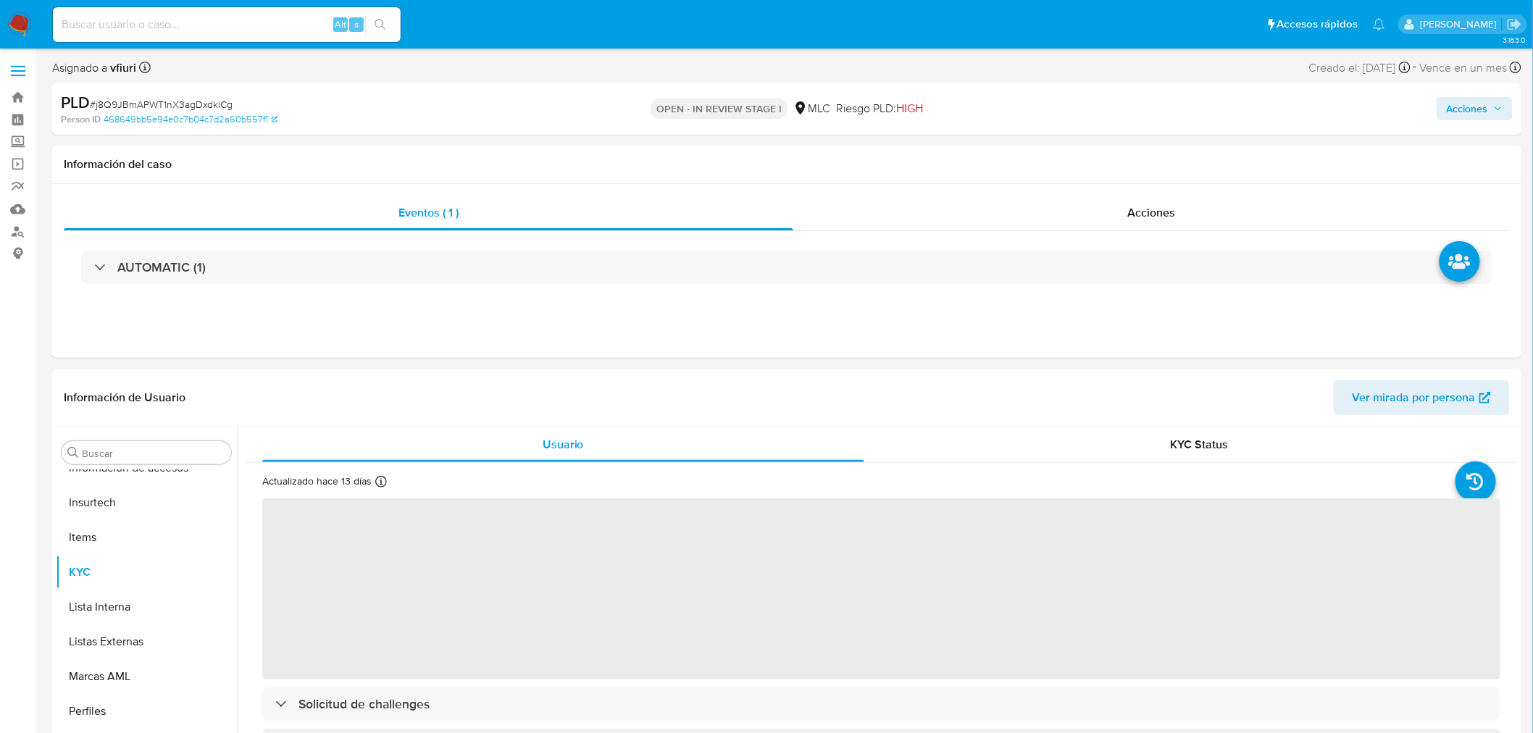
scroll to position [716, 0]
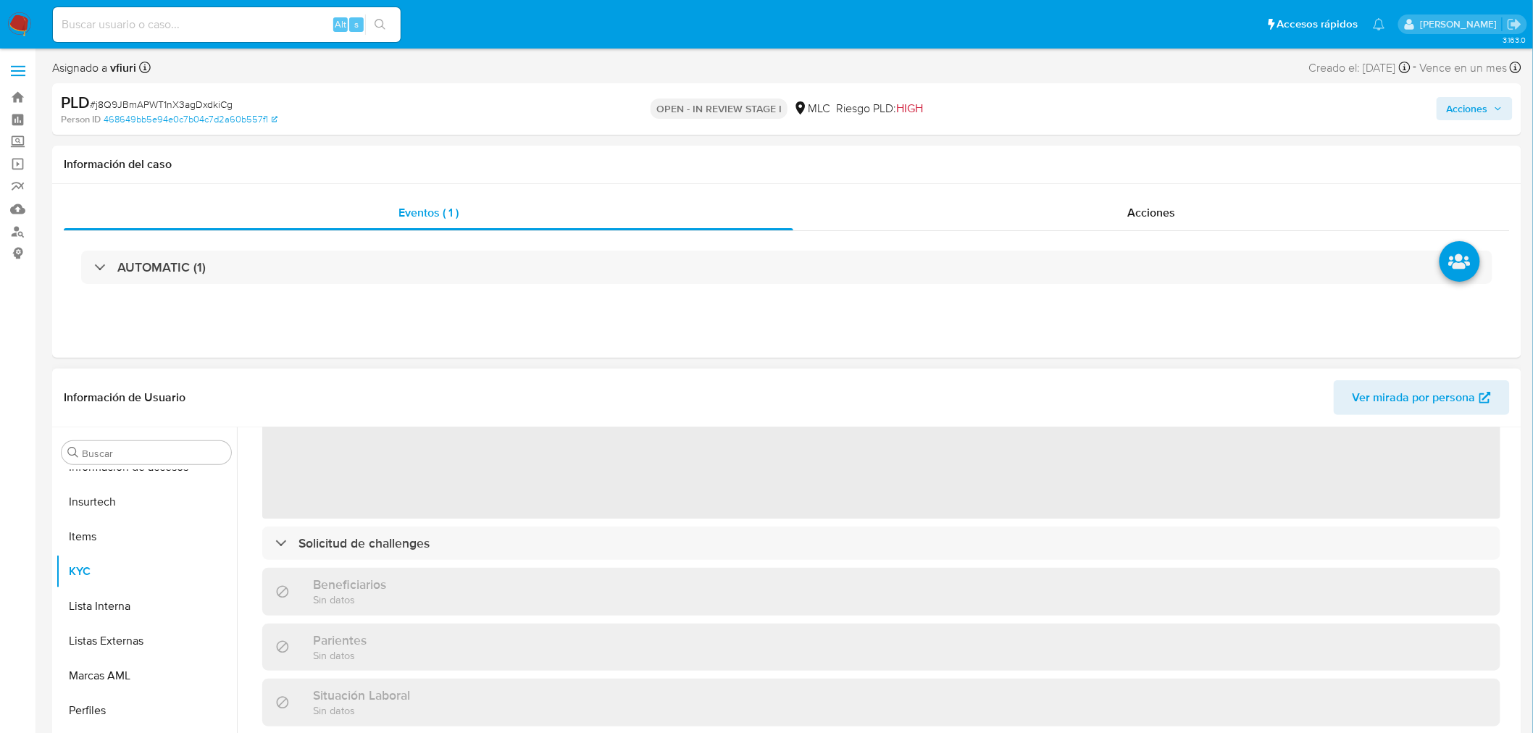
select select "10"
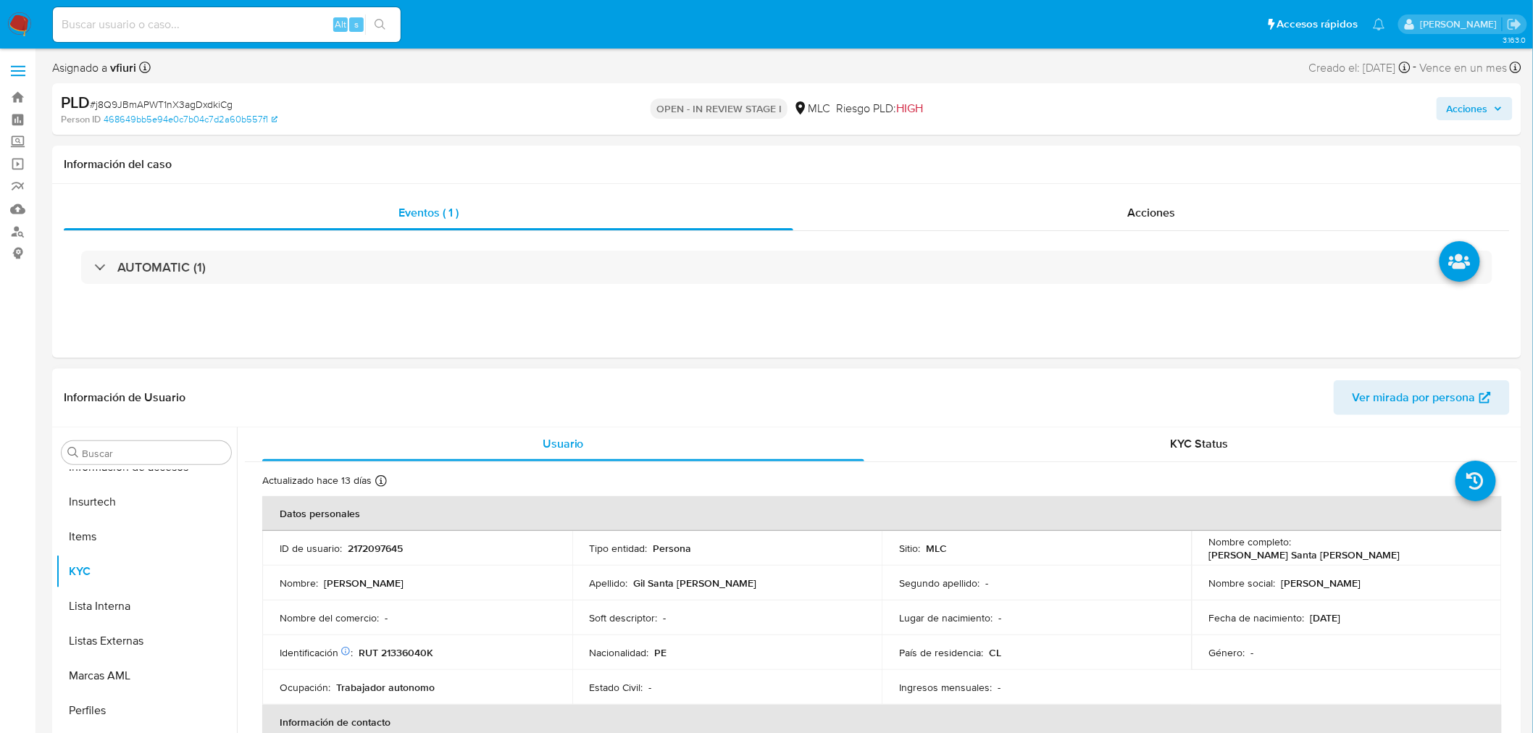
scroll to position [0, 0]
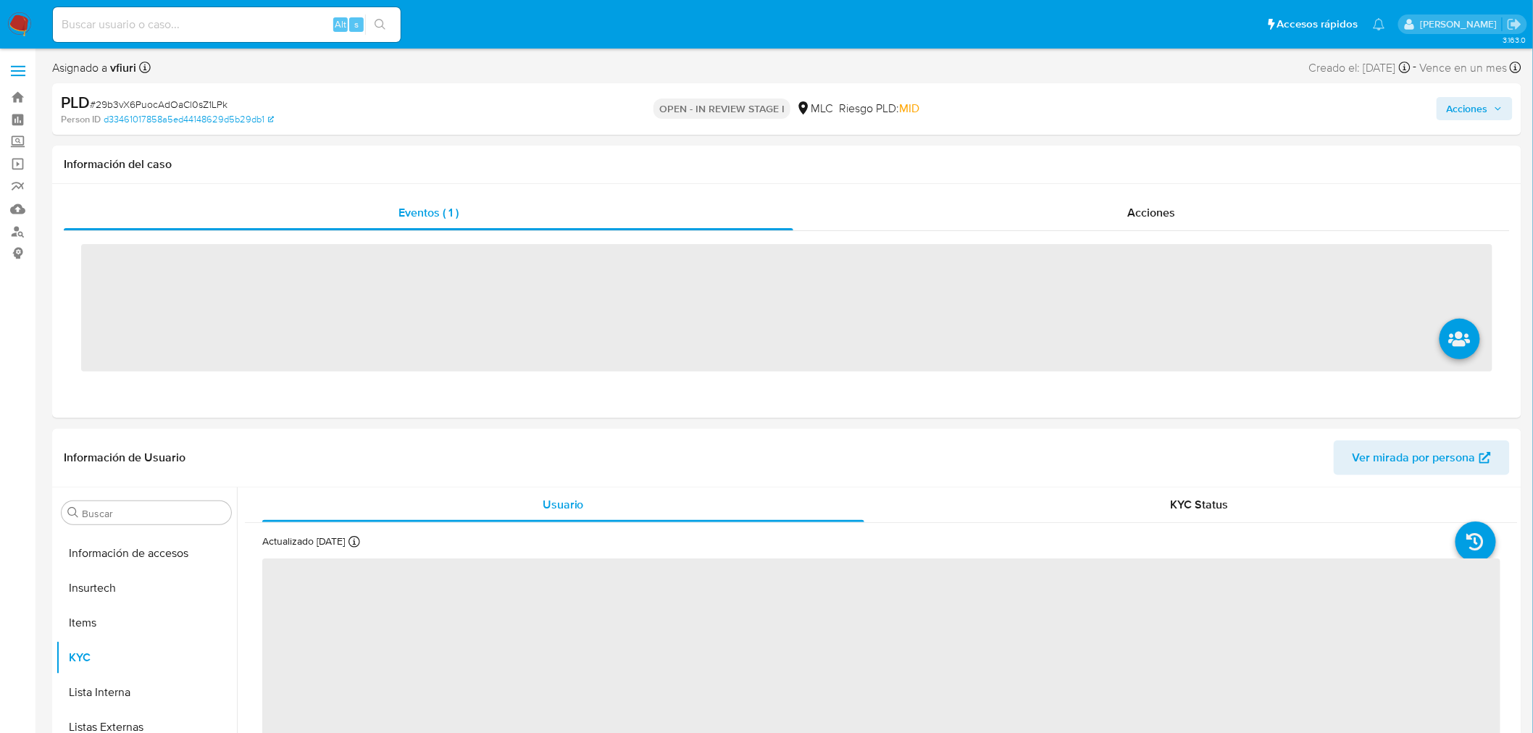
scroll to position [716, 0]
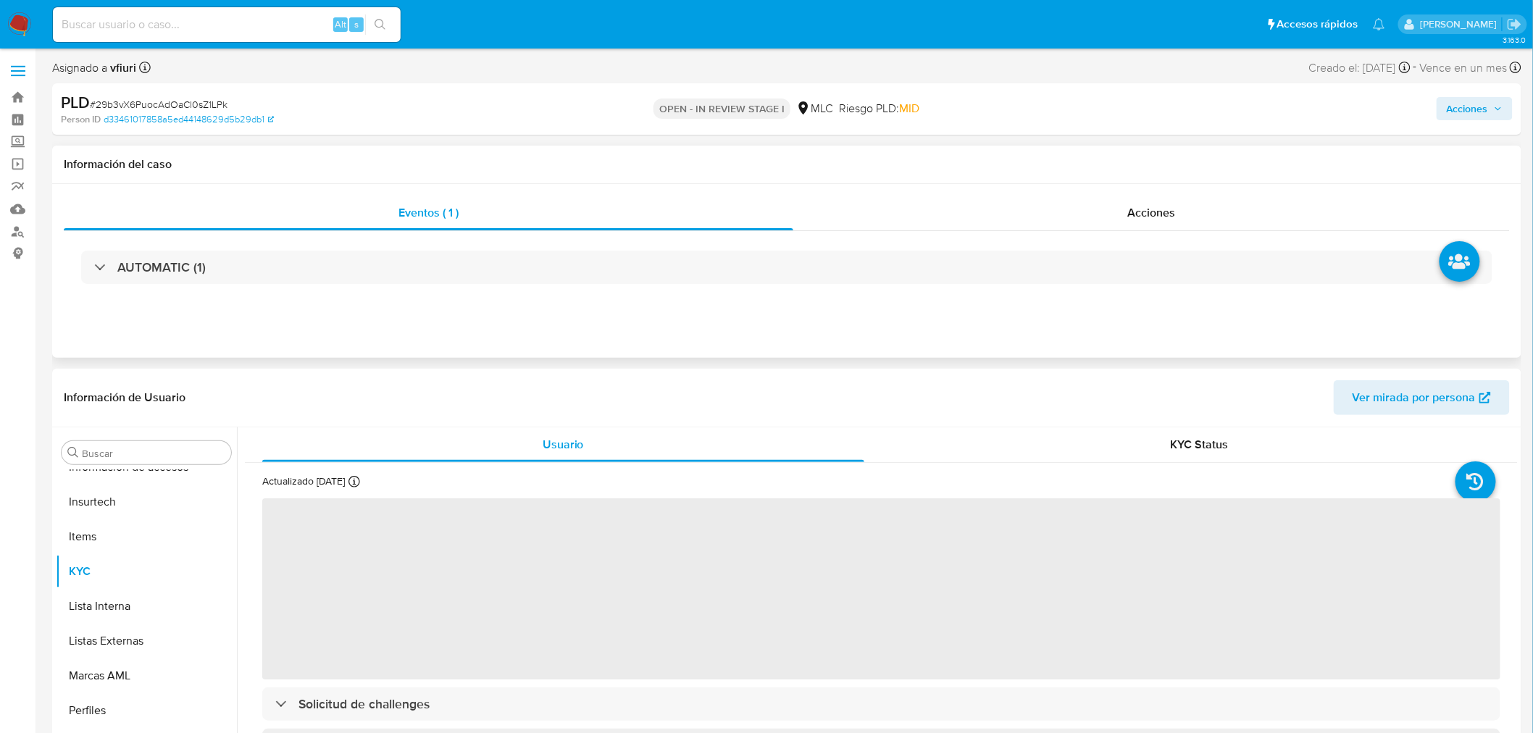
select select "10"
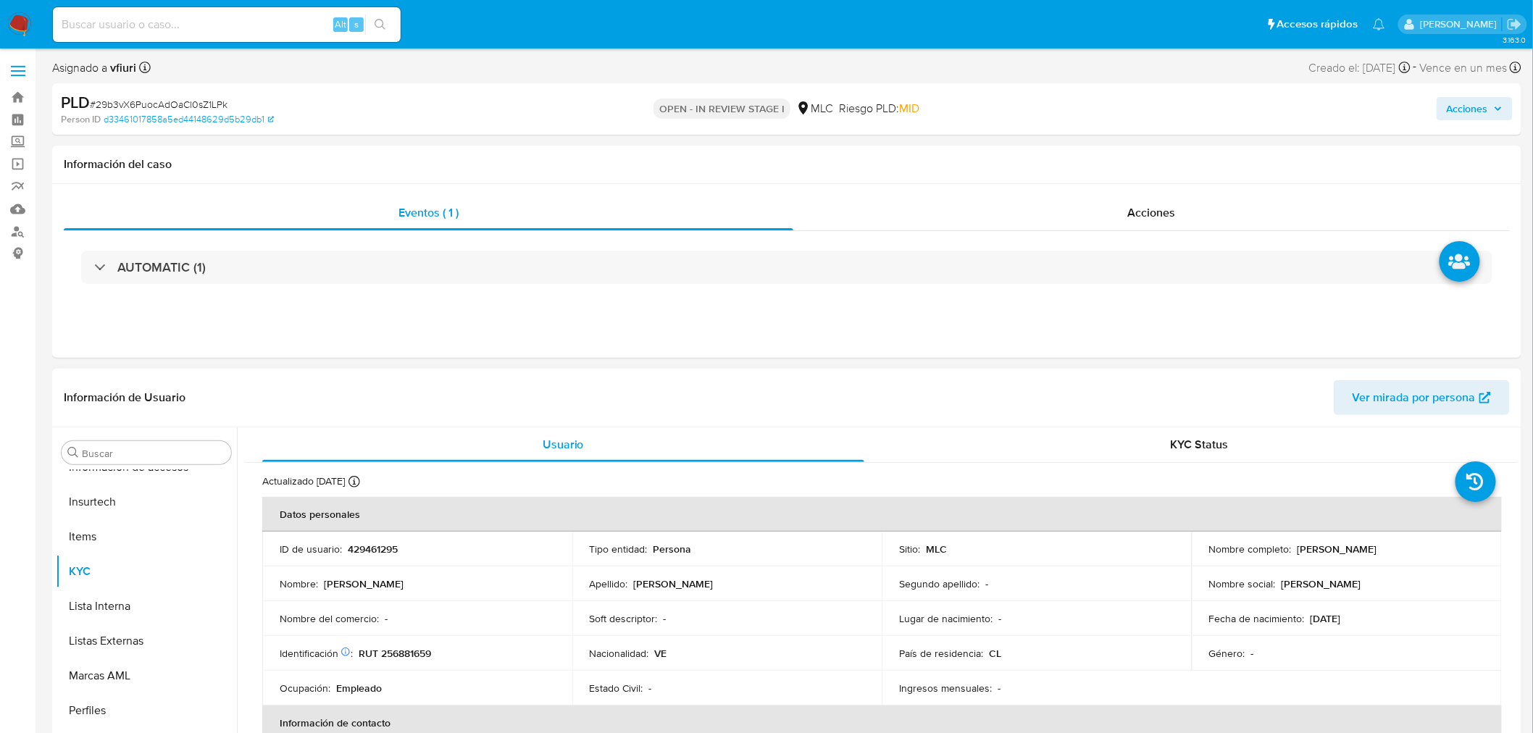
click at [386, 551] on p "429461295" at bounding box center [373, 549] width 50 height 13
click at [384, 548] on p "429461295" at bounding box center [373, 549] width 50 height 13
drag, startPoint x: 384, startPoint y: 548, endPoint x: 366, endPoint y: 548, distance: 18.1
click at [366, 548] on p "429461295" at bounding box center [373, 549] width 50 height 13
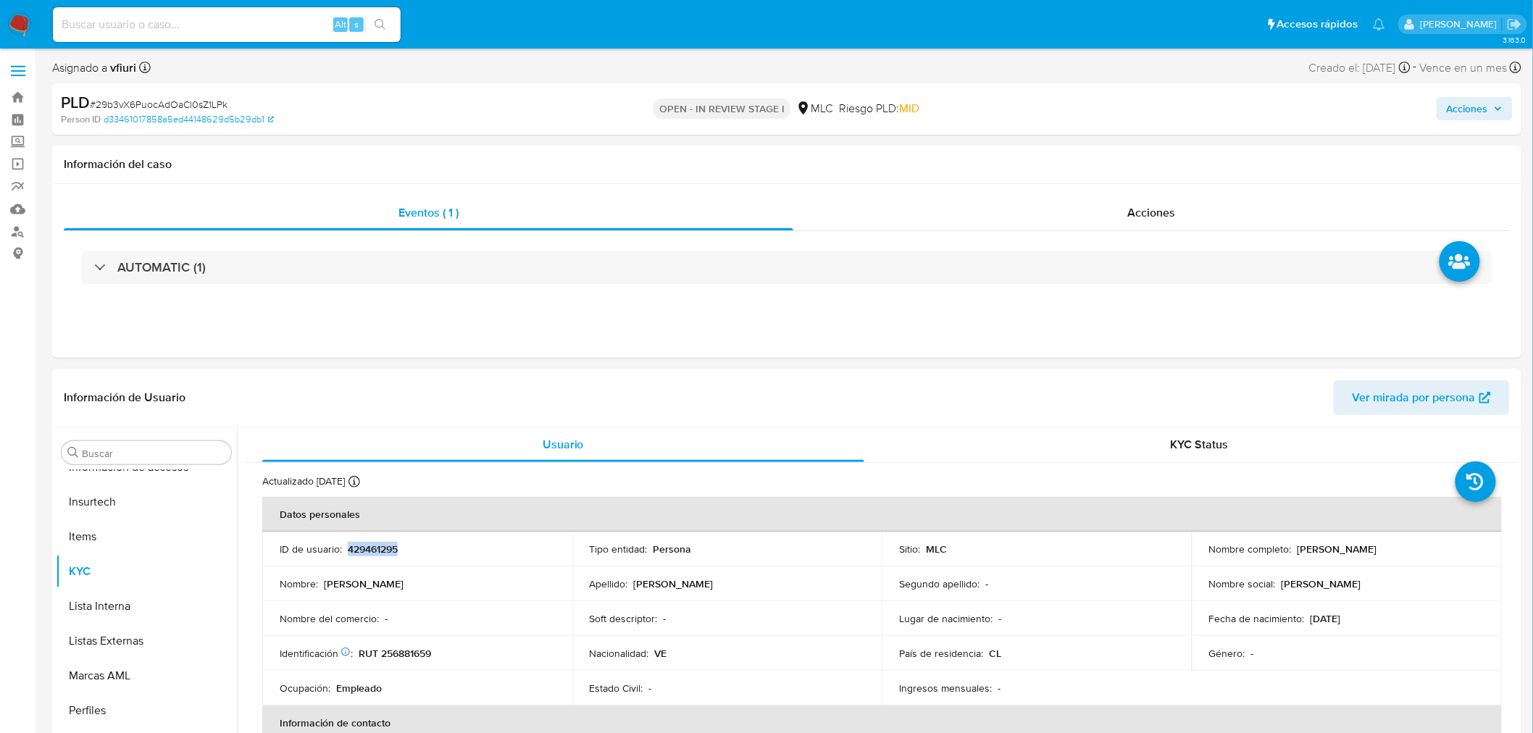
copy p "429461295"
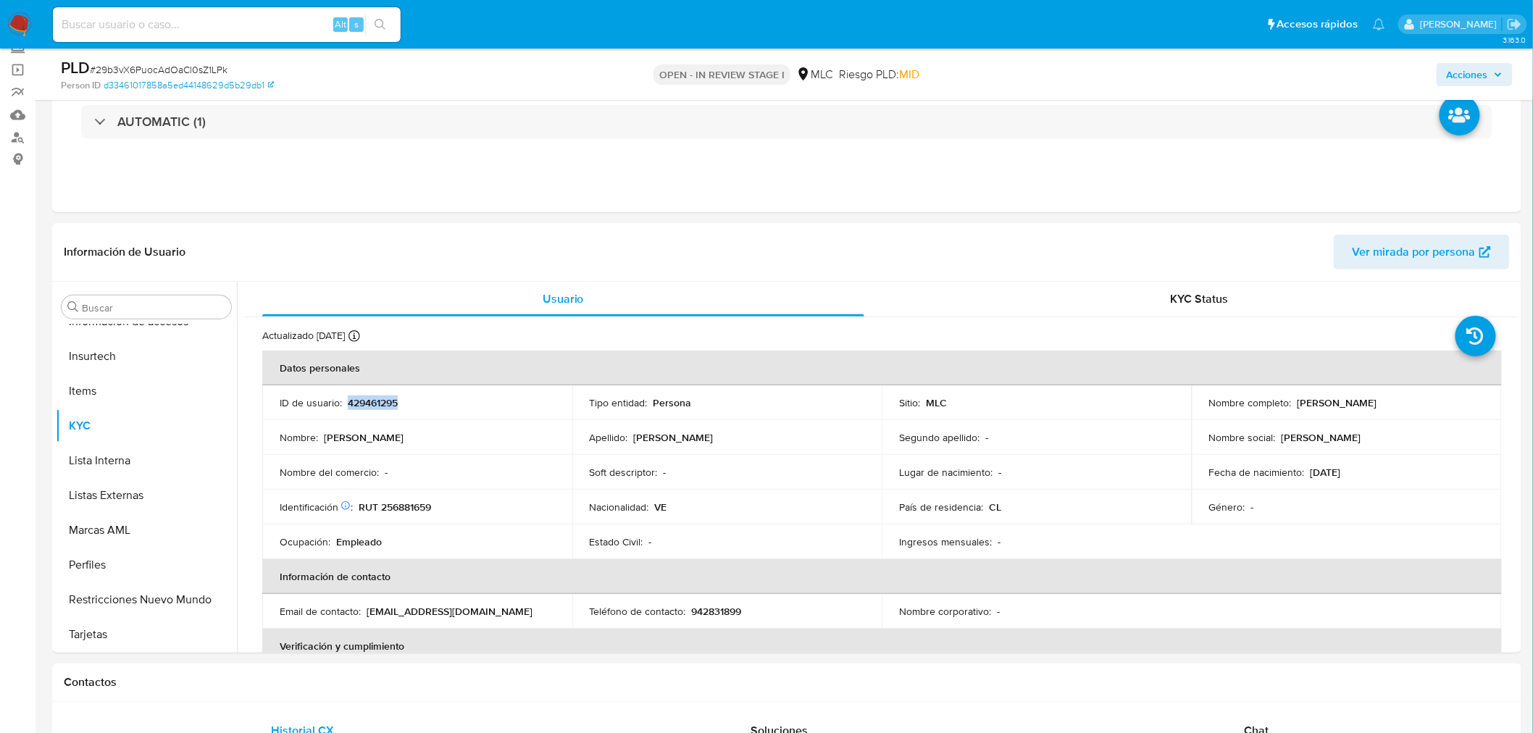
scroll to position [563, 0]
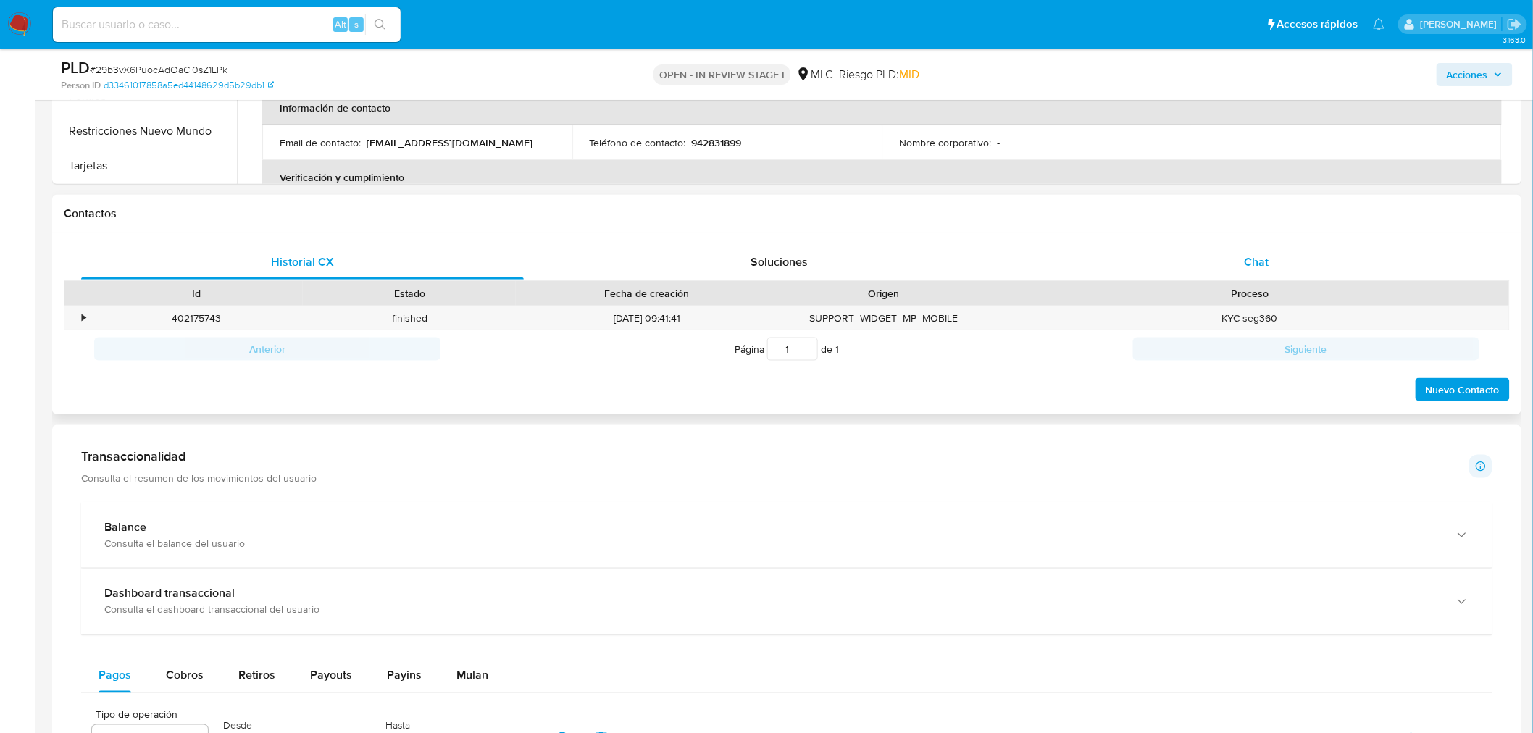
click at [1251, 245] on div "Chat" at bounding box center [1256, 262] width 443 height 35
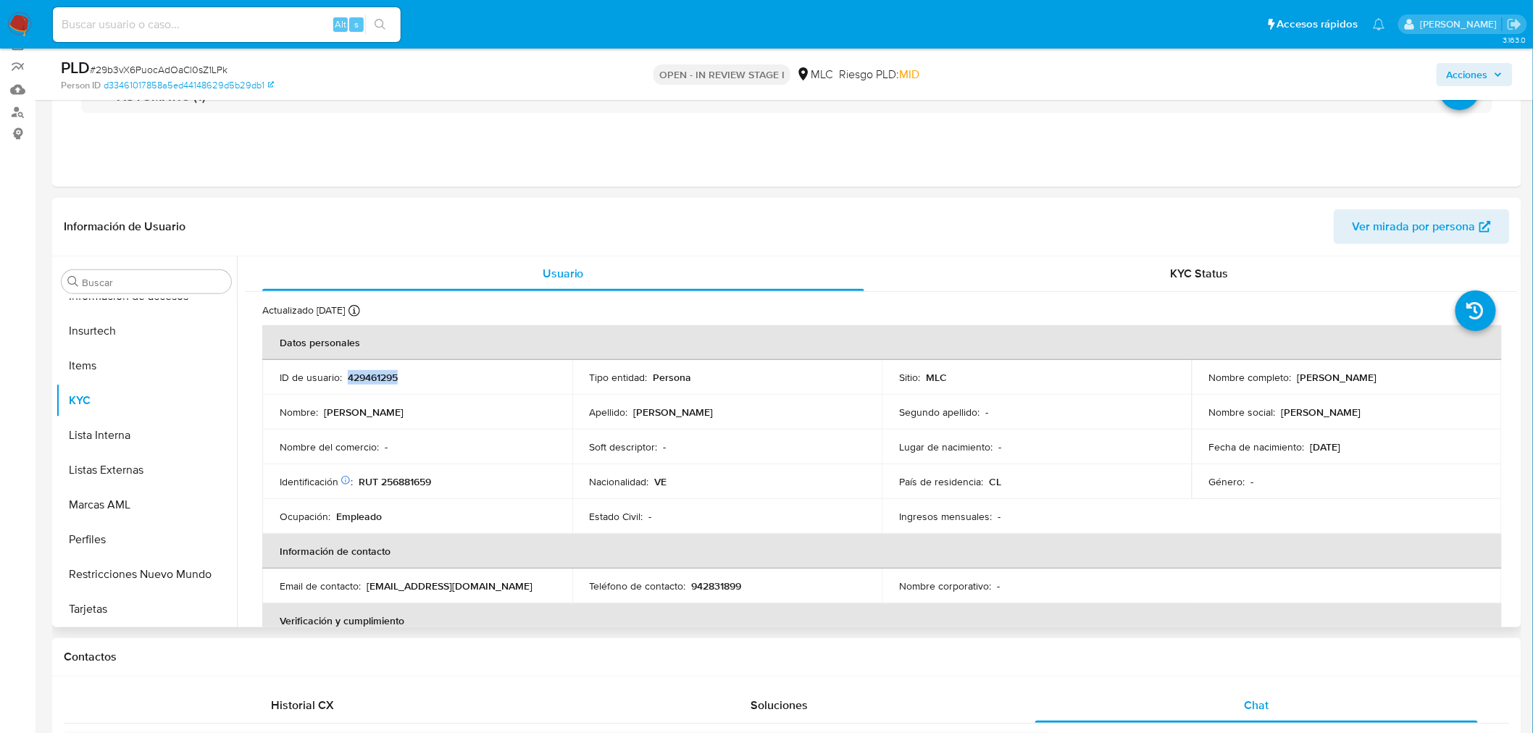
scroll to position [0, 0]
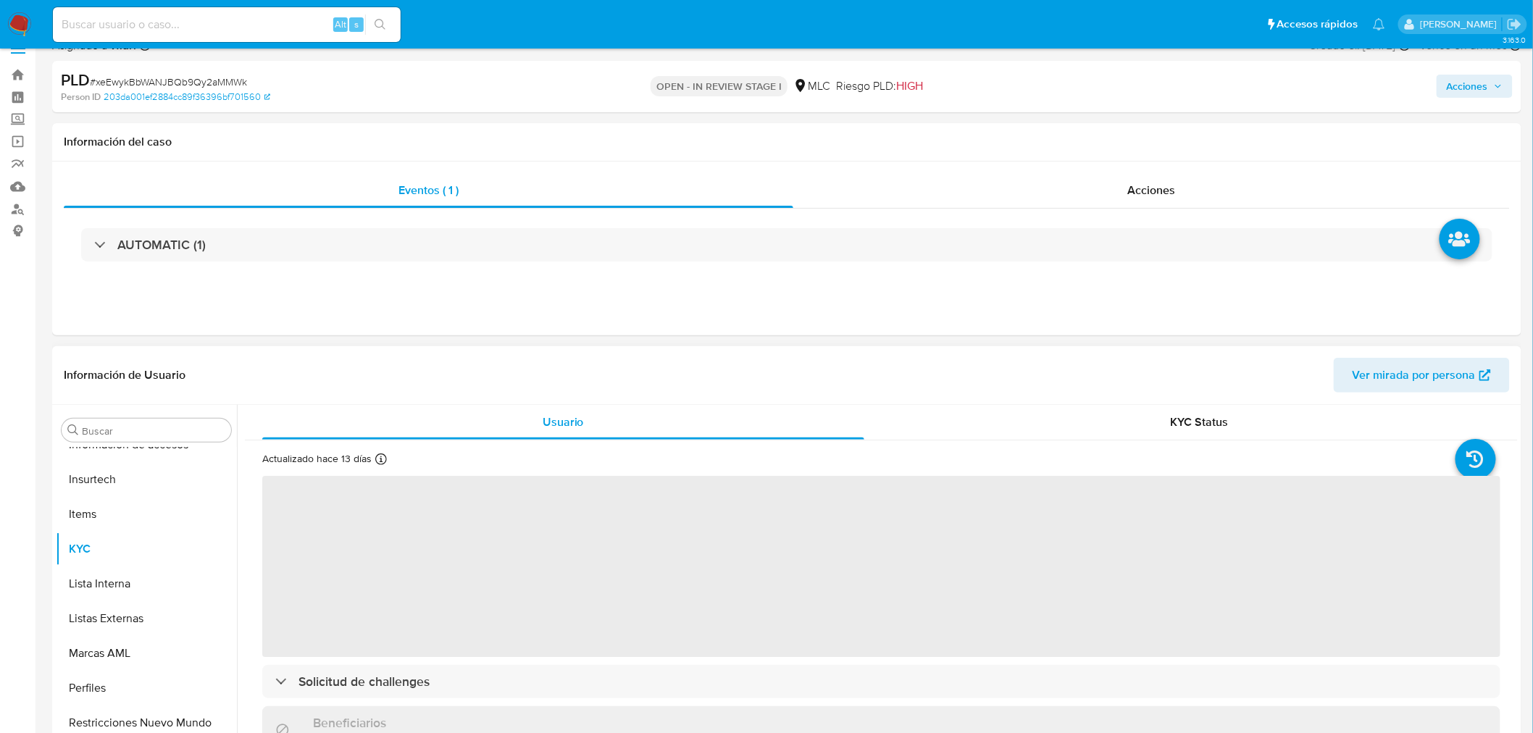
scroll to position [241, 0]
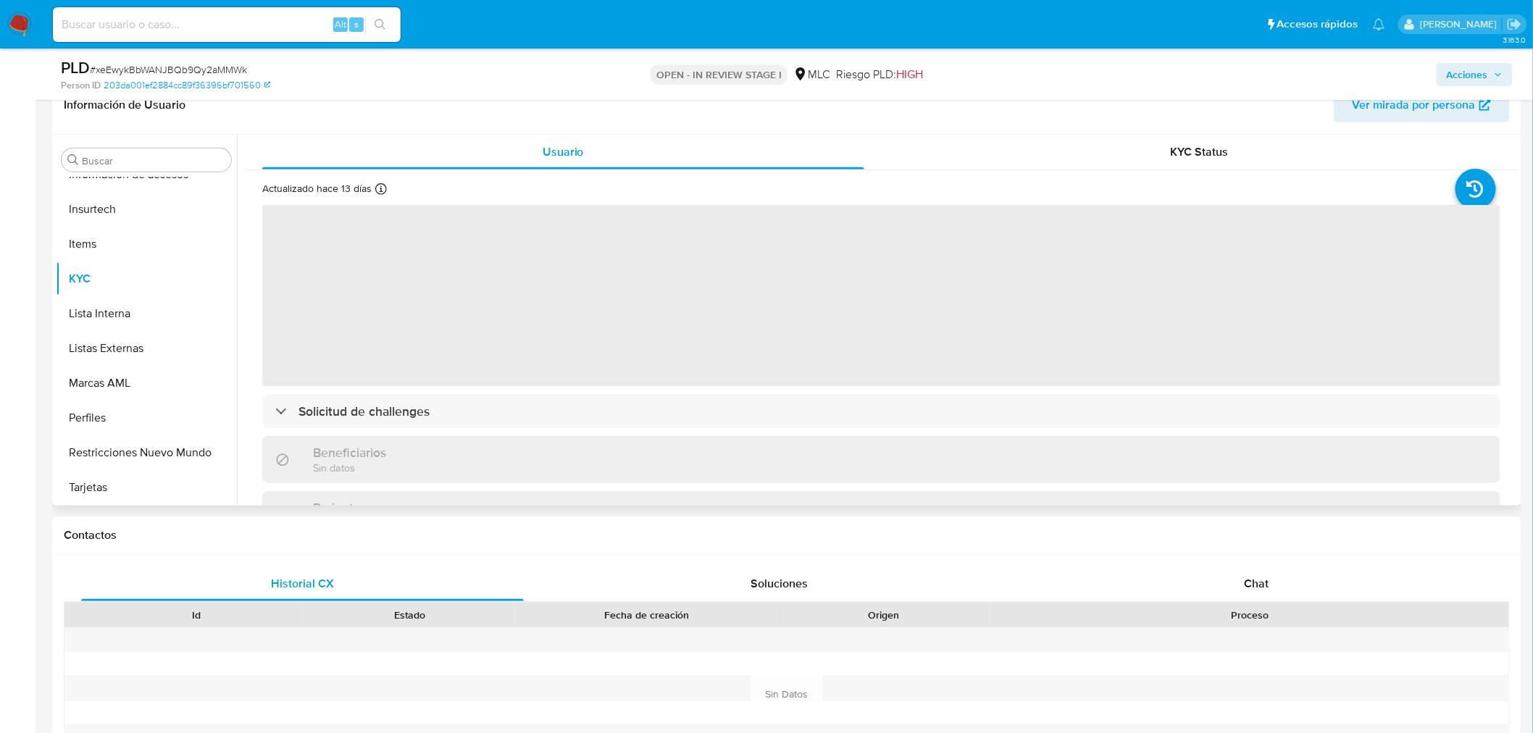
select select "10"
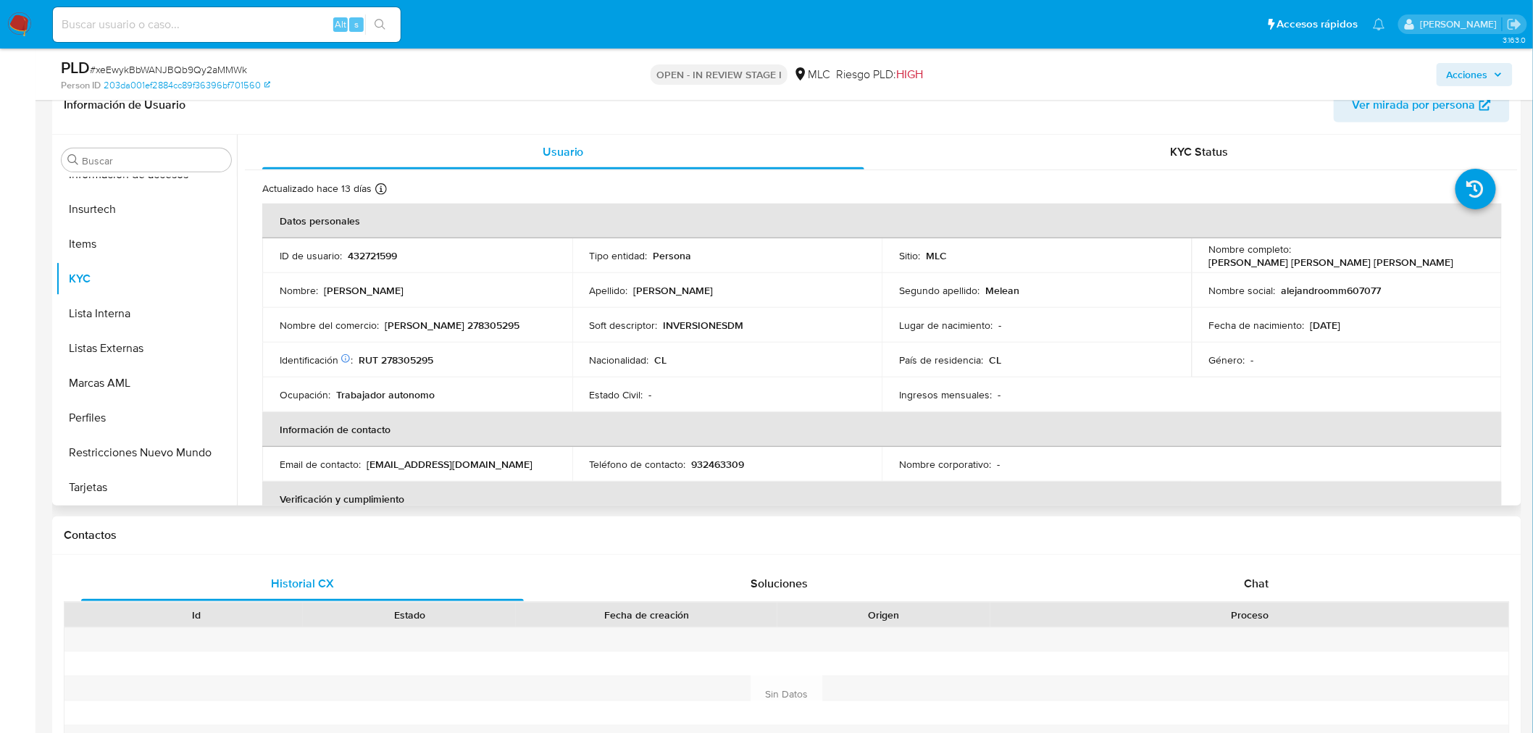
click at [377, 254] on p "432721599" at bounding box center [372, 255] width 49 height 13
copy p "432721599"
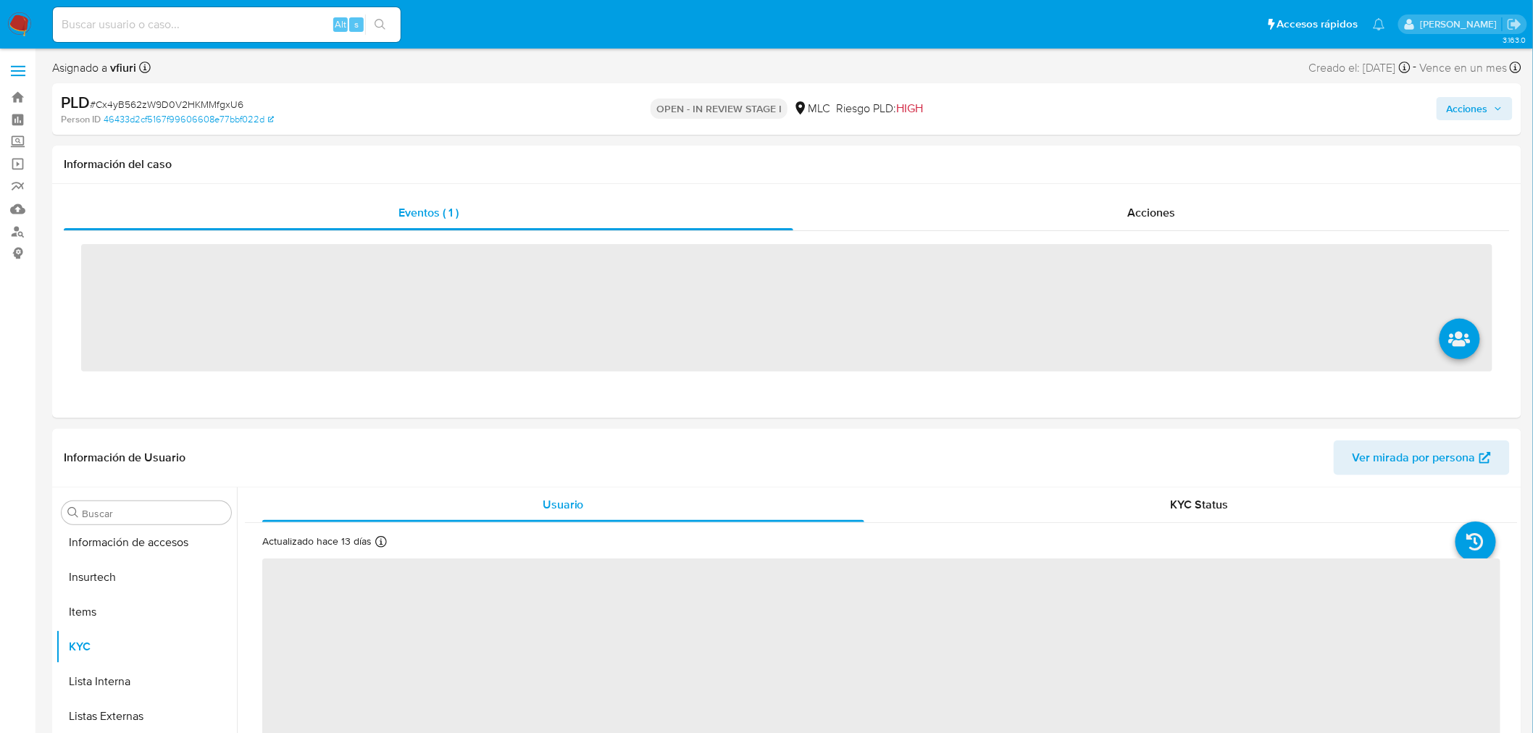
scroll to position [716, 0]
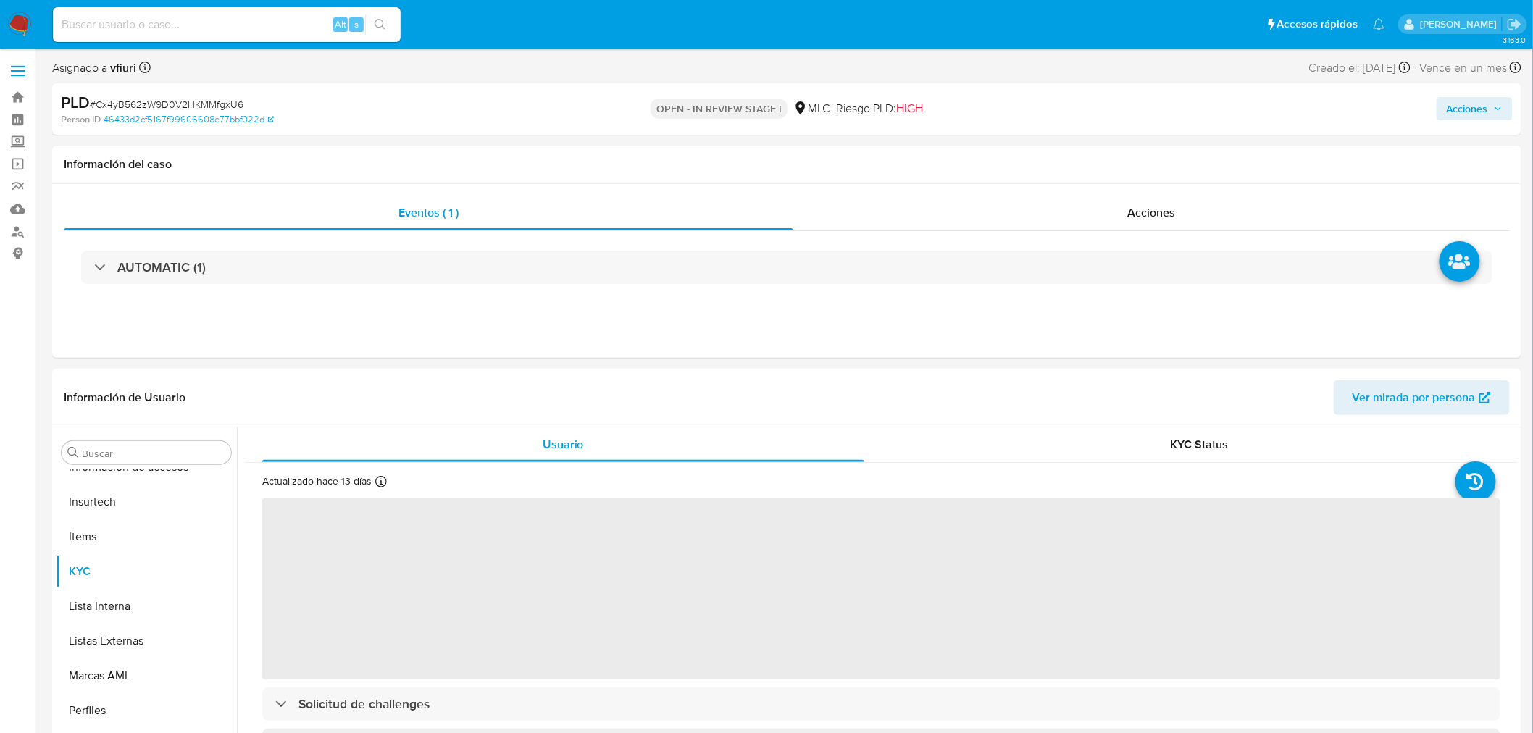
select select "10"
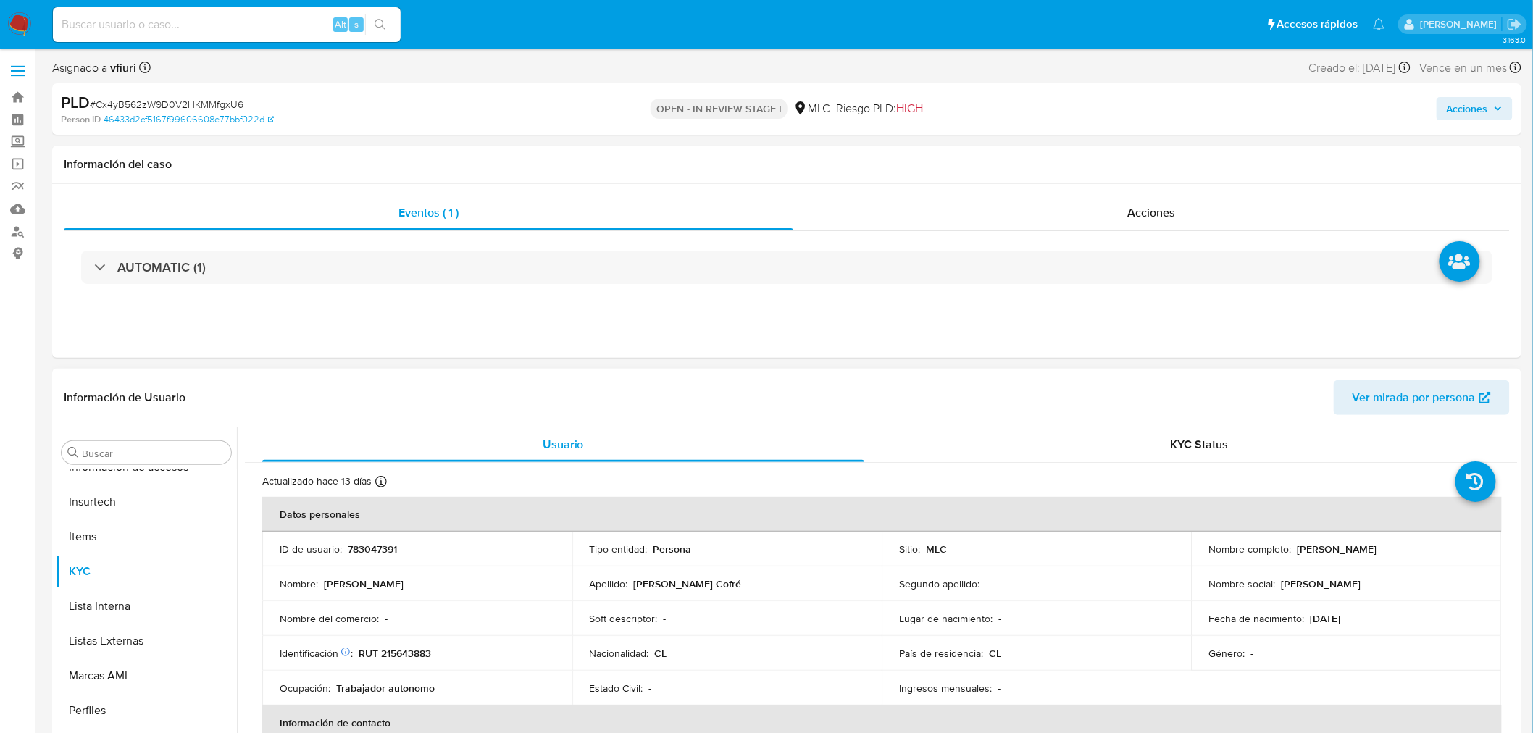
click at [349, 551] on p "783047391" at bounding box center [372, 549] width 49 height 13
copy p "783047391"
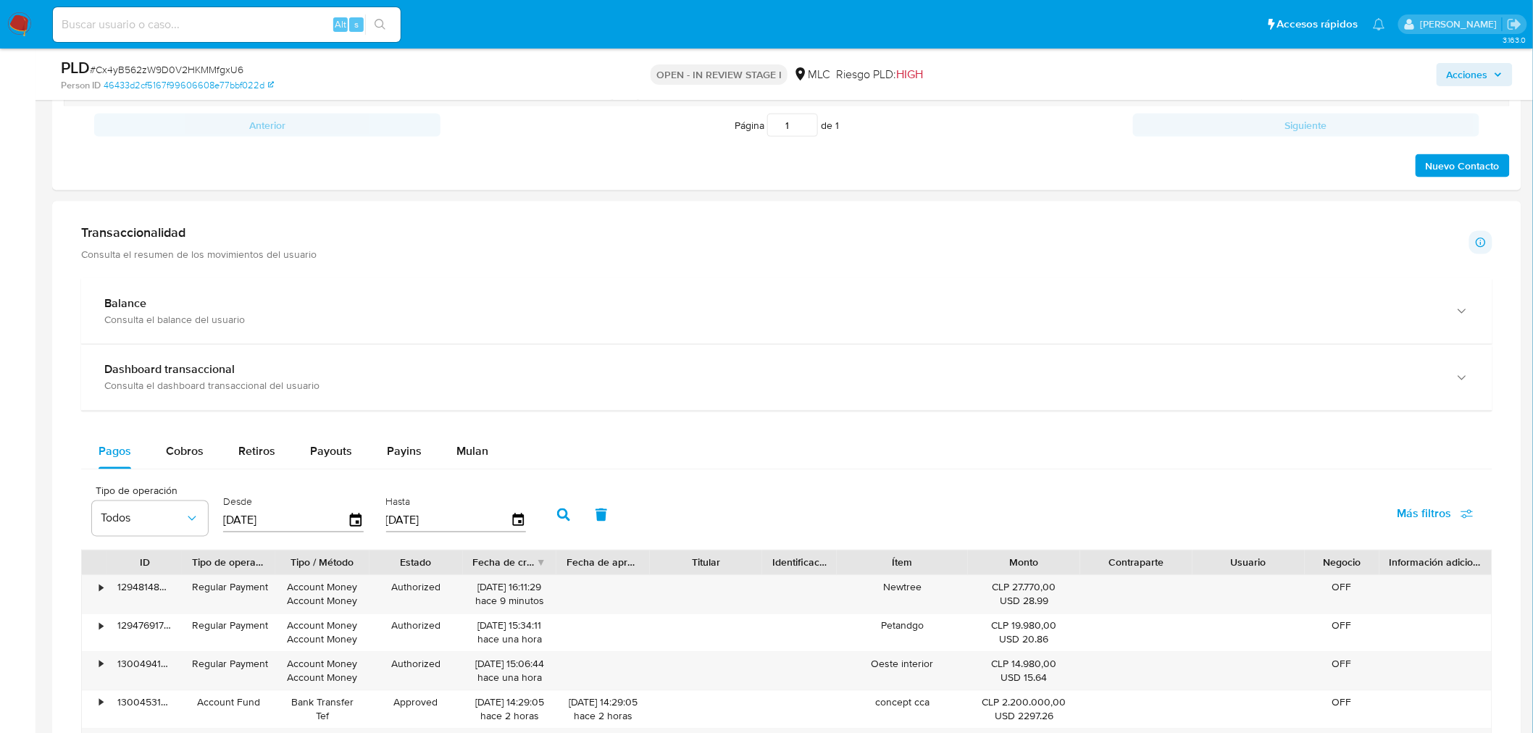
scroll to position [966, 0]
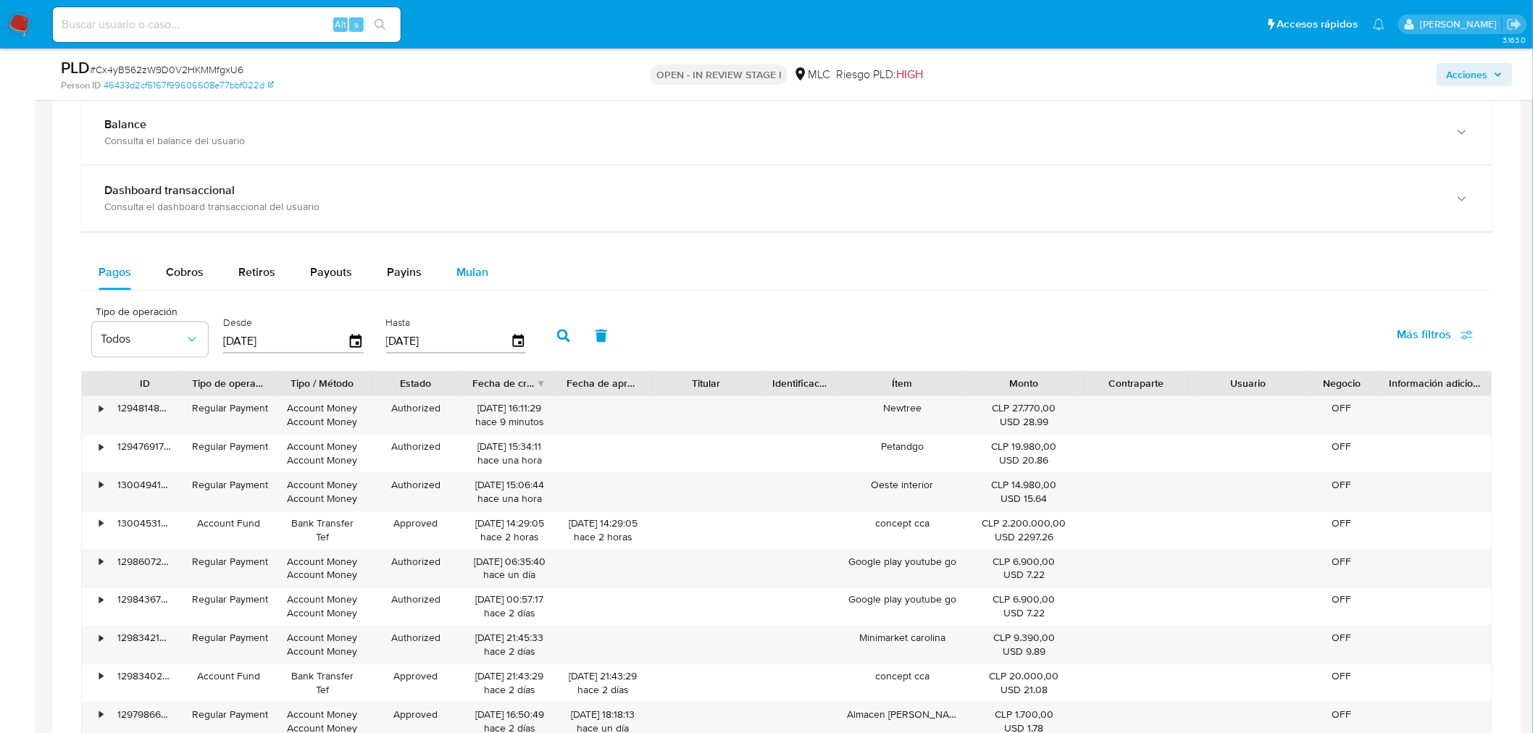
click at [488, 276] on button "Mulan" at bounding box center [472, 273] width 67 height 35
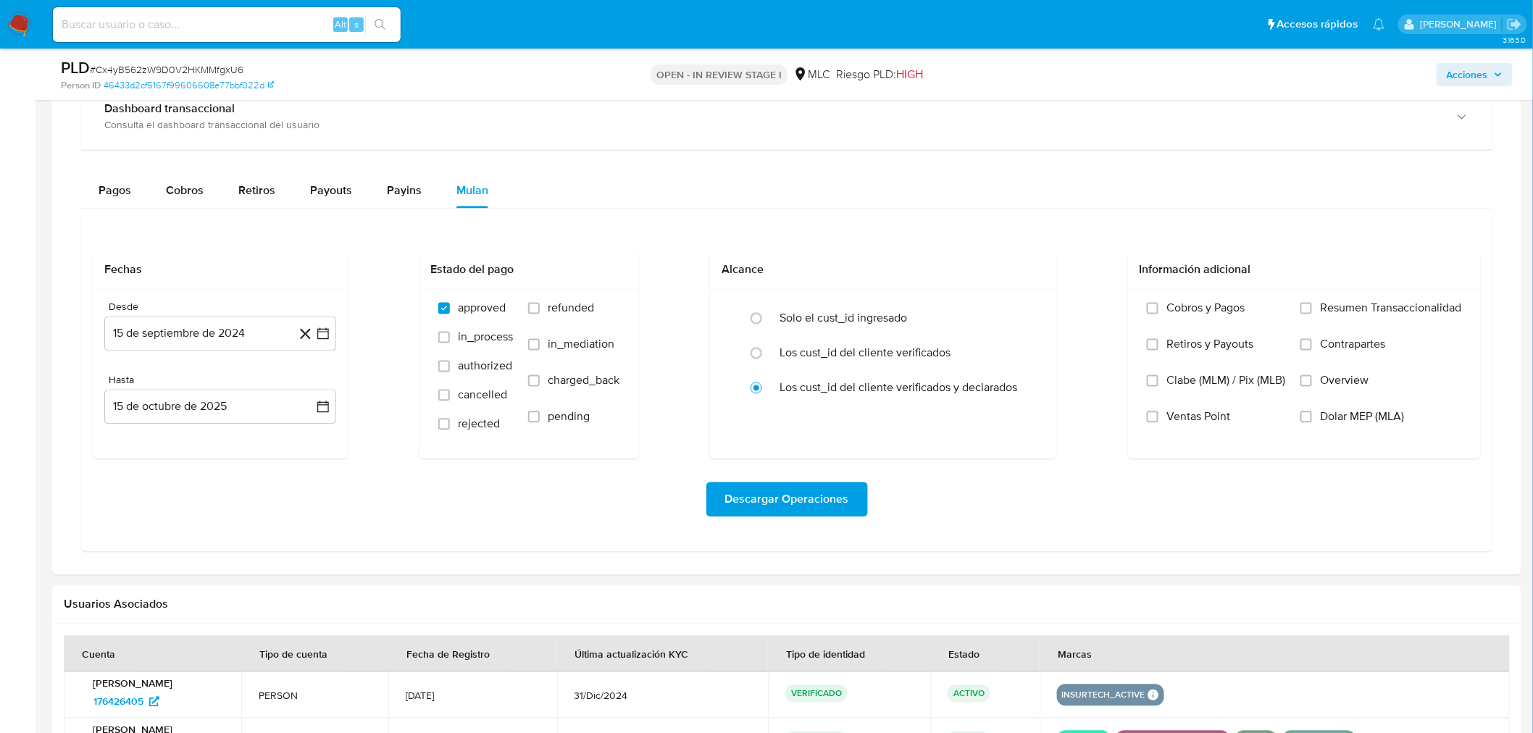
scroll to position [1127, 0]
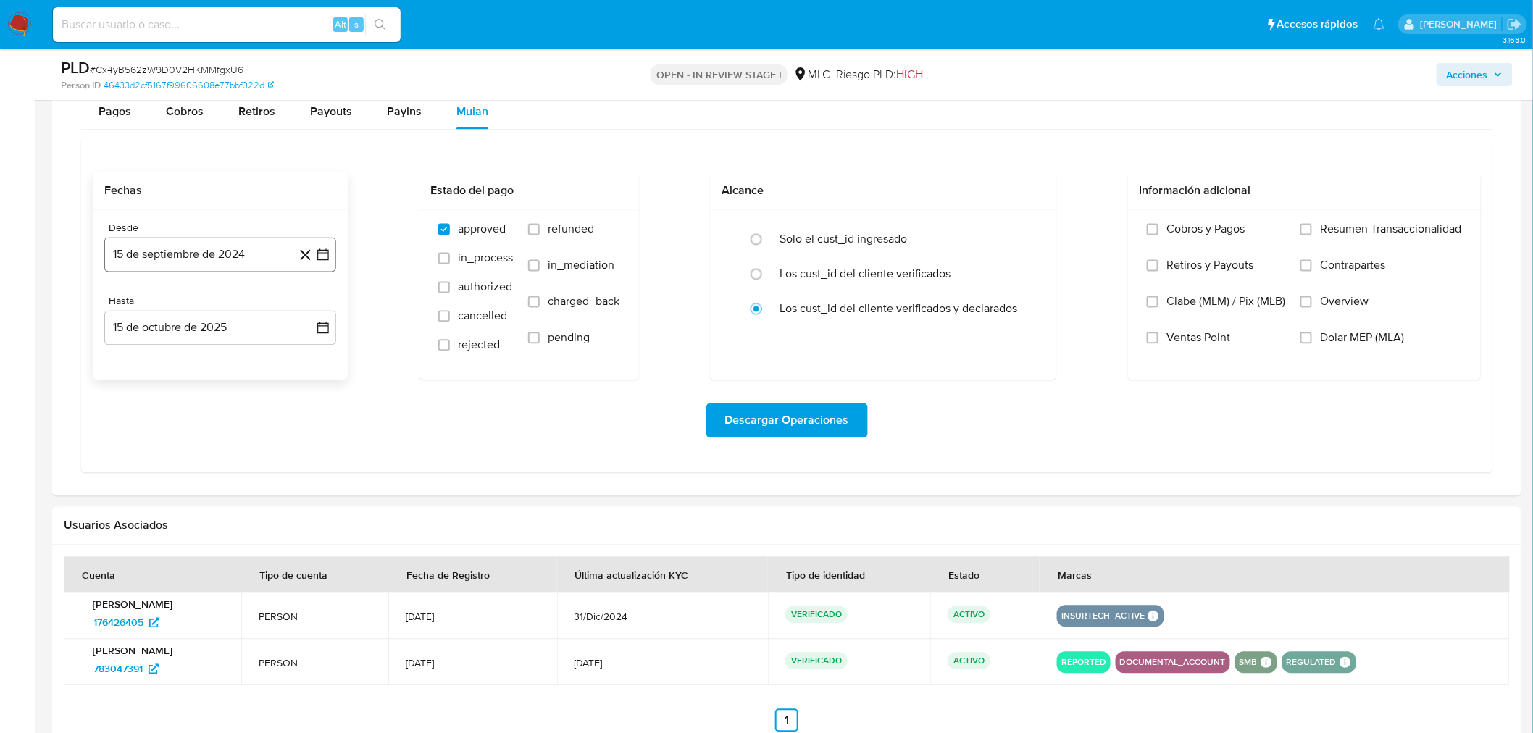
click at [319, 258] on icon "button" at bounding box center [323, 255] width 14 height 14
click at [191, 480] on button "25" at bounding box center [191, 477] width 23 height 23
click at [326, 328] on icon "button" at bounding box center [323, 329] width 12 height 12
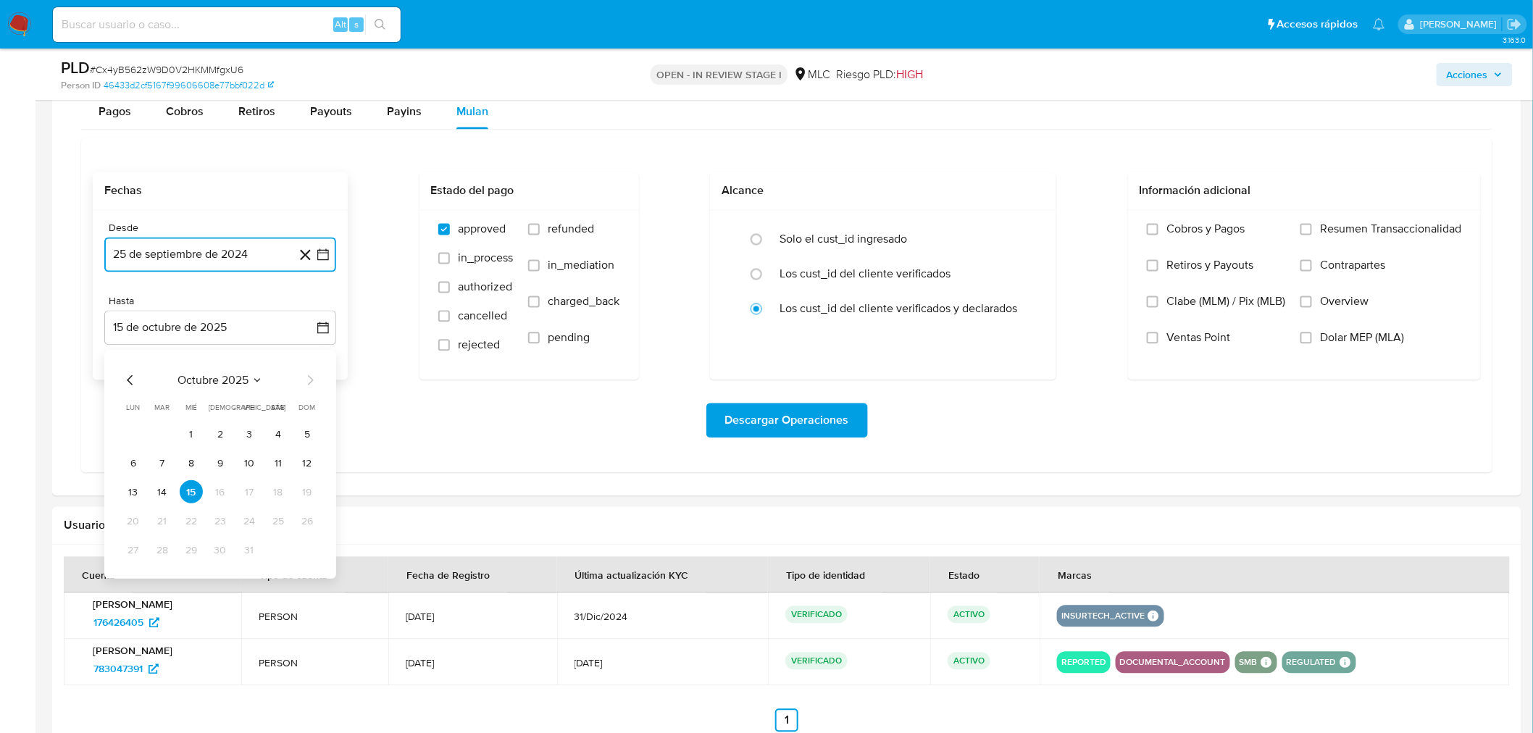
click at [130, 379] on icon "Mes anterior" at bounding box center [130, 381] width 6 height 10
click at [188, 527] on button "24" at bounding box center [191, 521] width 23 height 23
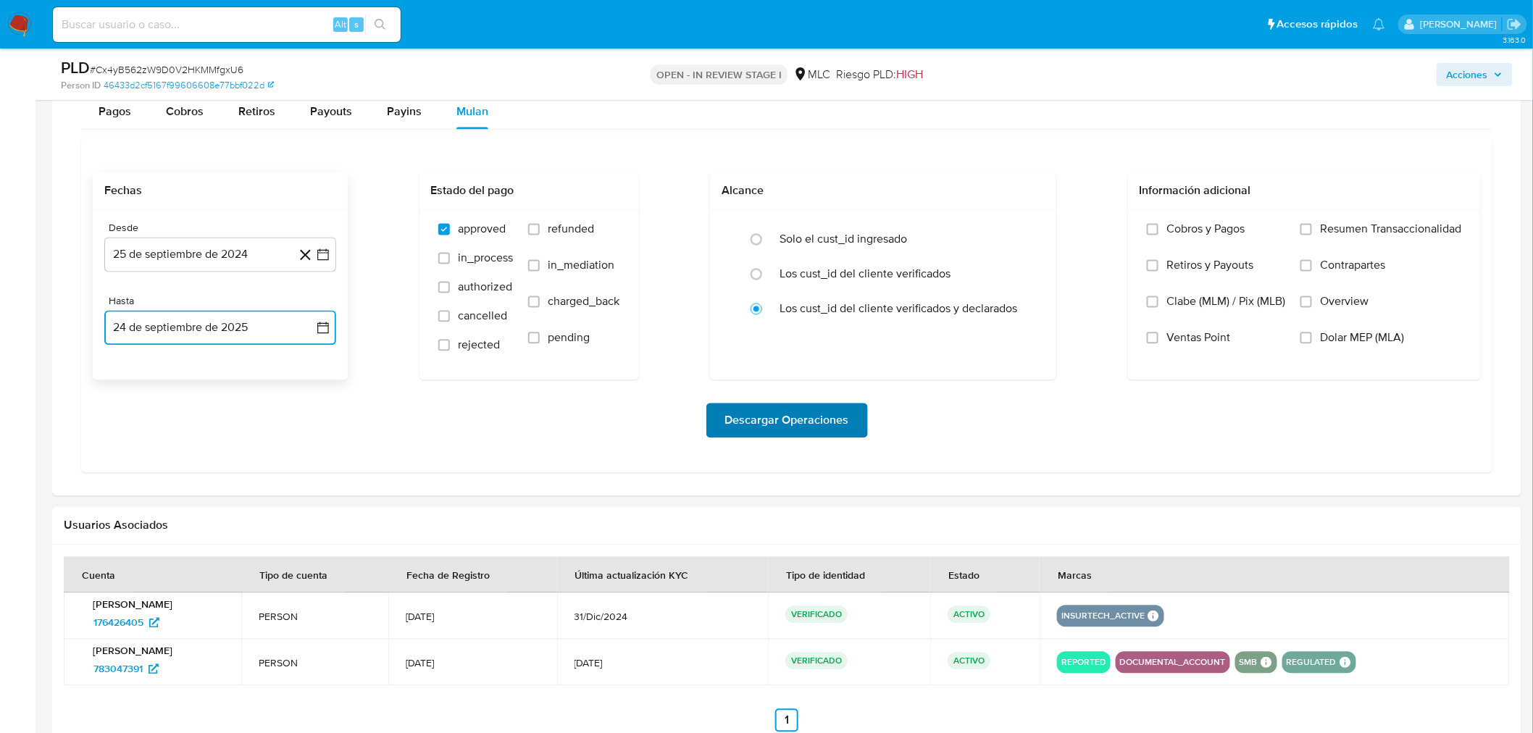
click at [835, 417] on span "Descargar Operaciones" at bounding box center [787, 421] width 124 height 32
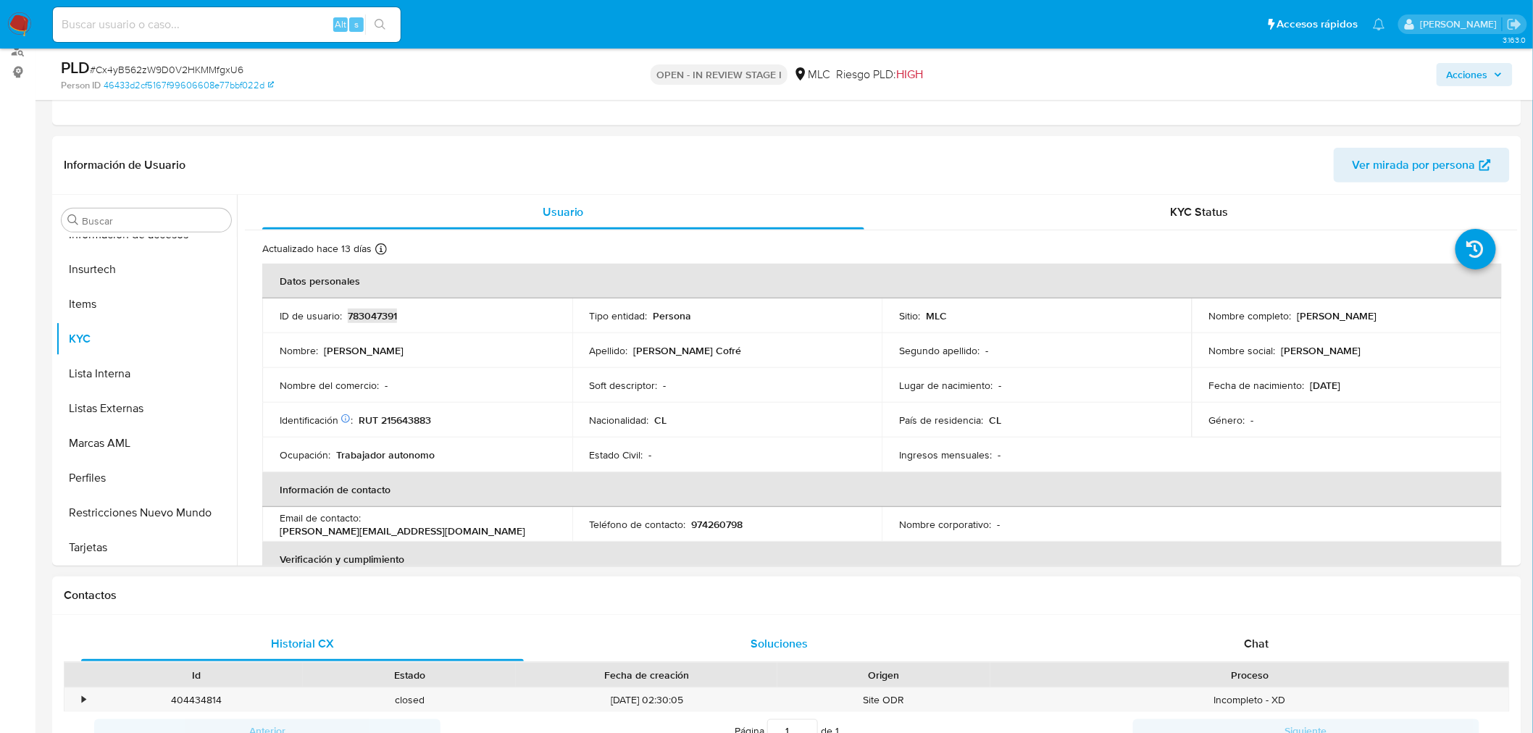
scroll to position [161, 0]
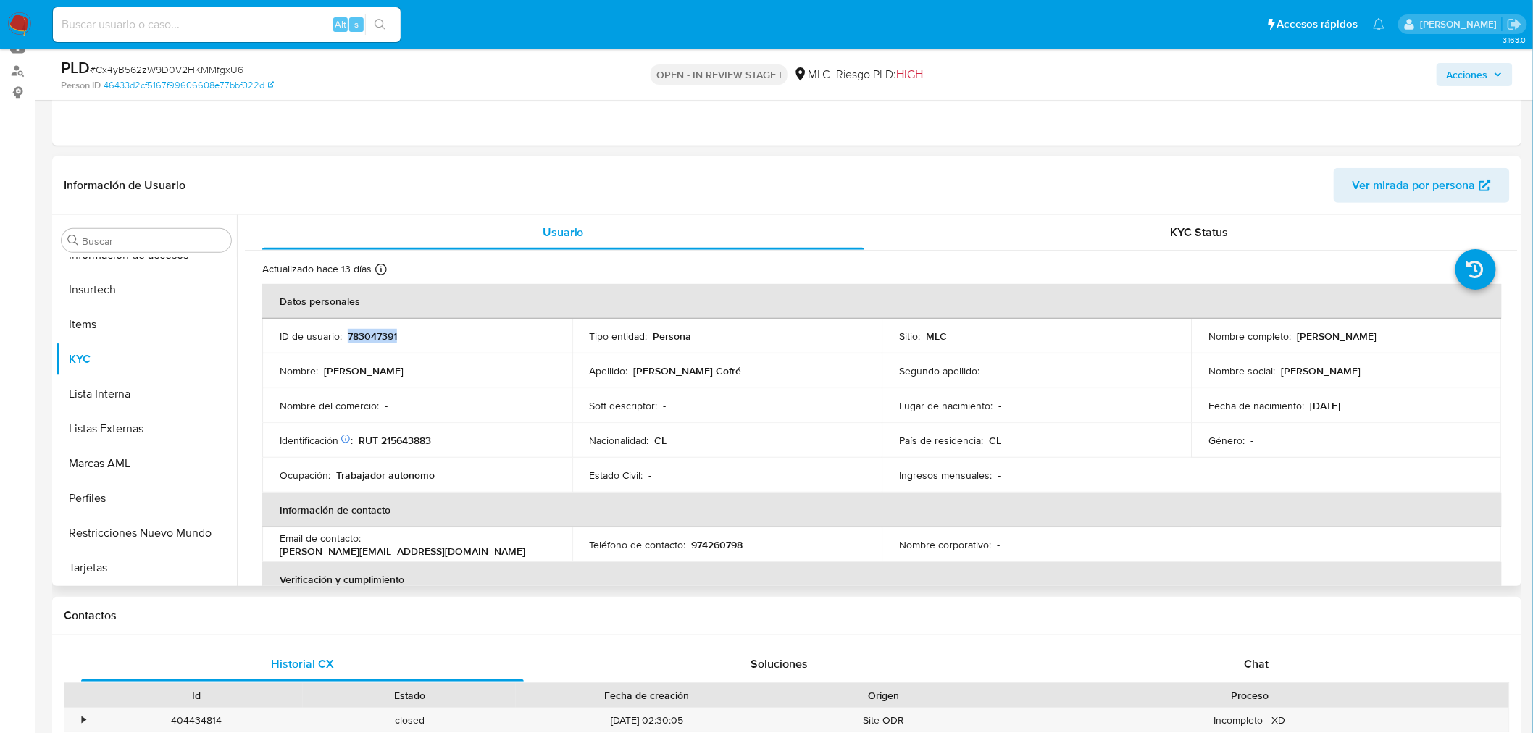
copy p "783047391"
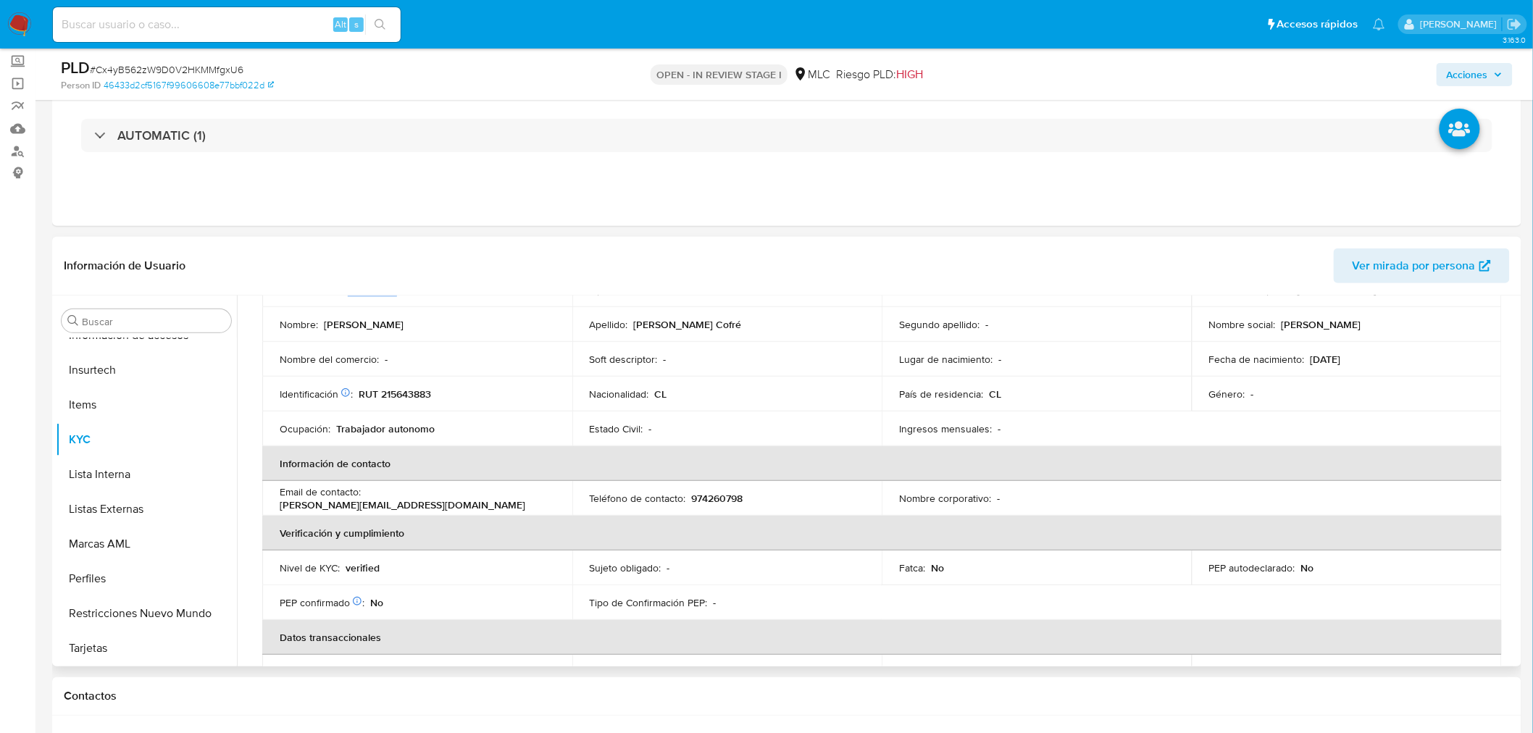
scroll to position [0, 0]
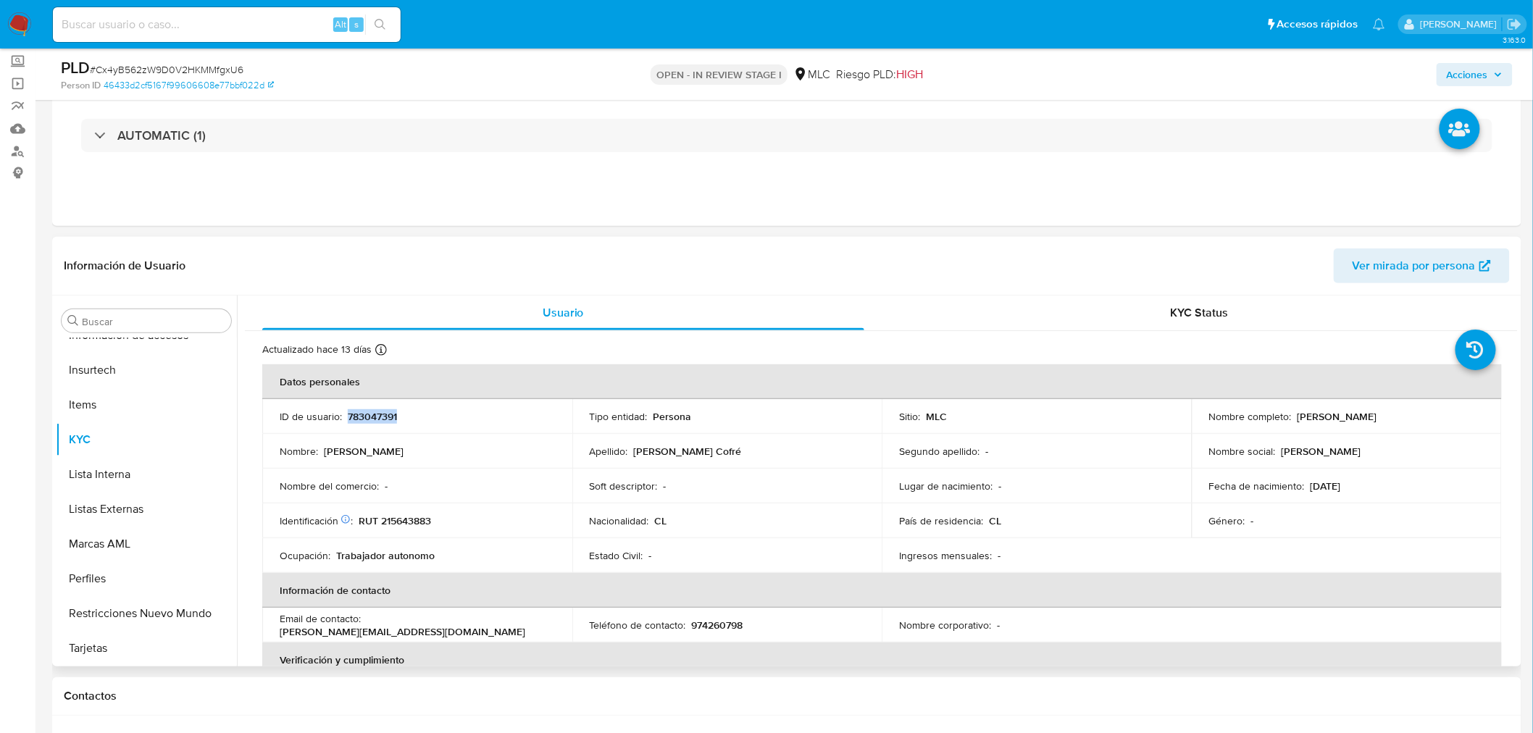
click at [373, 416] on p "783047391" at bounding box center [372, 416] width 49 height 13
drag, startPoint x: 373, startPoint y: 416, endPoint x: 362, endPoint y: 415, distance: 10.9
click at [362, 415] on p "783047391" at bounding box center [372, 416] width 49 height 13
copy p "783047391"
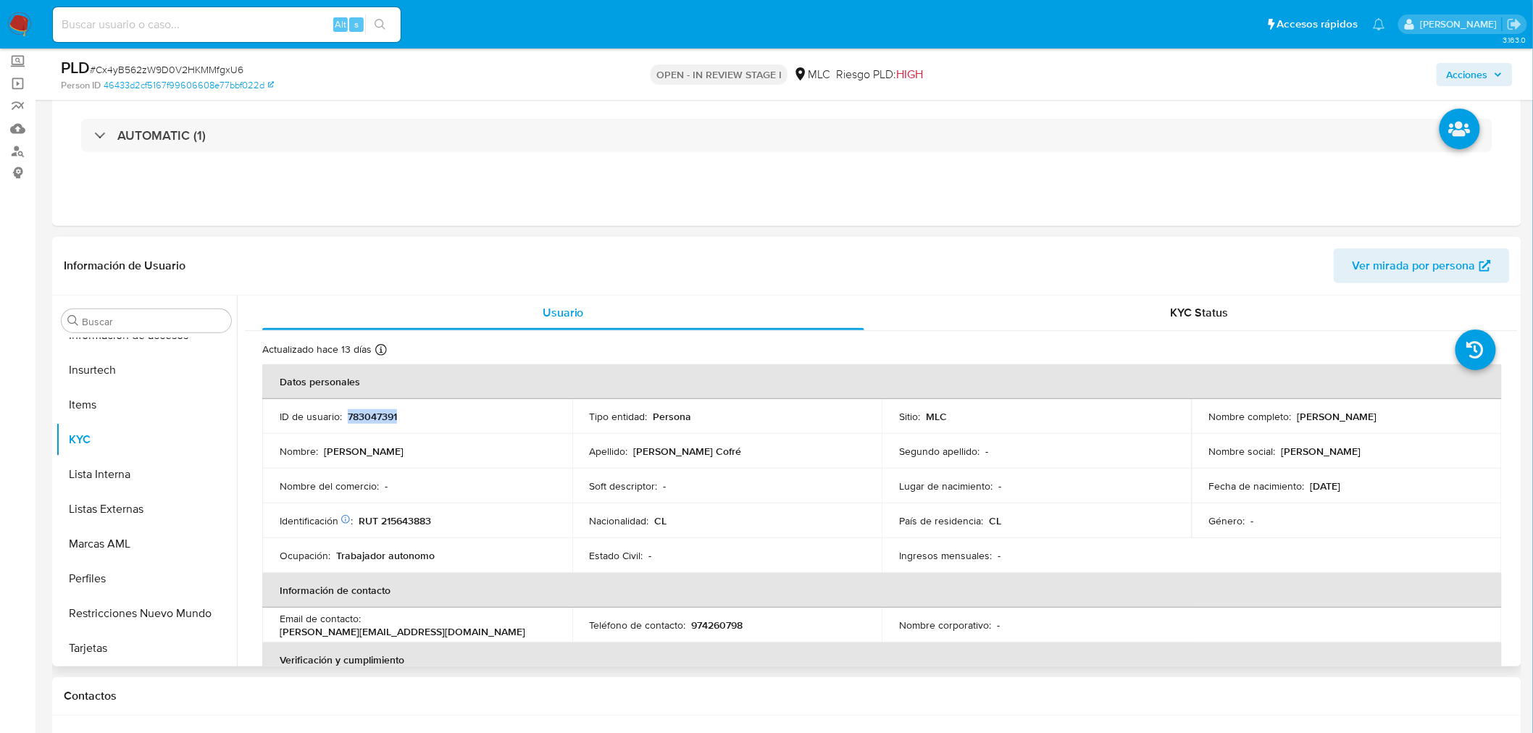
copy p "783047391"
click at [157, 63] on span "# Cx4yB562zW9D0V2HKMMfgxU6" at bounding box center [167, 69] width 154 height 14
copy span "Cx4yB562zW9D0V2HKMMfgxU6"
click at [417, 525] on p "RUT 215643883" at bounding box center [395, 520] width 72 height 13
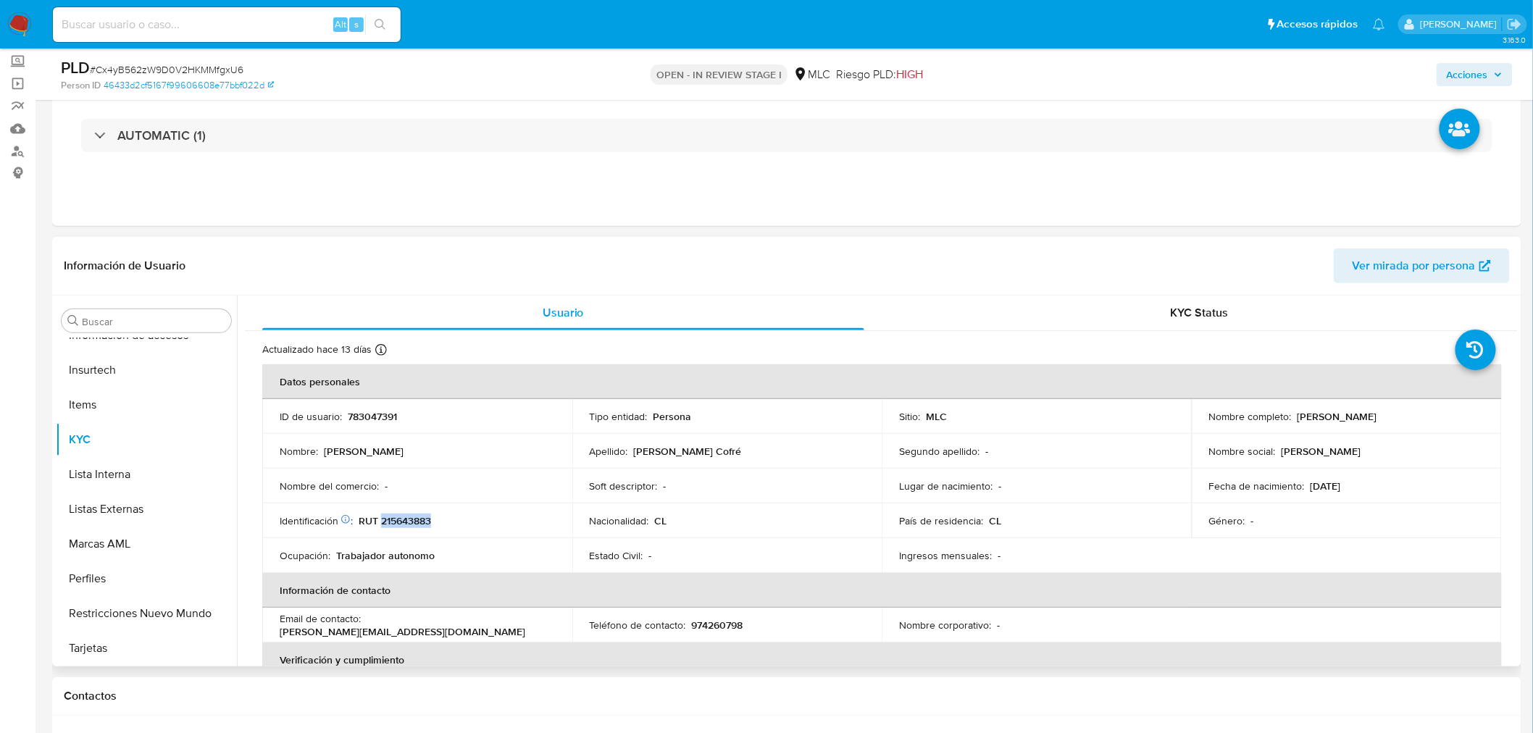
click at [417, 525] on p "RUT 215643883" at bounding box center [395, 520] width 72 height 13
copy p "215643883"
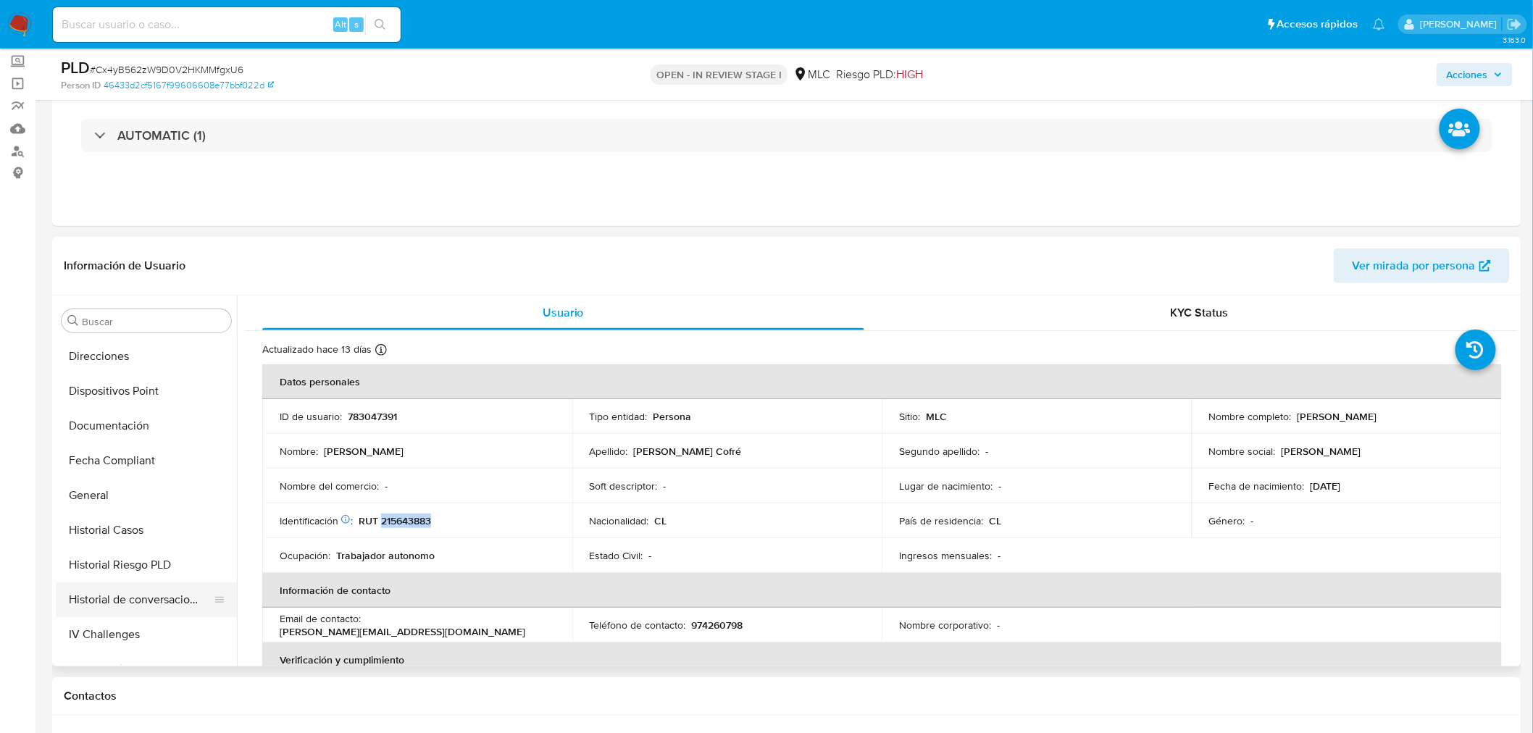
scroll to position [394, 0]
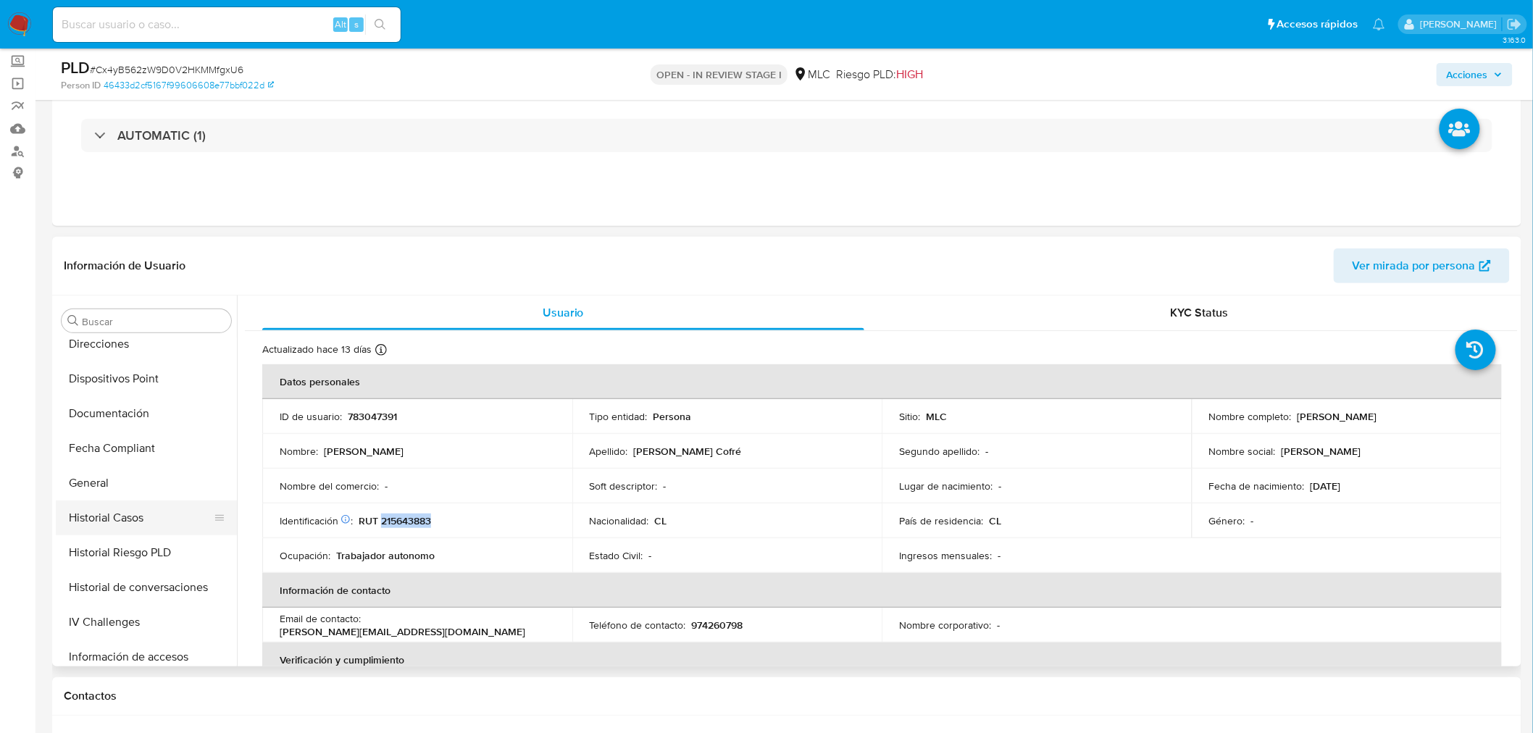
click at [113, 511] on button "Historial Casos" at bounding box center [141, 518] width 170 height 35
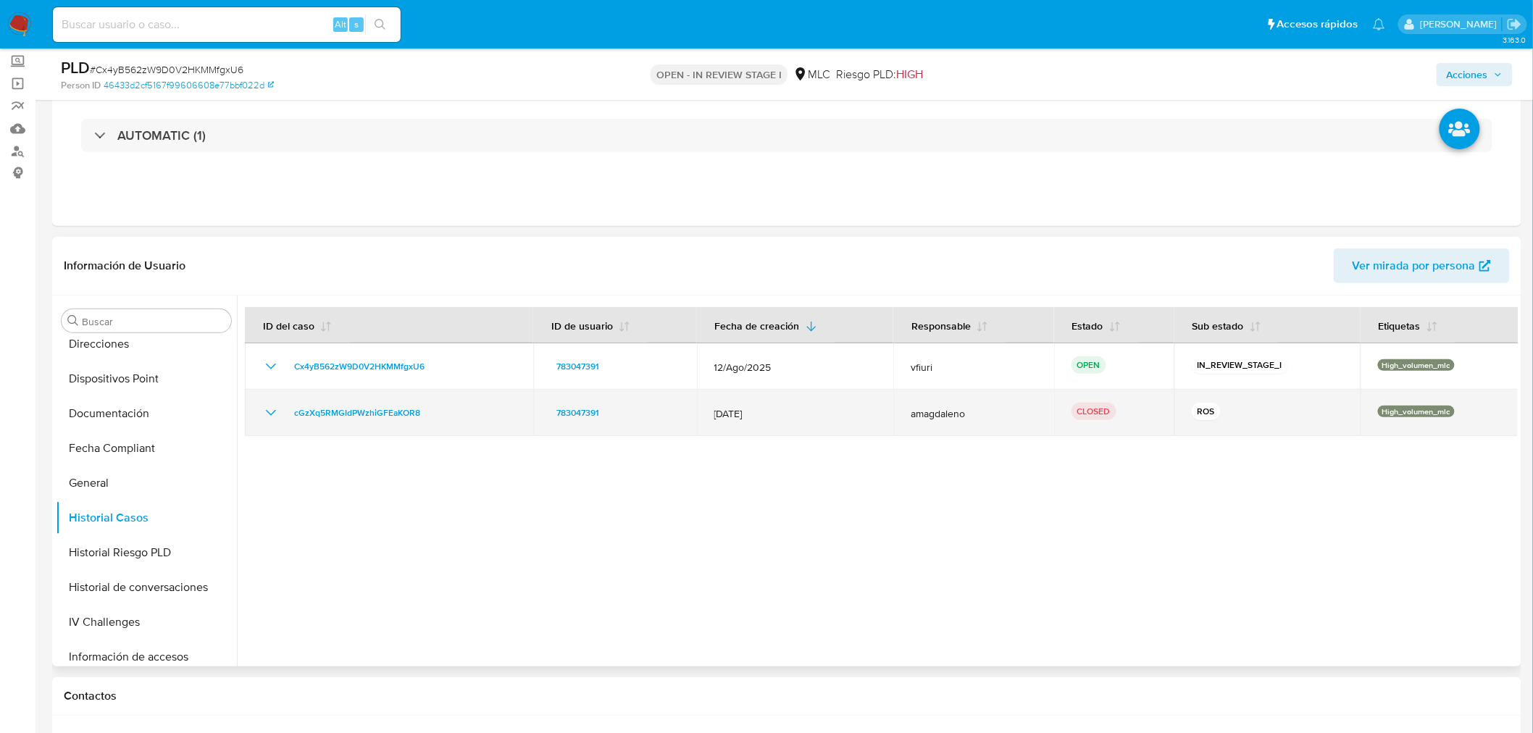
click at [272, 414] on icon "Mostrar/Ocultar" at bounding box center [270, 412] width 17 height 17
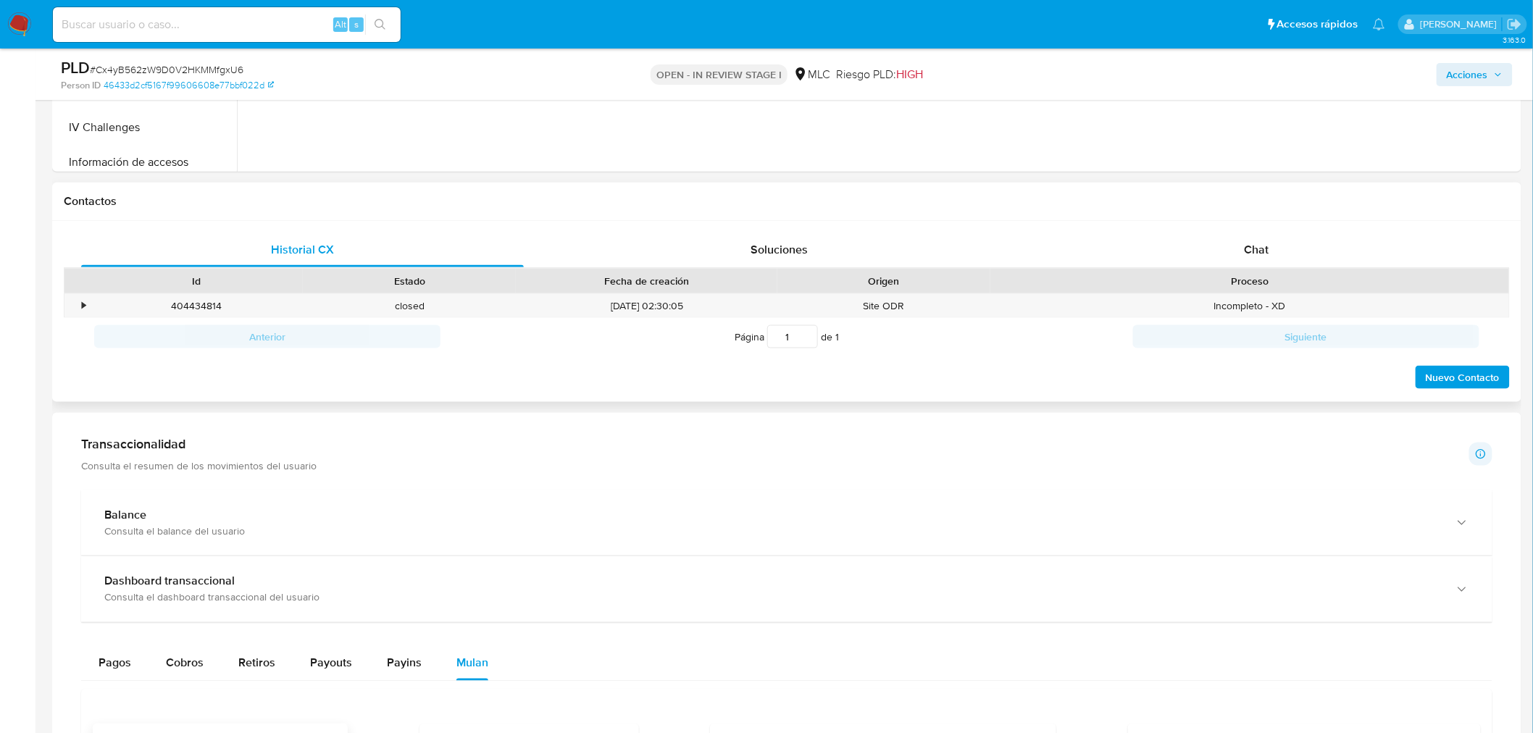
scroll to position [563, 0]
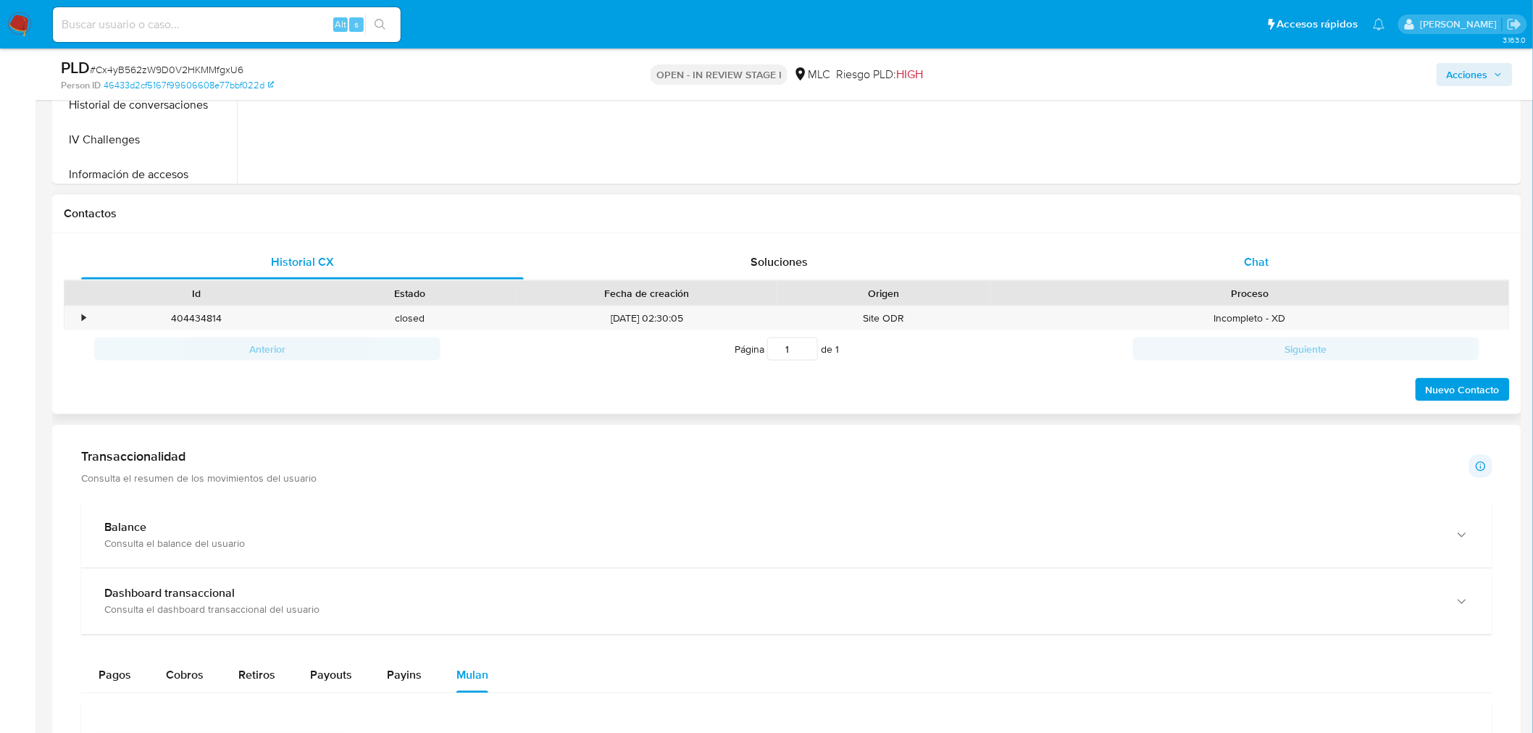
click at [1245, 261] on span "Chat" at bounding box center [1257, 262] width 25 height 17
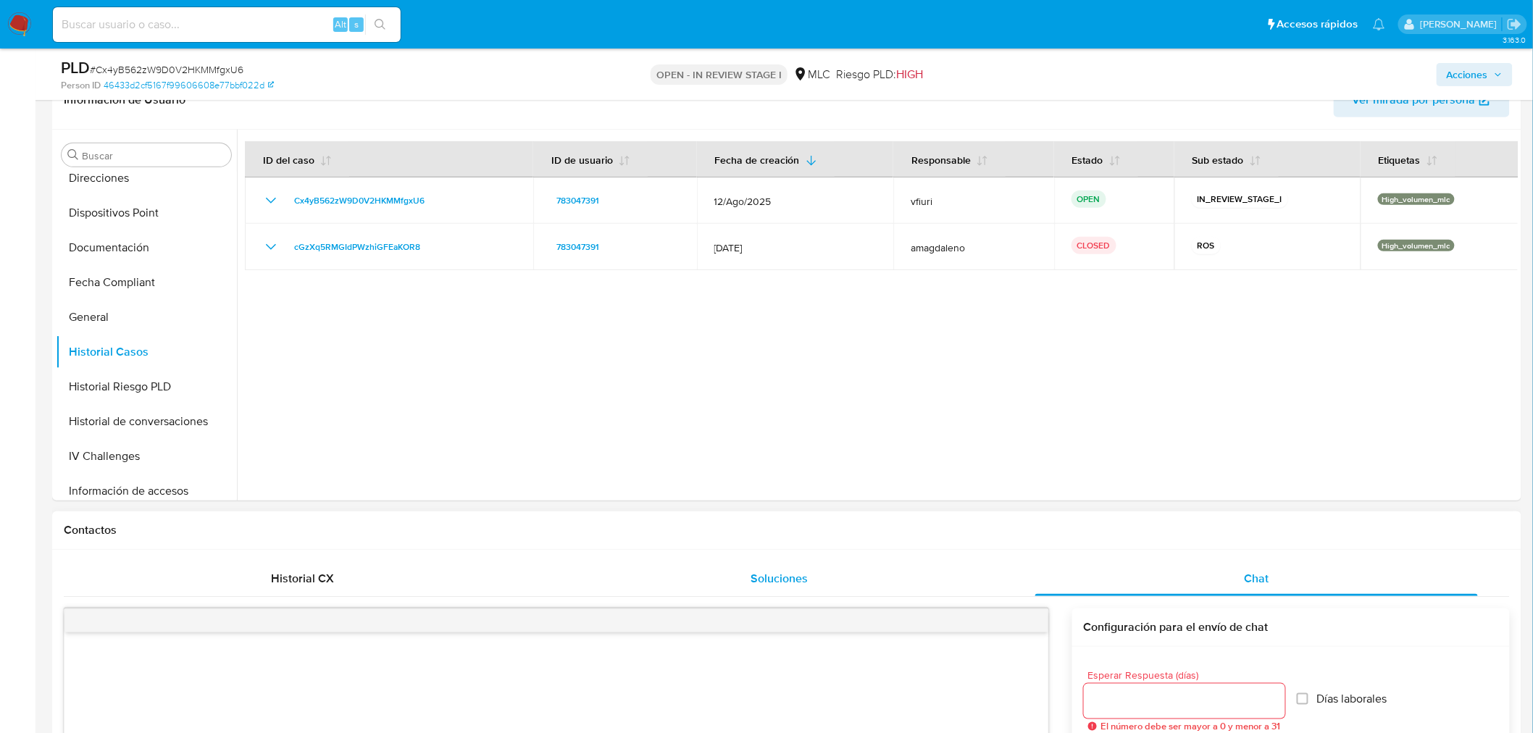
scroll to position [241, 0]
